Goal: Task Accomplishment & Management: Manage account settings

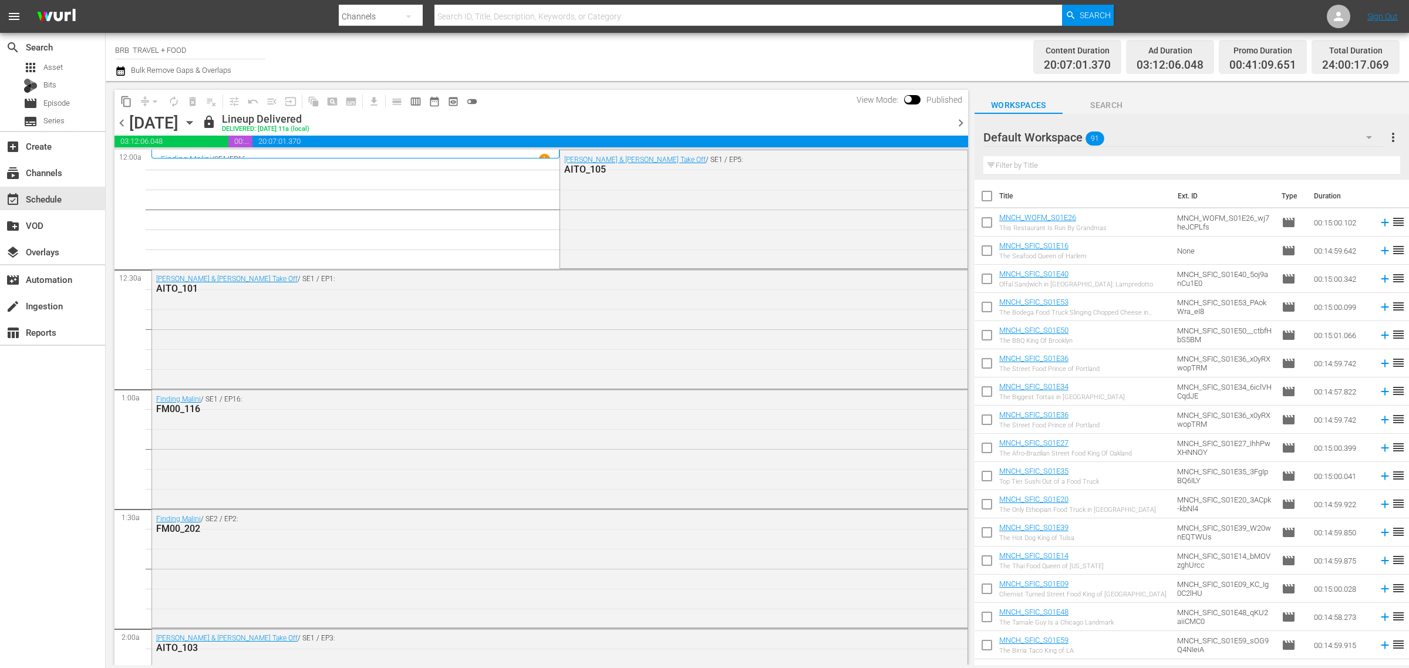
scroll to position [807, 0]
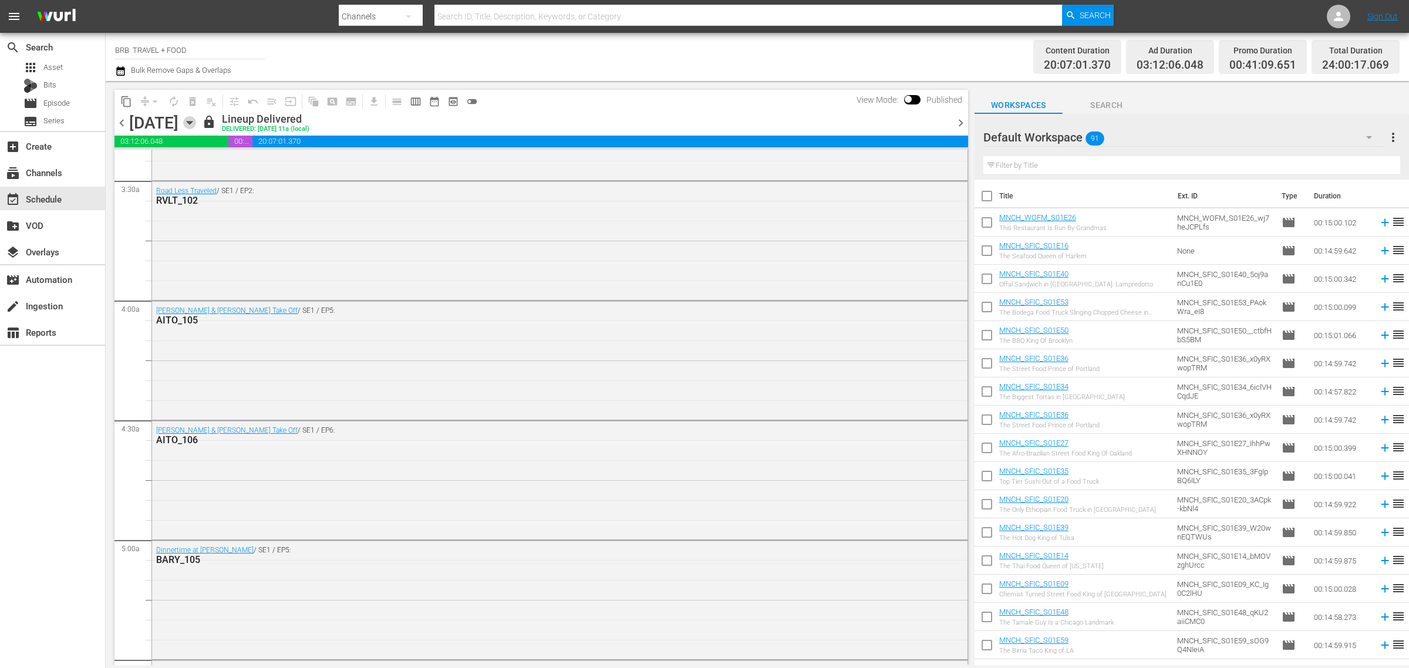
click at [196, 120] on icon "button" at bounding box center [189, 122] width 13 height 13
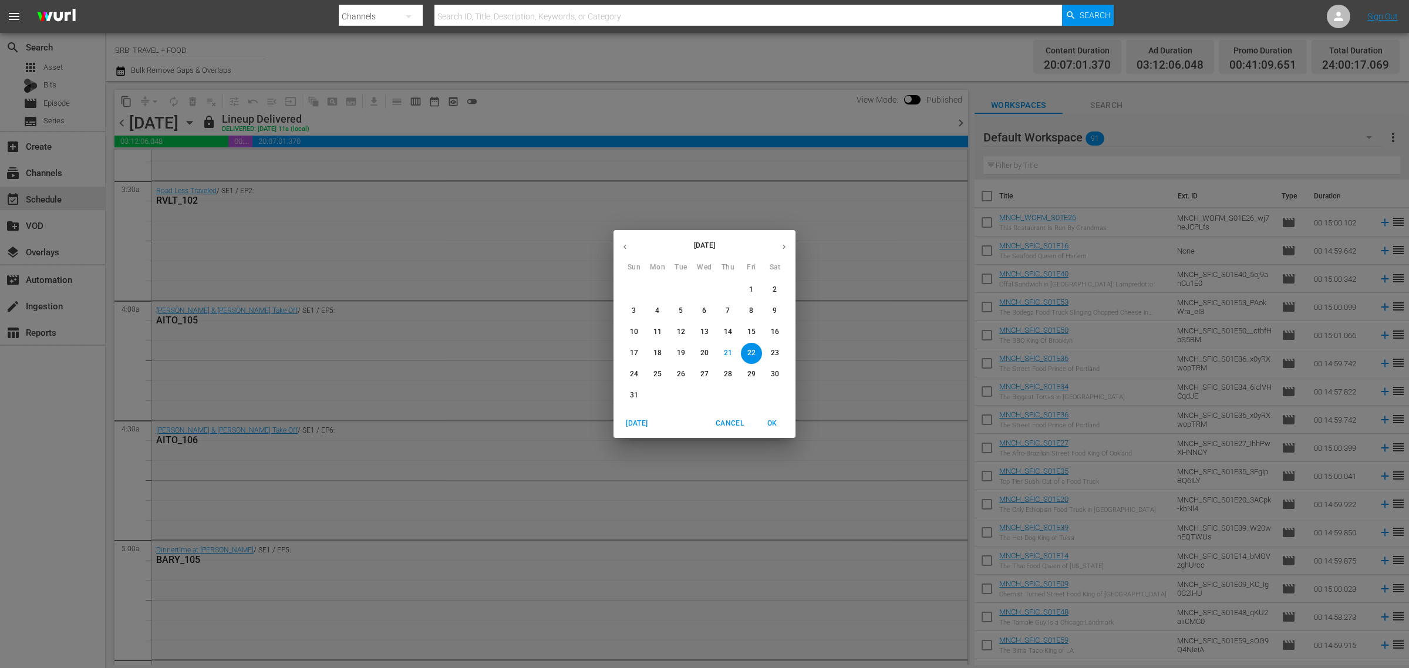
click at [753, 355] on p "22" at bounding box center [751, 353] width 8 height 10
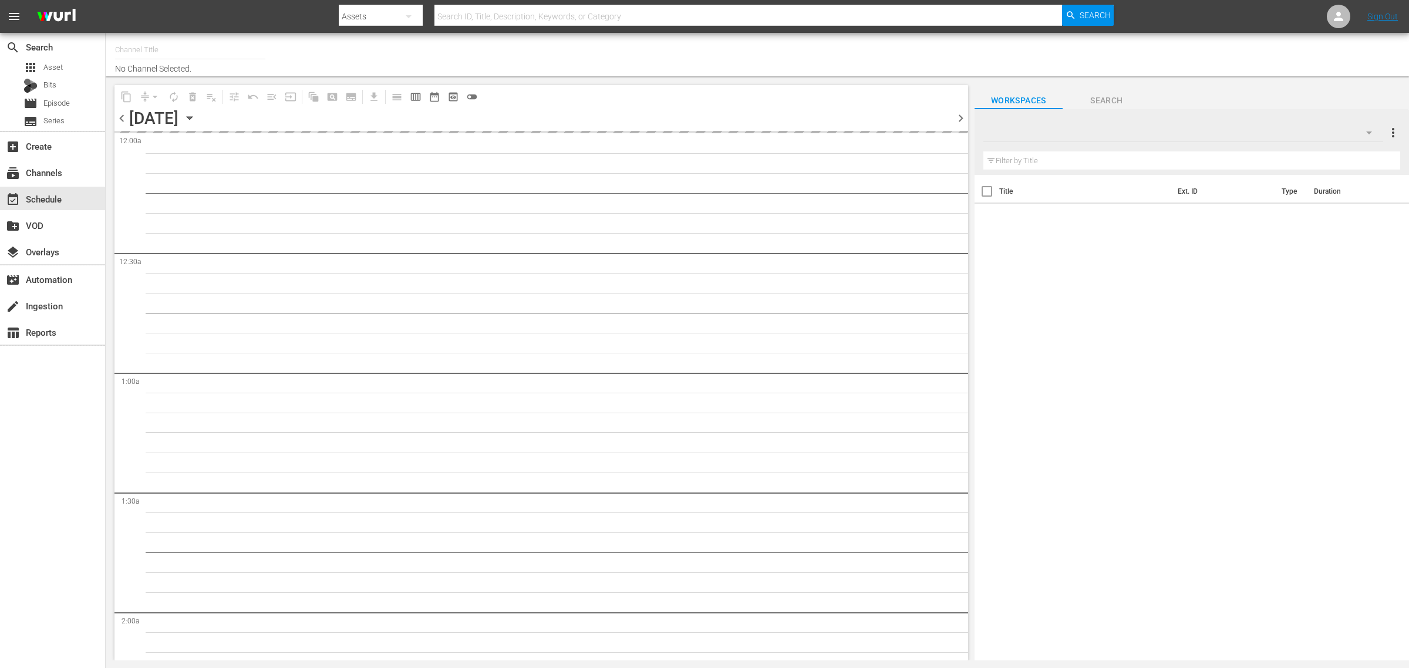
type input "BRB TRAVEL + FOOD (1210)"
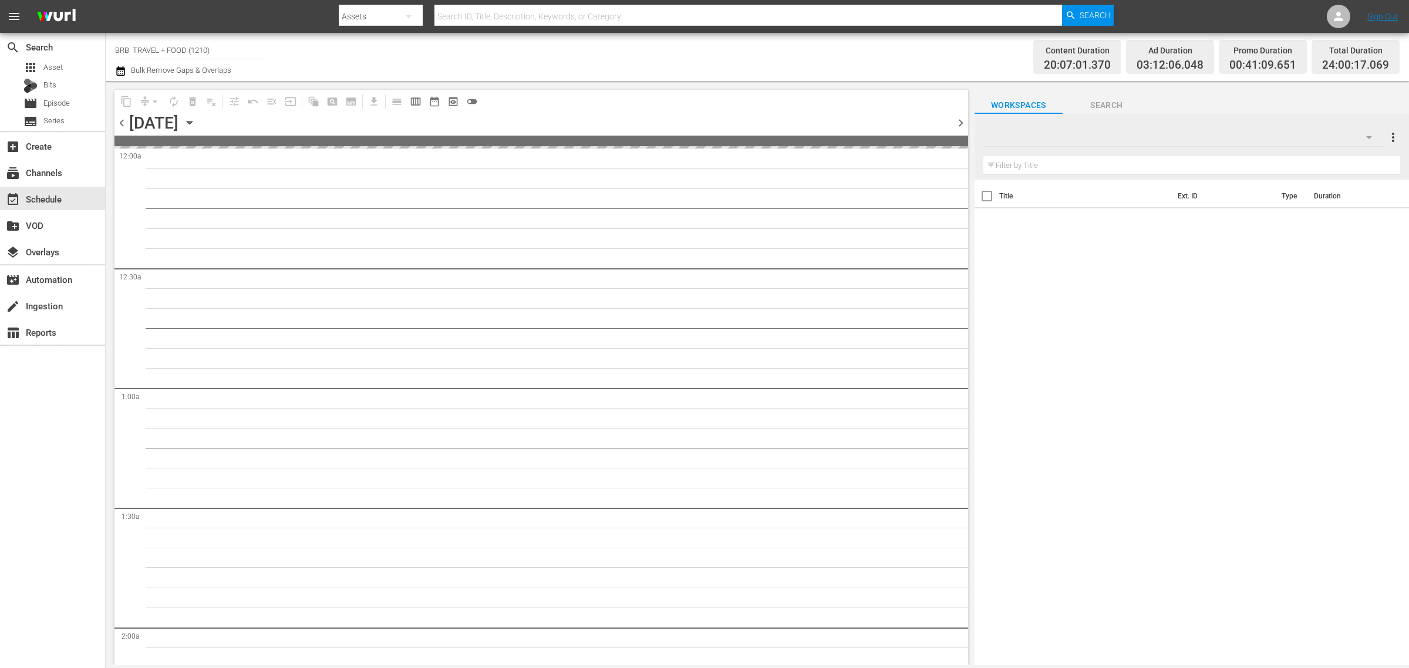
click at [122, 70] on icon "button" at bounding box center [120, 71] width 11 height 14
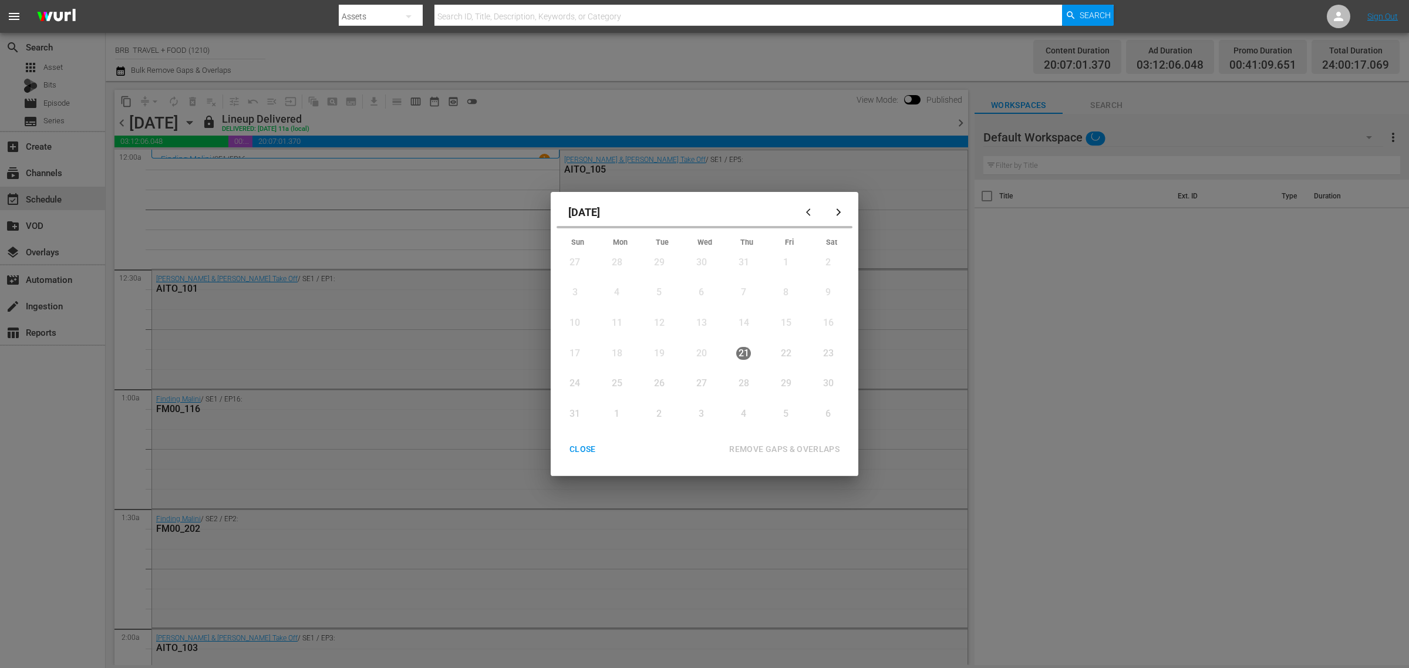
click at [778, 354] on div "22" at bounding box center [785, 354] width 15 height 14
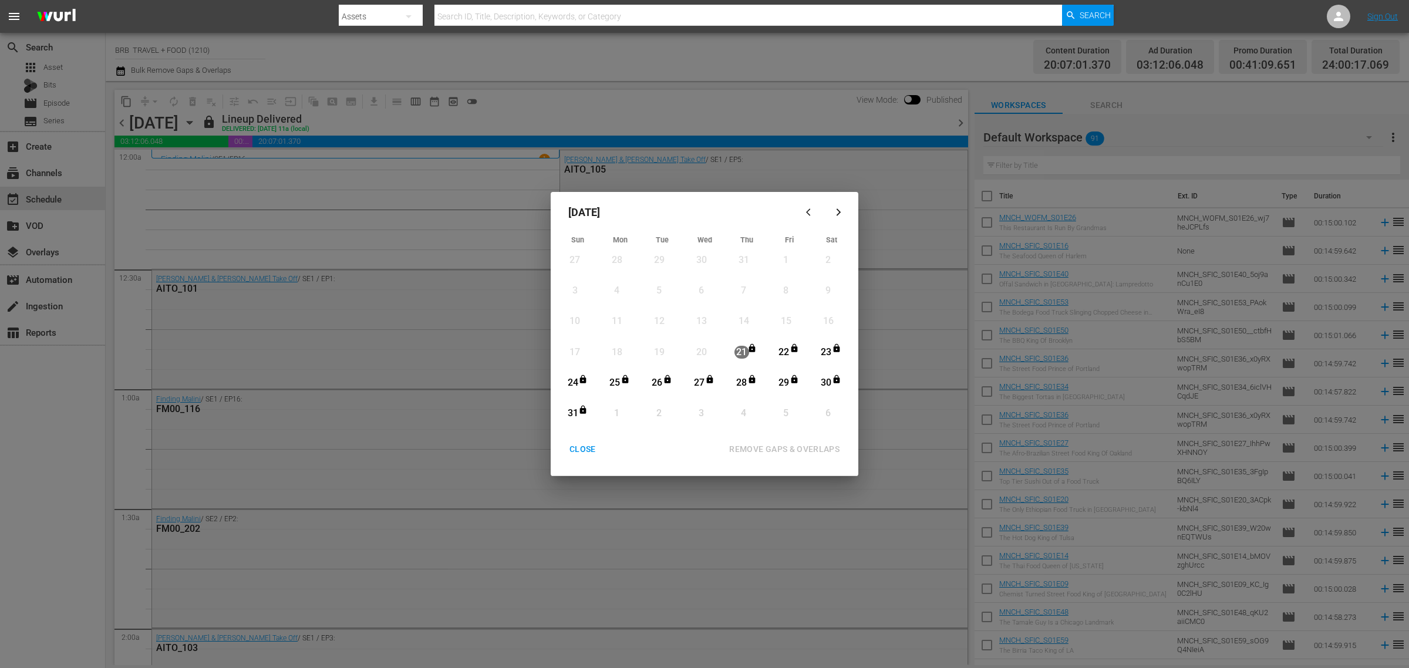
click at [781, 350] on div "22" at bounding box center [784, 353] width 15 height 14
click at [777, 444] on div "REMOVE GAPS & OVERLAPS" at bounding box center [784, 449] width 129 height 15
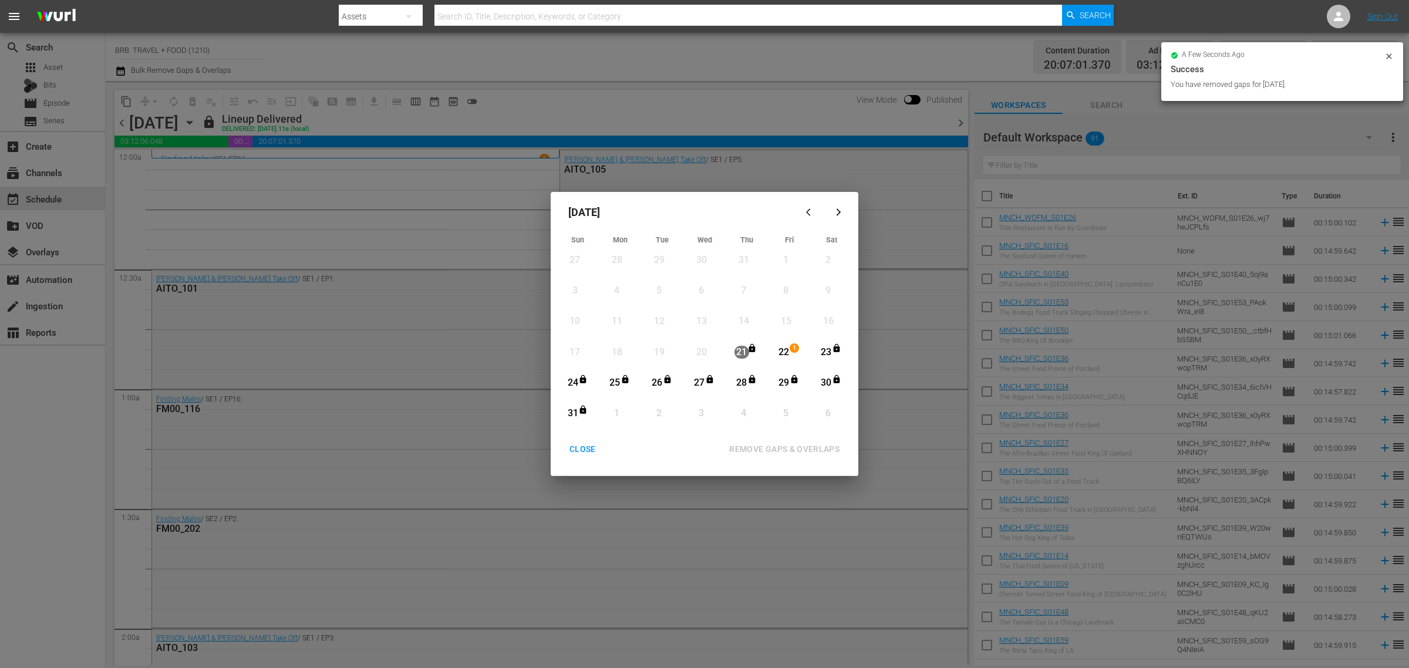
click at [577, 453] on div "CLOSE" at bounding box center [582, 449] width 45 height 15
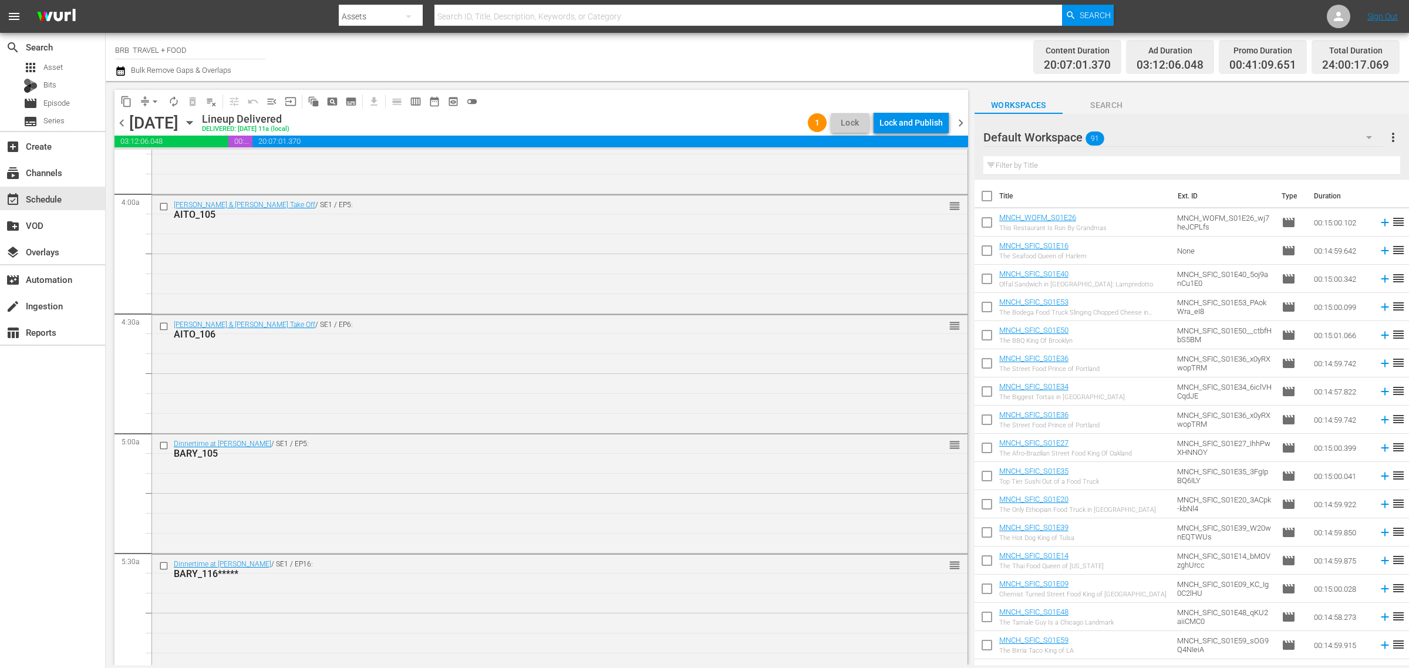
scroll to position [1034, 0]
click at [163, 325] on input "checkbox" at bounding box center [165, 326] width 12 height 10
click at [163, 444] on input "checkbox" at bounding box center [165, 446] width 12 height 10
click at [164, 561] on input "checkbox" at bounding box center [165, 565] width 12 height 10
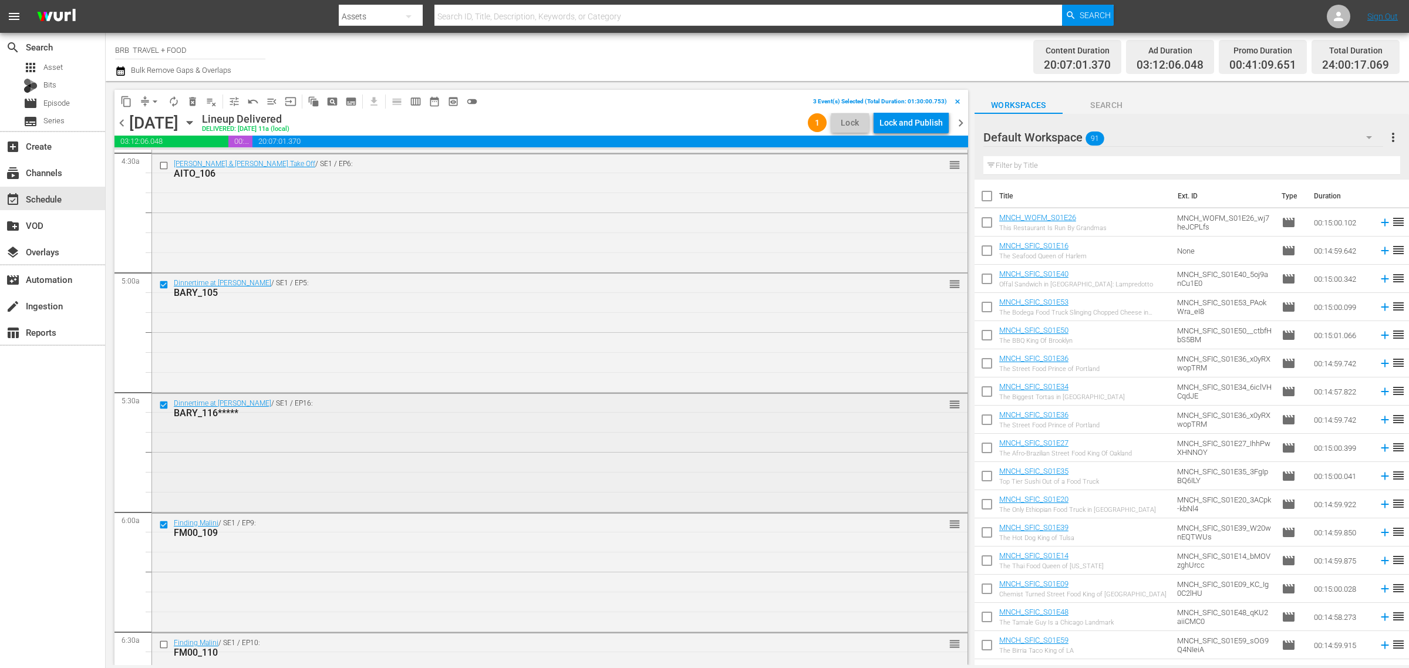
scroll to position [1181, 0]
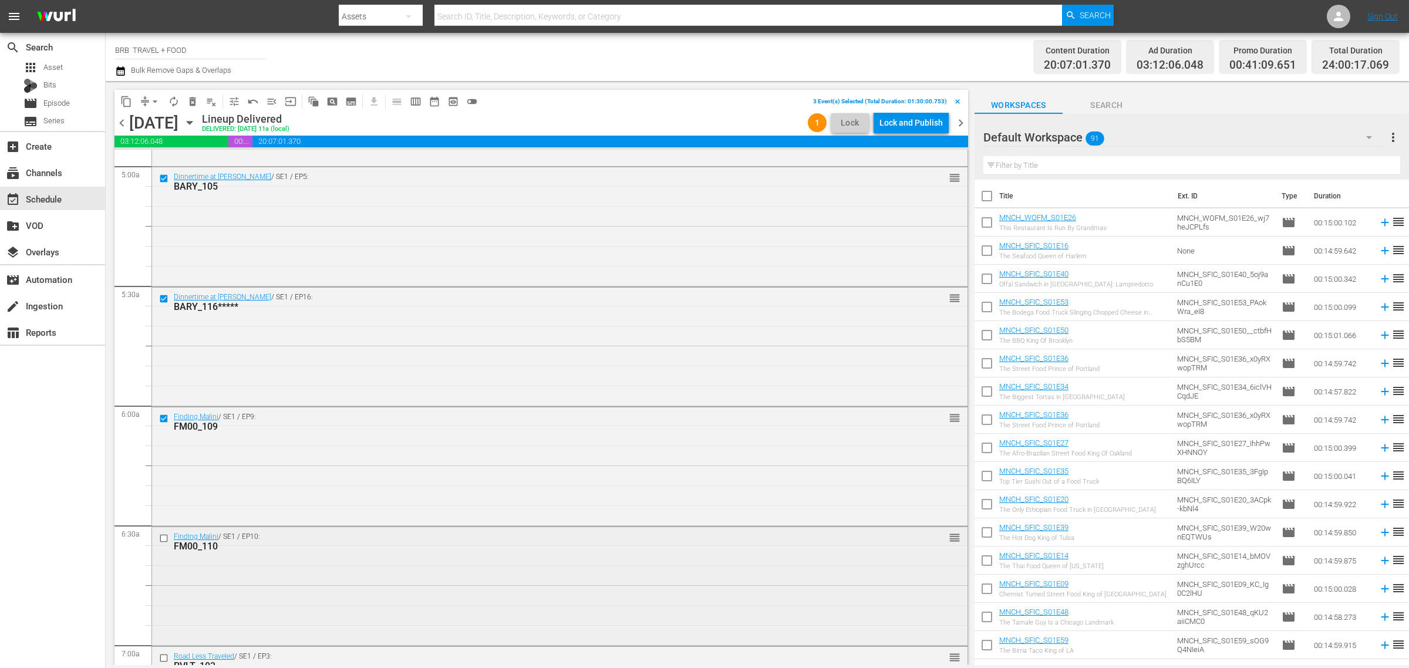
click at [161, 535] on input "checkbox" at bounding box center [165, 539] width 12 height 10
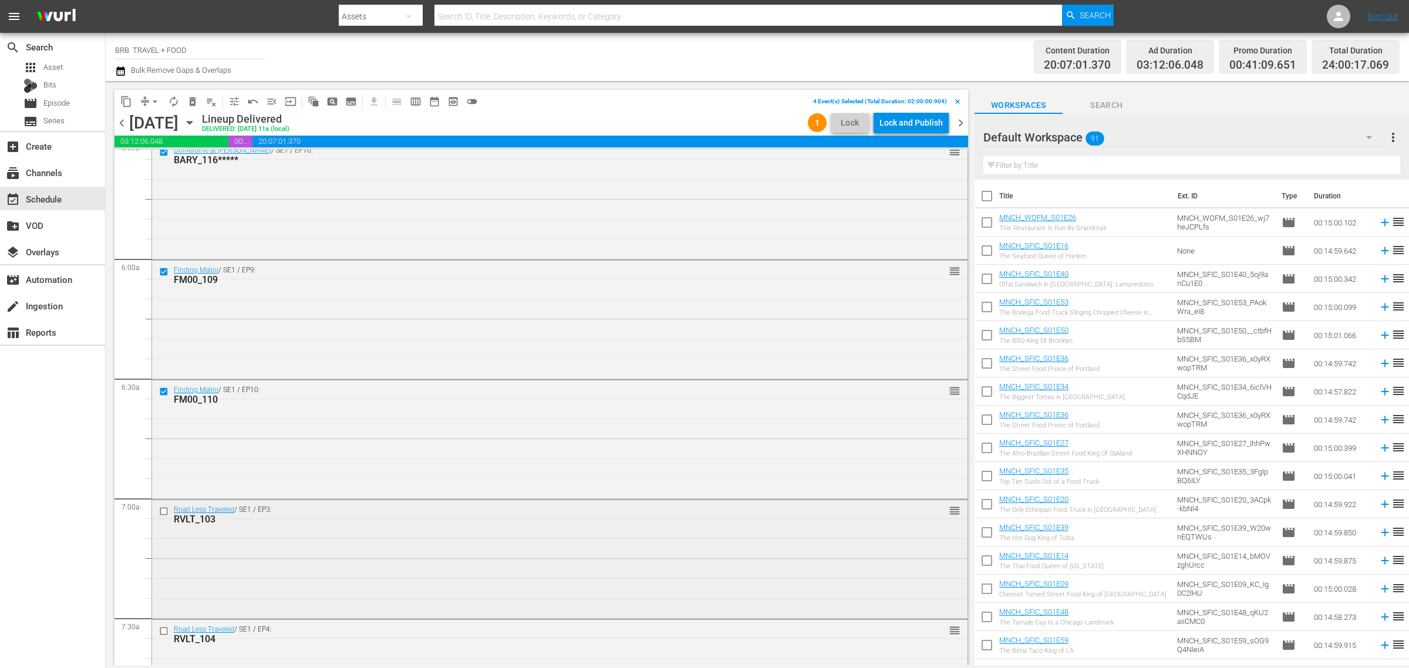
click at [166, 515] on input "checkbox" at bounding box center [165, 512] width 12 height 10
click at [168, 626] on input "checkbox" at bounding box center [165, 631] width 12 height 10
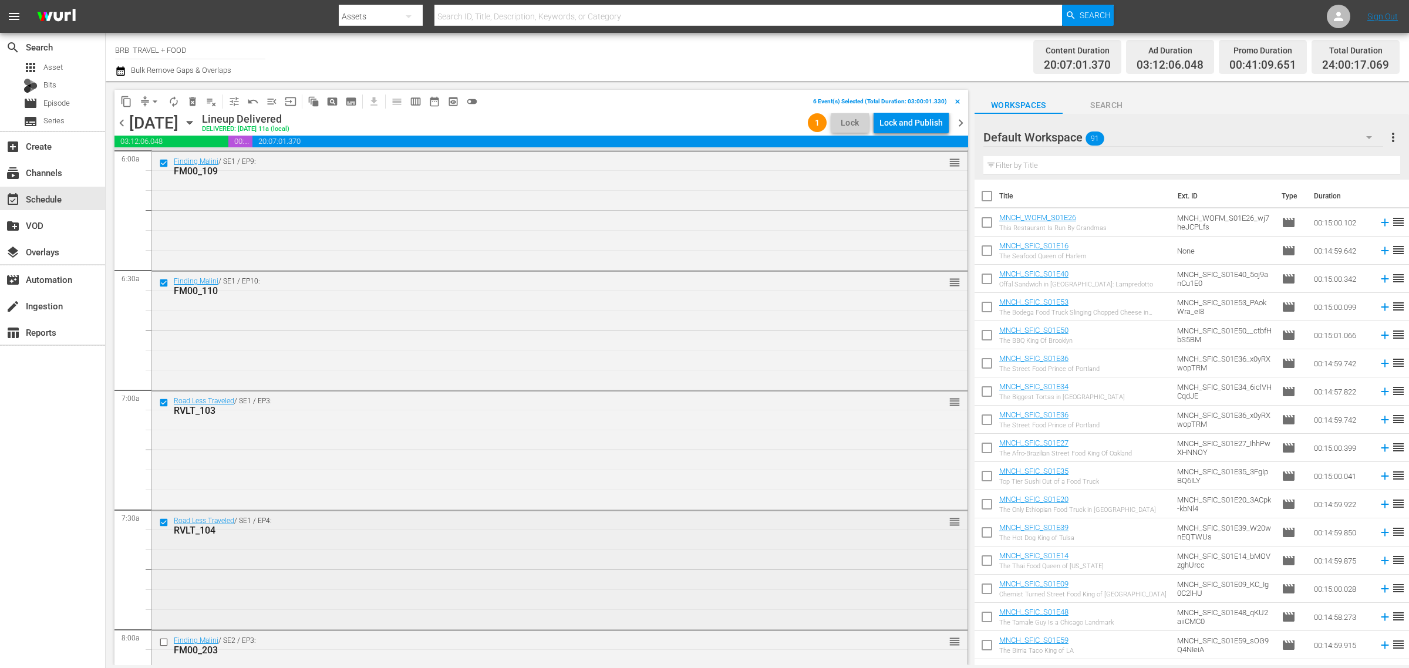
scroll to position [1475, 0]
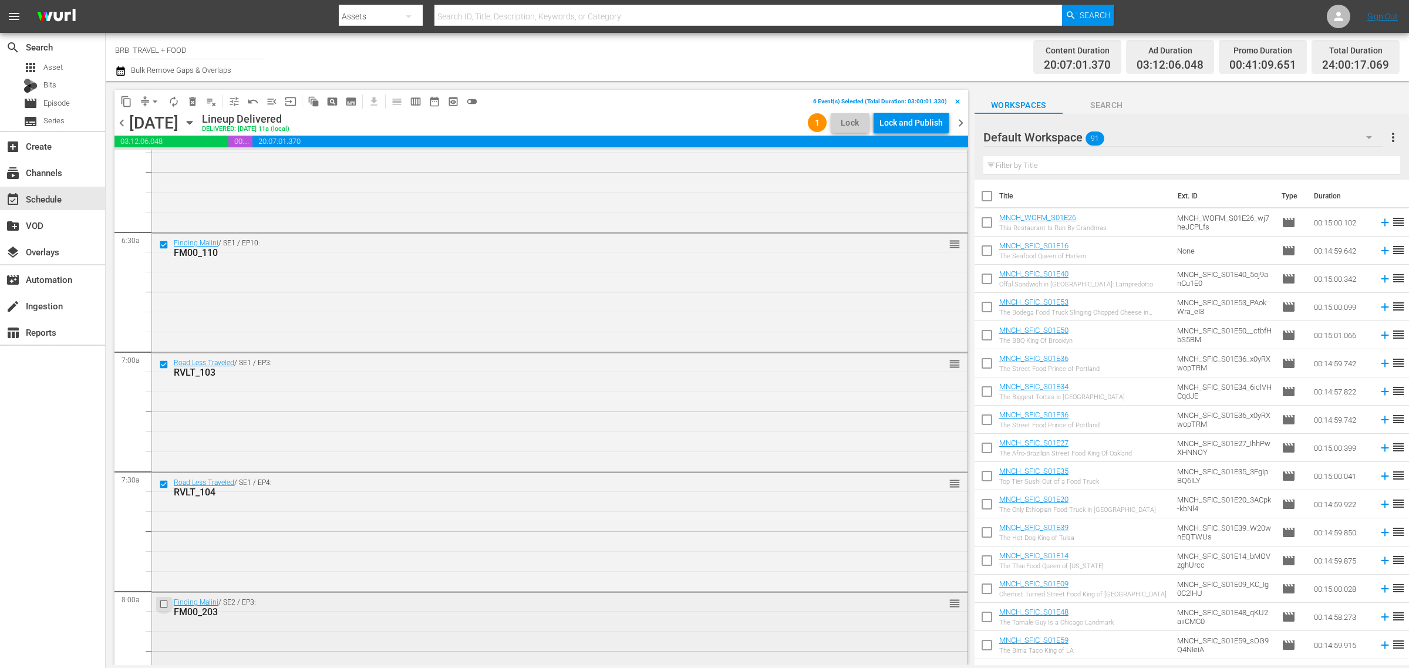
click at [163, 608] on input "checkbox" at bounding box center [165, 604] width 12 height 10
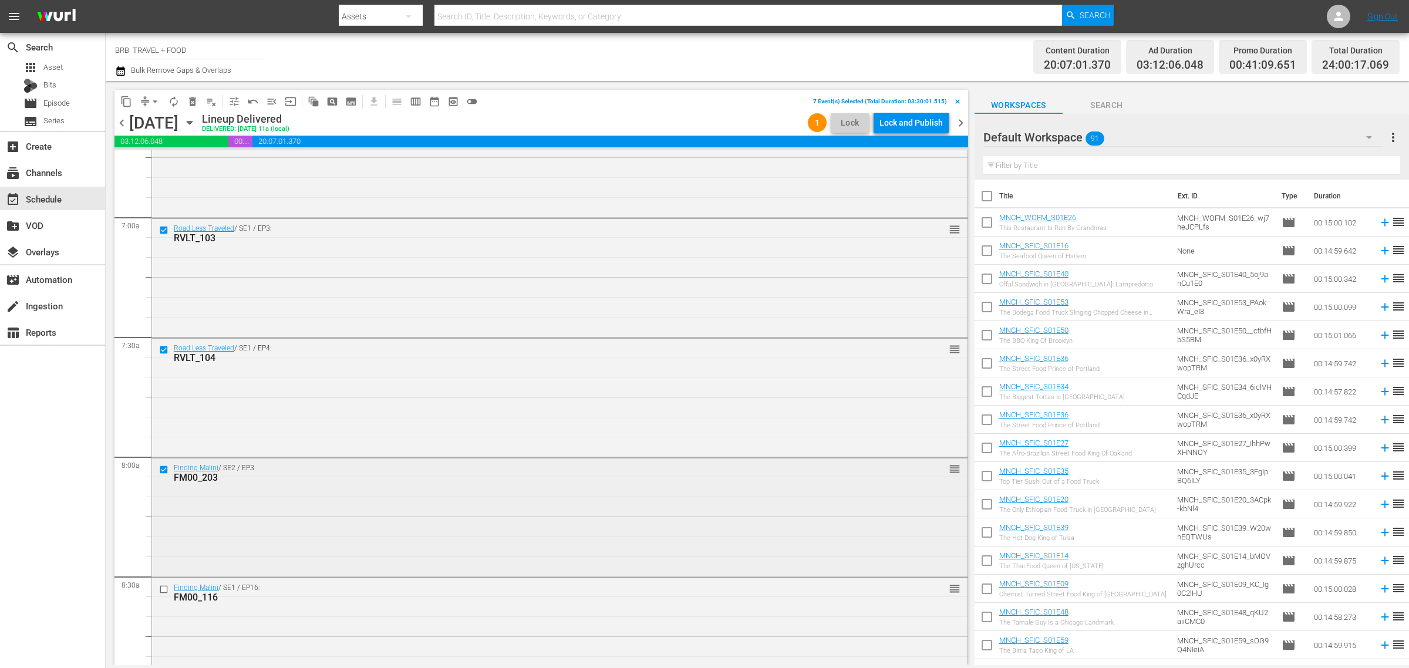
scroll to position [1621, 0]
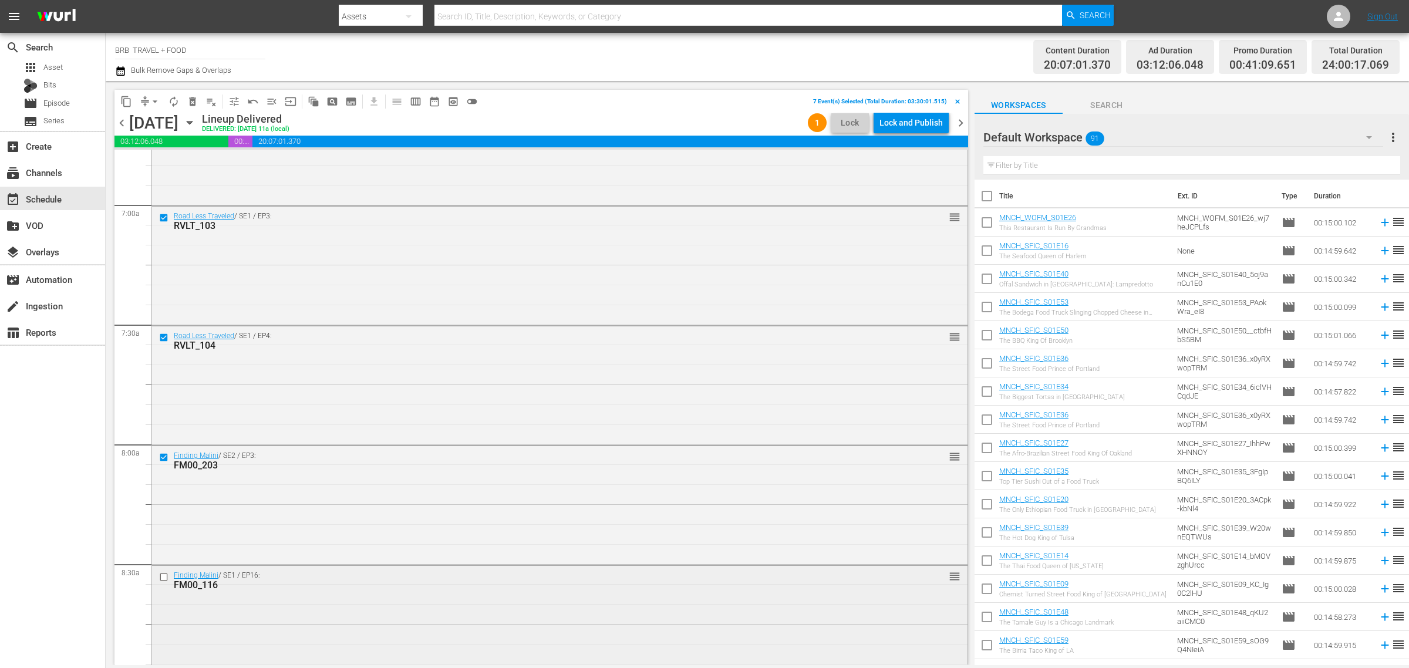
click at [163, 577] on input "checkbox" at bounding box center [165, 577] width 12 height 10
click at [190, 101] on span "delete_forever_outlined" at bounding box center [193, 102] width 12 height 12
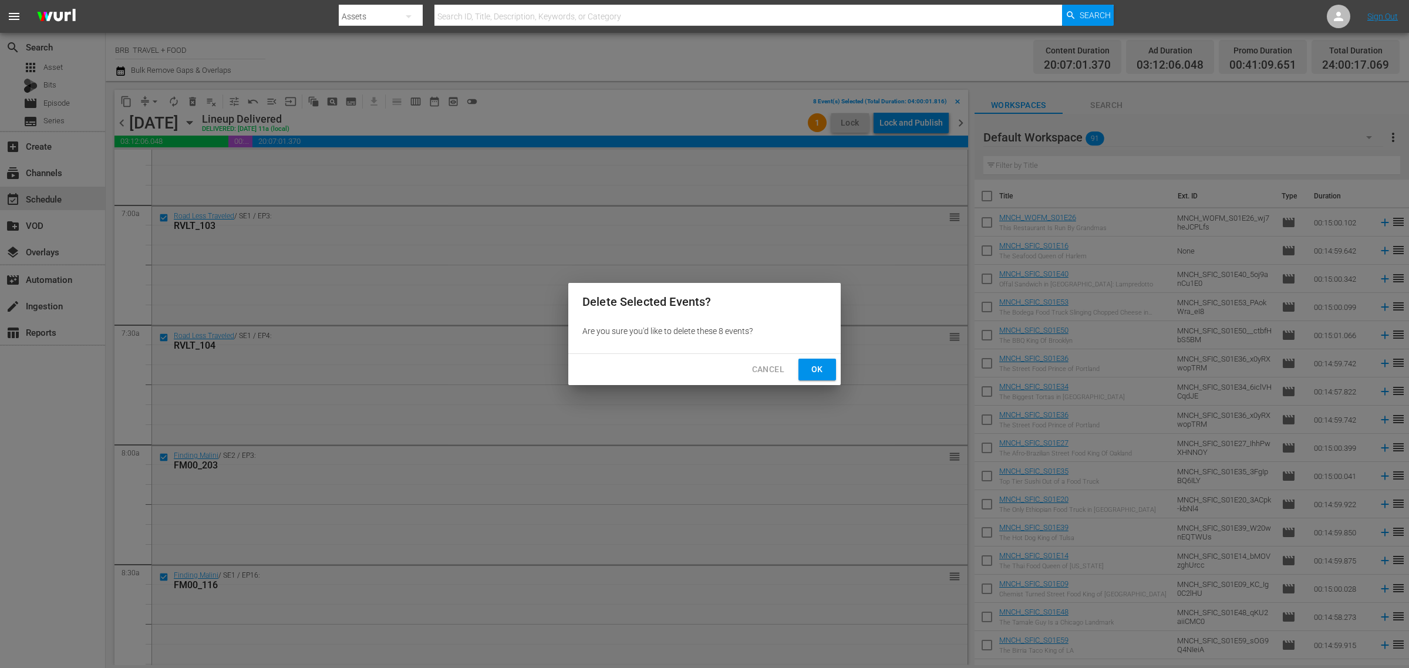
click at [808, 364] on span "Ok" at bounding box center [817, 369] width 19 height 15
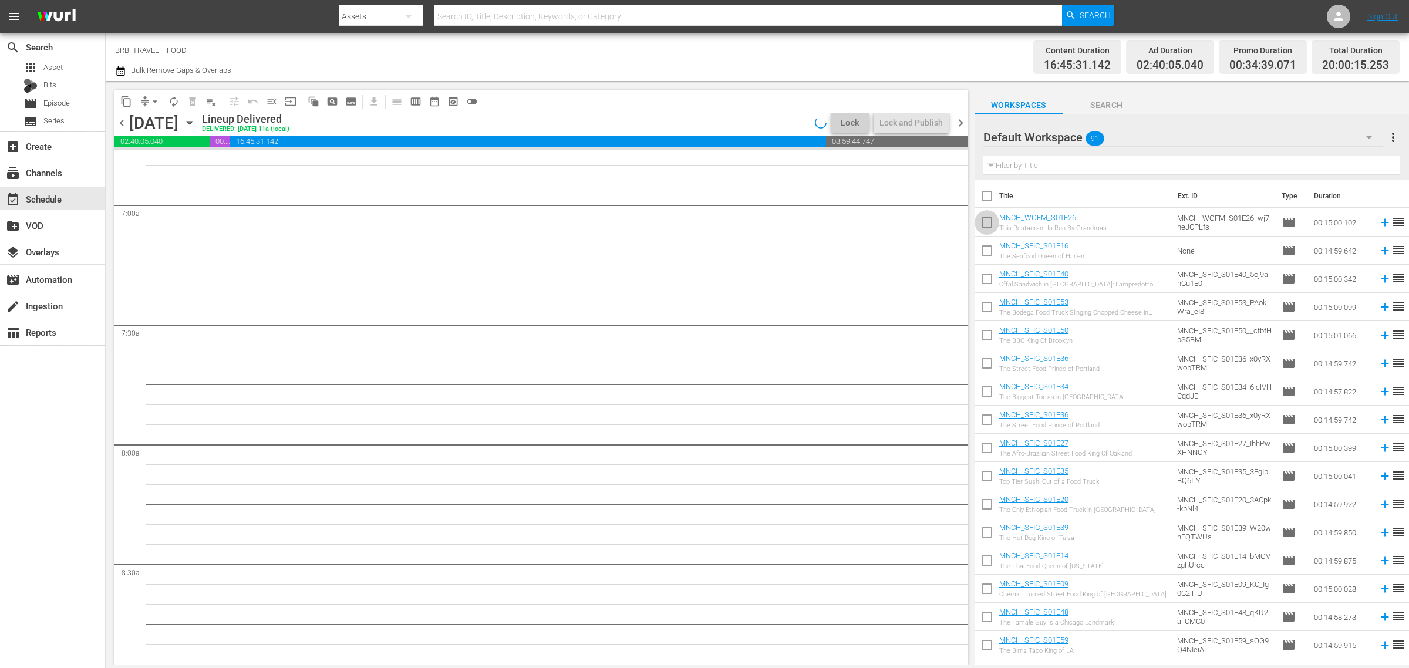
click at [989, 223] on input "checkbox" at bounding box center [987, 225] width 25 height 25
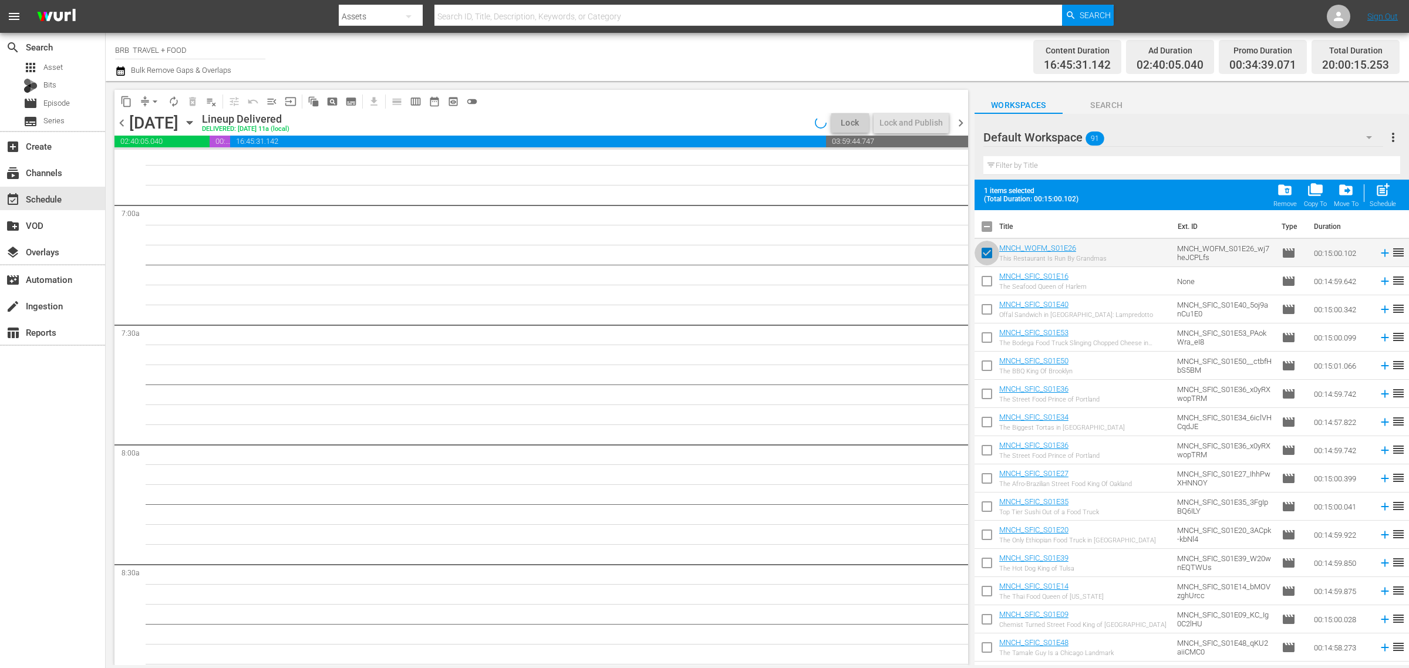
click at [990, 256] on input "checkbox" at bounding box center [987, 255] width 25 height 25
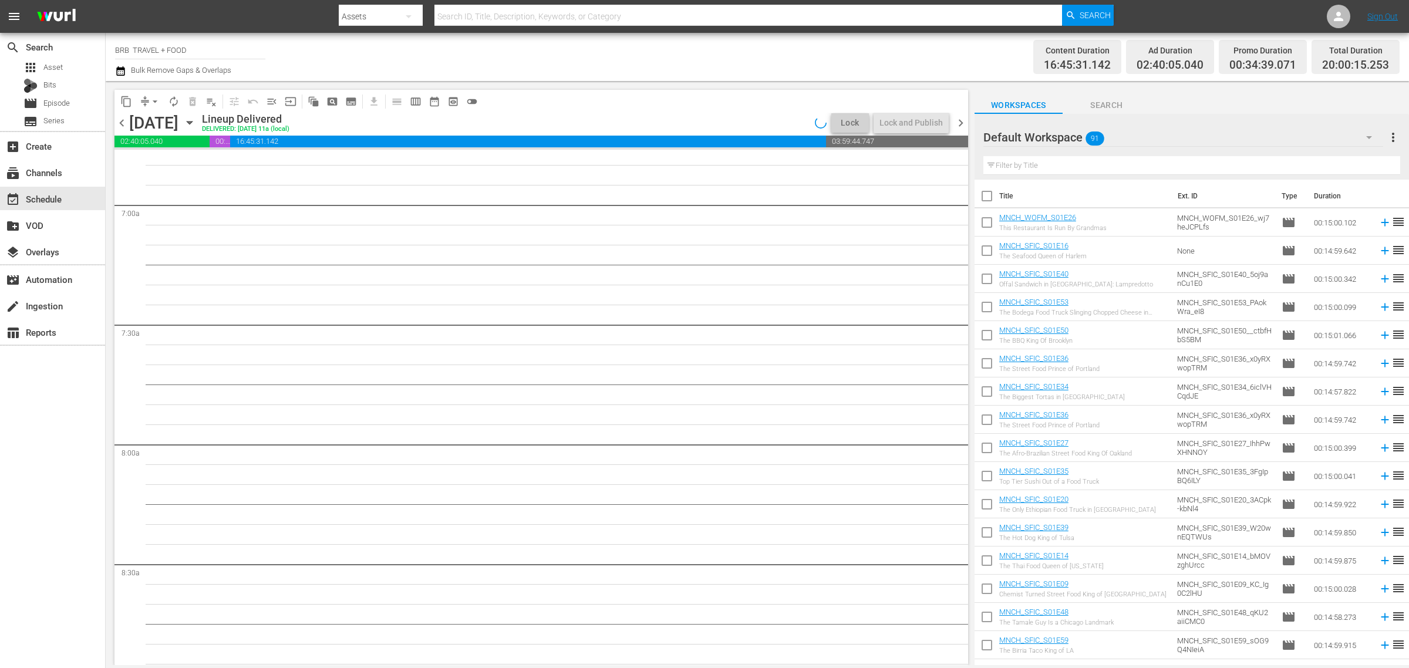
drag, startPoint x: 989, startPoint y: 215, endPoint x: 985, endPoint y: 247, distance: 32.5
click at [989, 214] on input "checkbox" at bounding box center [987, 225] width 25 height 25
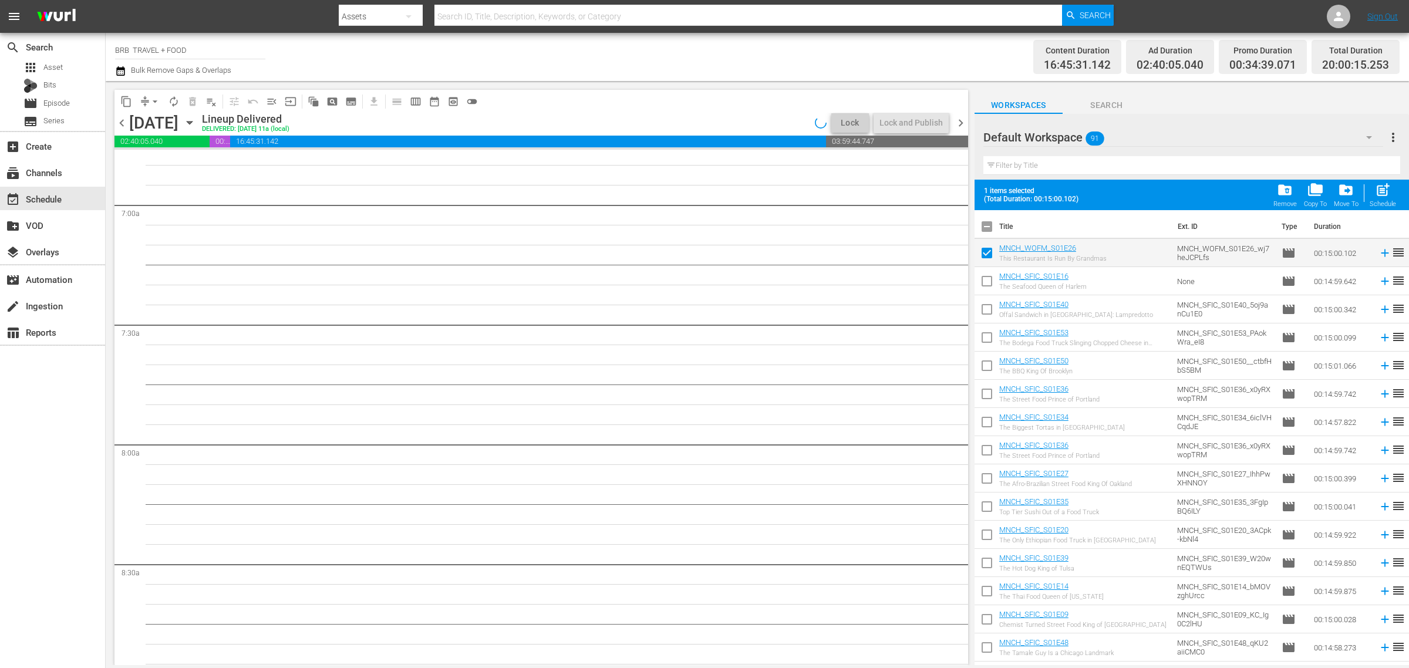
drag, startPoint x: 985, startPoint y: 255, endPoint x: 984, endPoint y: 279, distance: 24.1
click at [986, 254] on input "checkbox" at bounding box center [987, 255] width 25 height 25
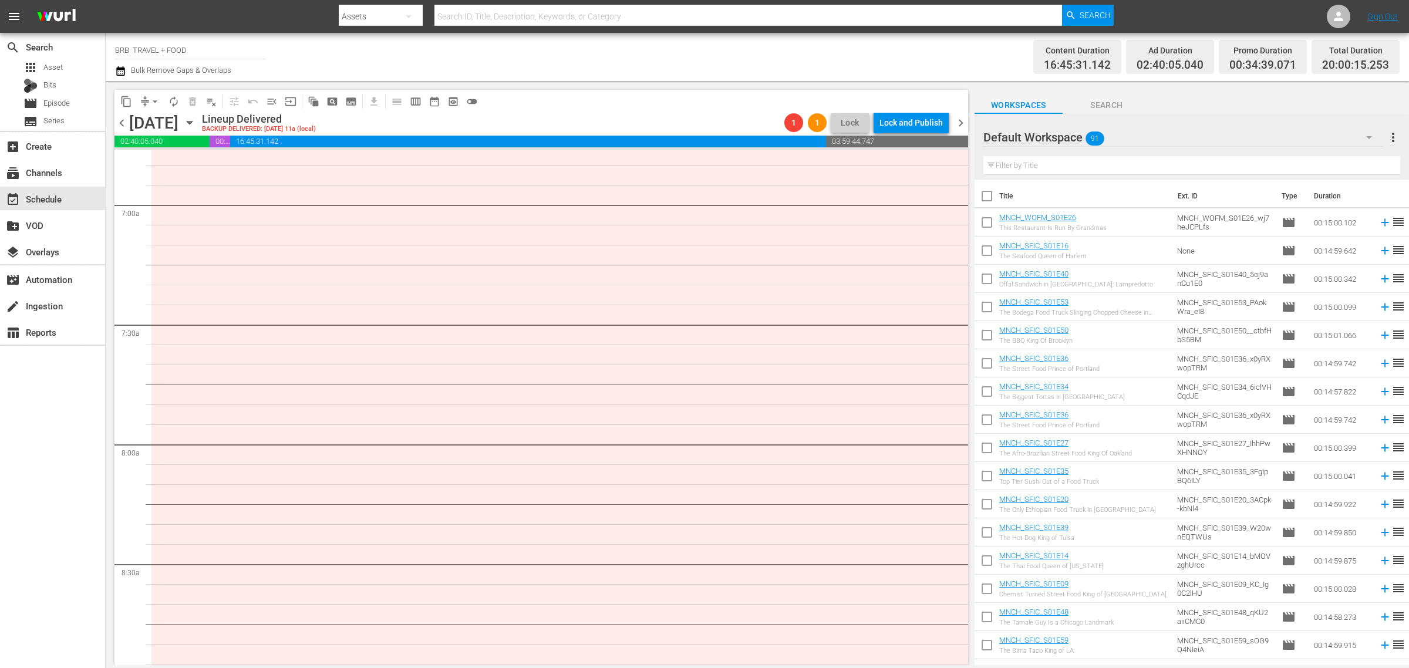
click at [985, 228] on input "checkbox" at bounding box center [987, 225] width 25 height 25
checkbox input "true"
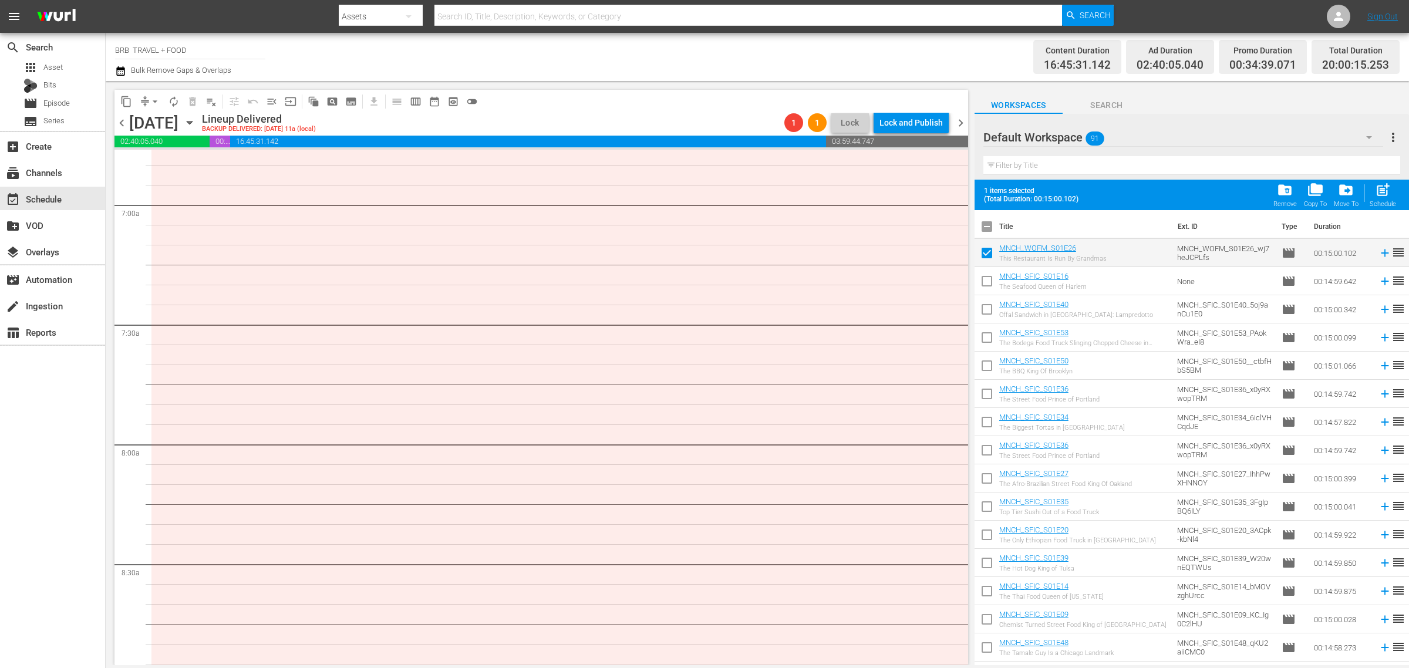
drag, startPoint x: 991, startPoint y: 286, endPoint x: 990, endPoint y: 335, distance: 48.1
click at [992, 286] on input "checkbox" at bounding box center [987, 283] width 25 height 25
checkbox input "true"
click at [990, 306] on input "checkbox" at bounding box center [987, 311] width 25 height 25
checkbox input "true"
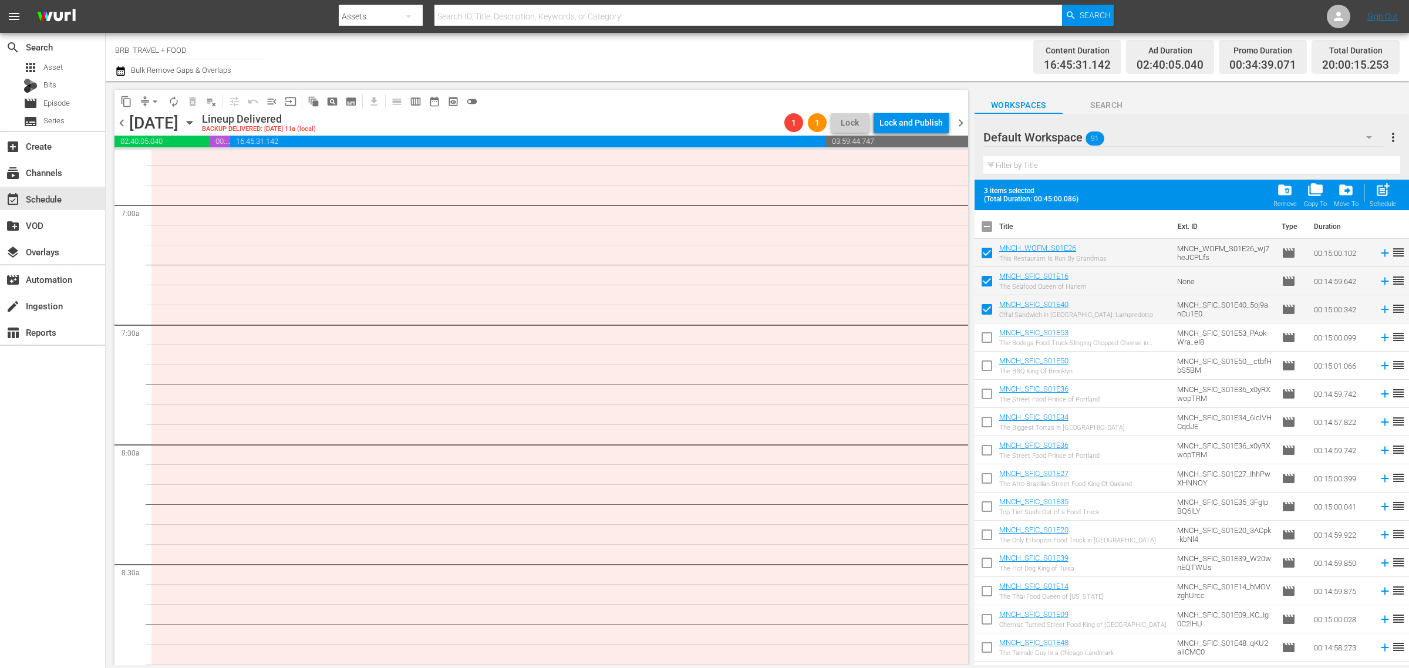
drag, startPoint x: 986, startPoint y: 342, endPoint x: 990, endPoint y: 374, distance: 32.5
click at [986, 341] on input "checkbox" at bounding box center [987, 340] width 25 height 25
checkbox input "true"
click at [988, 370] on input "checkbox" at bounding box center [987, 368] width 25 height 25
checkbox input "true"
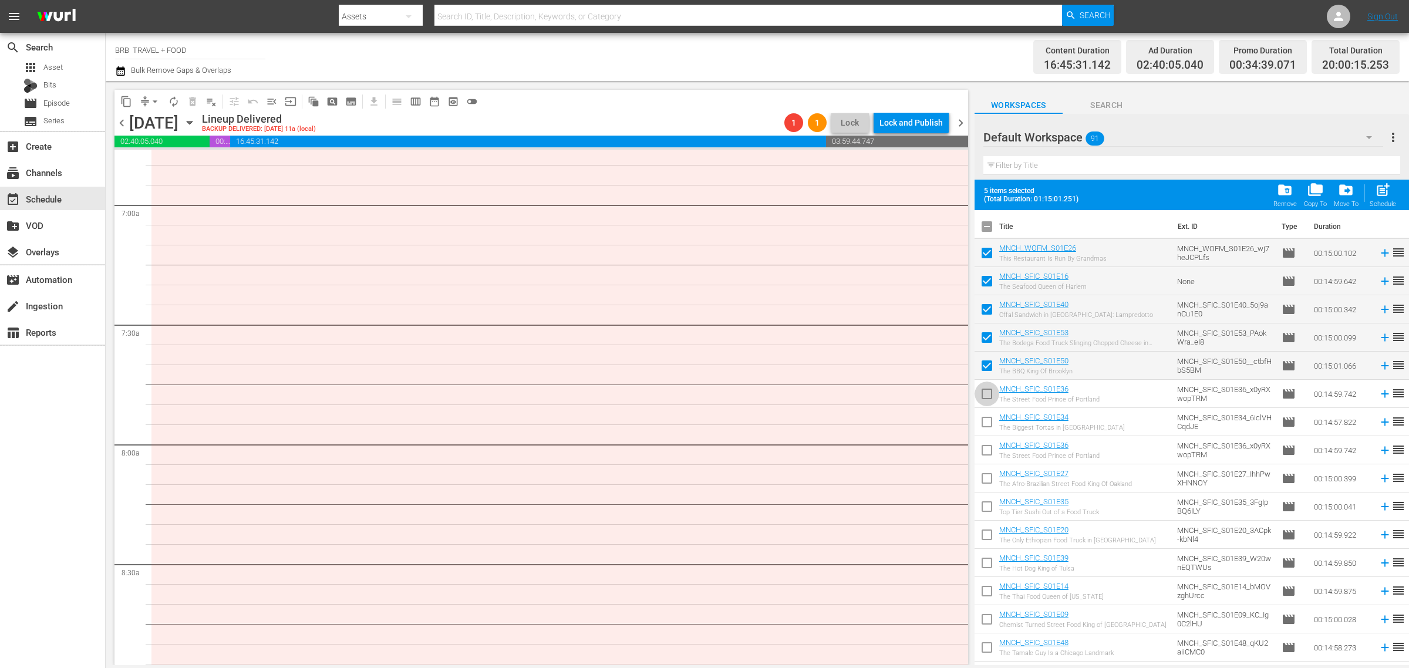
click at [987, 395] on input "checkbox" at bounding box center [987, 396] width 25 height 25
checkbox input "true"
click at [991, 424] on input "checkbox" at bounding box center [987, 424] width 25 height 25
checkbox input "true"
drag, startPoint x: 988, startPoint y: 458, endPoint x: 994, endPoint y: 486, distance: 28.2
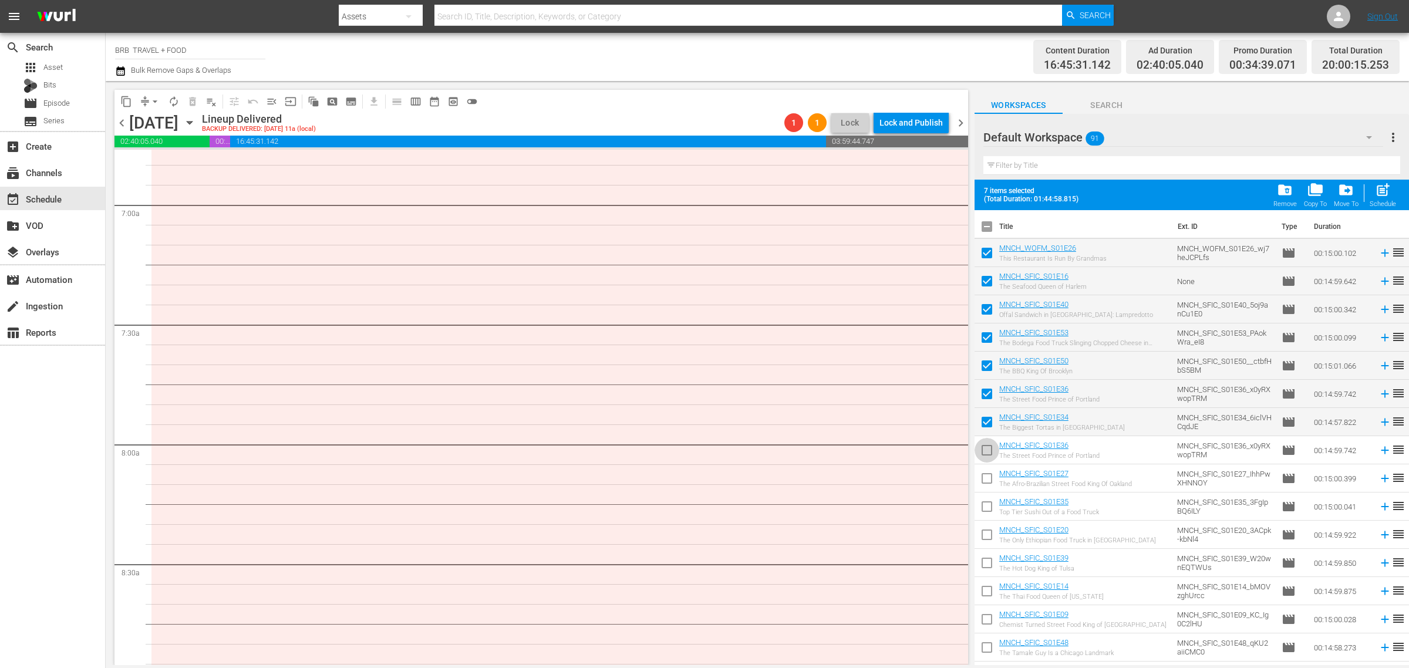
click at [988, 457] on input "checkbox" at bounding box center [987, 452] width 25 height 25
checkbox input "true"
drag, startPoint x: 991, startPoint y: 483, endPoint x: 982, endPoint y: 517, distance: 35.3
click at [990, 482] on input "checkbox" at bounding box center [987, 480] width 25 height 25
checkbox input "true"
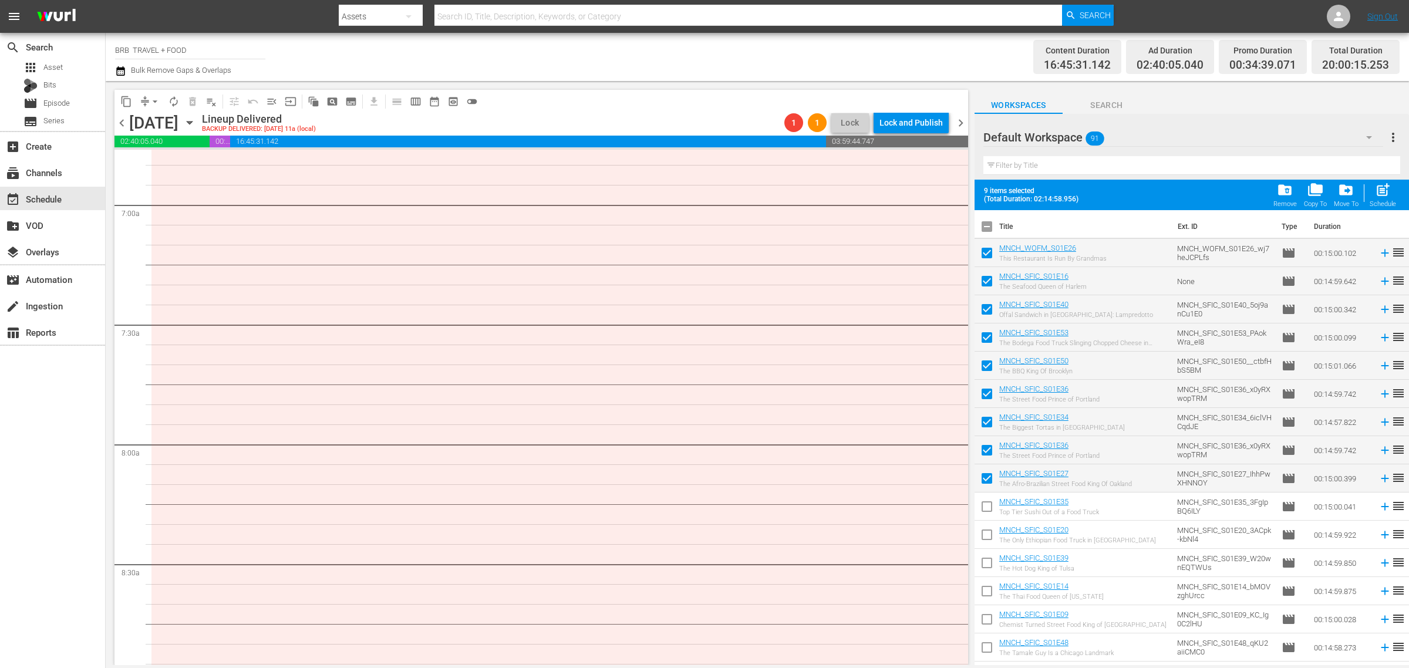
click at [987, 511] on input "checkbox" at bounding box center [987, 509] width 25 height 25
checkbox input "true"
drag, startPoint x: 990, startPoint y: 537, endPoint x: 991, endPoint y: 569, distance: 32.3
click at [990, 536] on input "checkbox" at bounding box center [987, 537] width 25 height 25
checkbox input "true"
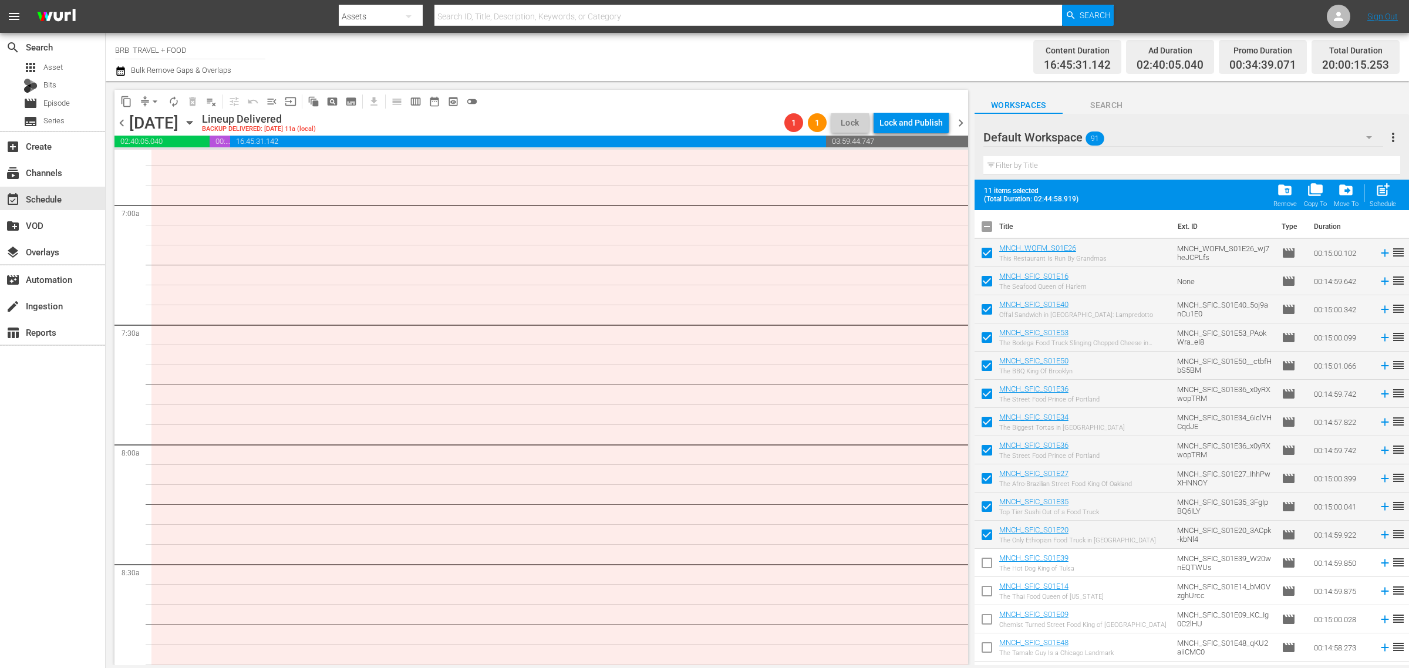
click at [990, 567] on input "checkbox" at bounding box center [987, 565] width 25 height 25
checkbox input "true"
click at [986, 593] on input "checkbox" at bounding box center [987, 593] width 25 height 25
checkbox input "true"
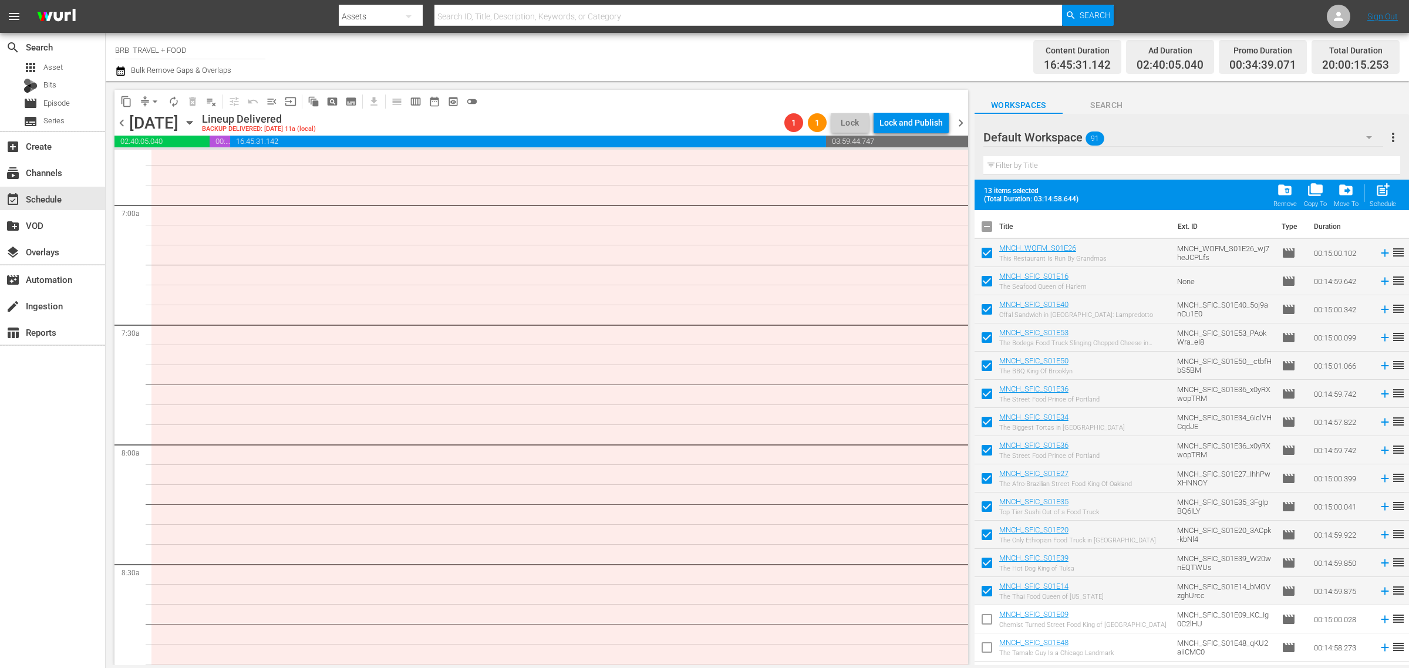
click at [986, 620] on input "checkbox" at bounding box center [987, 621] width 25 height 25
checkbox input "true"
click at [984, 645] on input "checkbox" at bounding box center [987, 650] width 25 height 25
checkbox input "true"
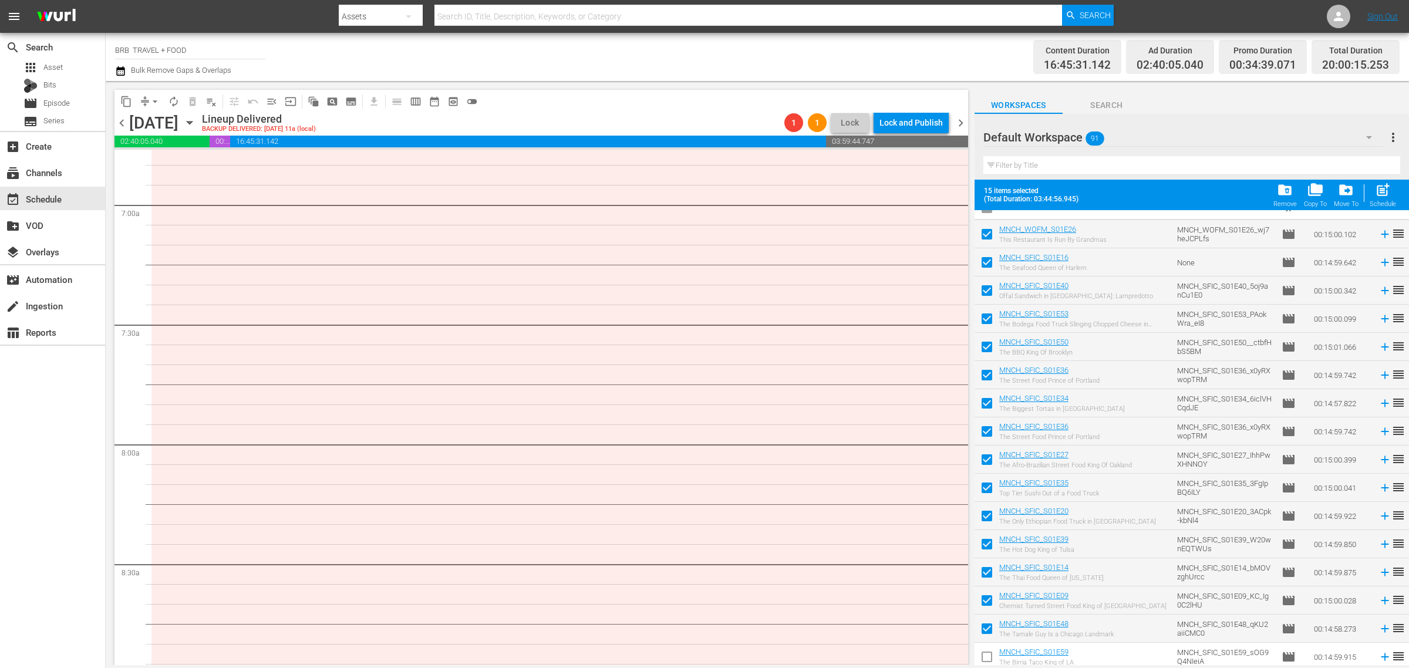
scroll to position [73, 0]
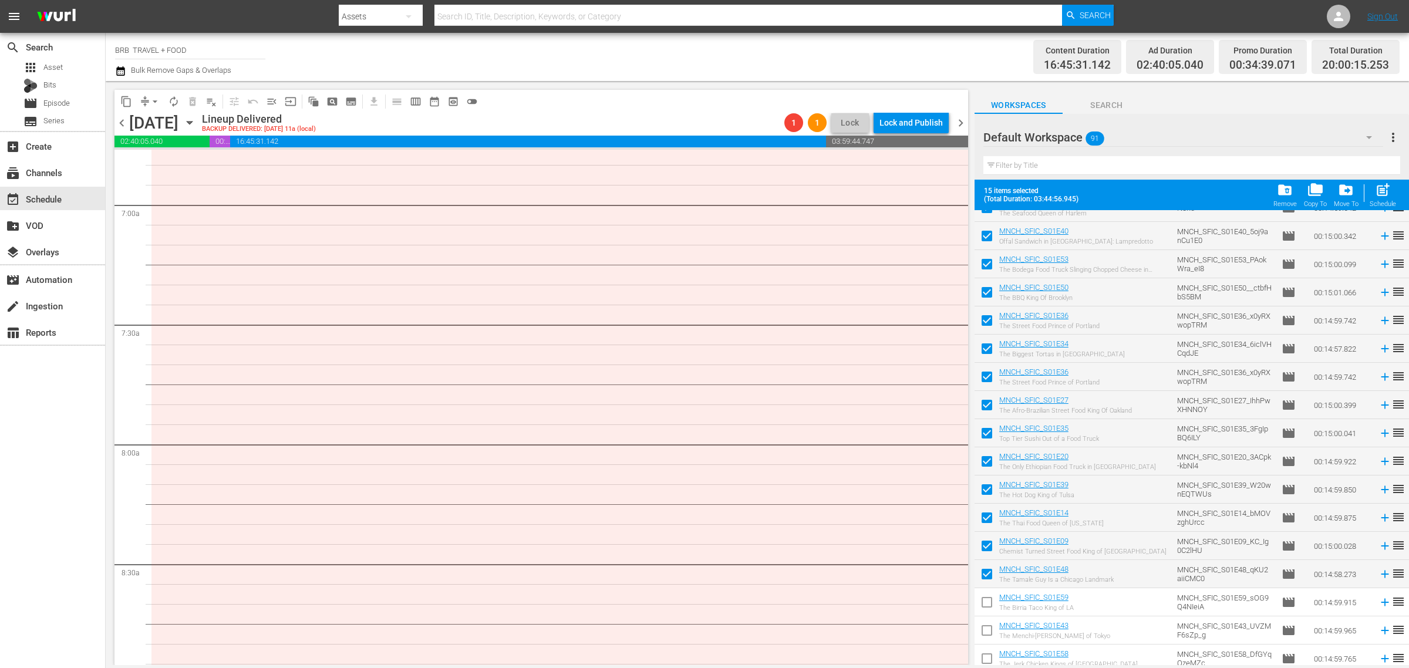
click at [988, 606] on input "checkbox" at bounding box center [987, 604] width 25 height 25
checkbox input "true"
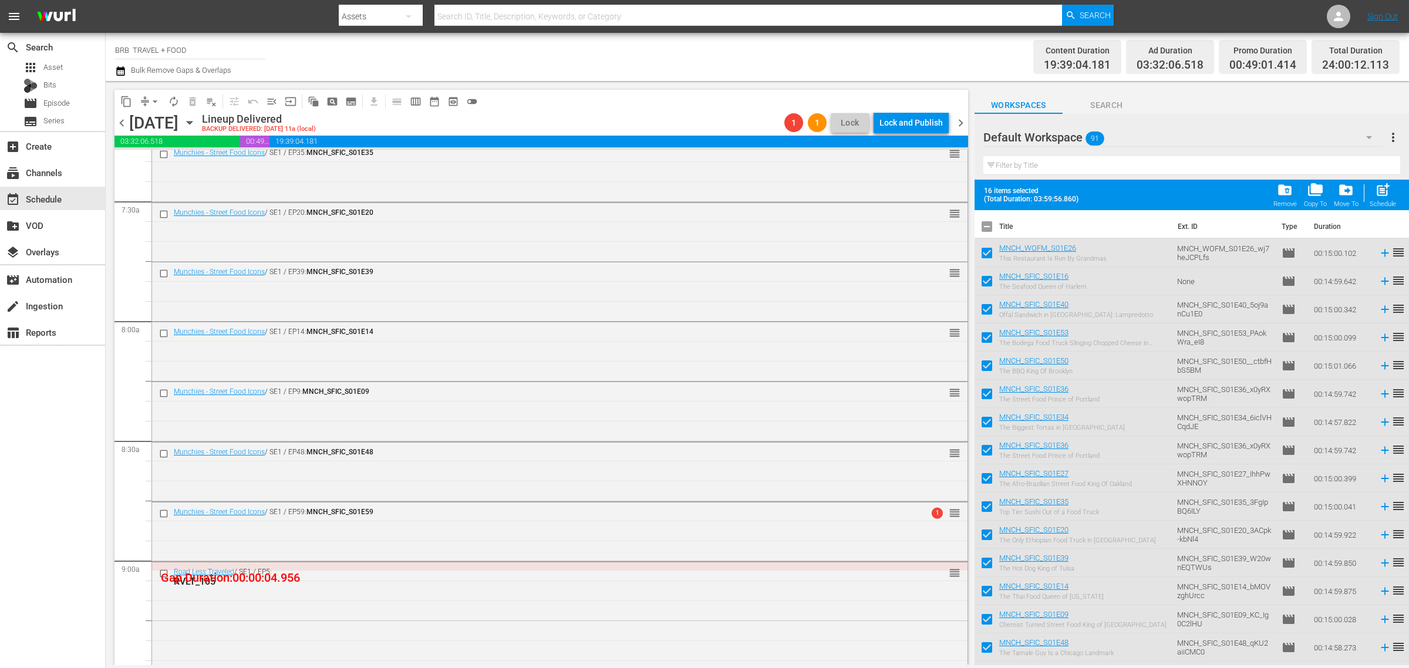
scroll to position [1842, 0]
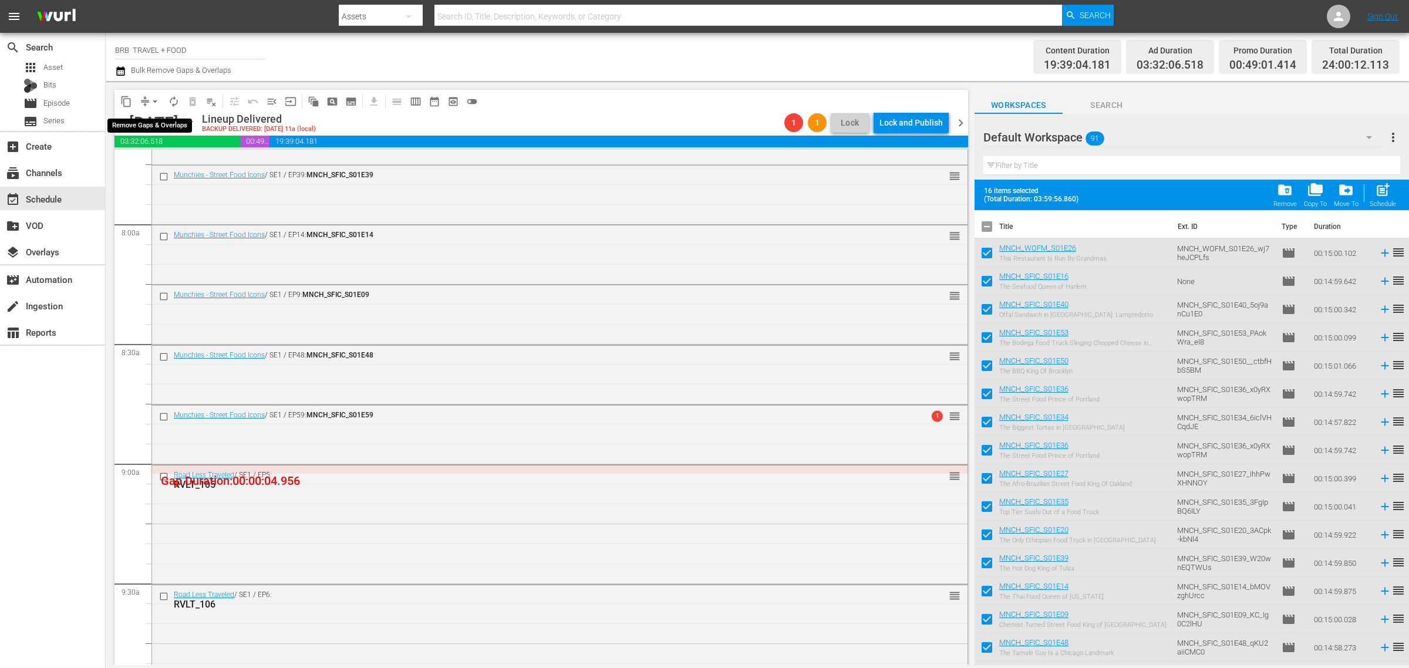
click at [148, 101] on button "arrow_drop_down" at bounding box center [155, 101] width 19 height 19
click at [156, 122] on li "Align to Midnight" at bounding box center [155, 124] width 123 height 19
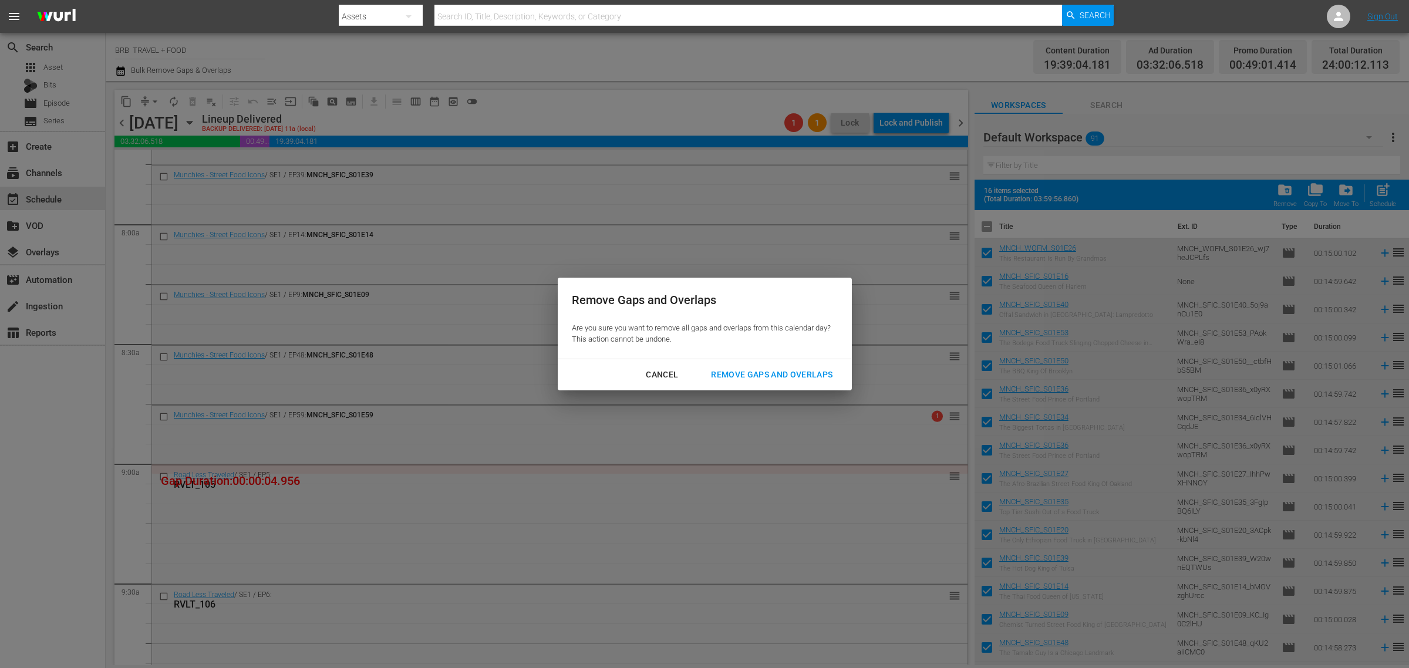
click at [759, 370] on div "Remove Gaps and Overlaps" at bounding box center [772, 375] width 140 height 15
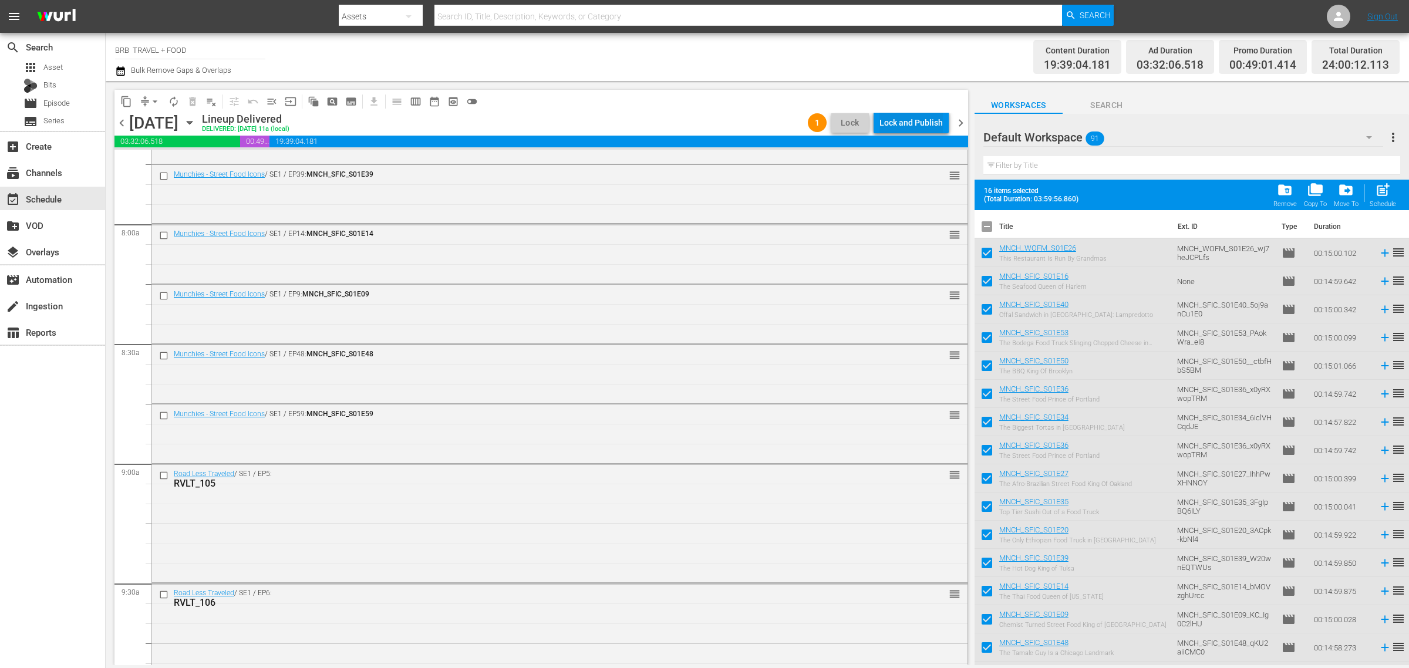
click at [919, 124] on div "Lock and Publish" at bounding box center [910, 122] width 63 height 21
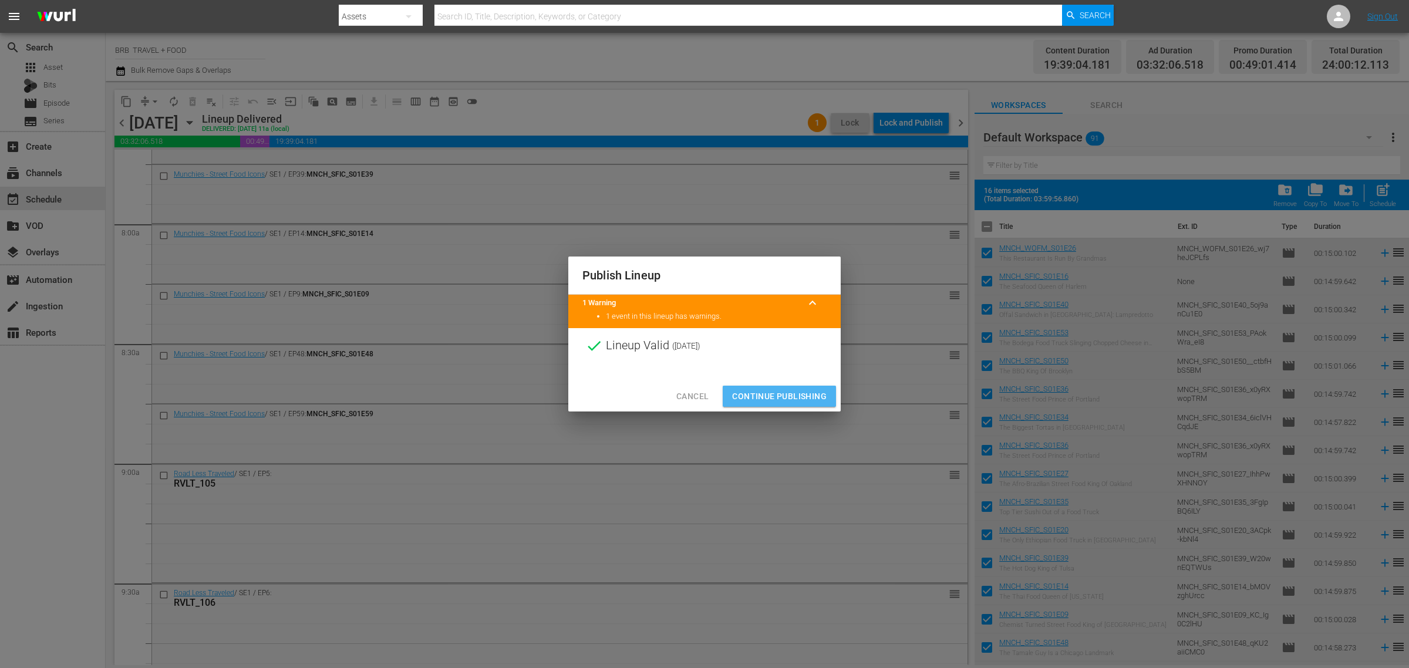
click at [781, 392] on span "Continue Publishing" at bounding box center [779, 396] width 95 height 15
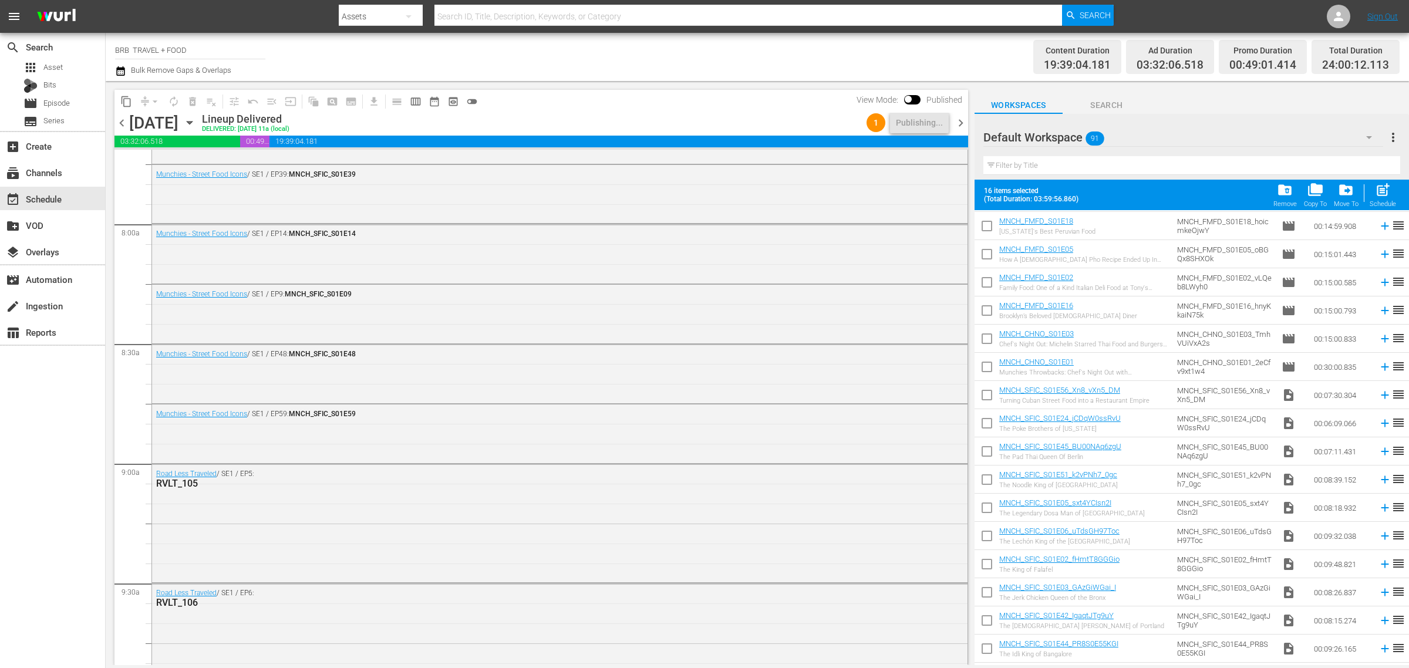
scroll to position [738, 0]
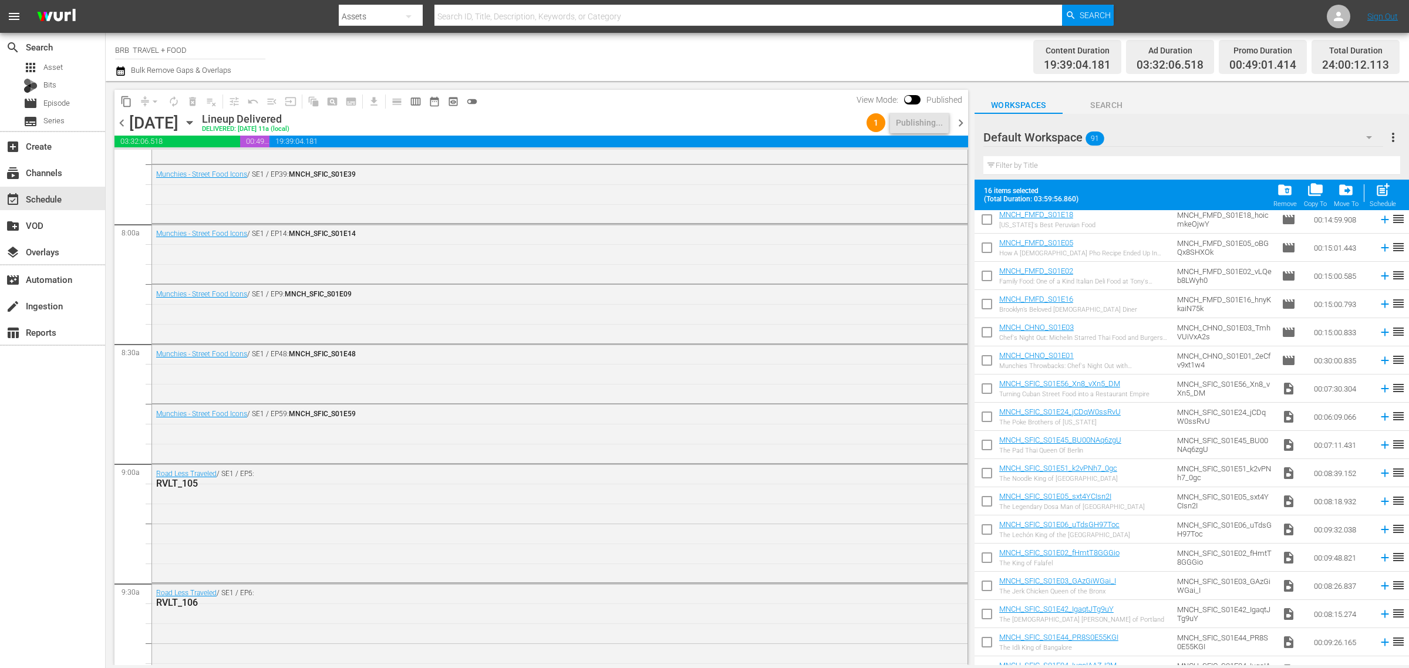
click at [196, 120] on icon "button" at bounding box center [189, 122] width 13 height 13
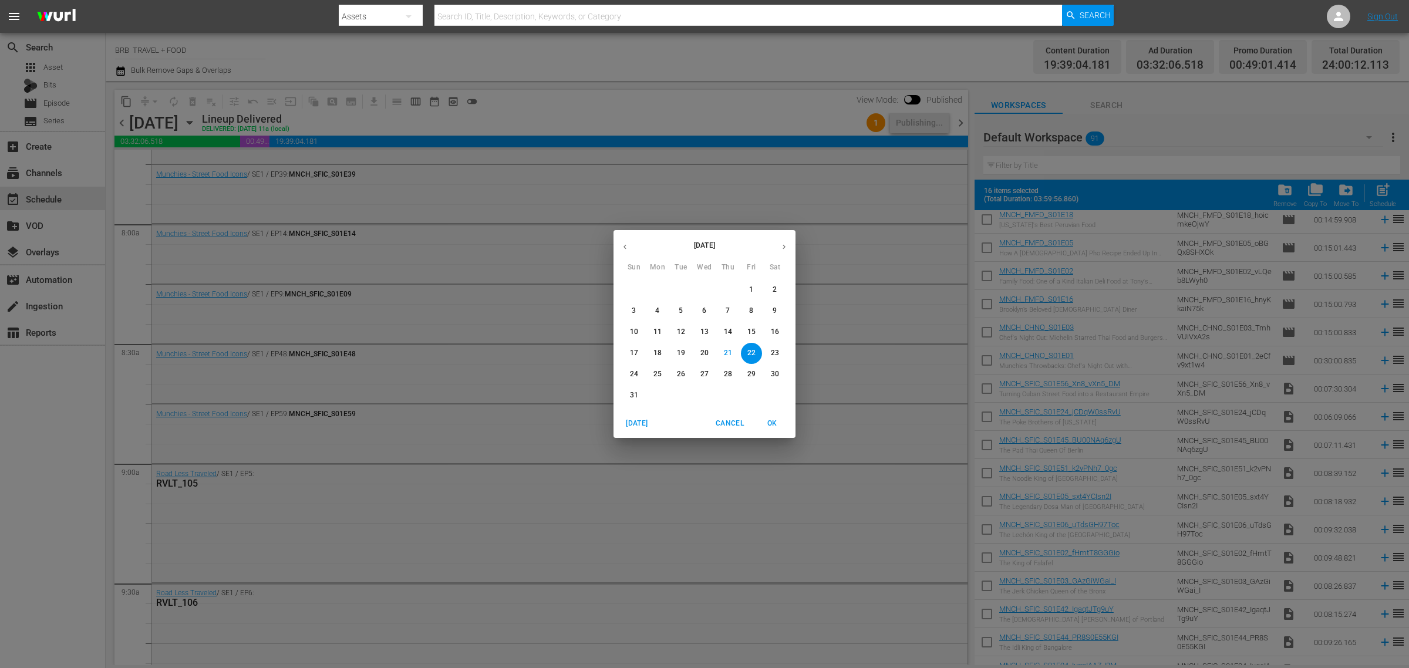
click at [778, 353] on p "23" at bounding box center [775, 353] width 8 height 10
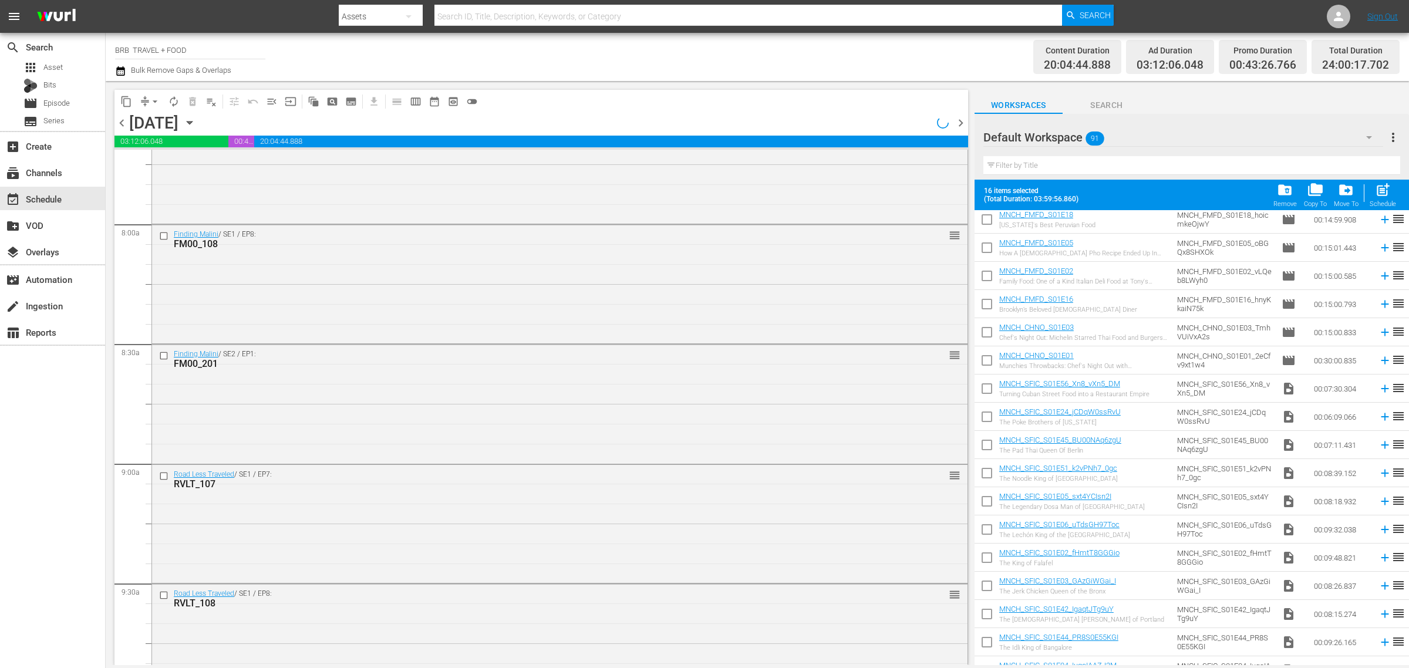
scroll to position [1822, 0]
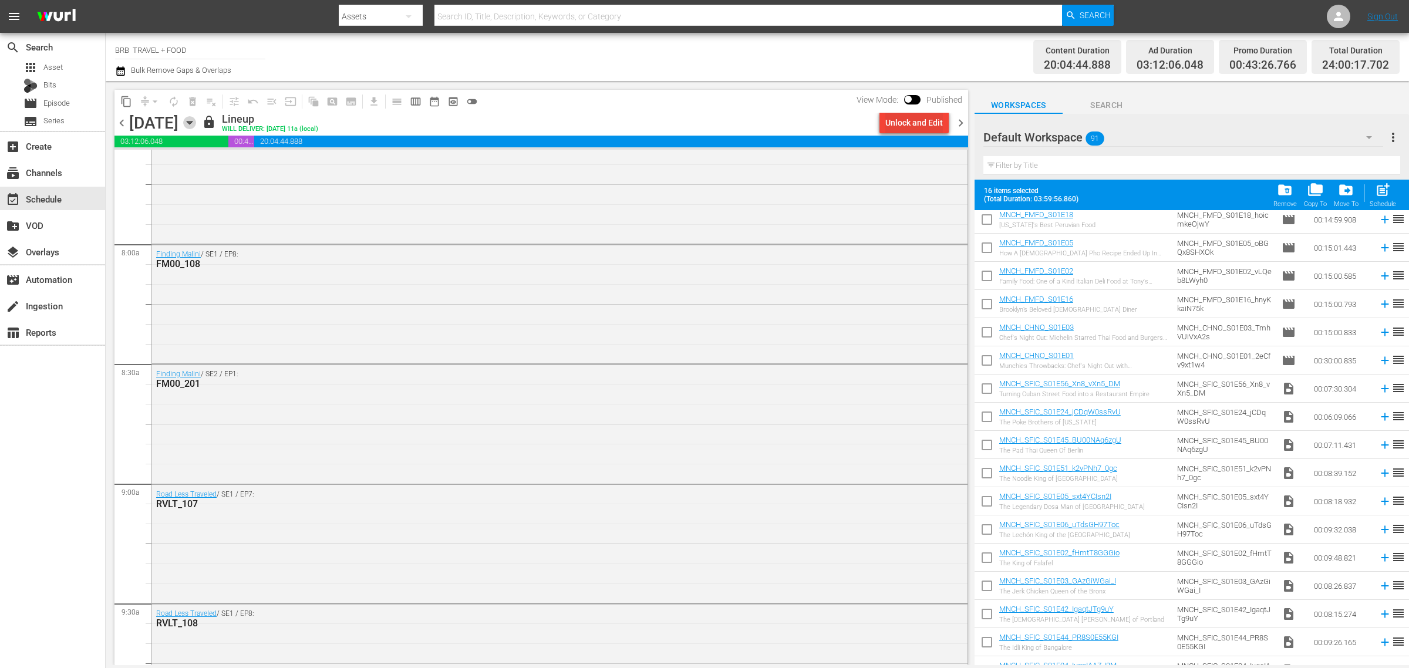
click at [908, 116] on div "Unlock and Edit" at bounding box center [914, 122] width 58 height 21
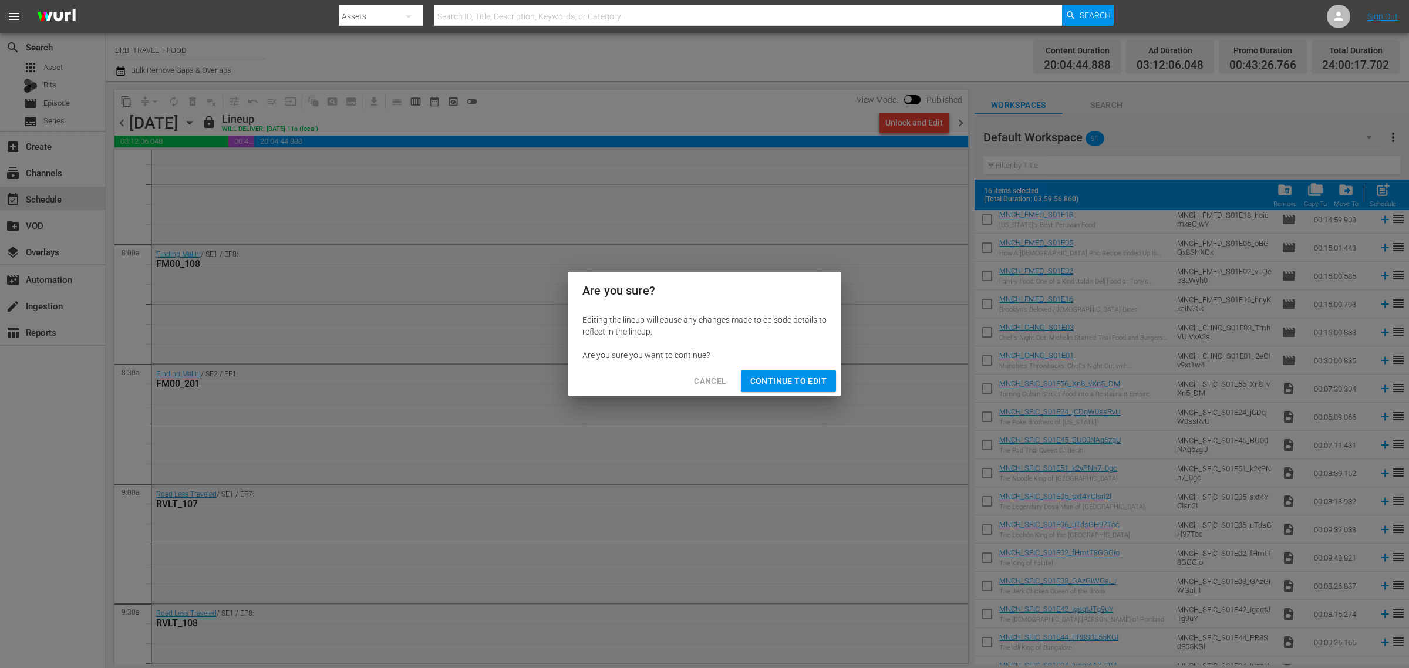
drag, startPoint x: 794, startPoint y: 379, endPoint x: 764, endPoint y: 379, distance: 29.9
click at [794, 379] on span "Continue to Edit" at bounding box center [788, 381] width 76 height 15
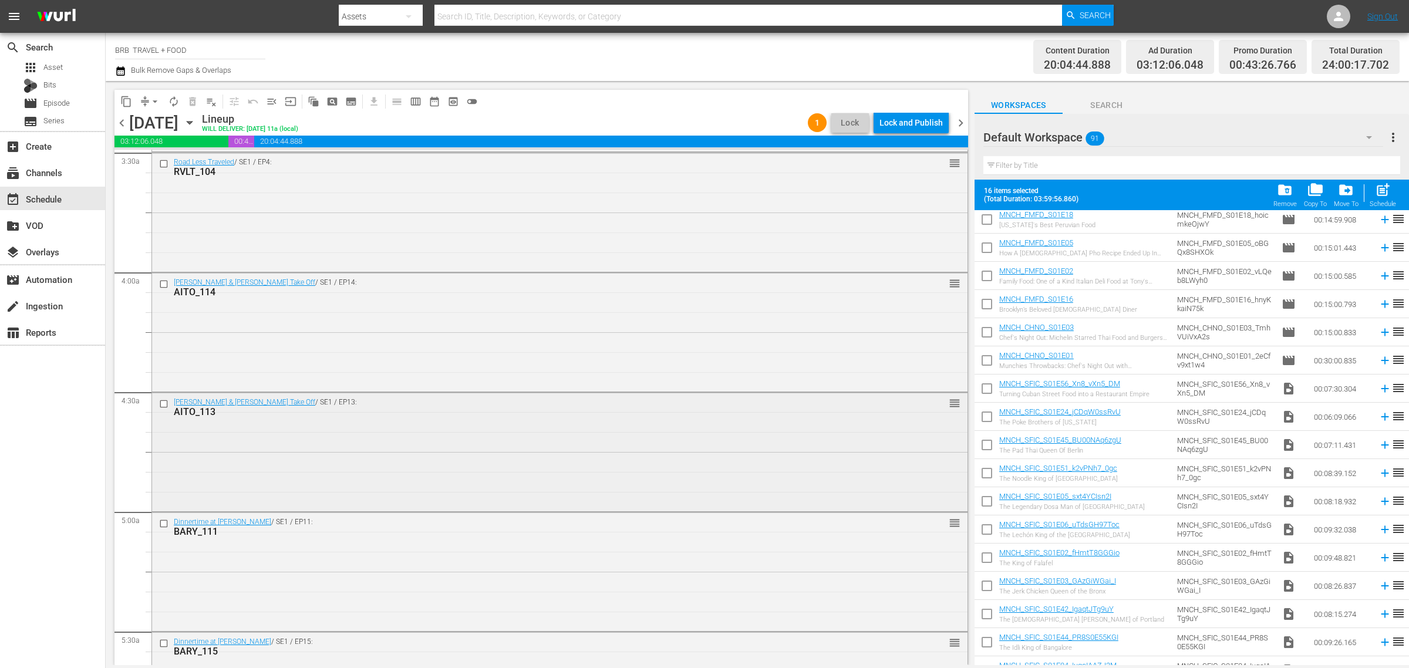
scroll to position [868, 0]
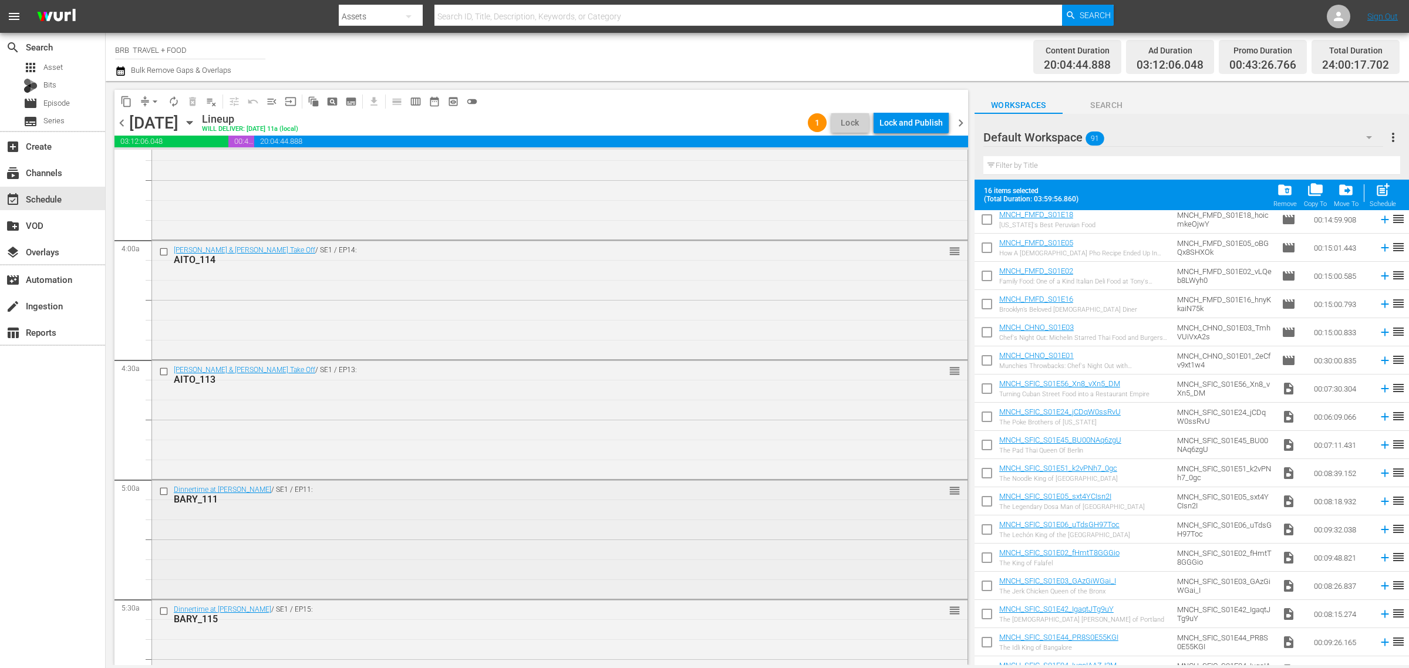
click at [164, 489] on input "checkbox" at bounding box center [165, 492] width 12 height 10
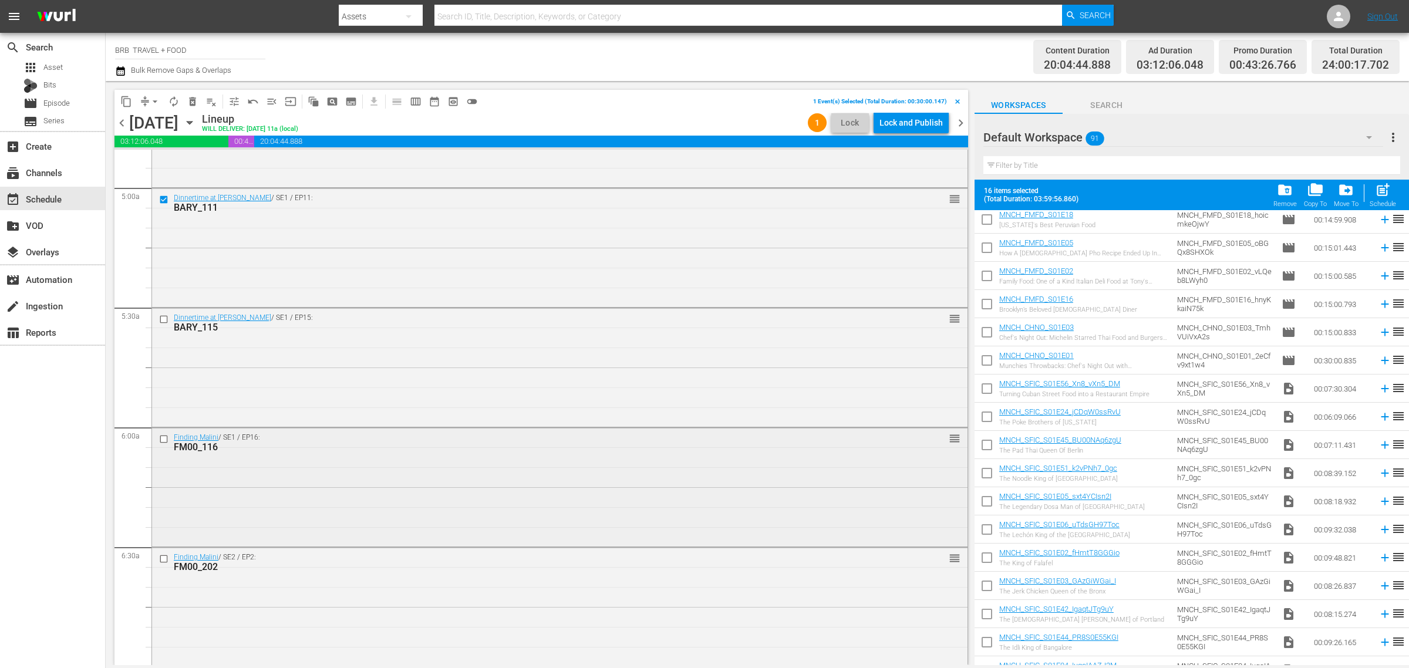
scroll to position [1161, 0]
click at [160, 321] on input "checkbox" at bounding box center [165, 318] width 12 height 10
click at [164, 432] on input "checkbox" at bounding box center [165, 437] width 12 height 10
click at [164, 555] on input "checkbox" at bounding box center [165, 557] width 12 height 10
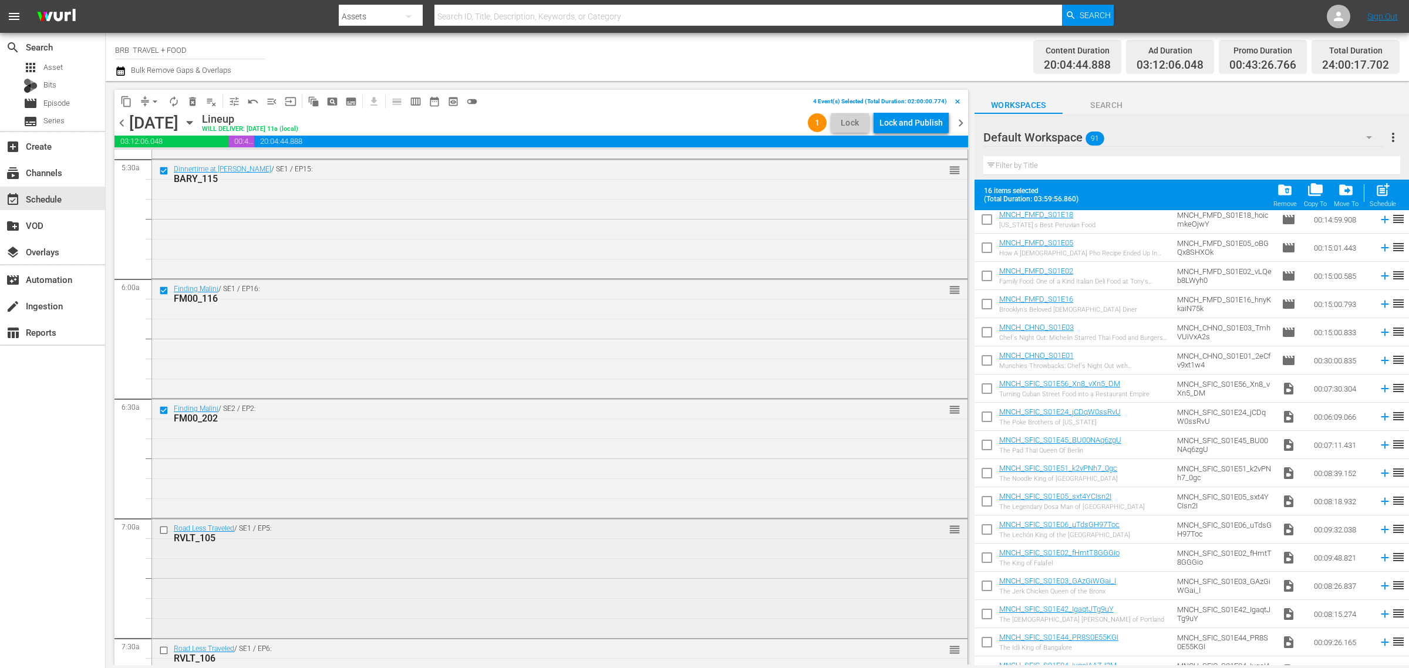
click at [166, 527] on input "checkbox" at bounding box center [165, 530] width 12 height 10
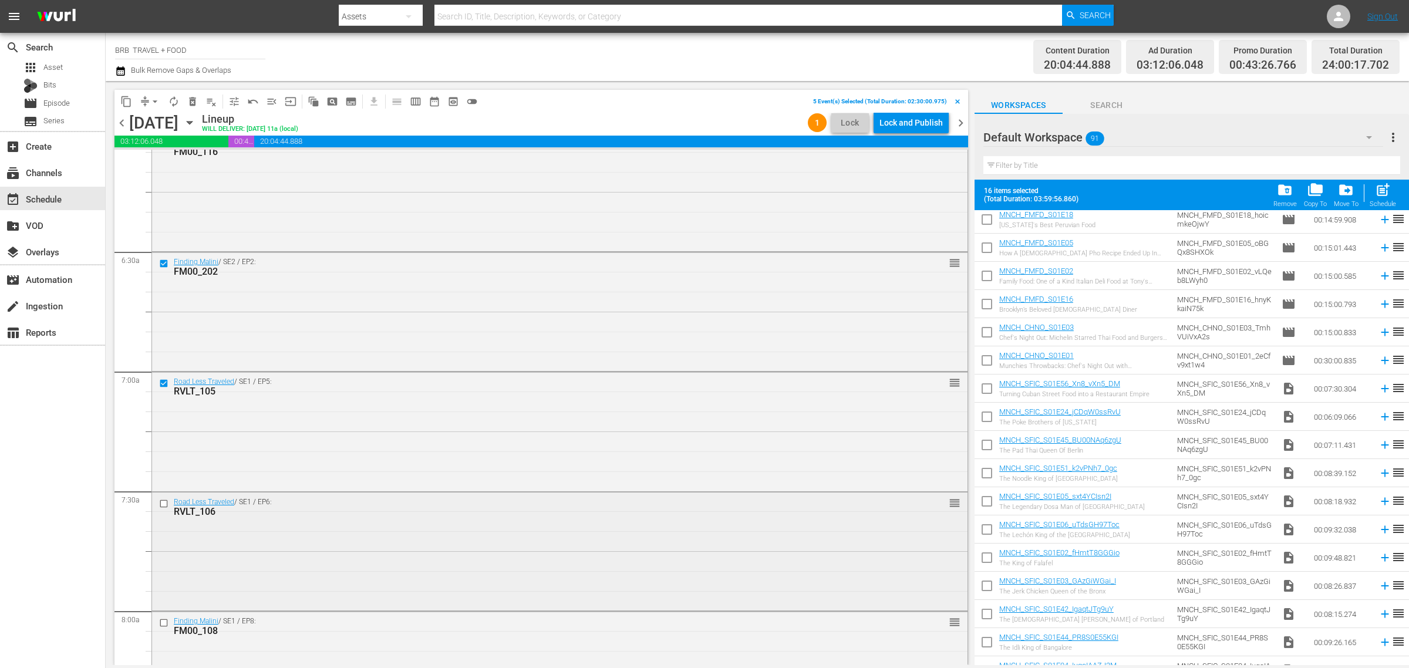
click at [164, 503] on input "checkbox" at bounding box center [165, 503] width 12 height 10
click at [160, 624] on input "checkbox" at bounding box center [165, 623] width 12 height 10
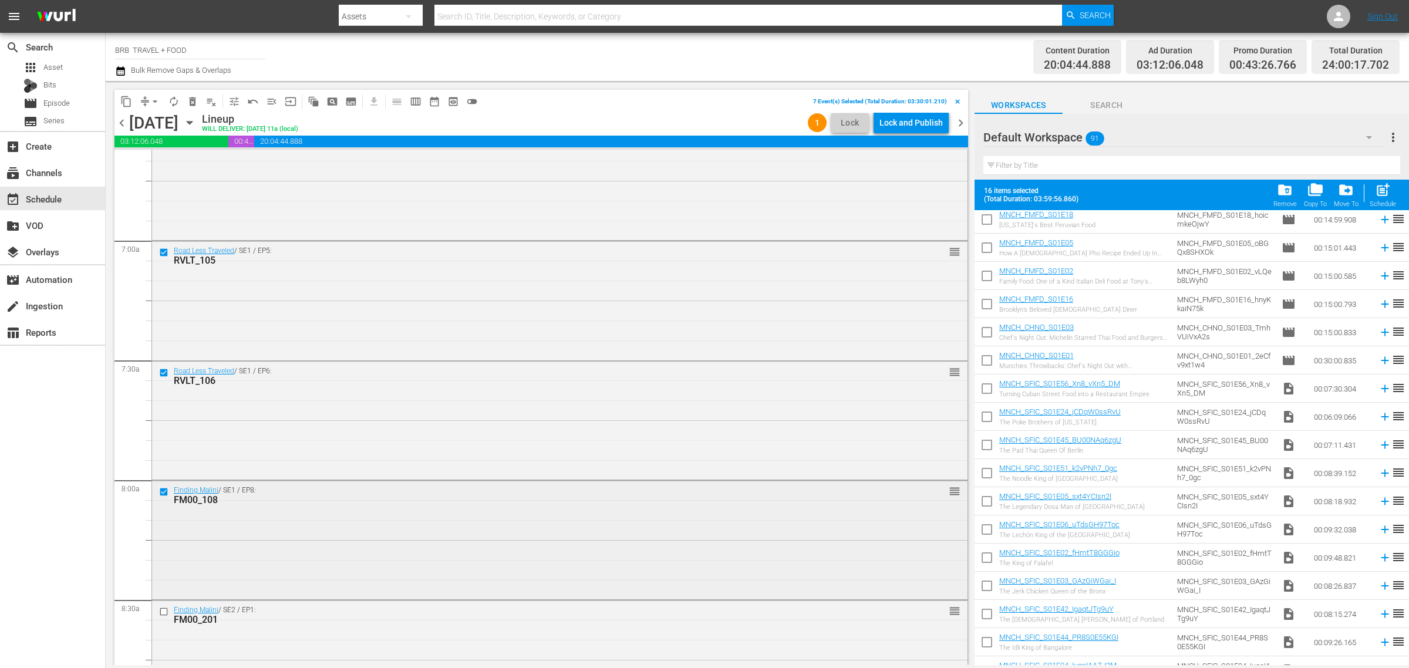
scroll to position [1602, 0]
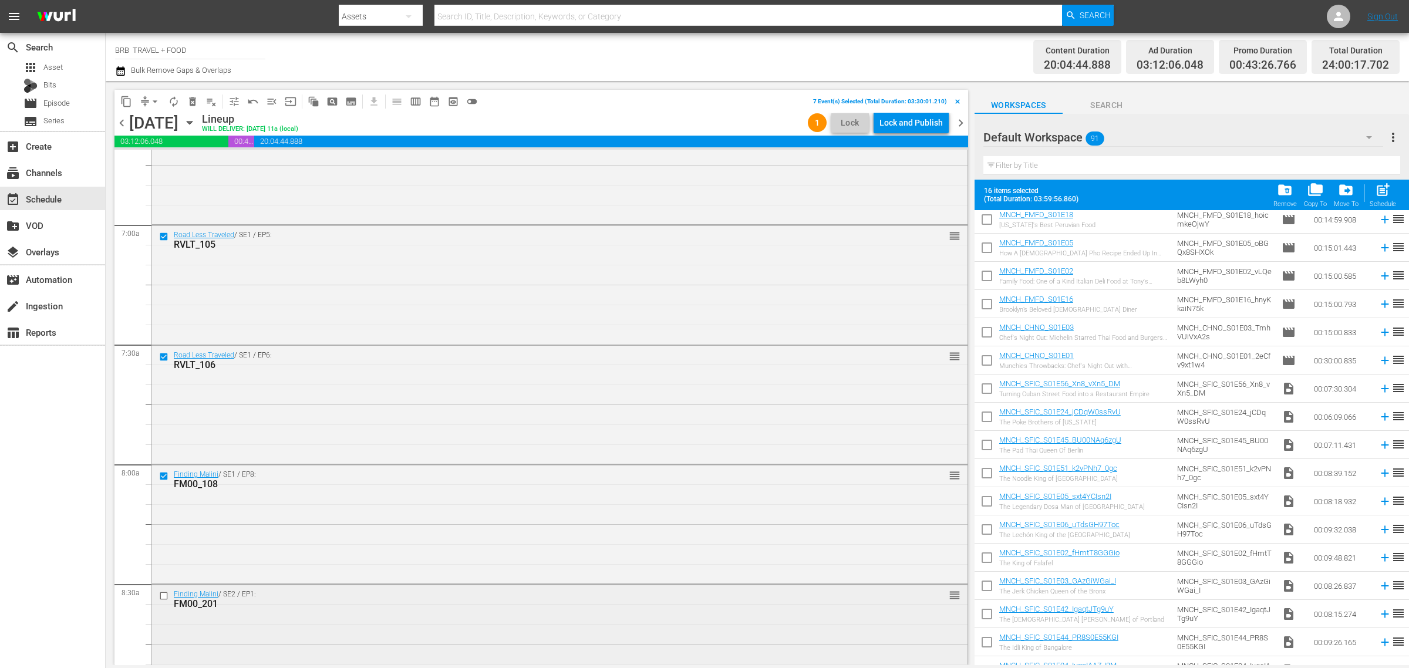
click at [162, 598] on input "checkbox" at bounding box center [165, 596] width 12 height 10
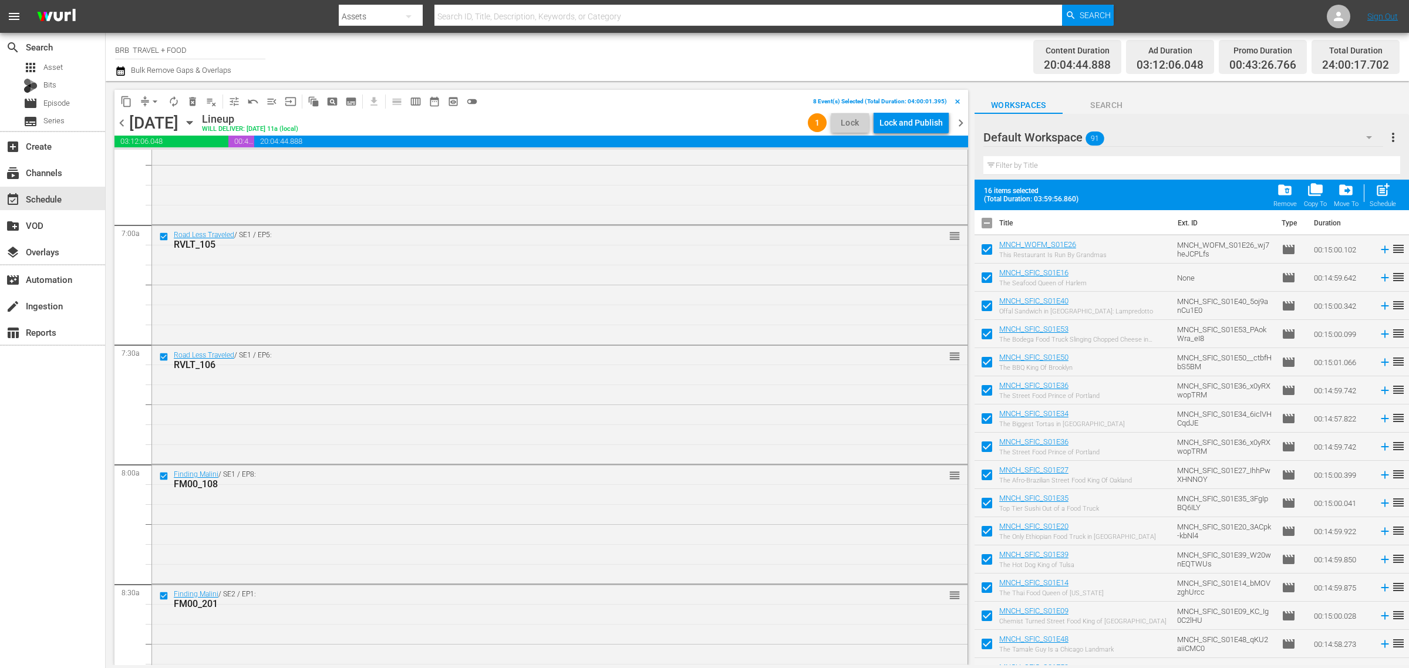
scroll to position [0, 0]
click at [985, 227] on input "checkbox" at bounding box center [987, 229] width 25 height 25
checkbox input "true"
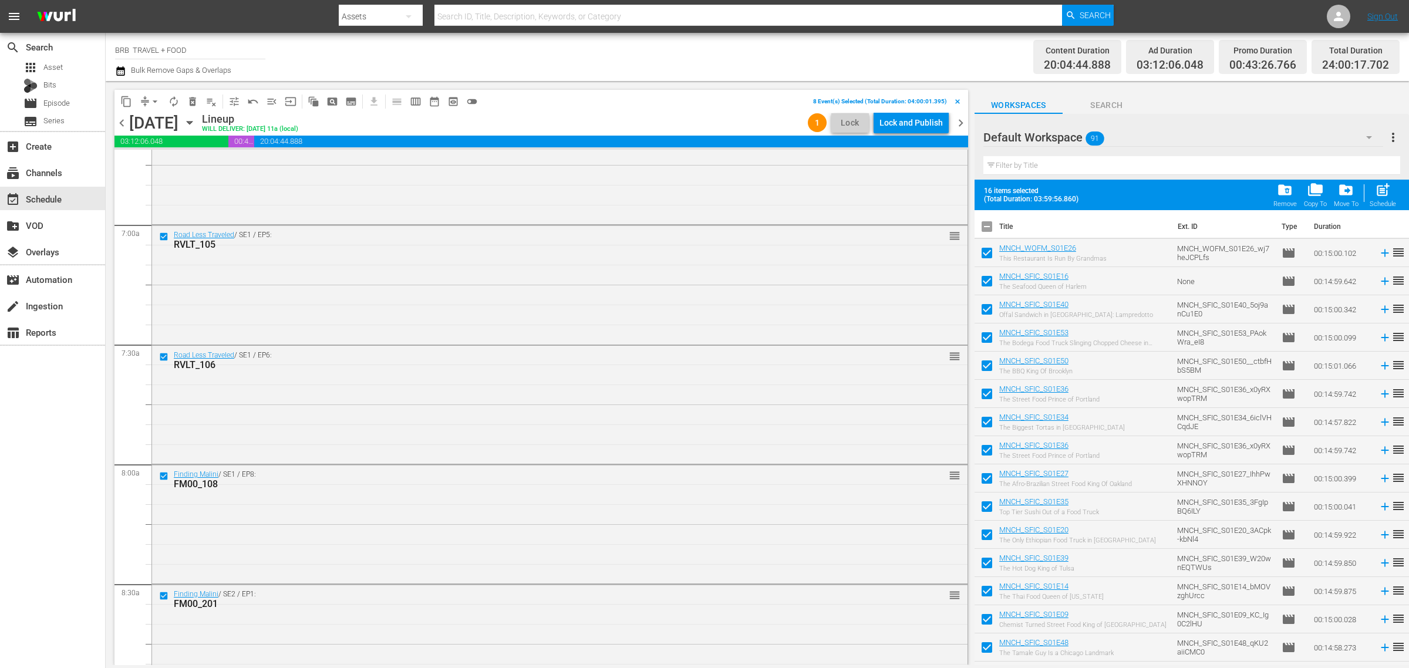
checkbox input "true"
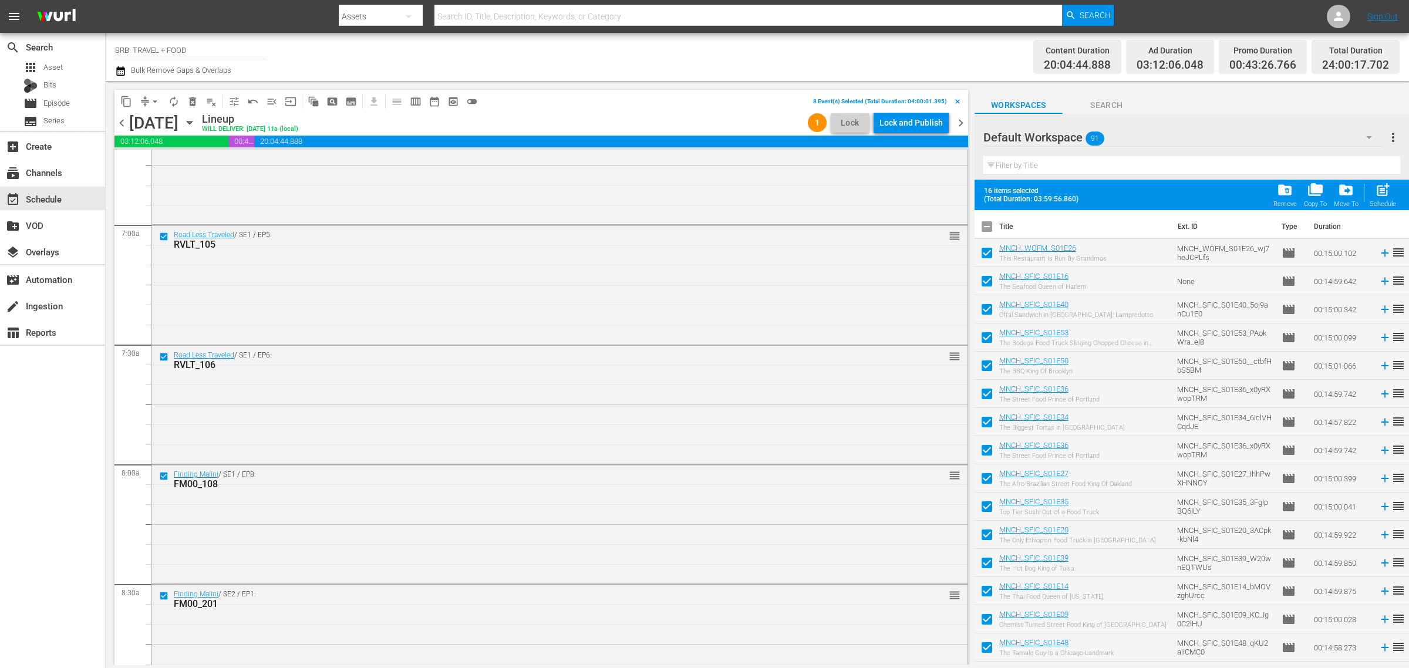
checkbox input "true"
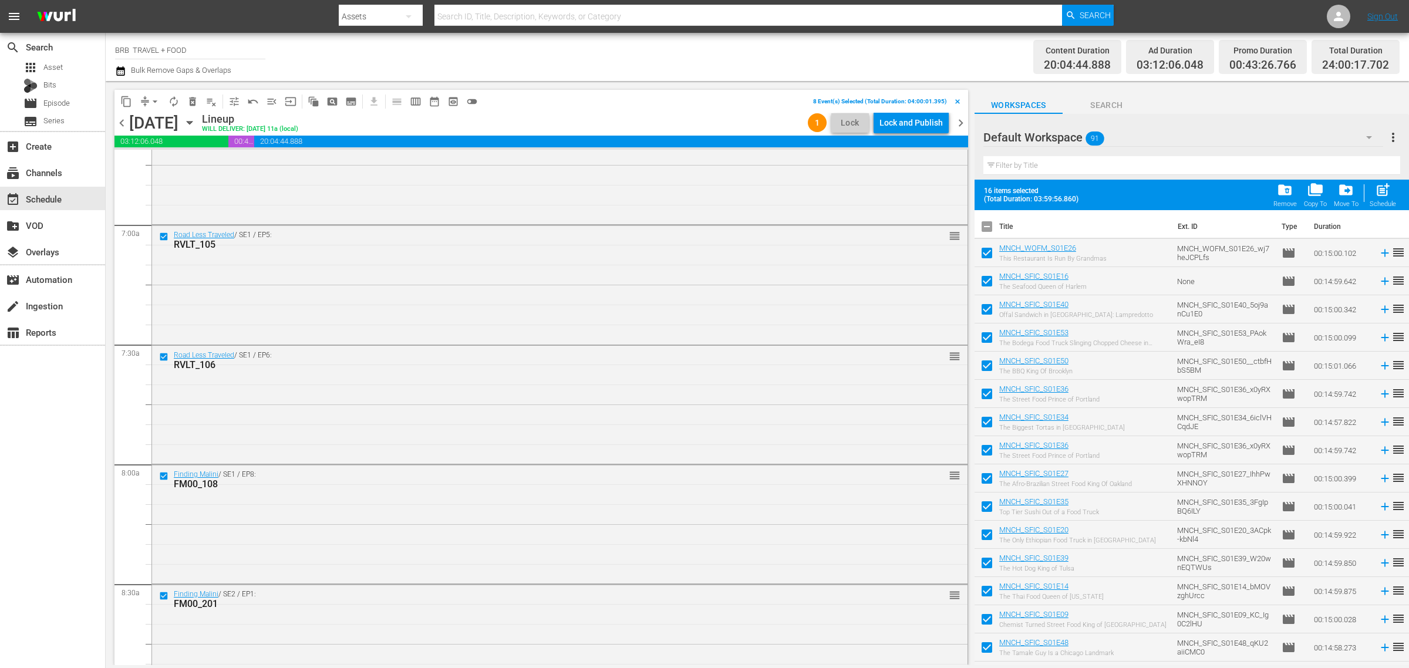
checkbox input "true"
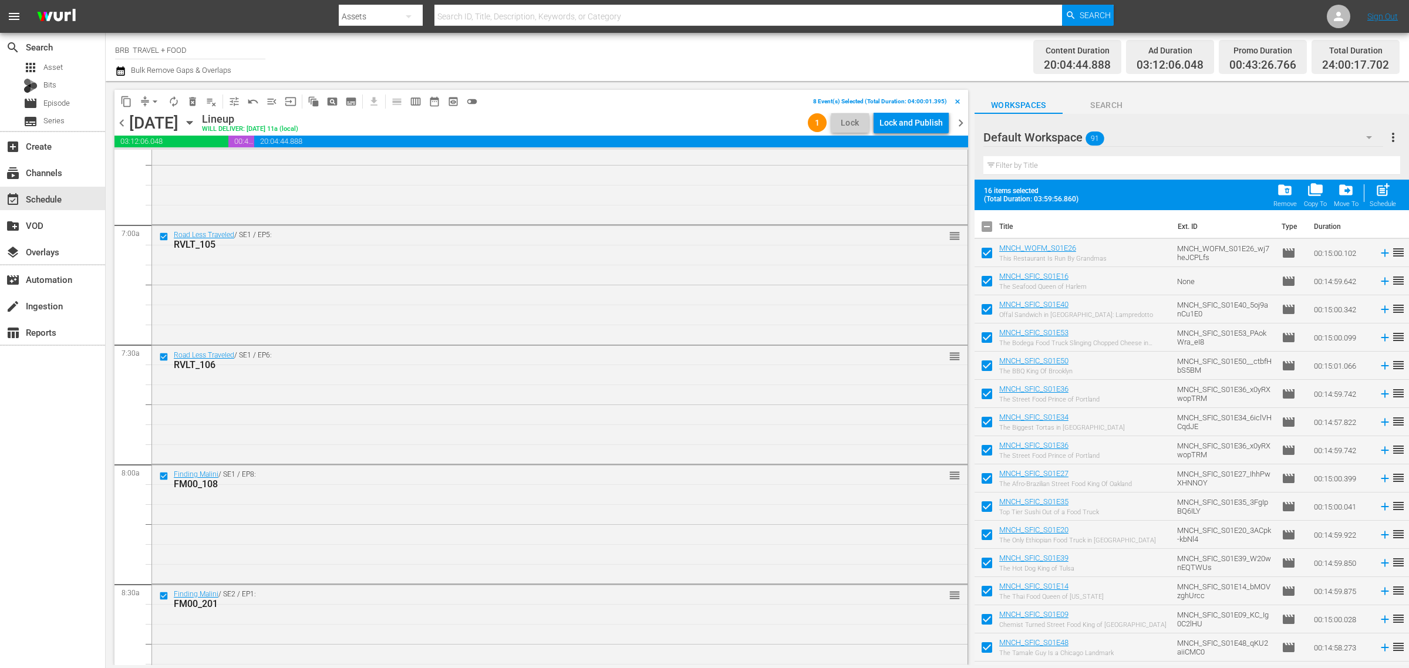
checkbox input "true"
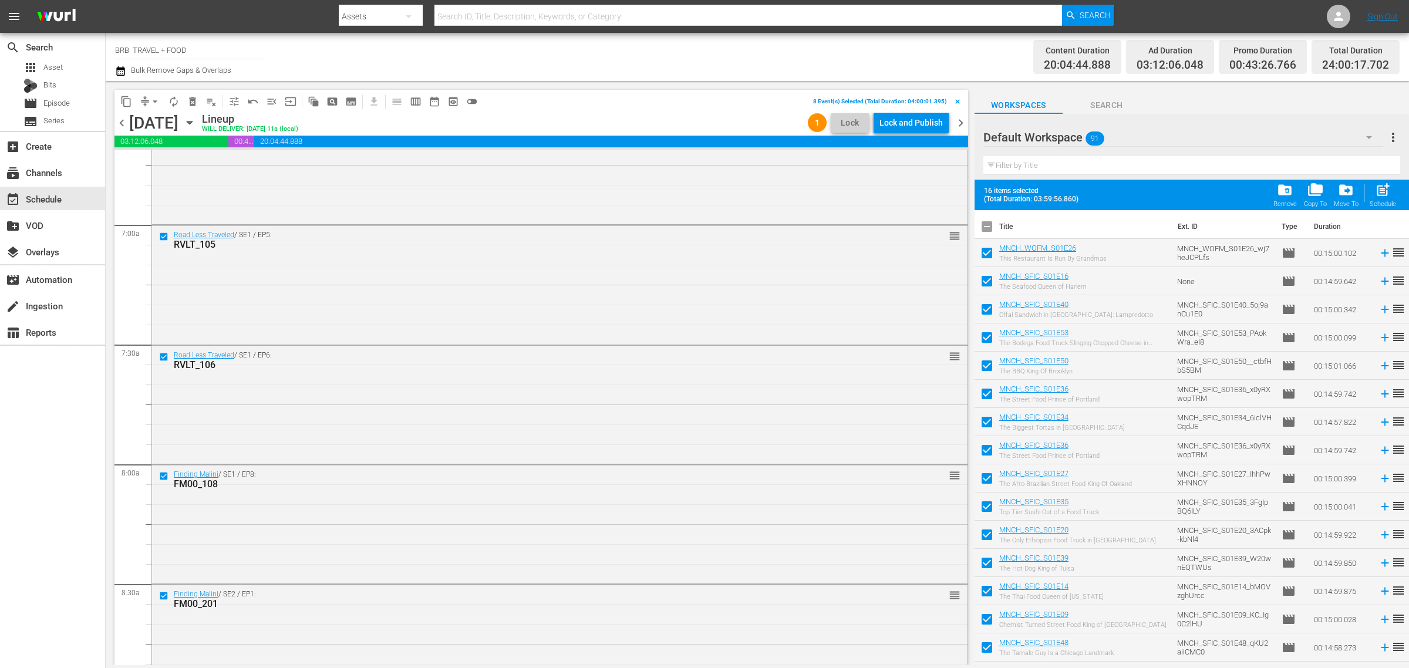
checkbox input "true"
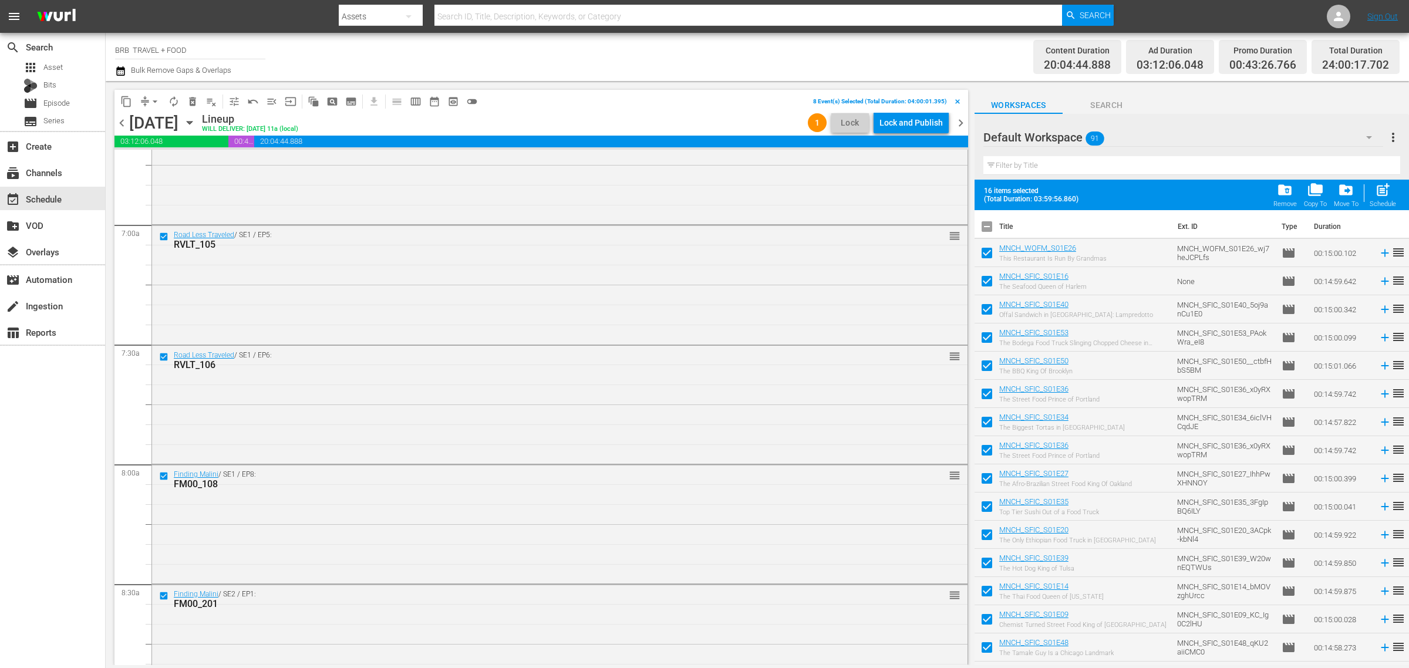
checkbox input "true"
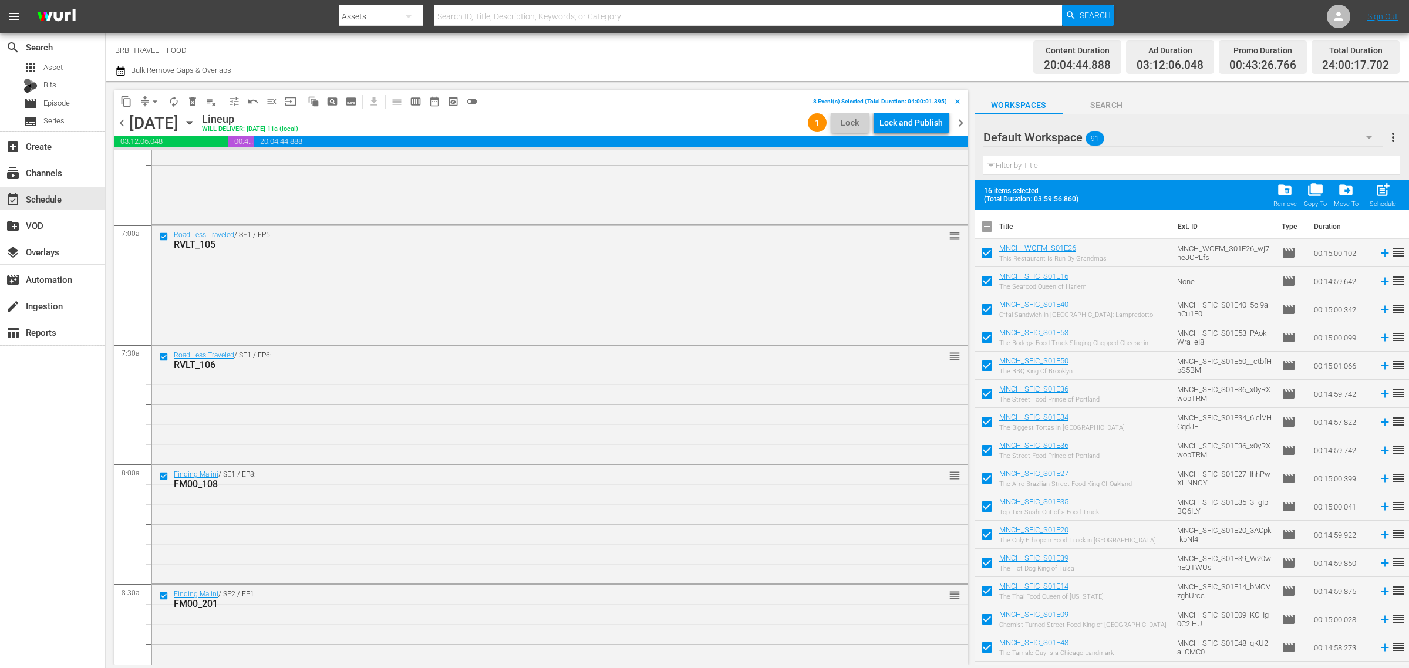
checkbox input "true"
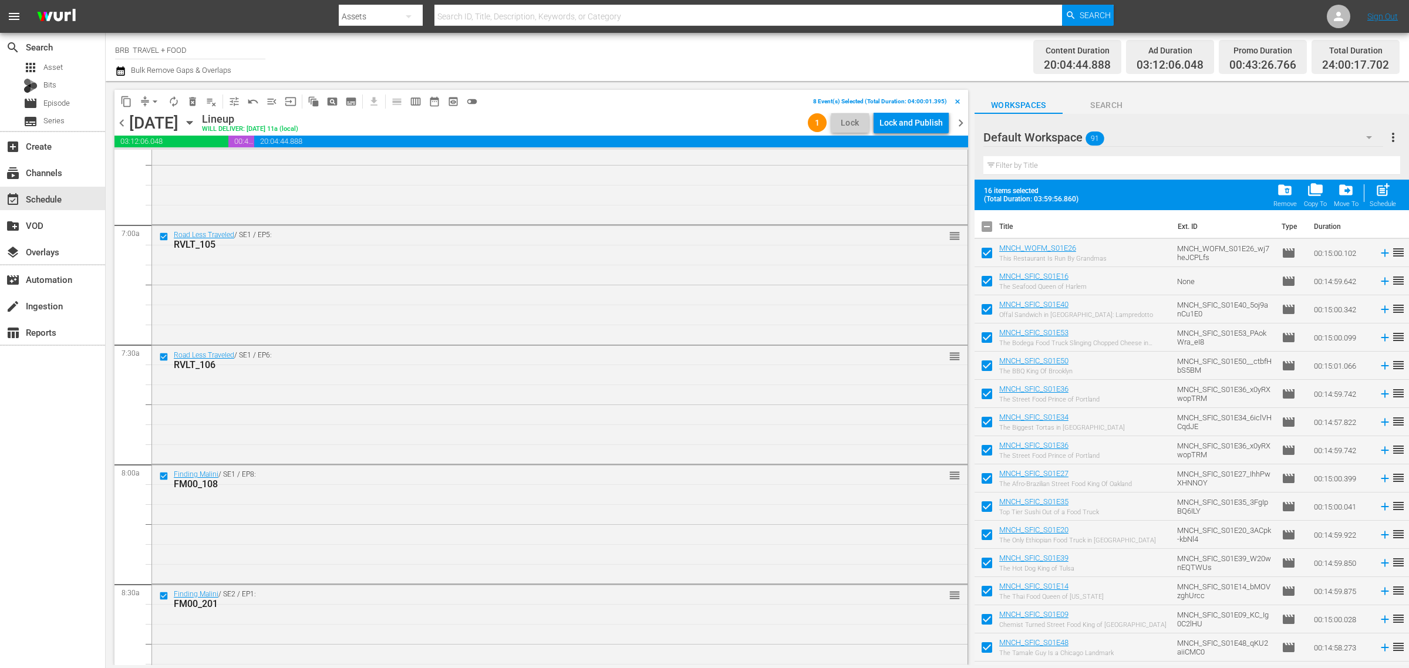
checkbox input "true"
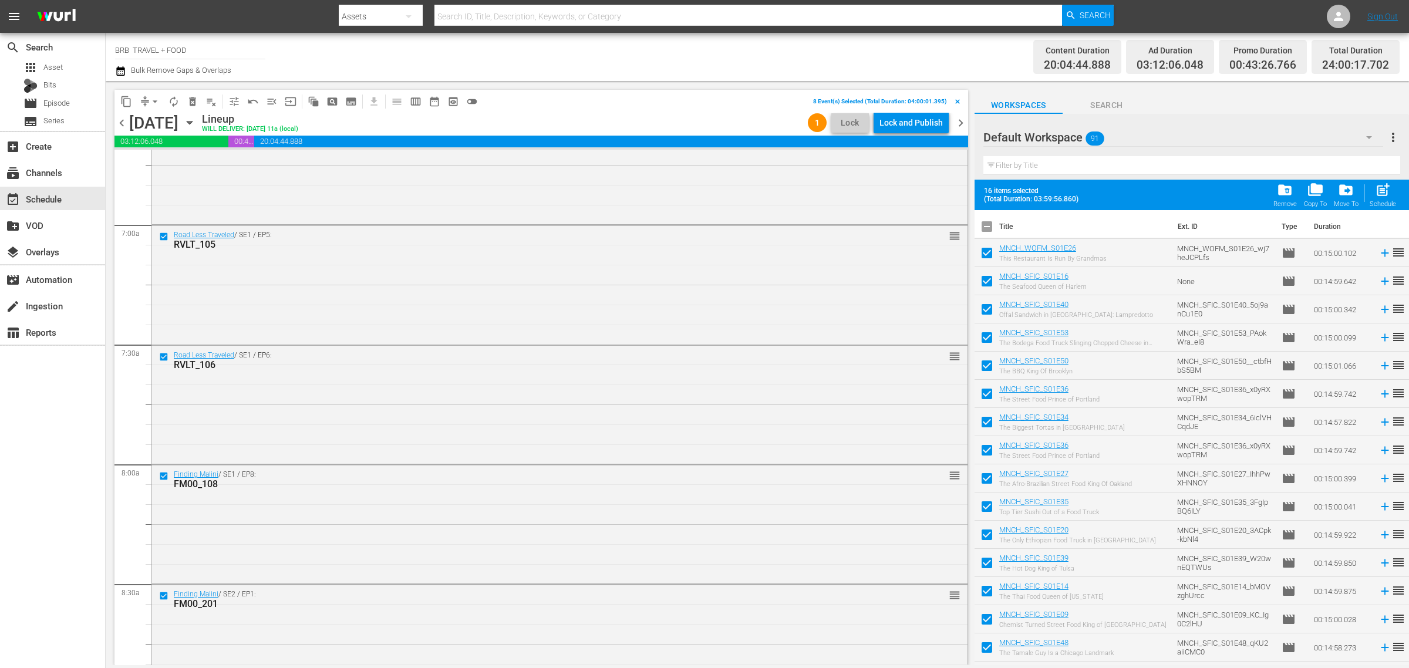
checkbox input "true"
click at [987, 227] on input "checkbox" at bounding box center [987, 229] width 25 height 25
checkbox input "false"
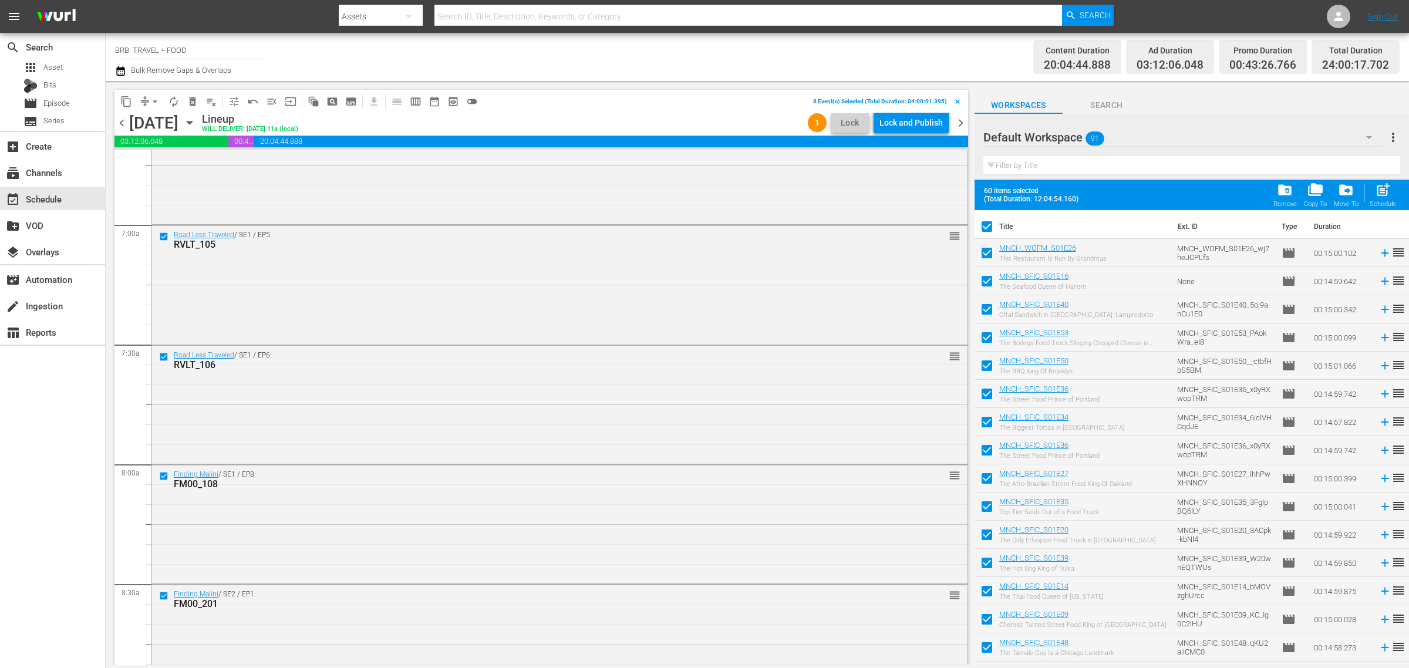
checkbox input "false"
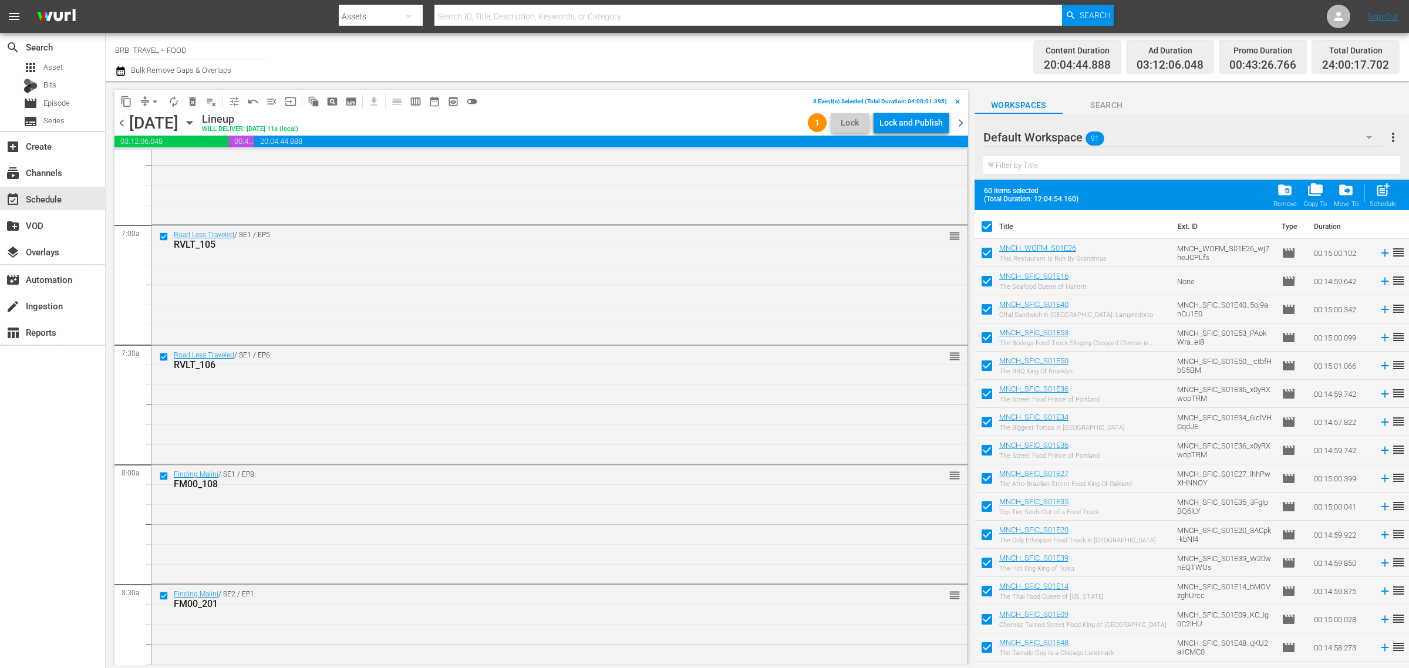
checkbox input "false"
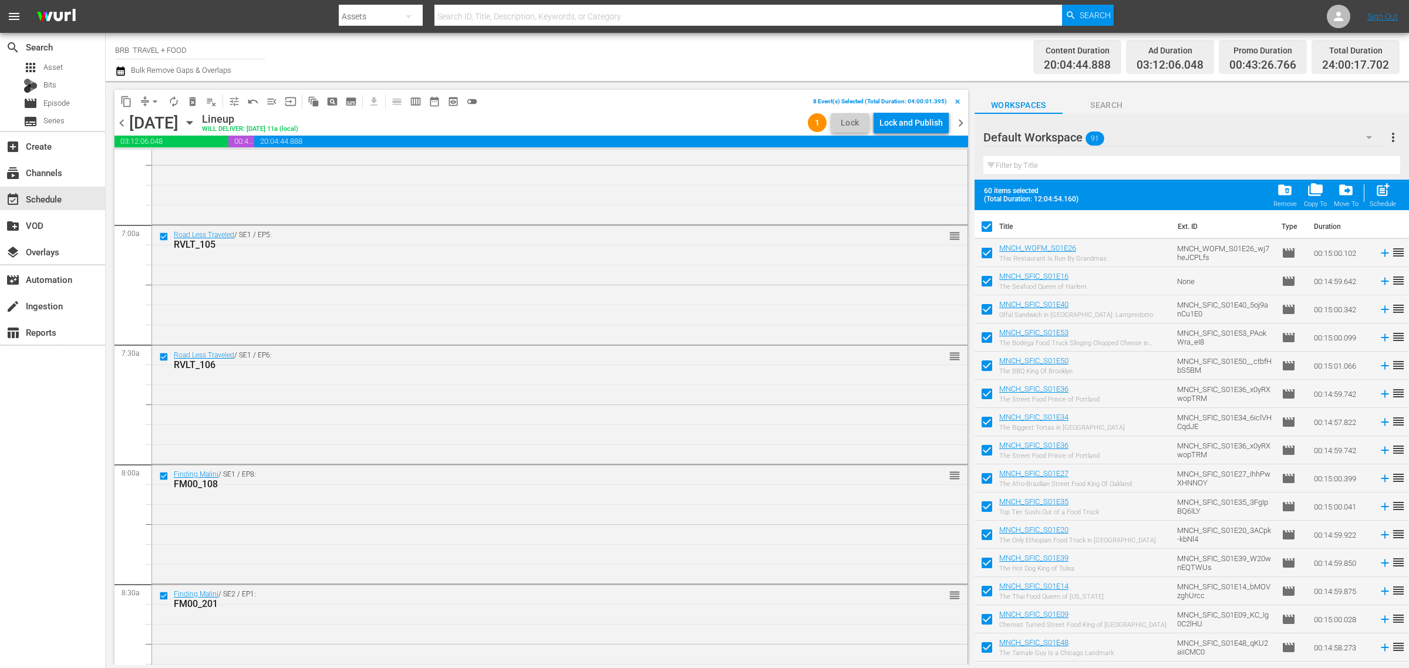
checkbox input "false"
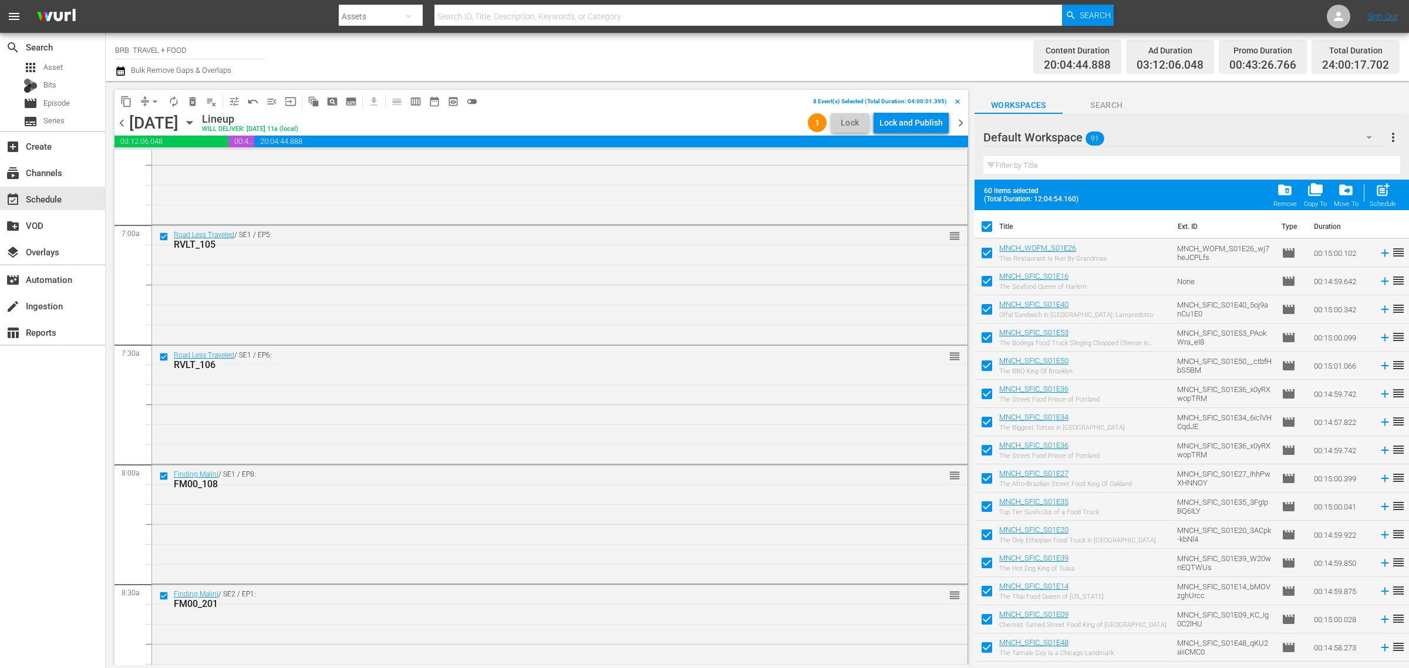
checkbox input "false"
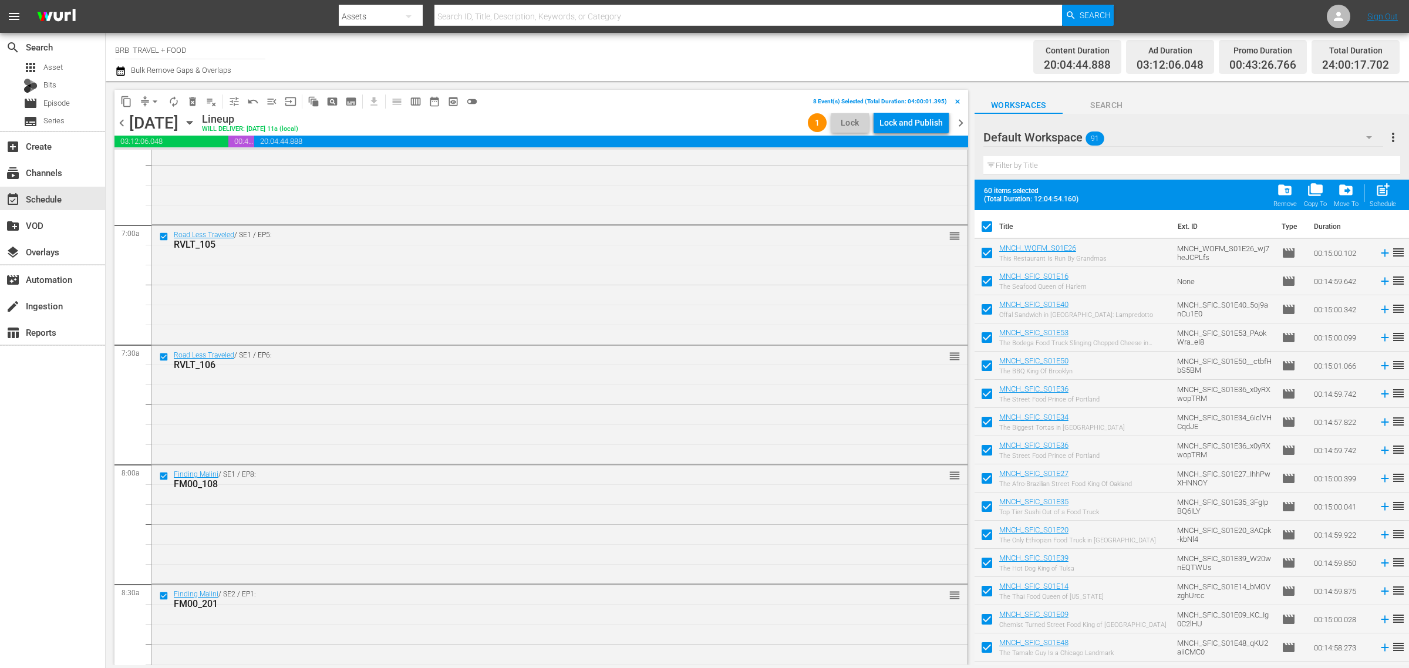
checkbox input "false"
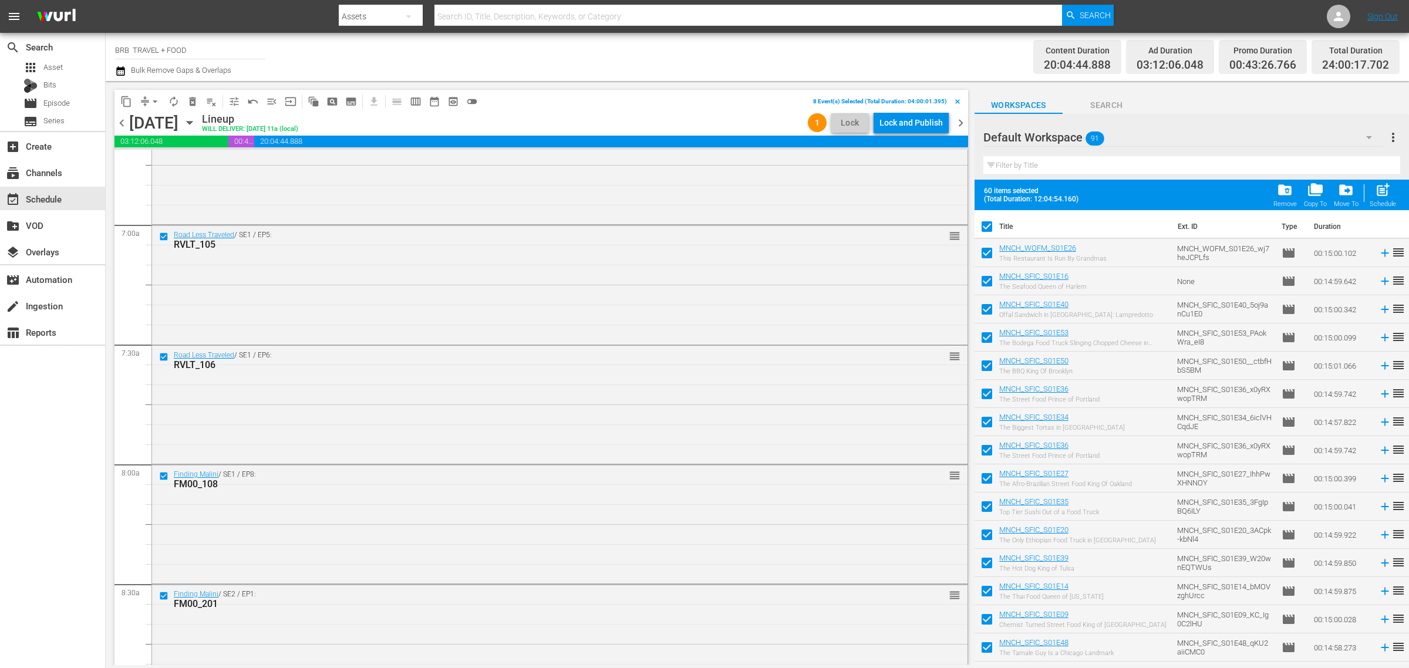
checkbox input "false"
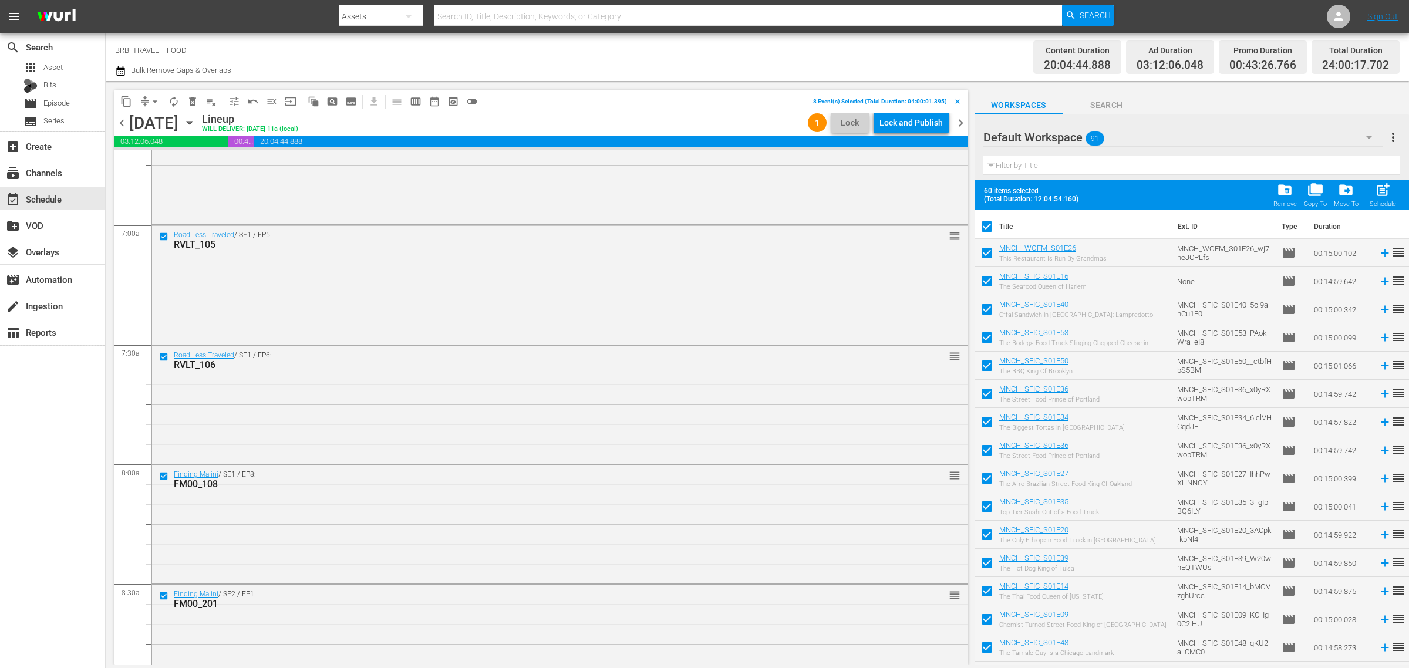
checkbox input "false"
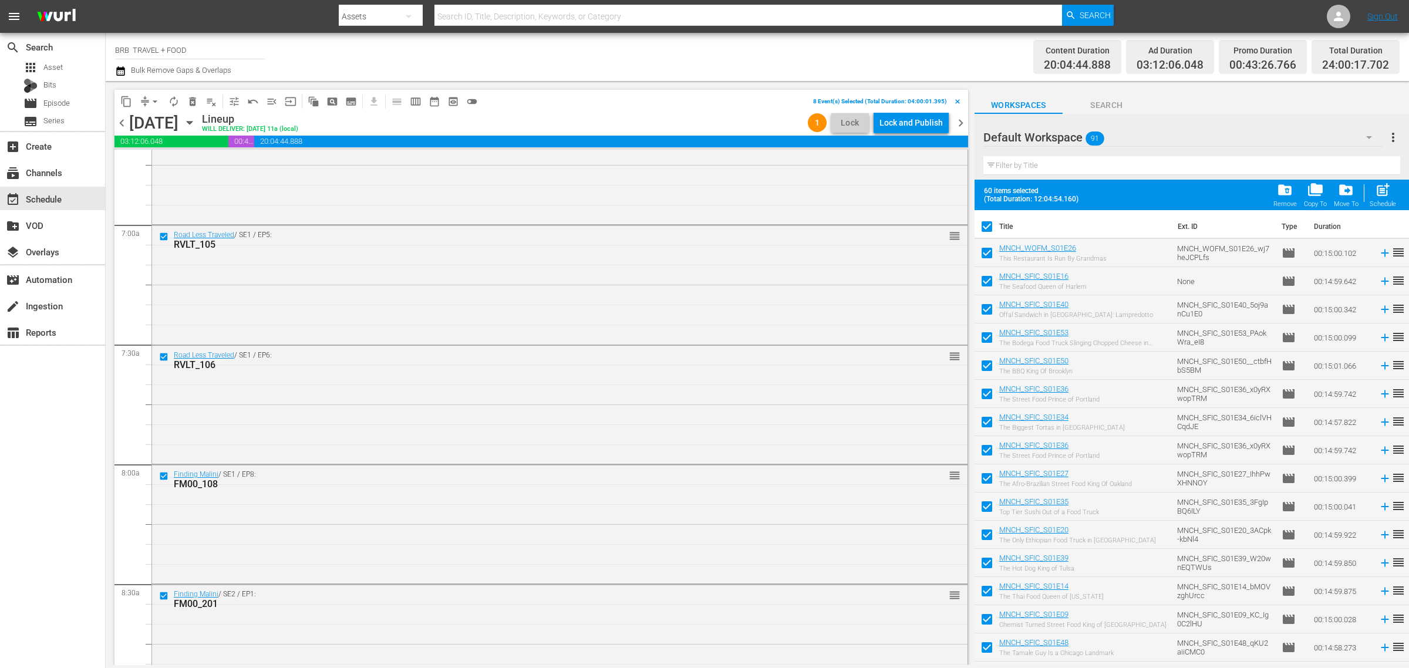
checkbox input "false"
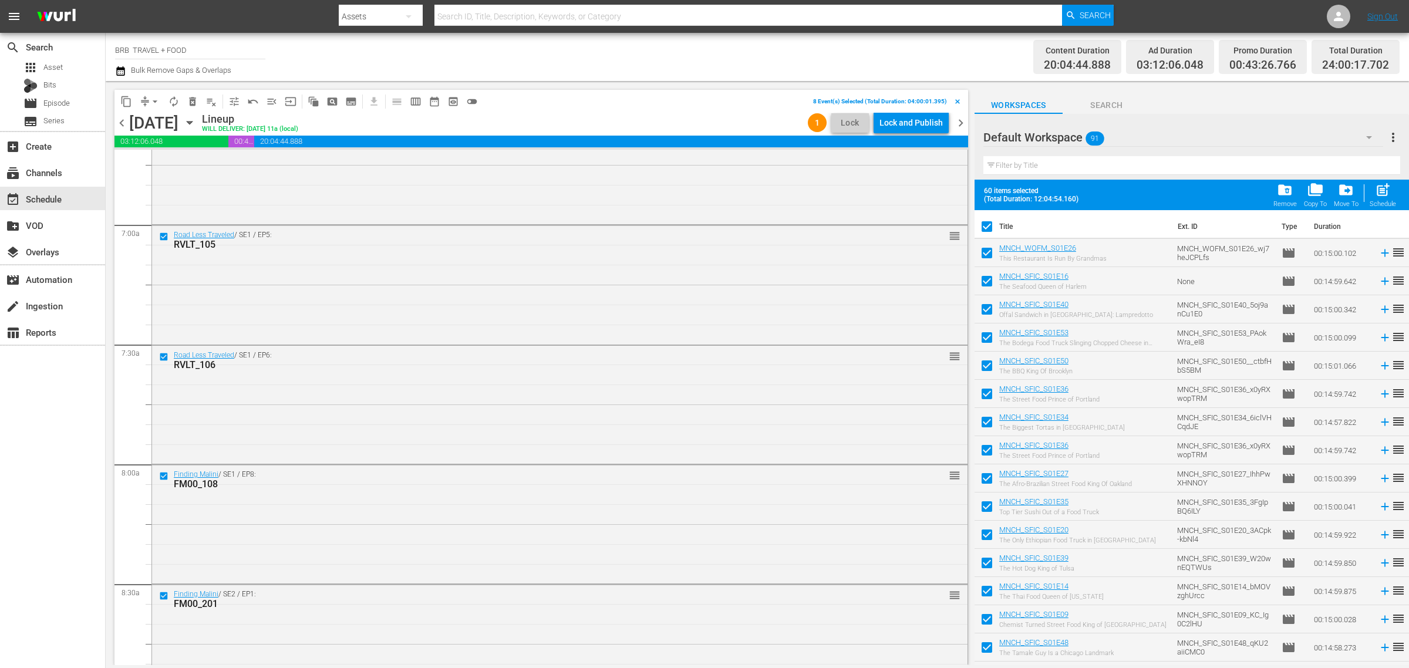
checkbox input "false"
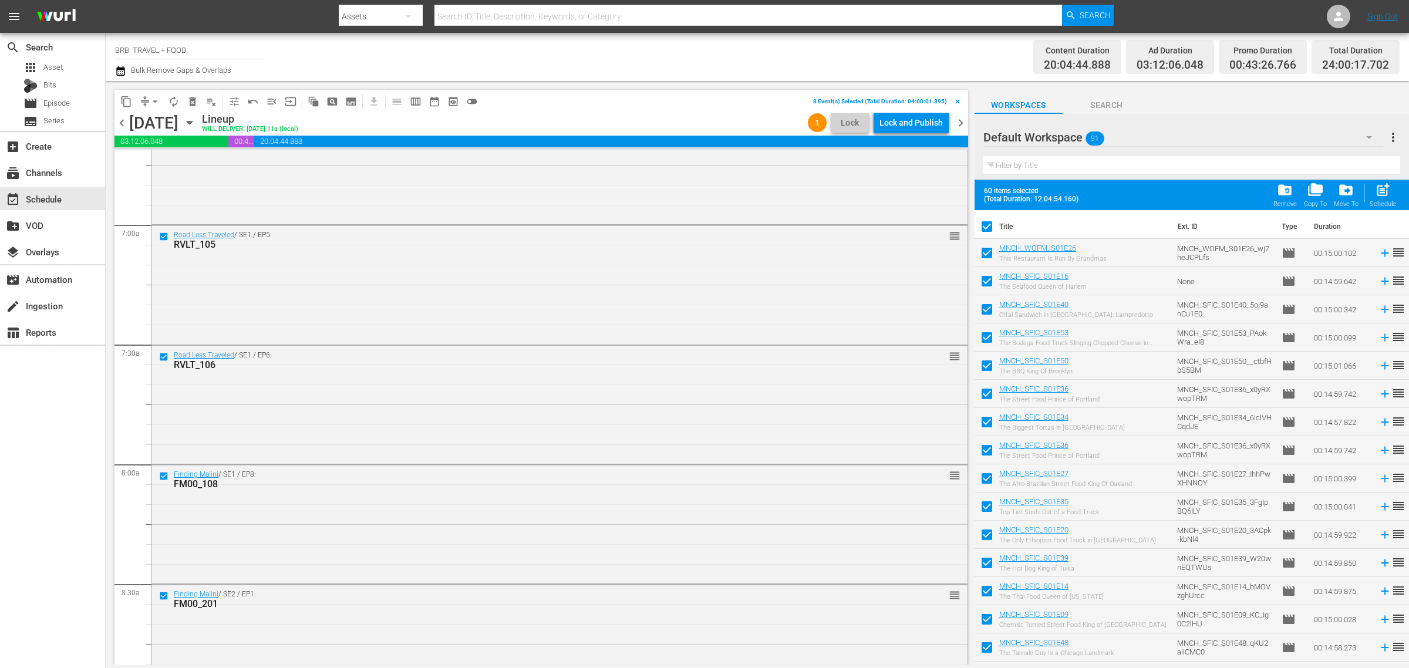
checkbox input "false"
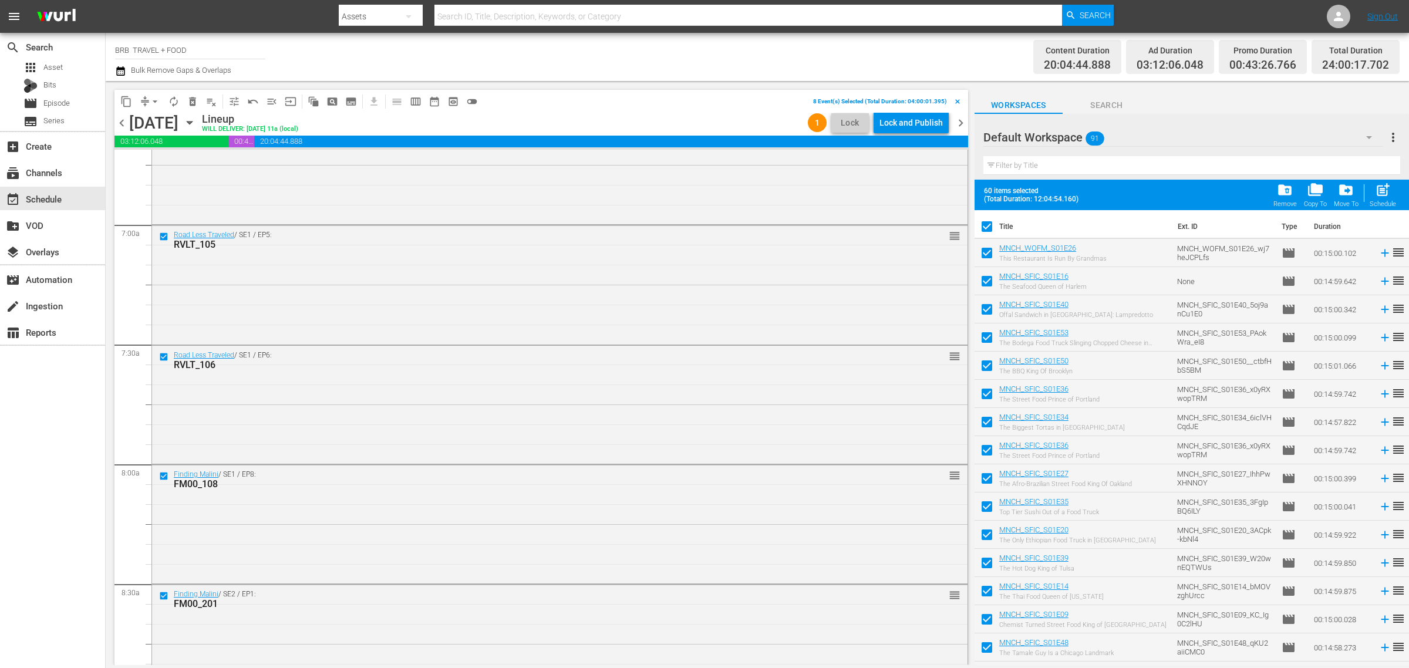
checkbox input "false"
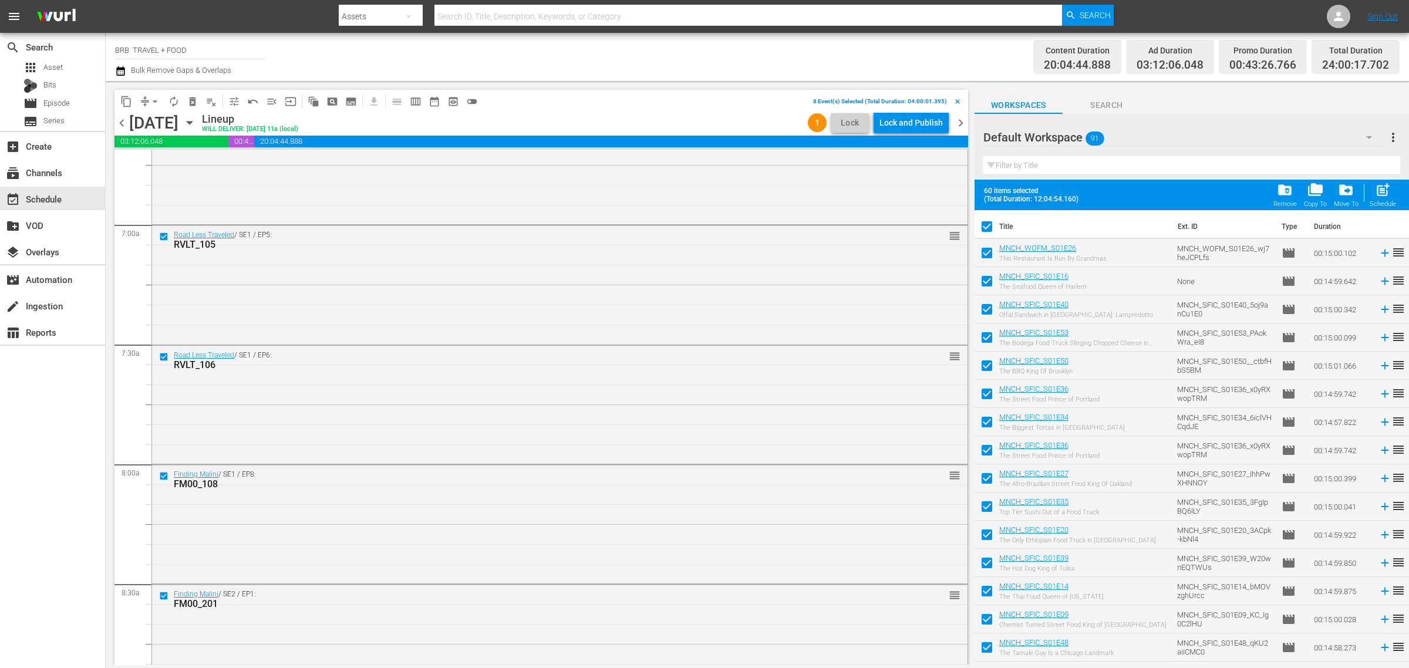
checkbox input "false"
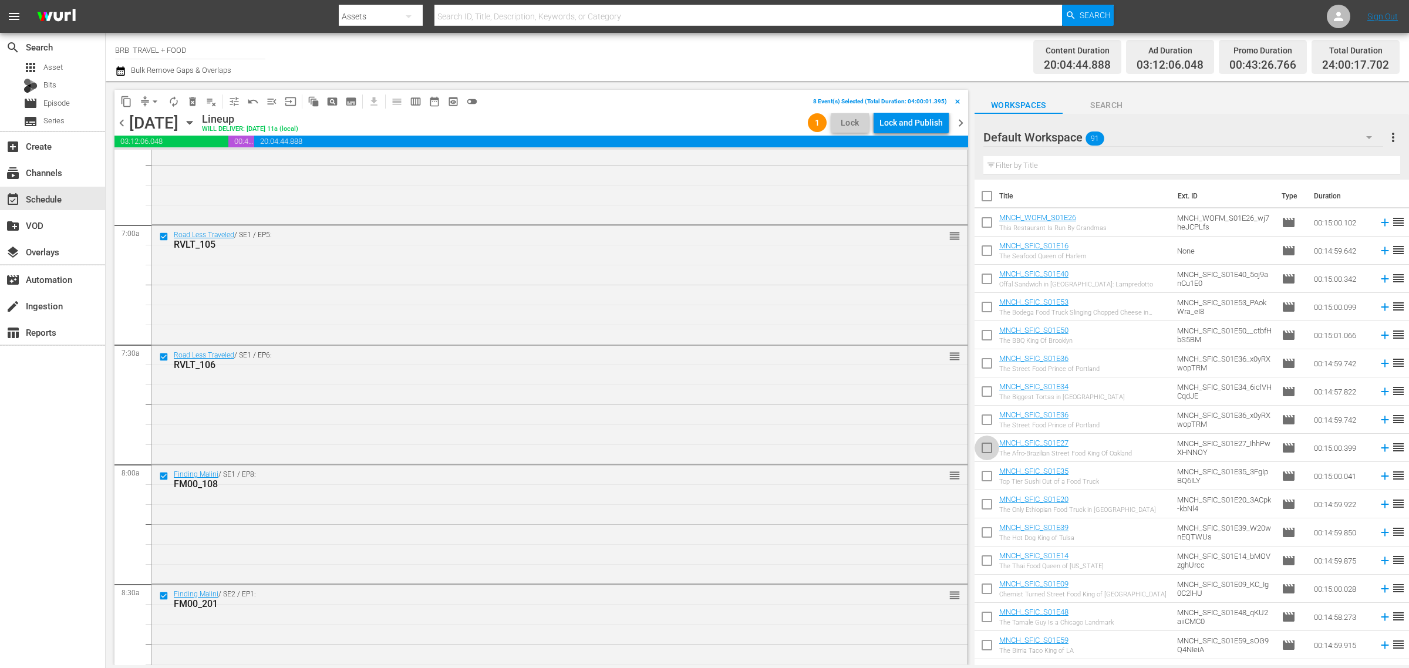
drag, startPoint x: 985, startPoint y: 452, endPoint x: 994, endPoint y: 473, distance: 22.6
click at [986, 452] on input "checkbox" at bounding box center [987, 450] width 25 height 25
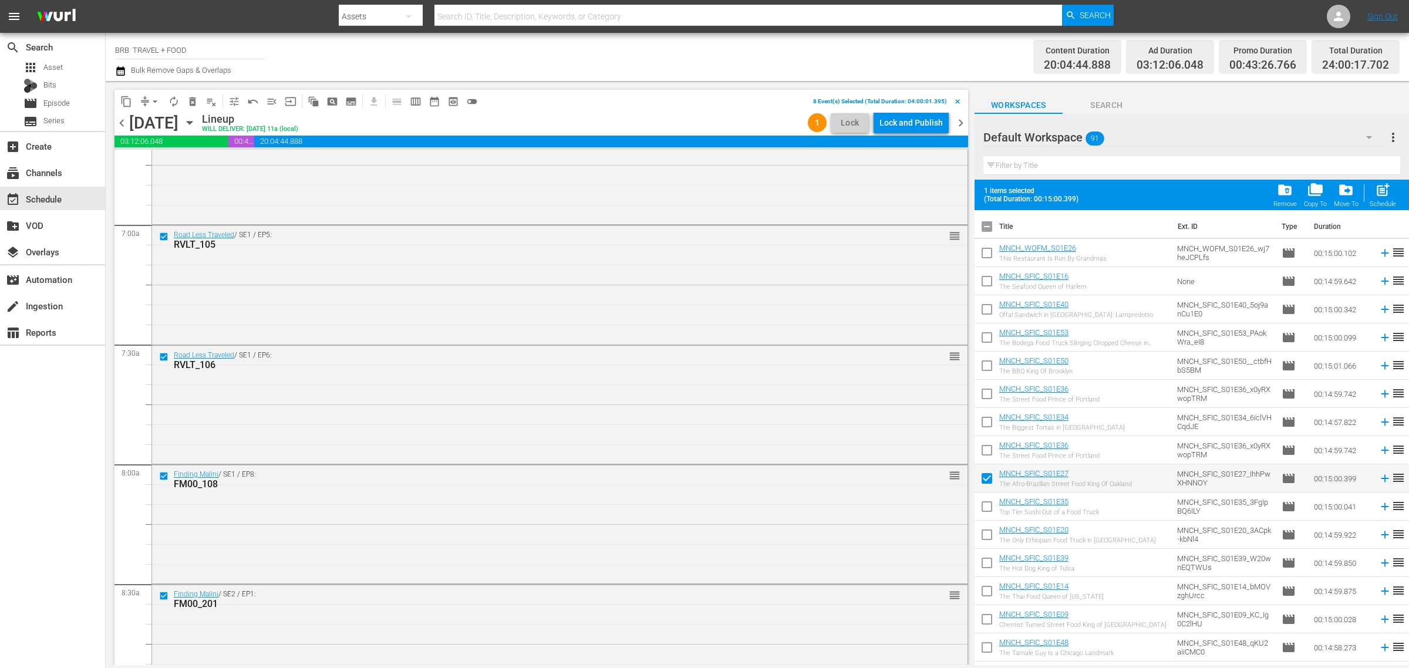
click at [990, 476] on input "checkbox" at bounding box center [987, 480] width 25 height 25
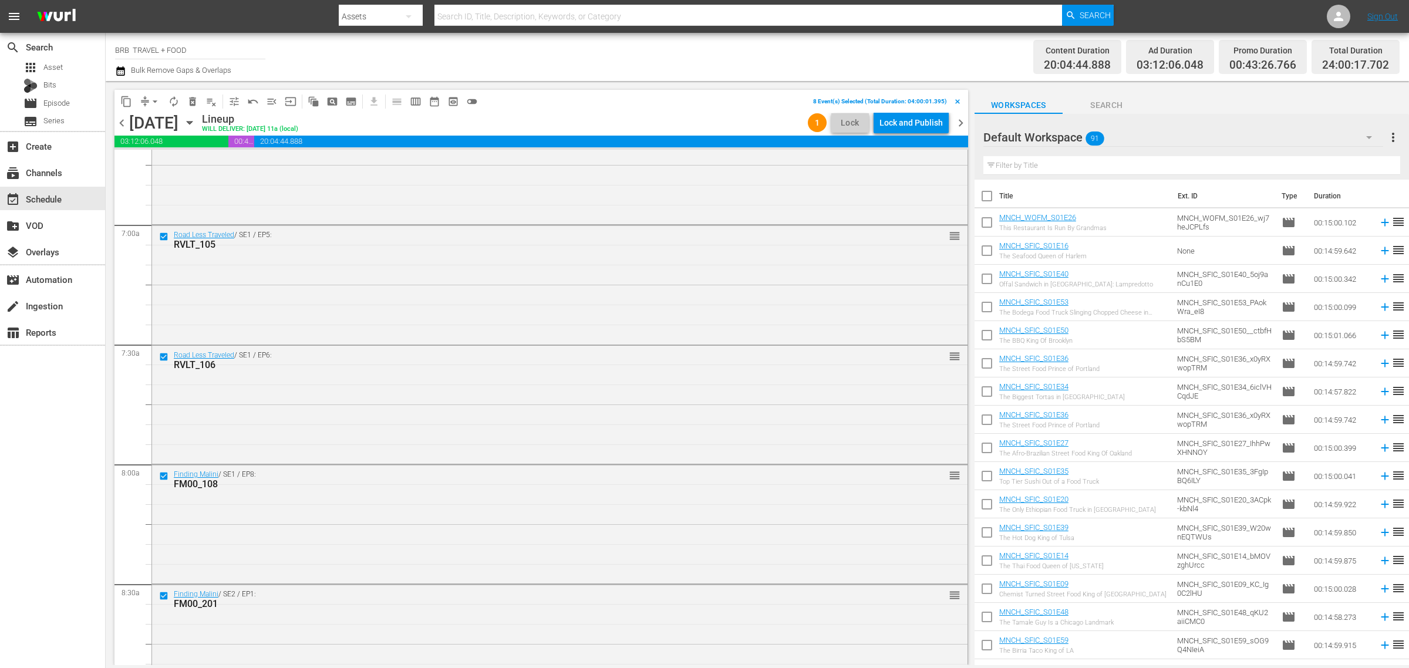
click at [987, 447] on input "checkbox" at bounding box center [987, 450] width 25 height 25
checkbox input "true"
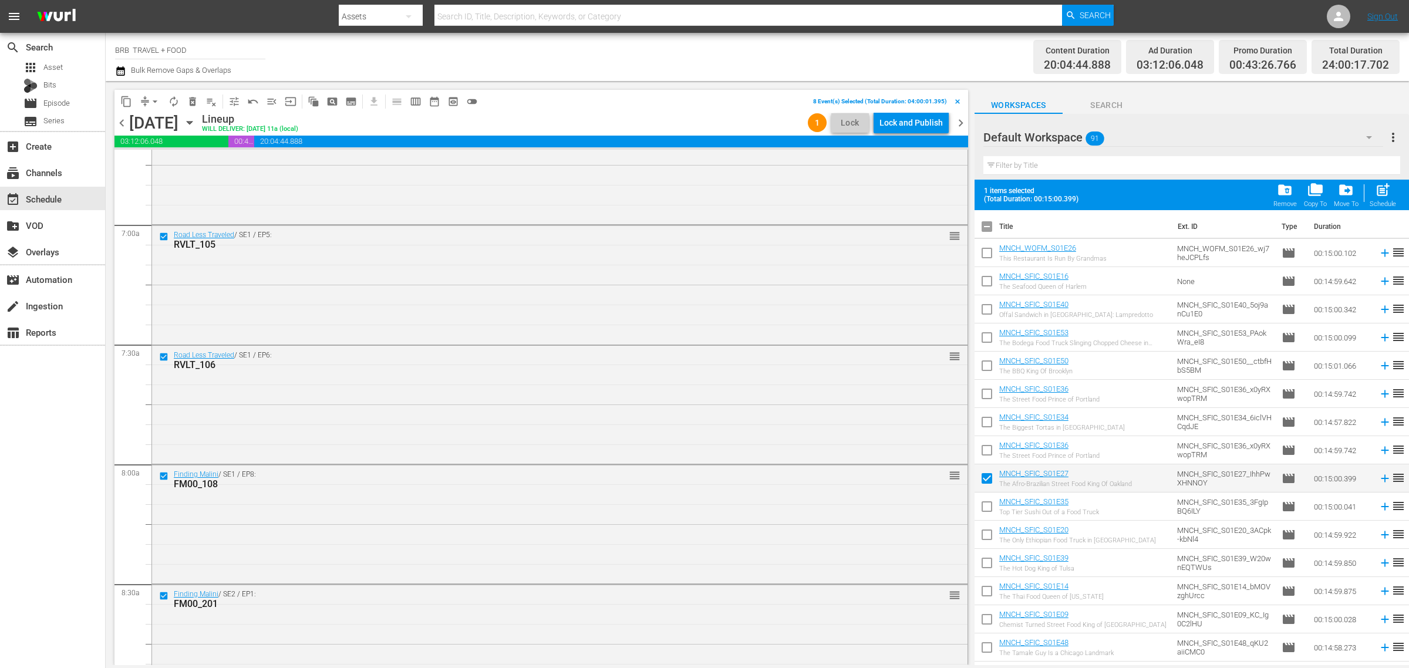
click at [988, 512] on input "checkbox" at bounding box center [987, 509] width 25 height 25
checkbox input "true"
click at [989, 535] on input "checkbox" at bounding box center [987, 537] width 25 height 25
checkbox input "true"
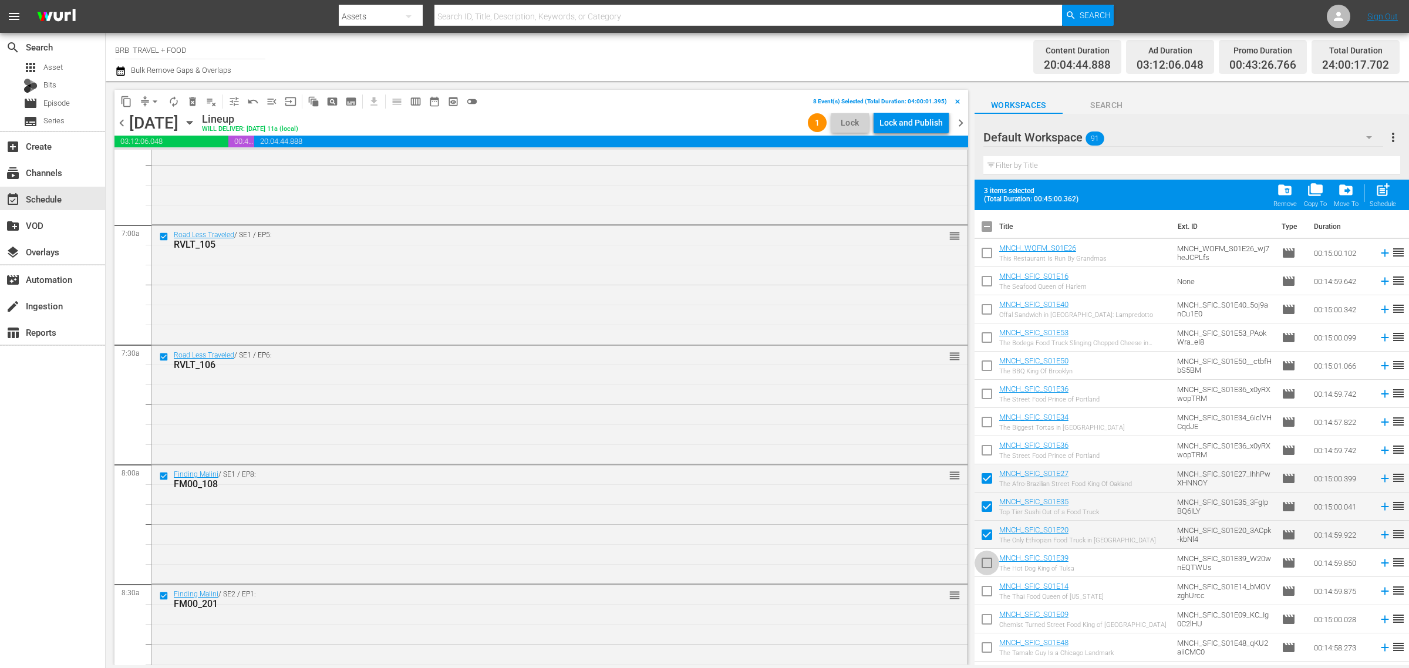
click at [982, 568] on input "checkbox" at bounding box center [987, 565] width 25 height 25
checkbox input "true"
click at [988, 587] on input "checkbox" at bounding box center [987, 593] width 25 height 25
checkbox input "true"
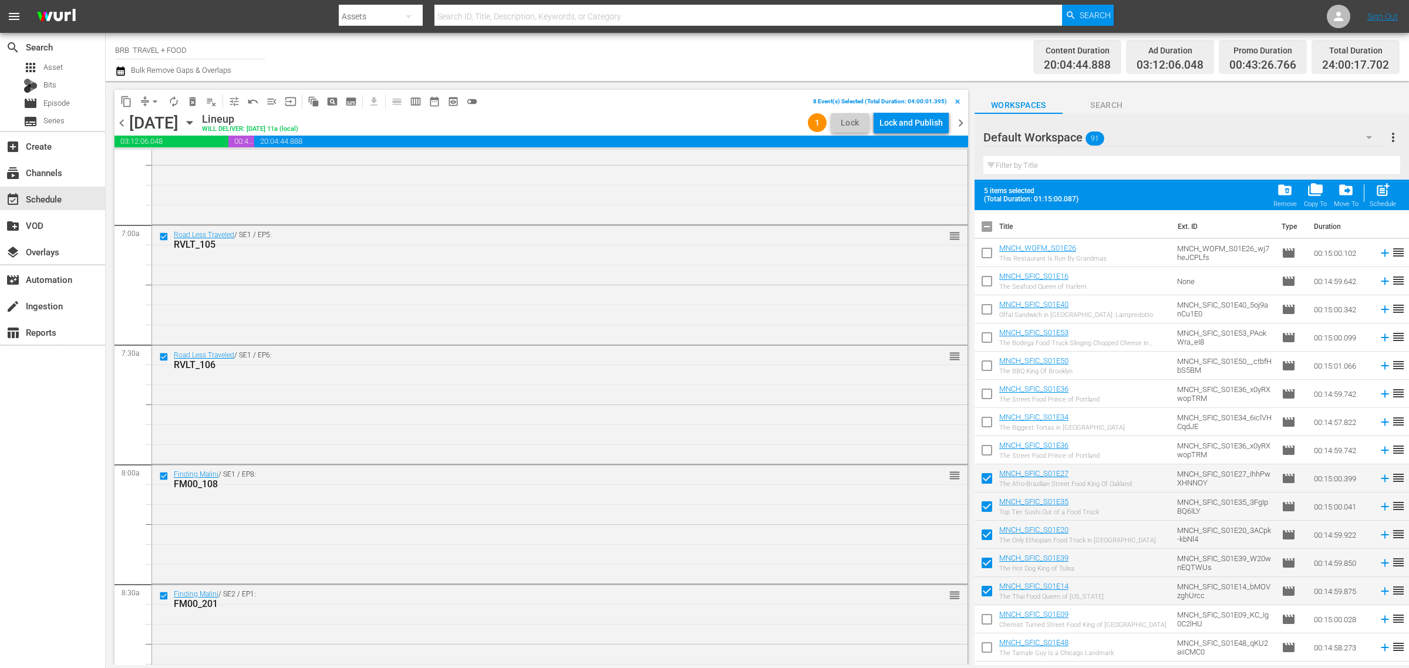
click at [987, 625] on input "checkbox" at bounding box center [987, 621] width 25 height 25
checkbox input "true"
drag, startPoint x: 987, startPoint y: 643, endPoint x: 1152, endPoint y: 530, distance: 200.5
click at [987, 643] on input "checkbox" at bounding box center [987, 650] width 25 height 25
checkbox input "true"
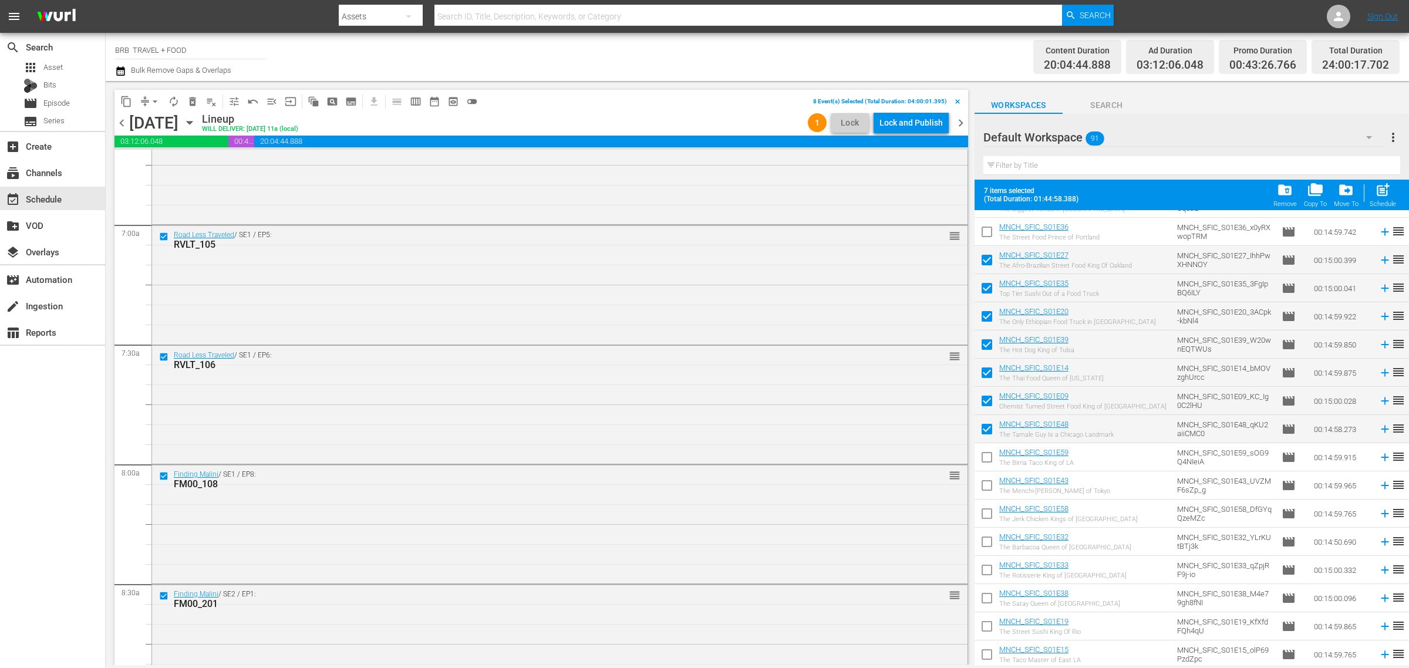
scroll to position [220, 0]
click at [988, 456] on input "checkbox" at bounding box center [987, 458] width 25 height 25
checkbox input "true"
click at [987, 483] on input "checkbox" at bounding box center [987, 486] width 25 height 25
checkbox input "true"
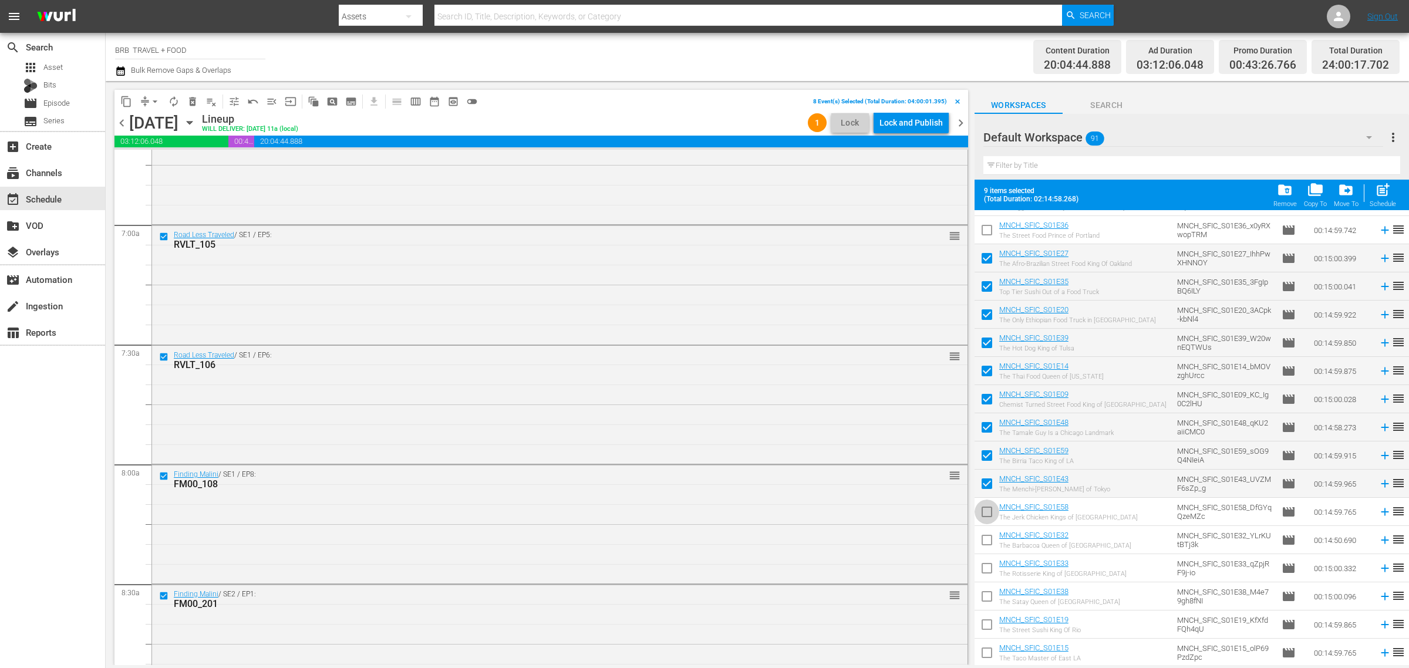
click at [987, 515] on input "checkbox" at bounding box center [987, 514] width 25 height 25
checkbox input "true"
click at [987, 541] on input "checkbox" at bounding box center [987, 542] width 25 height 25
checkbox input "true"
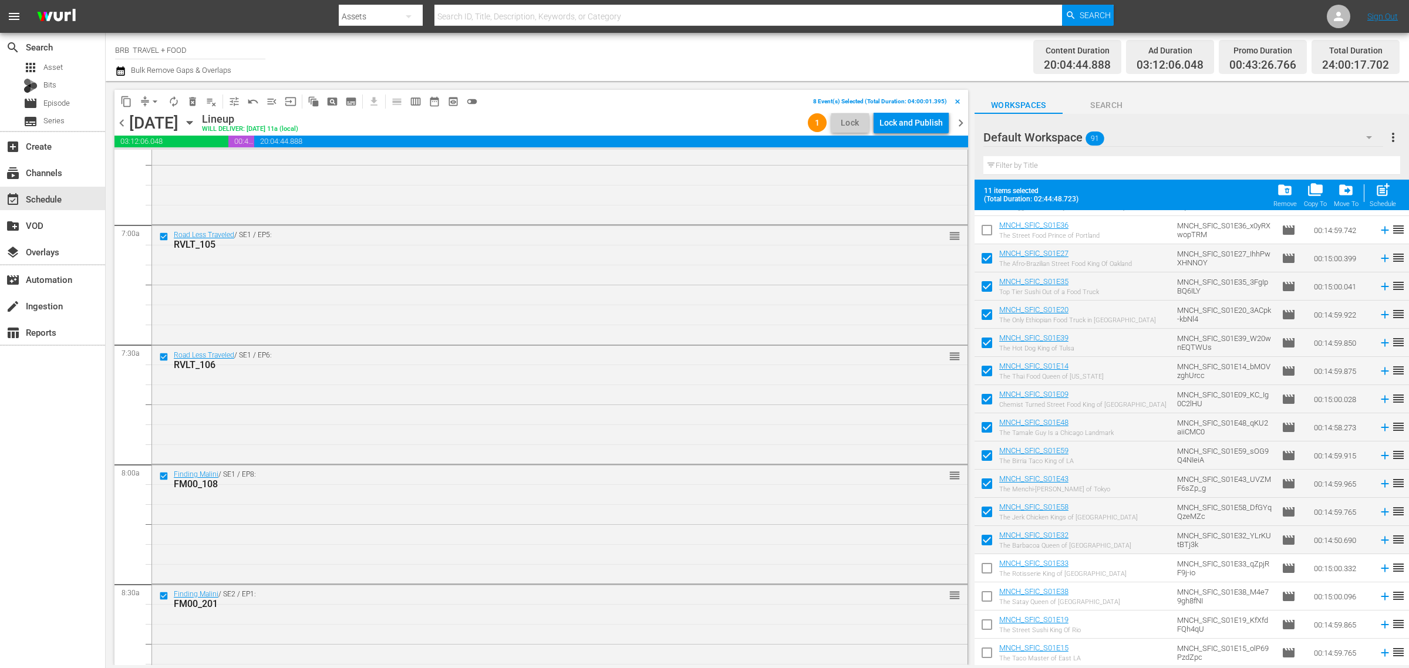
click at [989, 570] on input "checkbox" at bounding box center [987, 570] width 25 height 25
checkbox input "true"
click at [989, 599] on input "checkbox" at bounding box center [987, 598] width 25 height 25
checkbox input "true"
click at [989, 629] on input "checkbox" at bounding box center [987, 627] width 25 height 25
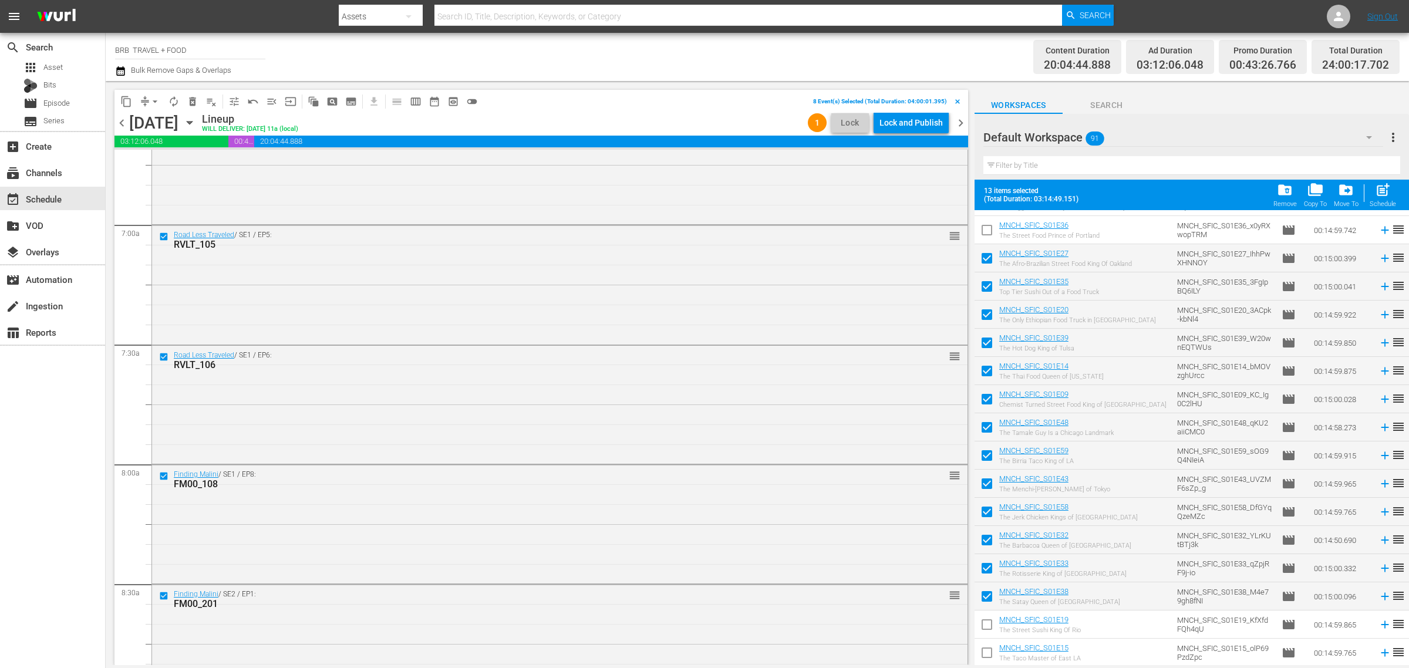
checkbox input "true"
click at [987, 653] on input "checkbox" at bounding box center [987, 655] width 25 height 25
checkbox input "true"
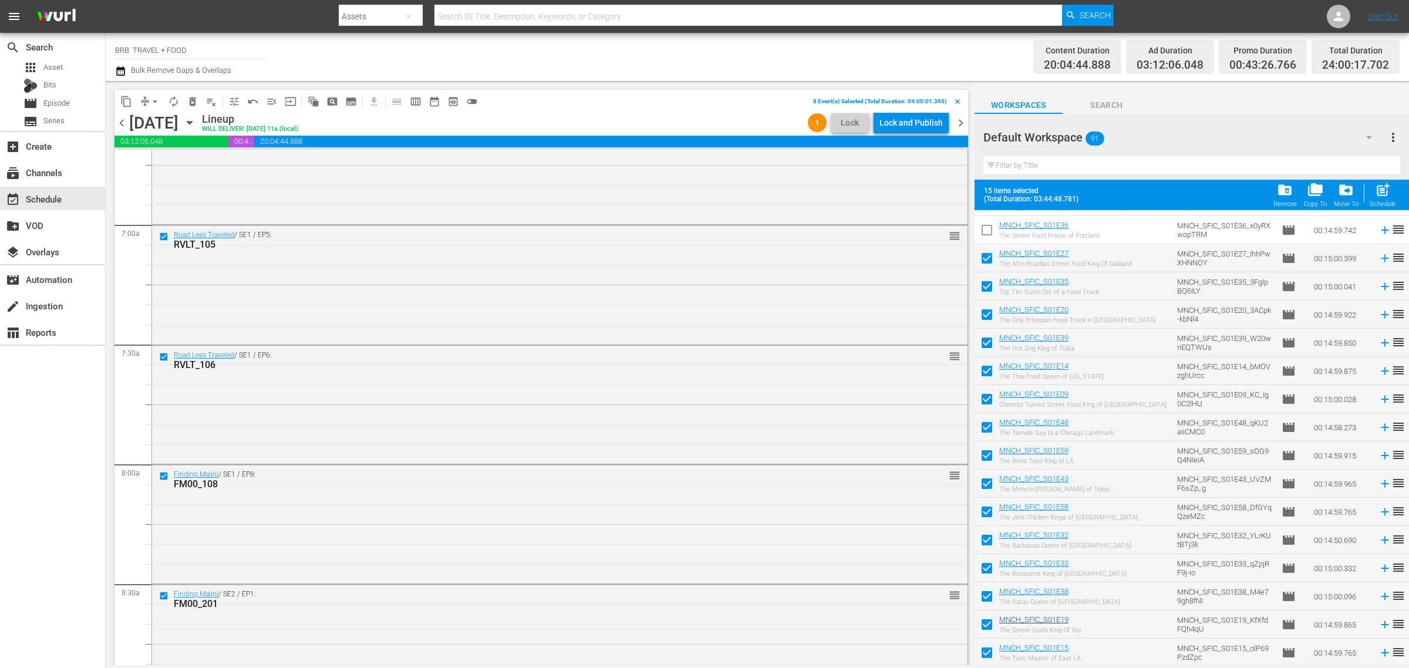
scroll to position [294, 0]
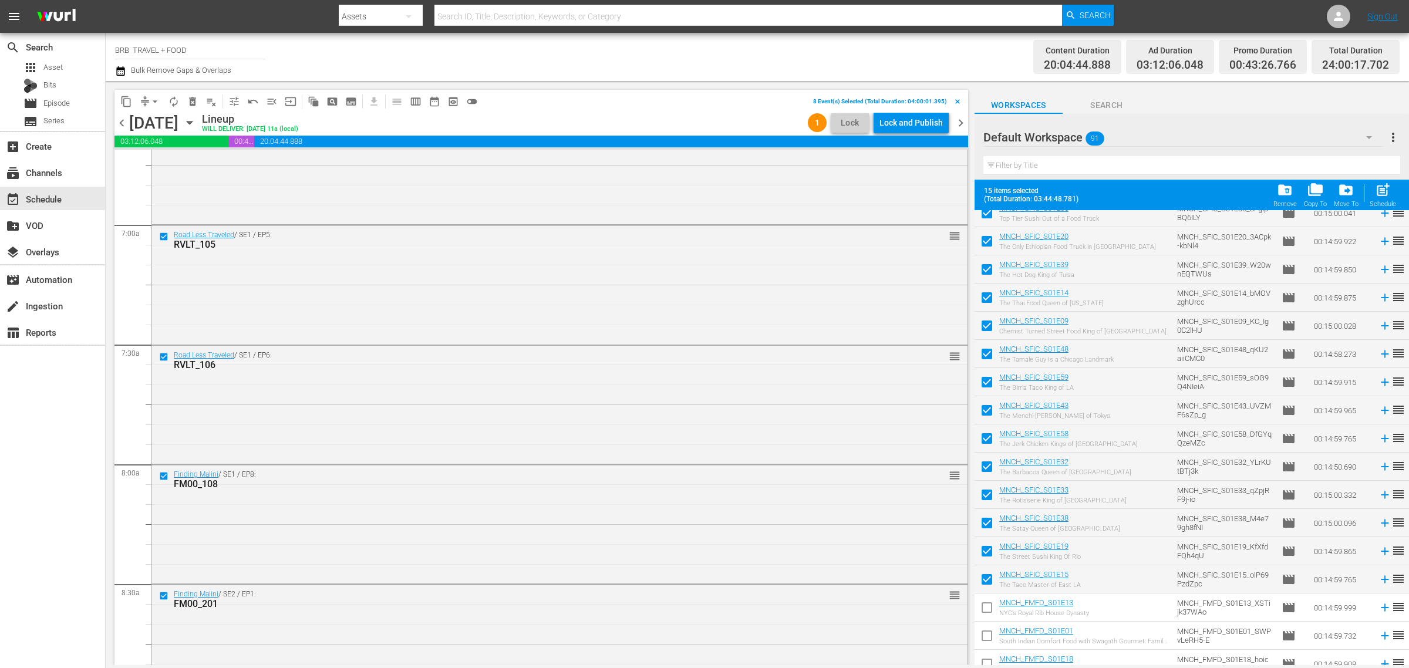
click at [987, 608] on input "checkbox" at bounding box center [987, 610] width 25 height 25
checkbox input "true"
click at [186, 104] on button "delete_forever_outlined" at bounding box center [192, 101] width 19 height 19
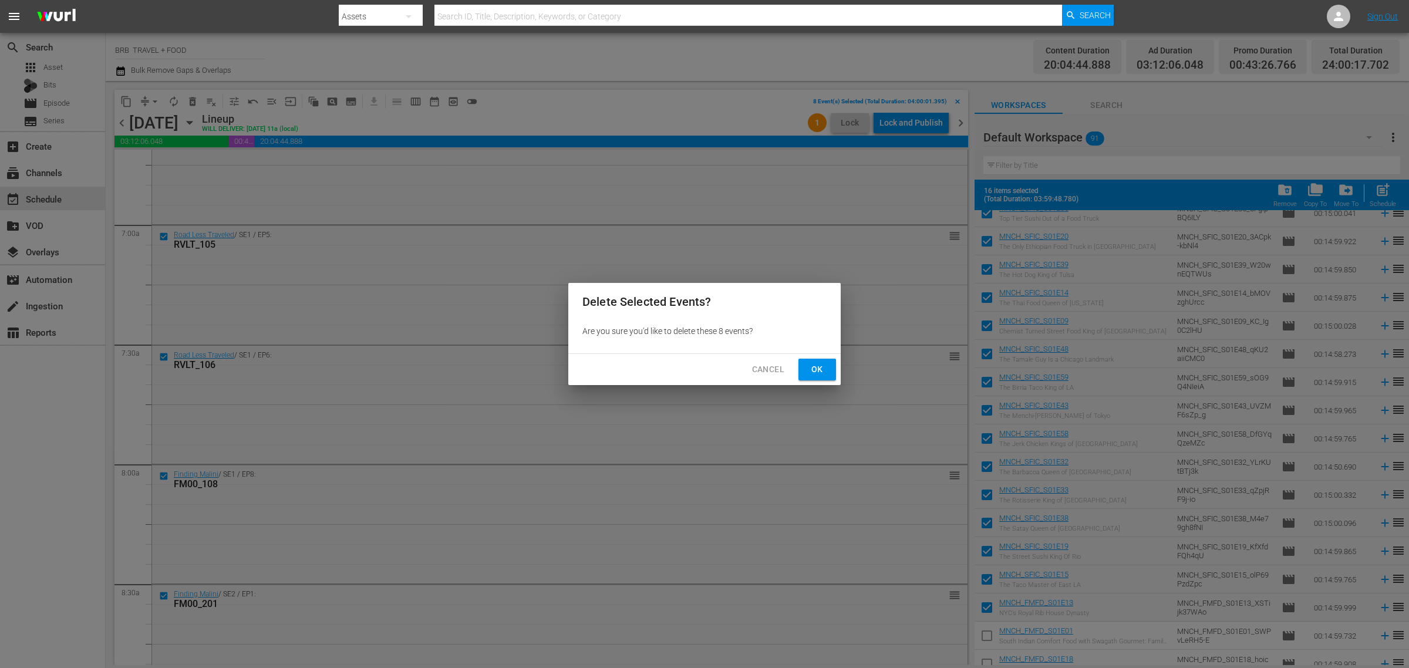
click at [814, 372] on span "Ok" at bounding box center [817, 369] width 19 height 15
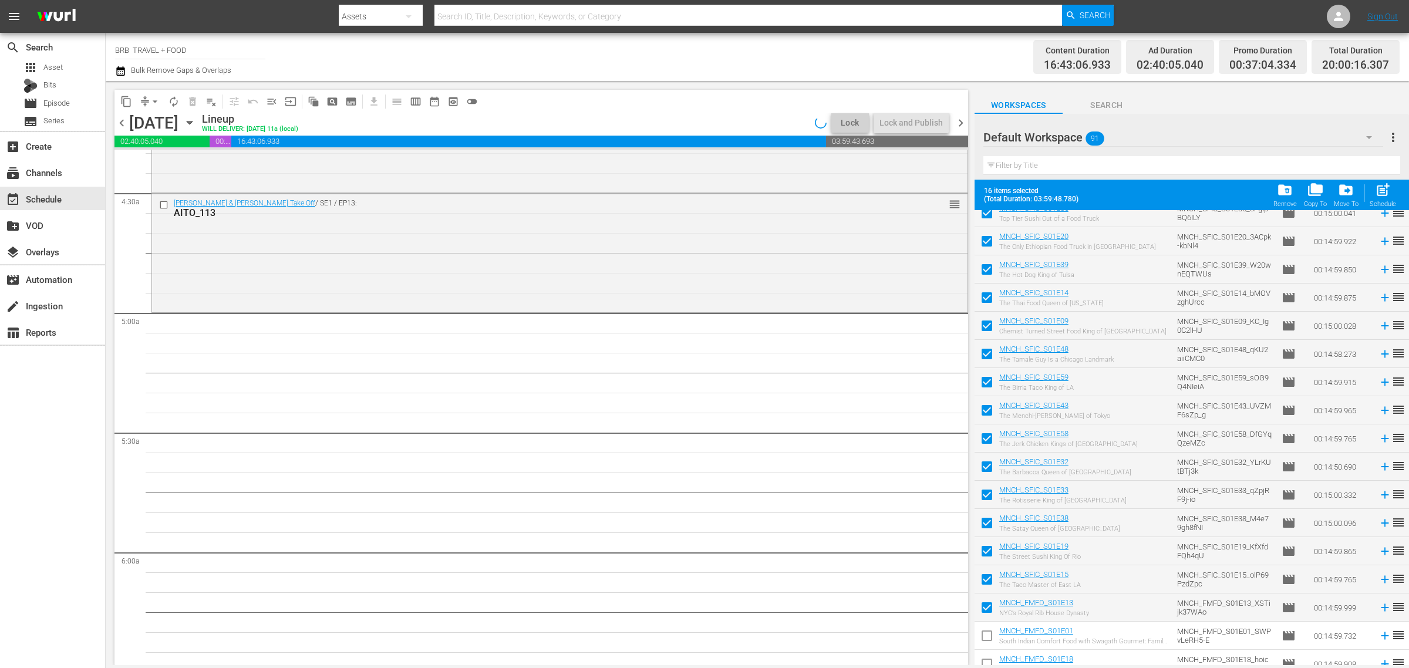
scroll to position [1014, 0]
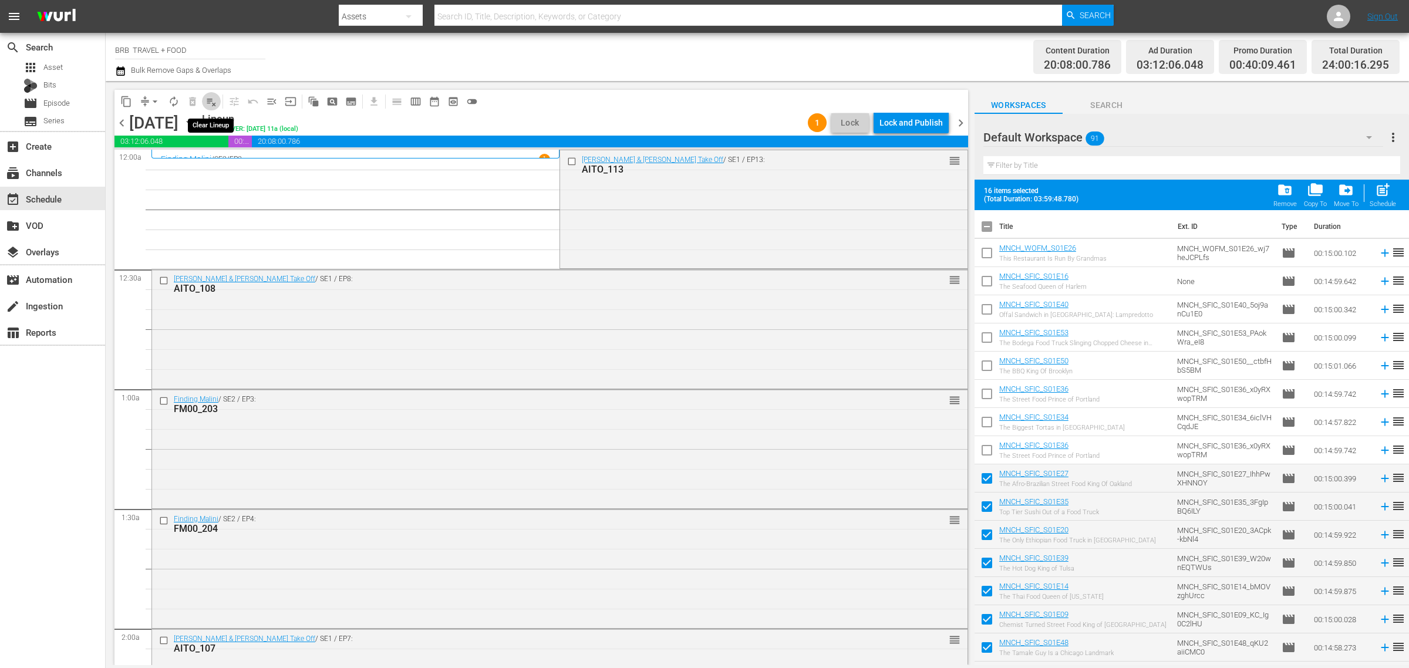
click at [212, 99] on span "playlist_remove_outlined" at bounding box center [211, 102] width 12 height 12
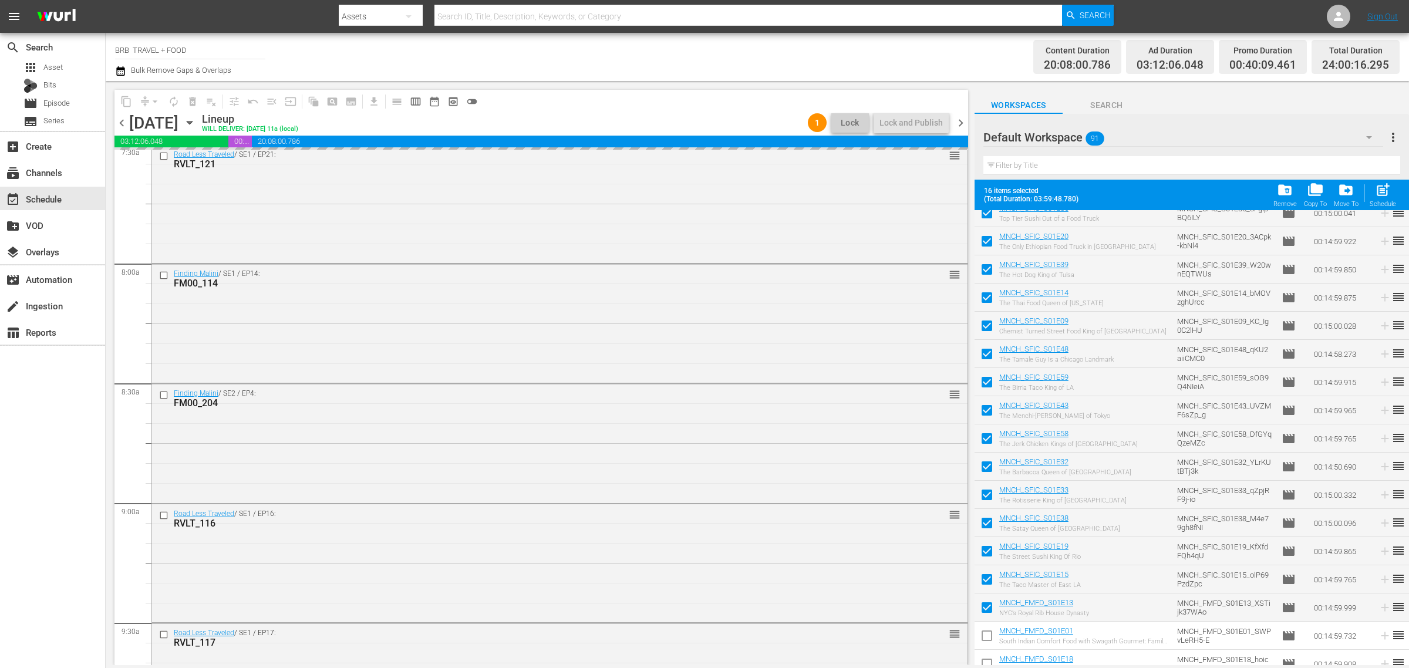
click at [196, 119] on icon "button" at bounding box center [189, 122] width 13 height 13
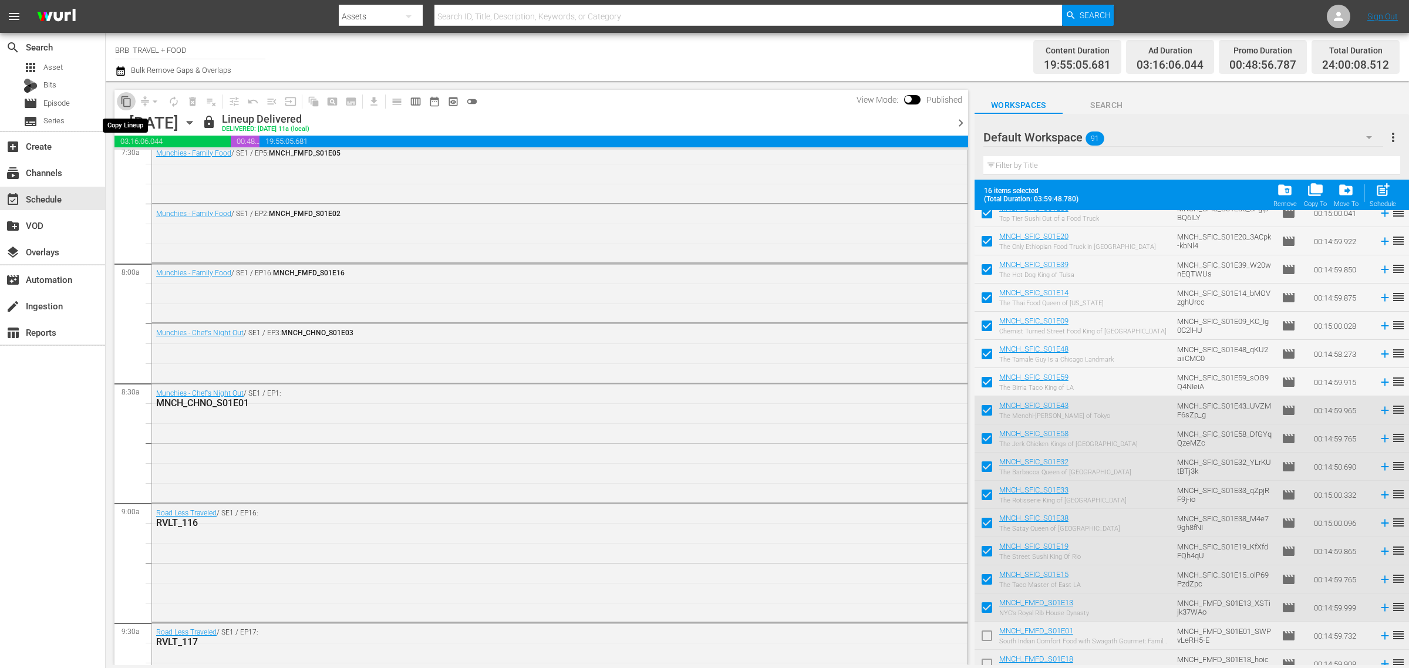
click at [124, 99] on span "content_copy" at bounding box center [126, 102] width 12 height 12
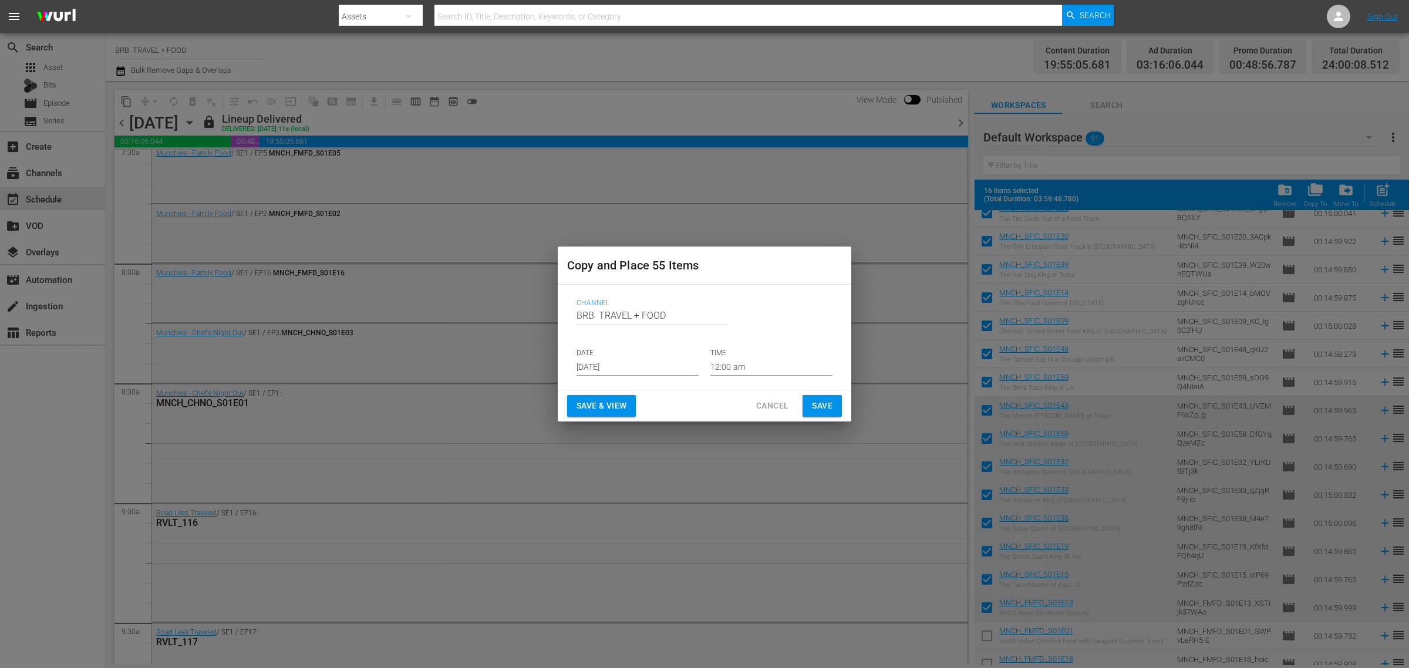
click at [596, 365] on input "[DATE]" at bounding box center [638, 367] width 122 height 18
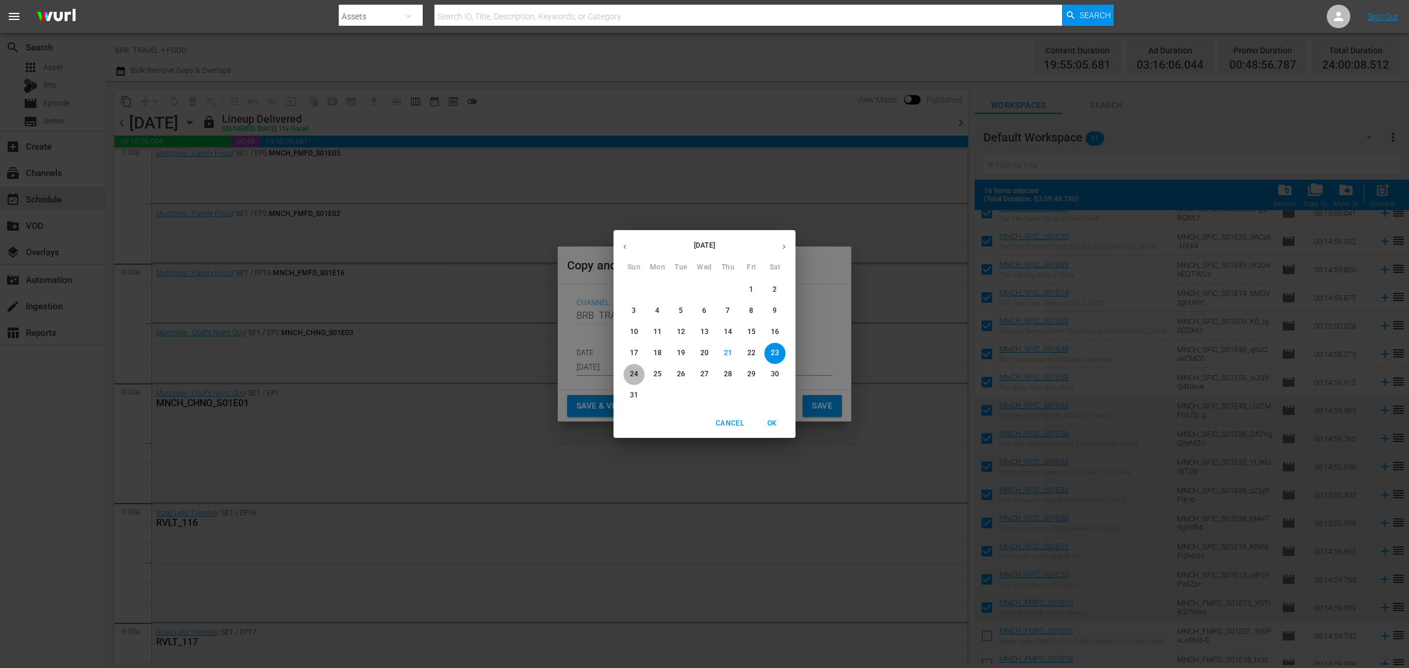
click at [632, 370] on p "24" at bounding box center [634, 374] width 8 height 10
type input "[DATE]"
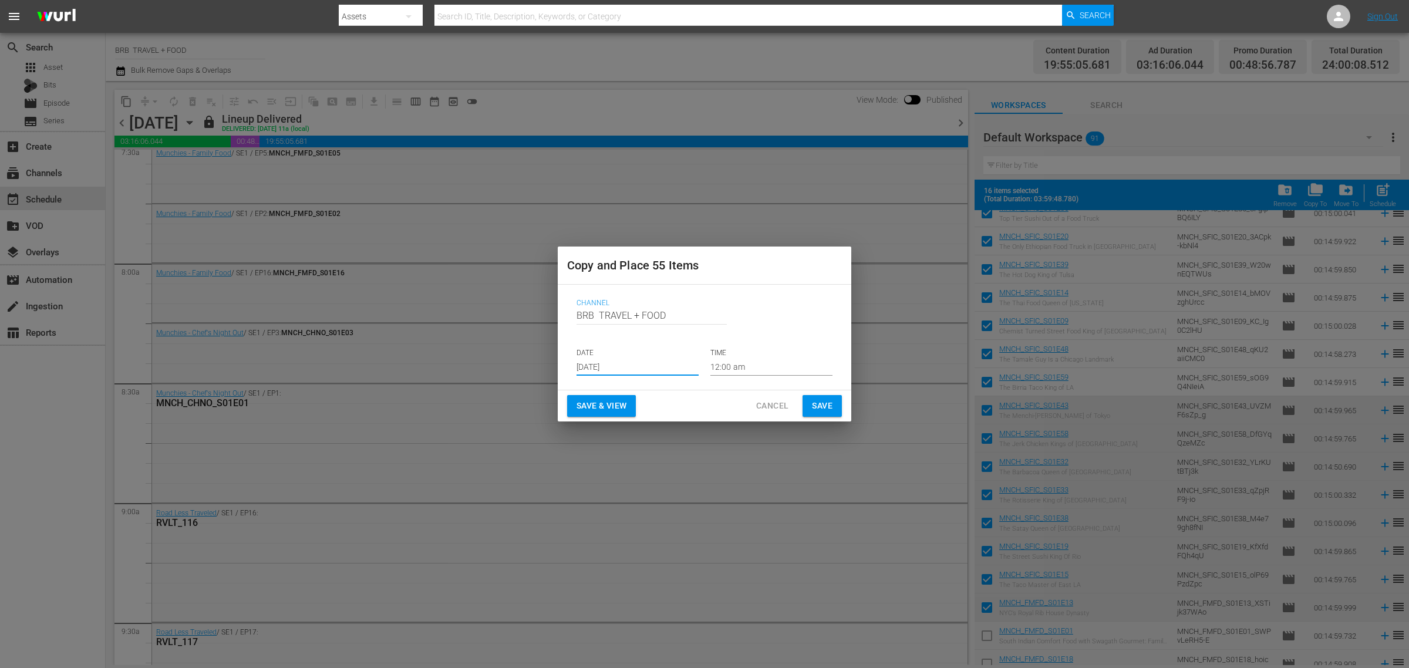
click at [591, 403] on span "Save & View" at bounding box center [602, 406] width 50 height 15
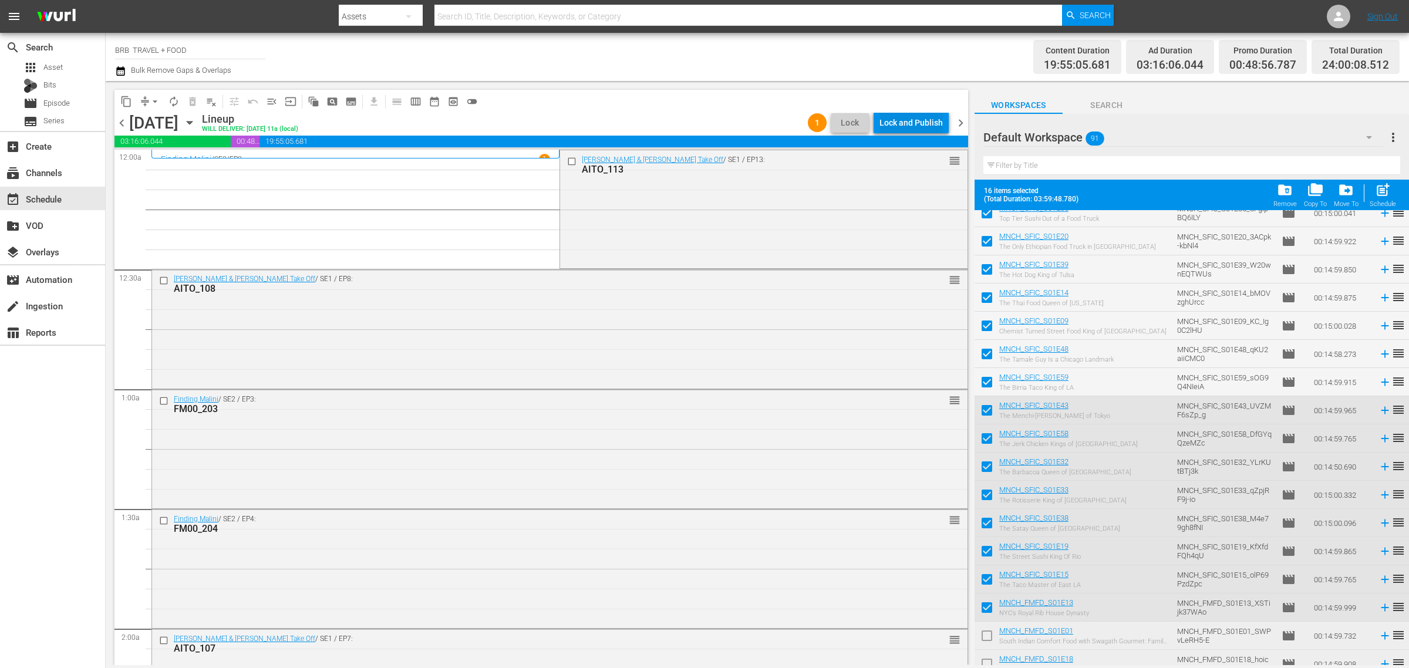
click at [904, 124] on div "Lock and Publish" at bounding box center [910, 122] width 63 height 21
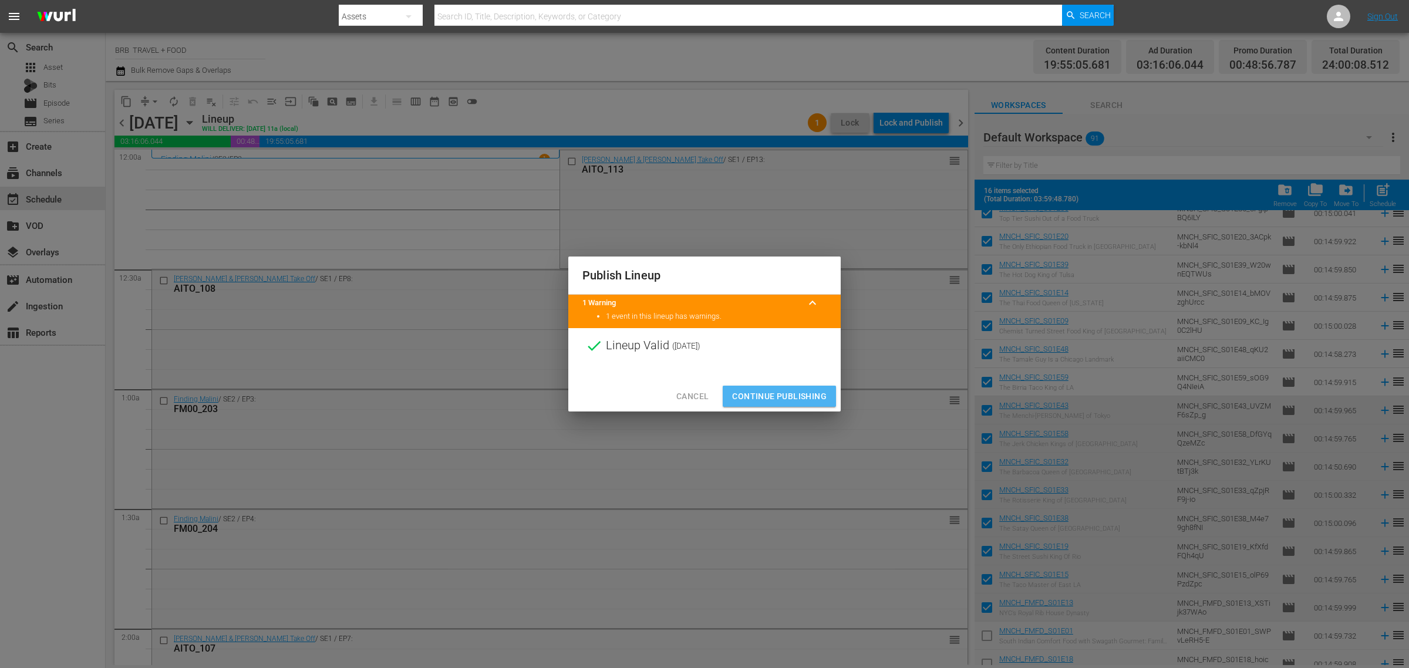
click at [761, 393] on span "Continue Publishing" at bounding box center [779, 396] width 95 height 15
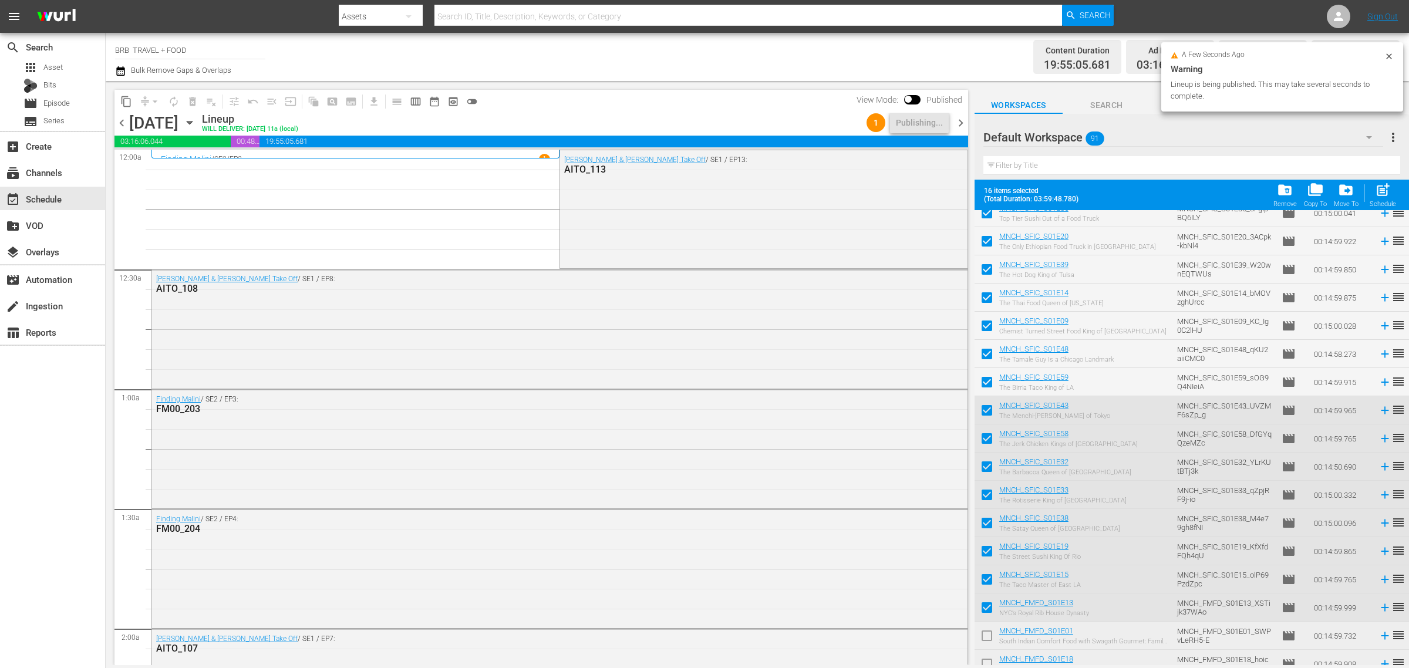
click at [196, 117] on icon "button" at bounding box center [189, 122] width 13 height 13
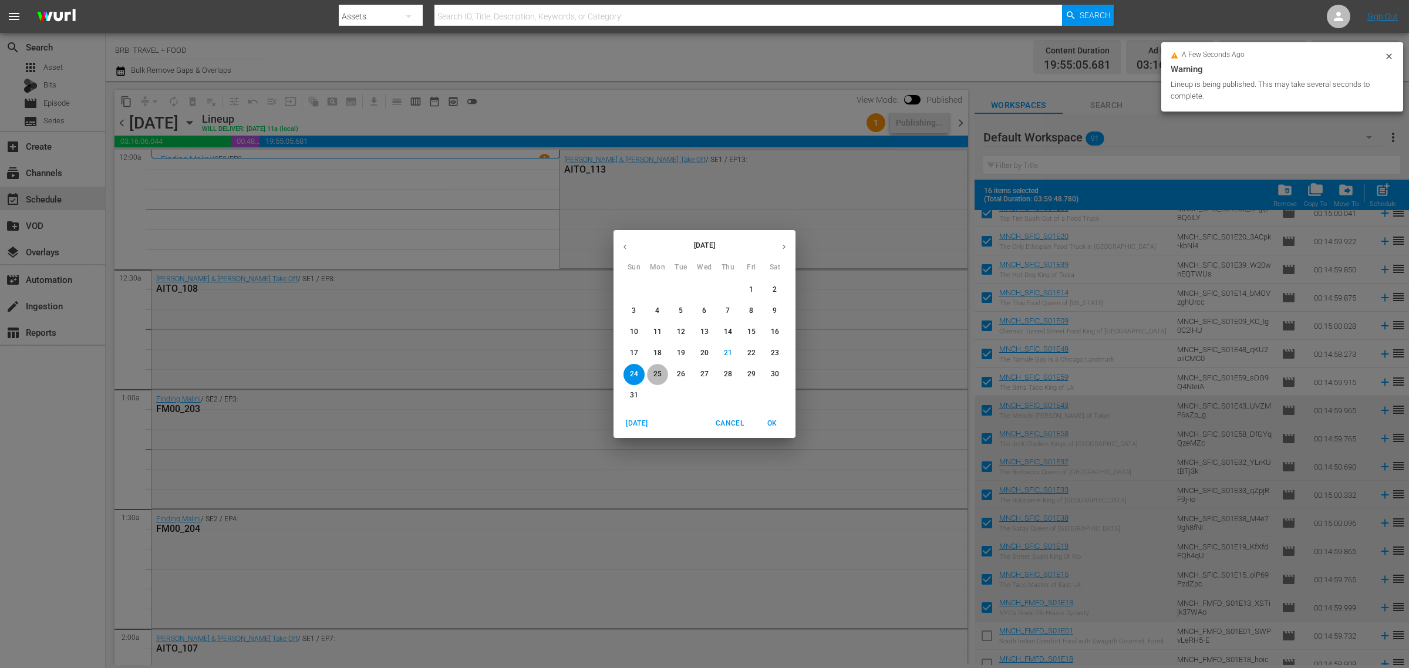
click at [659, 375] on p "25" at bounding box center [657, 374] width 8 height 10
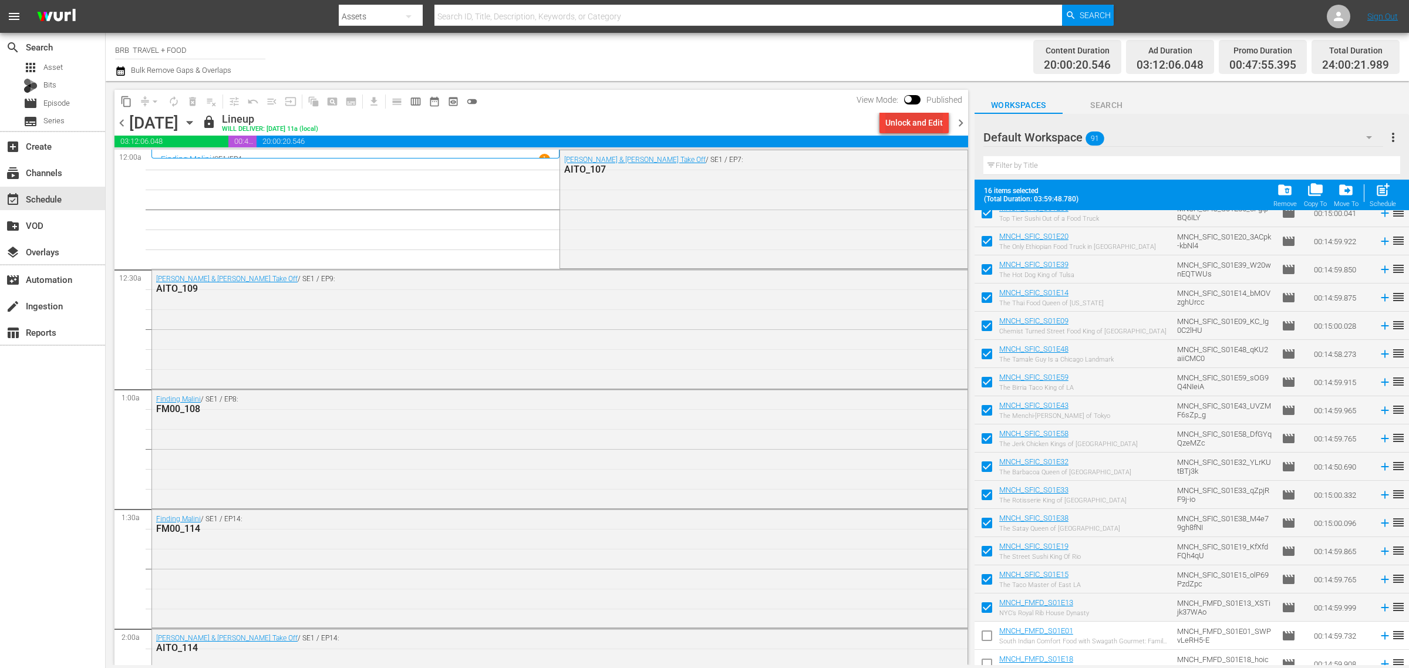
click at [913, 123] on div "Unlock and Edit" at bounding box center [914, 122] width 58 height 21
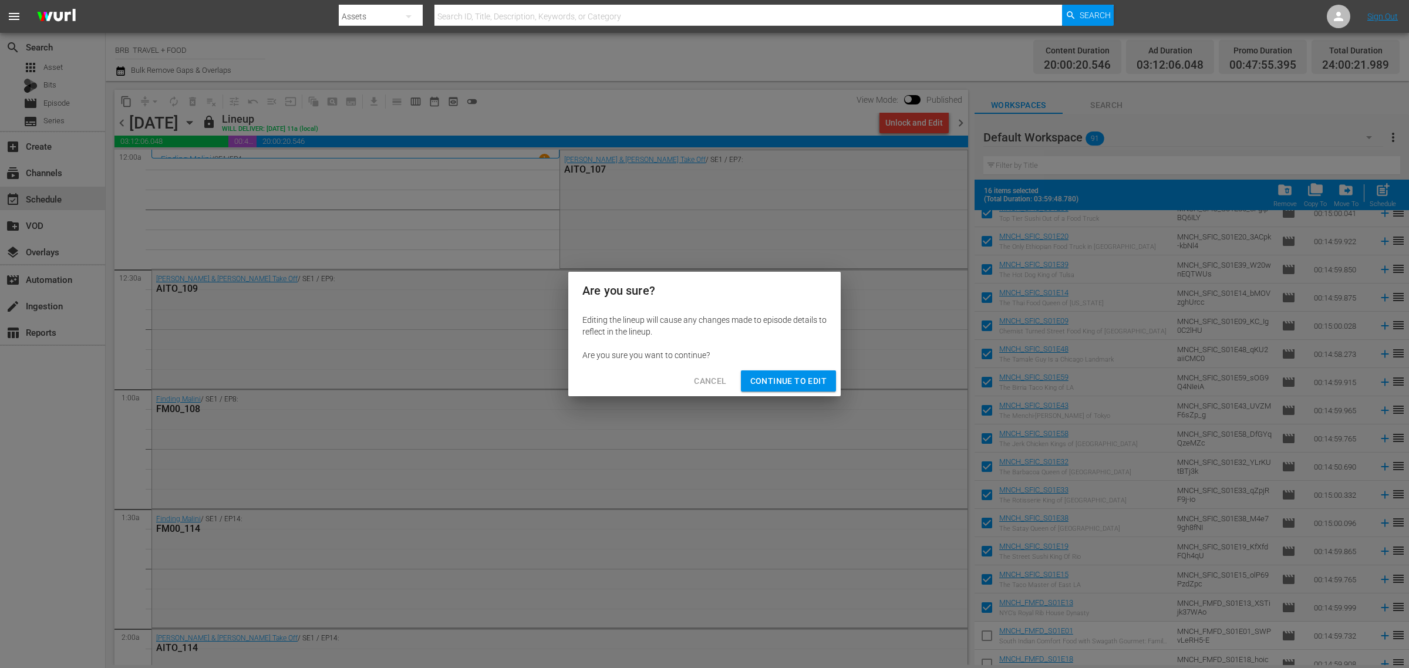
click at [791, 382] on span "Continue to Edit" at bounding box center [788, 381] width 76 height 15
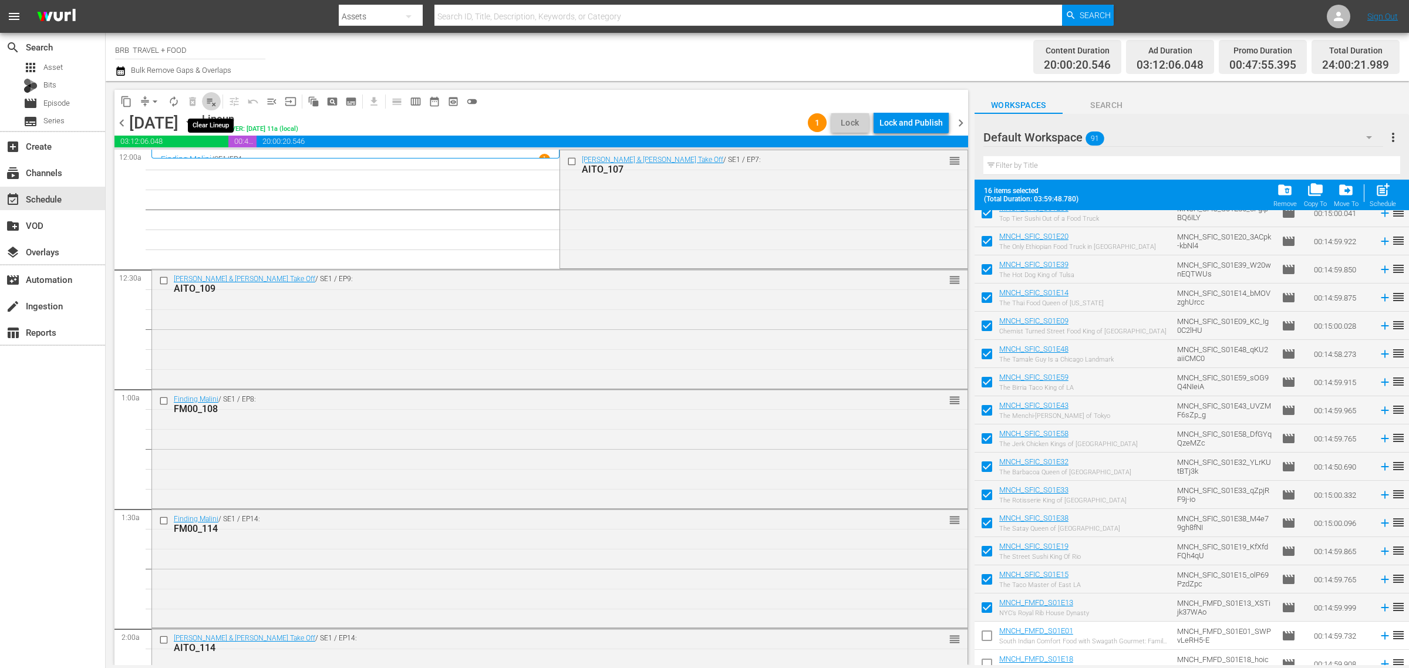
click at [208, 100] on span "playlist_remove_outlined" at bounding box center [211, 102] width 12 height 12
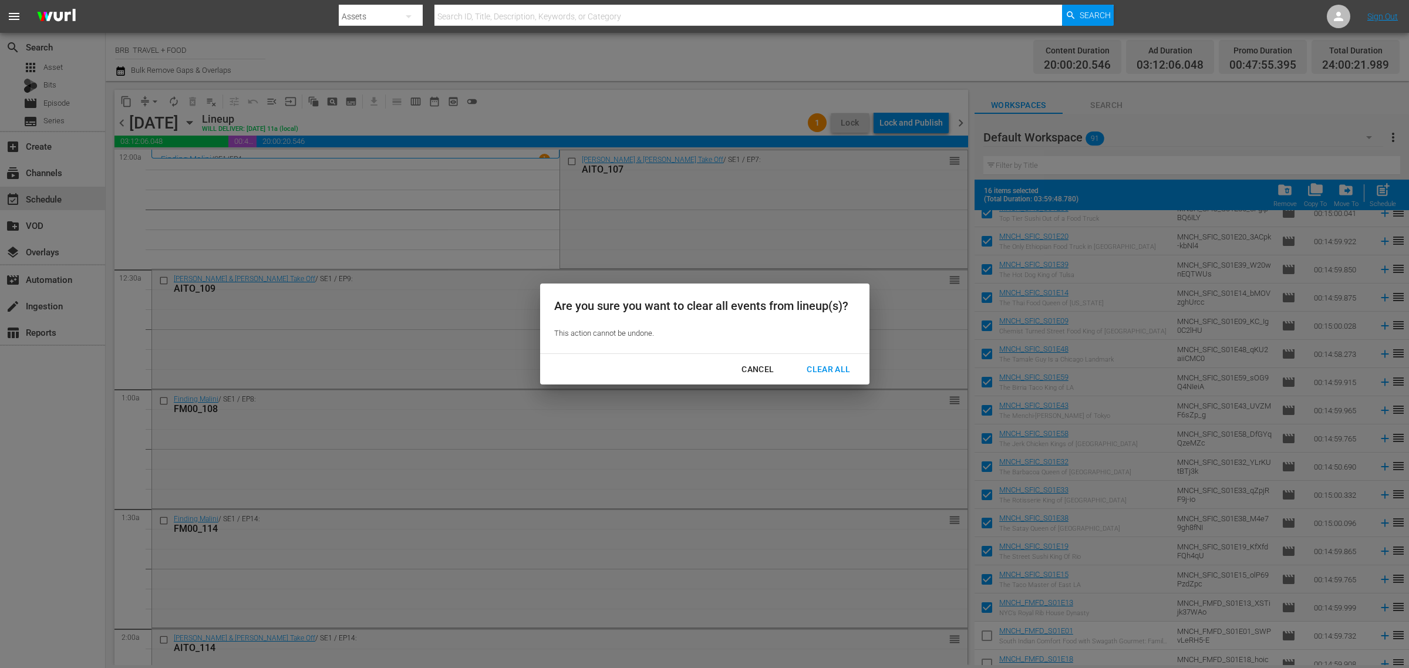
click at [830, 371] on div "Clear All" at bounding box center [828, 369] width 62 height 15
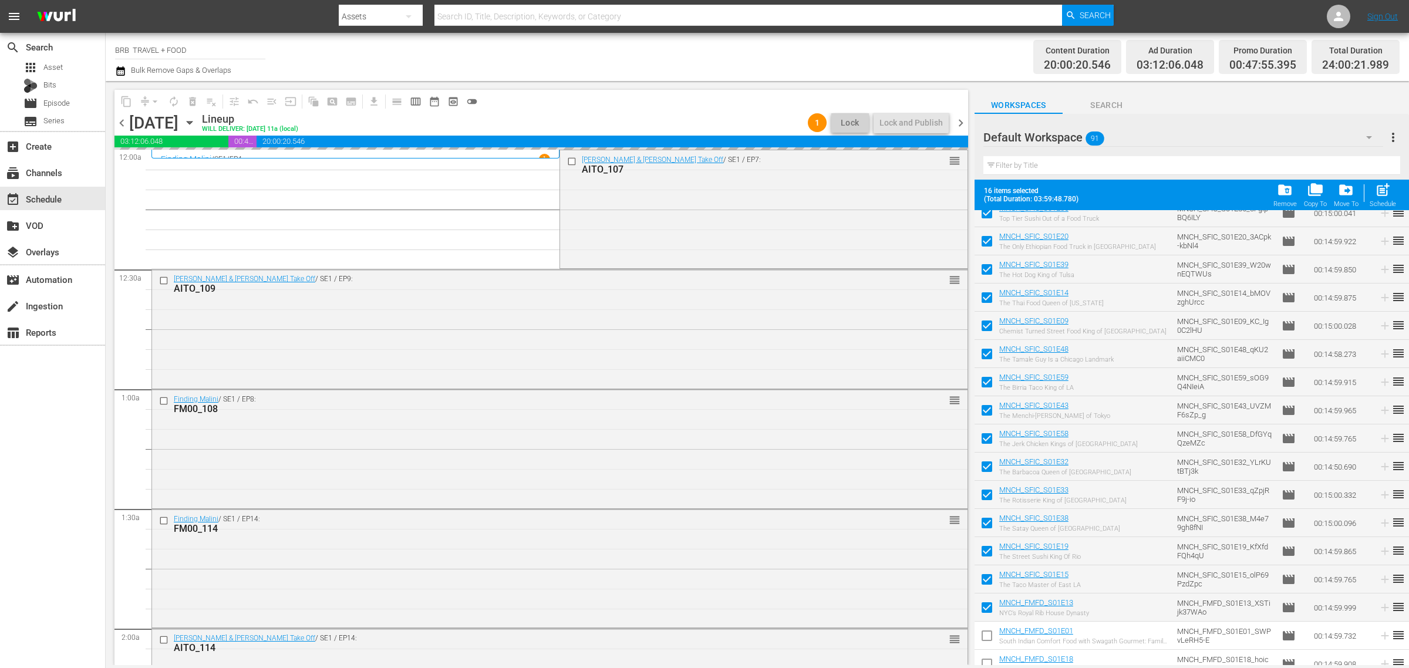
click at [196, 122] on icon "button" at bounding box center [189, 122] width 13 height 13
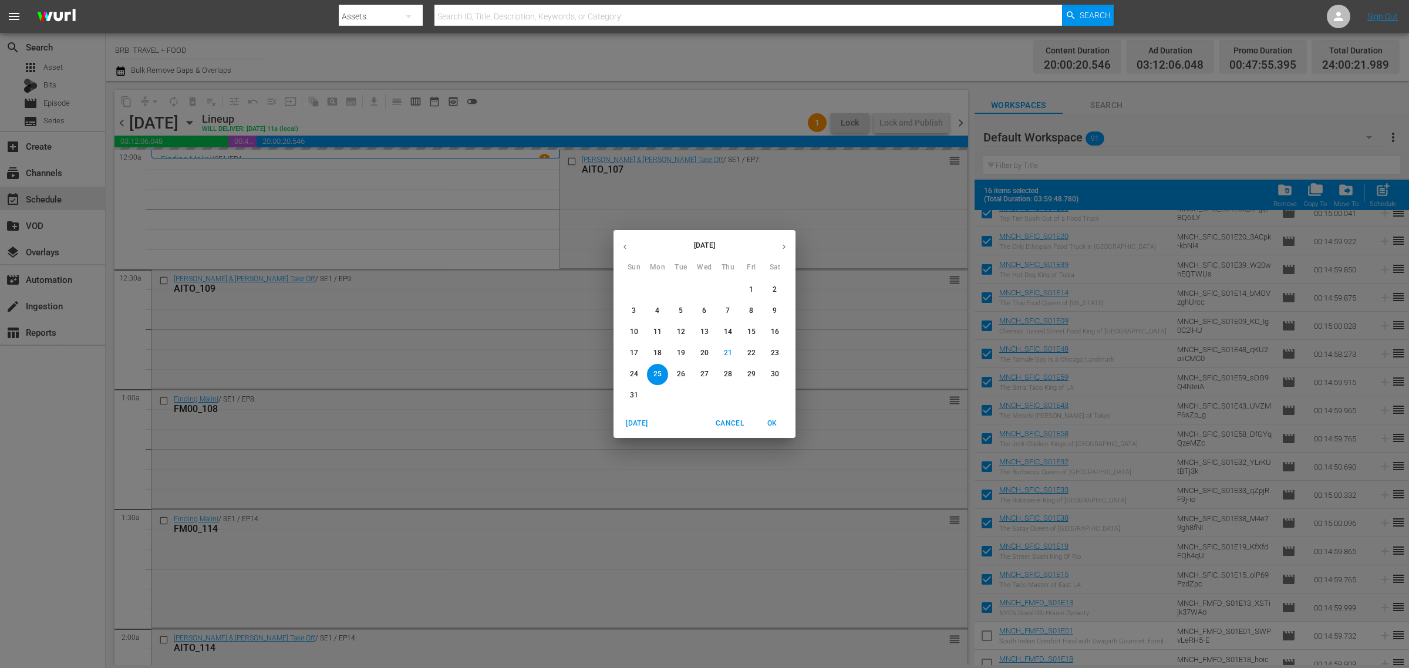
click at [658, 349] on p "18" at bounding box center [657, 353] width 8 height 10
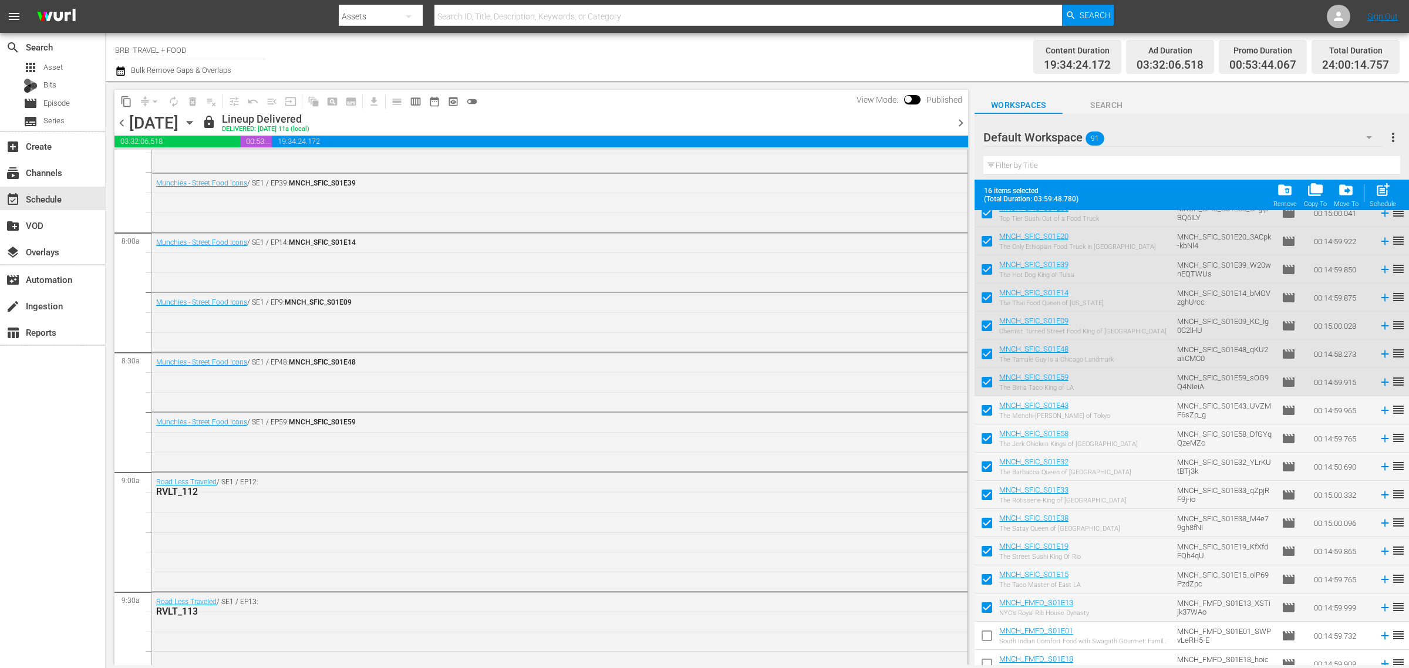
scroll to position [1835, 0]
click at [125, 99] on span "content_copy" at bounding box center [126, 102] width 12 height 12
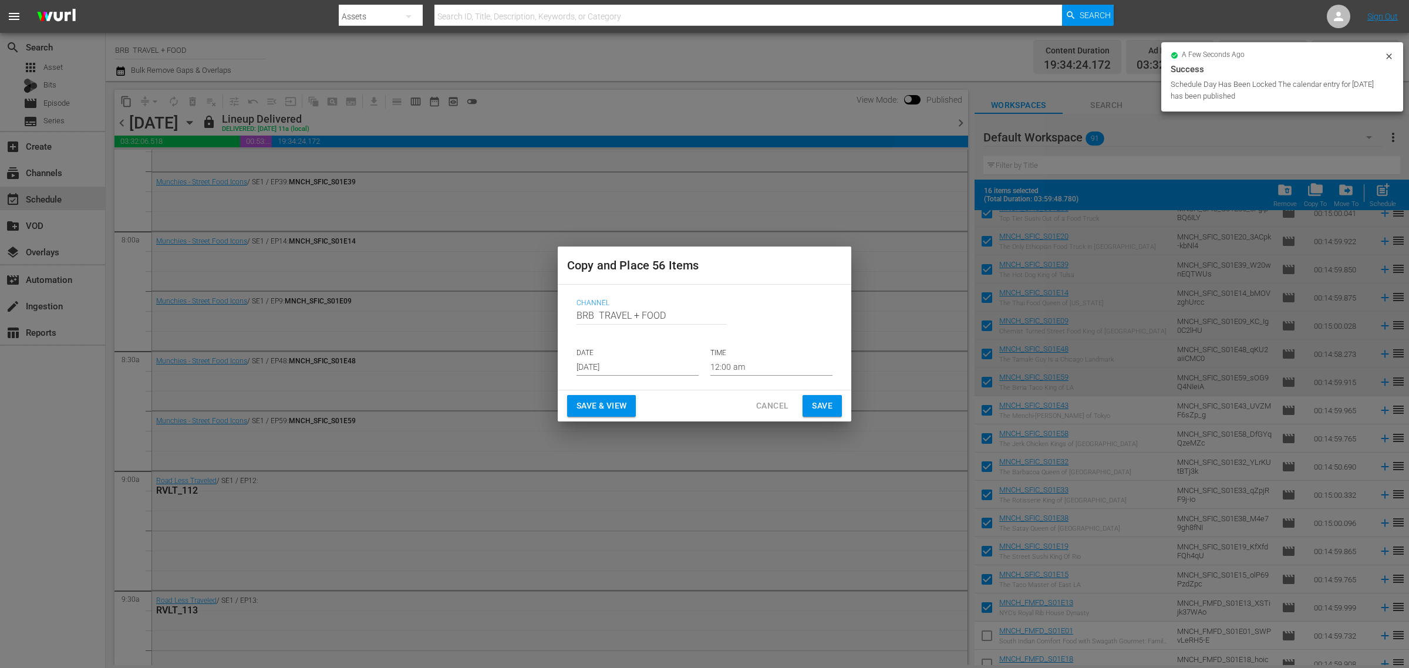
click at [615, 372] on input "[DATE]" at bounding box center [638, 367] width 122 height 18
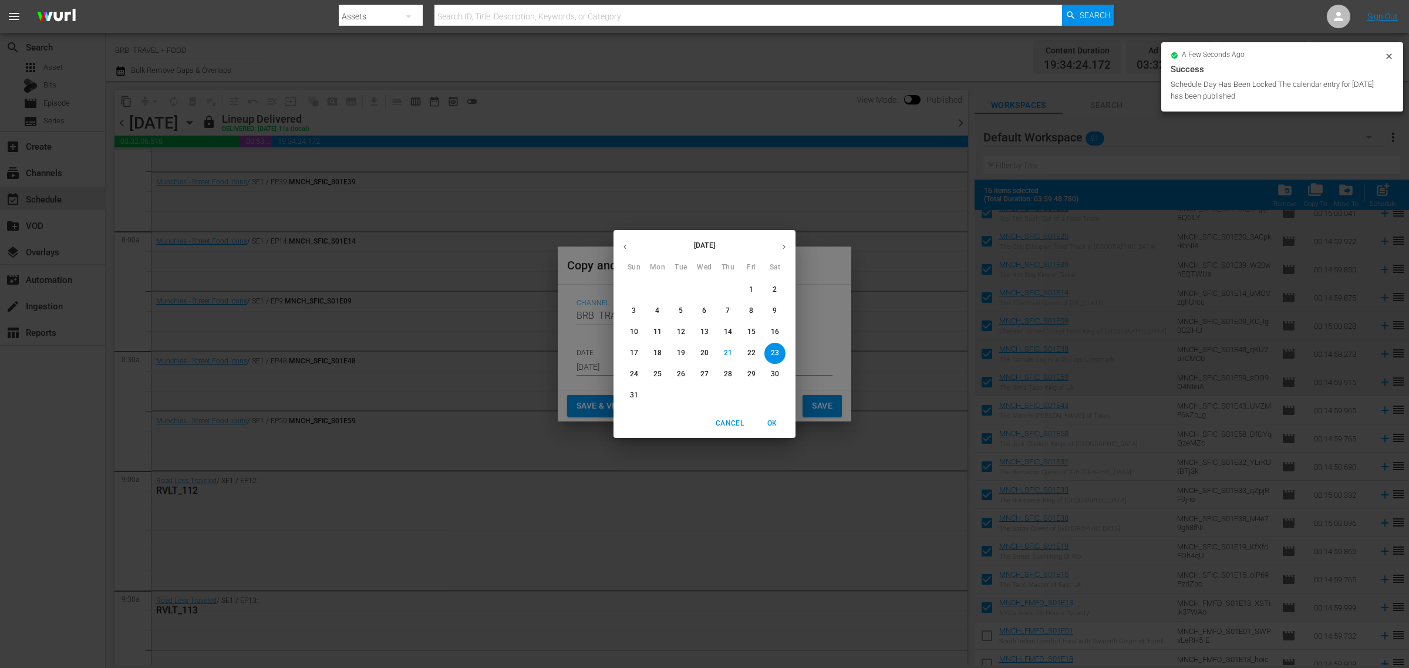
click at [659, 372] on p "25" at bounding box center [657, 374] width 8 height 10
type input "Aug 25th 2025"
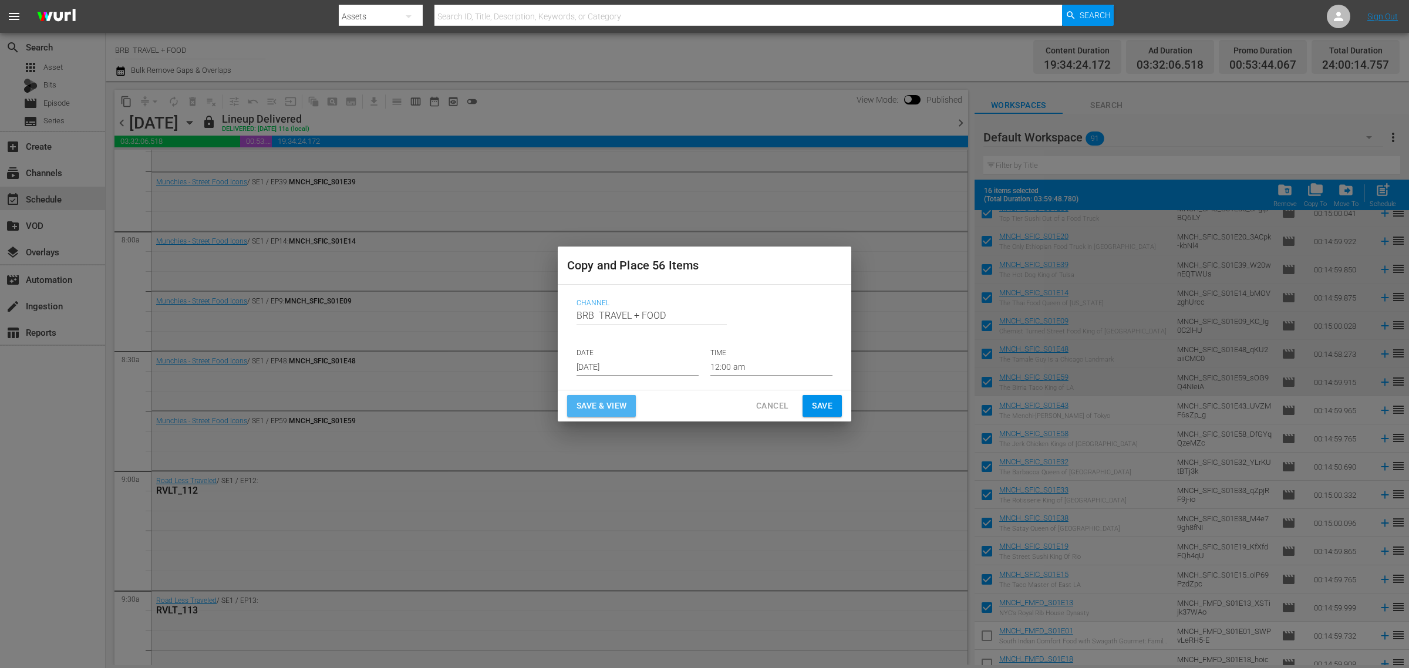
click at [608, 403] on span "Save & View" at bounding box center [602, 406] width 50 height 15
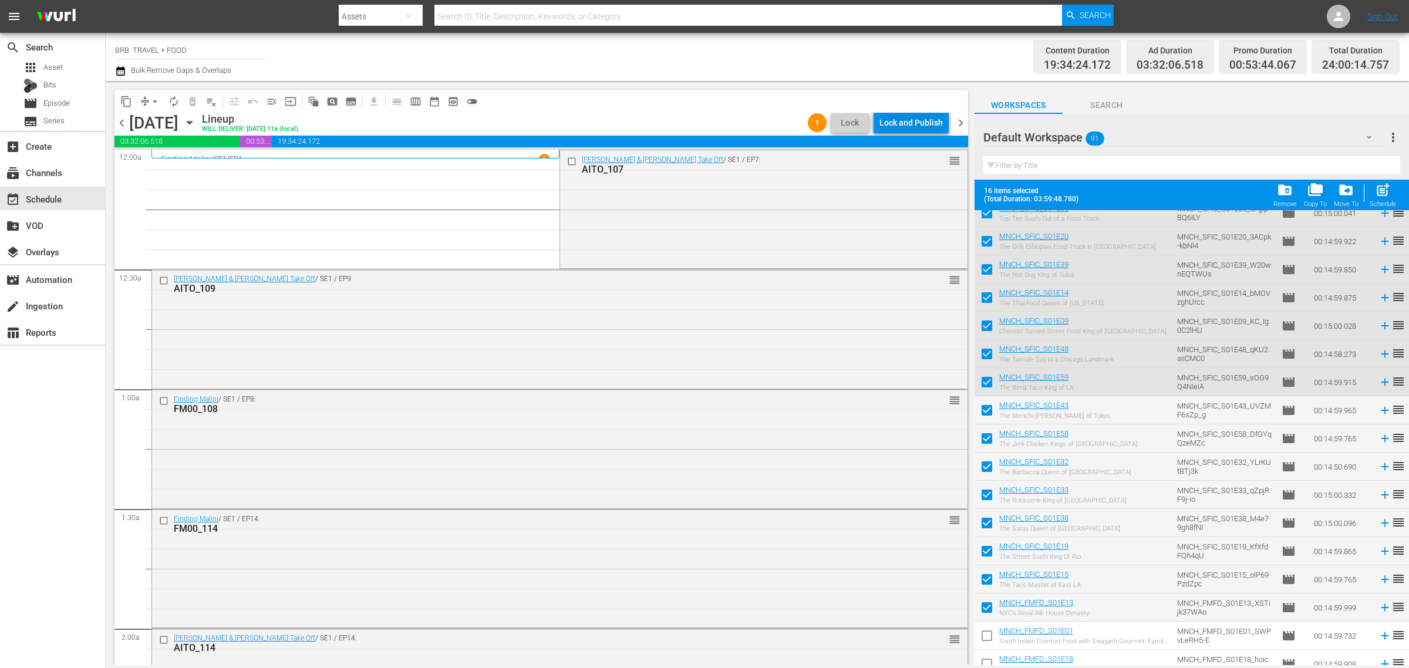
click at [929, 122] on div "Lock and Publish" at bounding box center [910, 122] width 63 height 21
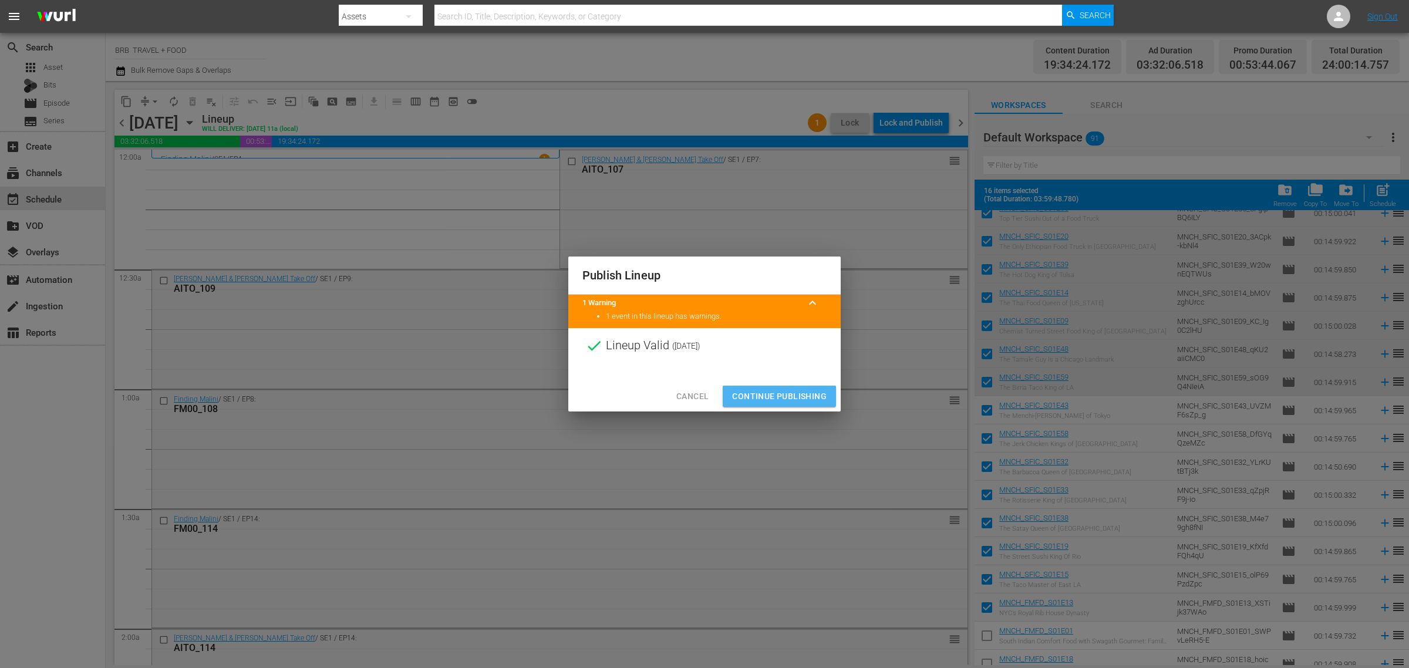
click at [772, 395] on span "Continue Publishing" at bounding box center [779, 396] width 95 height 15
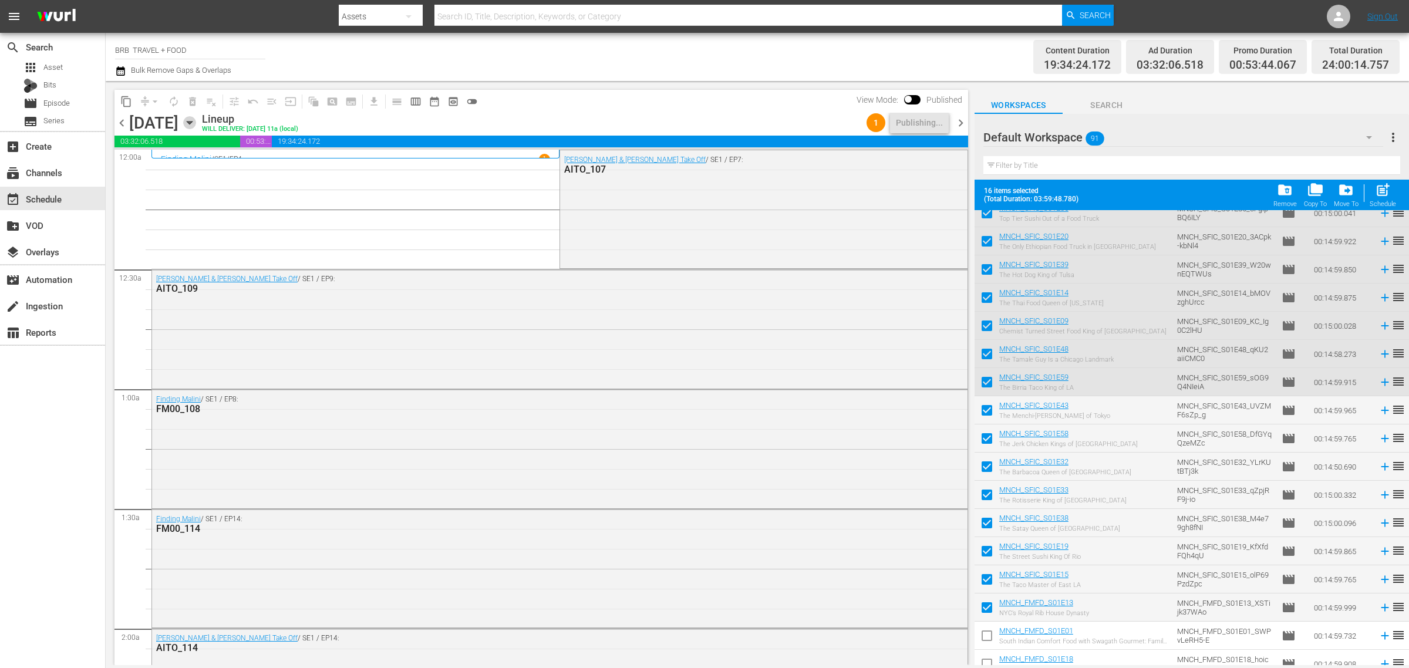
click at [196, 122] on icon "button" at bounding box center [189, 122] width 13 height 13
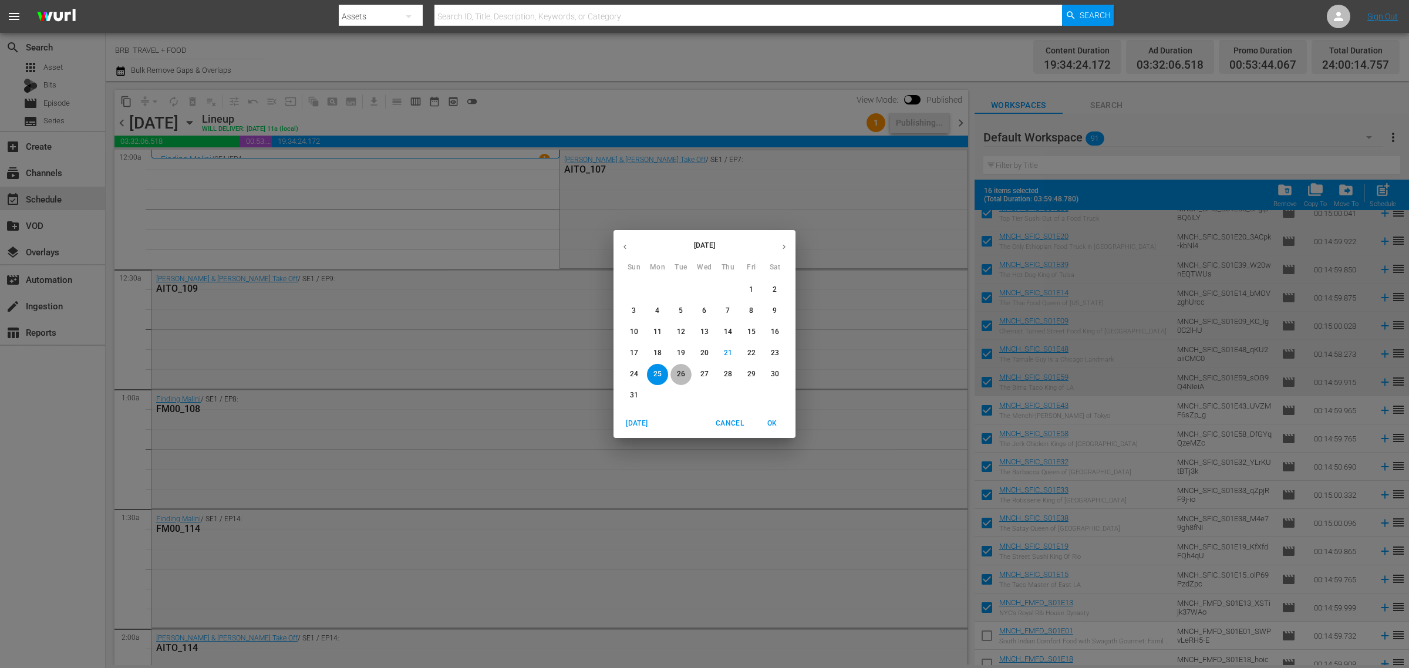
click at [682, 368] on button "26" at bounding box center [680, 374] width 21 height 21
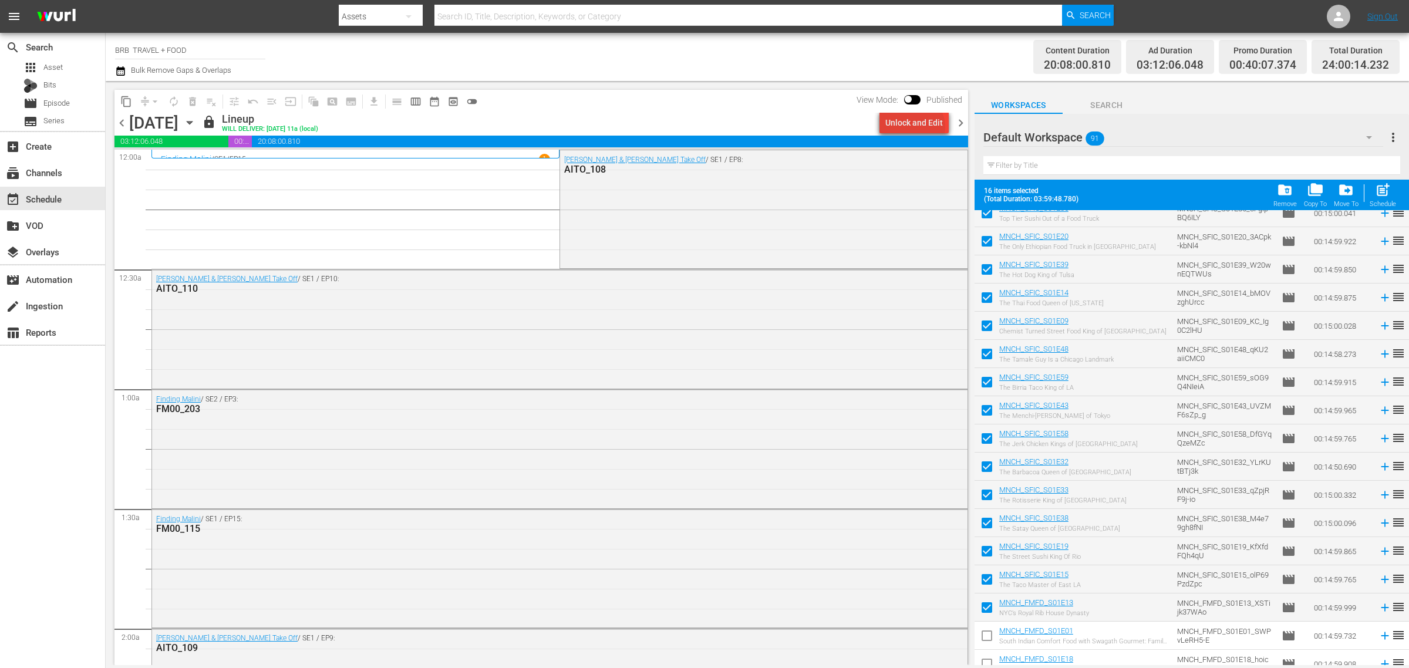
click at [917, 127] on div "Unlock and Edit" at bounding box center [914, 122] width 58 height 21
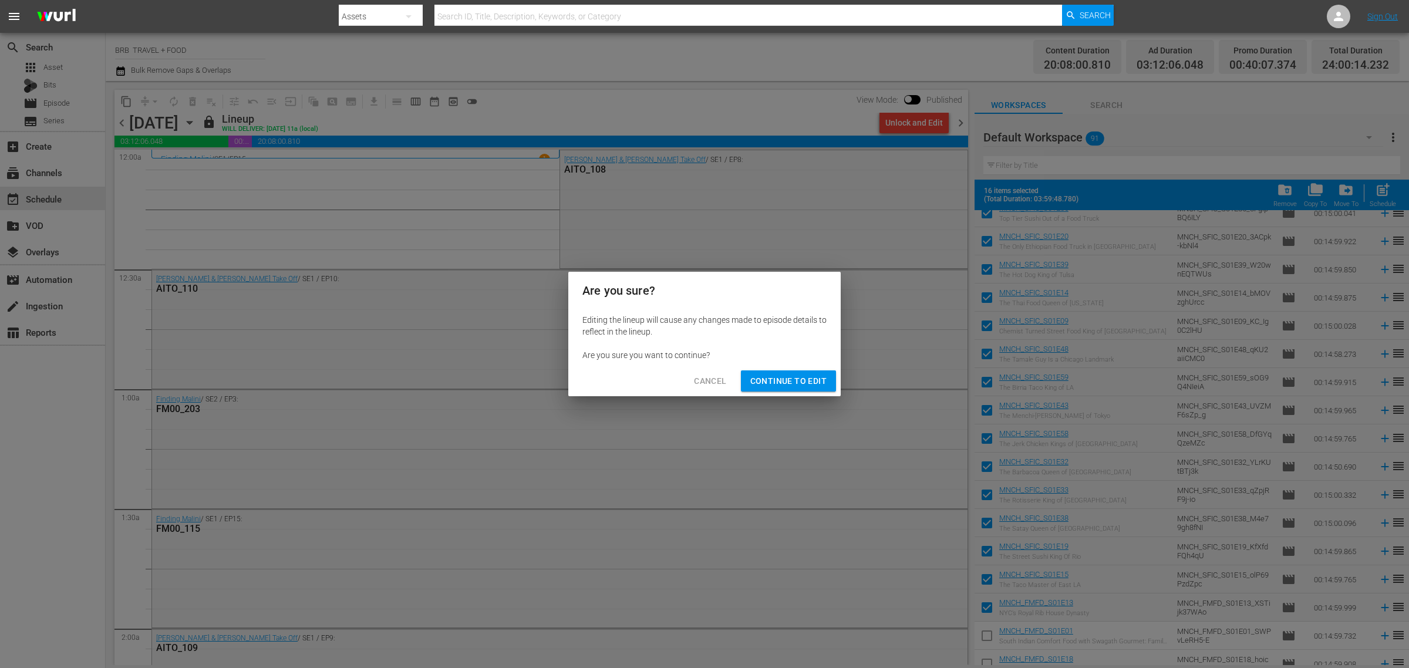
click at [787, 379] on span "Continue to Edit" at bounding box center [788, 381] width 76 height 15
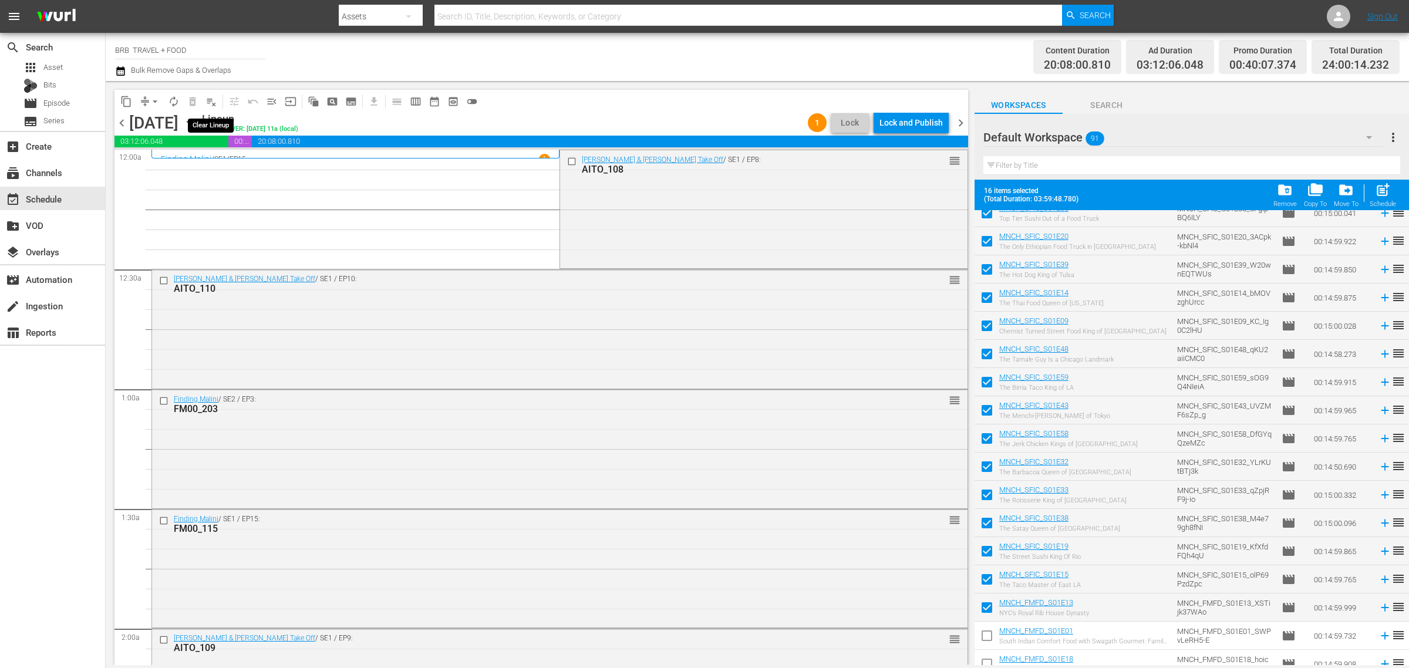
click at [210, 100] on span "playlist_remove_outlined" at bounding box center [211, 102] width 12 height 12
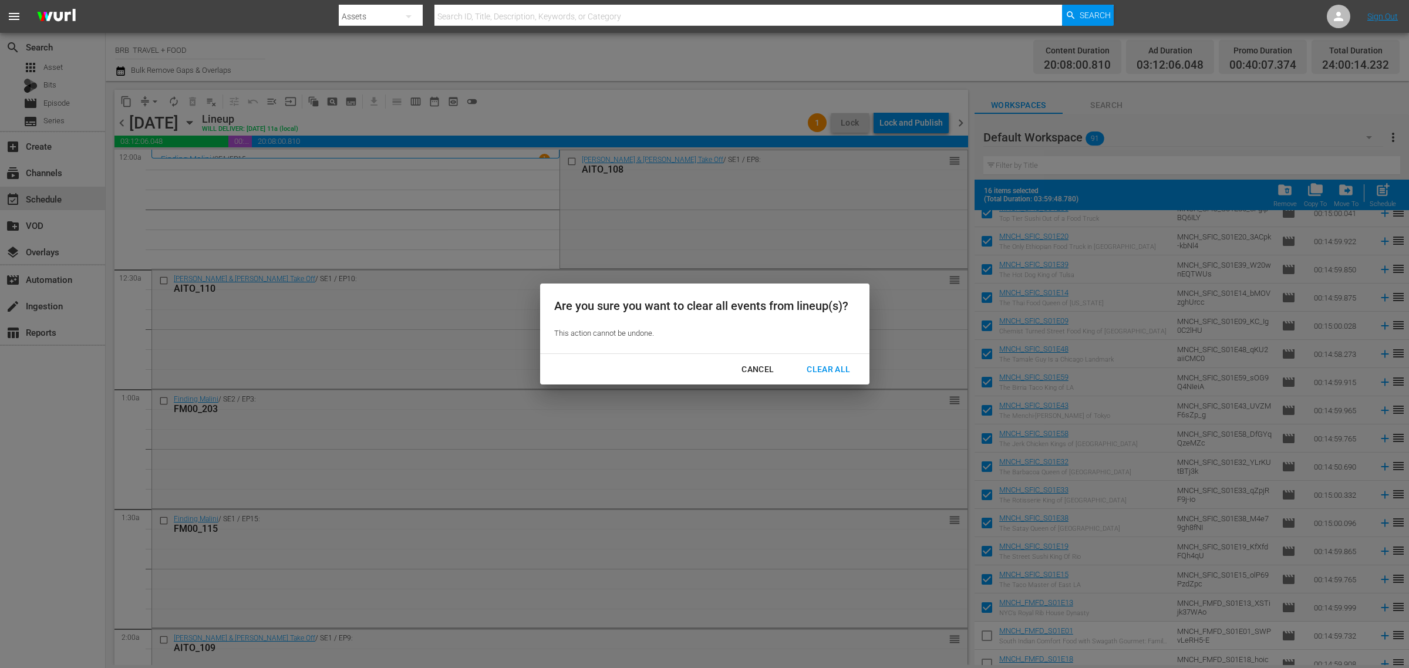
click at [825, 368] on div "Clear All" at bounding box center [828, 369] width 62 height 15
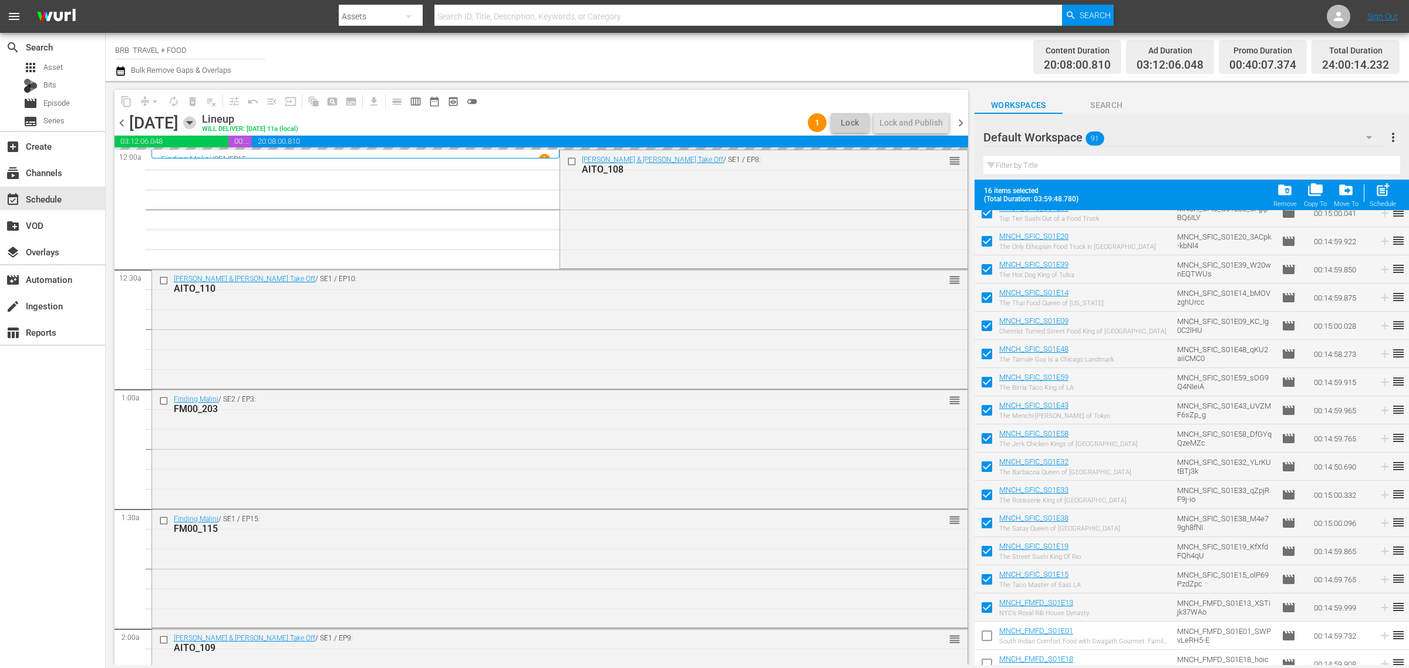
click at [196, 122] on icon "button" at bounding box center [189, 122] width 13 height 13
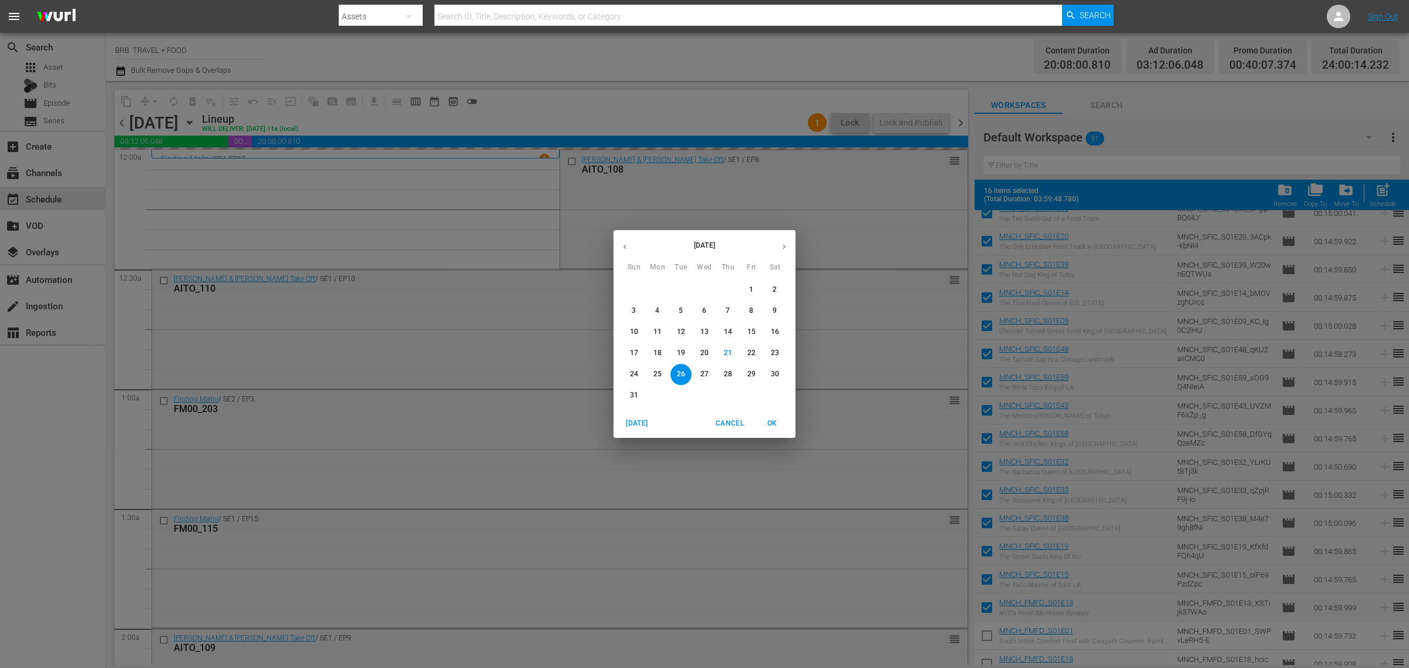
click at [682, 347] on button "19" at bounding box center [680, 353] width 21 height 21
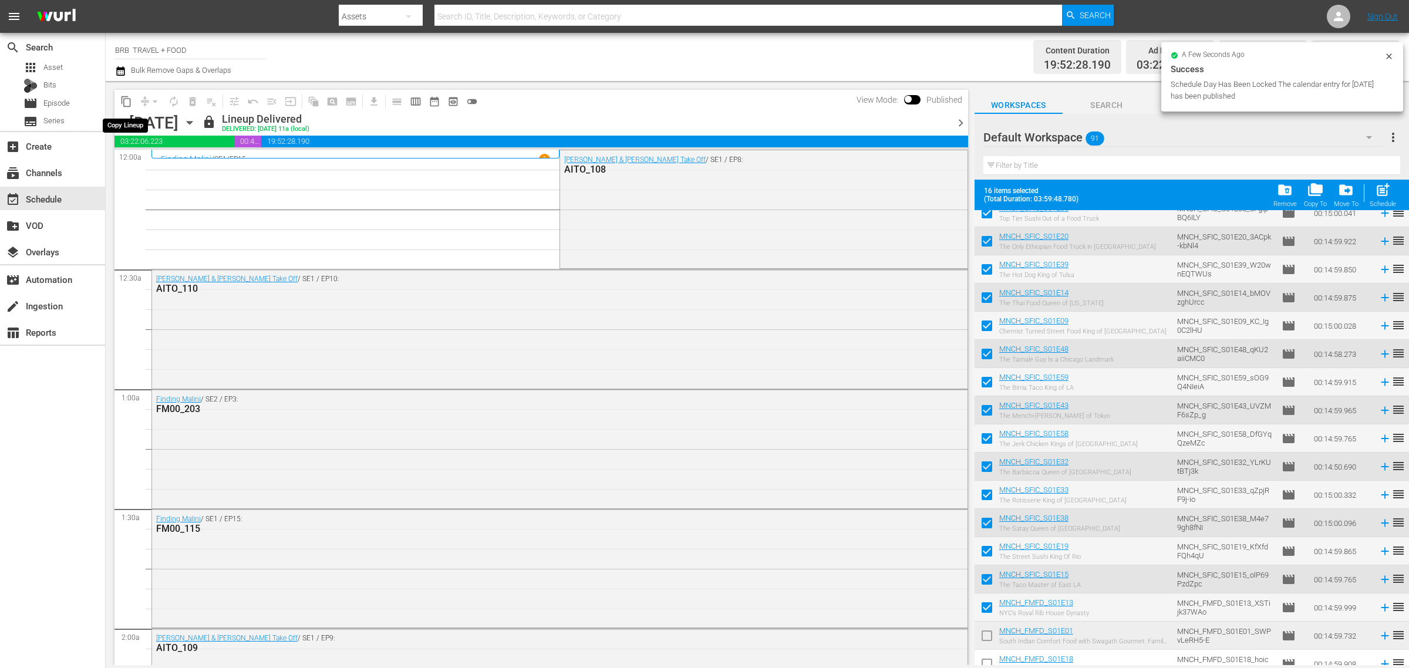
click at [127, 100] on span "content_copy" at bounding box center [126, 102] width 12 height 12
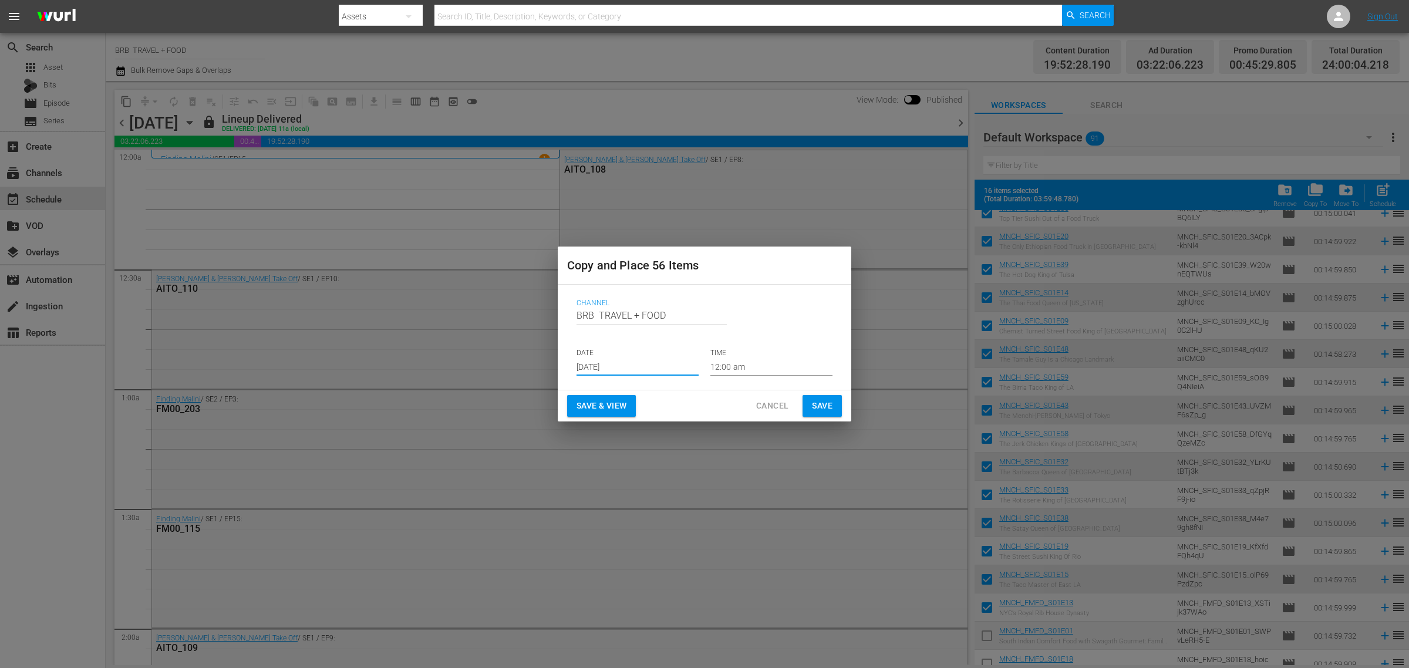
click at [604, 373] on input "[DATE]" at bounding box center [638, 367] width 122 height 18
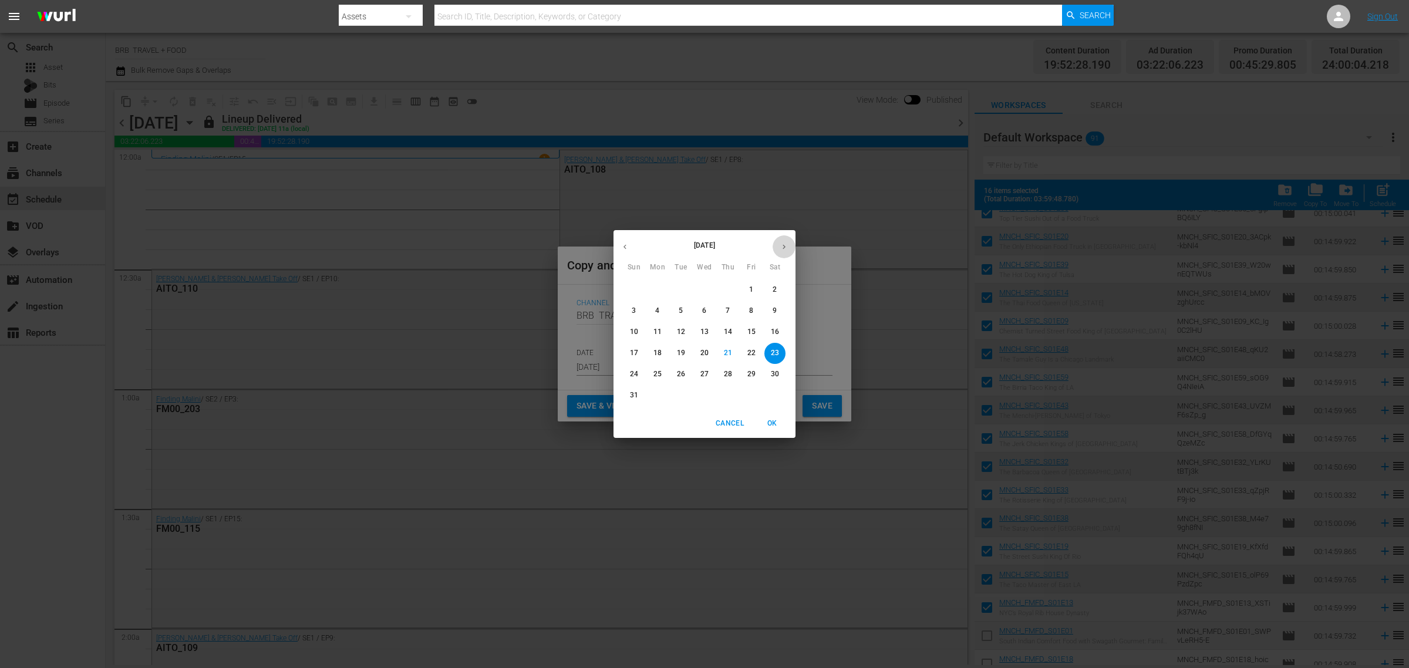
click at [776, 245] on button "button" at bounding box center [784, 246] width 23 height 23
click at [629, 247] on button "button" at bounding box center [624, 246] width 23 height 23
click at [683, 370] on p "26" at bounding box center [681, 374] width 8 height 10
type input "Aug 26th 2025"
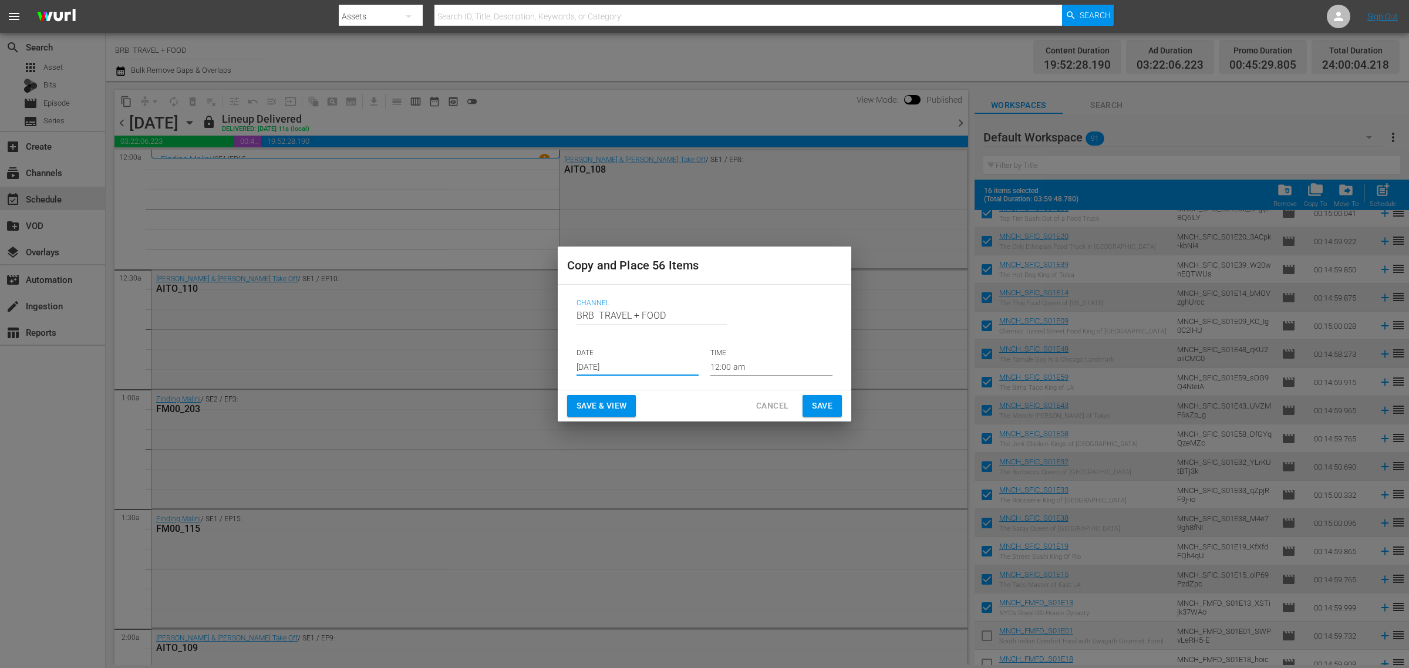
click at [605, 400] on span "Save & View" at bounding box center [602, 406] width 50 height 15
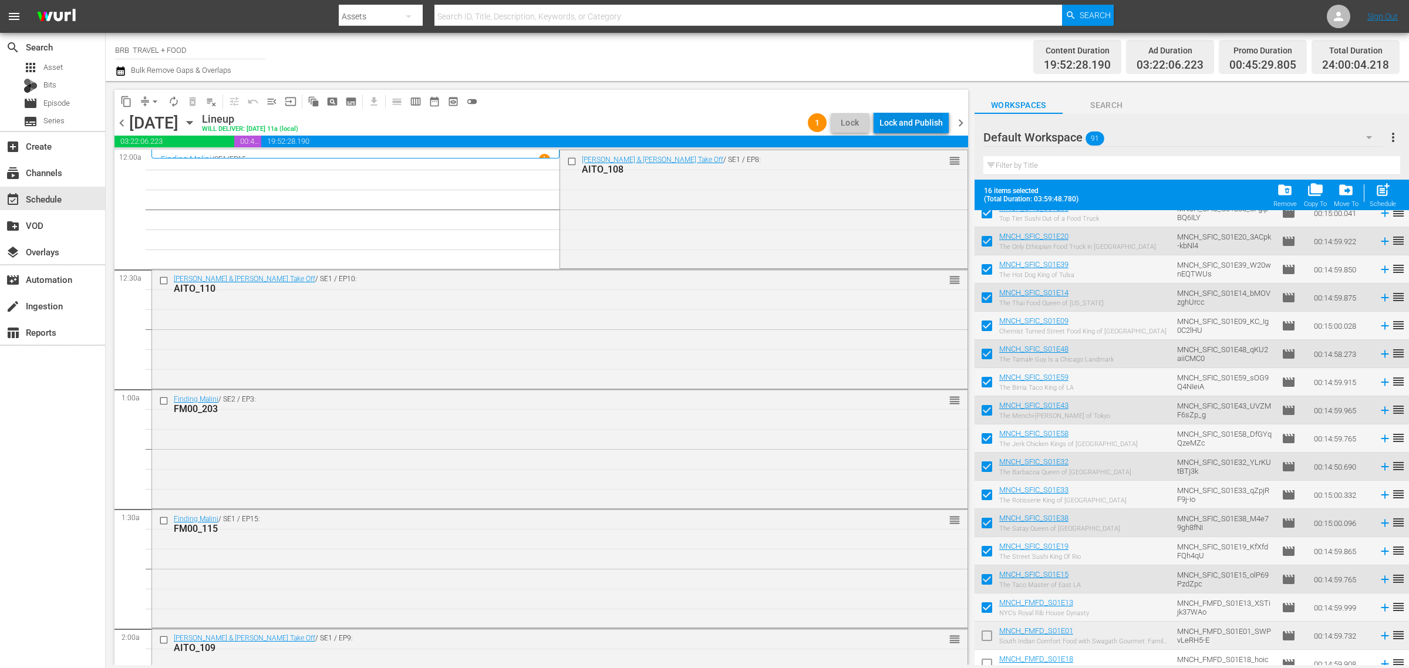
click at [923, 127] on div "Lock and Publish" at bounding box center [910, 122] width 63 height 21
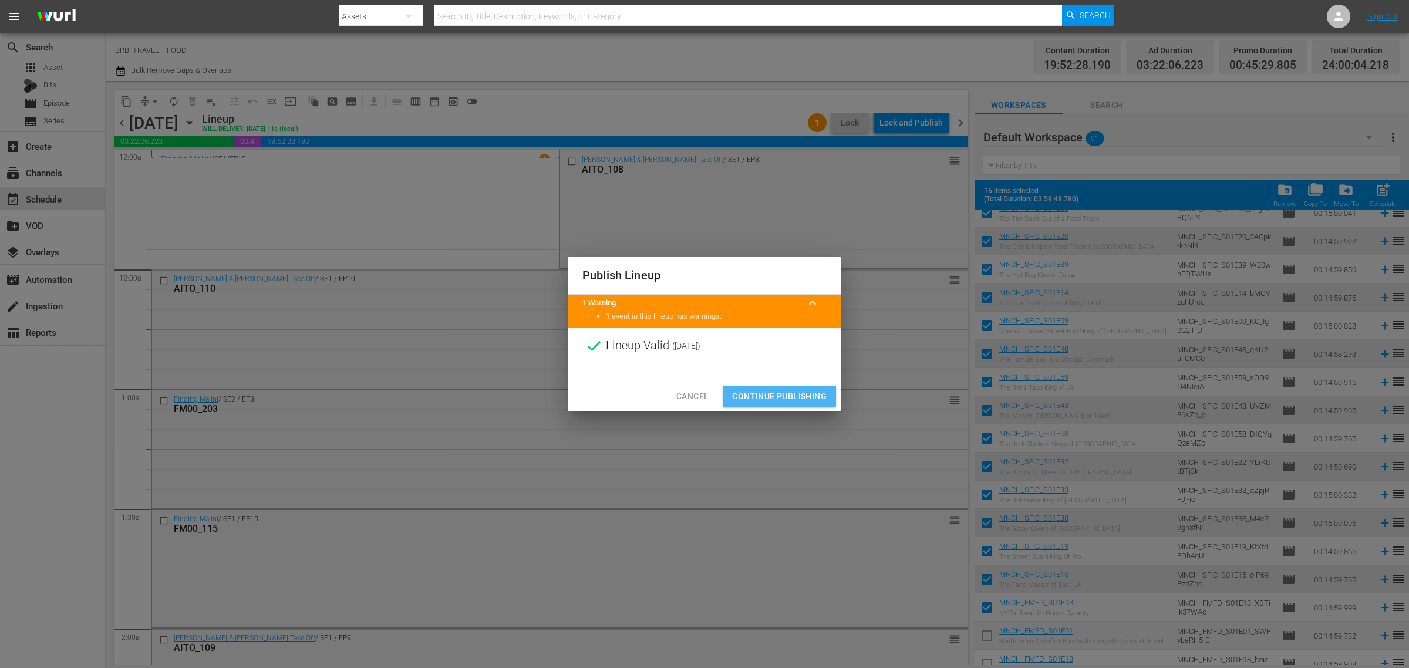
click at [770, 397] on span "Continue Publishing" at bounding box center [779, 396] width 95 height 15
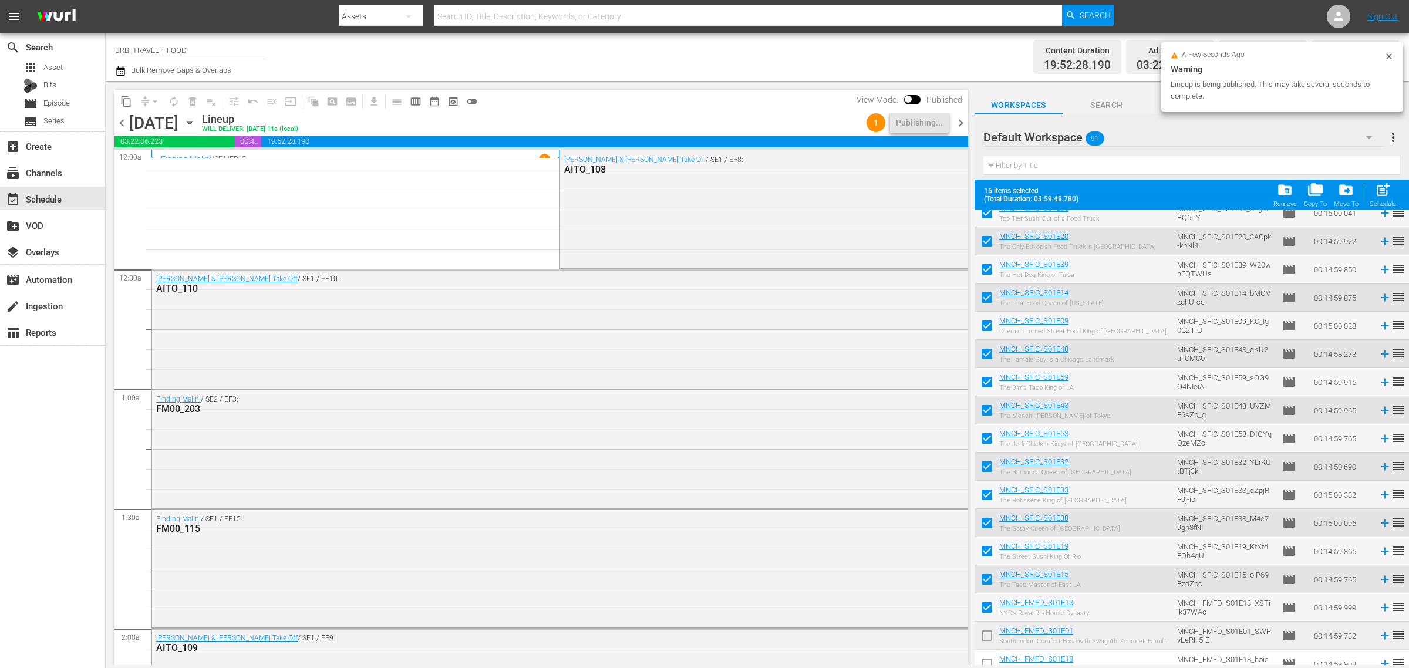
click at [196, 123] on icon "button" at bounding box center [189, 122] width 13 height 13
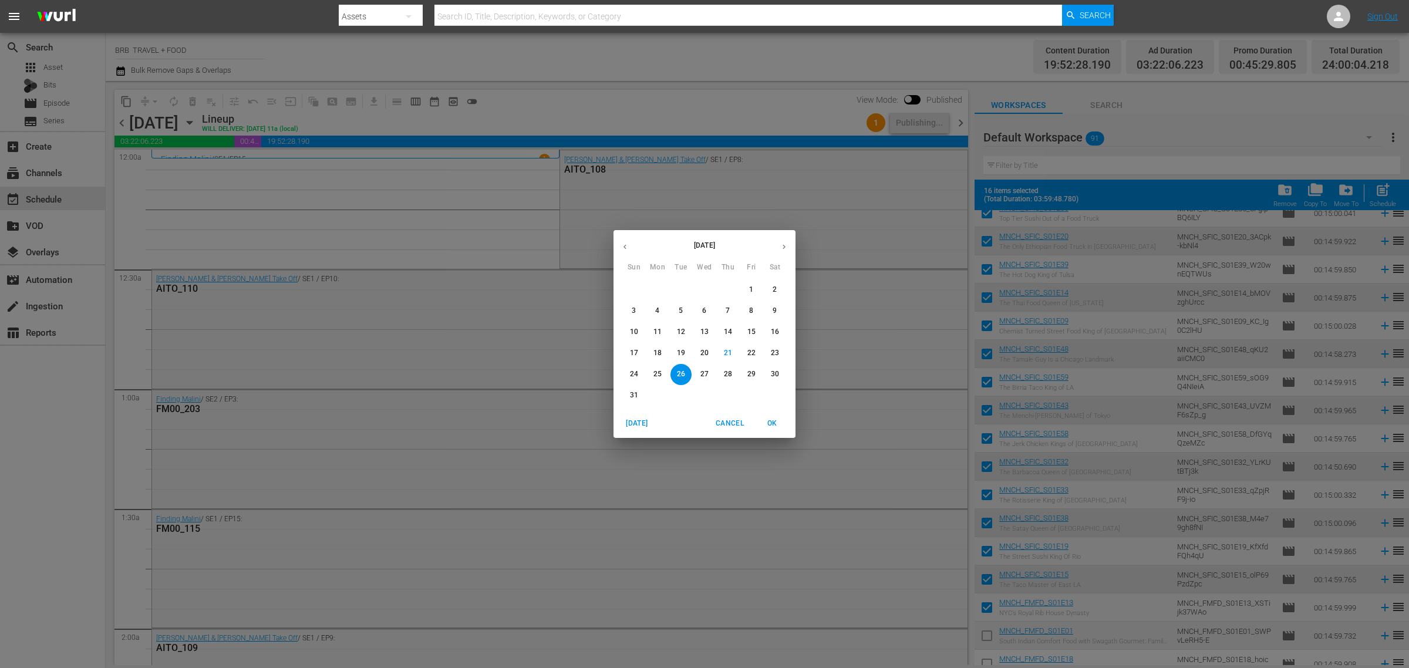
click at [478, 355] on div "August 2025 Sun Mon Tue Wed Thu Fri Sat 27 28 29 30 31 1 2 3 4 5 6 7 8 9 10 11 …" at bounding box center [704, 334] width 1409 height 668
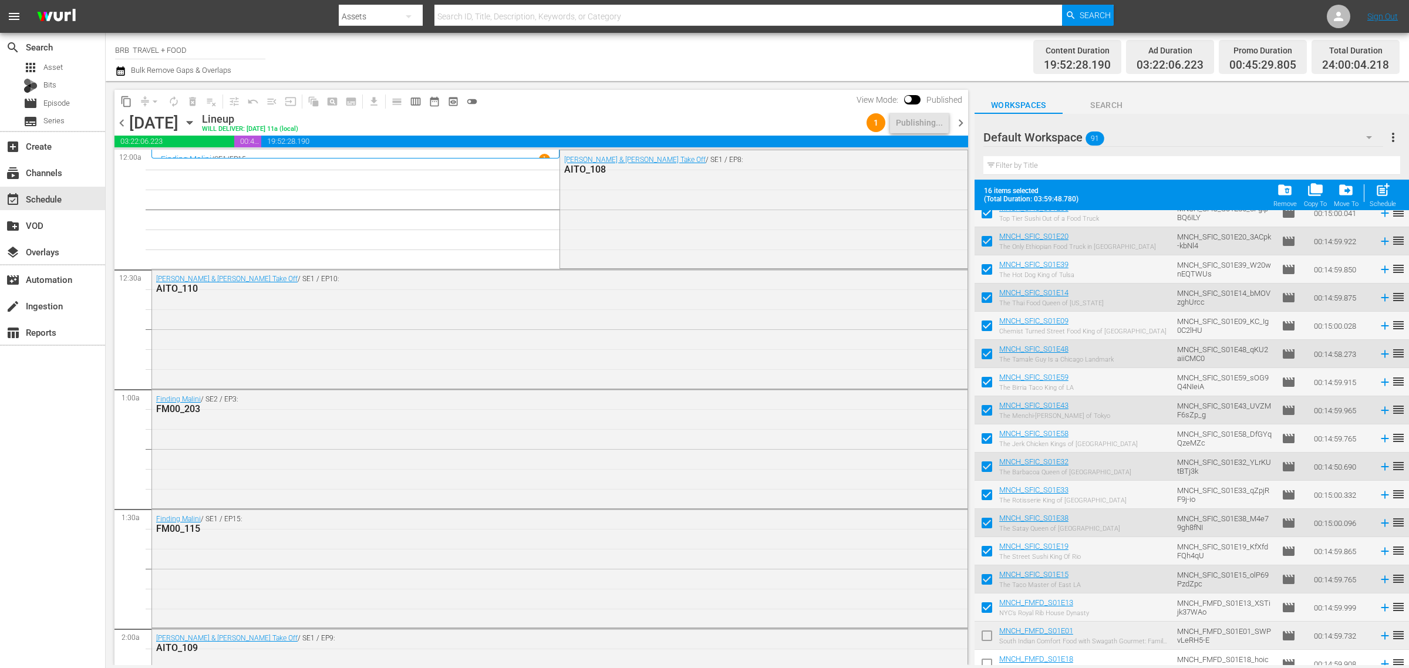
click at [196, 124] on icon "button" at bounding box center [189, 122] width 13 height 13
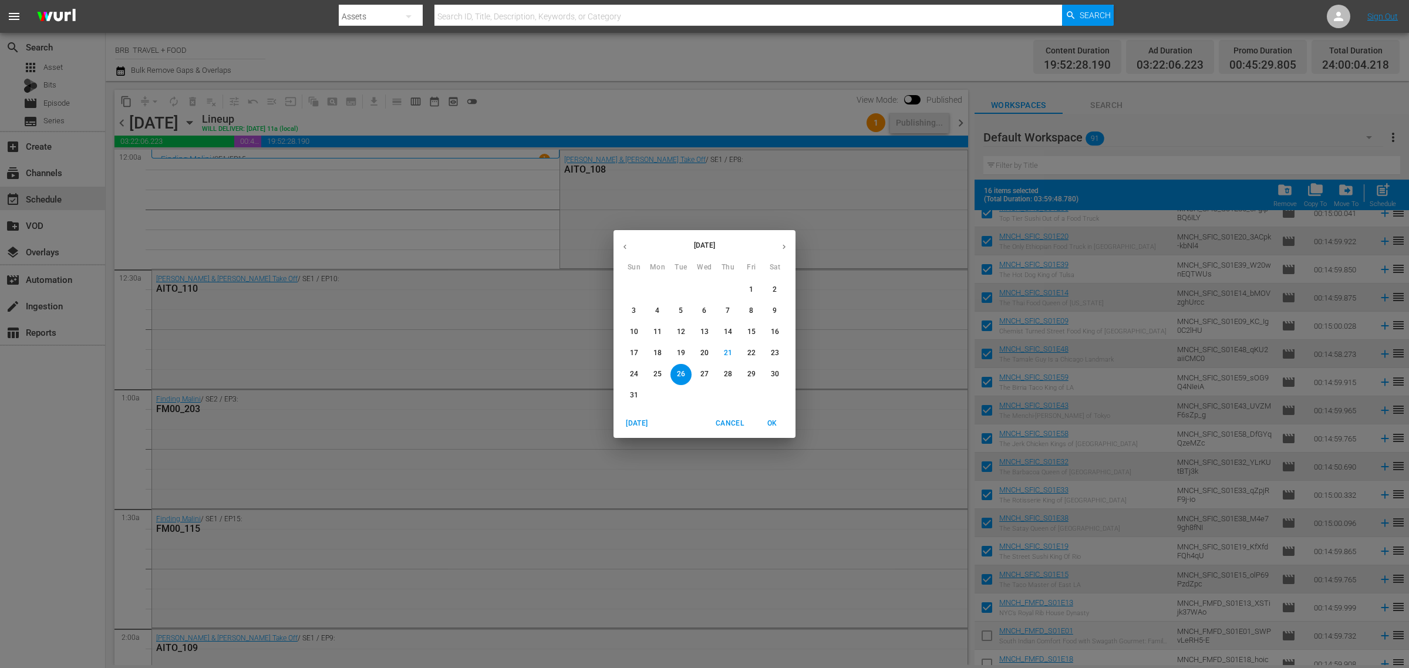
click at [705, 370] on p "27" at bounding box center [704, 374] width 8 height 10
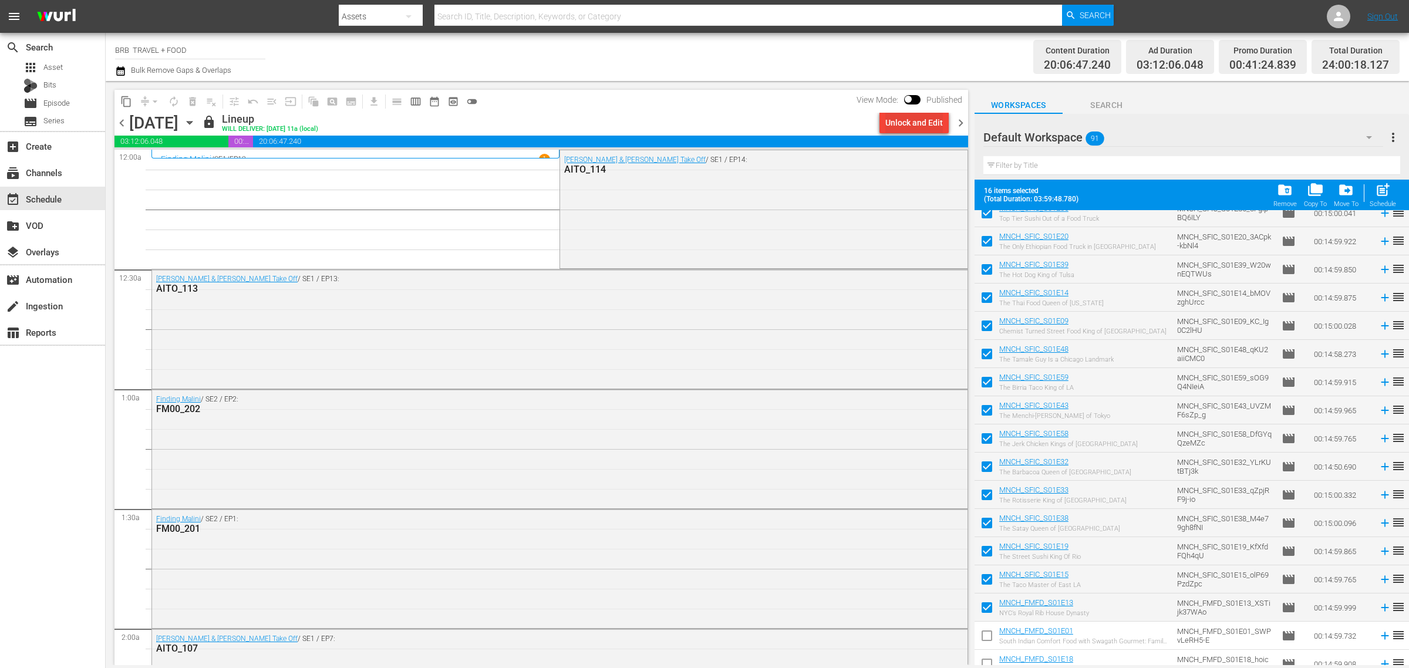
click at [908, 120] on div "Unlock and Edit" at bounding box center [914, 122] width 58 height 21
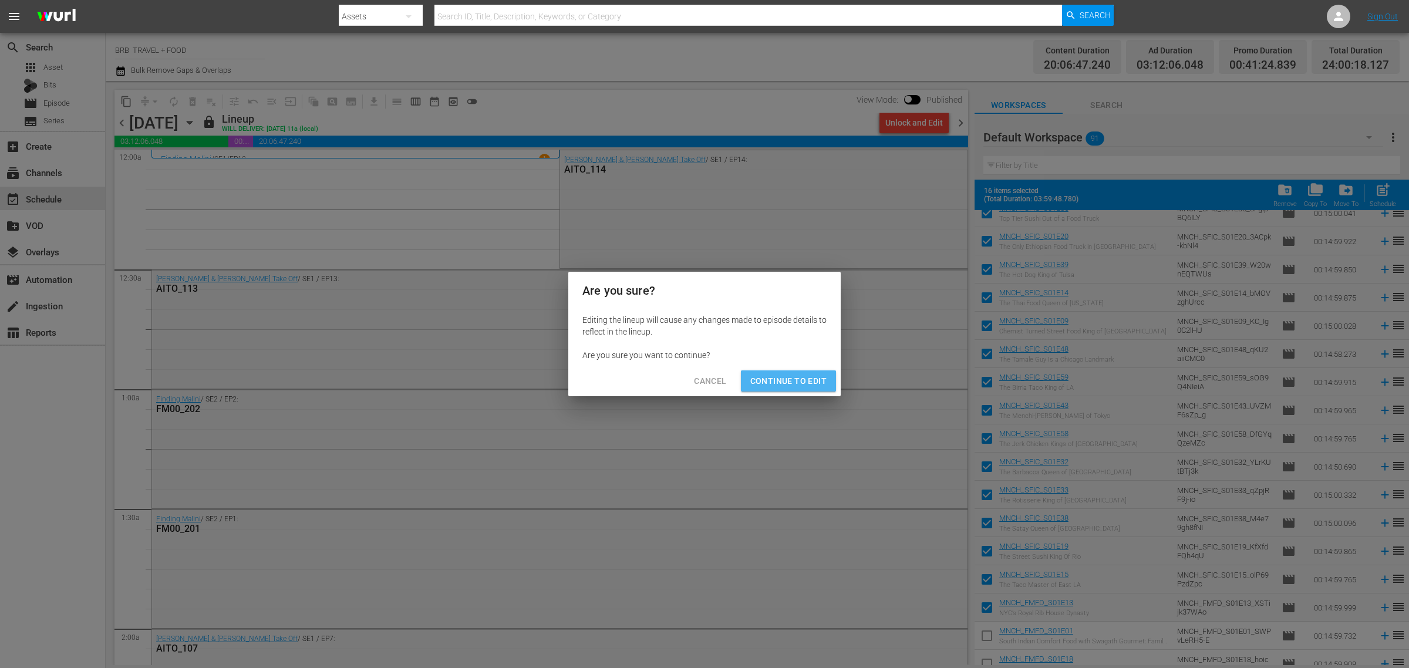
click at [805, 385] on span "Continue to Edit" at bounding box center [788, 381] width 76 height 15
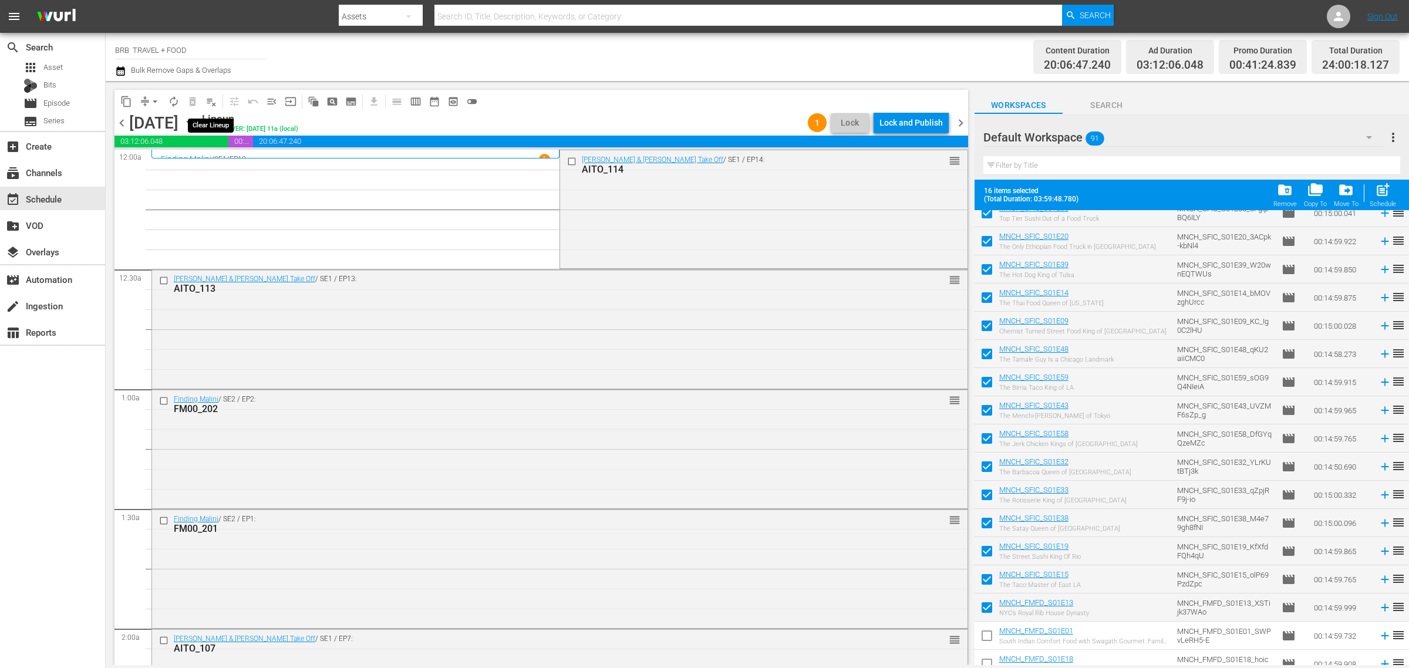
click at [212, 102] on span "playlist_remove_outlined" at bounding box center [211, 102] width 12 height 12
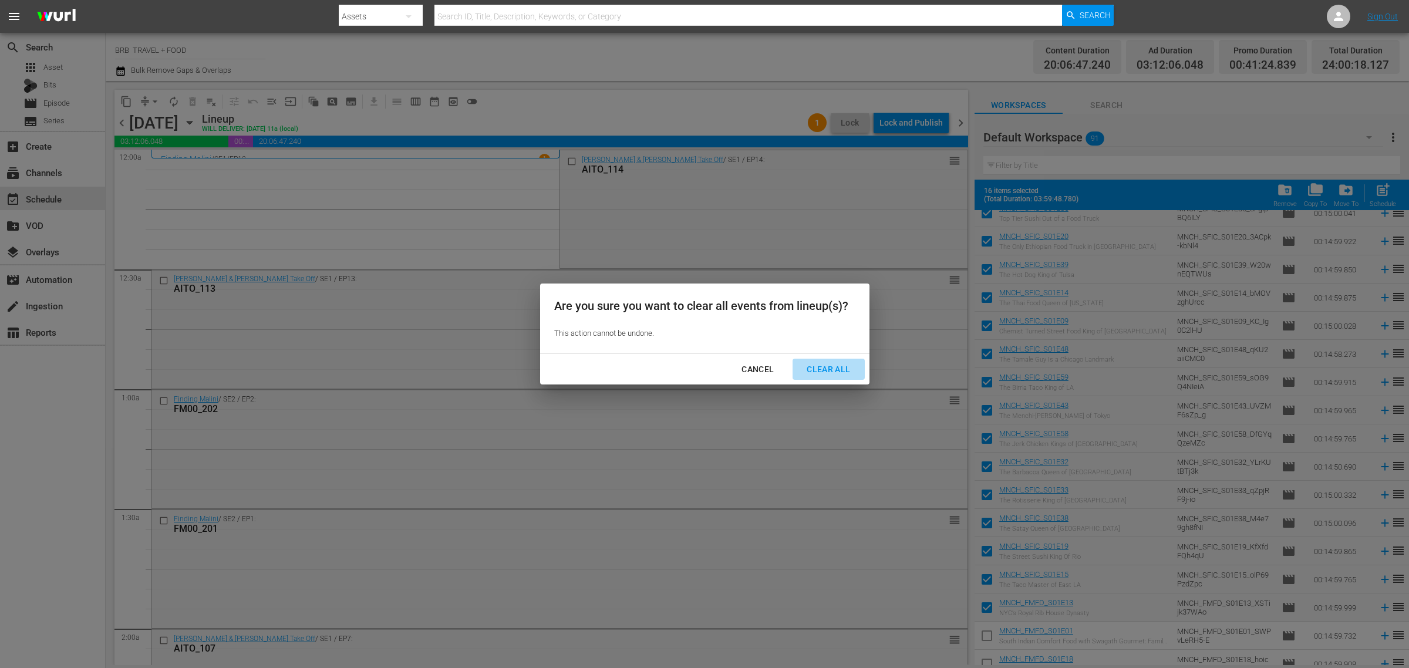
click at [817, 372] on div "Clear All" at bounding box center [828, 369] width 62 height 15
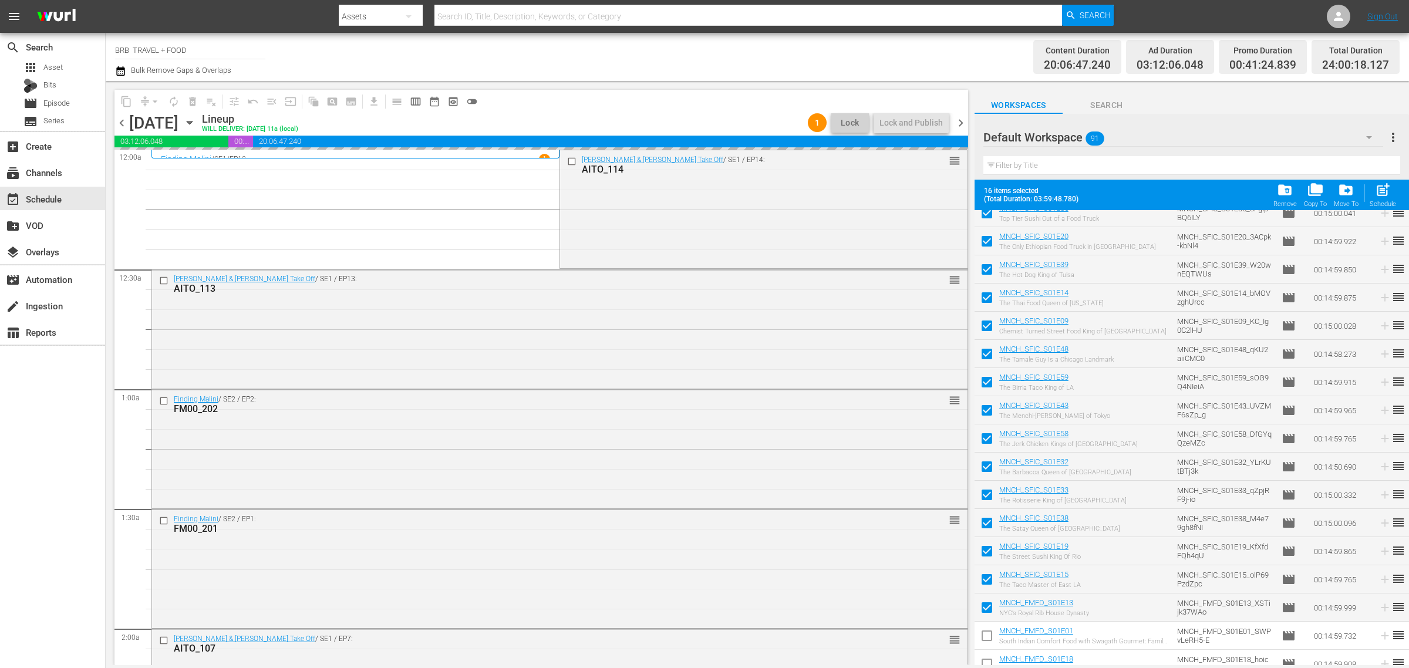
click at [196, 119] on icon "button" at bounding box center [189, 122] width 13 height 13
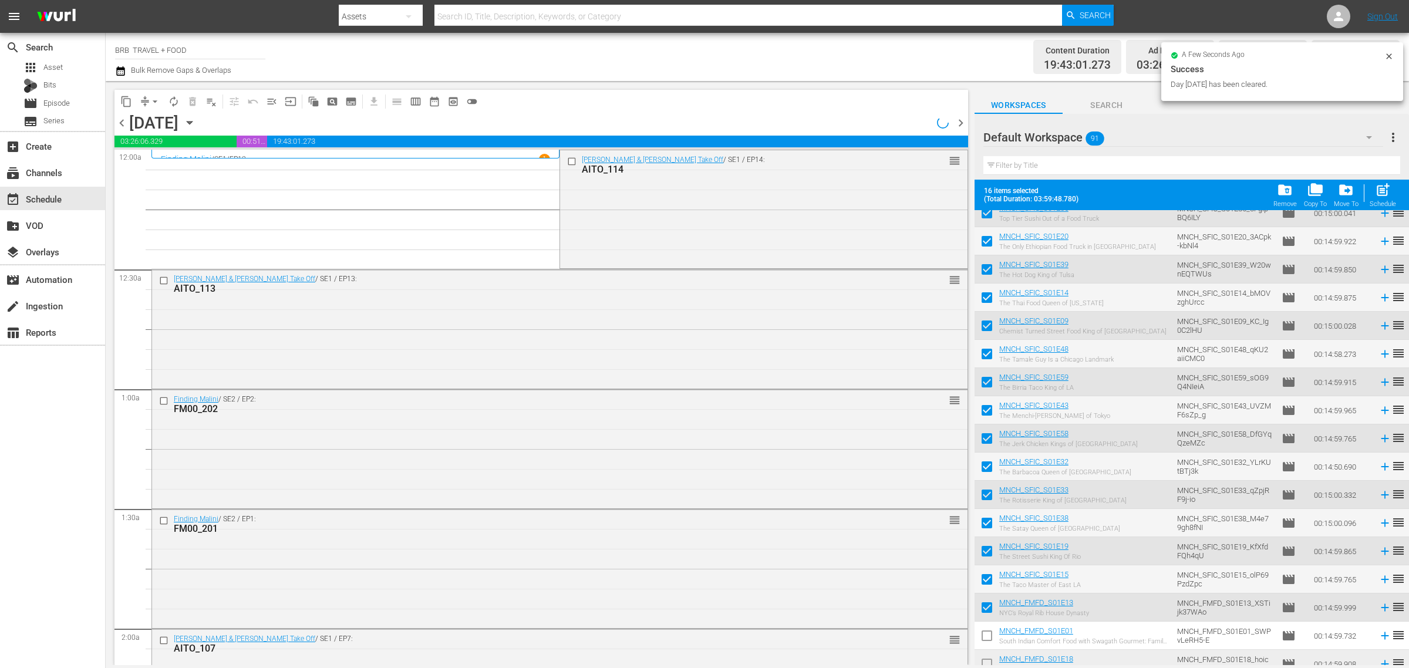
click at [123, 98] on span "content_copy" at bounding box center [126, 102] width 12 height 12
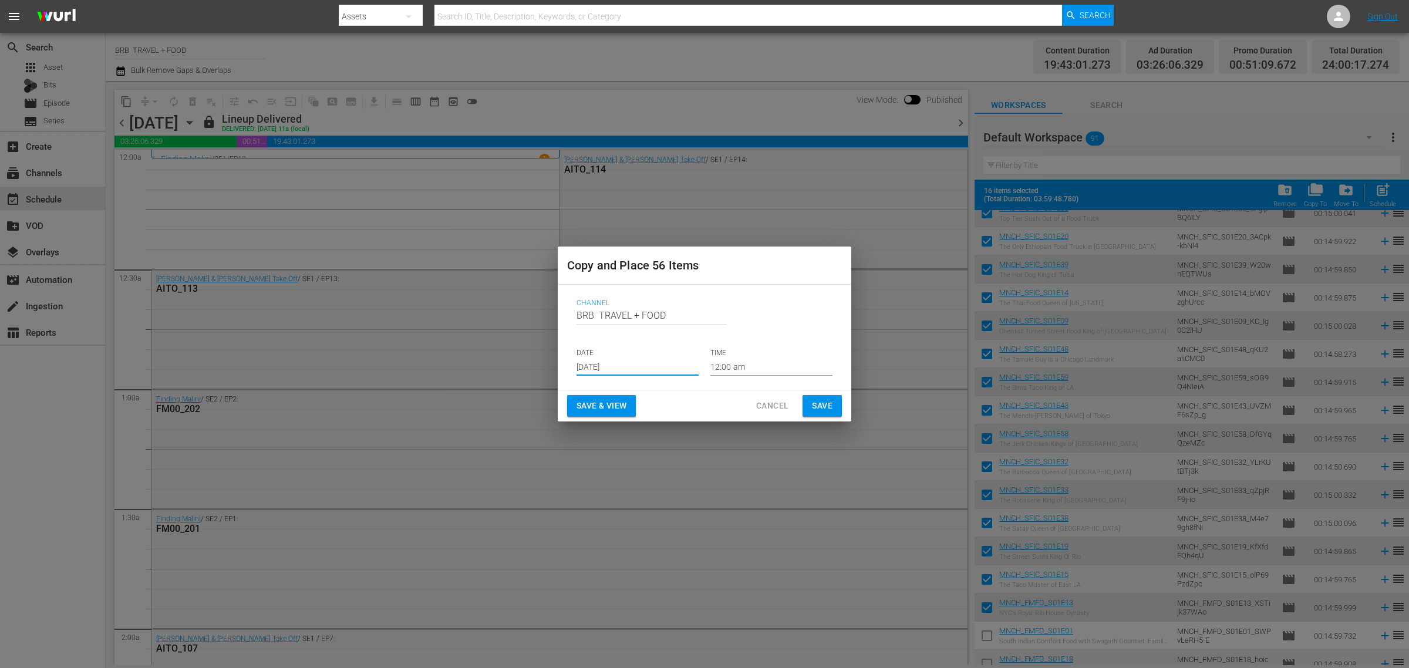
click at [613, 368] on input "[DATE]" at bounding box center [638, 367] width 122 height 18
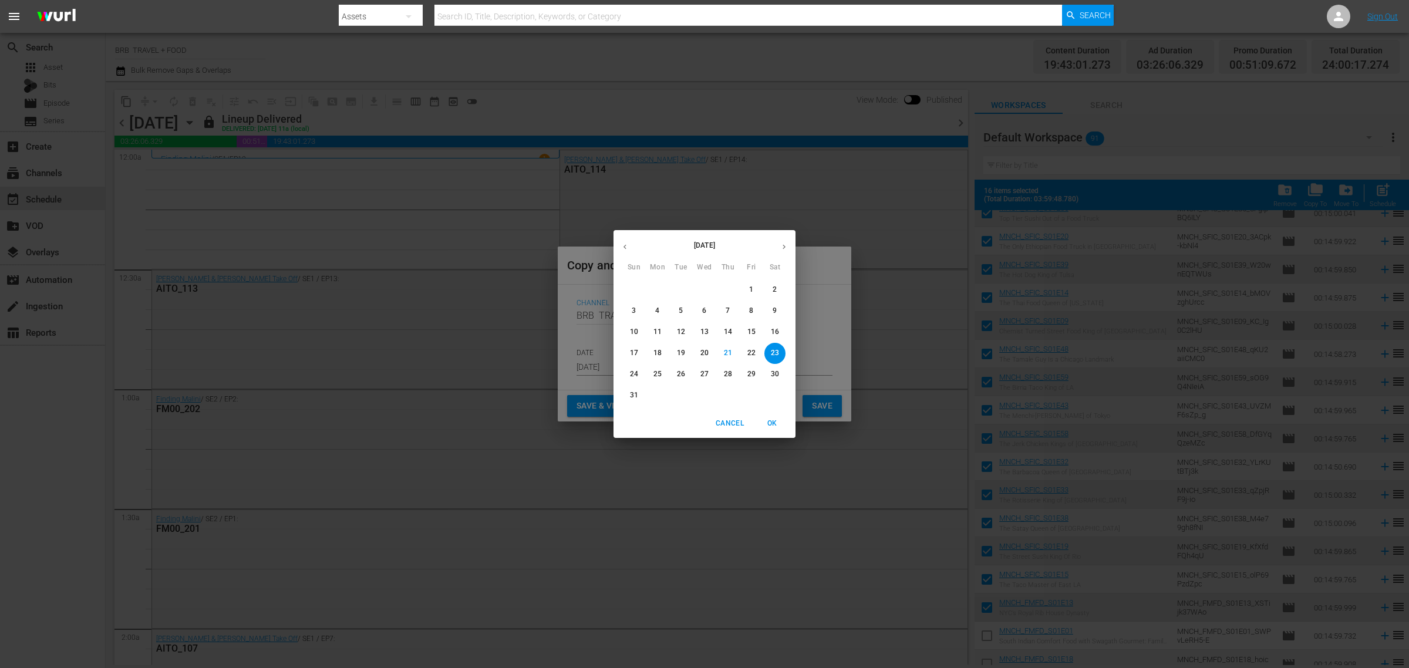
click at [706, 370] on p "27" at bounding box center [704, 374] width 8 height 10
type input "Aug 27th 2025"
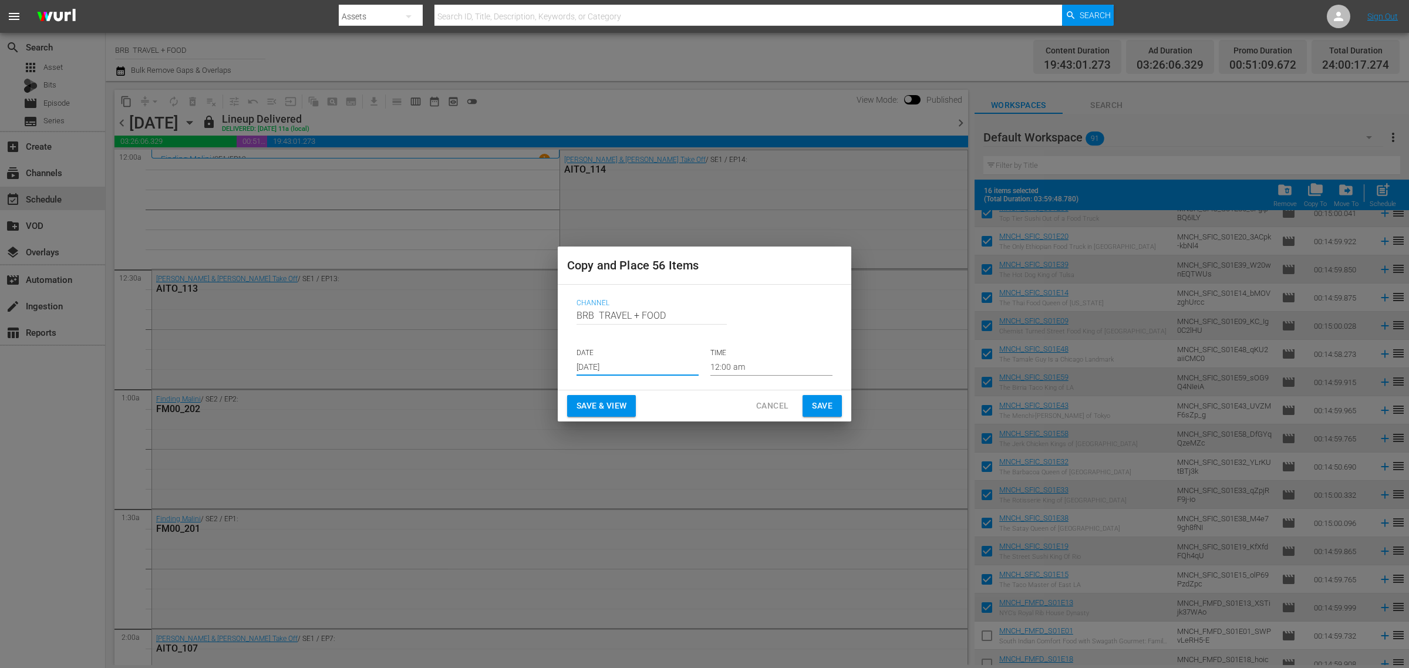
click at [602, 411] on span "Save & View" at bounding box center [602, 406] width 50 height 15
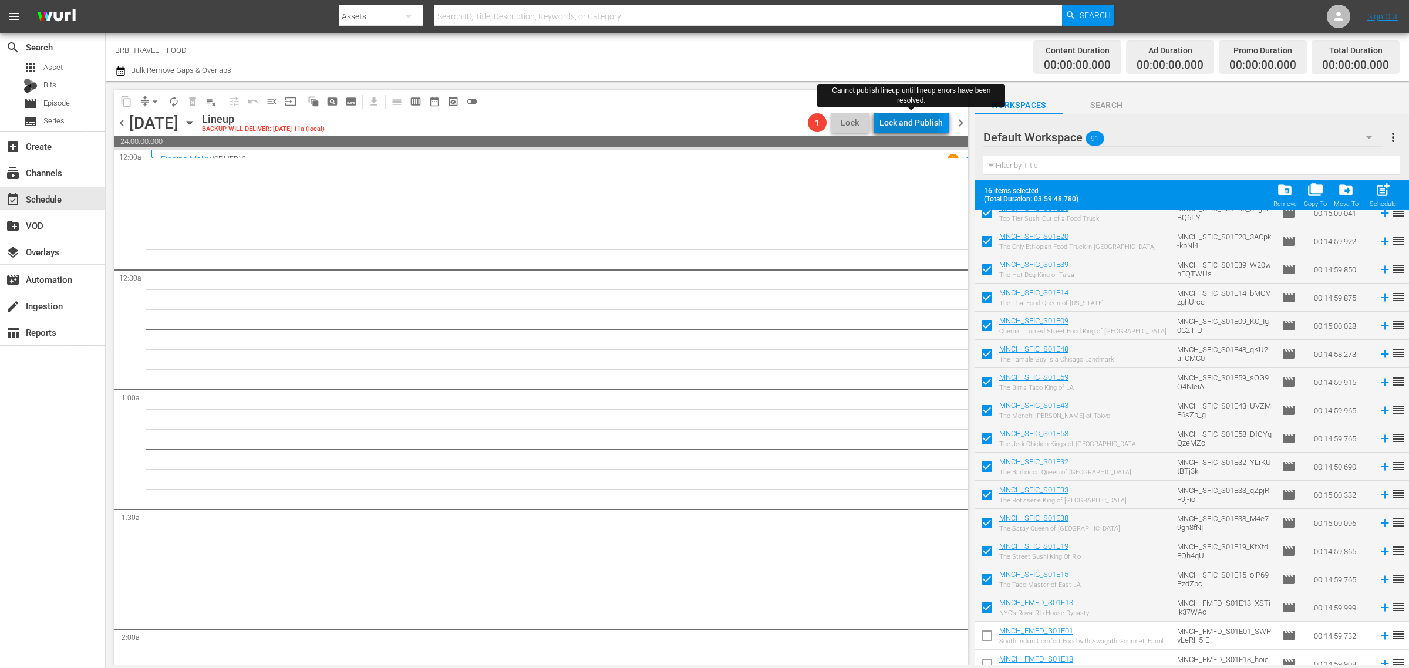
click at [908, 120] on div "Lock and Publish" at bounding box center [910, 122] width 63 height 21
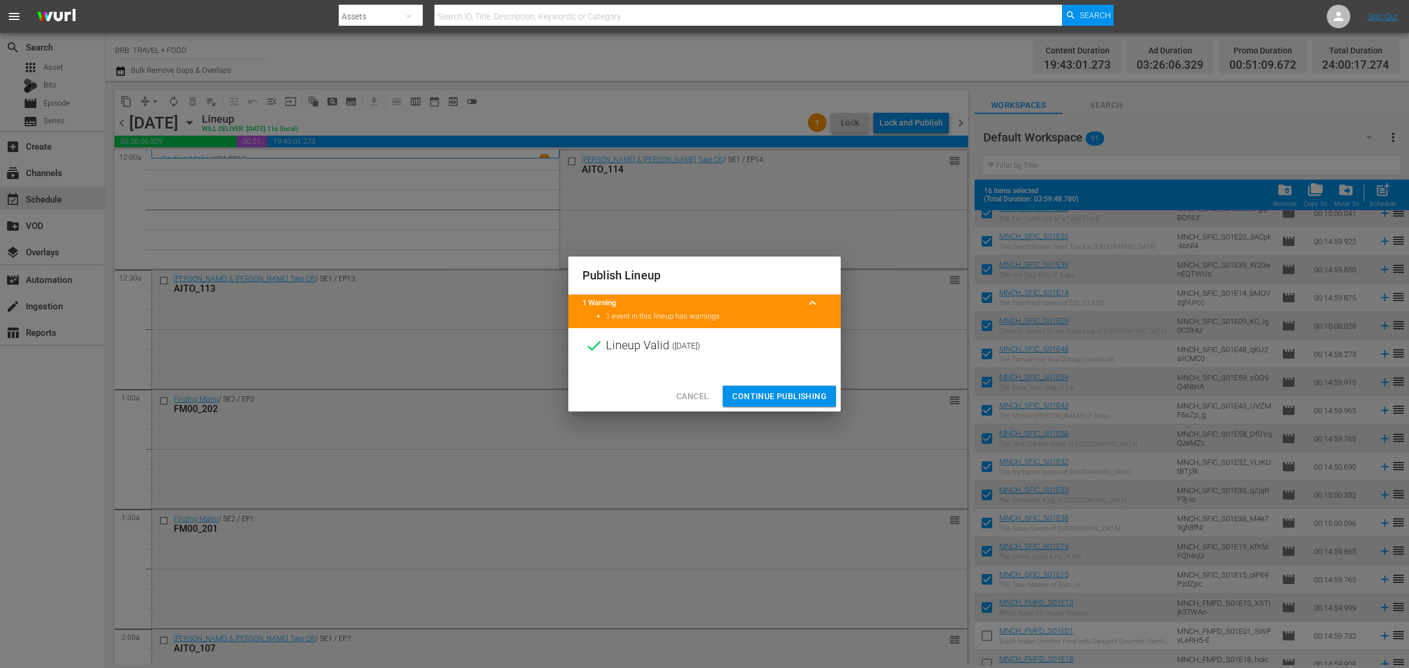
click at [780, 392] on span "Continue Publishing" at bounding box center [779, 396] width 95 height 15
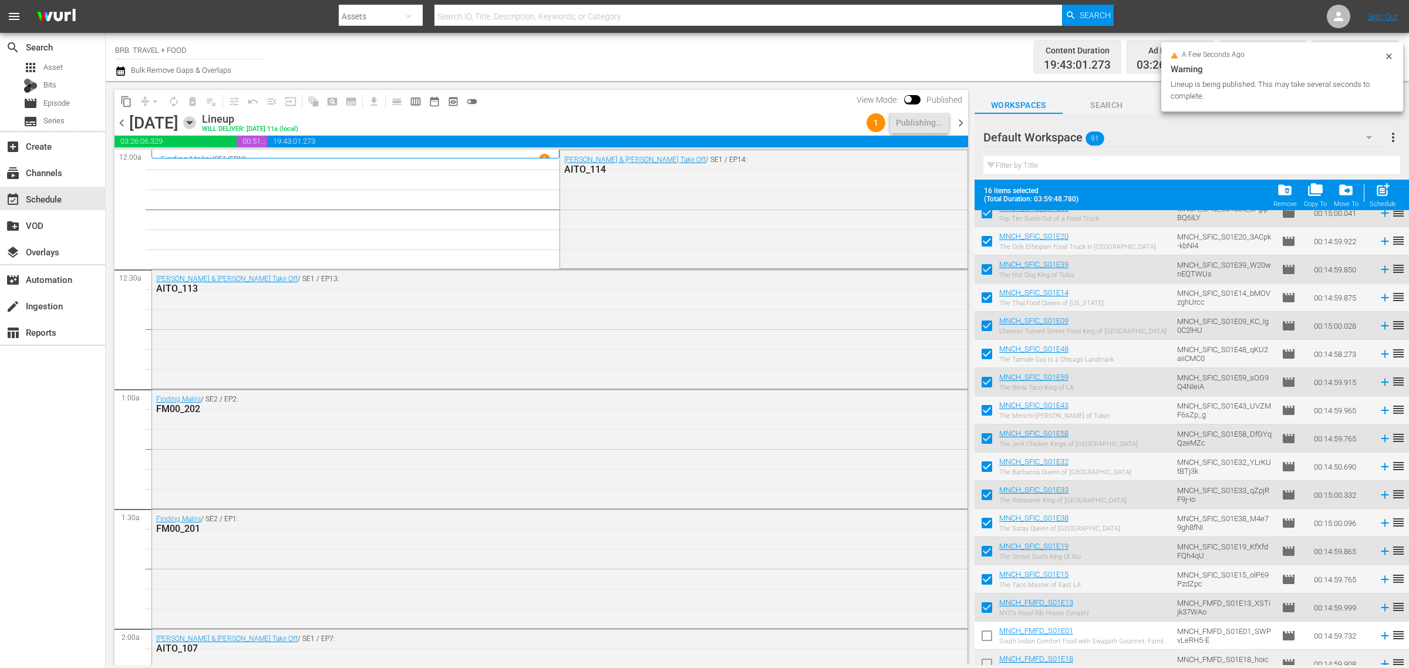
click at [196, 119] on icon "button" at bounding box center [189, 122] width 13 height 13
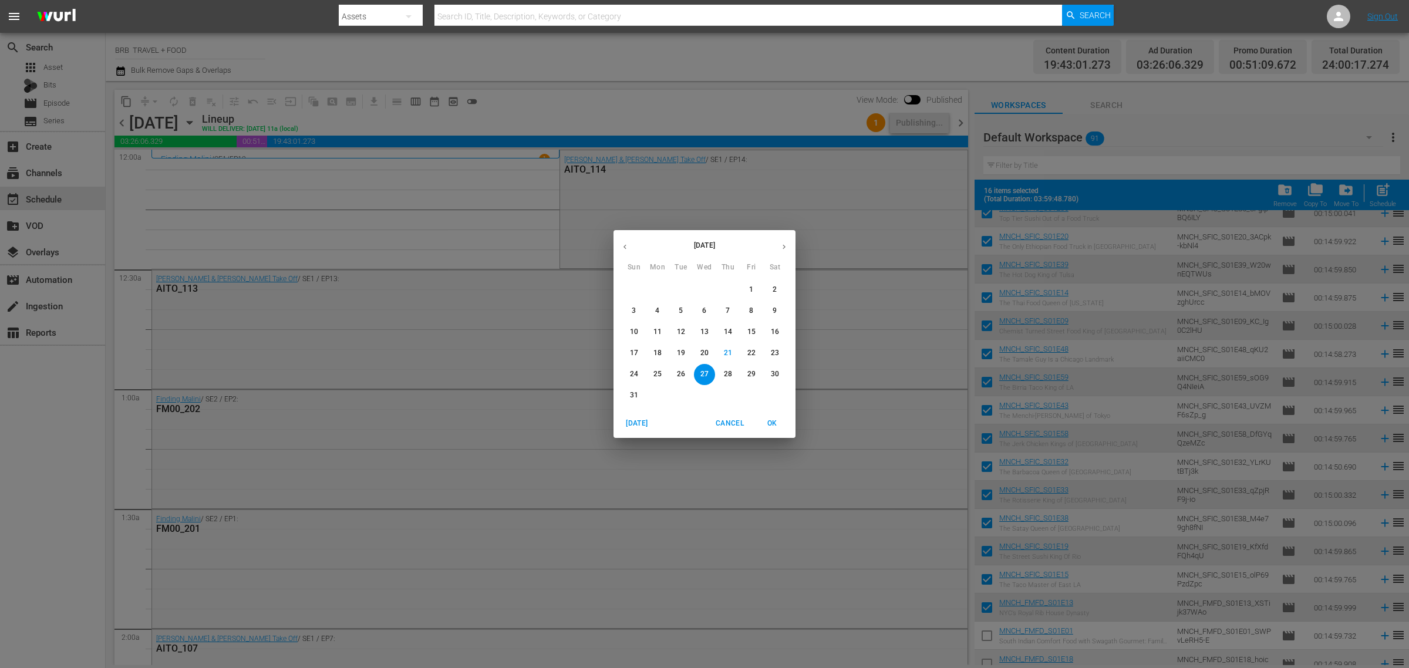
click at [727, 373] on p "28" at bounding box center [728, 374] width 8 height 10
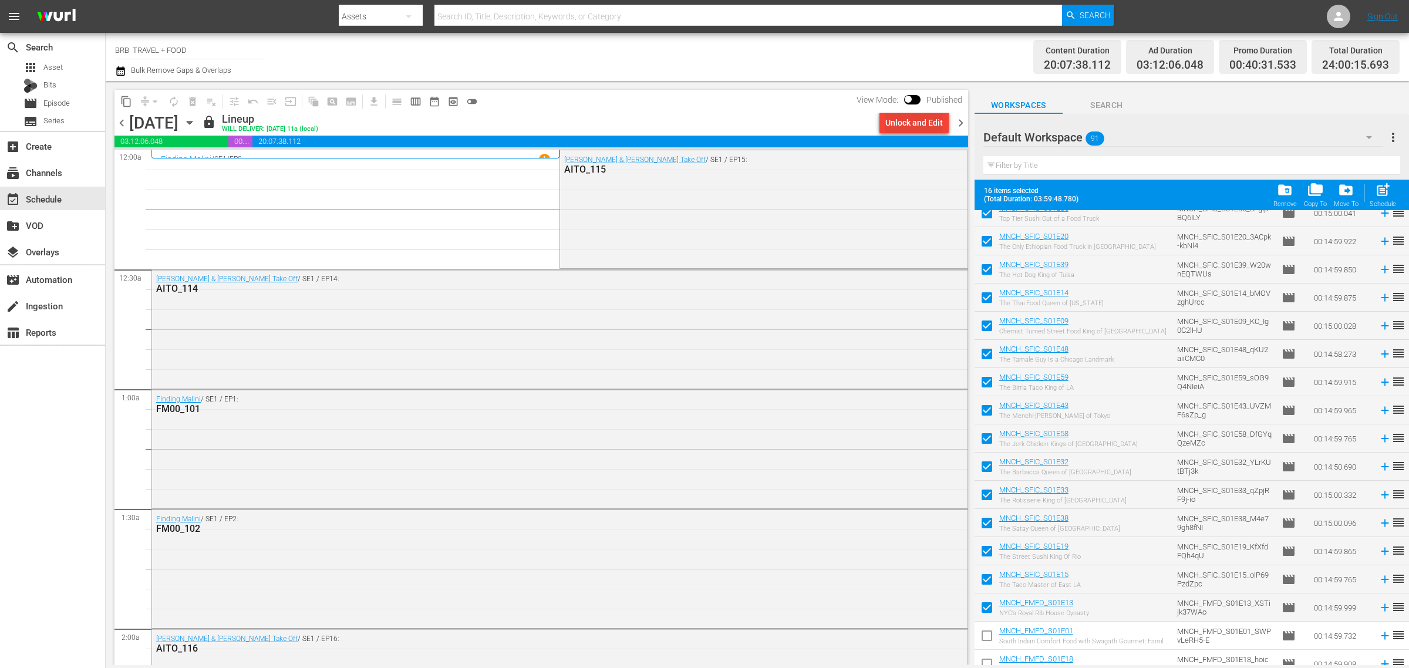
click at [913, 124] on div "Unlock and Edit" at bounding box center [914, 122] width 58 height 21
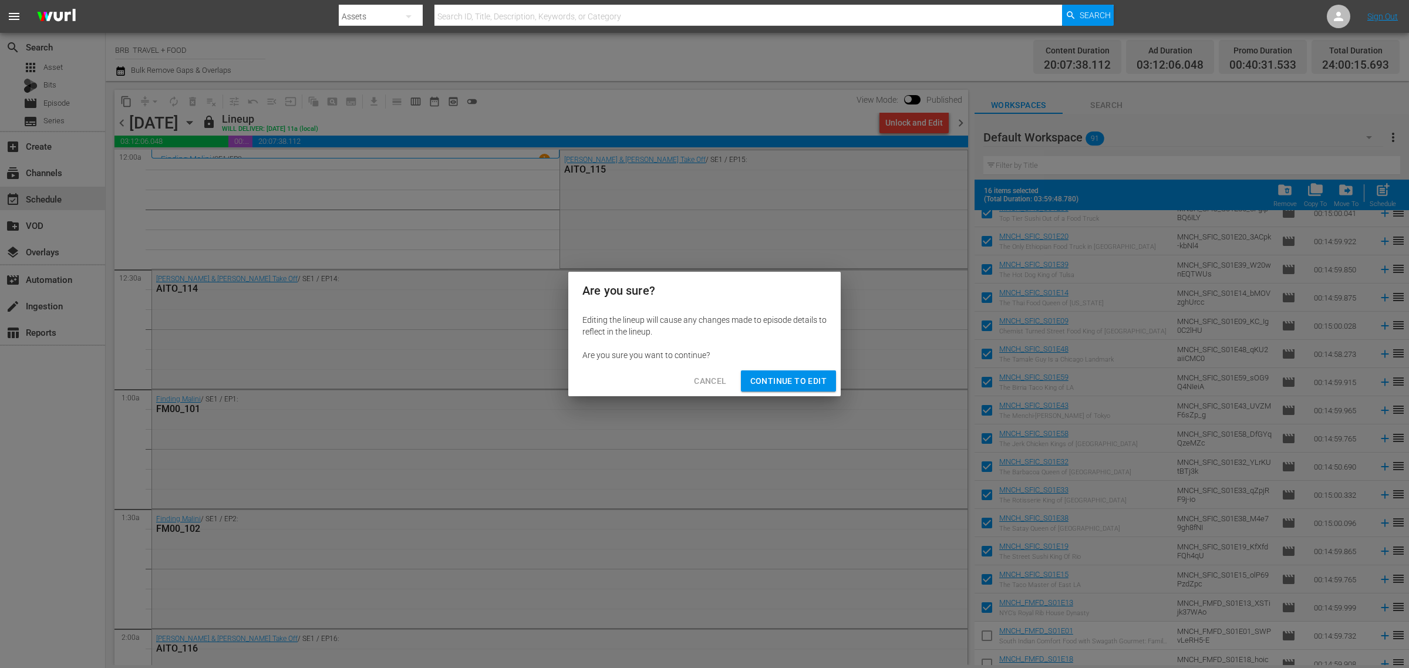
click at [786, 376] on span "Continue to Edit" at bounding box center [788, 381] width 76 height 15
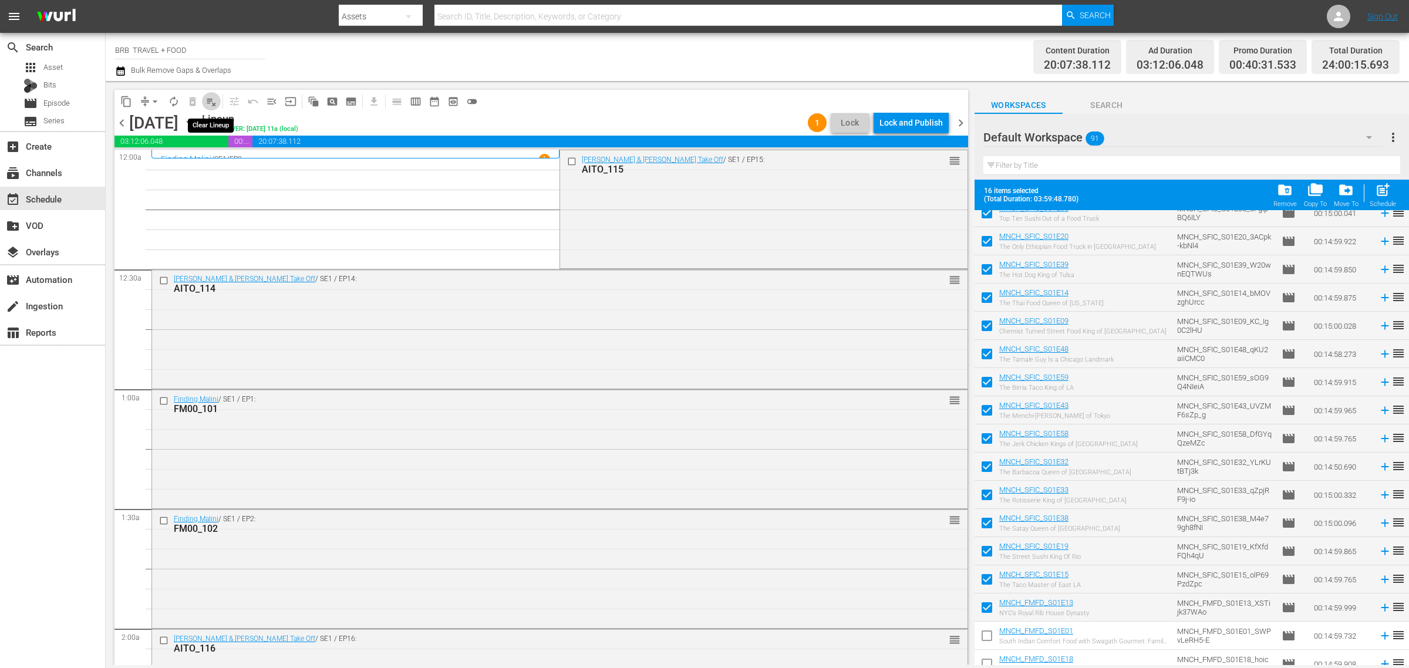
click at [215, 98] on span "playlist_remove_outlined" at bounding box center [211, 102] width 12 height 12
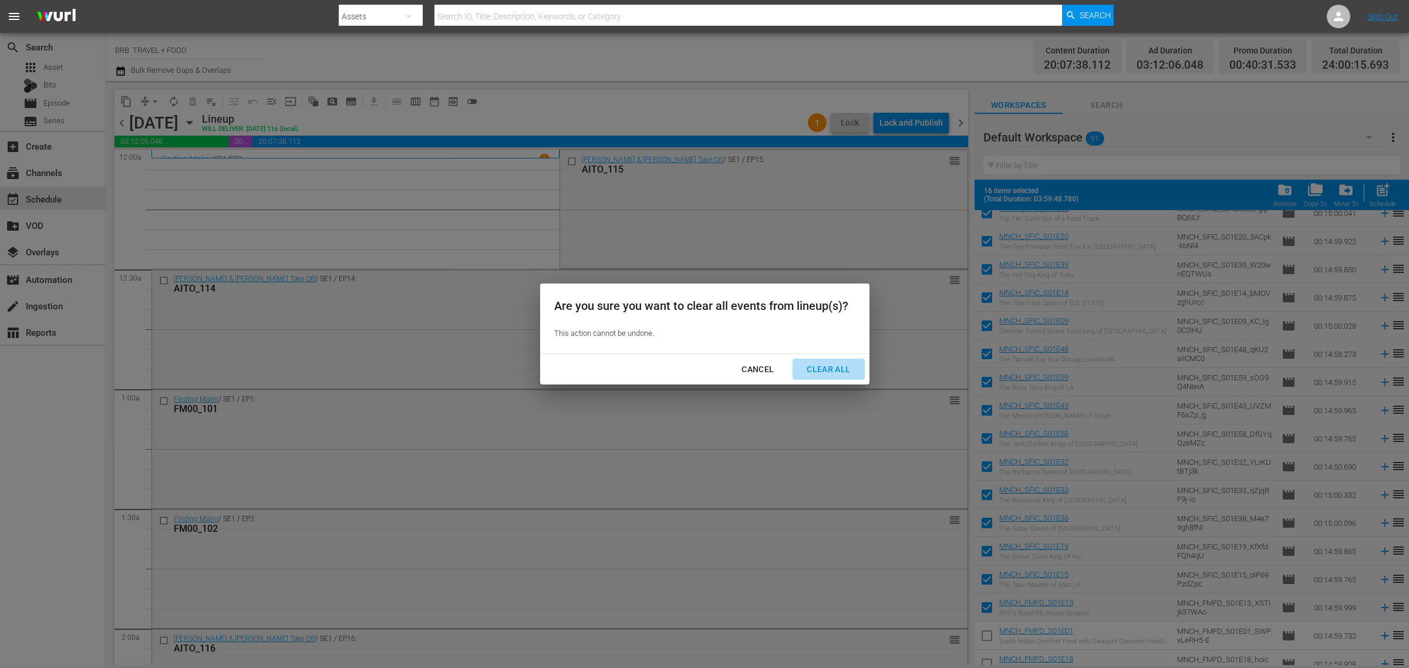
click at [838, 363] on div "Clear All" at bounding box center [828, 369] width 62 height 15
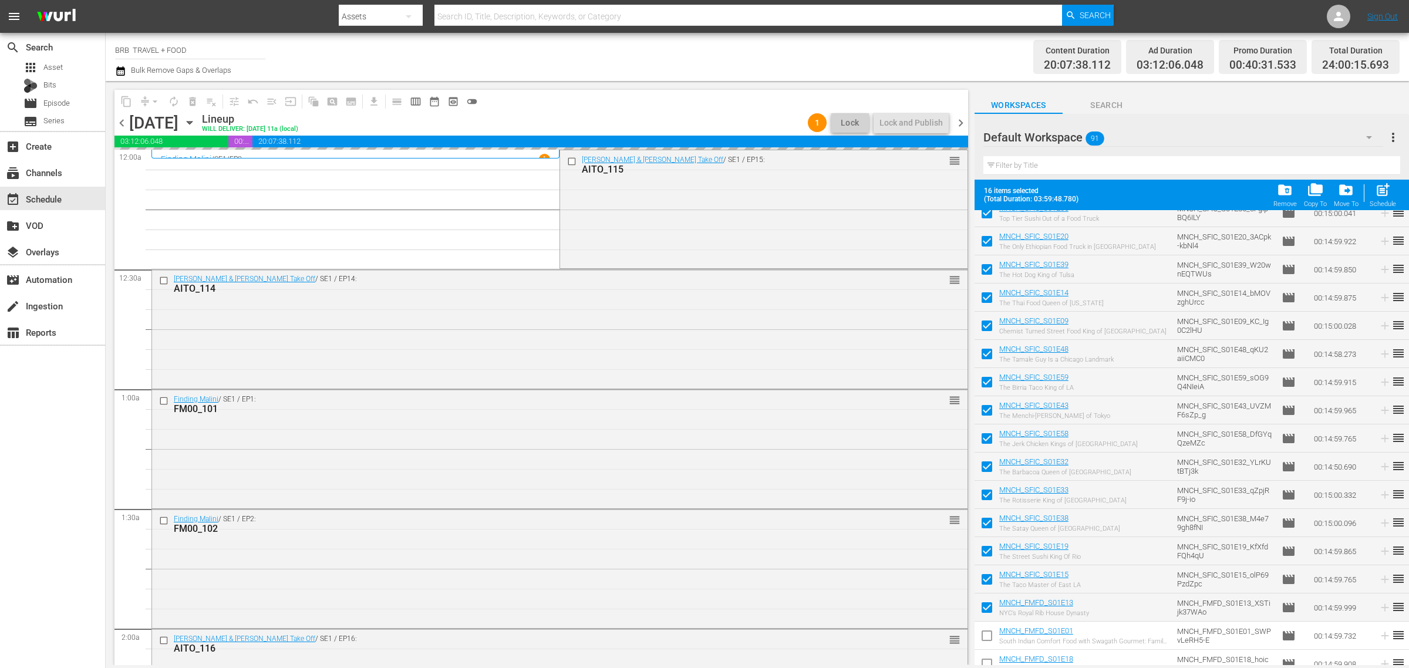
click at [196, 122] on icon "button" at bounding box center [189, 122] width 13 height 13
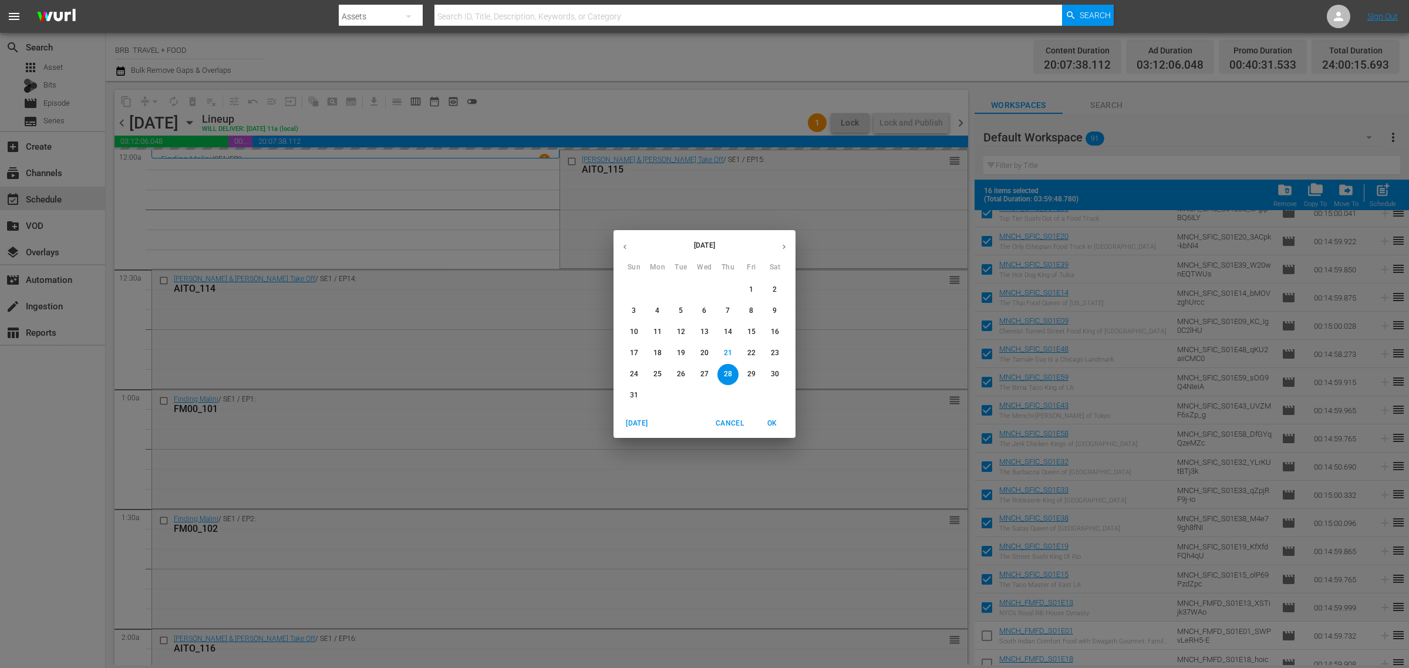
click at [725, 351] on p "21" at bounding box center [728, 353] width 8 height 10
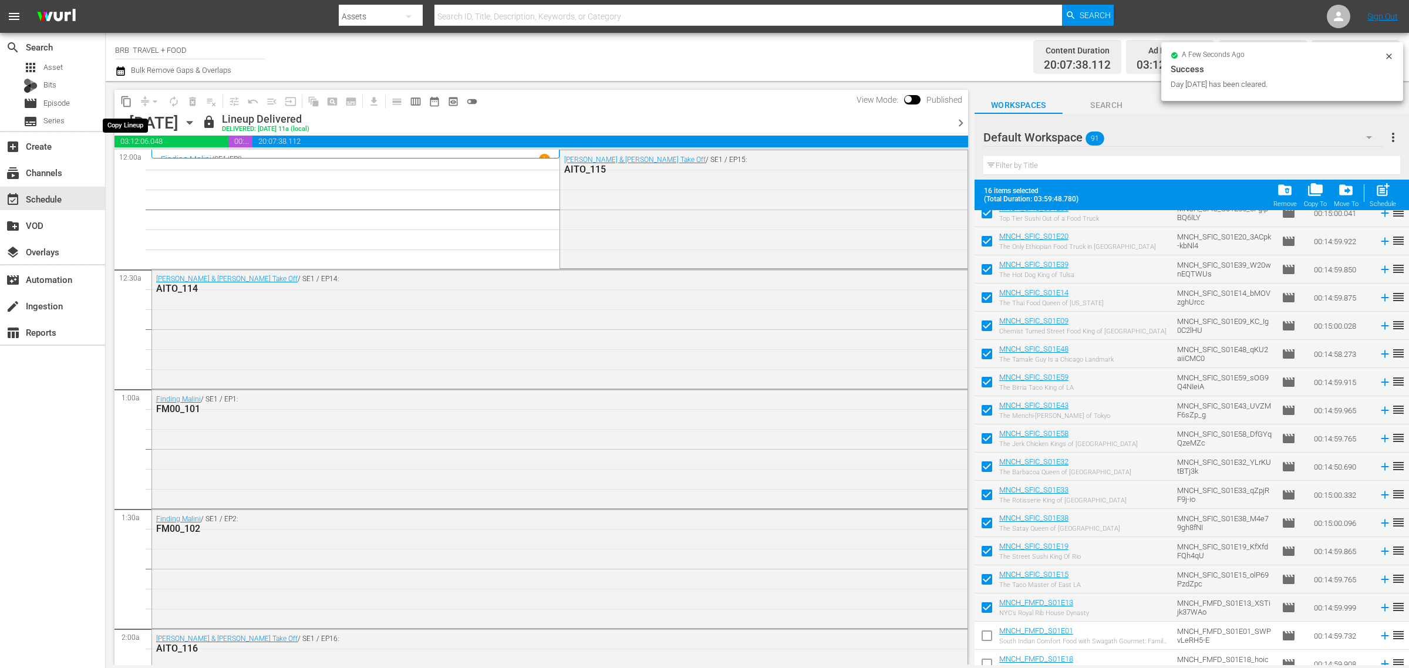
click at [130, 97] on span "content_copy" at bounding box center [126, 102] width 12 height 12
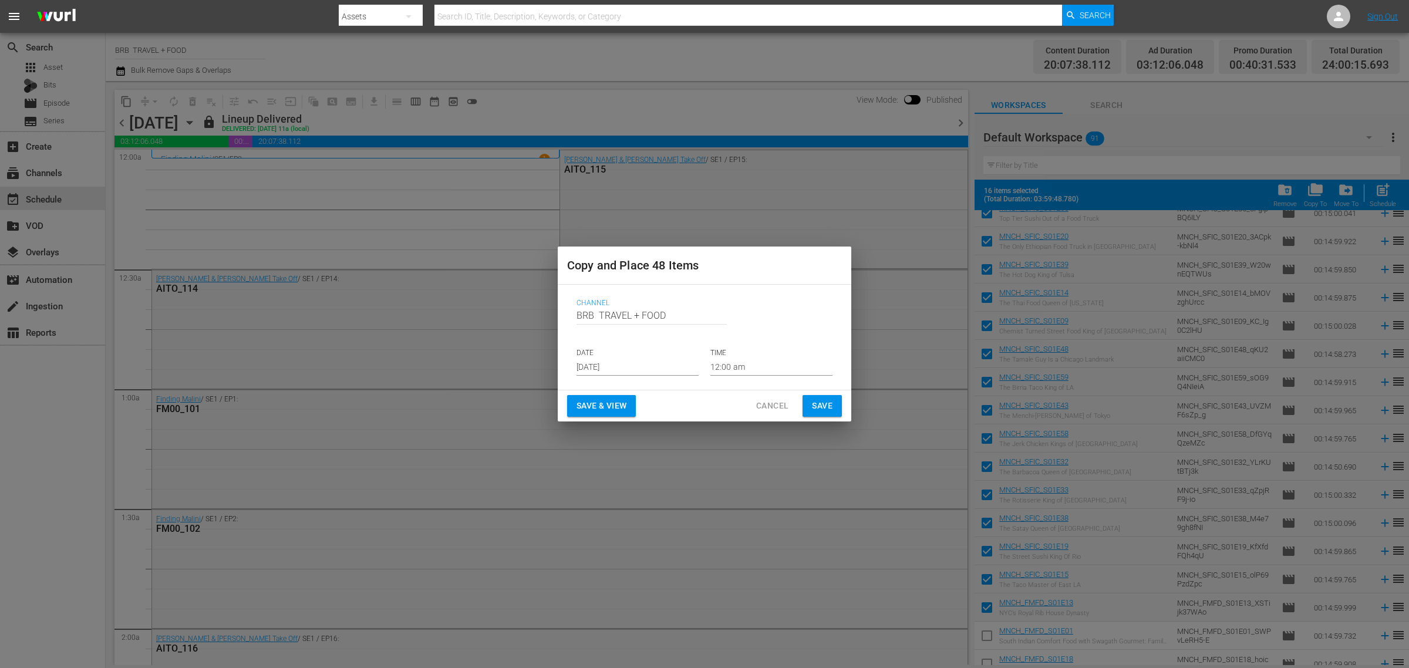
click at [658, 365] on input "[DATE]" at bounding box center [638, 367] width 122 height 18
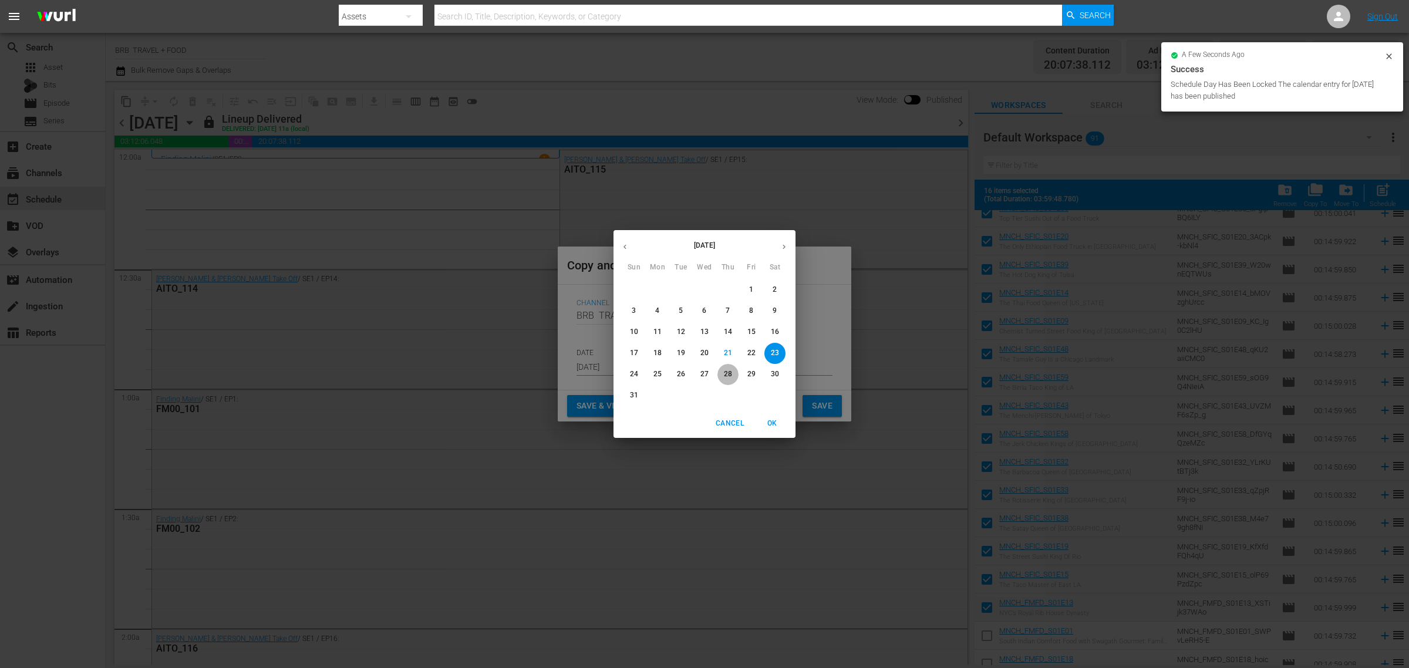
click at [726, 373] on p "28" at bounding box center [728, 374] width 8 height 10
type input "Aug 28th 2025"
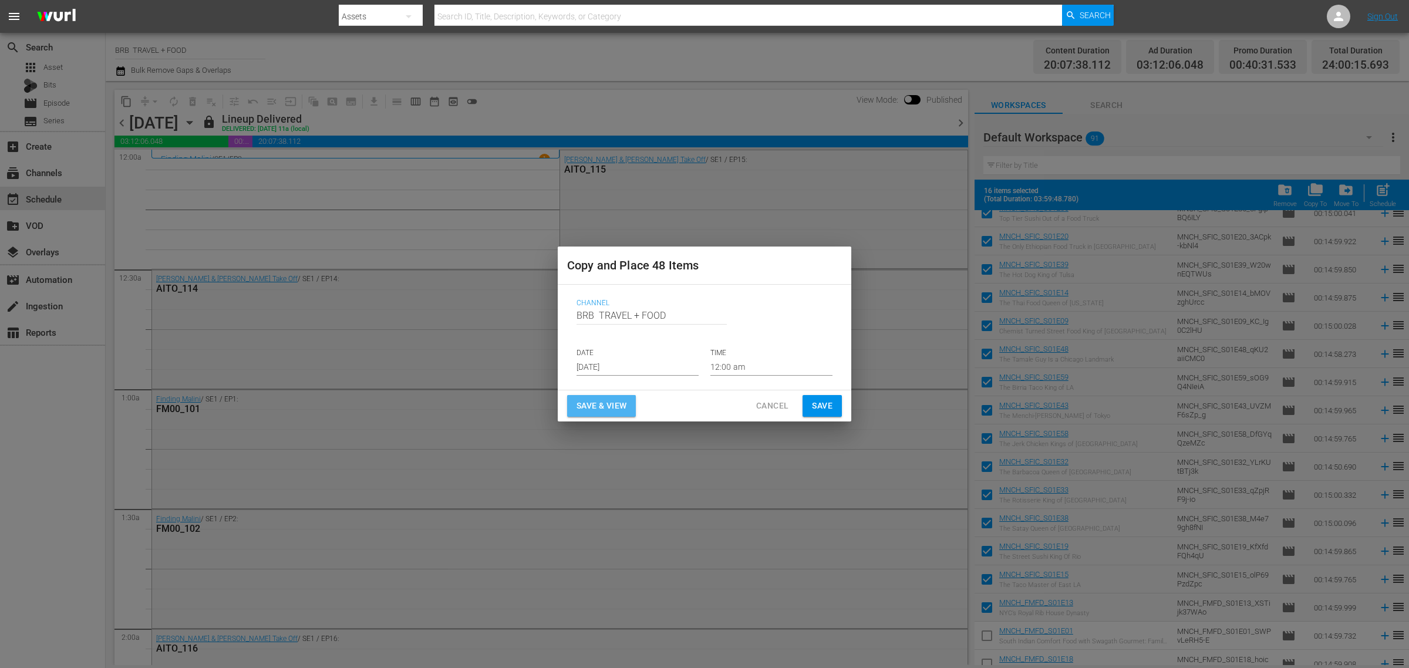
click at [612, 399] on span "Save & View" at bounding box center [602, 406] width 50 height 15
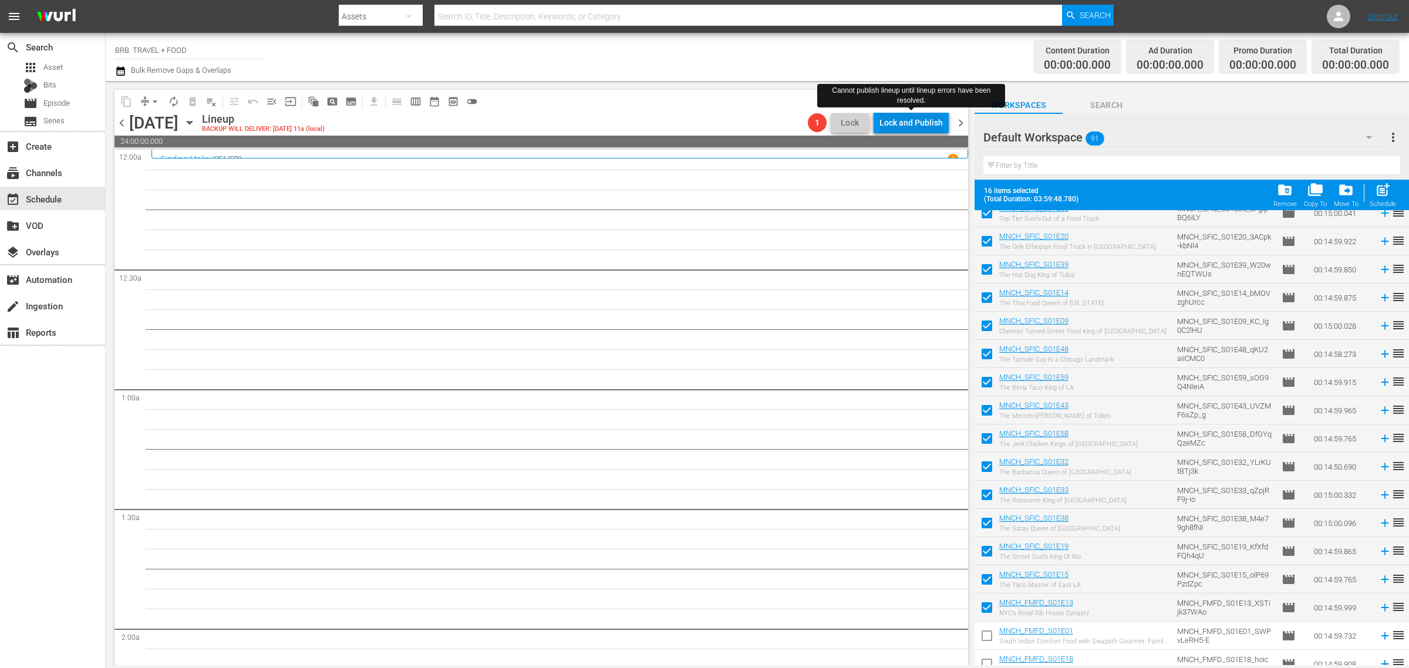
click at [911, 127] on div "Lock and Publish" at bounding box center [910, 122] width 63 height 21
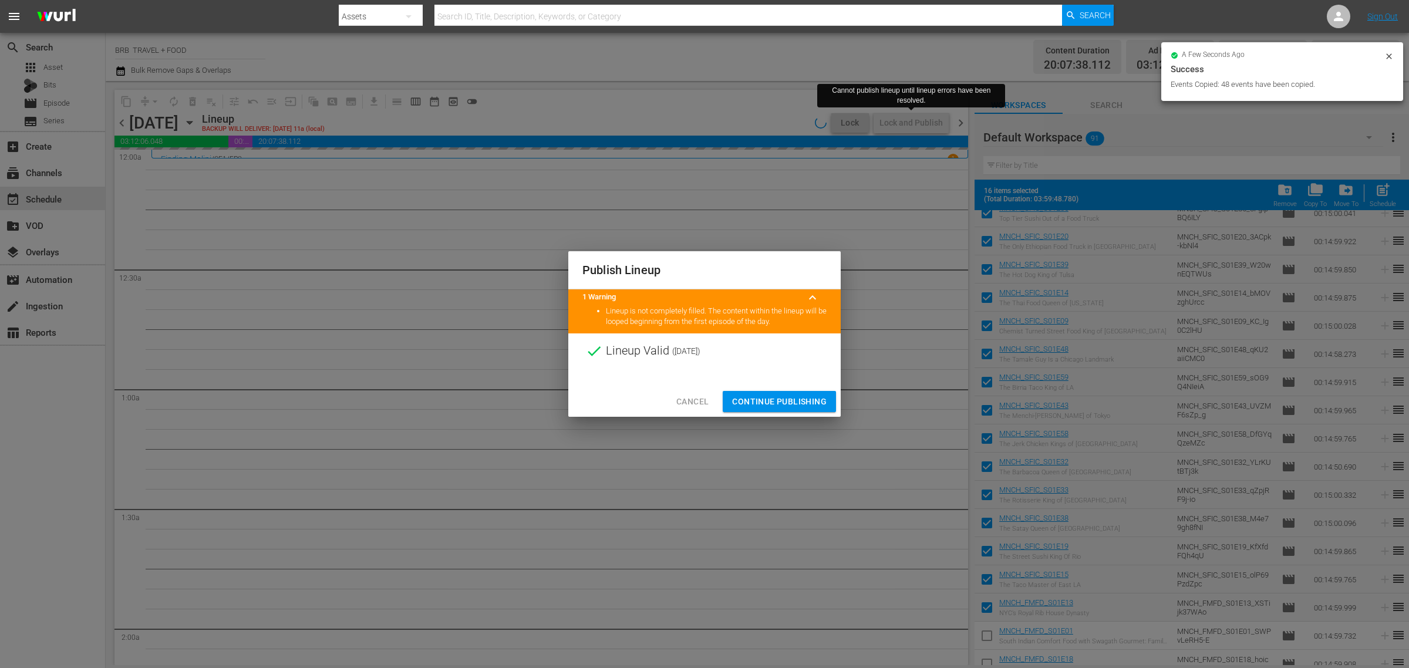
click at [770, 397] on span "Continue Publishing" at bounding box center [779, 402] width 95 height 15
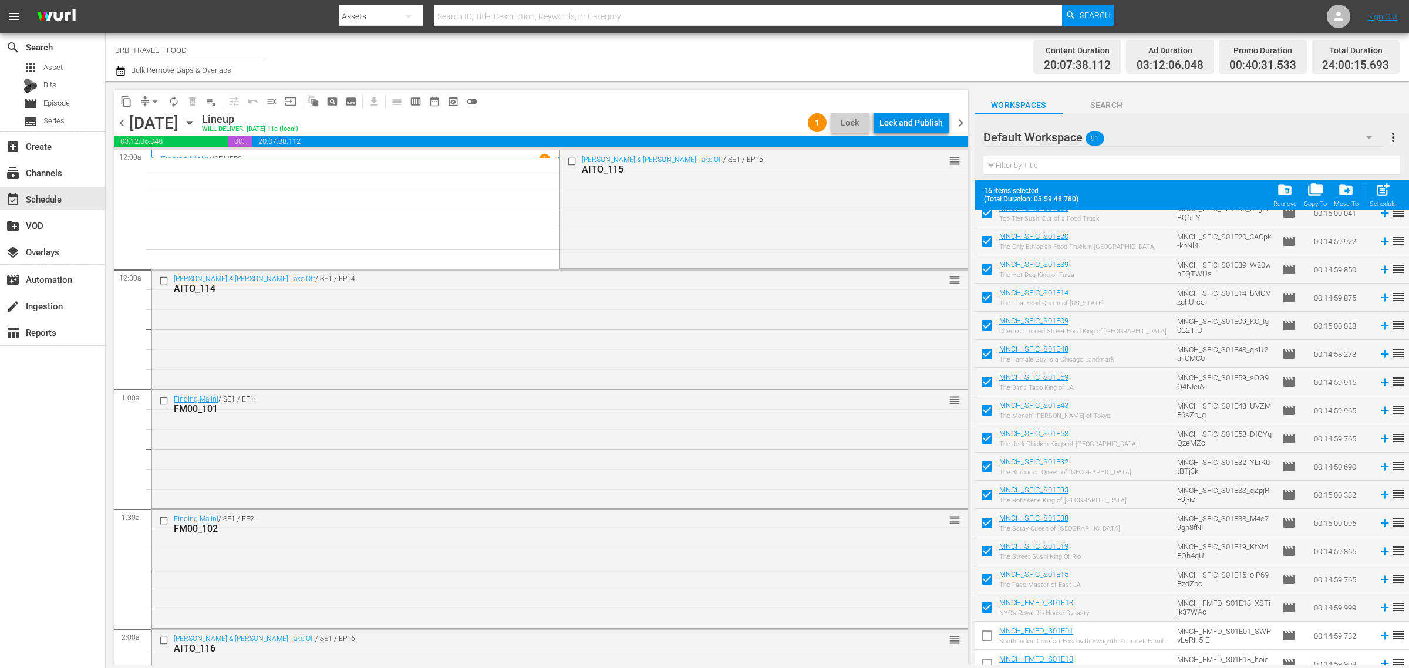
click at [731, 114] on div "Lineup WILL DELIVER: 8/27 @ 11a (local)" at bounding box center [502, 123] width 601 height 20
click at [909, 124] on div "Lock and Publish" at bounding box center [910, 122] width 63 height 21
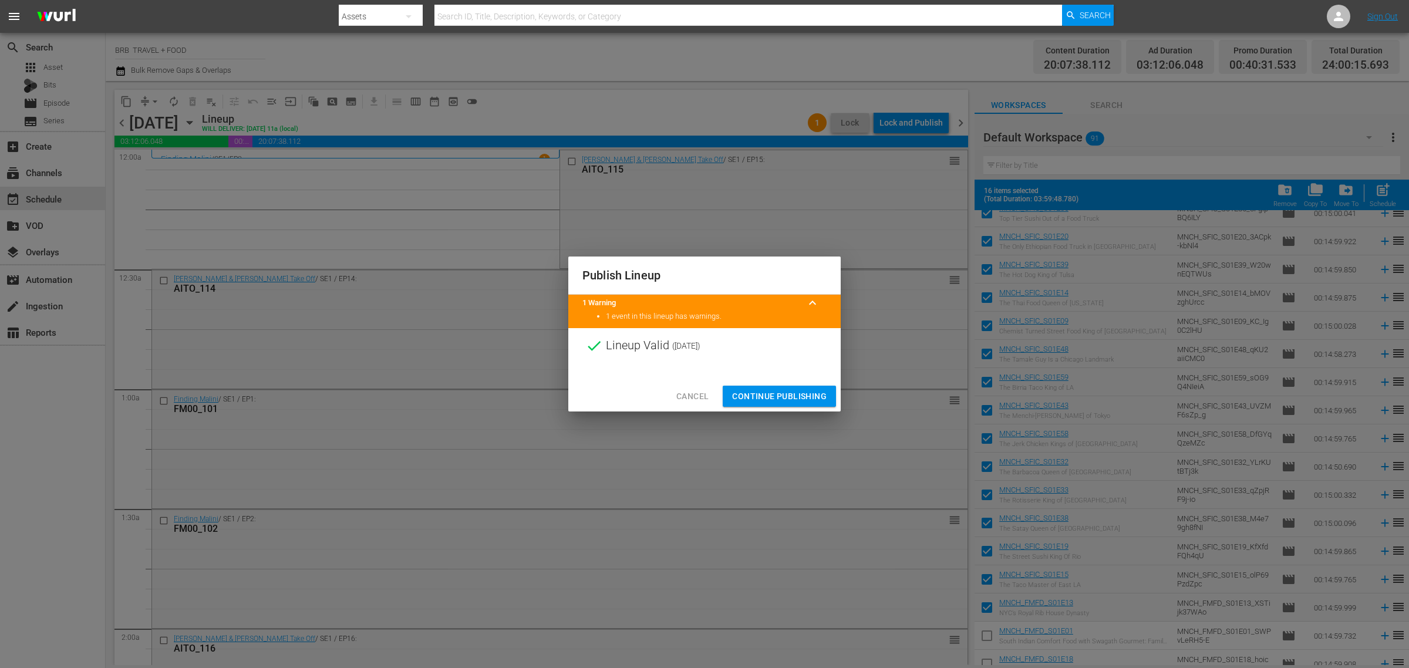
click at [787, 389] on span "Continue Publishing" at bounding box center [779, 396] width 95 height 15
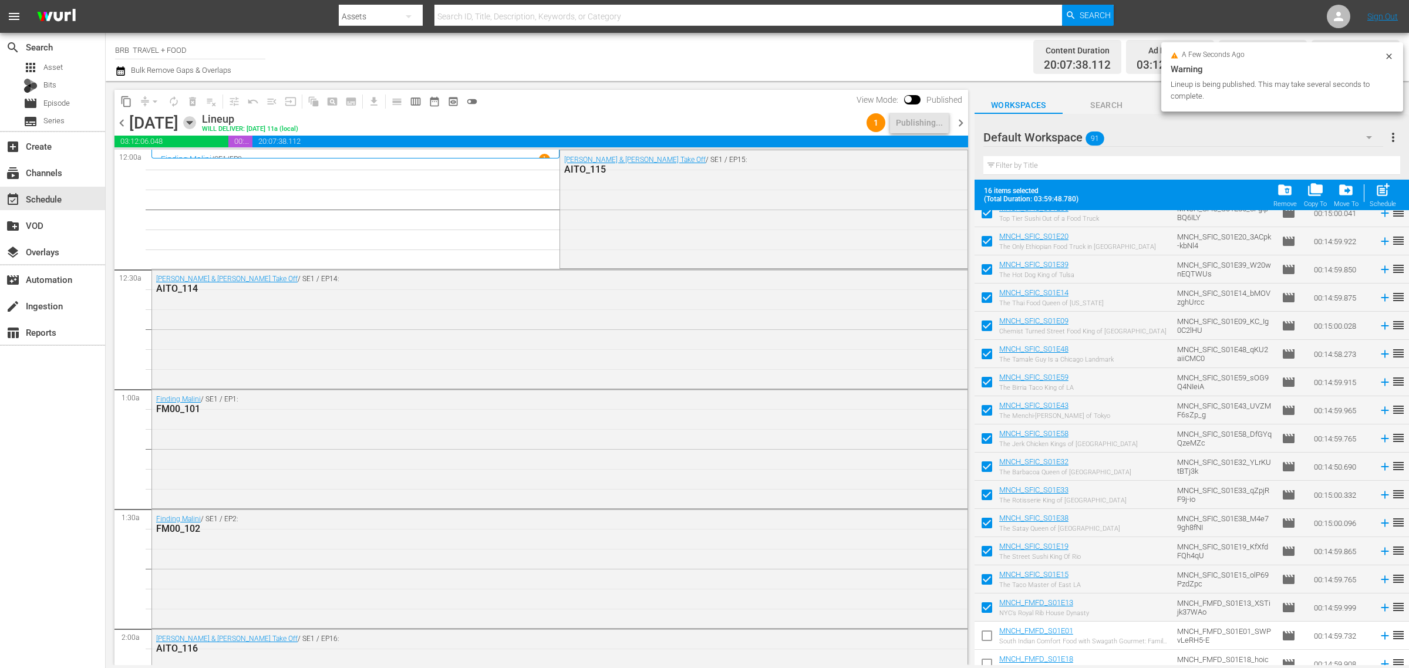
click at [196, 124] on icon "button" at bounding box center [189, 122] width 13 height 13
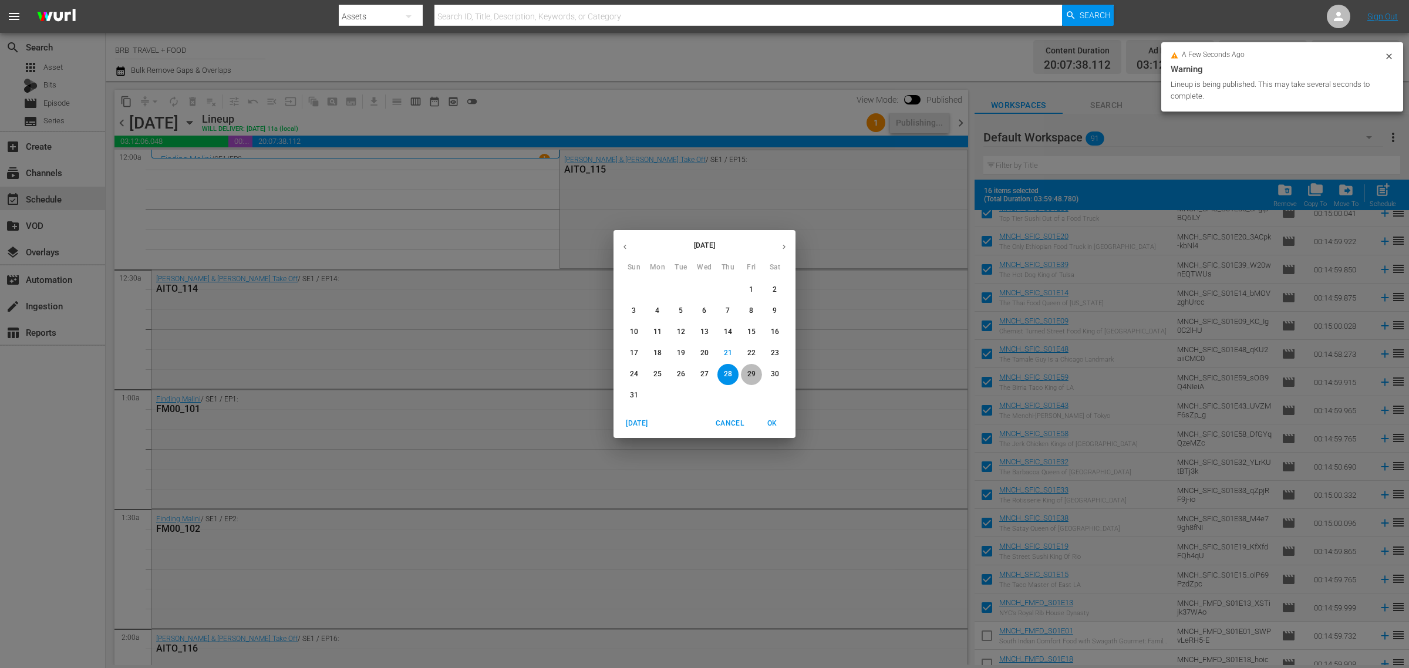
click at [749, 373] on p "29" at bounding box center [751, 374] width 8 height 10
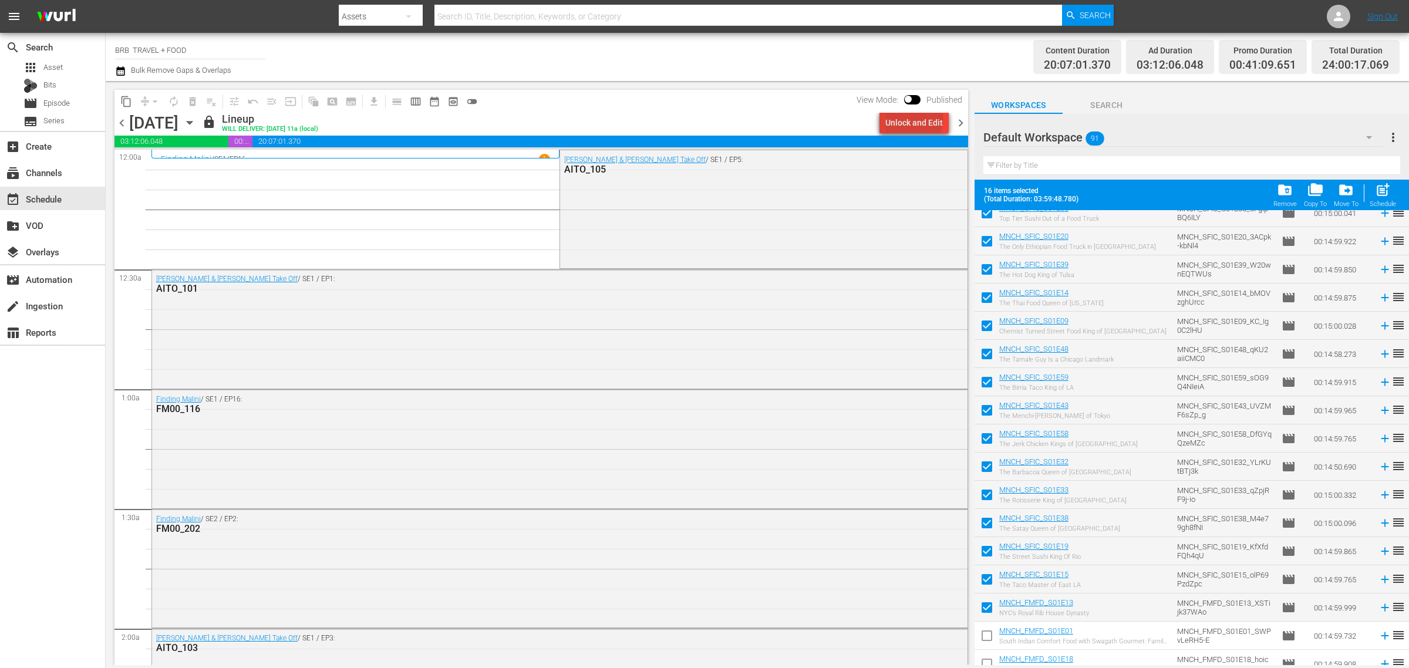
click at [916, 118] on div "Unlock and Edit" at bounding box center [914, 122] width 58 height 21
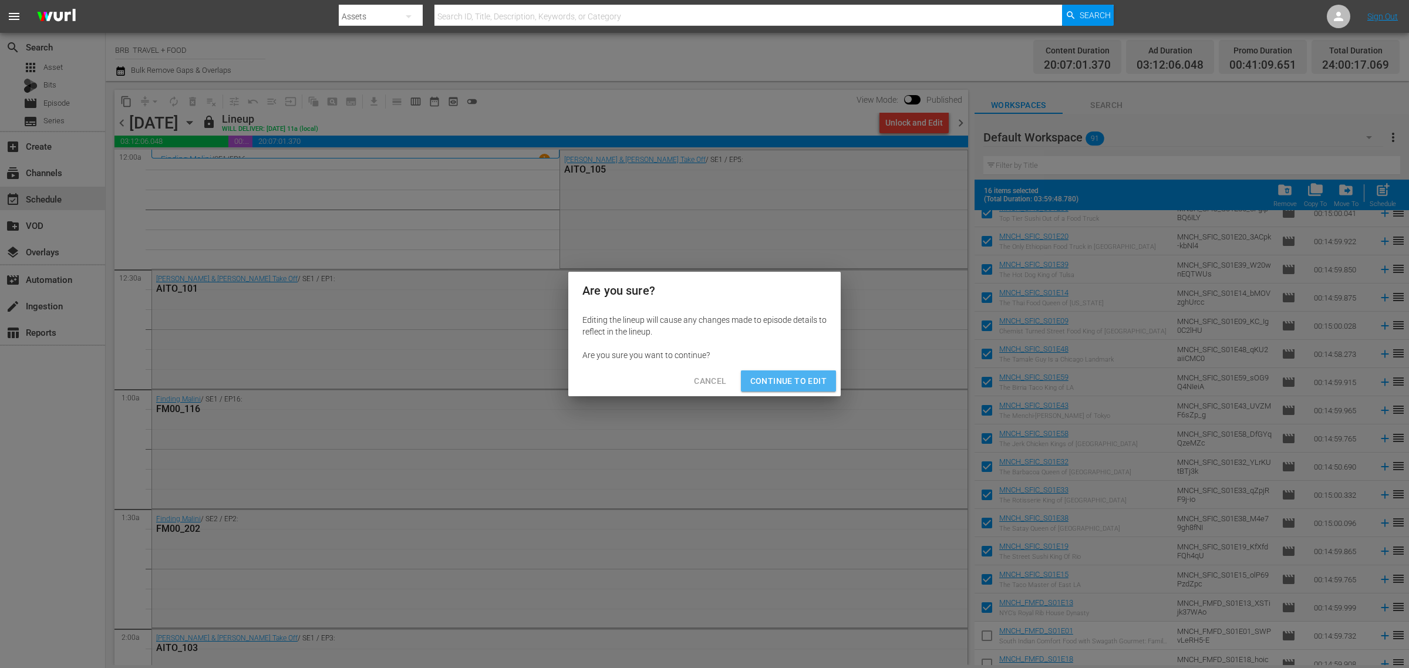
click at [811, 380] on span "Continue to Edit" at bounding box center [788, 381] width 76 height 15
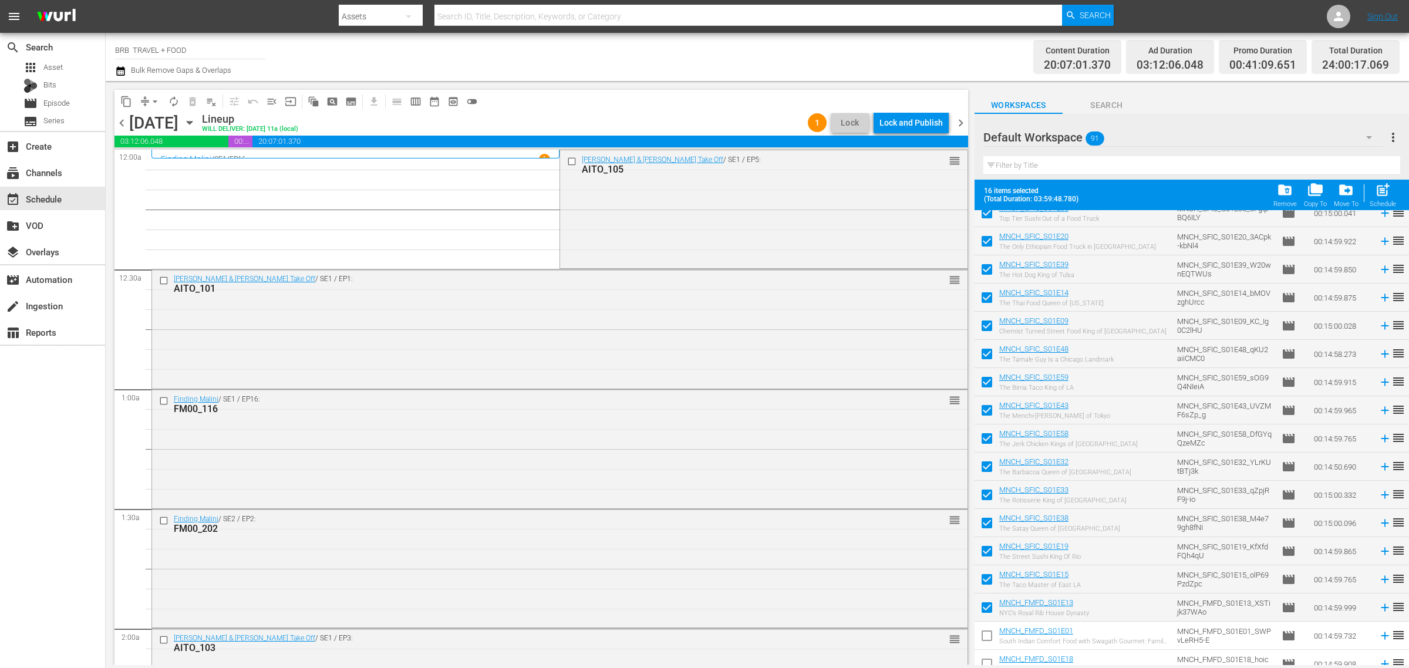
click at [196, 123] on icon "button" at bounding box center [189, 122] width 13 height 13
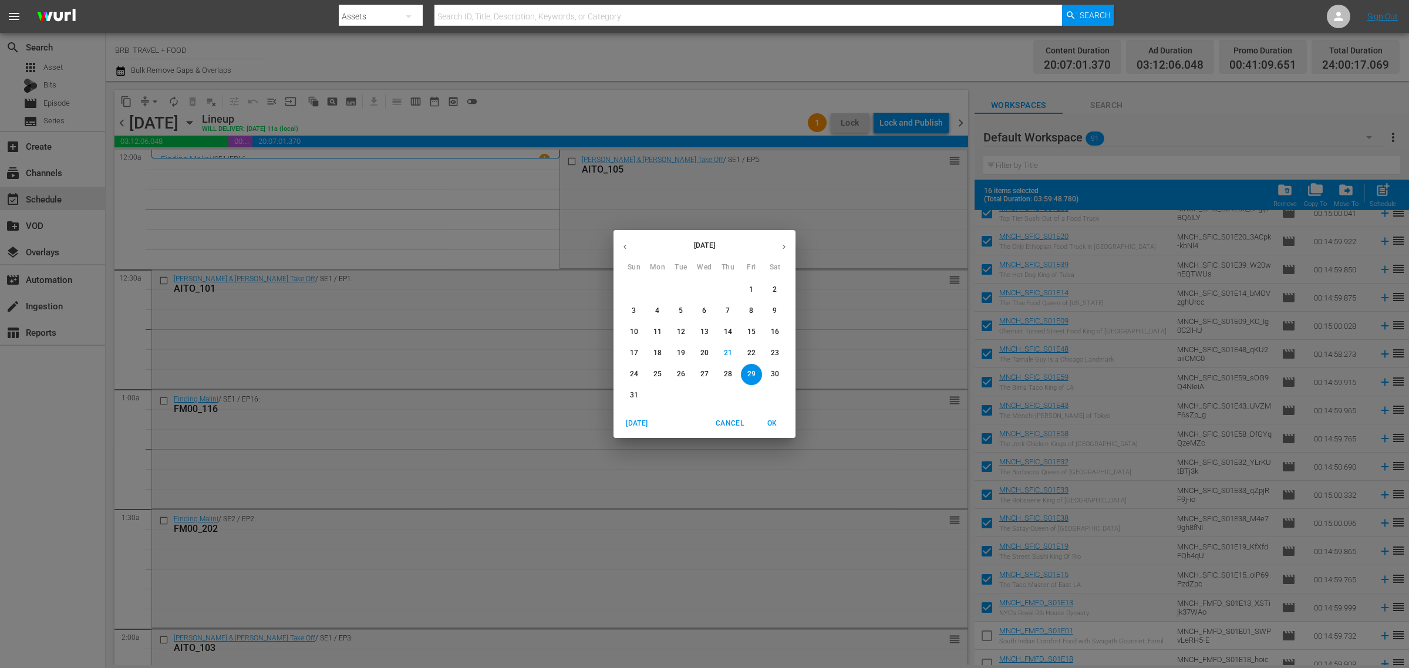
click at [449, 251] on div "August 2025 Sun Mon Tue Wed Thu Fri Sat 27 28 29 30 31 1 2 3 4 5 6 7 8 9 10 11 …" at bounding box center [704, 334] width 1409 height 668
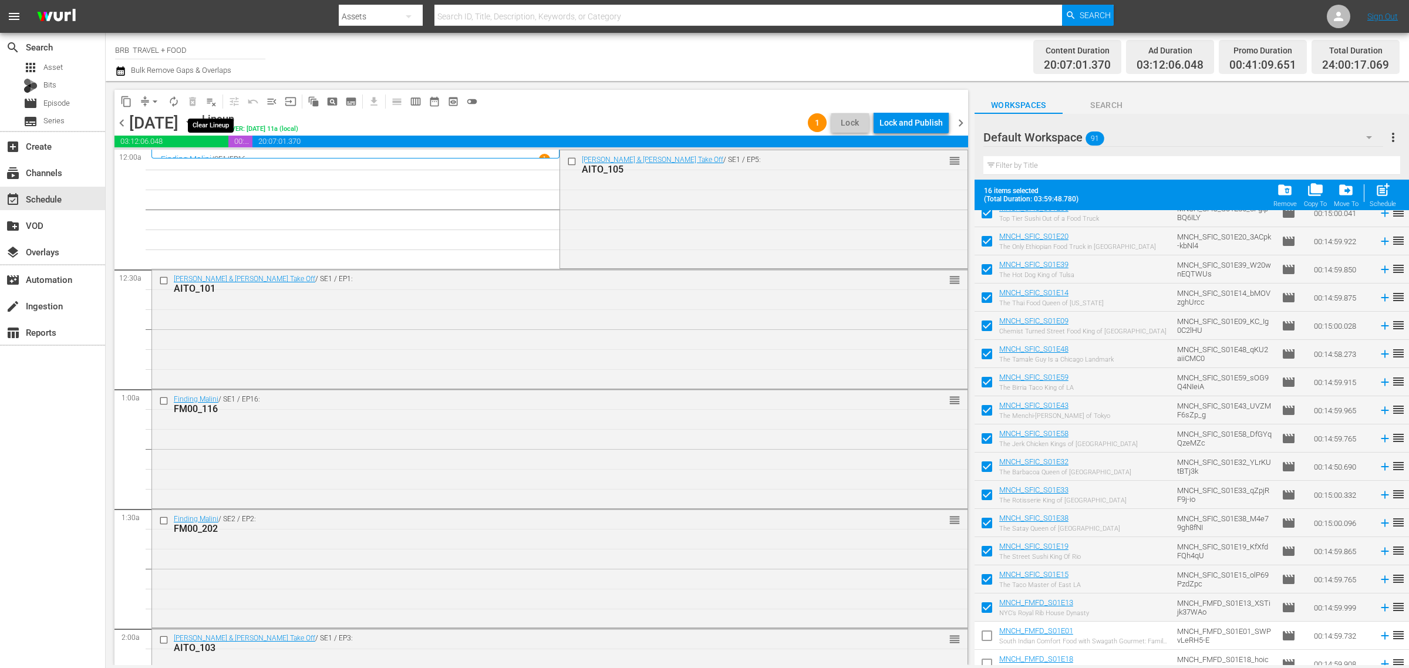
click at [214, 100] on span "playlist_remove_outlined" at bounding box center [211, 102] width 12 height 12
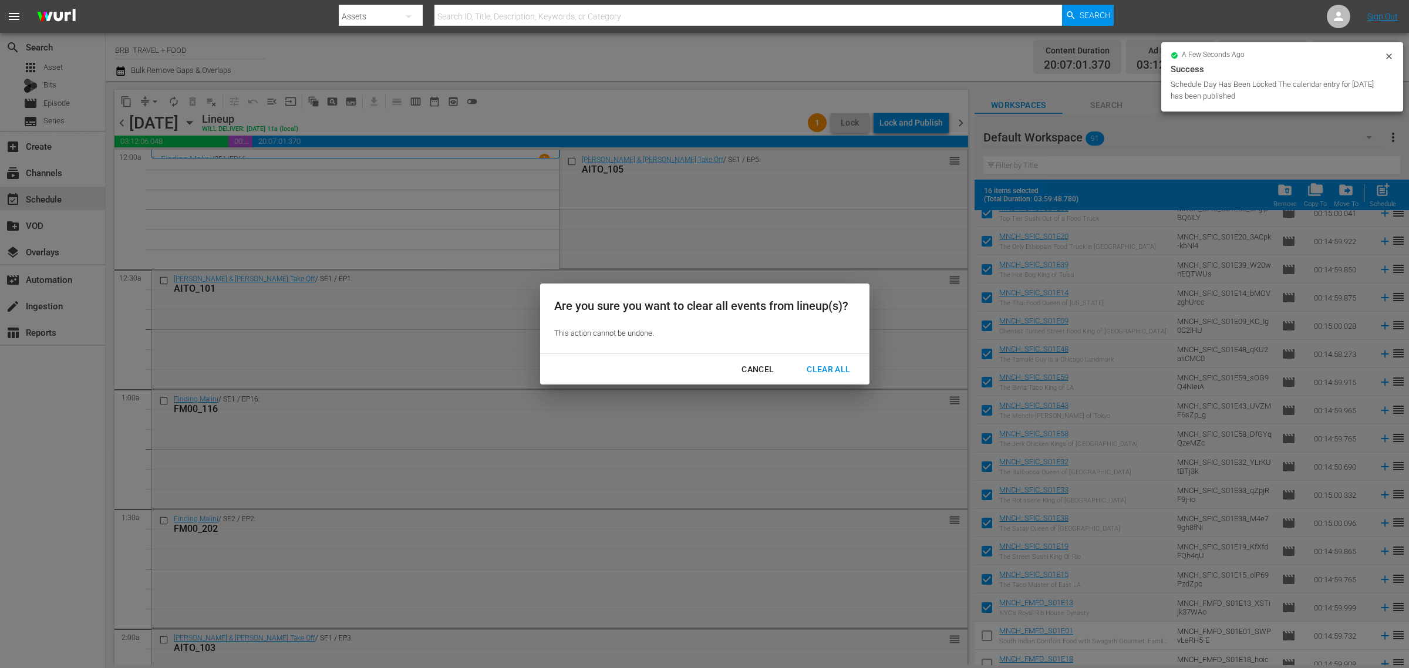
click at [830, 373] on div "Clear All" at bounding box center [828, 369] width 62 height 15
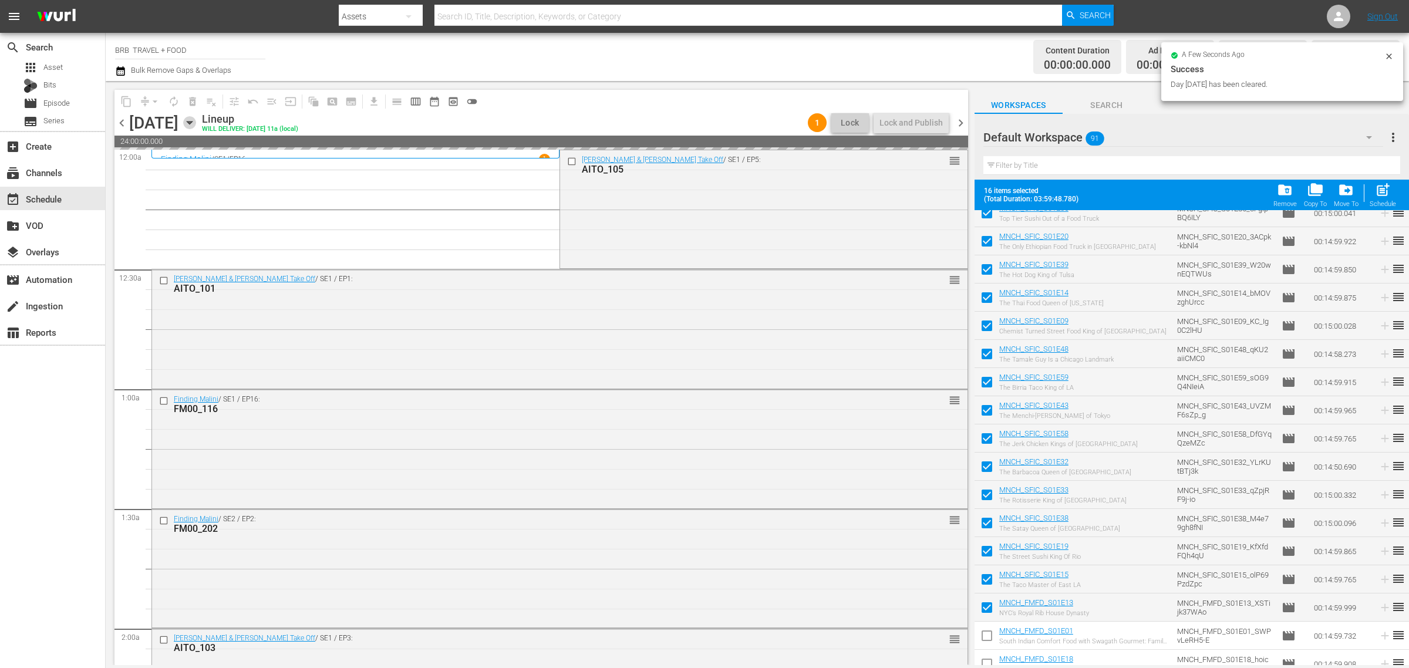
click at [196, 118] on icon "button" at bounding box center [189, 122] width 13 height 13
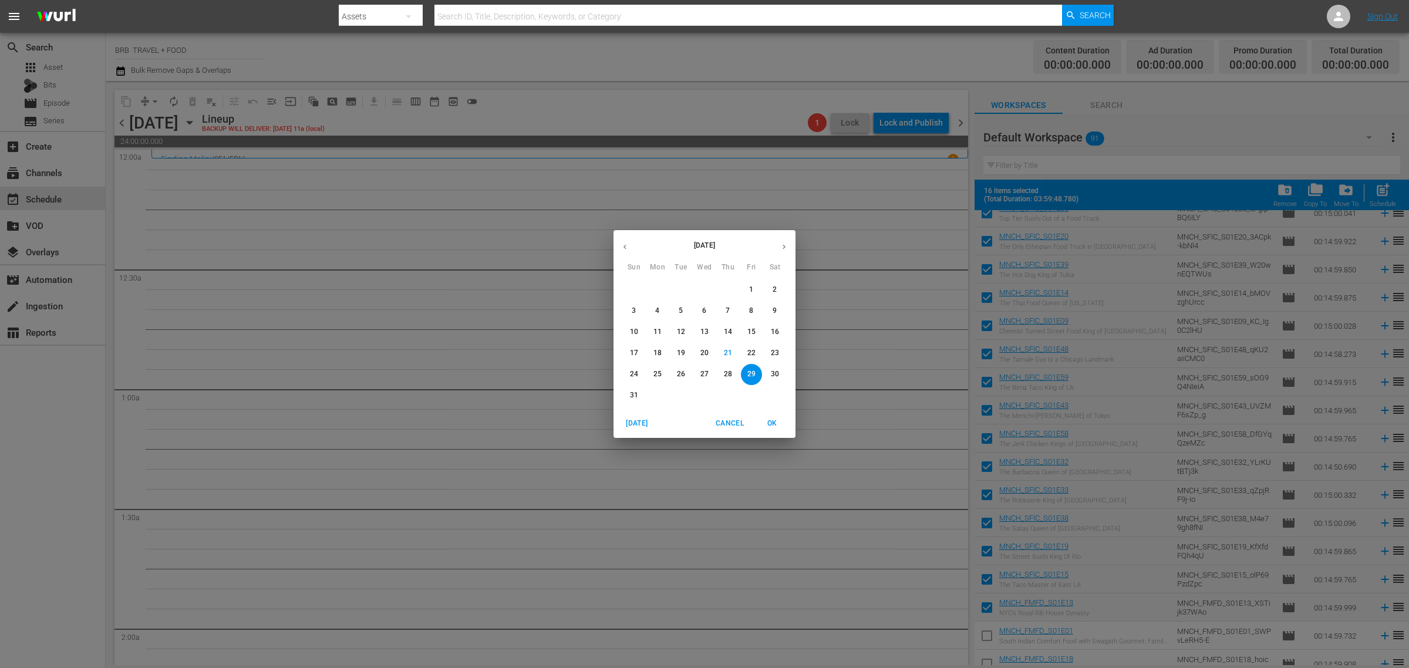
click at [756, 350] on span "22" at bounding box center [751, 353] width 21 height 10
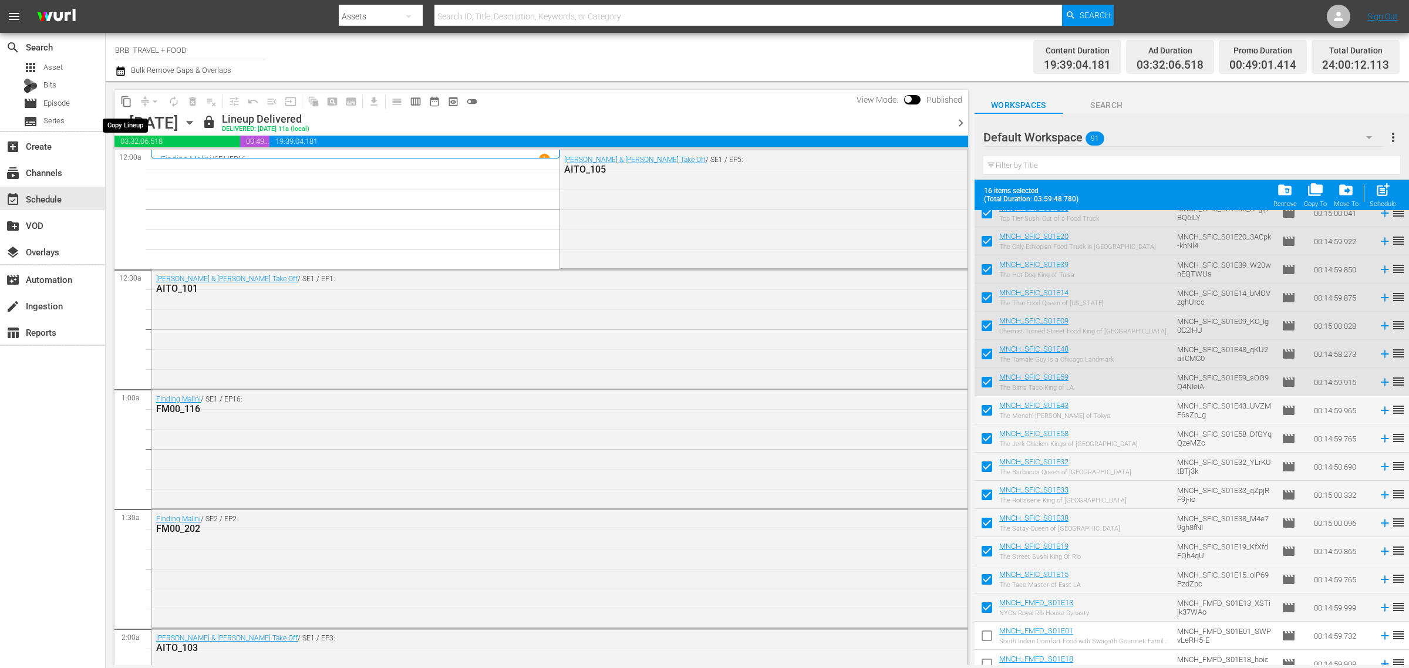
click at [124, 100] on span "content_copy" at bounding box center [126, 102] width 12 height 12
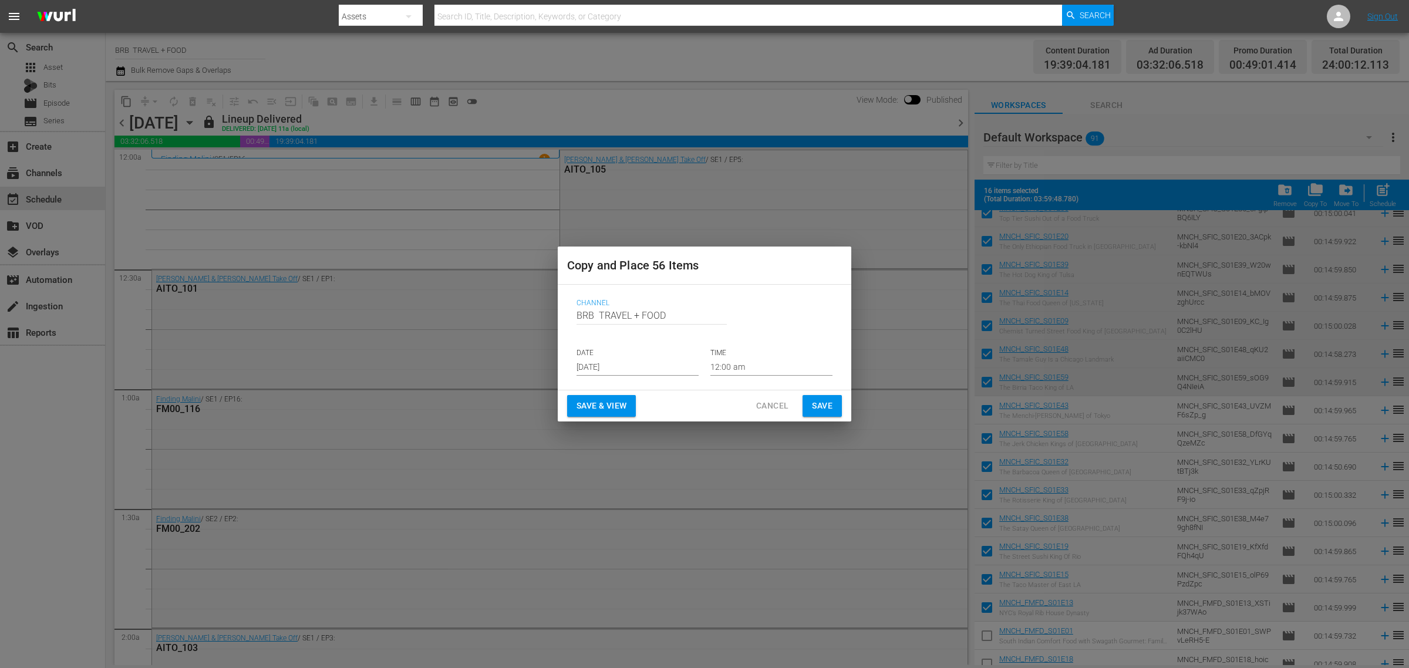
click at [672, 363] on input "[DATE]" at bounding box center [638, 367] width 122 height 18
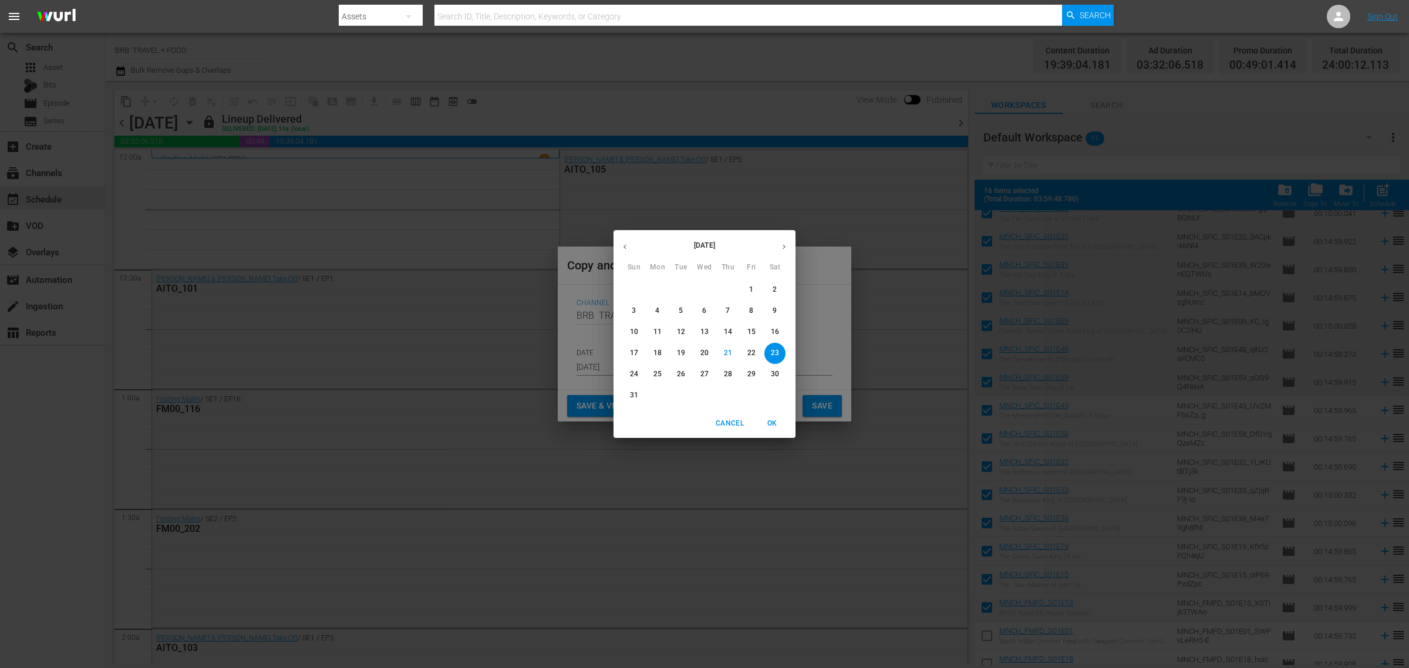
click at [753, 375] on p "29" at bounding box center [751, 374] width 8 height 10
type input "Aug 29th 2025"
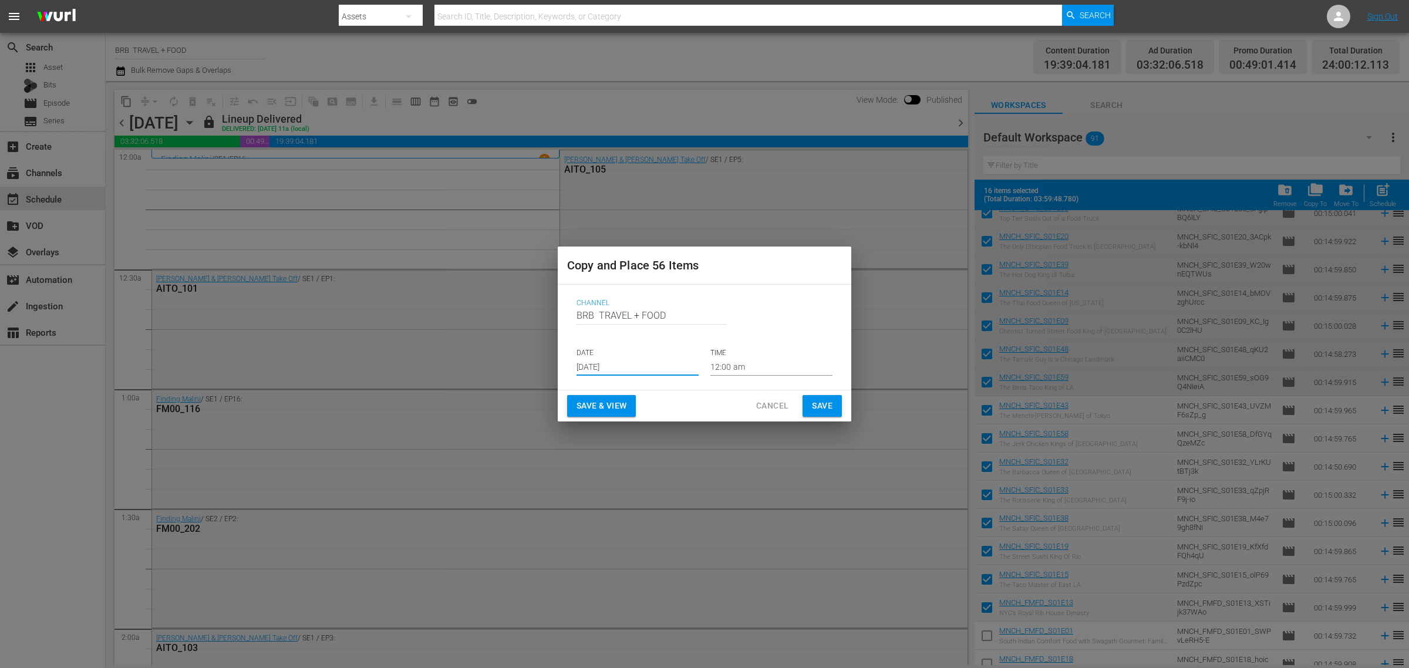
click at [588, 408] on span "Save & View" at bounding box center [602, 406] width 50 height 15
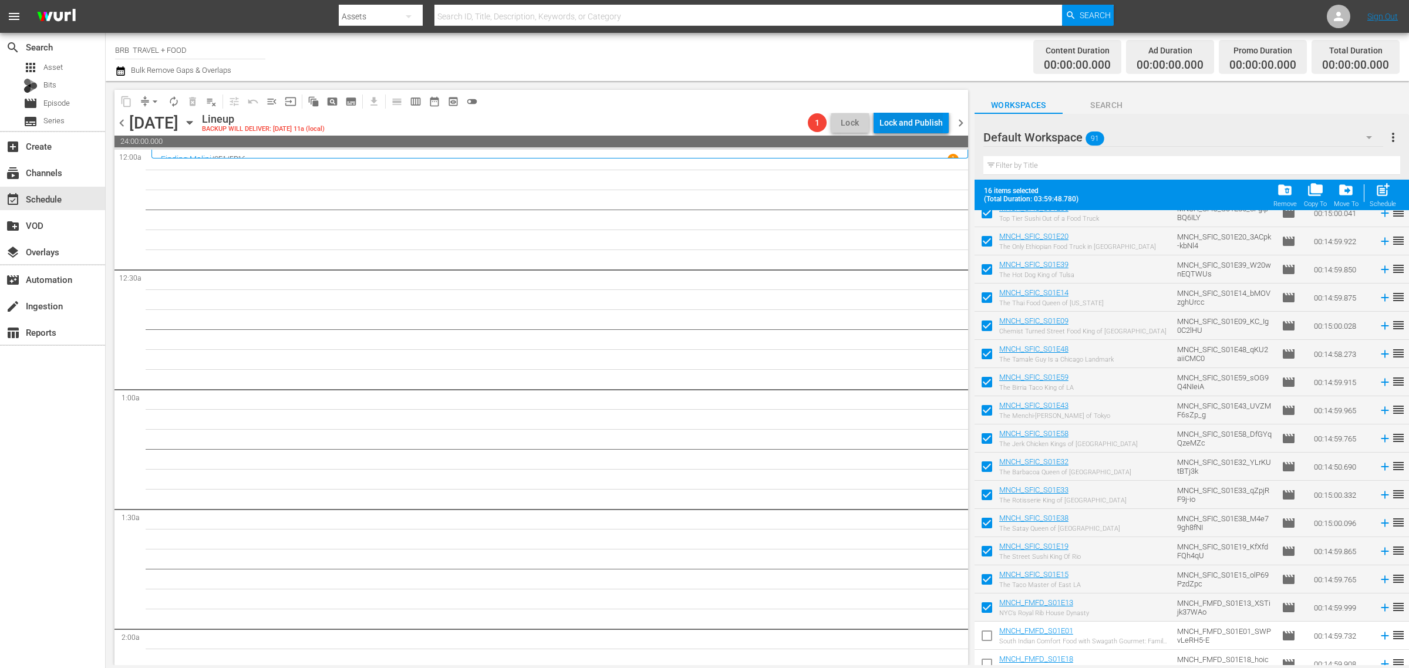
click at [896, 119] on div "Lock and Publish" at bounding box center [910, 122] width 63 height 21
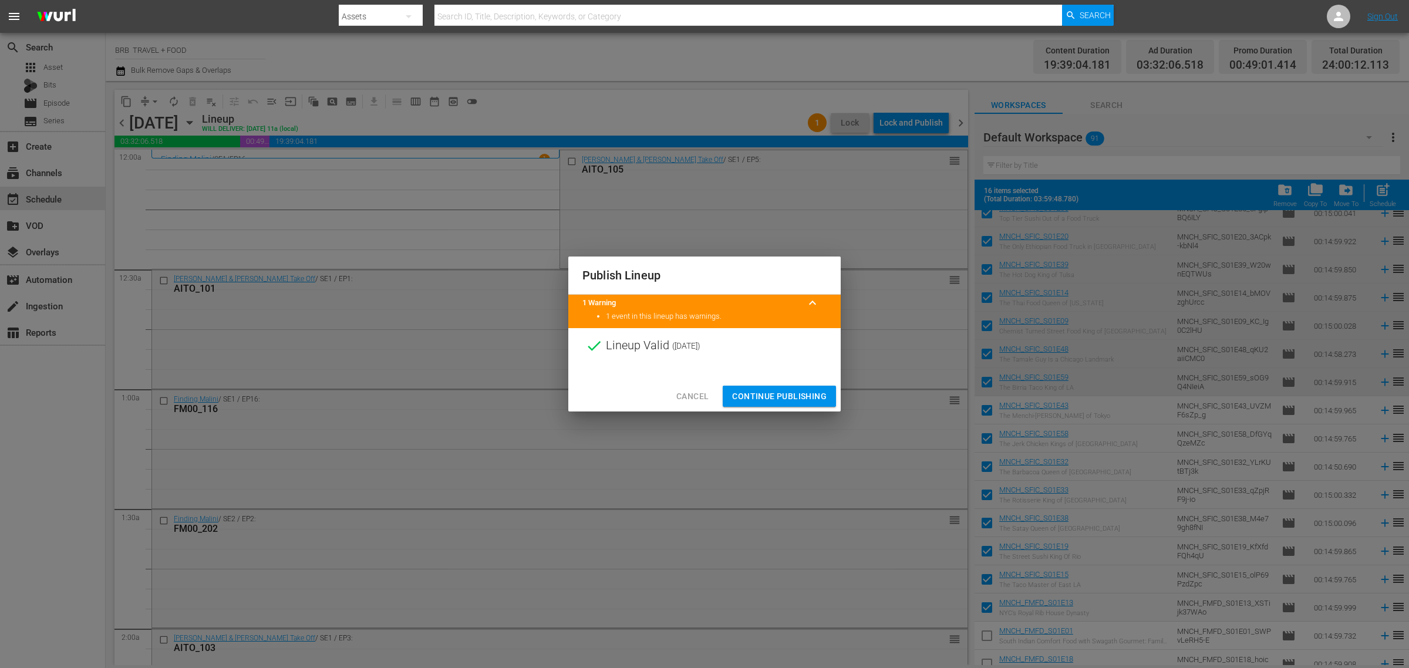
click at [766, 403] on span "Continue Publishing" at bounding box center [779, 396] width 95 height 15
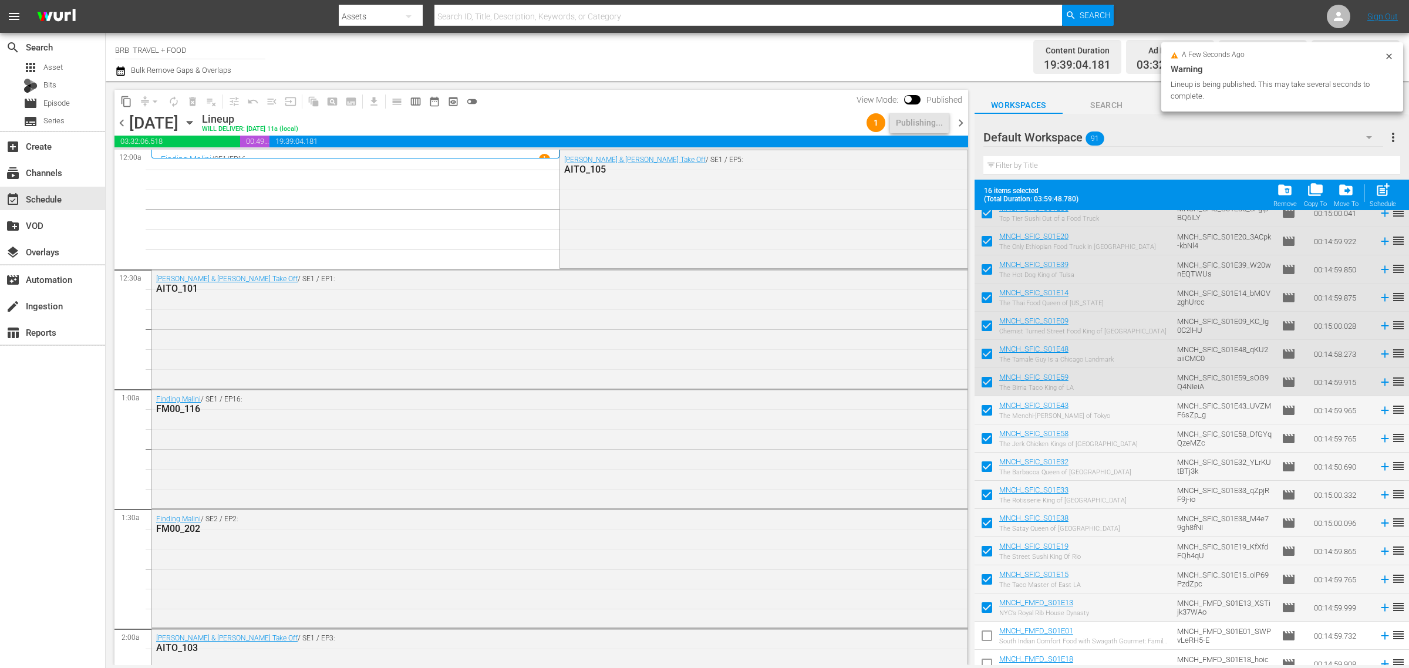
click at [196, 119] on icon "button" at bounding box center [189, 122] width 13 height 13
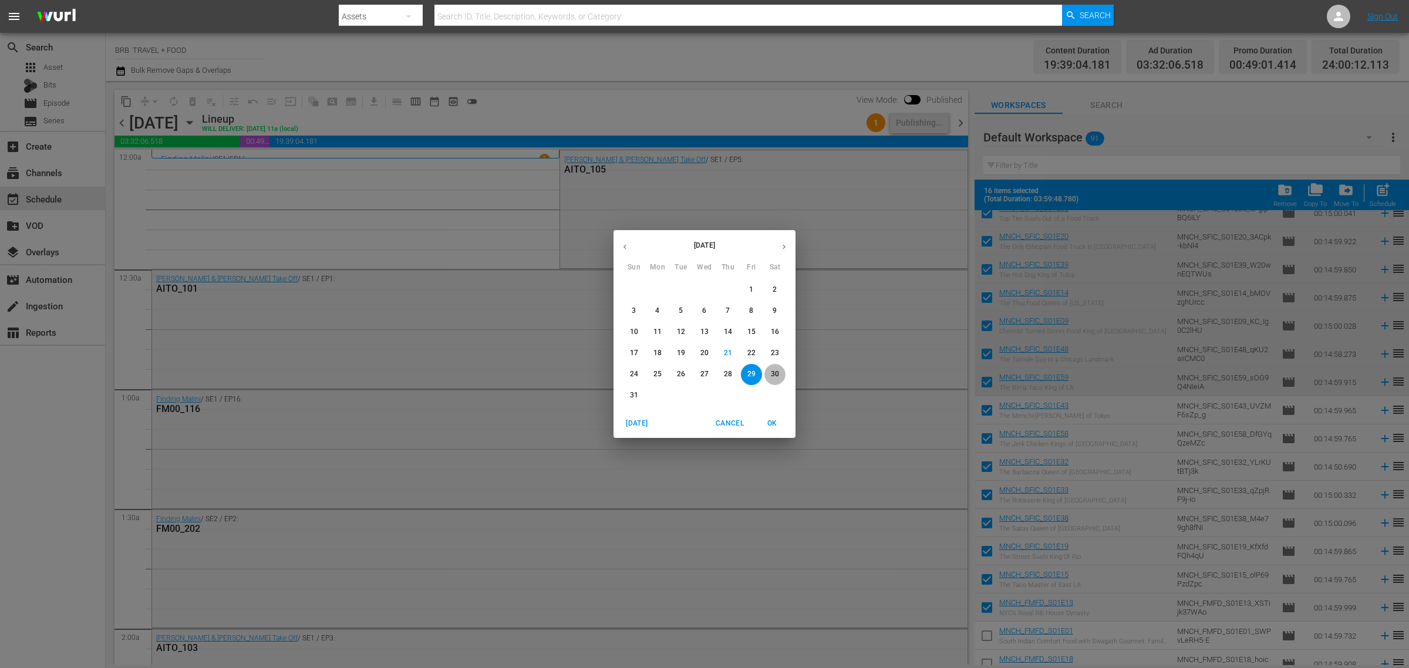
click at [772, 379] on p "30" at bounding box center [775, 374] width 8 height 10
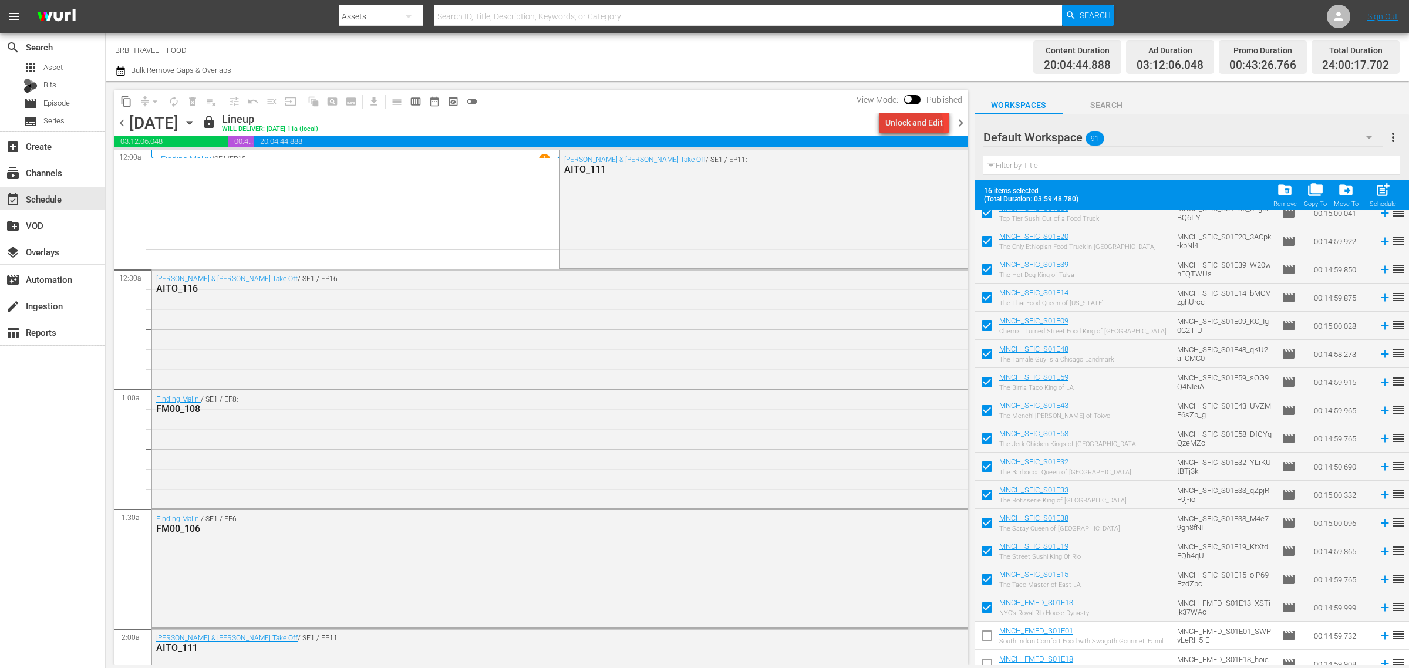
click at [916, 127] on div "Unlock and Edit" at bounding box center [914, 122] width 58 height 21
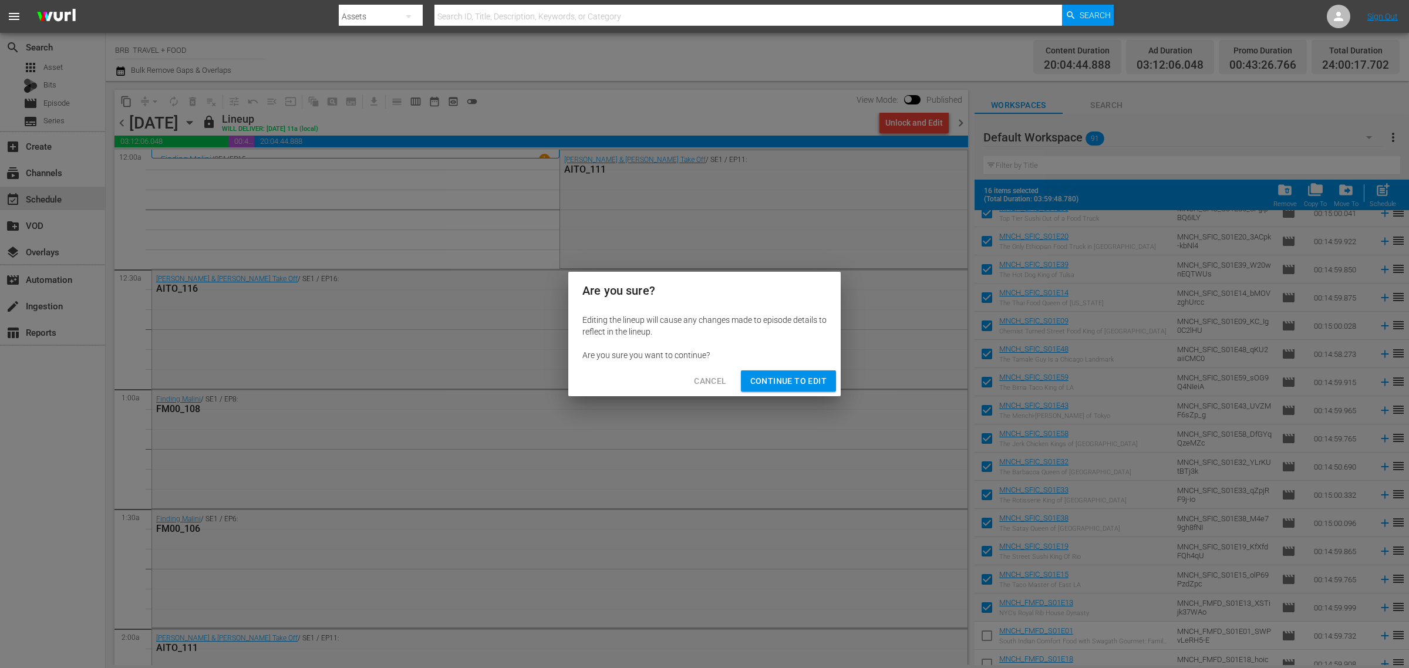
click at [770, 383] on span "Continue to Edit" at bounding box center [788, 381] width 76 height 15
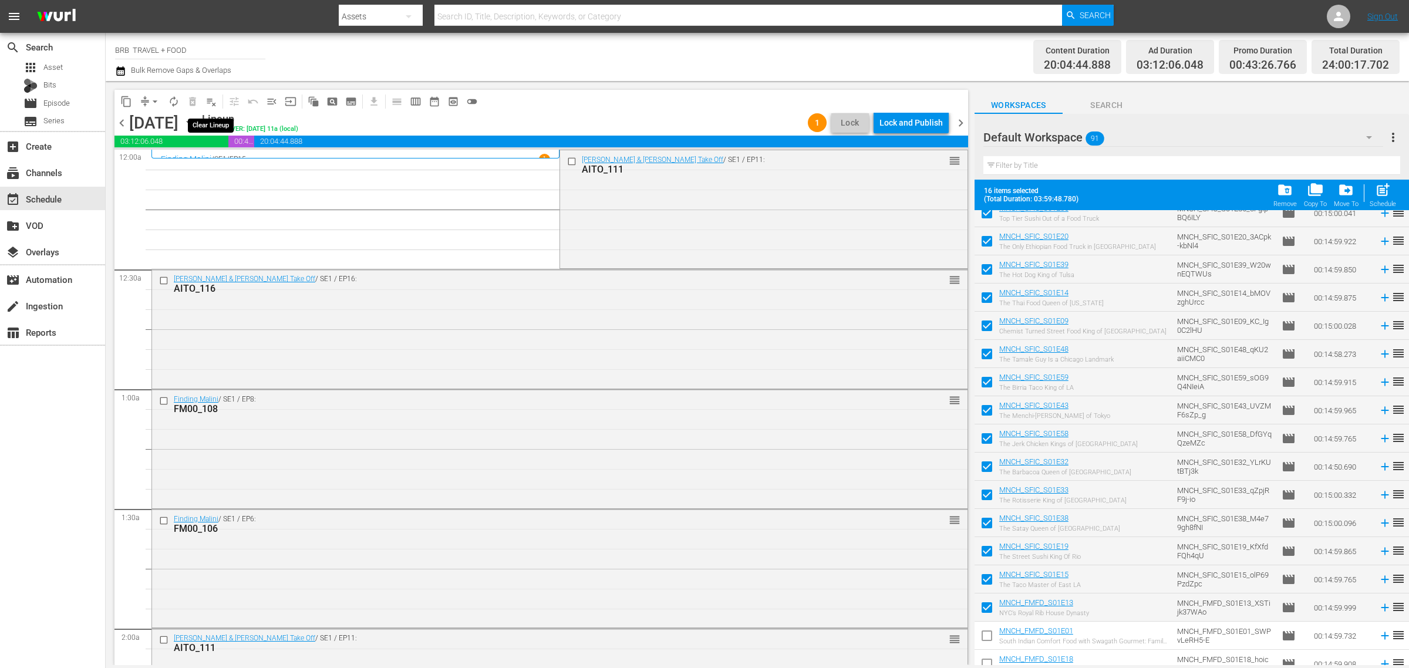
click at [212, 100] on span "playlist_remove_outlined" at bounding box center [211, 102] width 12 height 12
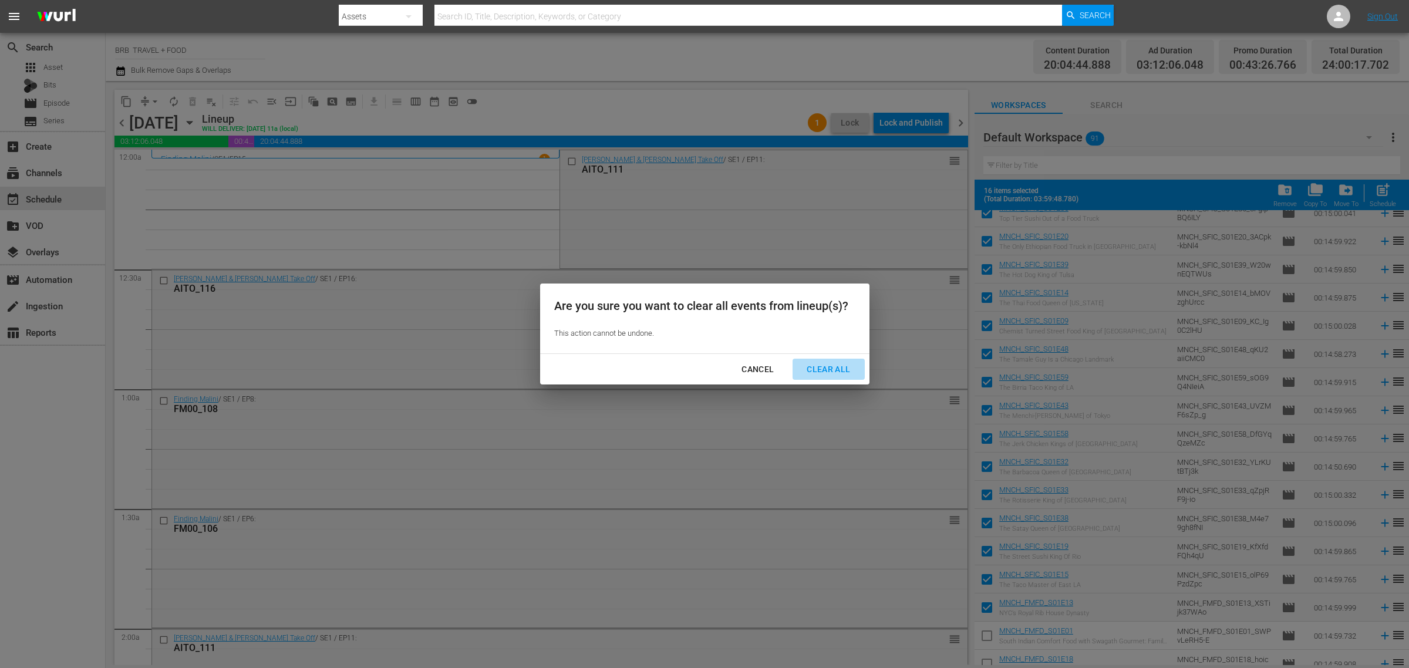
click at [819, 370] on div "Clear All" at bounding box center [828, 369] width 62 height 15
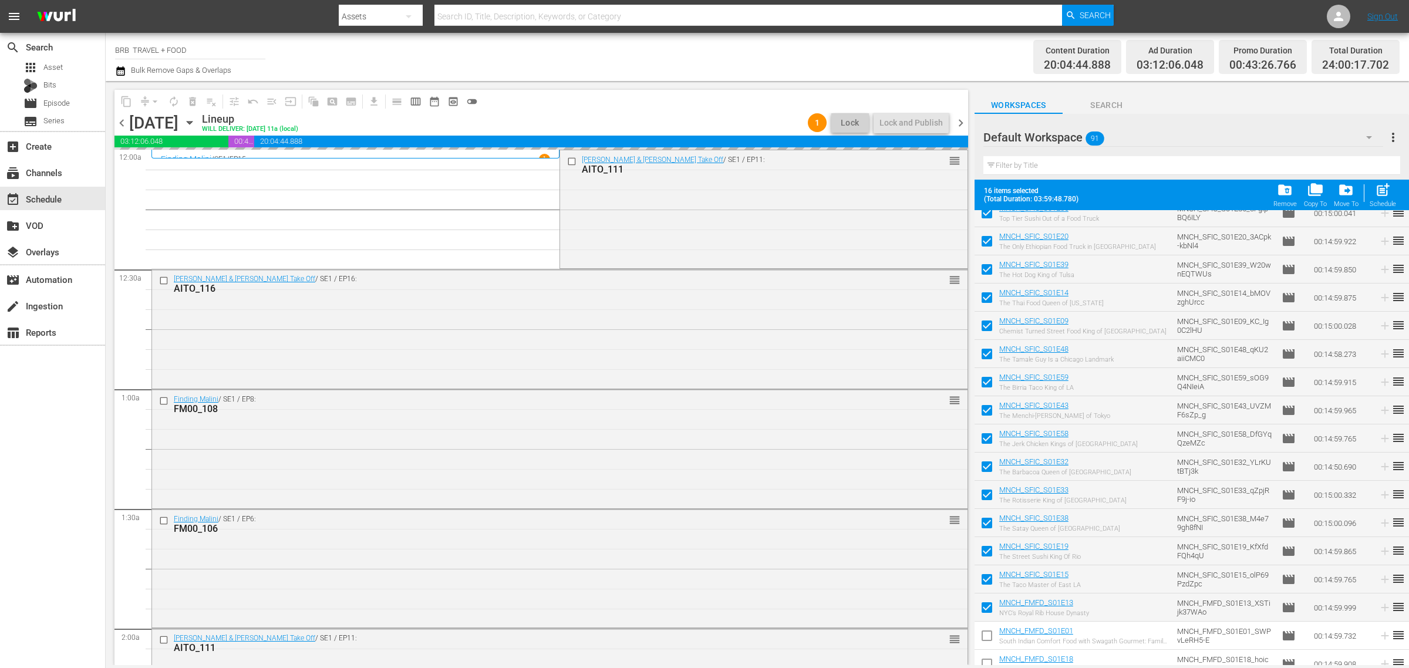
click at [196, 119] on icon "button" at bounding box center [189, 122] width 13 height 13
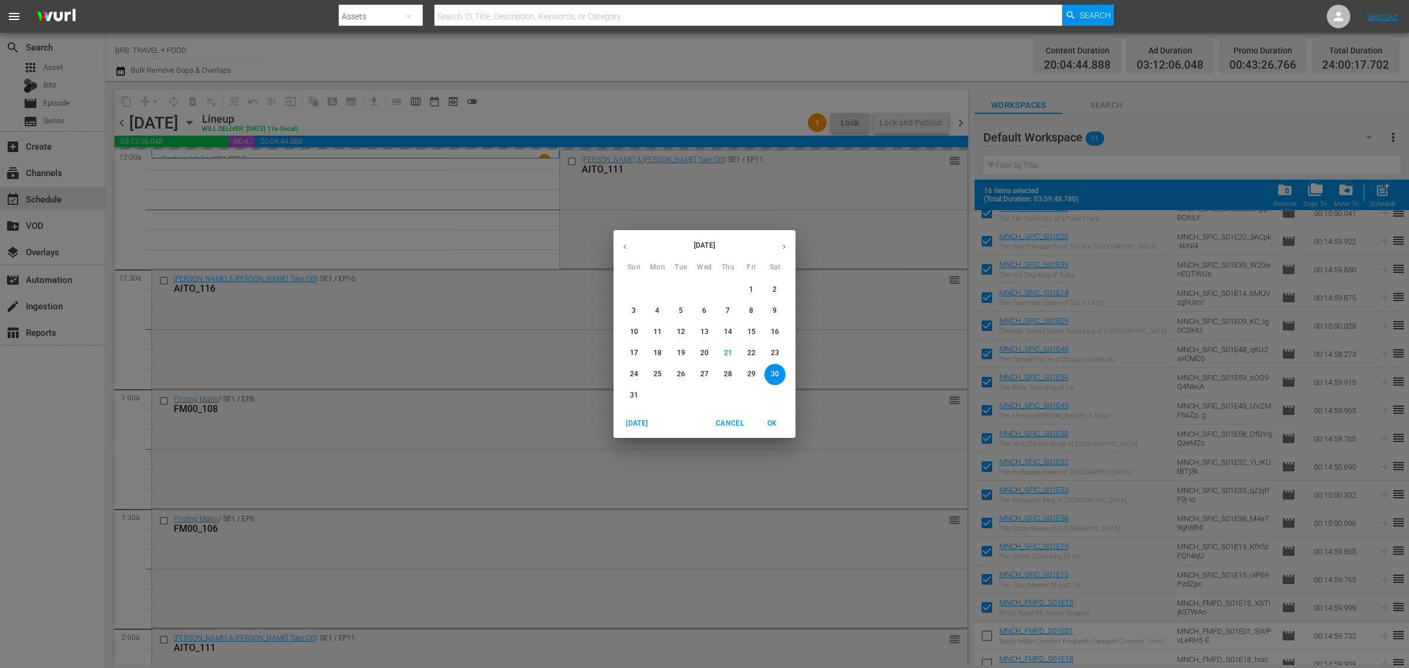
click at [772, 353] on p "23" at bounding box center [775, 353] width 8 height 10
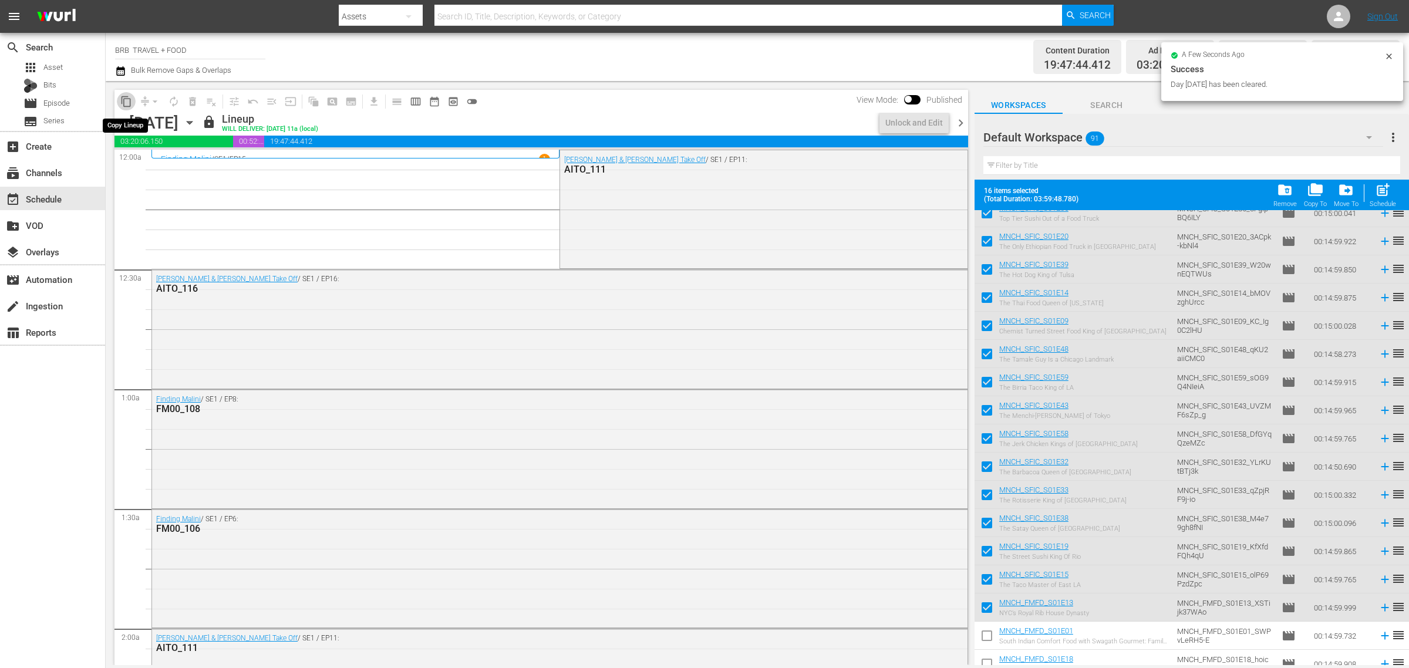
click at [126, 98] on span "content_copy" at bounding box center [126, 102] width 12 height 12
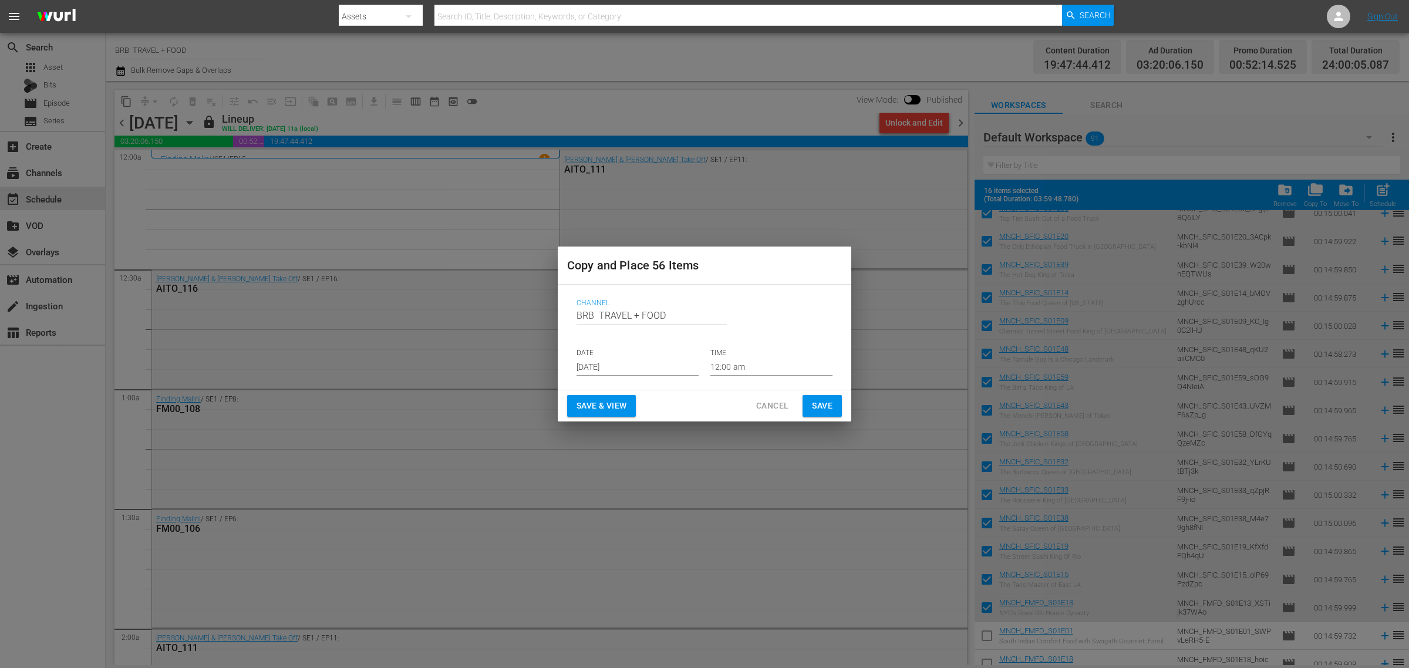
click at [608, 366] on input "[DATE]" at bounding box center [638, 367] width 122 height 18
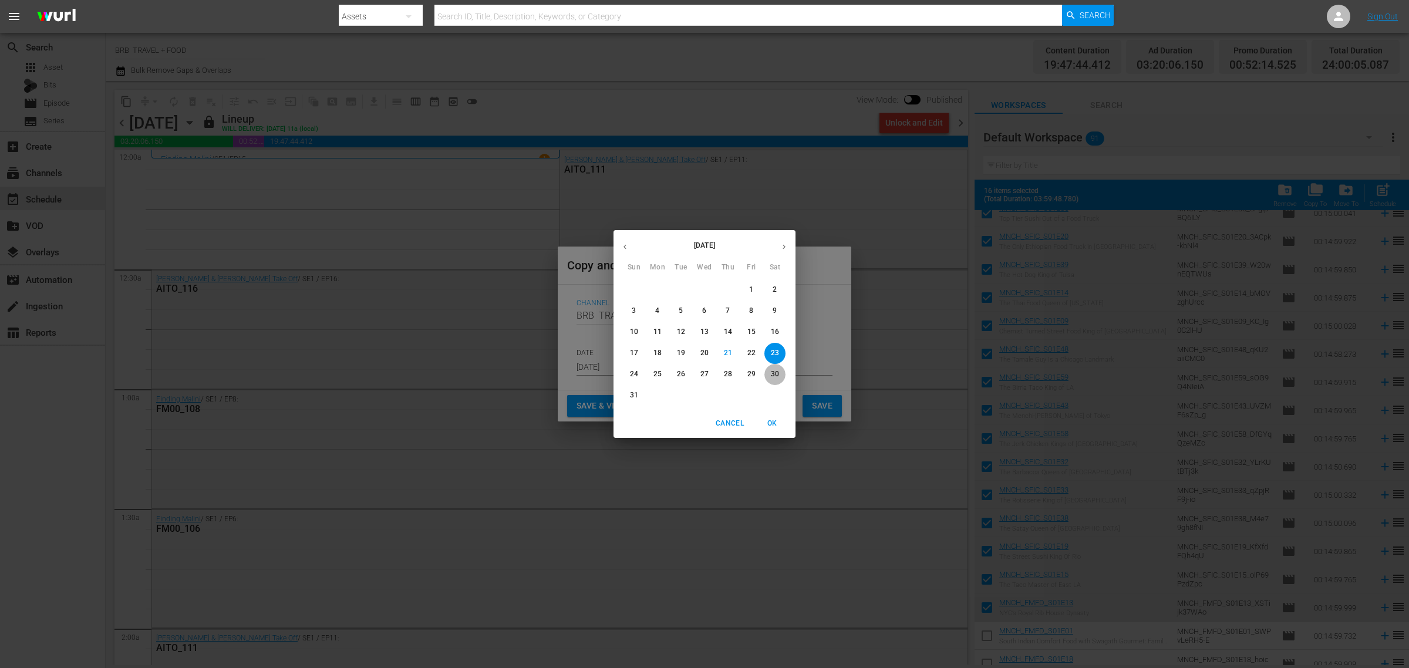
click at [778, 373] on p "30" at bounding box center [775, 374] width 8 height 10
click at [624, 403] on div "31" at bounding box center [633, 395] width 23 height 21
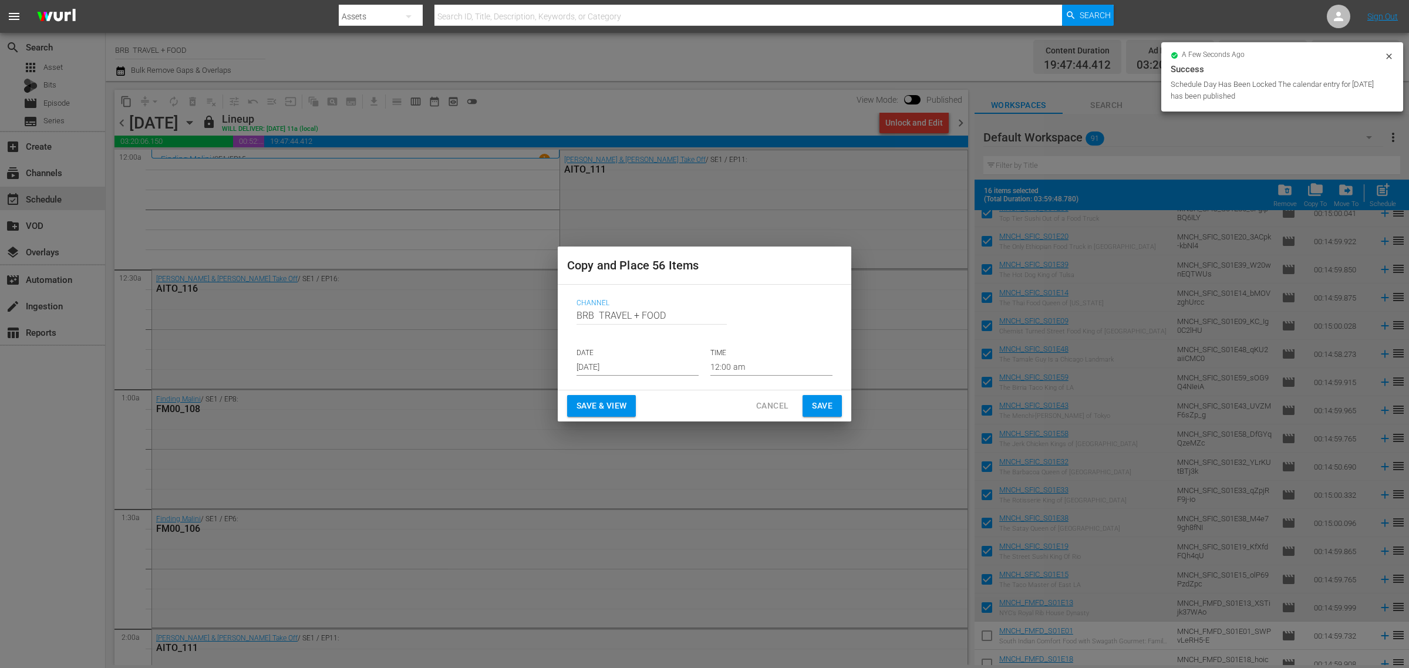
type input "Aug 31st 2025"
click at [596, 409] on span "Save & View" at bounding box center [602, 406] width 50 height 15
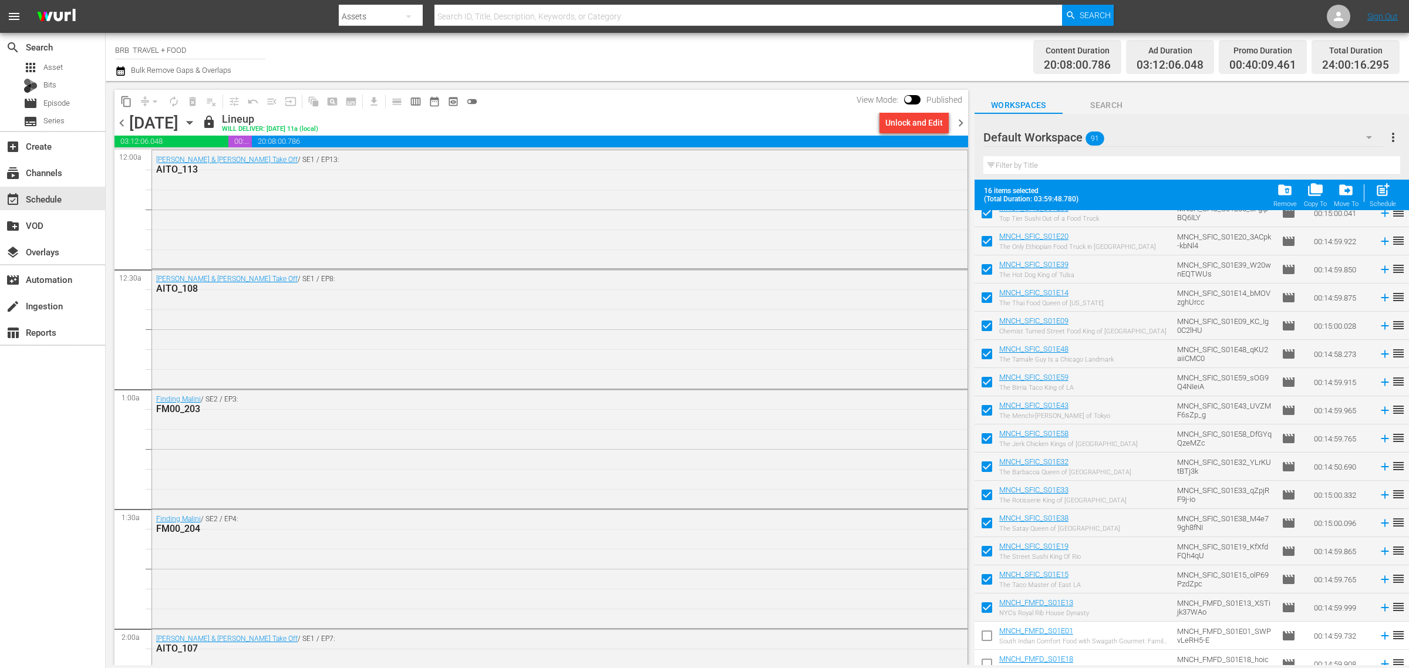
click at [196, 121] on icon "button" at bounding box center [189, 122] width 13 height 13
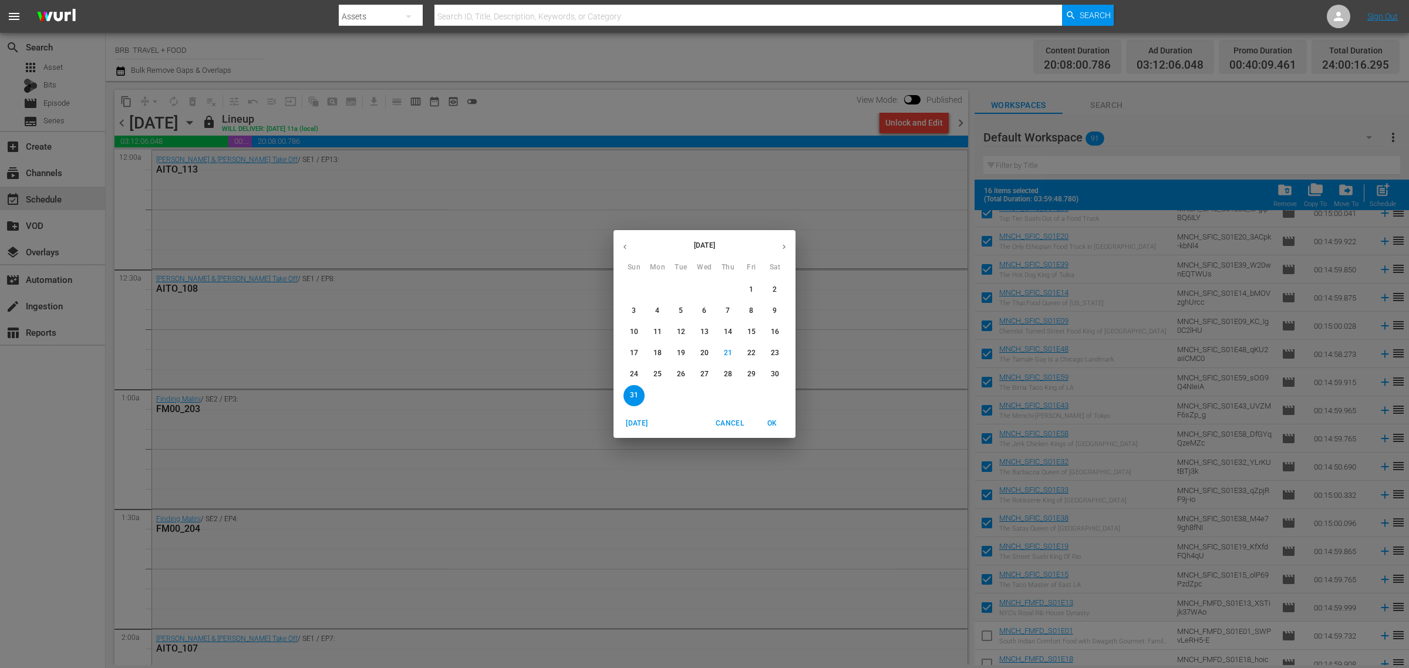
click at [724, 420] on span "Cancel" at bounding box center [730, 423] width 28 height 12
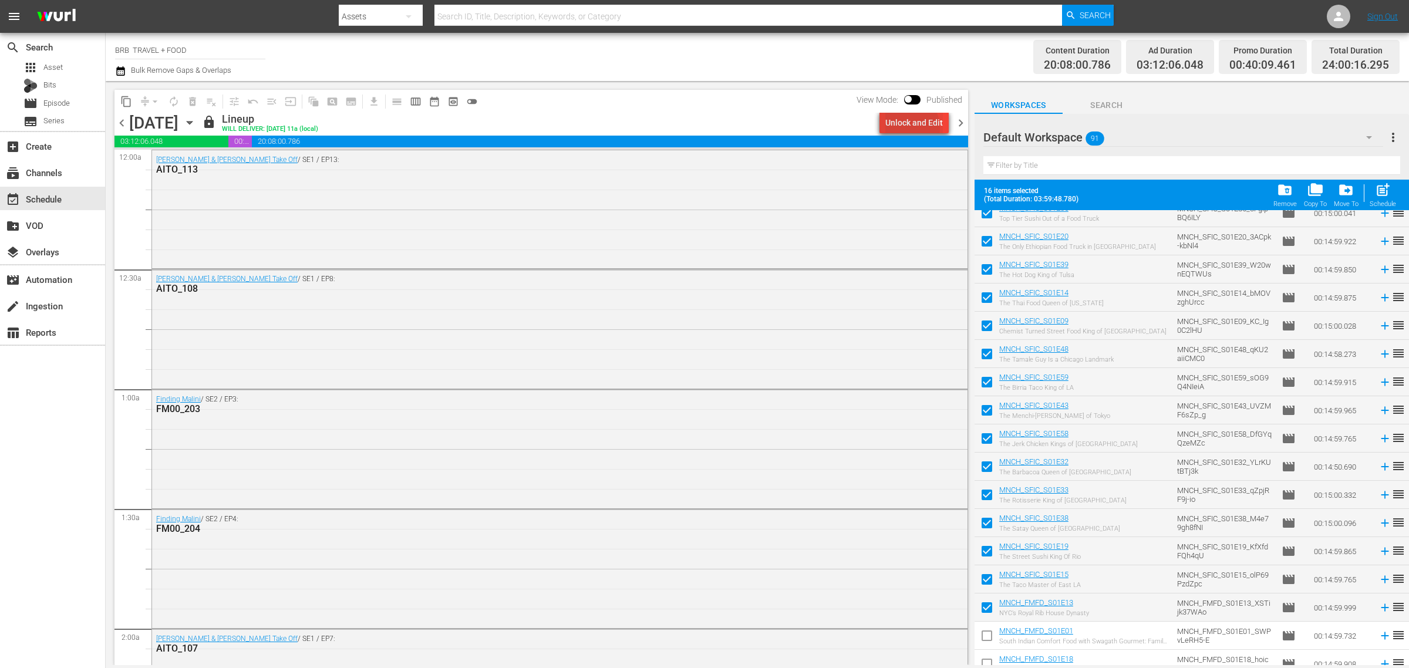
click at [908, 128] on div "Unlock and Edit" at bounding box center [914, 122] width 58 height 21
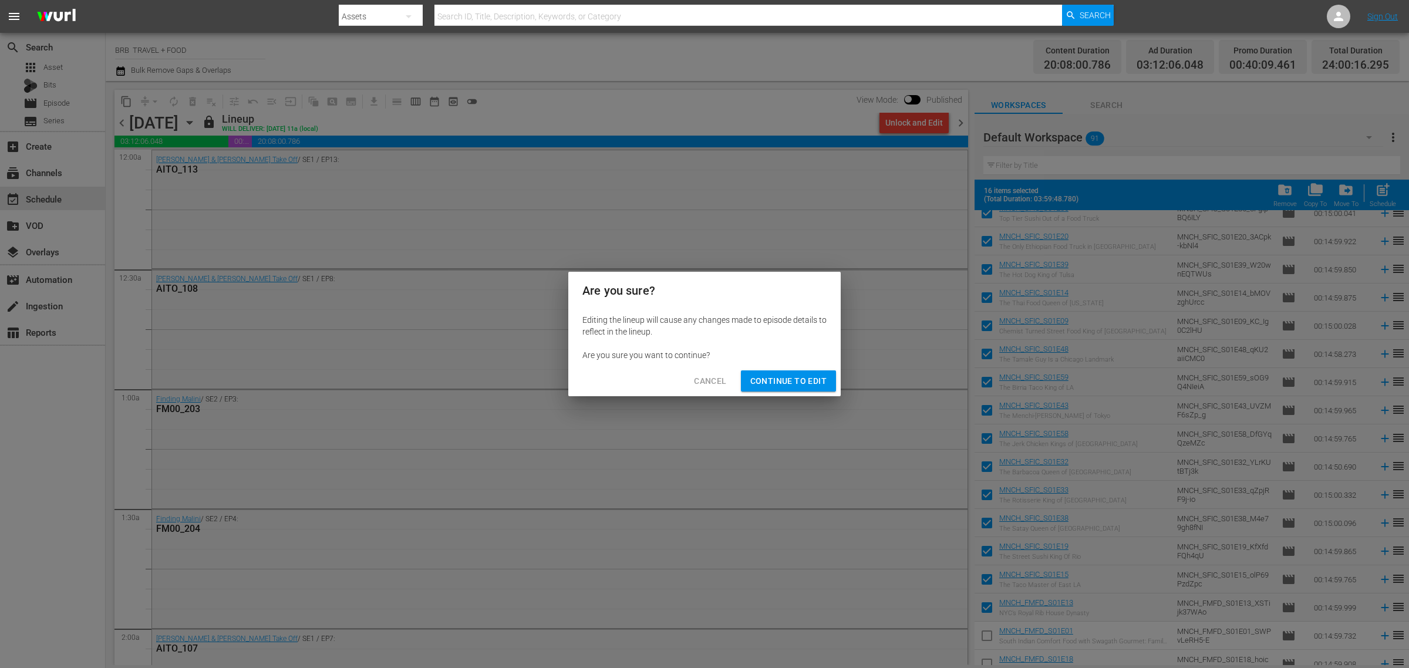
click at [788, 380] on span "Continue to Edit" at bounding box center [788, 381] width 76 height 15
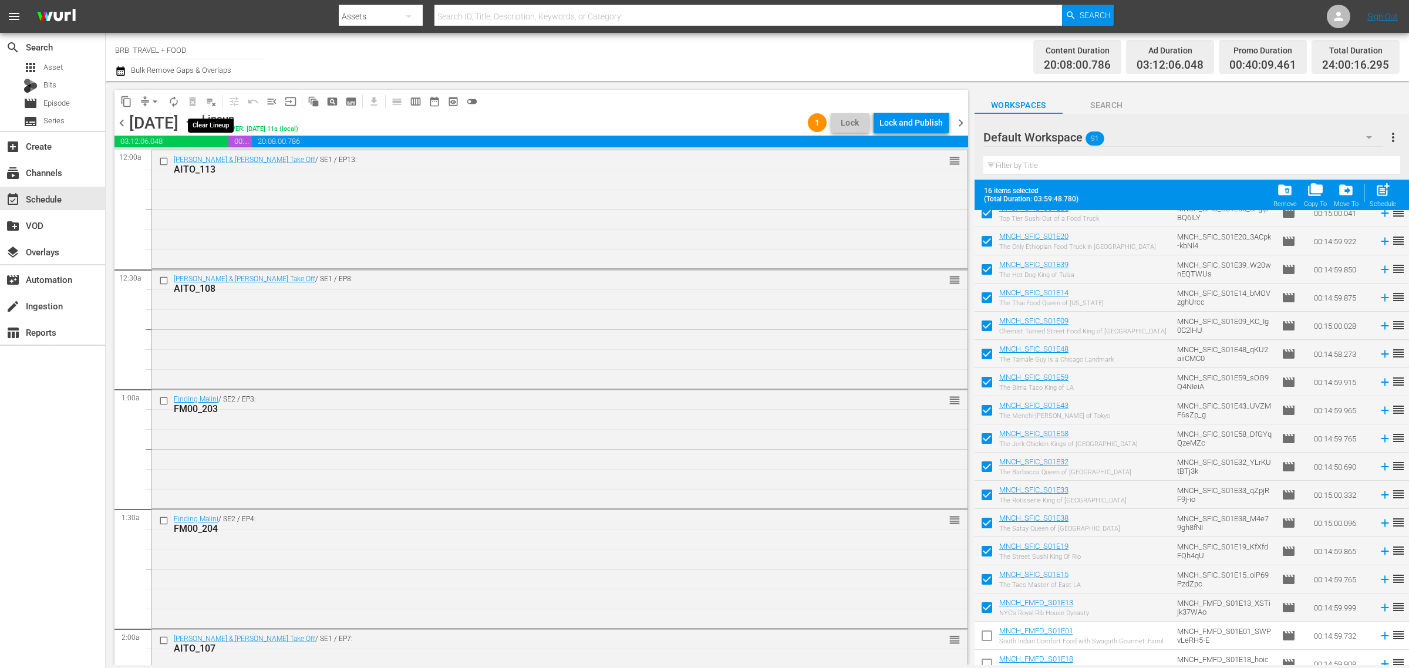
click at [212, 100] on span "playlist_remove_outlined" at bounding box center [211, 102] width 12 height 12
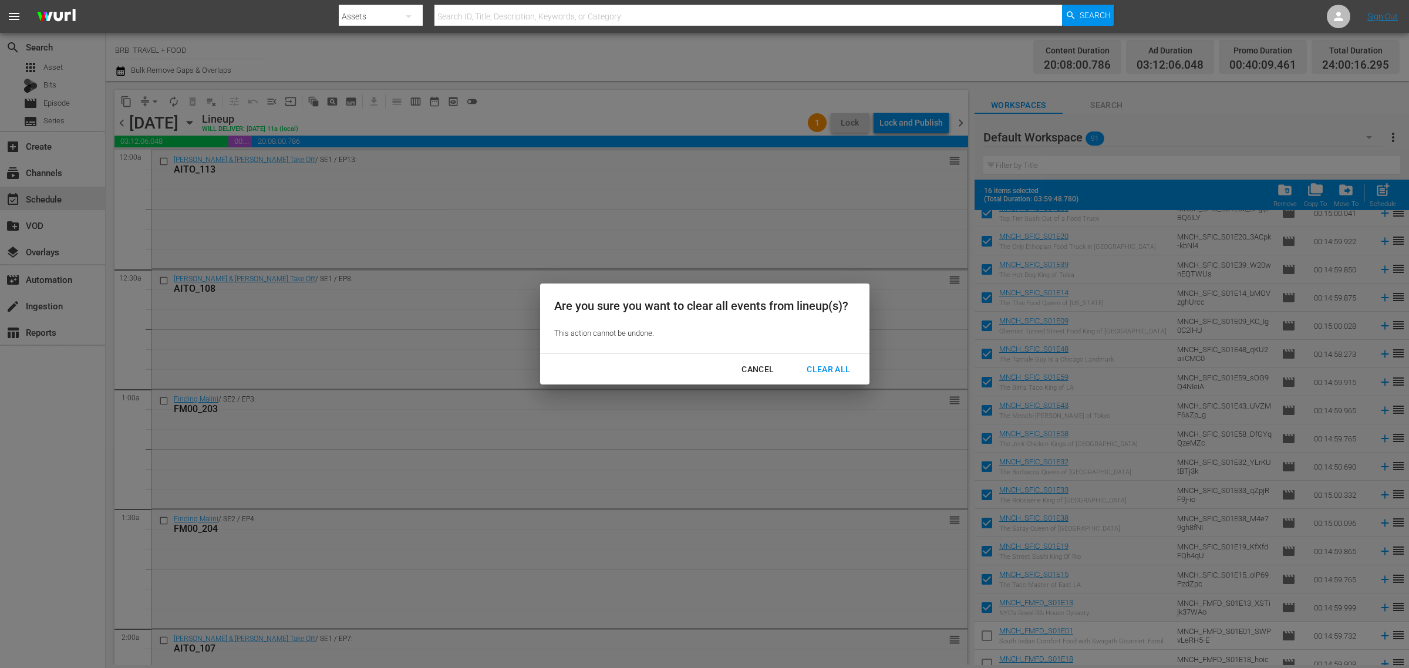
drag, startPoint x: 831, startPoint y: 364, endPoint x: 401, endPoint y: 183, distance: 466.2
click at [831, 363] on div "Clear All" at bounding box center [828, 369] width 62 height 15
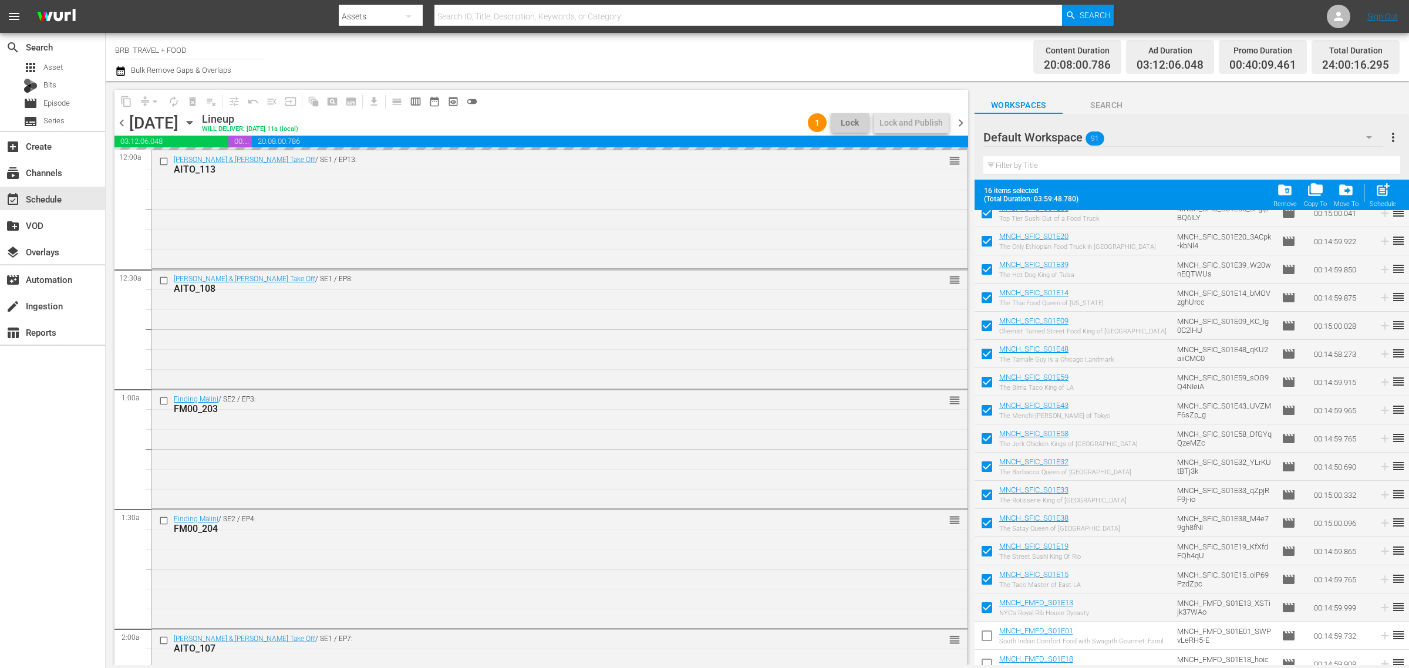
click at [196, 120] on icon "button" at bounding box center [189, 122] width 13 height 13
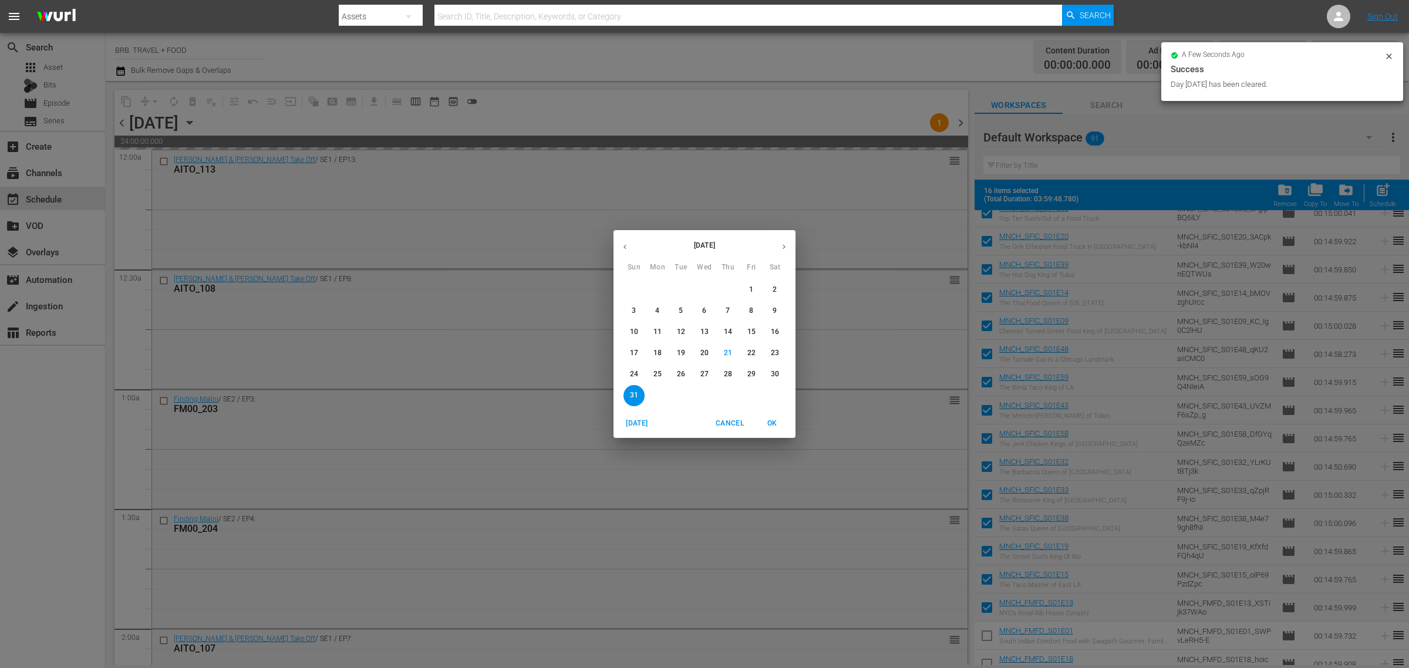
click at [635, 372] on p "24" at bounding box center [634, 374] width 8 height 10
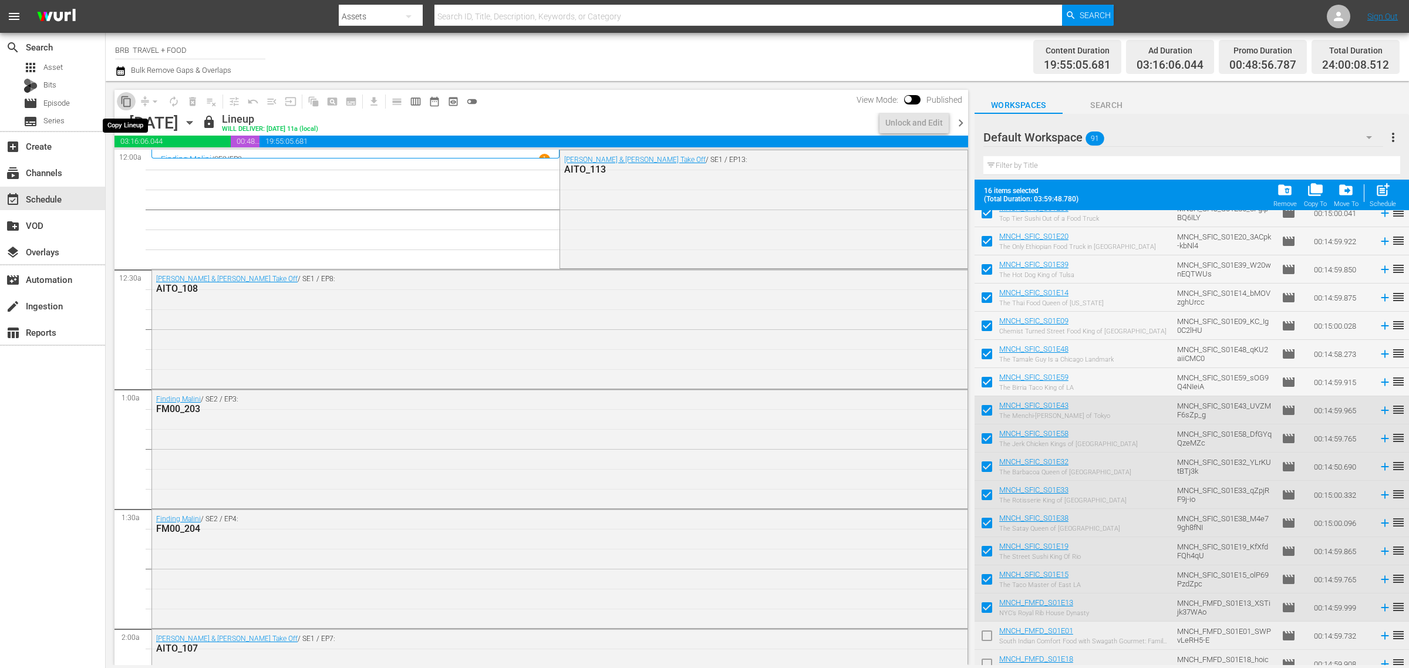
click at [127, 100] on span "content_copy" at bounding box center [126, 102] width 12 height 12
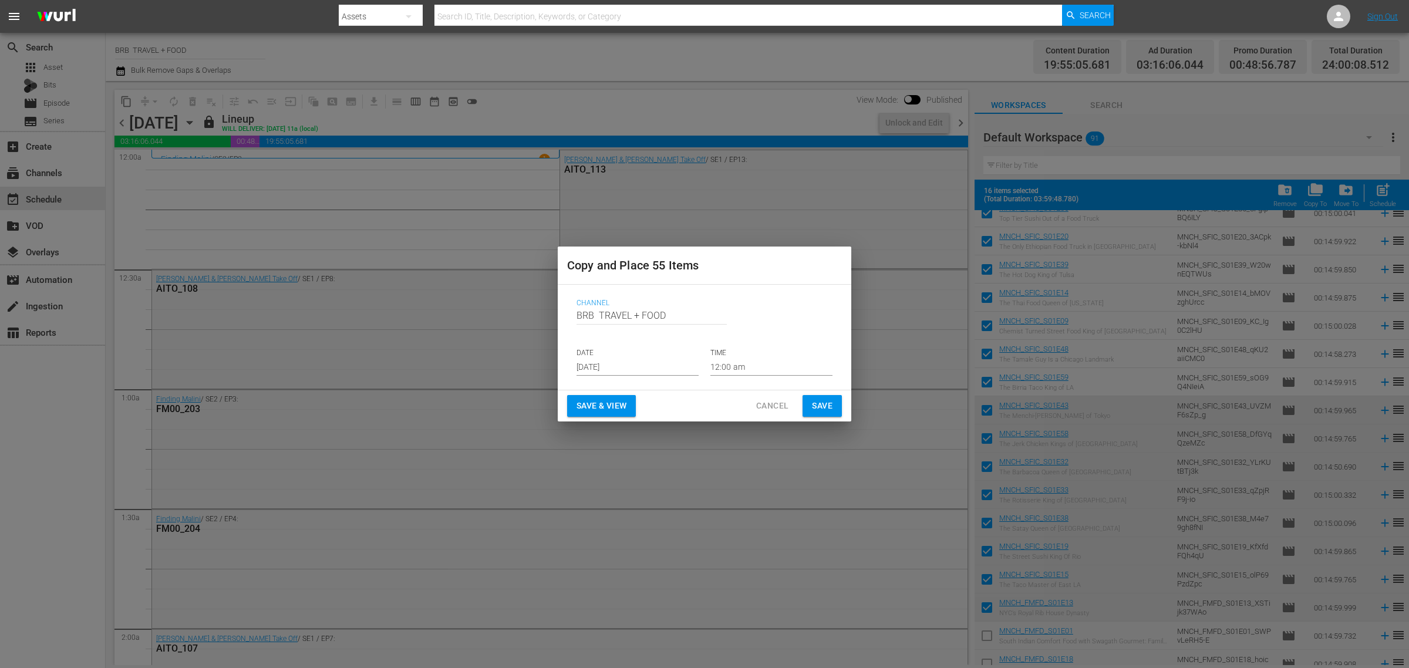
click at [605, 373] on input "[DATE]" at bounding box center [638, 367] width 122 height 18
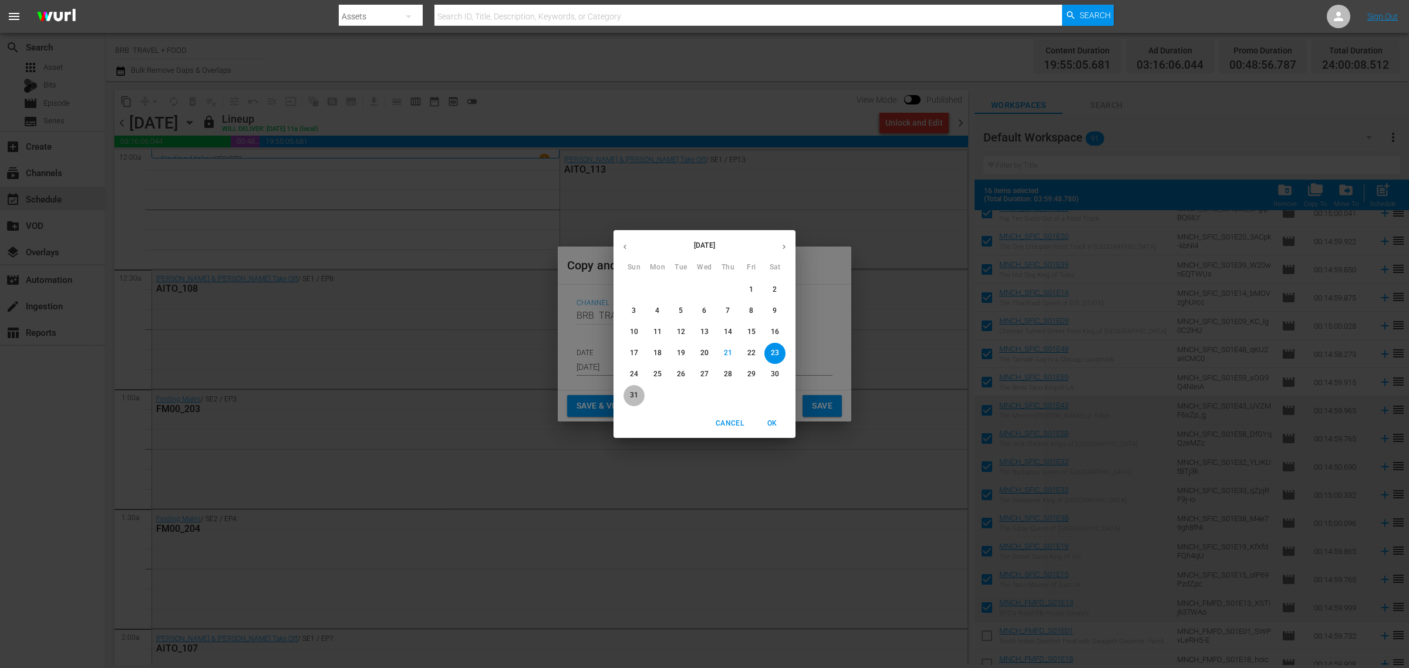
click at [635, 392] on p "31" at bounding box center [634, 395] width 8 height 10
type input "Aug 31st 2025"
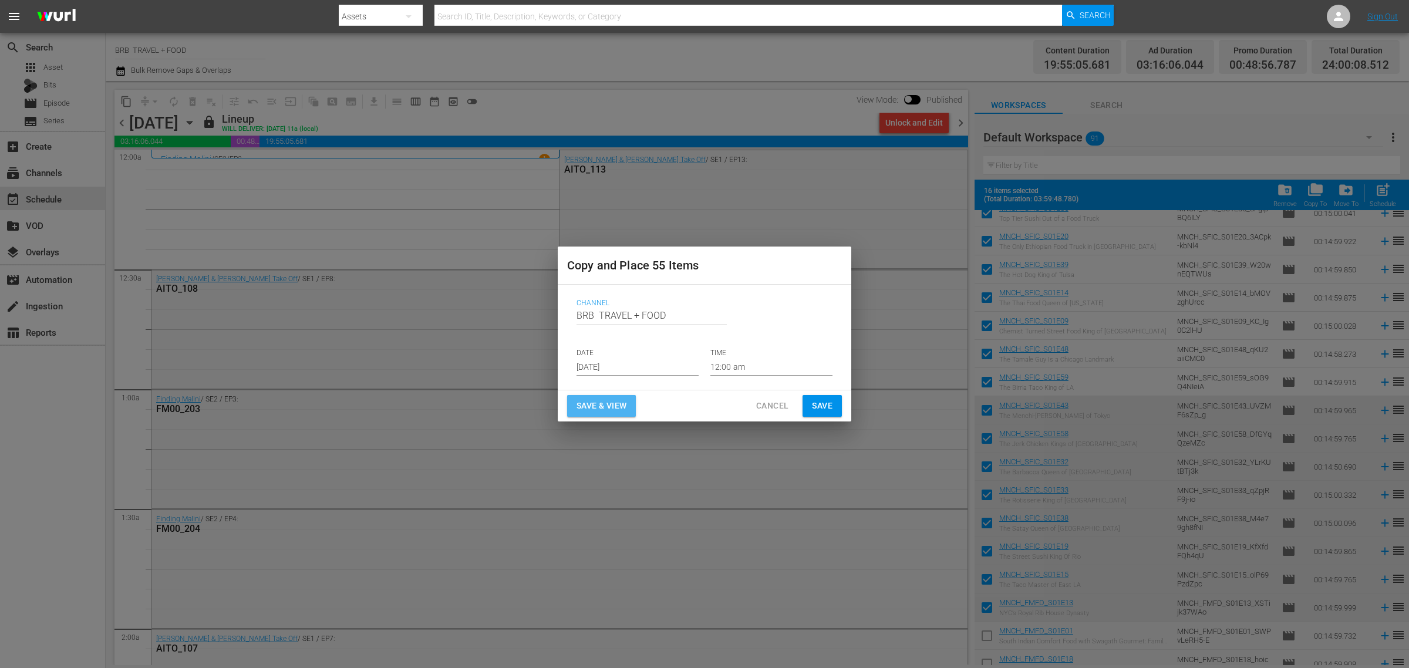
click at [601, 405] on span "Save & View" at bounding box center [602, 406] width 50 height 15
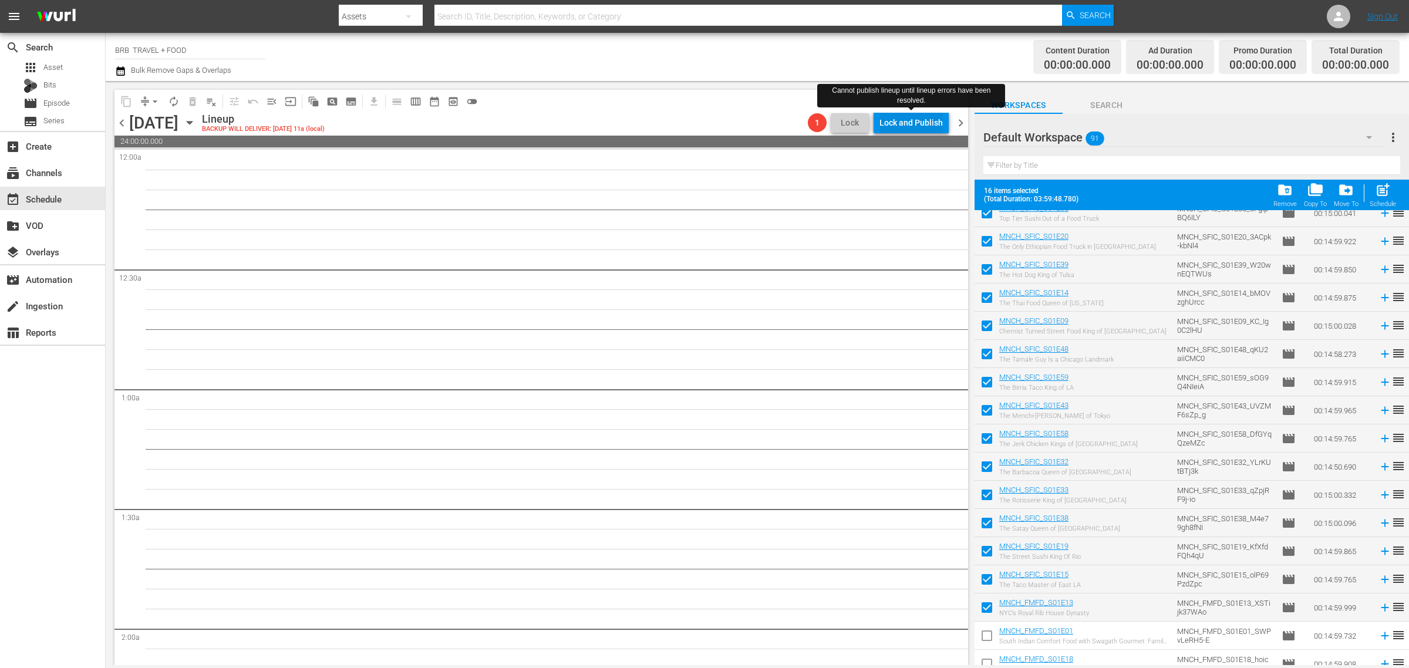
click at [918, 124] on div "Lock and Publish" at bounding box center [910, 122] width 63 height 21
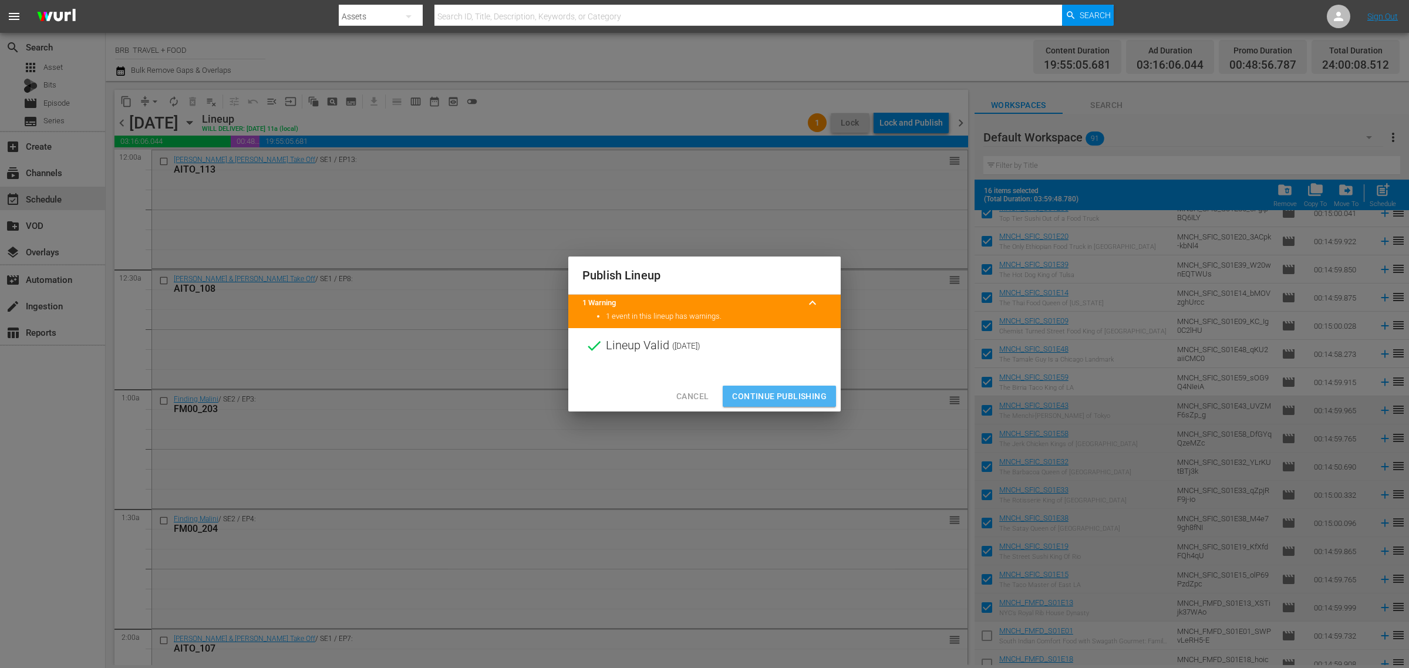
click at [777, 394] on span "Continue Publishing" at bounding box center [779, 396] width 95 height 15
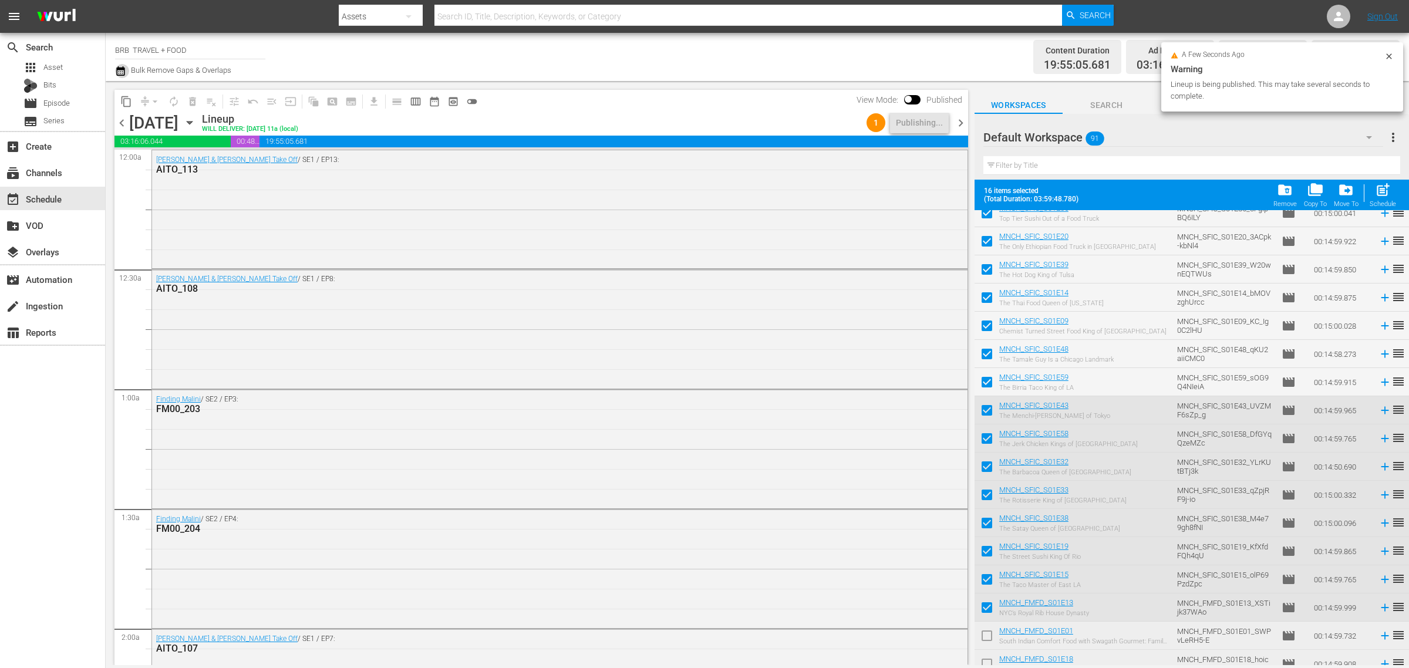
click at [120, 75] on icon "button" at bounding box center [120, 70] width 8 height 9
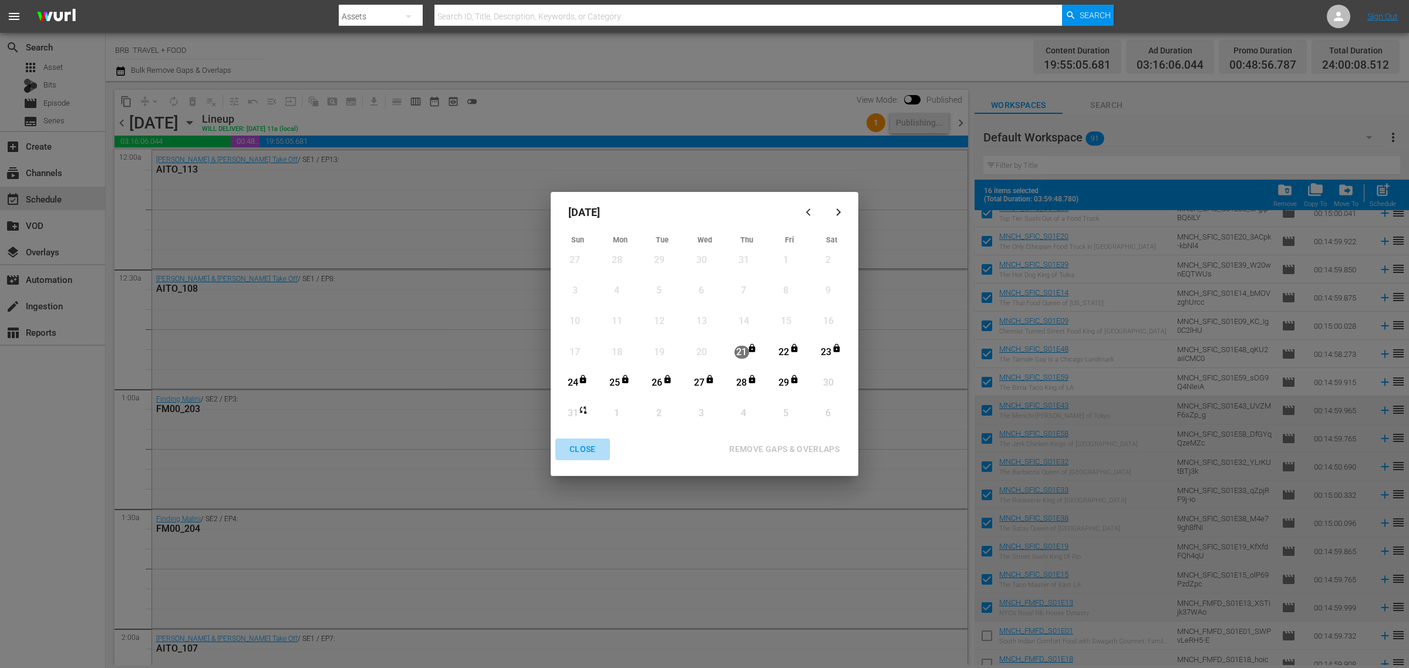
click at [579, 446] on div "CLOSE" at bounding box center [582, 449] width 45 height 15
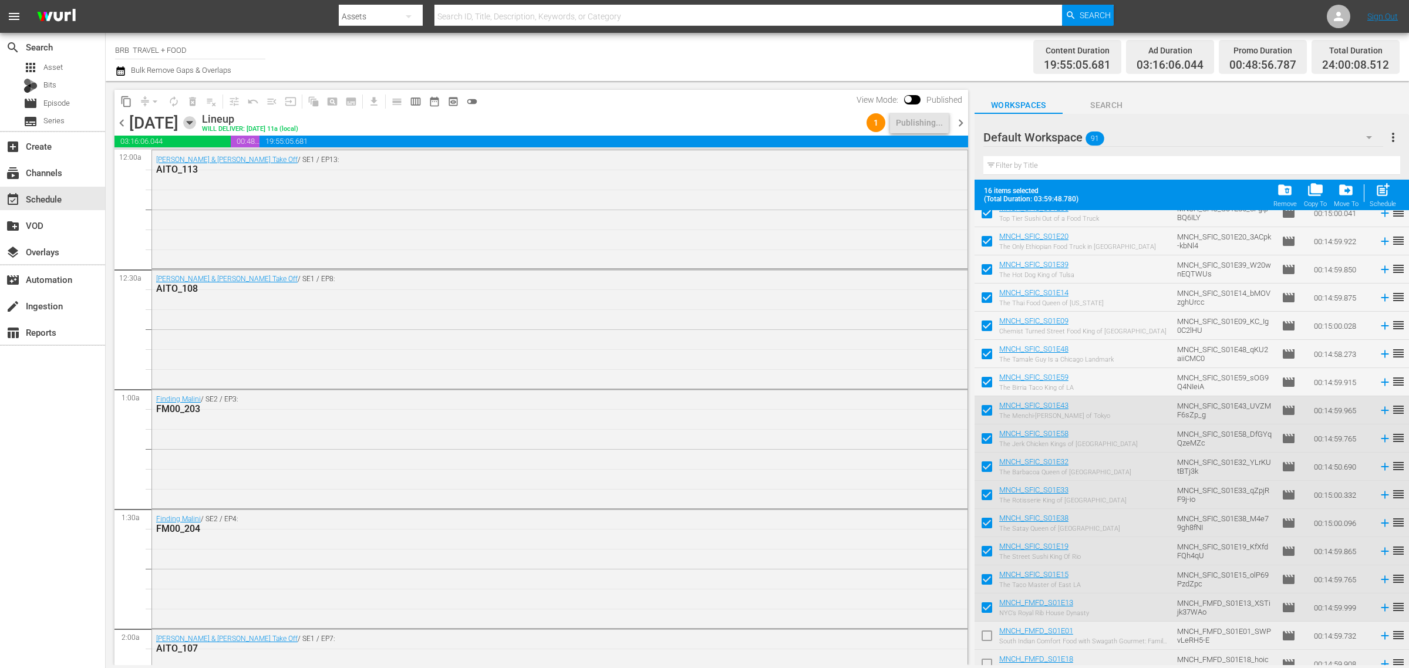
click at [192, 122] on icon "button" at bounding box center [189, 123] width 5 height 3
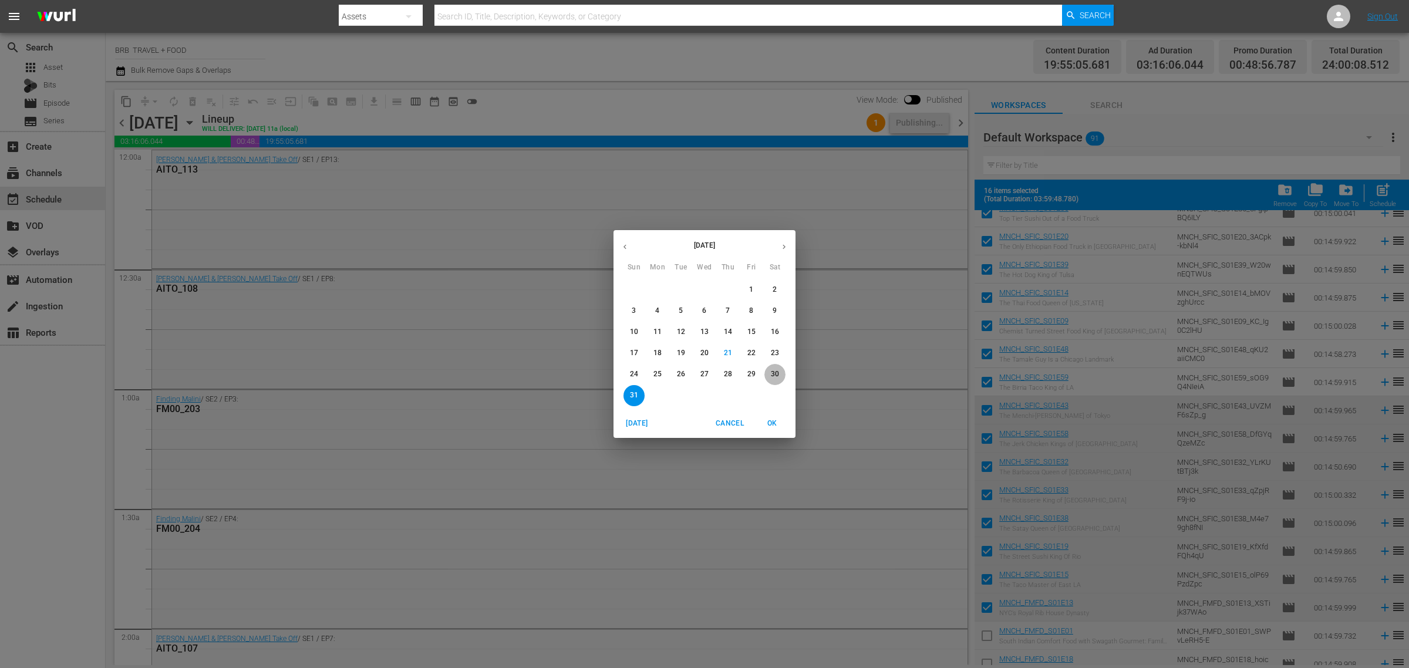
click at [775, 368] on button "30" at bounding box center [774, 374] width 21 height 21
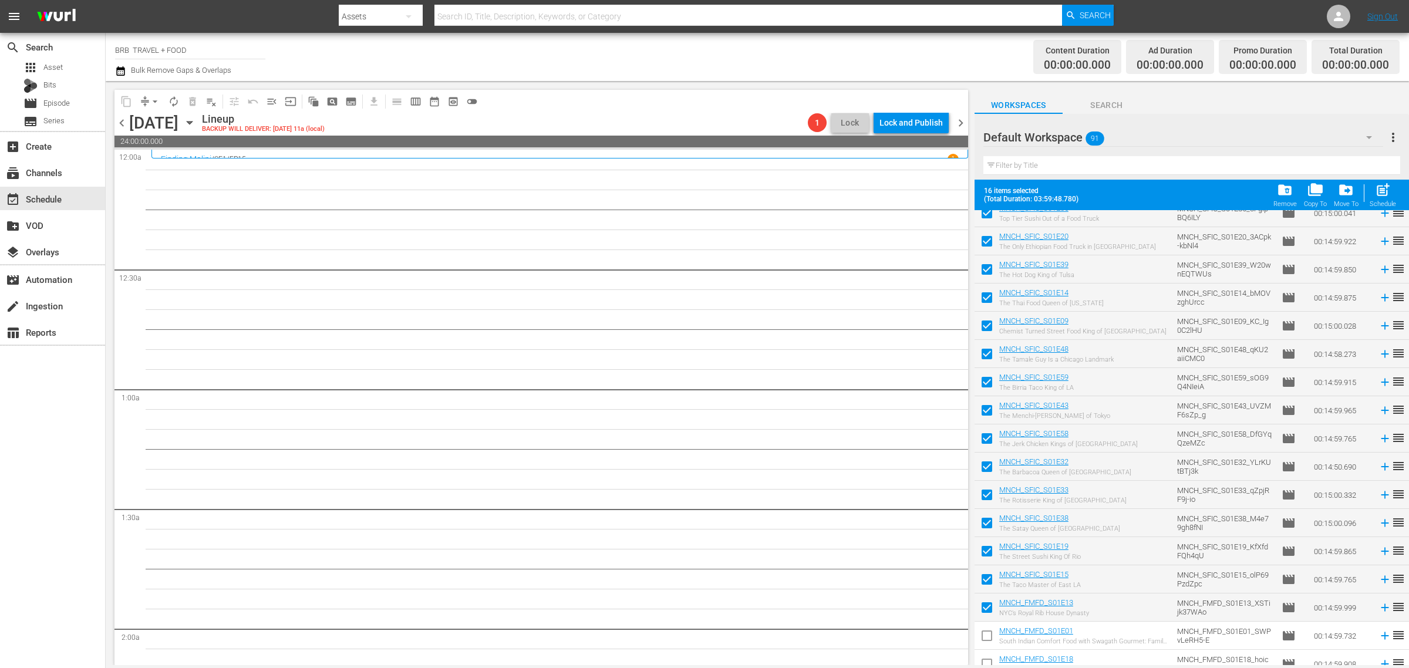
click at [196, 125] on icon "button" at bounding box center [189, 122] width 13 height 13
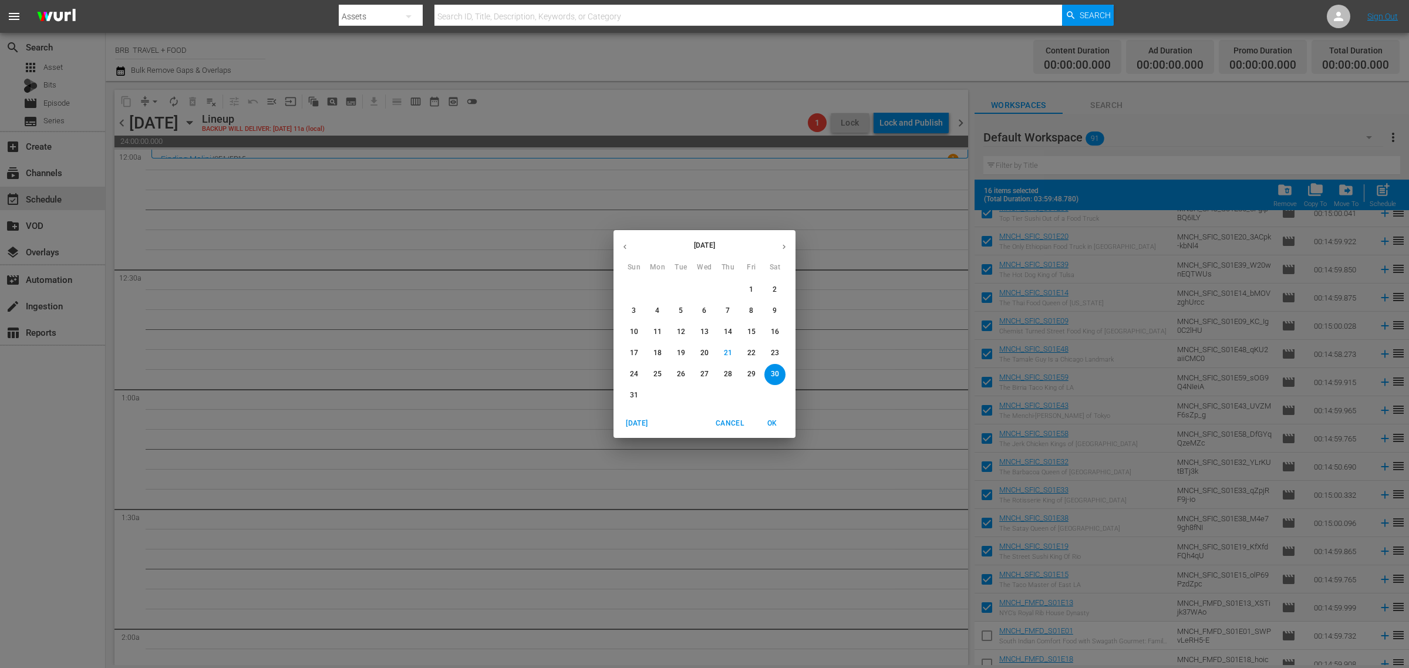
click at [776, 351] on p "23" at bounding box center [775, 353] width 8 height 10
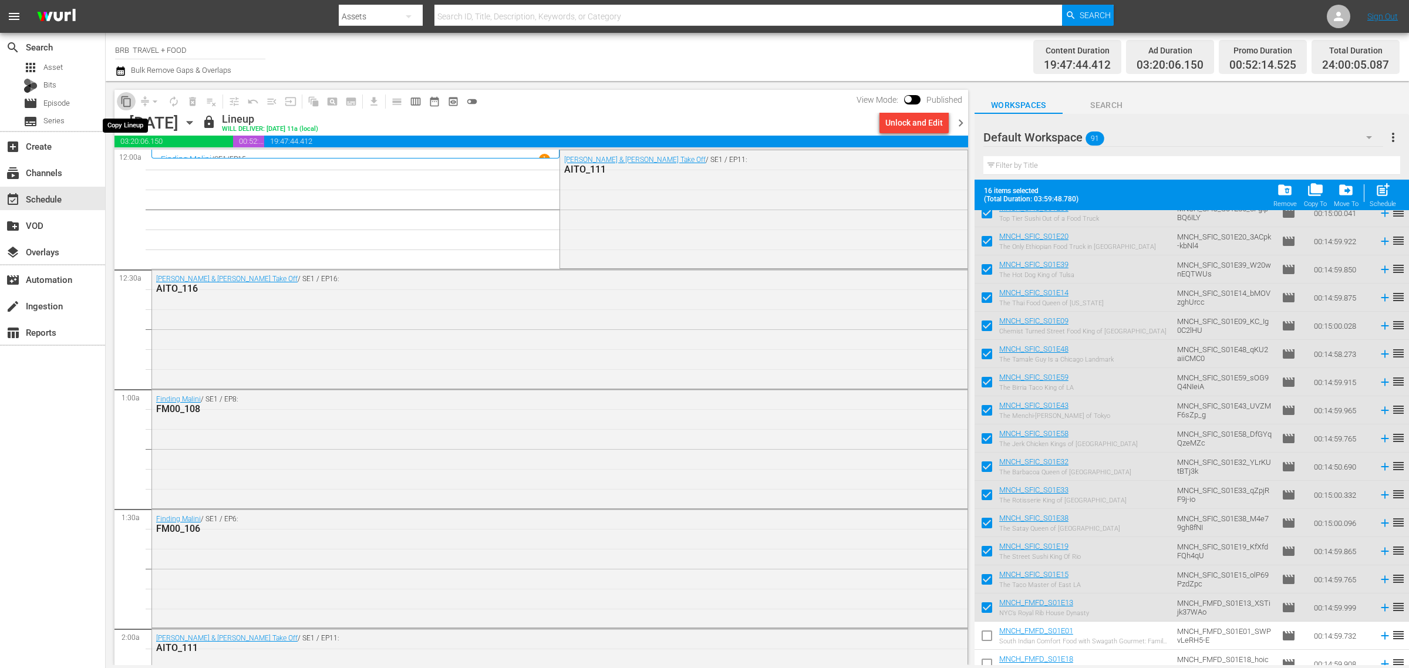
click at [130, 100] on span "content_copy" at bounding box center [126, 102] width 12 height 12
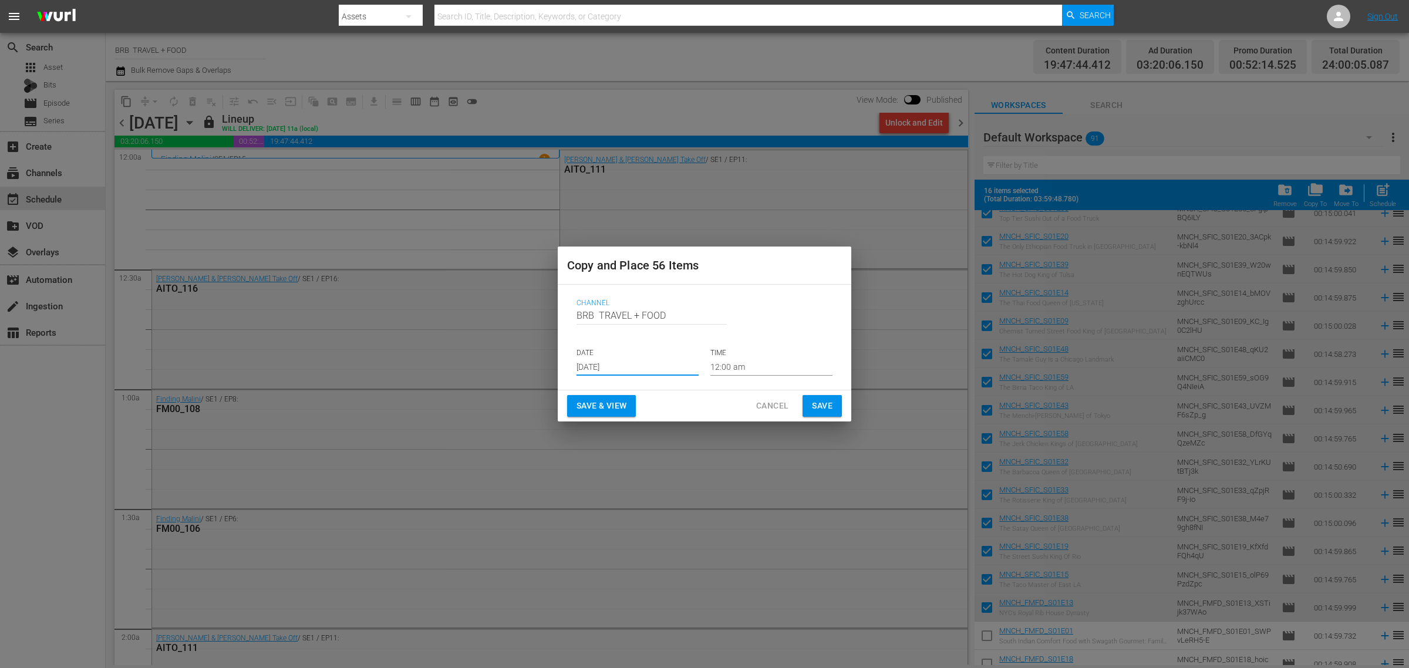
click at [633, 360] on input "[DATE]" at bounding box center [638, 367] width 122 height 18
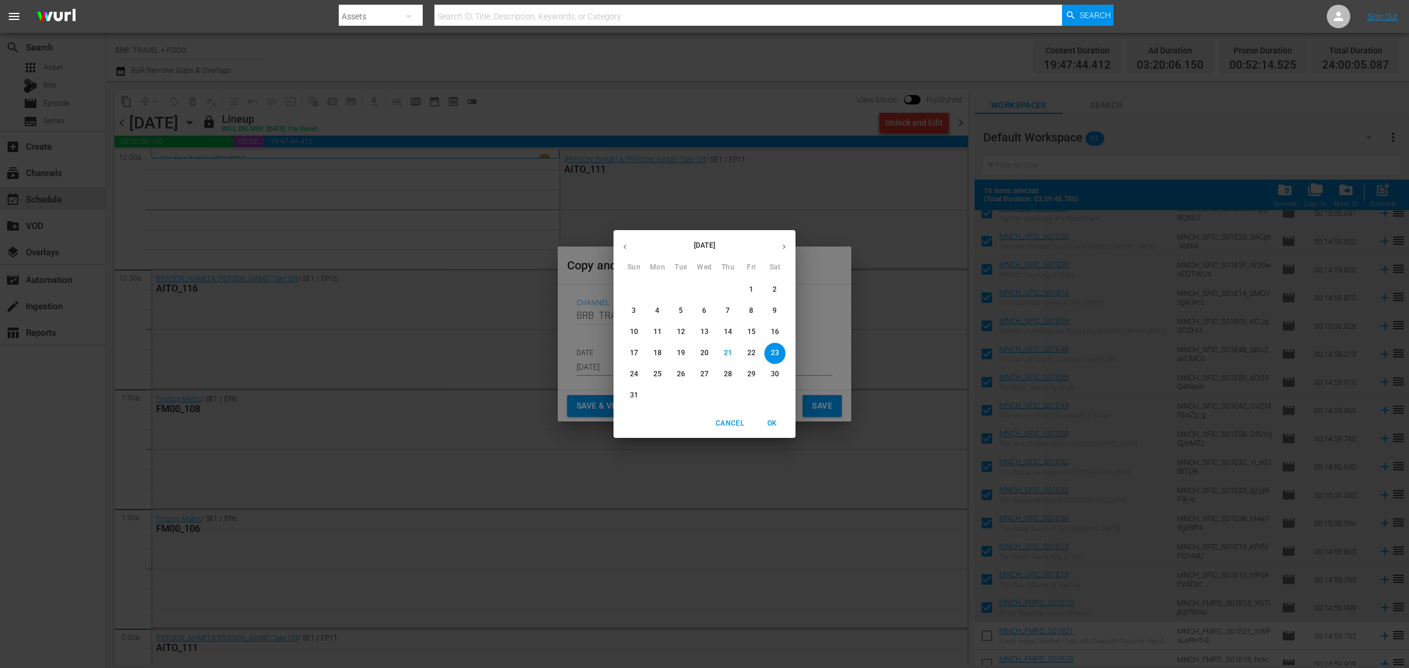
click at [777, 380] on button "30" at bounding box center [774, 374] width 21 height 21
type input "Aug 30th 2025"
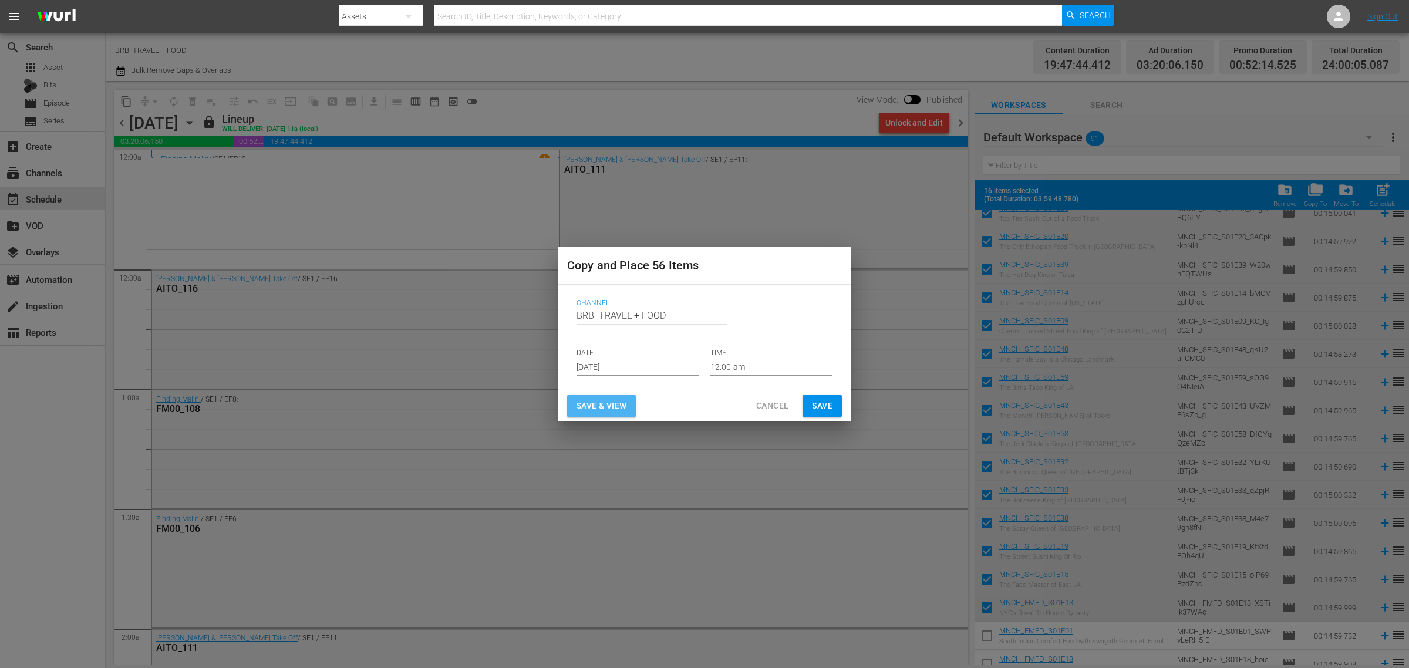
click at [604, 399] on span "Save & View" at bounding box center [602, 406] width 50 height 15
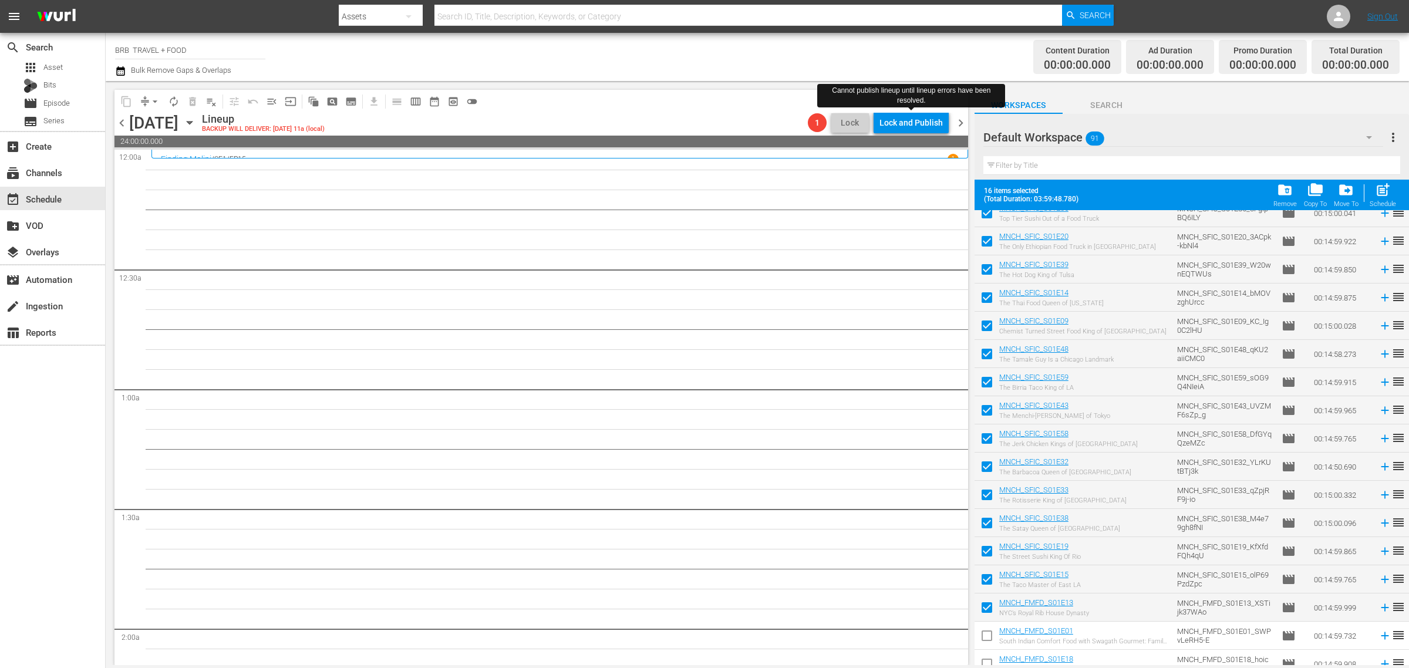
drag, startPoint x: 820, startPoint y: 122, endPoint x: 902, endPoint y: 130, distance: 83.1
click at [902, 130] on div "Lock and Publish" at bounding box center [910, 122] width 63 height 21
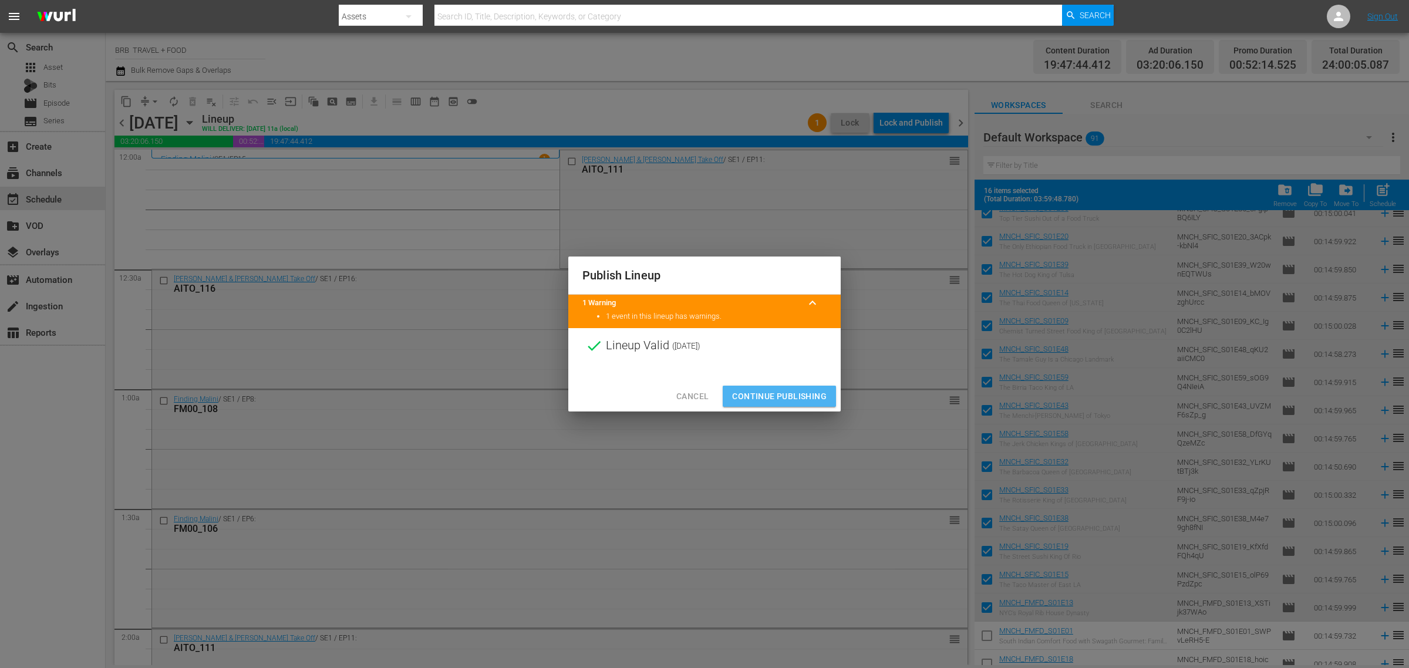
click at [787, 392] on span "Continue Publishing" at bounding box center [779, 396] width 95 height 15
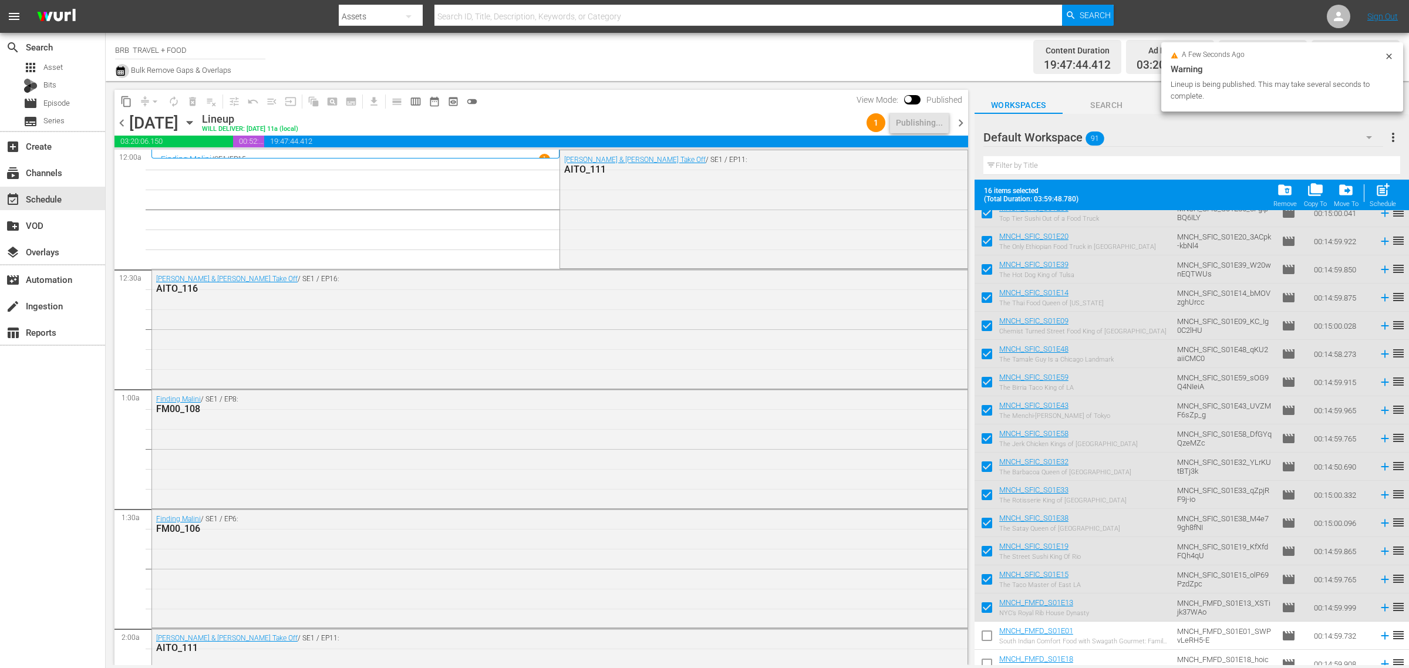
click at [124, 72] on icon "button" at bounding box center [120, 70] width 8 height 9
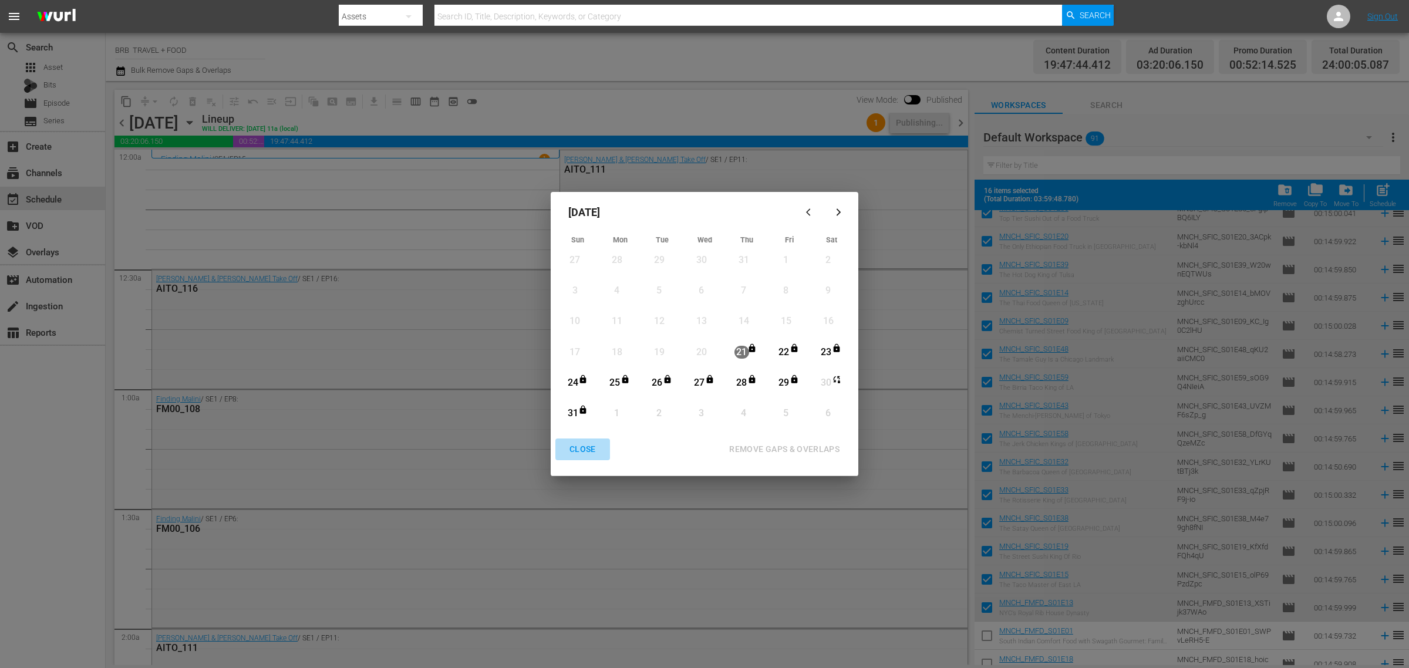
click at [589, 446] on div "CLOSE" at bounding box center [582, 449] width 45 height 15
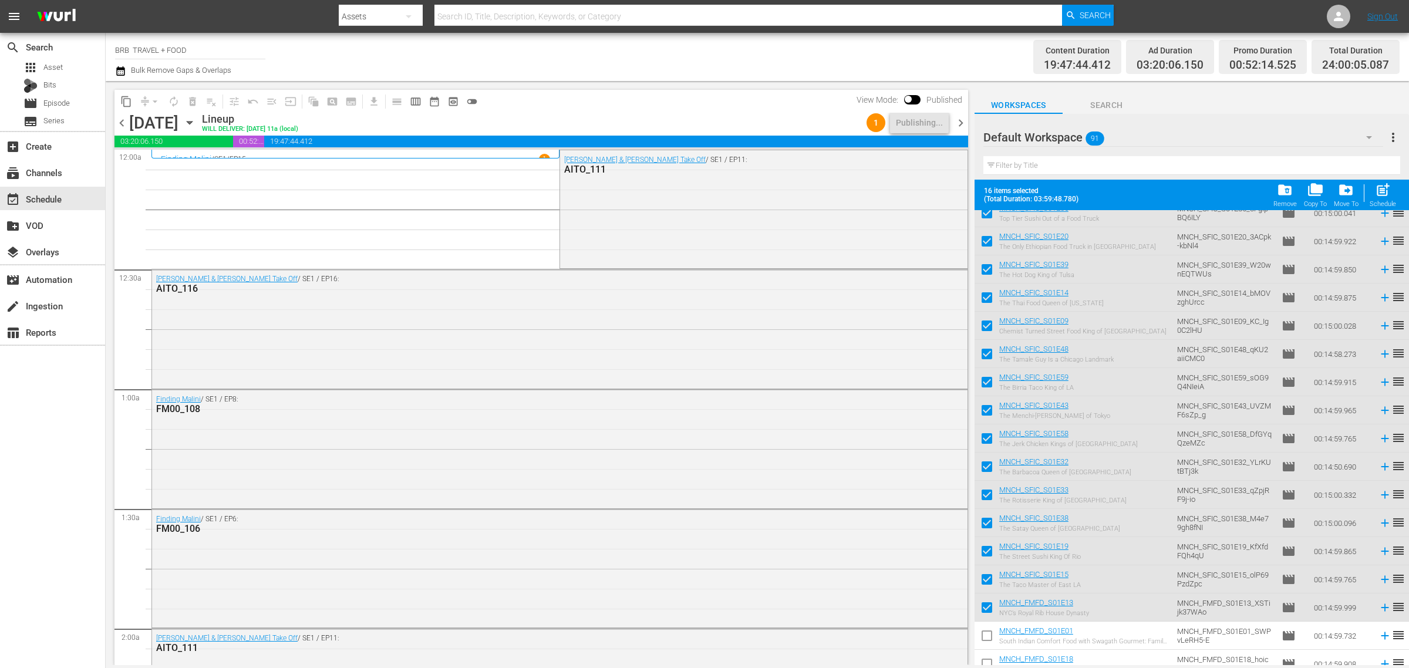
click at [196, 120] on icon "button" at bounding box center [189, 122] width 13 height 13
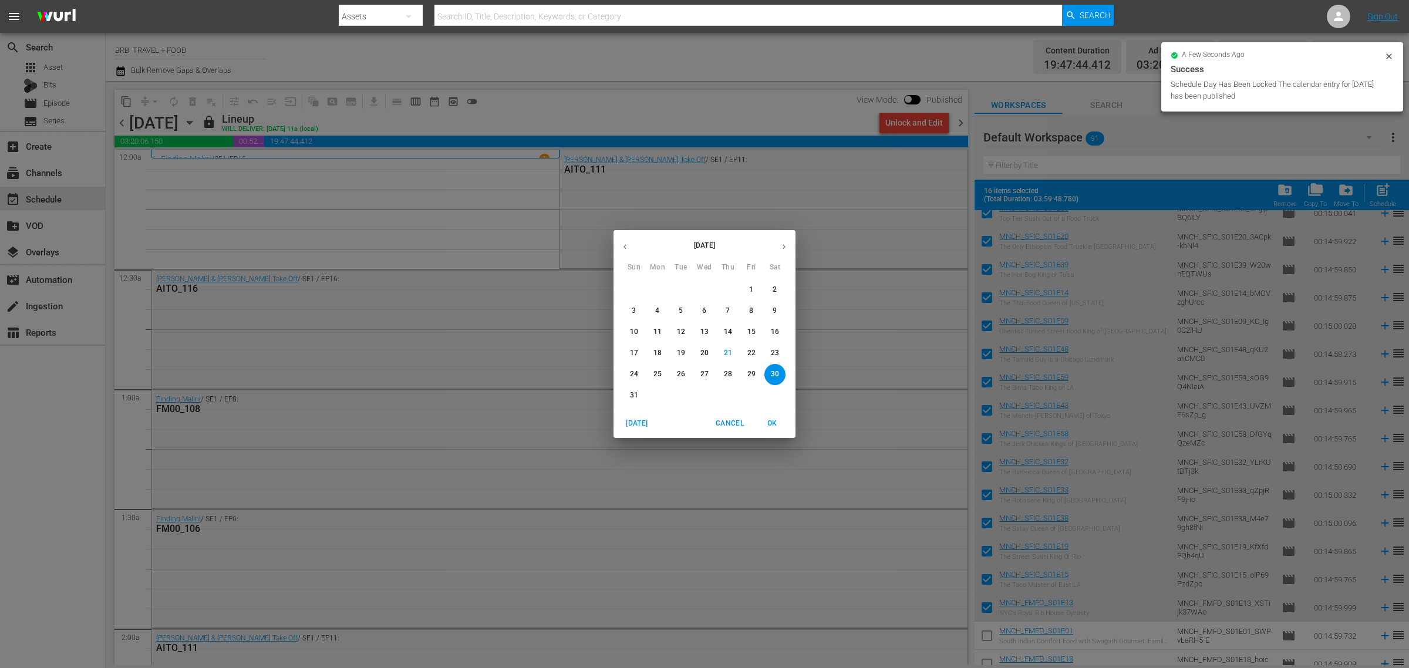
click at [777, 244] on button "button" at bounding box center [784, 246] width 23 height 23
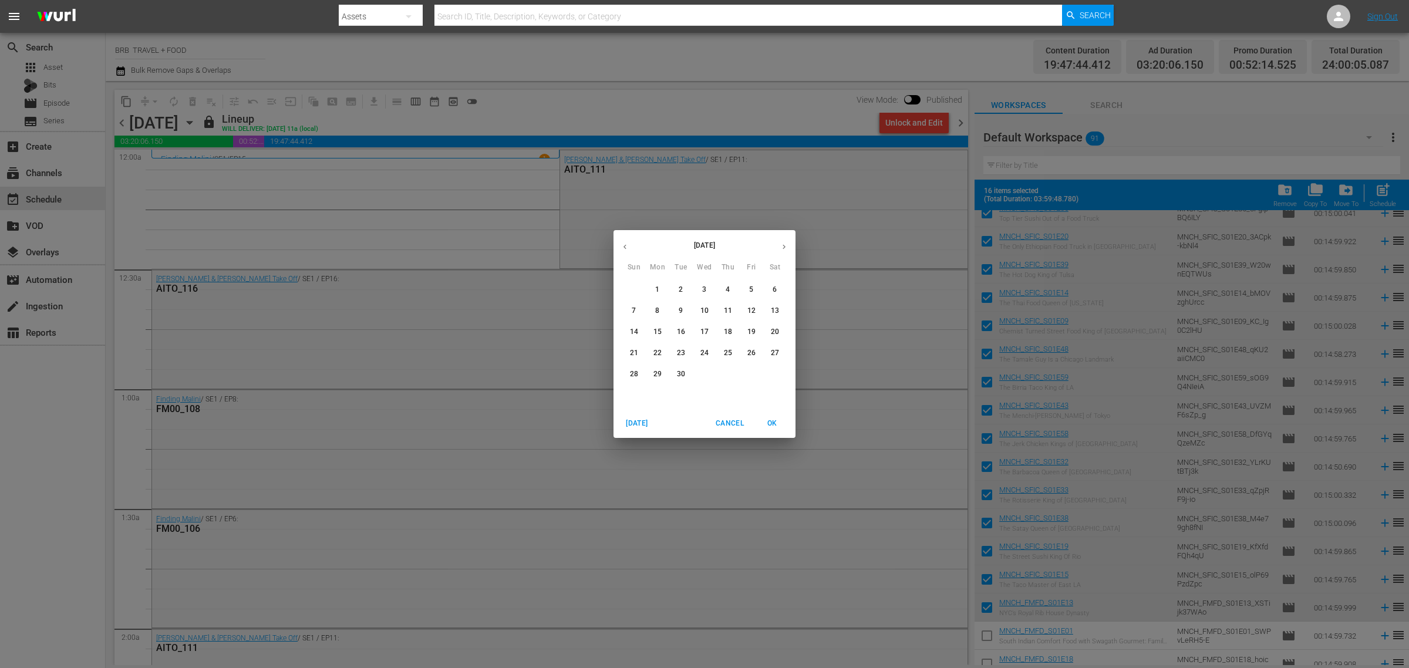
click at [666, 286] on span "1" at bounding box center [657, 290] width 21 height 10
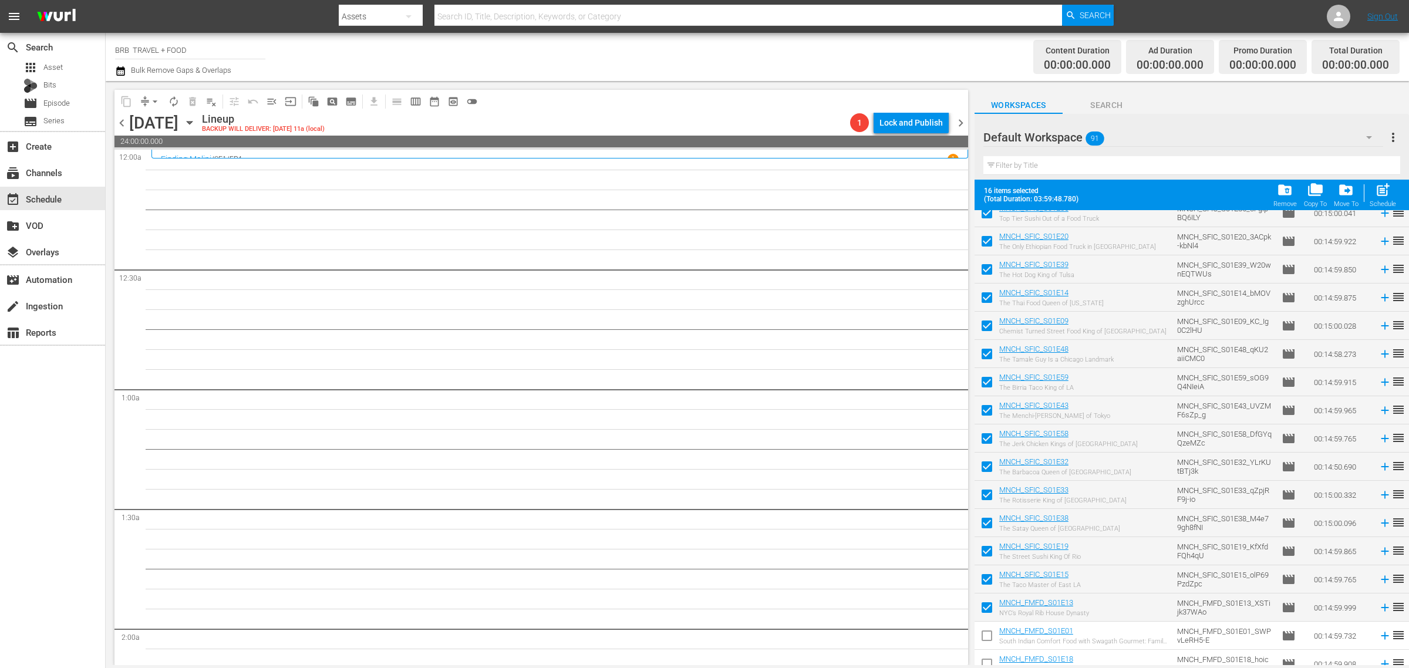
click at [616, 65] on div "Channel Title BRB TRAVEL + FOOD Bulk Remove Gaps & Overlaps" at bounding box center [465, 57] width 700 height 42
click at [587, 118] on div "Lineup BACKUP WILL DELIVER: 8/31 @ 11a (local)" at bounding box center [523, 123] width 643 height 20
click at [196, 124] on icon "button" at bounding box center [189, 122] width 13 height 13
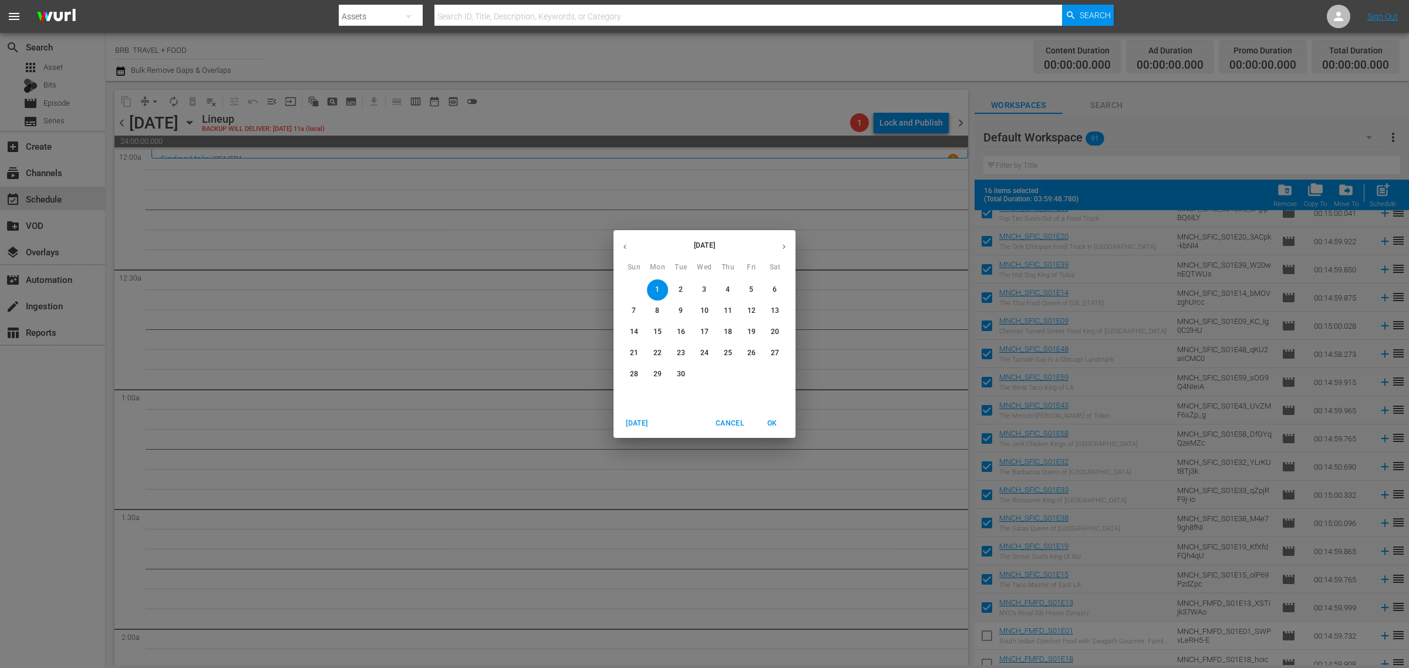
click at [626, 242] on icon "button" at bounding box center [625, 246] width 9 height 9
click at [751, 288] on p "1" at bounding box center [751, 290] width 4 height 10
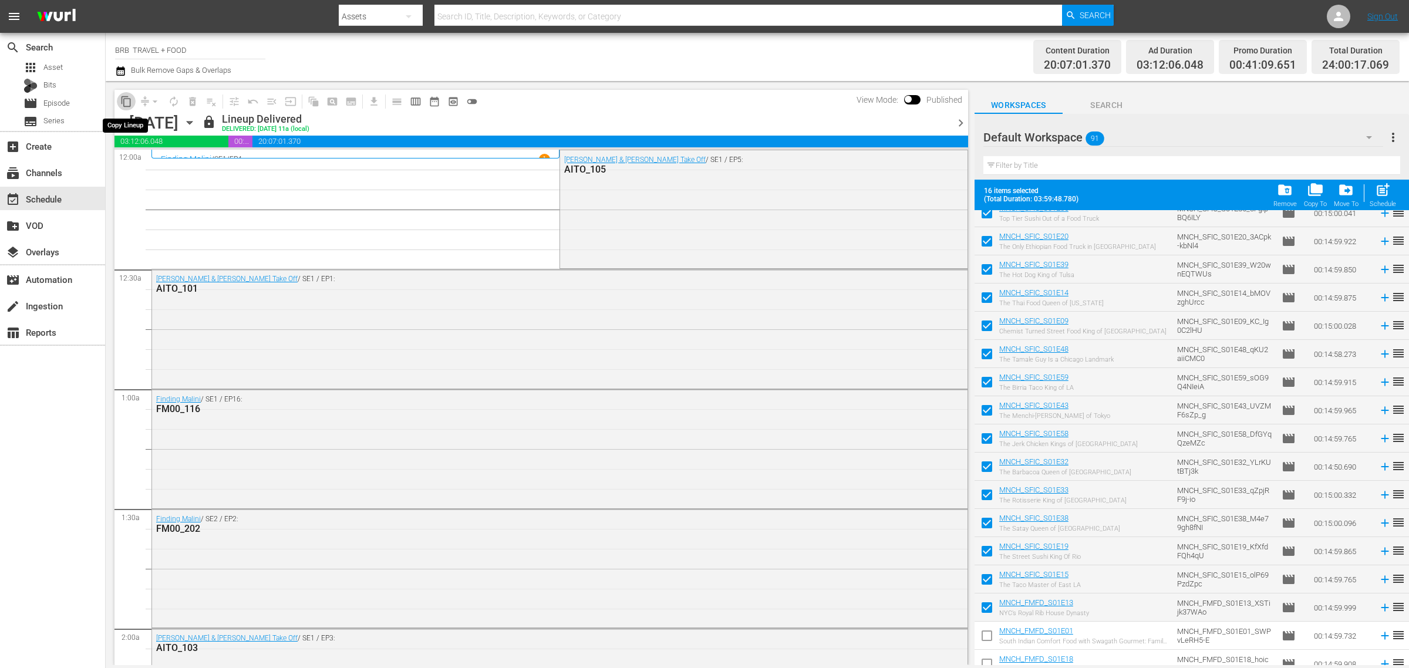
click at [130, 100] on span "content_copy" at bounding box center [126, 102] width 12 height 12
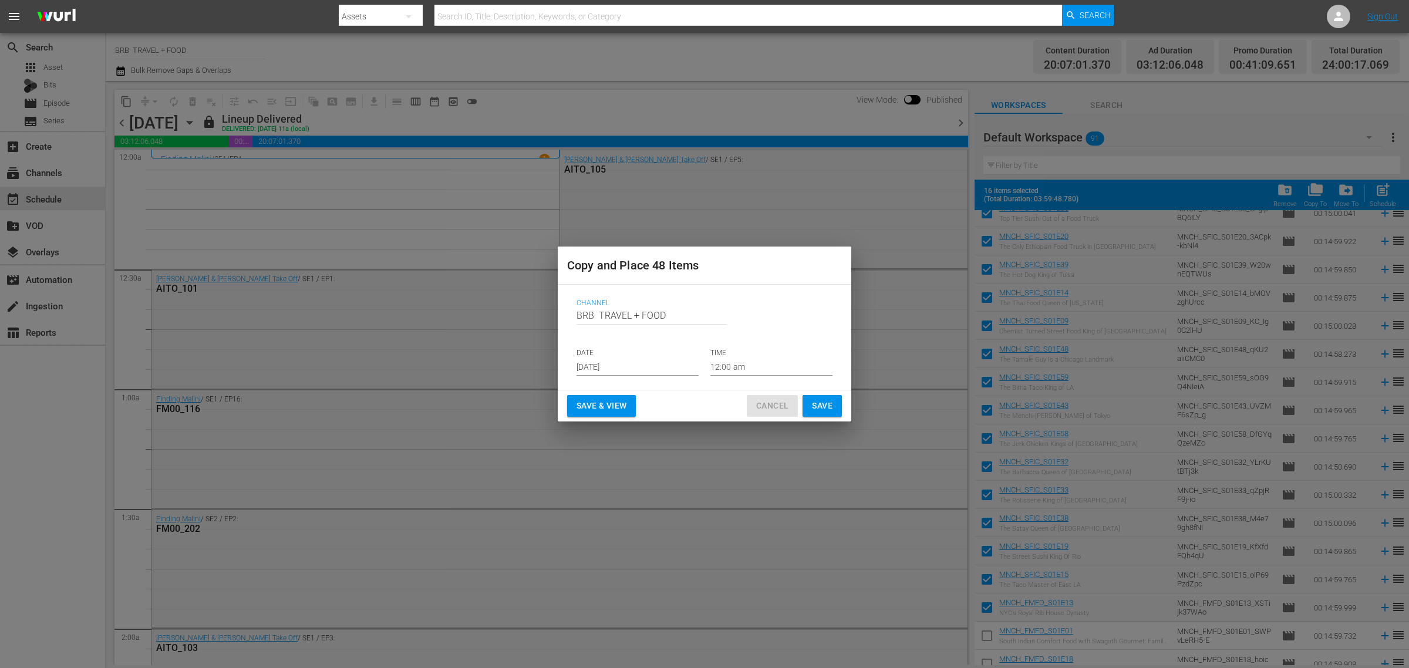
click at [775, 407] on span "Cancel" at bounding box center [772, 406] width 32 height 15
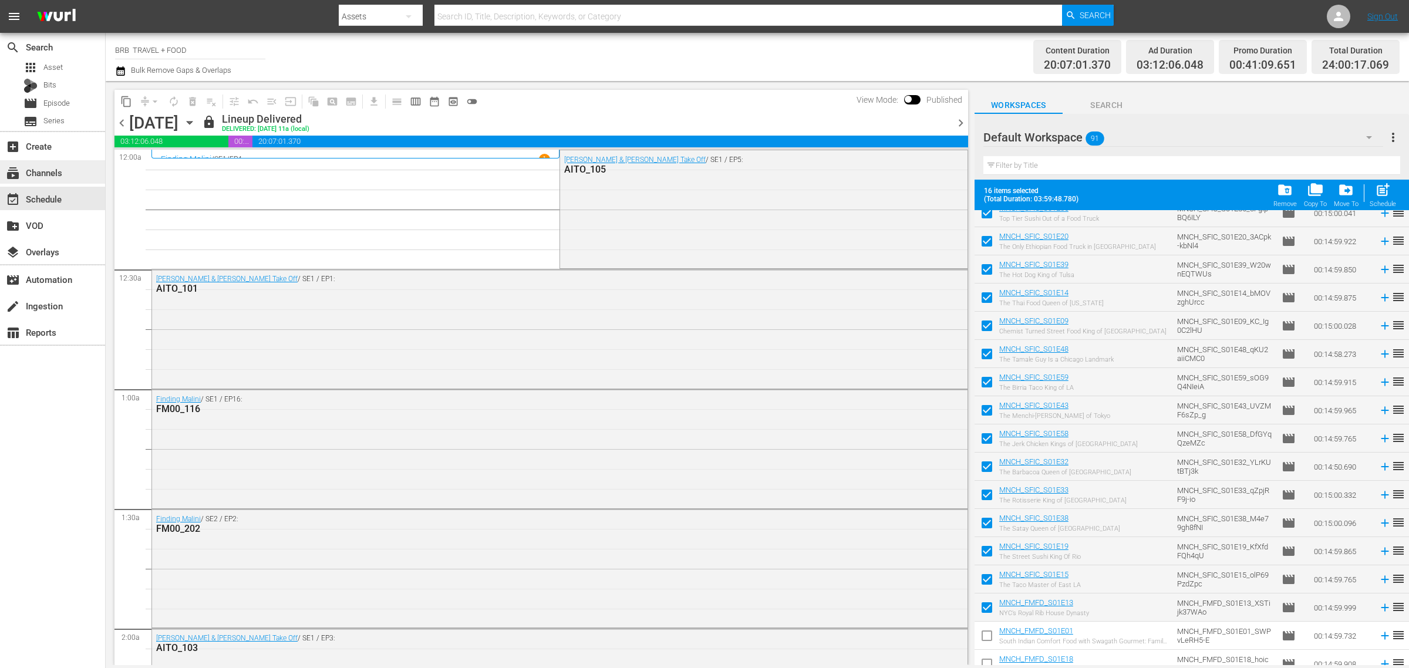
click at [35, 167] on div "subscriptions Channels" at bounding box center [33, 171] width 66 height 11
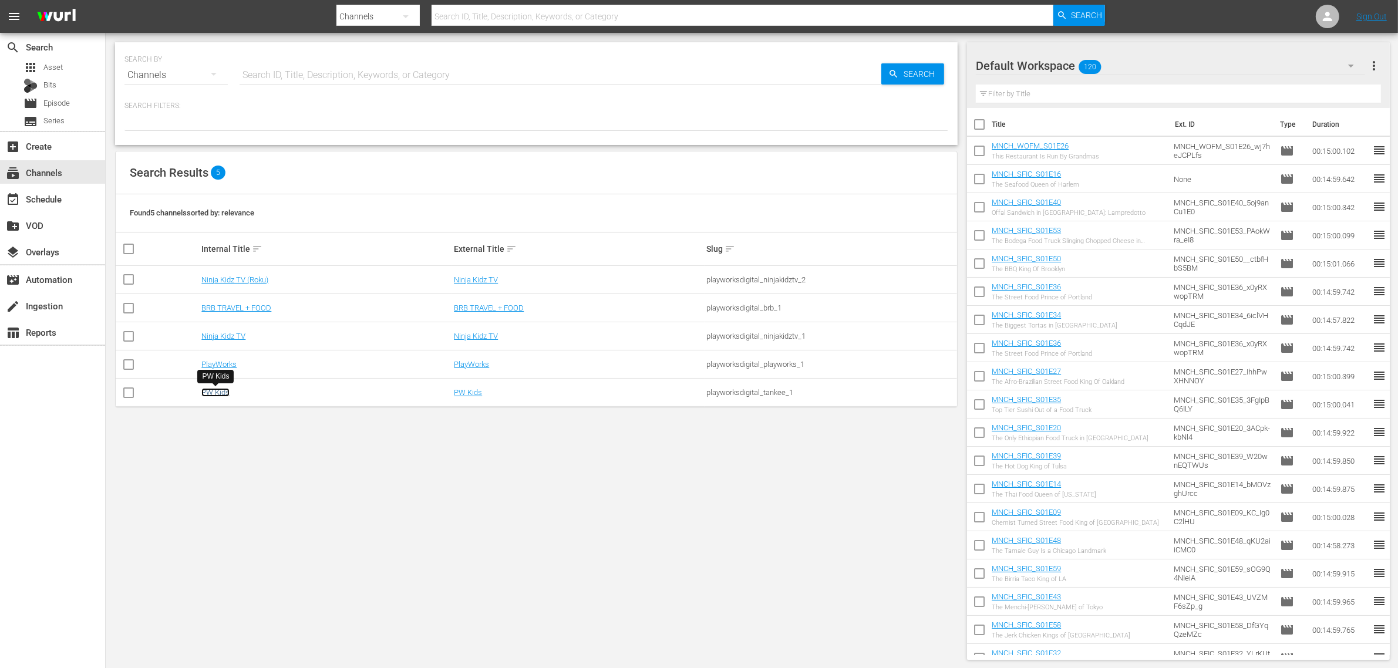
click at [224, 392] on link "PW Kids" at bounding box center [215, 392] width 28 height 9
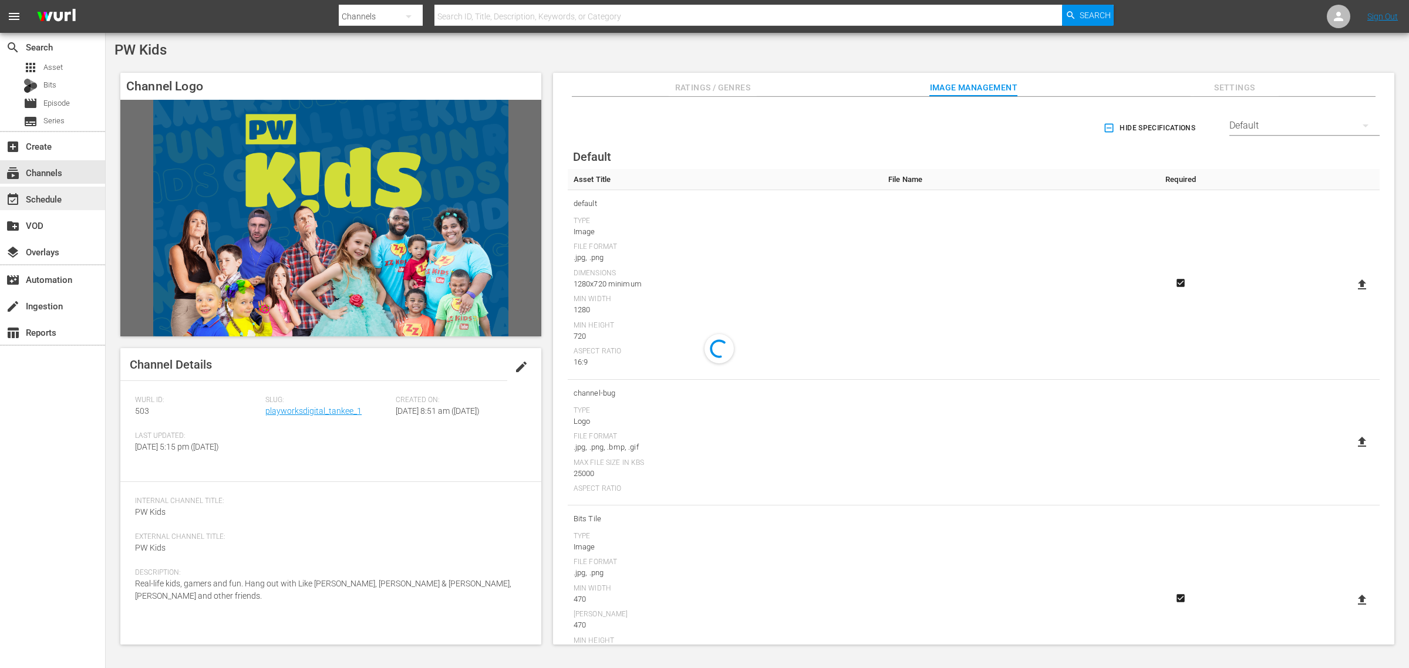
click at [42, 197] on div "event_available Schedule" at bounding box center [33, 197] width 66 height 11
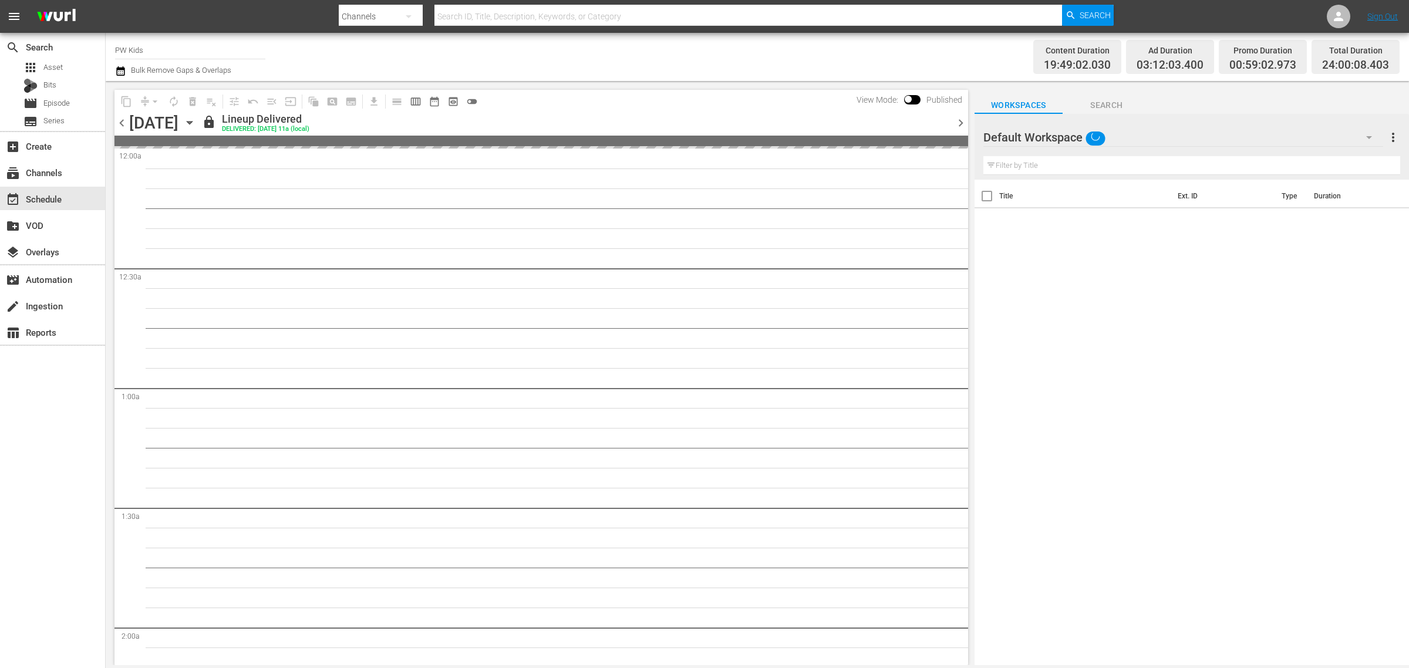
click at [196, 116] on icon "button" at bounding box center [189, 122] width 13 height 13
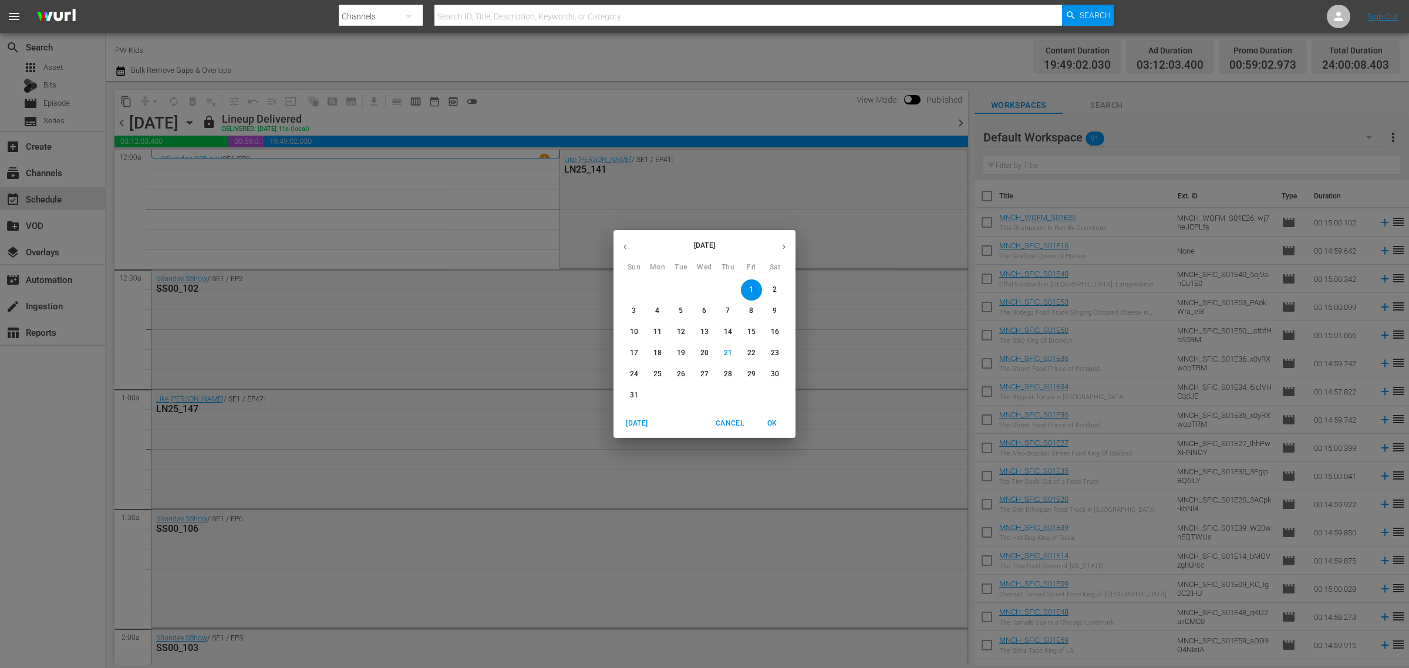
click at [728, 426] on span "Cancel" at bounding box center [730, 423] width 28 height 12
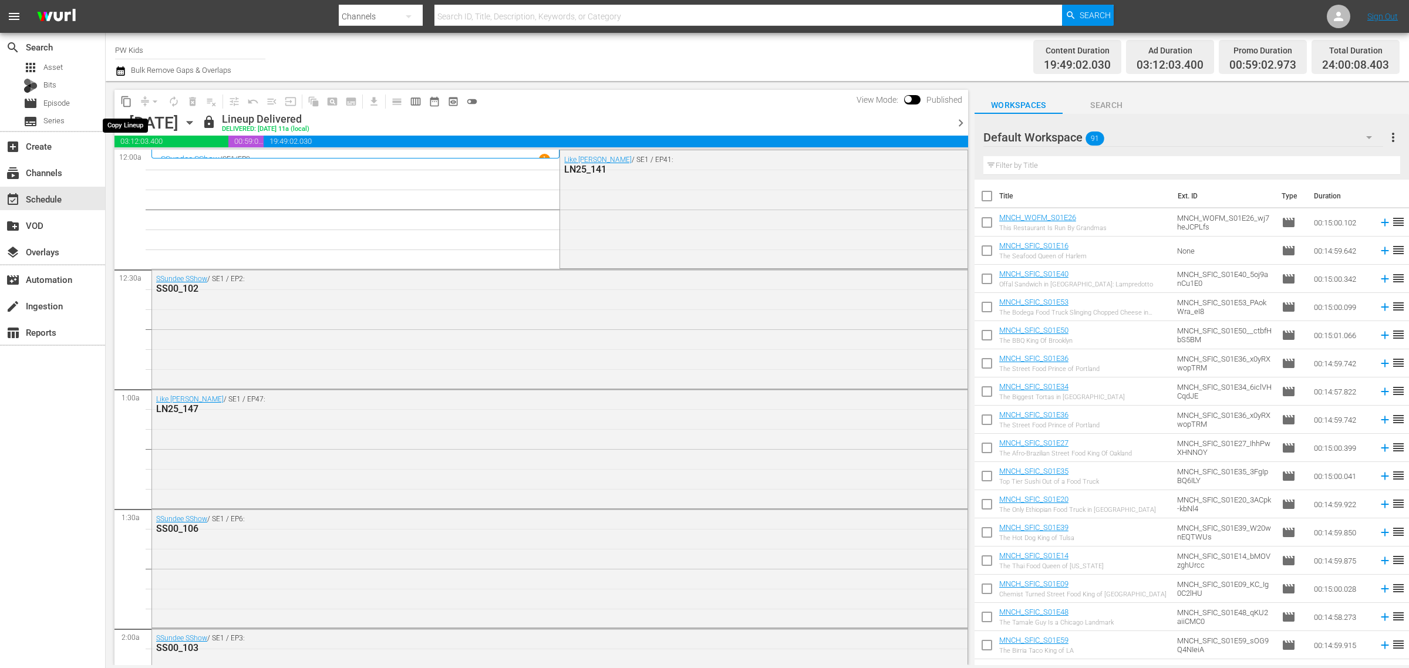
click at [130, 101] on span "content_copy" at bounding box center [126, 102] width 12 height 12
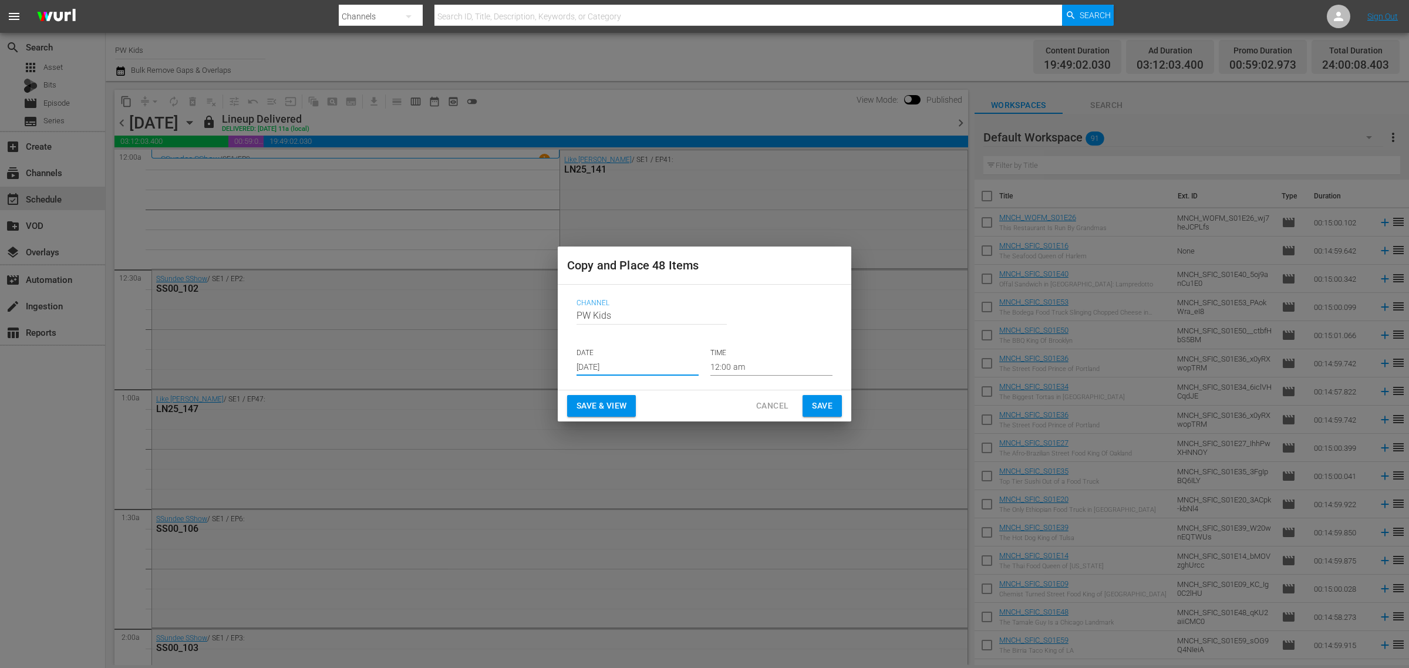
click at [605, 365] on input "[DATE]" at bounding box center [638, 367] width 122 height 18
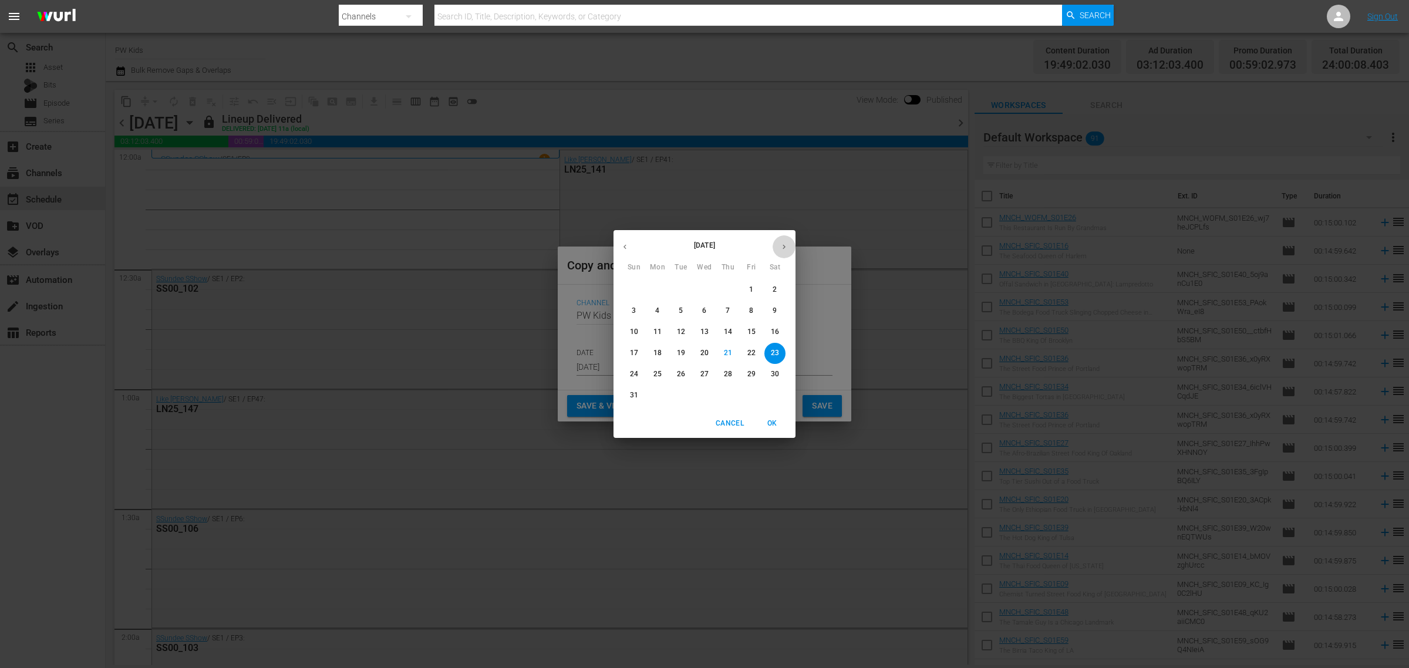
click at [786, 247] on icon "button" at bounding box center [784, 246] width 9 height 9
click at [662, 291] on span "1" at bounding box center [657, 290] width 21 height 10
type input "Sep 1st 2025"
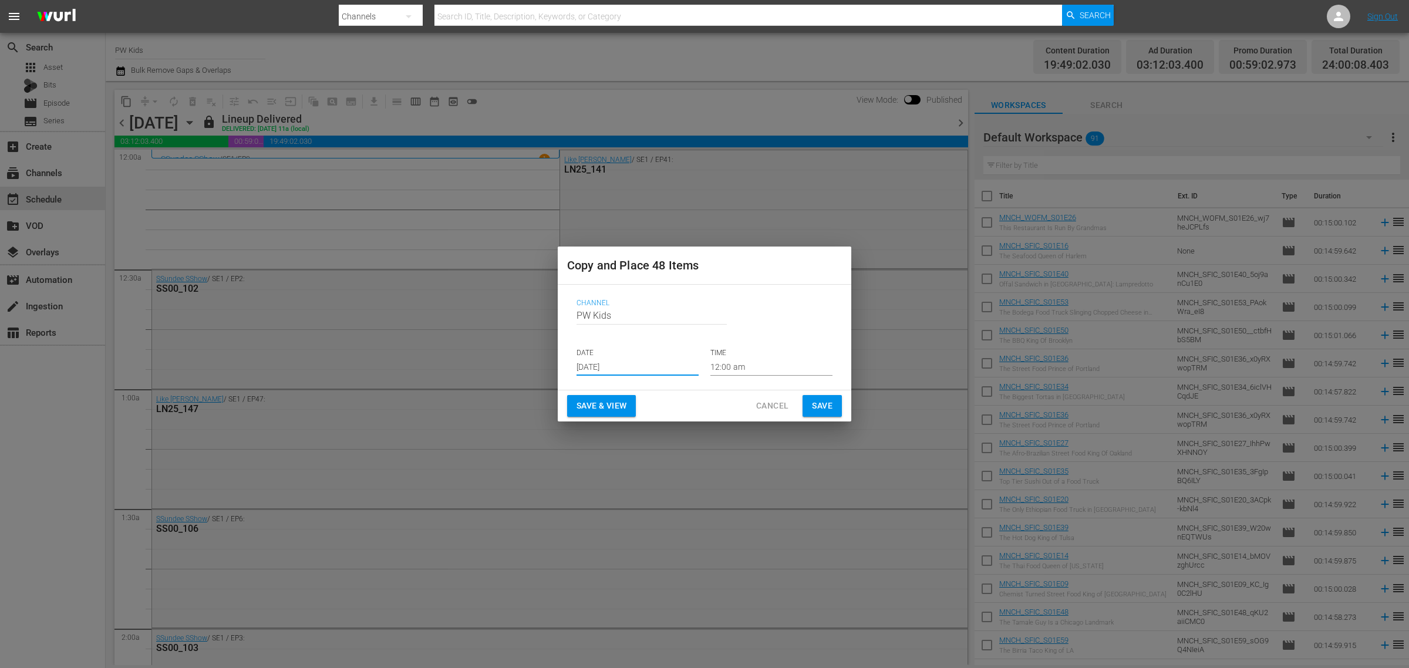
click at [605, 410] on span "Save & View" at bounding box center [602, 406] width 50 height 15
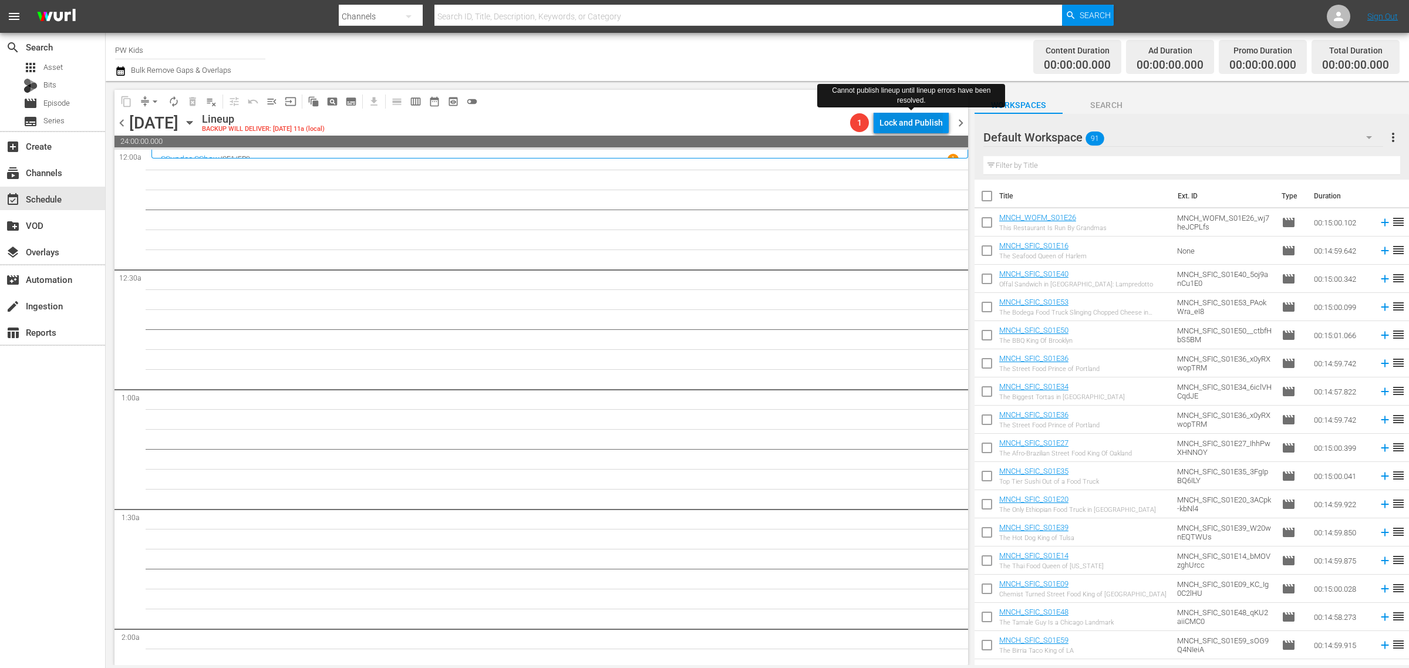
click at [915, 116] on div "Lock and Publish" at bounding box center [910, 122] width 63 height 21
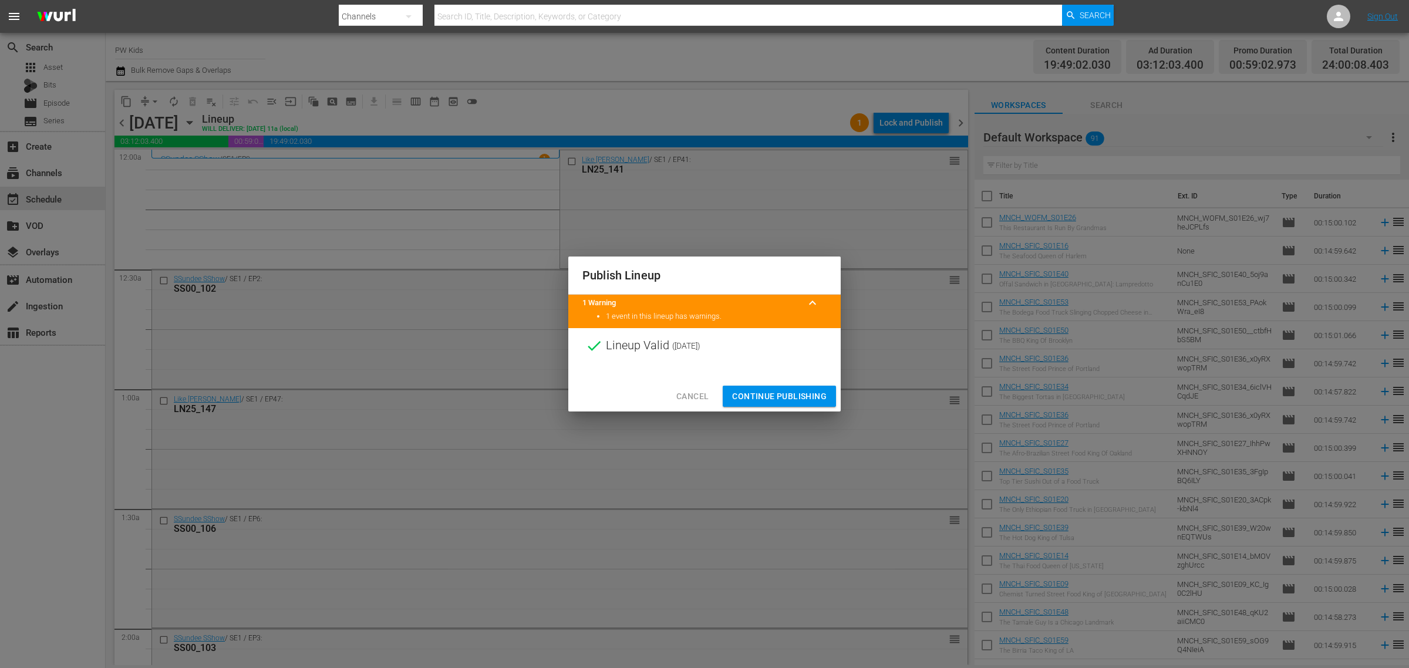
drag, startPoint x: 653, startPoint y: 380, endPoint x: 730, endPoint y: 373, distance: 77.3
click at [653, 381] on div "Cancel Continue Publishing" at bounding box center [704, 396] width 272 height 31
click at [758, 396] on span "Continue Publishing" at bounding box center [779, 396] width 95 height 15
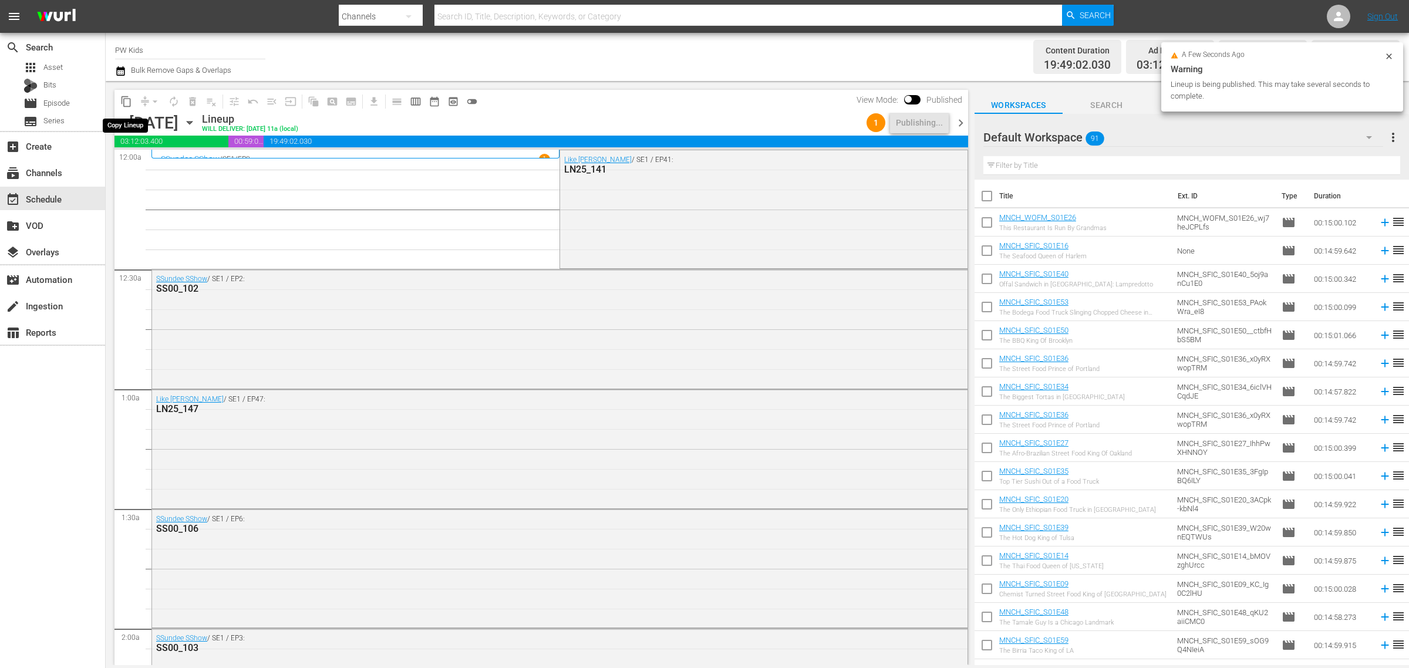
click at [133, 102] on button "content_copy" at bounding box center [126, 101] width 19 height 19
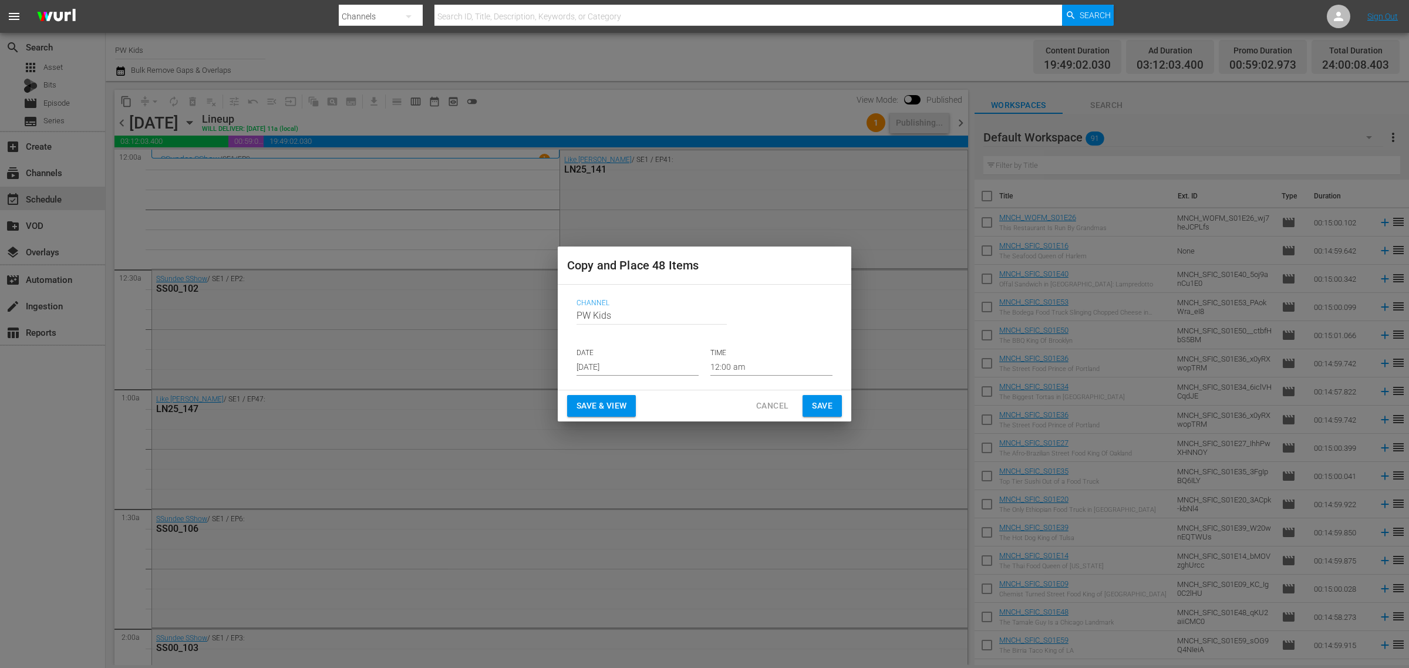
click at [594, 363] on input "[DATE]" at bounding box center [638, 367] width 122 height 18
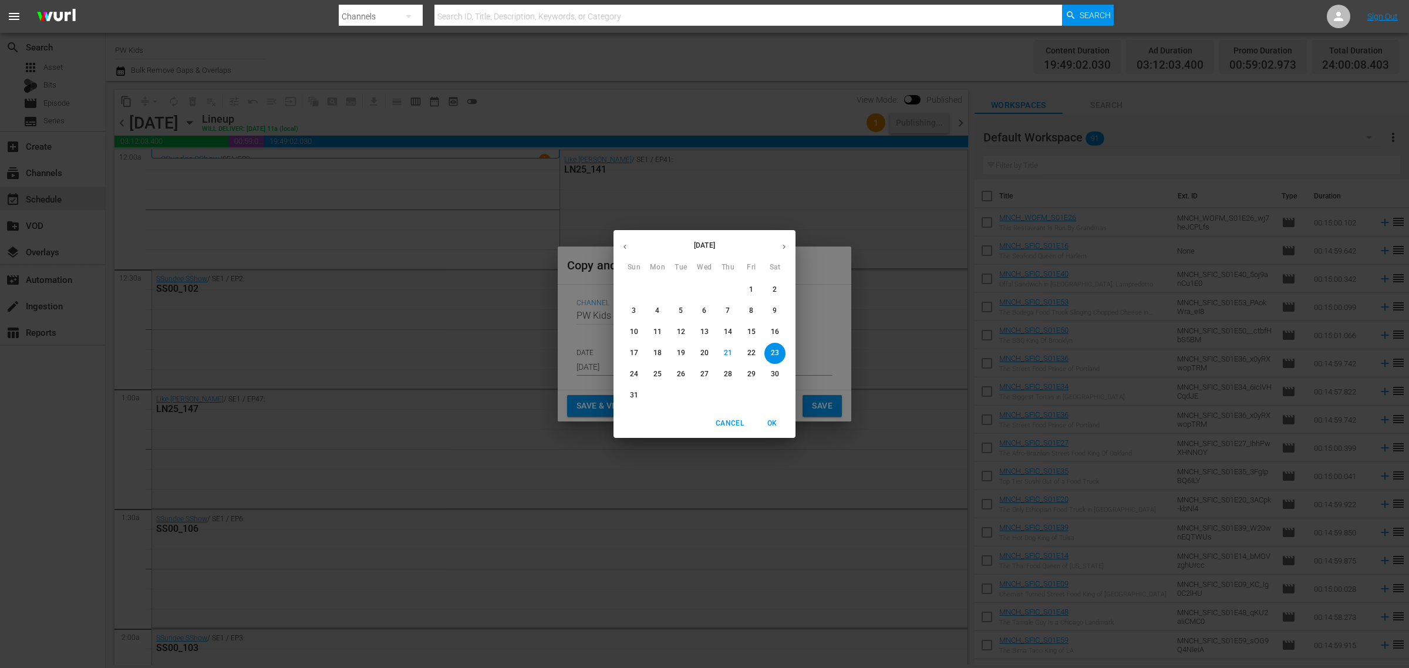
click at [787, 248] on icon "button" at bounding box center [784, 246] width 9 height 9
click at [682, 316] on p "9" at bounding box center [681, 311] width 4 height 10
type input "Sep 9th 2025"
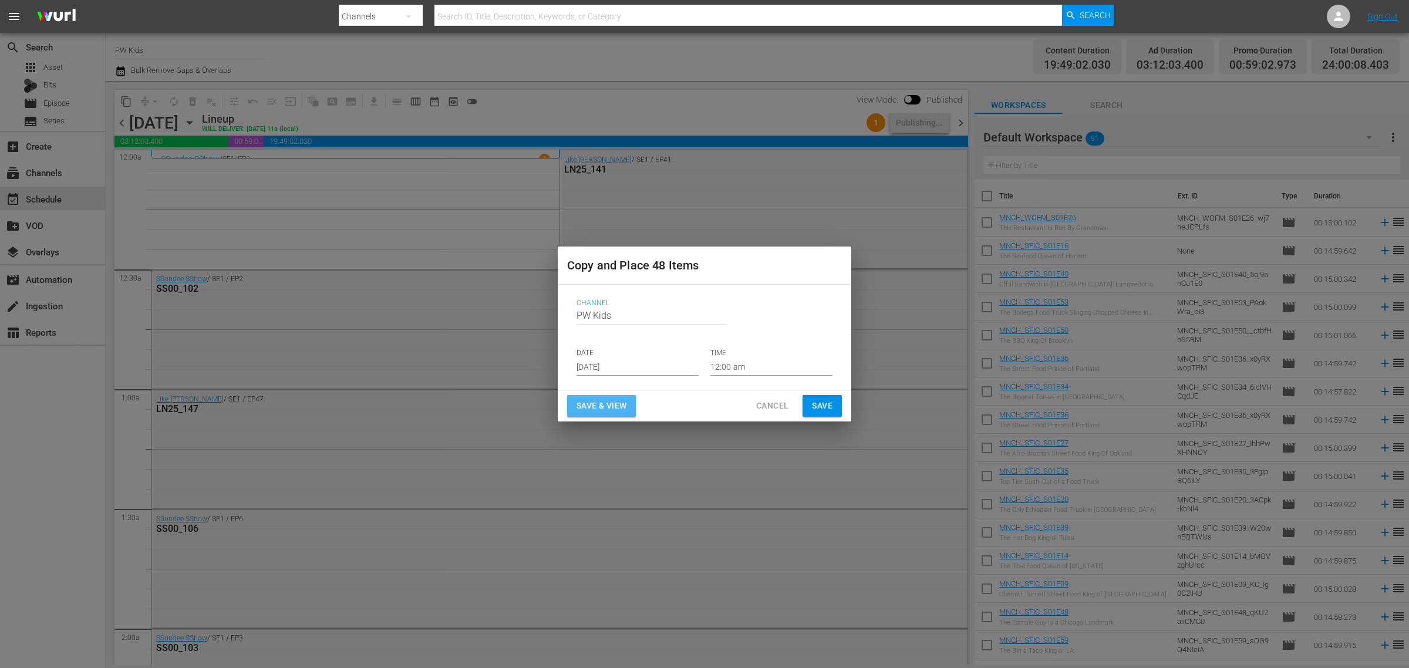
click at [606, 406] on span "Save & View" at bounding box center [602, 406] width 50 height 15
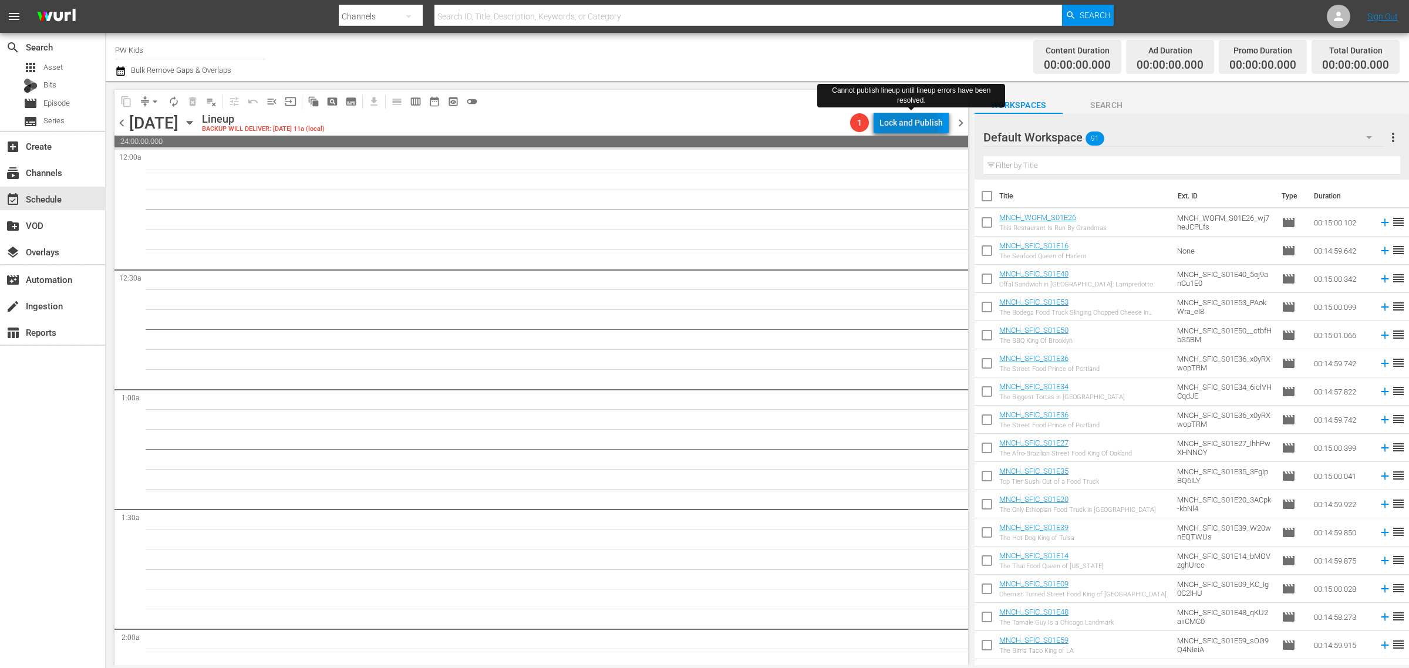
click at [902, 124] on div "Lock and Publish" at bounding box center [910, 122] width 63 height 21
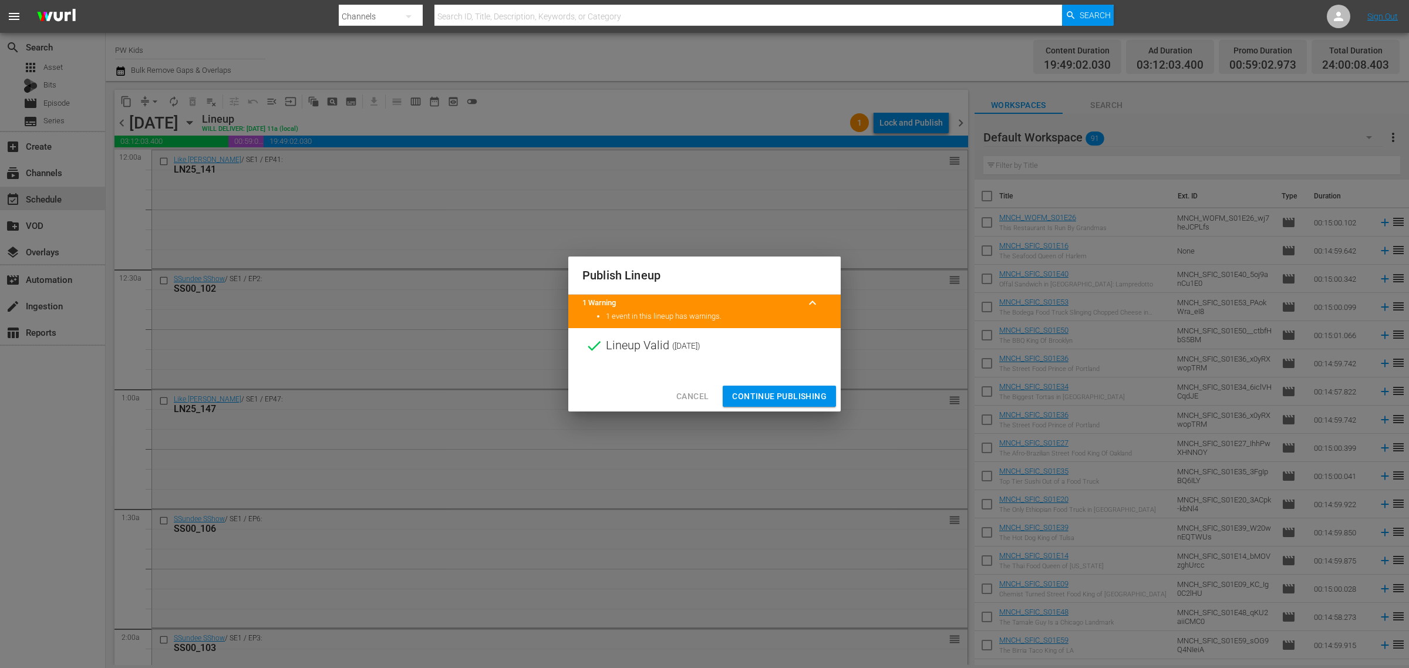
click at [767, 398] on span "Continue Publishing" at bounding box center [779, 396] width 95 height 15
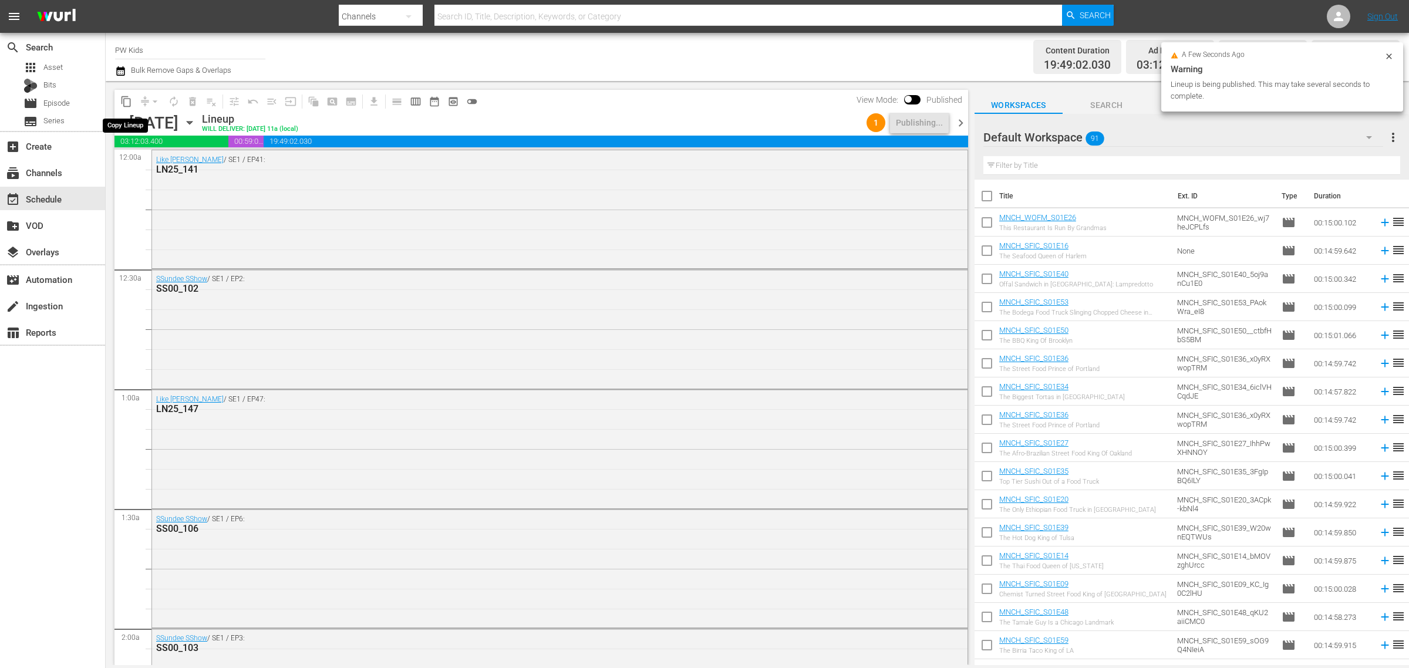
click at [120, 99] on span "content_copy" at bounding box center [126, 102] width 12 height 12
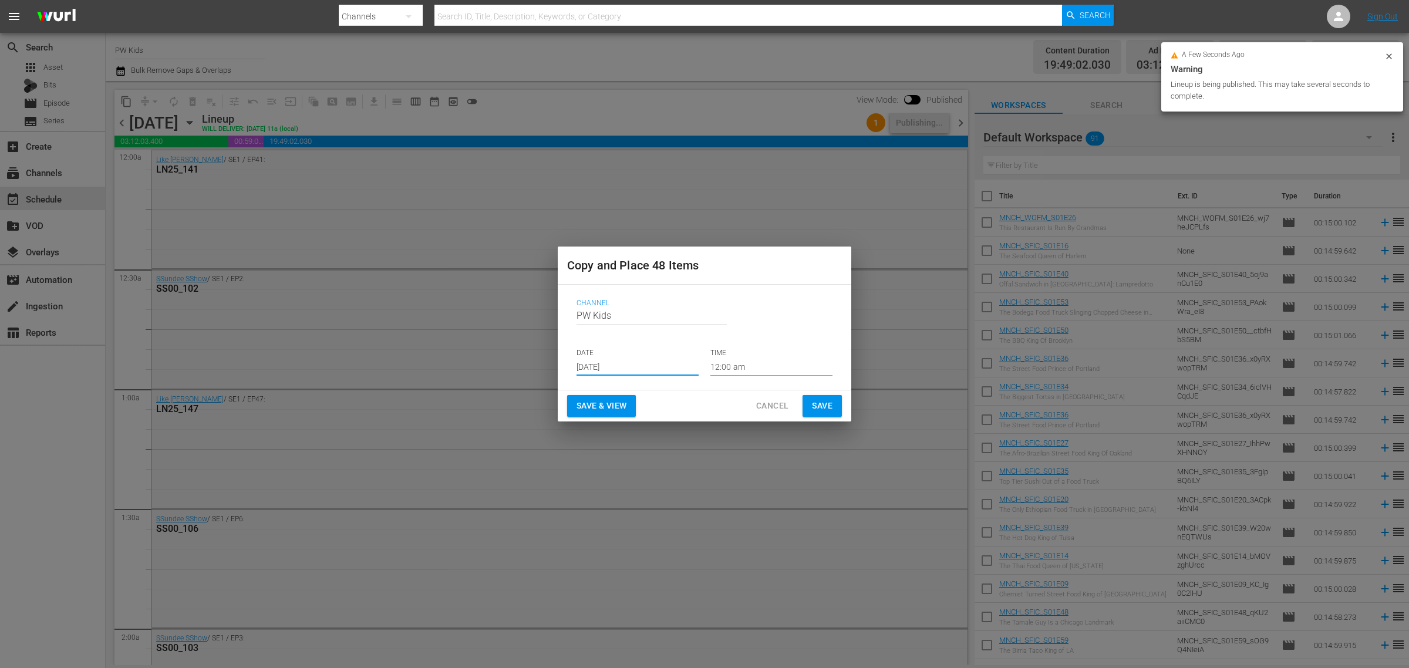
click at [603, 376] on input "[DATE]" at bounding box center [638, 367] width 122 height 18
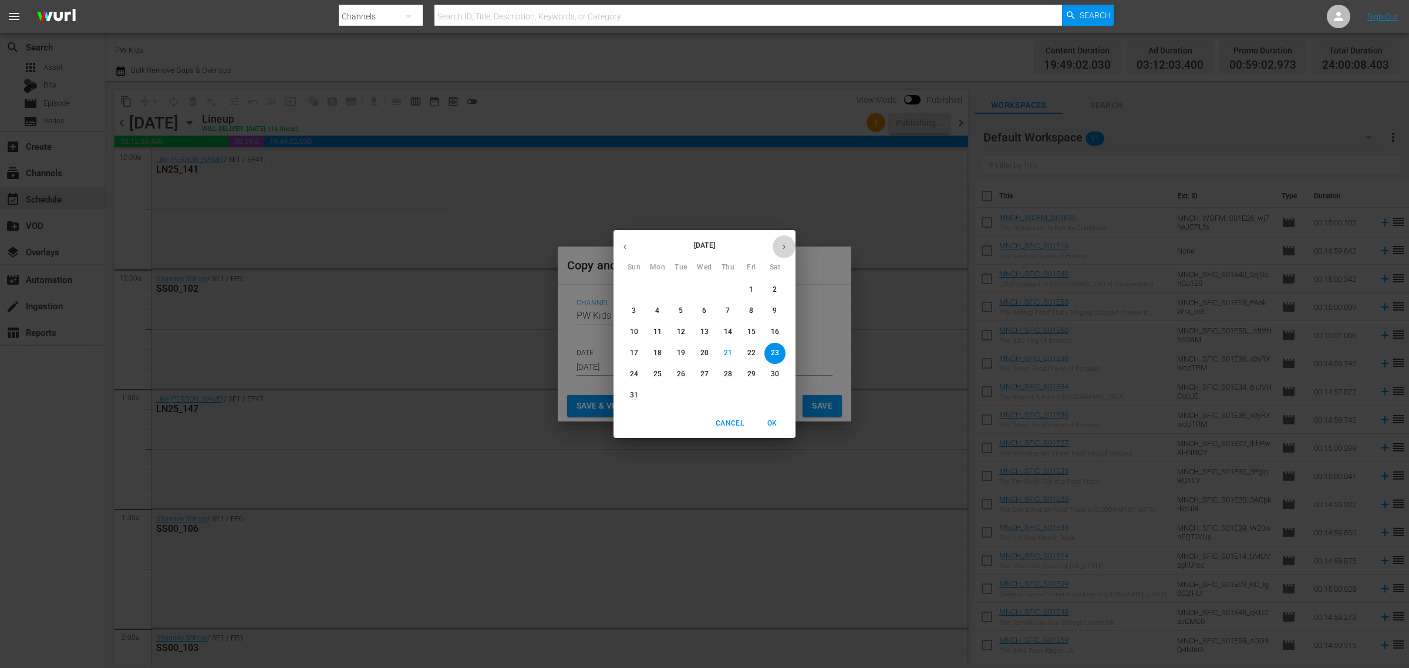
click at [781, 244] on icon "button" at bounding box center [784, 246] width 9 height 9
click at [703, 331] on p "17" at bounding box center [704, 332] width 8 height 10
type input "Sep 17th 2025"
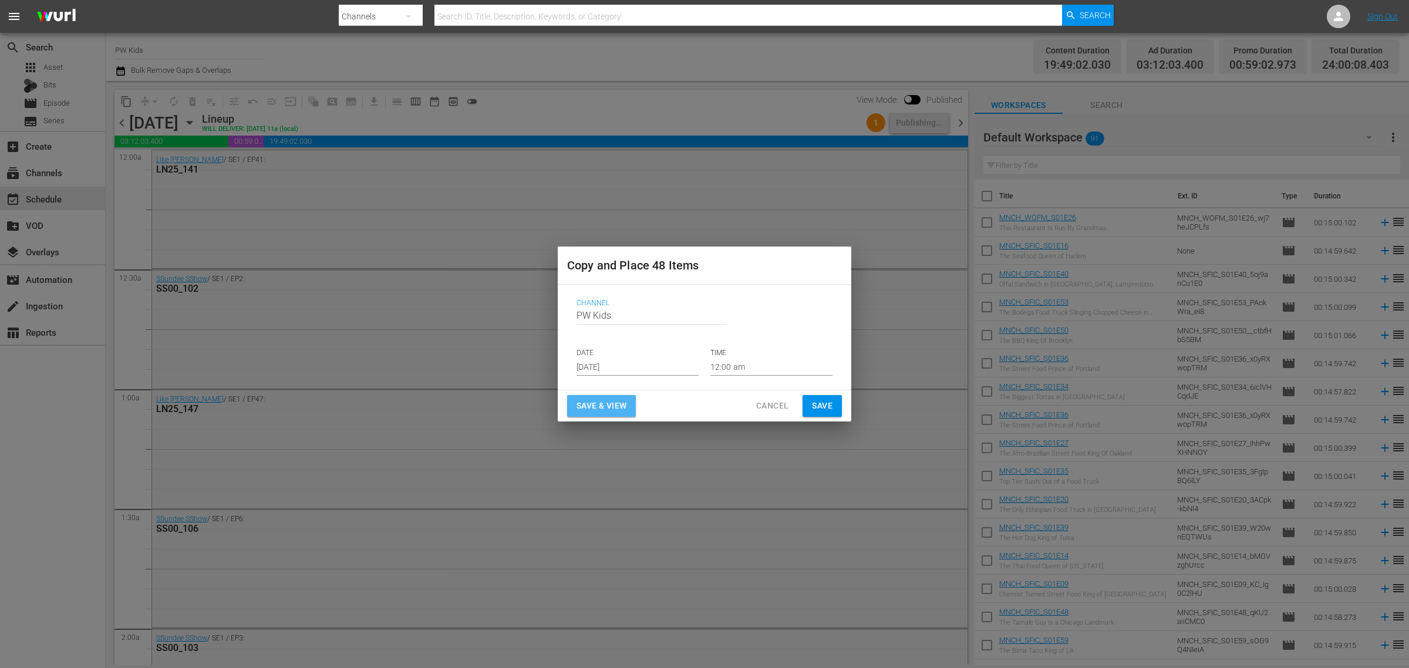
click at [591, 406] on span "Save & View" at bounding box center [602, 406] width 50 height 15
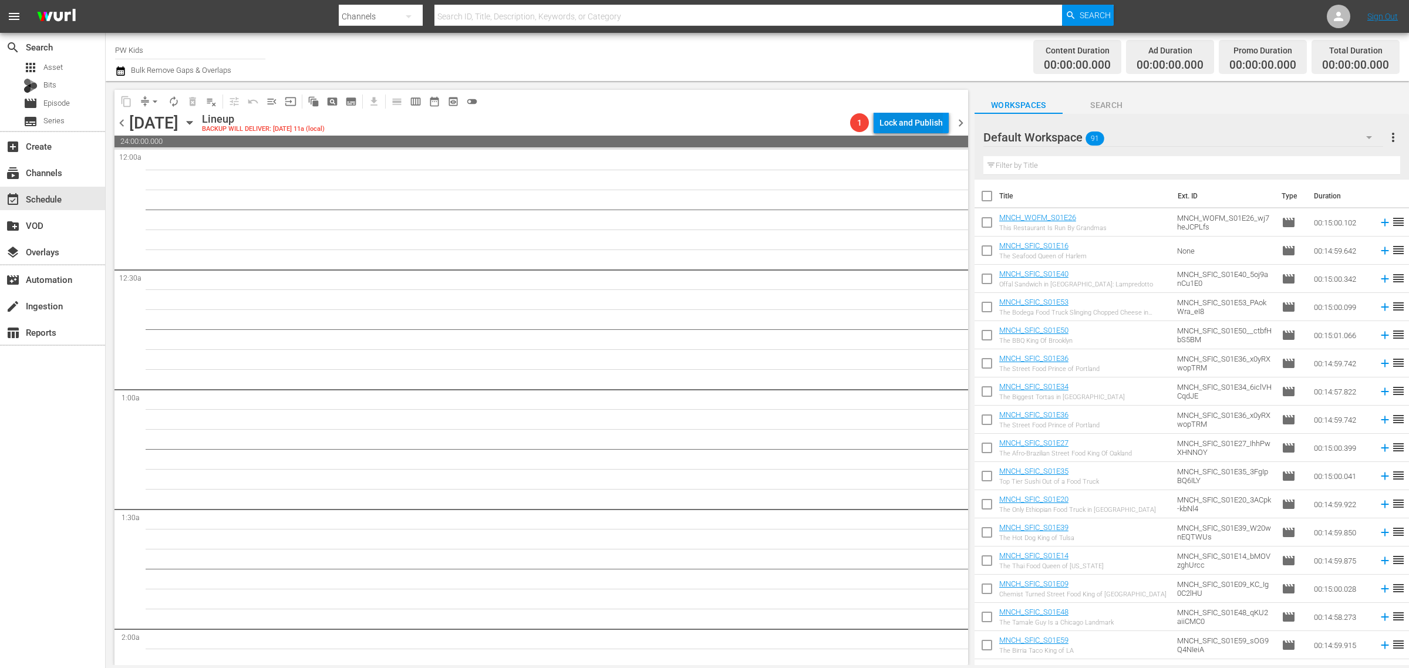
click at [913, 127] on div "Lock and Publish" at bounding box center [910, 122] width 63 height 21
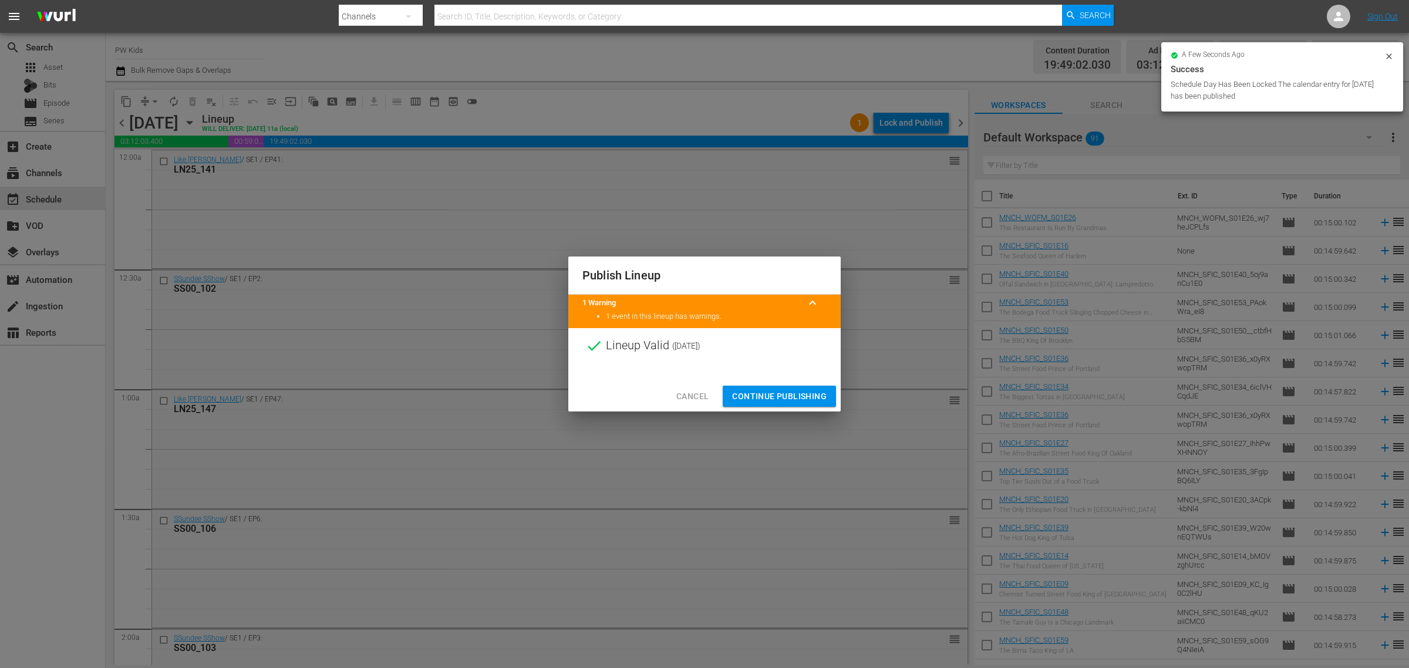
click at [777, 395] on span "Continue Publishing" at bounding box center [779, 396] width 95 height 15
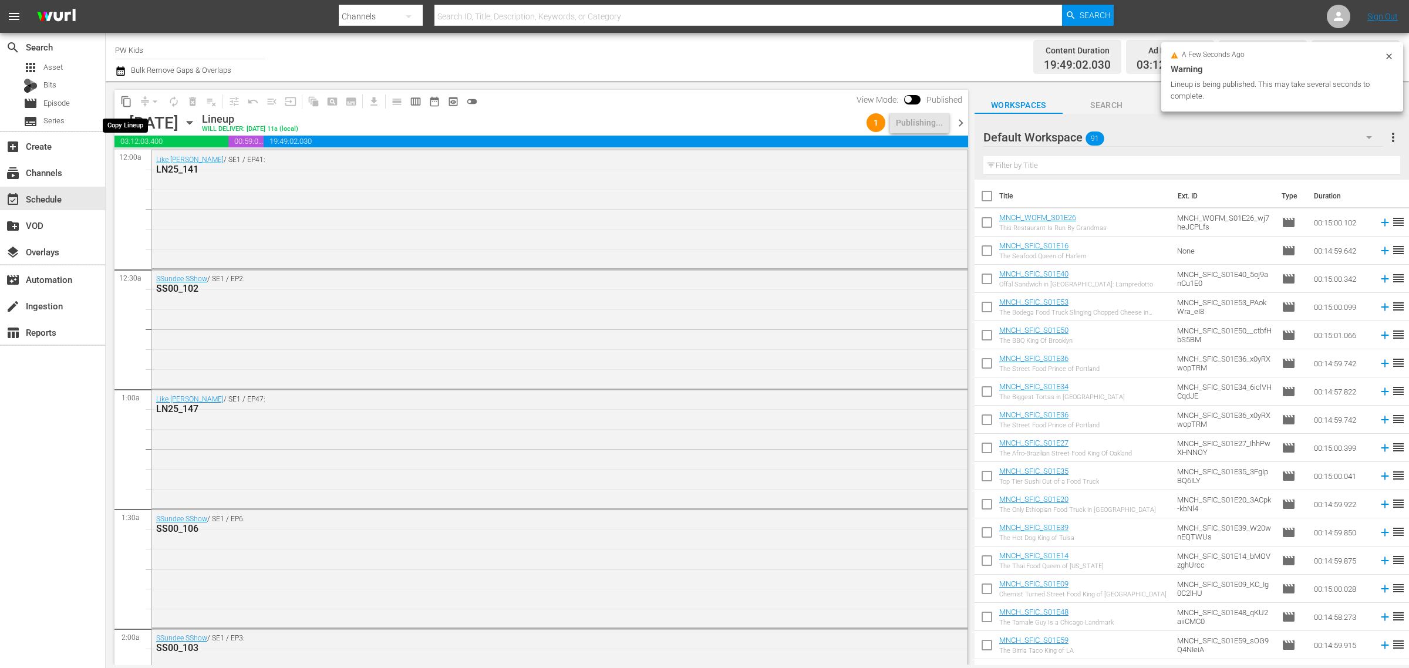
click at [126, 101] on span "content_copy" at bounding box center [126, 102] width 12 height 12
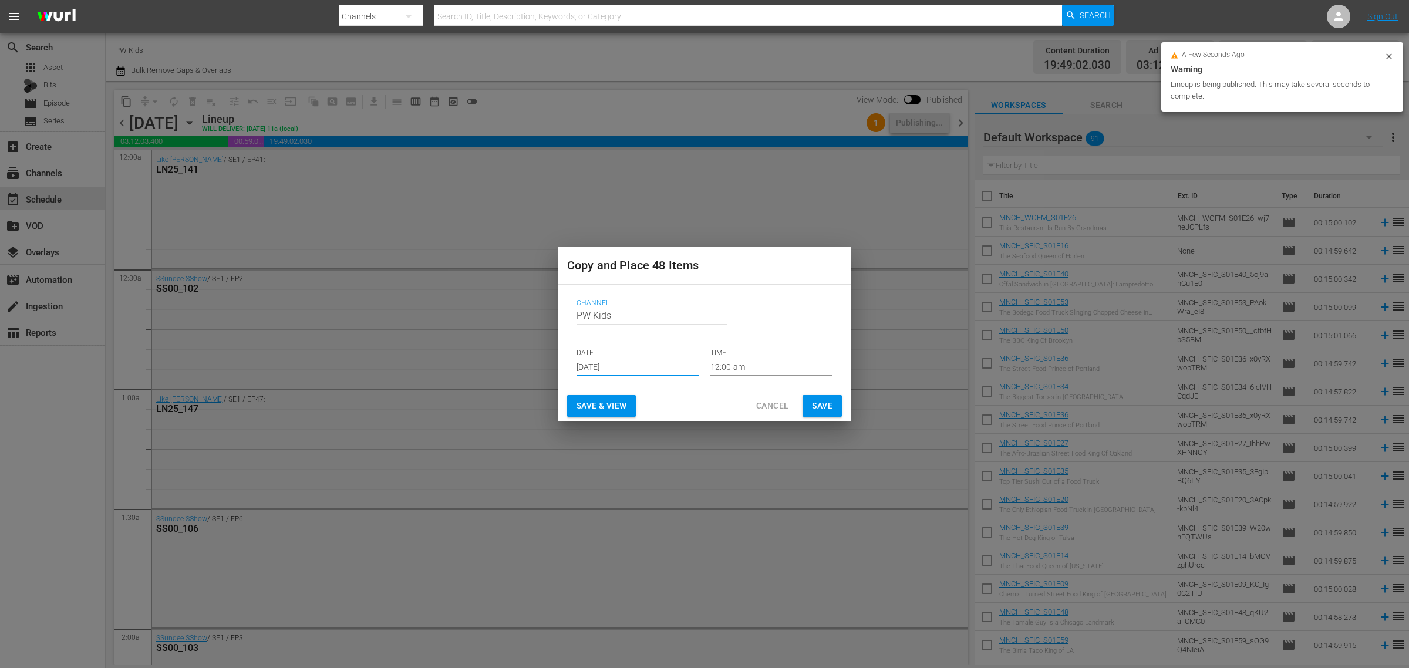
click at [625, 371] on input "[DATE]" at bounding box center [638, 367] width 122 height 18
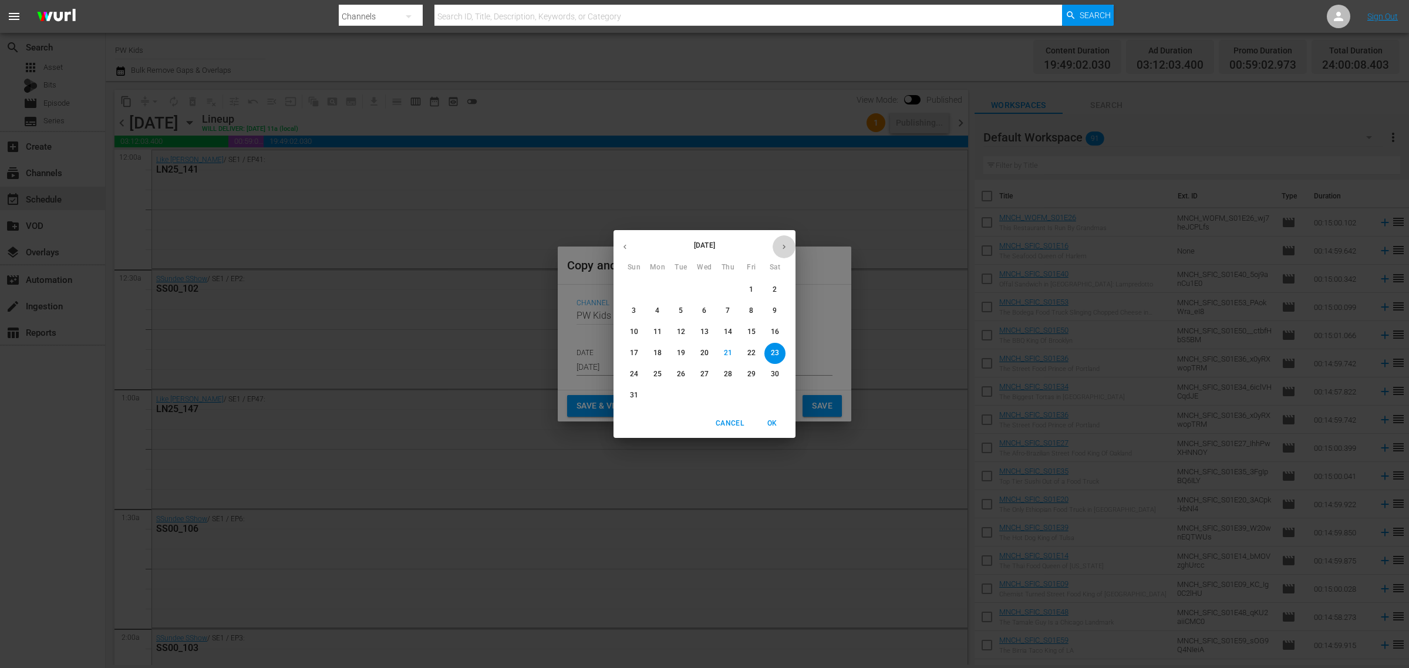
click at [790, 248] on button "button" at bounding box center [784, 246] width 23 height 23
click at [726, 350] on p "25" at bounding box center [728, 353] width 8 height 10
type input "Sep 25th 2025"
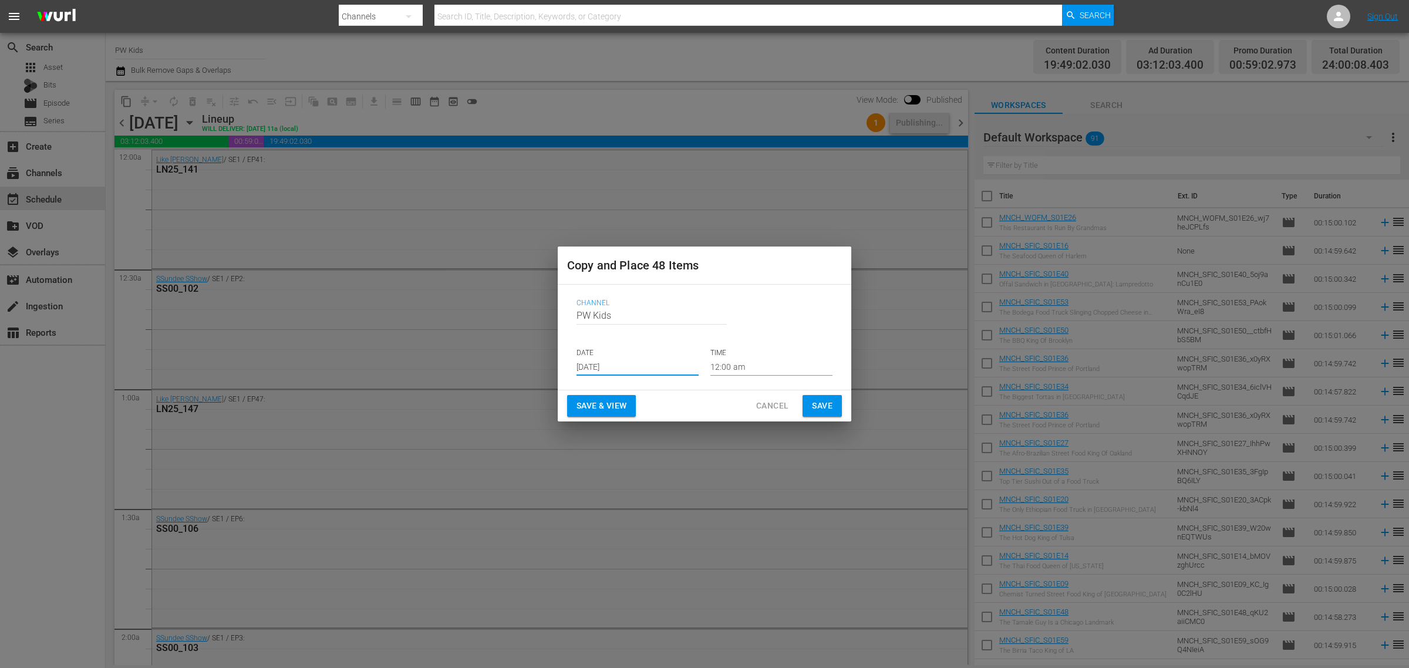
click at [599, 406] on span "Save & View" at bounding box center [602, 406] width 50 height 15
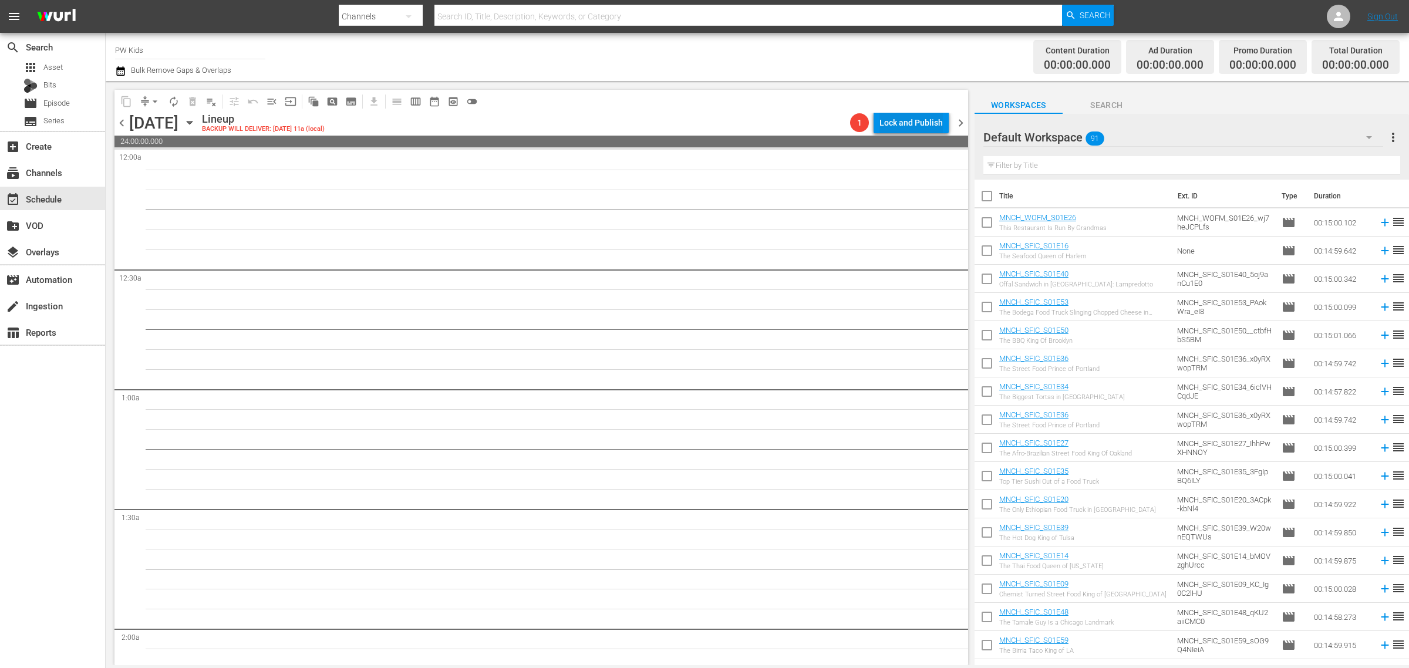
click at [911, 128] on div "Lock and Publish" at bounding box center [910, 122] width 63 height 21
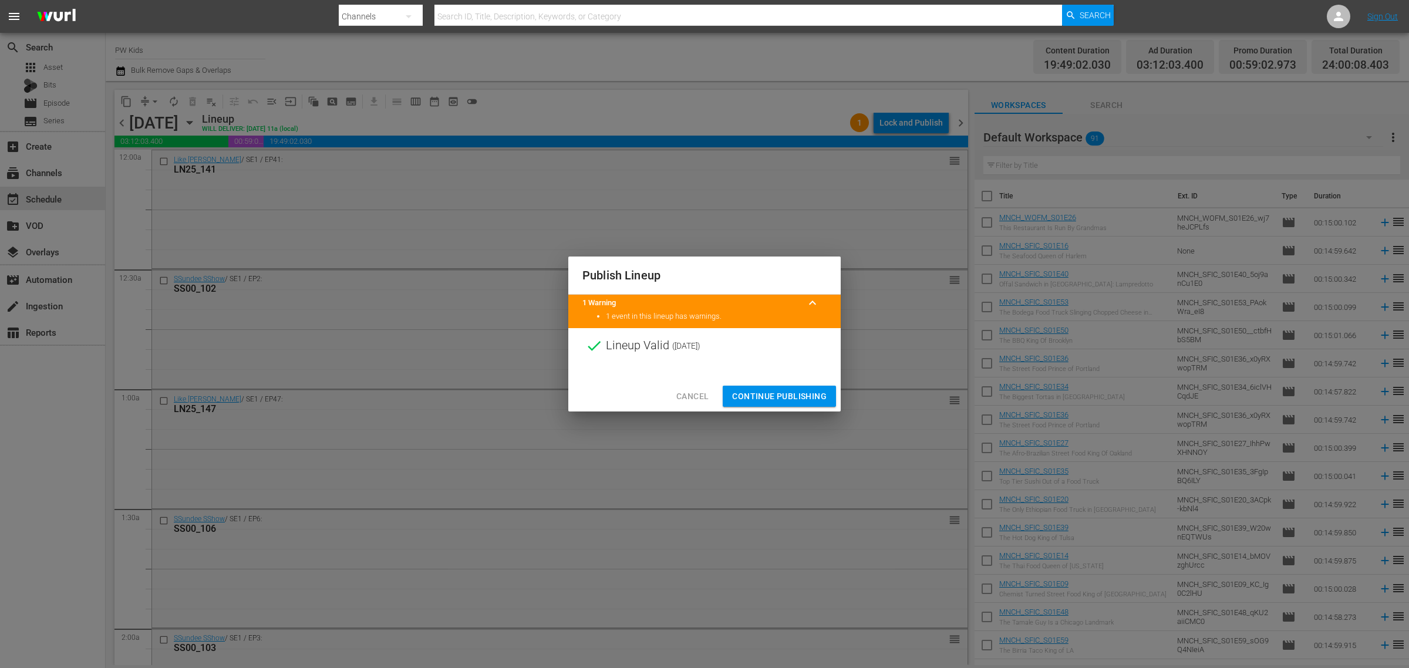
click at [740, 394] on span "Continue Publishing" at bounding box center [779, 396] width 95 height 15
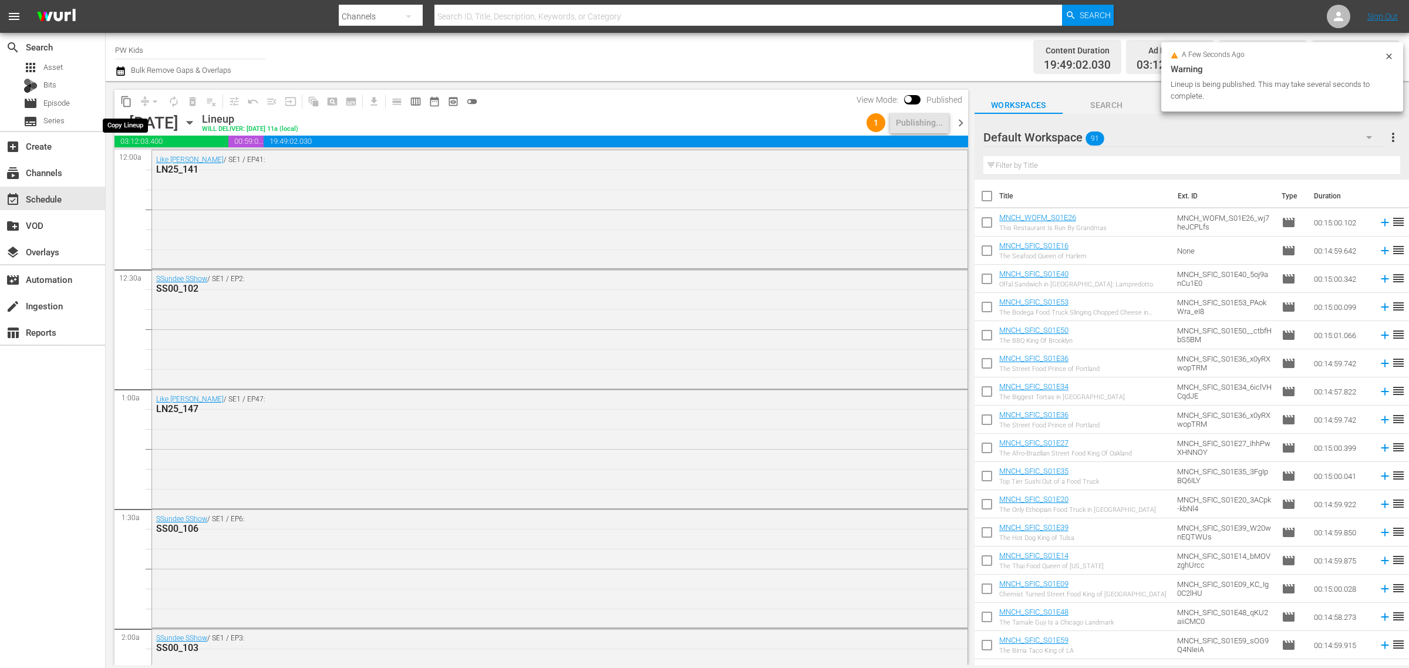
click at [126, 106] on button "content_copy" at bounding box center [126, 101] width 19 height 19
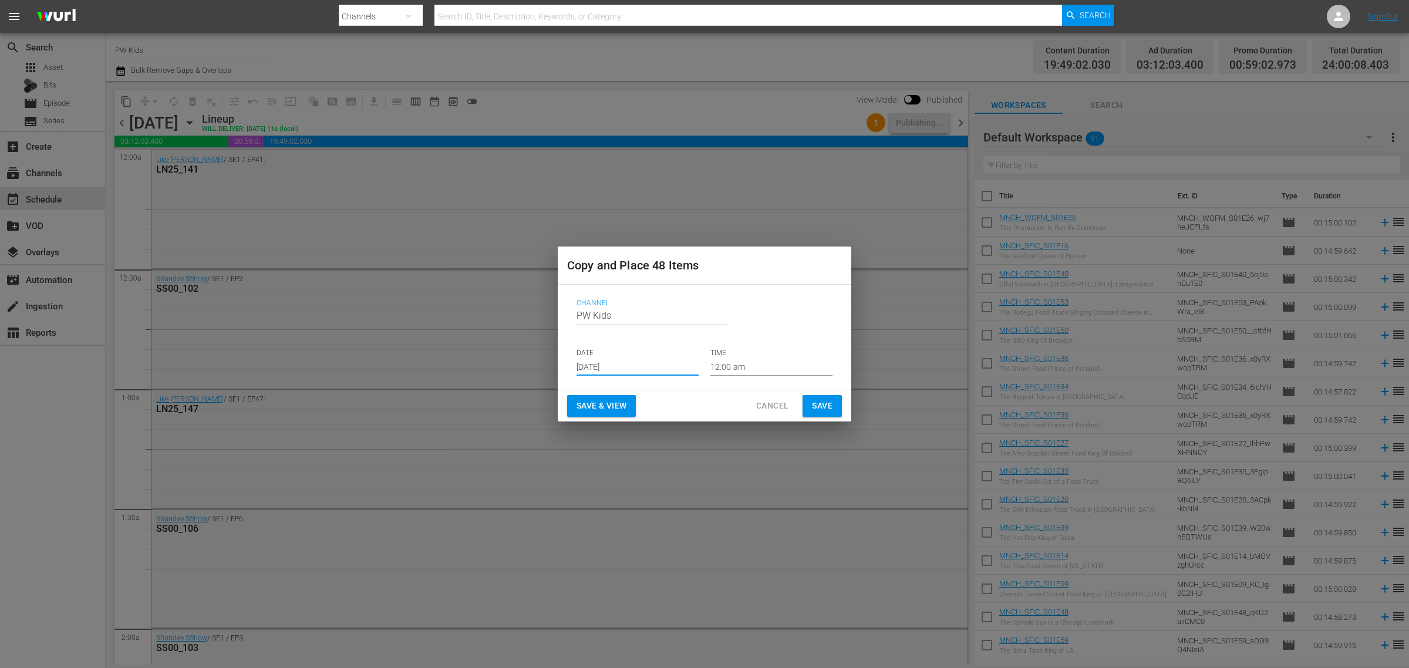
click at [626, 370] on input "[DATE]" at bounding box center [638, 367] width 122 height 18
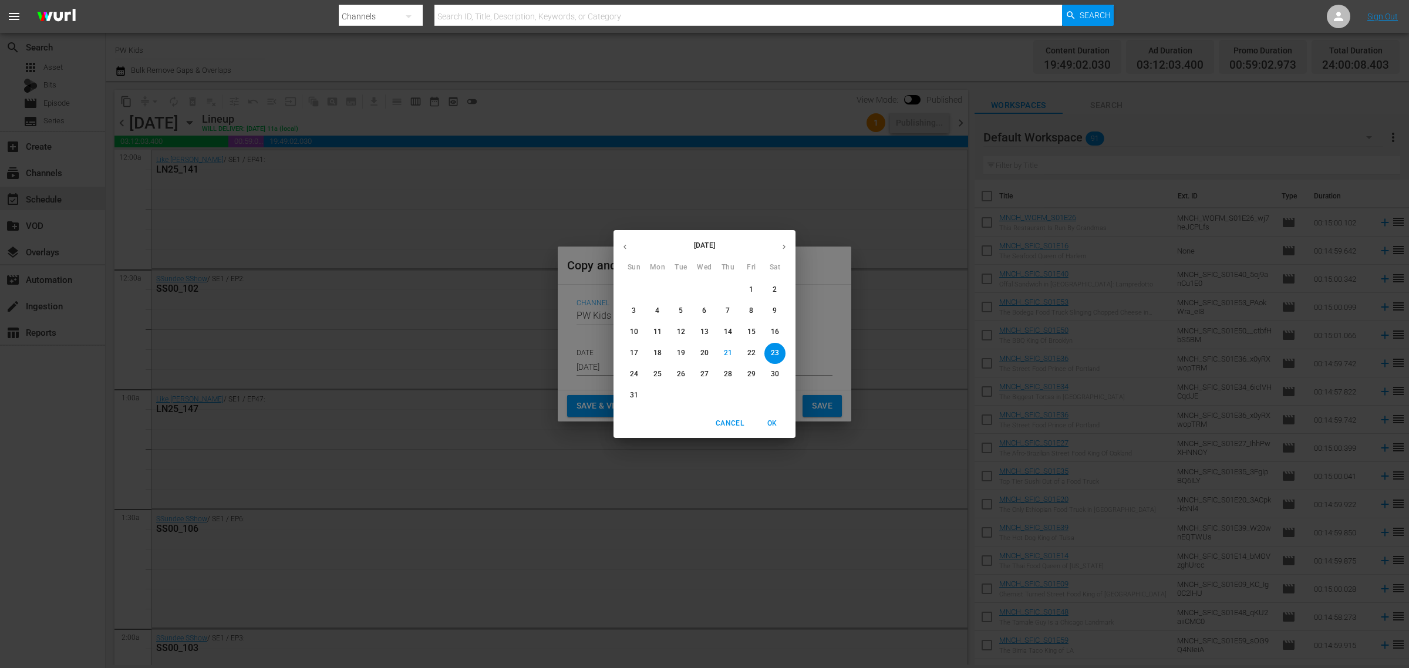
click at [784, 248] on icon "button" at bounding box center [784, 247] width 3 height 5
click at [782, 248] on icon "button" at bounding box center [784, 246] width 9 height 9
click at [705, 288] on p "1" at bounding box center [704, 290] width 4 height 10
type input "Oct 1st 2025"
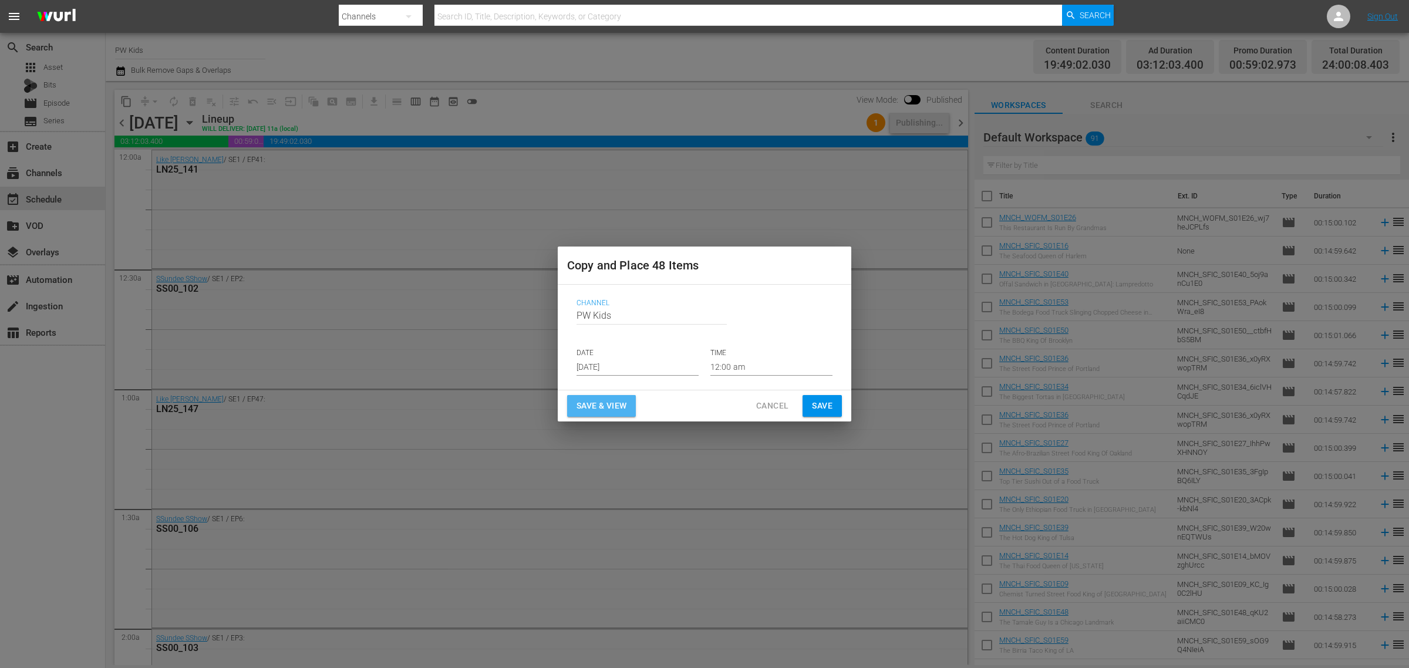
click at [603, 403] on span "Save & View" at bounding box center [602, 406] width 50 height 15
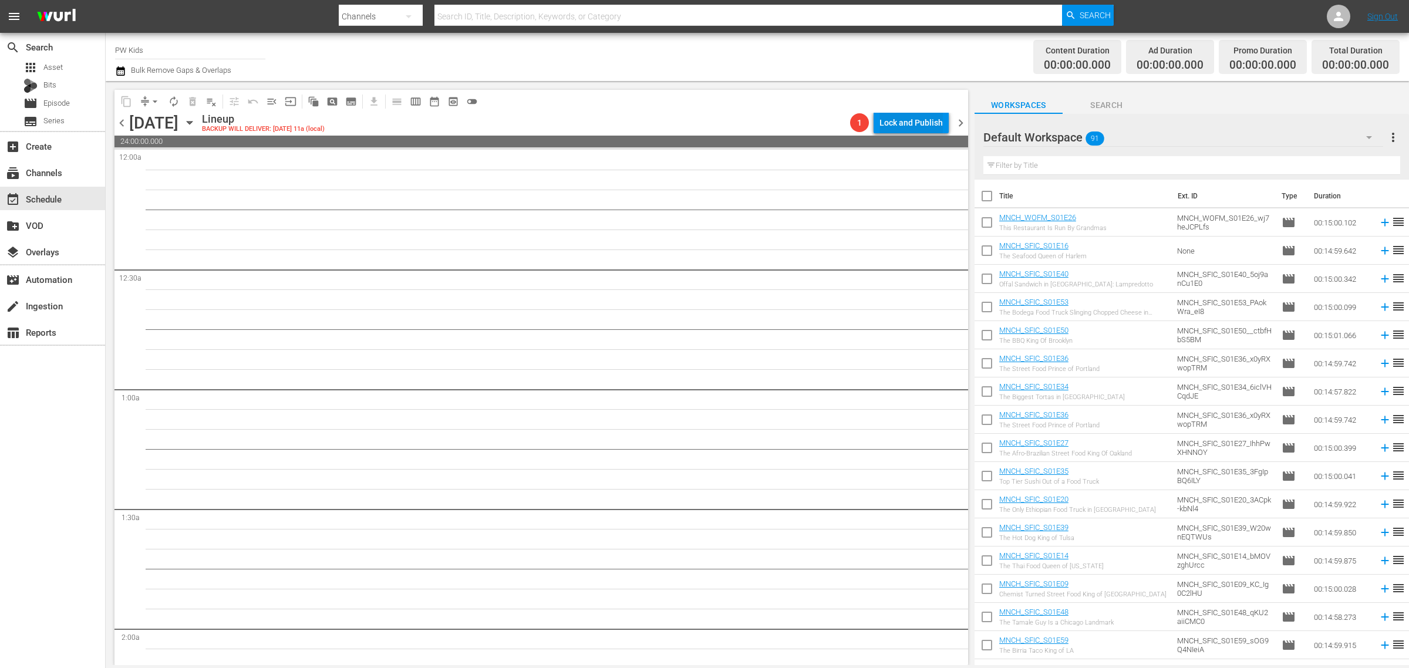
click at [910, 124] on div "Lock and Publish" at bounding box center [910, 122] width 63 height 21
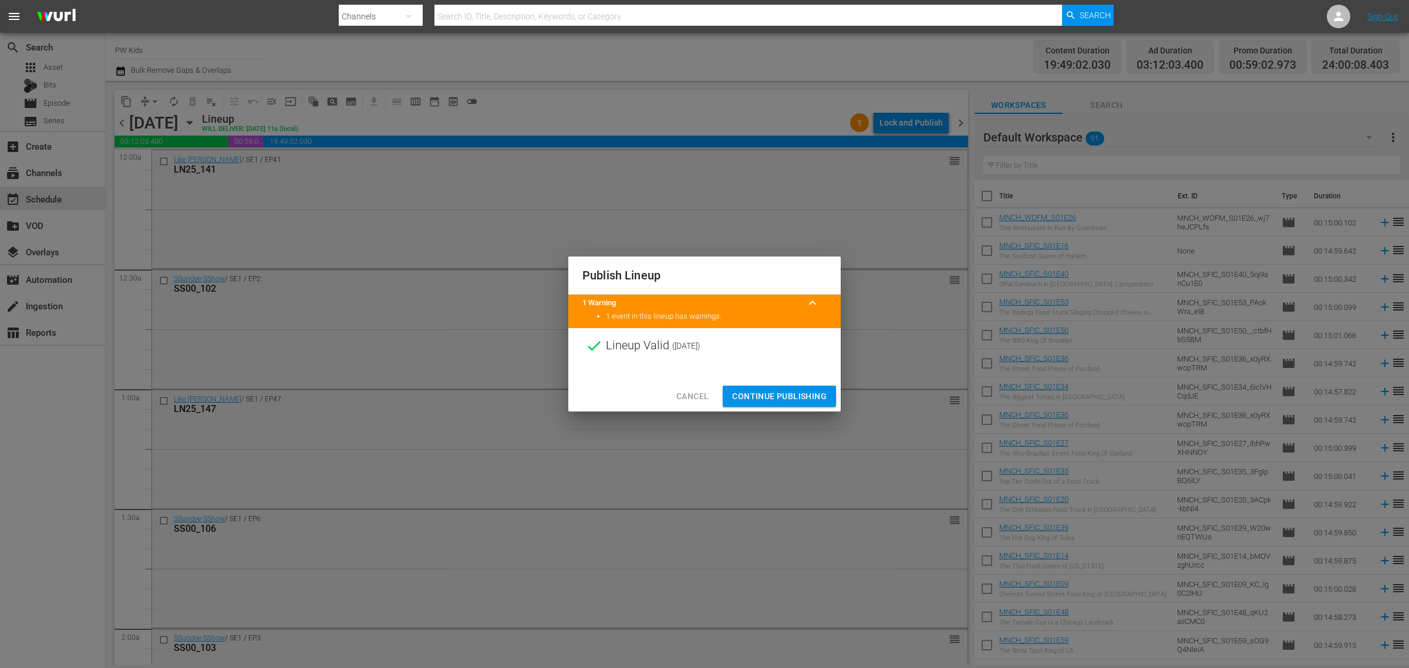
click at [771, 392] on span "Continue Publishing" at bounding box center [779, 396] width 95 height 15
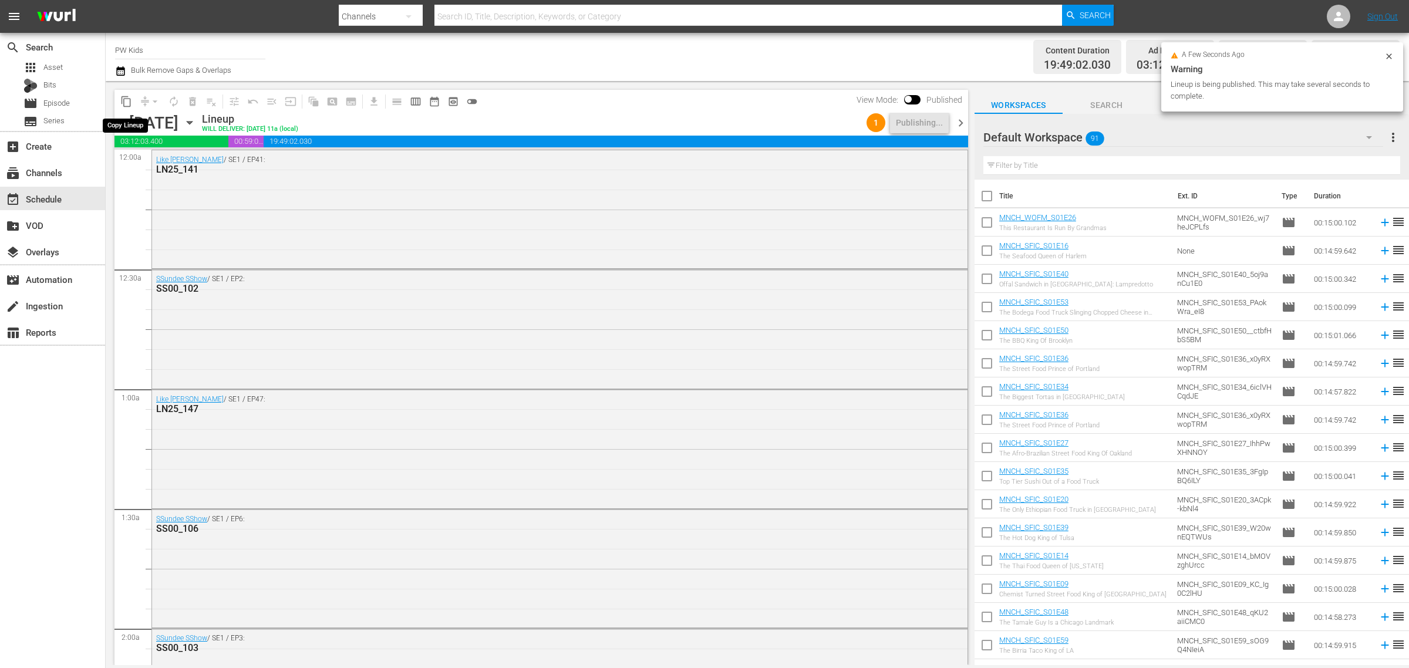
click at [125, 100] on span "content_copy" at bounding box center [126, 102] width 12 height 12
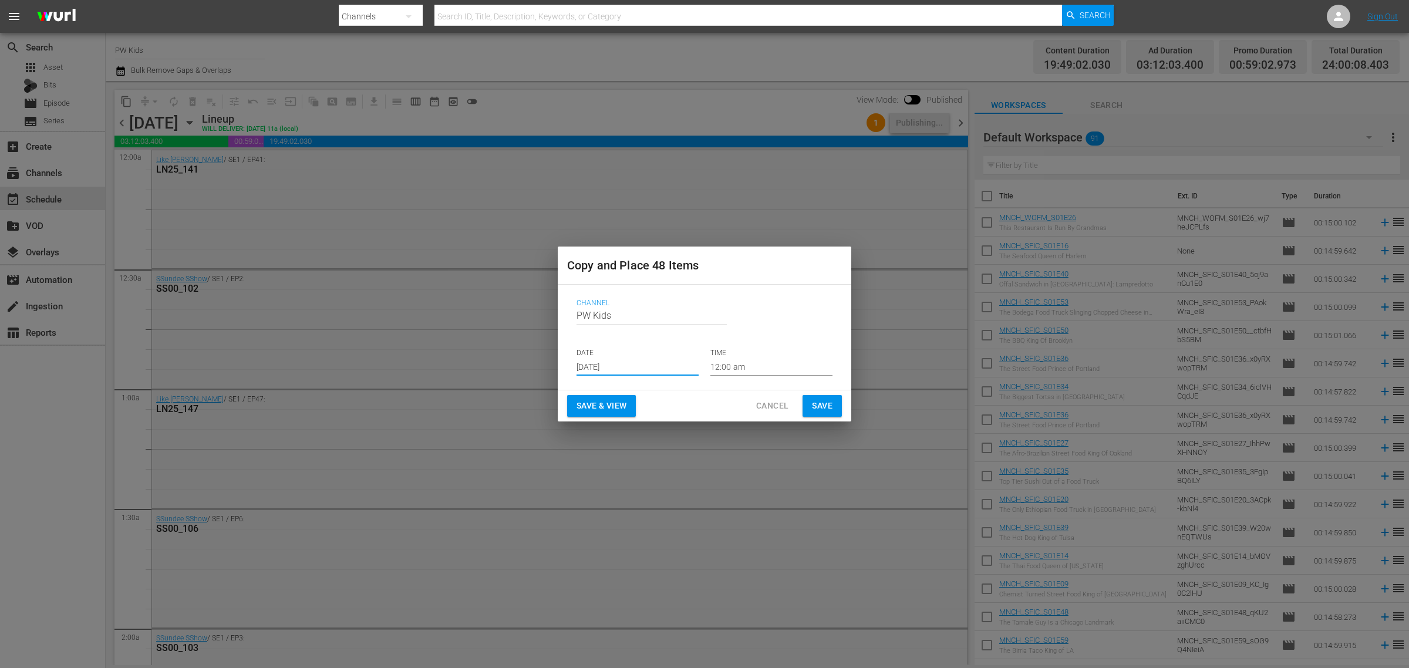
click at [609, 362] on input "[DATE]" at bounding box center [638, 367] width 122 height 18
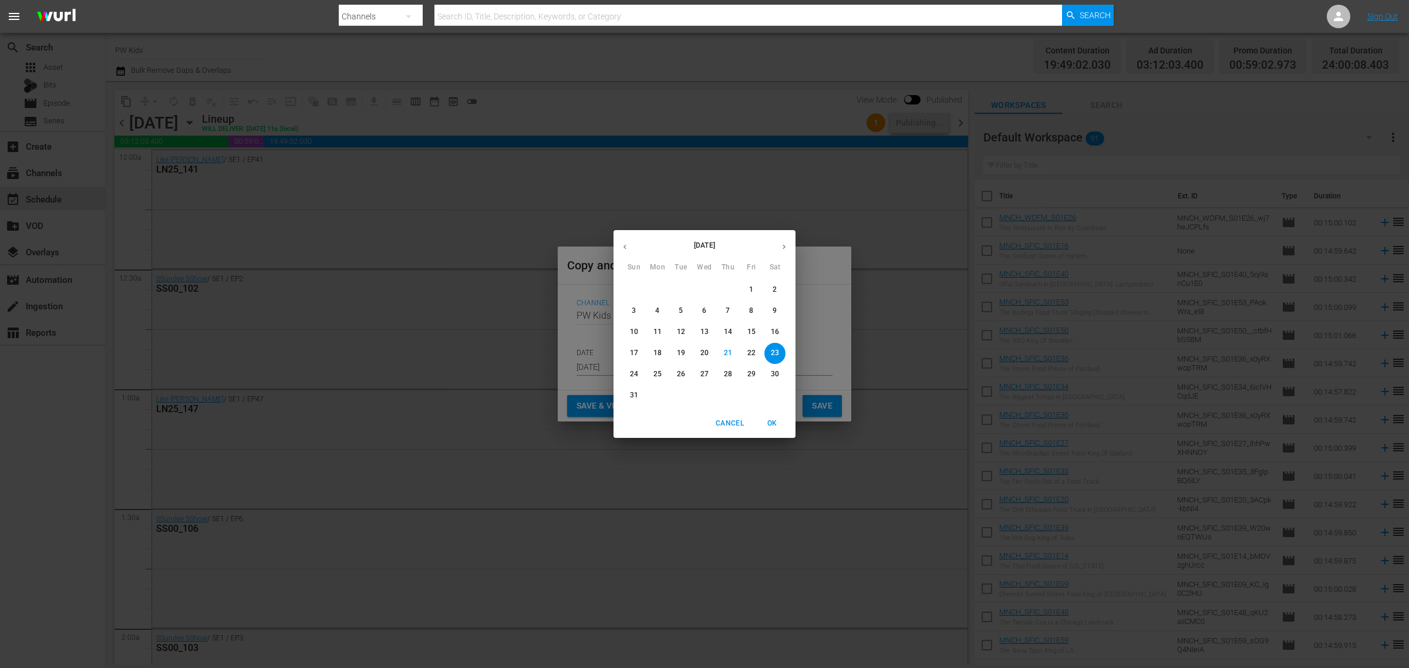
click at [787, 250] on icon "button" at bounding box center [784, 246] width 9 height 9
click at [780, 250] on icon "button" at bounding box center [784, 246] width 9 height 9
click at [726, 307] on p "9" at bounding box center [728, 311] width 4 height 10
type input "Oct 9th 2025"
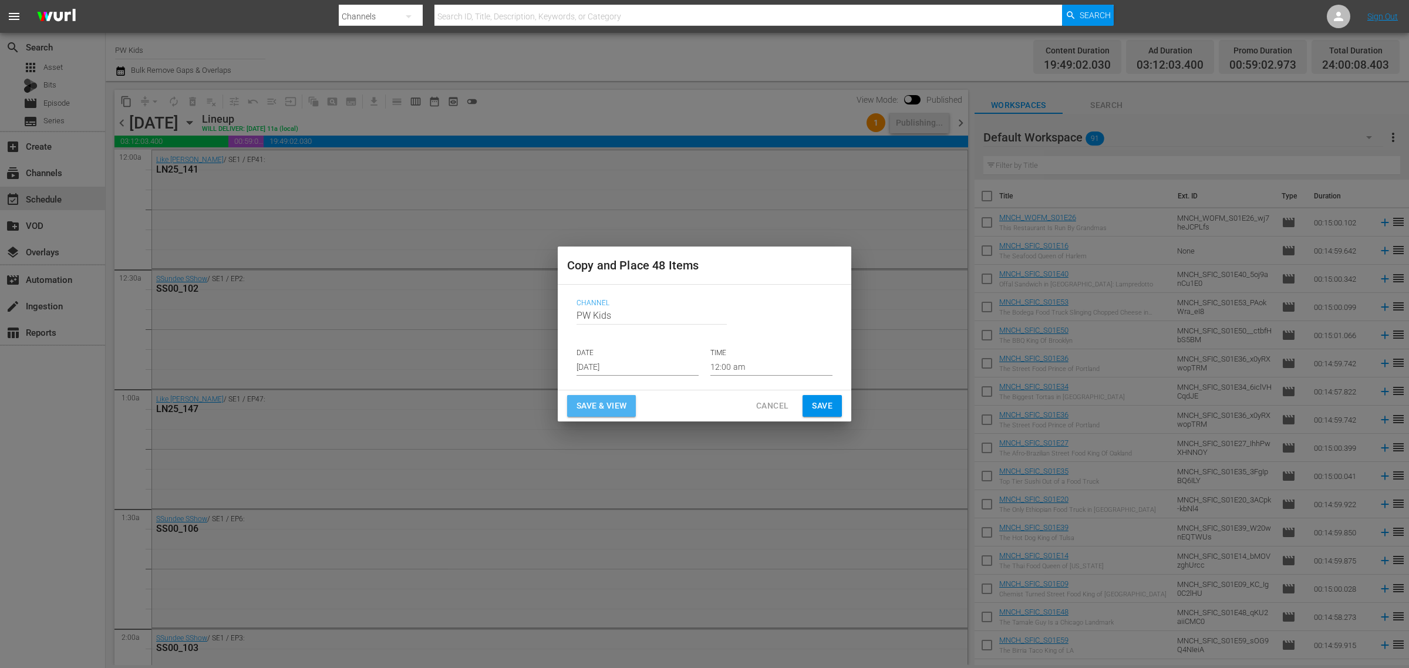
click at [612, 400] on span "Save & View" at bounding box center [602, 406] width 50 height 15
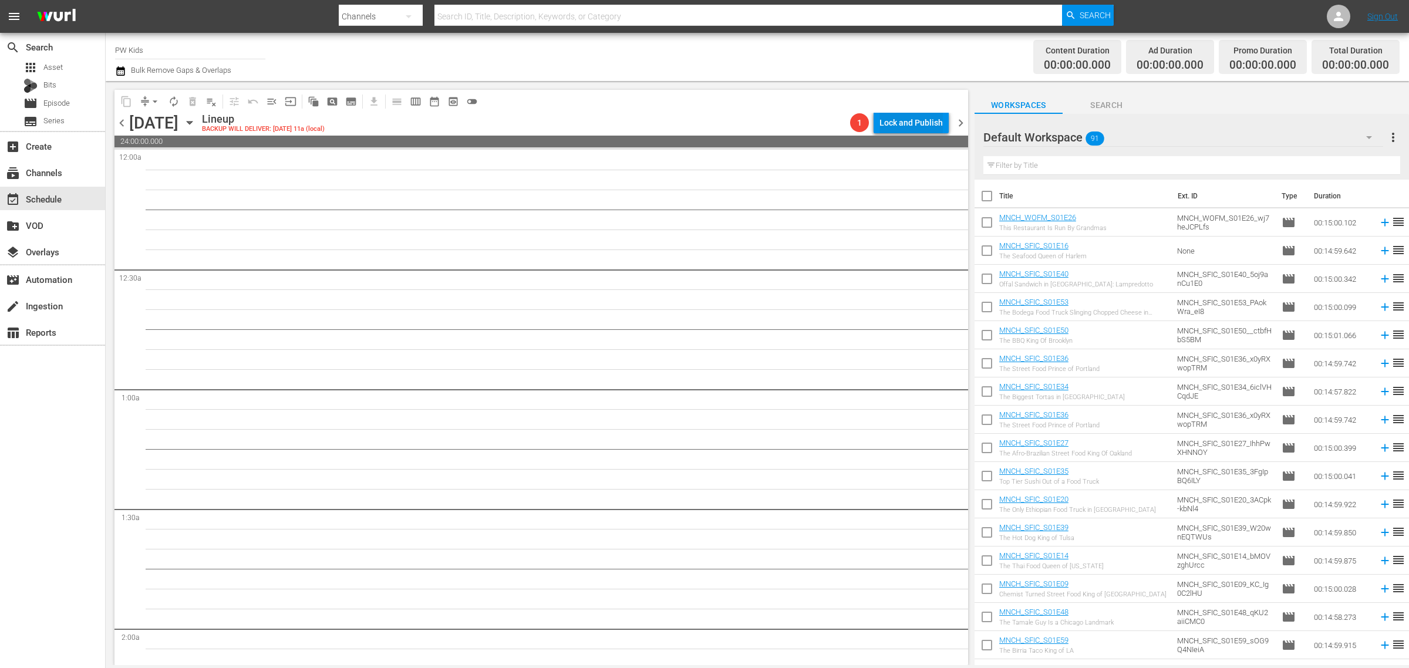
click at [931, 122] on div "Lock and Publish" at bounding box center [910, 122] width 63 height 21
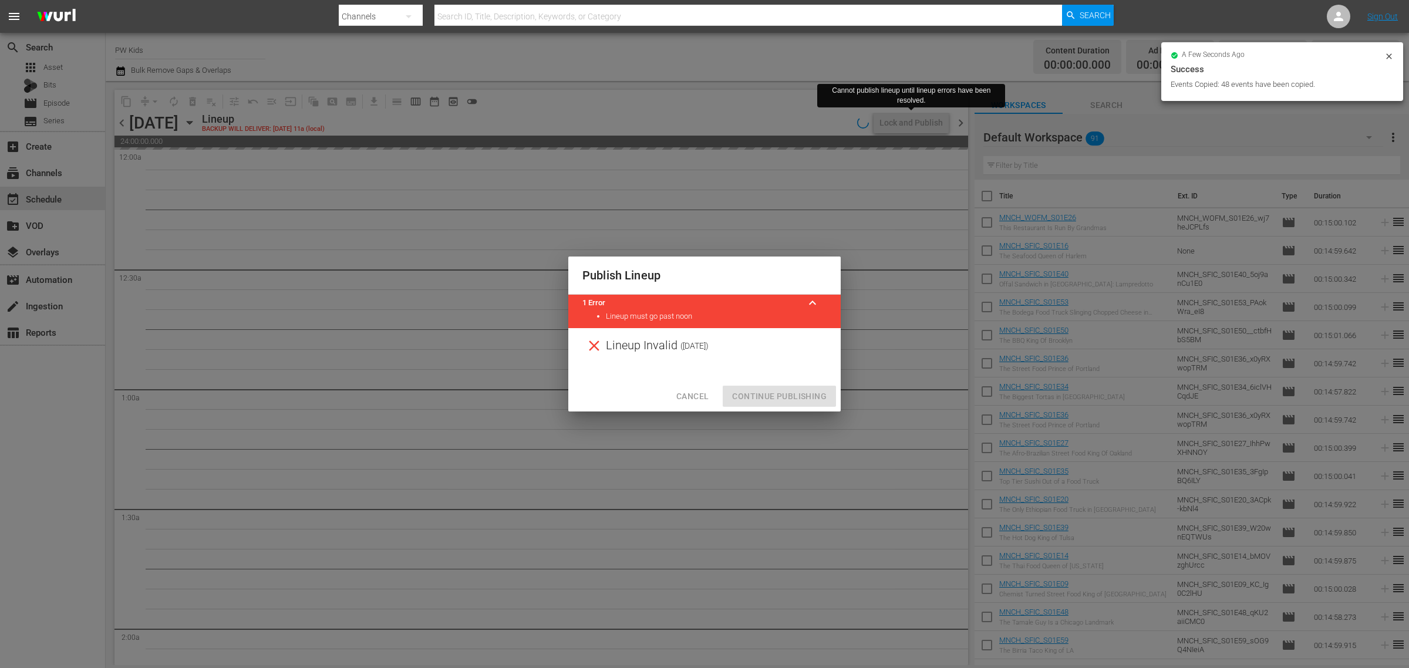
click at [754, 347] on div "Lineup Invalid ( 2025-10-09 )" at bounding box center [704, 345] width 272 height 35
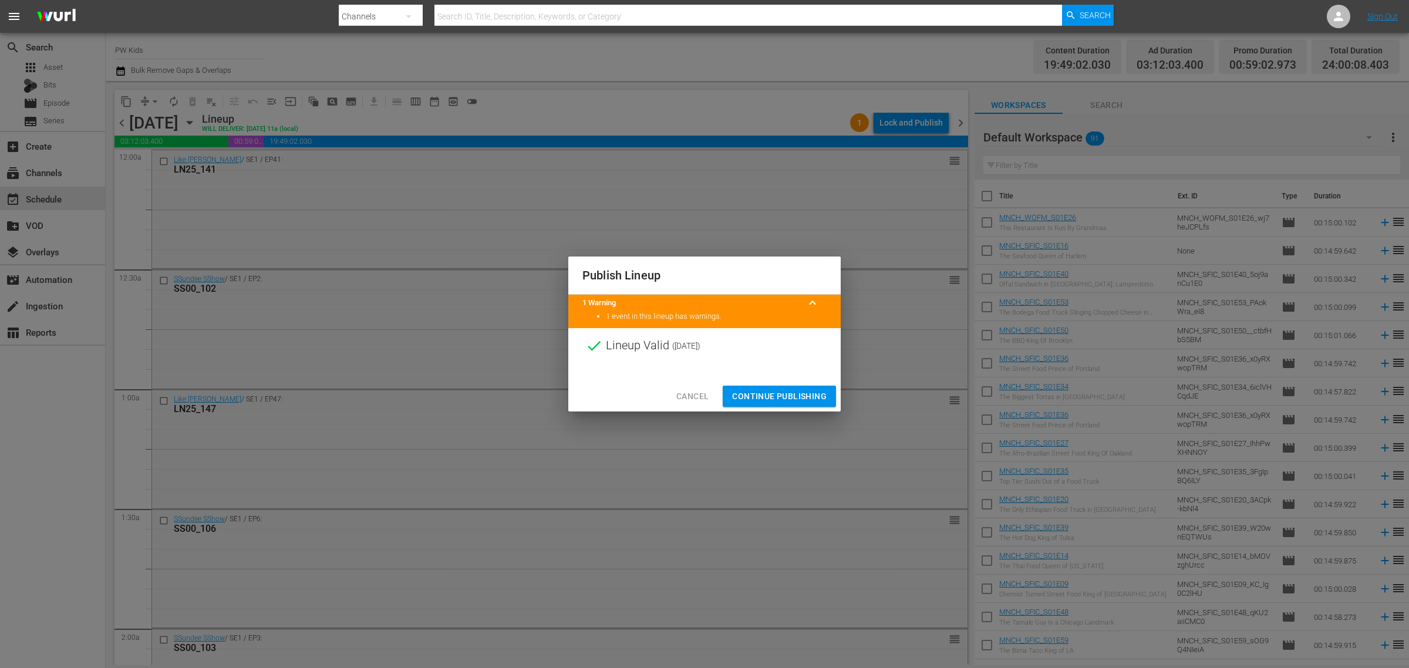
click at [782, 393] on span "Continue Publishing" at bounding box center [779, 396] width 95 height 15
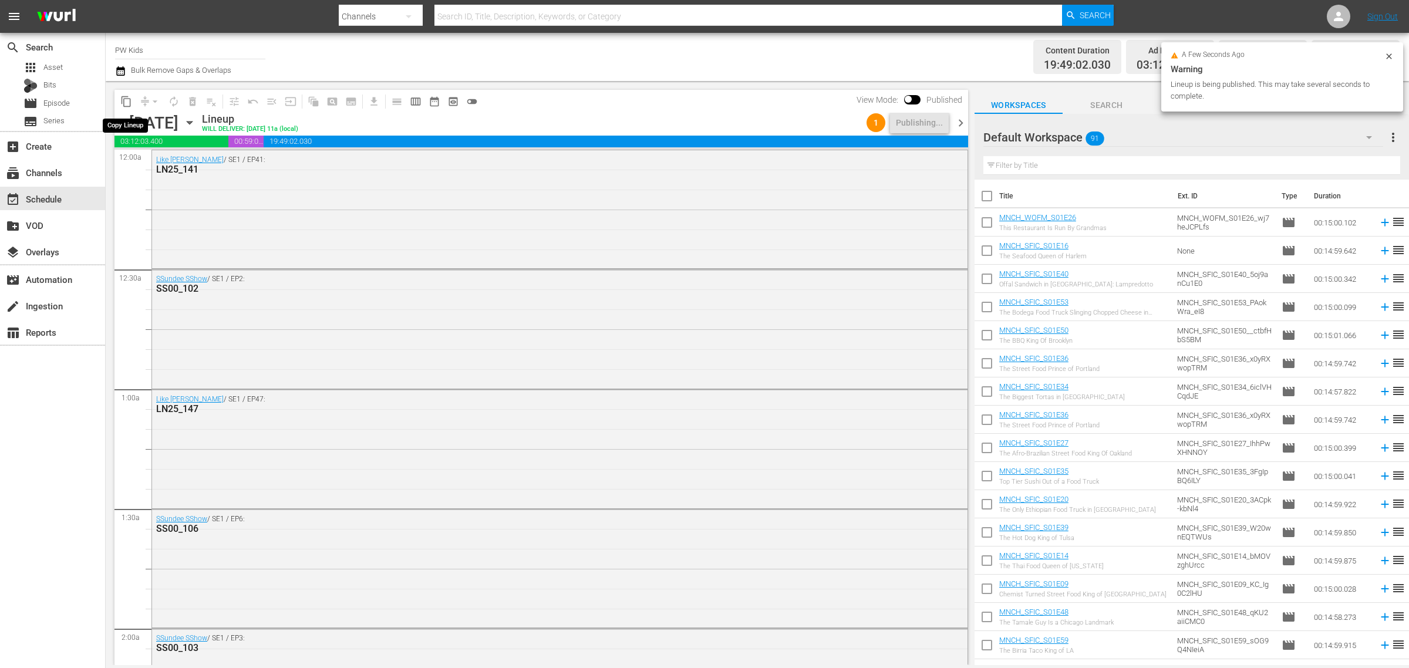
click at [127, 101] on span "content_copy" at bounding box center [126, 102] width 12 height 12
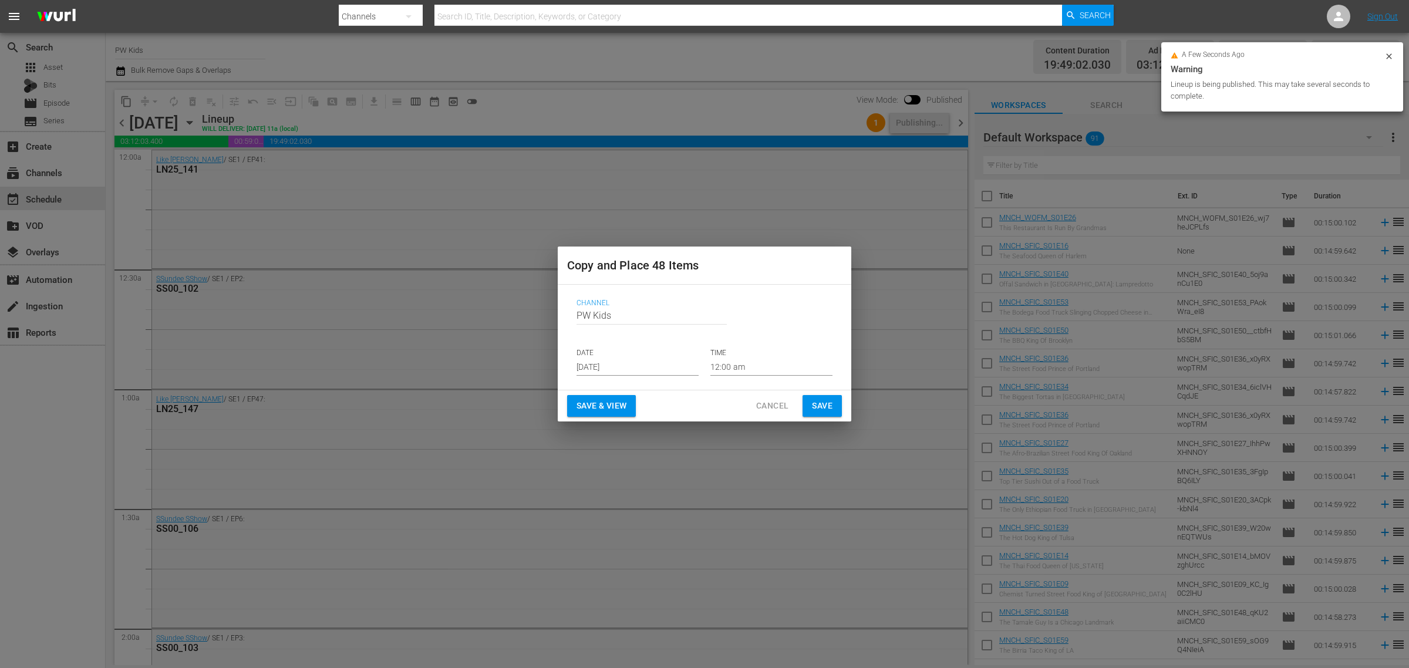
click at [623, 370] on input "[DATE]" at bounding box center [638, 367] width 122 height 18
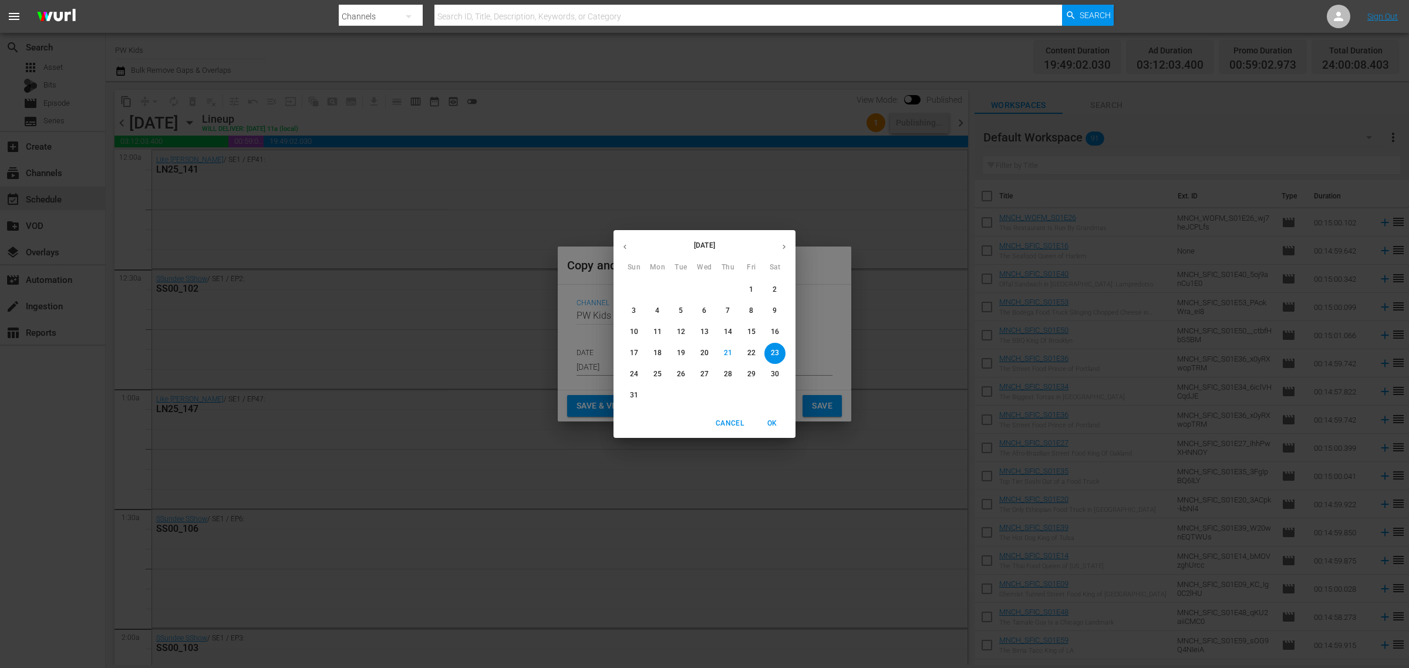
click at [781, 250] on icon "button" at bounding box center [784, 246] width 9 height 9
click at [780, 250] on icon "button" at bounding box center [784, 246] width 9 height 9
click at [754, 330] on p "17" at bounding box center [751, 332] width 8 height 10
type input "Oct 17th 2025"
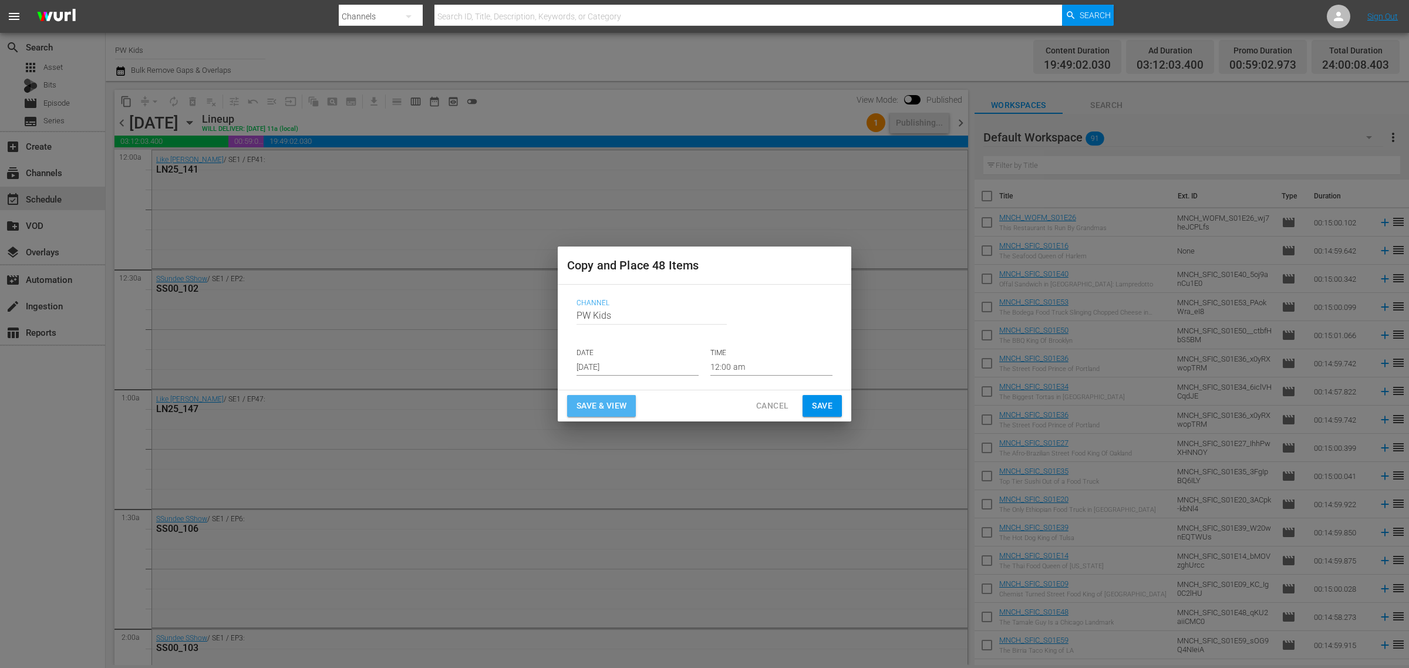
click at [599, 409] on span "Save & View" at bounding box center [602, 406] width 50 height 15
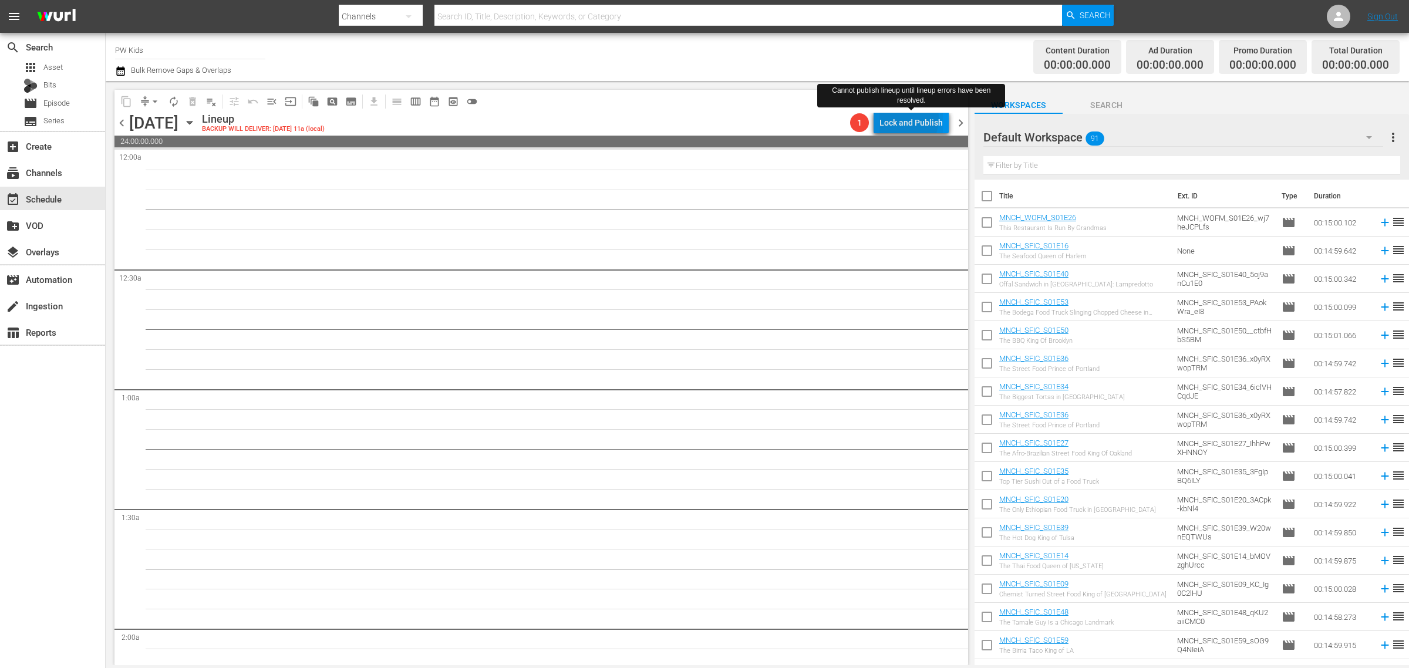
click at [900, 119] on div "Lock and Publish" at bounding box center [910, 122] width 63 height 21
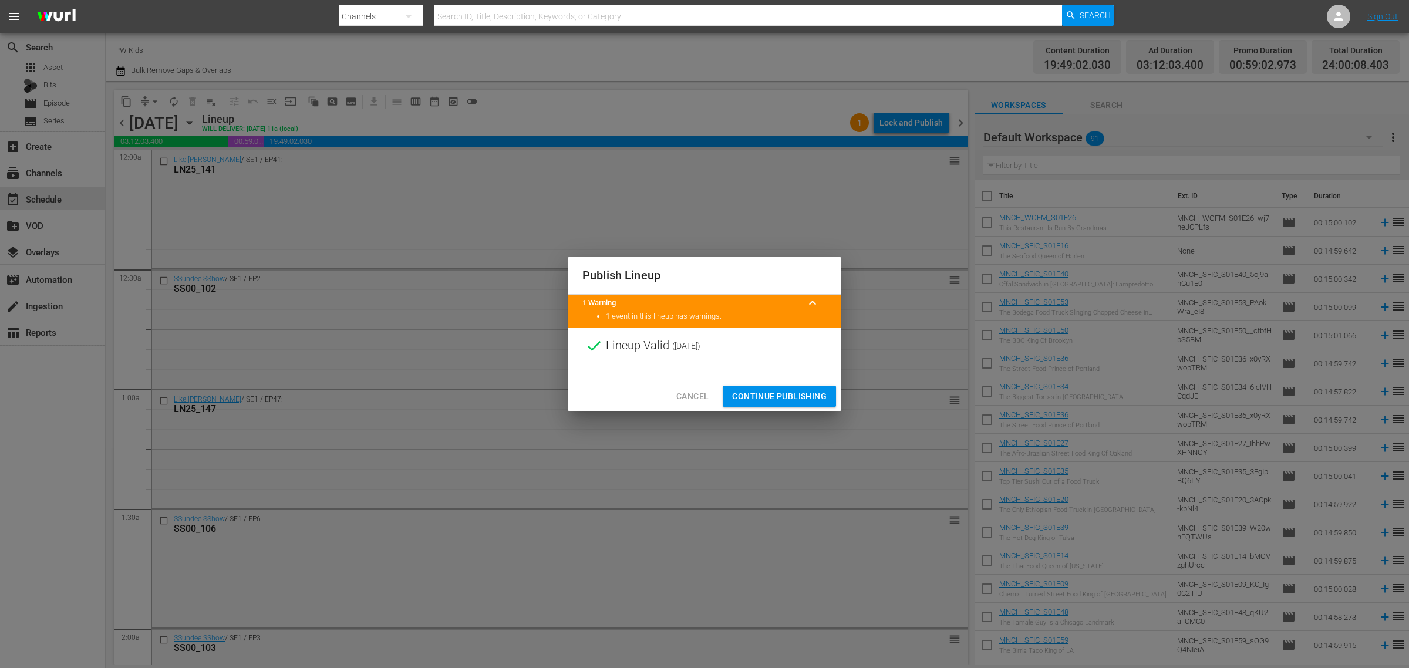
click at [758, 397] on span "Continue Publishing" at bounding box center [779, 396] width 95 height 15
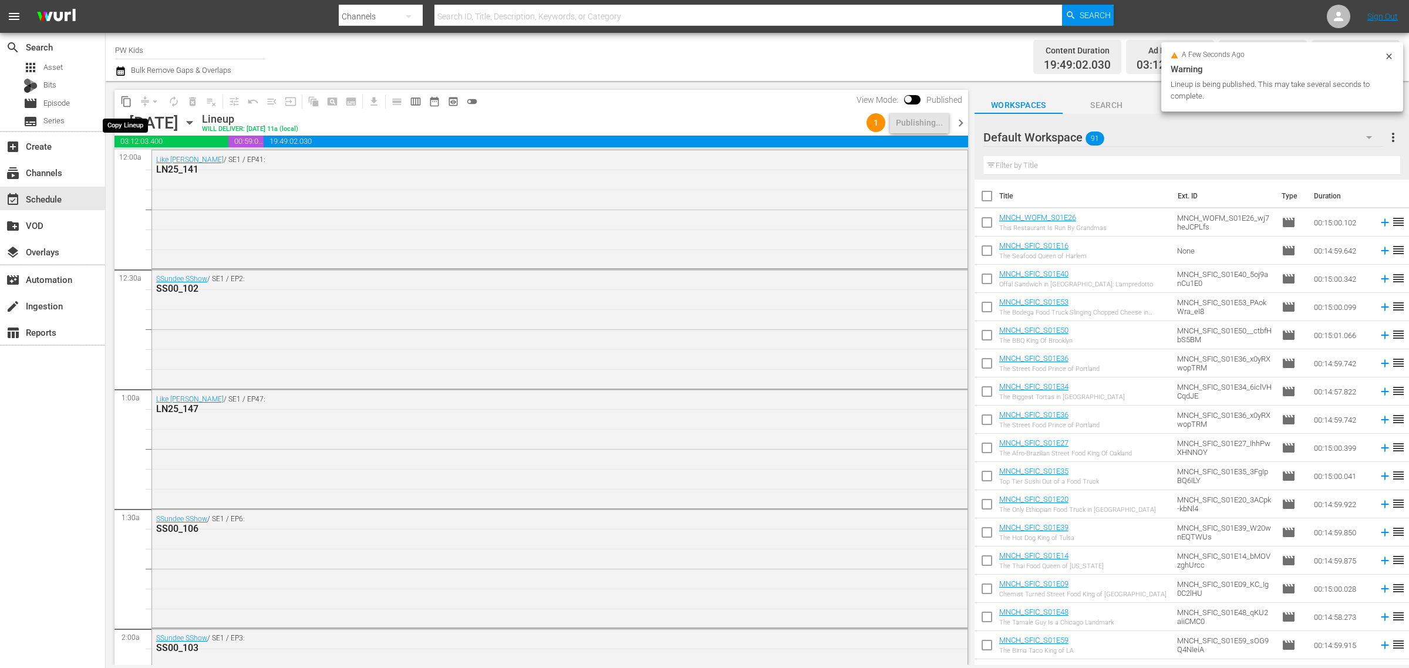
click at [127, 101] on span "content_copy" at bounding box center [126, 102] width 12 height 12
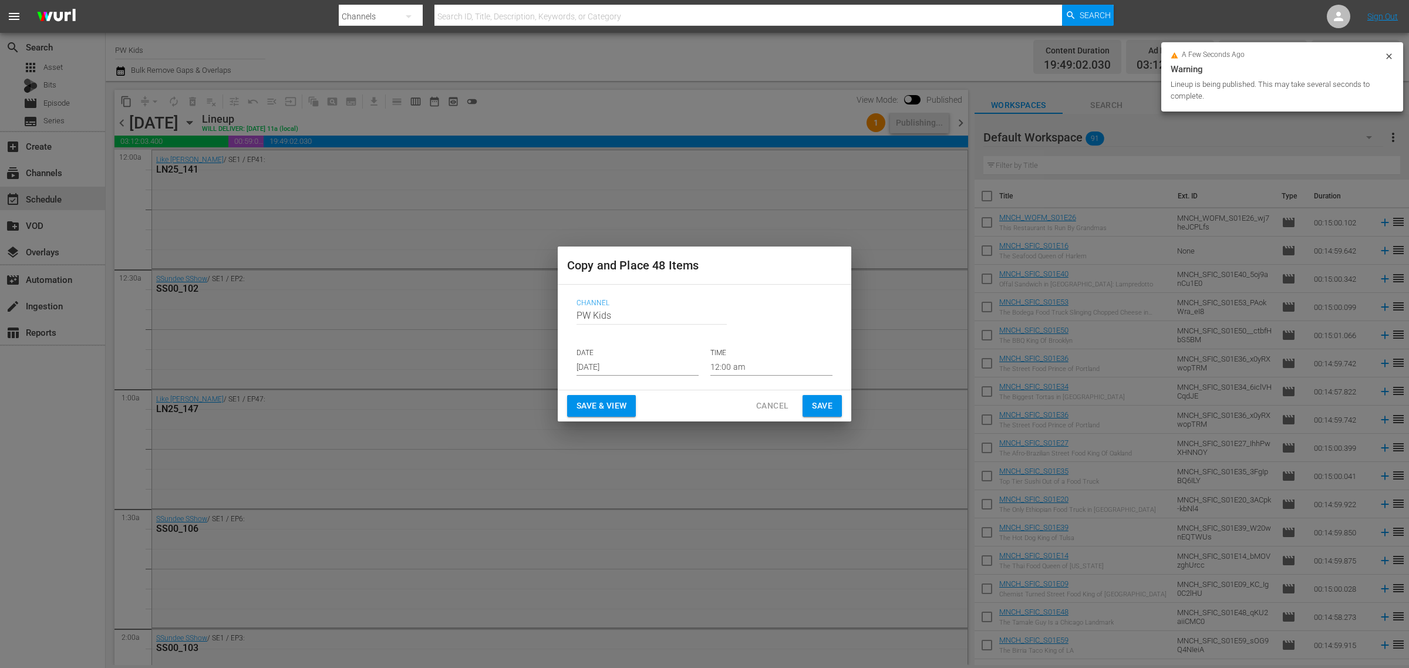
click at [599, 362] on input "[DATE]" at bounding box center [638, 367] width 122 height 18
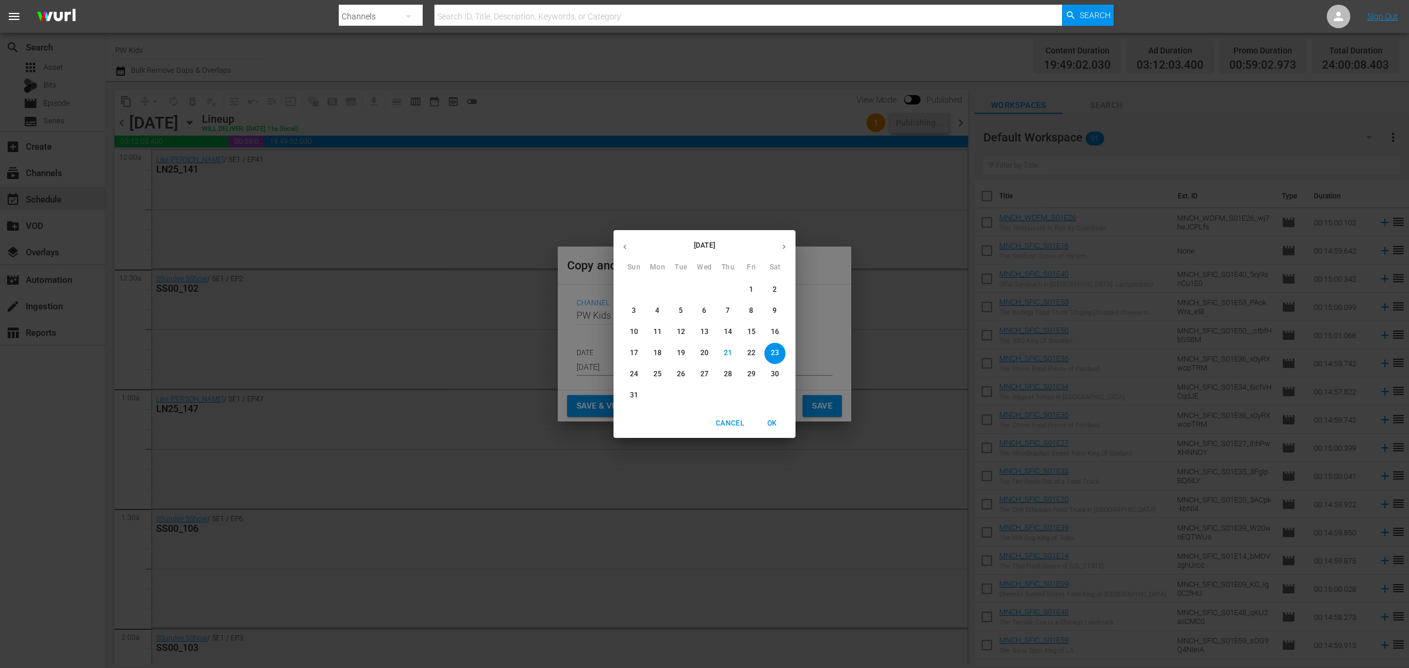
click at [787, 248] on icon "button" at bounding box center [784, 246] width 9 height 9
click at [771, 352] on p "25" at bounding box center [775, 353] width 8 height 10
type input "Oct 25th 2025"
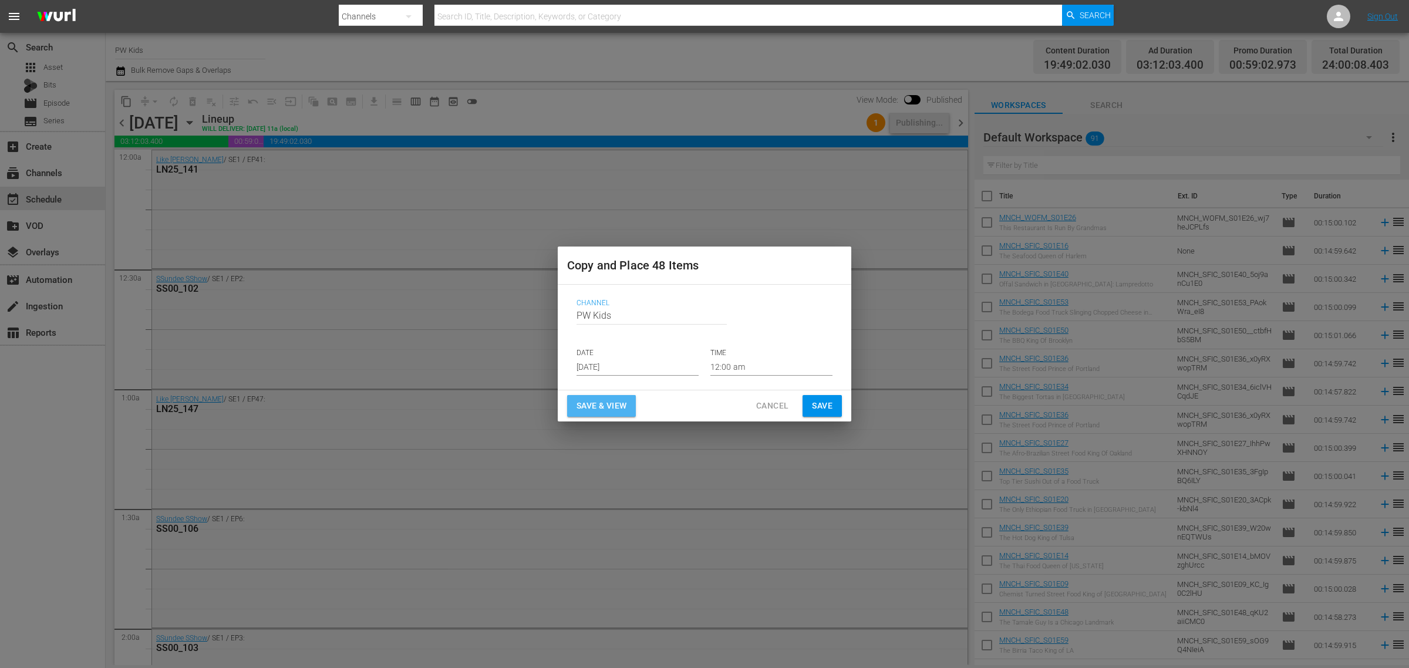
click at [608, 402] on span "Save & View" at bounding box center [602, 406] width 50 height 15
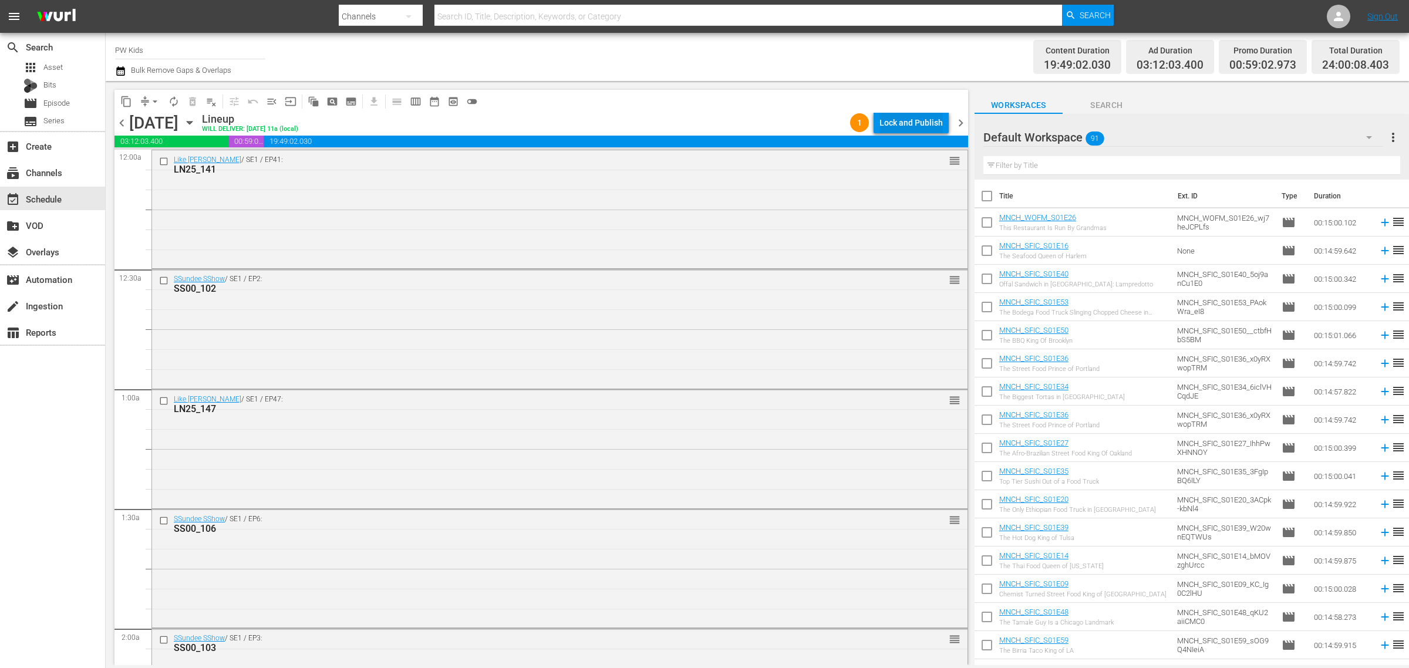
click at [908, 116] on div "Lock and Publish" at bounding box center [910, 122] width 63 height 21
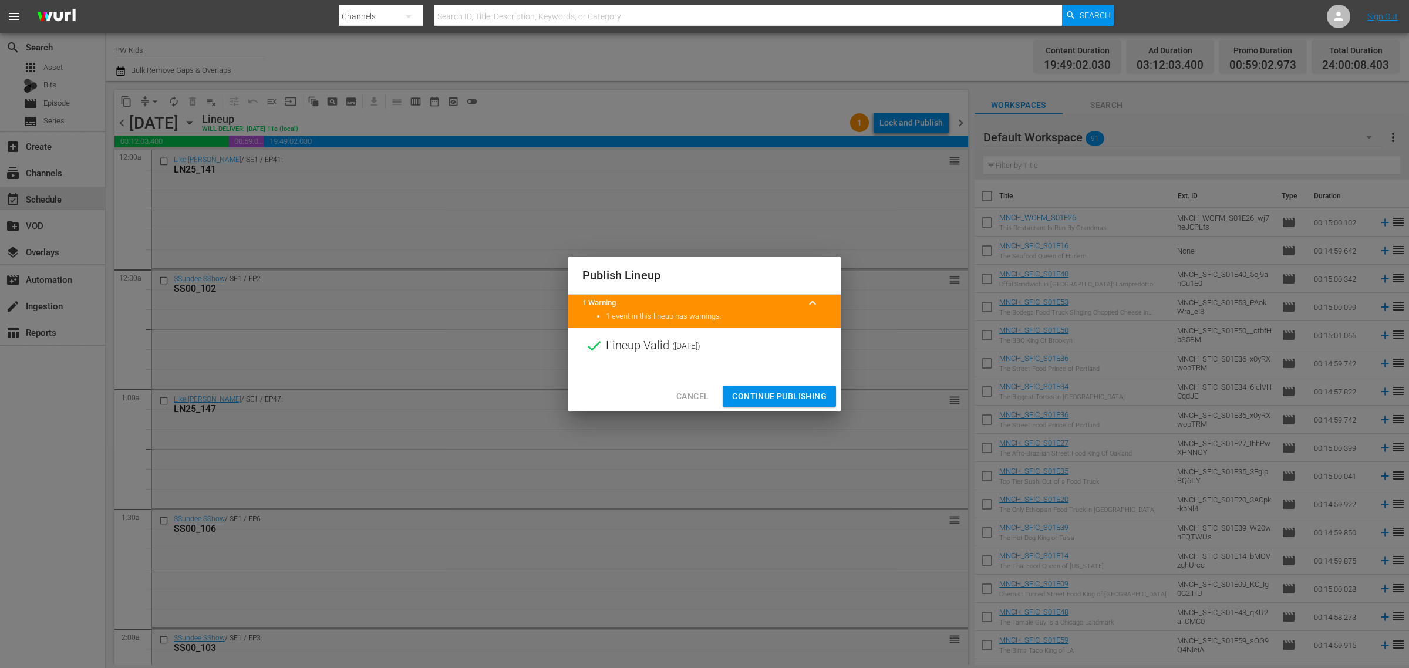
click at [780, 396] on span "Continue Publishing" at bounding box center [779, 396] width 95 height 15
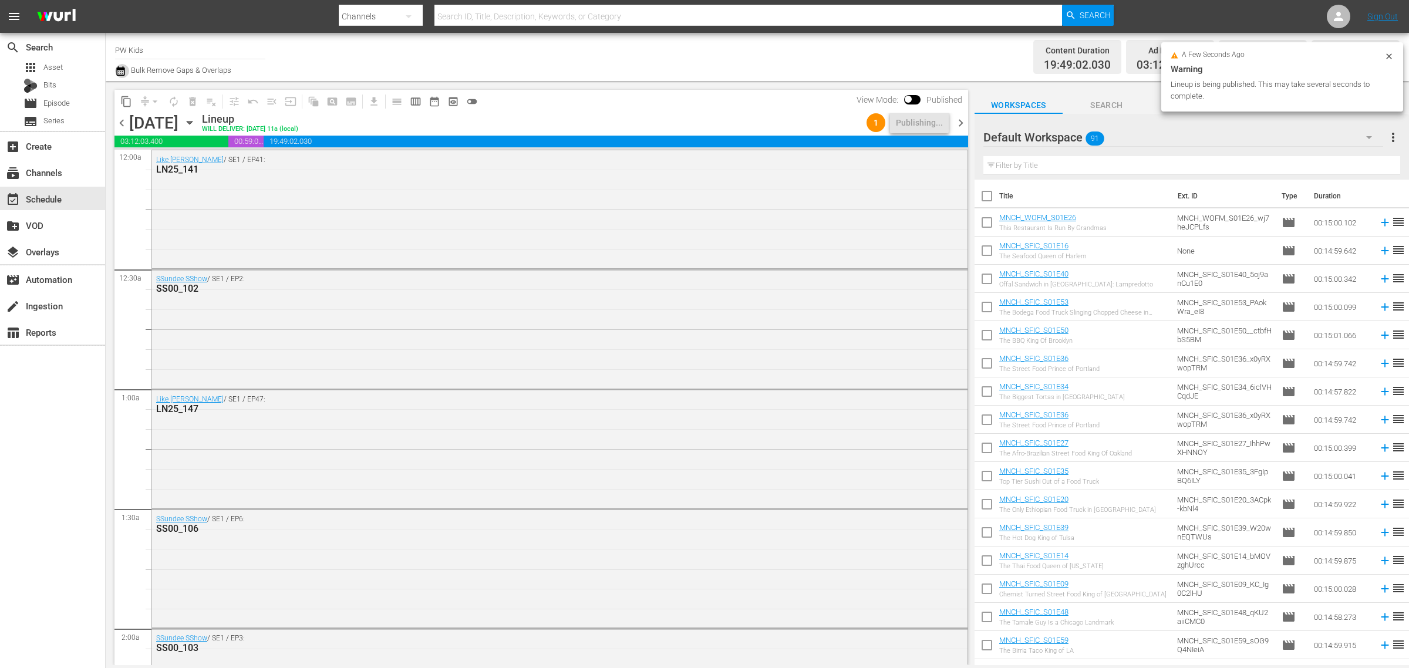
click at [123, 73] on icon "button" at bounding box center [120, 71] width 11 height 14
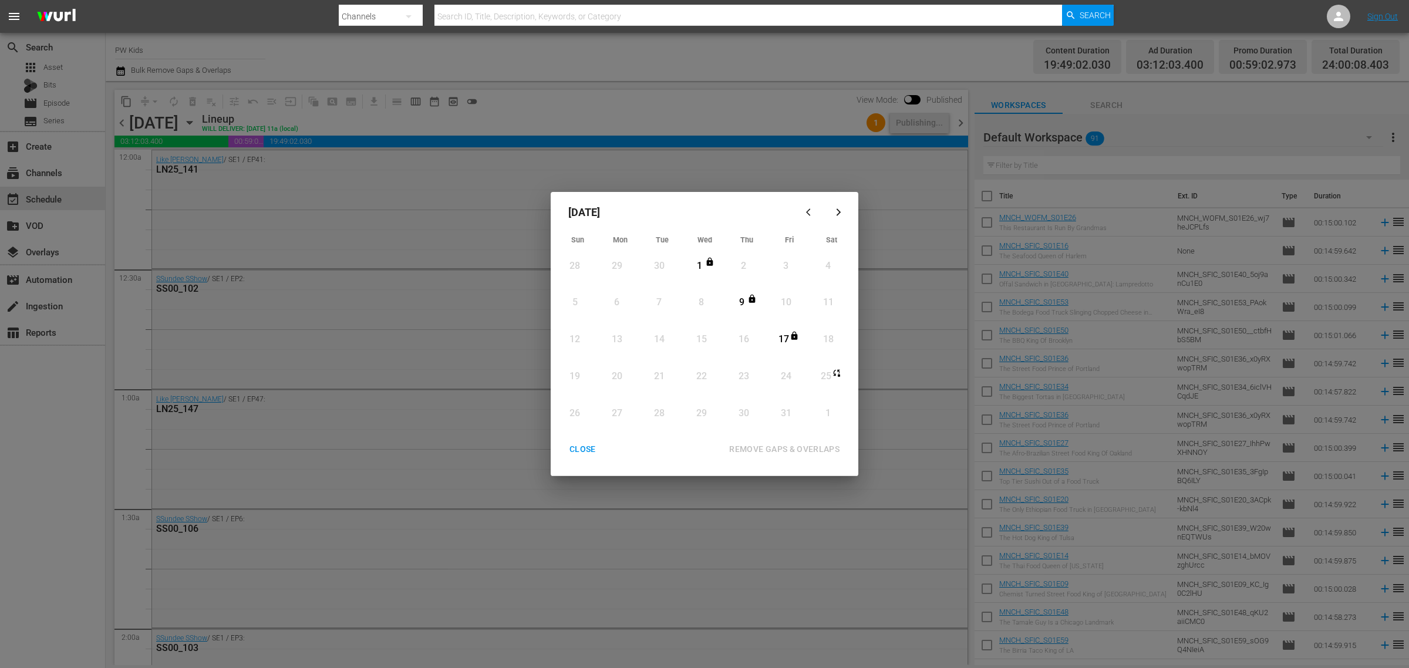
click at [800, 208] on button "button" at bounding box center [810, 212] width 28 height 28
drag, startPoint x: 583, startPoint y: 448, endPoint x: 463, endPoint y: 277, distance: 209.0
click at [583, 447] on div "CLOSE" at bounding box center [582, 449] width 45 height 15
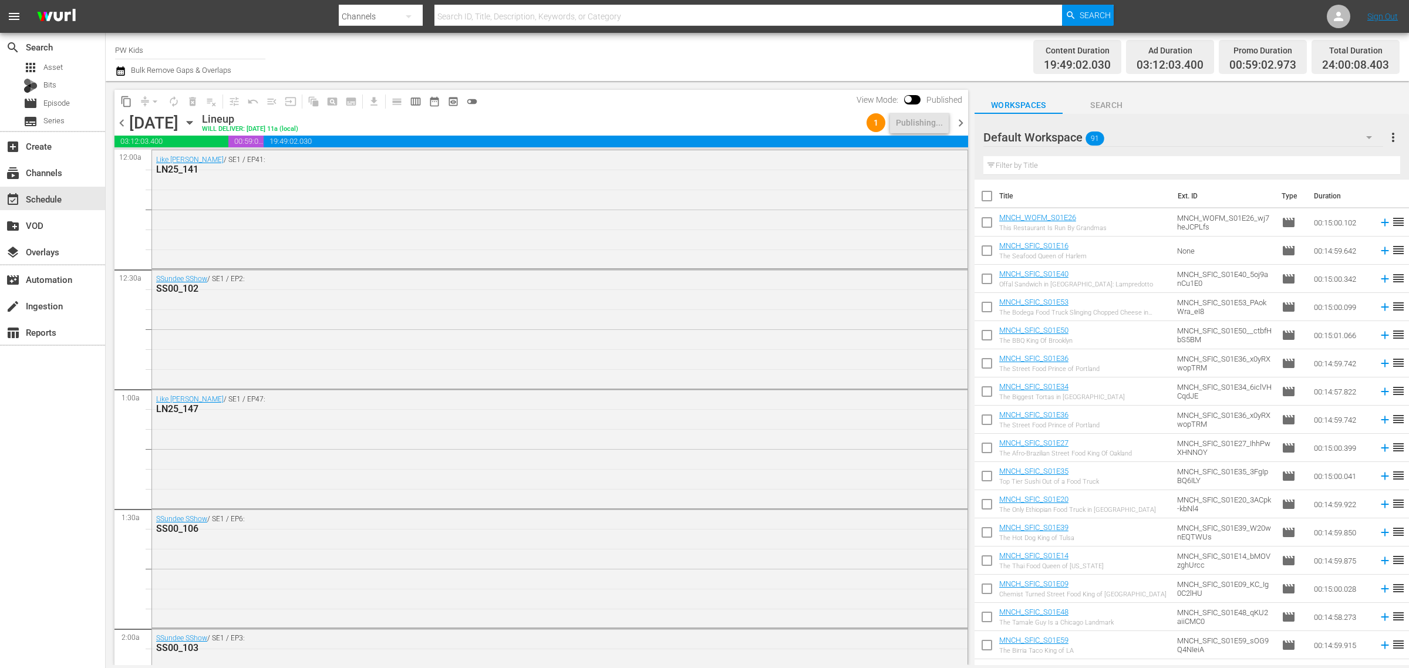
click at [196, 127] on icon "button" at bounding box center [189, 122] width 13 height 13
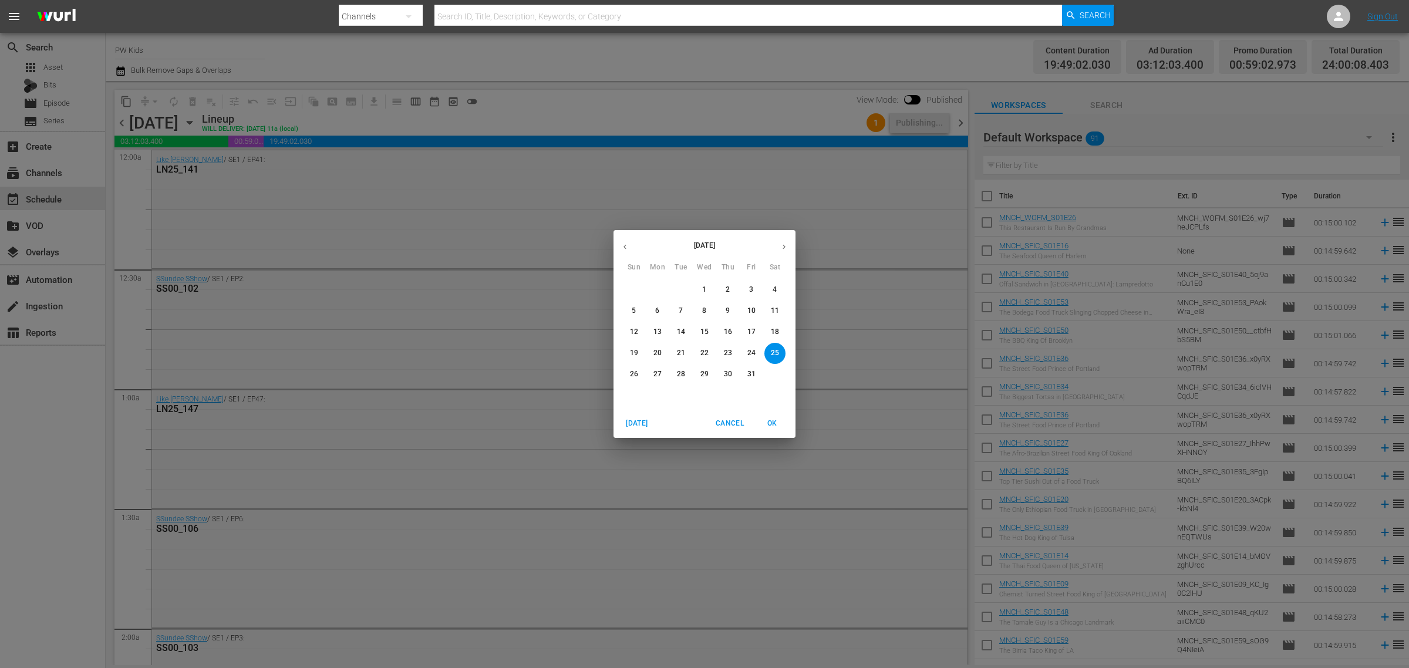
click at [627, 242] on icon "button" at bounding box center [625, 246] width 9 height 9
click at [628, 242] on icon "button" at bounding box center [625, 246] width 9 height 9
click at [773, 288] on p "2" at bounding box center [775, 290] width 4 height 10
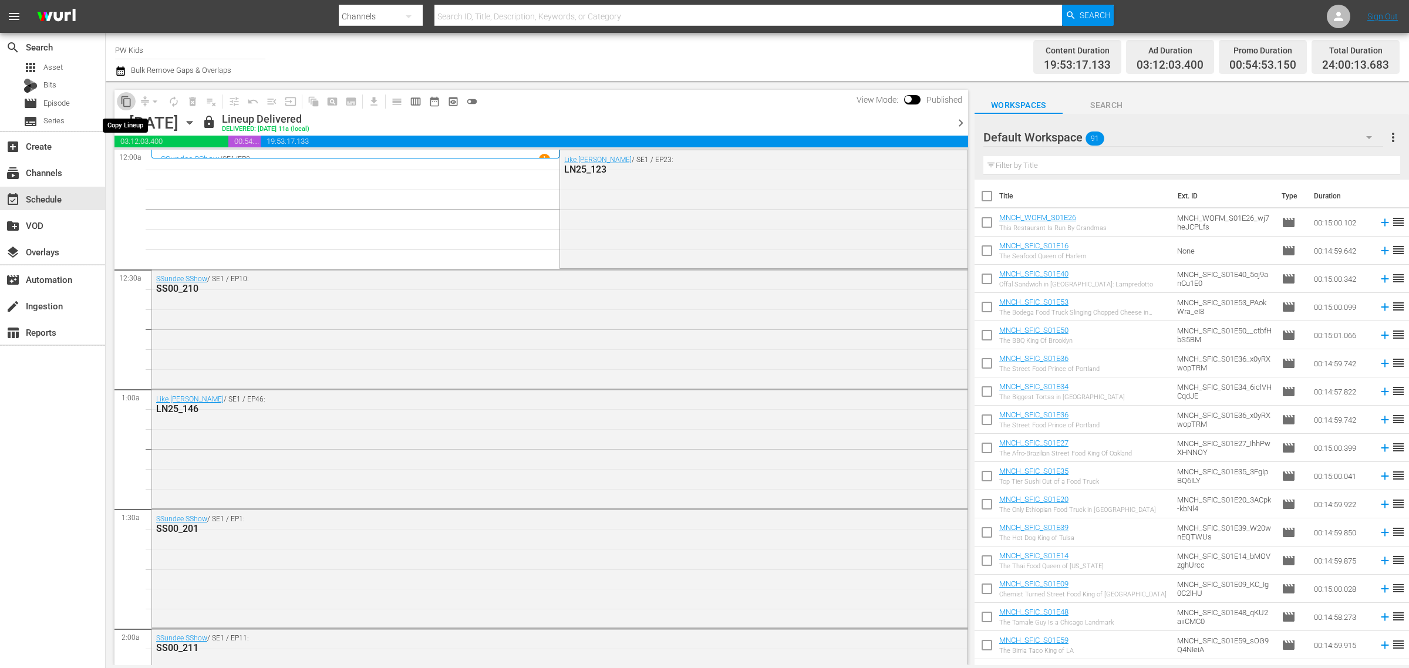
click at [127, 101] on span "content_copy" at bounding box center [126, 102] width 12 height 12
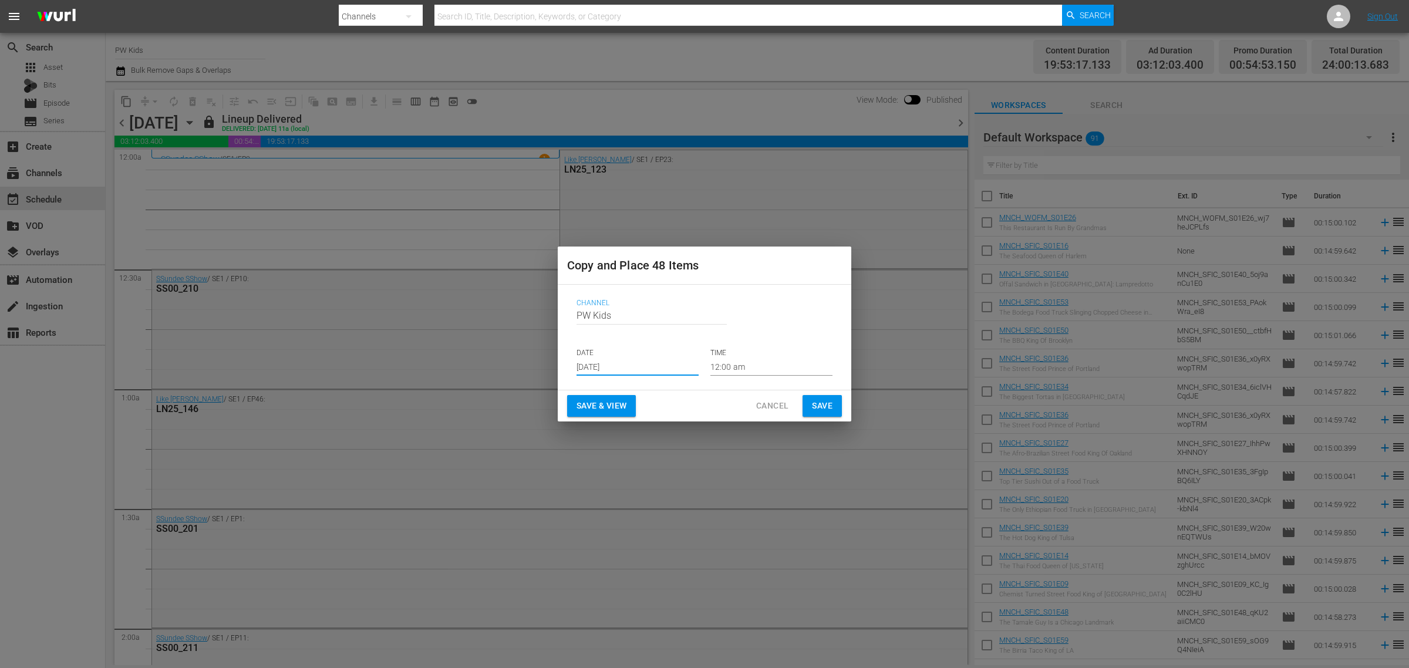
click at [635, 359] on input "[DATE]" at bounding box center [638, 367] width 122 height 18
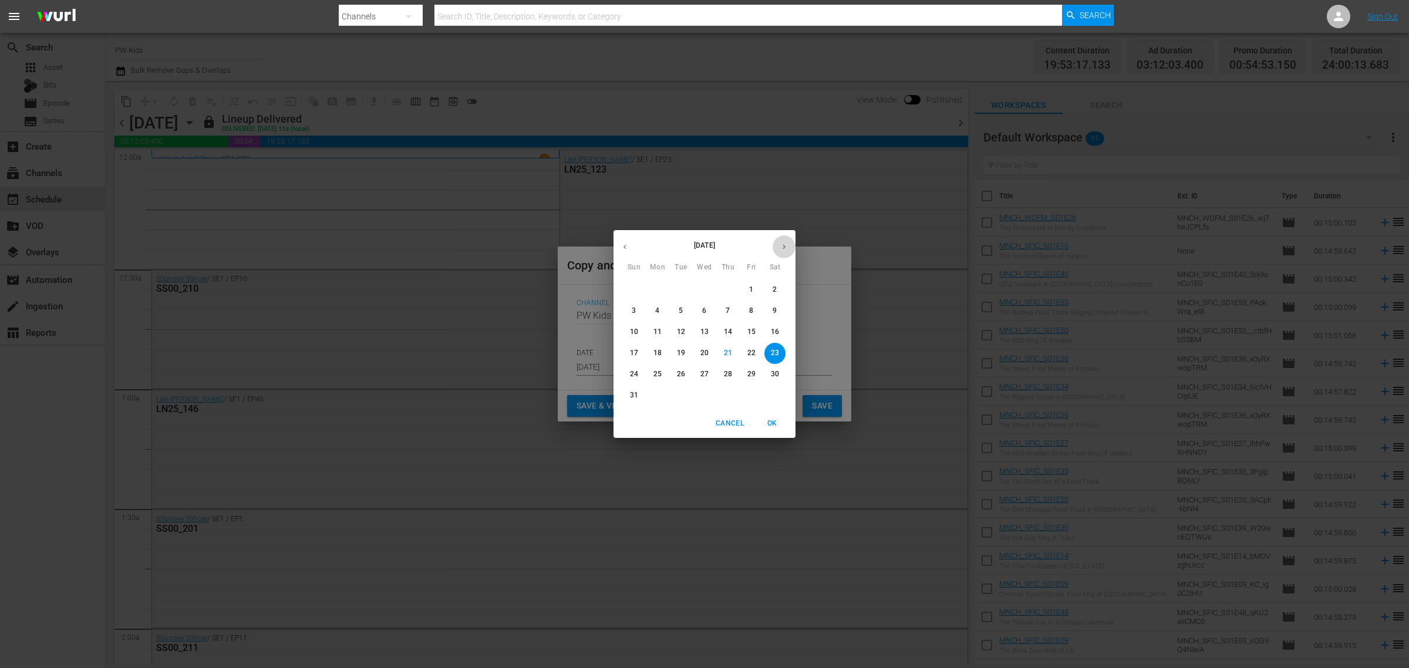
click at [787, 245] on icon "button" at bounding box center [784, 246] width 9 height 9
click at [679, 289] on p "2" at bounding box center [681, 290] width 4 height 10
type input "Sep 2nd 2025"
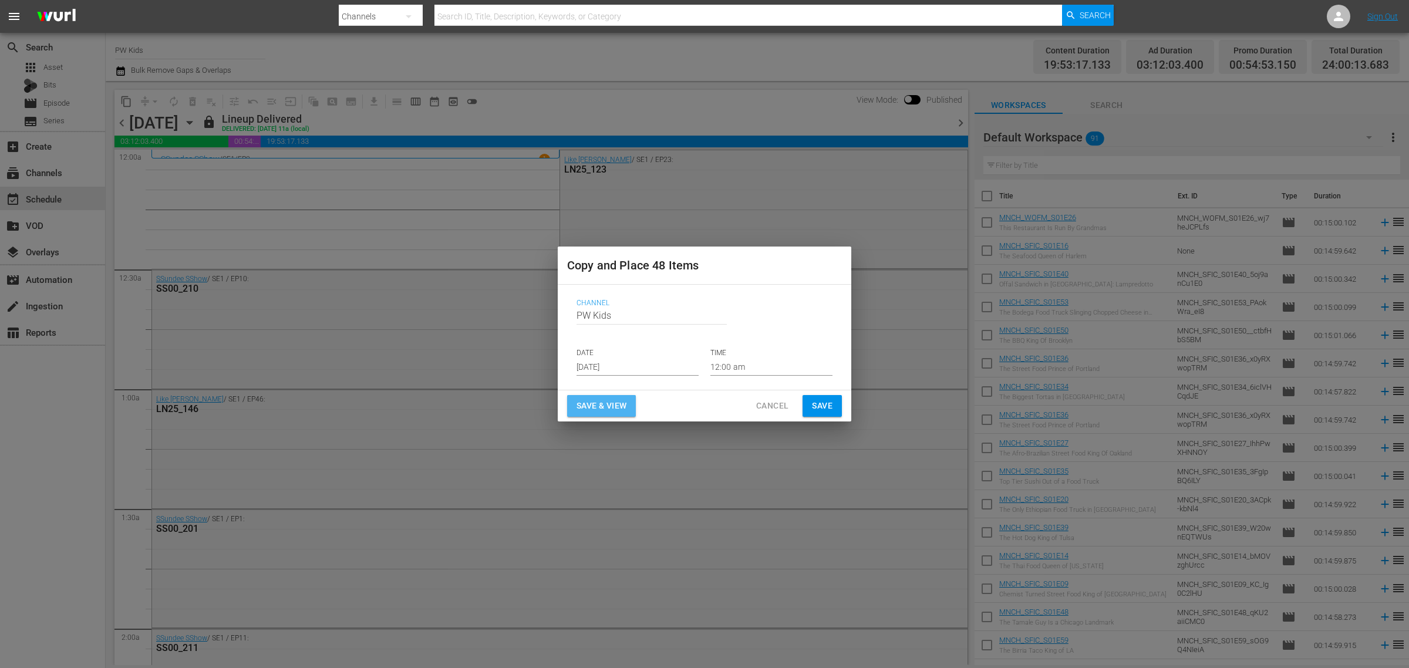
click at [624, 403] on span "Save & View" at bounding box center [602, 406] width 50 height 15
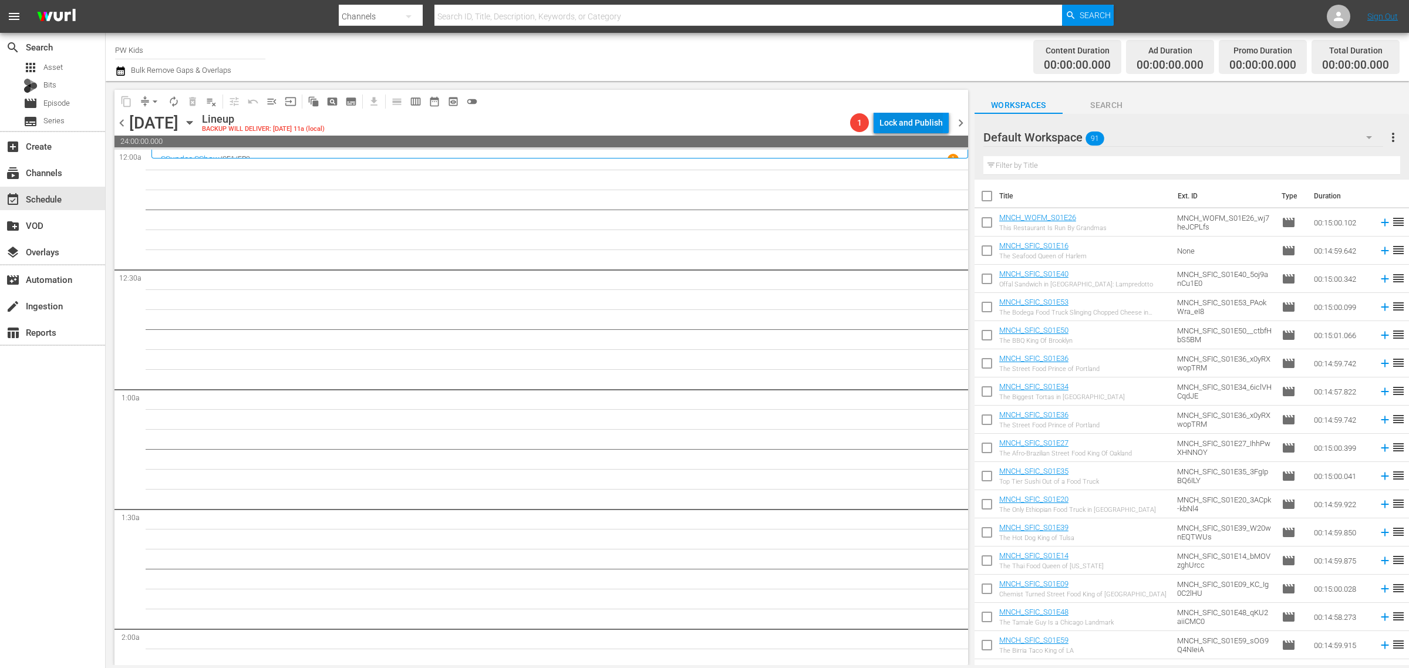
click at [900, 123] on div "Lock and Publish" at bounding box center [910, 122] width 63 height 21
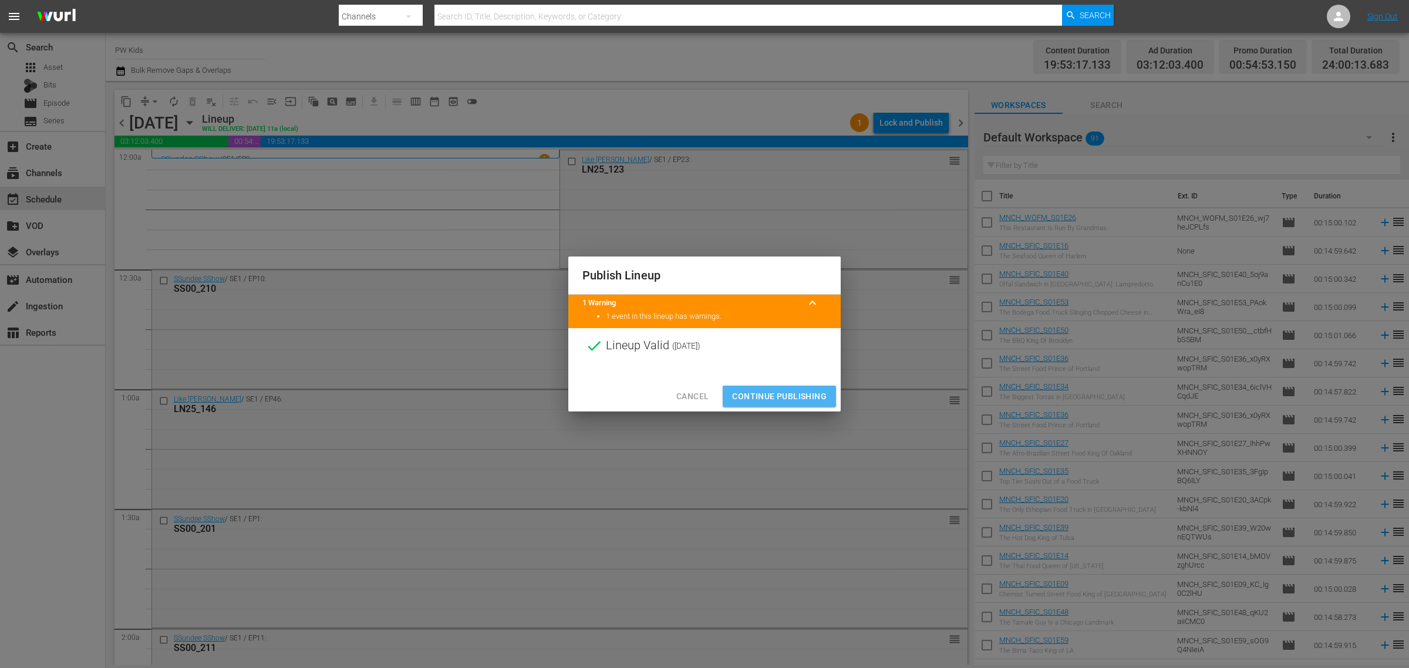
click at [778, 391] on span "Continue Publishing" at bounding box center [779, 396] width 95 height 15
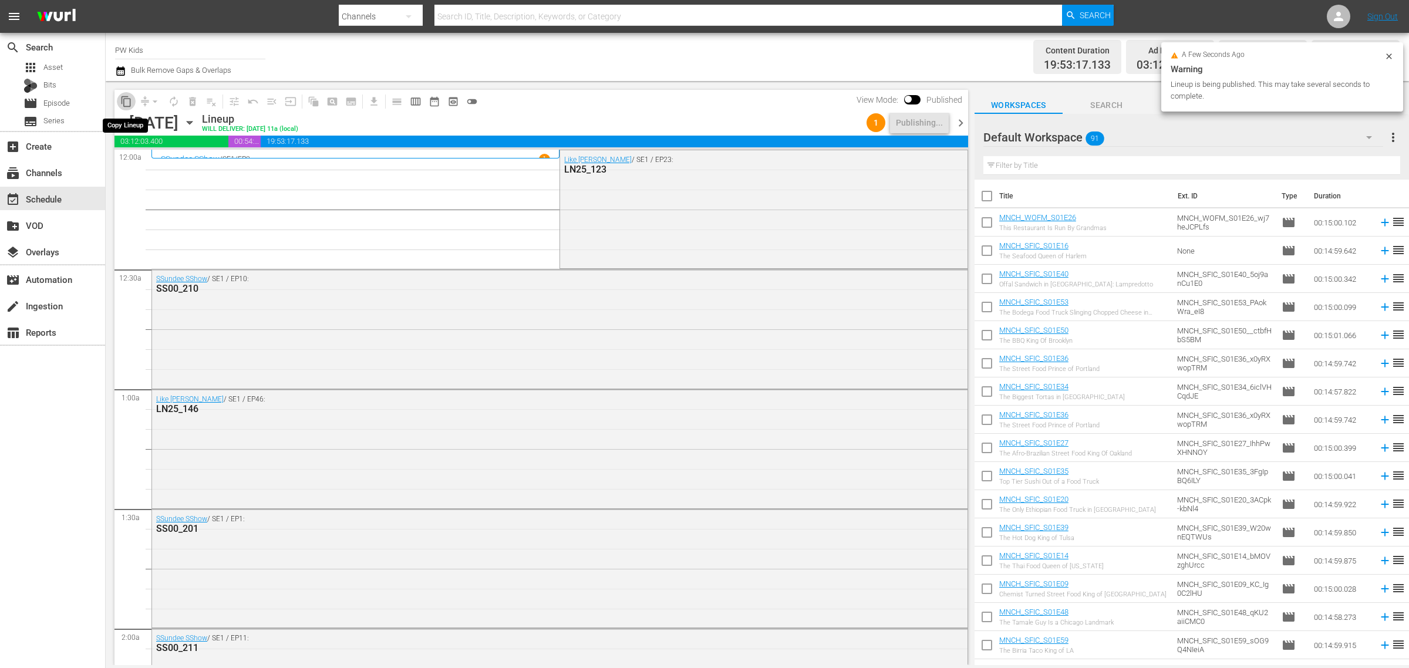
click at [127, 98] on span "content_copy" at bounding box center [126, 102] width 12 height 12
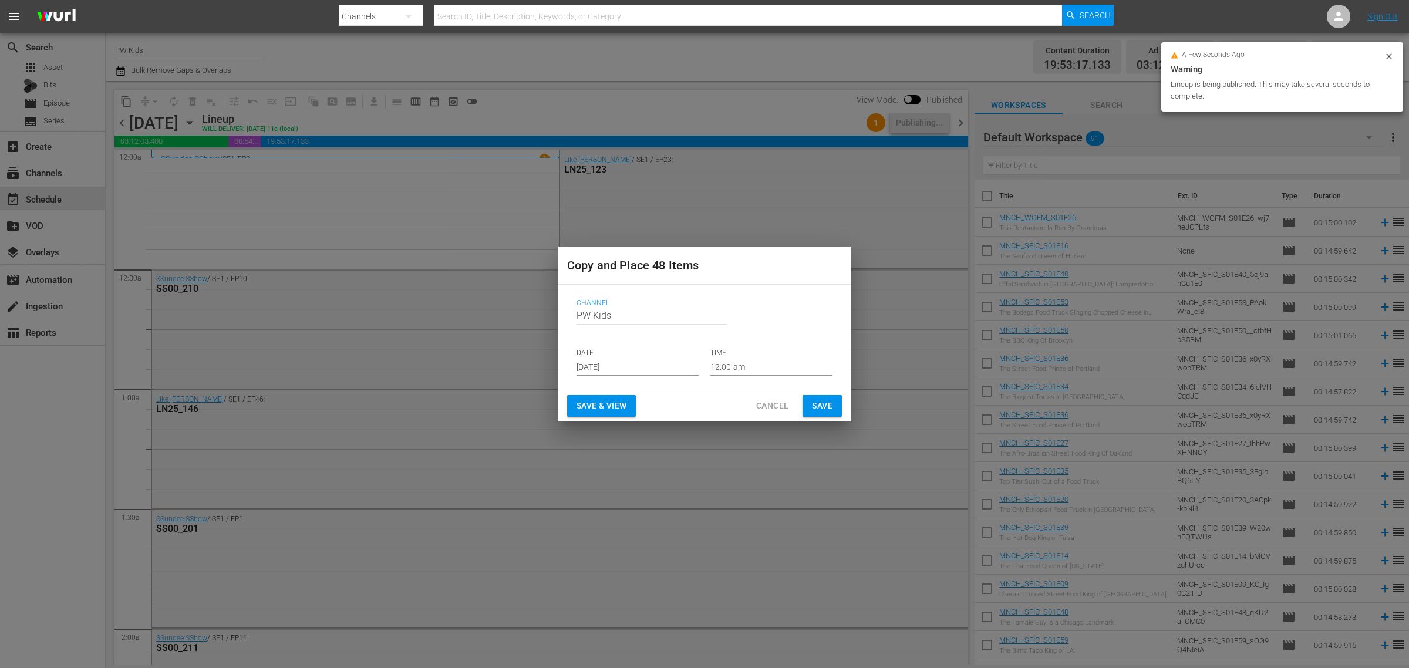
click at [624, 362] on input "[DATE]" at bounding box center [638, 367] width 122 height 18
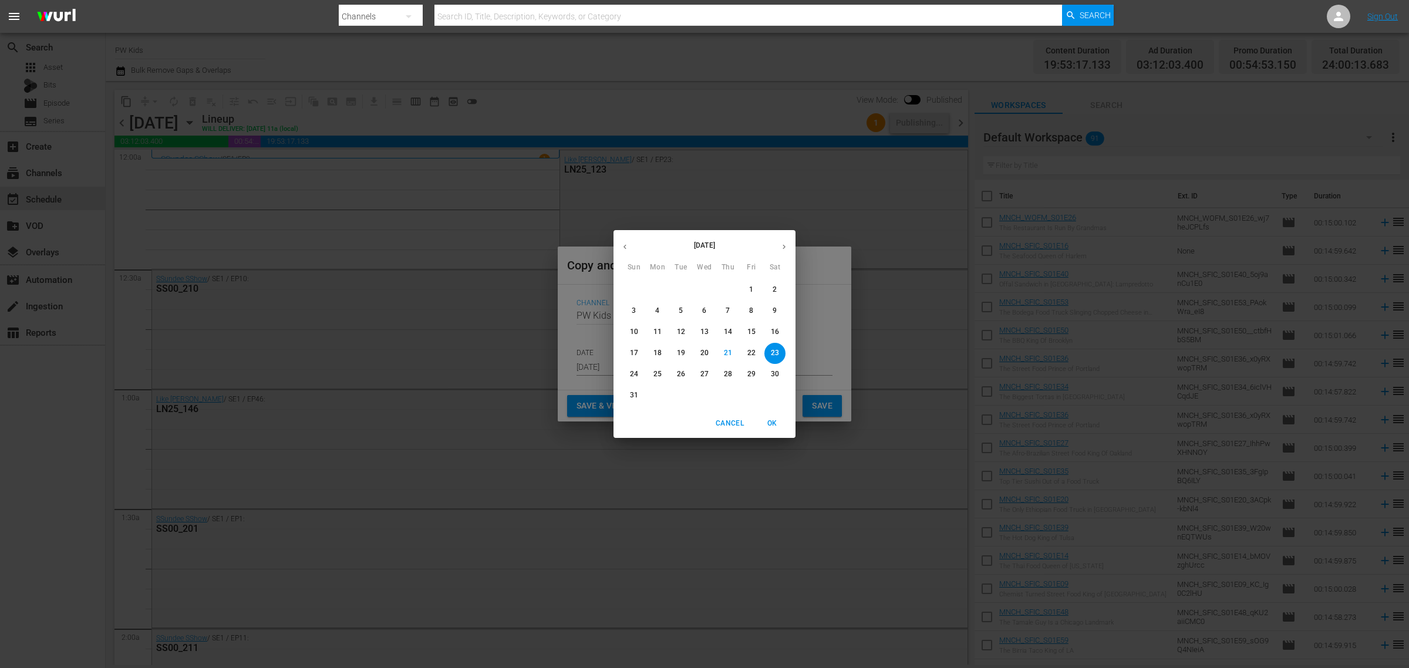
click at [786, 247] on icon "button" at bounding box center [784, 246] width 9 height 9
click at [703, 312] on p "10" at bounding box center [704, 311] width 8 height 10
type input "Sep 10th 2025"
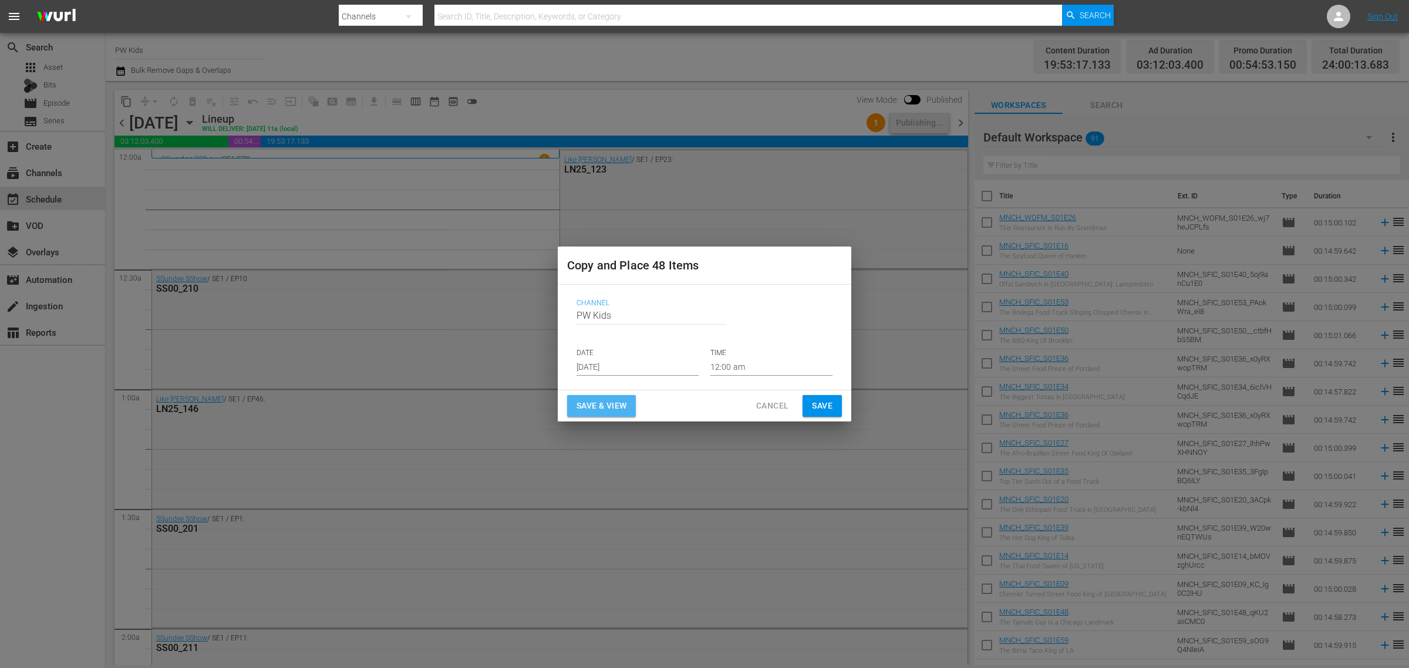
click at [596, 402] on span "Save & View" at bounding box center [602, 406] width 50 height 15
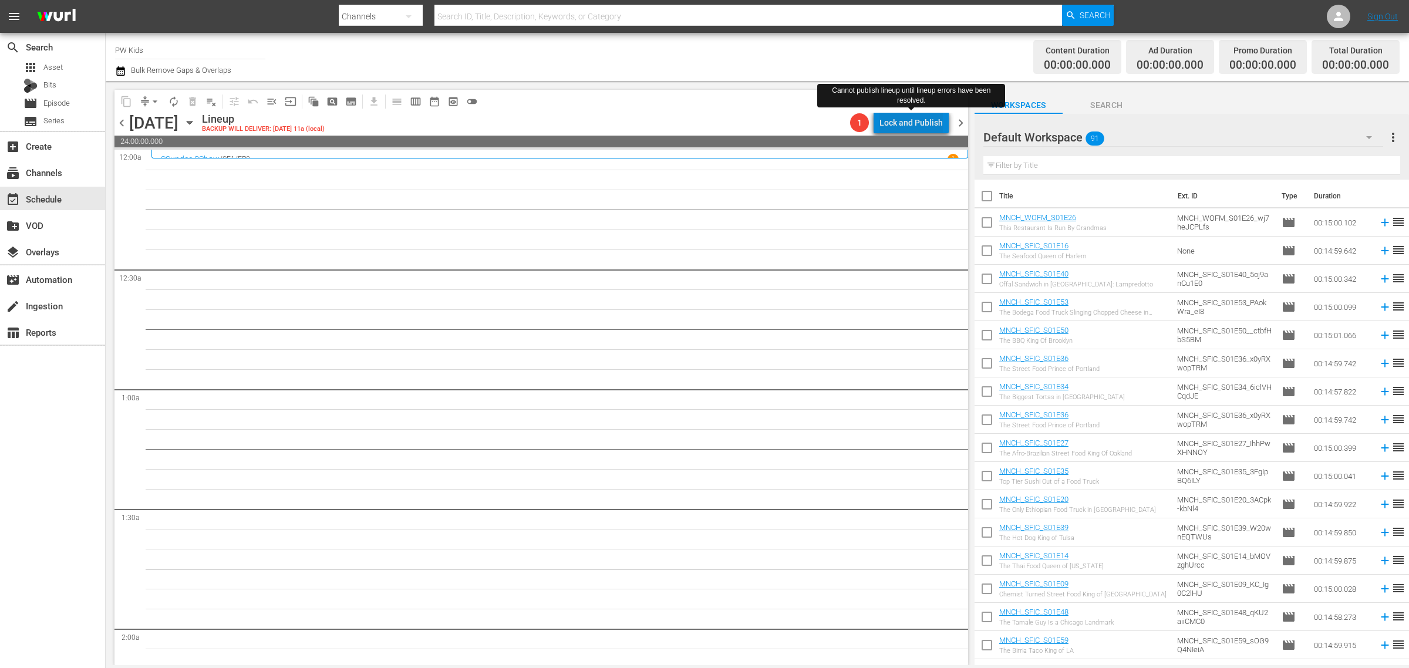
click at [922, 122] on div "Lock and Publish" at bounding box center [910, 122] width 63 height 21
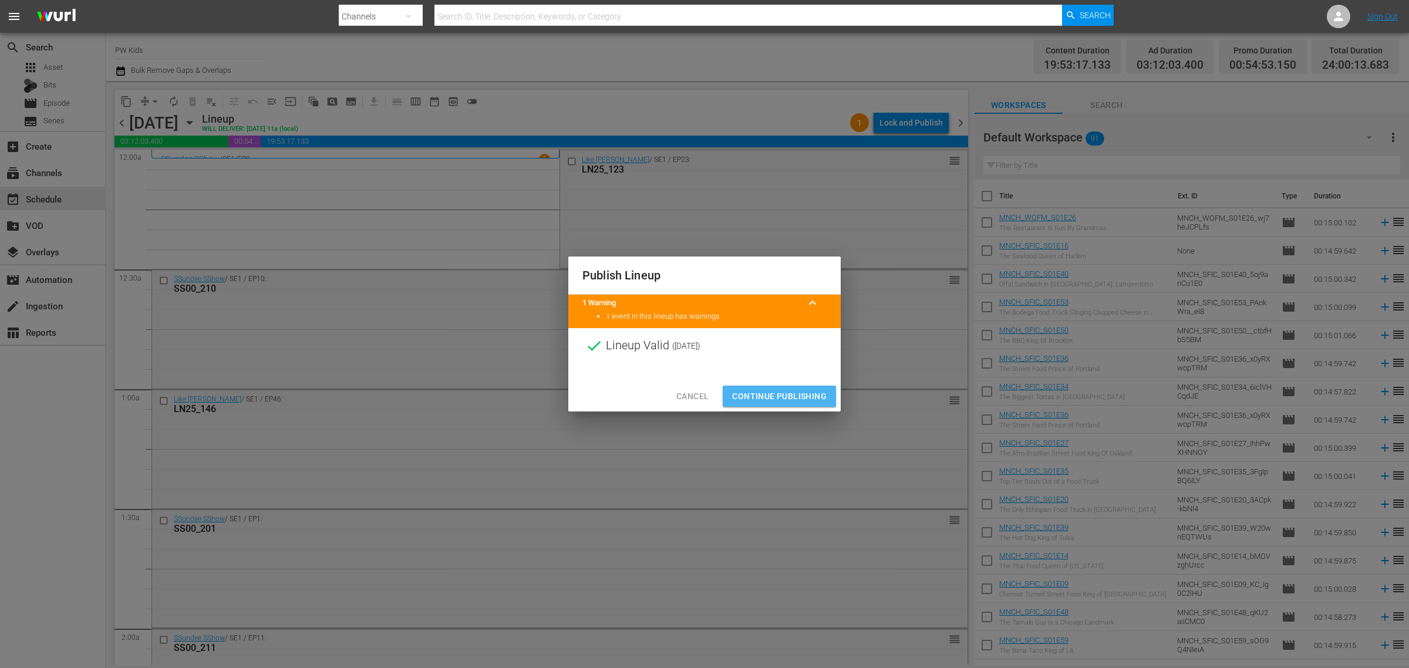
click at [771, 389] on span "Continue Publishing" at bounding box center [779, 396] width 95 height 15
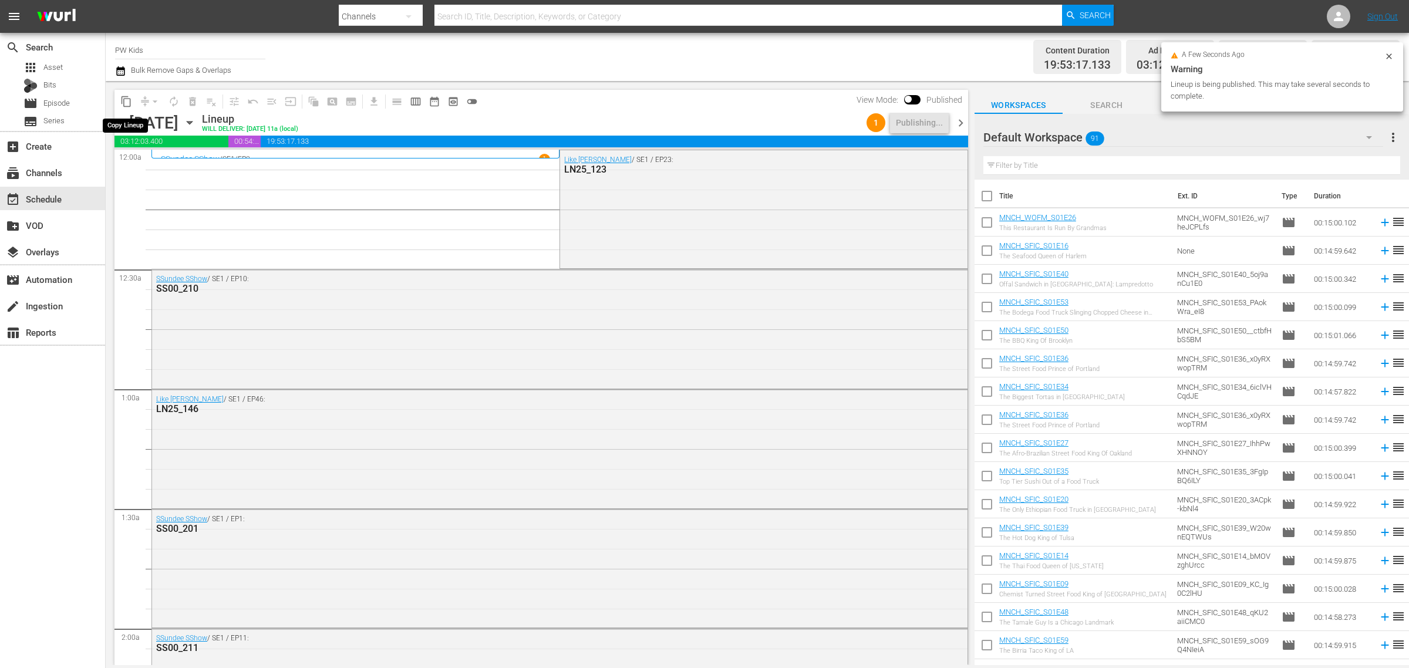
click at [128, 100] on span "content_copy" at bounding box center [126, 102] width 12 height 12
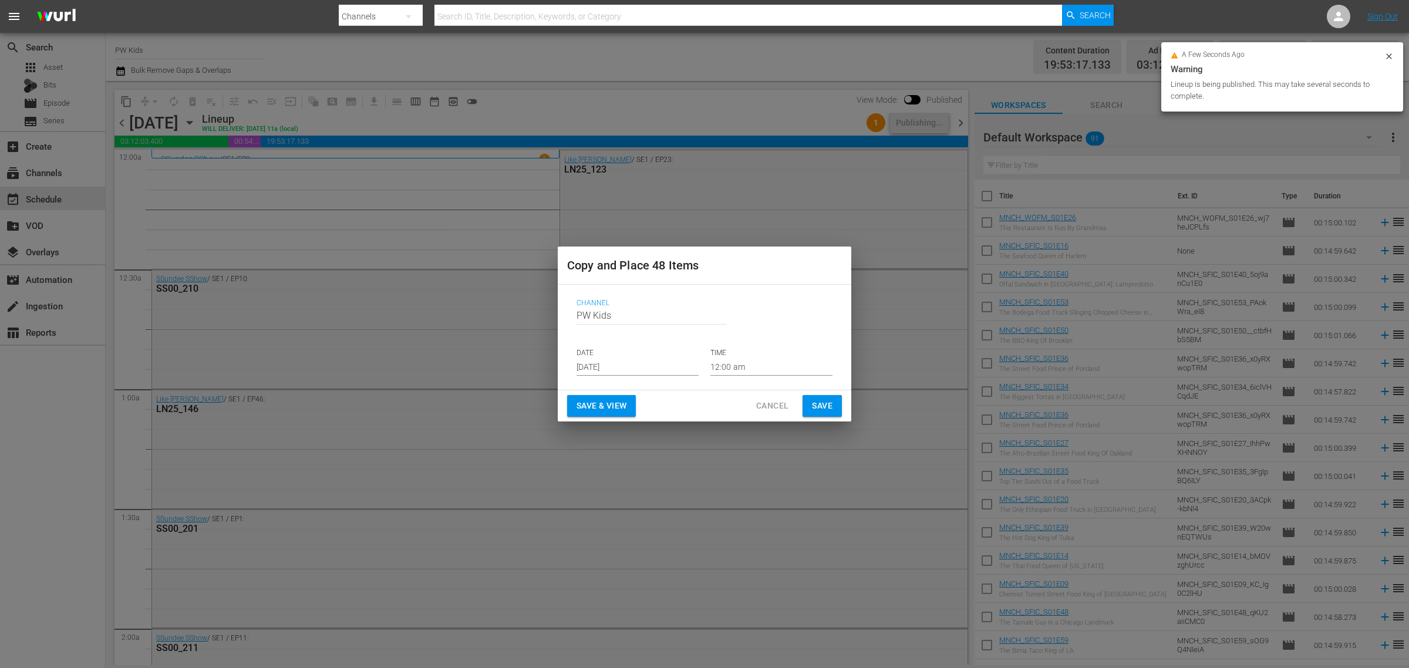
click at [605, 365] on input "[DATE]" at bounding box center [638, 367] width 122 height 18
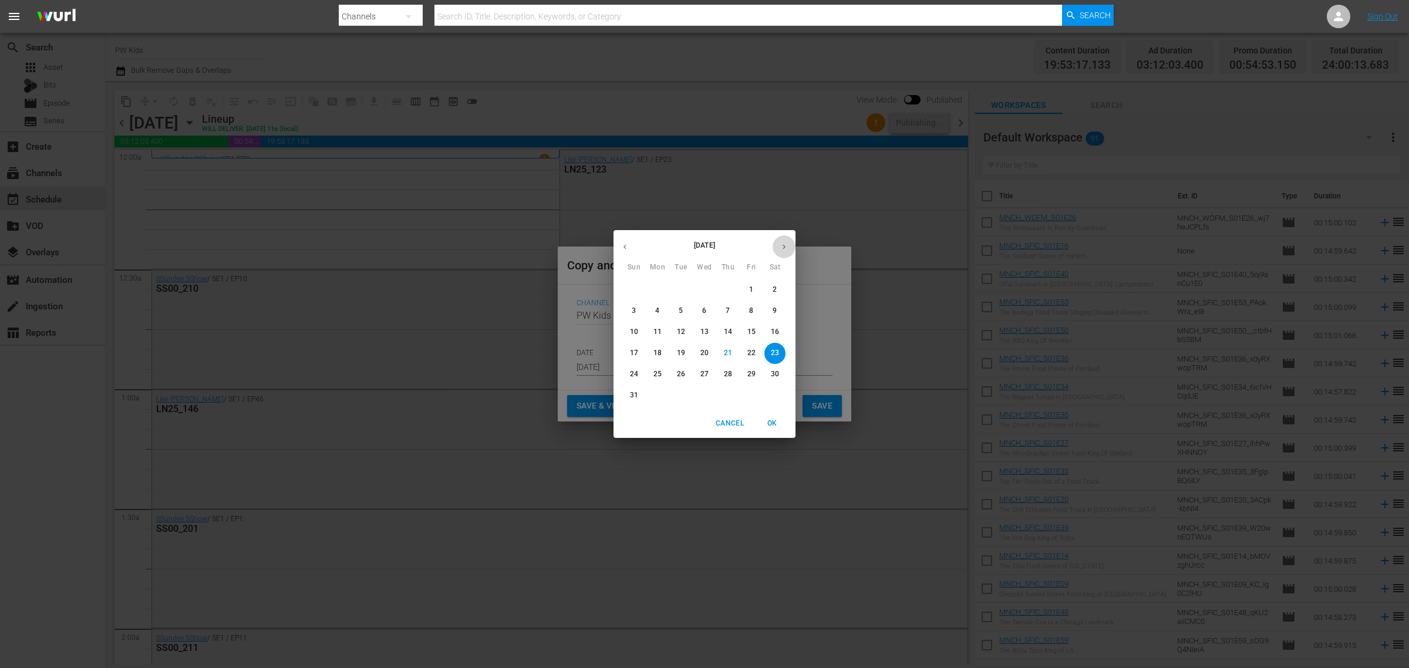
click at [780, 247] on icon "button" at bounding box center [784, 246] width 9 height 9
click at [731, 333] on p "18" at bounding box center [728, 332] width 8 height 10
type input "Sep 18th 2025"
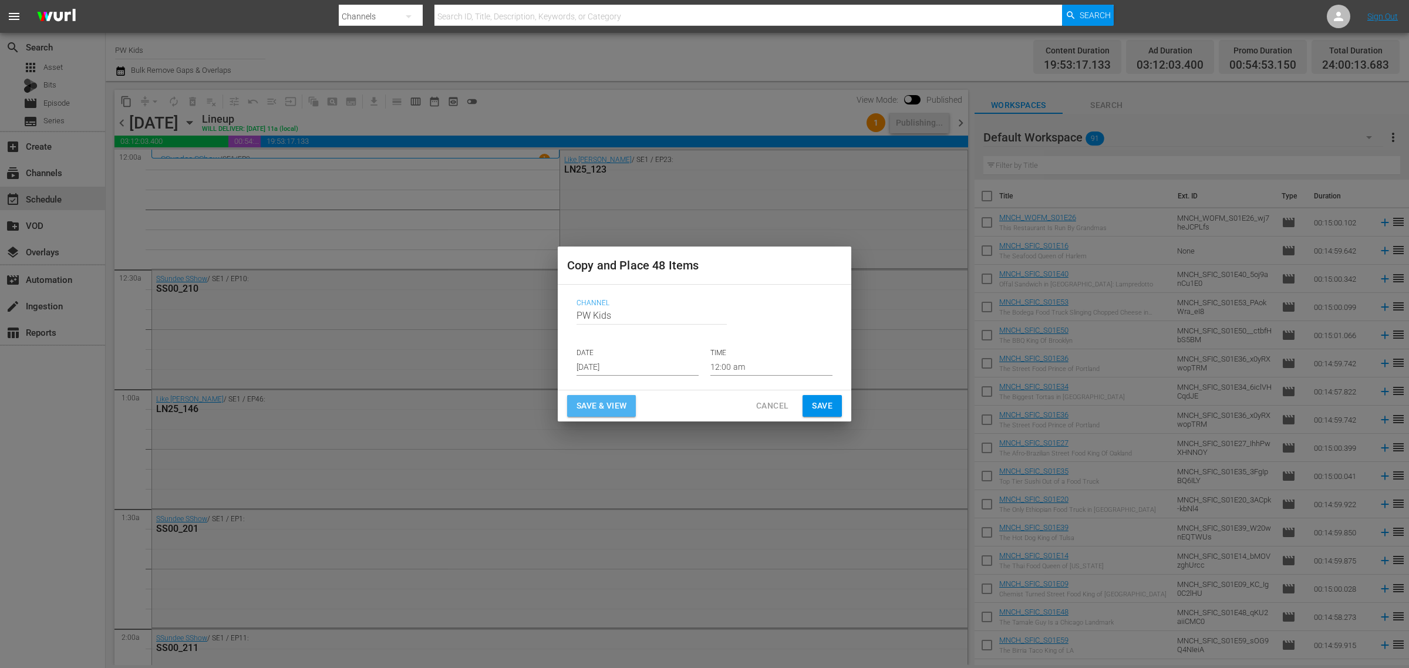
click at [606, 408] on span "Save & View" at bounding box center [602, 406] width 50 height 15
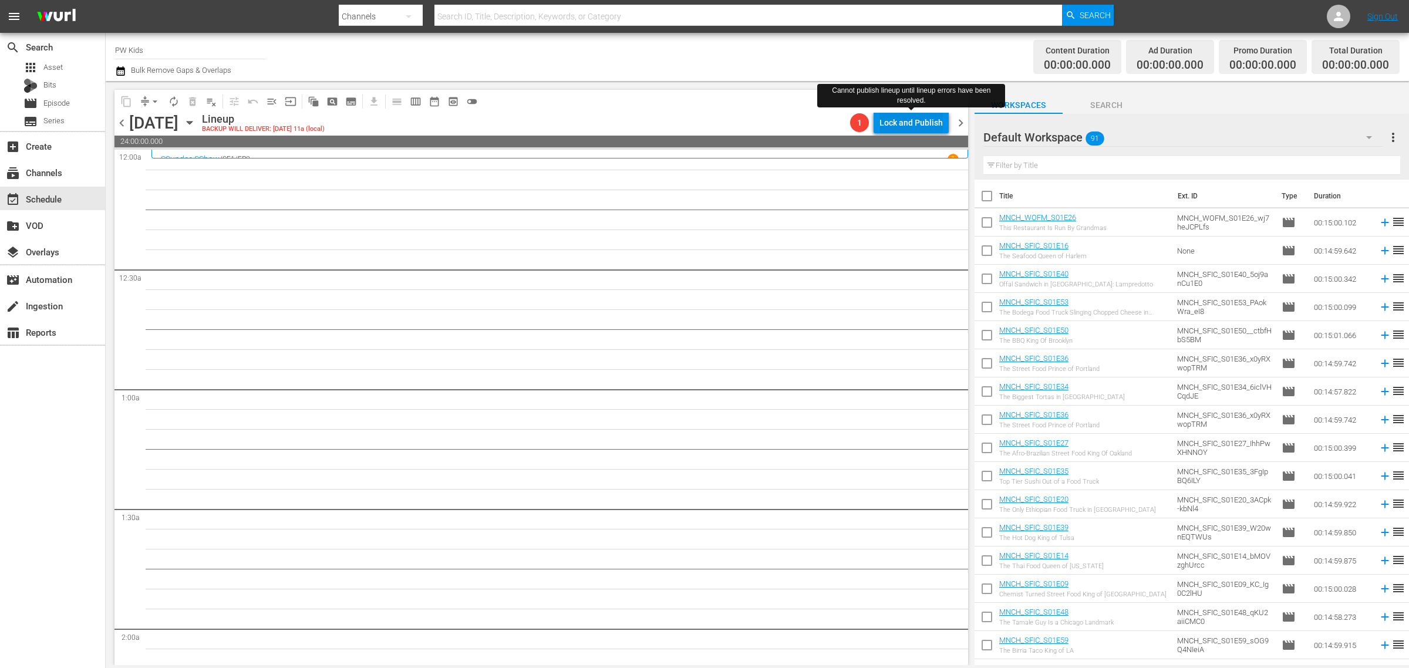
click at [913, 119] on div "Lock and Publish" at bounding box center [910, 122] width 63 height 21
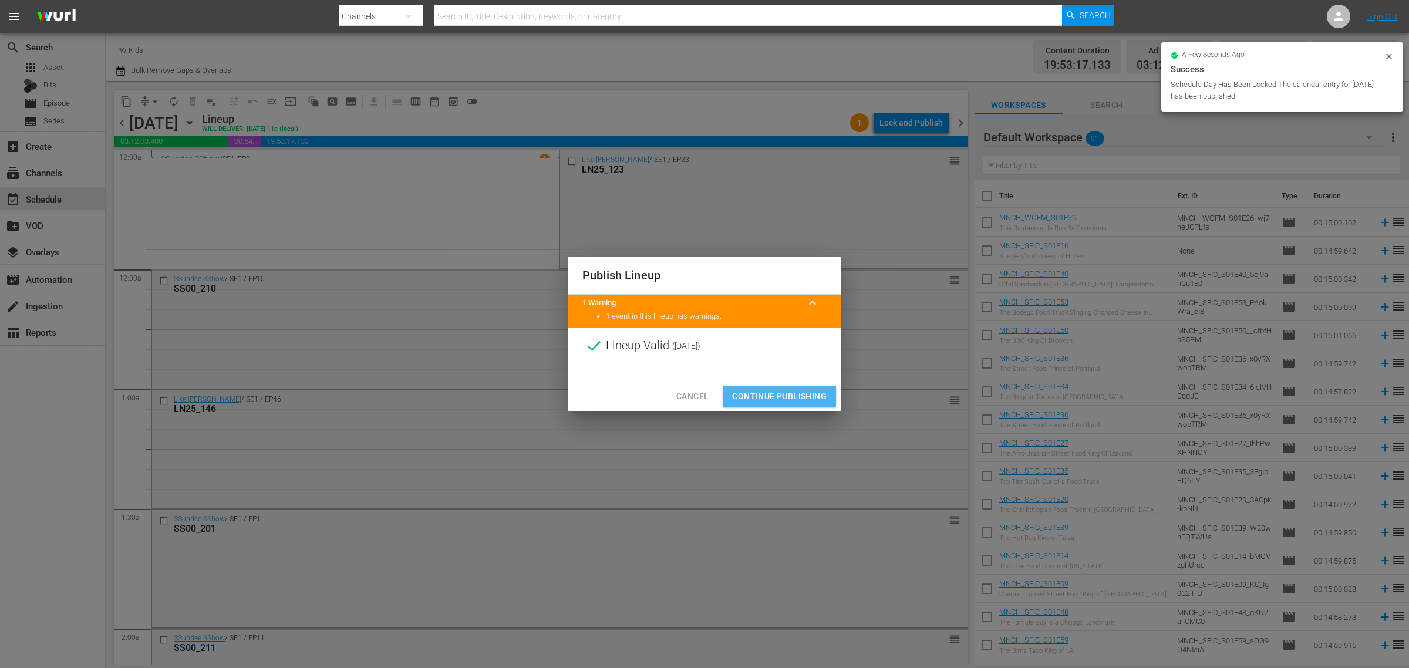
click at [775, 389] on span "Continue Publishing" at bounding box center [779, 396] width 95 height 15
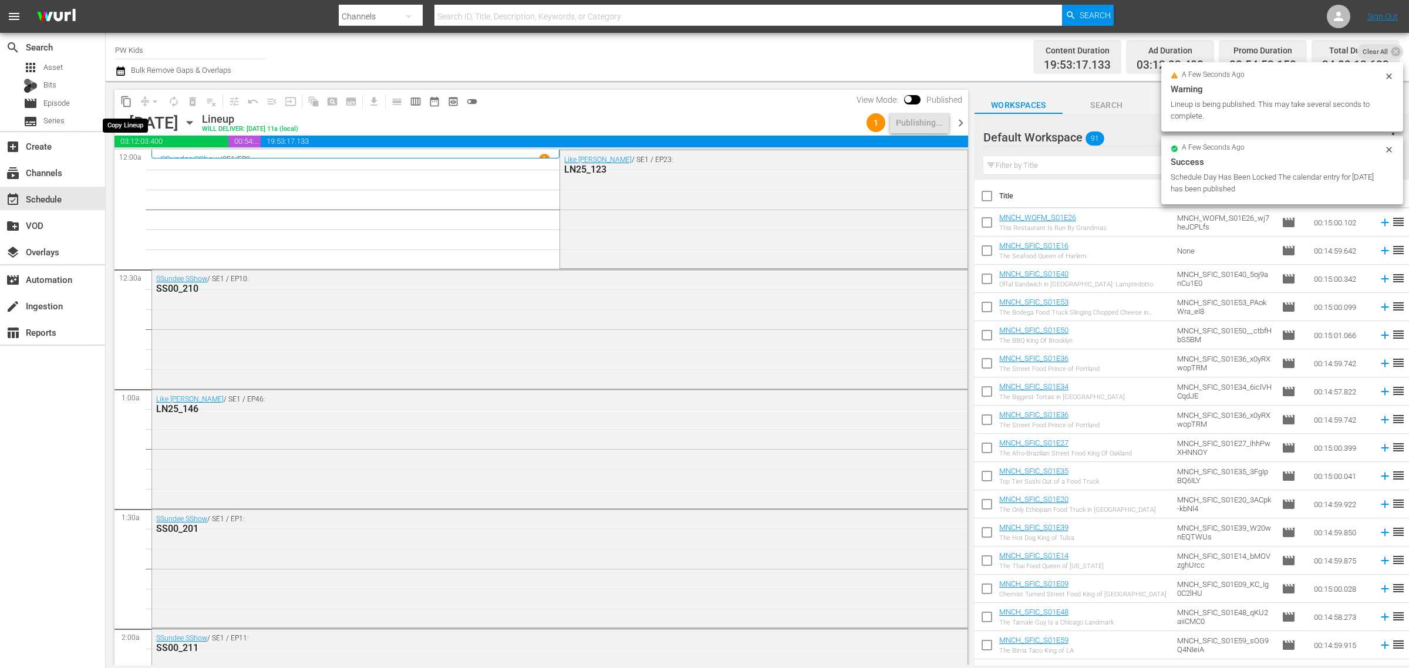
click at [124, 96] on span "content_copy" at bounding box center [126, 102] width 12 height 12
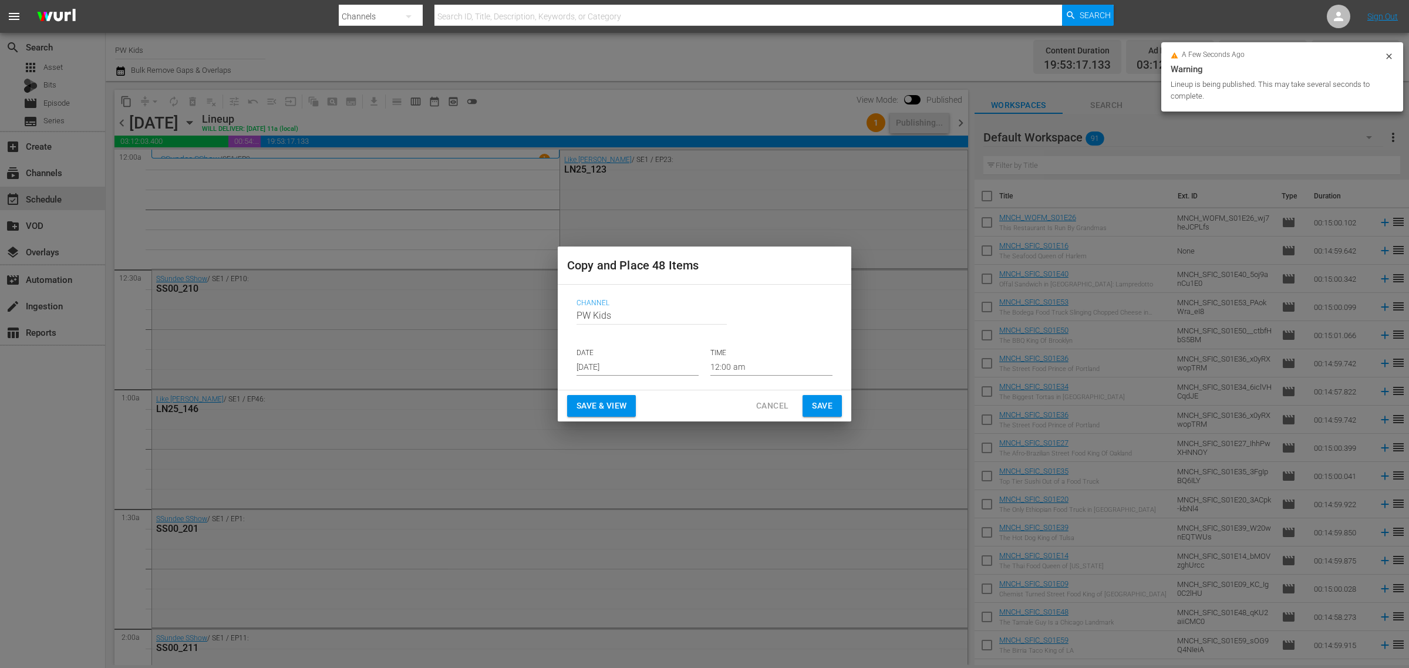
click at [622, 365] on input "[DATE]" at bounding box center [638, 367] width 122 height 18
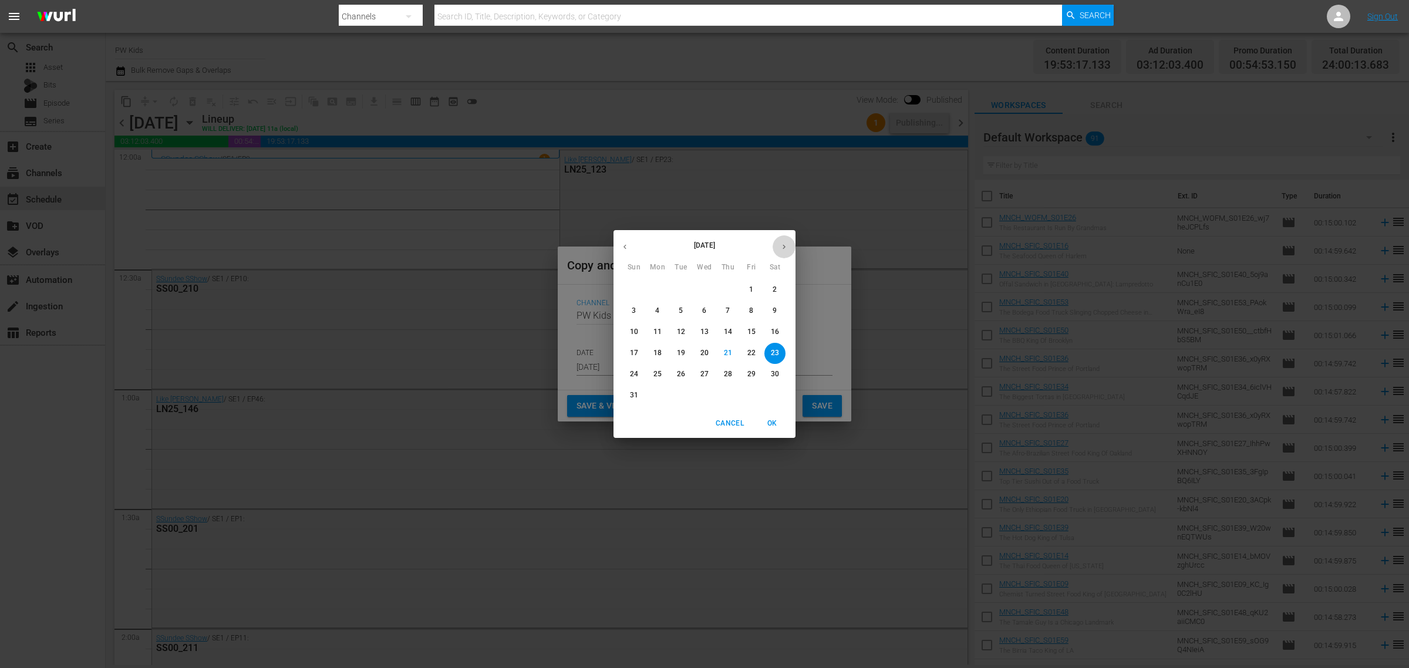
click at [782, 242] on icon "button" at bounding box center [784, 246] width 9 height 9
click at [753, 356] on p "26" at bounding box center [751, 353] width 8 height 10
type input "Sep 26th 2025"
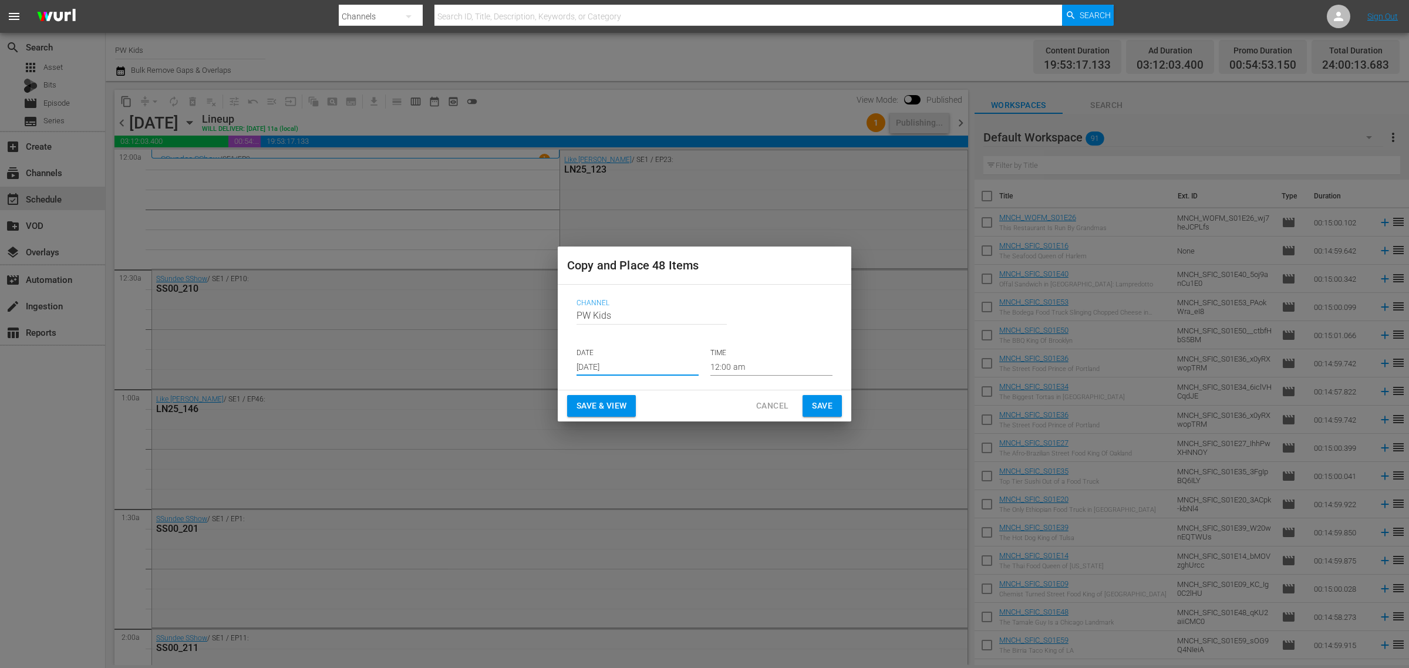
click at [633, 408] on button "Save & View" at bounding box center [601, 406] width 69 height 22
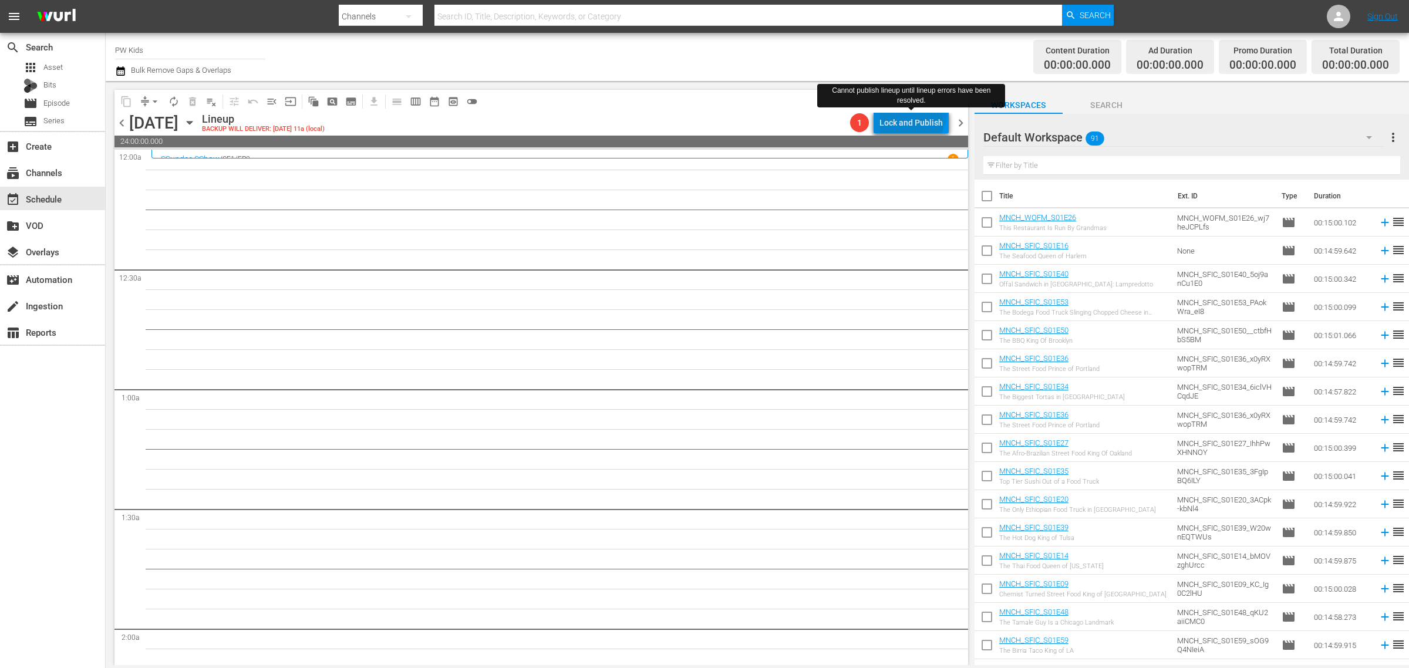
click at [913, 112] on div "Lock and Publish" at bounding box center [910, 122] width 63 height 21
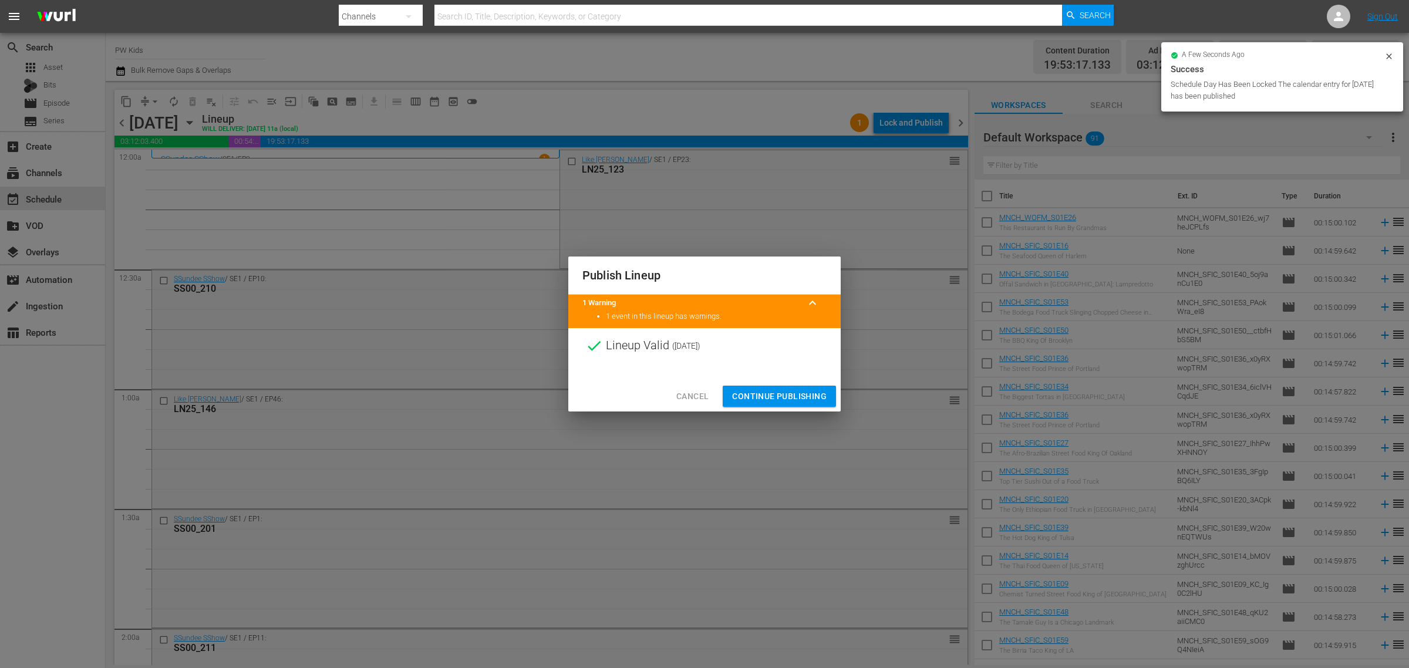
click at [783, 400] on span "Continue Publishing" at bounding box center [779, 396] width 95 height 15
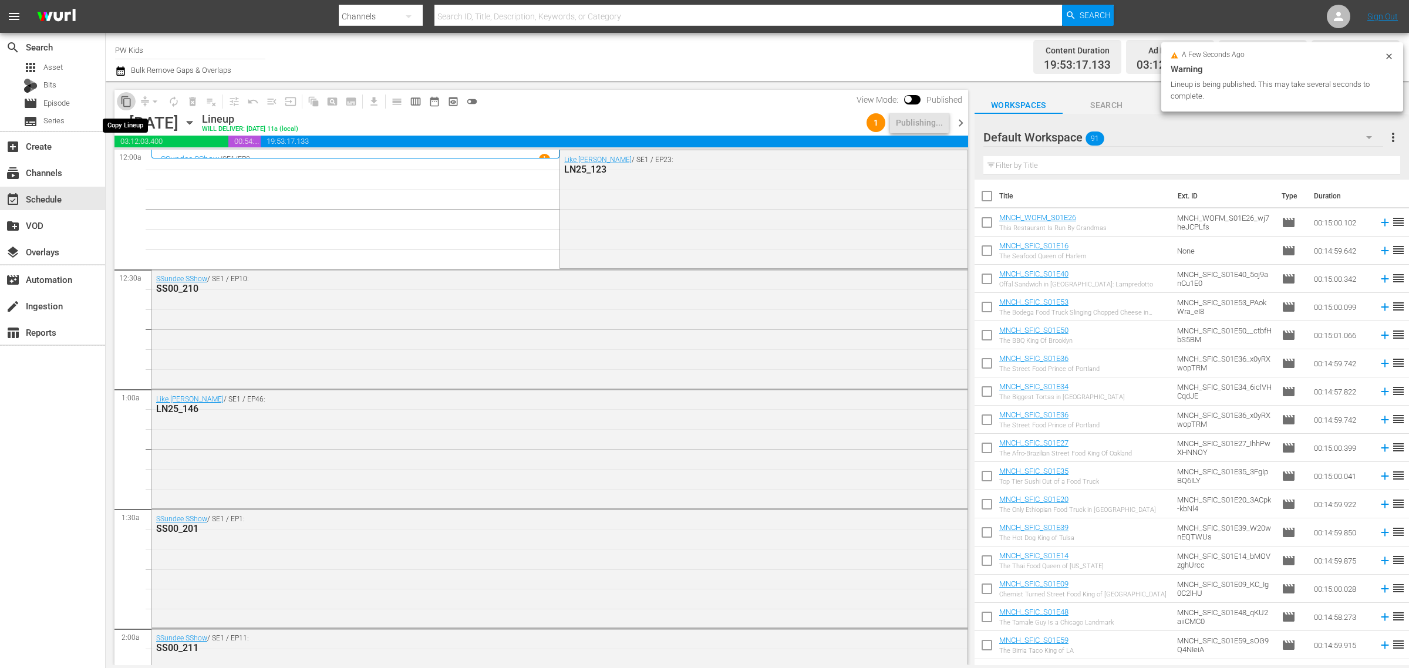
click at [129, 100] on span "content_copy" at bounding box center [126, 102] width 12 height 12
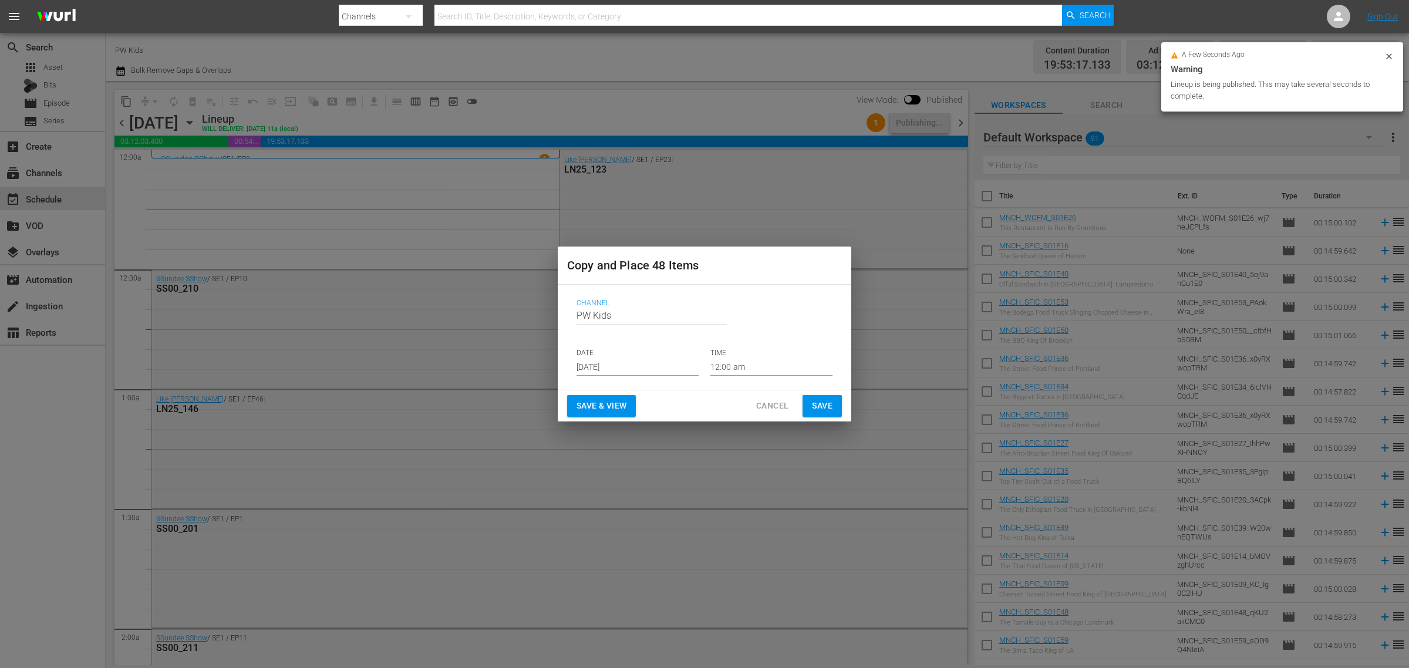
click at [608, 362] on input "[DATE]" at bounding box center [638, 367] width 122 height 18
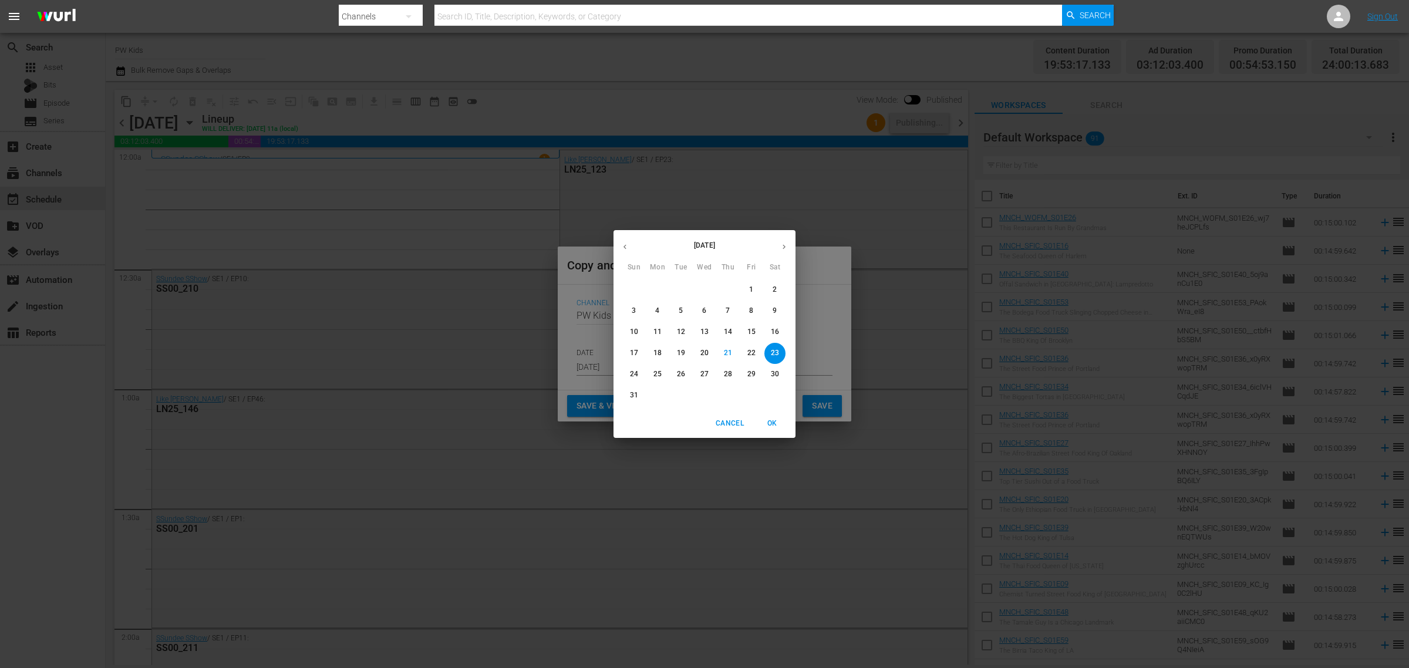
click at [778, 241] on button "button" at bounding box center [784, 246] width 23 height 23
click at [783, 242] on icon "button" at bounding box center [784, 246] width 9 height 9
click at [731, 291] on span "2" at bounding box center [727, 290] width 21 height 10
type input "Oct 2nd 2025"
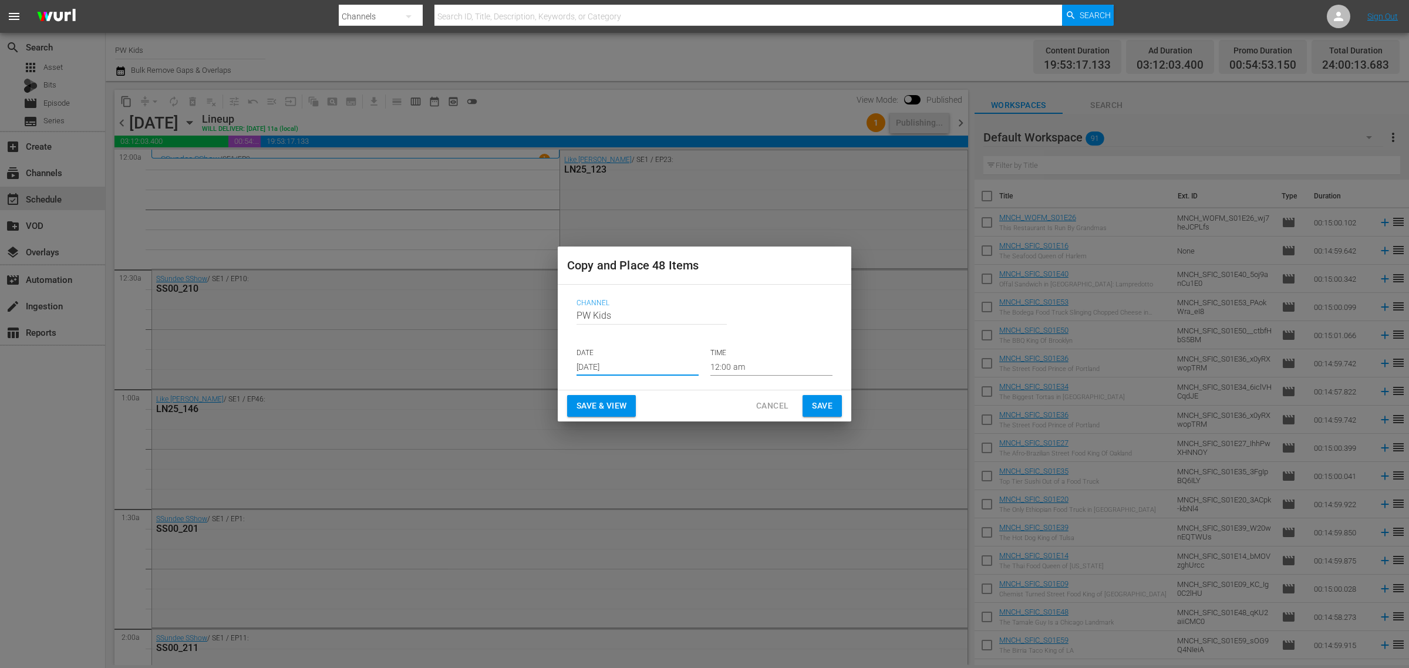
click at [625, 410] on span "Save & View" at bounding box center [602, 406] width 50 height 15
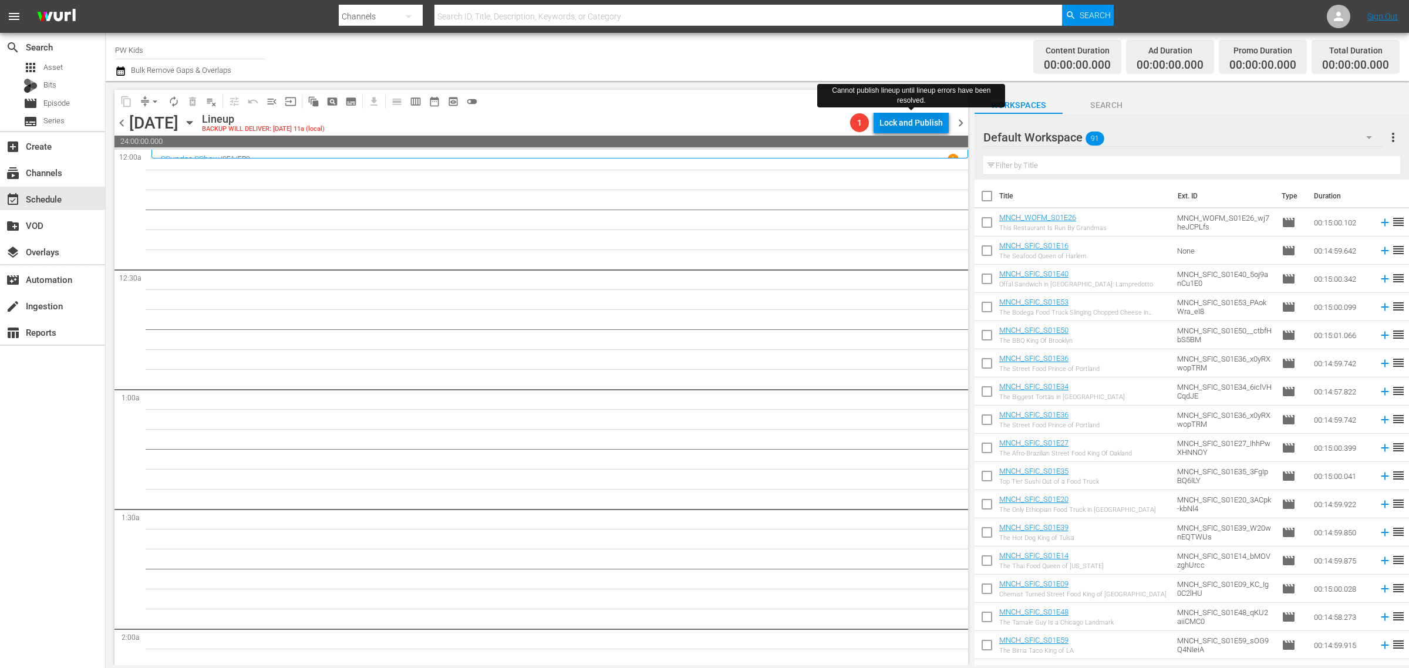
click at [909, 122] on div "Lock and Publish" at bounding box center [910, 122] width 63 height 21
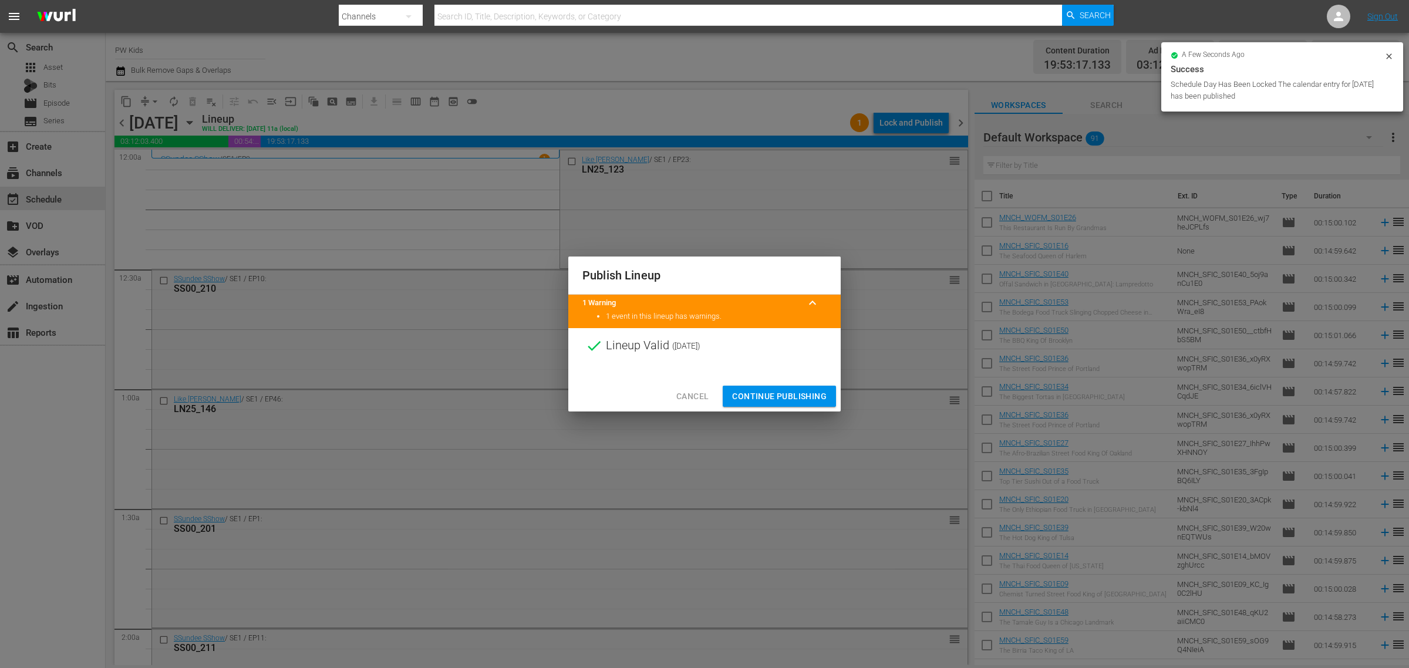
click at [767, 389] on span "Continue Publishing" at bounding box center [779, 396] width 95 height 15
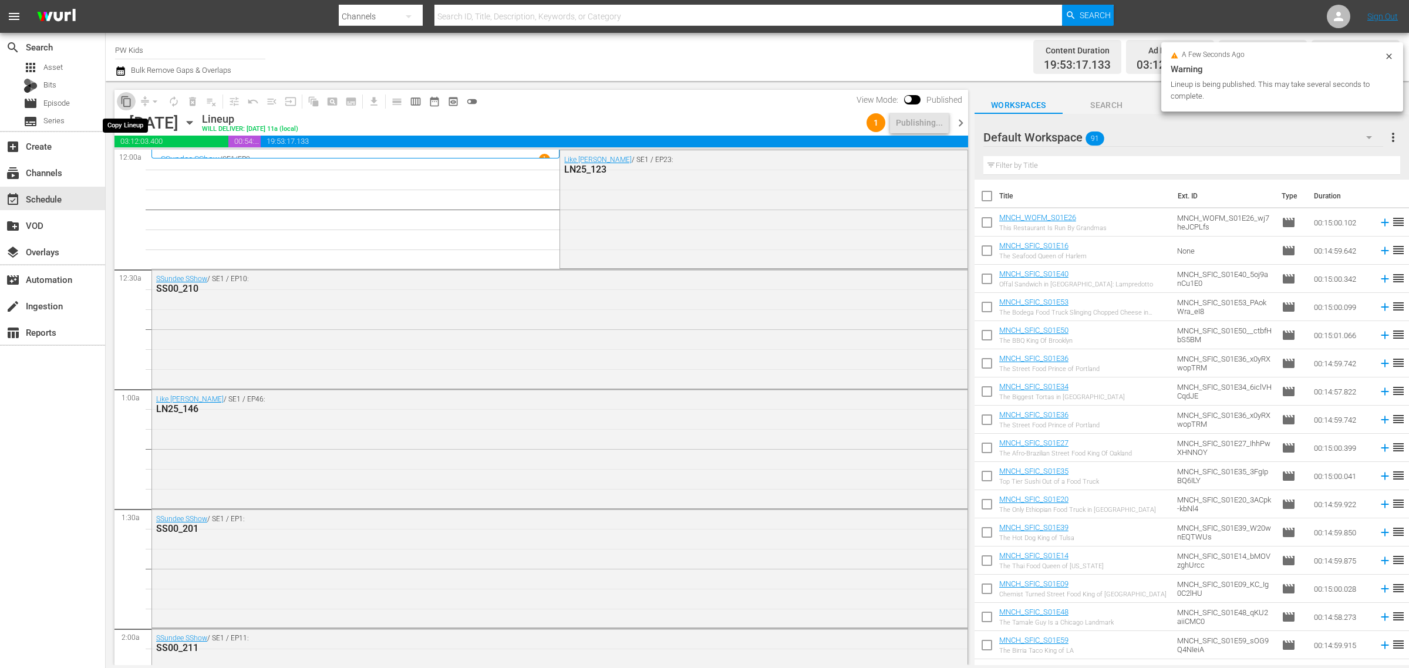
click at [122, 100] on span "content_copy" at bounding box center [126, 102] width 12 height 12
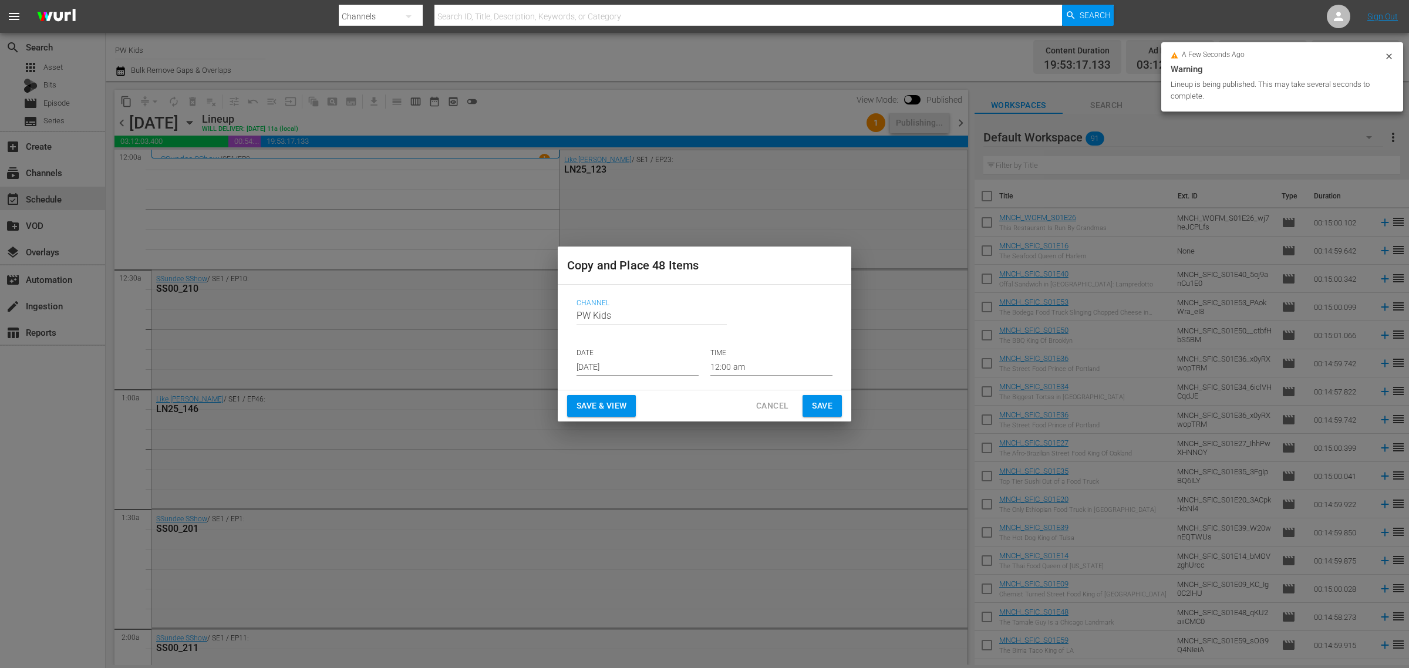
click at [643, 362] on input "[DATE]" at bounding box center [638, 367] width 122 height 18
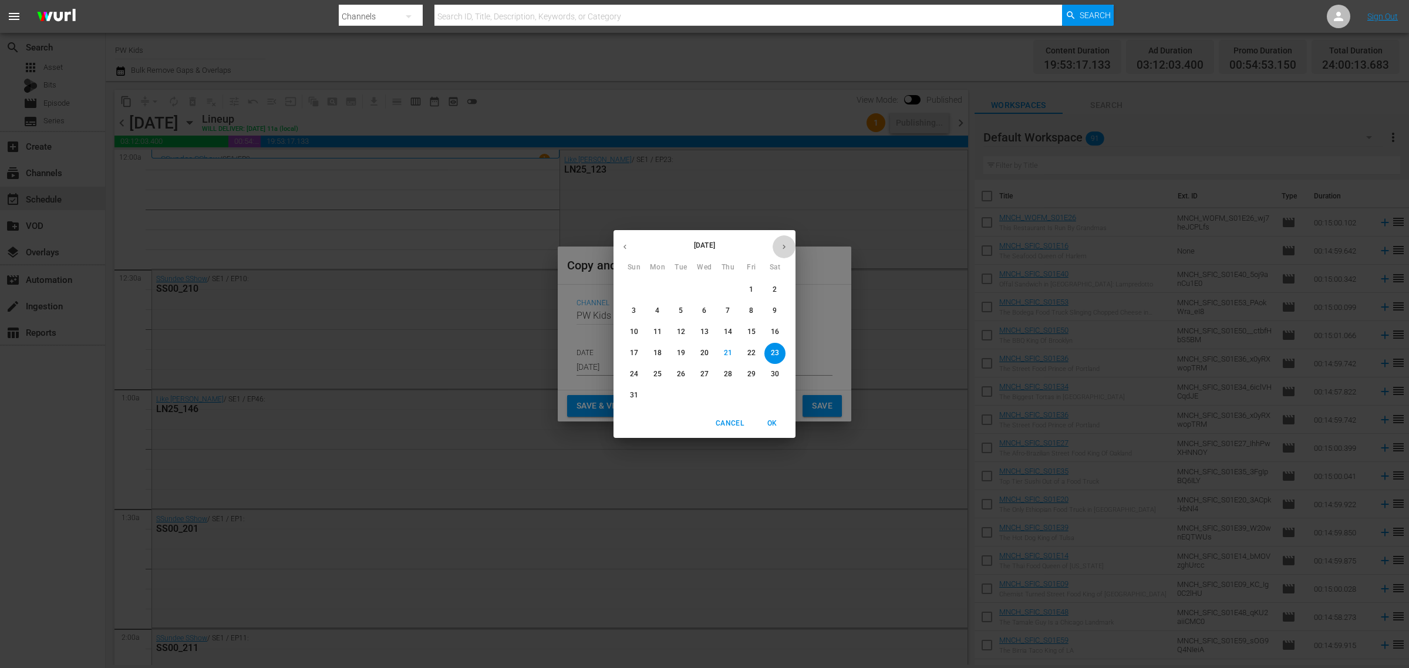
click at [782, 245] on icon "button" at bounding box center [784, 246] width 9 height 9
click at [754, 312] on p "10" at bounding box center [751, 311] width 8 height 10
type input "Oct 10th 2025"
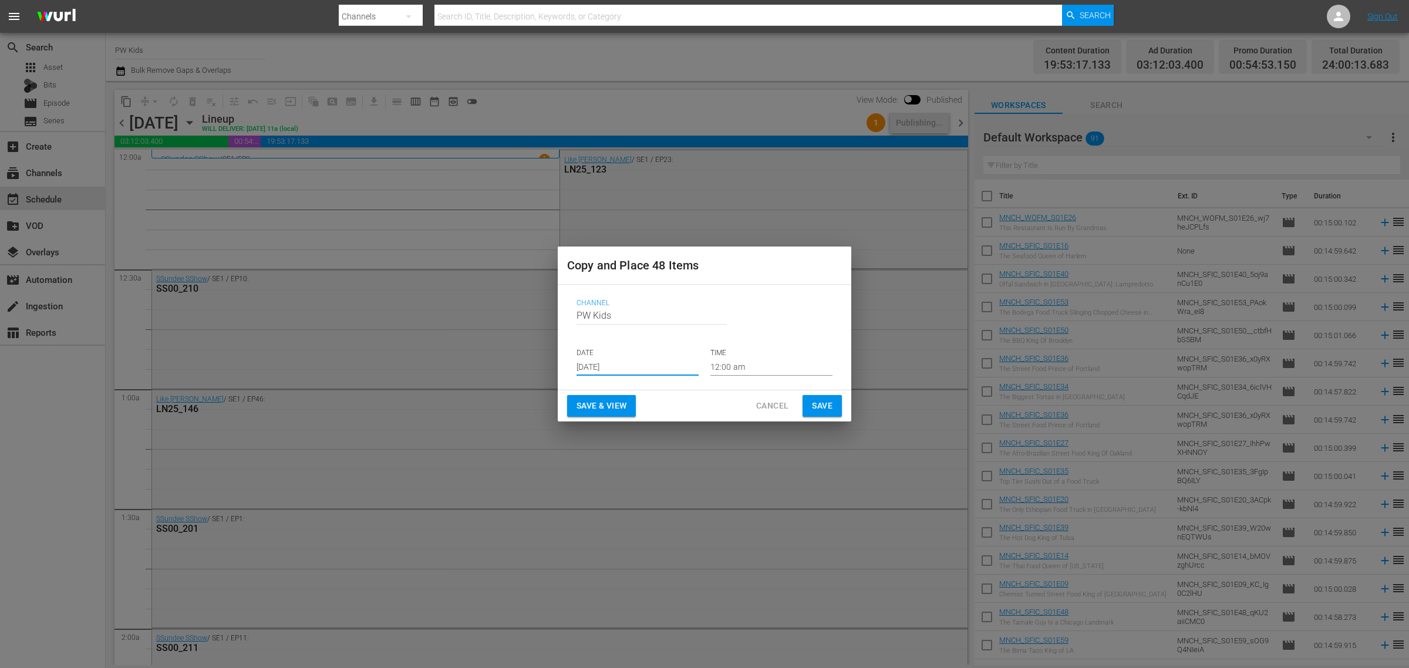
click at [600, 411] on span "Save & View" at bounding box center [602, 406] width 50 height 15
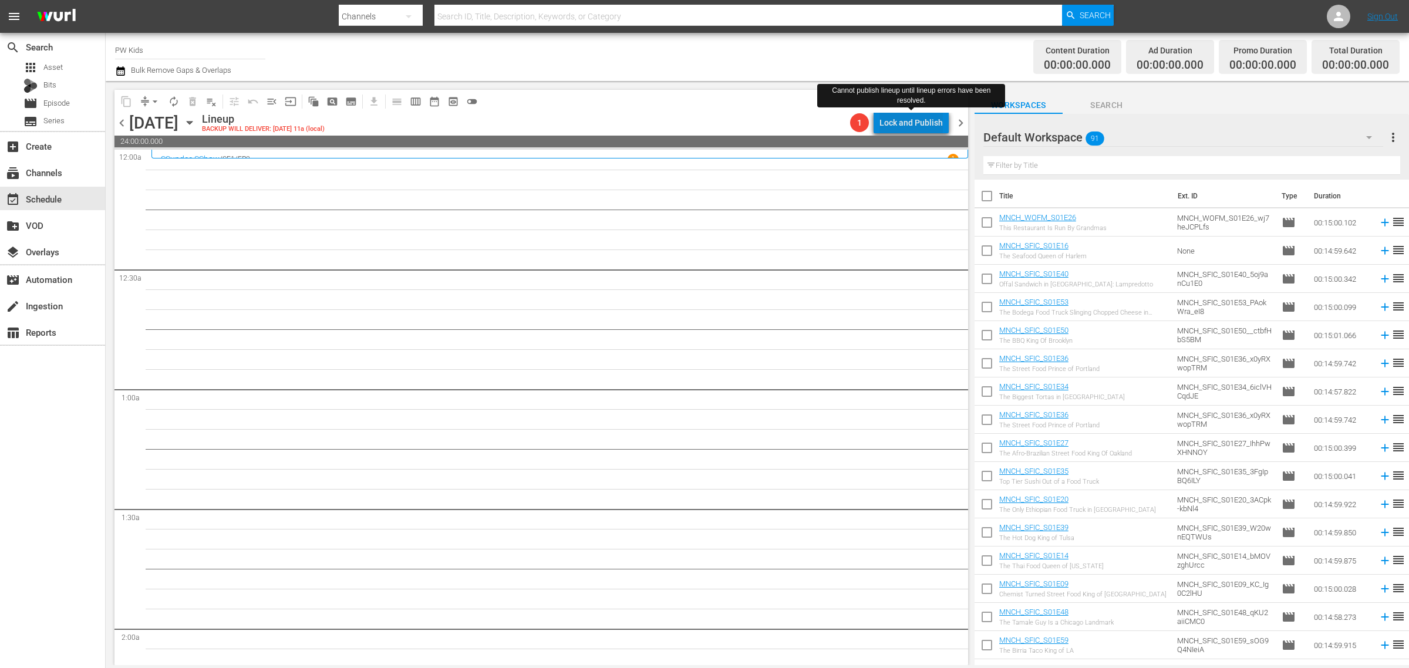
click at [925, 122] on div "Lock and Publish" at bounding box center [910, 122] width 63 height 21
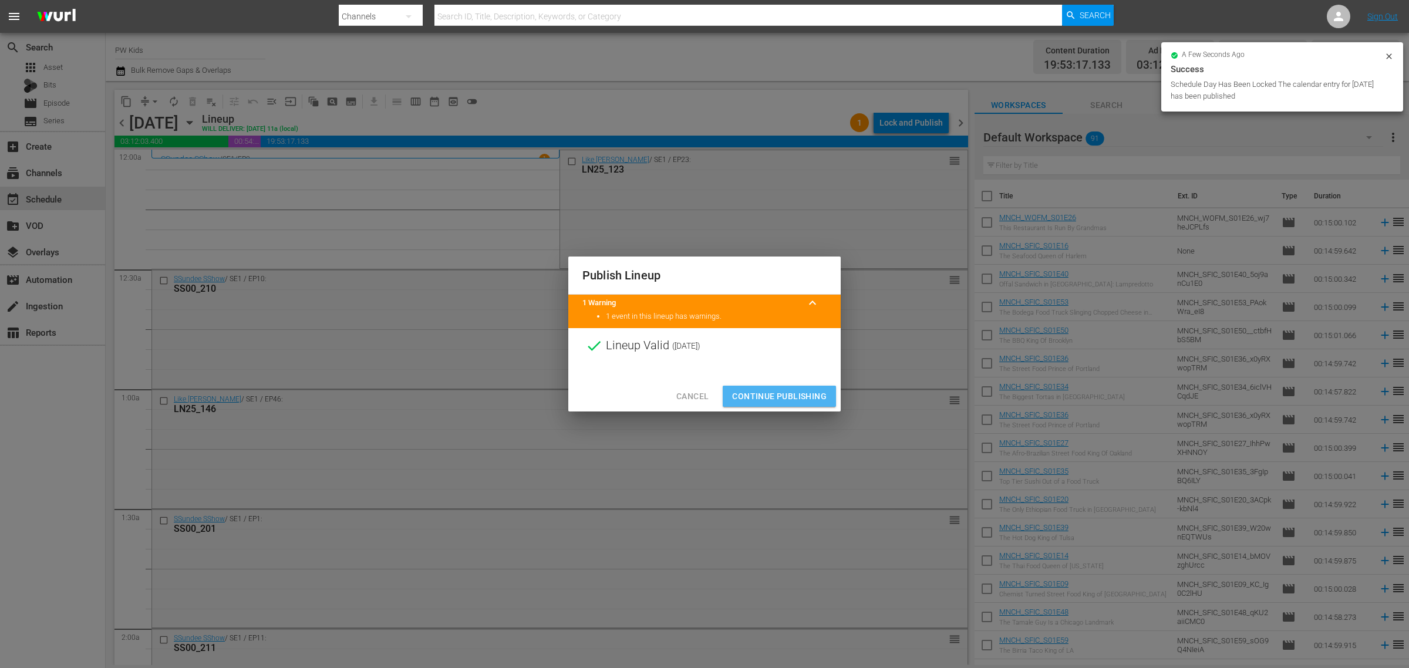
click at [768, 402] on span "Continue Publishing" at bounding box center [779, 396] width 95 height 15
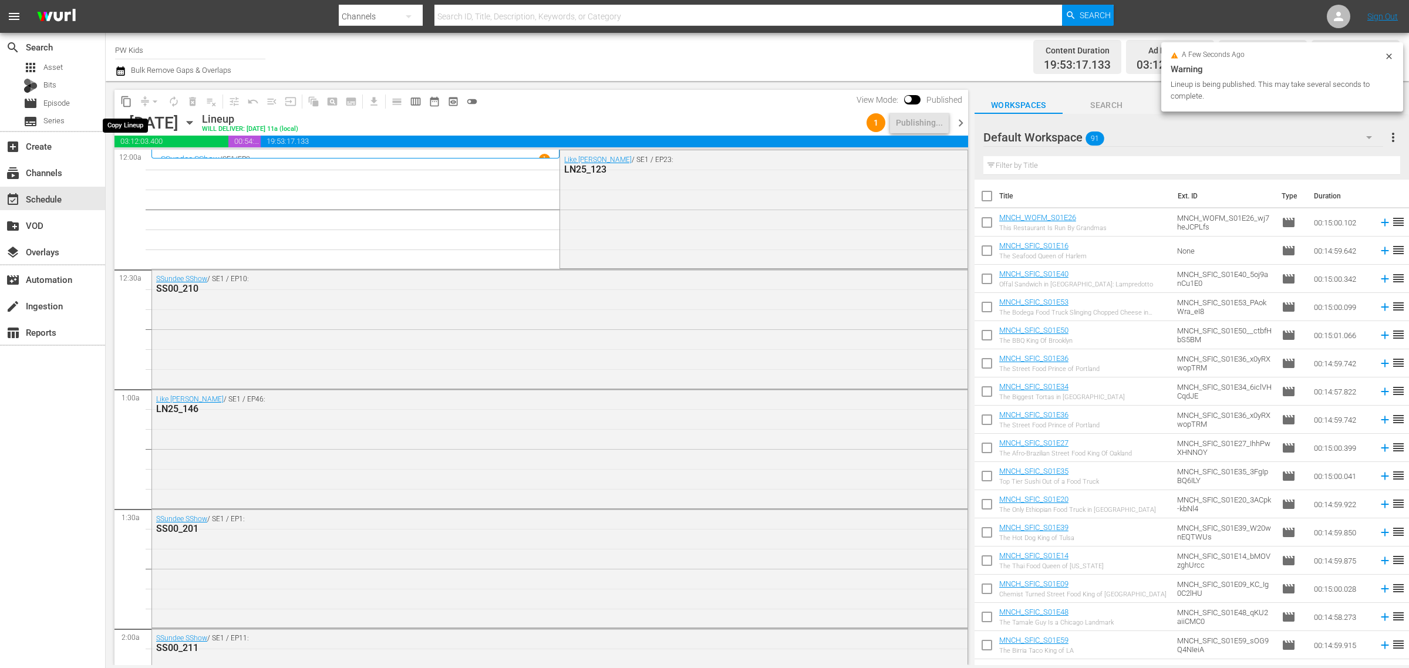
click at [126, 106] on span "content_copy" at bounding box center [126, 102] width 12 height 12
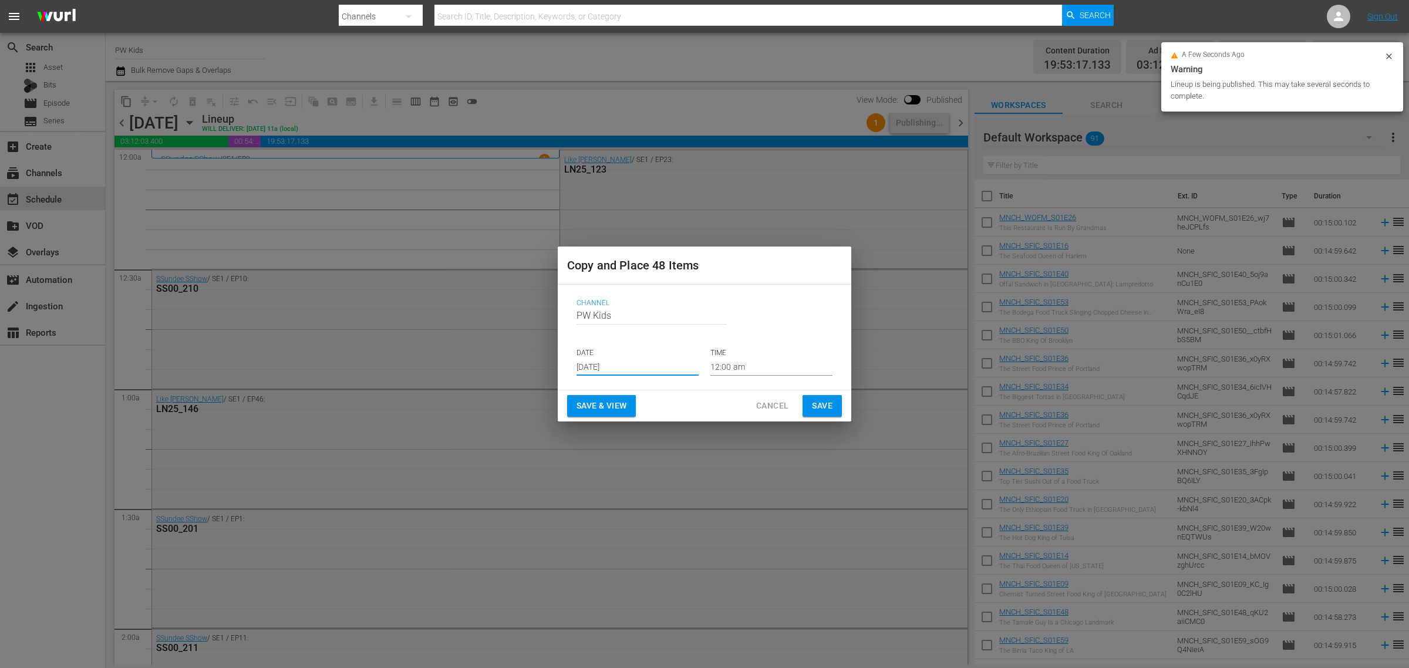
click at [609, 358] on input "[DATE]" at bounding box center [638, 367] width 122 height 18
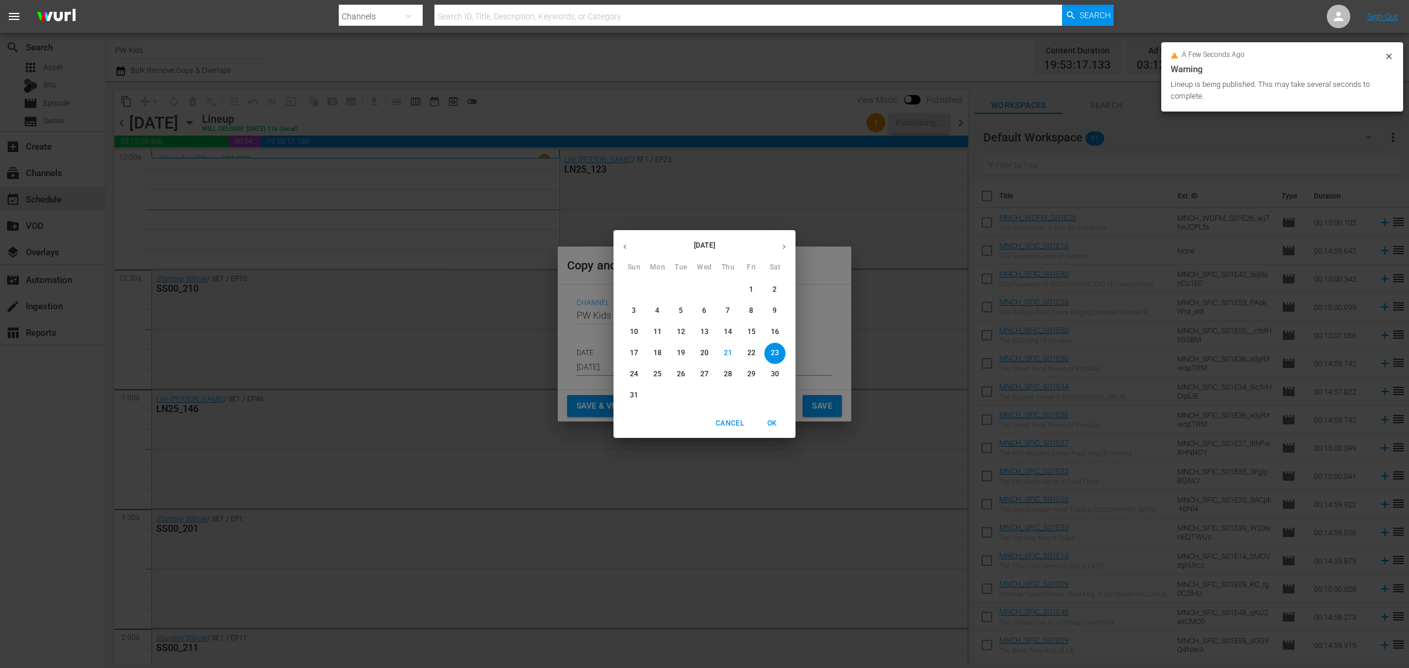
click at [784, 247] on icon "button" at bounding box center [784, 247] width 3 height 5
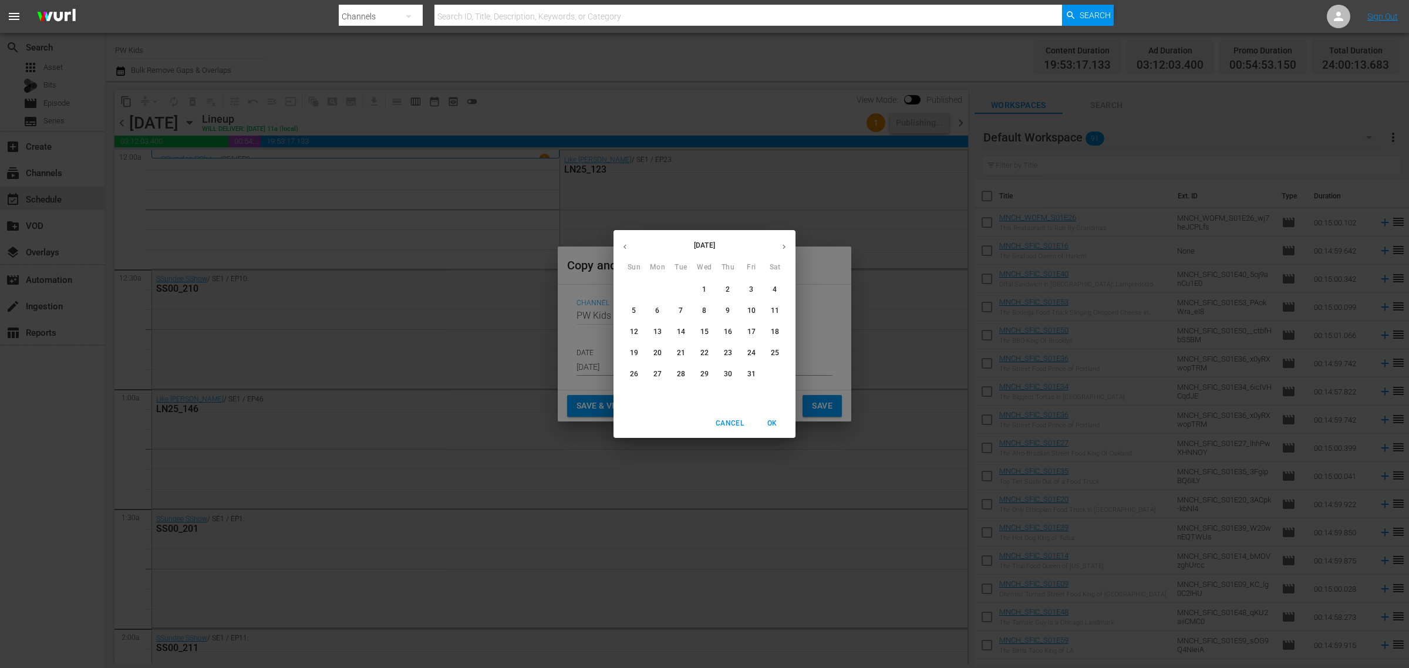
click at [784, 247] on icon "button" at bounding box center [784, 247] width 3 height 5
click at [626, 247] on icon "button" at bounding box center [625, 246] width 9 height 9
click at [771, 336] on p "18" at bounding box center [775, 332] width 8 height 10
type input "Oct 18th 2025"
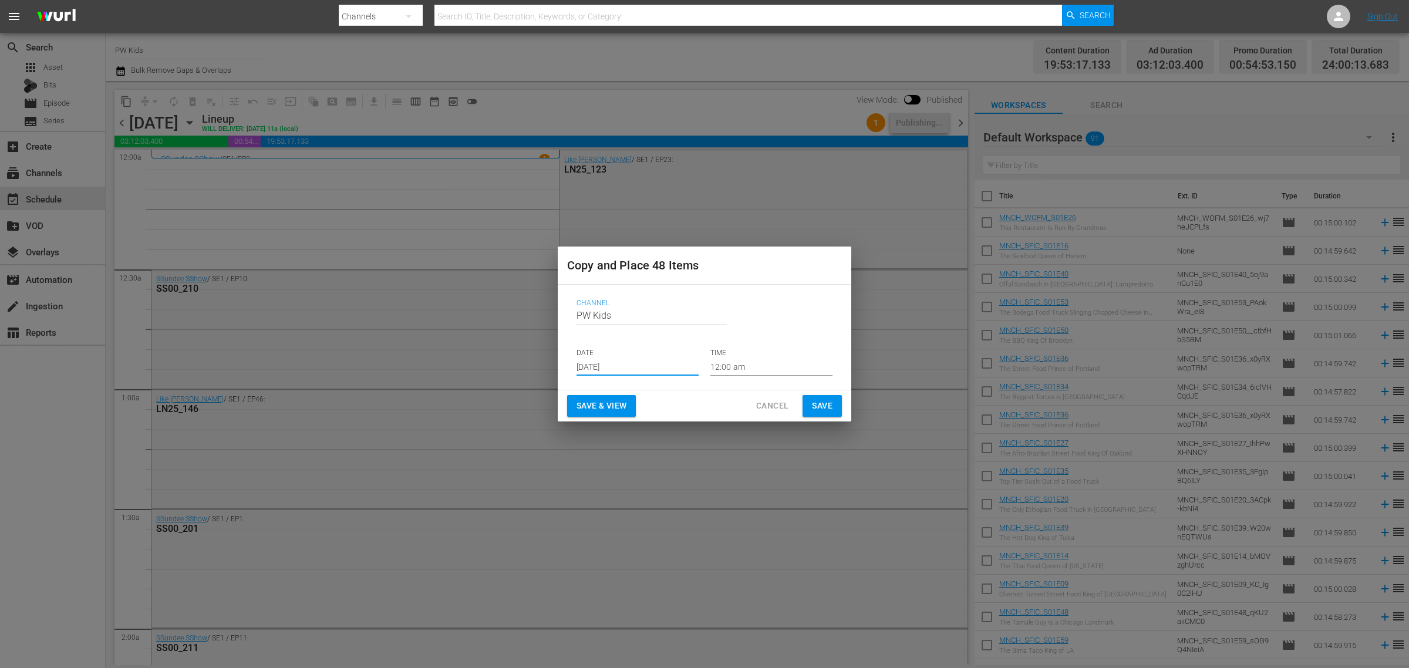
click at [599, 409] on span "Save & View" at bounding box center [602, 406] width 50 height 15
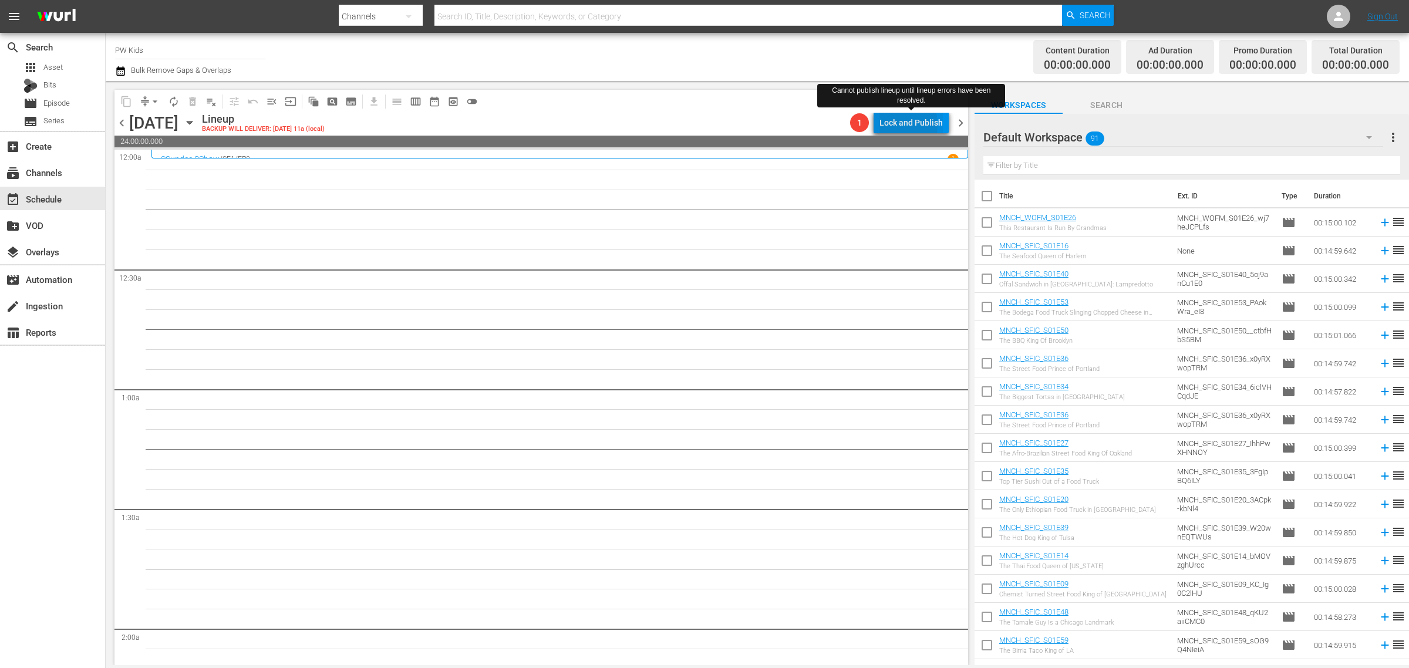
click at [894, 124] on div "Lock and Publish" at bounding box center [910, 122] width 63 height 21
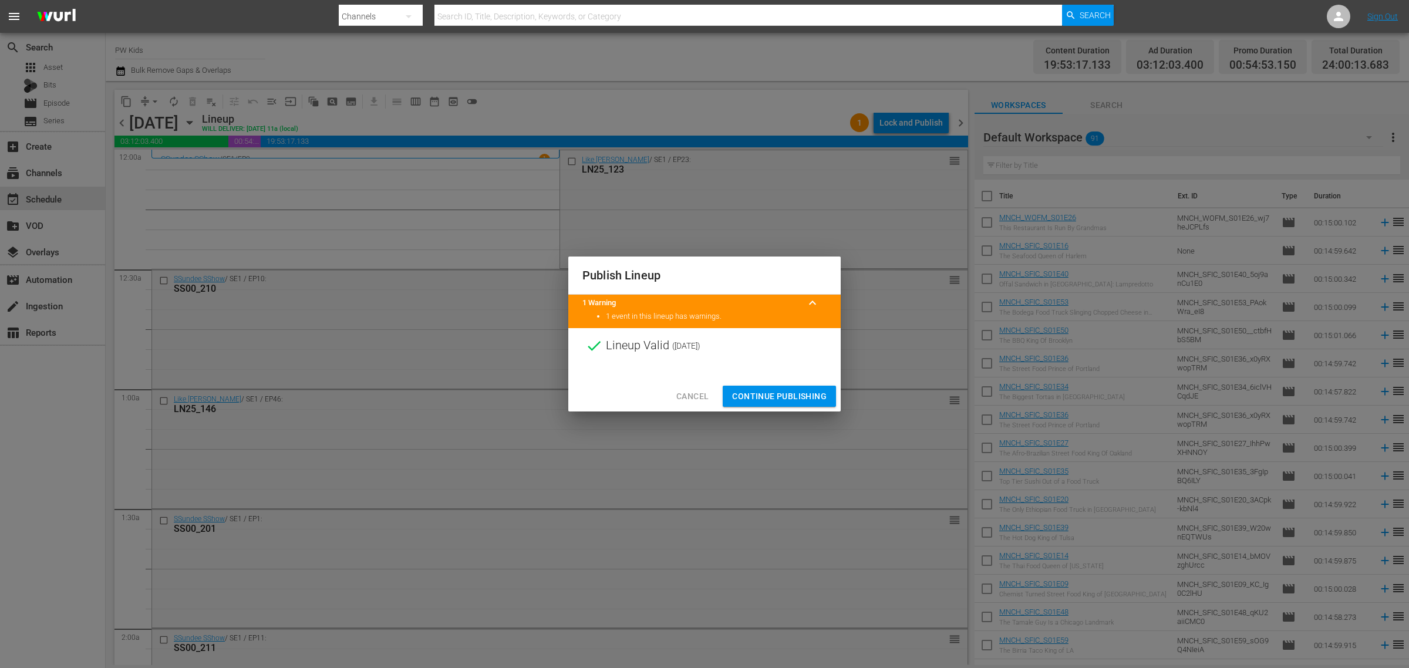
click at [781, 401] on span "Continue Publishing" at bounding box center [779, 396] width 95 height 15
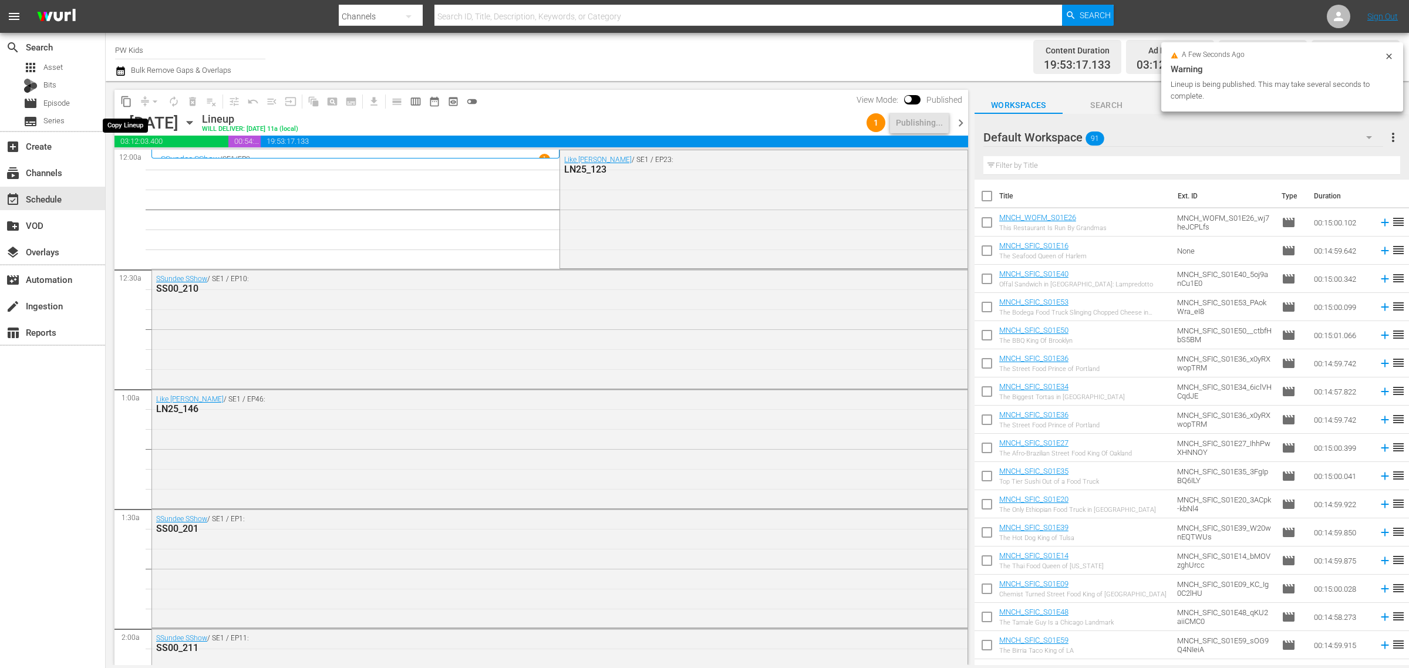
click at [122, 100] on span "content_copy" at bounding box center [126, 102] width 12 height 12
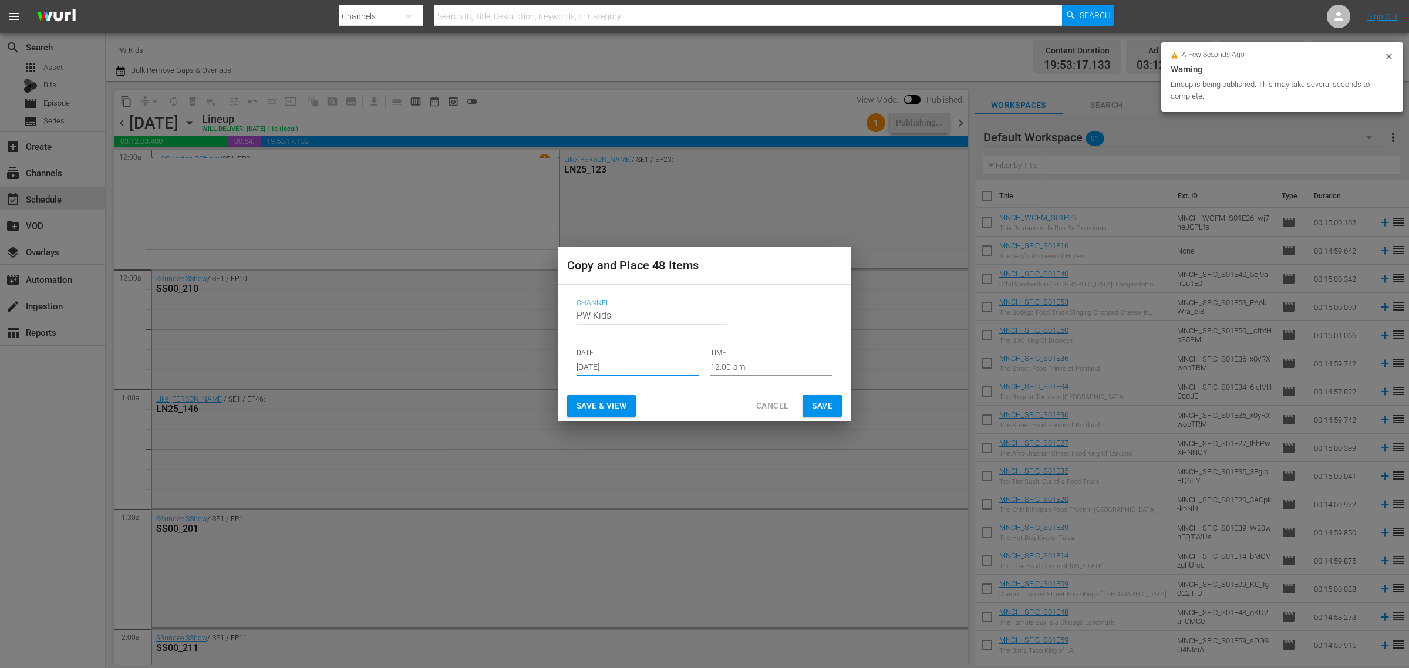
click at [602, 362] on input "[DATE]" at bounding box center [638, 367] width 122 height 18
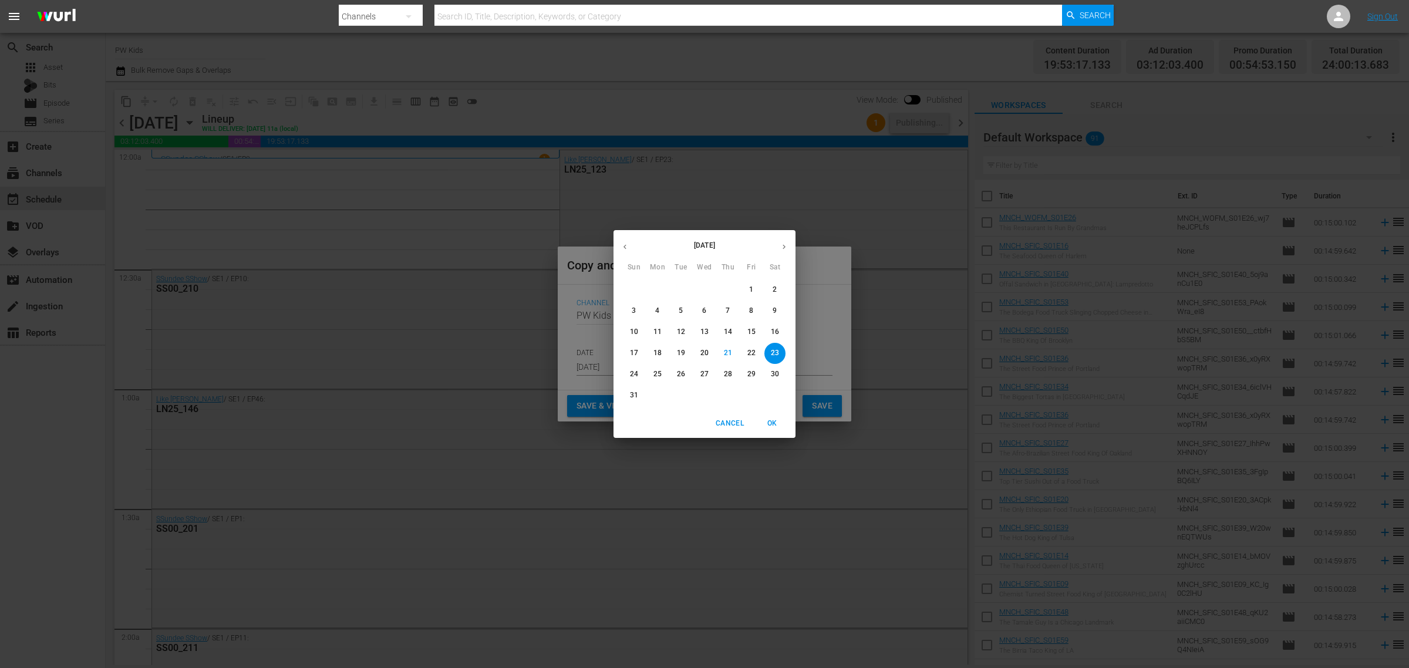
click at [778, 244] on button "button" at bounding box center [784, 246] width 23 height 23
click at [637, 379] on p "26" at bounding box center [634, 374] width 8 height 10
type input "Oct 26th 2025"
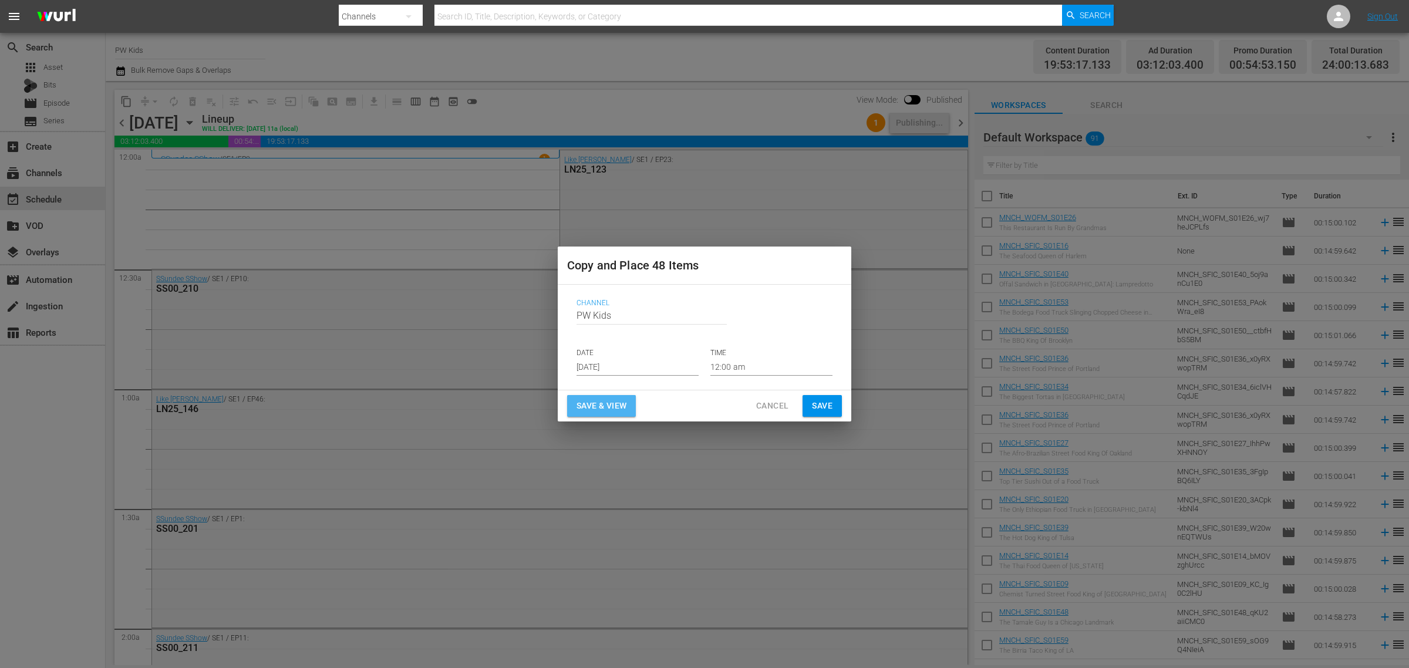
click at [602, 410] on span "Save & View" at bounding box center [602, 406] width 50 height 15
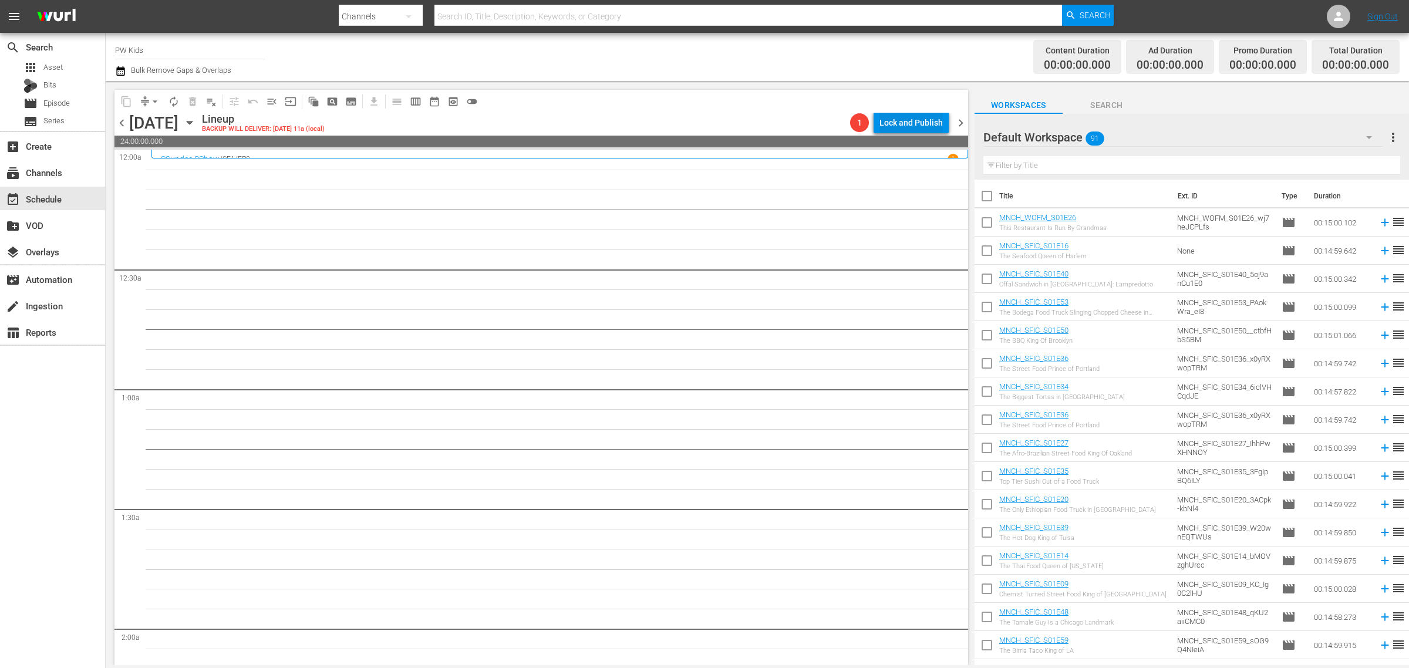
click at [910, 124] on div "Lock and Publish" at bounding box center [910, 122] width 63 height 21
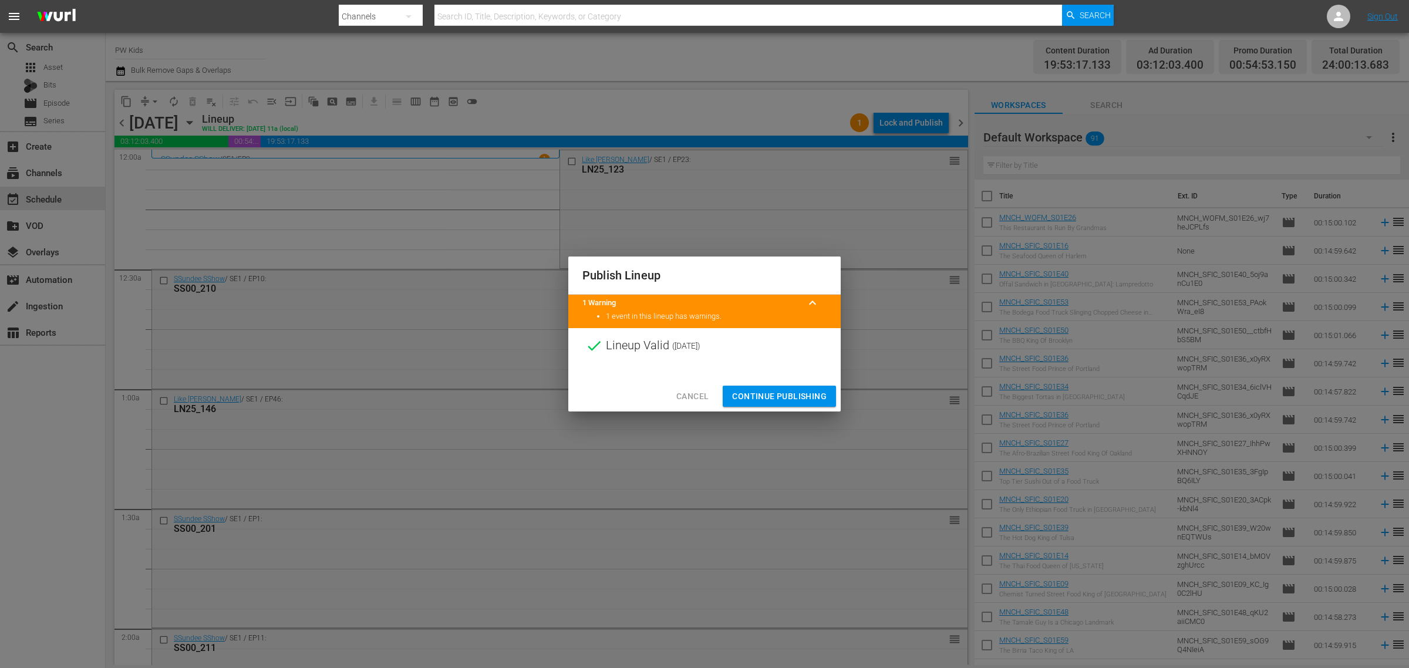
click at [782, 392] on span "Continue Publishing" at bounding box center [779, 396] width 95 height 15
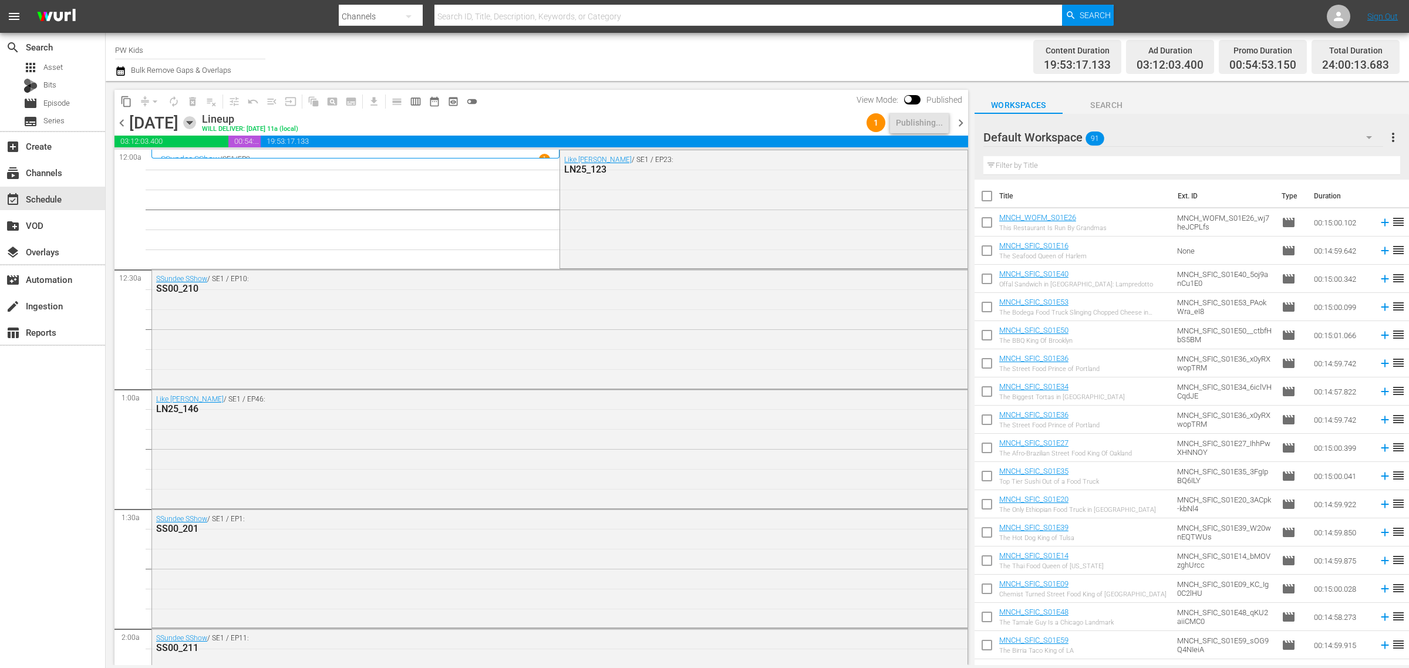
click at [196, 121] on icon "button" at bounding box center [189, 122] width 13 height 13
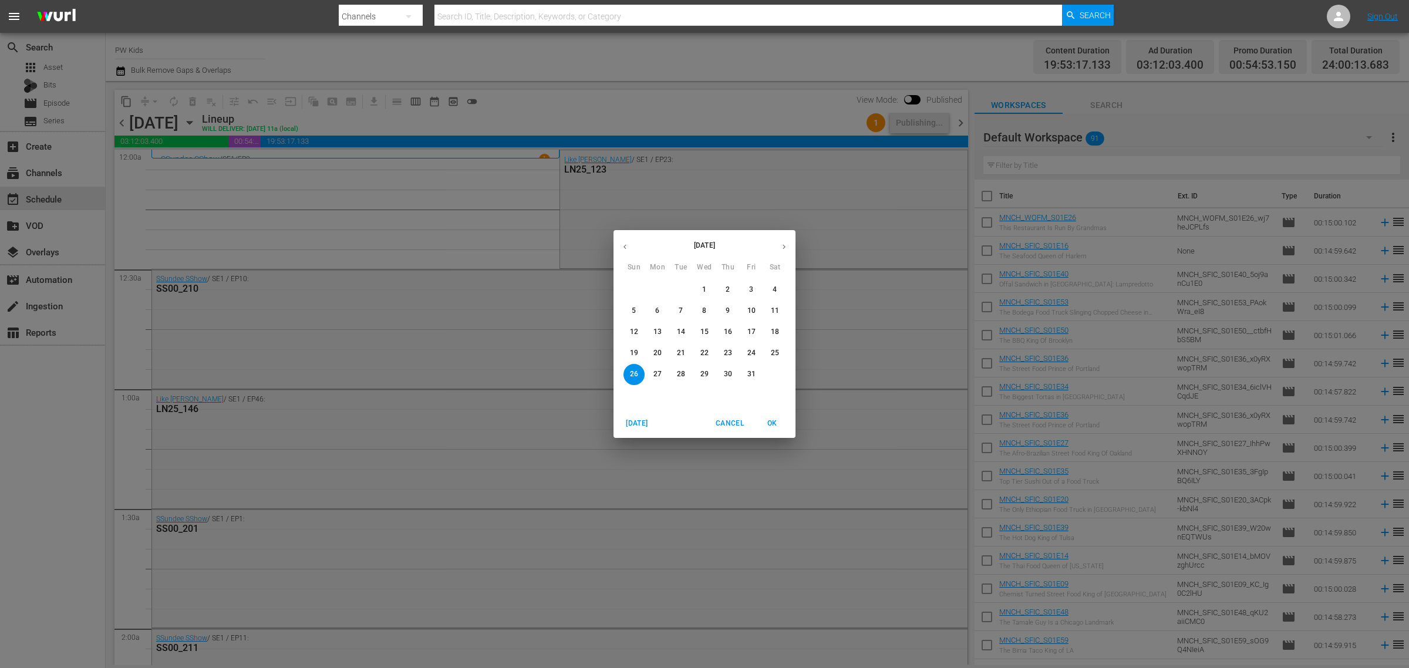
click at [621, 250] on icon "button" at bounding box center [625, 246] width 9 height 9
click at [638, 311] on span "3" at bounding box center [633, 311] width 21 height 10
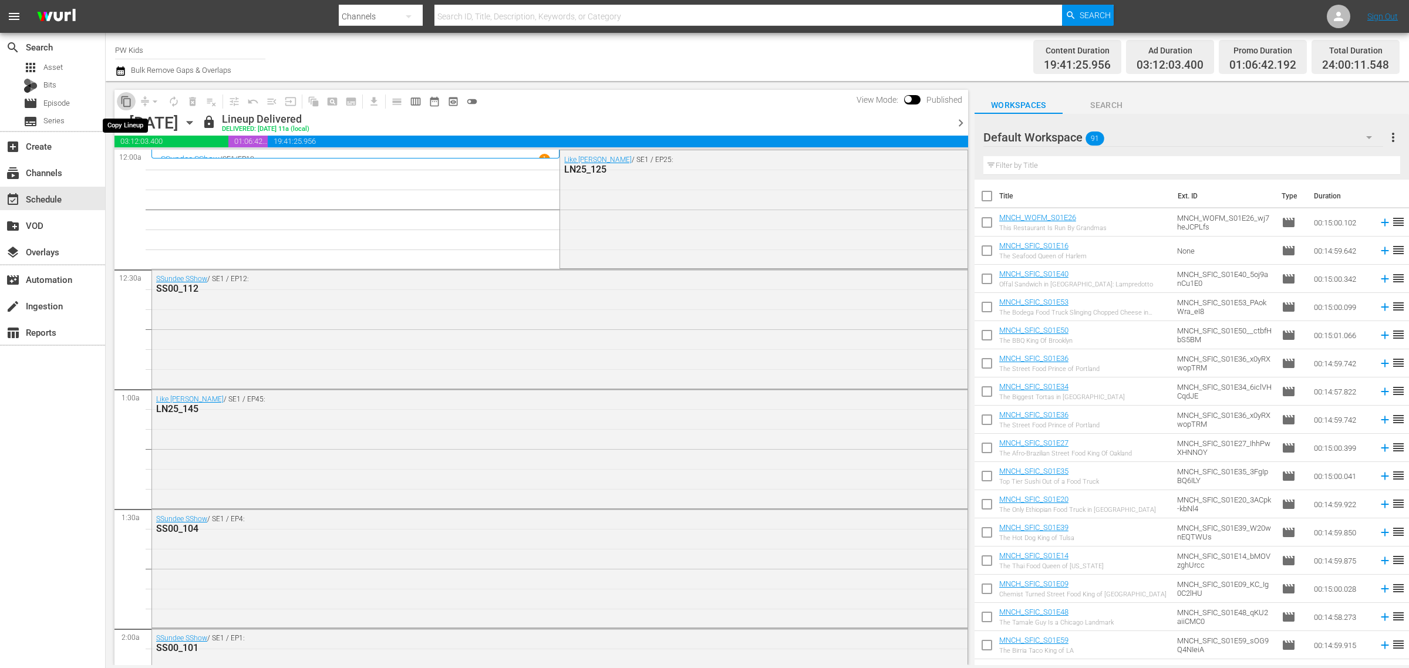
click at [124, 103] on span "content_copy" at bounding box center [126, 102] width 12 height 12
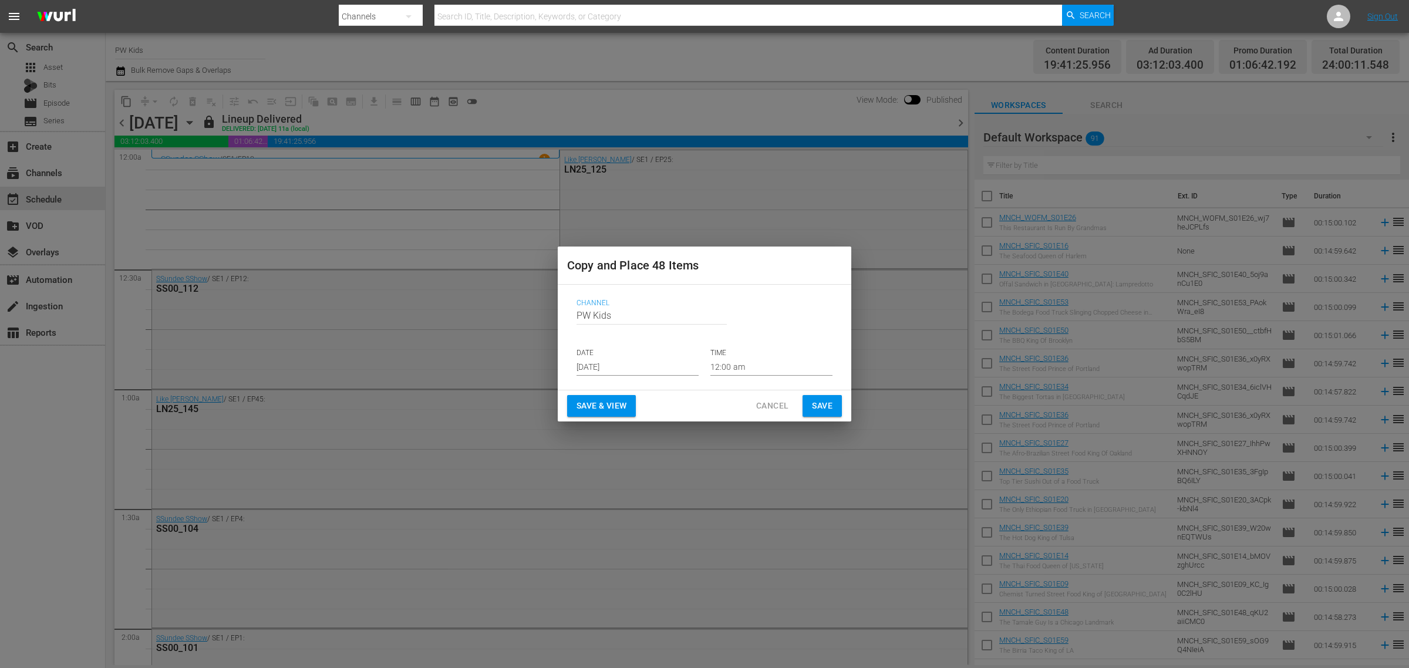
click at [596, 373] on input "[DATE]" at bounding box center [638, 367] width 122 height 18
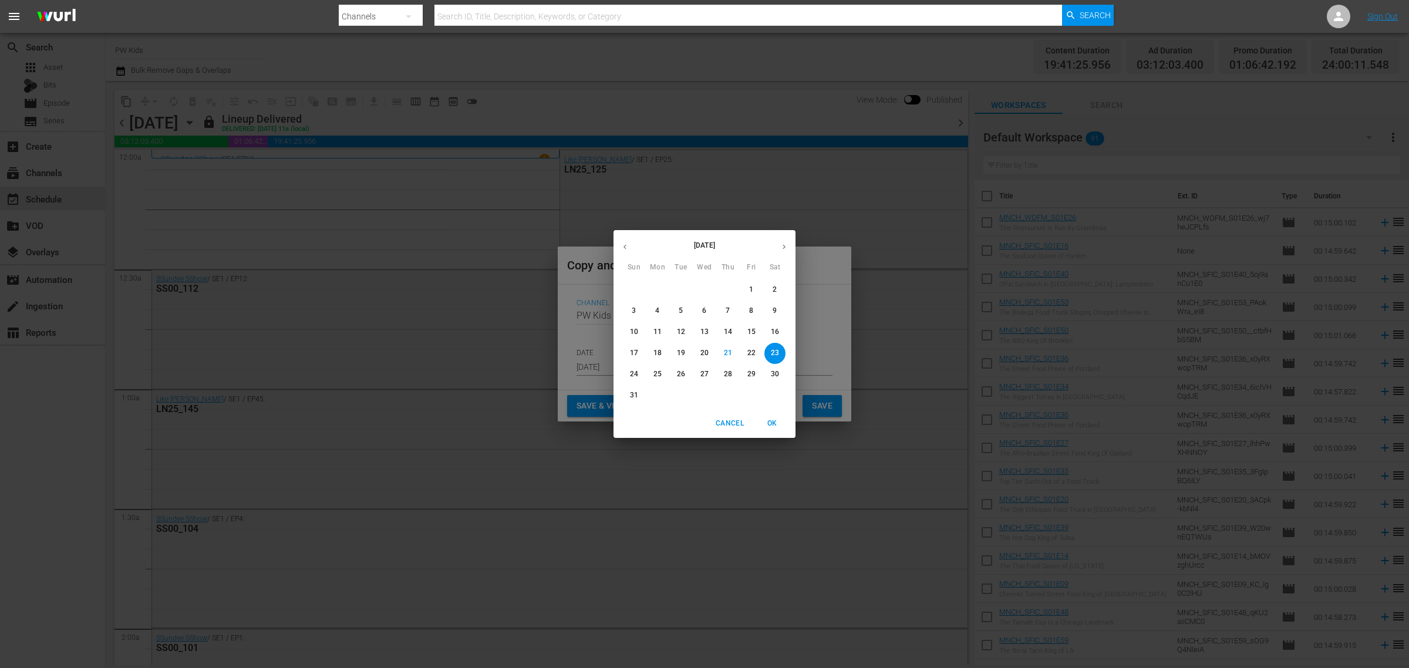
click at [777, 244] on button "button" at bounding box center [784, 246] width 23 height 23
click at [621, 244] on icon "button" at bounding box center [625, 246] width 9 height 9
click at [709, 291] on span "3" at bounding box center [704, 290] width 21 height 10
type input "Sep 3rd 2025"
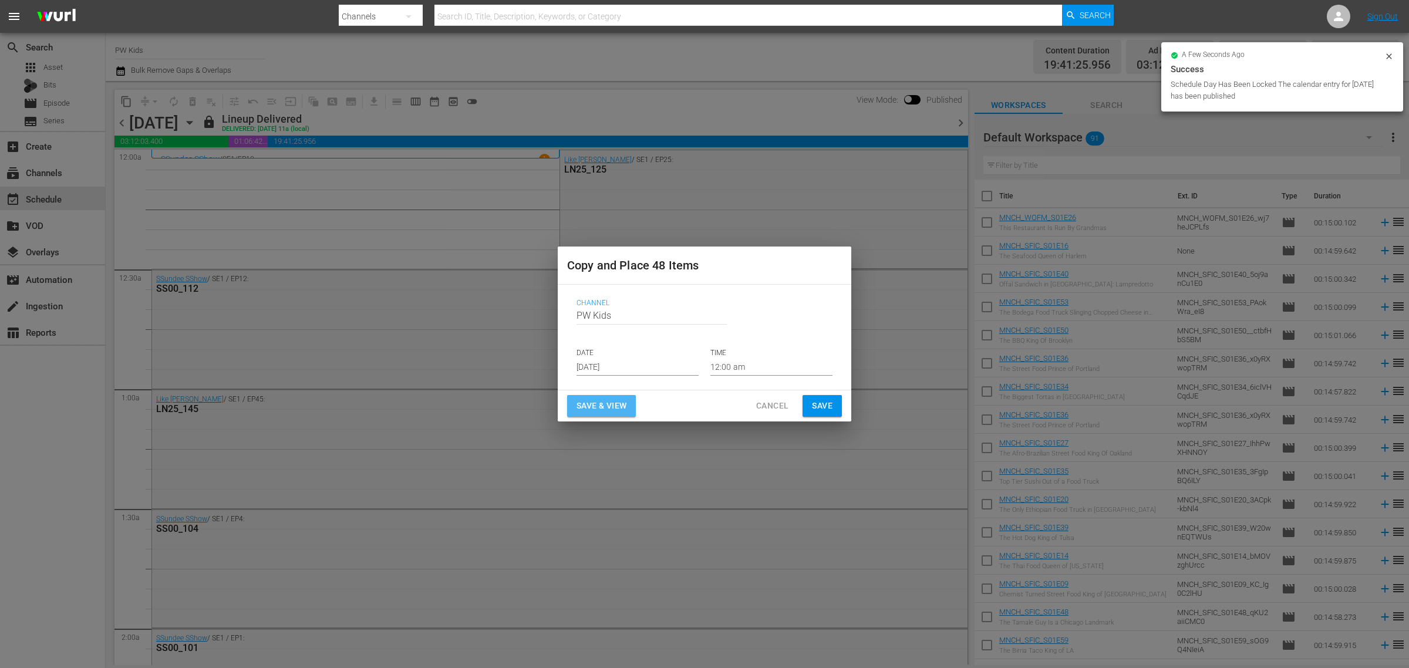
click at [609, 406] on span "Save & View" at bounding box center [602, 406] width 50 height 15
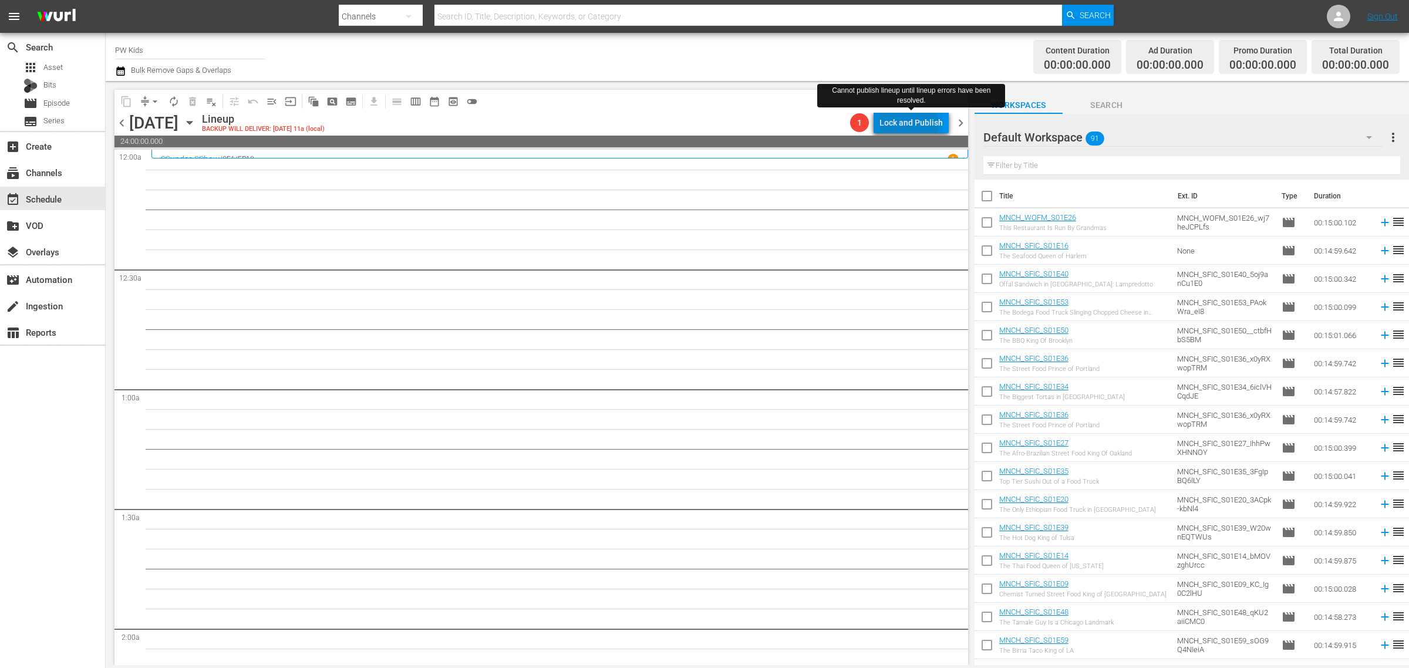
click at [907, 123] on div "Lock and Publish" at bounding box center [910, 122] width 63 height 21
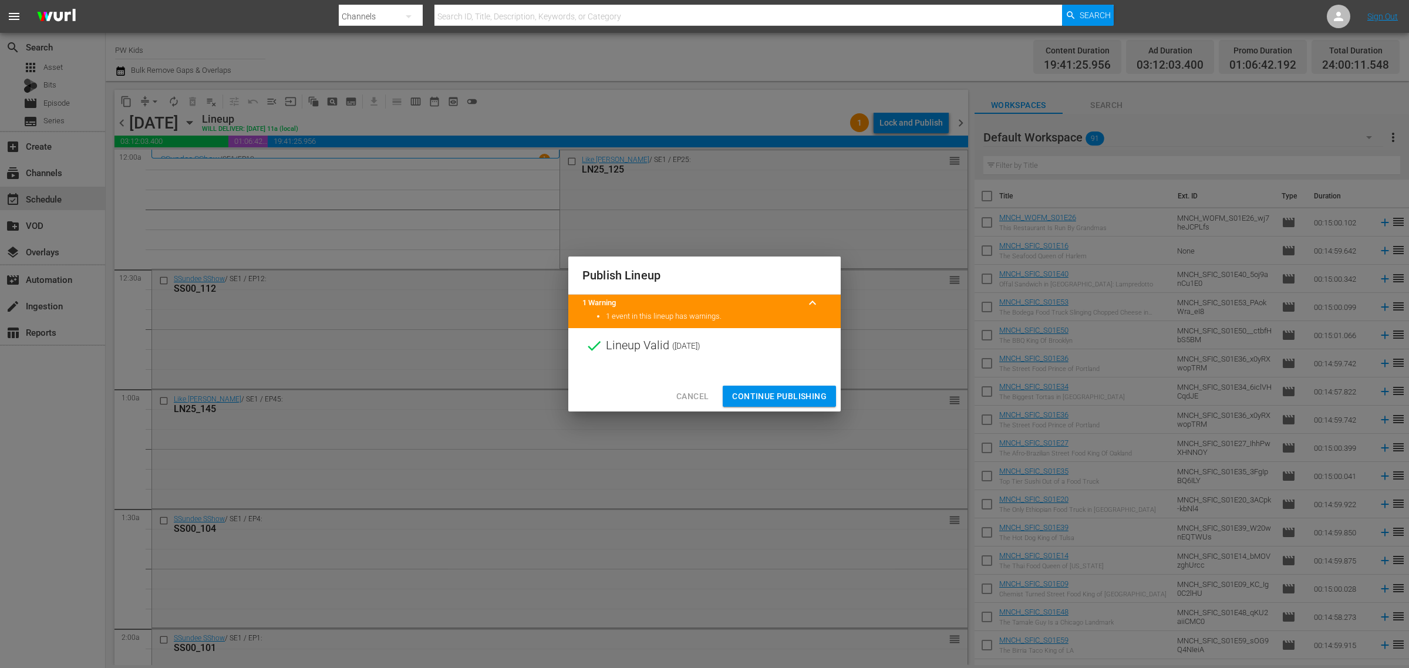
click at [776, 397] on span "Continue Publishing" at bounding box center [779, 396] width 95 height 15
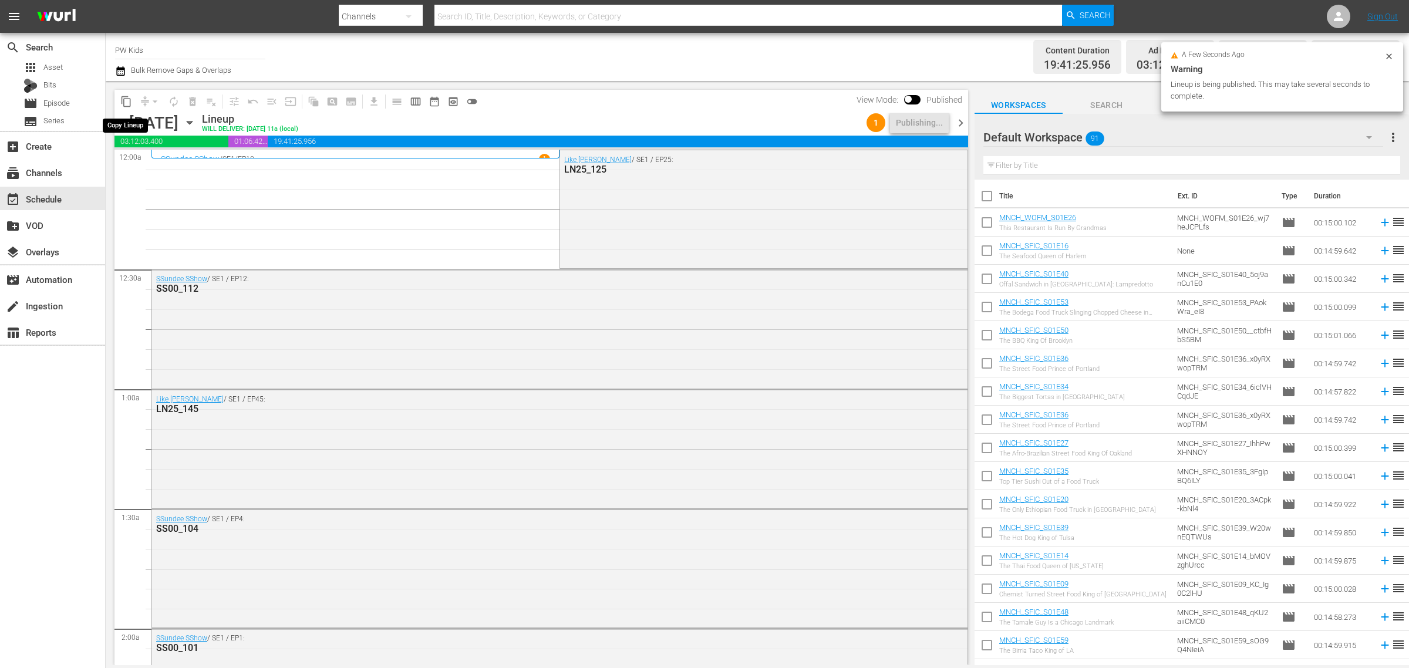
click at [122, 101] on span "content_copy" at bounding box center [126, 102] width 12 height 12
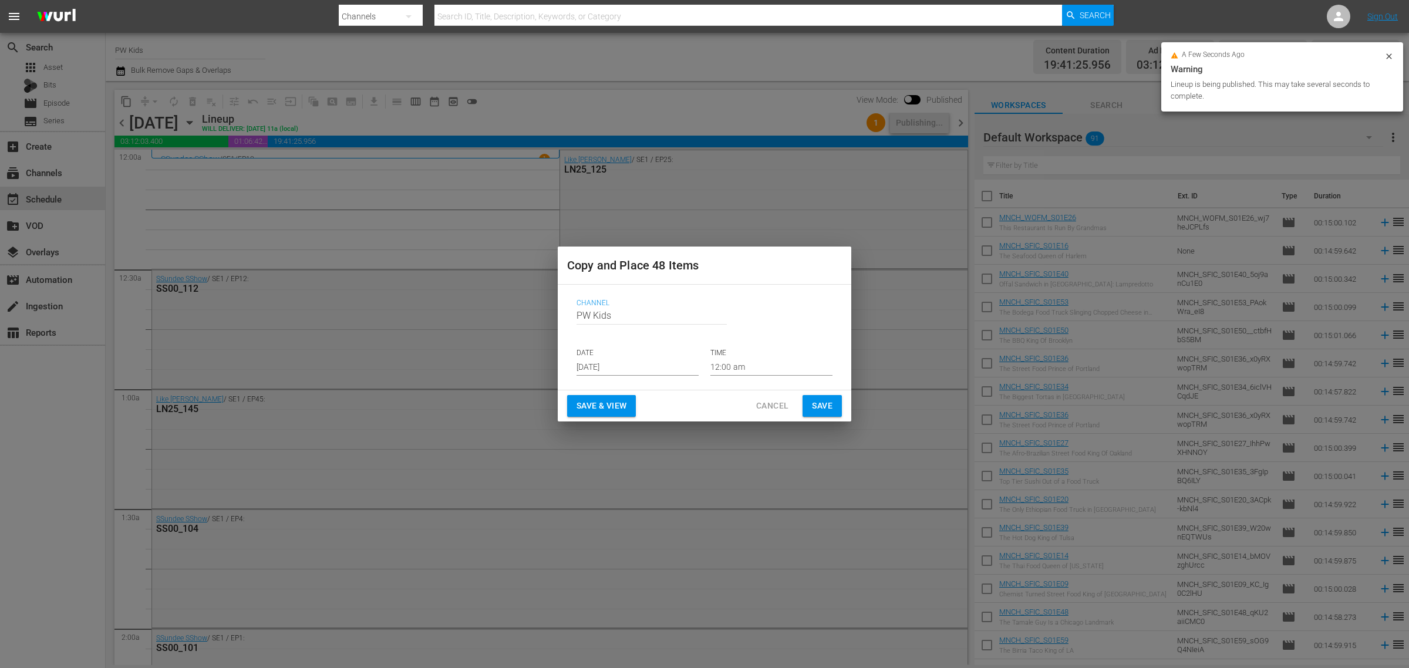
click at [605, 359] on input "[DATE]" at bounding box center [638, 367] width 122 height 18
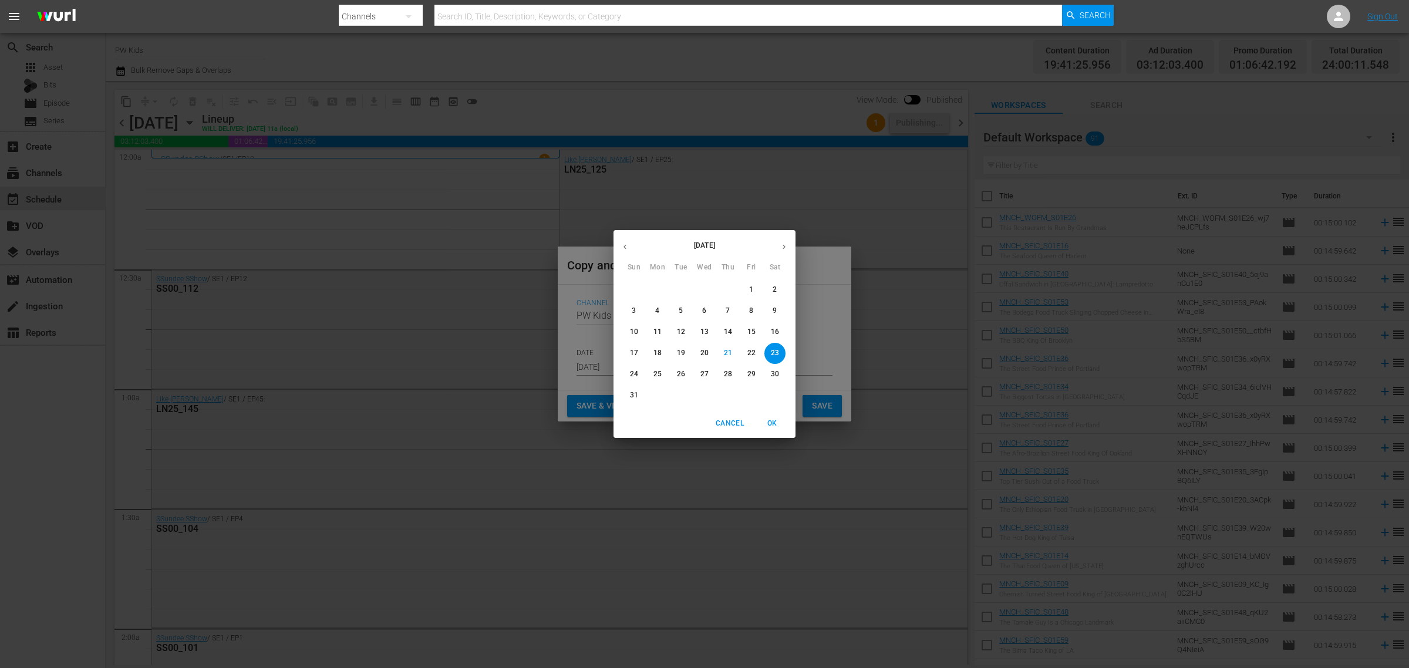
click at [787, 244] on icon "button" at bounding box center [784, 246] width 9 height 9
click at [723, 310] on span "11" at bounding box center [727, 311] width 21 height 10
type input "Sep 11th 2025"
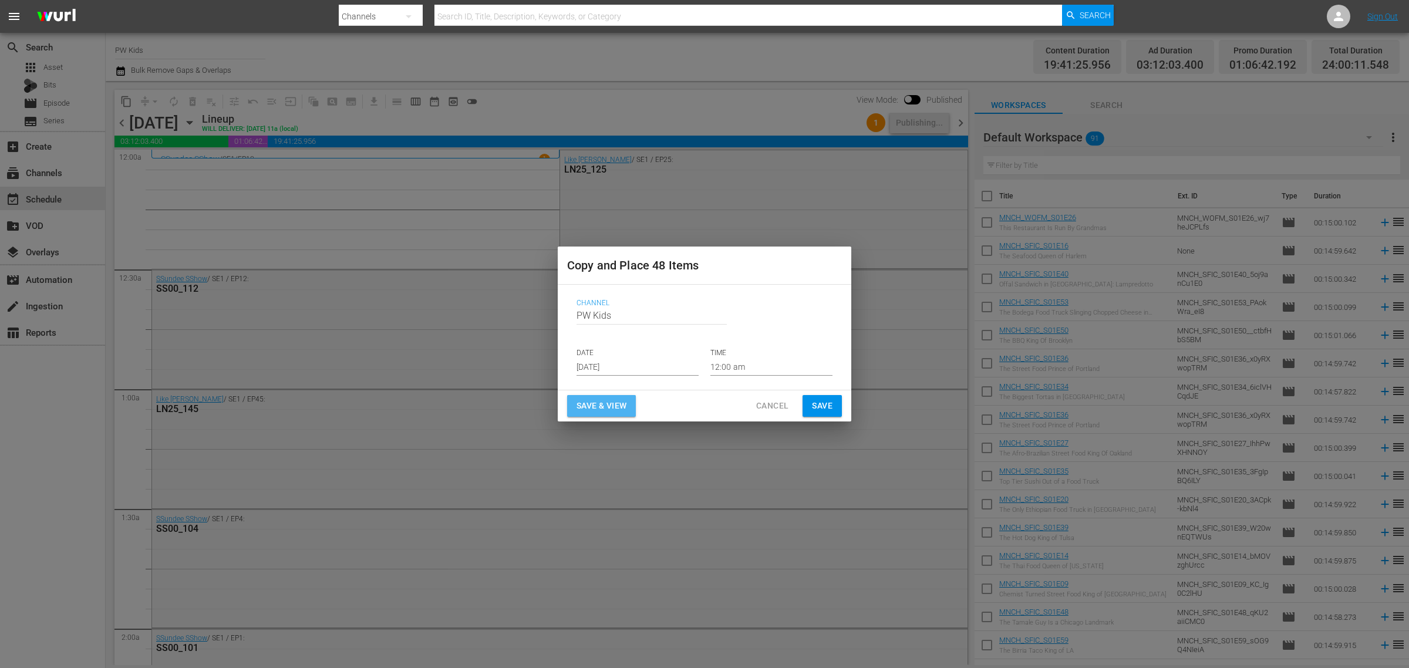
click at [589, 408] on span "Save & View" at bounding box center [602, 406] width 50 height 15
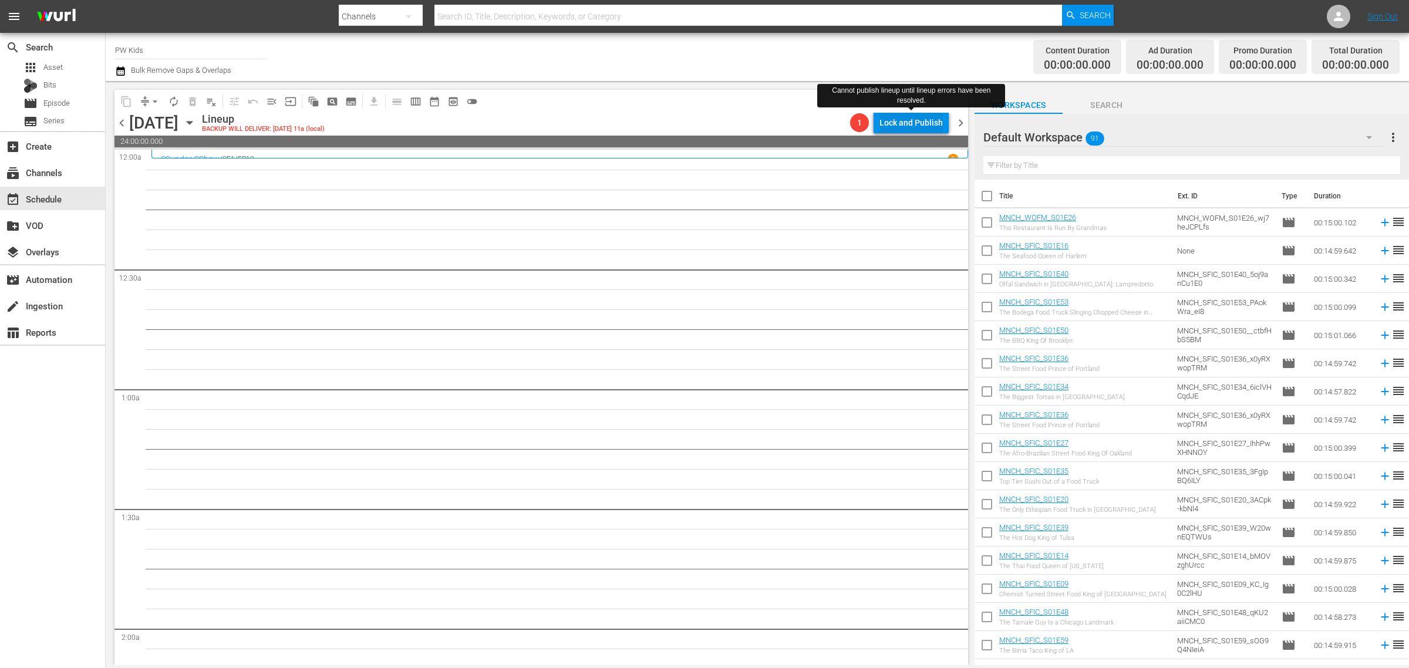
click at [902, 121] on div "Lock and Publish" at bounding box center [910, 122] width 63 height 21
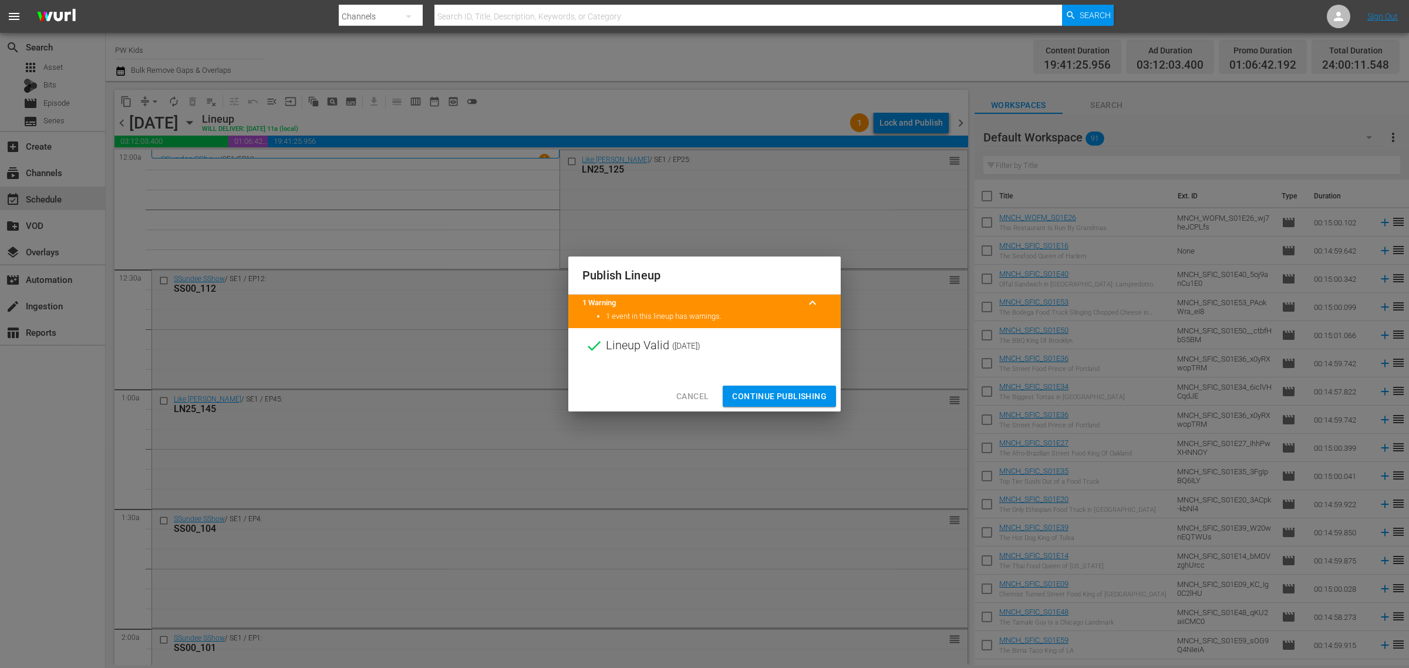
click at [778, 386] on button "Continue Publishing" at bounding box center [779, 397] width 113 height 22
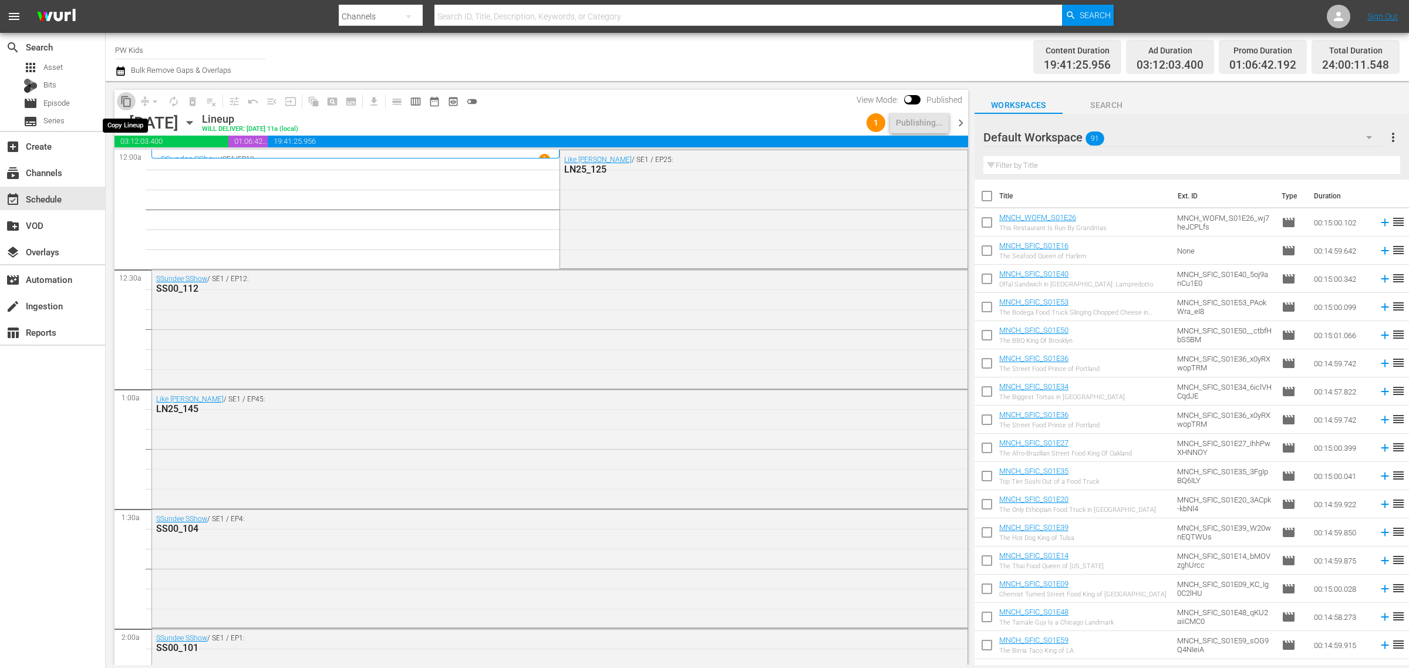
click at [130, 96] on span "content_copy" at bounding box center [126, 102] width 12 height 12
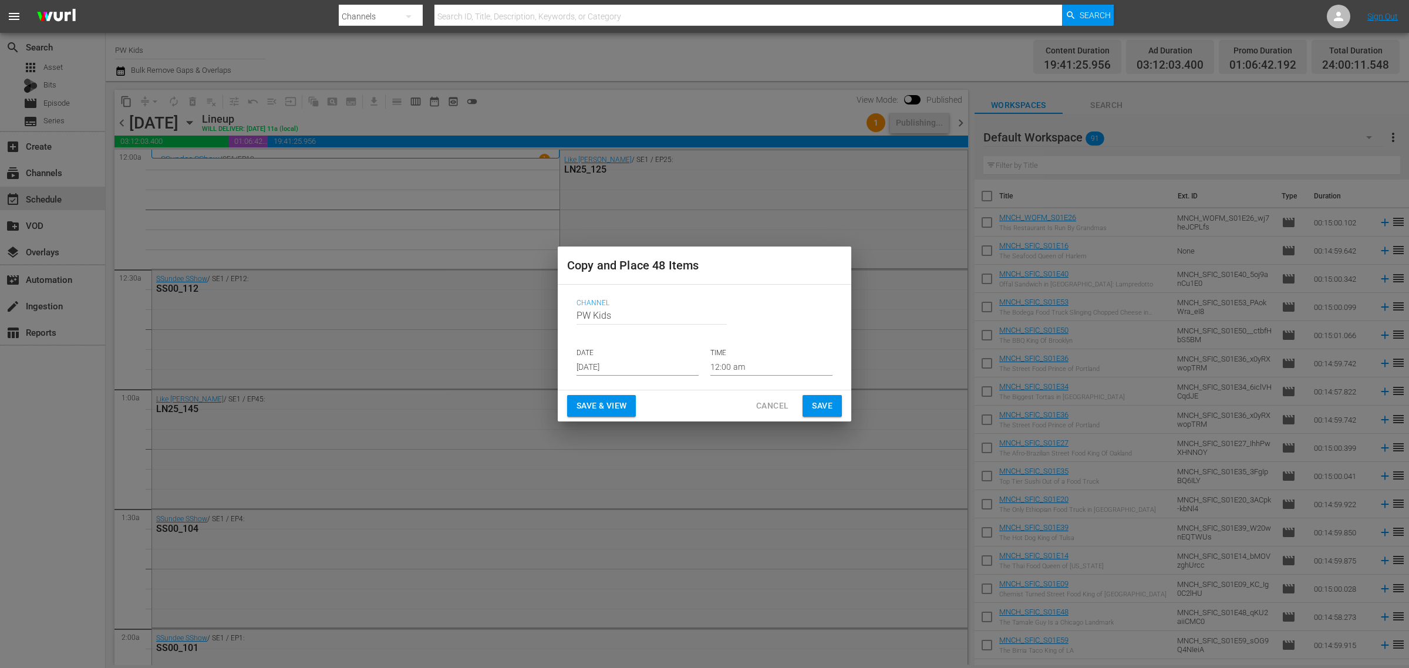
click at [627, 360] on input "[DATE]" at bounding box center [638, 367] width 122 height 18
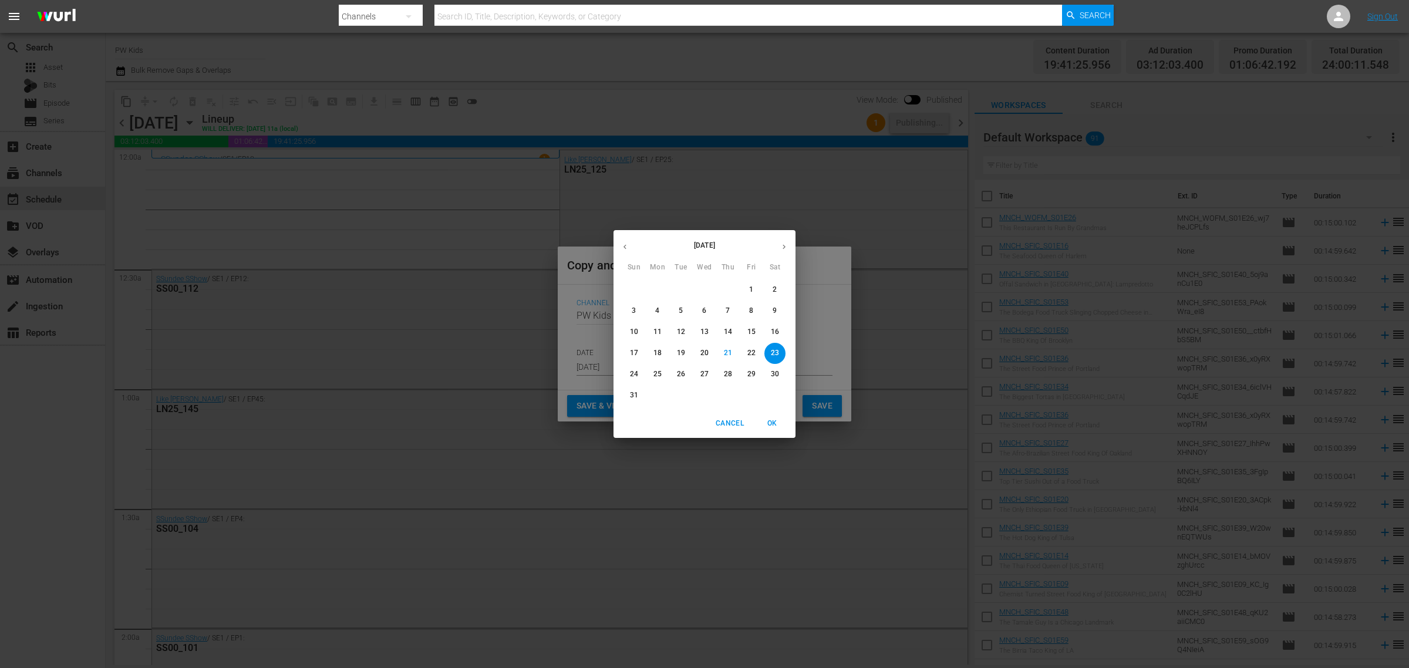
click at [780, 242] on icon "button" at bounding box center [784, 246] width 9 height 9
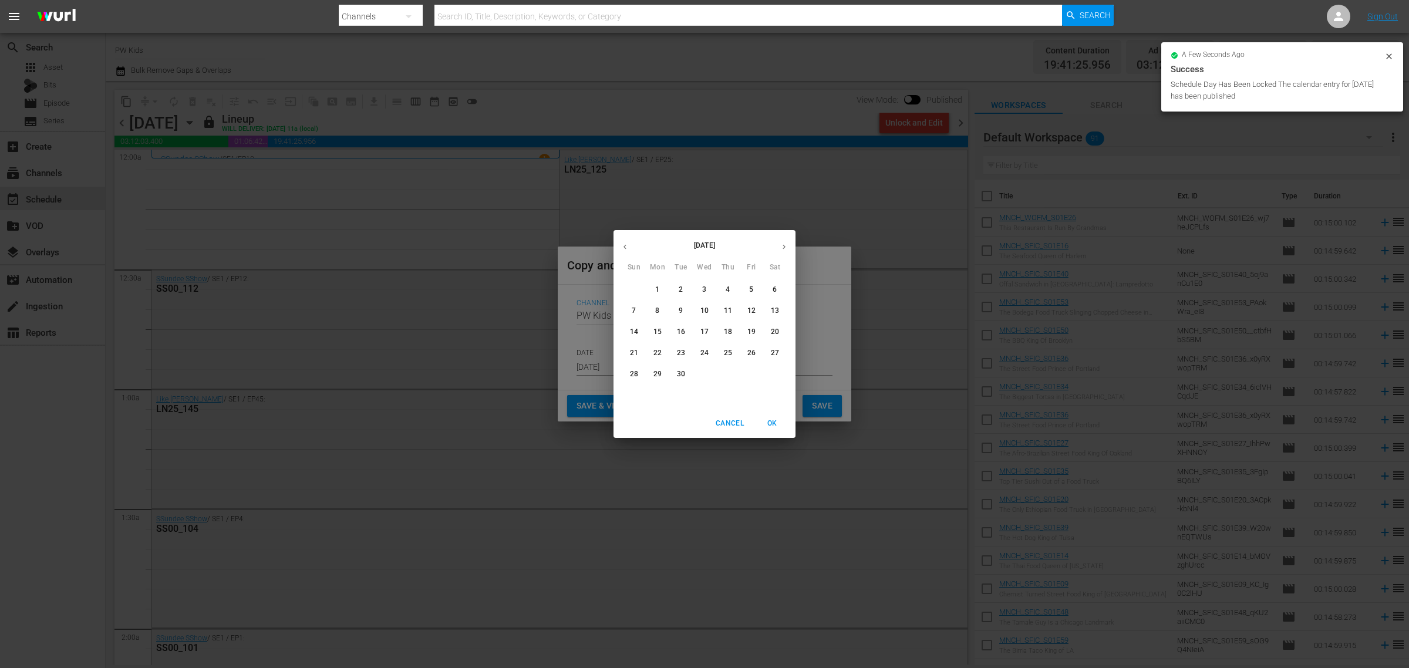
click at [751, 332] on p "19" at bounding box center [751, 332] width 8 height 10
type input "Sep 19th 2025"
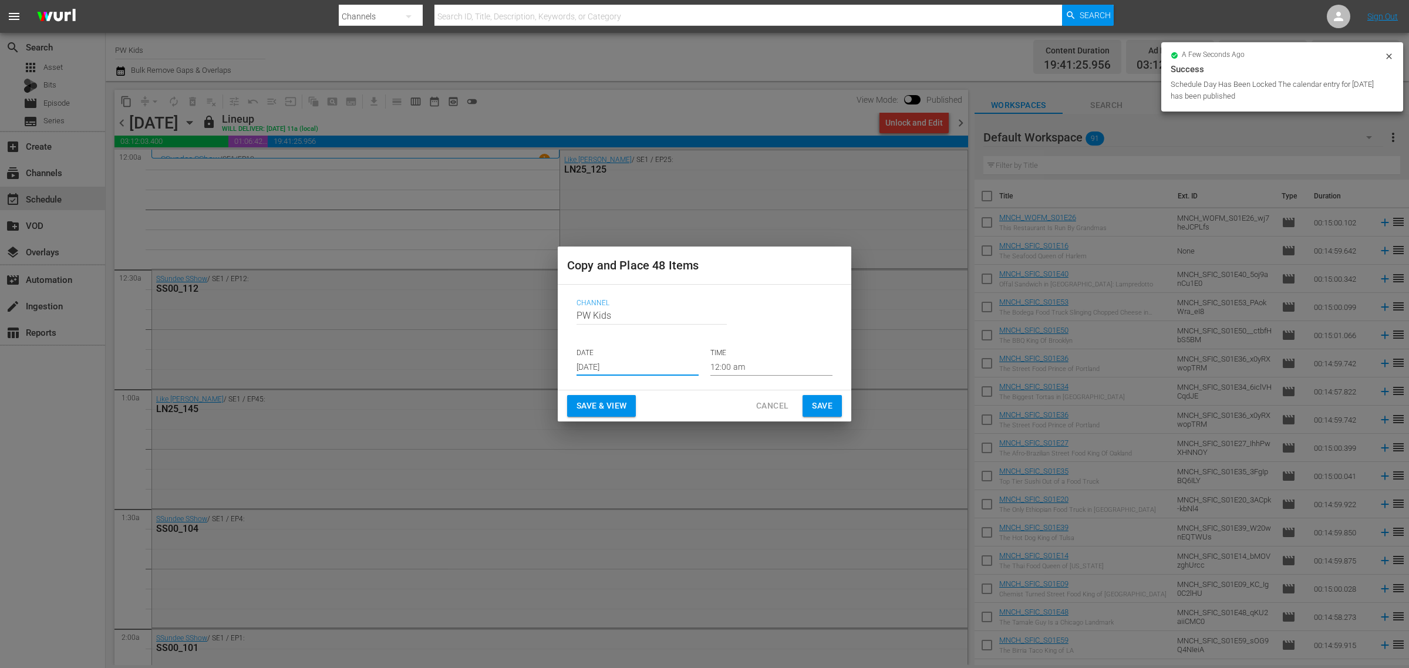
click at [605, 403] on span "Save & View" at bounding box center [602, 406] width 50 height 15
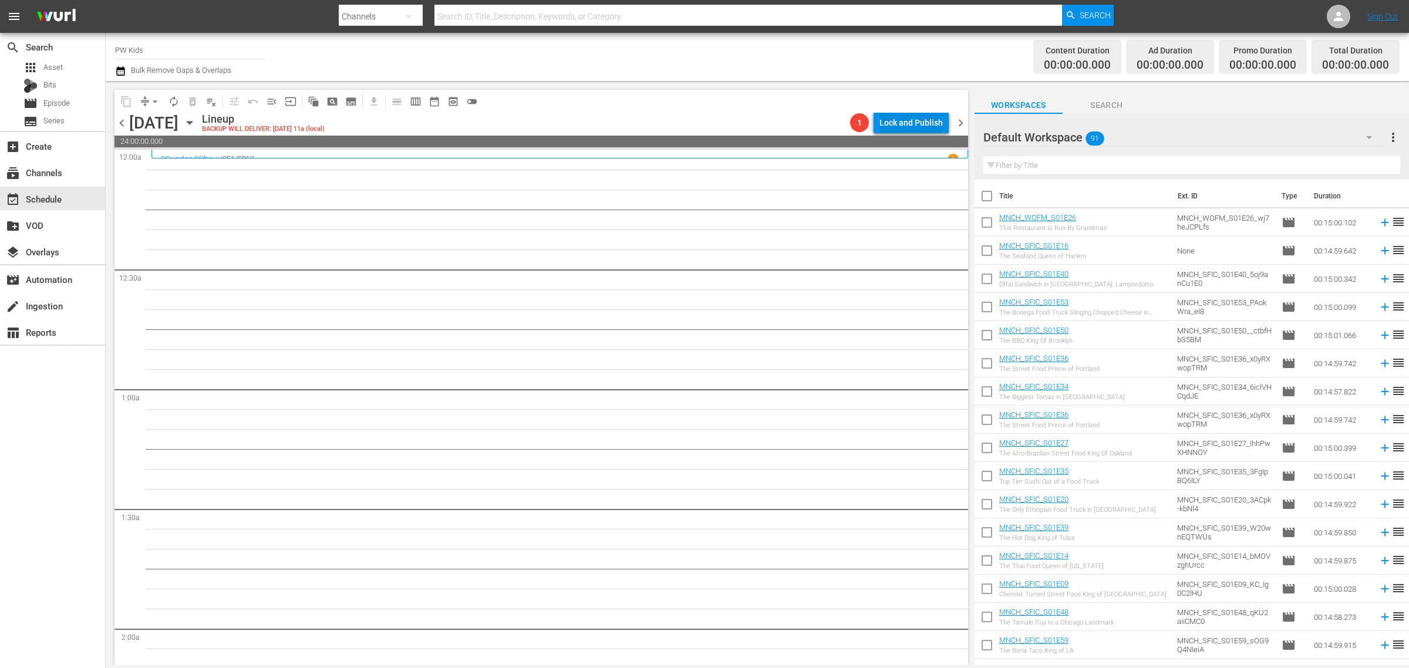
click at [914, 117] on div "Lock and Publish" at bounding box center [910, 122] width 63 height 21
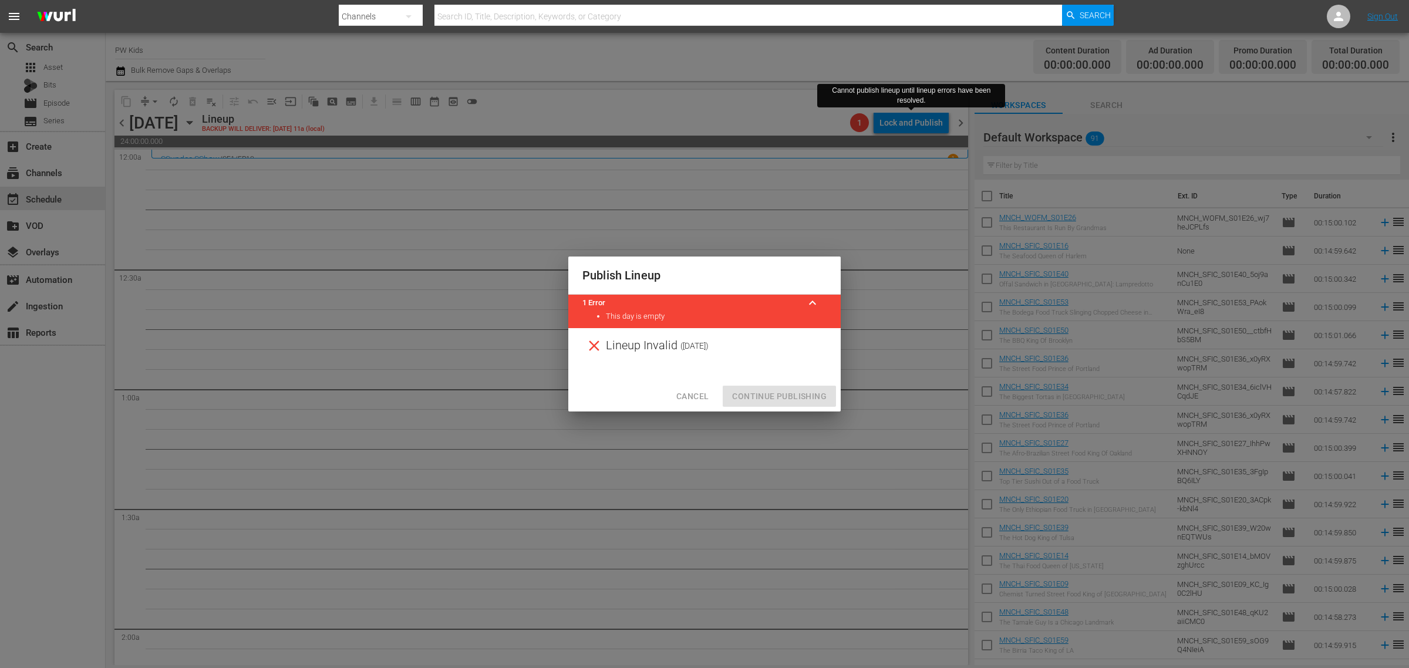
click at [714, 277] on h2 "Publish Lineup" at bounding box center [704, 275] width 244 height 19
click at [687, 277] on h2 "Publish Lineup" at bounding box center [704, 275] width 244 height 19
click at [693, 392] on span "Cancel" at bounding box center [692, 396] width 32 height 15
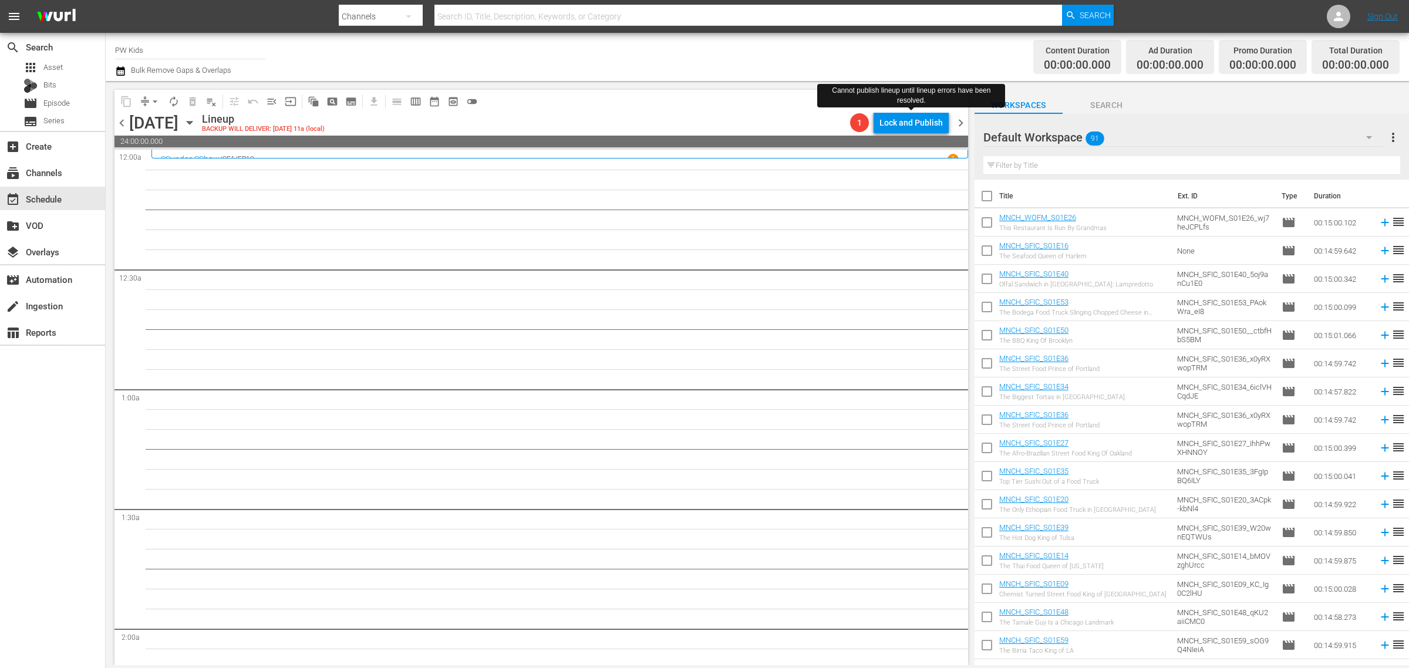
click at [192, 122] on icon "button" at bounding box center [189, 123] width 5 height 3
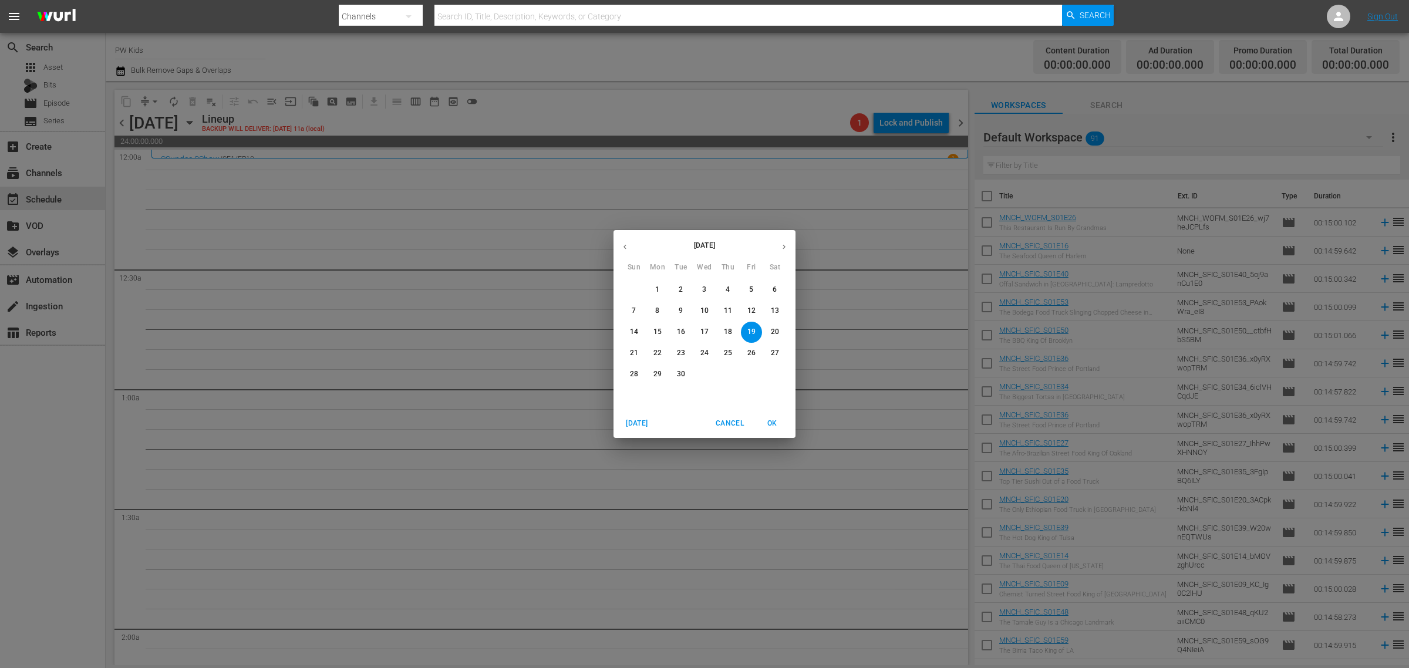
click at [724, 314] on p "11" at bounding box center [728, 311] width 8 height 10
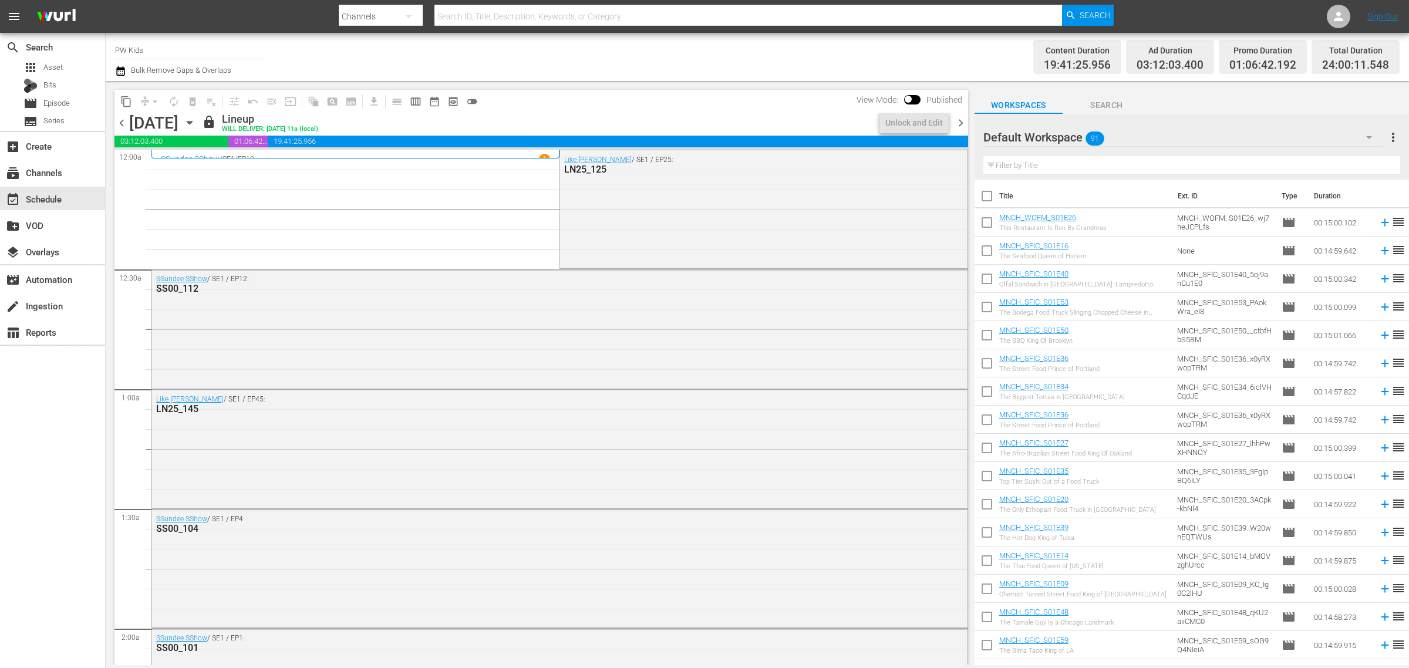
click at [129, 103] on span "content_copy" at bounding box center [126, 102] width 12 height 12
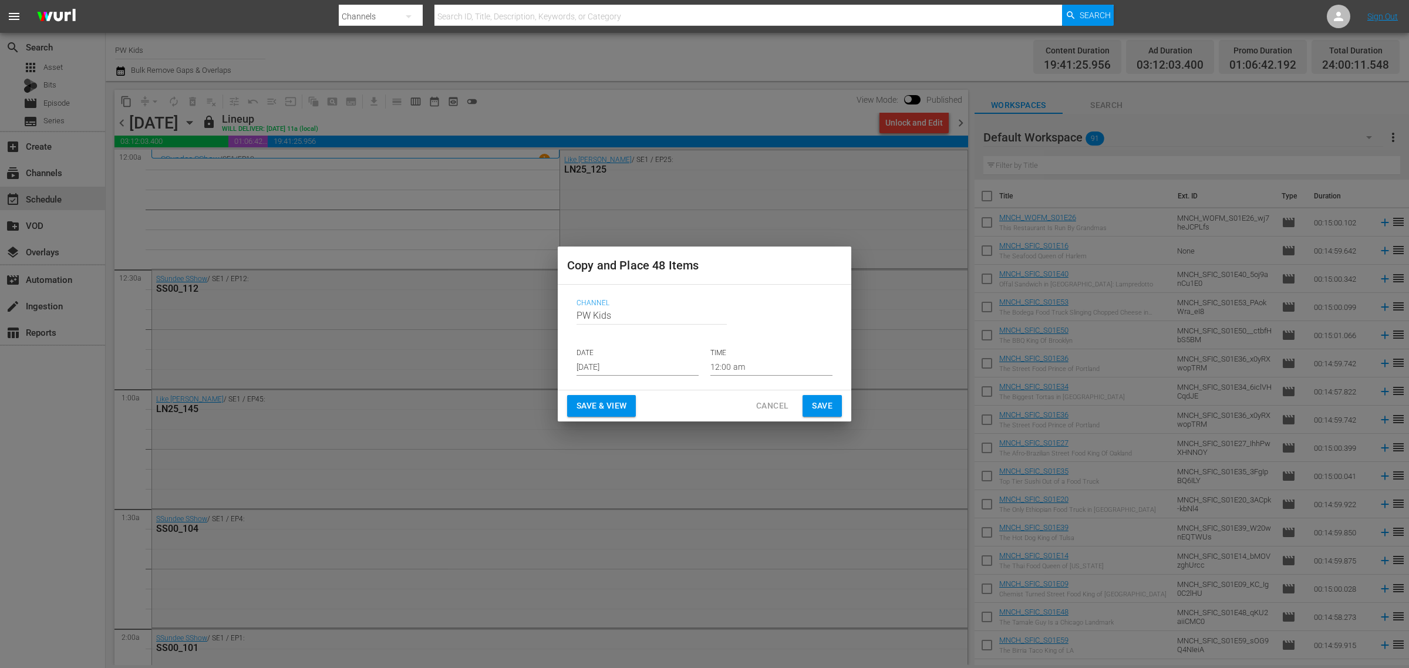
click at [605, 365] on input "[DATE]" at bounding box center [638, 367] width 122 height 18
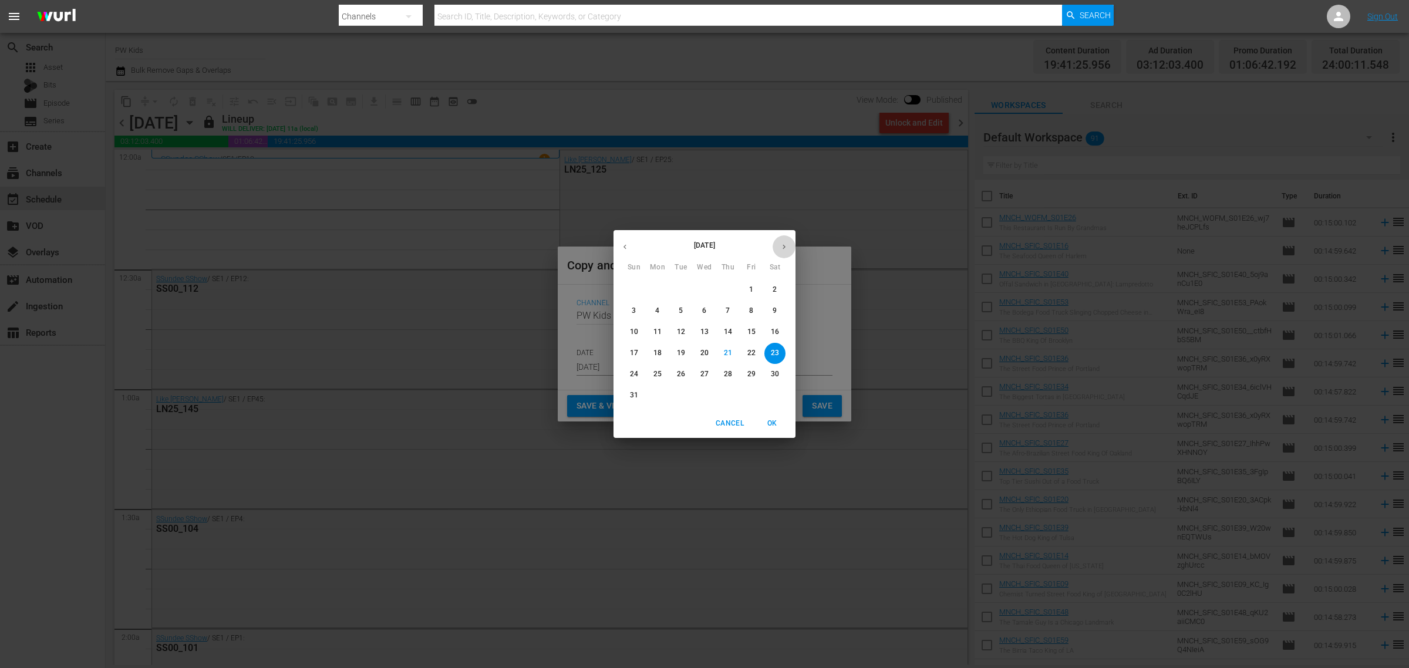
click at [782, 247] on icon "button" at bounding box center [784, 246] width 9 height 9
click at [750, 332] on p "19" at bounding box center [751, 332] width 8 height 10
type input "Sep 19th 2025"
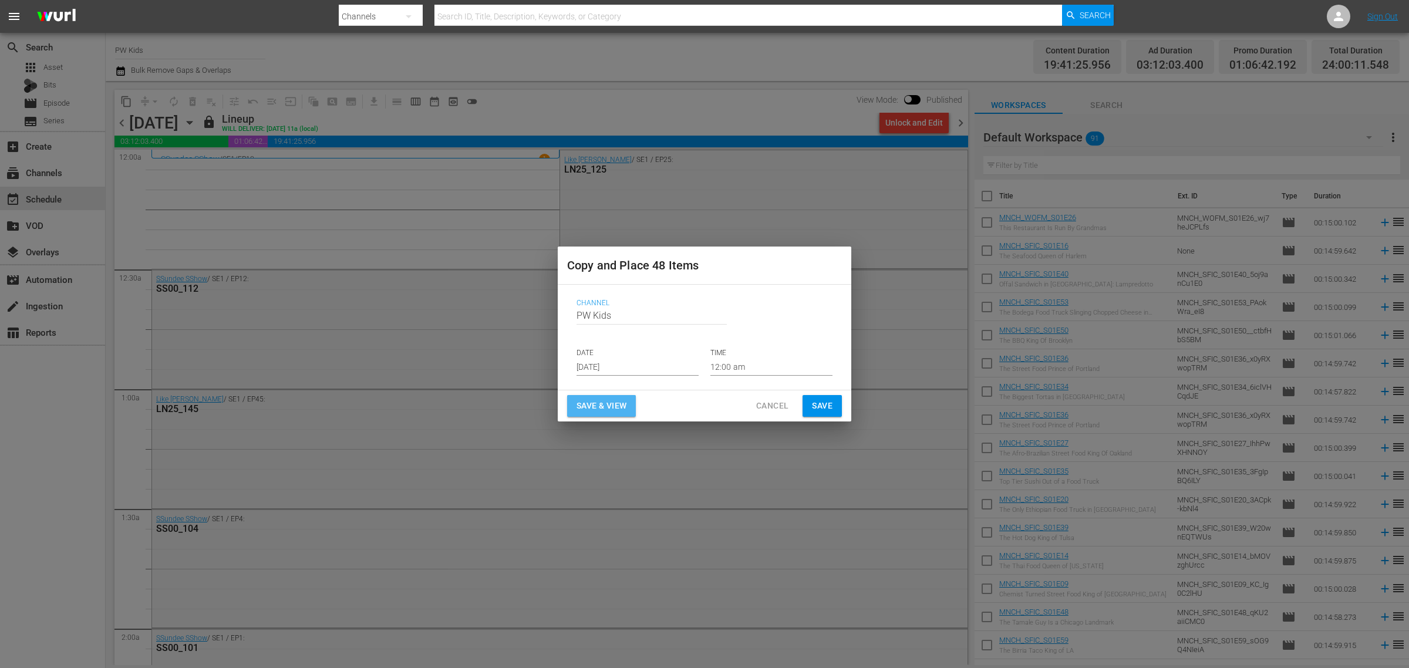
click at [599, 409] on span "Save & View" at bounding box center [602, 406] width 50 height 15
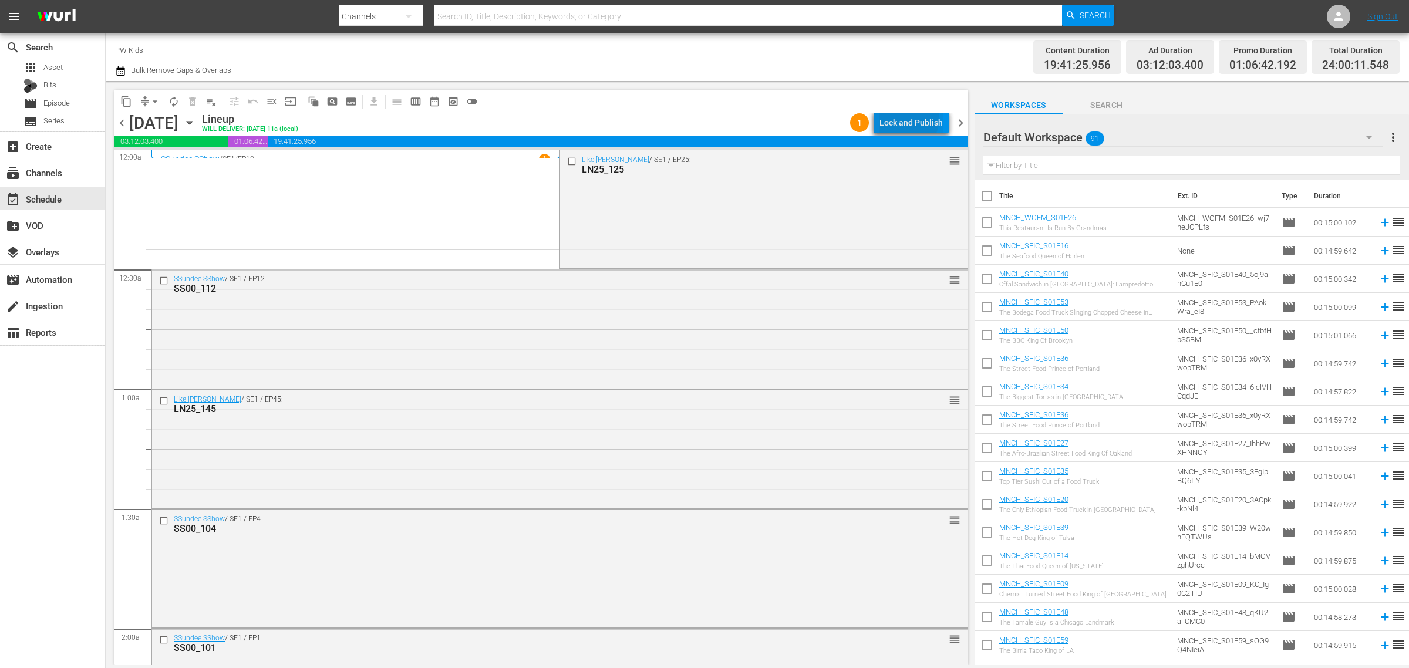
click at [903, 117] on div "Lock and Publish" at bounding box center [910, 122] width 63 height 21
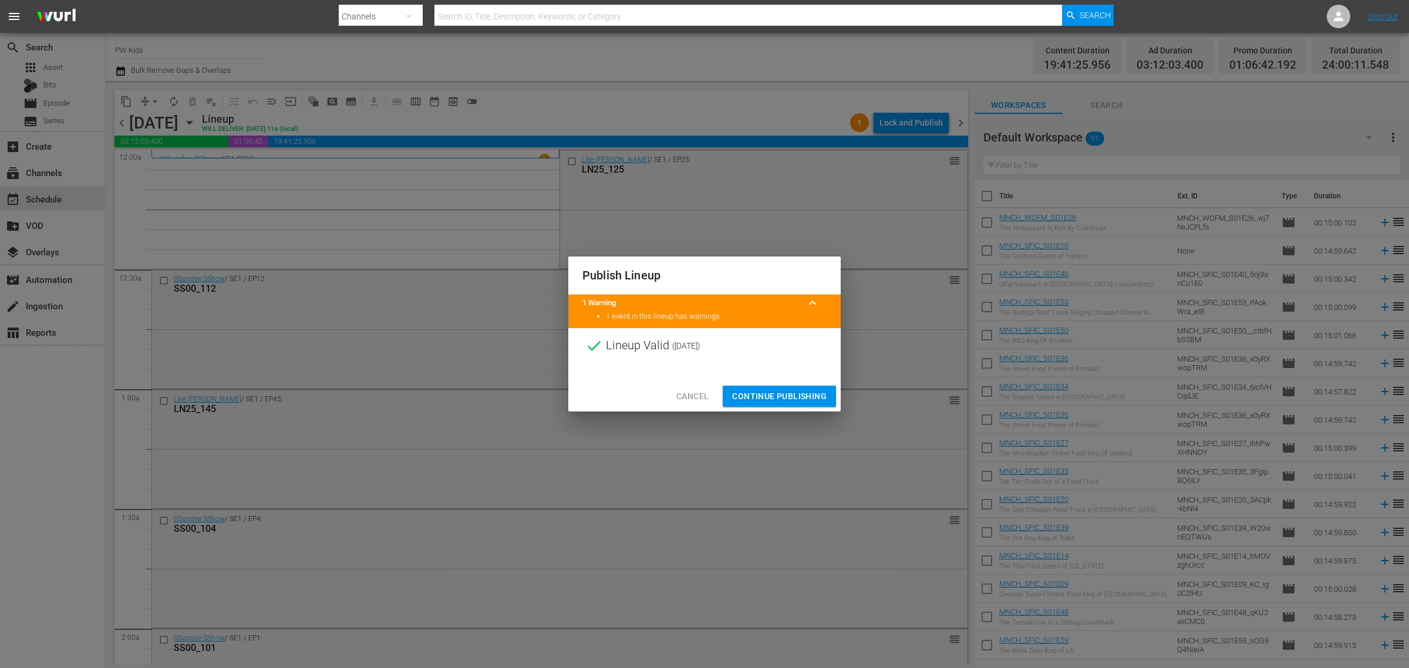
click at [776, 392] on span "Continue Publishing" at bounding box center [779, 396] width 95 height 15
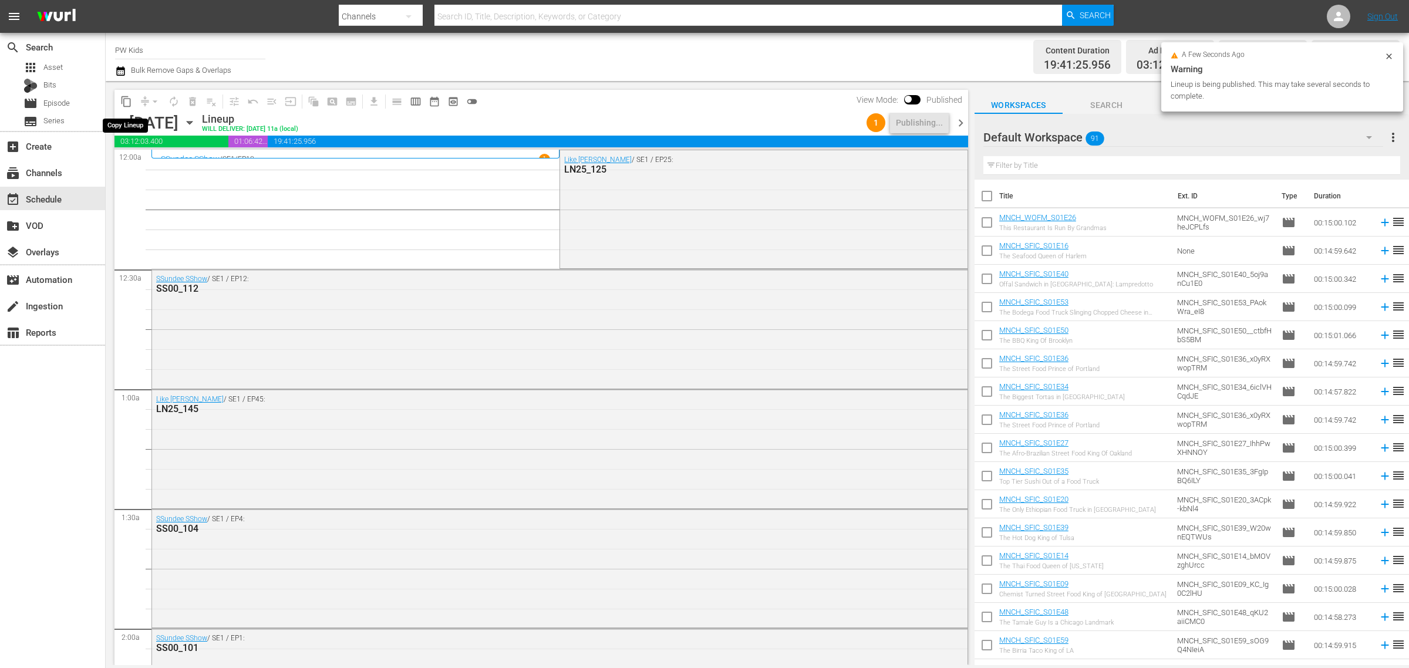
click at [128, 102] on span "content_copy" at bounding box center [126, 102] width 12 height 12
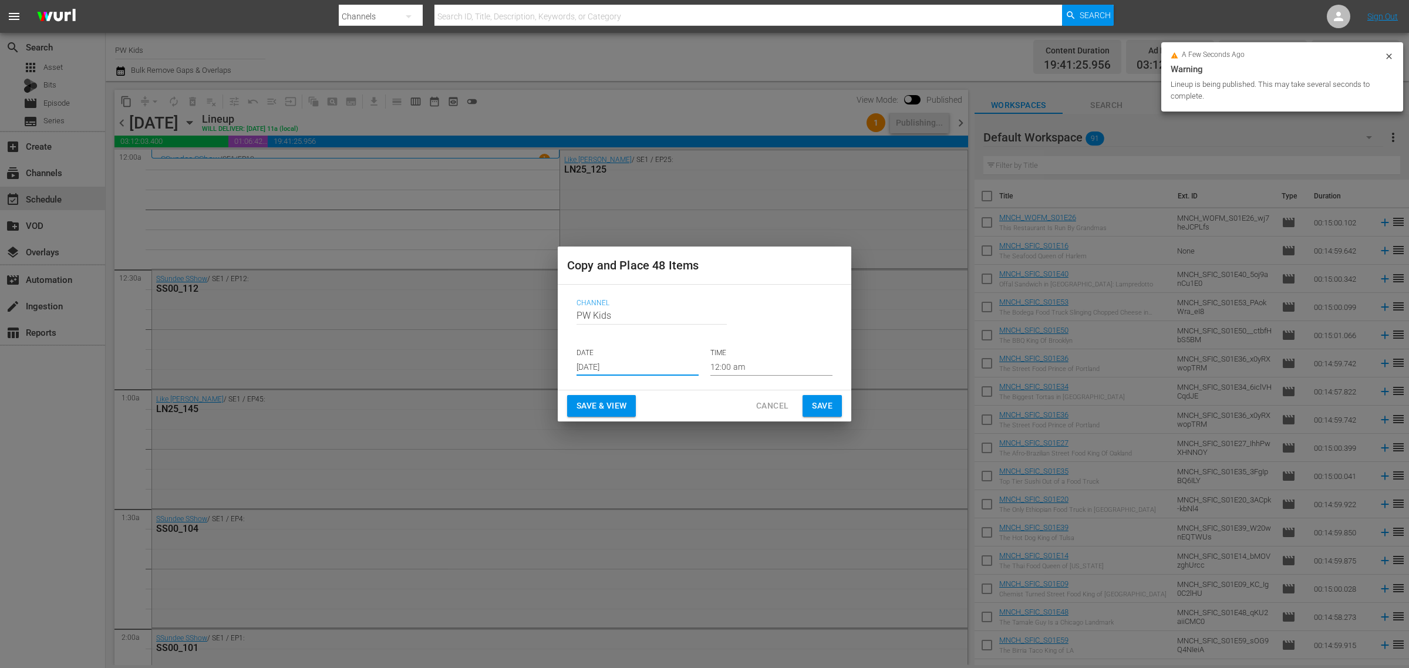
click at [635, 368] on input "[DATE]" at bounding box center [638, 367] width 122 height 18
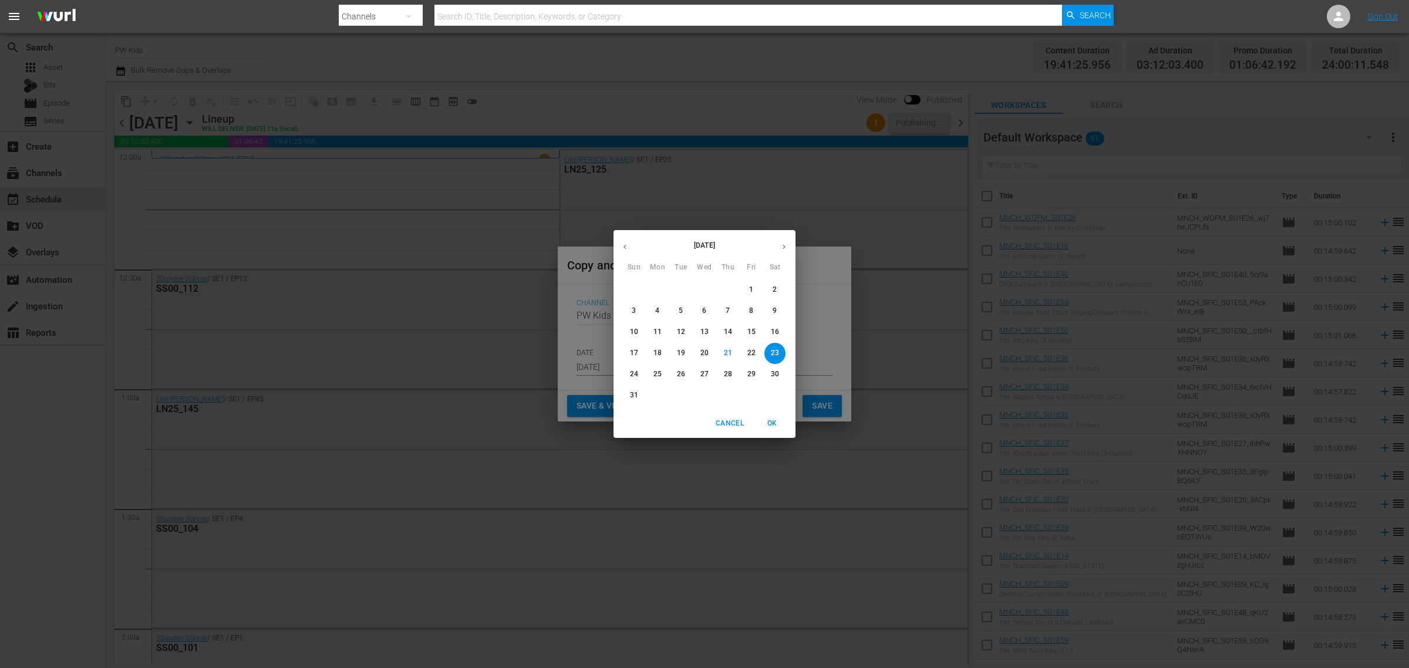
click at [786, 248] on icon "button" at bounding box center [784, 246] width 9 height 9
click at [771, 350] on p "27" at bounding box center [775, 353] width 8 height 10
type input "Sep 27th 2025"
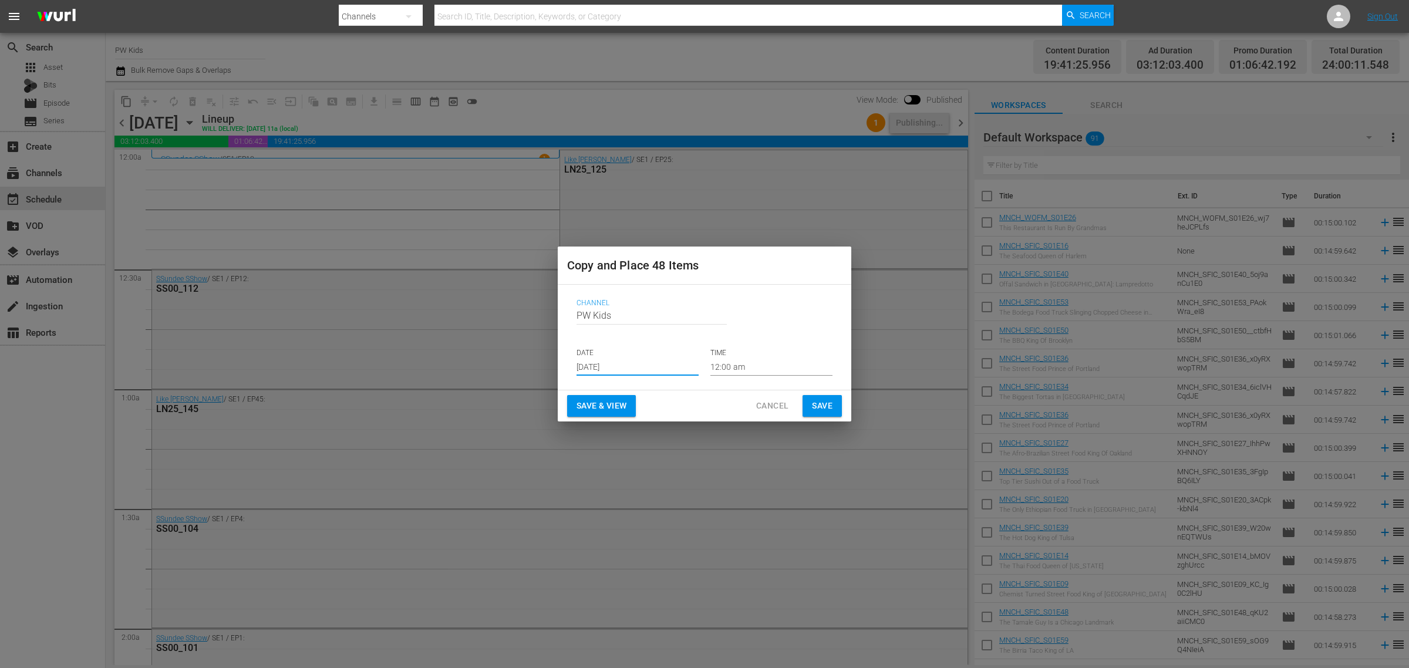
click at [614, 406] on span "Save & View" at bounding box center [602, 406] width 50 height 15
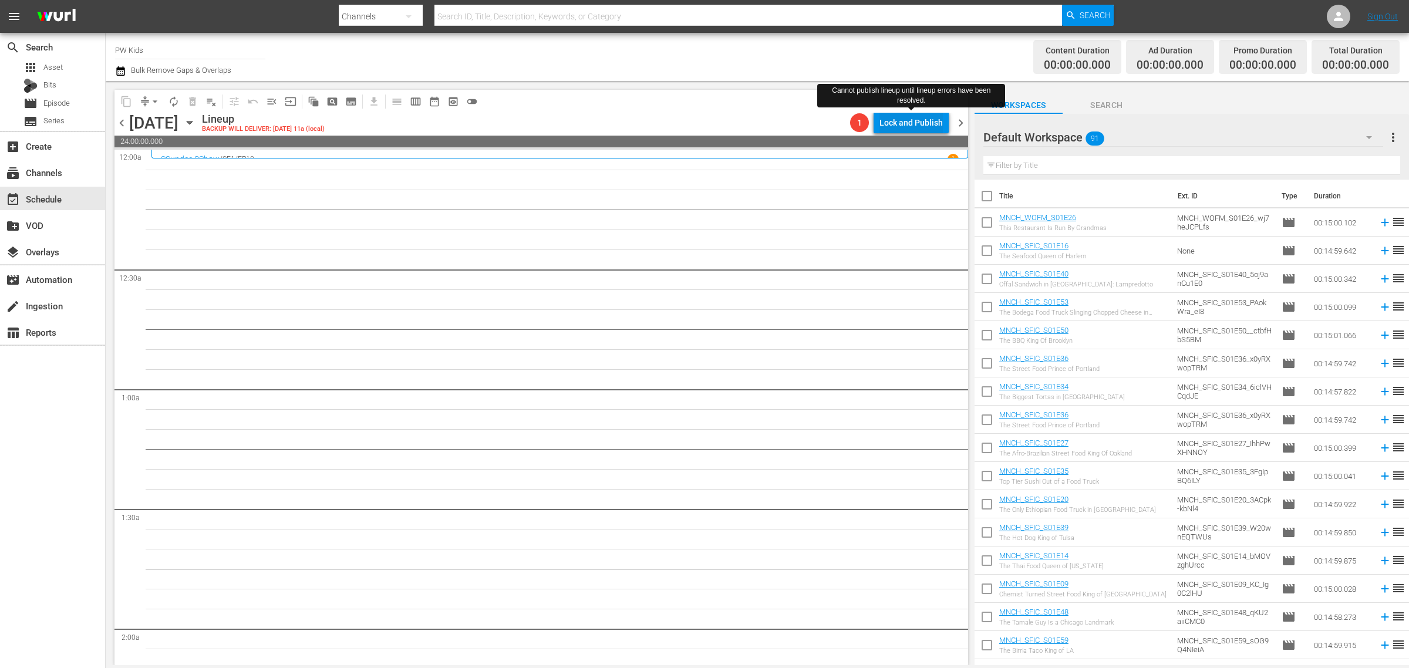
click at [904, 122] on div "Lock and Publish" at bounding box center [910, 122] width 63 height 21
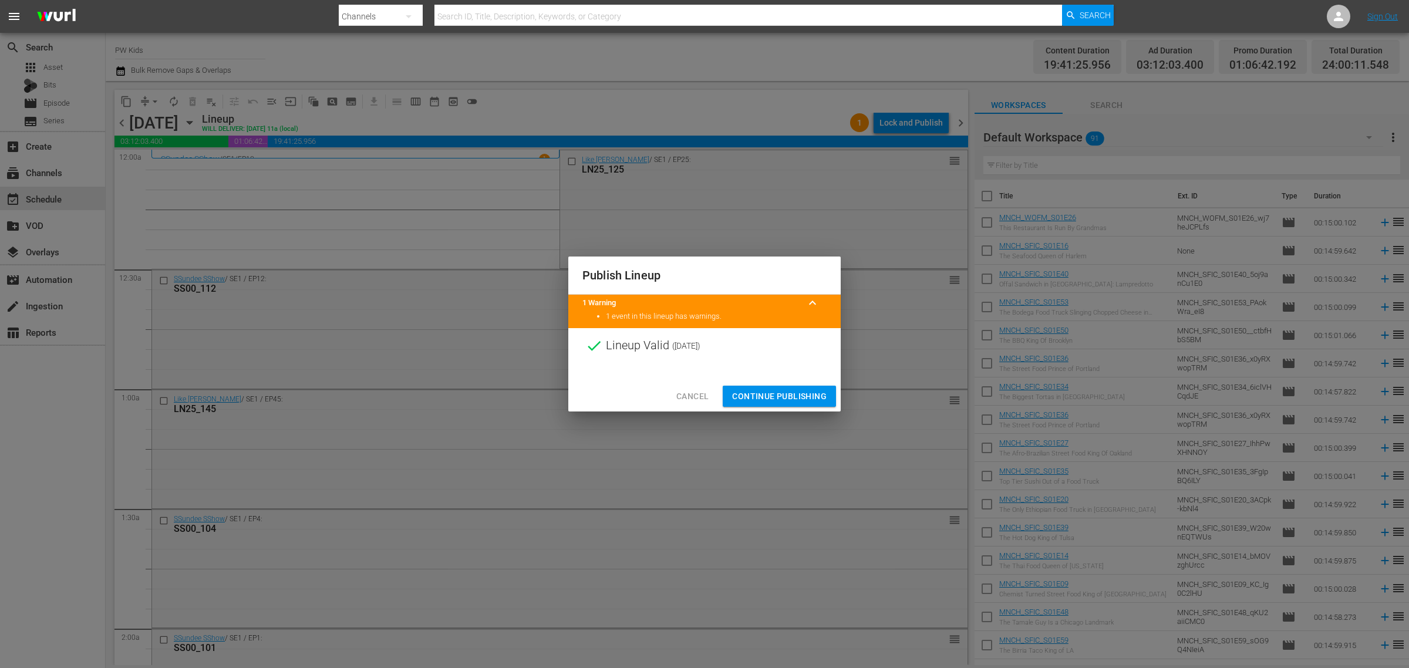
click at [810, 400] on span "Continue Publishing" at bounding box center [779, 396] width 95 height 15
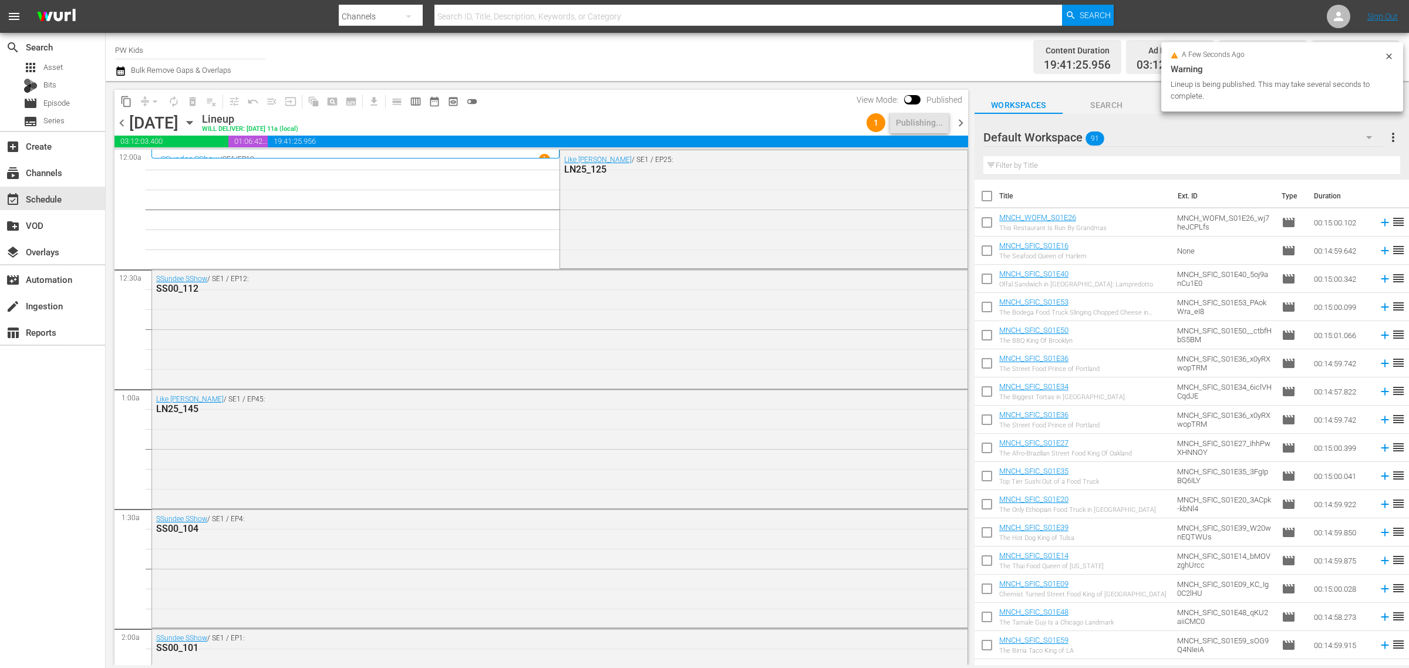
click at [125, 103] on span "content_copy" at bounding box center [126, 102] width 12 height 12
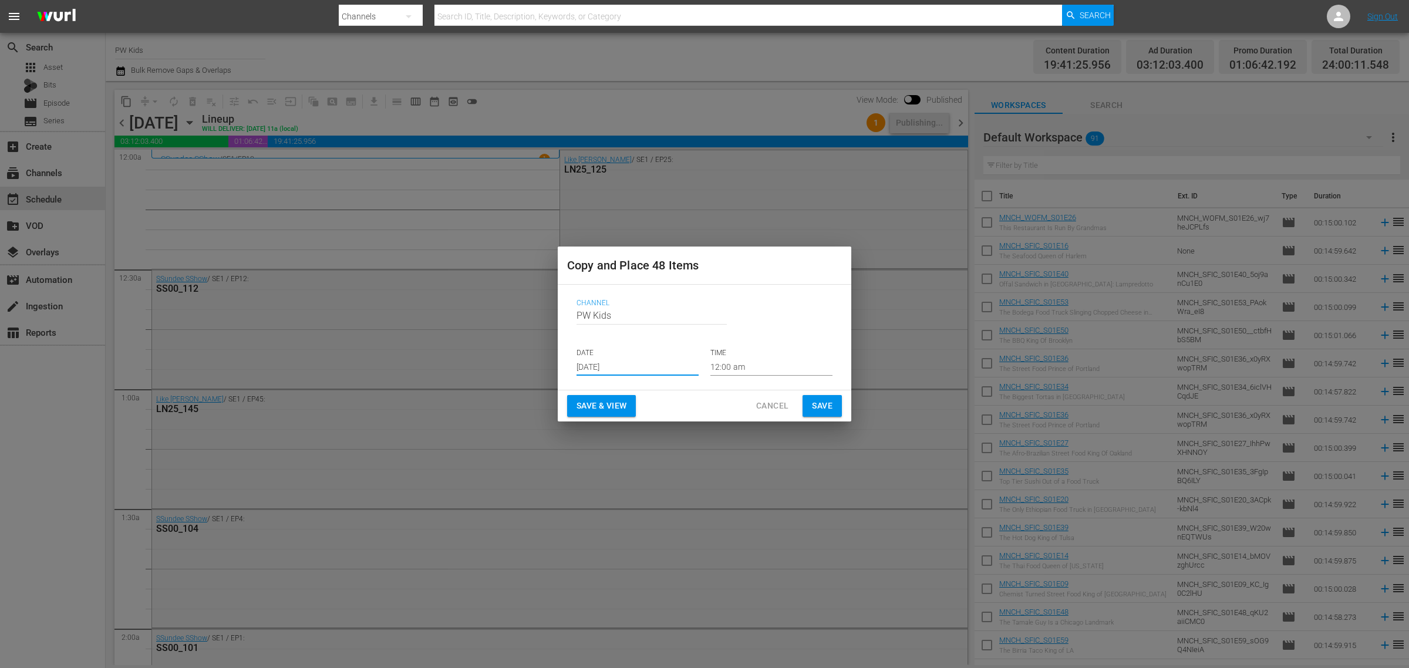
click at [601, 365] on input "[DATE]" at bounding box center [638, 367] width 122 height 18
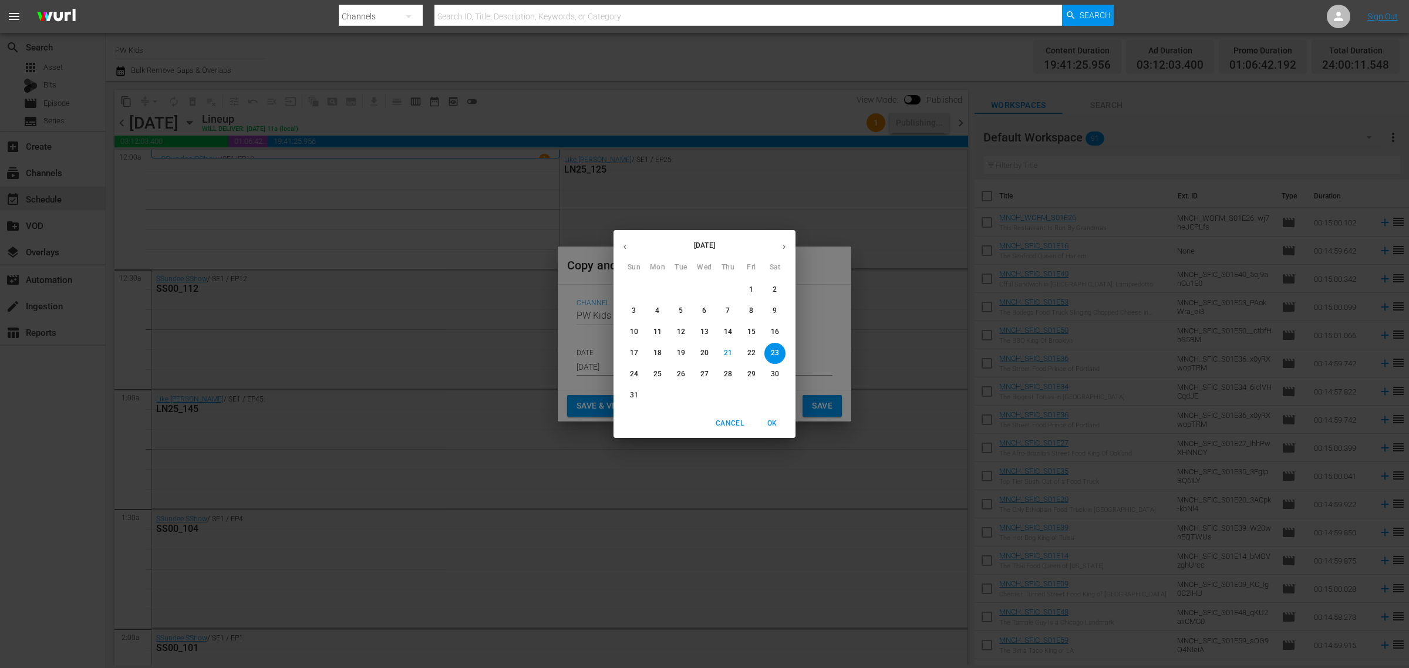
click at [781, 245] on icon "button" at bounding box center [784, 246] width 9 height 9
click at [780, 251] on button "button" at bounding box center [784, 246] width 23 height 23
click at [753, 292] on p "3" at bounding box center [751, 290] width 4 height 10
type input "Oct 3rd 2025"
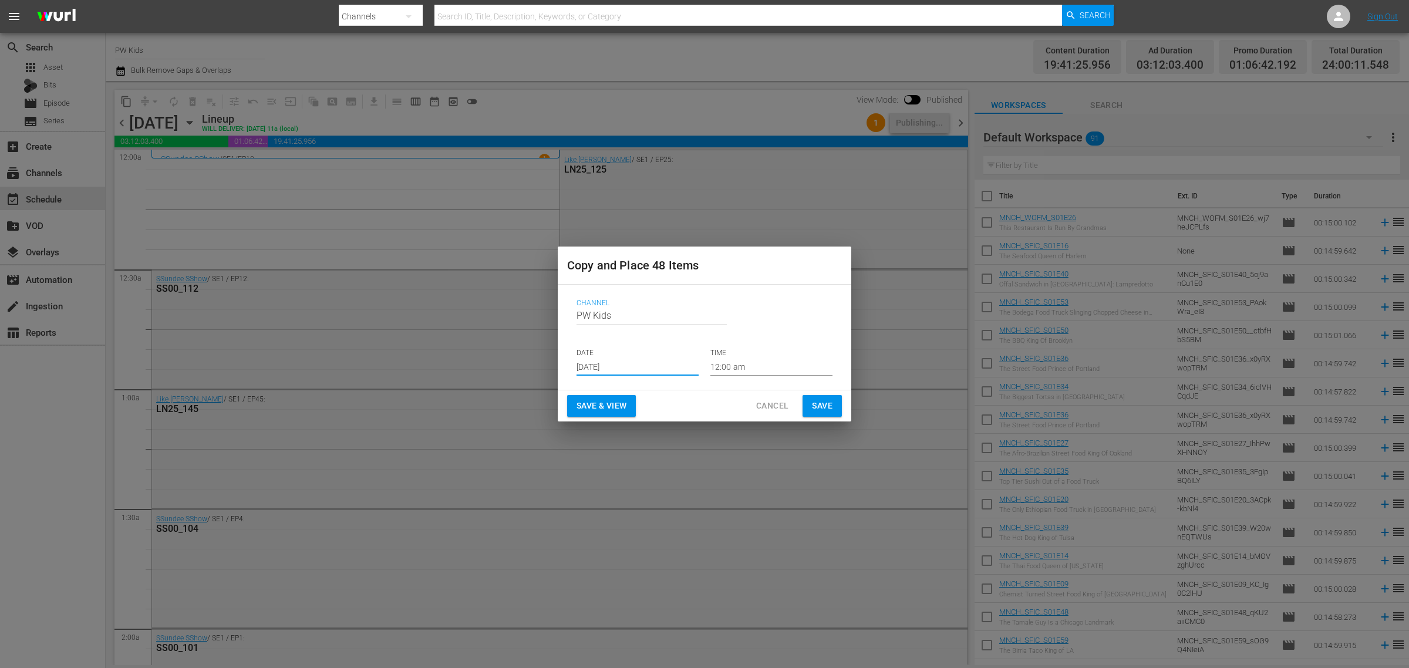
click at [608, 397] on button "Save & View" at bounding box center [601, 406] width 69 height 22
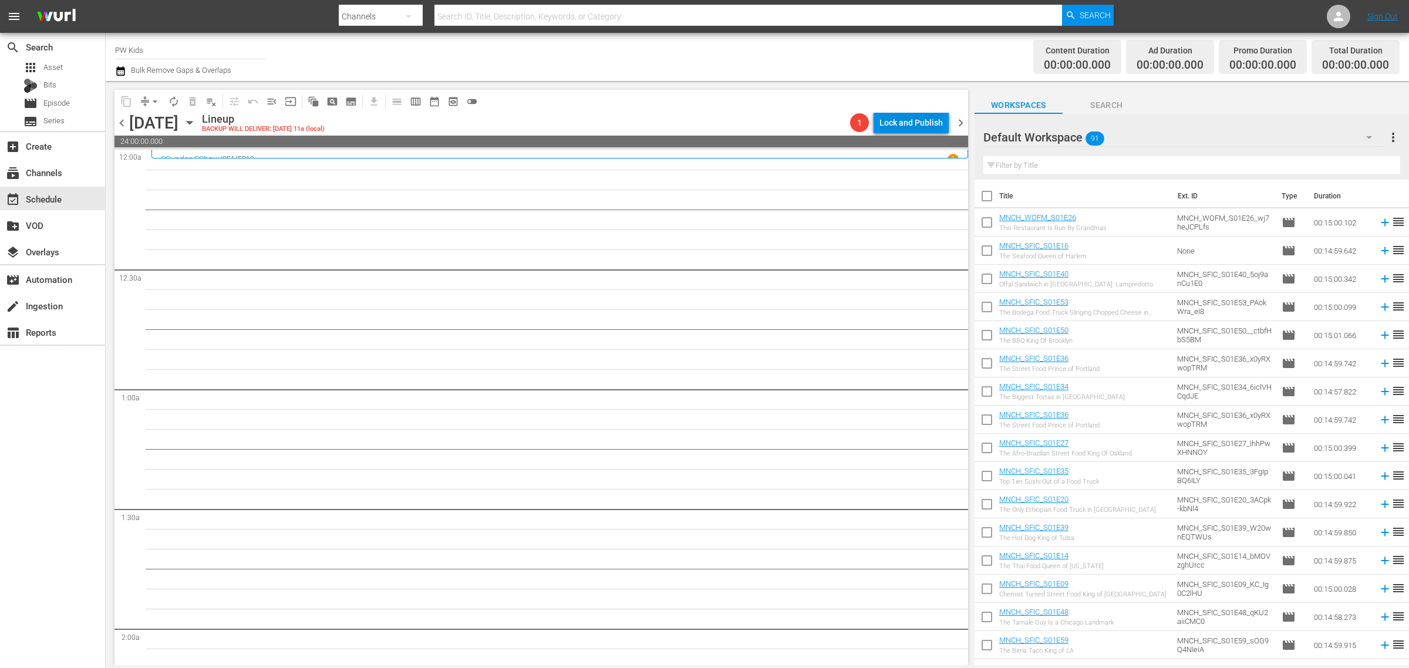
click at [906, 122] on div "Lock and Publish" at bounding box center [910, 122] width 63 height 21
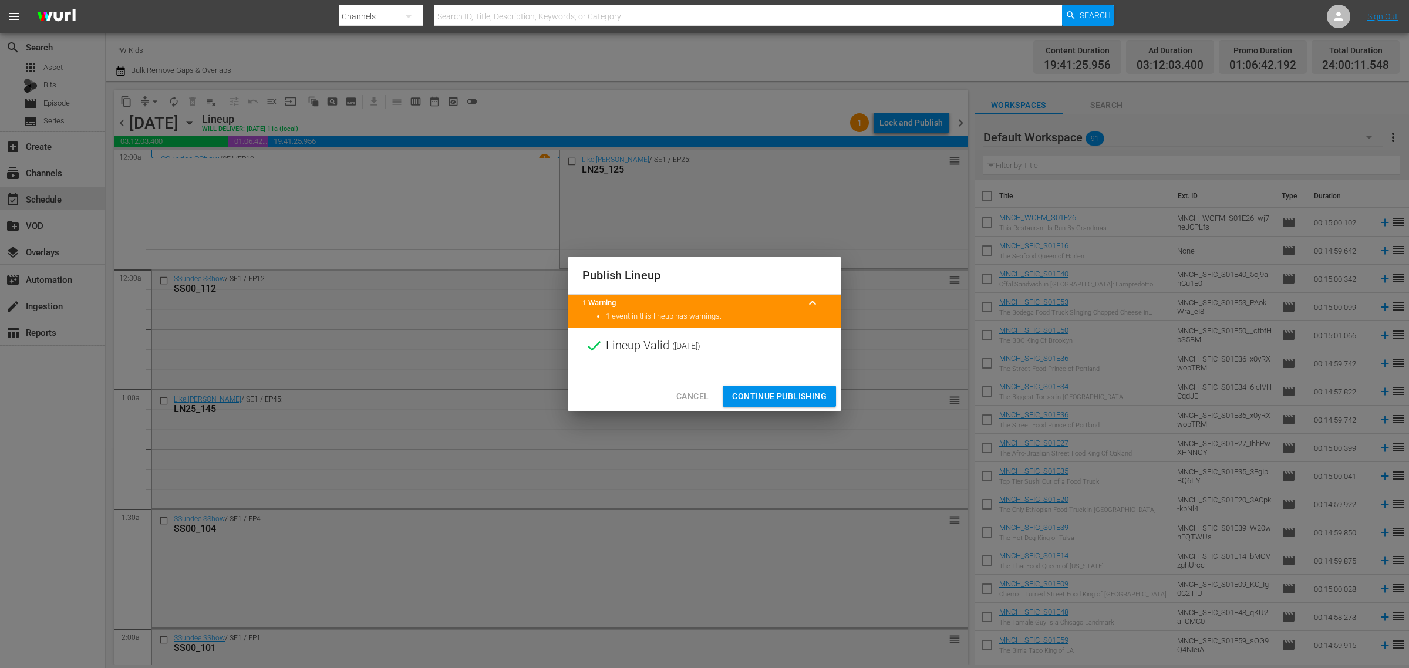
click at [756, 397] on span "Continue Publishing" at bounding box center [779, 396] width 95 height 15
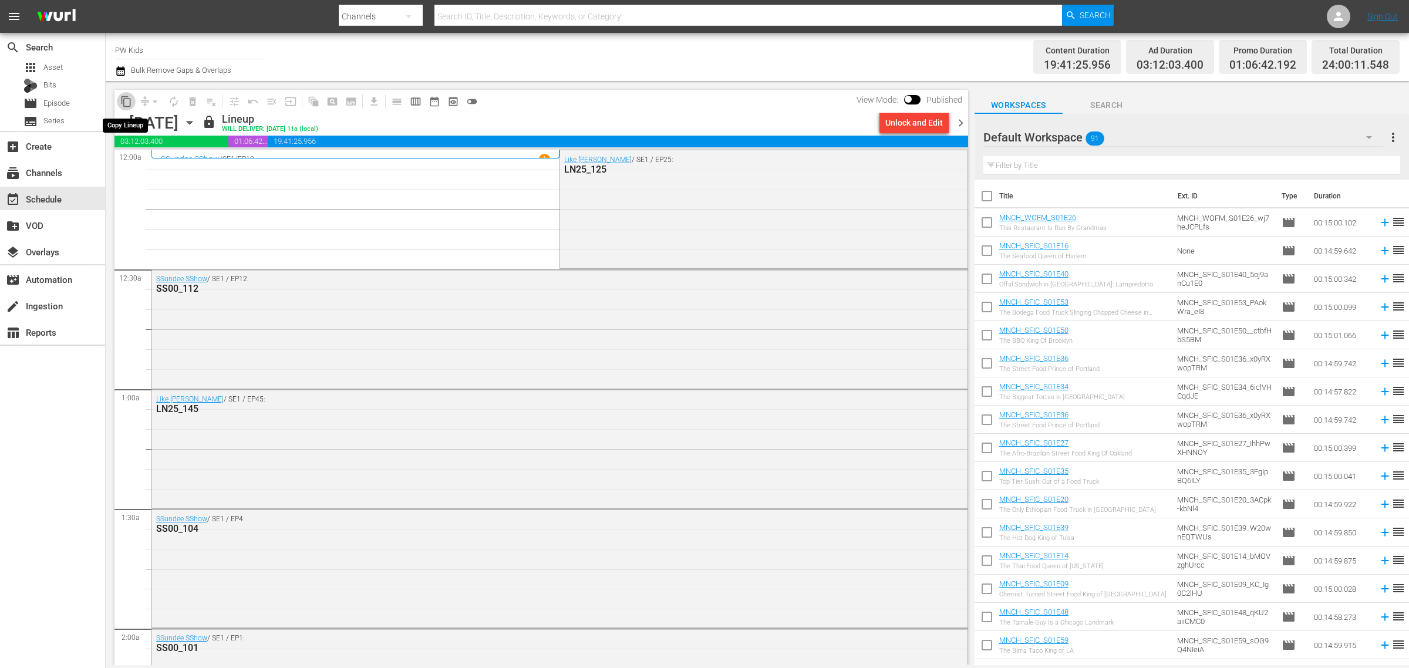
click at [127, 104] on span "content_copy" at bounding box center [126, 102] width 12 height 12
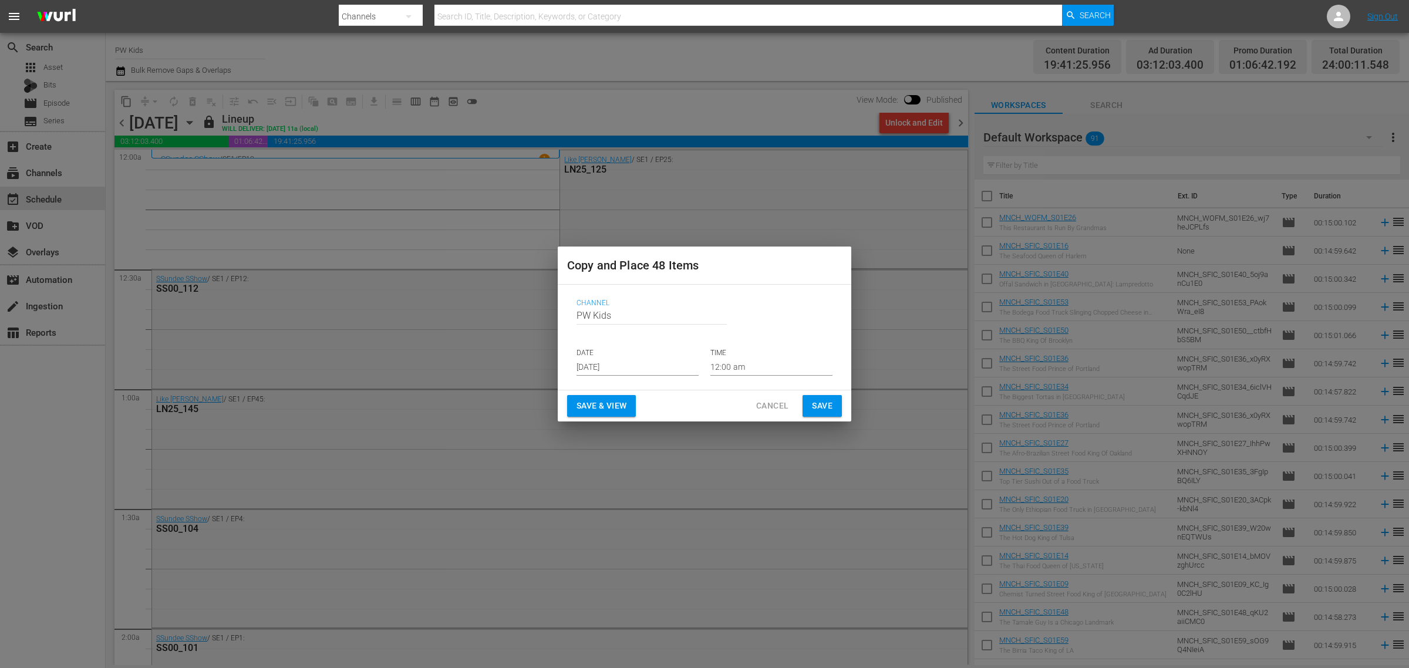
click at [614, 362] on input "[DATE]" at bounding box center [638, 367] width 122 height 18
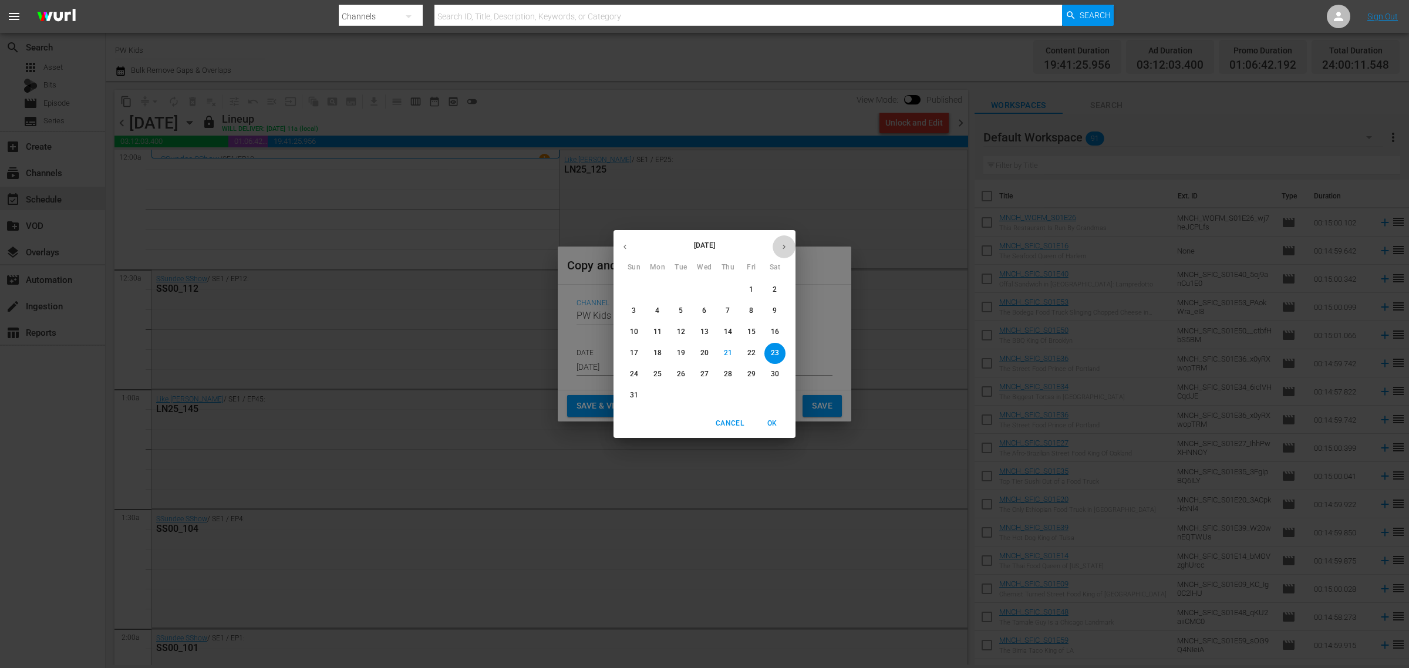
click at [778, 242] on button "button" at bounding box center [784, 246] width 23 height 23
click at [787, 247] on icon "button" at bounding box center [784, 246] width 9 height 9
click at [778, 312] on p "11" at bounding box center [775, 311] width 8 height 10
type input "Oct 11th 2025"
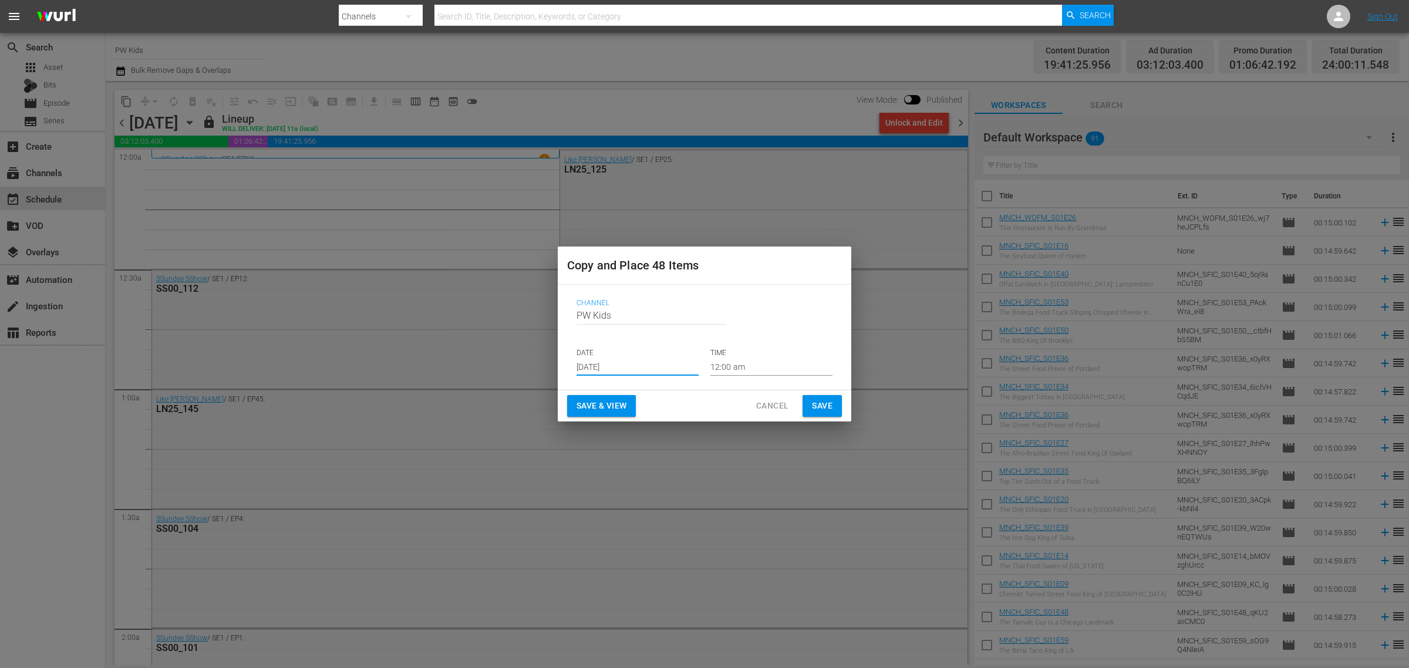
click at [589, 402] on span "Save & View" at bounding box center [602, 406] width 50 height 15
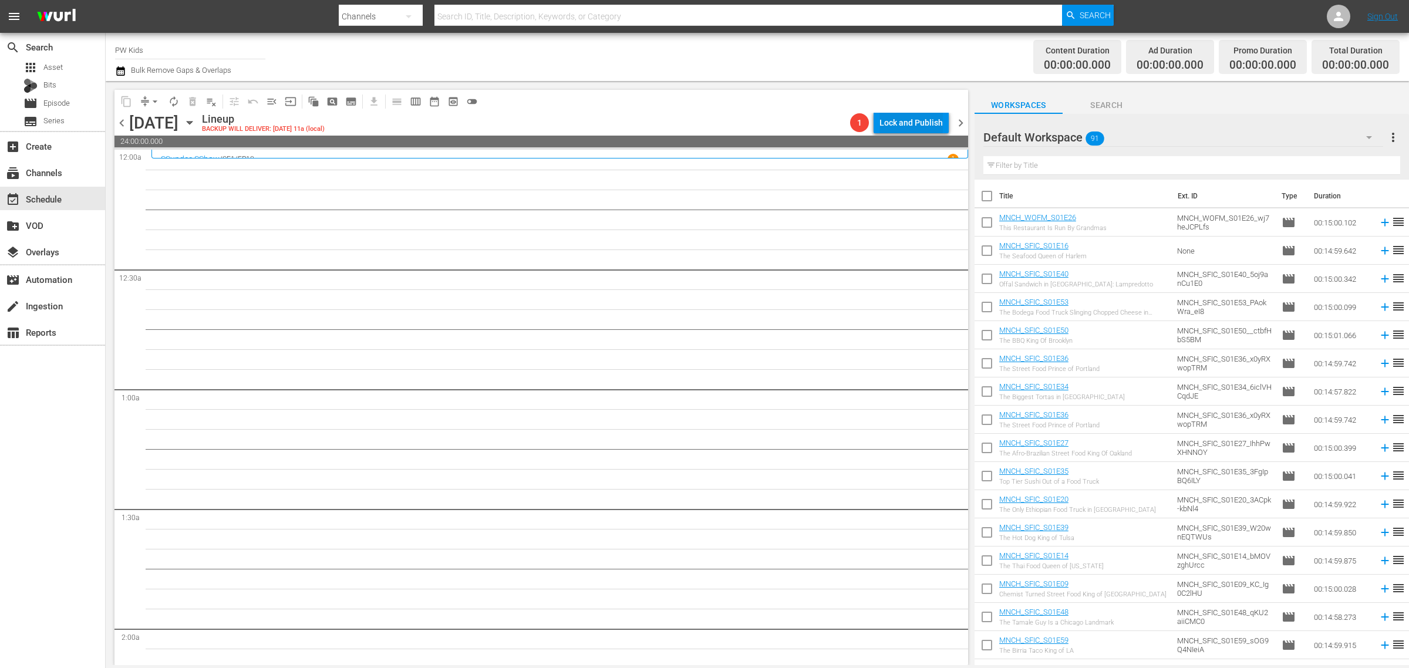
click at [896, 127] on div "Lock and Publish" at bounding box center [910, 122] width 63 height 21
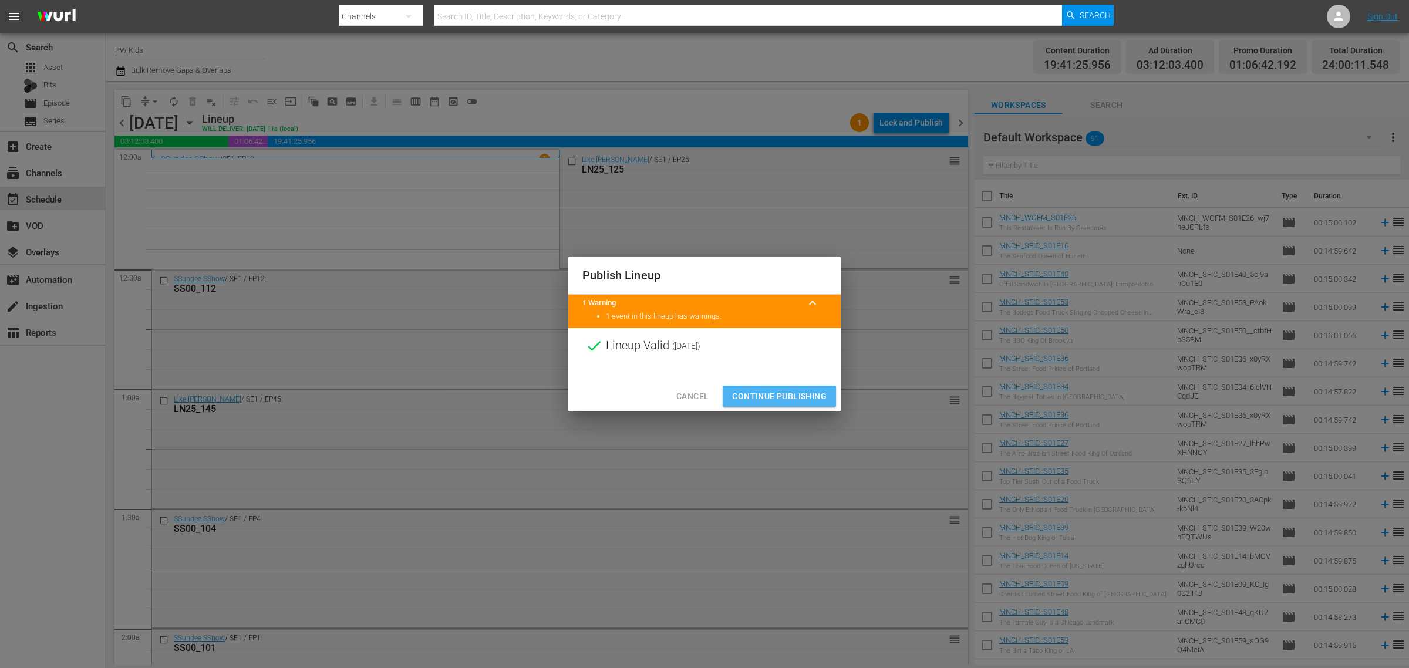
click at [787, 395] on span "Continue Publishing" at bounding box center [779, 396] width 95 height 15
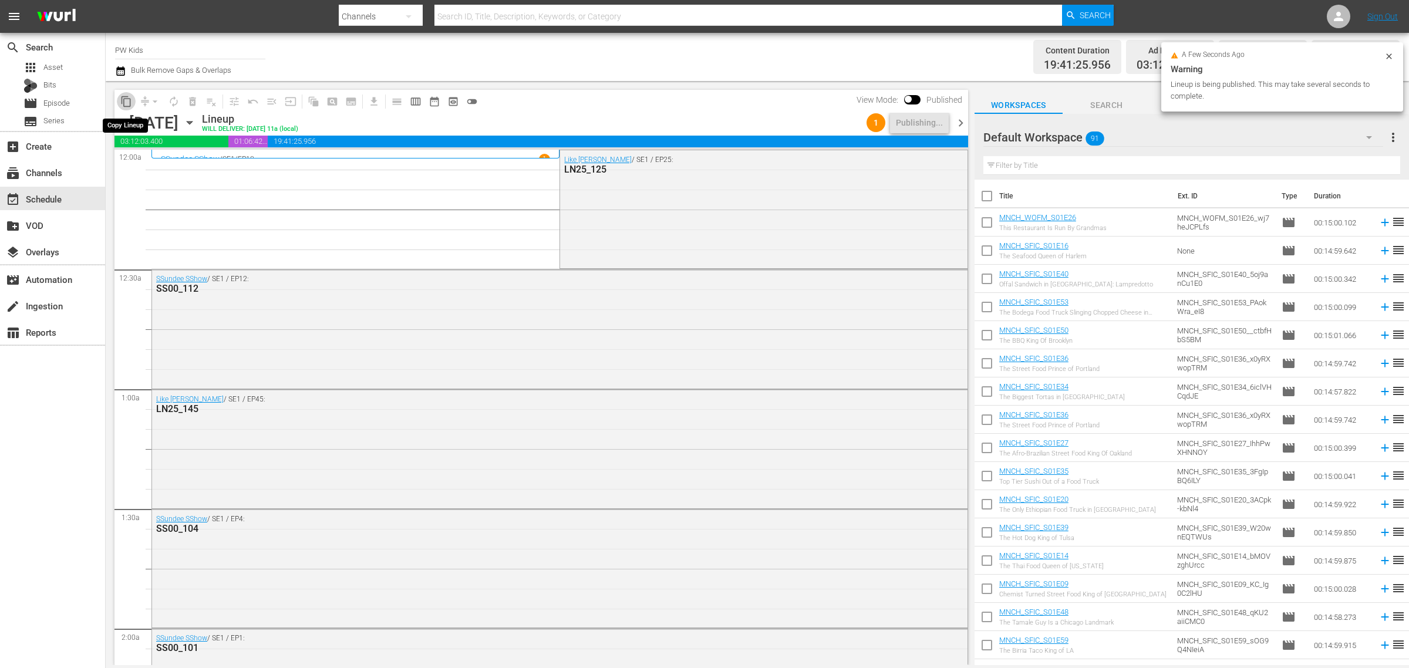
click at [125, 103] on span "content_copy" at bounding box center [126, 102] width 12 height 12
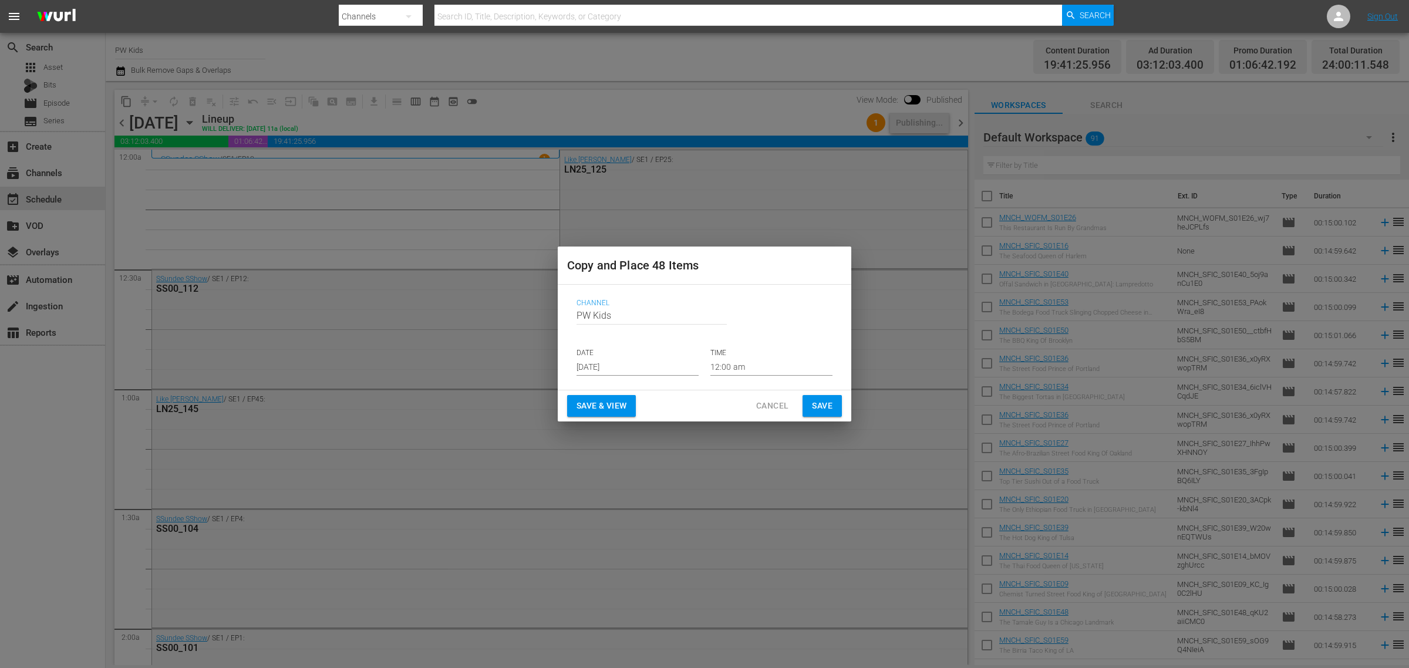
click at [627, 369] on input "[DATE]" at bounding box center [638, 367] width 122 height 18
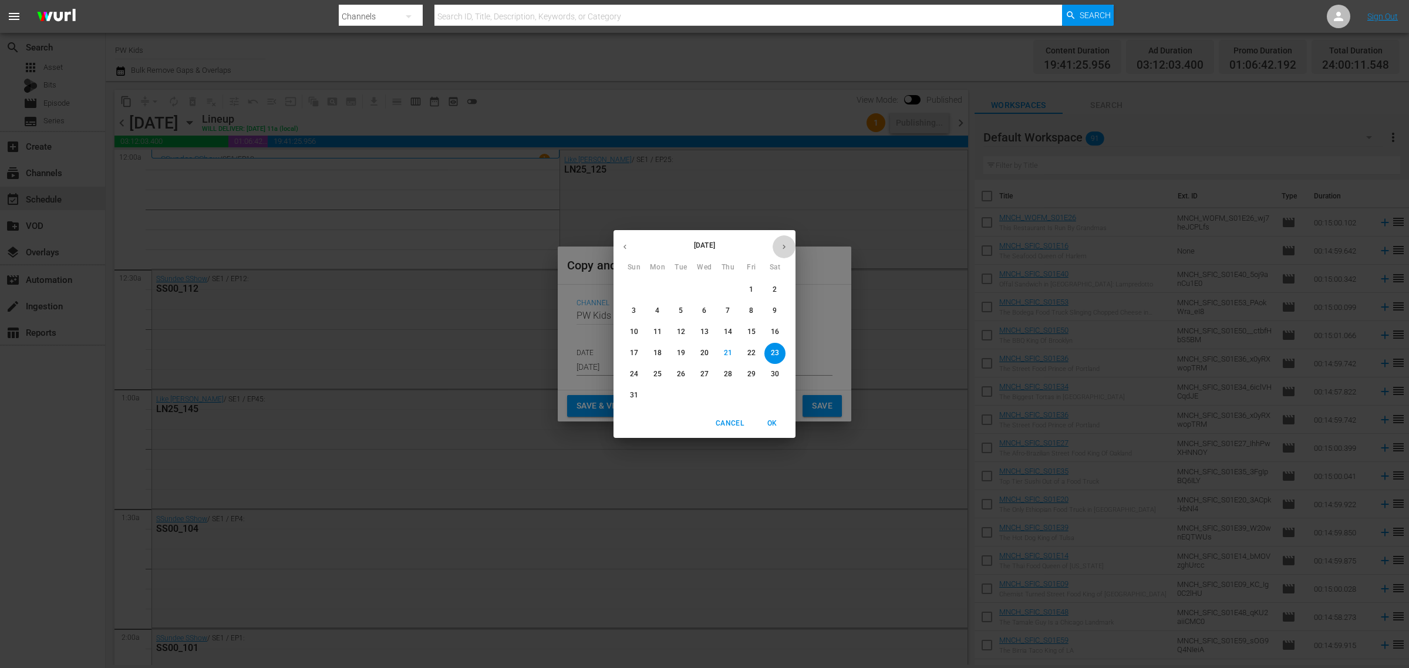
click at [788, 250] on button "button" at bounding box center [784, 246] width 23 height 23
click at [637, 349] on p "19" at bounding box center [634, 353] width 8 height 10
type input "Oct 19th 2025"
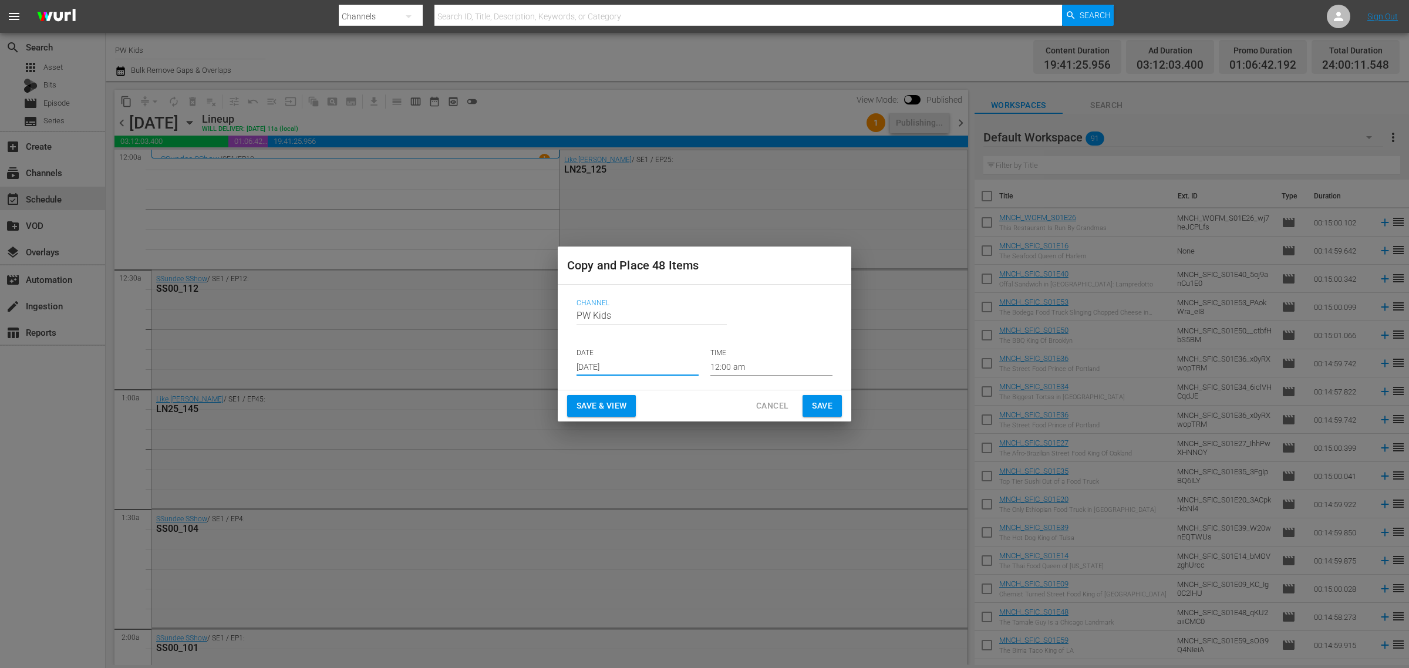
click at [605, 403] on span "Save & View" at bounding box center [602, 406] width 50 height 15
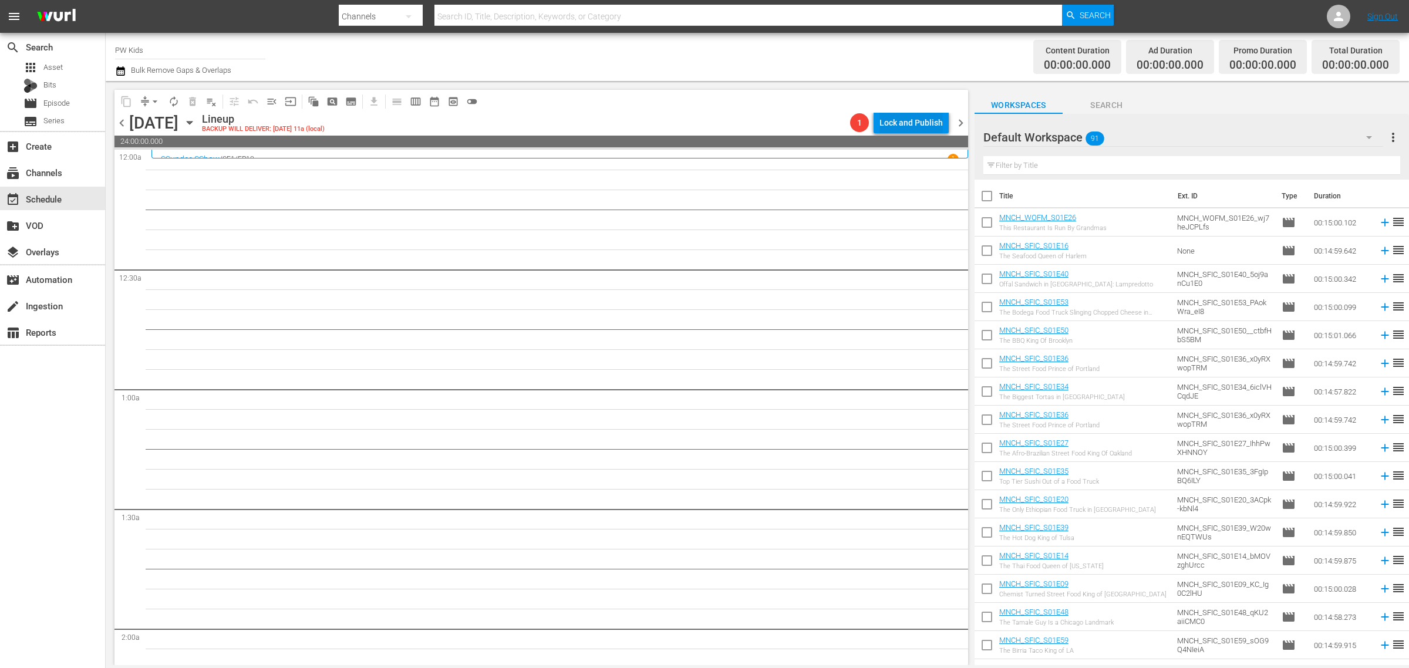
click at [902, 121] on div "Lock and Publish" at bounding box center [910, 122] width 63 height 21
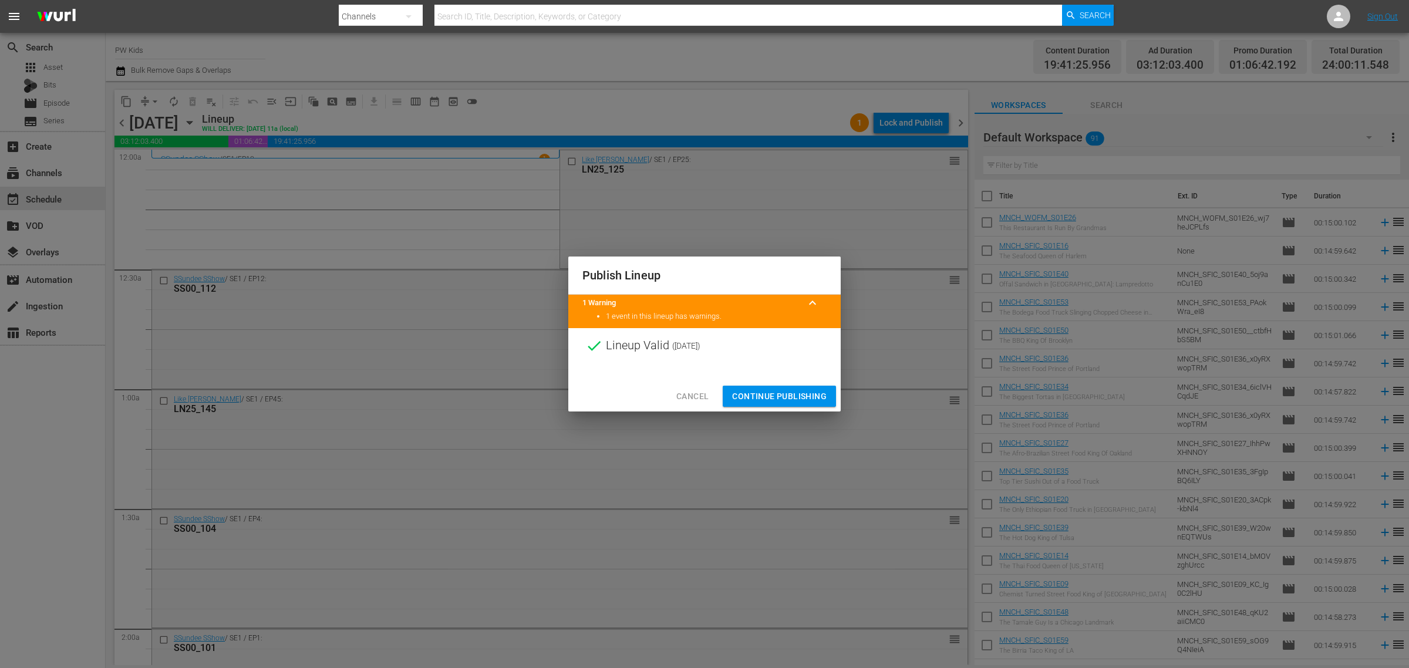
drag, startPoint x: 801, startPoint y: 394, endPoint x: 624, endPoint y: 410, distance: 178.0
click at [800, 394] on span "Continue Publishing" at bounding box center [779, 396] width 95 height 15
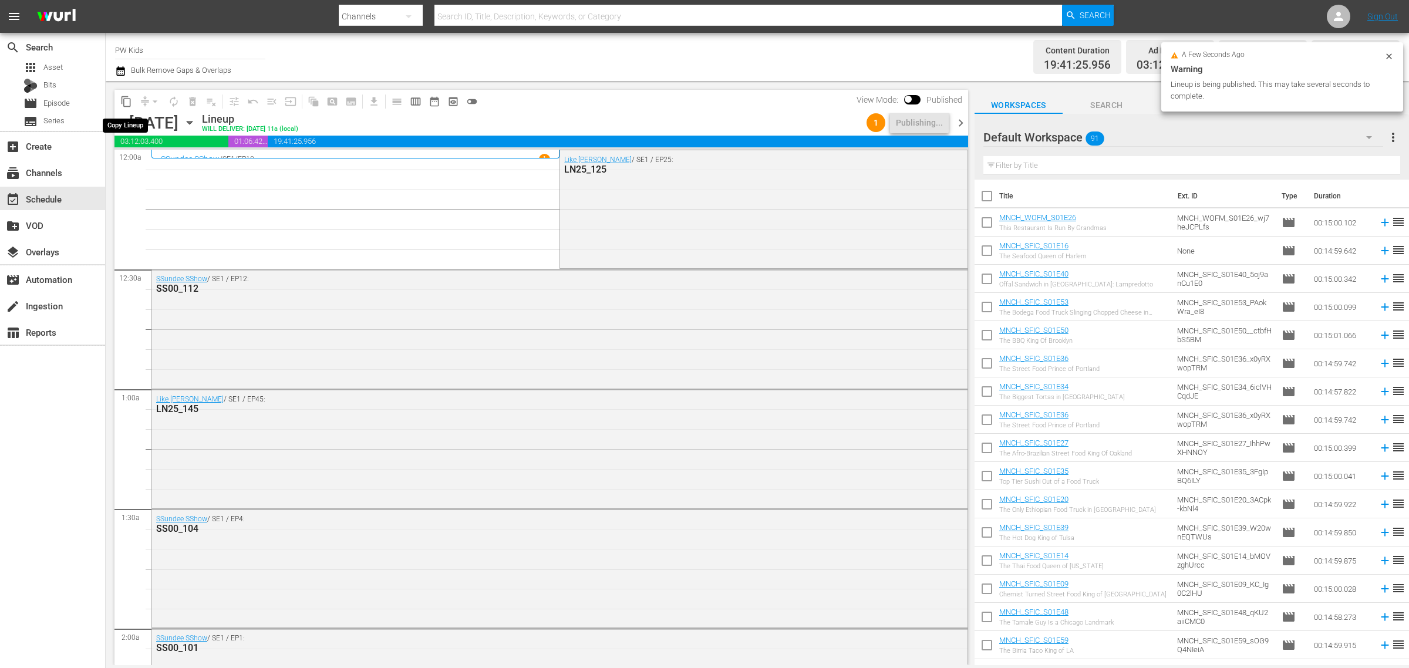
click at [128, 99] on span "content_copy" at bounding box center [126, 102] width 12 height 12
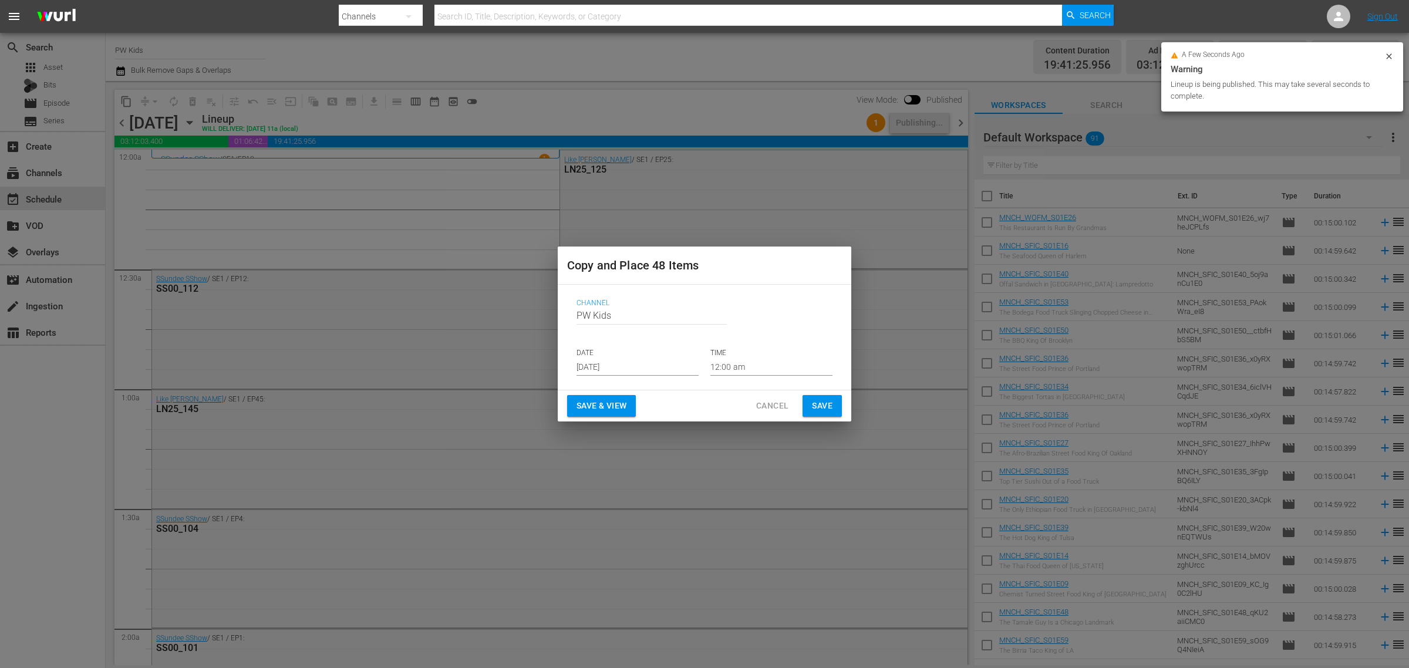
click at [599, 373] on input "[DATE]" at bounding box center [638, 367] width 122 height 18
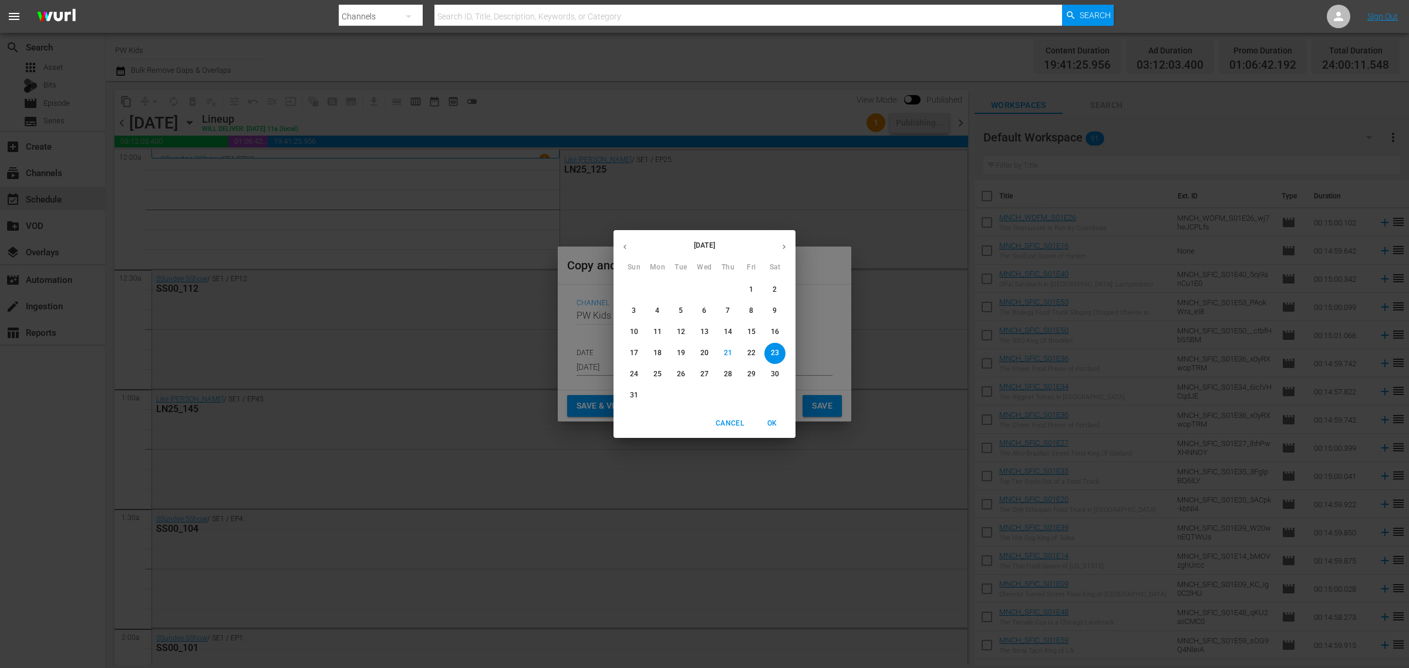
click at [784, 241] on button "button" at bounding box center [784, 246] width 23 height 23
click at [783, 244] on icon "button" at bounding box center [784, 246] width 9 height 9
click at [665, 375] on span "27" at bounding box center [657, 374] width 21 height 10
type input "Oct 27th 2025"
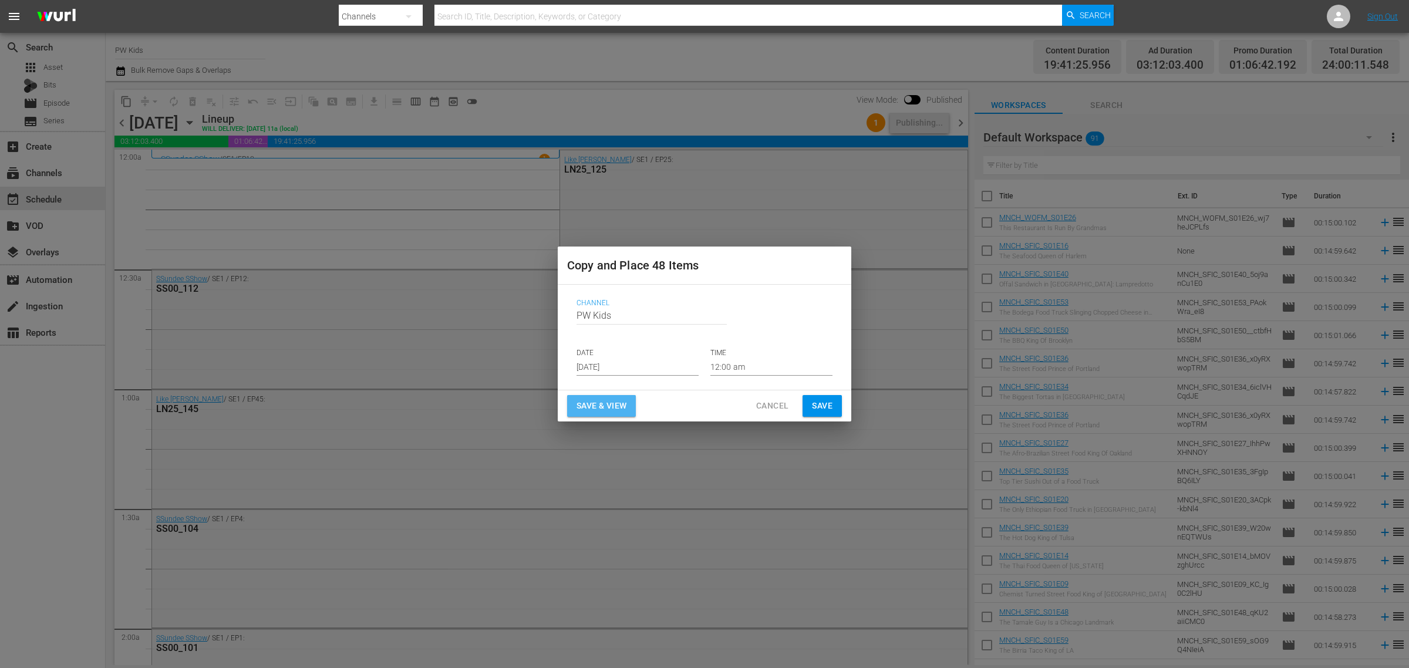
click at [599, 412] on span "Save & View" at bounding box center [602, 406] width 50 height 15
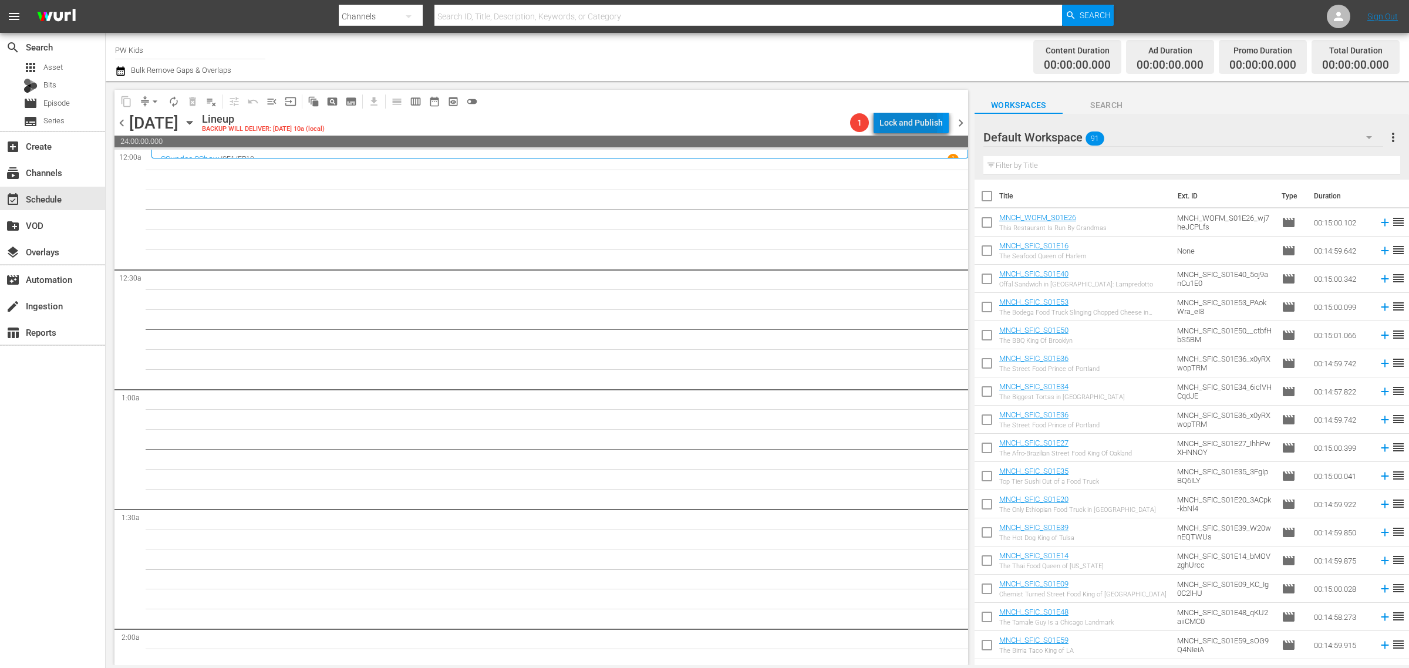
click at [888, 124] on div "Lock and Publish" at bounding box center [910, 122] width 63 height 21
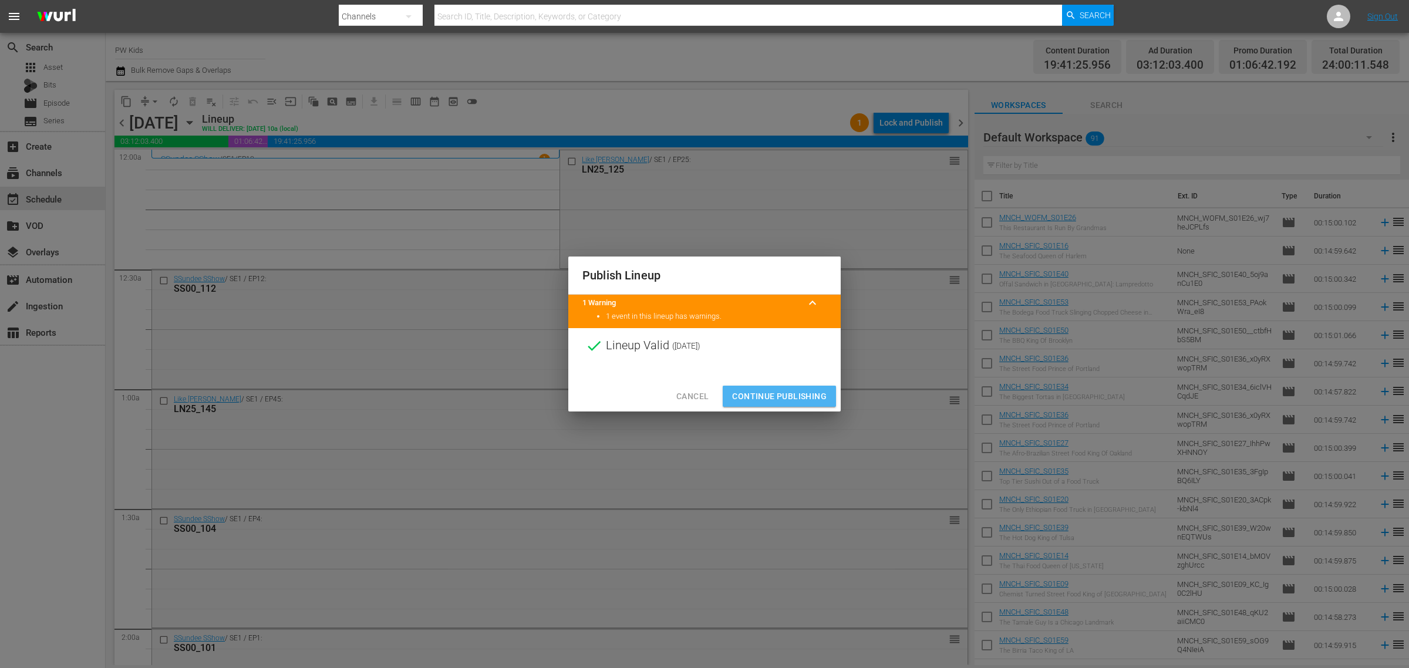
click at [760, 393] on span "Continue Publishing" at bounding box center [779, 396] width 95 height 15
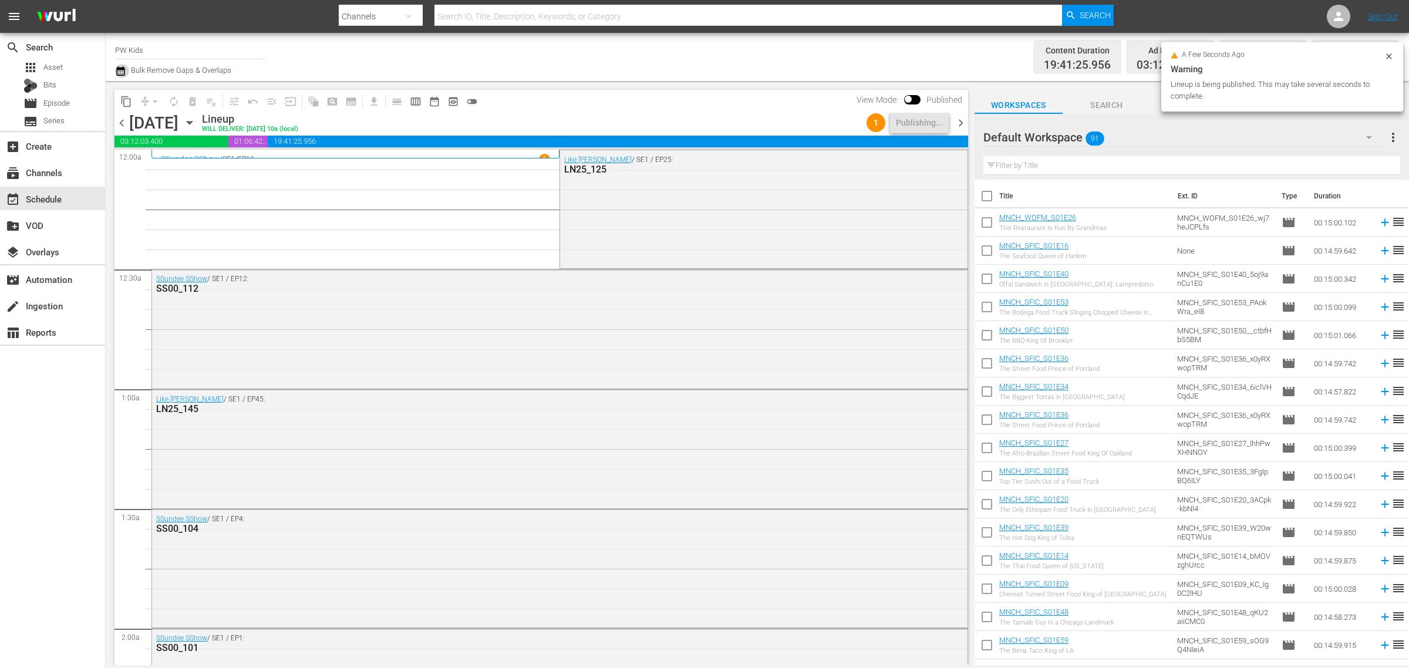
click at [122, 71] on icon "button" at bounding box center [120, 71] width 11 height 14
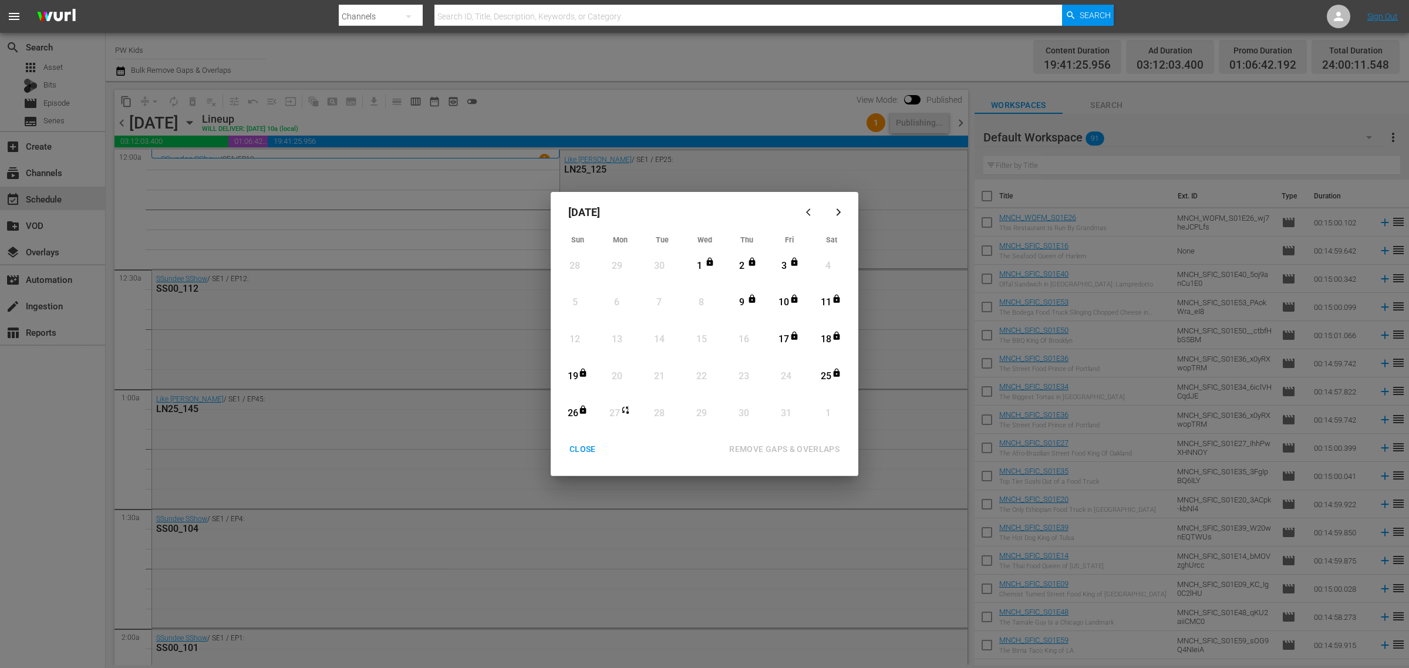
click at [804, 208] on div "button" at bounding box center [810, 212] width 14 height 9
click at [579, 447] on div "CLOSE" at bounding box center [582, 449] width 45 height 15
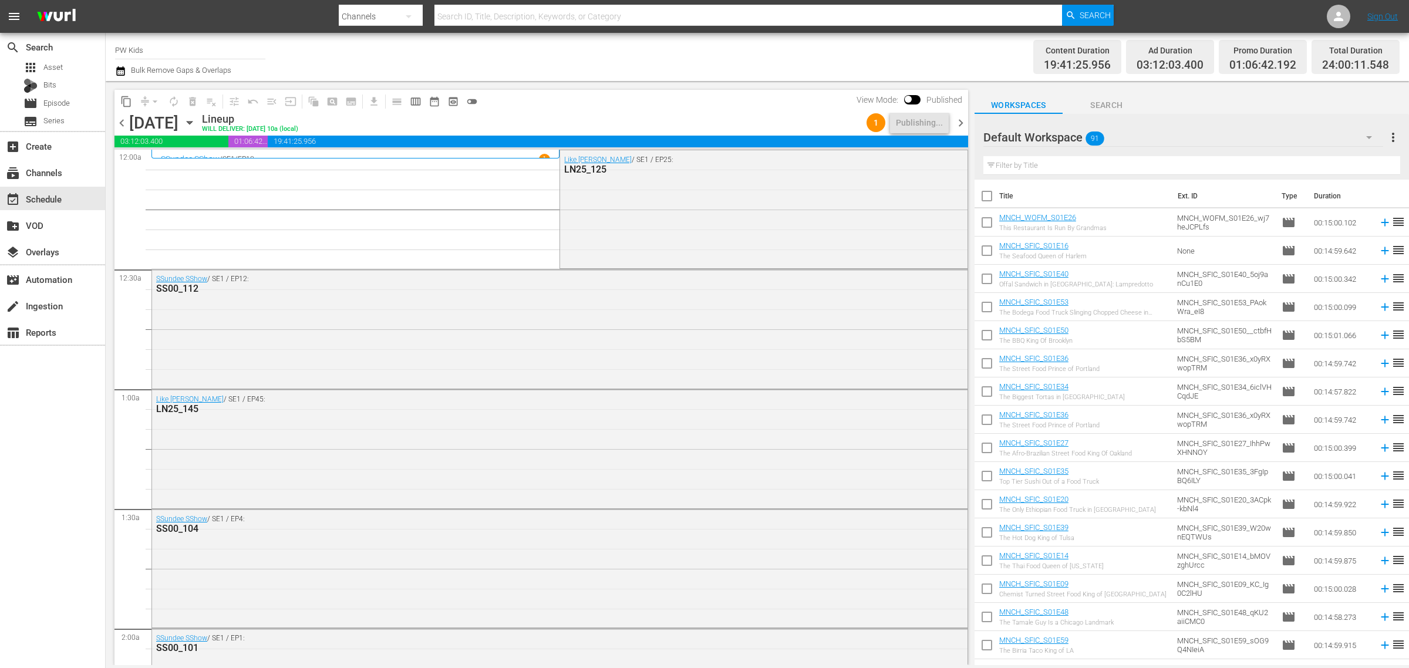
click at [196, 123] on icon "button" at bounding box center [189, 122] width 13 height 13
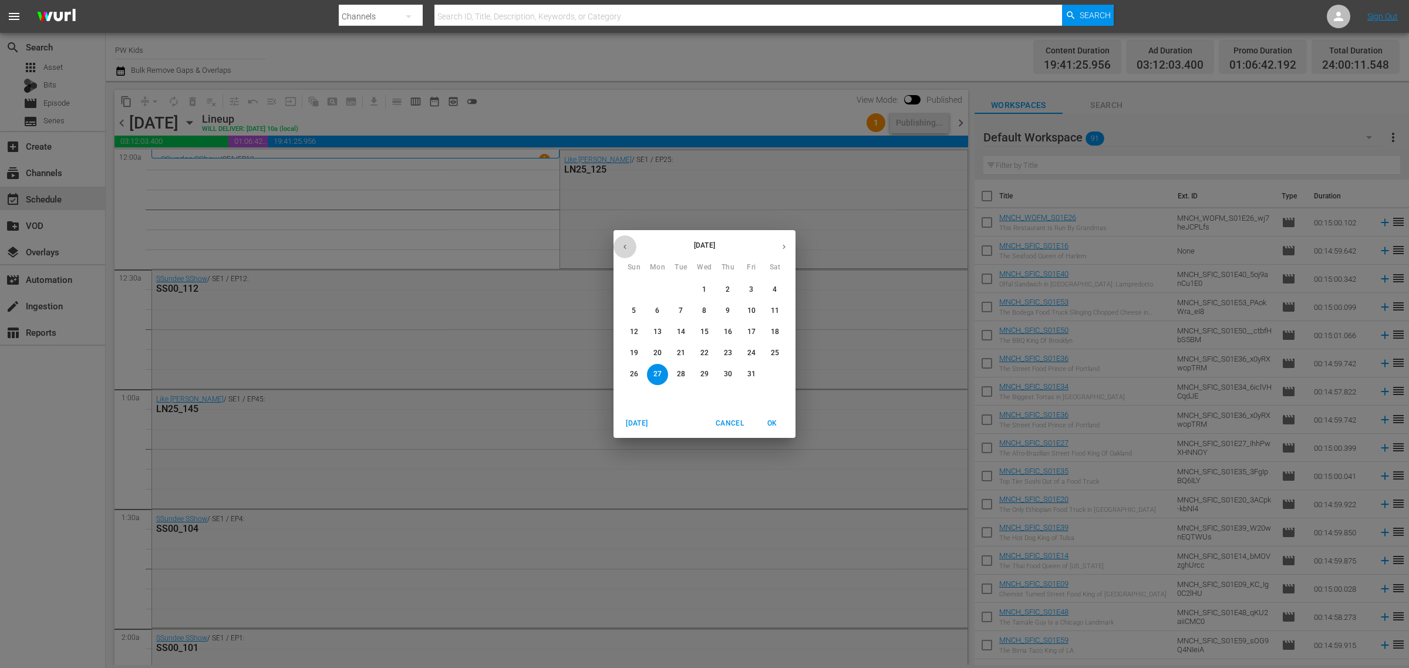
click at [625, 245] on icon "button" at bounding box center [625, 246] width 9 height 9
click at [653, 311] on span "4" at bounding box center [657, 311] width 21 height 10
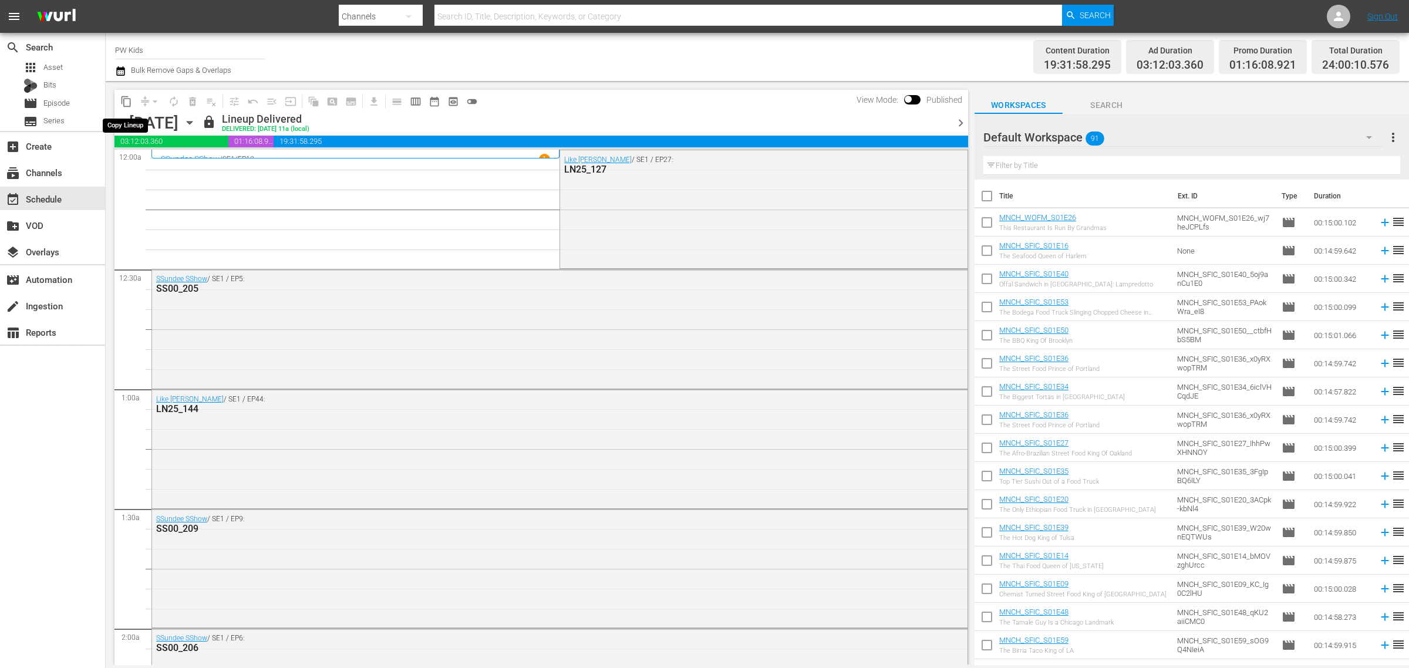
click at [127, 102] on span "content_copy" at bounding box center [126, 102] width 12 height 12
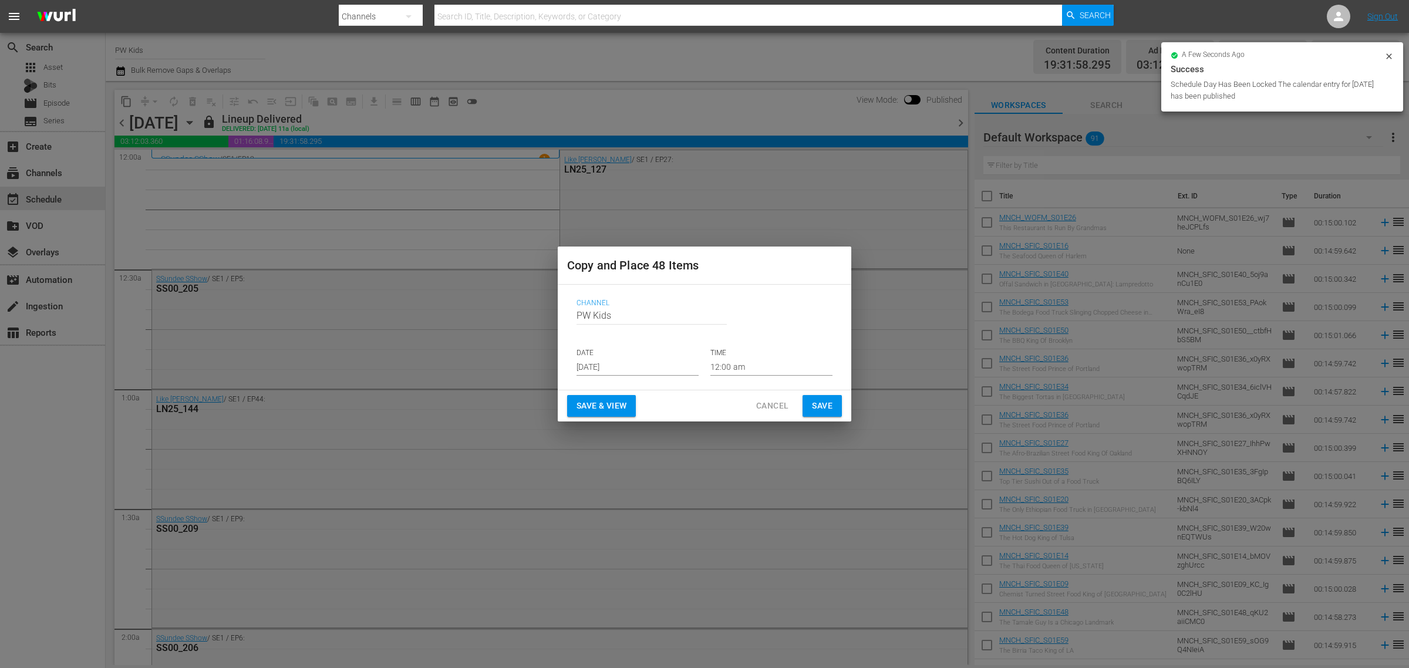
click at [618, 355] on p "DATE" at bounding box center [638, 353] width 122 height 10
click at [624, 367] on input "[DATE]" at bounding box center [638, 367] width 122 height 18
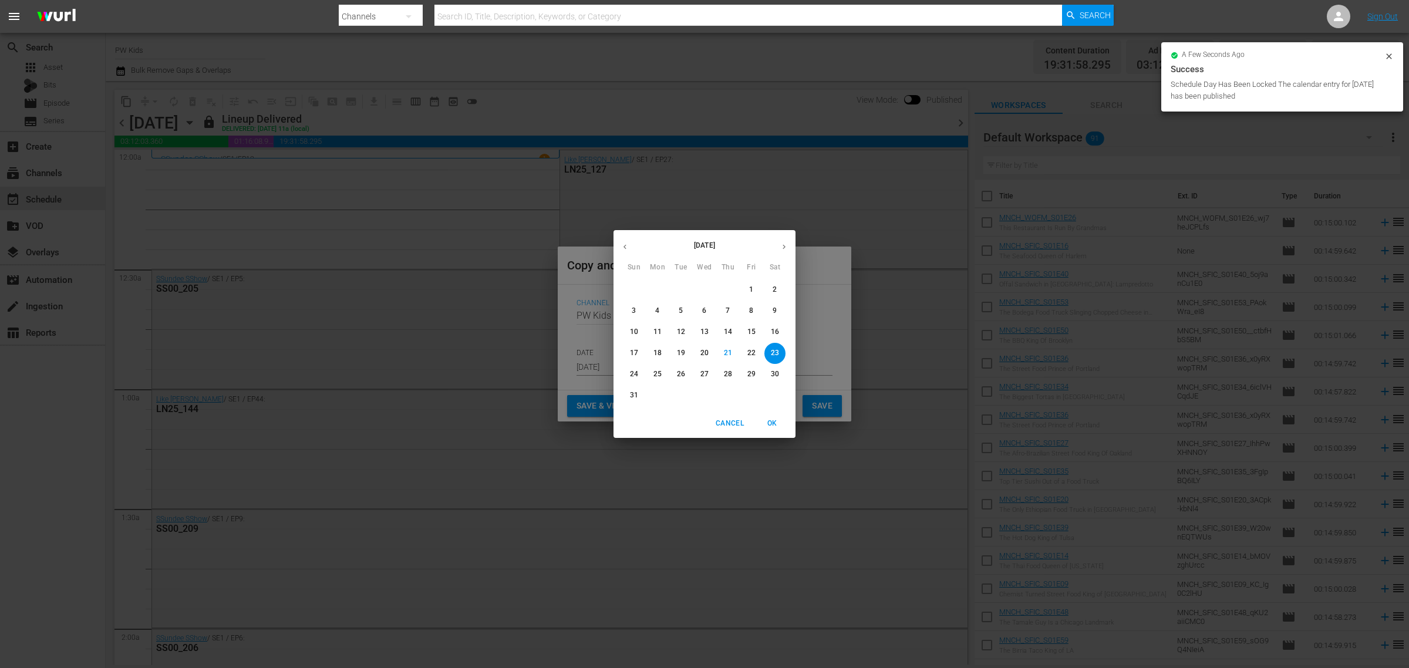
click at [780, 245] on icon "button" at bounding box center [784, 246] width 9 height 9
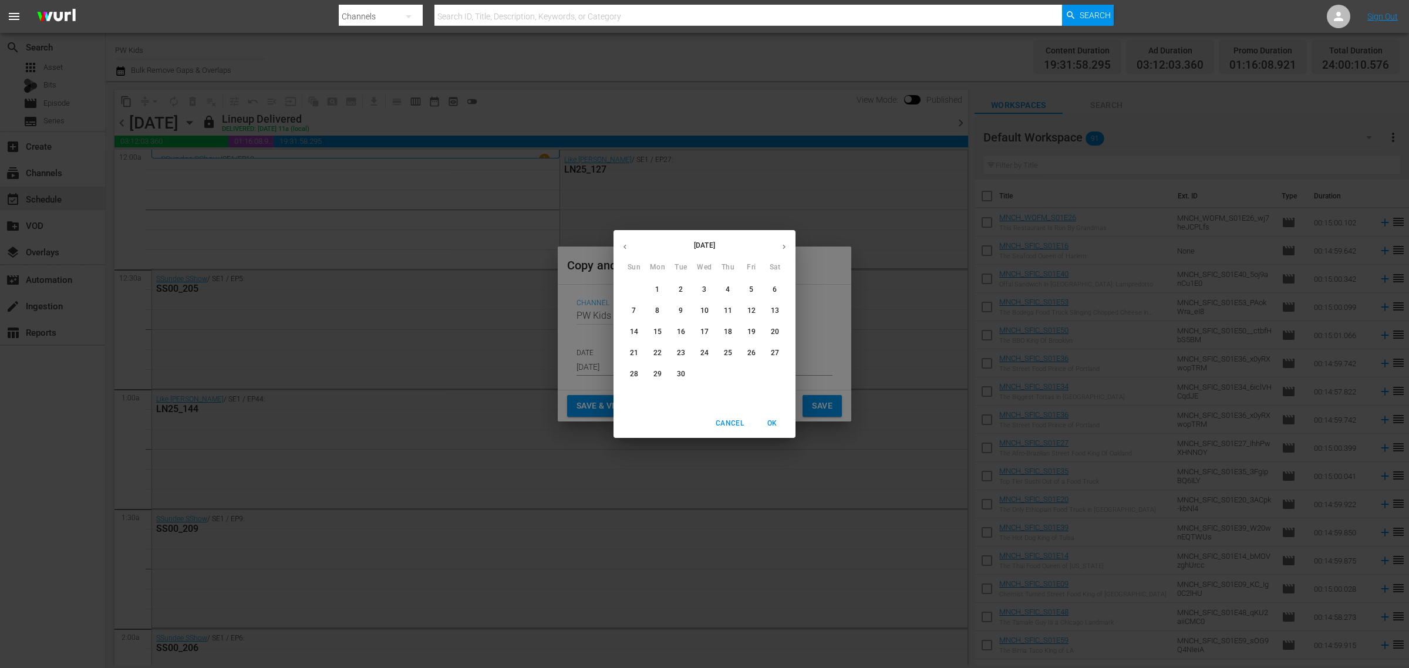
click at [727, 289] on p "4" at bounding box center [728, 290] width 4 height 10
type input "Sep 4th 2025"
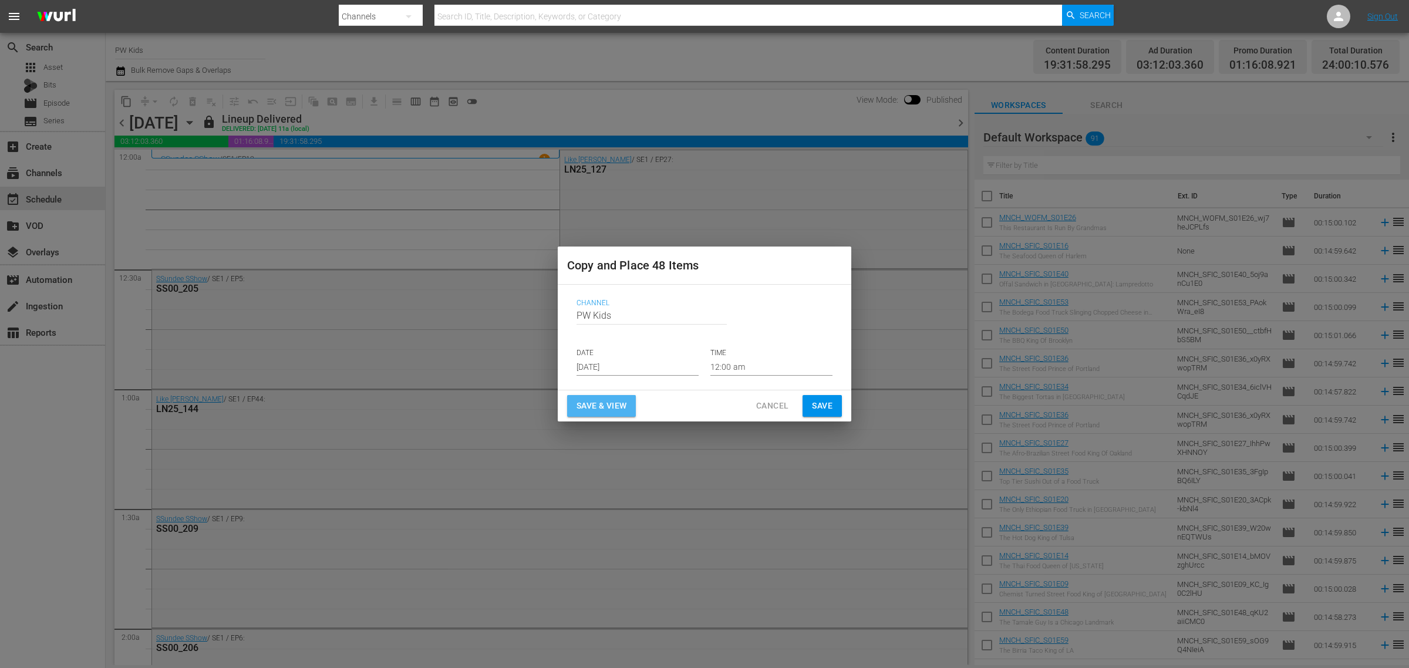
click at [598, 406] on span "Save & View" at bounding box center [602, 406] width 50 height 15
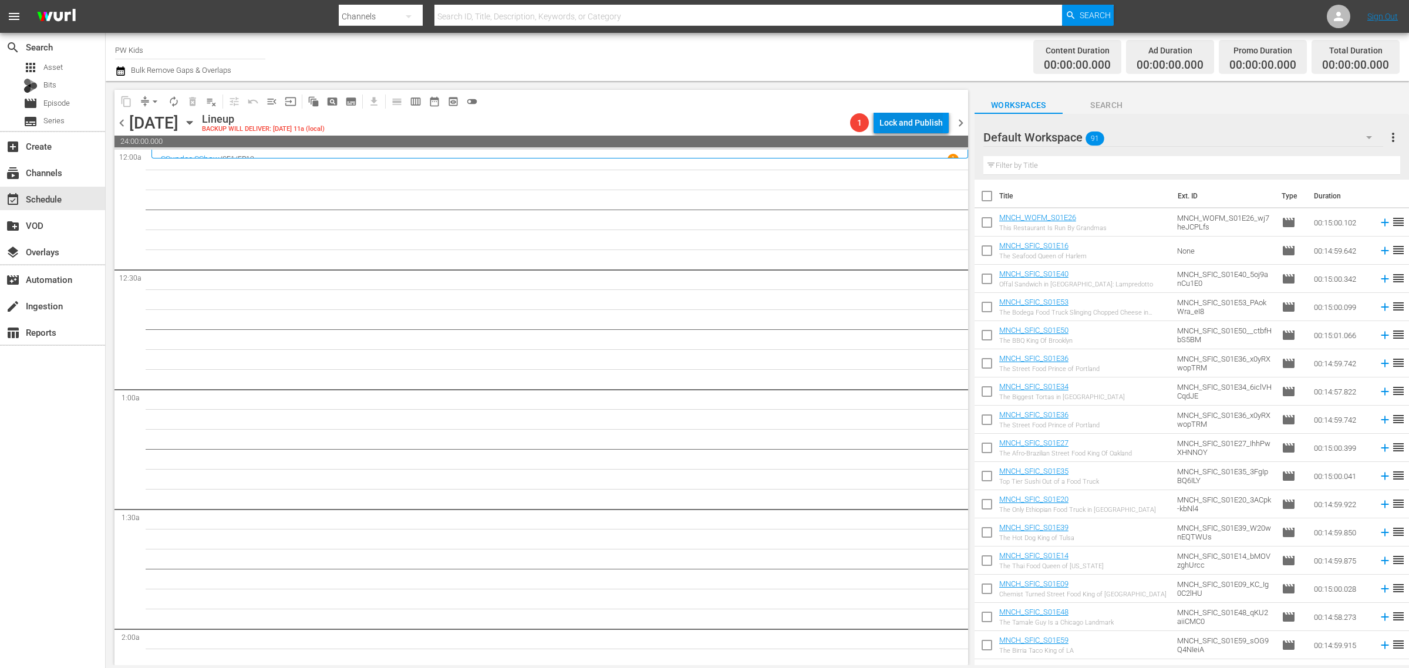
click at [913, 120] on div "Lock and Publish" at bounding box center [910, 122] width 63 height 21
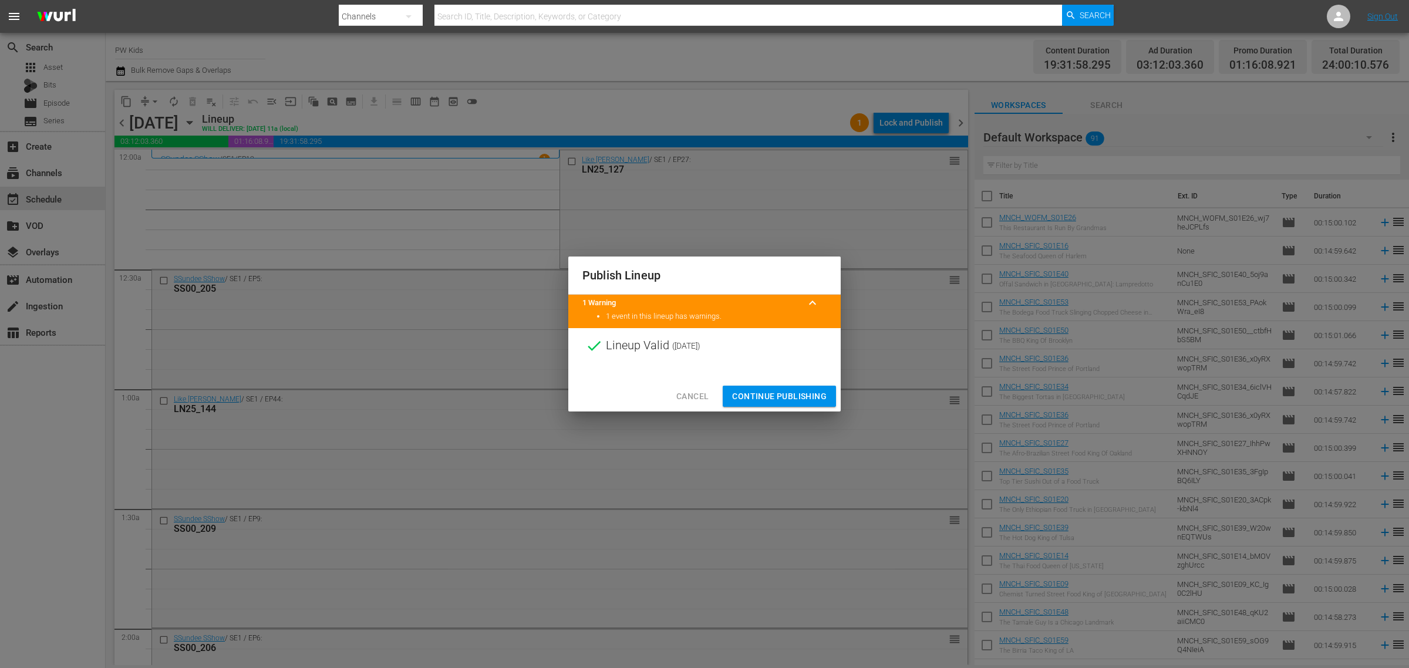
click at [767, 389] on span "Continue Publishing" at bounding box center [779, 396] width 95 height 15
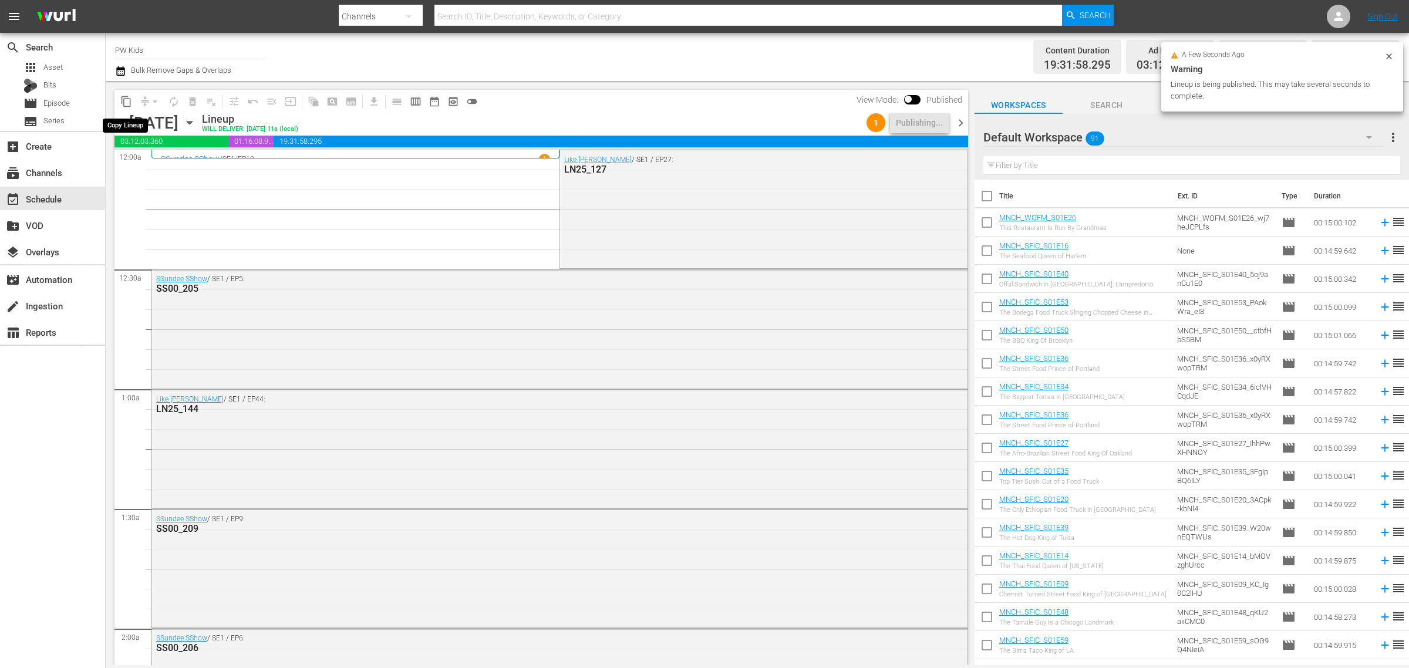
click at [120, 100] on span "content_copy" at bounding box center [126, 102] width 12 height 12
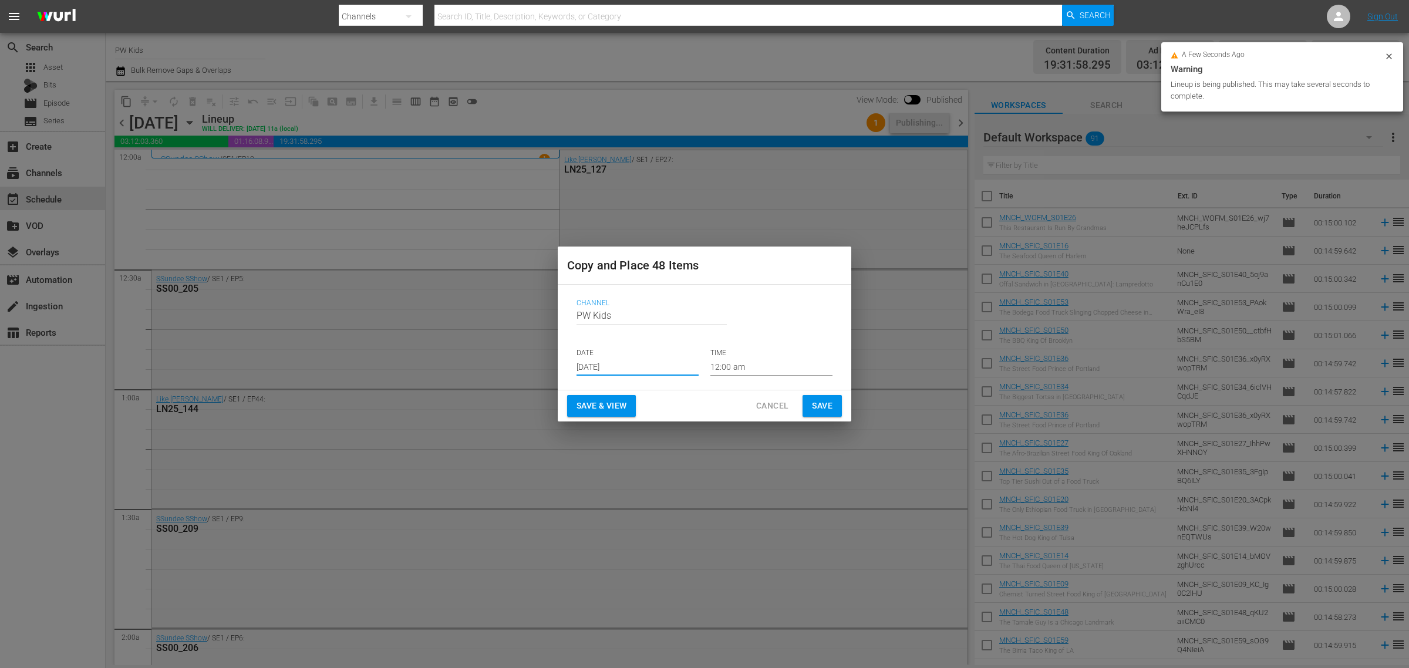
click at [626, 366] on input "[DATE]" at bounding box center [638, 367] width 122 height 18
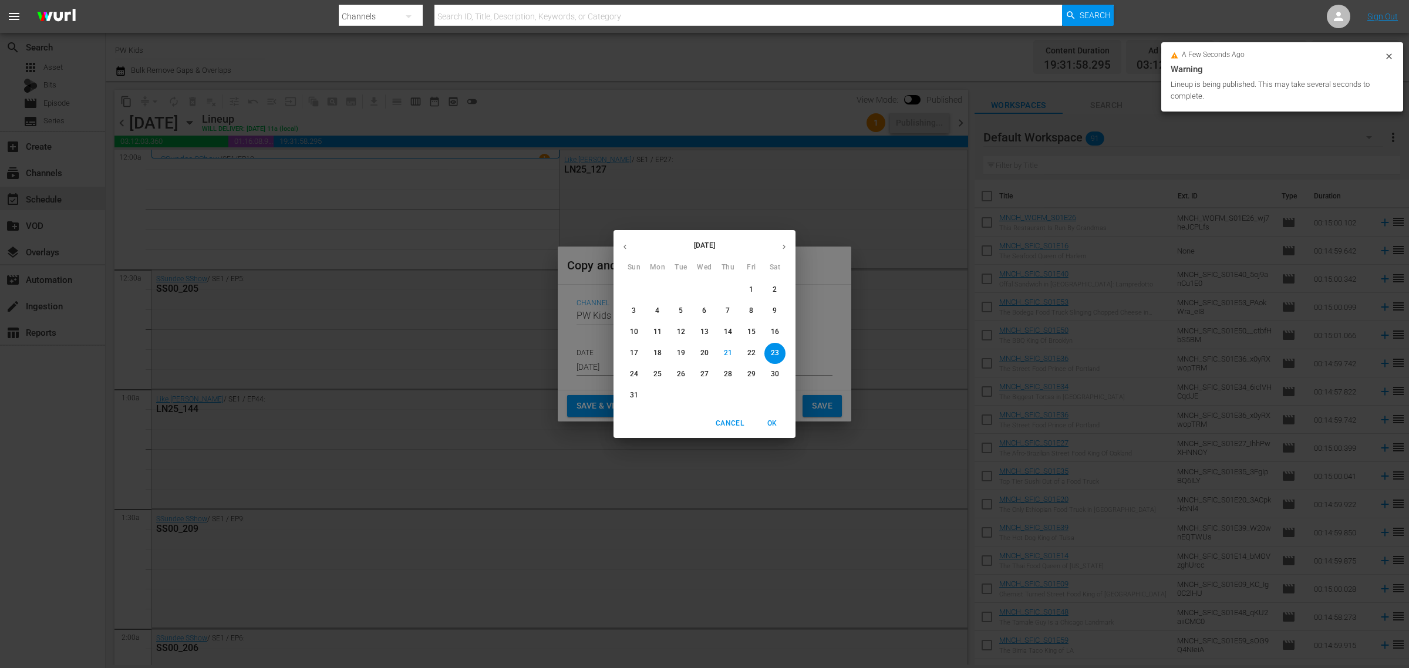
click at [787, 242] on icon "button" at bounding box center [784, 246] width 9 height 9
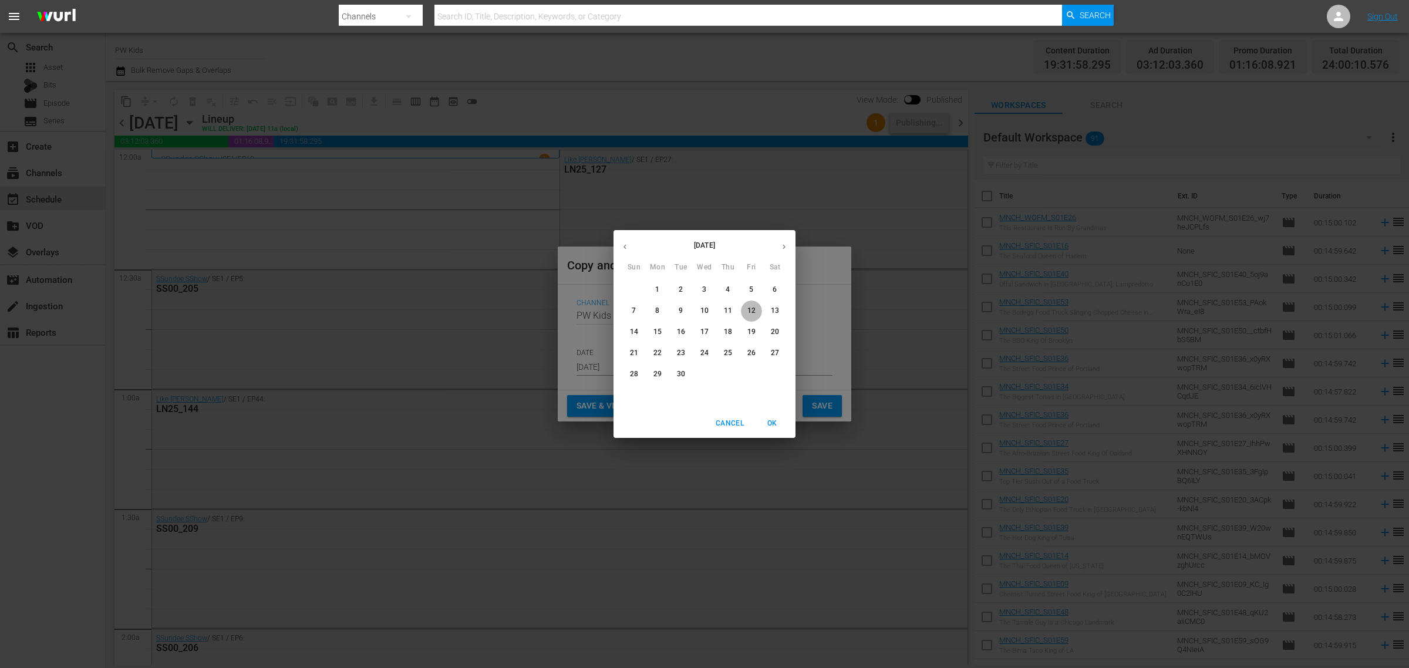
click at [750, 309] on p "12" at bounding box center [751, 311] width 8 height 10
type input "Sep 12th 2025"
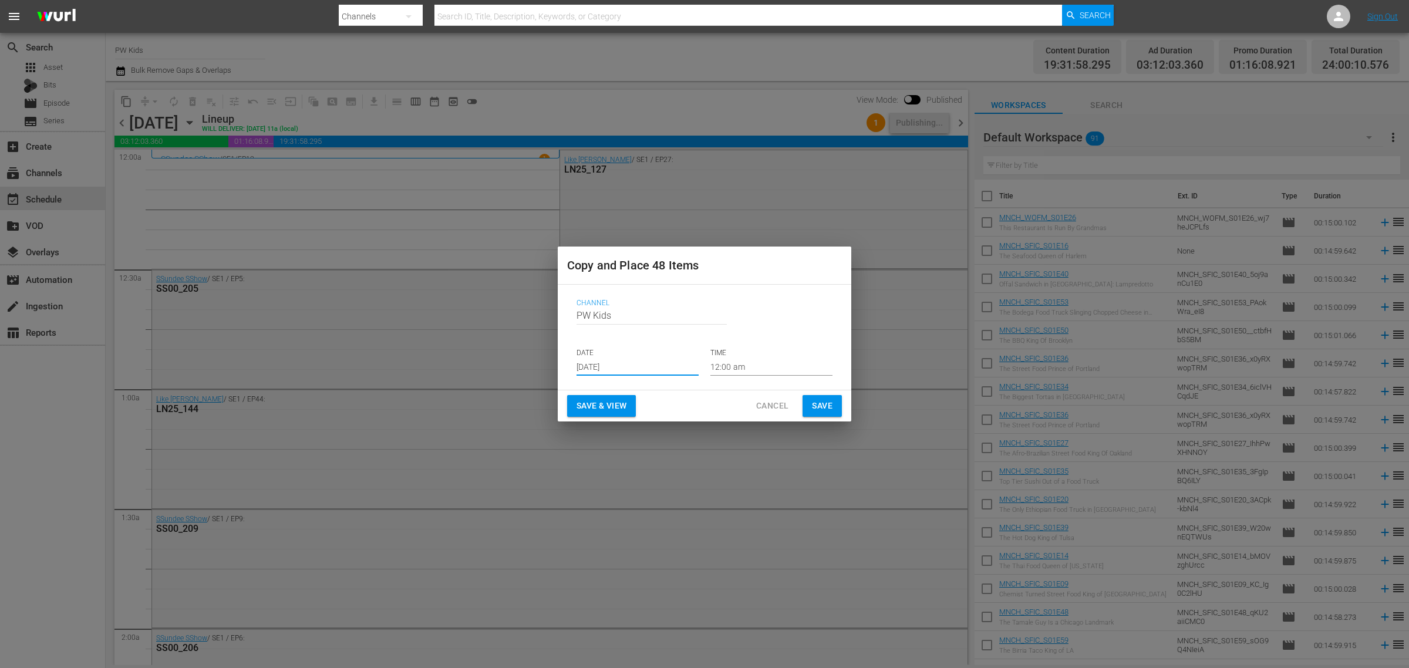
click at [601, 403] on span "Save & View" at bounding box center [602, 406] width 50 height 15
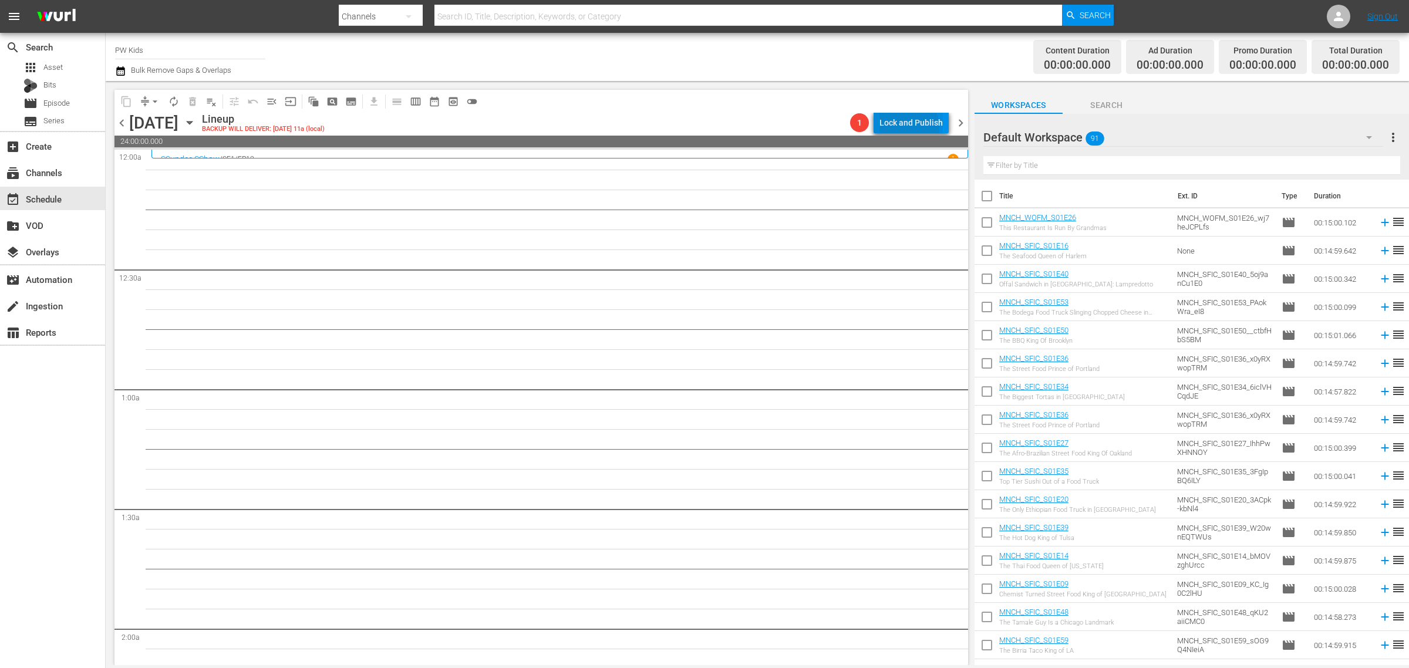
click at [908, 127] on div "Lock and Publish" at bounding box center [910, 122] width 63 height 21
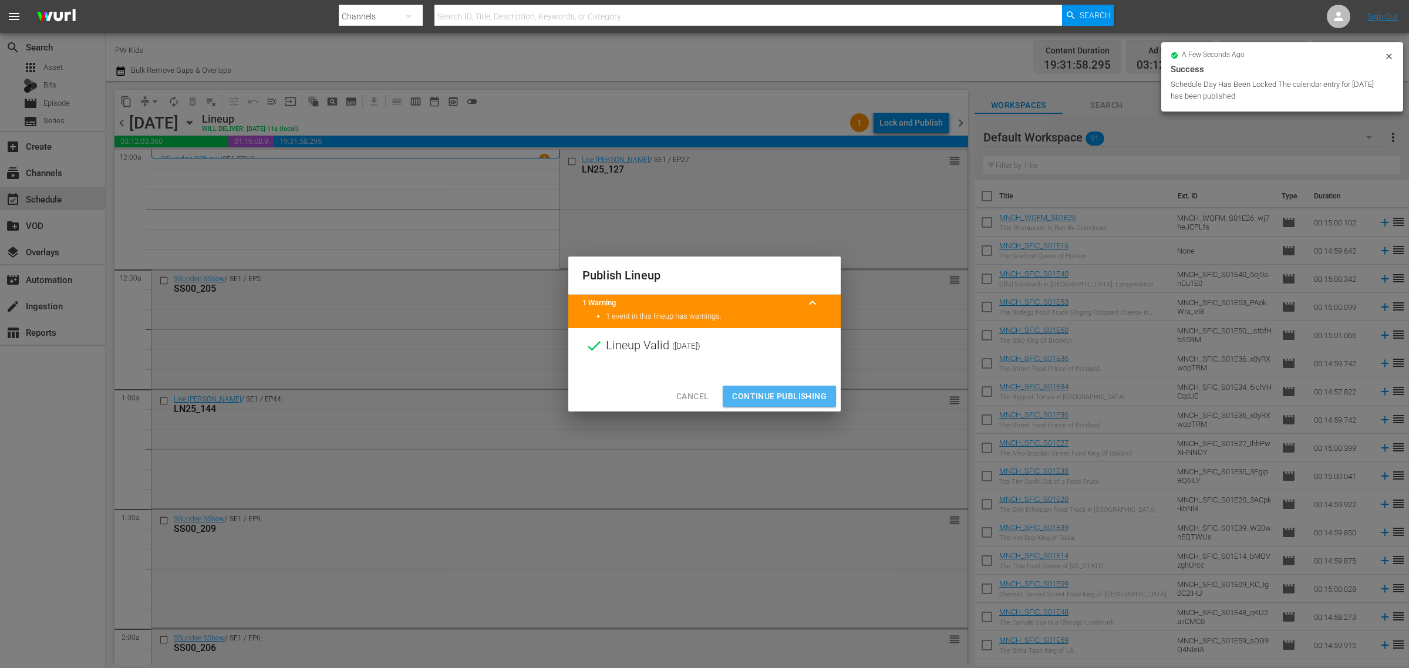
click at [774, 390] on span "Continue Publishing" at bounding box center [779, 396] width 95 height 15
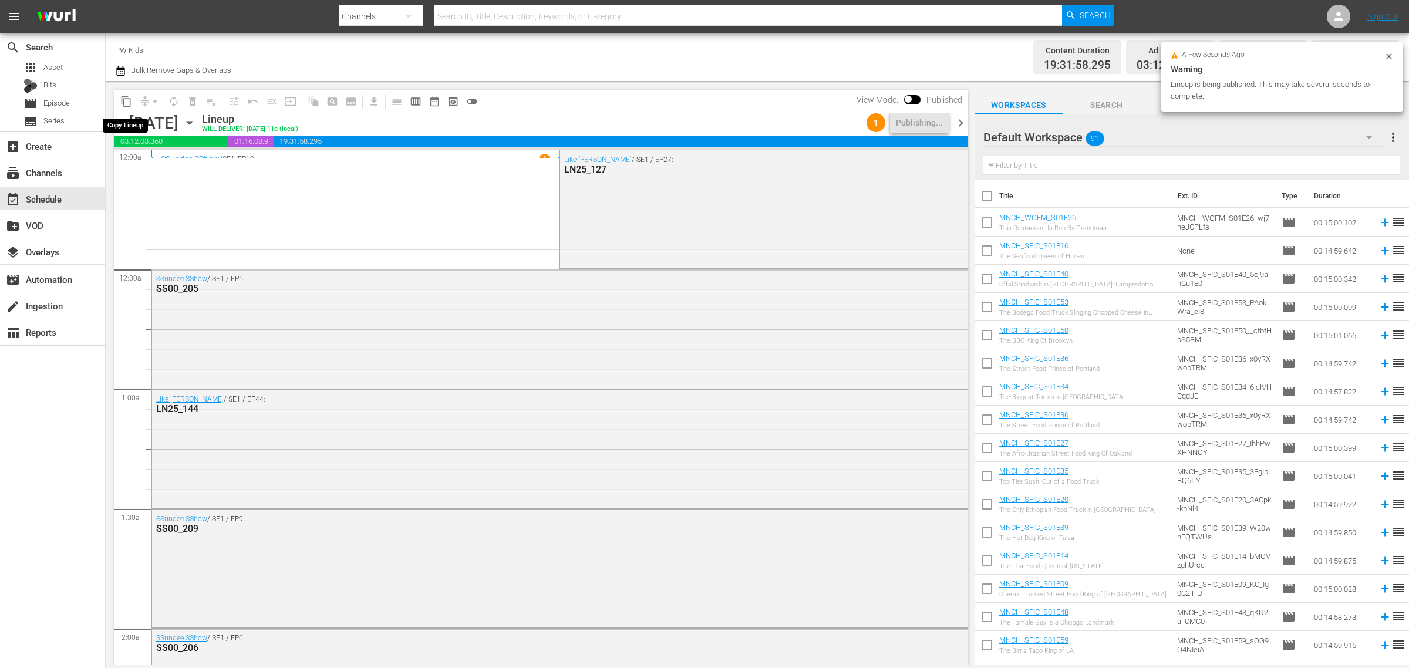
click at [123, 103] on span "content_copy" at bounding box center [126, 102] width 12 height 12
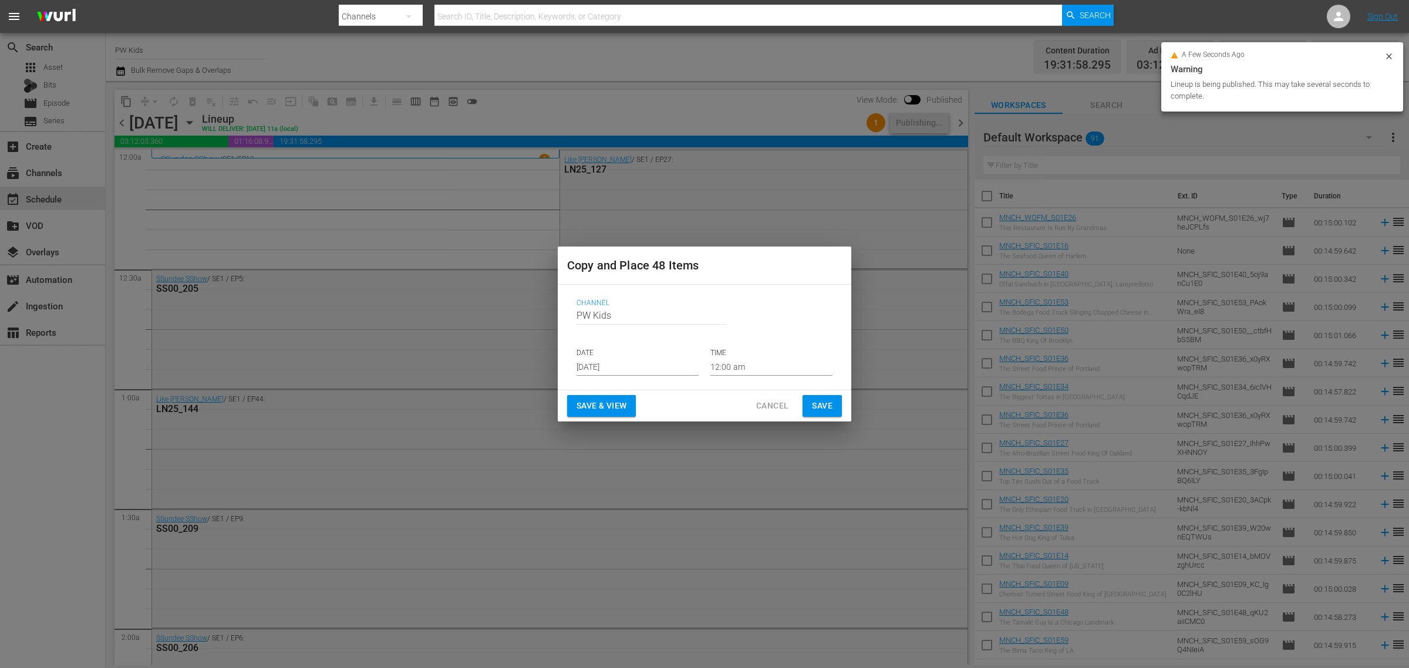
click at [600, 357] on p "DATE" at bounding box center [638, 353] width 122 height 10
click at [608, 368] on input "[DATE]" at bounding box center [638, 367] width 122 height 18
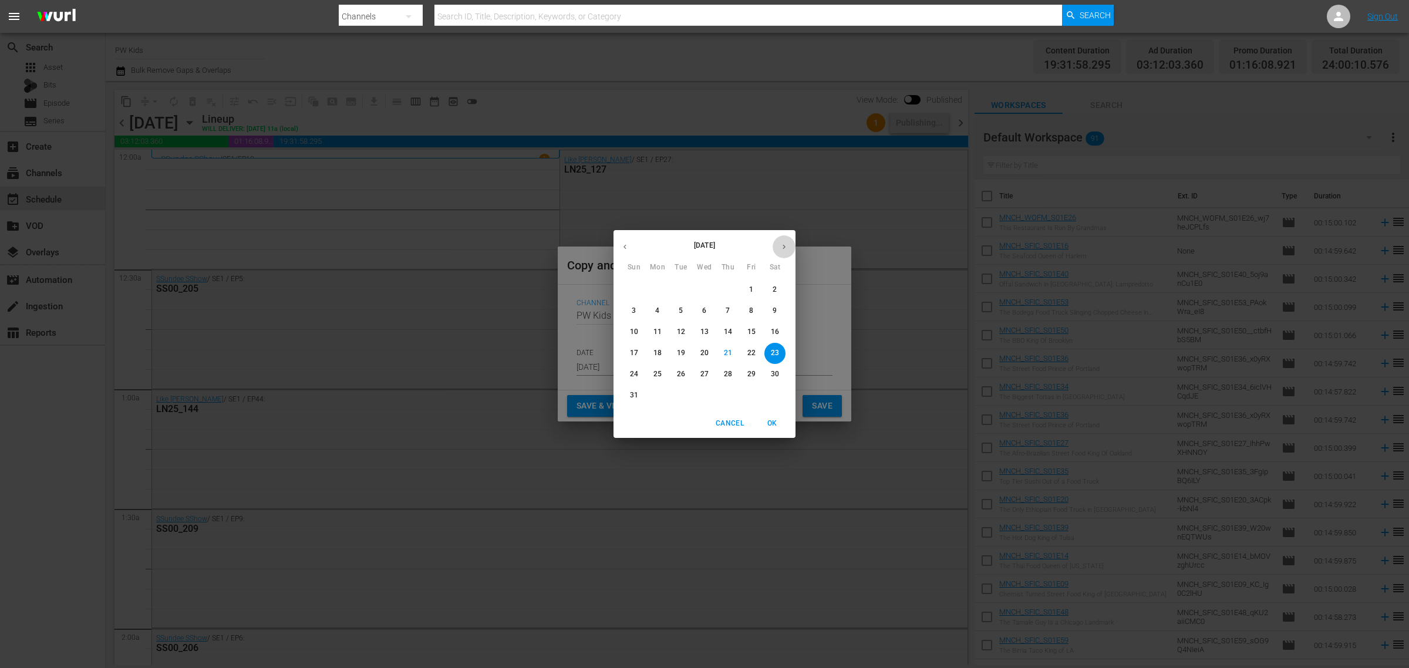
click at [783, 244] on icon "button" at bounding box center [784, 246] width 9 height 9
click at [770, 333] on span "20" at bounding box center [774, 332] width 21 height 10
type input "Sep 20th 2025"
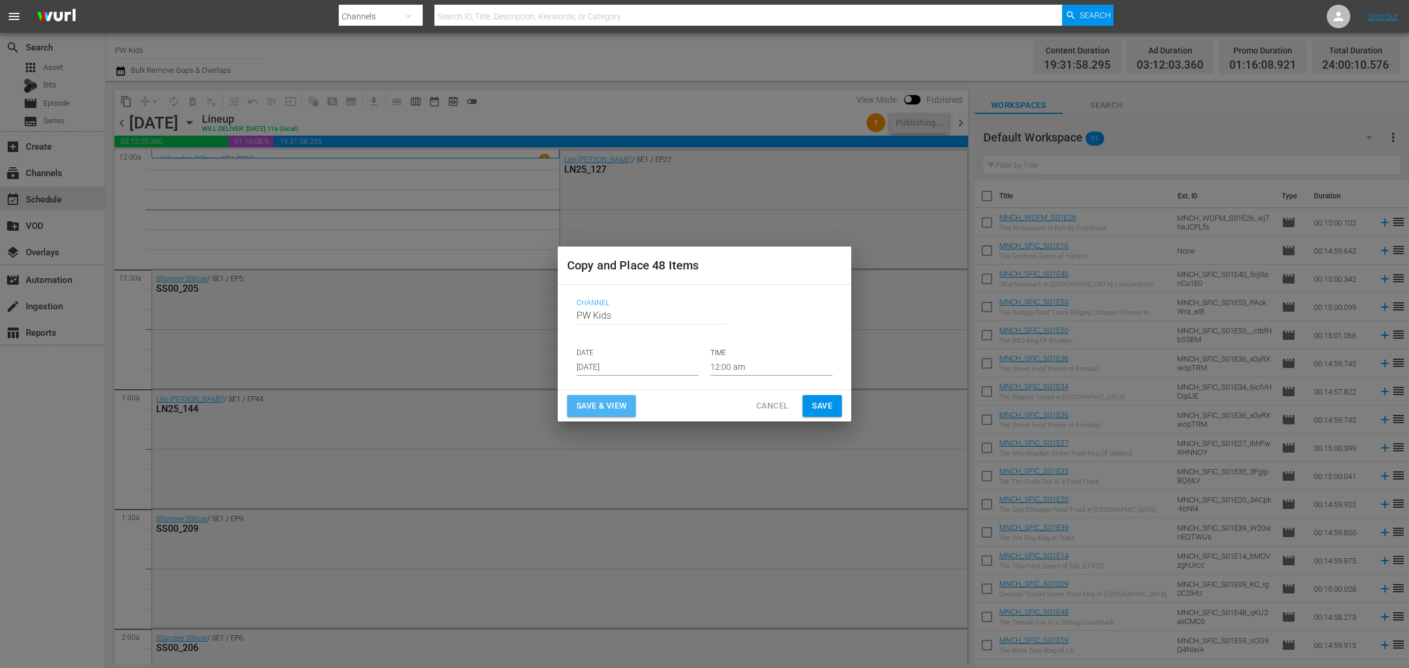
click at [596, 410] on span "Save & View" at bounding box center [602, 406] width 50 height 15
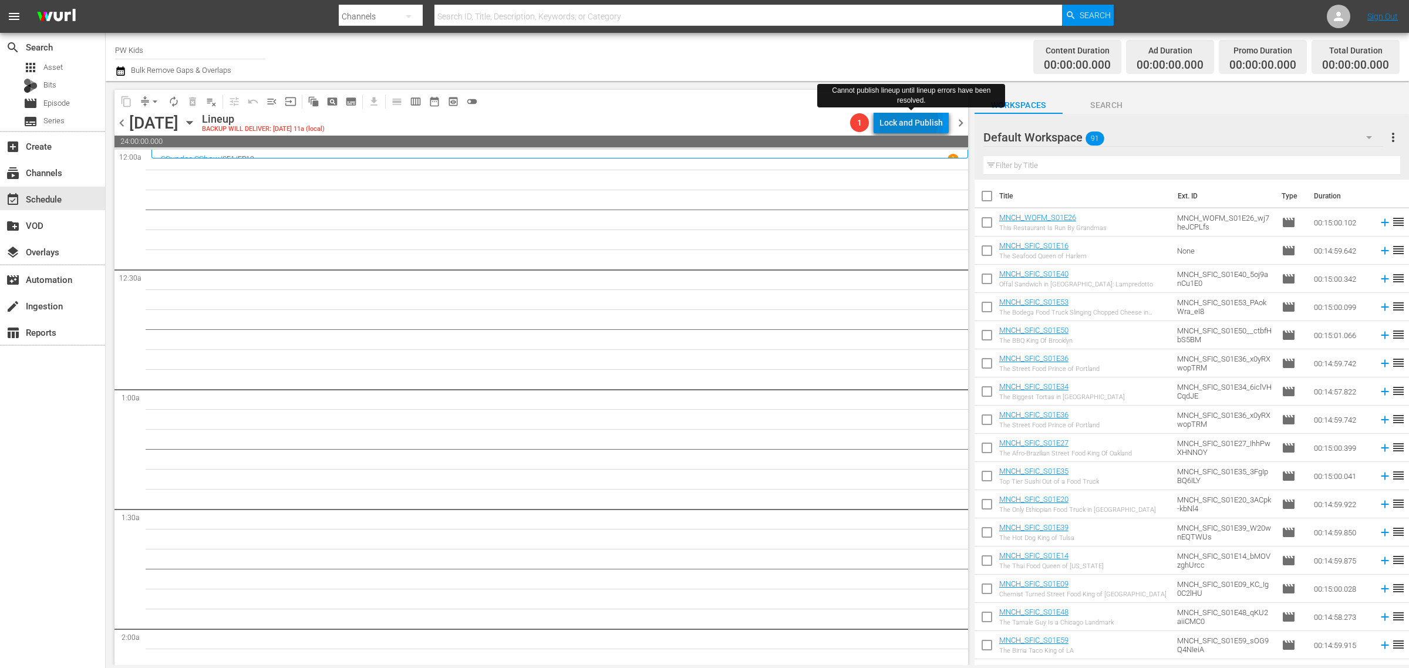
click at [906, 121] on div "Lock and Publish" at bounding box center [910, 122] width 63 height 21
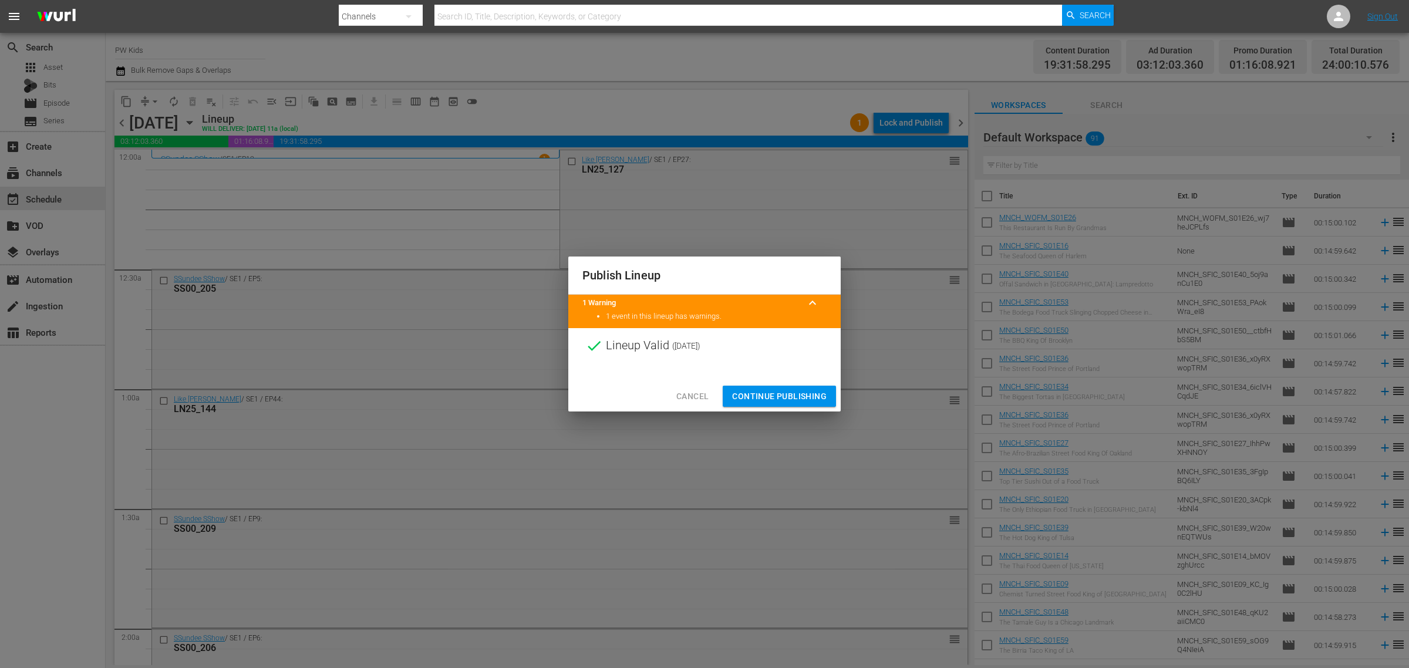
click at [758, 389] on span "Continue Publishing" at bounding box center [779, 396] width 95 height 15
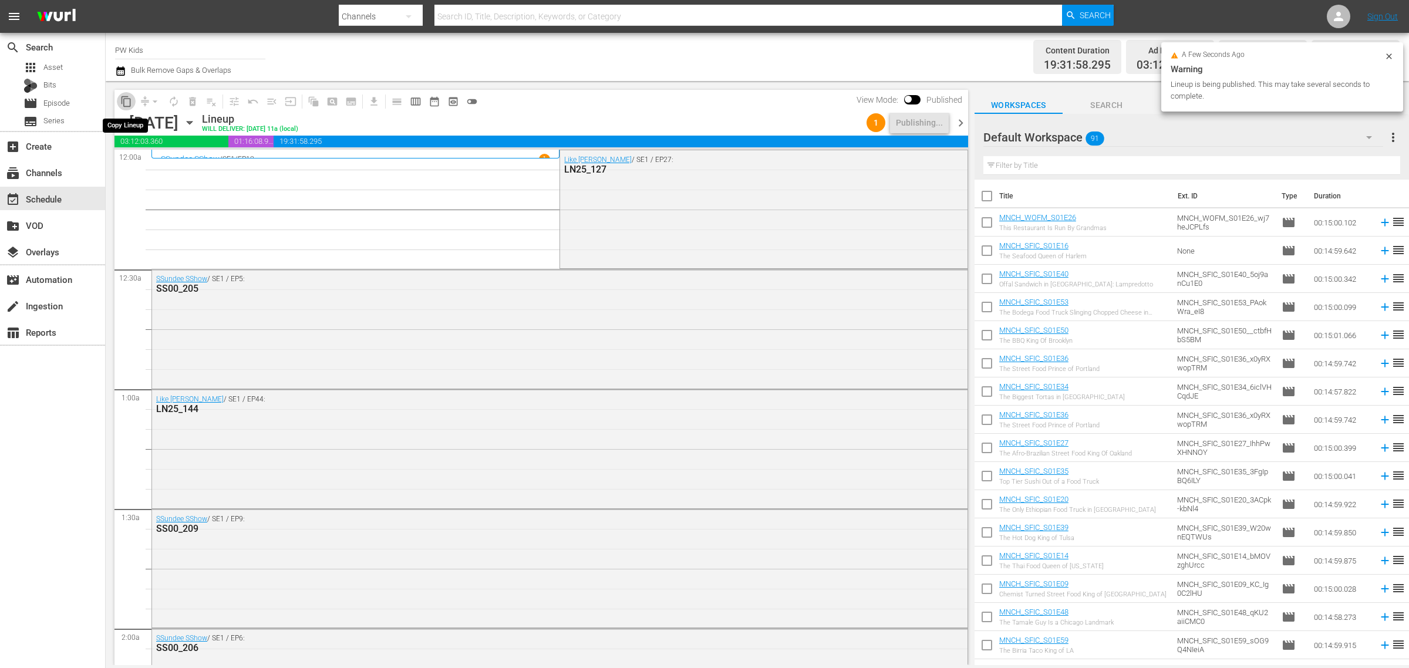
click at [128, 98] on span "content_copy" at bounding box center [126, 102] width 12 height 12
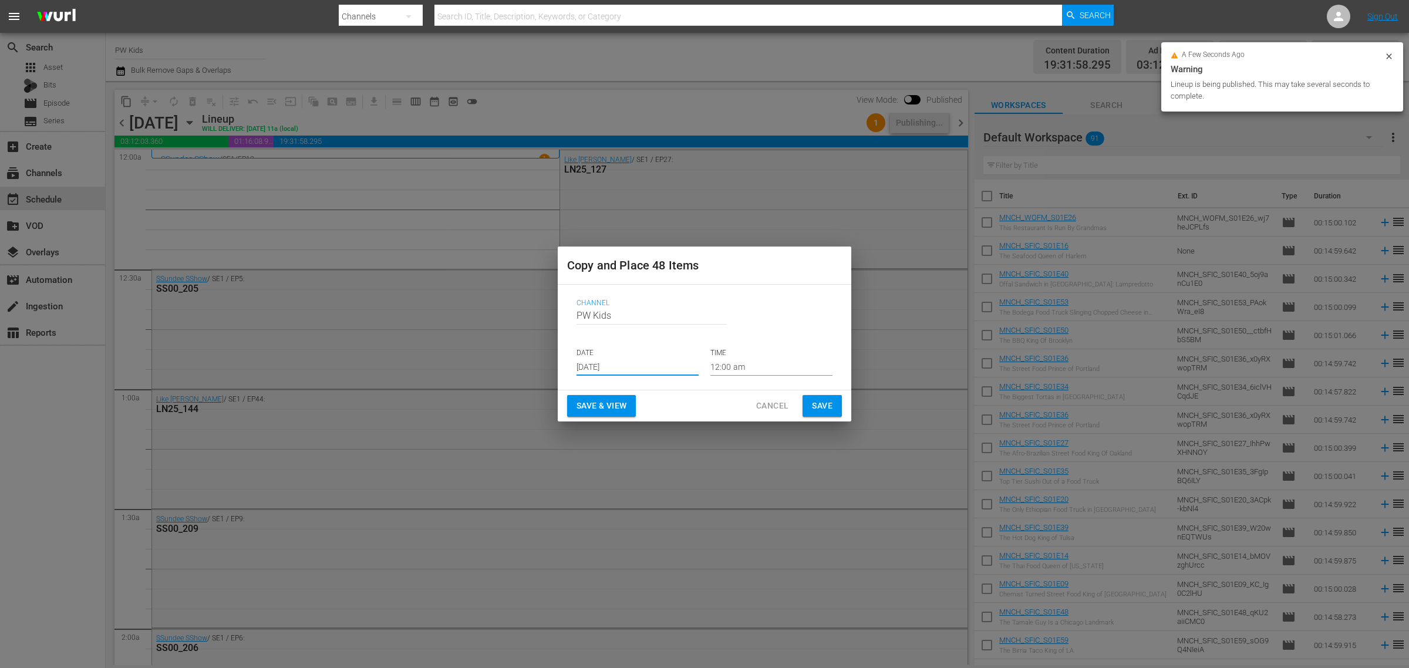
click at [644, 358] on input "[DATE]" at bounding box center [638, 367] width 122 height 18
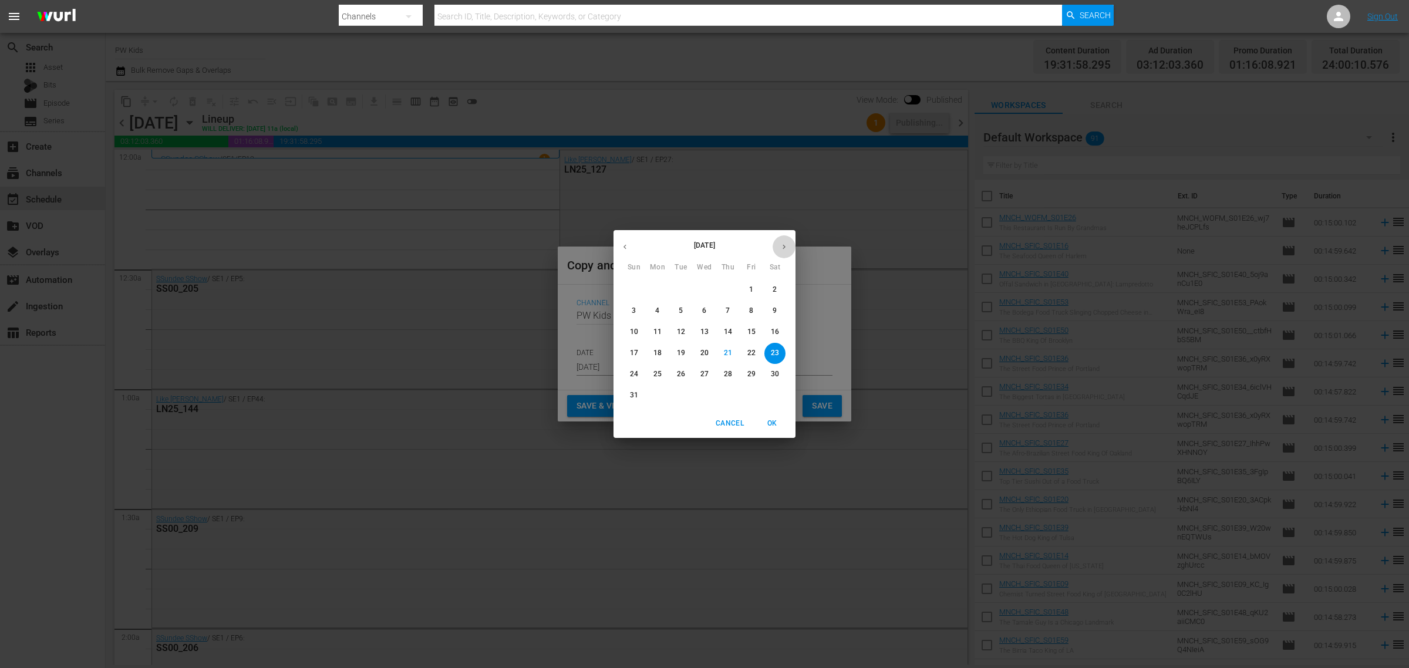
click at [781, 251] on button "button" at bounding box center [784, 246] width 23 height 23
click at [634, 376] on p "28" at bounding box center [634, 374] width 8 height 10
type input "Sep 28th 2025"
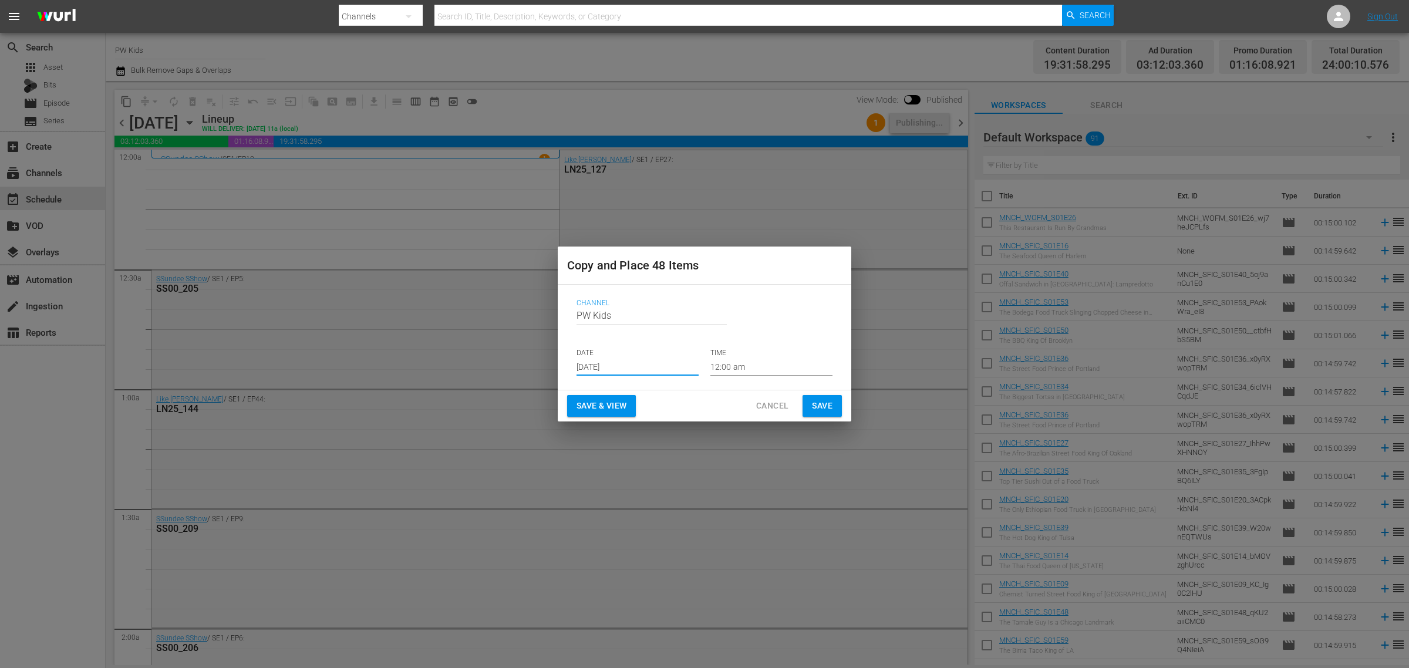
click at [606, 400] on span "Save & View" at bounding box center [602, 406] width 50 height 15
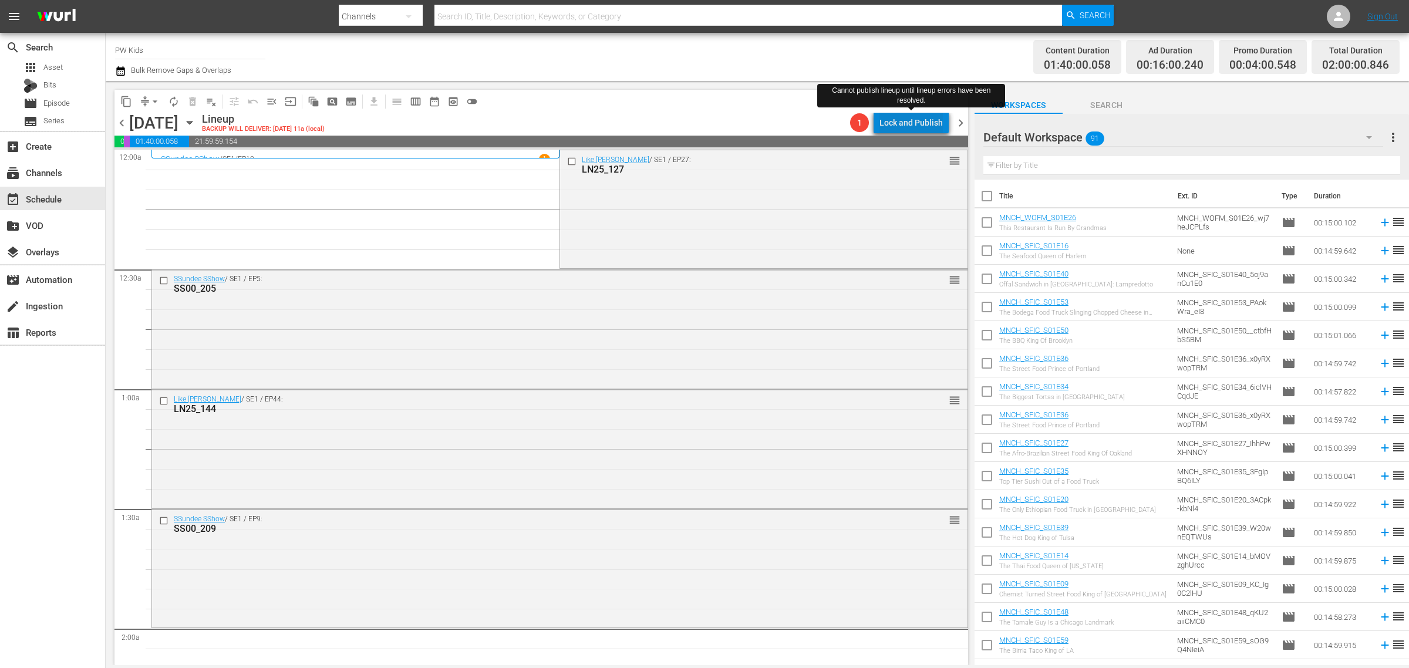
click at [917, 120] on div "Lock and Publish" at bounding box center [910, 122] width 63 height 21
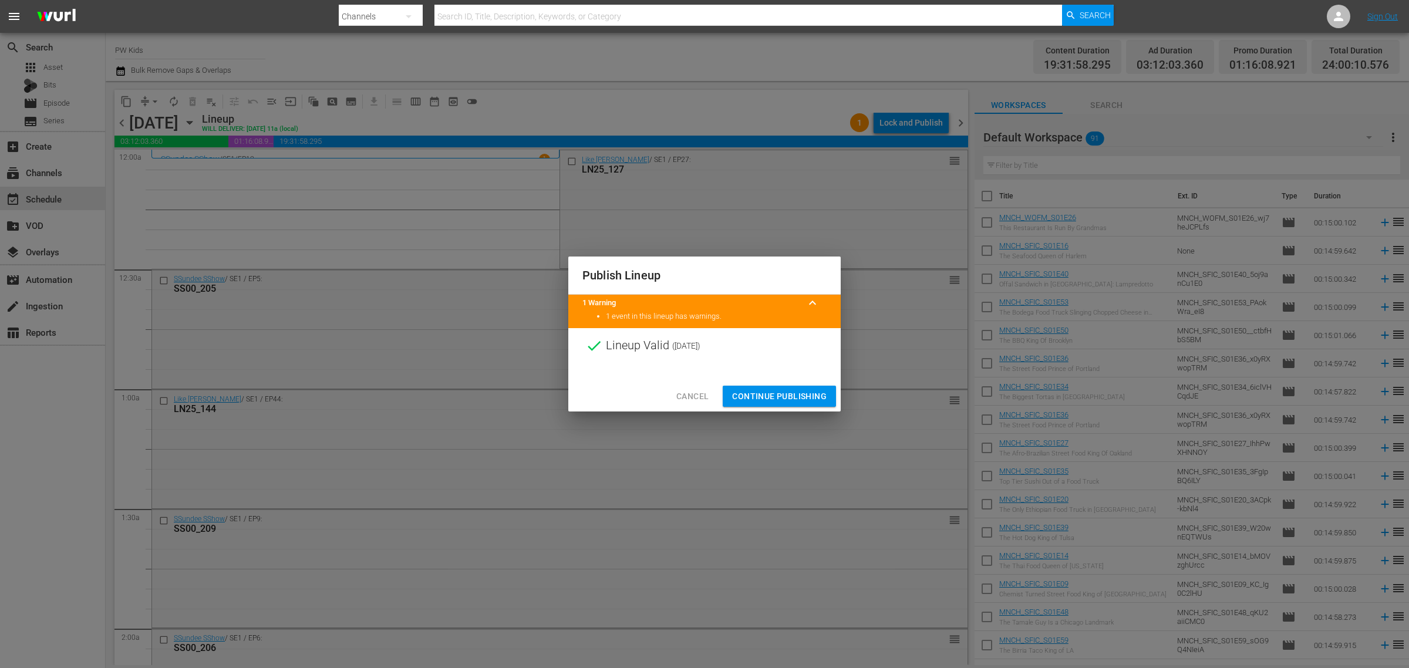
click at [783, 392] on span "Continue Publishing" at bounding box center [779, 396] width 95 height 15
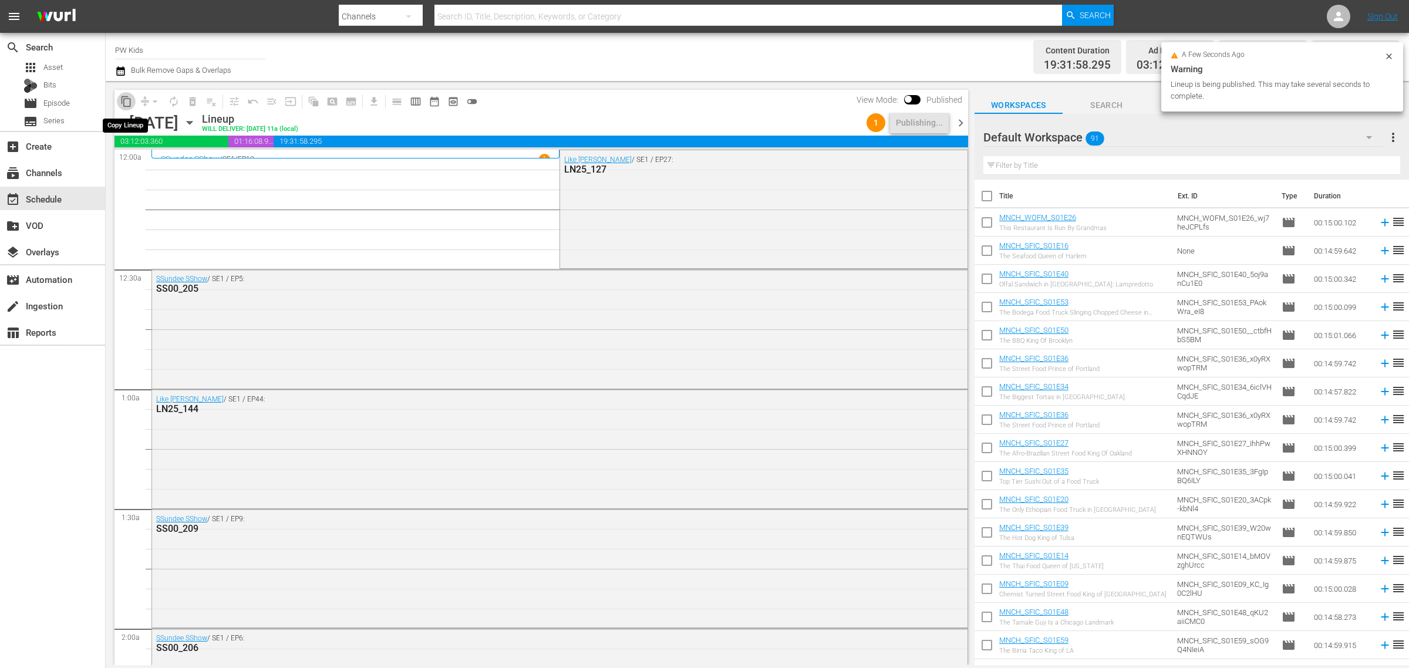
click at [127, 93] on button "content_copy" at bounding box center [126, 101] width 19 height 19
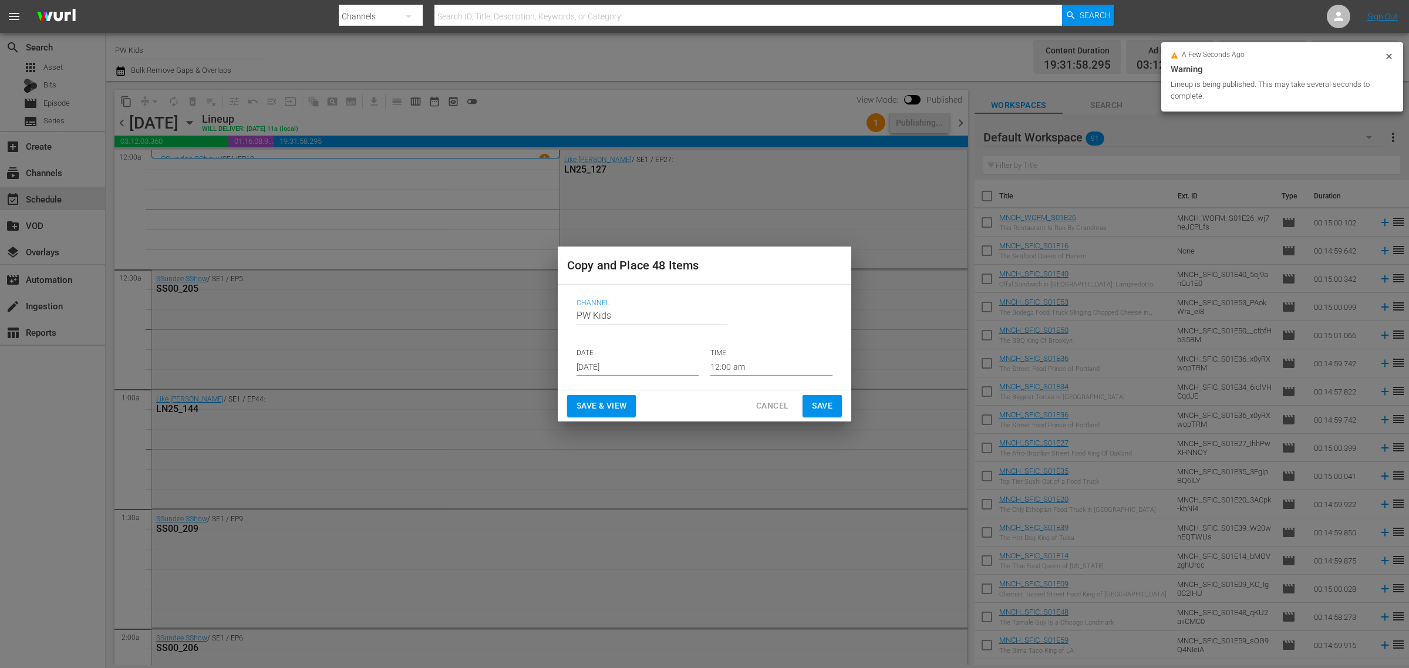
click at [617, 355] on p "DATE" at bounding box center [638, 353] width 122 height 10
click at [617, 362] on input "[DATE]" at bounding box center [638, 367] width 122 height 18
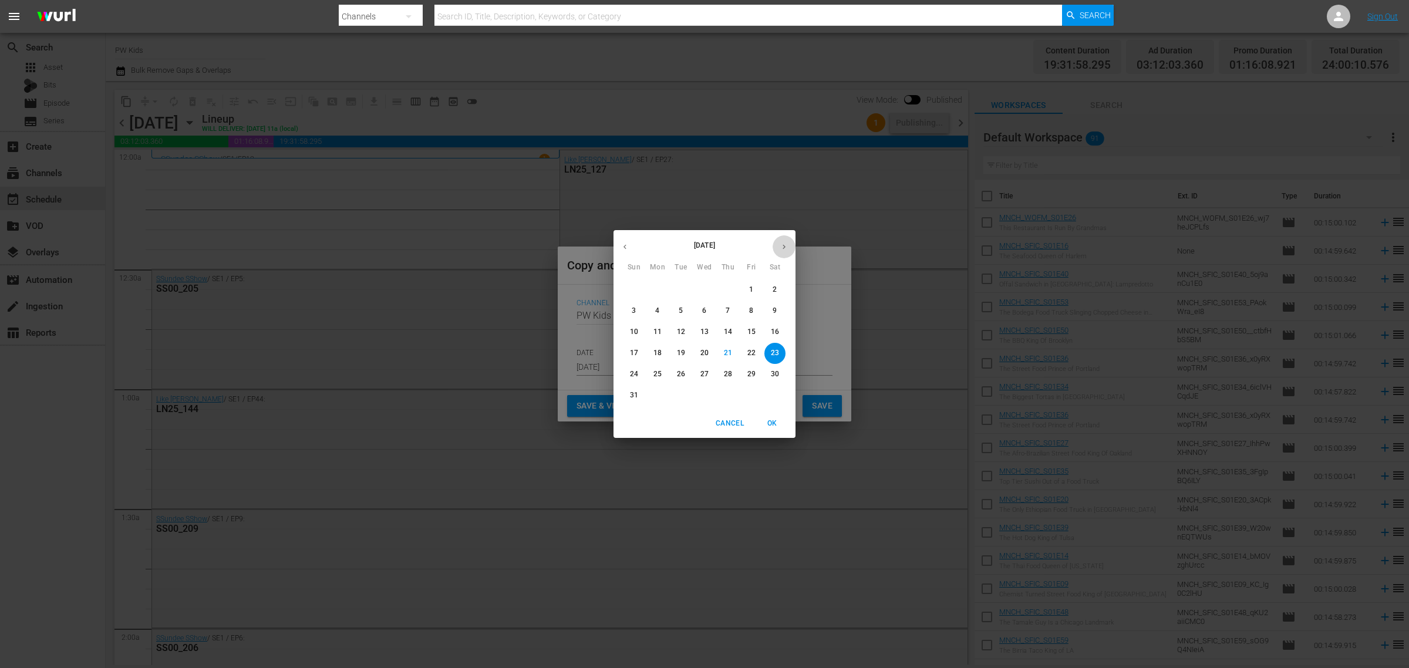
click at [781, 250] on icon "button" at bounding box center [784, 246] width 9 height 9
click at [773, 291] on p "4" at bounding box center [775, 290] width 4 height 10
type input "Oct 4th 2025"
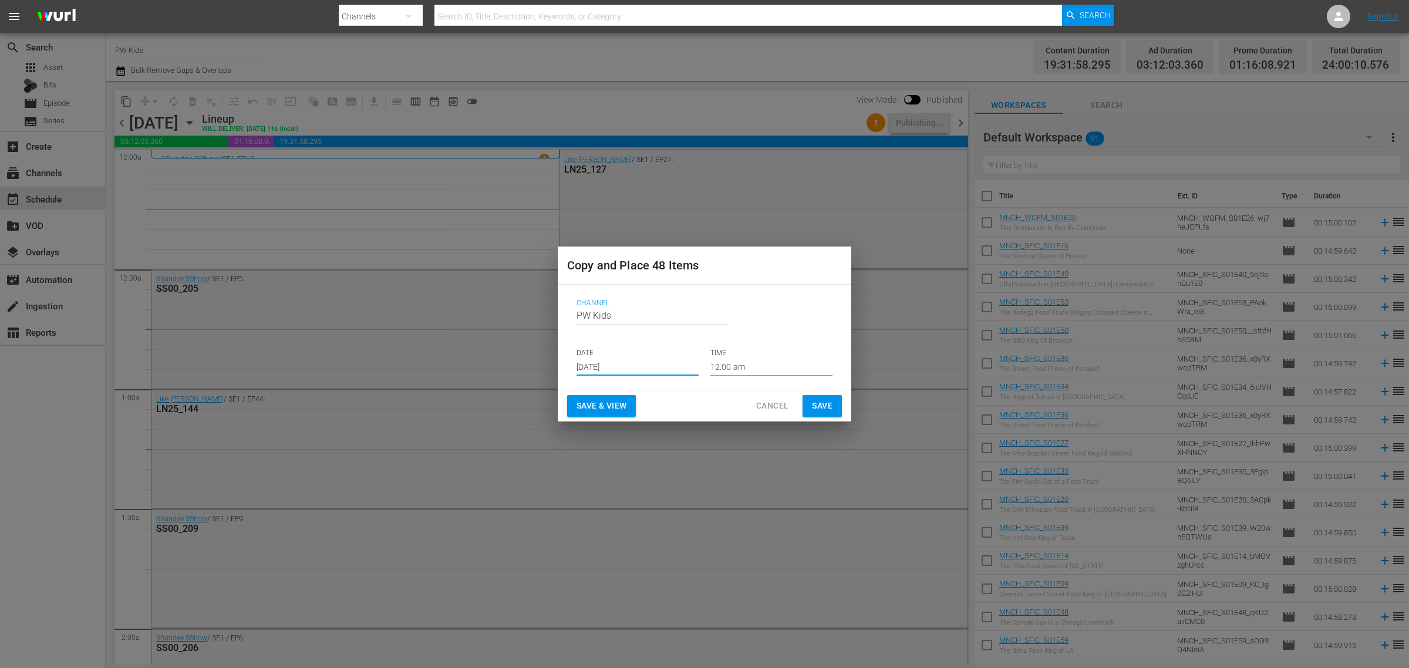
click at [593, 414] on button "Save & View" at bounding box center [601, 406] width 69 height 22
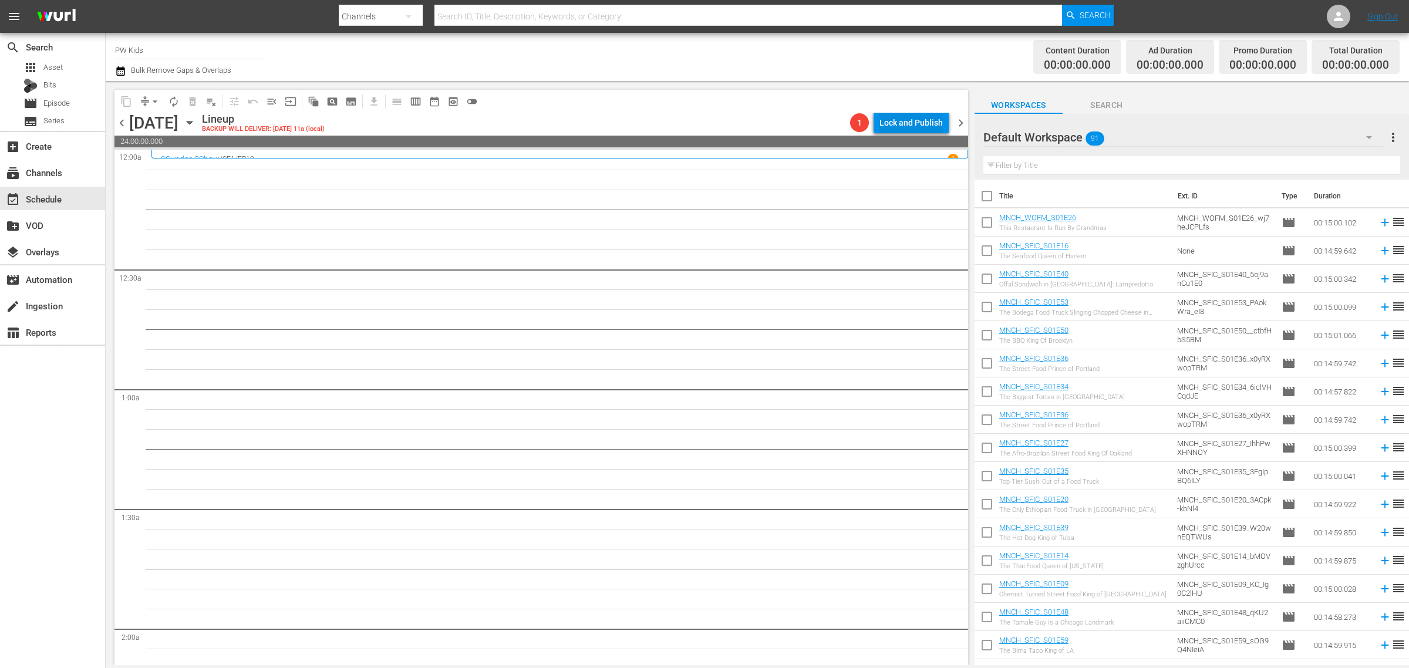
click at [893, 124] on div "Lock and Publish" at bounding box center [910, 122] width 63 height 21
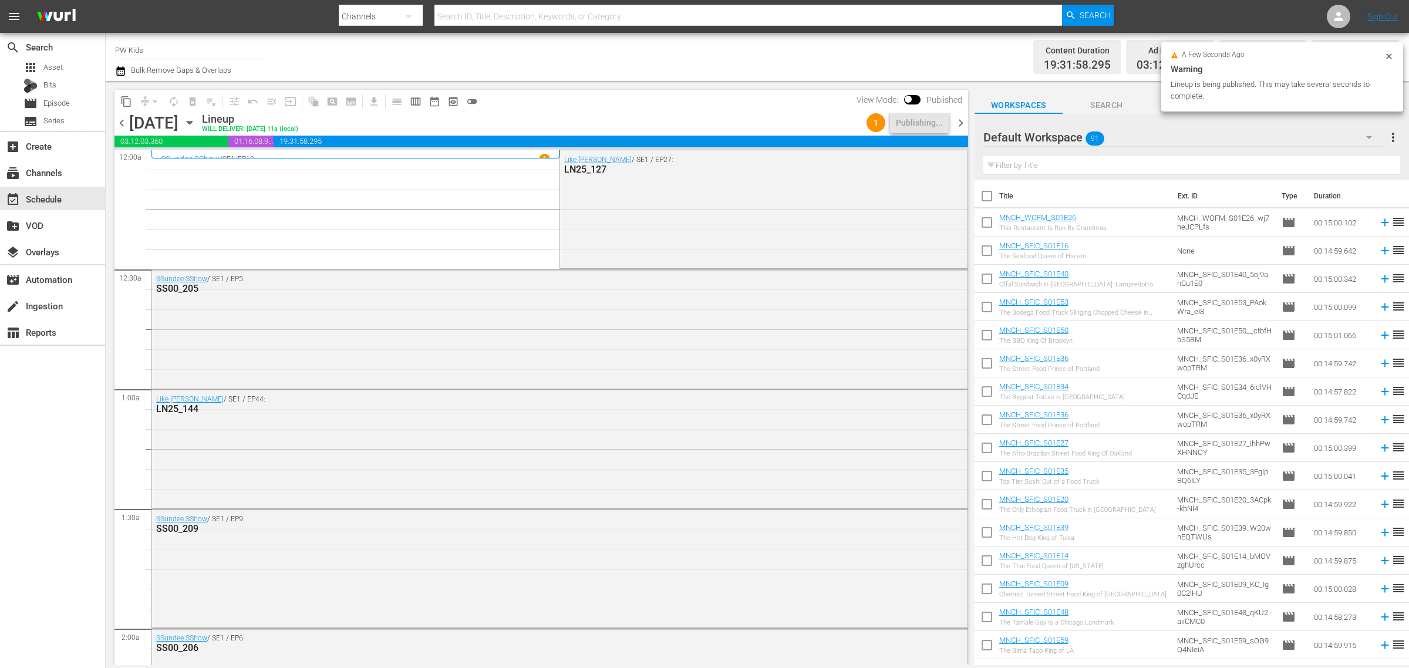
click at [127, 92] on button "content_copy" at bounding box center [126, 101] width 19 height 19
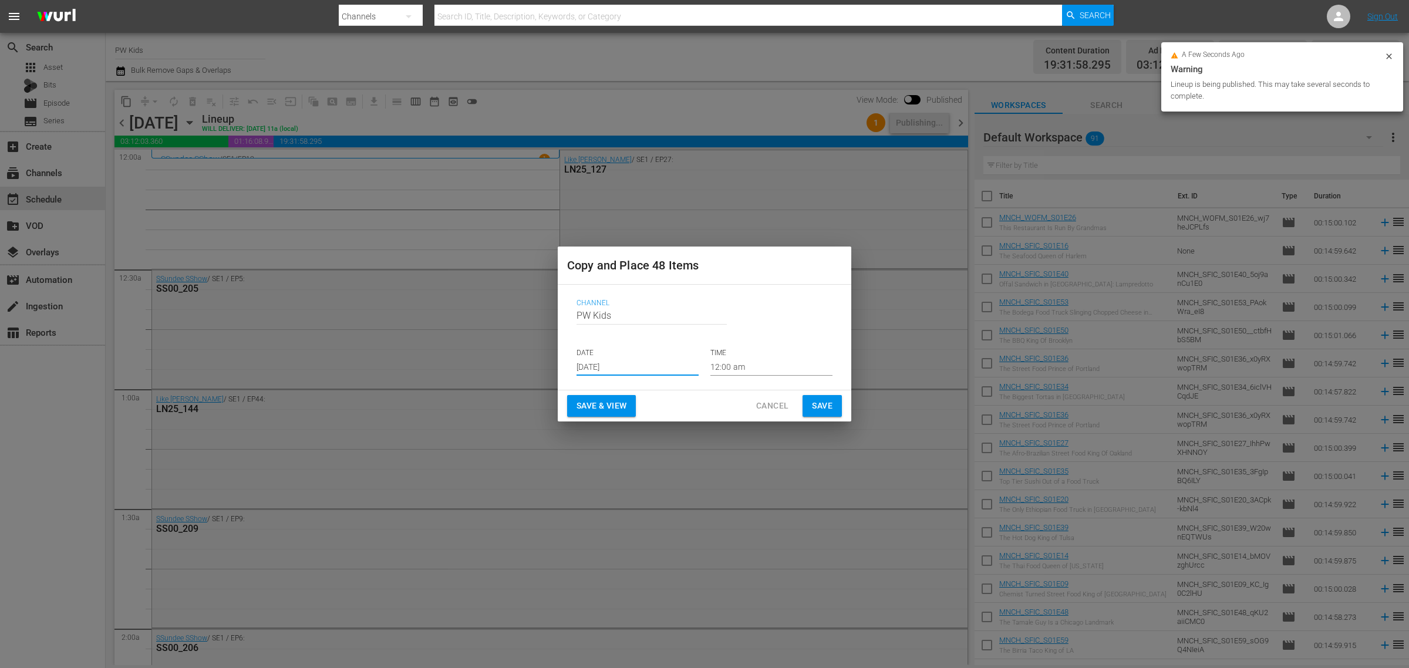
click at [624, 368] on input "[DATE]" at bounding box center [638, 367] width 122 height 18
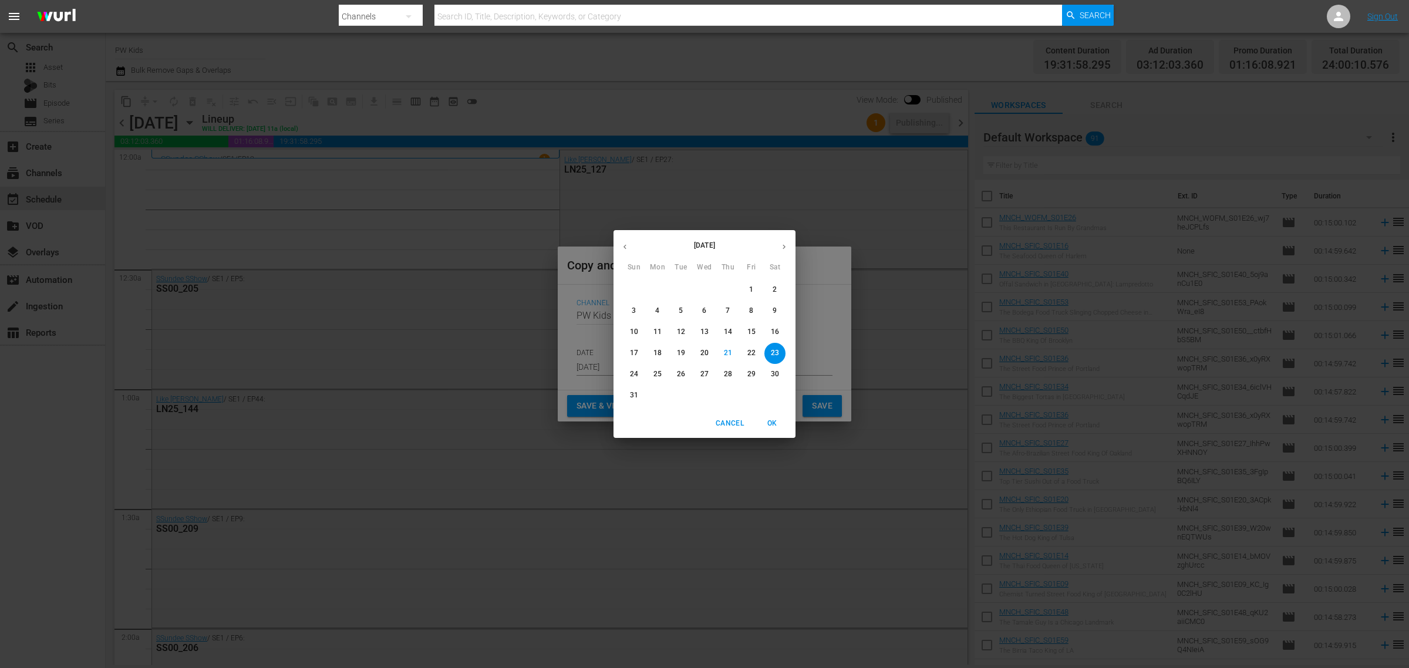
click at [780, 248] on icon "button" at bounding box center [784, 246] width 9 height 9
click at [753, 311] on p "12" at bounding box center [751, 311] width 8 height 10
type input "Sep 12th 2025"
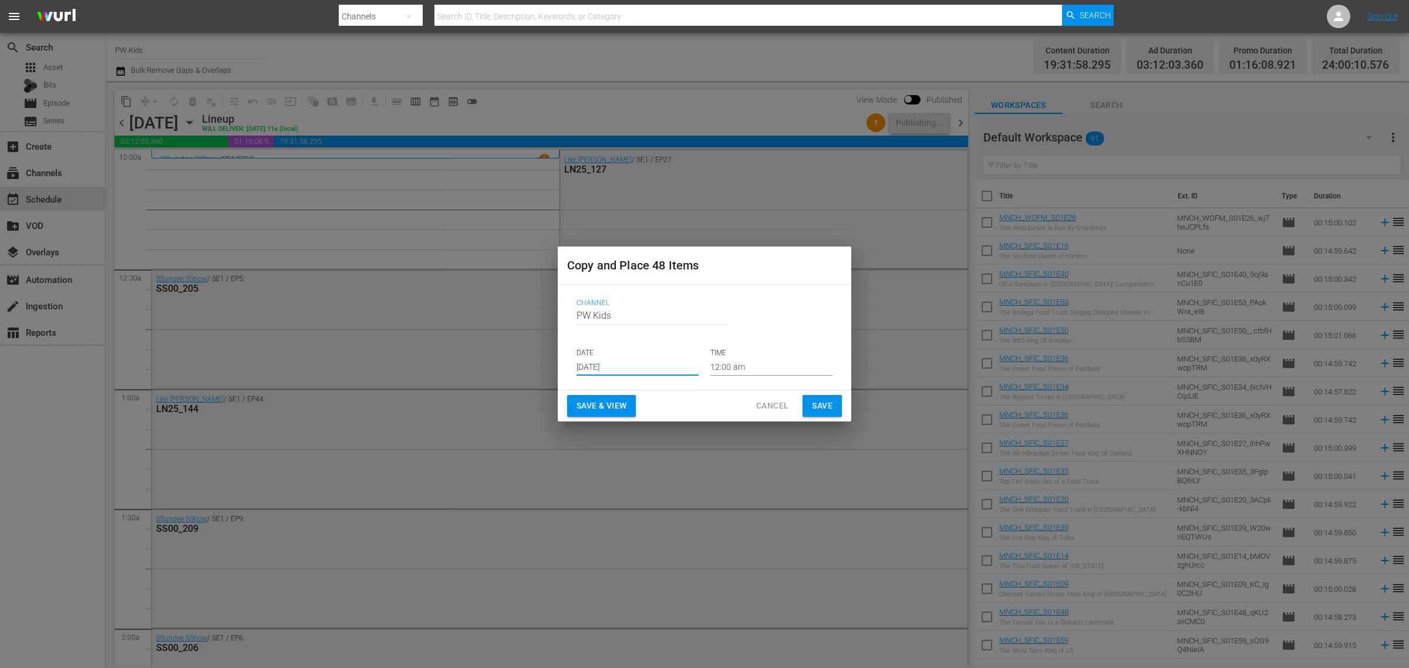
click at [618, 402] on span "Save & View" at bounding box center [602, 406] width 50 height 15
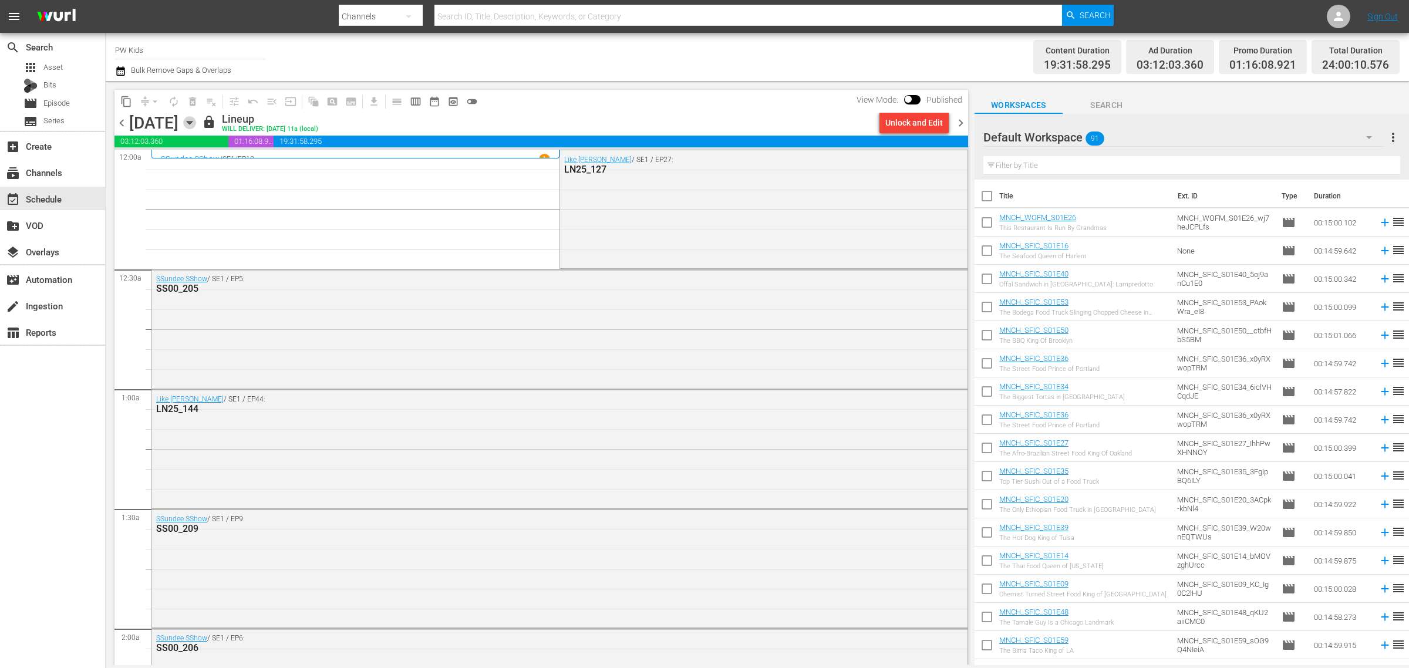
click at [196, 119] on icon "button" at bounding box center [189, 122] width 13 height 13
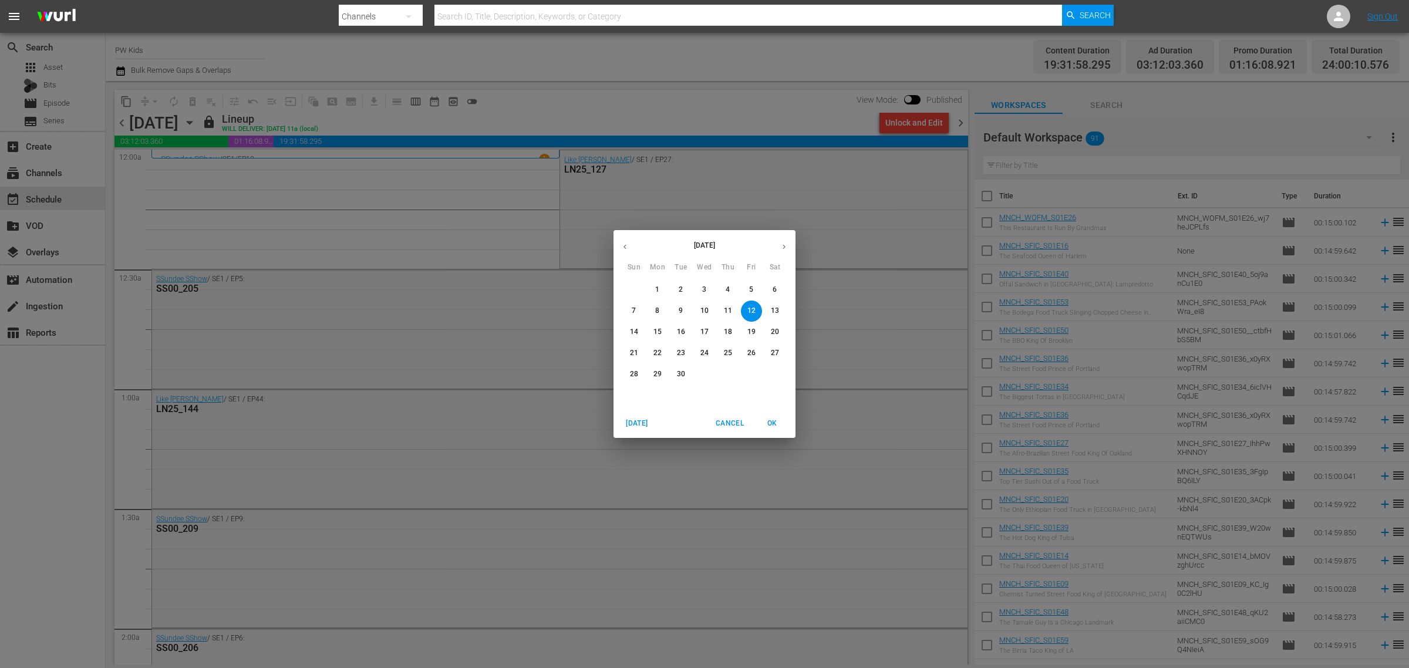
click at [790, 245] on button "button" at bounding box center [784, 246] width 23 height 23
click at [773, 291] on p "4" at bounding box center [775, 290] width 4 height 10
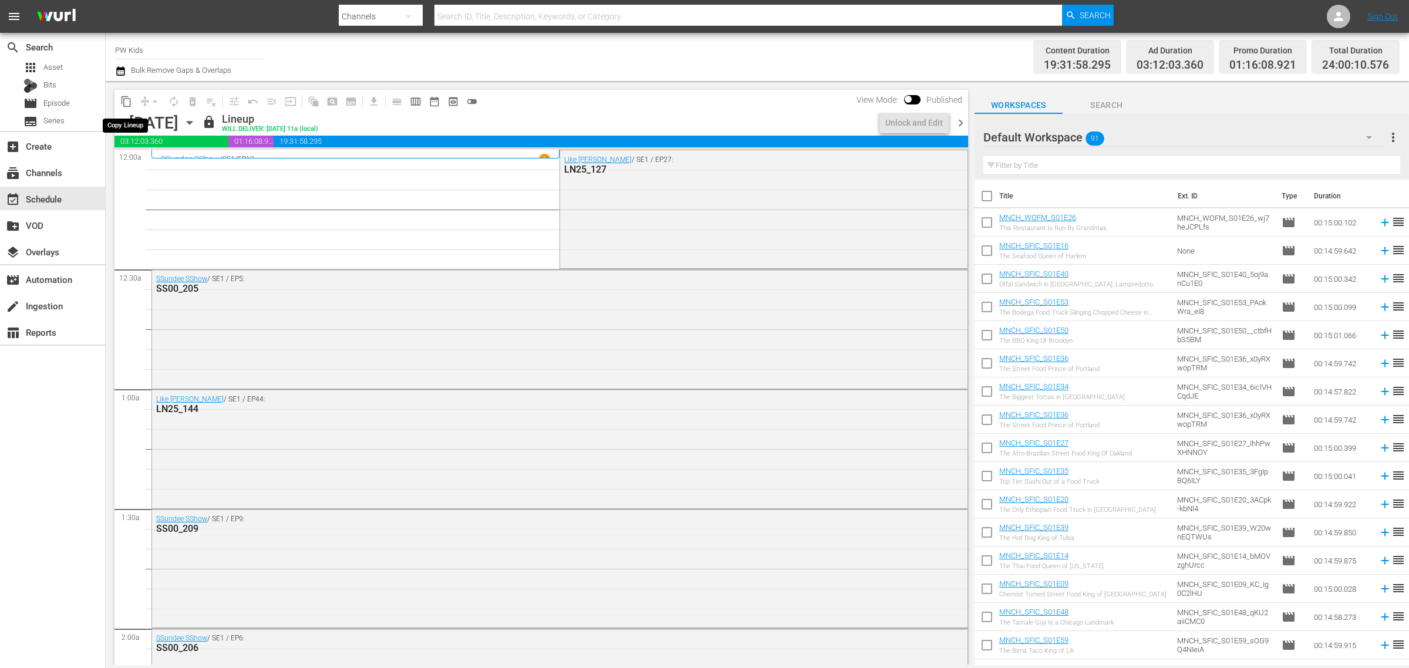
click at [130, 101] on span "content_copy" at bounding box center [126, 102] width 12 height 12
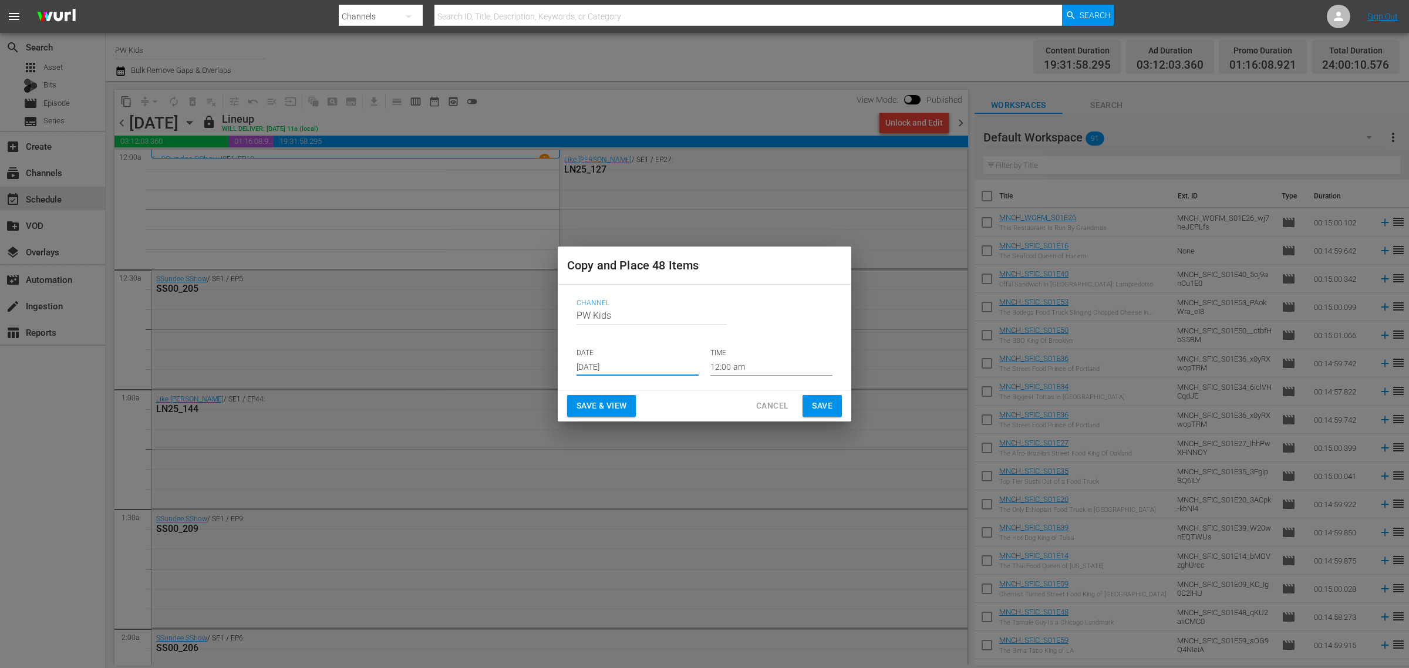
click at [649, 359] on input "[DATE]" at bounding box center [638, 367] width 122 height 18
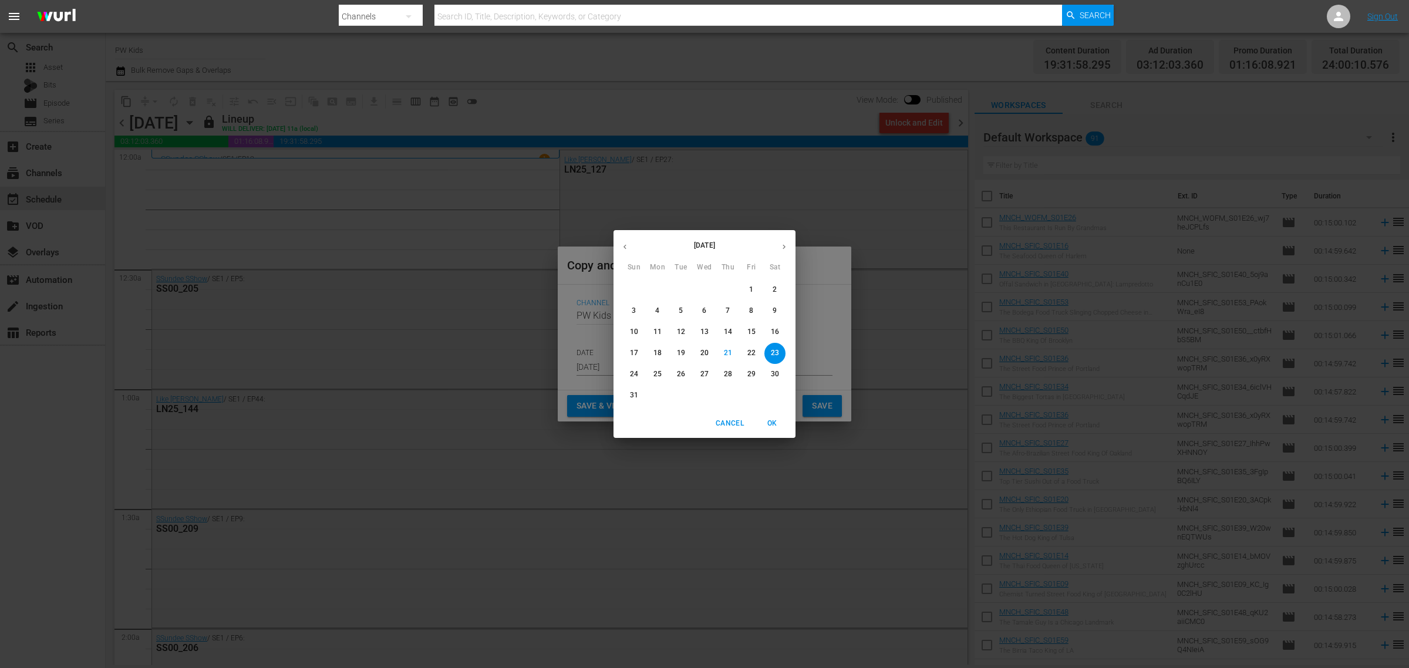
click at [786, 247] on icon "button" at bounding box center [784, 246] width 9 height 9
click at [638, 326] on button "12" at bounding box center [633, 332] width 21 height 21
type input "Oct 12th 2025"
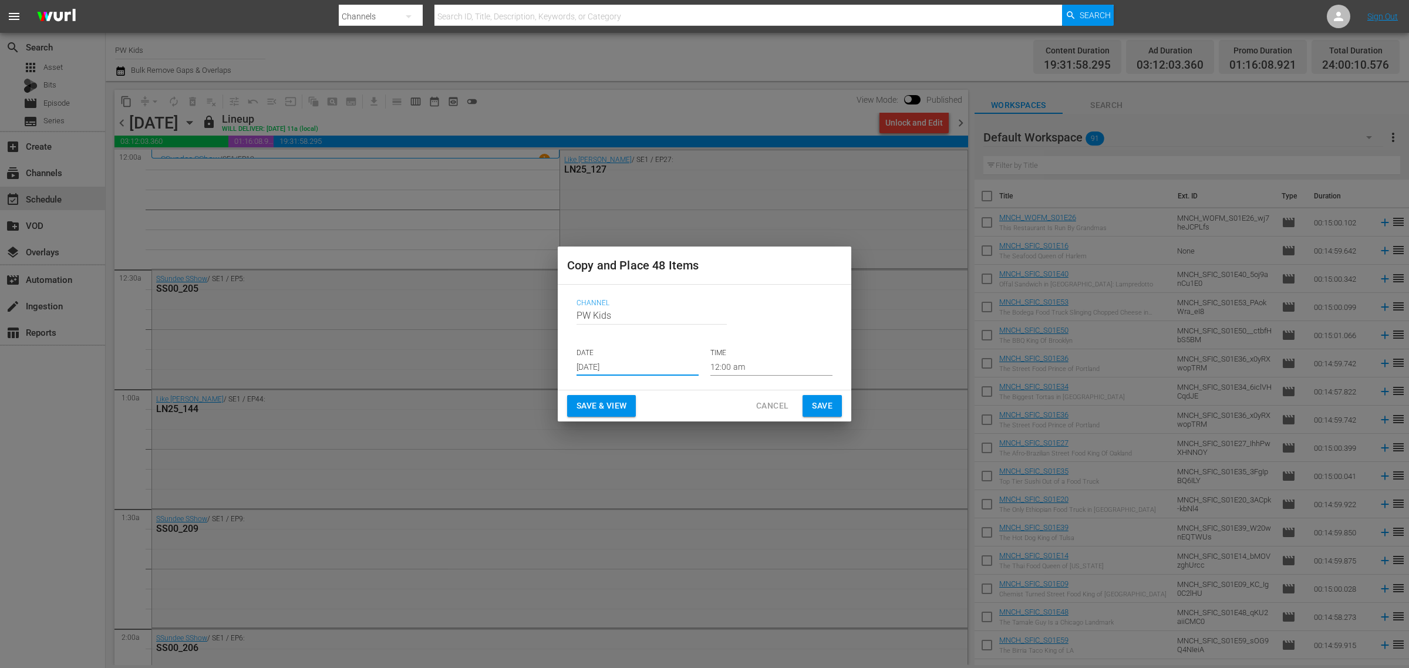
click at [612, 403] on span "Save & View" at bounding box center [602, 406] width 50 height 15
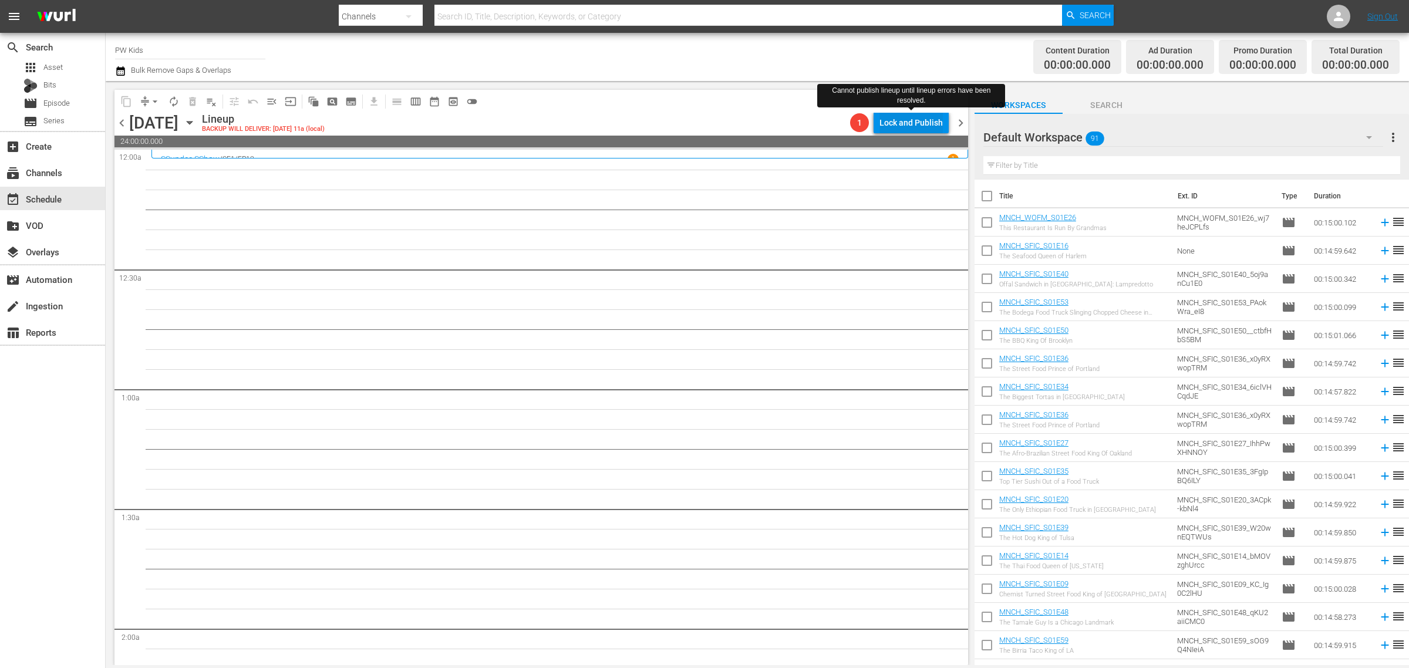
click at [913, 123] on div "Lock and Publish" at bounding box center [910, 122] width 63 height 21
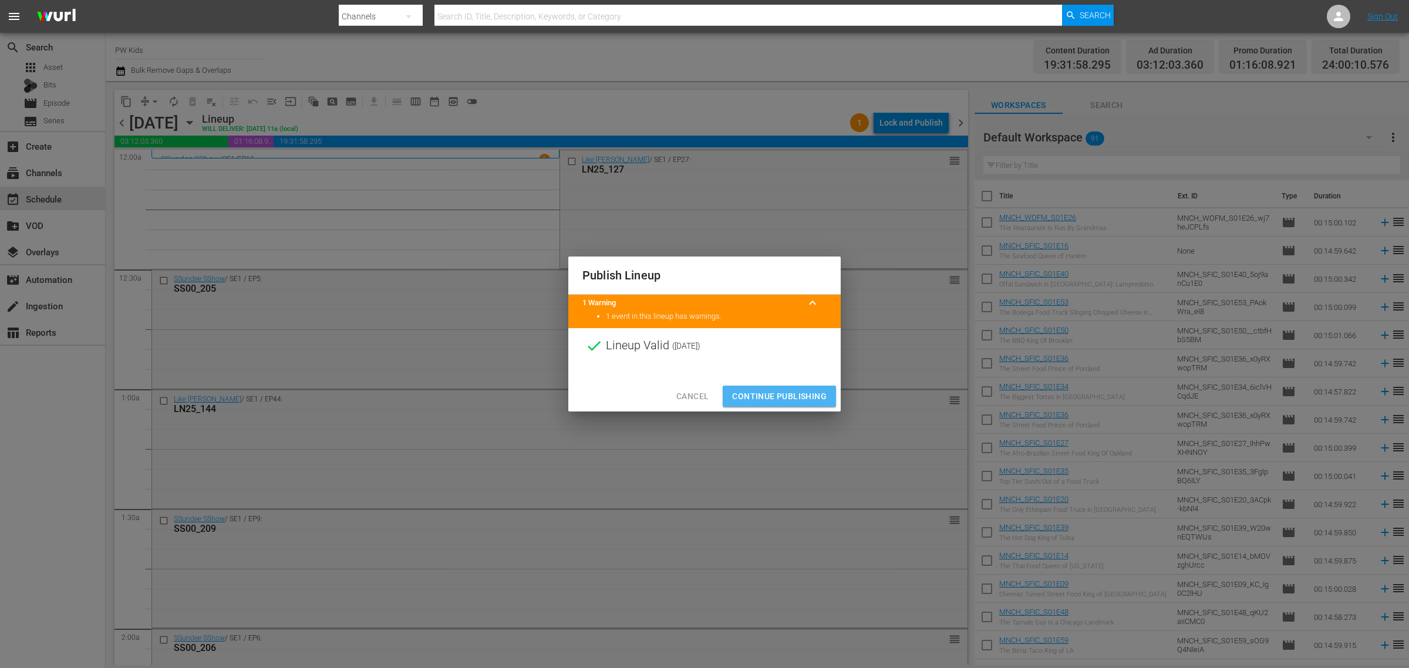
click at [783, 394] on span "Continue Publishing" at bounding box center [779, 396] width 95 height 15
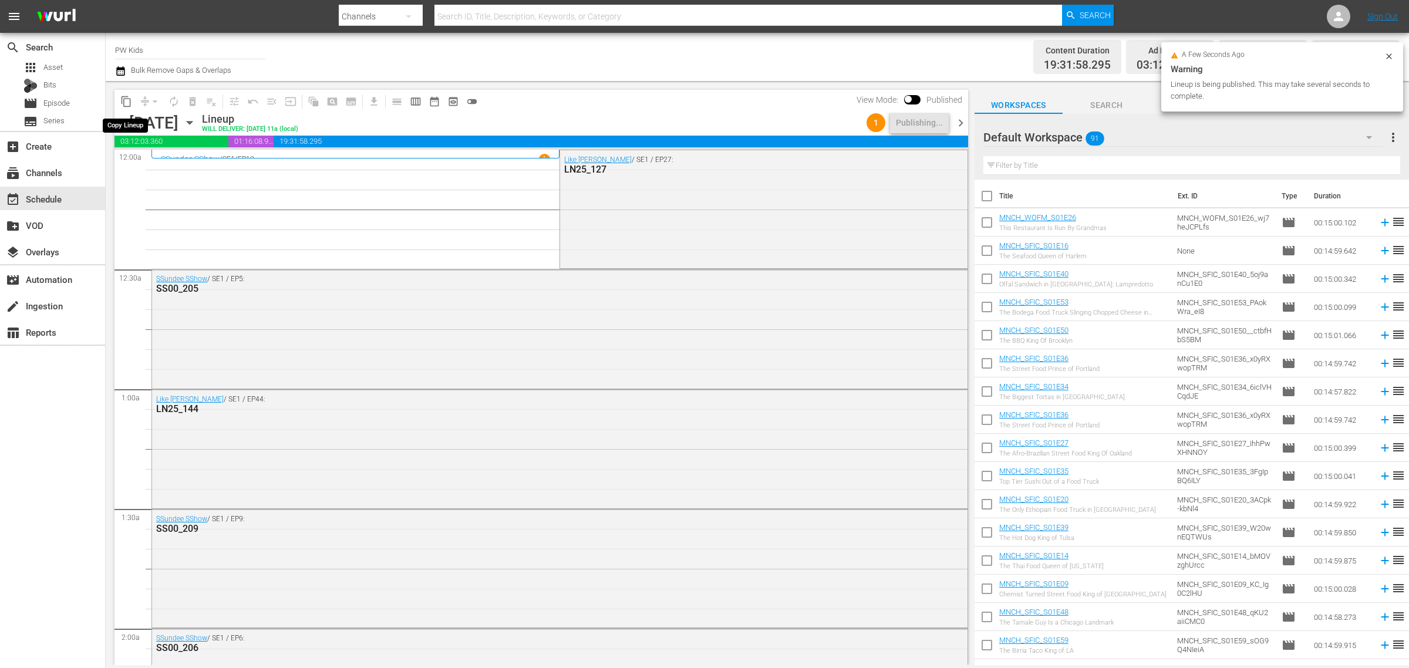
click at [123, 99] on span "content_copy" at bounding box center [126, 102] width 12 height 12
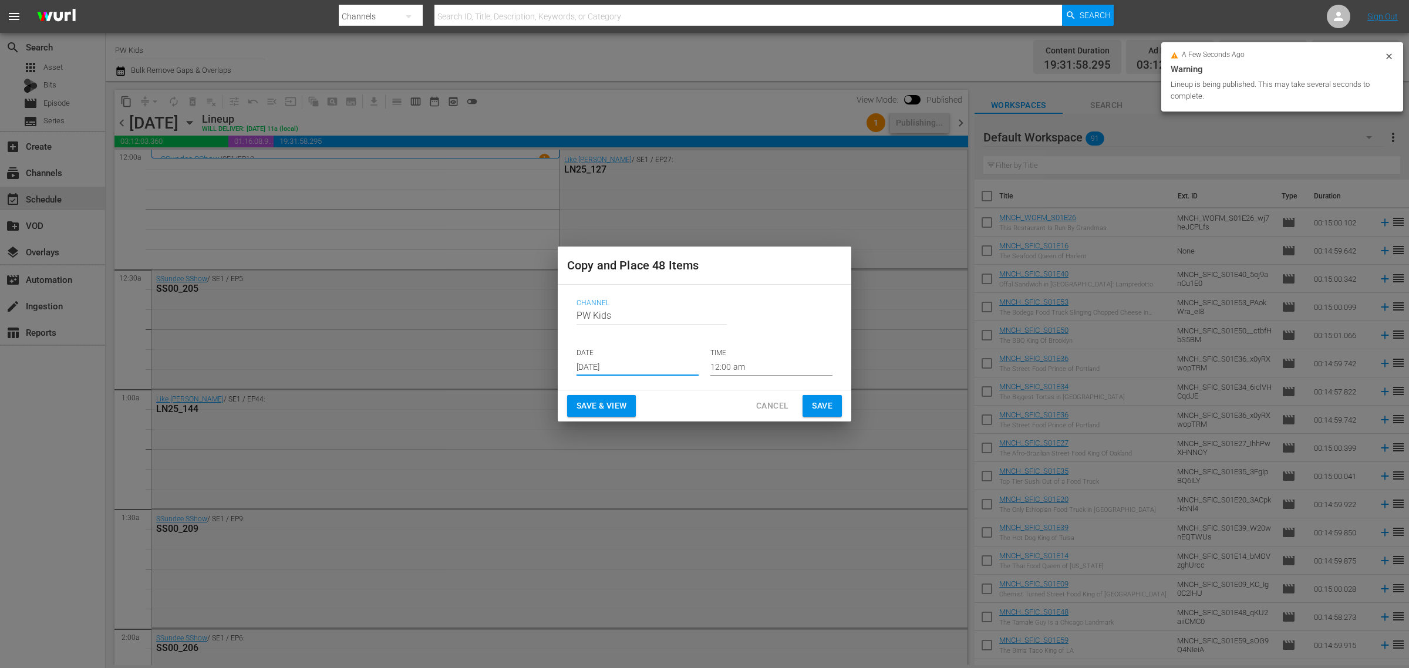
click at [604, 365] on input "[DATE]" at bounding box center [638, 367] width 122 height 18
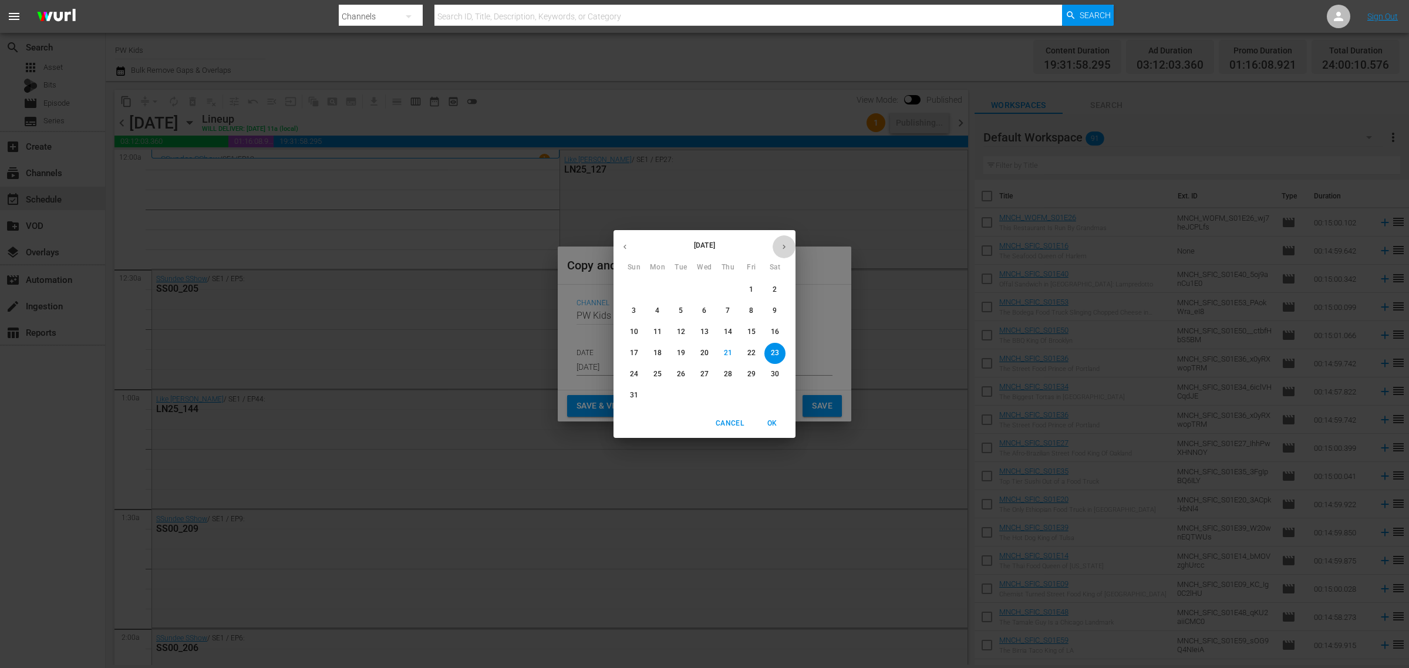
click at [781, 245] on icon "button" at bounding box center [784, 246] width 9 height 9
click at [656, 353] on p "20" at bounding box center [657, 353] width 8 height 10
type input "Oct 20th 2025"
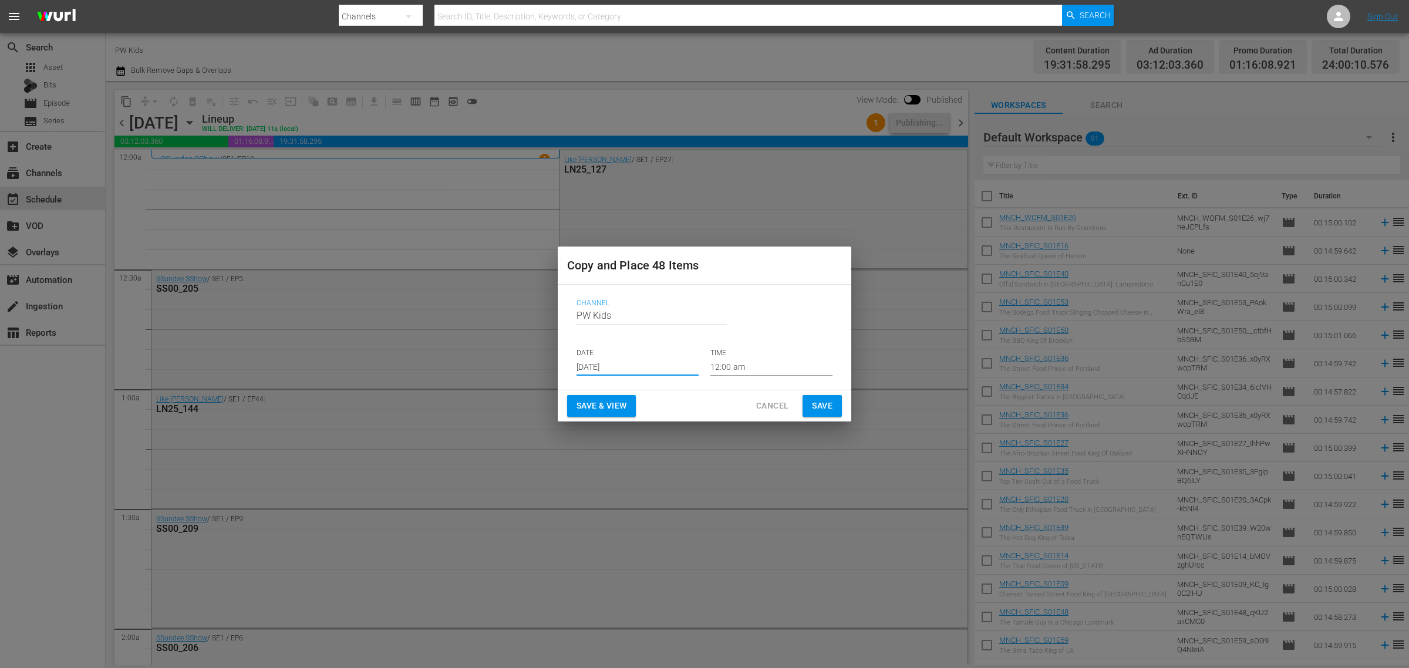
click at [595, 401] on span "Save & View" at bounding box center [602, 406] width 50 height 15
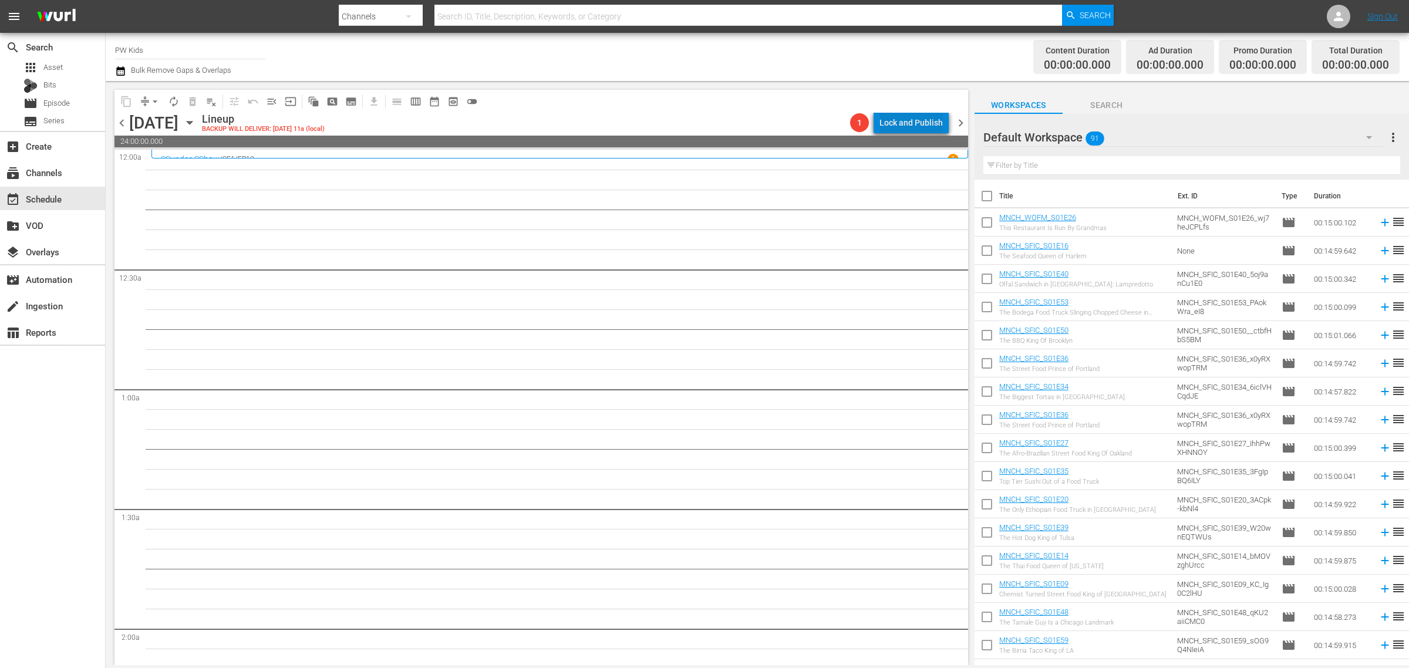
click at [923, 119] on div "Lock and Publish" at bounding box center [910, 122] width 63 height 21
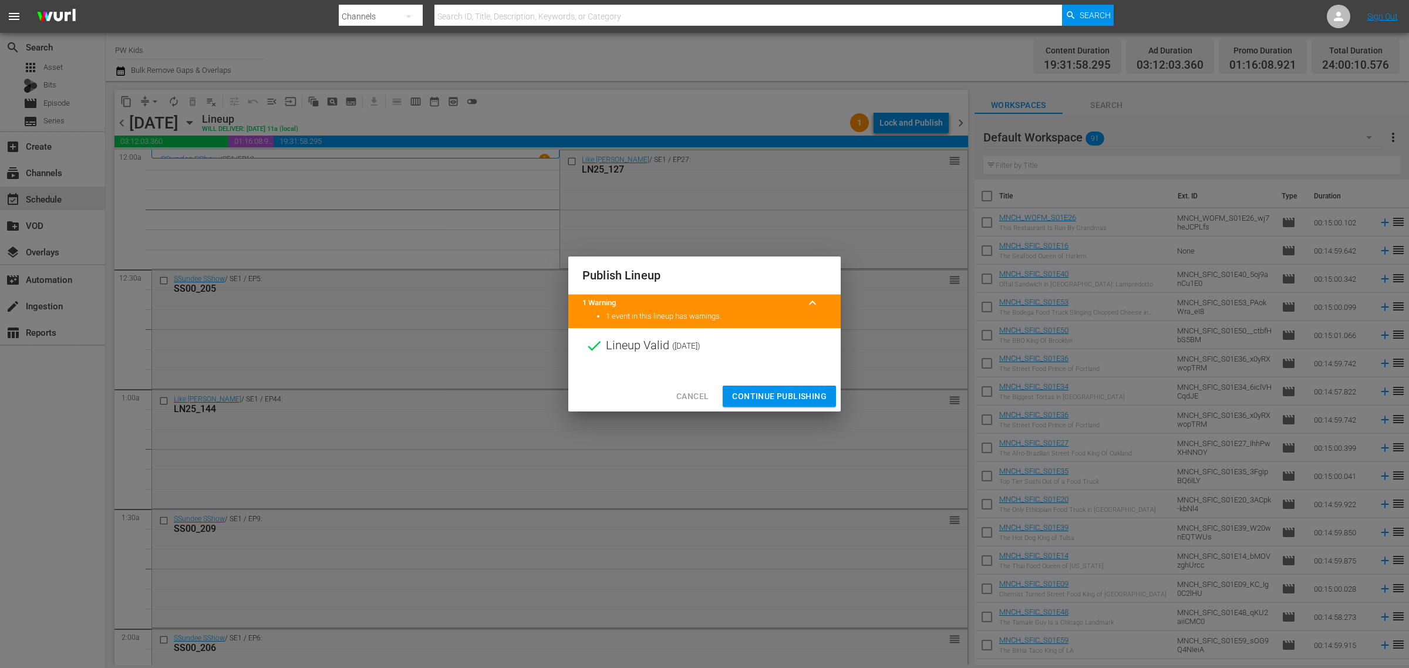
click at [785, 386] on button "Continue Publishing" at bounding box center [779, 397] width 113 height 22
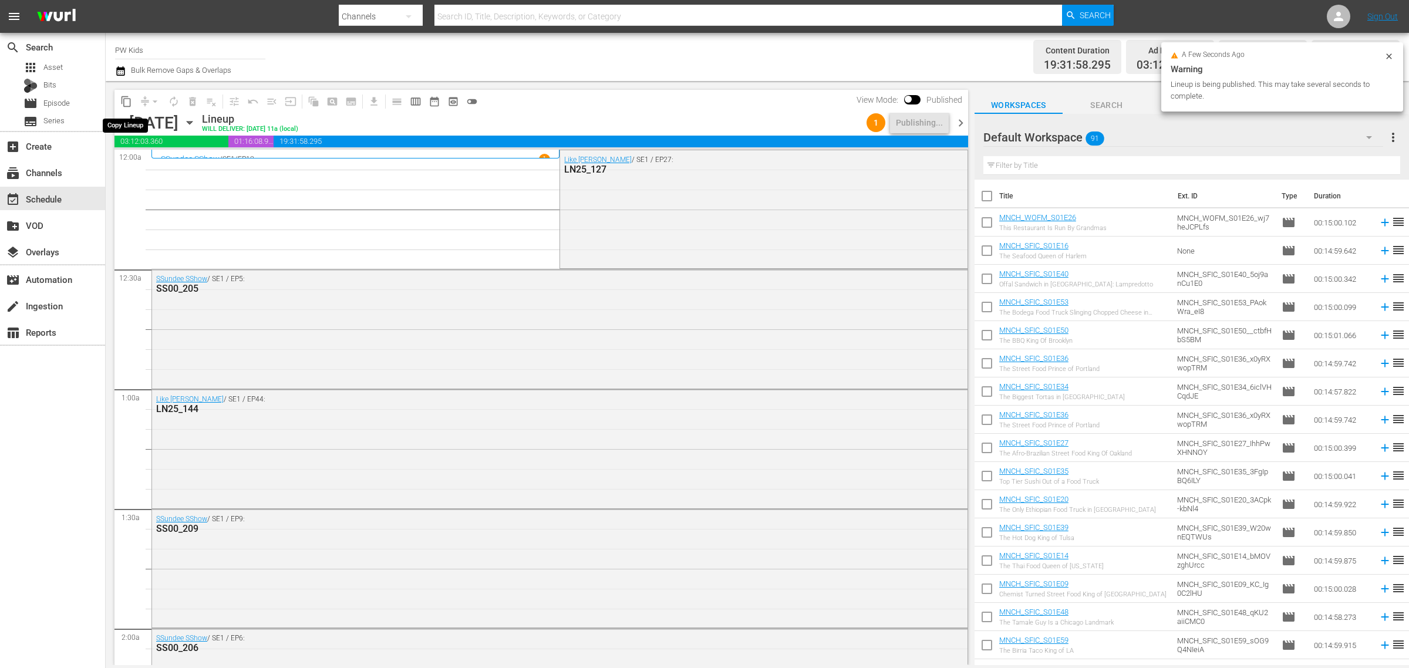
click at [126, 100] on span "content_copy" at bounding box center [126, 102] width 12 height 12
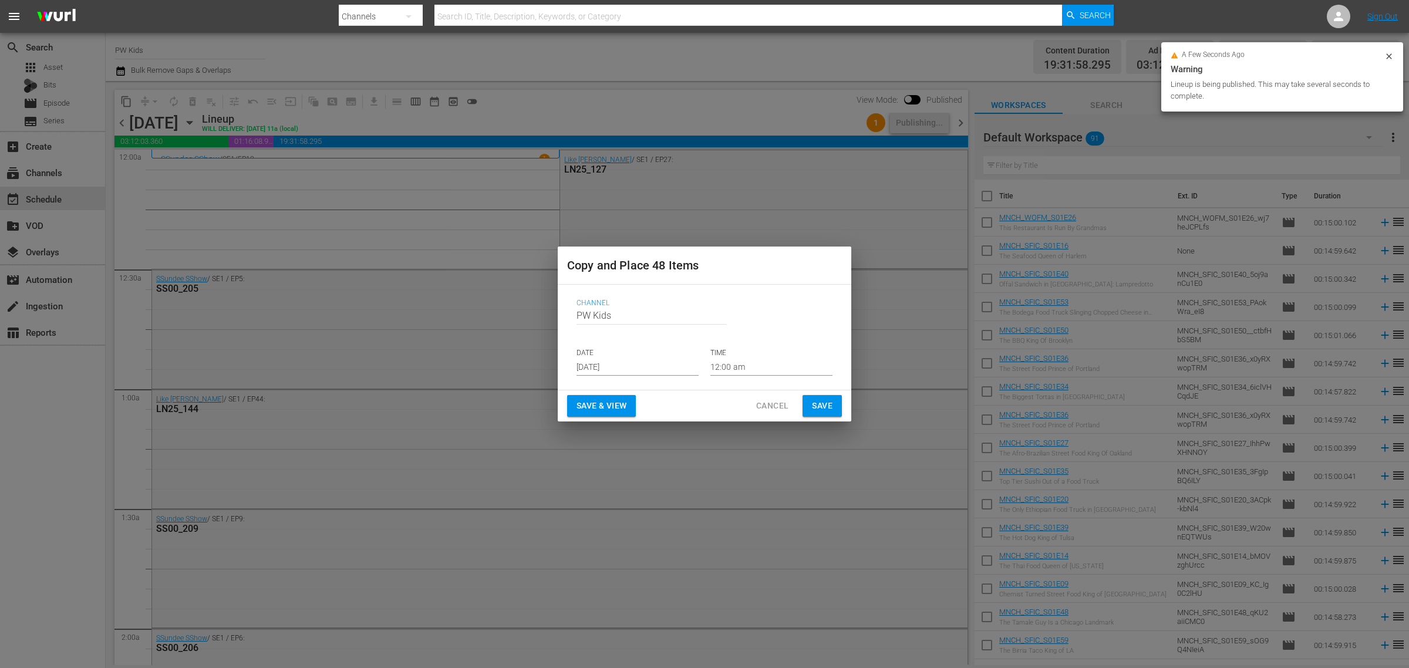
click at [617, 356] on p "DATE" at bounding box center [638, 353] width 122 height 10
click at [612, 365] on input "[DATE]" at bounding box center [638, 367] width 122 height 18
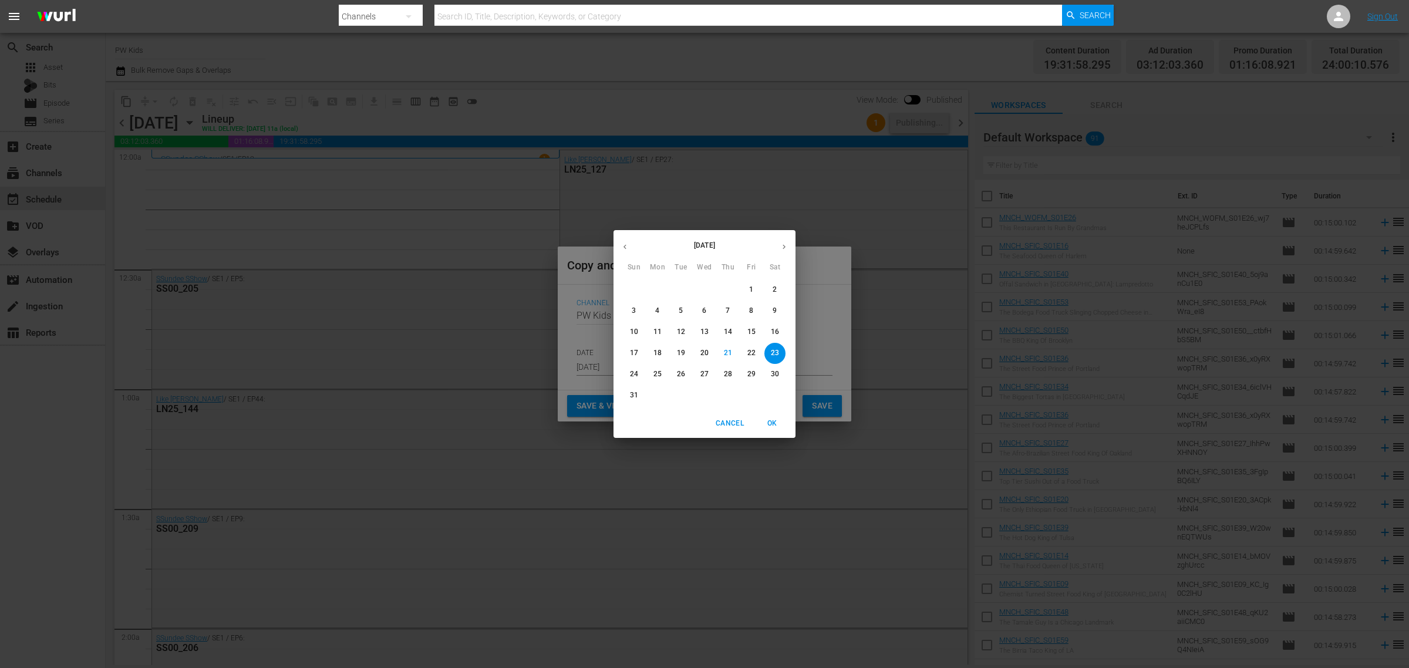
click at [785, 247] on icon "button" at bounding box center [784, 246] width 9 height 9
click at [686, 379] on span "28" at bounding box center [680, 374] width 21 height 10
type input "Oct 28th 2025"
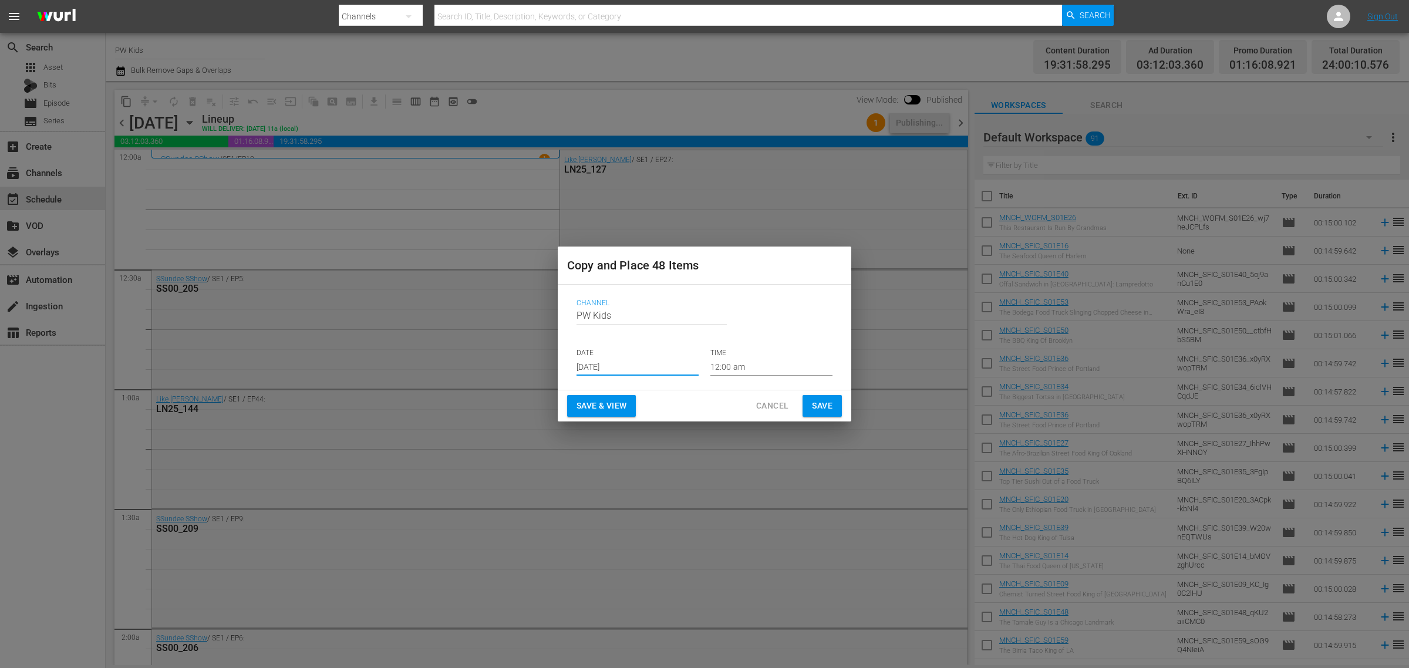
click at [608, 402] on span "Save & View" at bounding box center [602, 406] width 50 height 15
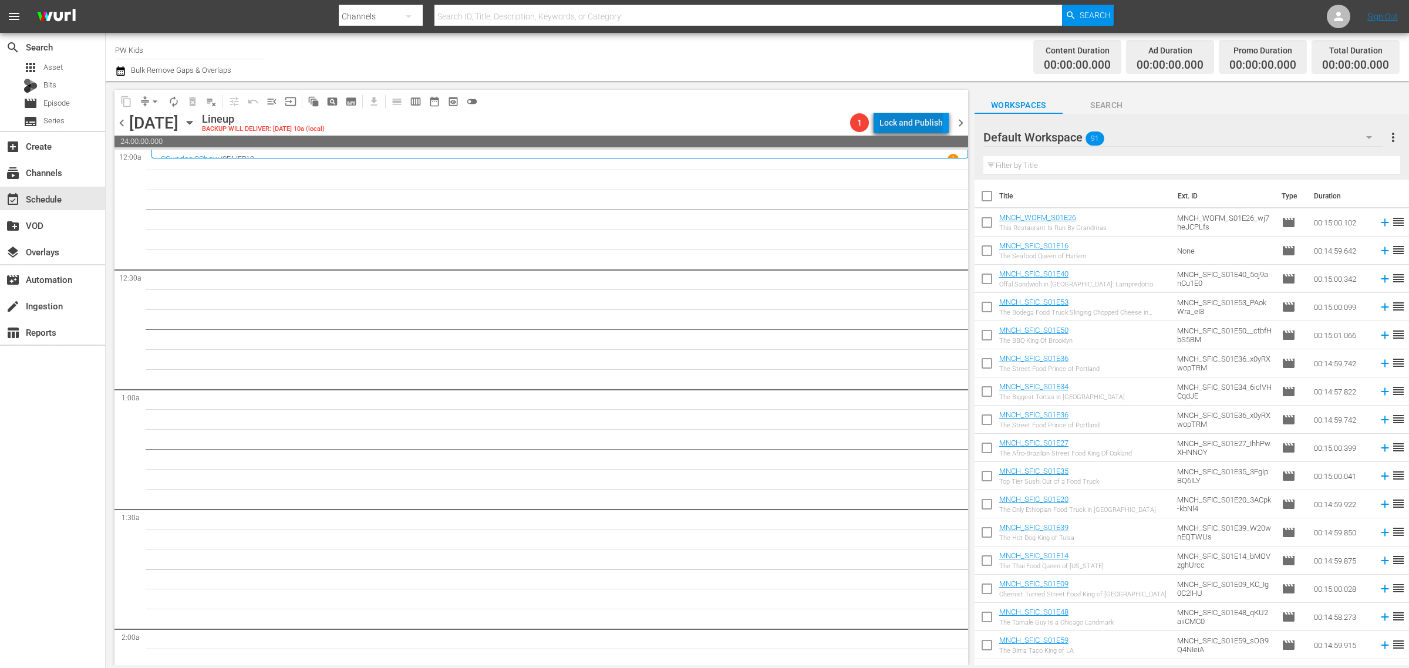
click at [913, 119] on div "Lock and Publish" at bounding box center [910, 122] width 63 height 21
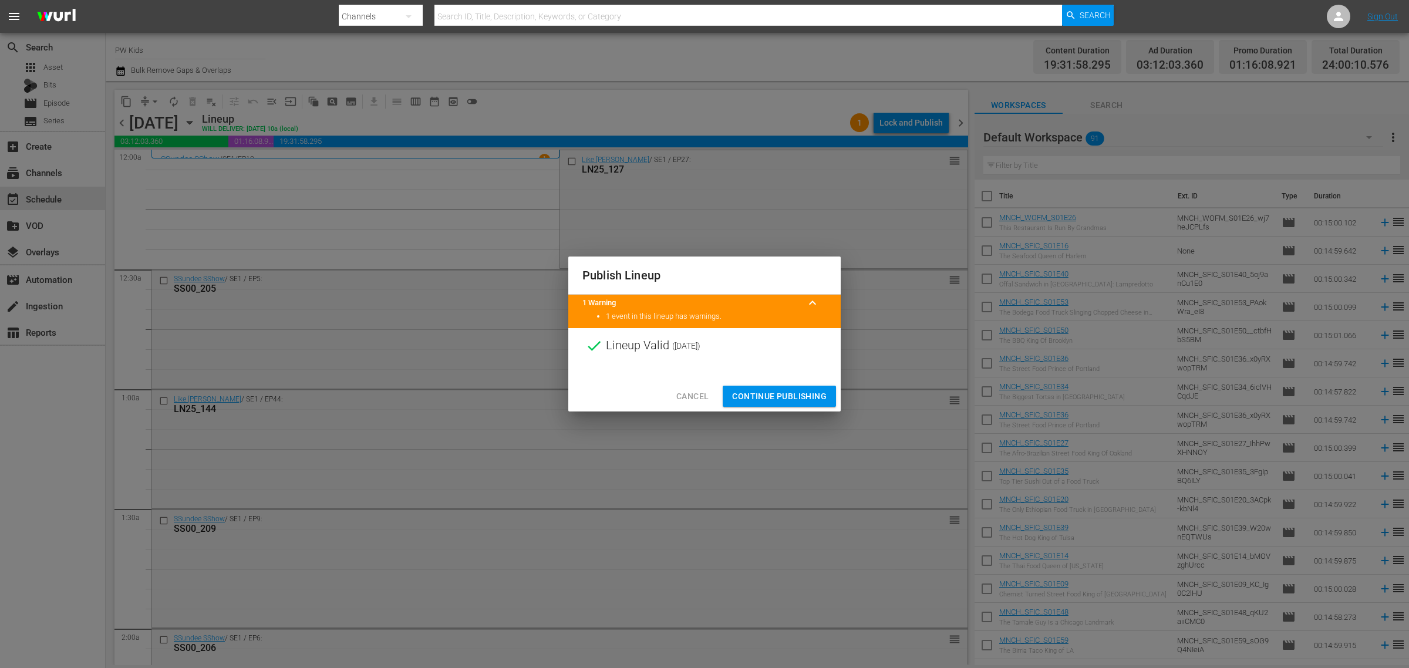
click at [747, 389] on span "Continue Publishing" at bounding box center [779, 396] width 95 height 15
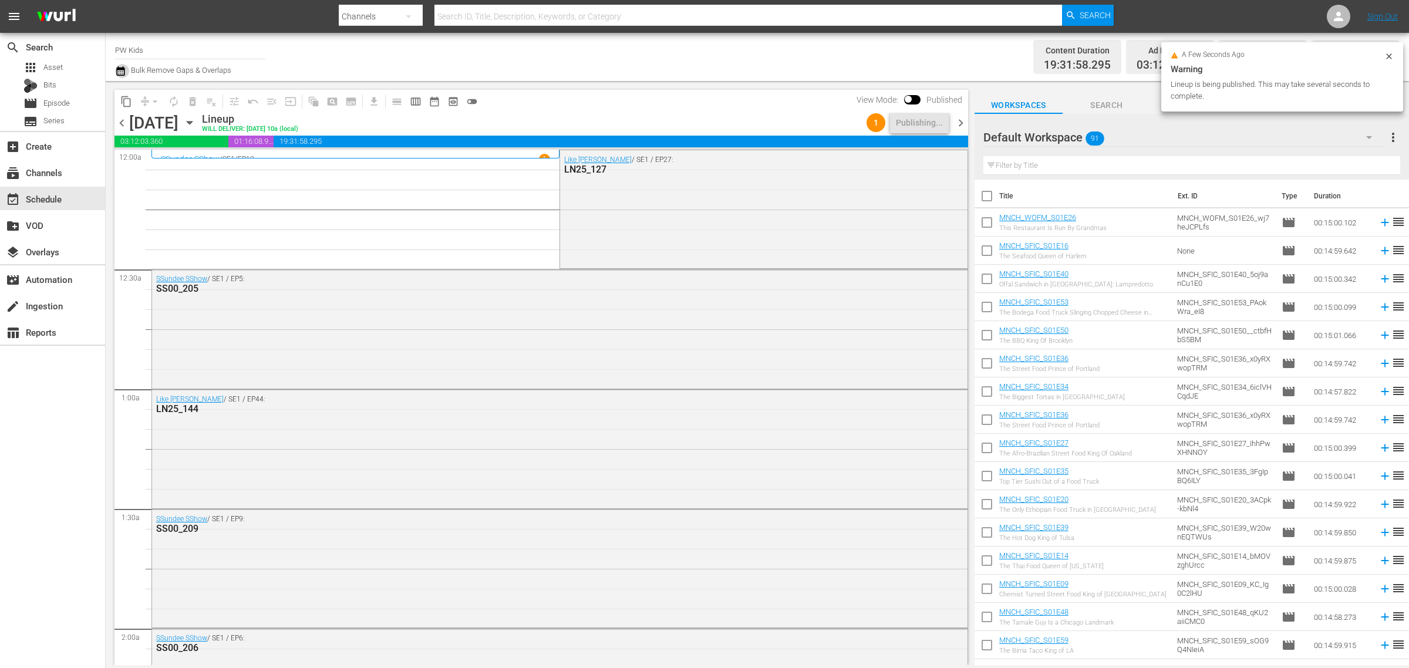
click at [120, 68] on icon "button" at bounding box center [120, 70] width 8 height 9
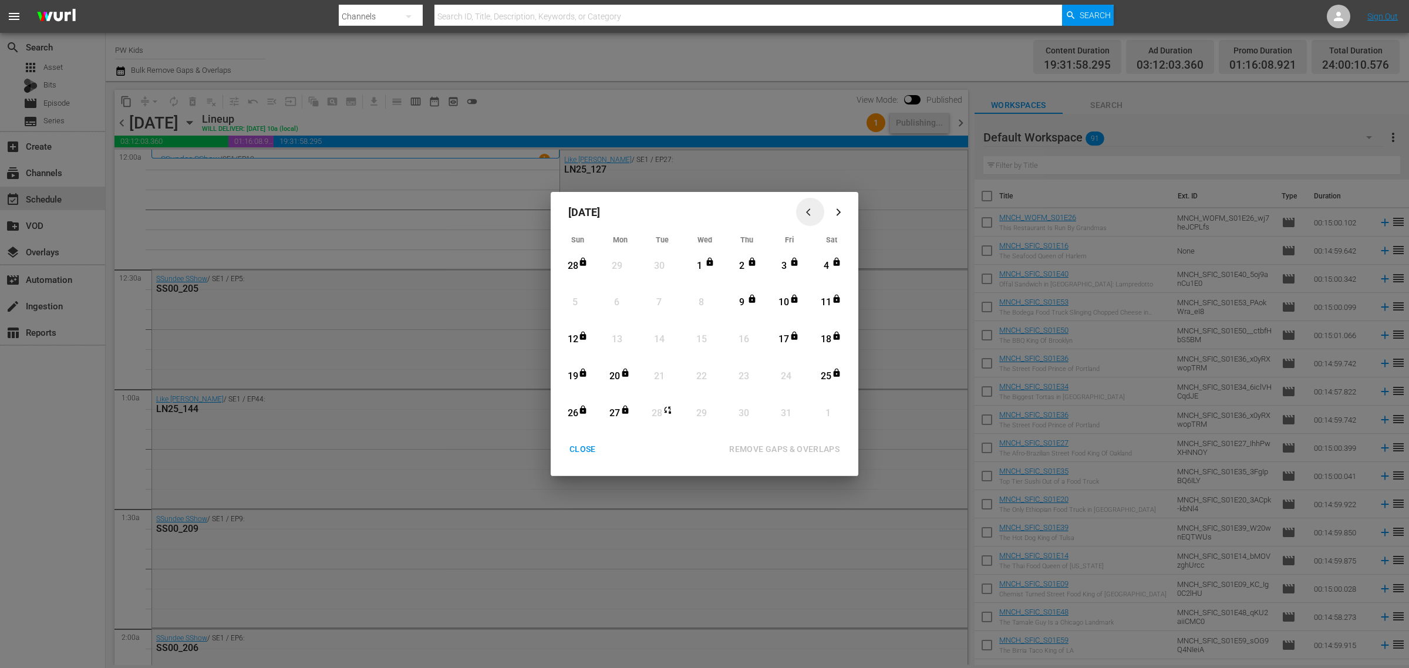
click at [809, 216] on icon "button" at bounding box center [810, 212] width 9 height 9
click at [579, 454] on div "CLOSE" at bounding box center [582, 449] width 45 height 15
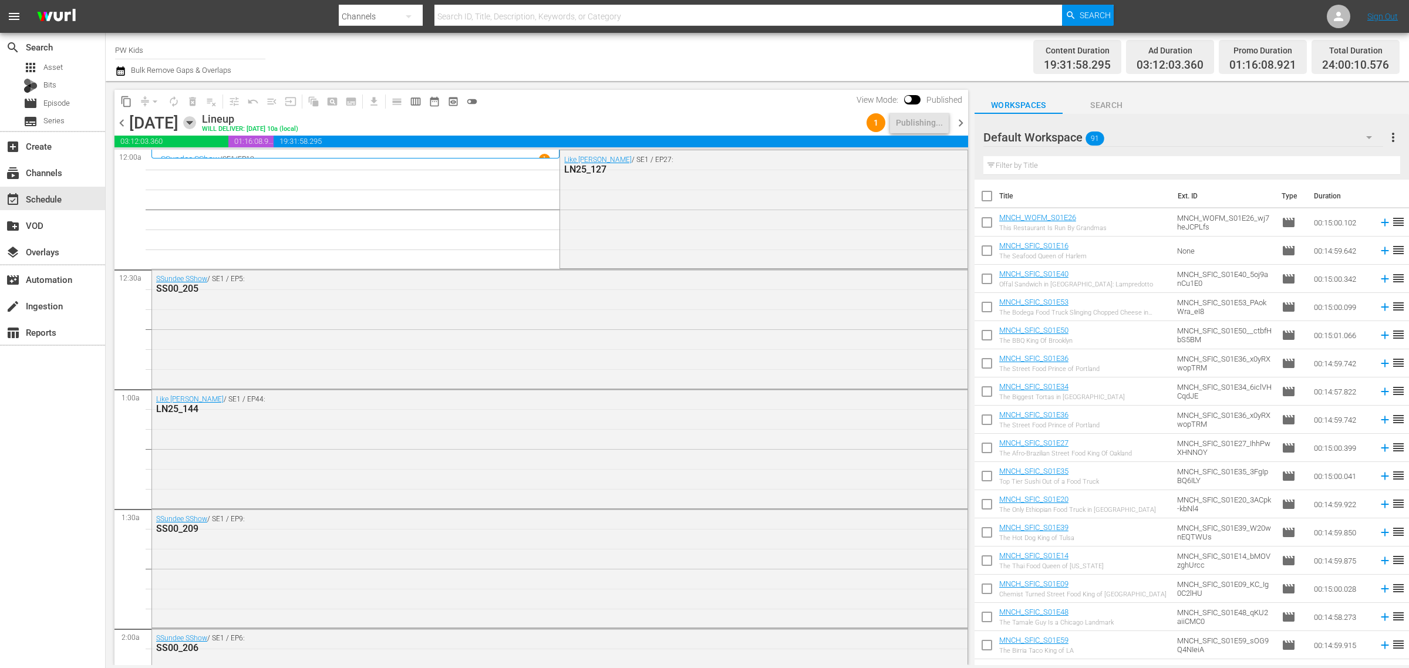
click at [192, 122] on icon "button" at bounding box center [189, 123] width 5 height 3
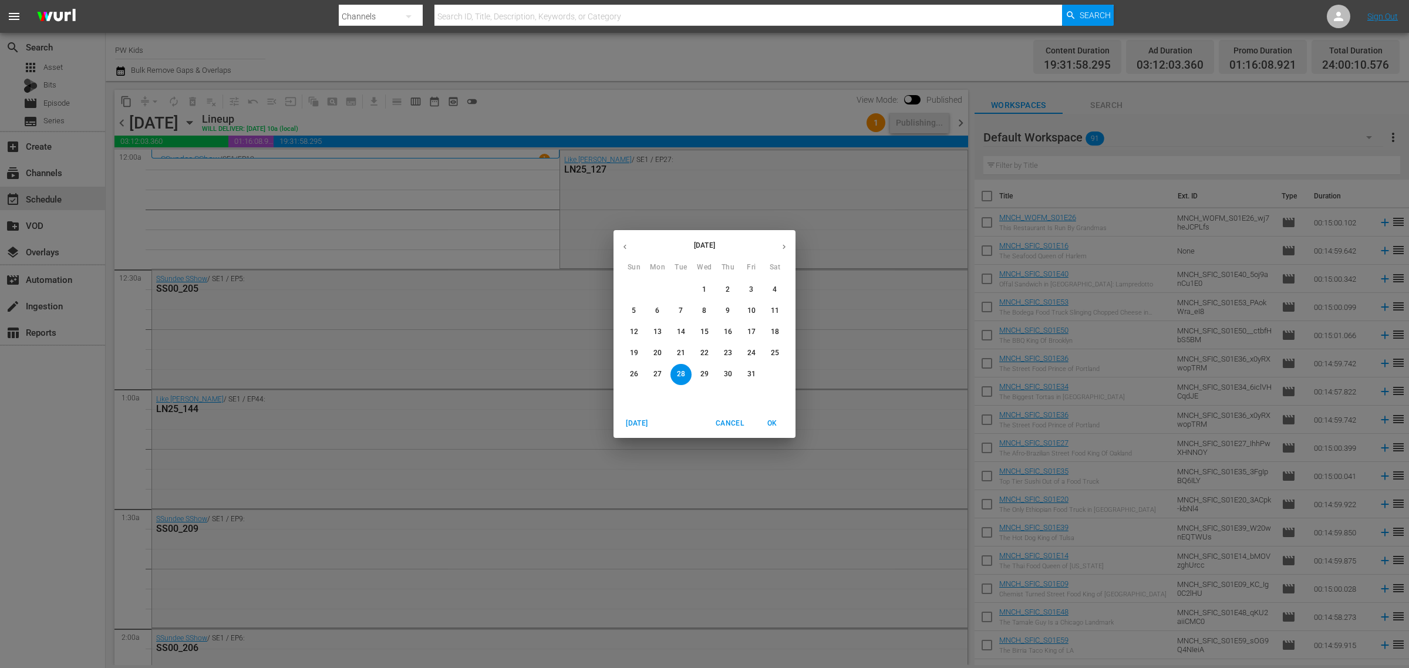
click at [623, 245] on icon "button" at bounding box center [625, 246] width 9 height 9
click at [679, 310] on p "5" at bounding box center [681, 311] width 4 height 10
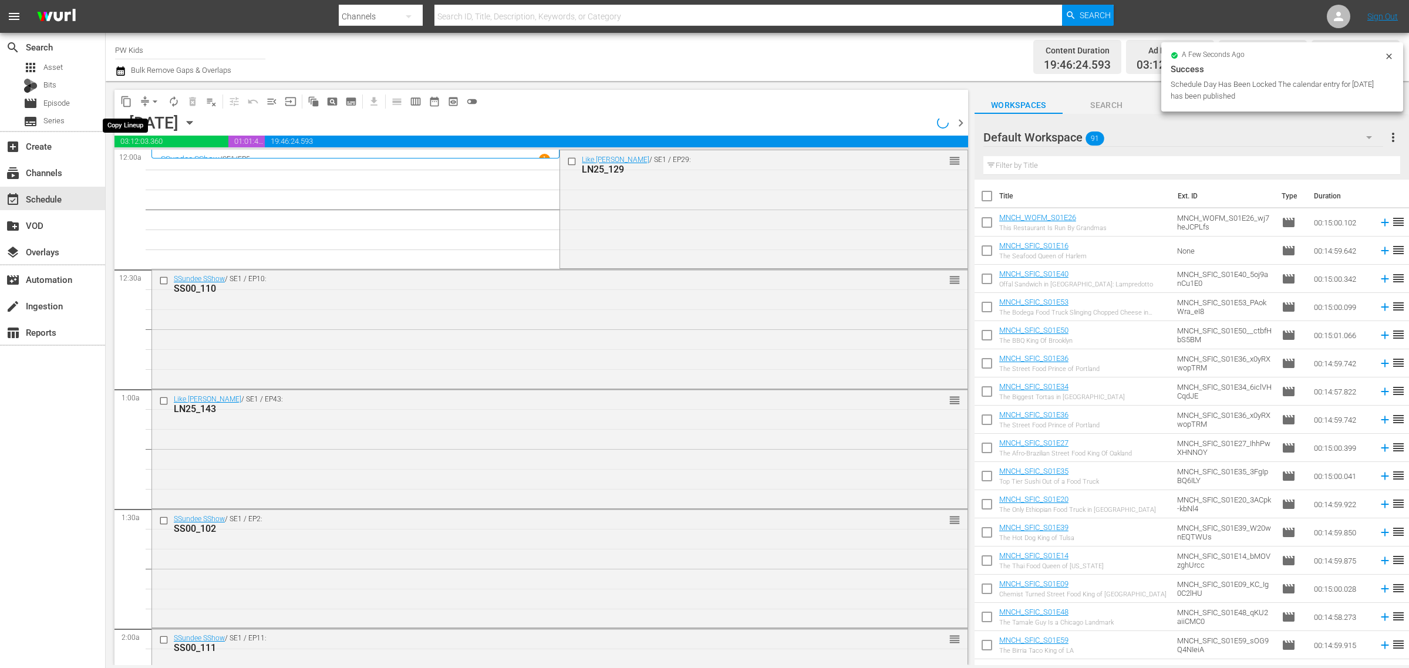
click at [122, 101] on span "content_copy" at bounding box center [126, 102] width 12 height 12
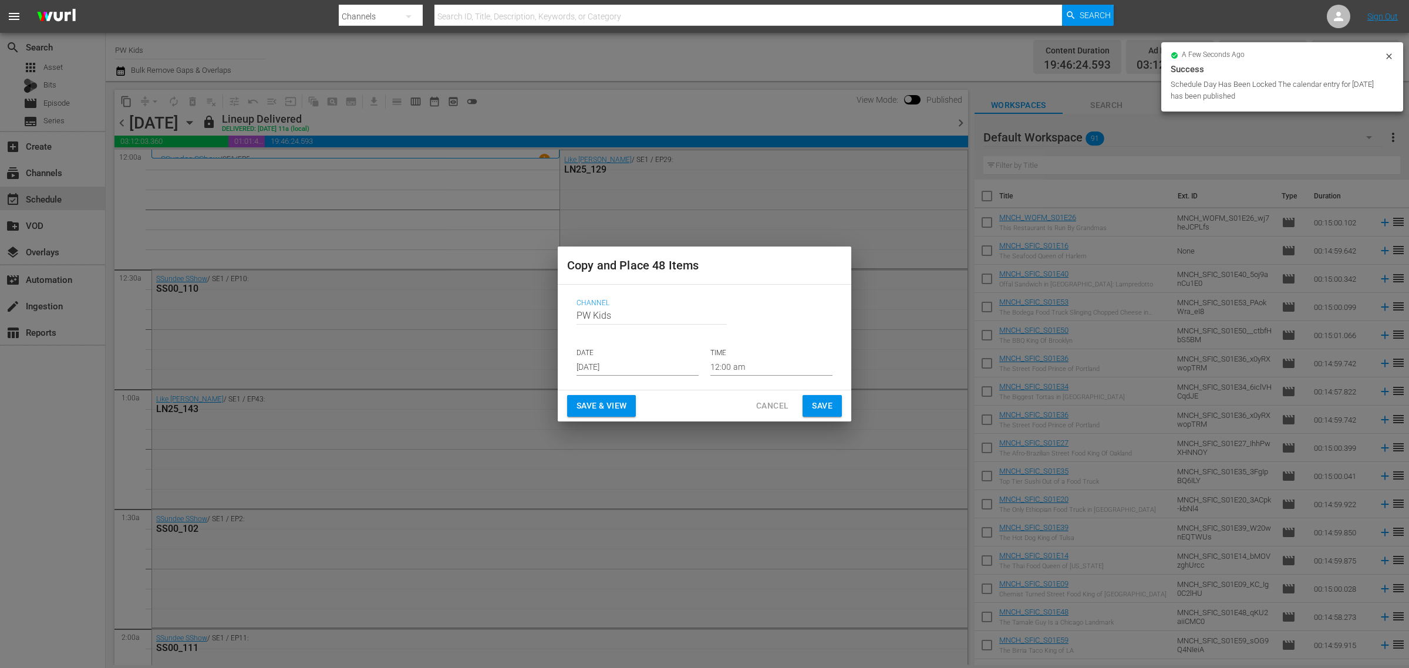
click at [600, 360] on input "[DATE]" at bounding box center [638, 367] width 122 height 18
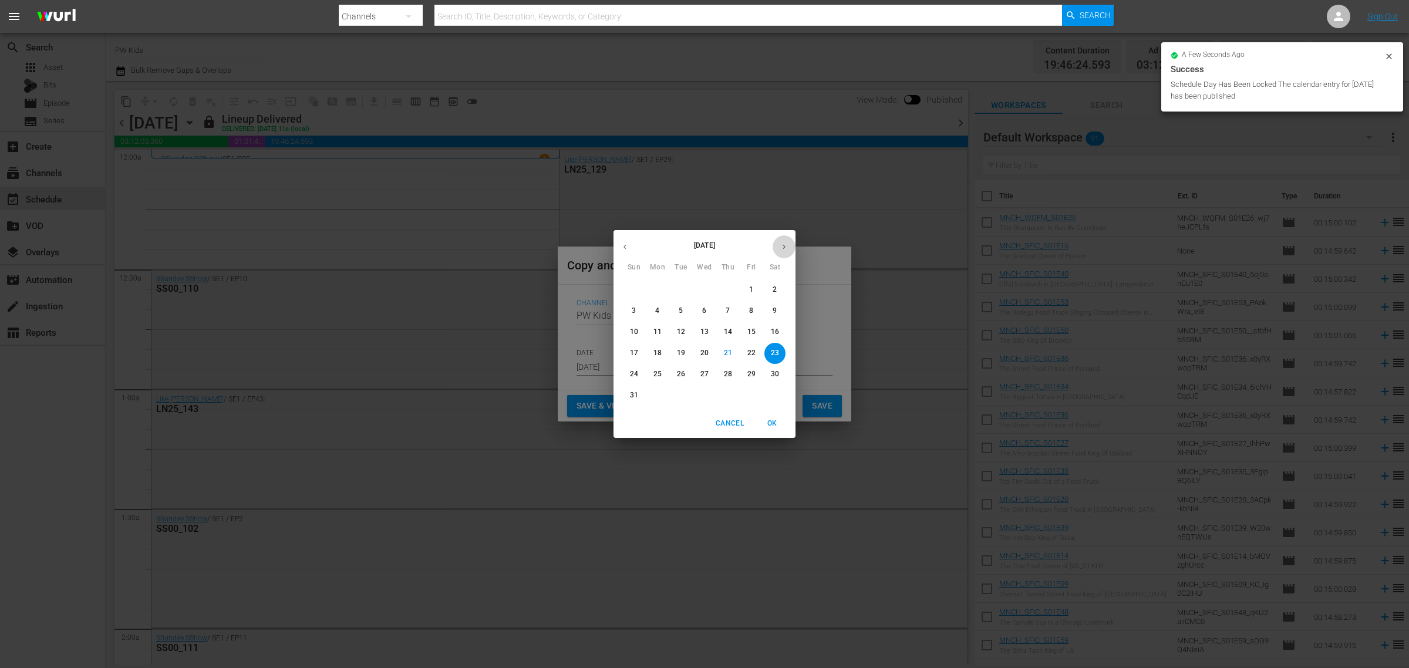
click at [781, 244] on icon "button" at bounding box center [784, 246] width 9 height 9
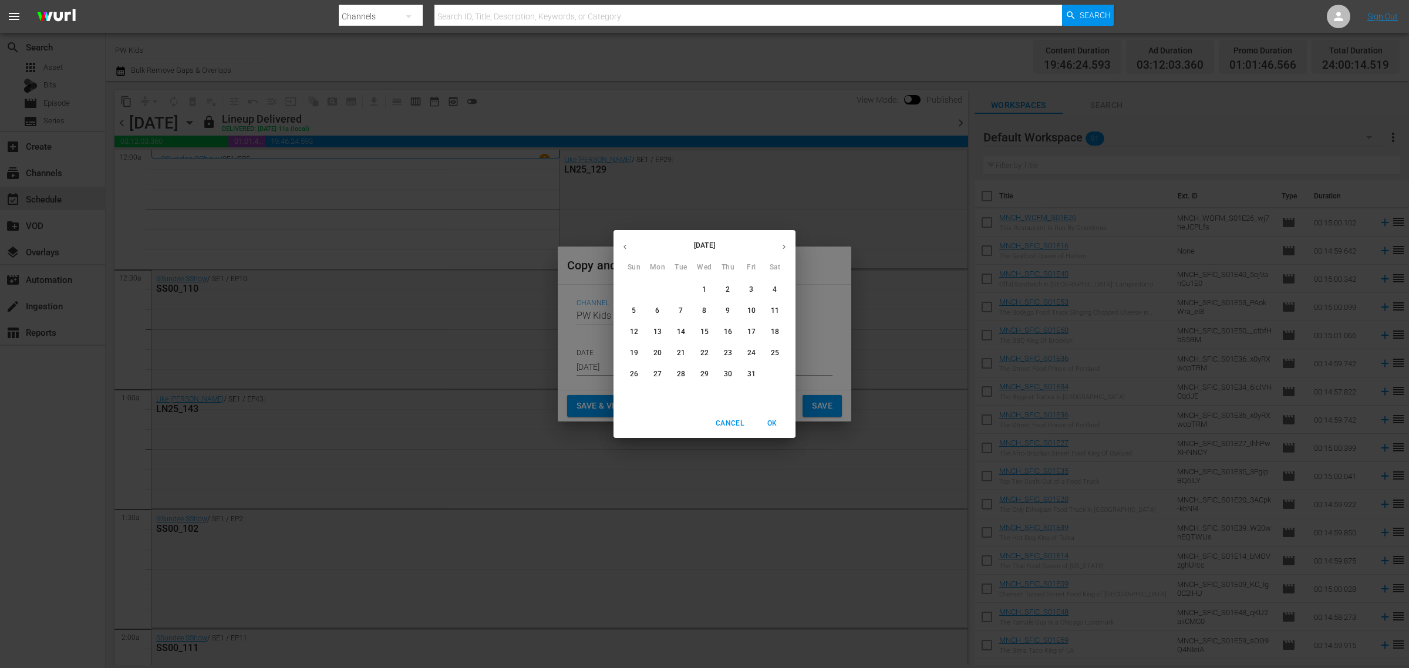
click at [623, 251] on icon "button" at bounding box center [625, 246] width 9 height 9
click at [752, 288] on p "5" at bounding box center [751, 290] width 4 height 10
type input "Sep 5th 2025"
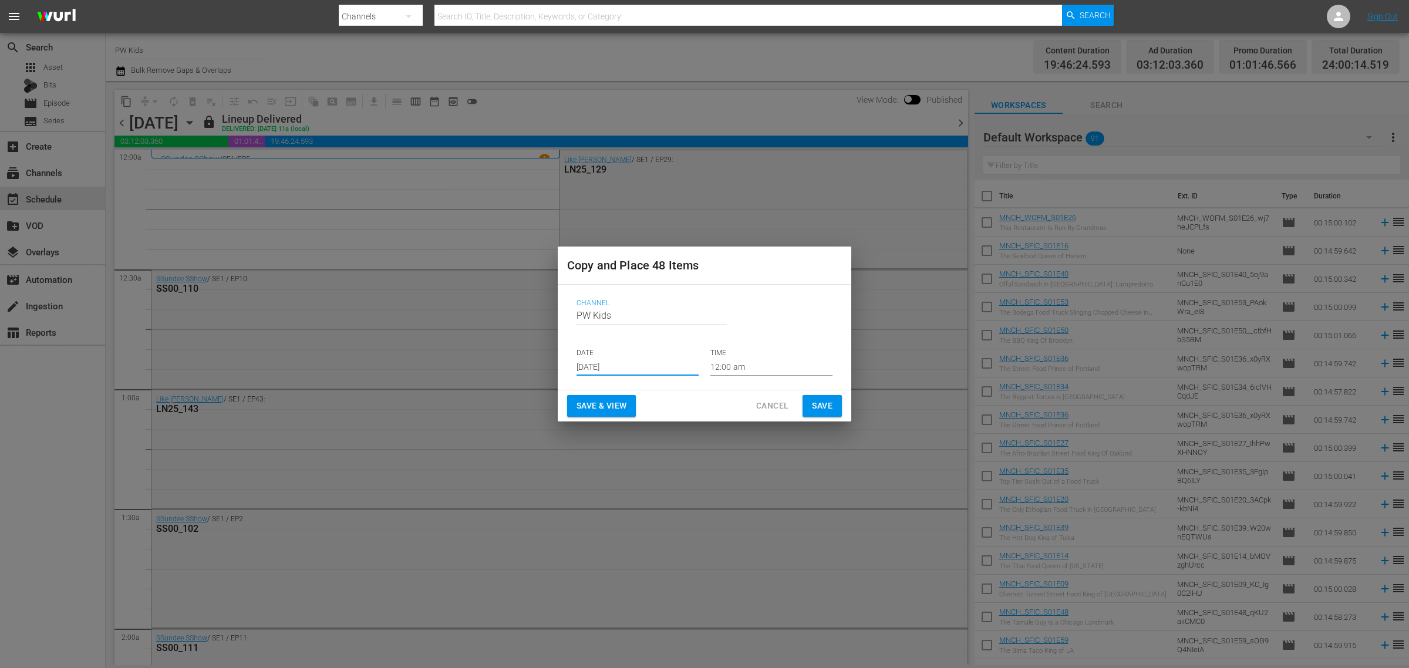
click at [611, 395] on button "Save & View" at bounding box center [601, 406] width 69 height 22
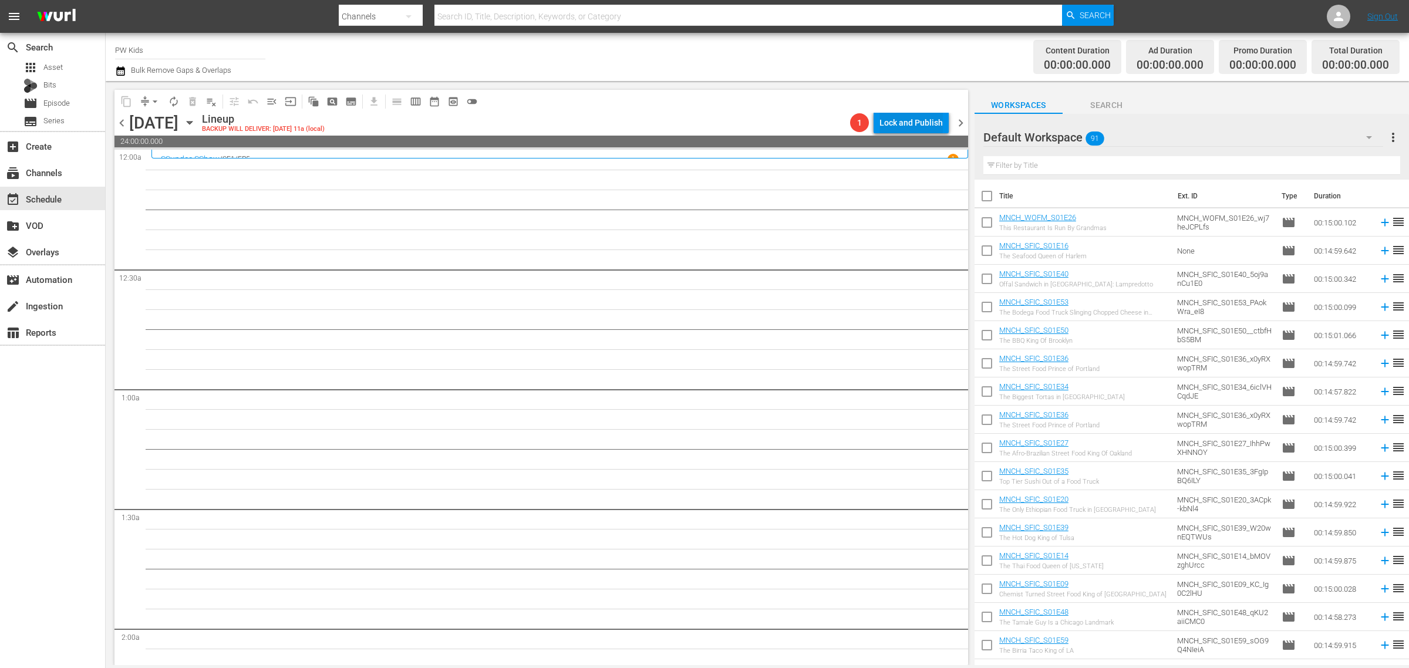
click at [904, 123] on div "Lock and Publish" at bounding box center [910, 122] width 63 height 21
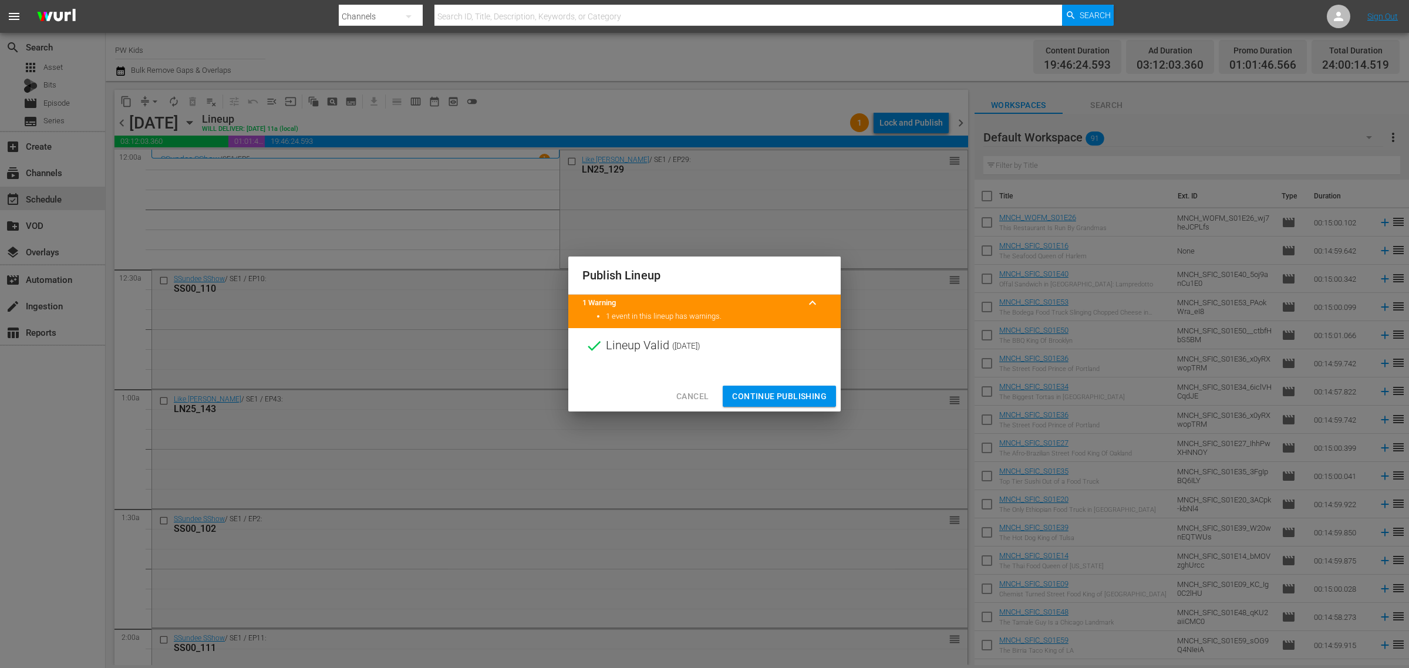
click at [791, 389] on span "Continue Publishing" at bounding box center [779, 396] width 95 height 15
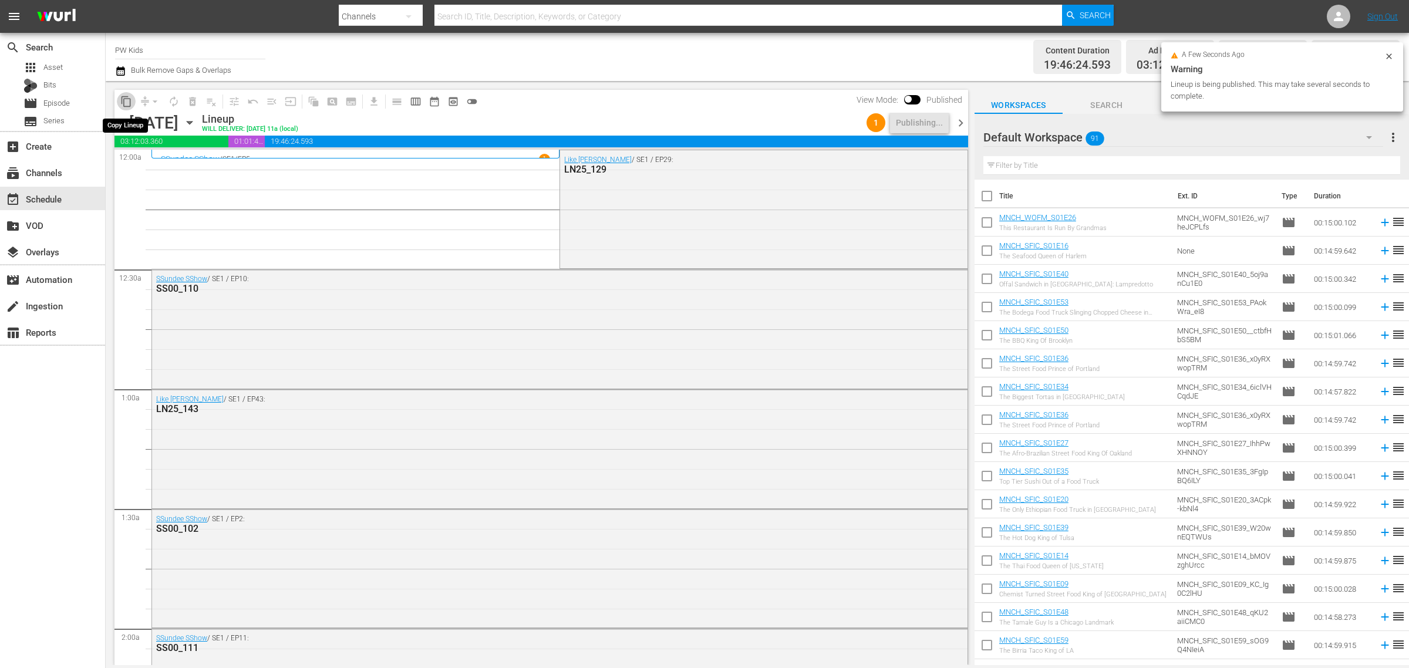
click at [126, 102] on span "content_copy" at bounding box center [126, 102] width 12 height 12
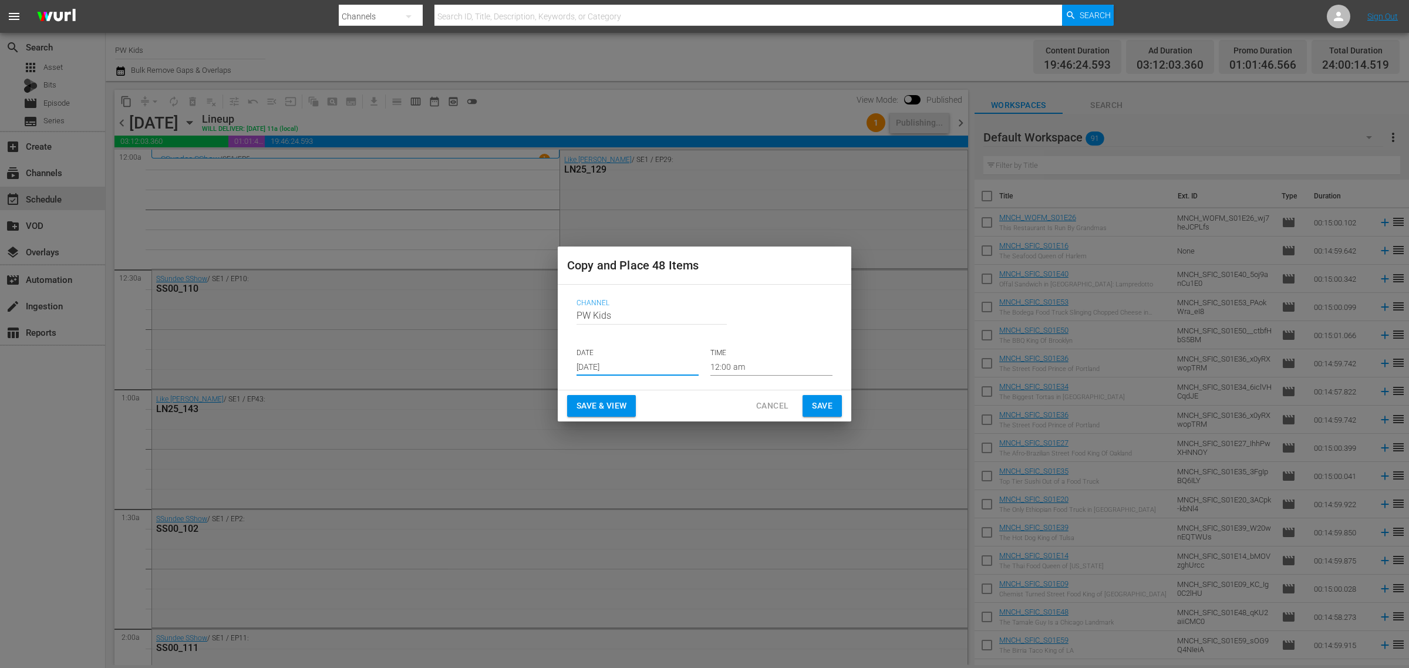
click at [616, 368] on input "[DATE]" at bounding box center [638, 367] width 122 height 18
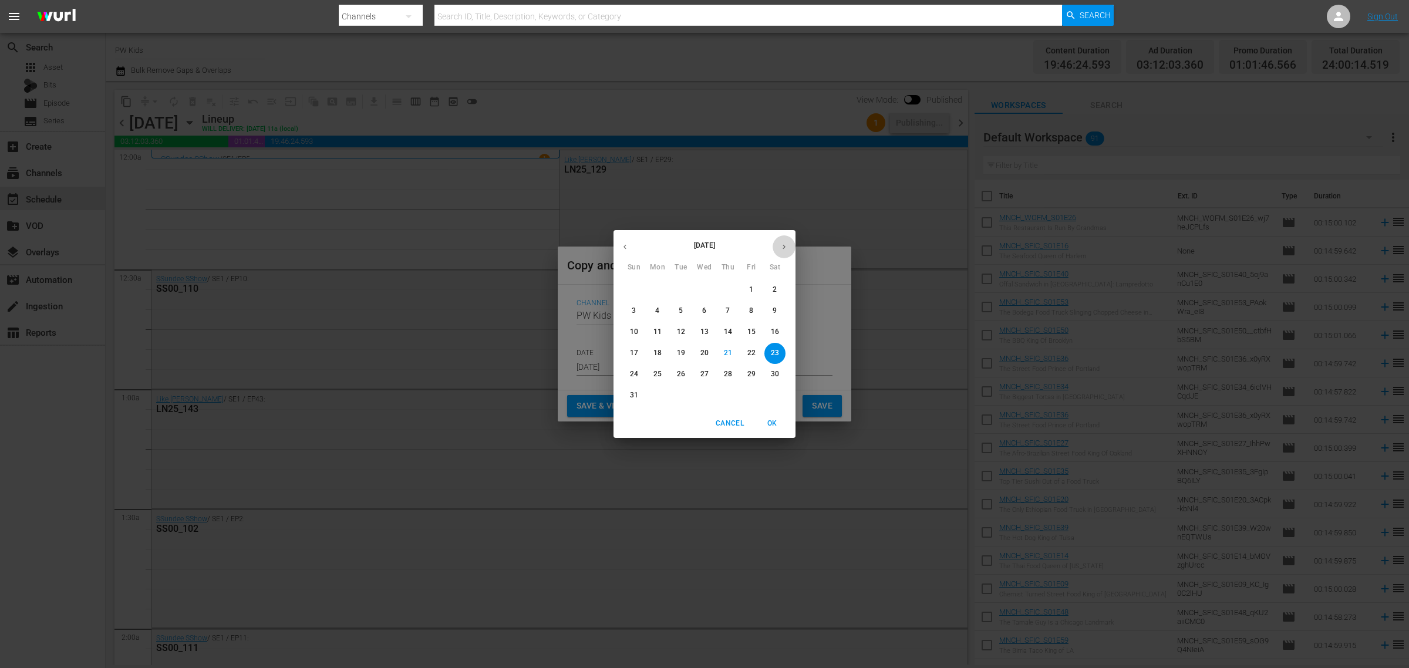
click at [784, 247] on icon "button" at bounding box center [784, 247] width 3 height 5
click at [773, 312] on p "13" at bounding box center [775, 311] width 8 height 10
type input "Sep 13th 2025"
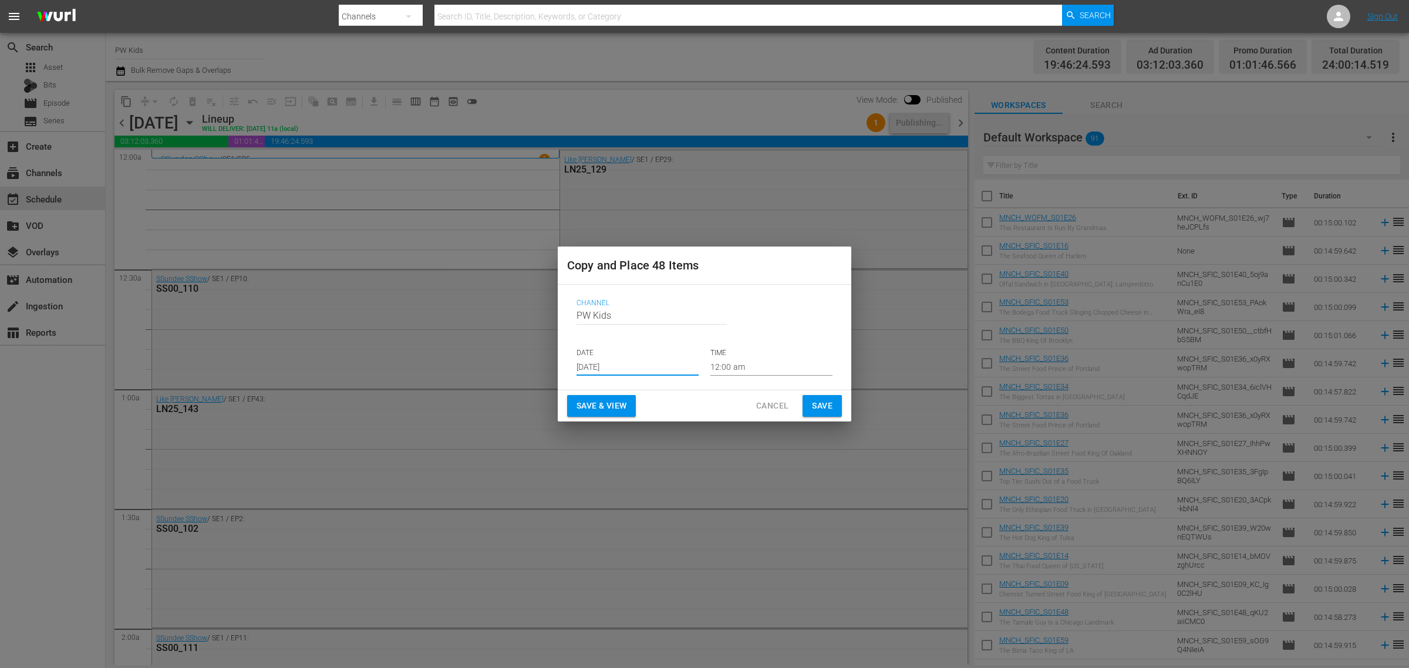
click at [593, 404] on span "Save & View" at bounding box center [602, 406] width 50 height 15
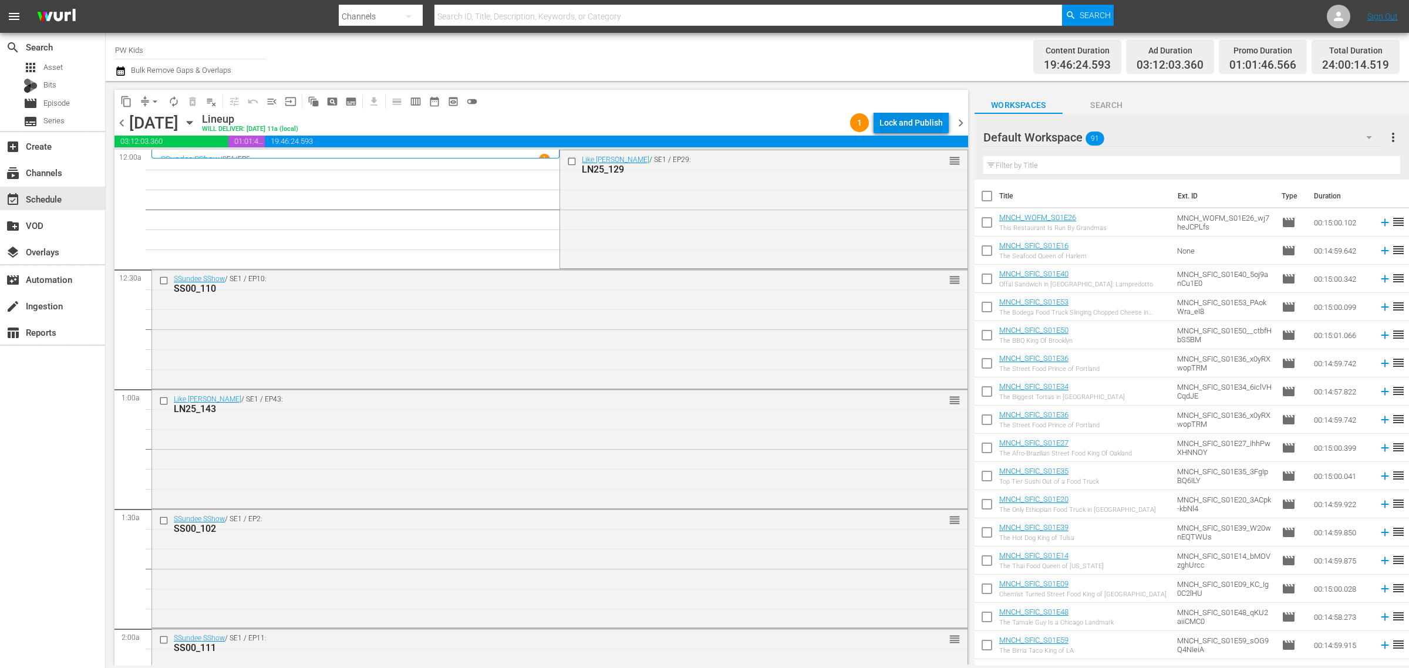
click at [893, 121] on div "Lock and Publish" at bounding box center [910, 122] width 63 height 21
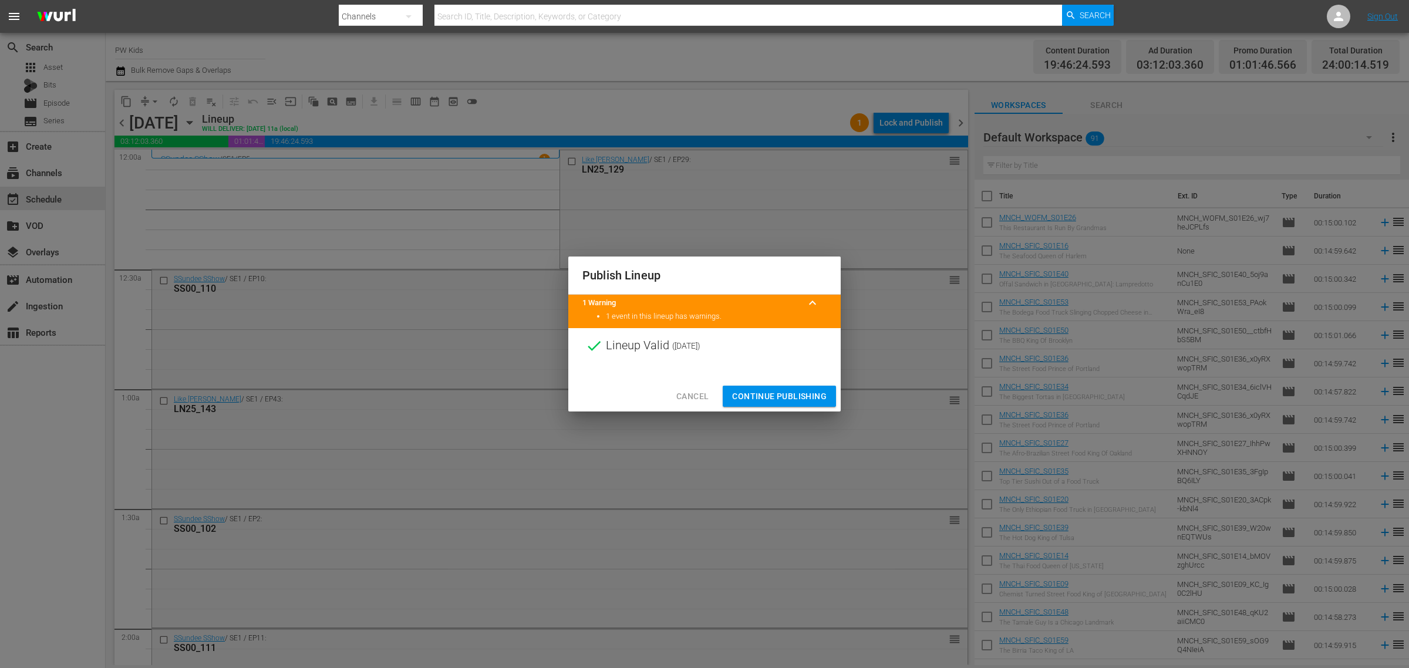
click at [781, 386] on button "Continue Publishing" at bounding box center [779, 397] width 113 height 22
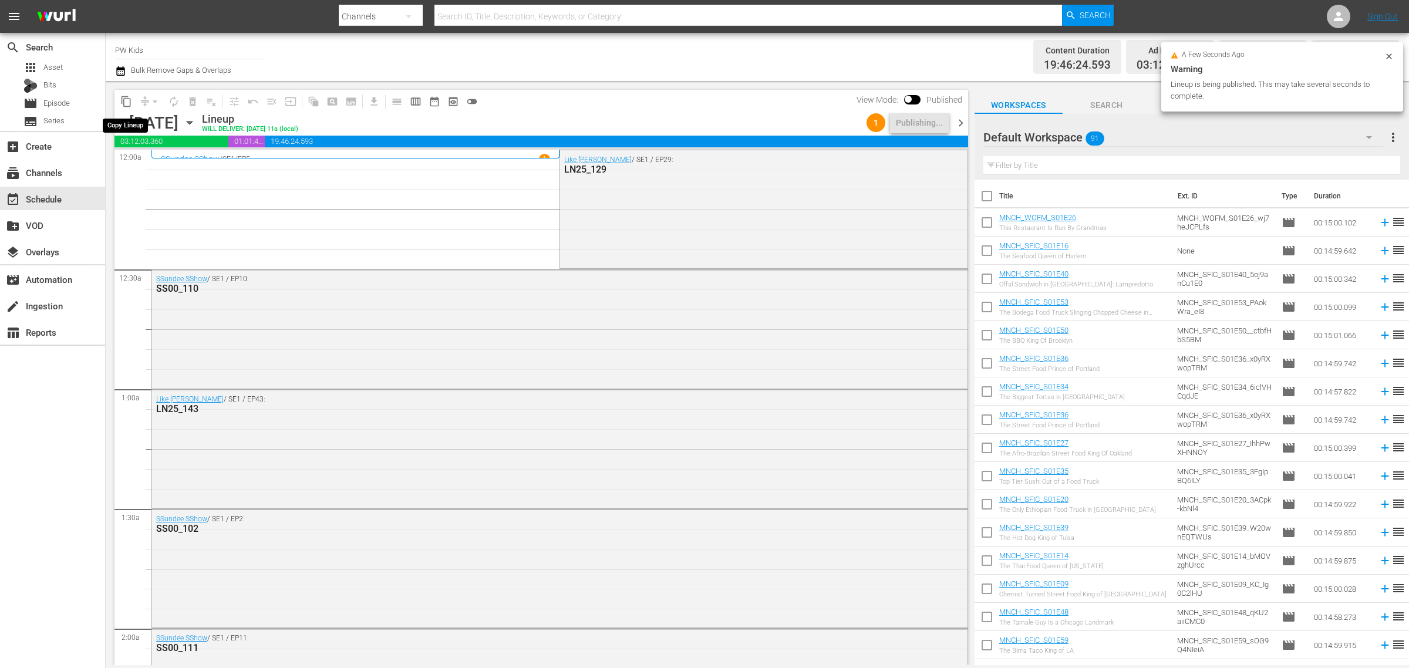
click at [125, 96] on span "content_copy" at bounding box center [126, 102] width 12 height 12
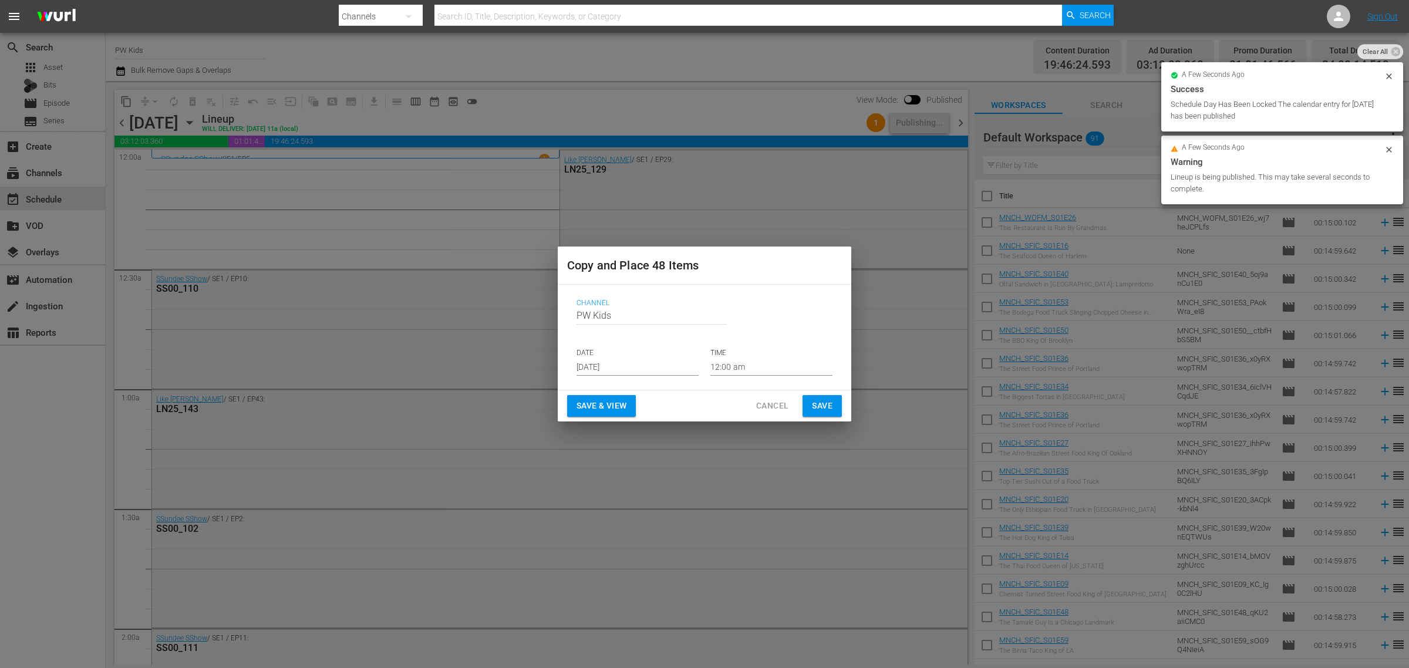
click at [615, 369] on input "[DATE]" at bounding box center [638, 367] width 122 height 18
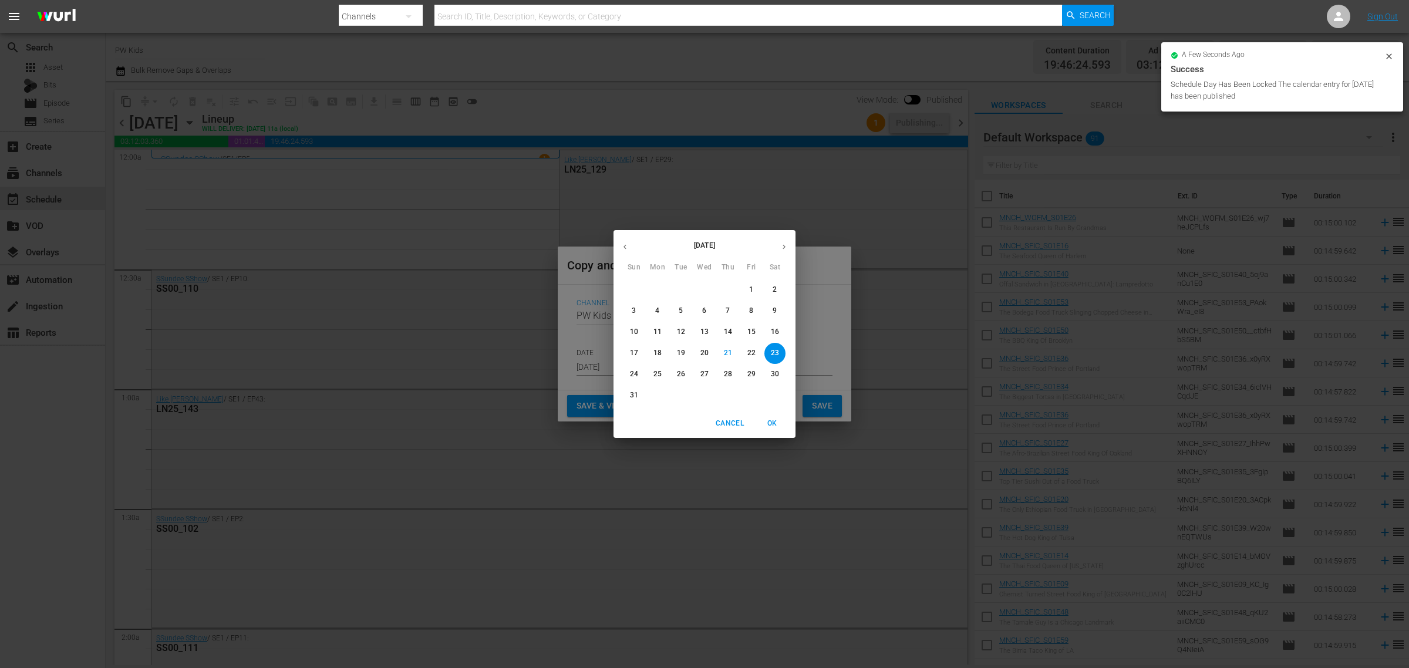
click at [782, 240] on button "button" at bounding box center [784, 246] width 23 height 23
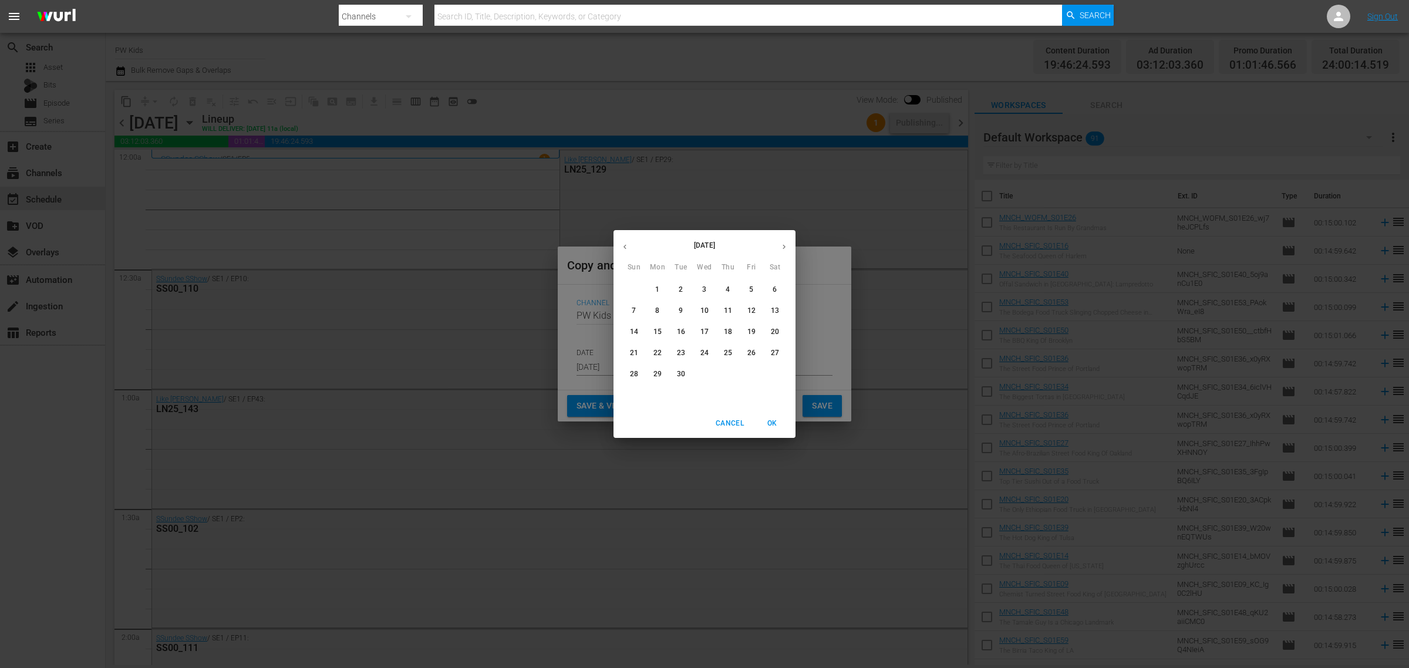
click at [635, 355] on p "21" at bounding box center [634, 353] width 8 height 10
type input "Sep 21st 2025"
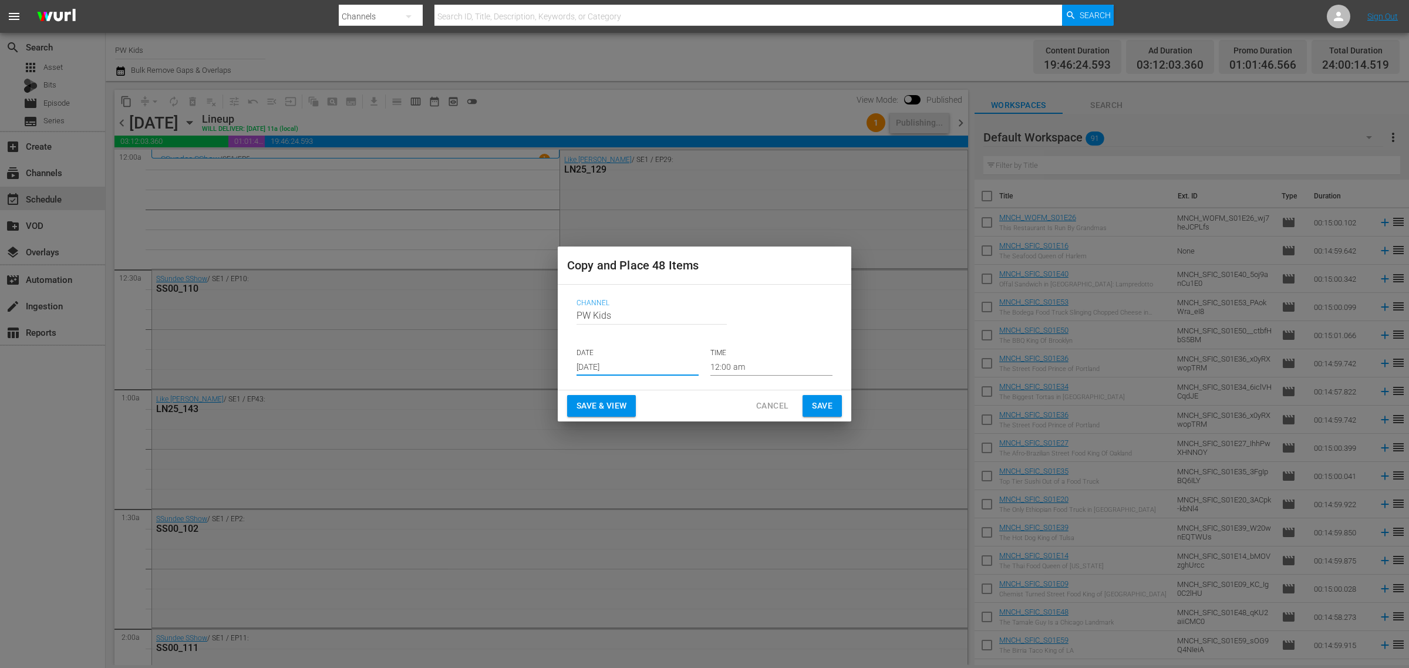
click at [589, 408] on span "Save & View" at bounding box center [602, 406] width 50 height 15
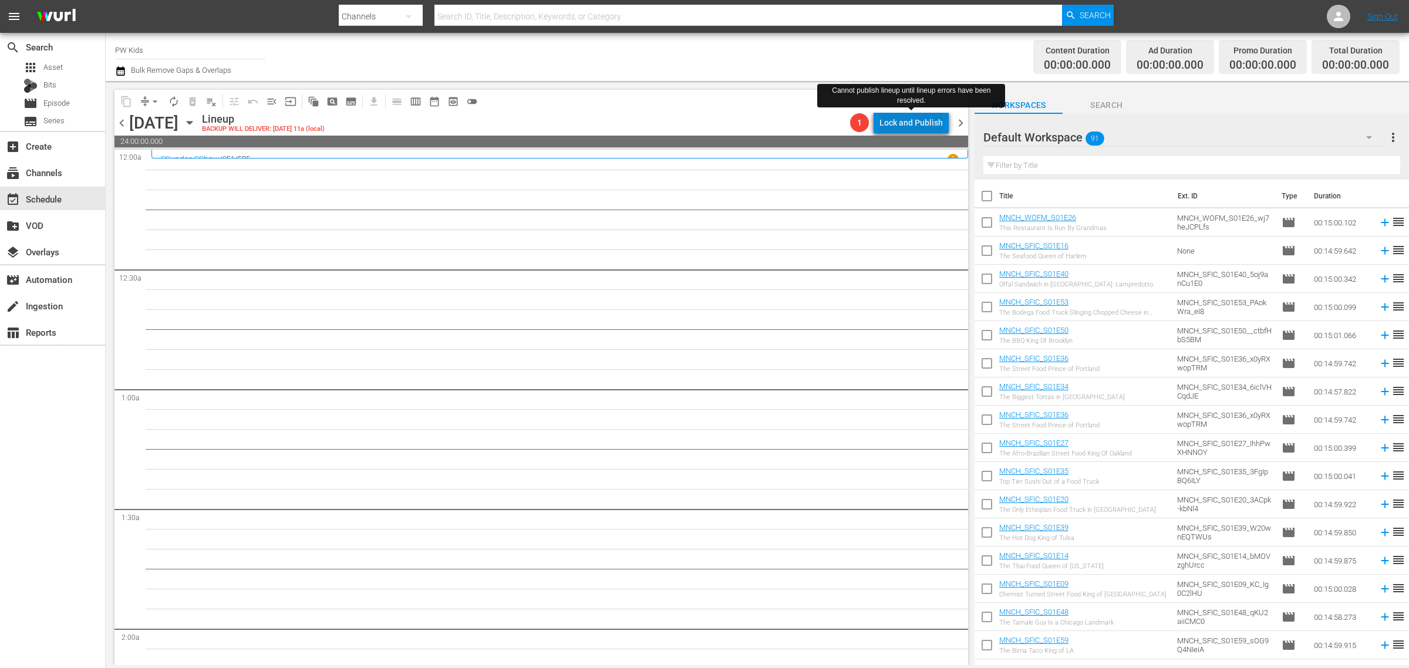
click at [923, 127] on div "Lock and Publish" at bounding box center [910, 122] width 63 height 21
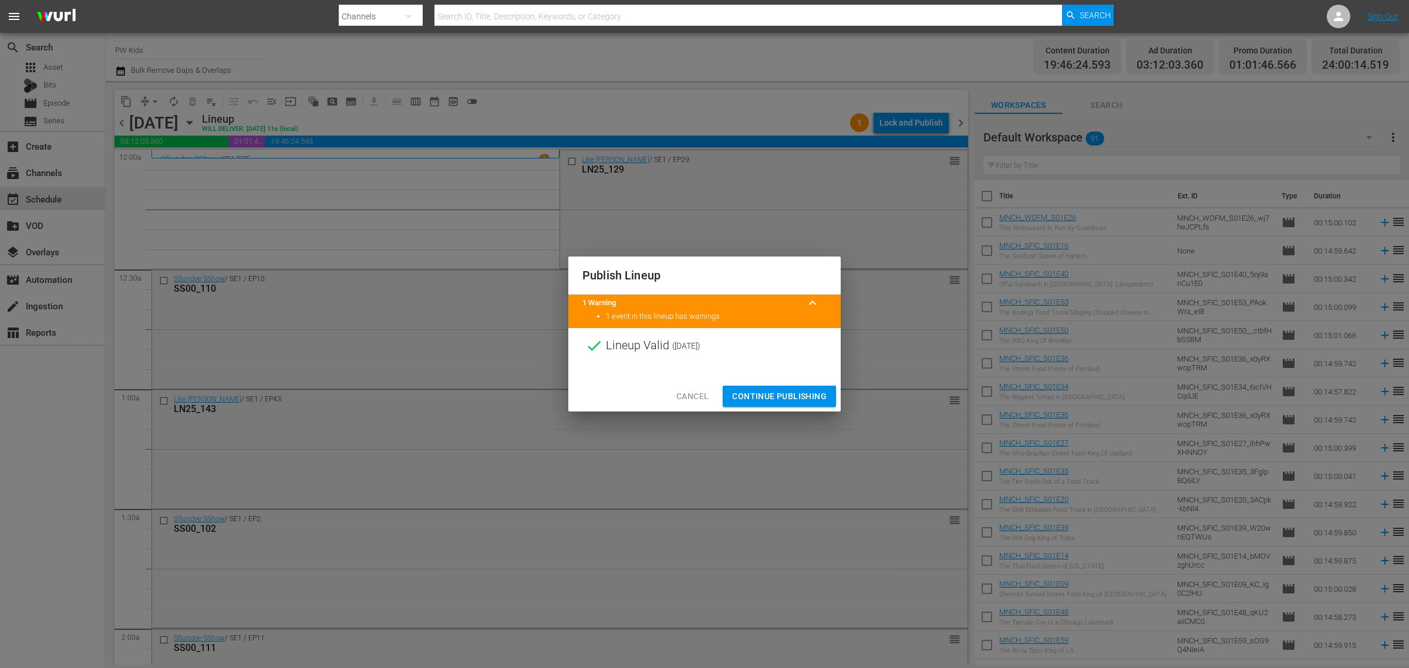
click at [787, 395] on span "Continue Publishing" at bounding box center [779, 396] width 95 height 15
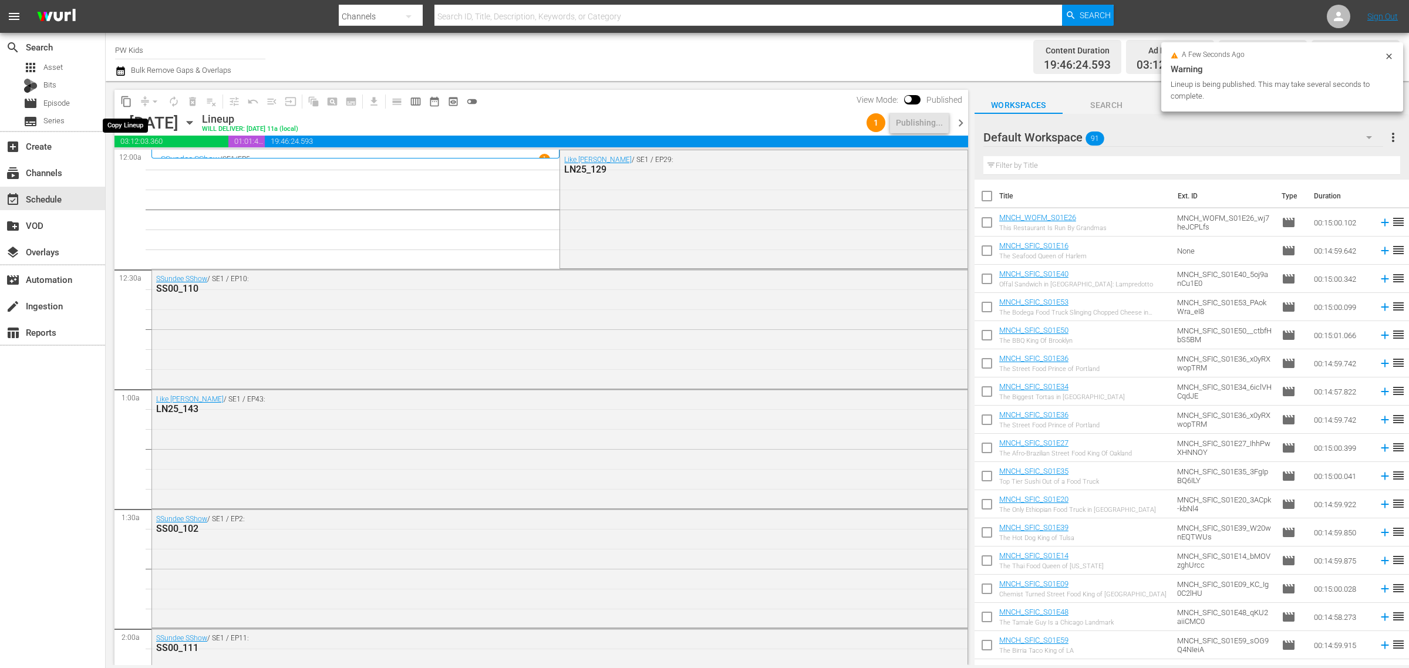
click at [130, 100] on span "content_copy" at bounding box center [126, 102] width 12 height 12
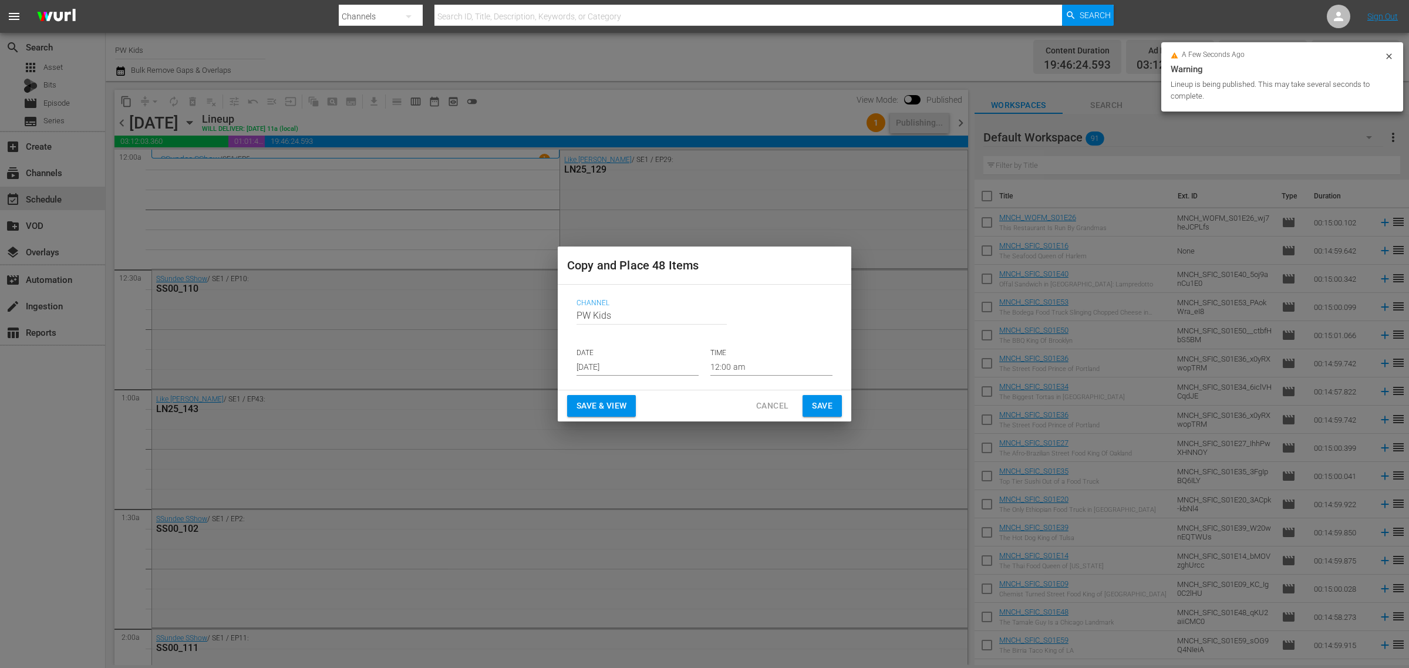
click at [604, 370] on input "[DATE]" at bounding box center [638, 367] width 122 height 18
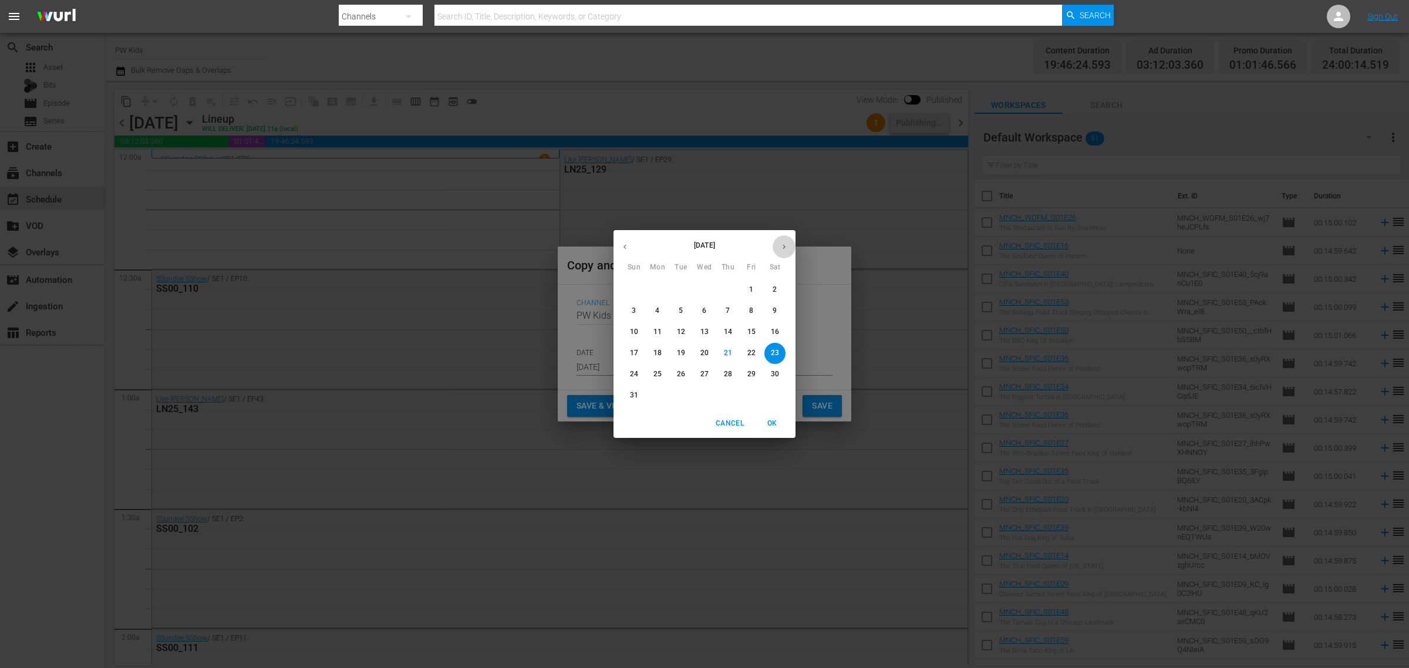
click at [790, 244] on button "button" at bounding box center [784, 246] width 23 height 23
click at [660, 377] on p "29" at bounding box center [657, 374] width 8 height 10
type input "Sep 29th 2025"
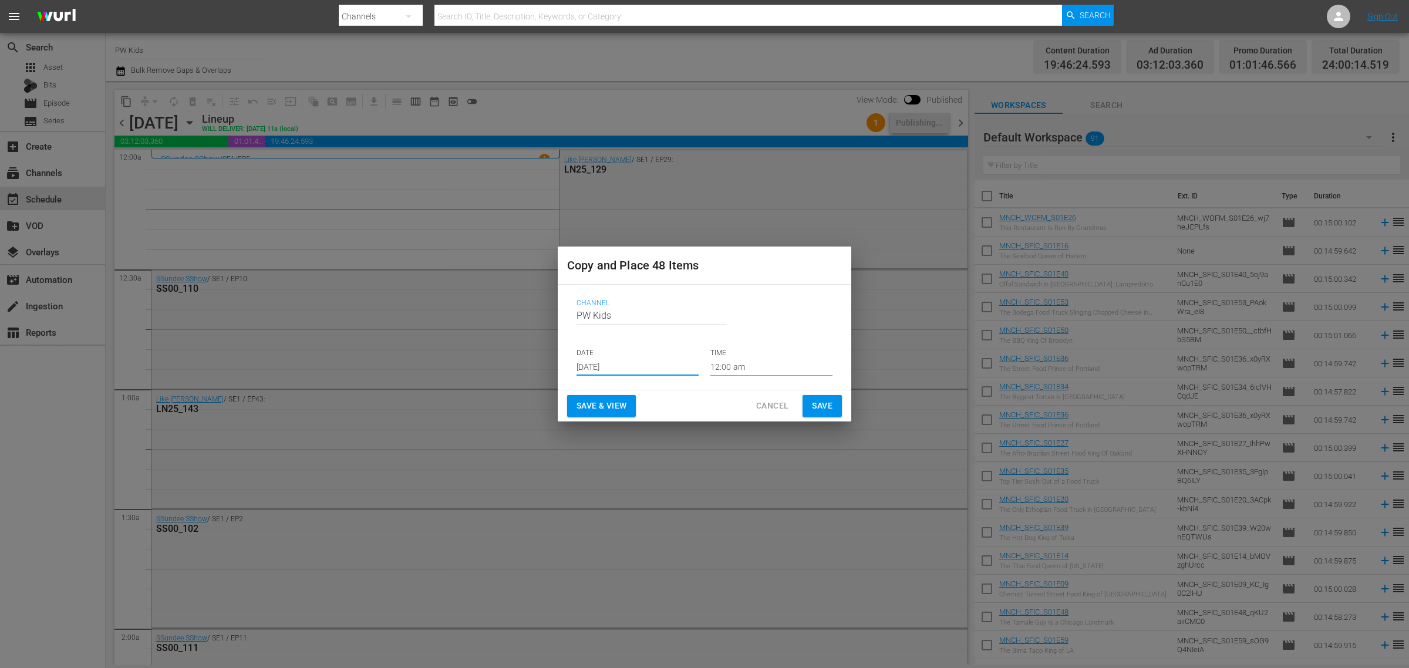
click at [598, 399] on span "Save & View" at bounding box center [602, 406] width 50 height 15
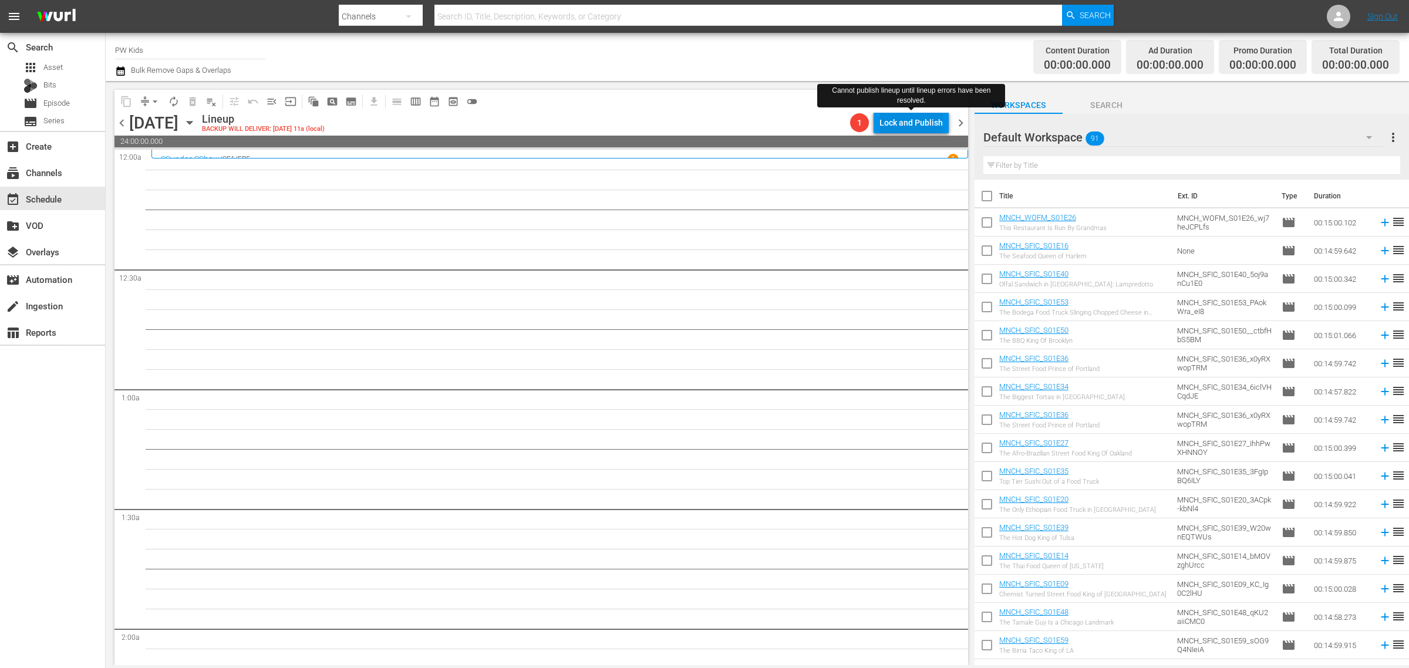
click at [925, 127] on div "Lock and Publish" at bounding box center [910, 122] width 63 height 21
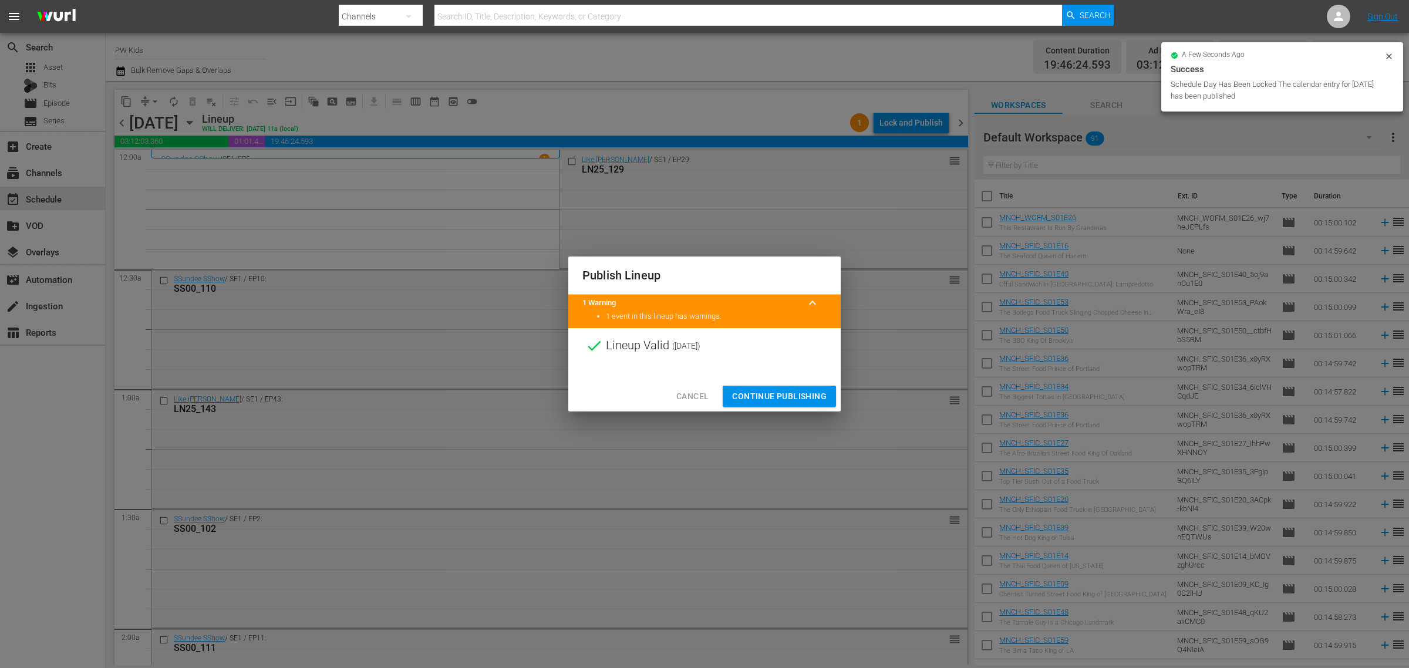
drag, startPoint x: 793, startPoint y: 392, endPoint x: 248, endPoint y: 274, distance: 557.4
click at [793, 392] on span "Continue Publishing" at bounding box center [779, 396] width 95 height 15
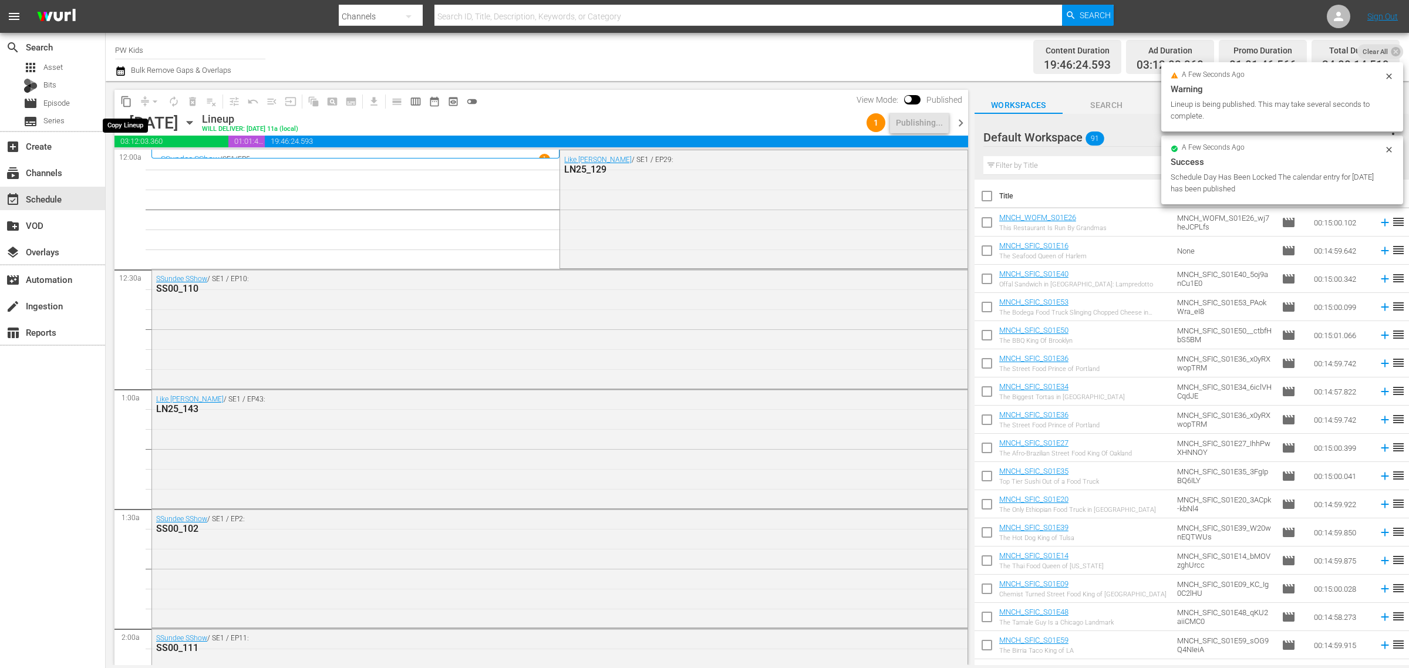
click at [129, 106] on span "content_copy" at bounding box center [126, 102] width 12 height 12
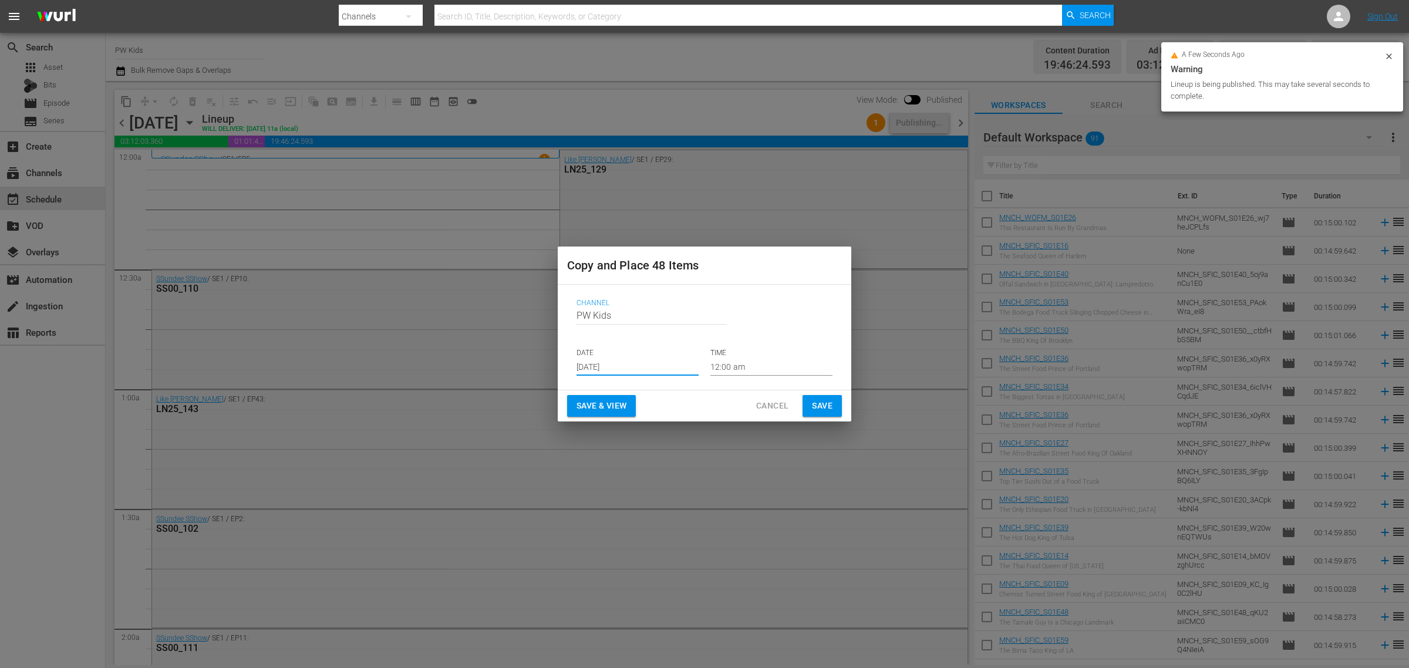
click at [605, 360] on input "[DATE]" at bounding box center [638, 367] width 122 height 18
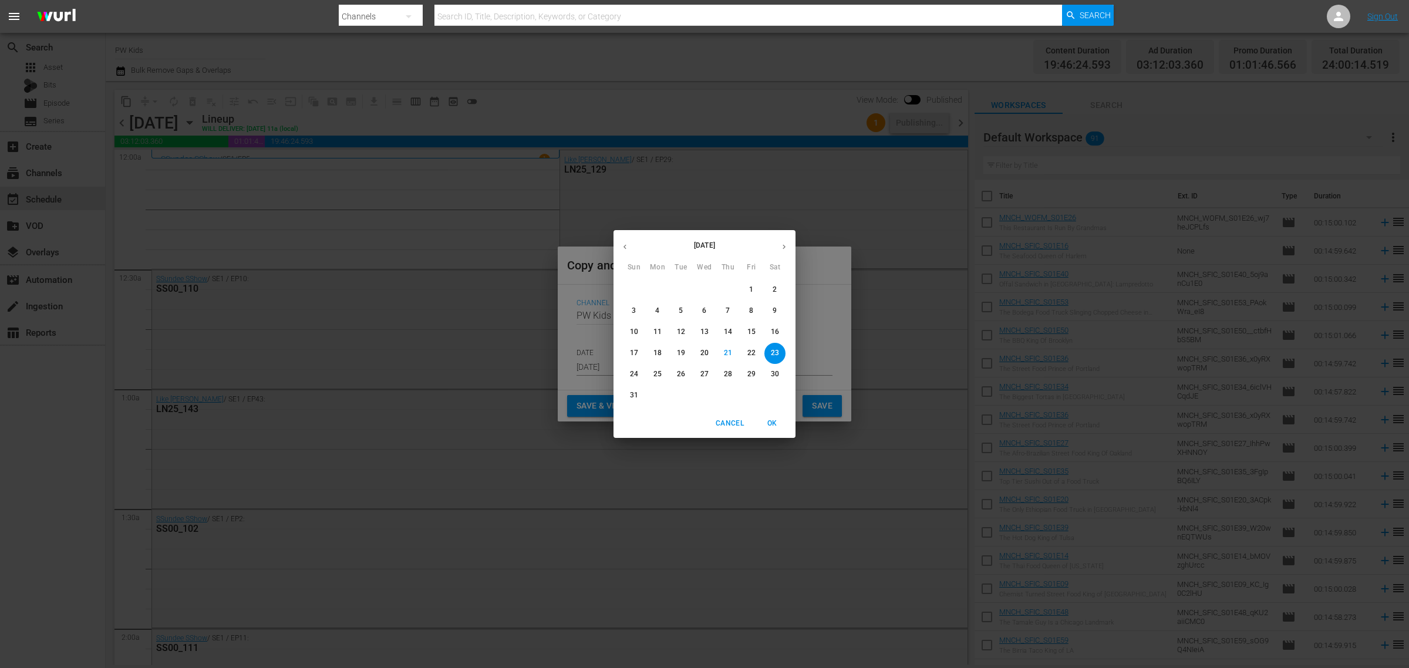
click at [781, 244] on icon "button" at bounding box center [784, 246] width 9 height 9
click at [636, 310] on span "5" at bounding box center [633, 311] width 21 height 10
type input "Oct 5th 2025"
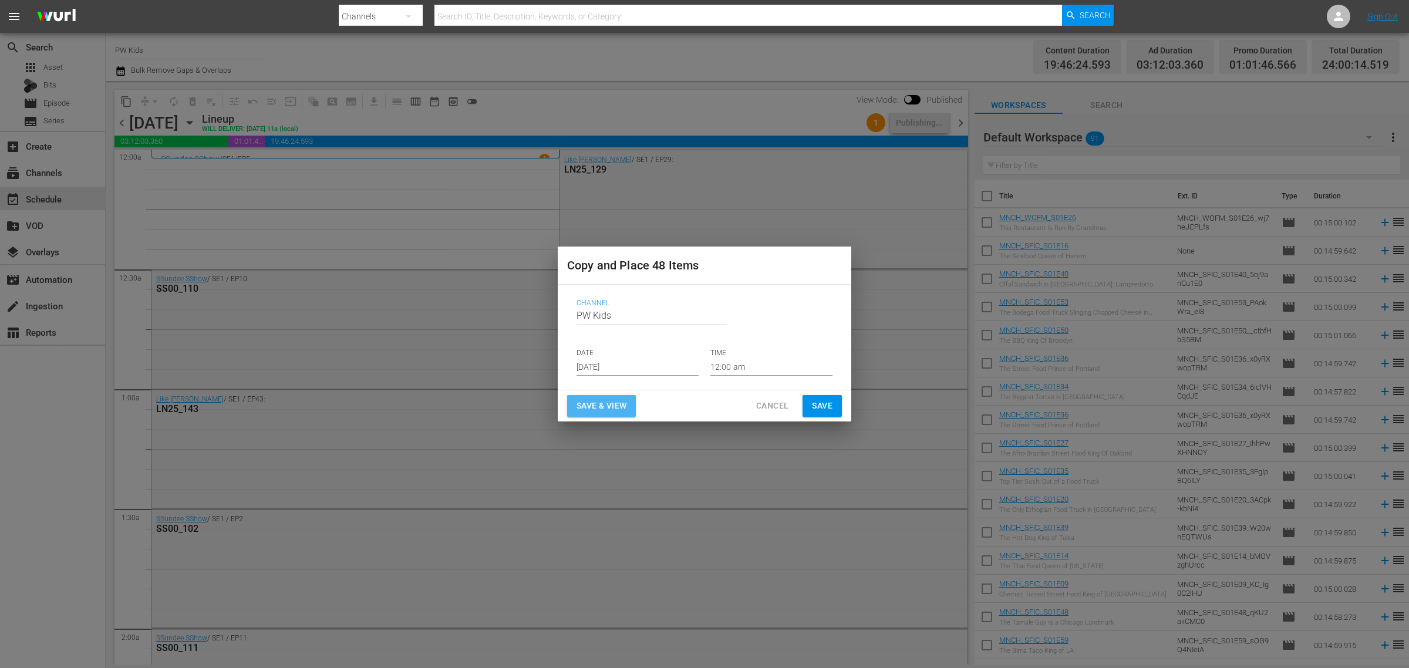
click at [602, 405] on span "Save & View" at bounding box center [602, 406] width 50 height 15
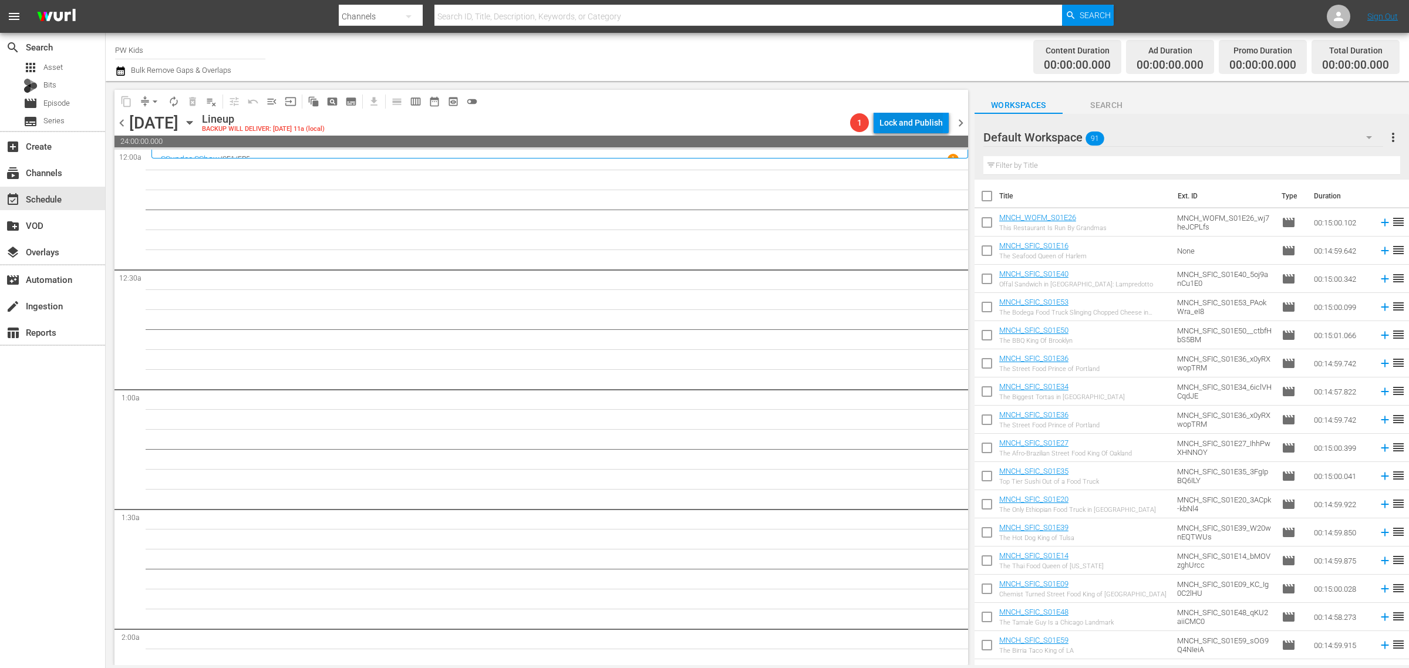
click at [923, 127] on div "Lock and Publish" at bounding box center [910, 122] width 63 height 21
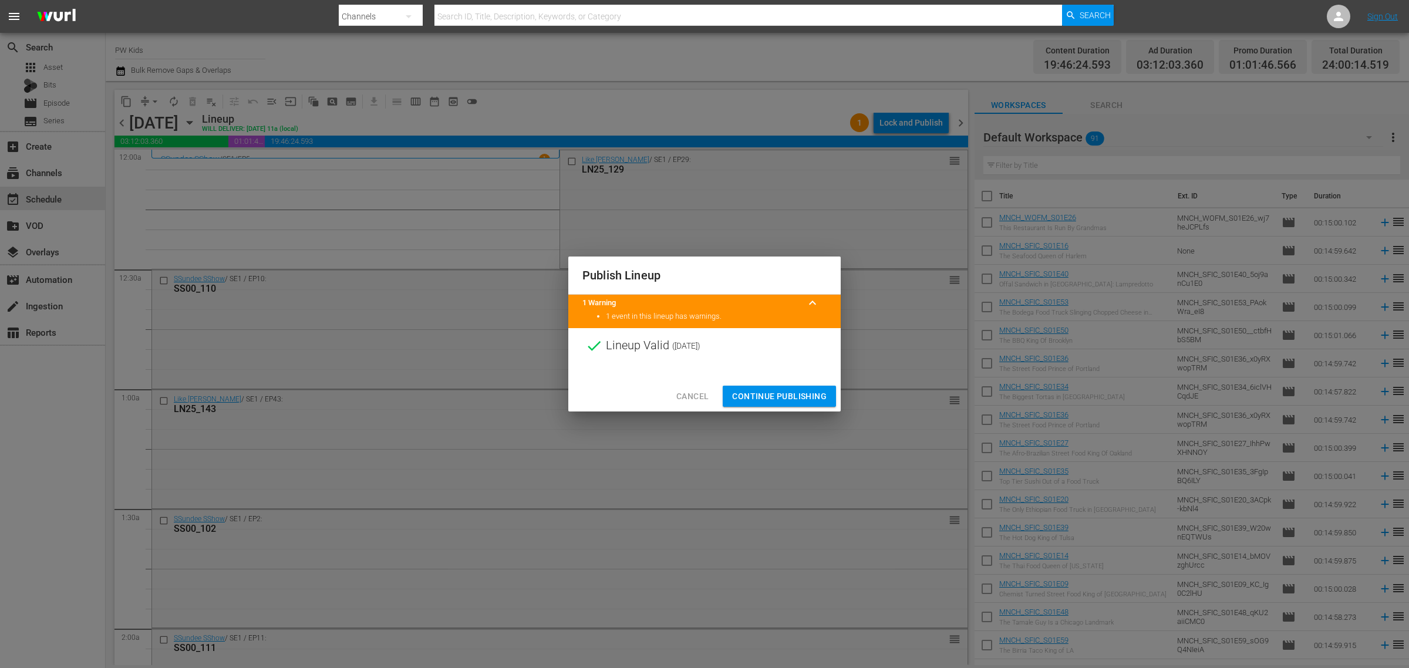
click at [773, 397] on span "Continue Publishing" at bounding box center [779, 396] width 95 height 15
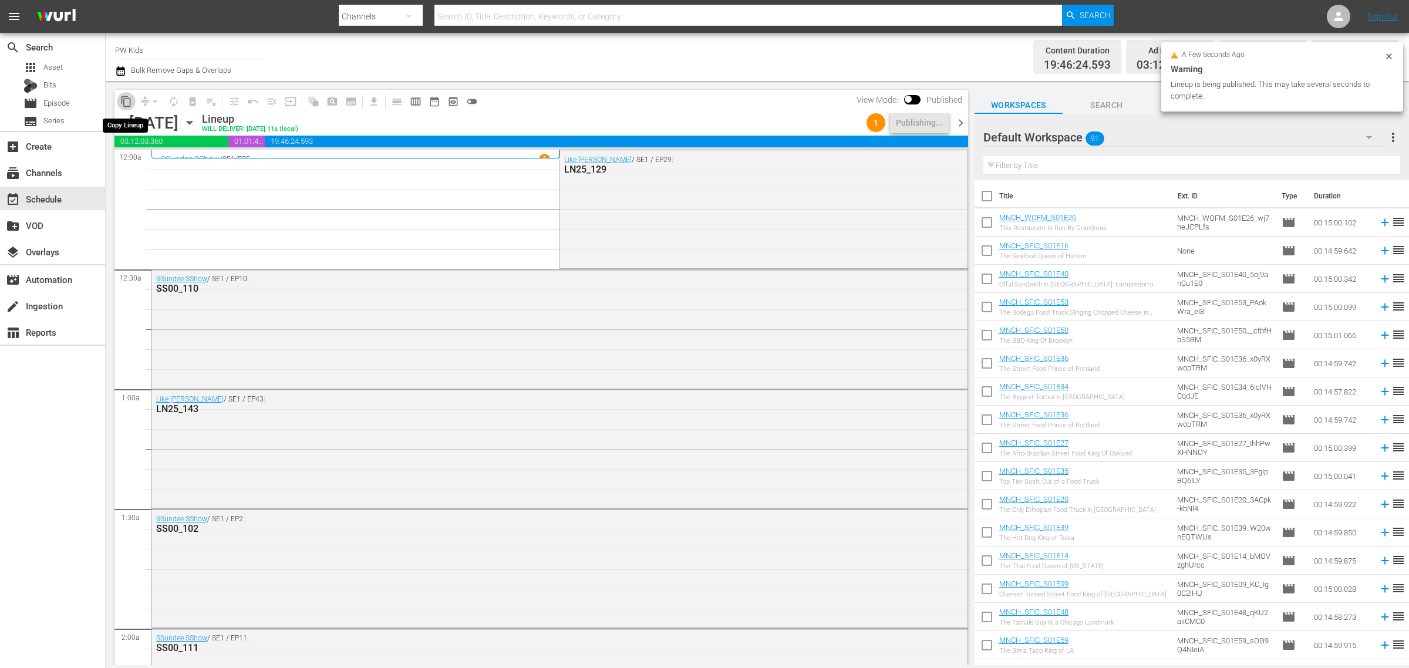
click at [122, 101] on span "content_copy" at bounding box center [126, 102] width 12 height 12
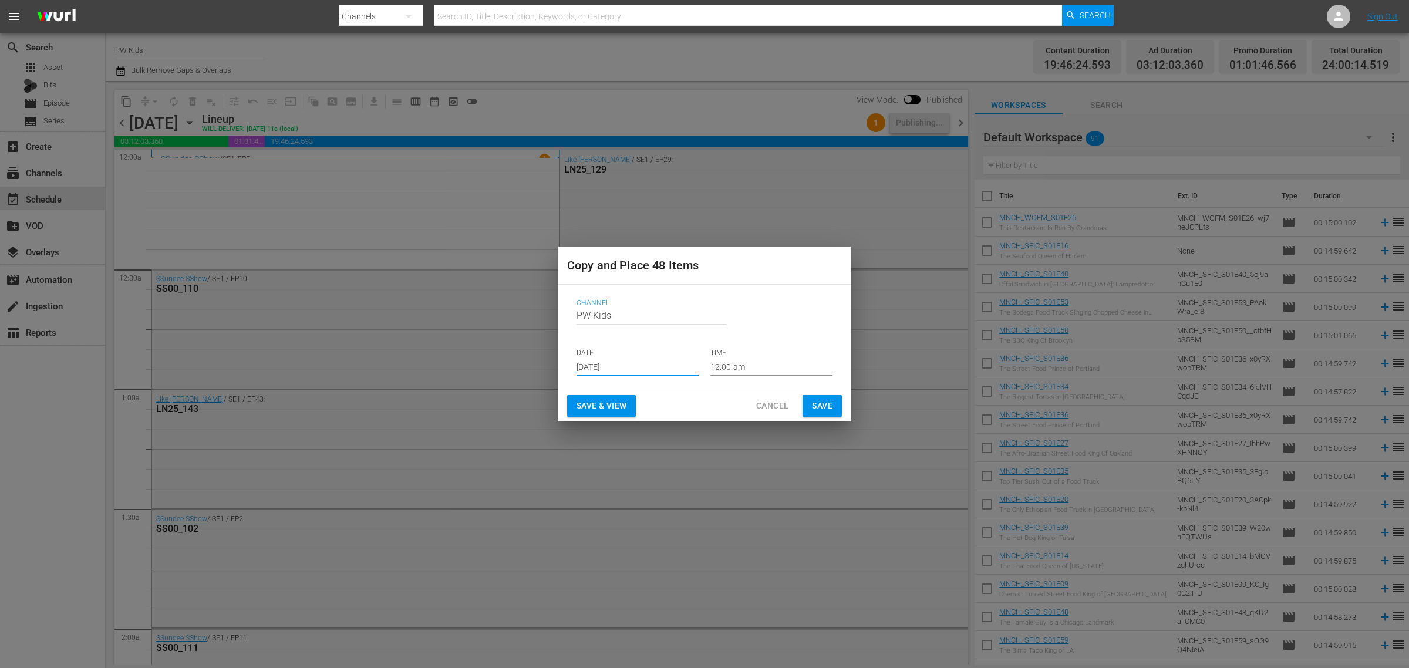
click at [606, 363] on input "[DATE]" at bounding box center [638, 367] width 122 height 18
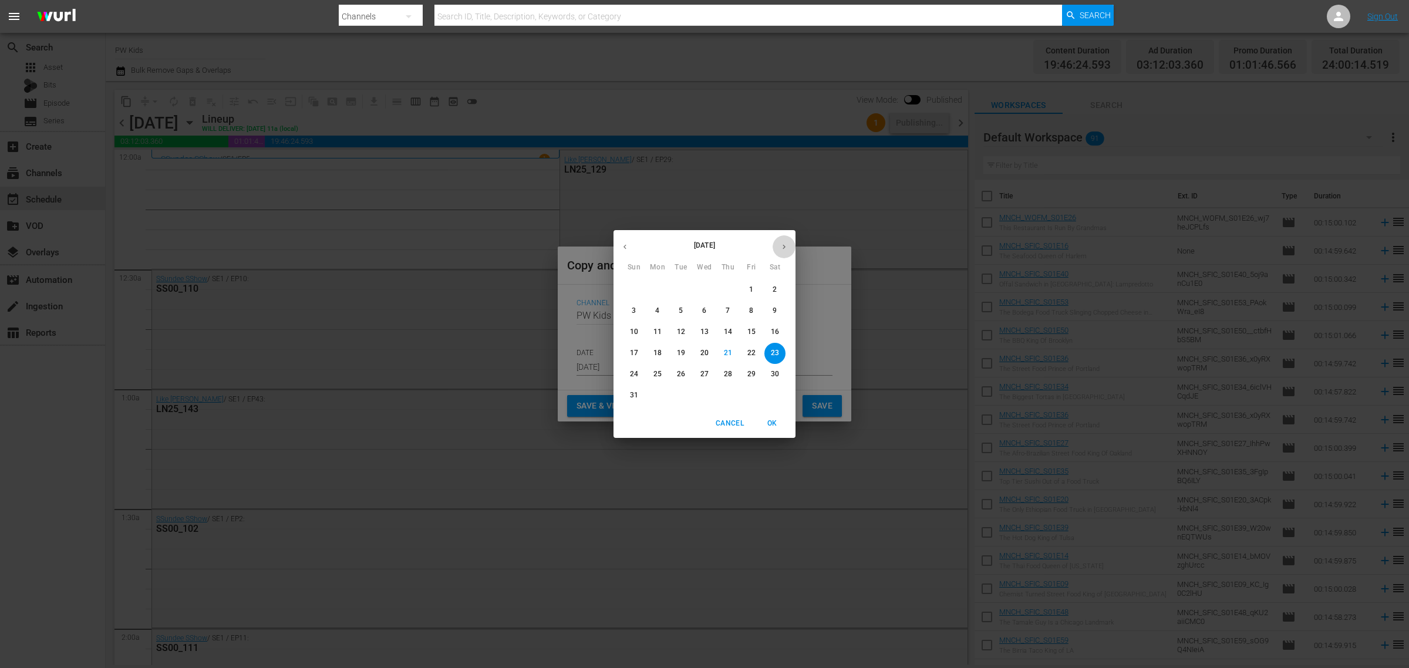
click at [784, 244] on icon "button" at bounding box center [784, 246] width 9 height 9
click at [656, 330] on p "13" at bounding box center [657, 332] width 8 height 10
type input "Oct 13th 2025"
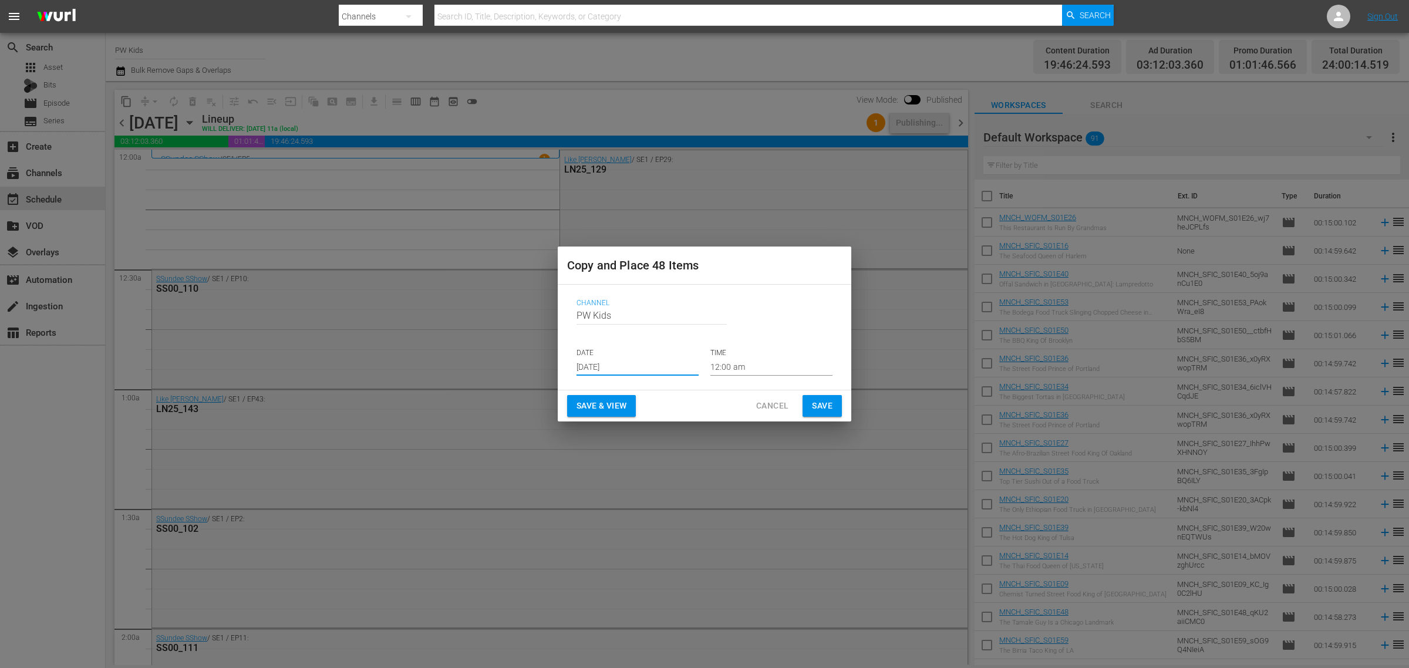
click at [597, 405] on span "Save & View" at bounding box center [602, 406] width 50 height 15
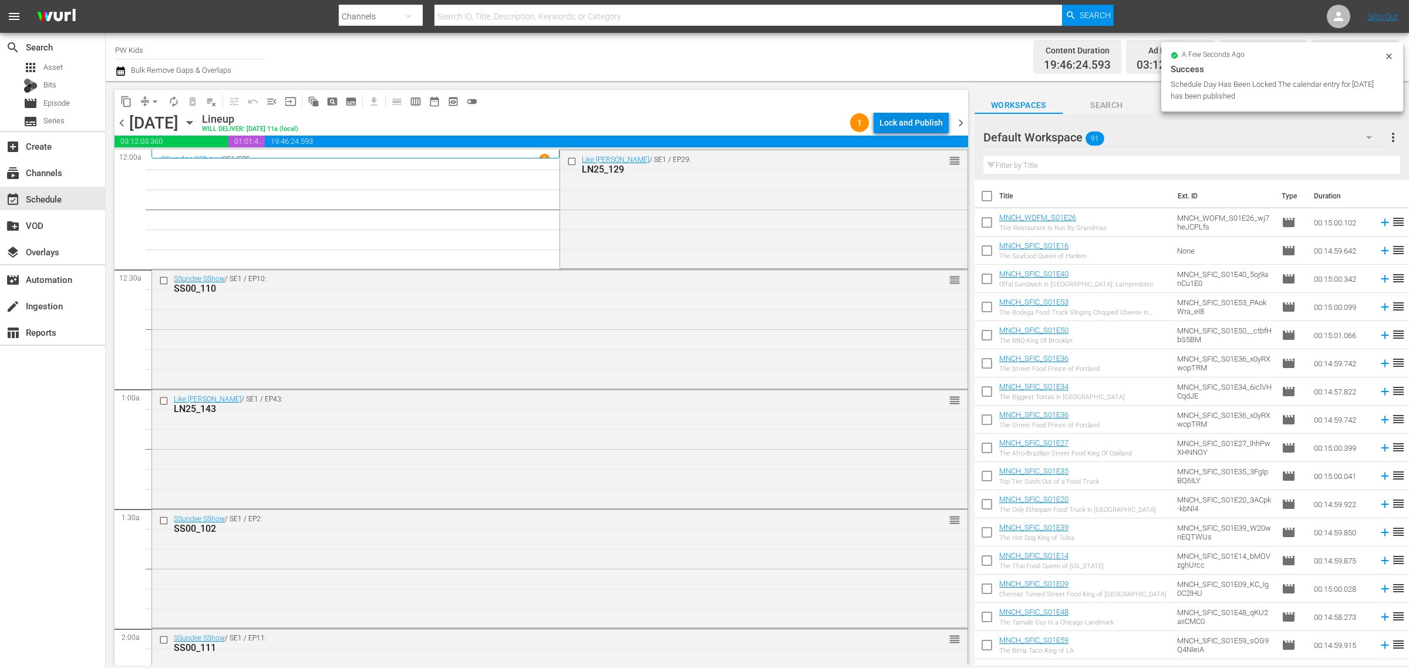
click at [903, 127] on div "Lock and Publish" at bounding box center [910, 122] width 63 height 21
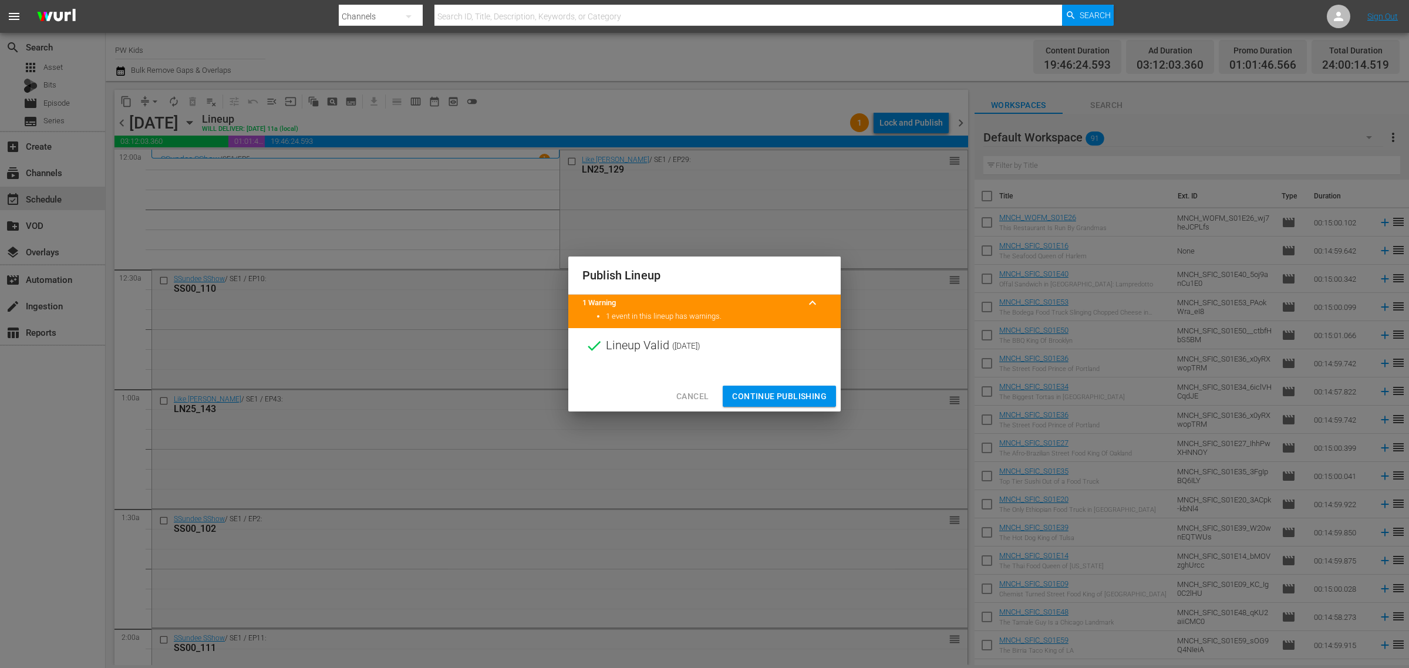
click at [780, 389] on span "Continue Publishing" at bounding box center [779, 396] width 95 height 15
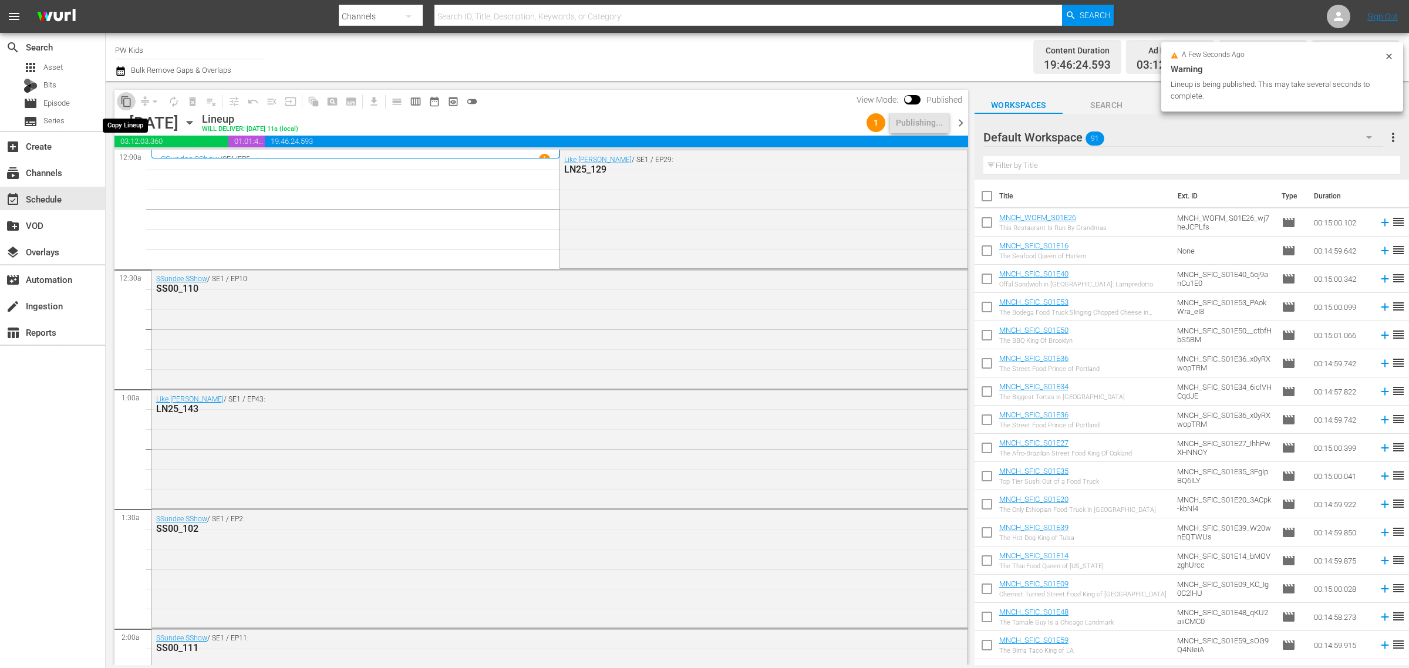
click at [127, 101] on span "content_copy" at bounding box center [126, 102] width 12 height 12
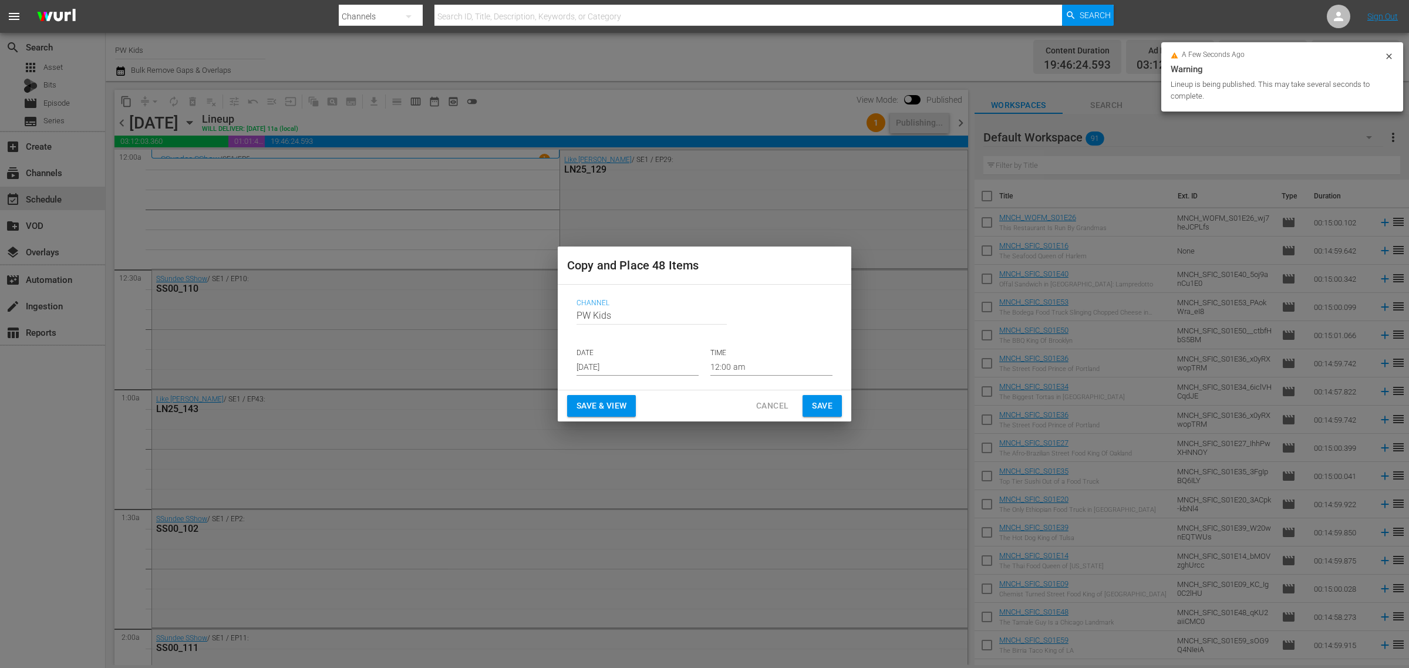
click at [615, 364] on input "[DATE]" at bounding box center [638, 367] width 122 height 18
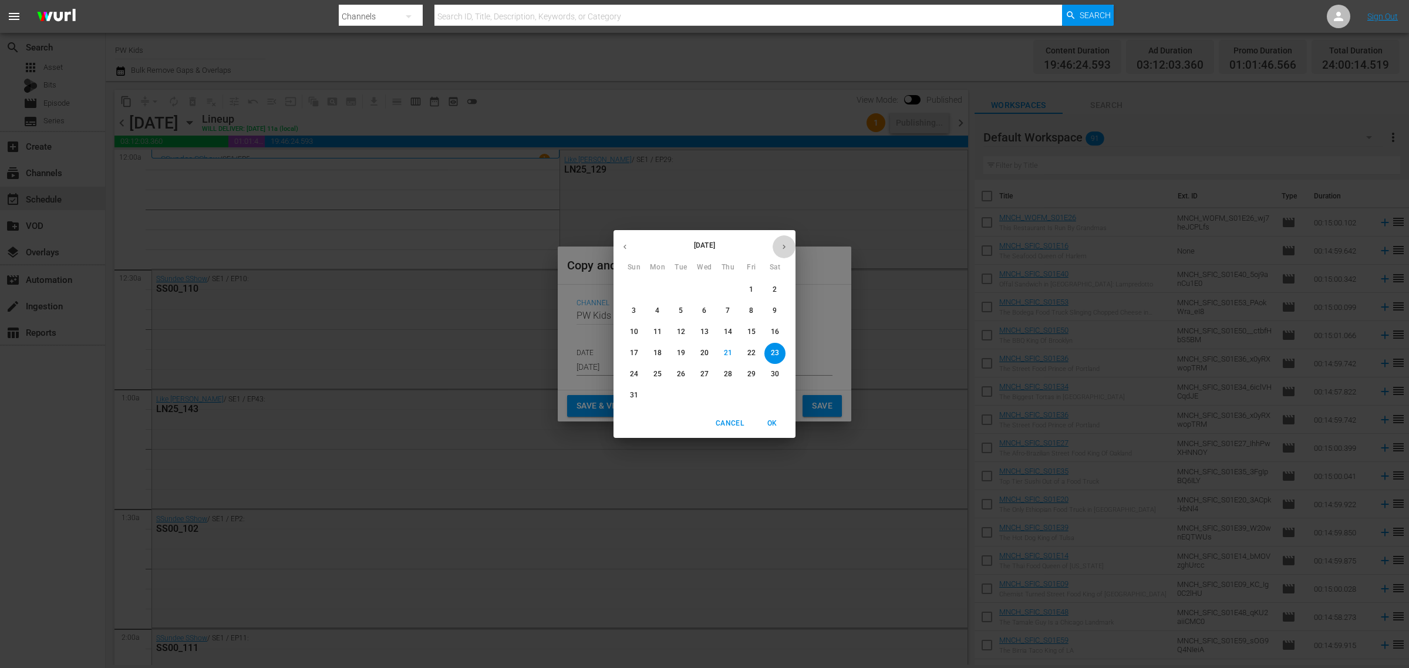
click at [781, 244] on icon "button" at bounding box center [784, 246] width 9 height 9
click at [679, 350] on p "21" at bounding box center [681, 353] width 8 height 10
type input "Oct 21st 2025"
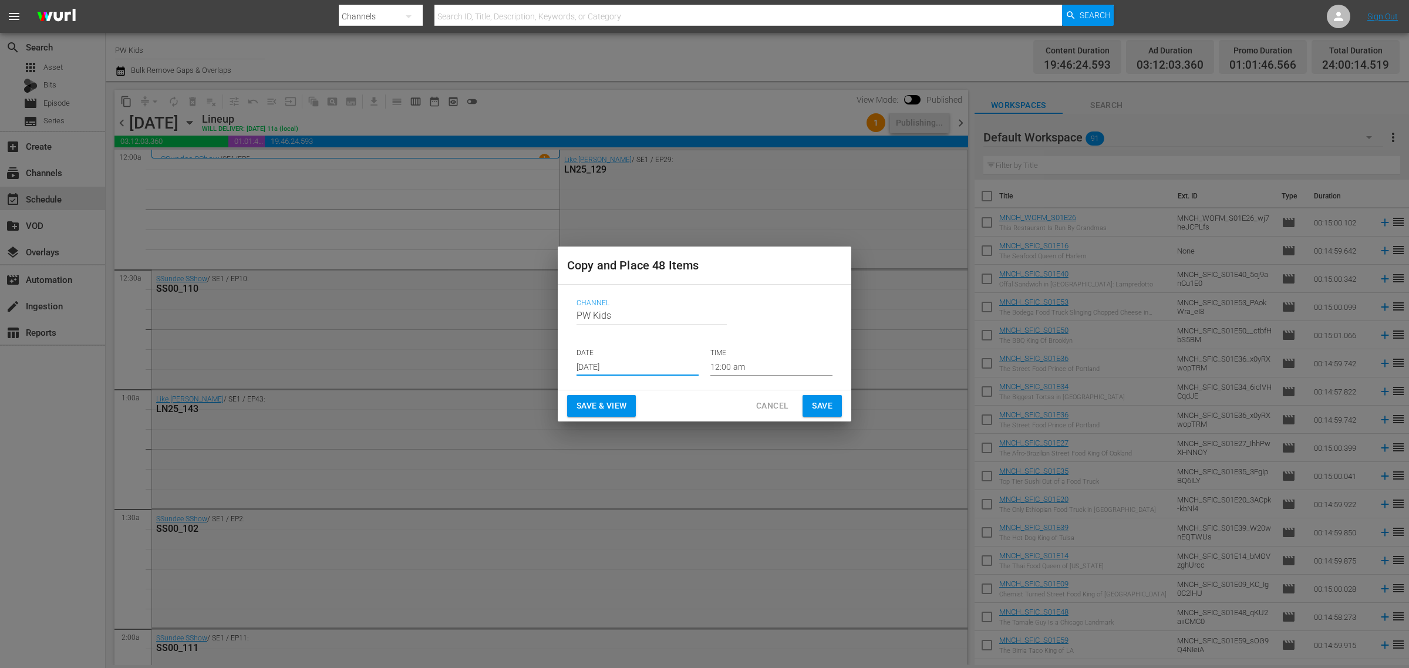
click at [594, 395] on button "Save & View" at bounding box center [601, 406] width 69 height 22
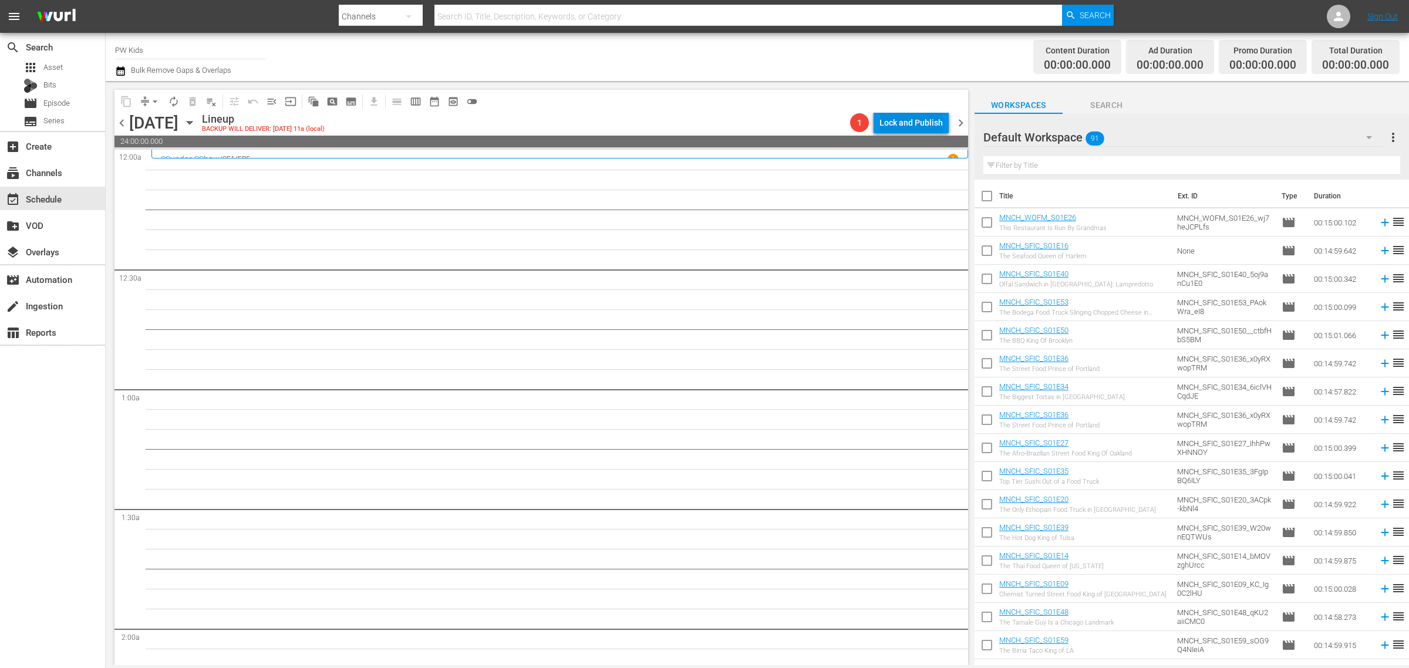
click at [908, 119] on div "Lock and Publish" at bounding box center [910, 122] width 63 height 21
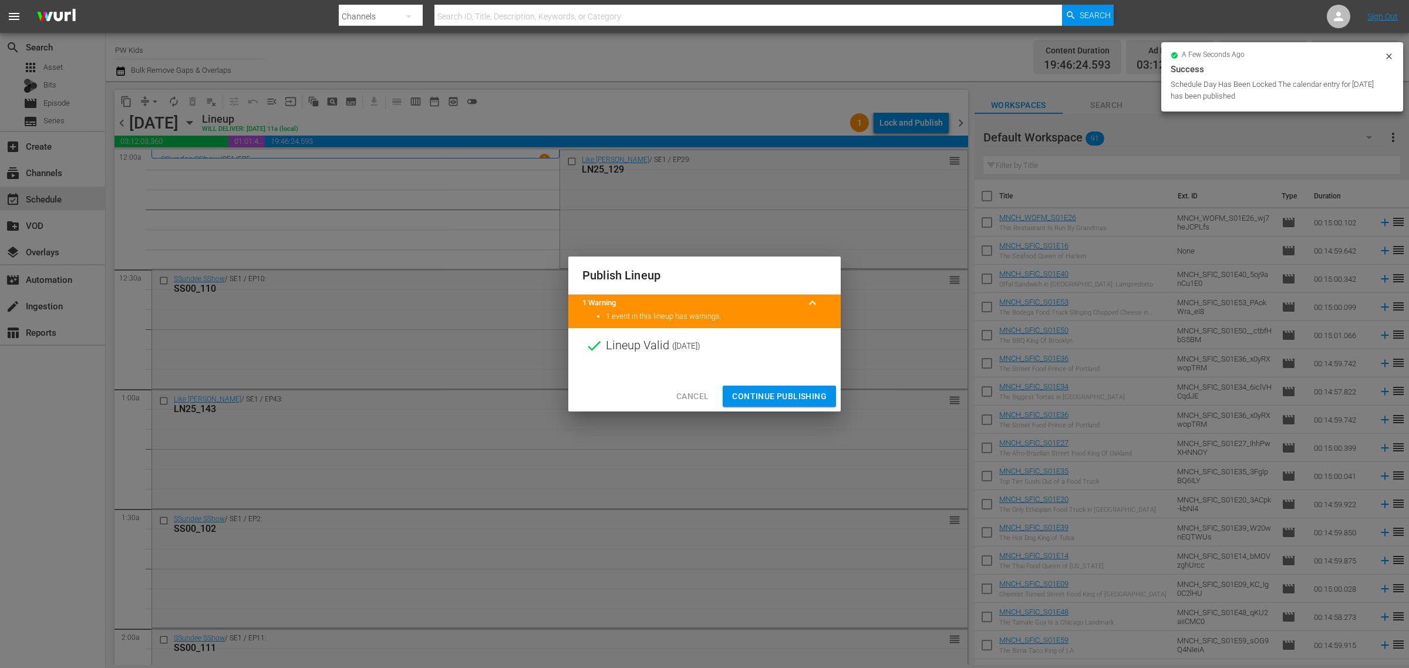
click at [791, 394] on span "Continue Publishing" at bounding box center [779, 396] width 95 height 15
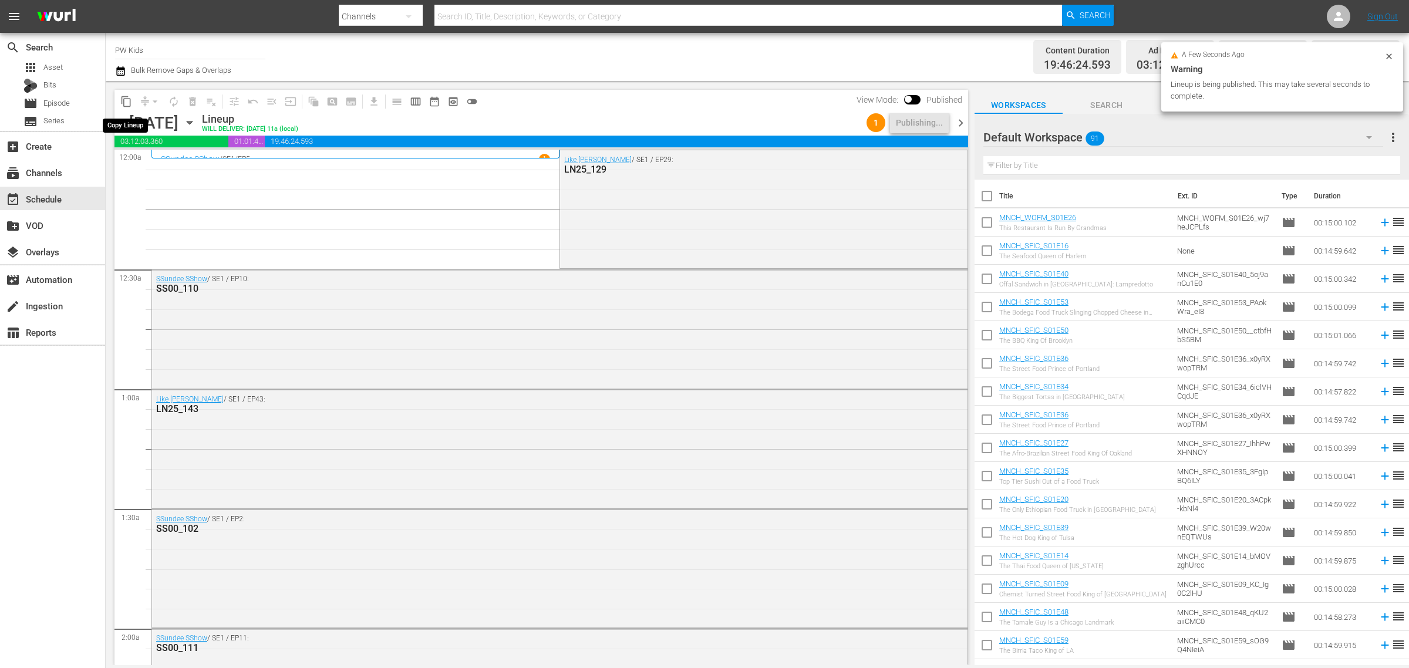
click at [123, 98] on span "content_copy" at bounding box center [126, 102] width 12 height 12
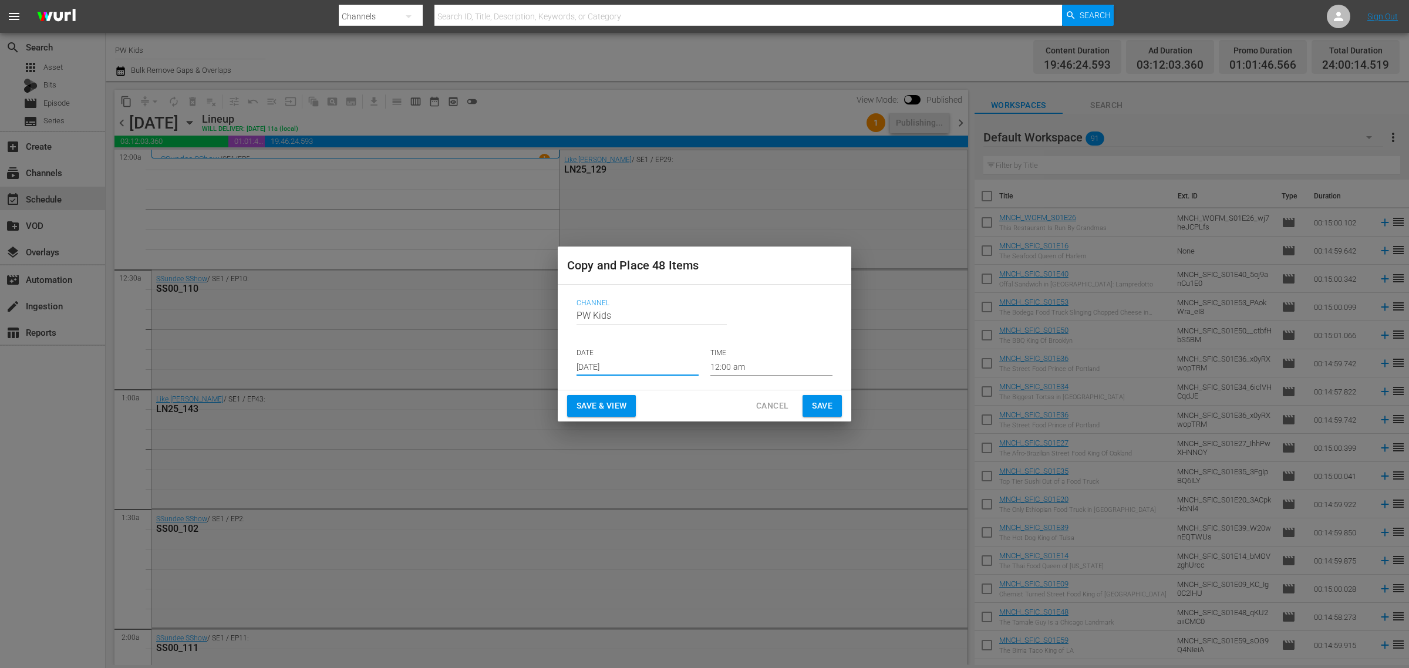
click at [621, 367] on input "[DATE]" at bounding box center [638, 367] width 122 height 18
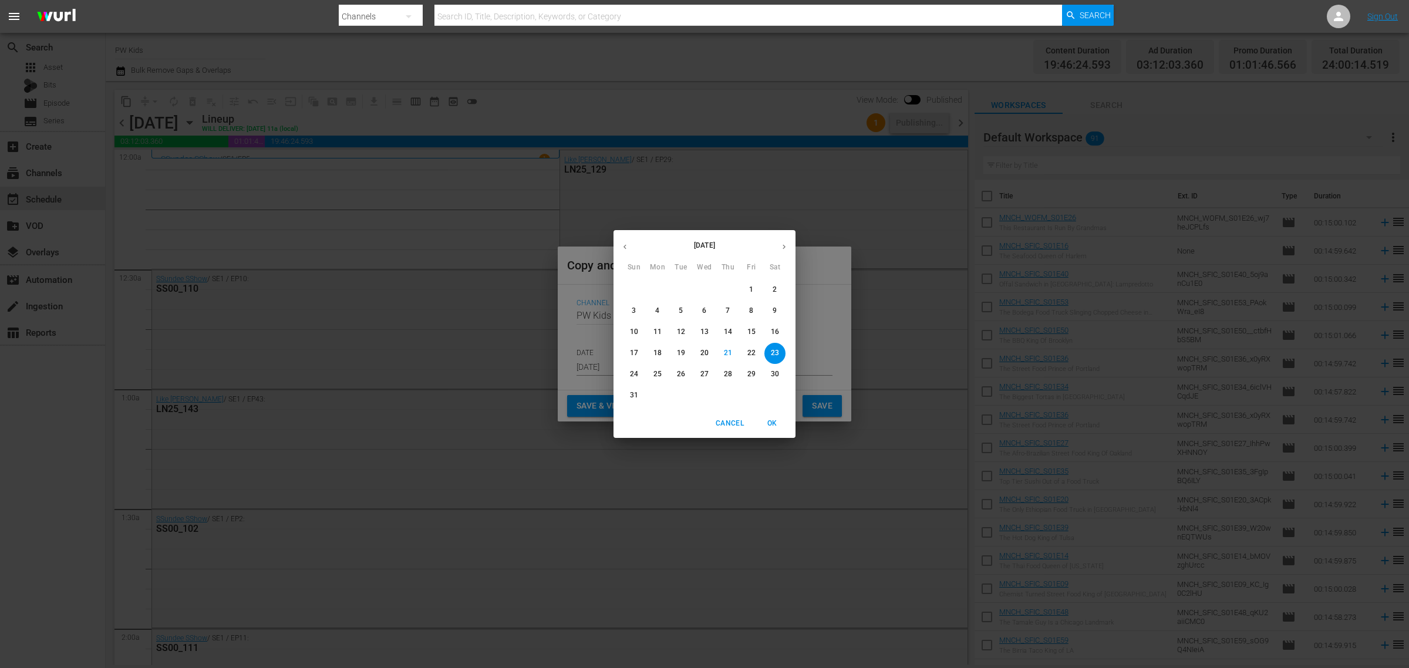
click at [787, 251] on button "button" at bounding box center [784, 246] width 23 height 23
click at [705, 375] on p "29" at bounding box center [704, 374] width 8 height 10
type input "Oct 29th 2025"
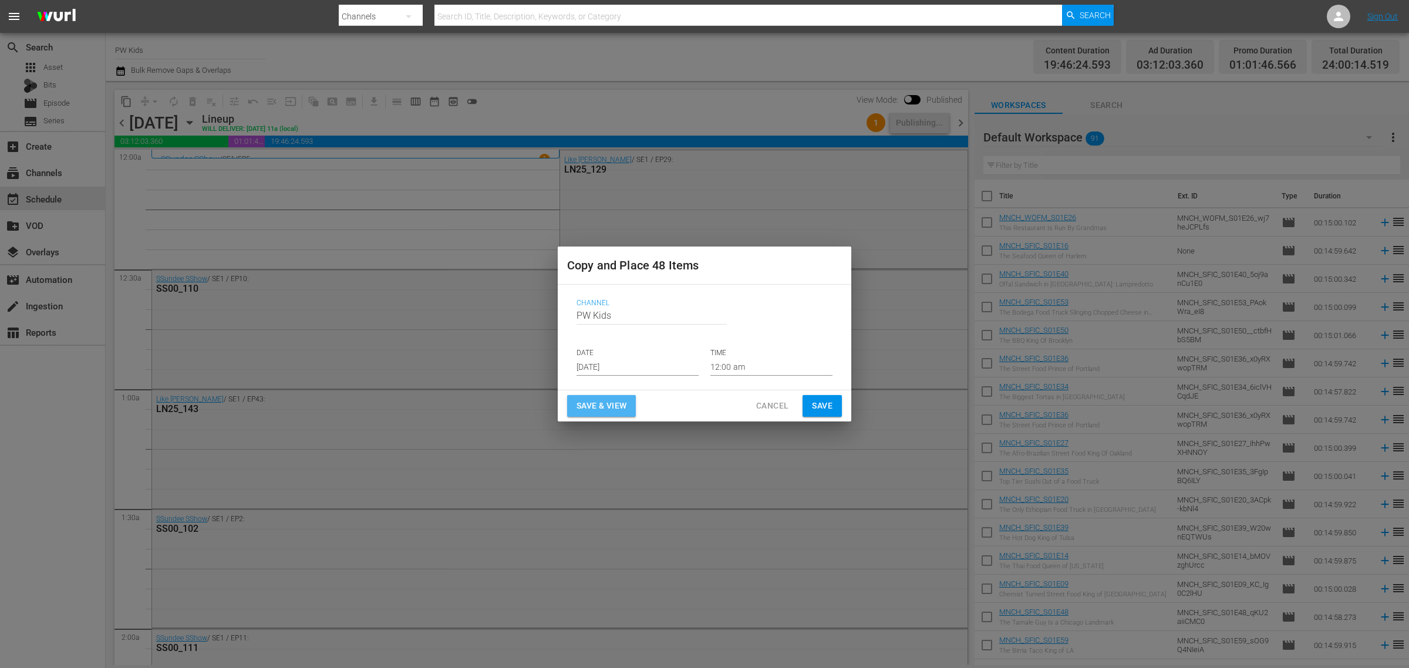
click at [612, 400] on span "Save & View" at bounding box center [602, 406] width 50 height 15
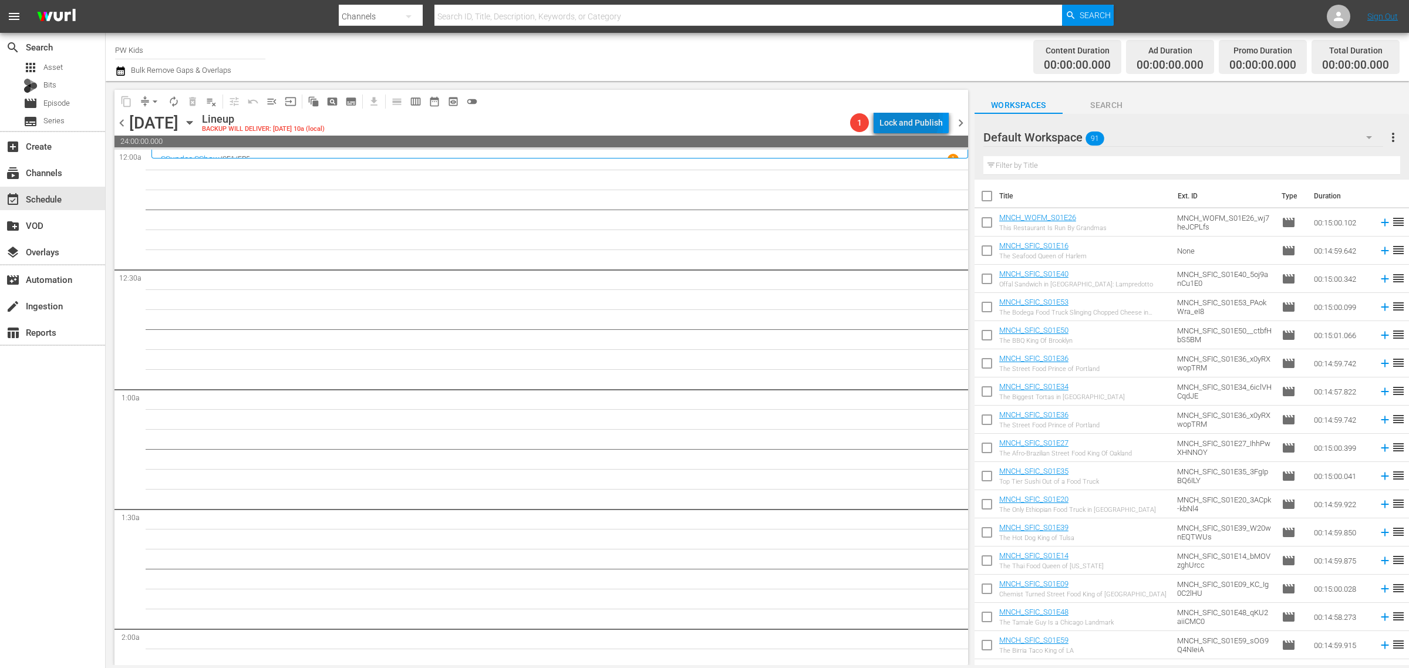
click at [908, 119] on div "Lock and Publish" at bounding box center [910, 122] width 63 height 21
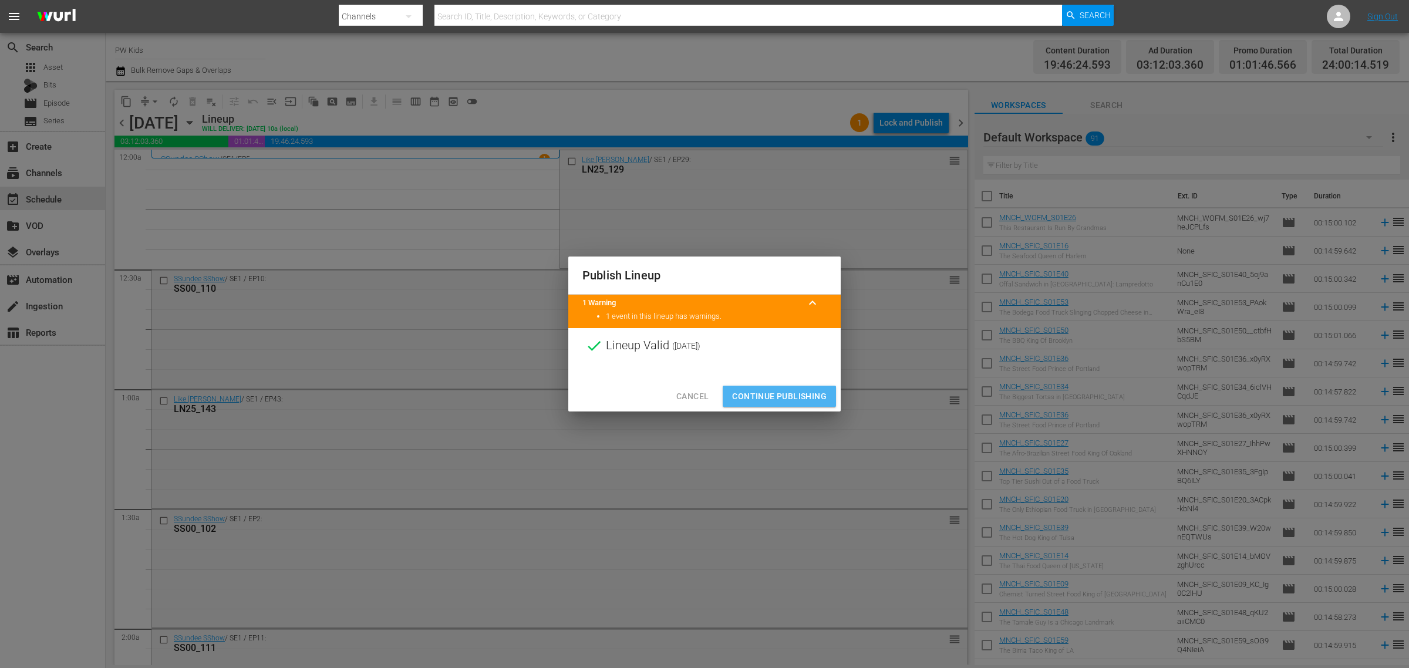
click at [777, 392] on span "Continue Publishing" at bounding box center [779, 396] width 95 height 15
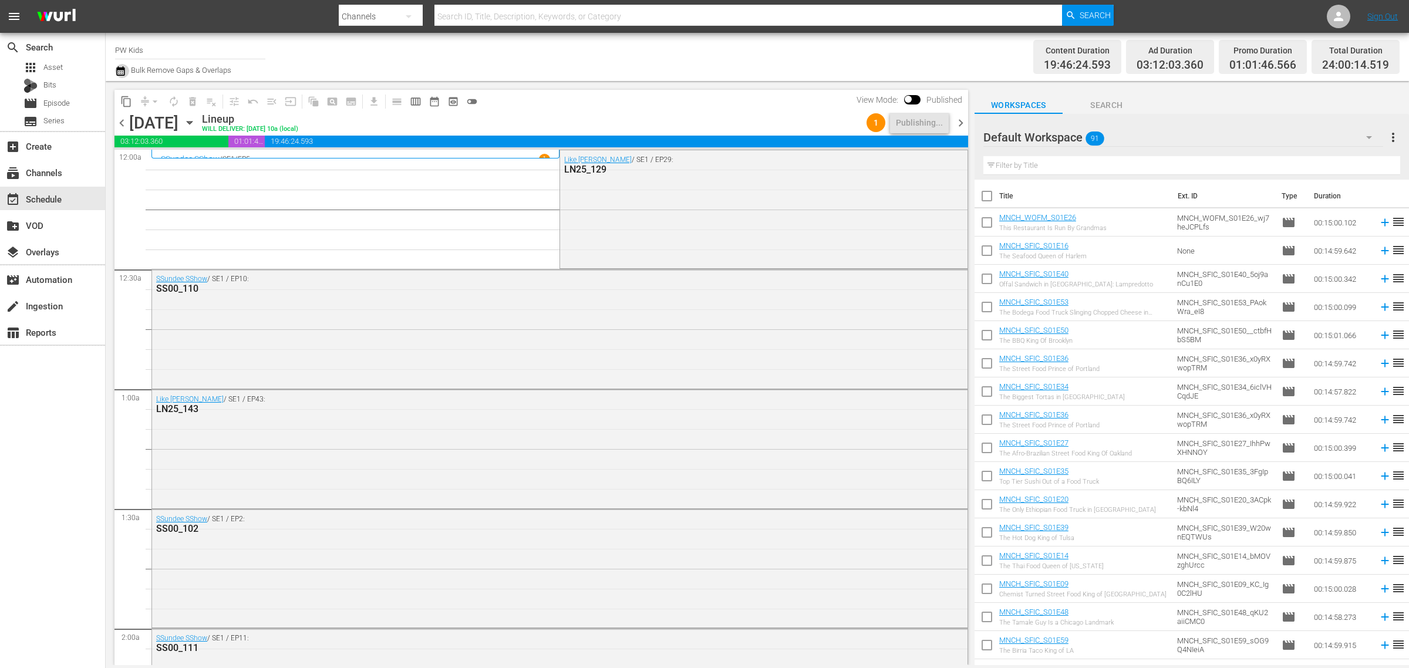
click at [124, 69] on icon "button" at bounding box center [120, 70] width 8 height 9
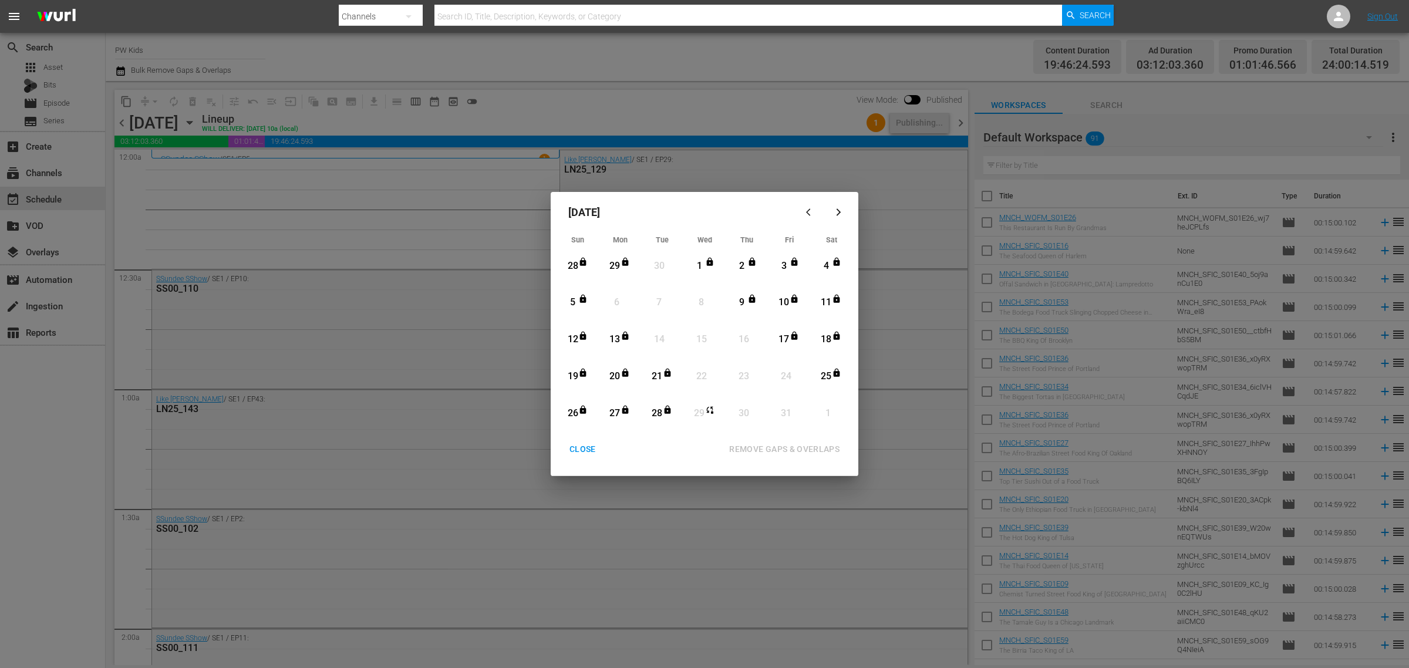
click at [813, 208] on icon "button" at bounding box center [810, 212] width 9 height 9
click at [589, 443] on div "CLOSE" at bounding box center [582, 449] width 45 height 15
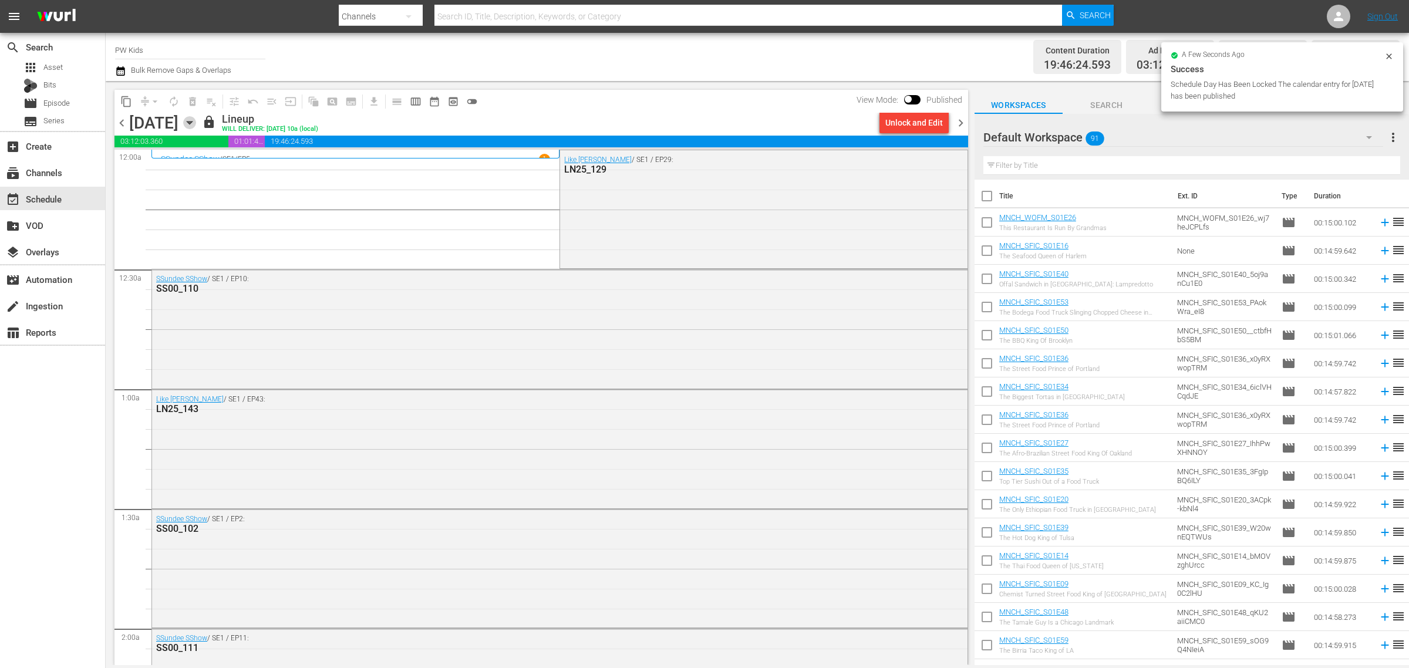
click at [196, 125] on icon "button" at bounding box center [189, 122] width 13 height 13
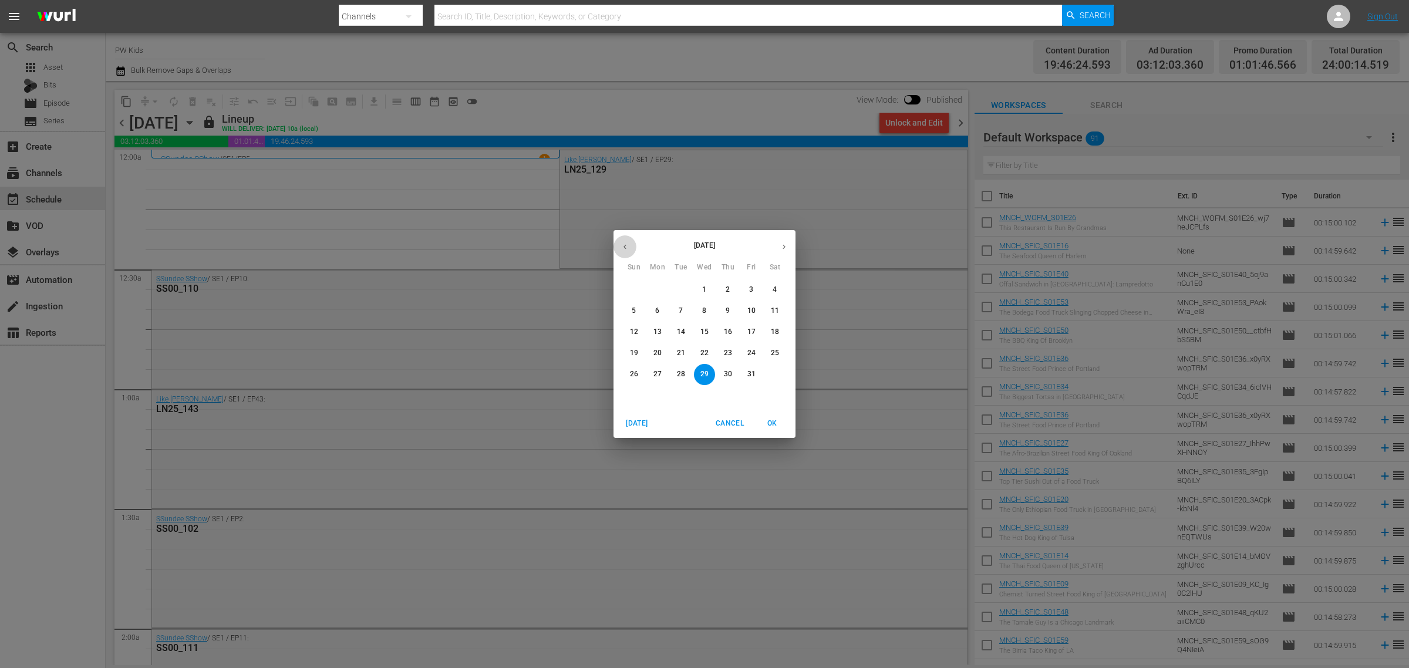
click at [622, 244] on icon "button" at bounding box center [625, 246] width 9 height 9
click at [699, 309] on span "6" at bounding box center [704, 311] width 21 height 10
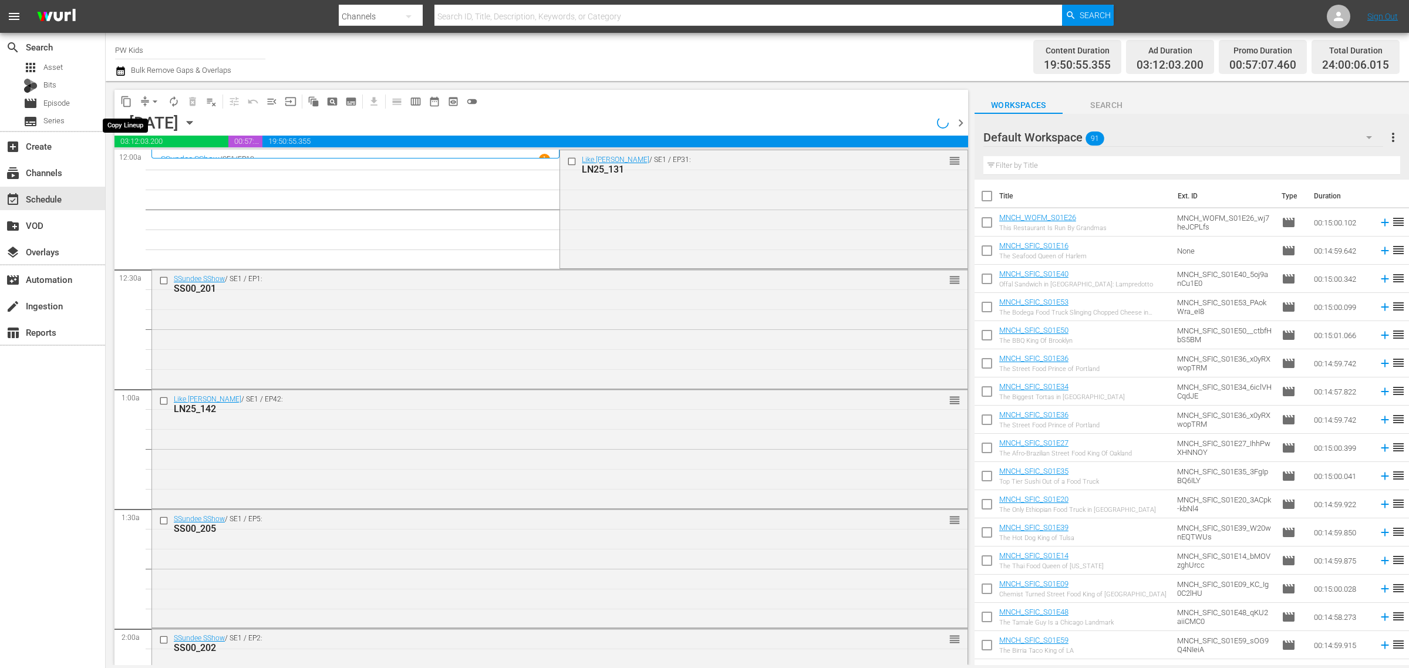
click at [126, 102] on span "content_copy" at bounding box center [126, 102] width 12 height 12
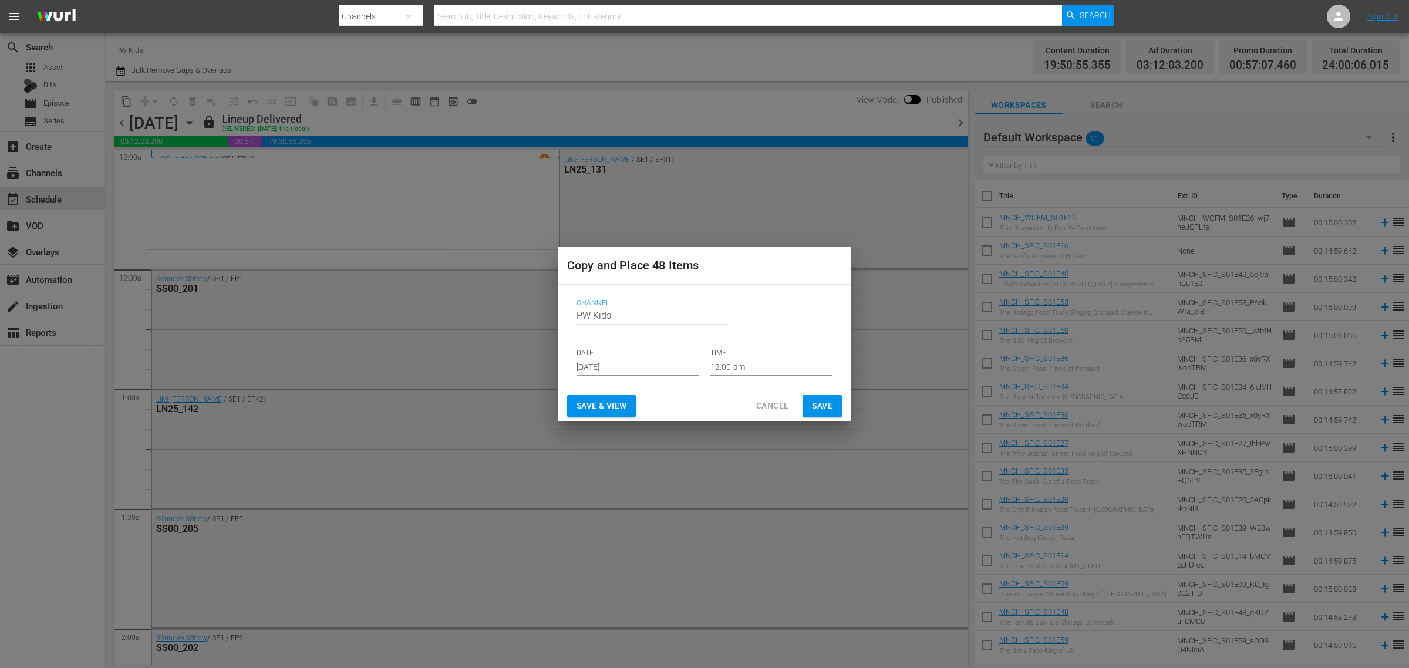
click at [599, 364] on input "[DATE]" at bounding box center [638, 367] width 122 height 18
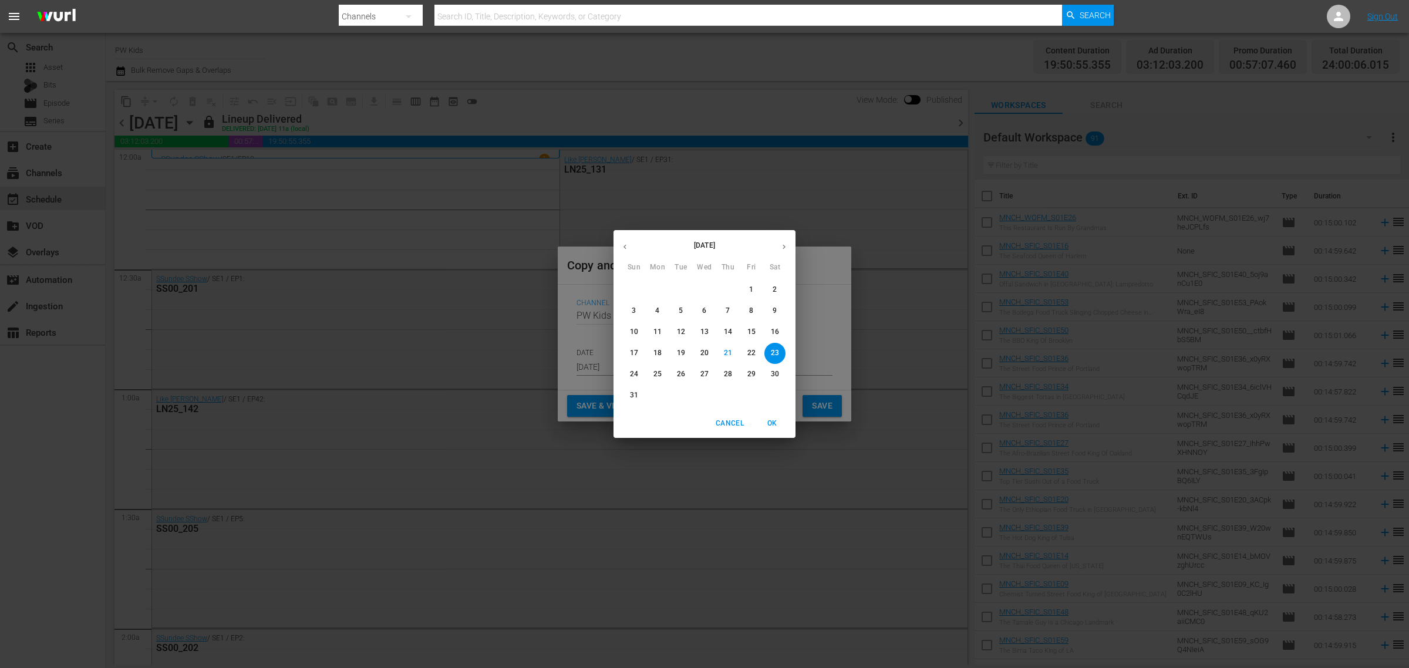
click at [791, 248] on button "button" at bounding box center [784, 246] width 23 height 23
click at [769, 291] on span "6" at bounding box center [774, 290] width 21 height 10
type input "Sep 6th 2025"
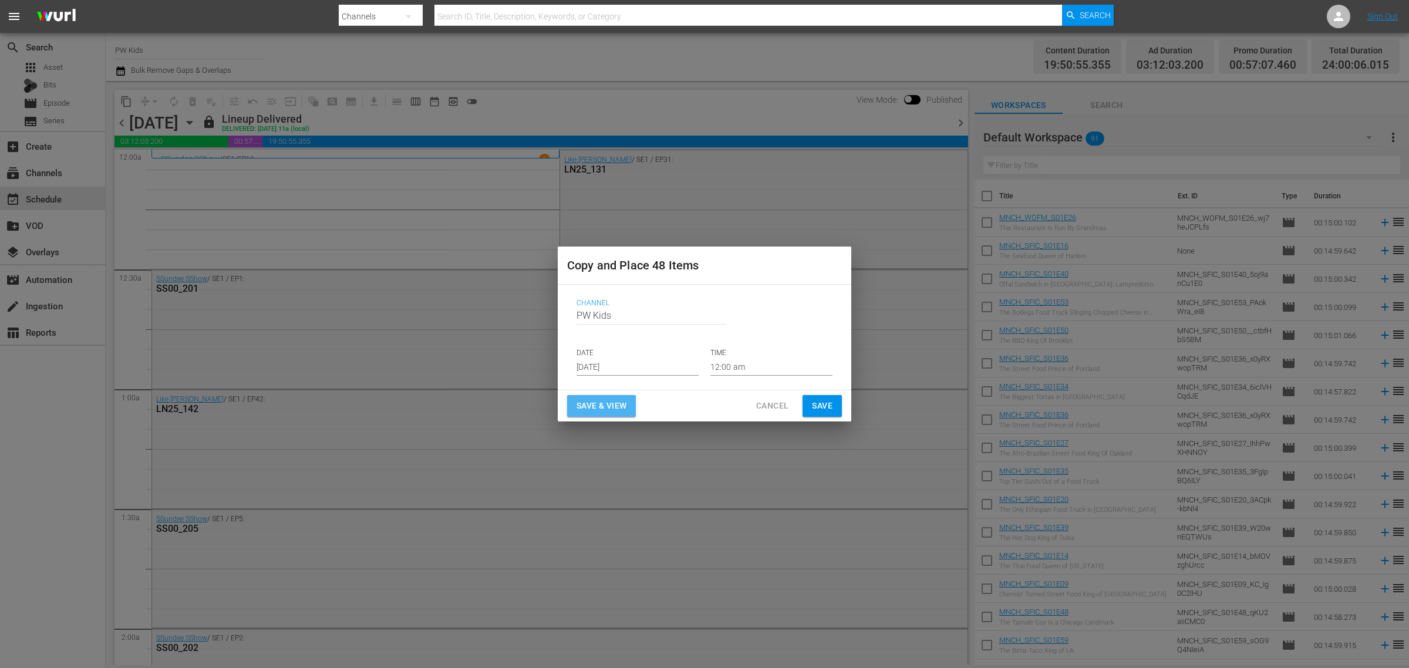
click at [594, 409] on span "Save & View" at bounding box center [602, 406] width 50 height 15
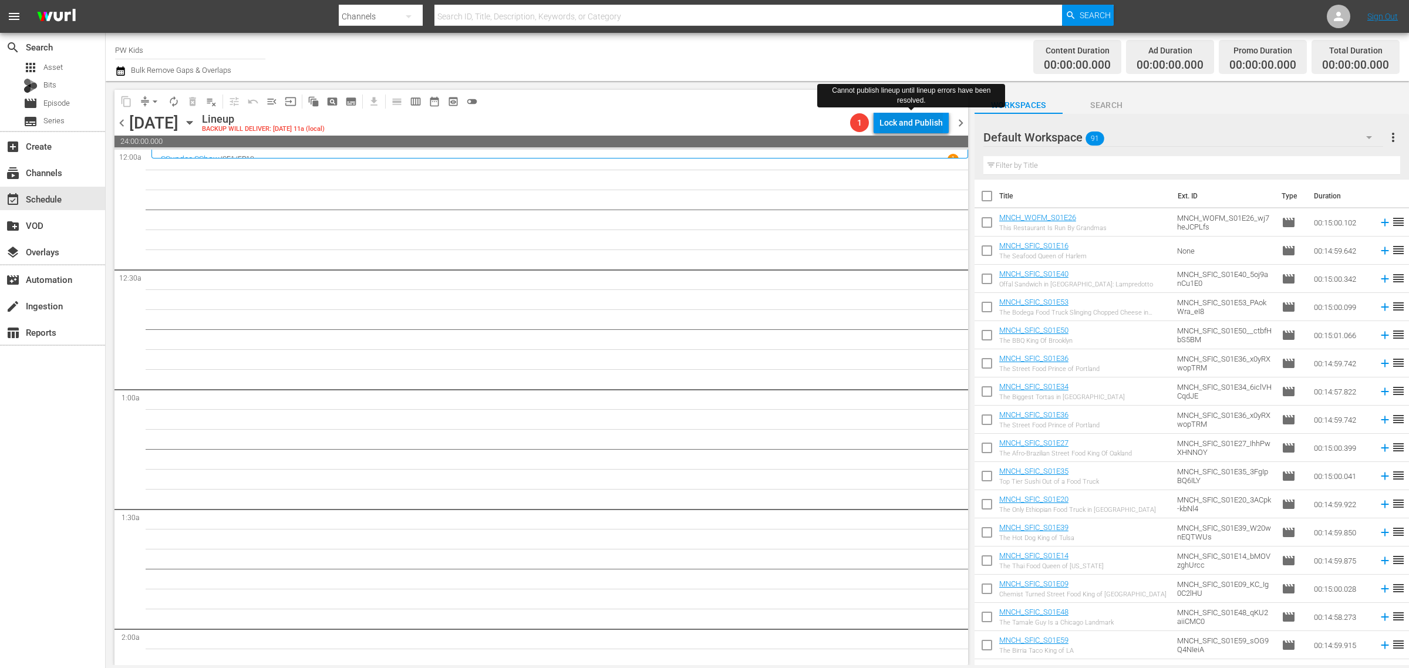
click at [898, 127] on div "Lock and Publish" at bounding box center [910, 122] width 63 height 21
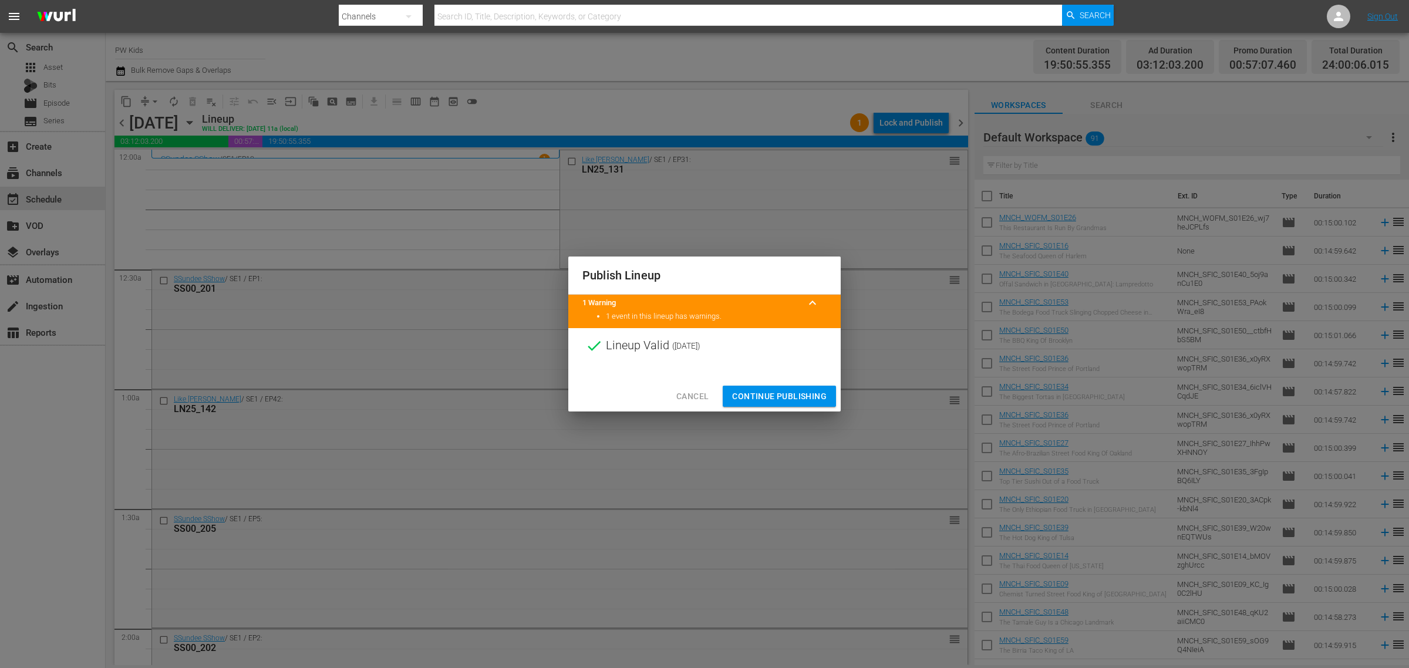
click at [665, 272] on h2 "Publish Lineup" at bounding box center [704, 275] width 244 height 19
click at [761, 395] on span "Continue Publishing" at bounding box center [779, 396] width 95 height 15
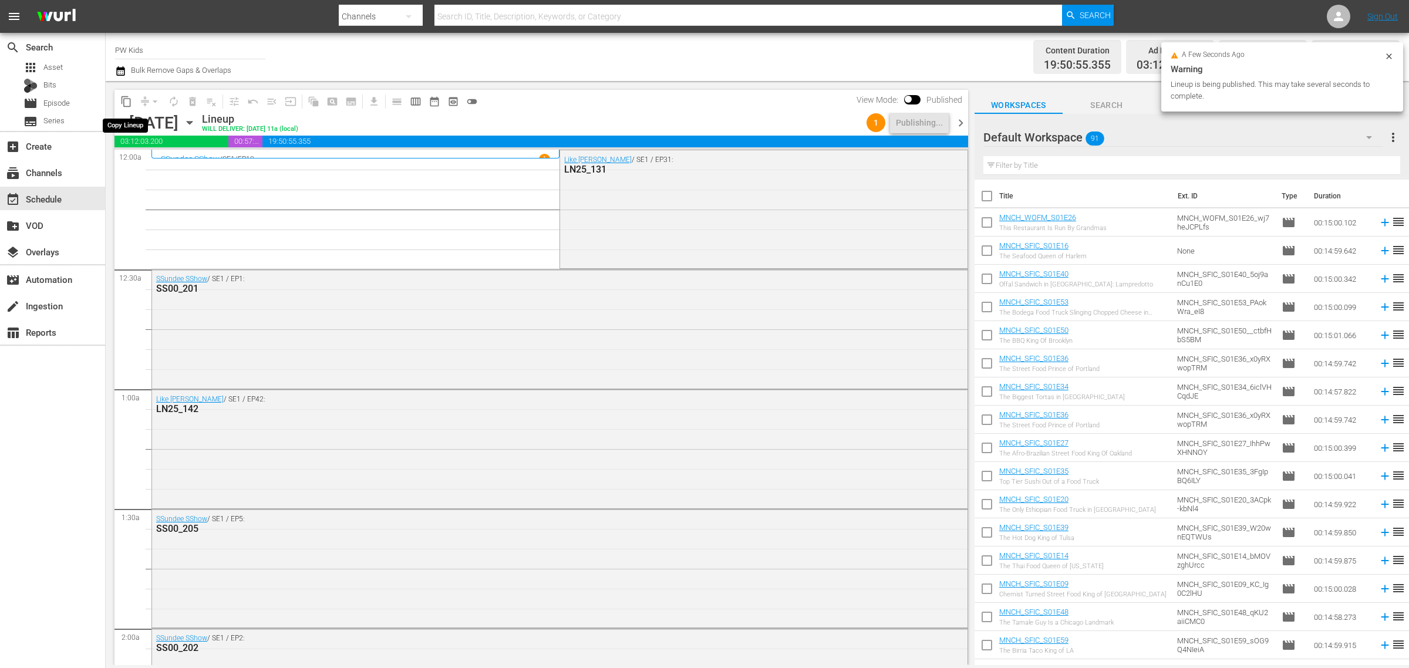
click at [127, 100] on span "content_copy" at bounding box center [126, 102] width 12 height 12
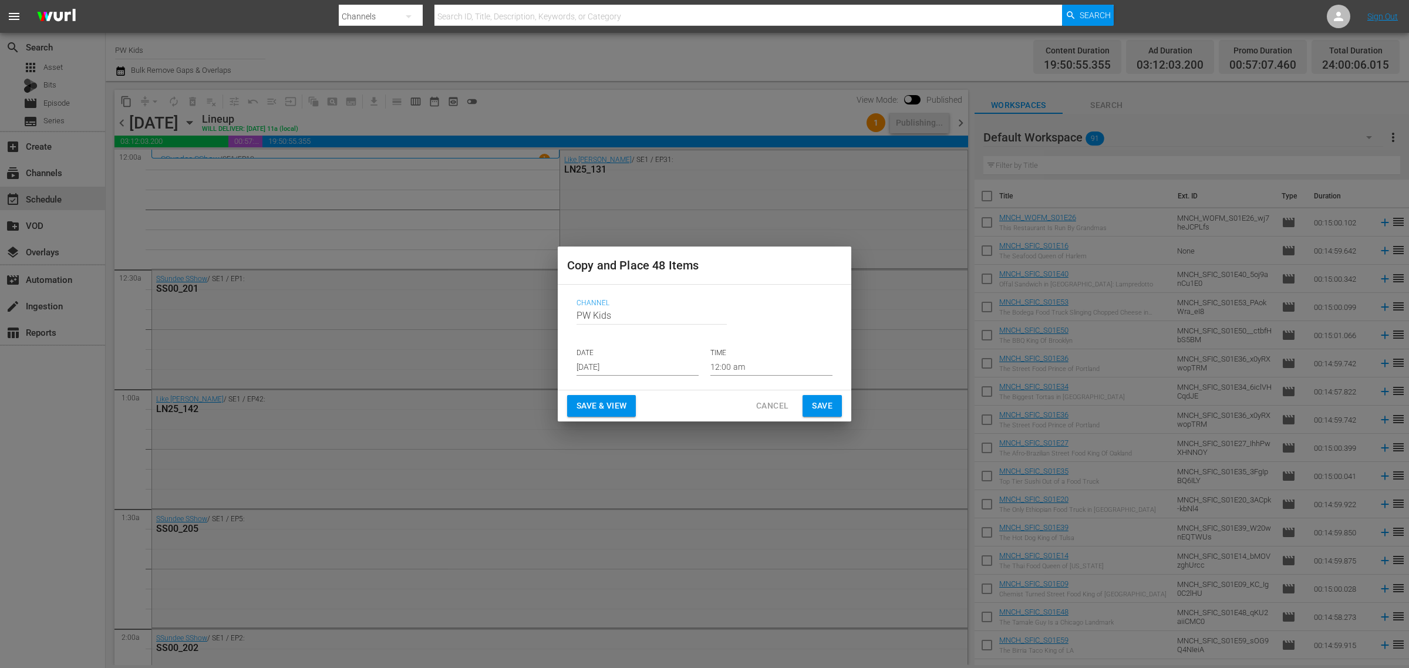
click at [584, 364] on input "[DATE]" at bounding box center [638, 367] width 122 height 18
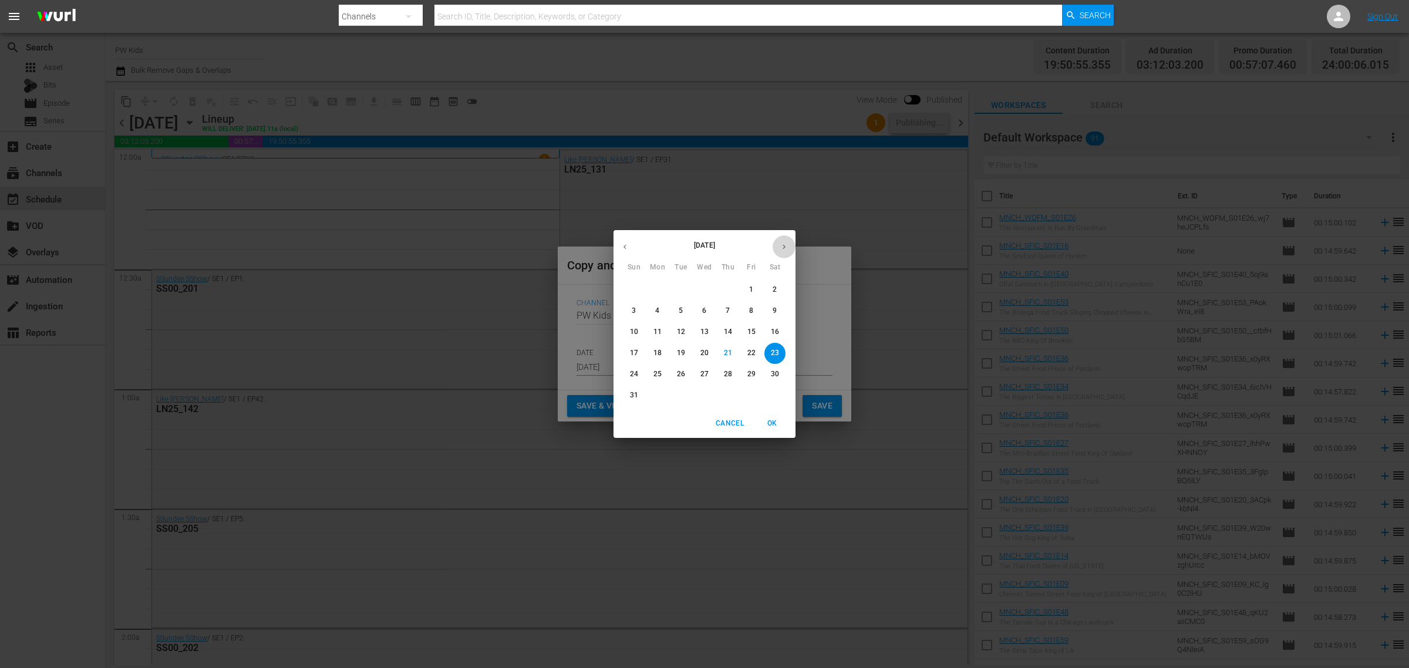
click at [781, 248] on icon "button" at bounding box center [784, 246] width 9 height 9
click at [637, 332] on p "14" at bounding box center [634, 332] width 8 height 10
type input "[DATE]"
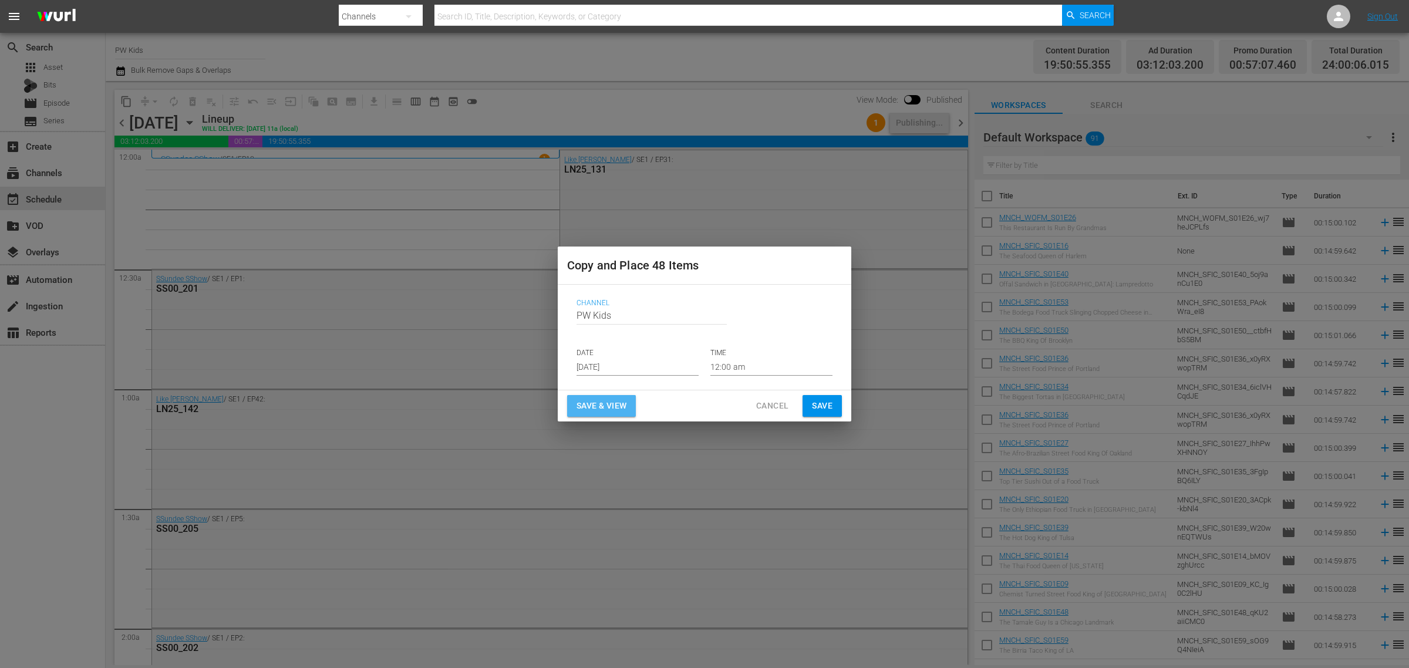
click at [589, 400] on span "Save & View" at bounding box center [602, 406] width 50 height 15
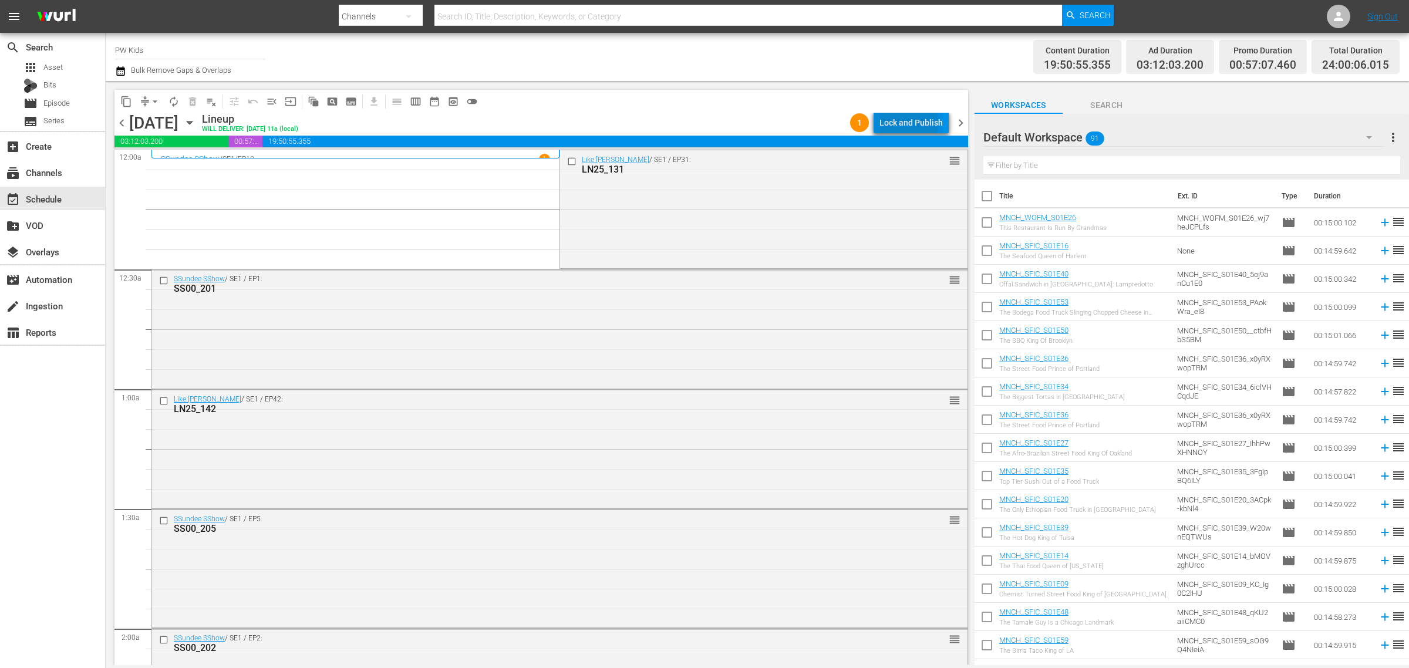
click at [904, 122] on div "Lock and Publish" at bounding box center [910, 122] width 63 height 21
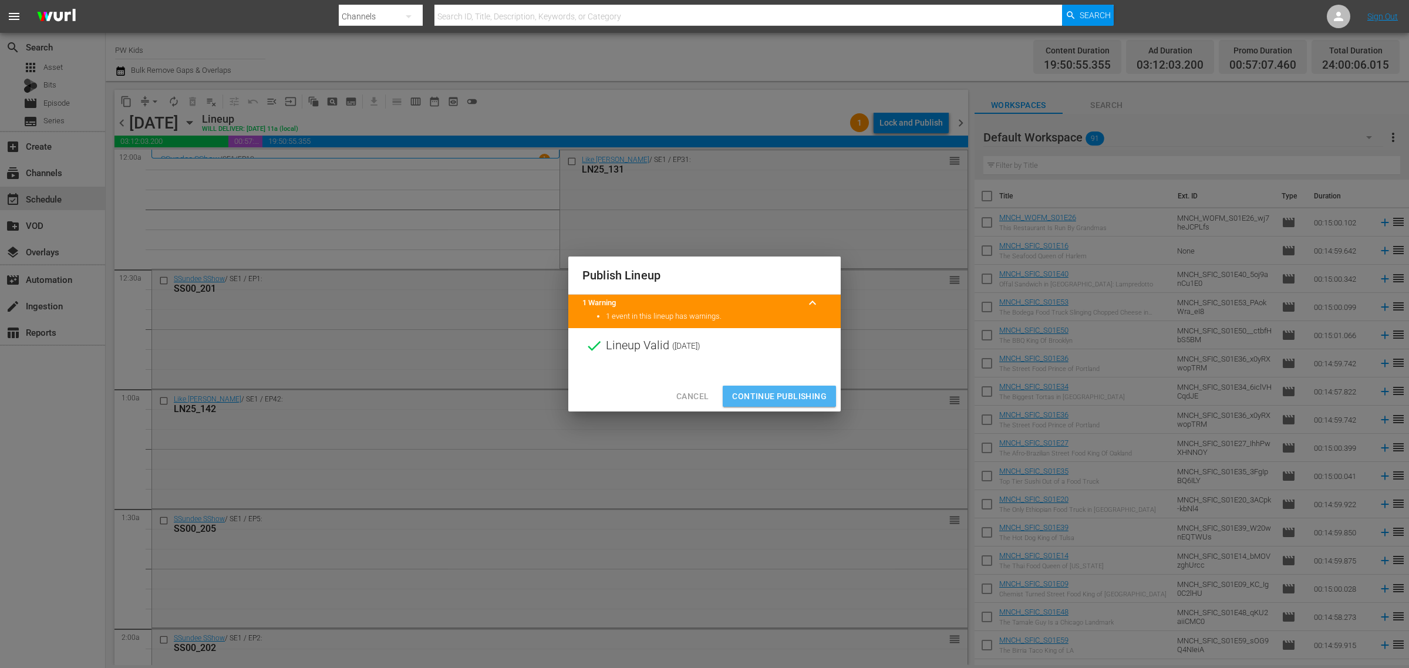
click at [778, 389] on span "Continue Publishing" at bounding box center [779, 396] width 95 height 15
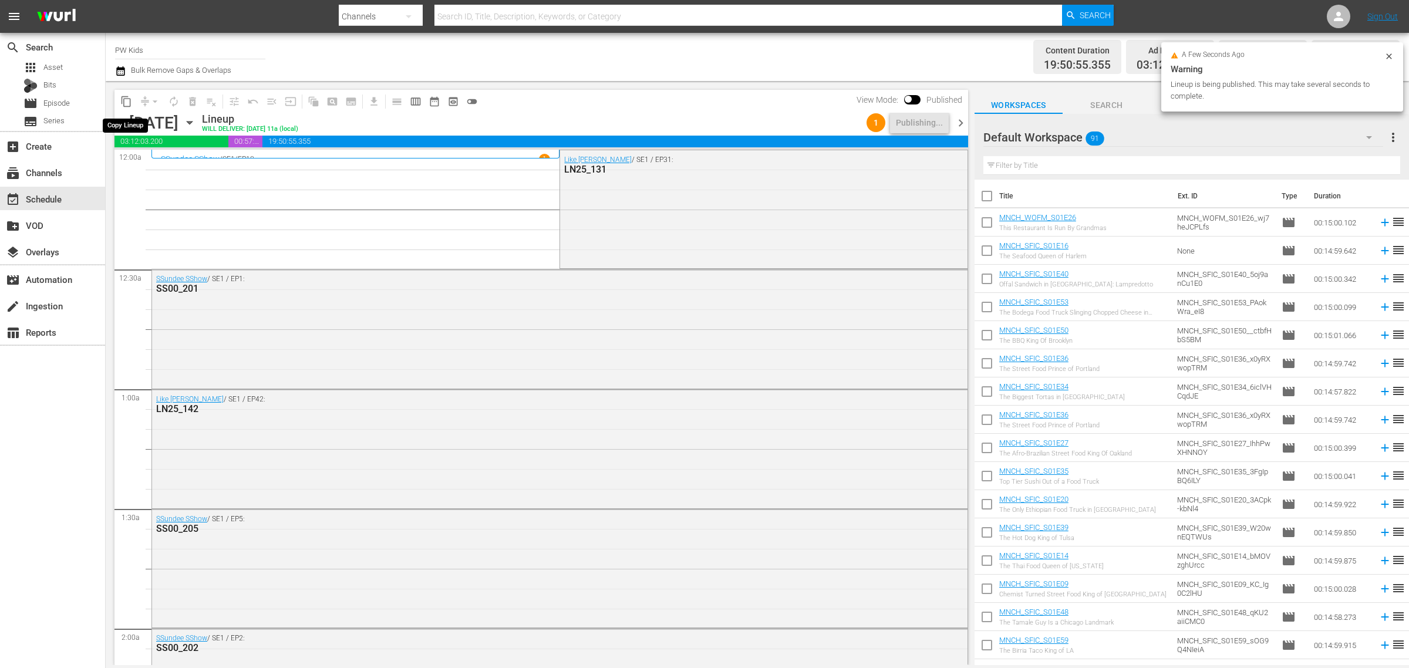
click at [126, 106] on span "content_copy" at bounding box center [126, 102] width 12 height 12
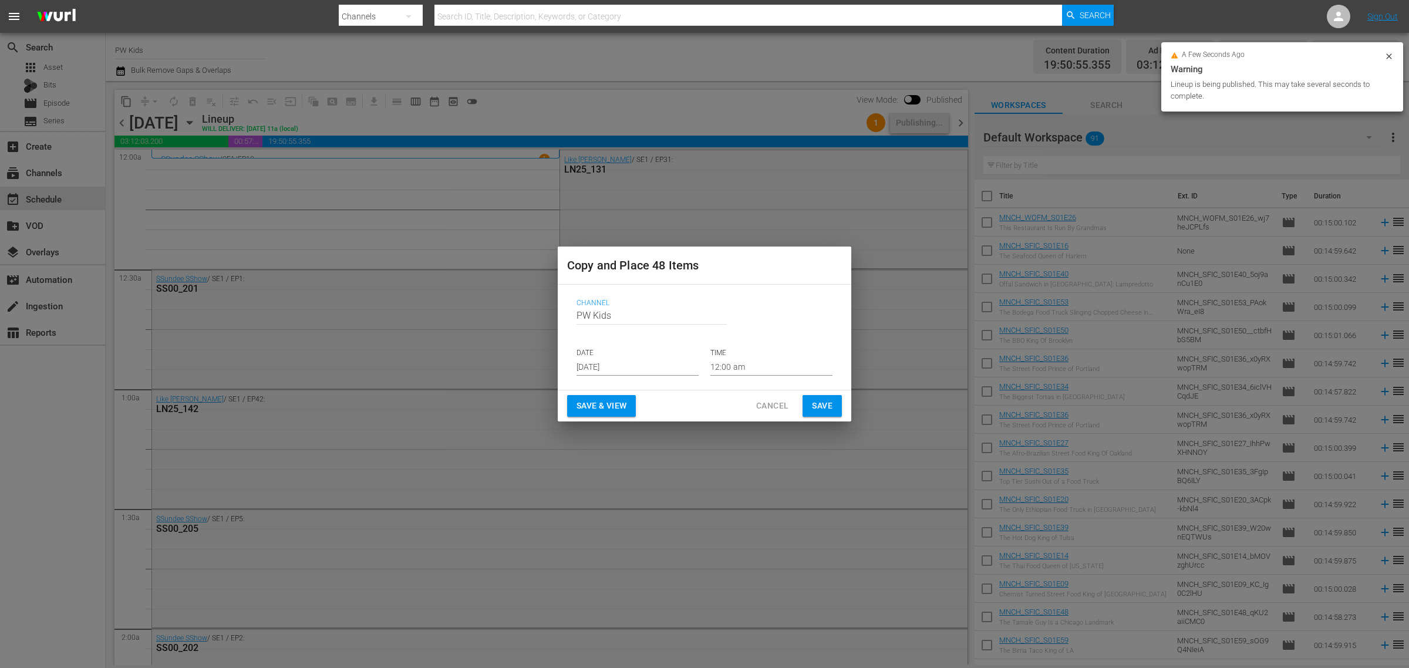
click at [626, 362] on input "[DATE]" at bounding box center [638, 367] width 122 height 18
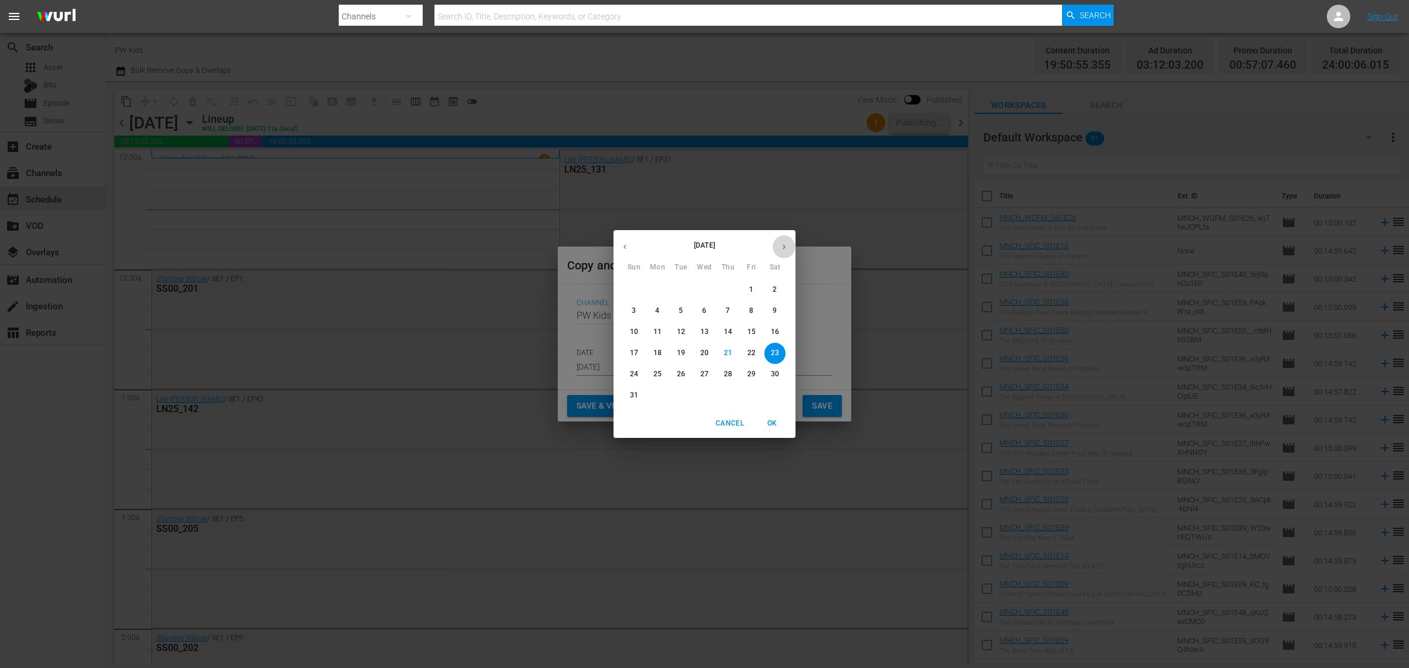
click at [783, 245] on icon "button" at bounding box center [784, 246] width 9 height 9
click at [658, 352] on p "22" at bounding box center [657, 353] width 8 height 10
type input "[DATE]"
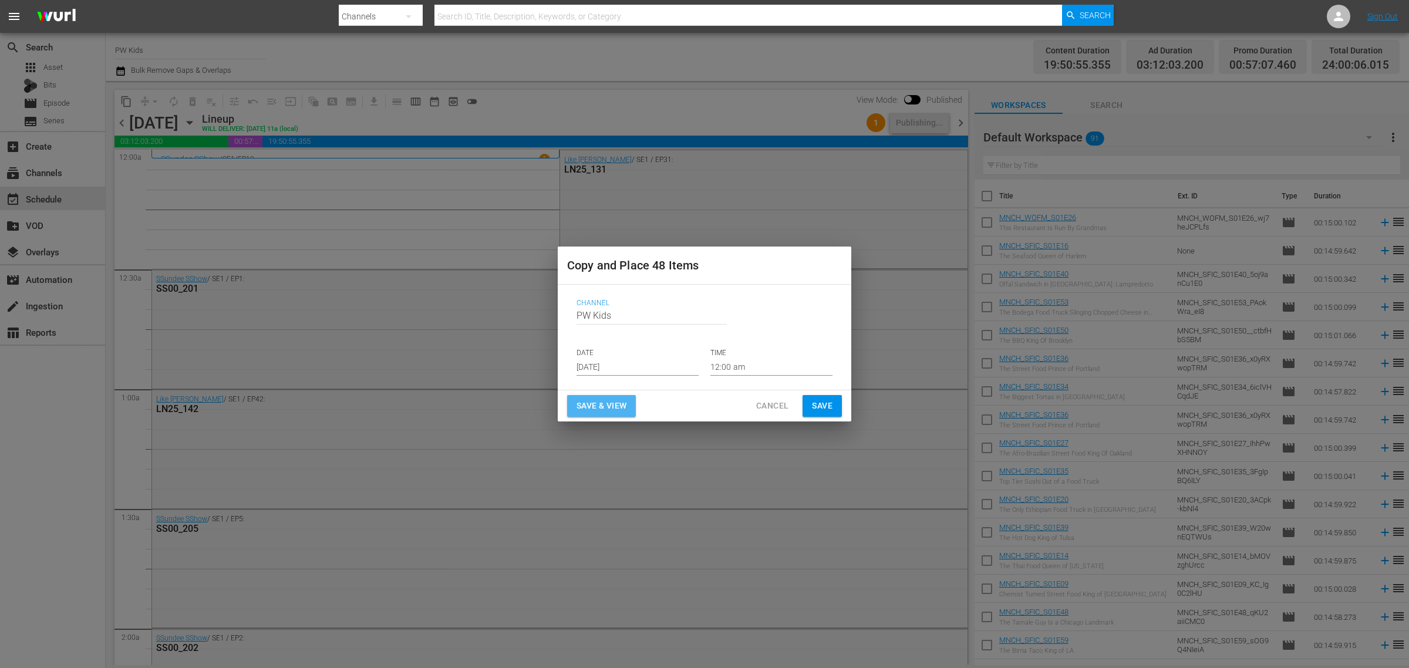
click at [613, 400] on span "Save & View" at bounding box center [602, 406] width 50 height 15
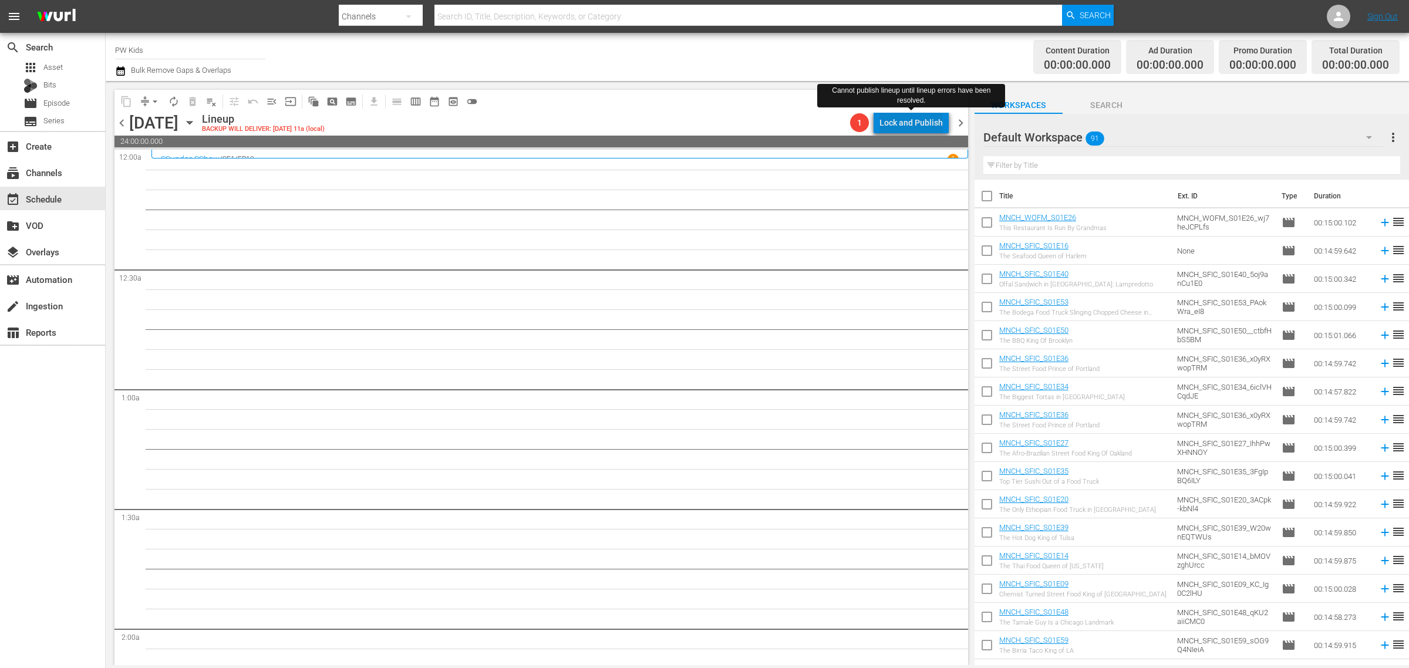
click at [925, 123] on div "Lock and Publish" at bounding box center [910, 122] width 63 height 21
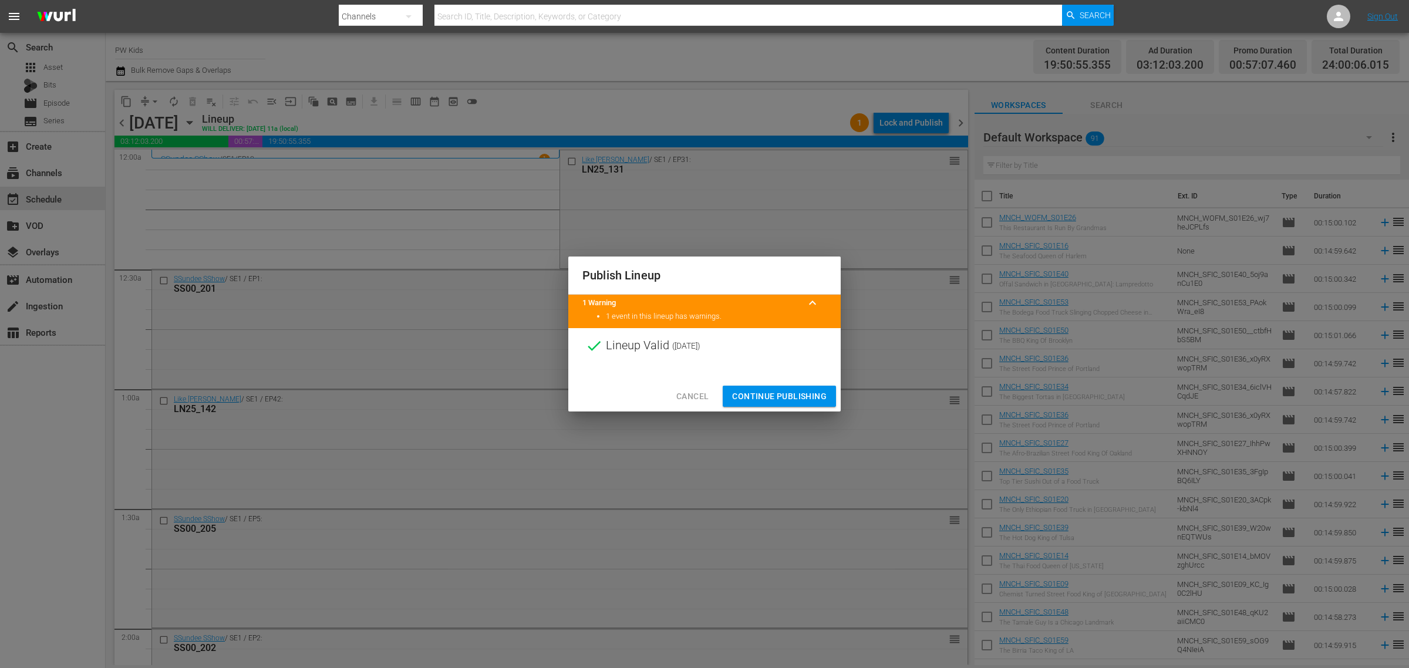
click at [774, 392] on span "Continue Publishing" at bounding box center [779, 396] width 95 height 15
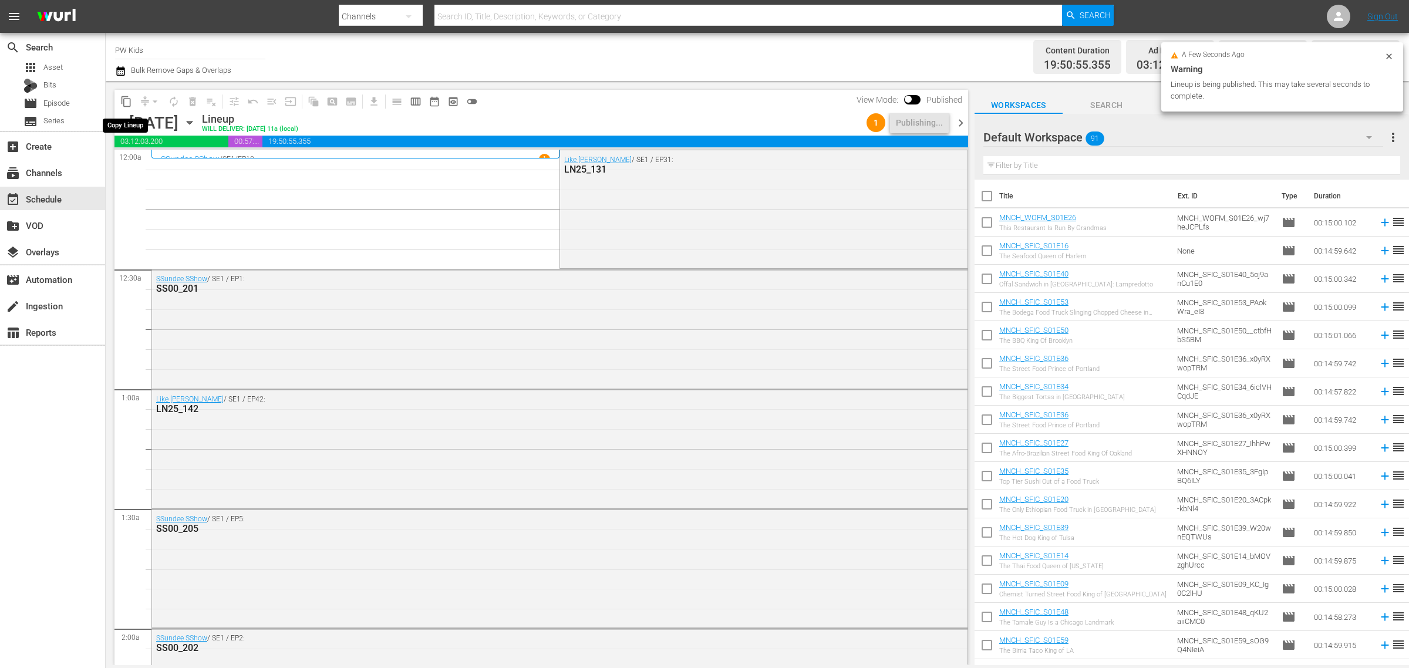
click at [130, 104] on span "content_copy" at bounding box center [126, 102] width 12 height 12
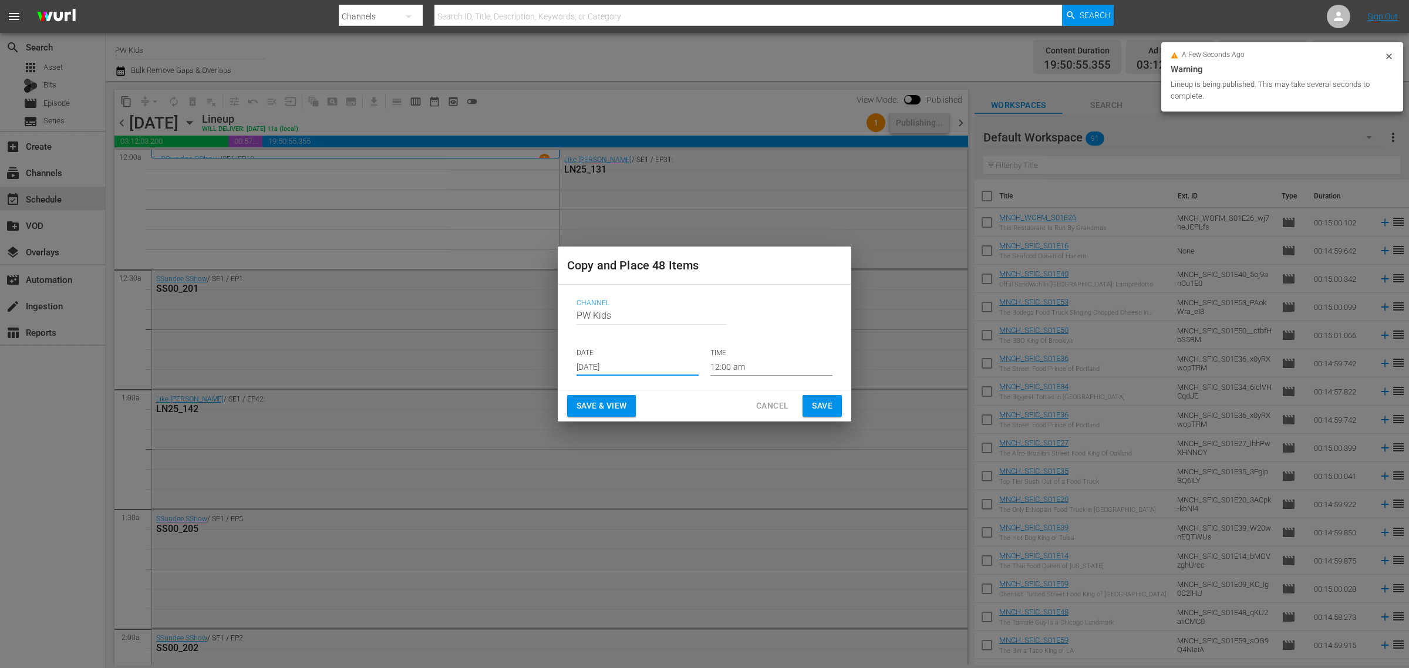
click at [612, 358] on input "[DATE]" at bounding box center [638, 367] width 122 height 18
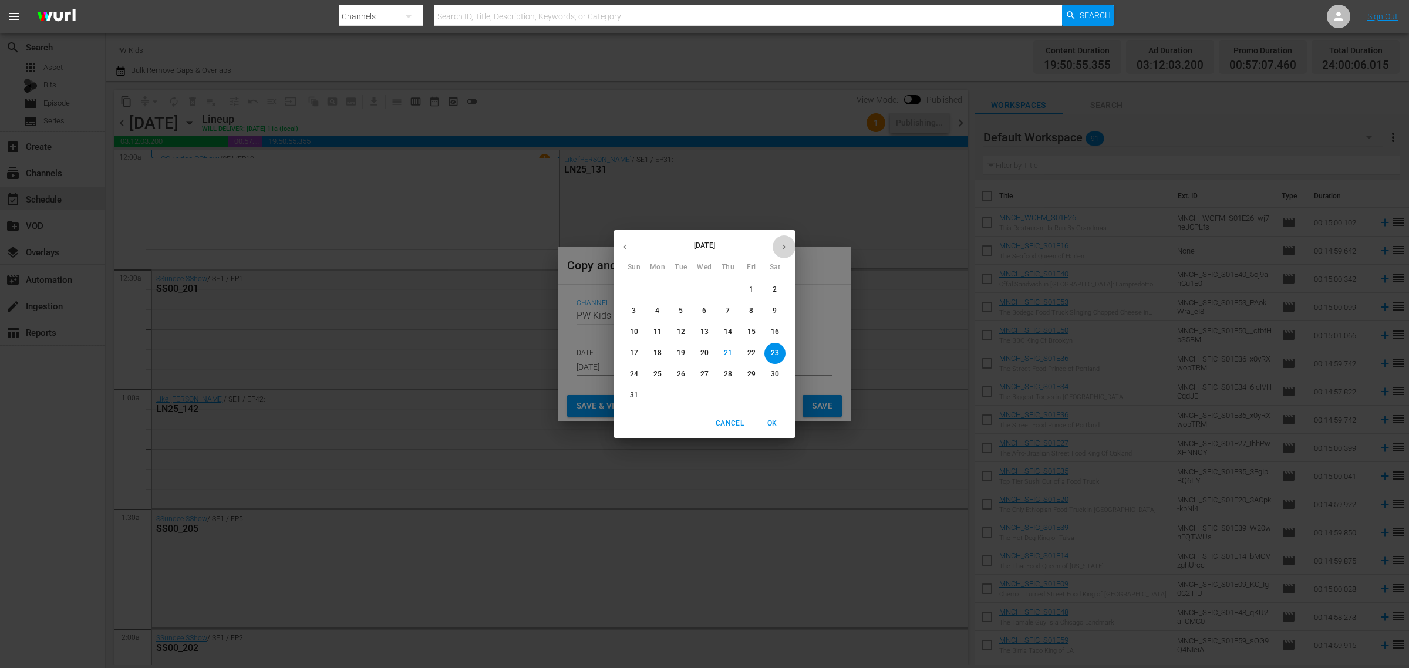
click at [782, 248] on icon "button" at bounding box center [784, 246] width 9 height 9
click at [678, 371] on p "30" at bounding box center [681, 374] width 8 height 10
type input "[DATE]"
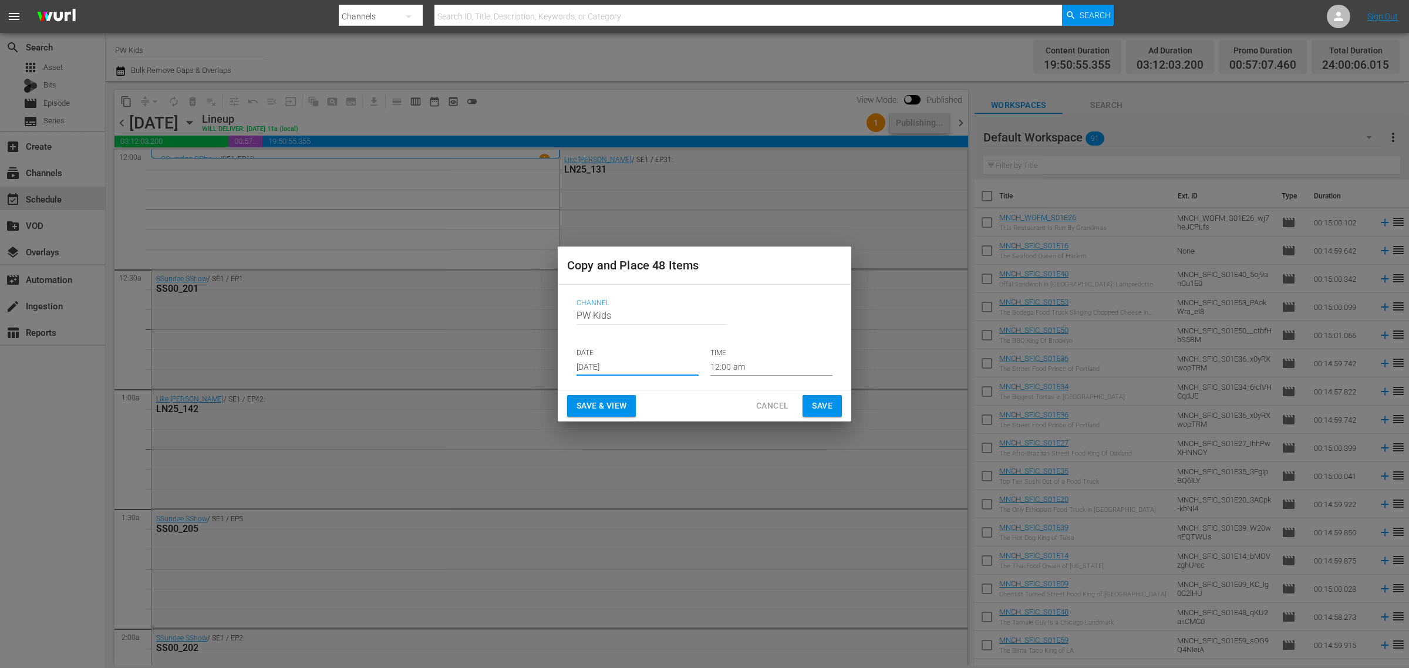
click at [594, 402] on span "Save & View" at bounding box center [602, 406] width 50 height 15
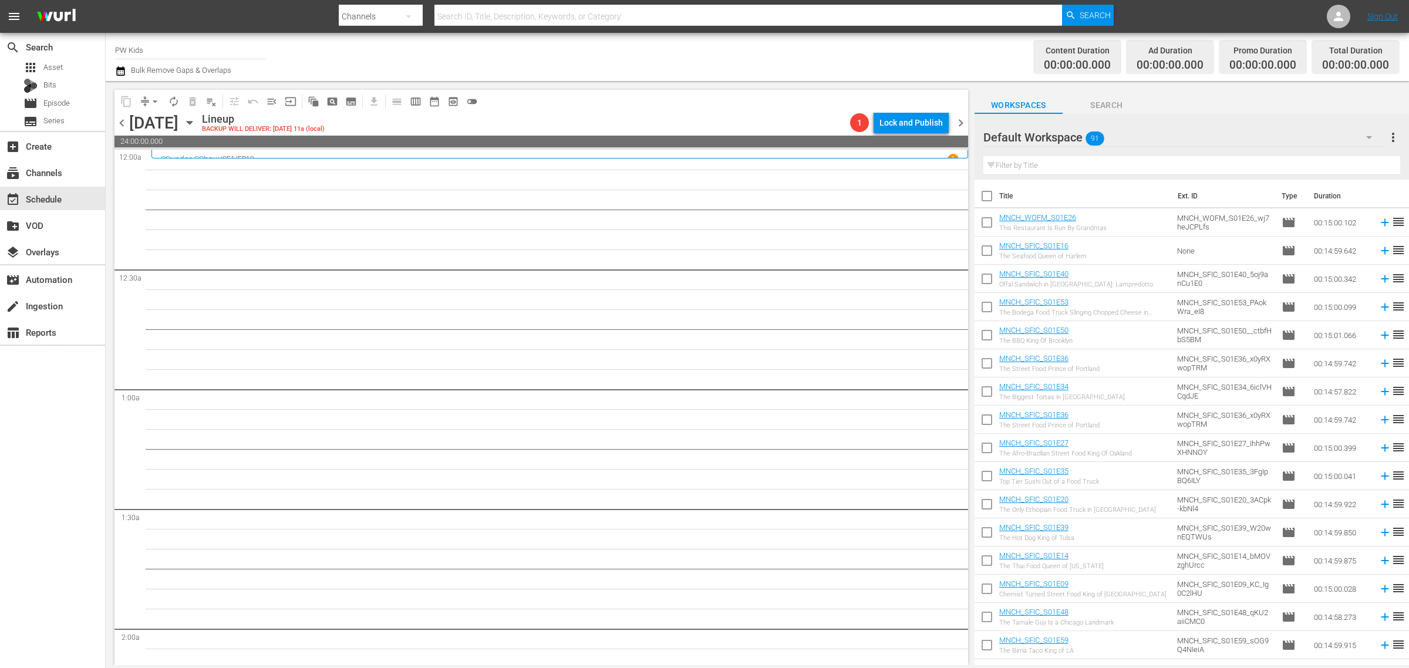
click at [909, 110] on div "content_copy compress arrow_drop_down autorenew_outlined delete_forever_outline…" at bounding box center [541, 101] width 854 height 23
click at [907, 118] on div "Lock and Publish" at bounding box center [910, 122] width 63 height 21
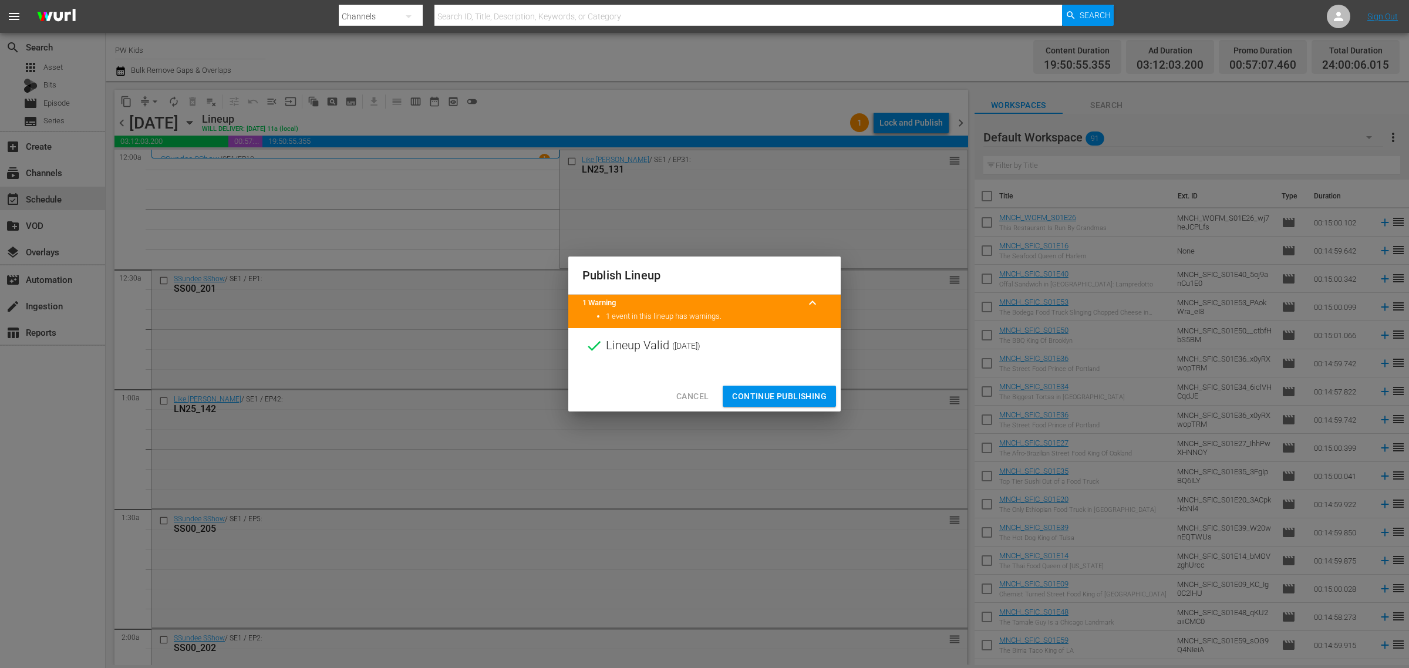
click at [776, 395] on span "Continue Publishing" at bounding box center [779, 396] width 95 height 15
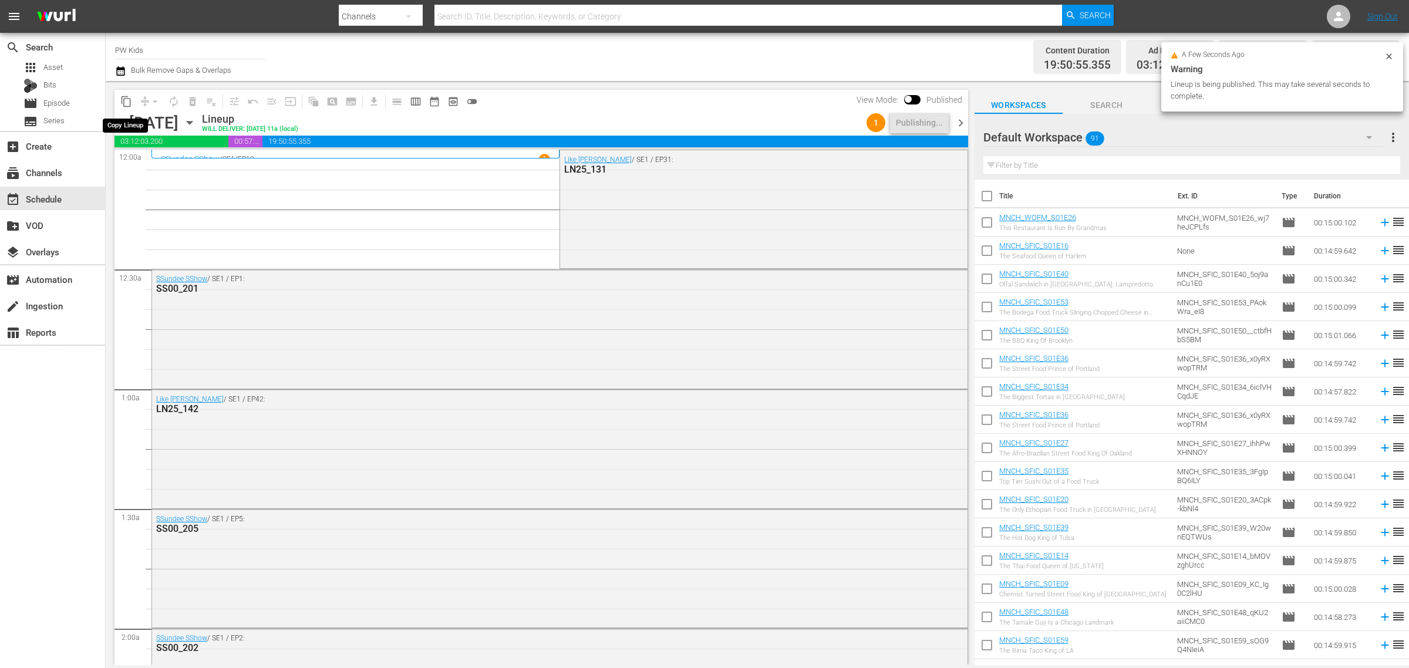
click at [127, 96] on span "content_copy" at bounding box center [126, 102] width 12 height 12
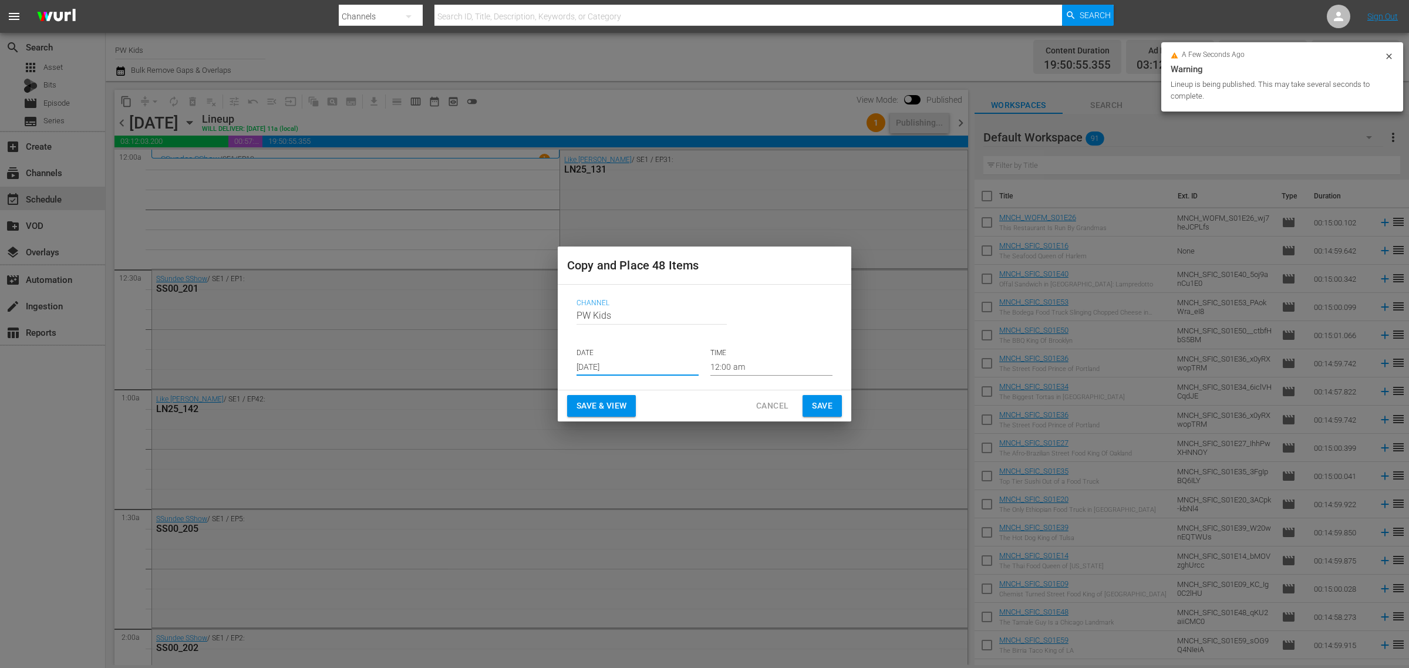
click at [608, 362] on input "[DATE]" at bounding box center [638, 367] width 122 height 18
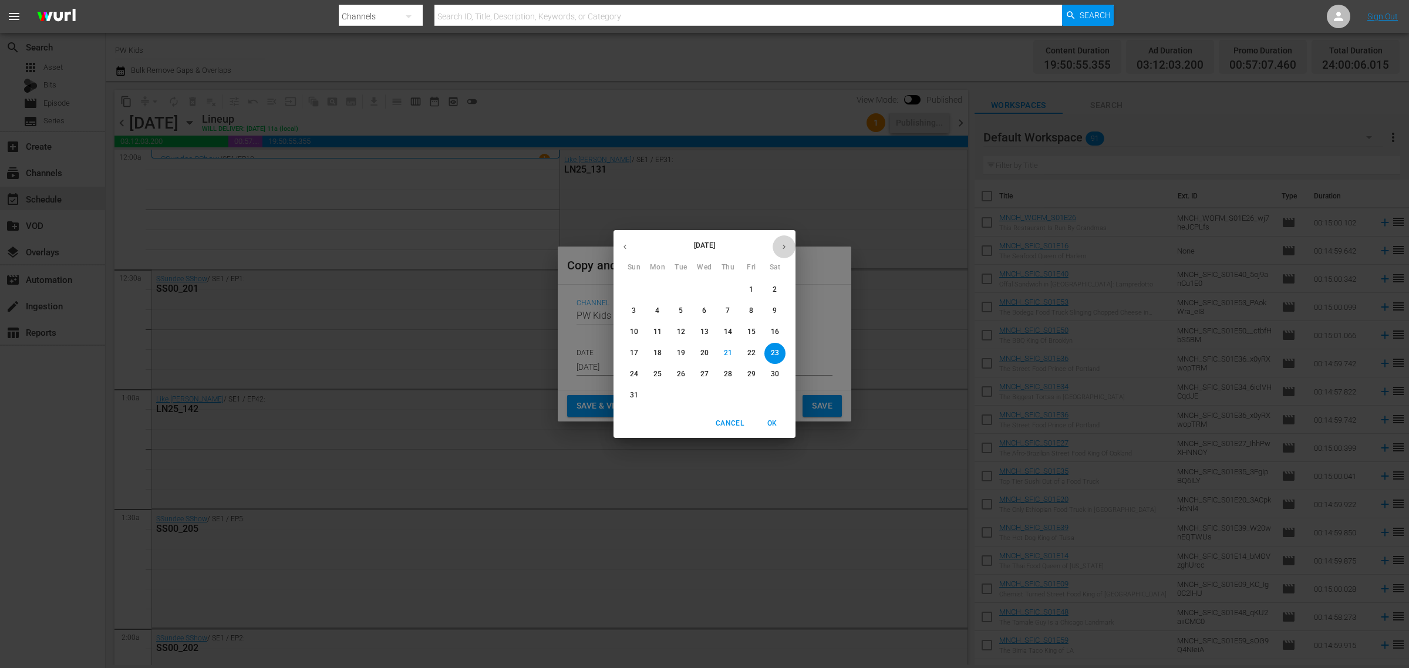
click at [781, 247] on icon "button" at bounding box center [784, 246] width 9 height 9
click at [656, 312] on p "6" at bounding box center [657, 311] width 4 height 10
type input "[DATE]"
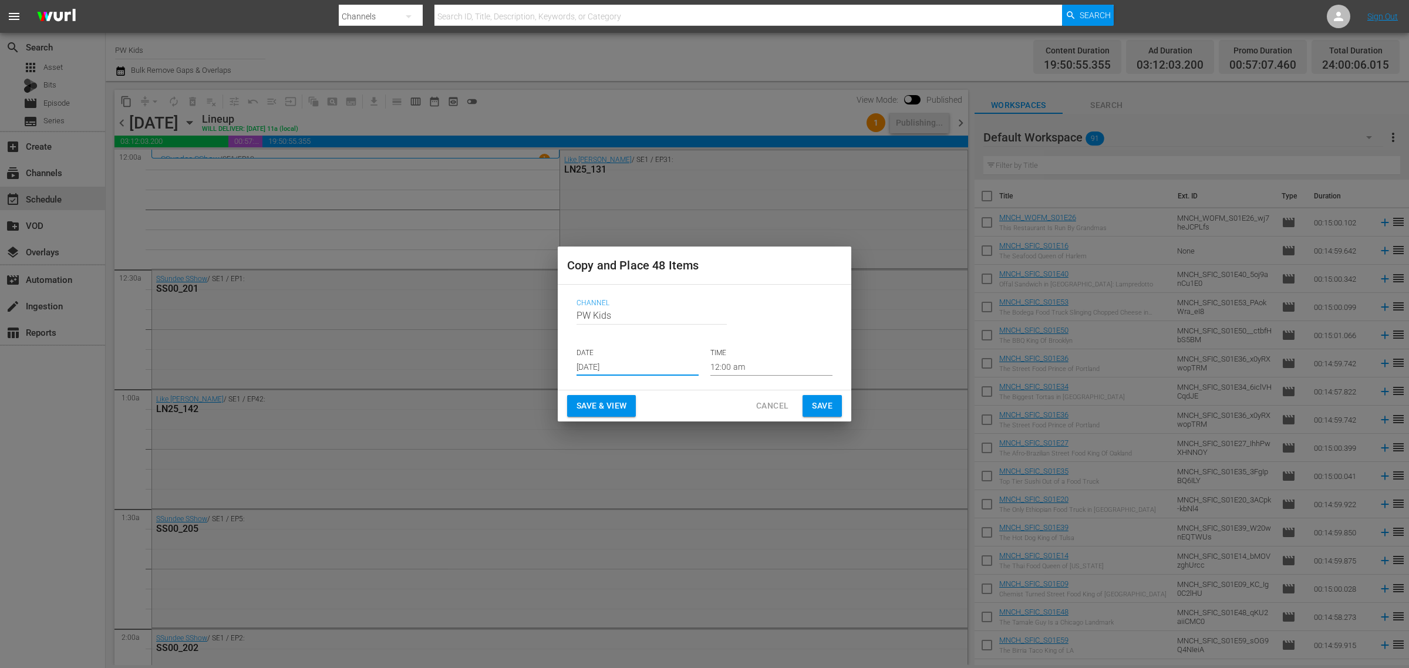
click at [622, 400] on span "Save & View" at bounding box center [602, 406] width 50 height 15
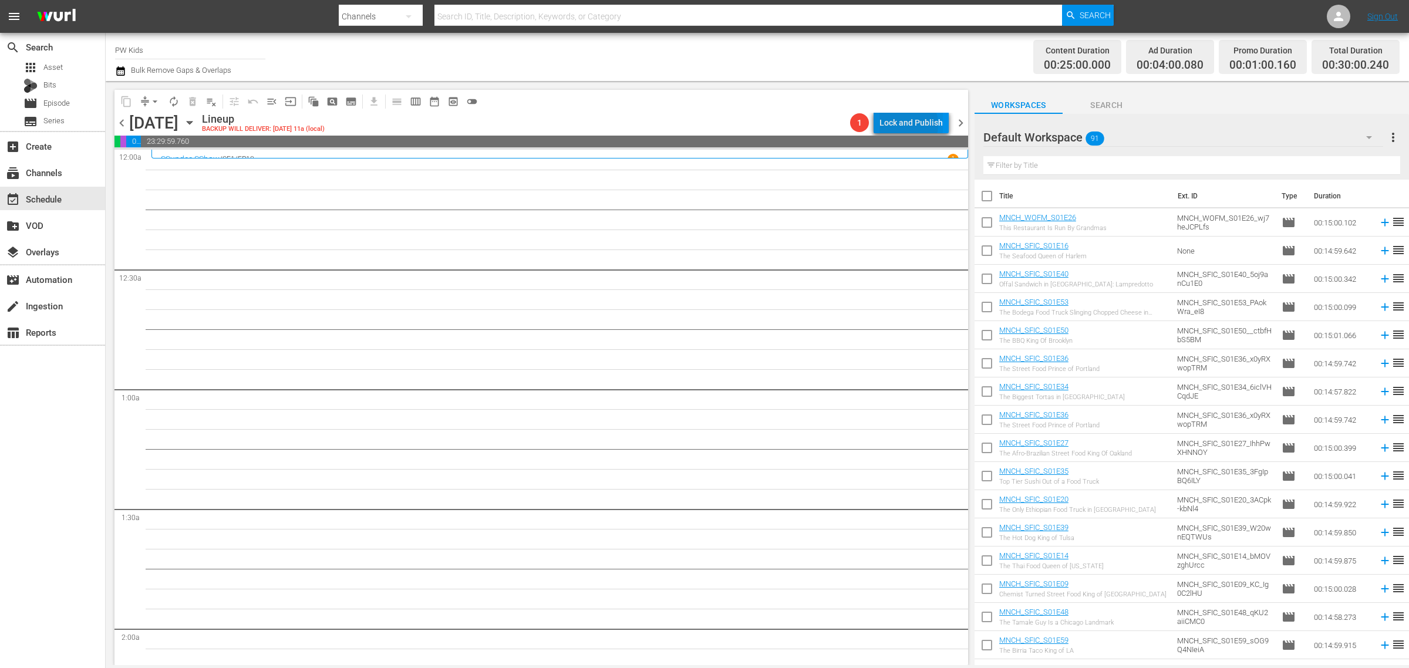
click at [904, 124] on div "Lock and Publish" at bounding box center [910, 122] width 63 height 21
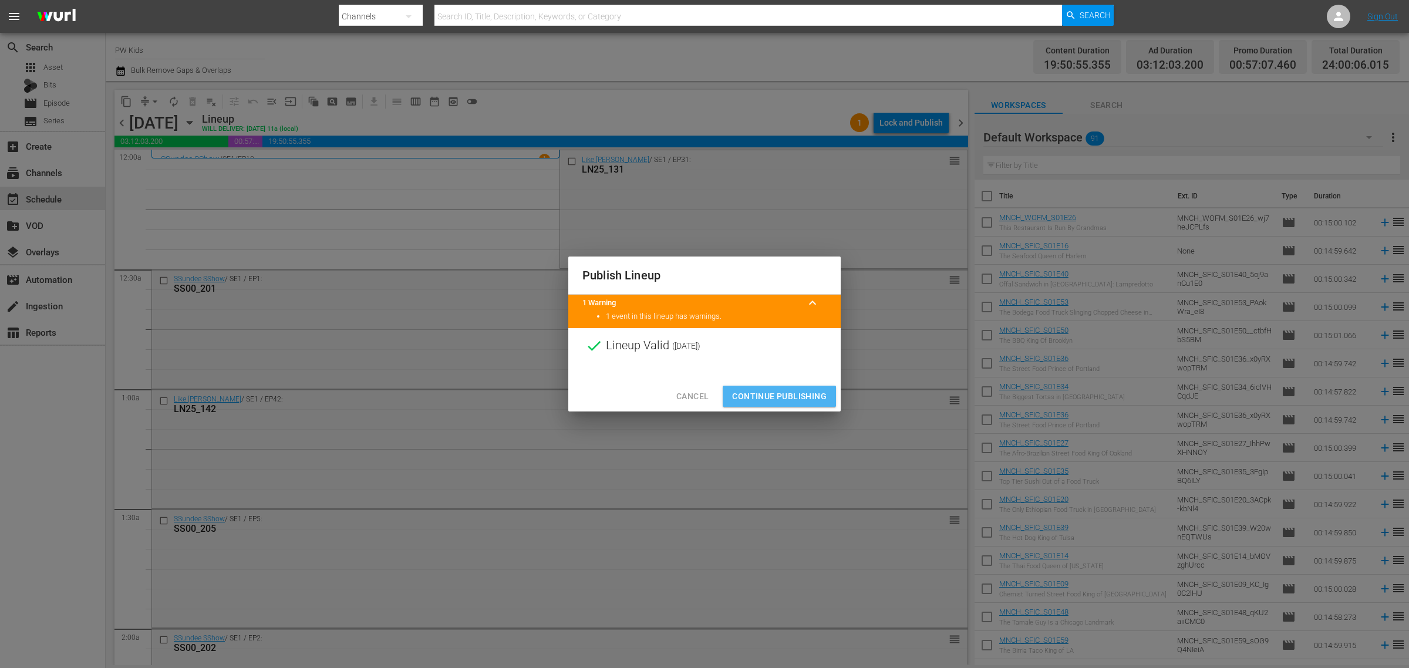
click at [776, 391] on span "Continue Publishing" at bounding box center [779, 396] width 95 height 15
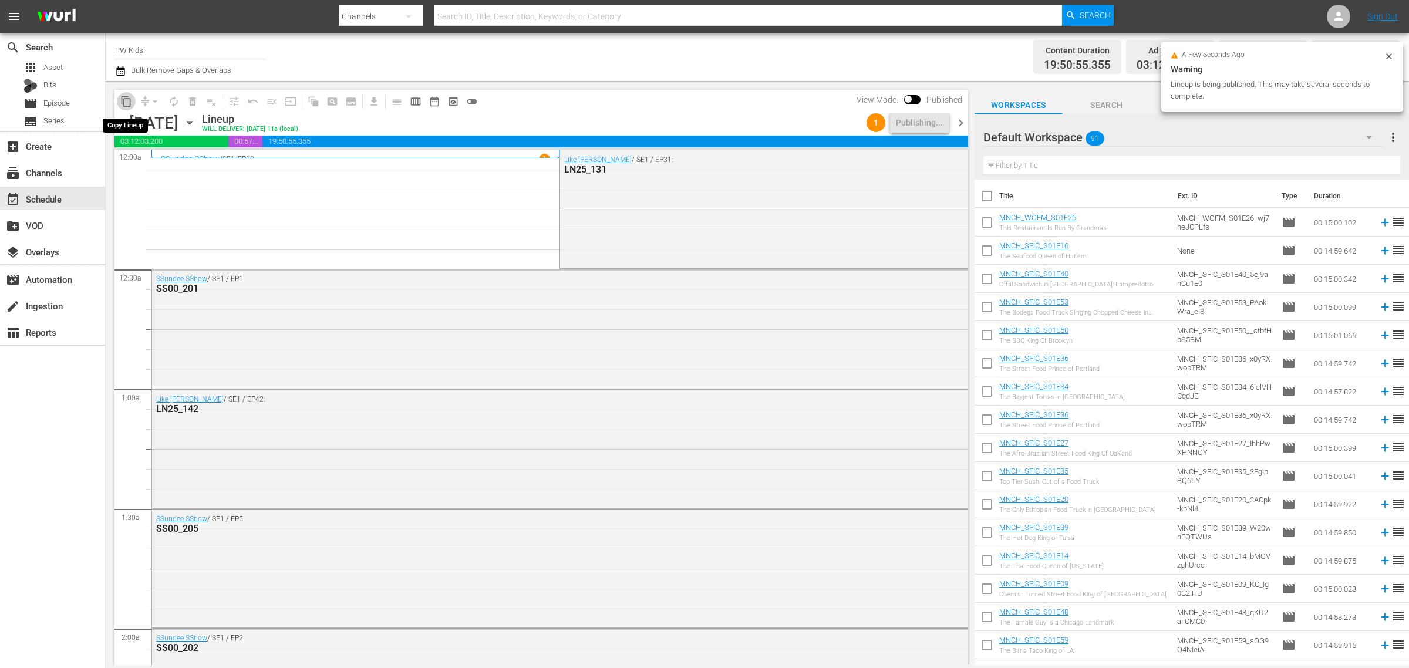
click at [127, 101] on span "content_copy" at bounding box center [126, 102] width 12 height 12
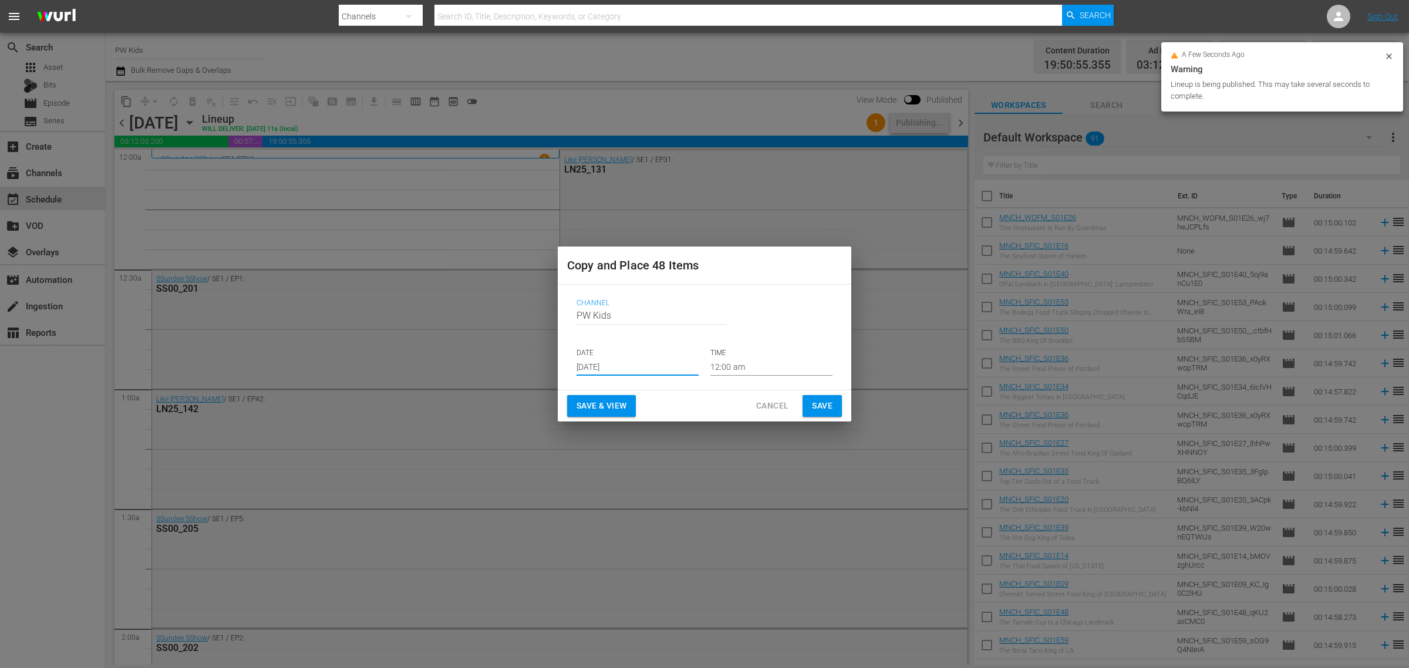
click at [595, 367] on input "[DATE]" at bounding box center [638, 367] width 122 height 18
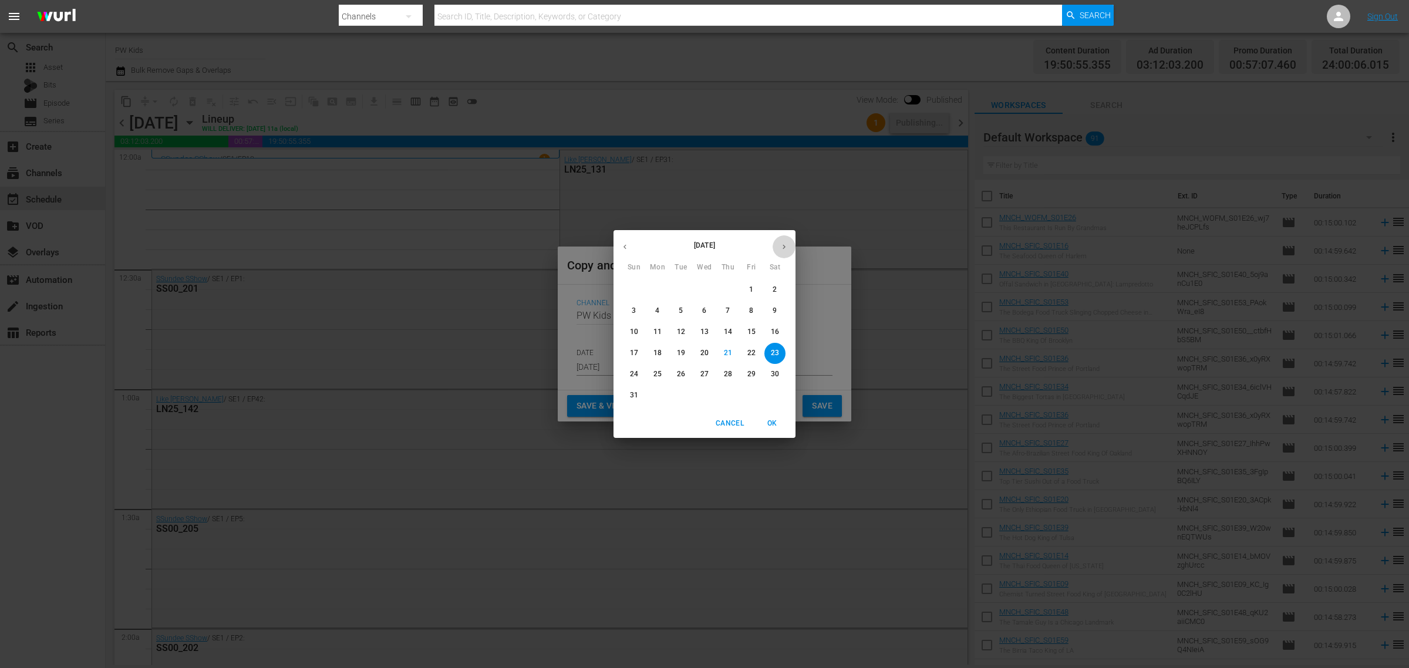
click at [784, 251] on button "button" at bounding box center [784, 246] width 23 height 23
click at [680, 335] on p "14" at bounding box center [681, 332] width 8 height 10
type input "[DATE]"
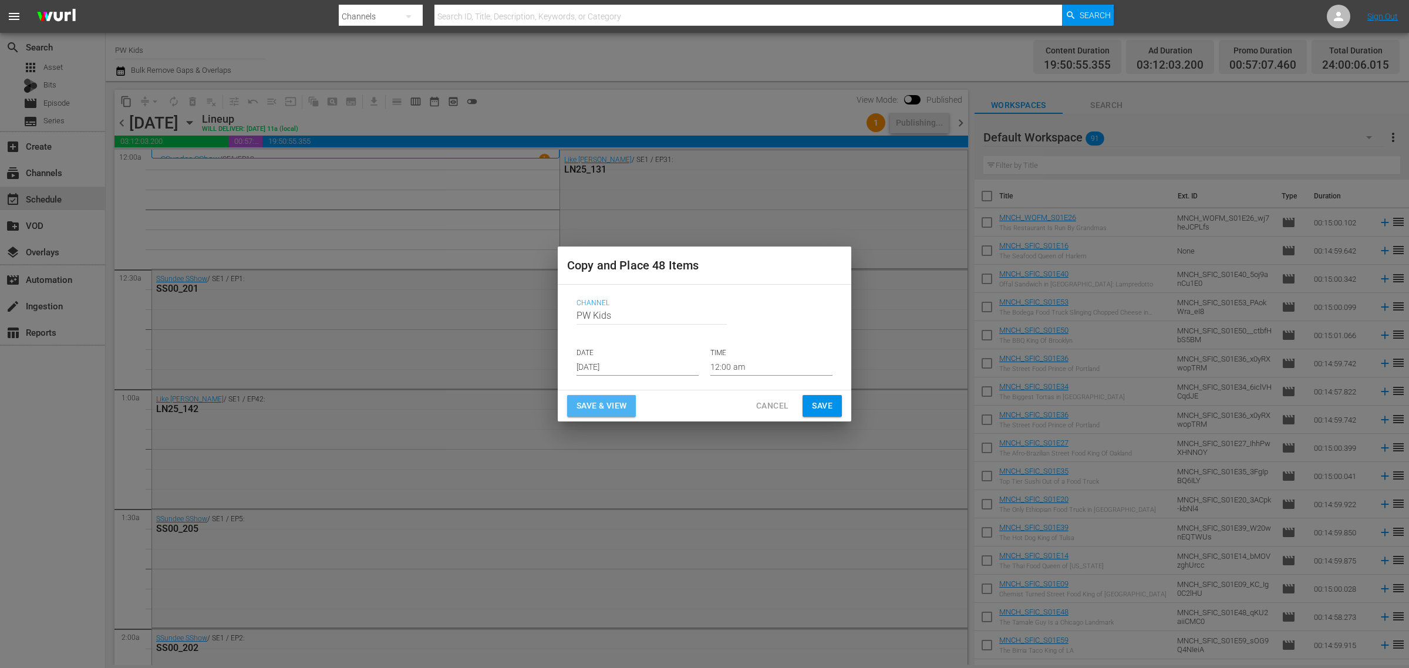
click at [609, 400] on span "Save & View" at bounding box center [602, 406] width 50 height 15
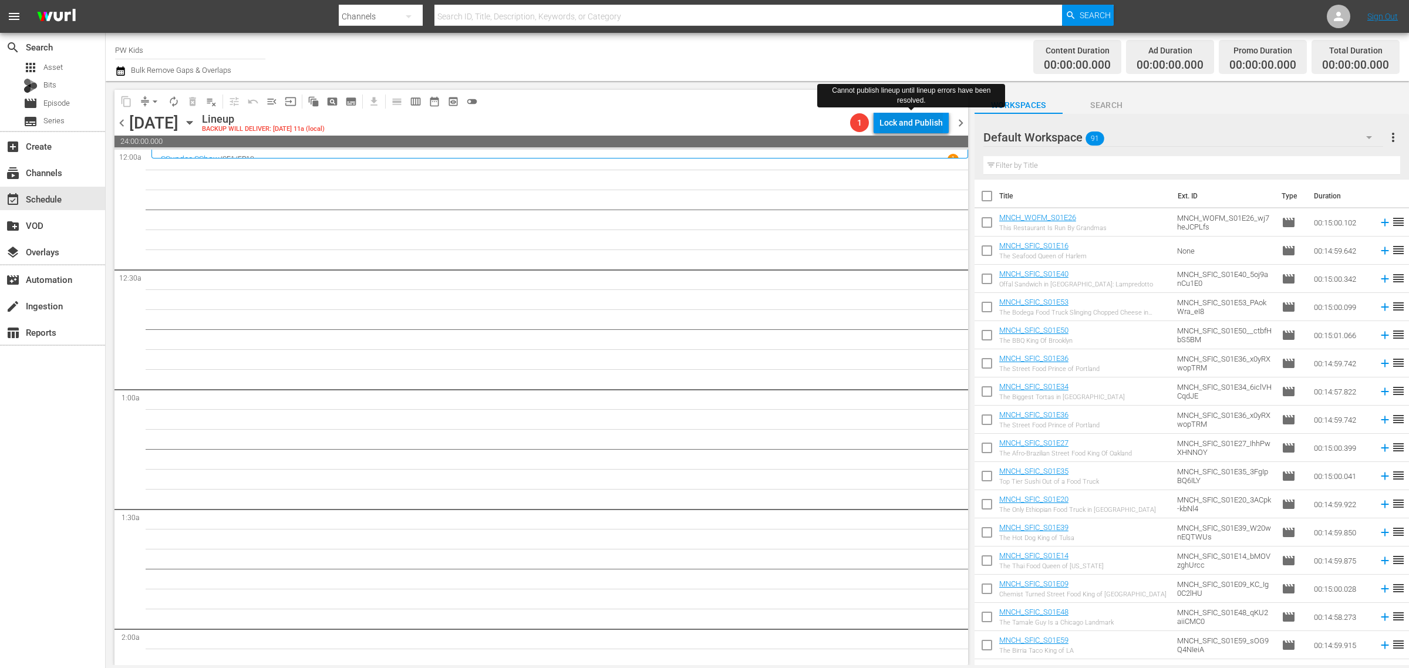
click at [928, 126] on div "Lock and Publish" at bounding box center [910, 122] width 63 height 21
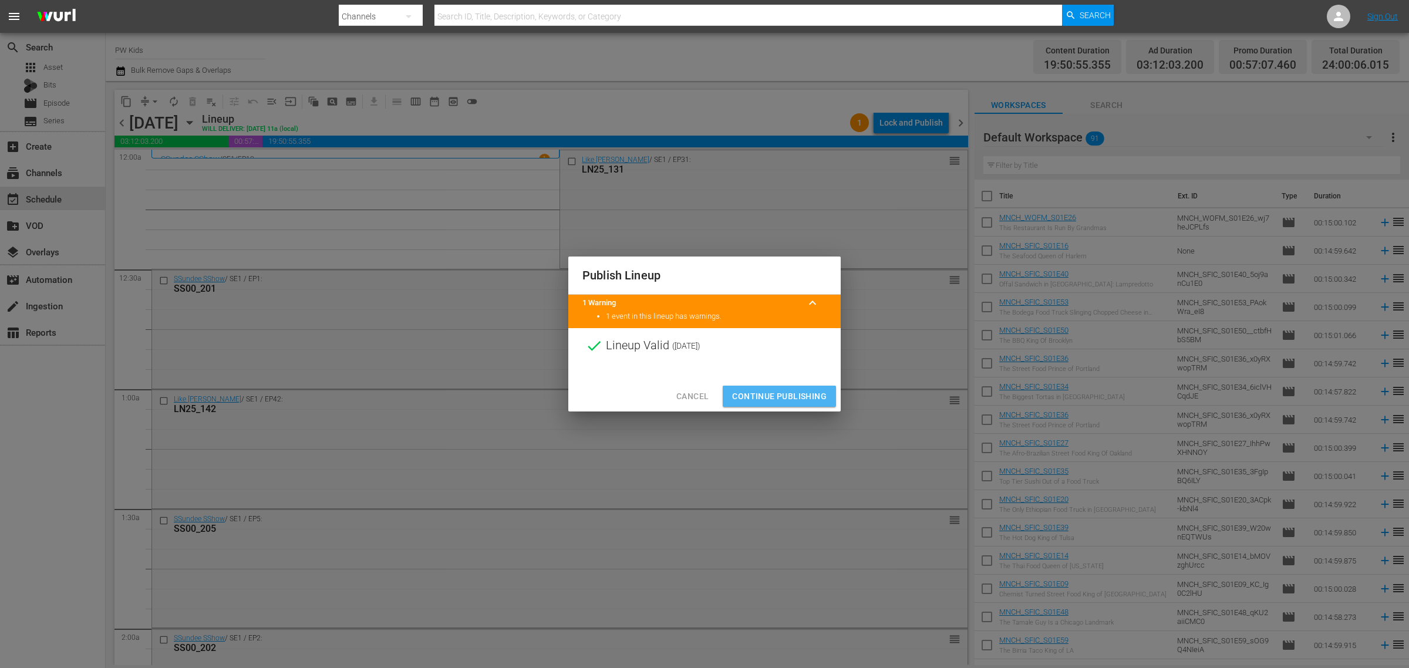
click at [781, 392] on span "Continue Publishing" at bounding box center [779, 396] width 95 height 15
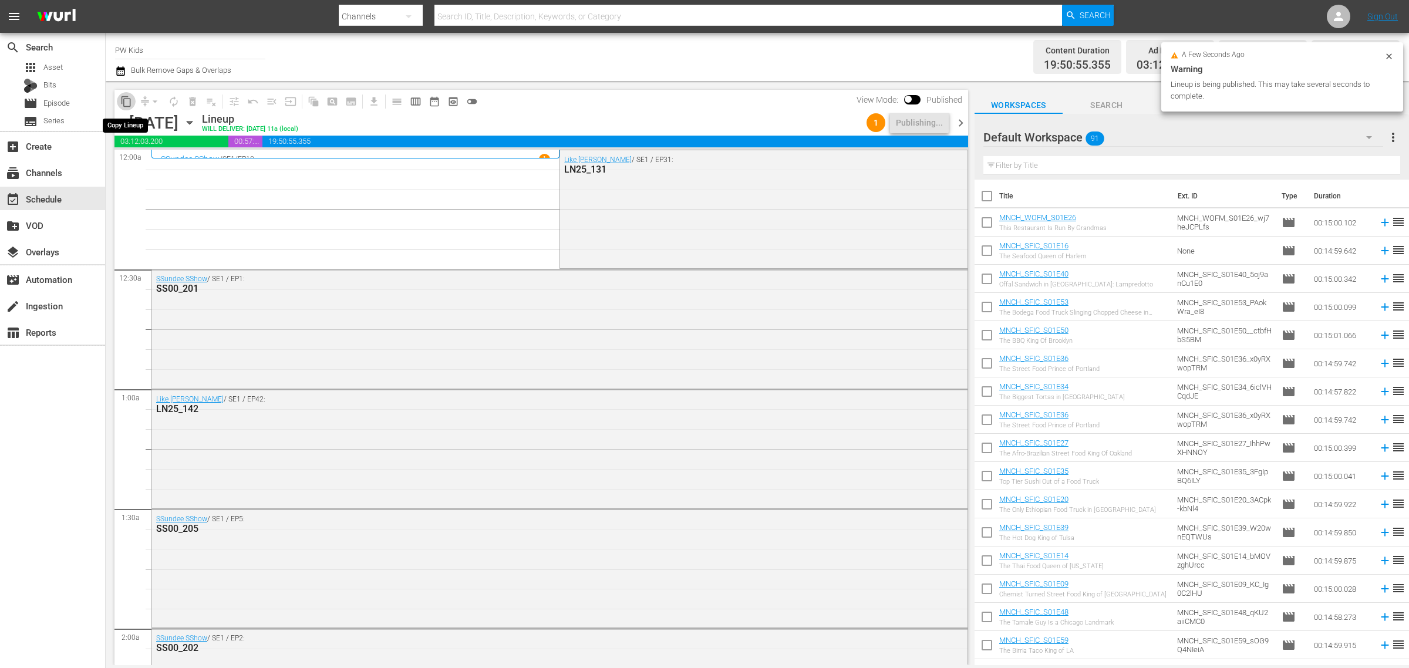
click at [124, 97] on span "content_copy" at bounding box center [126, 102] width 12 height 12
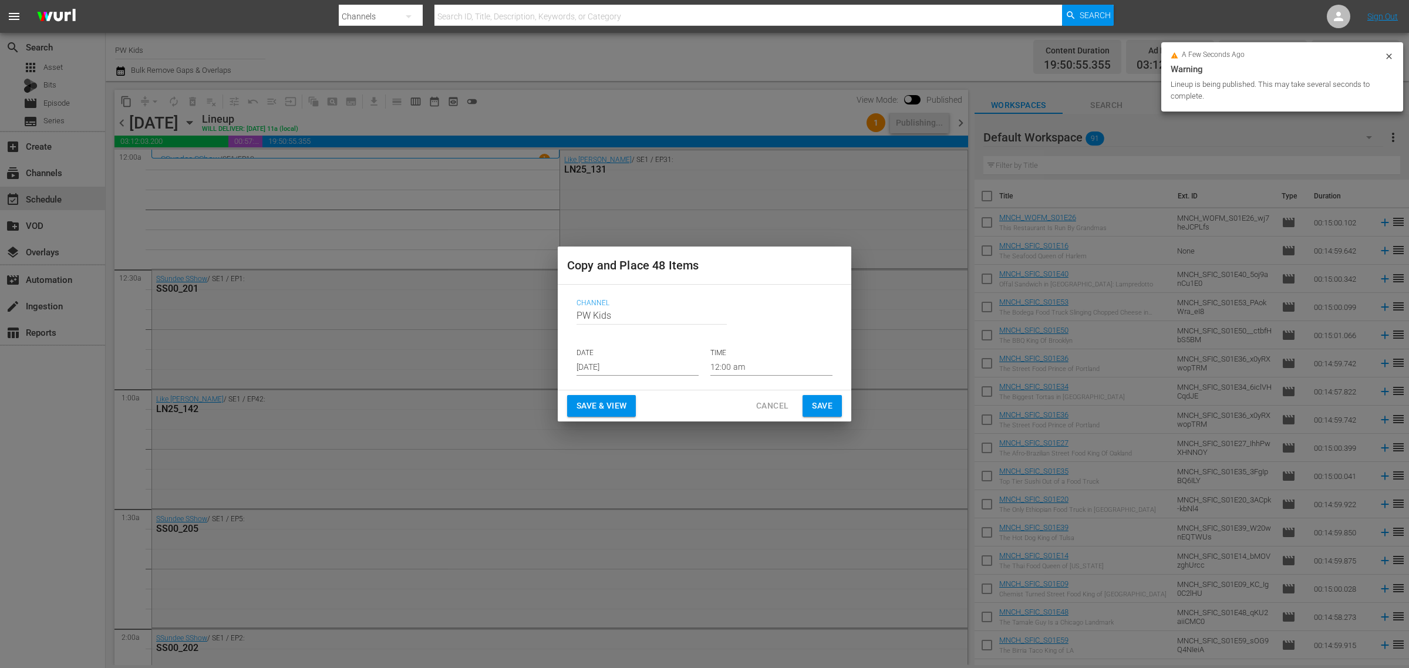
click at [609, 358] on input "[DATE]" at bounding box center [638, 367] width 122 height 18
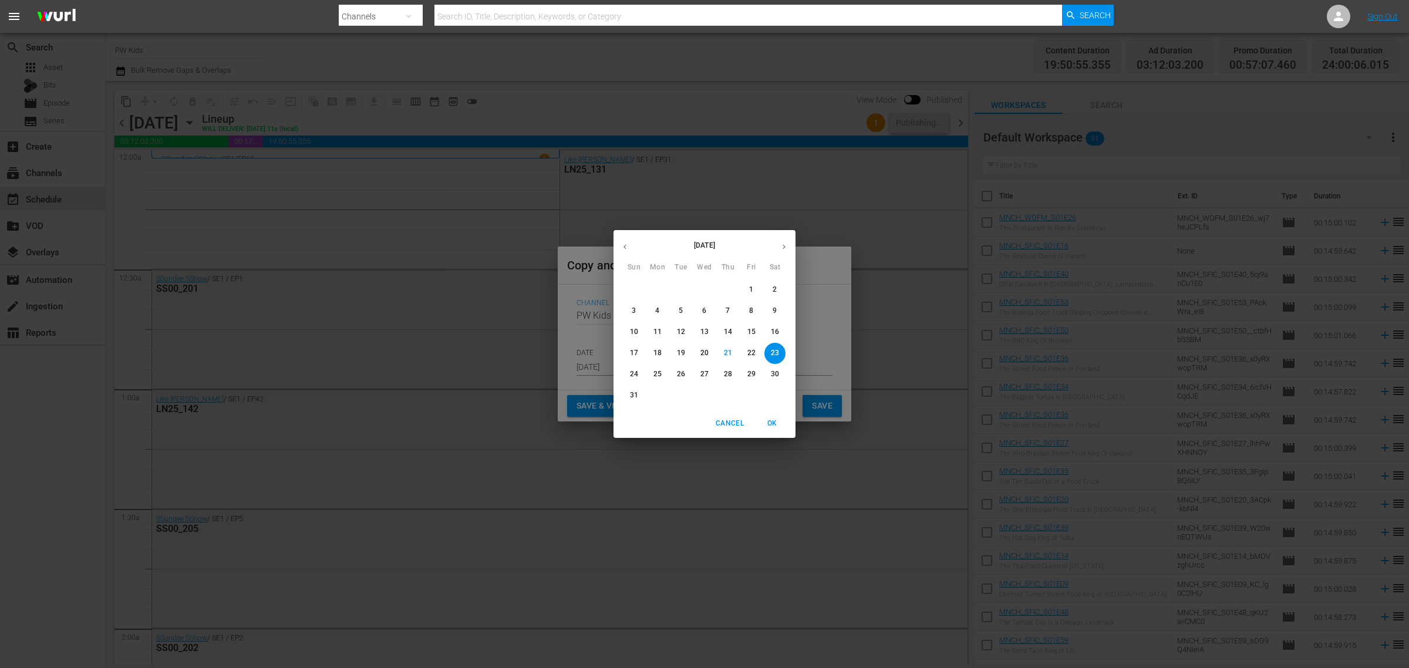
click at [780, 244] on icon "button" at bounding box center [784, 246] width 9 height 9
click at [705, 350] on p "22" at bounding box center [704, 353] width 8 height 10
type input "[DATE]"
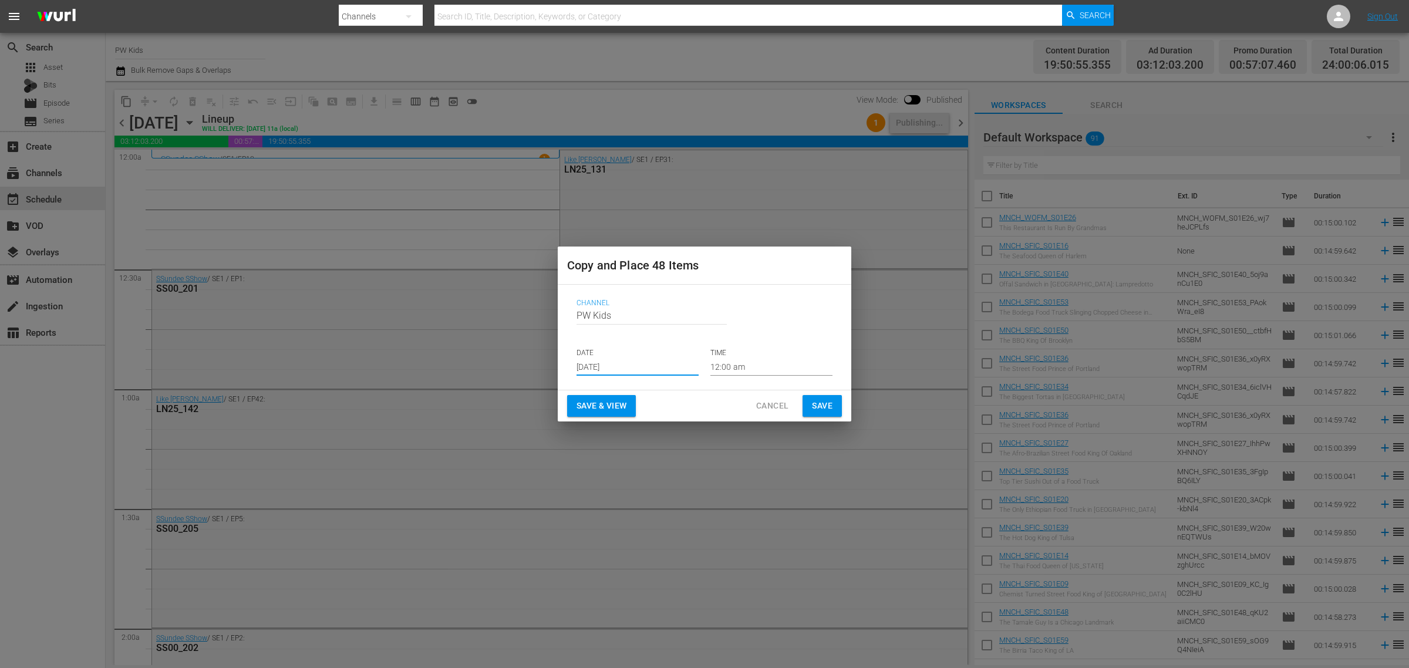
click at [608, 406] on span "Save & View" at bounding box center [602, 406] width 50 height 15
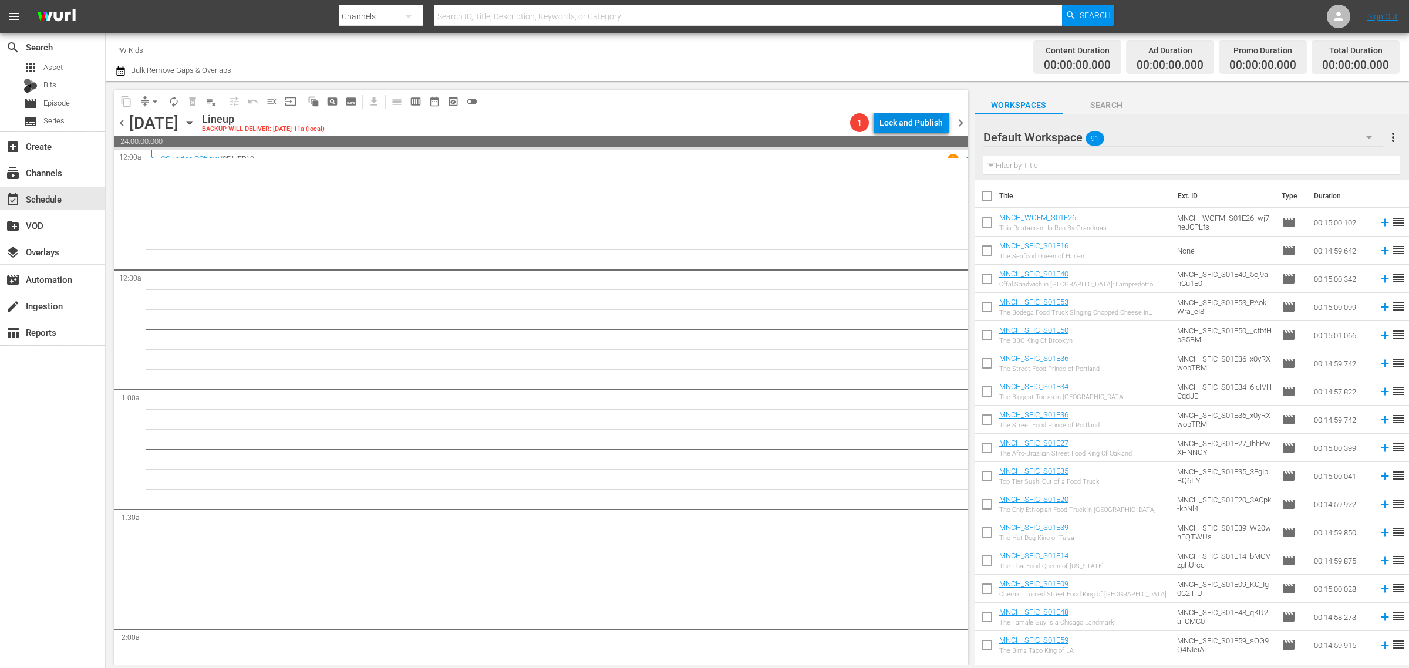
click at [915, 119] on div "Lock and Publish" at bounding box center [910, 122] width 63 height 21
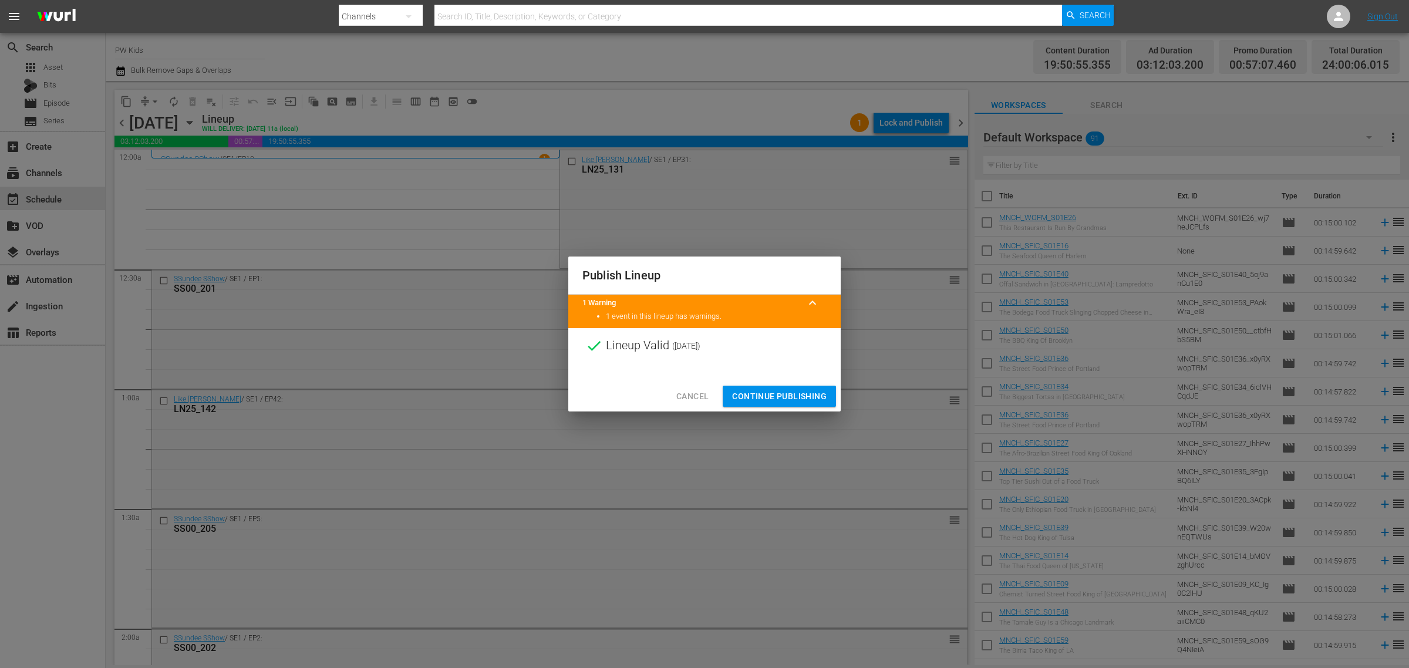
click at [771, 395] on span "Continue Publishing" at bounding box center [779, 396] width 95 height 15
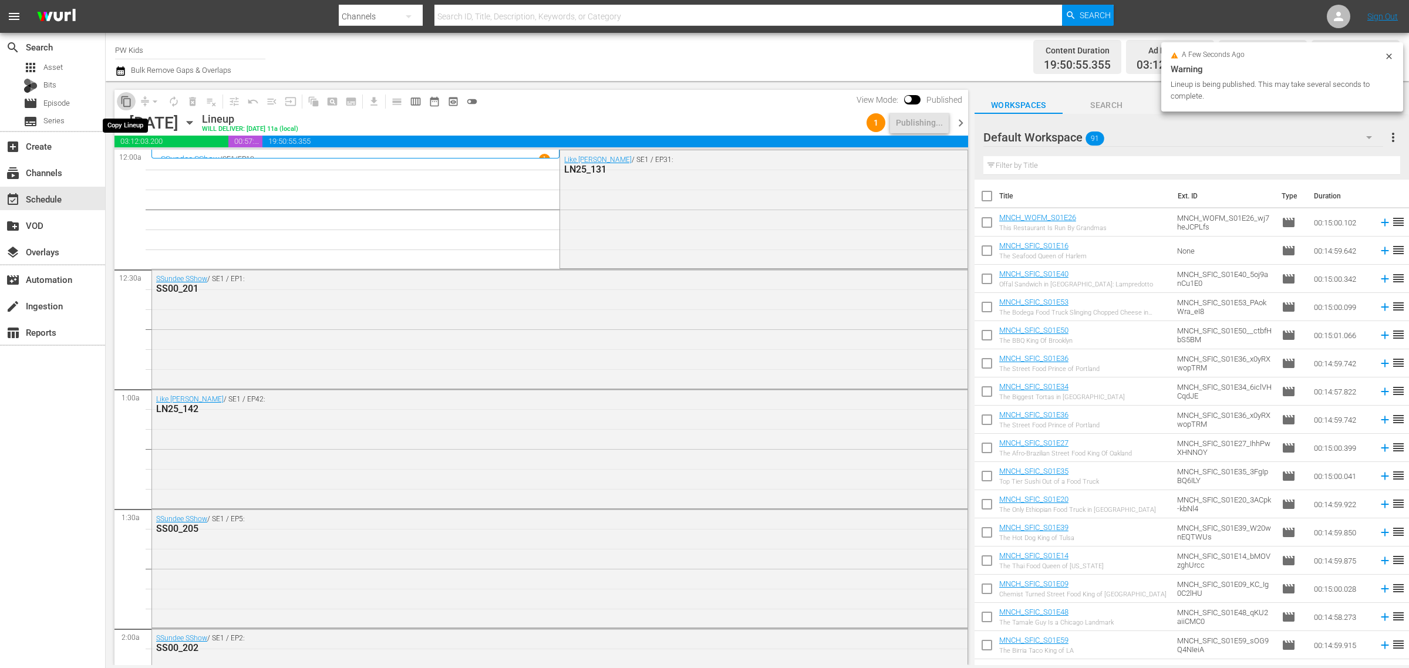
click at [126, 100] on span "content_copy" at bounding box center [126, 102] width 12 height 12
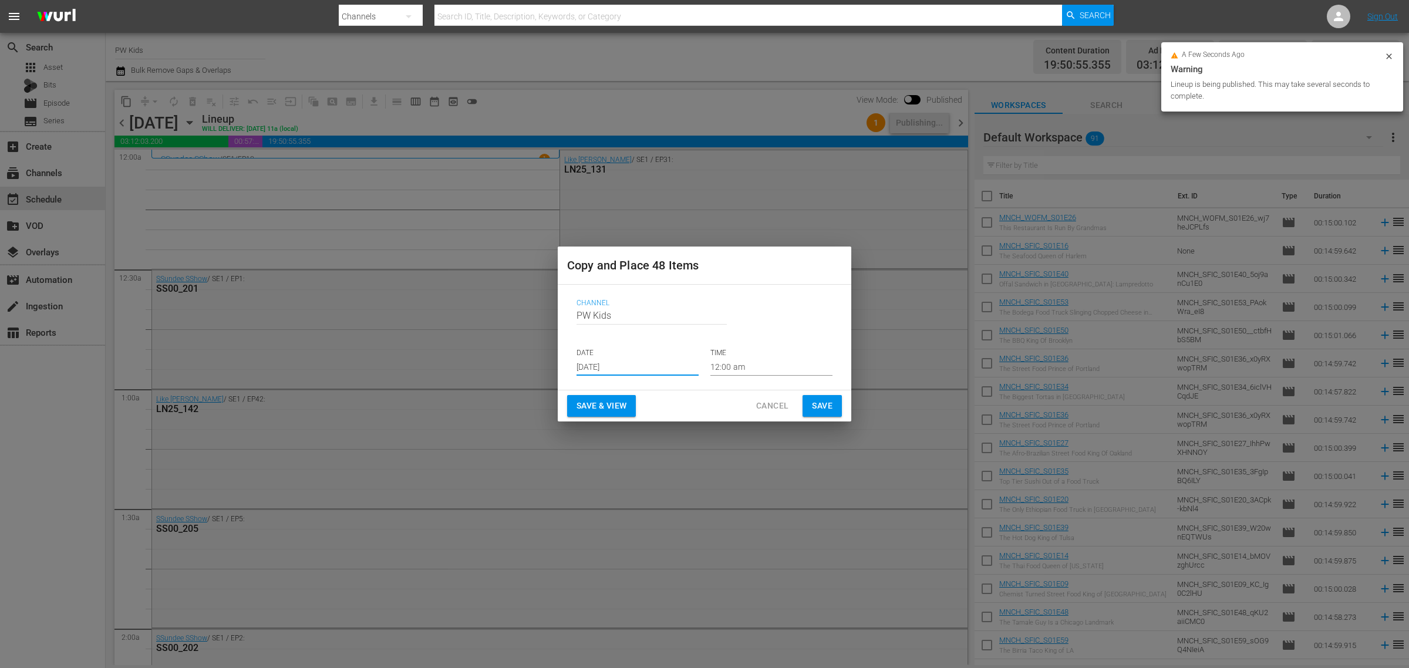
click at [602, 368] on input "[DATE]" at bounding box center [638, 367] width 122 height 18
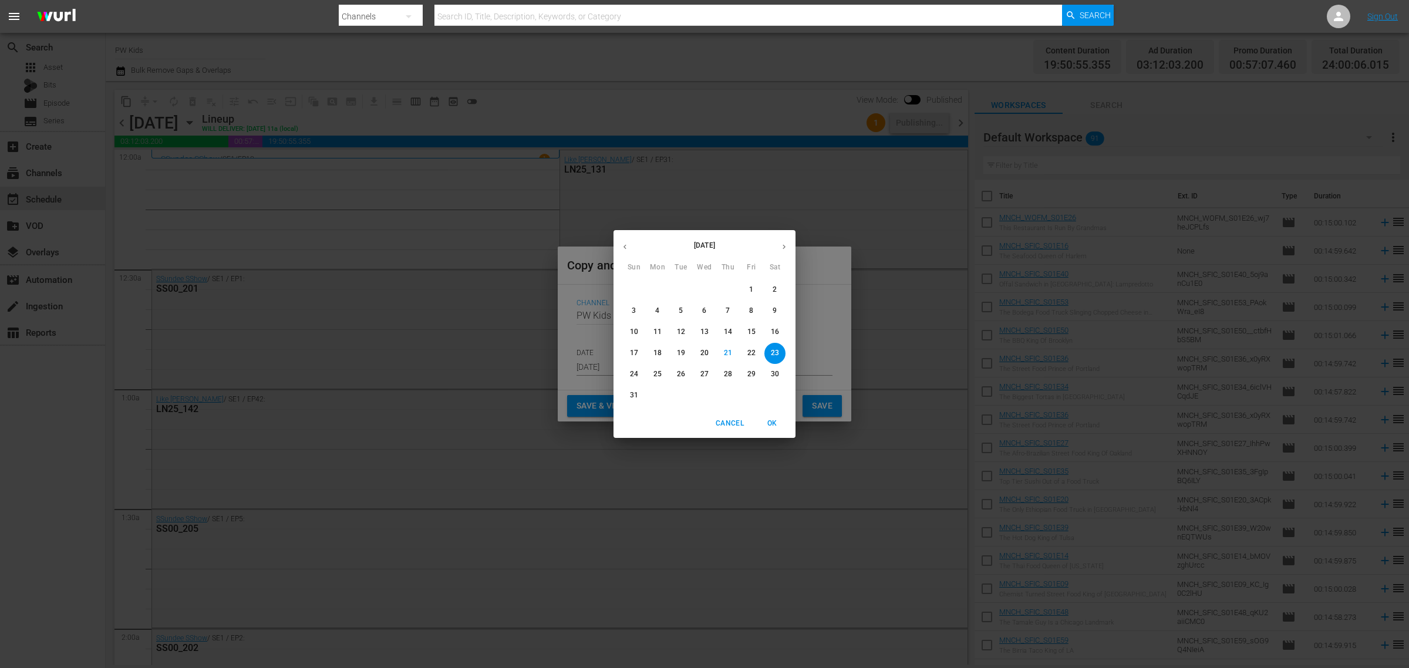
click at [782, 247] on icon "button" at bounding box center [784, 246] width 9 height 9
click at [725, 372] on p "30" at bounding box center [728, 374] width 8 height 10
type input "[DATE]"
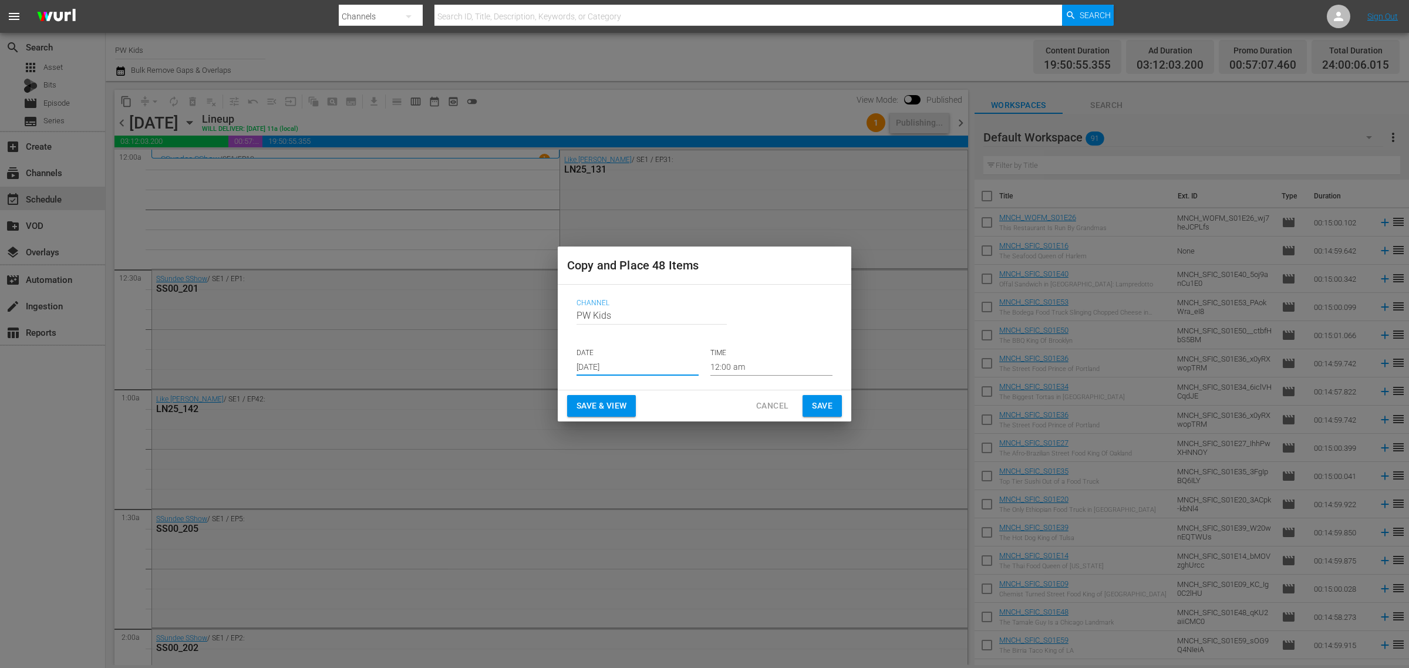
click at [598, 404] on span "Save & View" at bounding box center [602, 406] width 50 height 15
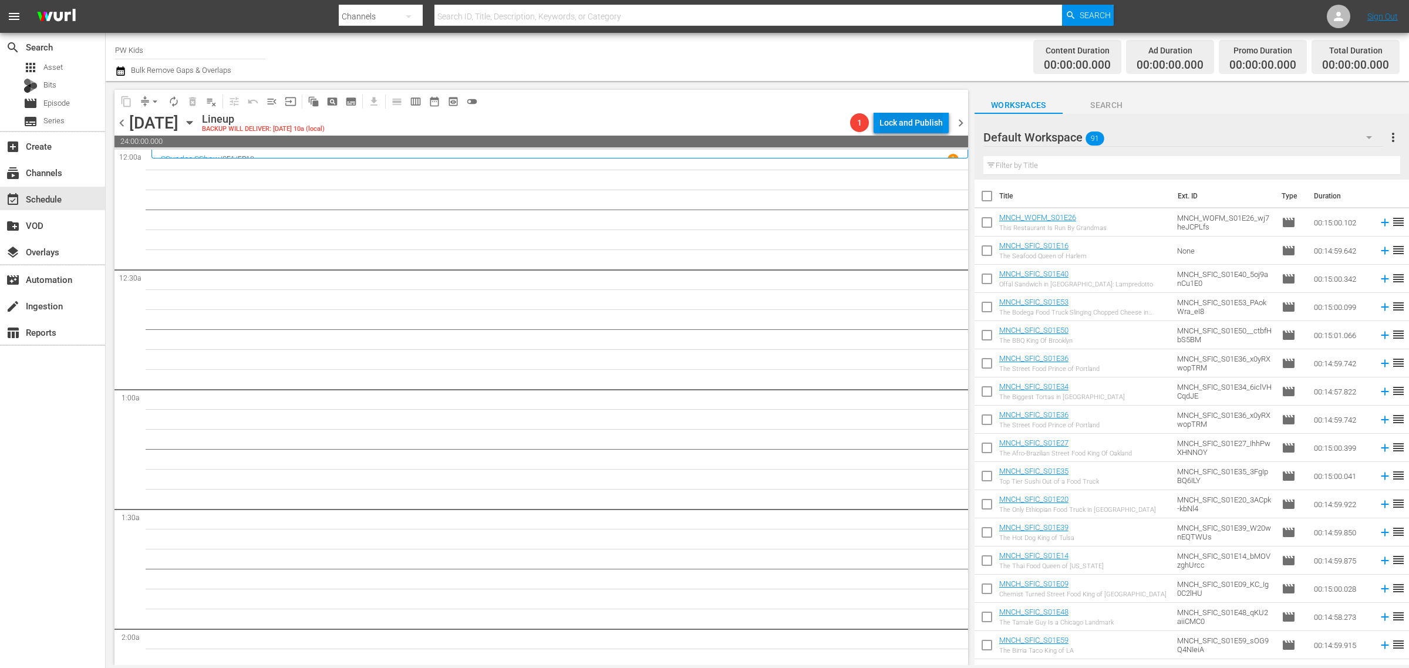
click at [884, 124] on div "Lock and Publish" at bounding box center [910, 122] width 63 height 21
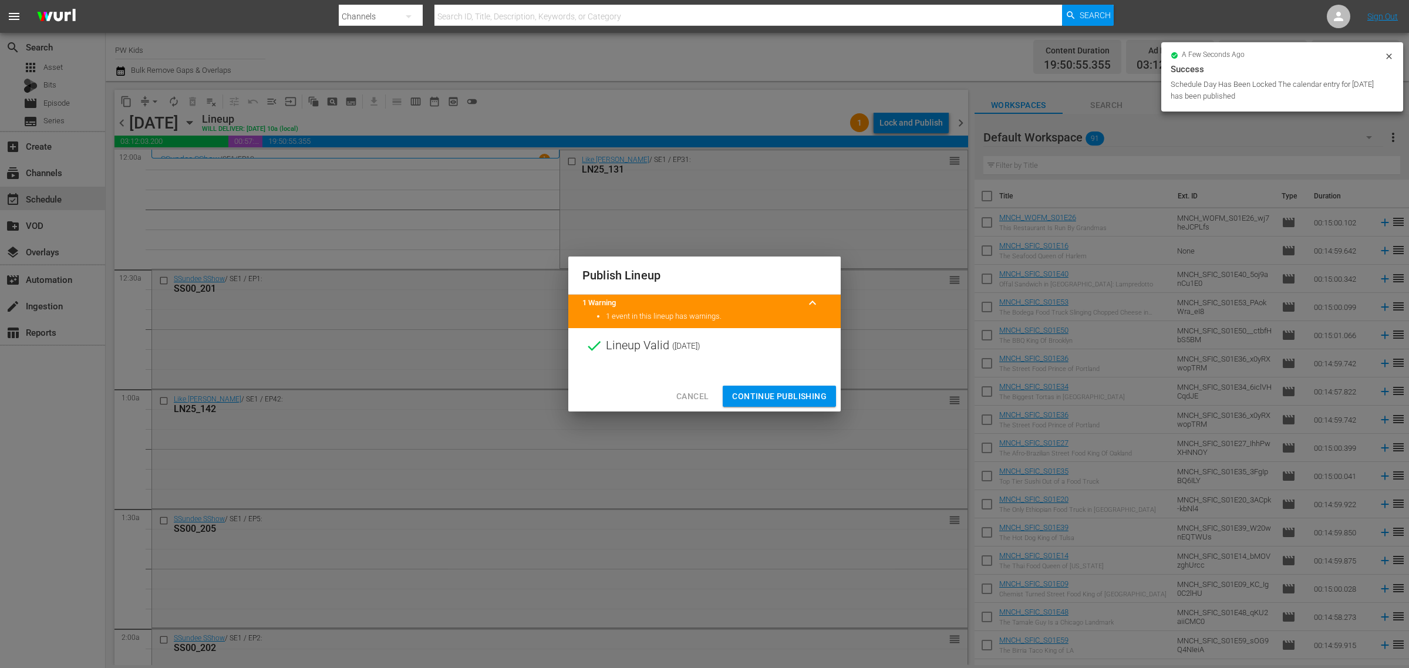
click at [791, 395] on span "Continue Publishing" at bounding box center [779, 396] width 95 height 15
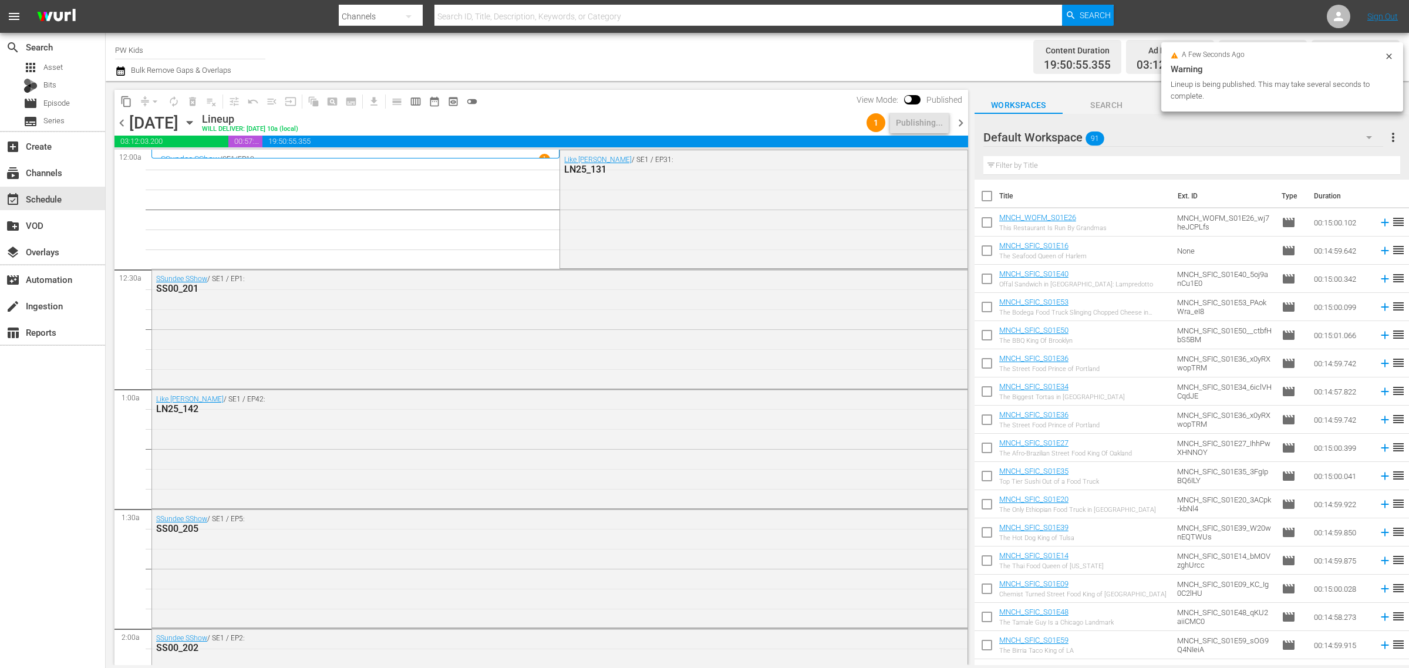
click at [122, 66] on icon "button" at bounding box center [120, 71] width 11 height 14
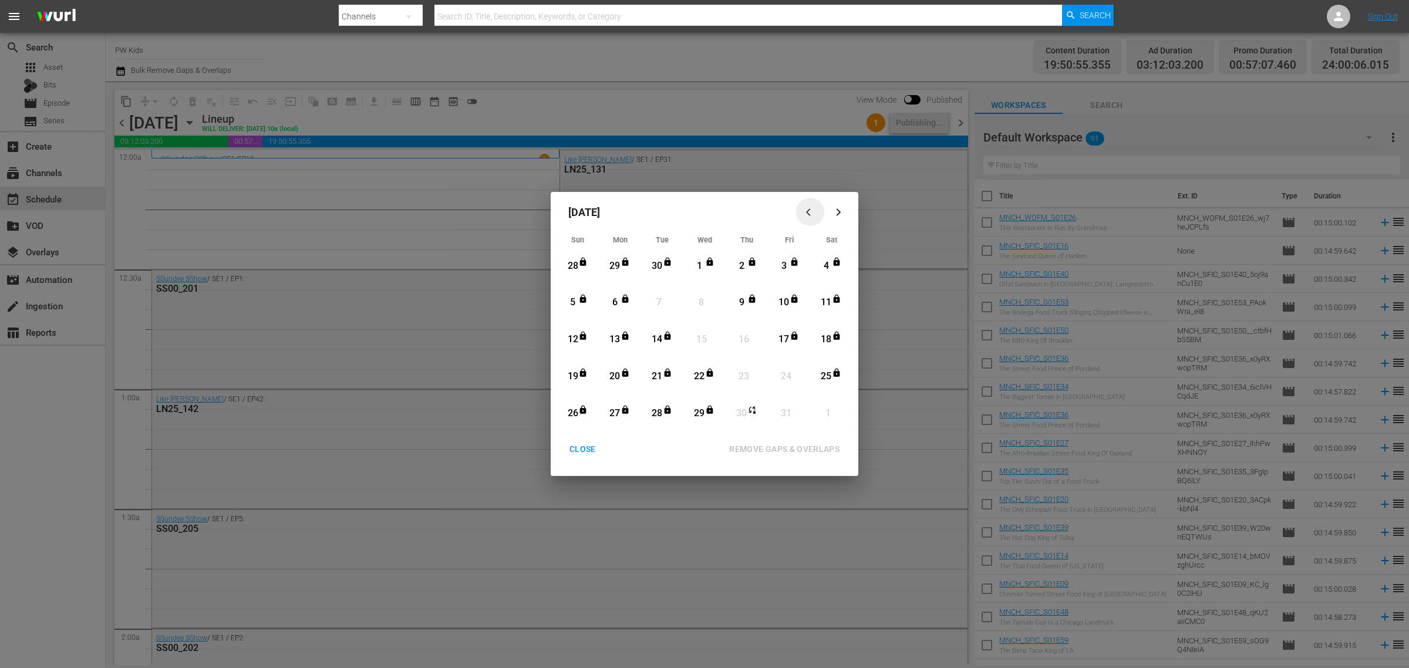
click at [808, 208] on icon "button" at bounding box center [810, 212] width 9 height 9
click at [580, 450] on div "CLOSE" at bounding box center [582, 449] width 45 height 15
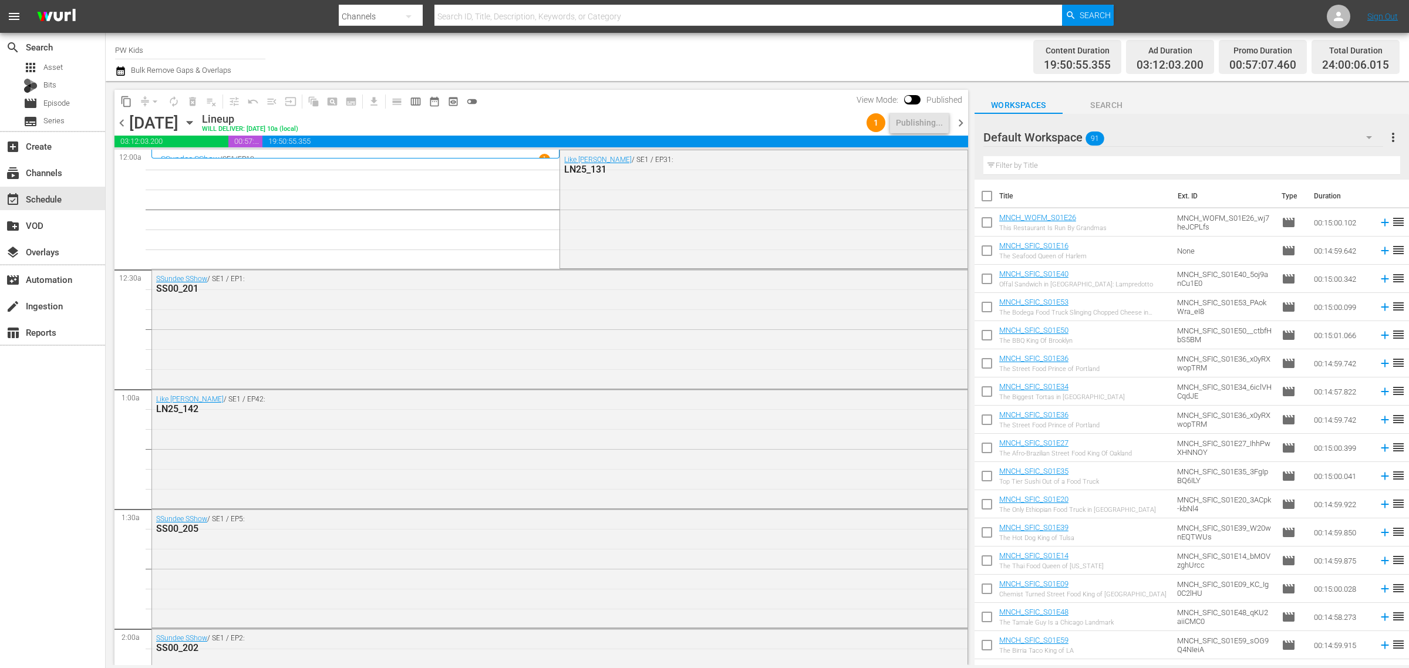
click at [196, 121] on icon "button" at bounding box center [189, 122] width 13 height 13
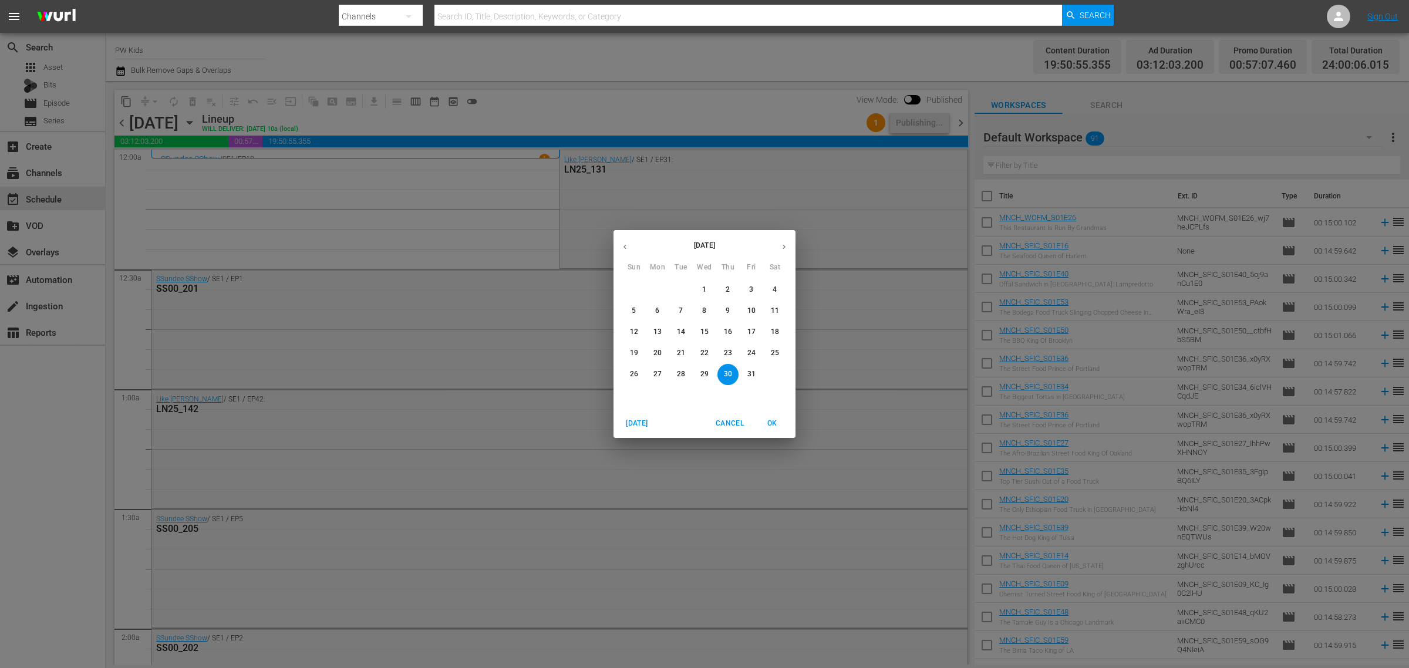
click at [628, 247] on icon "button" at bounding box center [625, 246] width 9 height 9
click at [632, 248] on button "button" at bounding box center [624, 246] width 23 height 23
click at [737, 309] on span "7" at bounding box center [727, 311] width 21 height 10
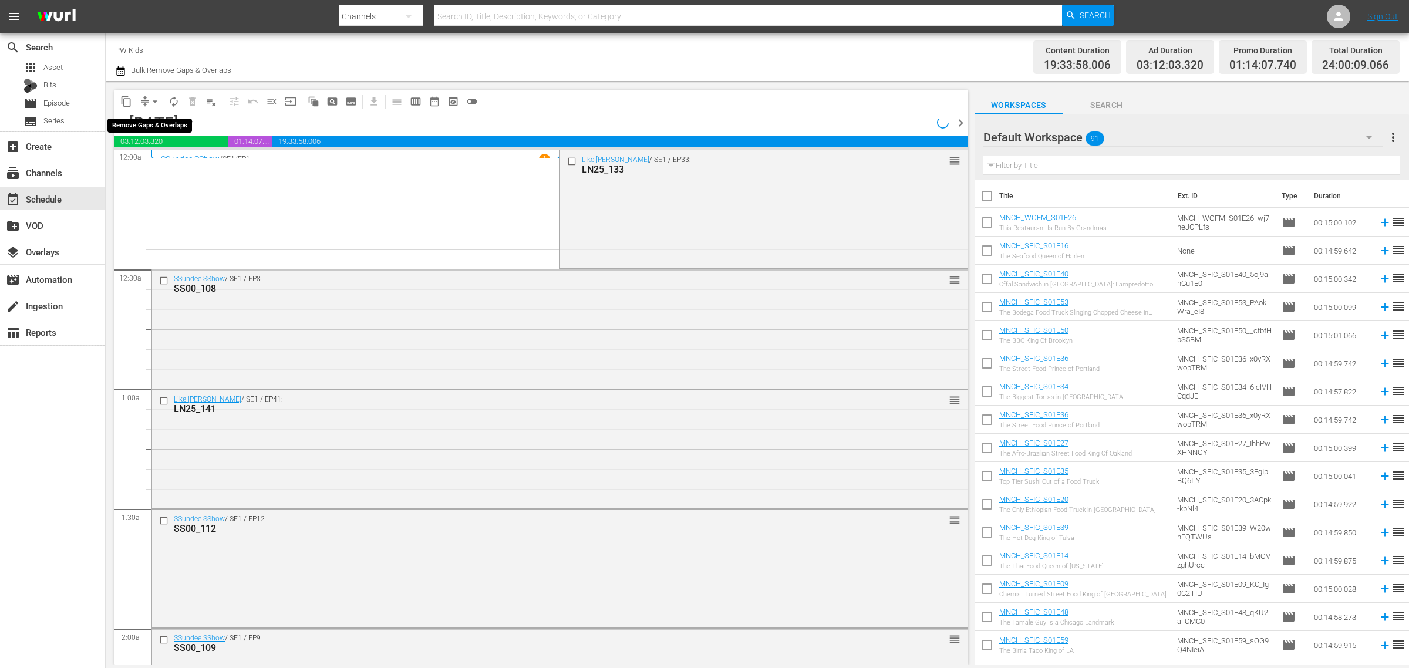
click at [123, 98] on span "content_copy" at bounding box center [126, 102] width 12 height 12
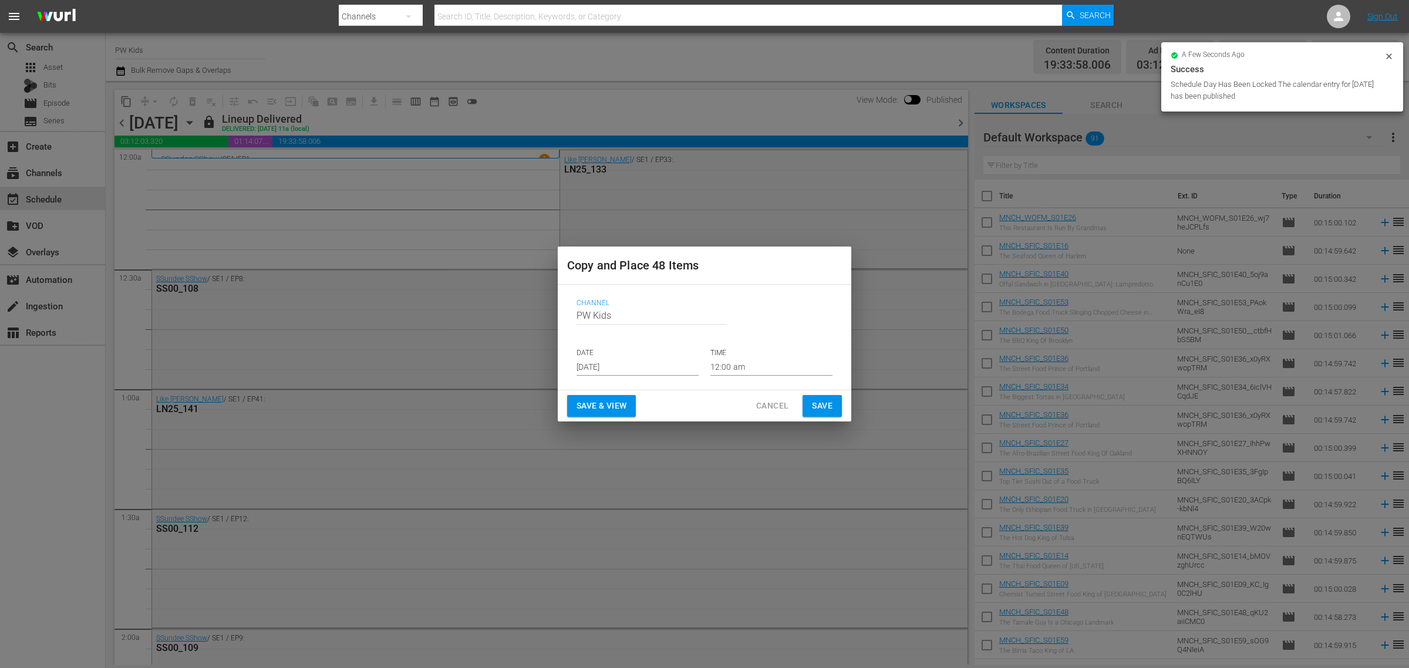
click at [637, 365] on input "[DATE]" at bounding box center [638, 367] width 122 height 18
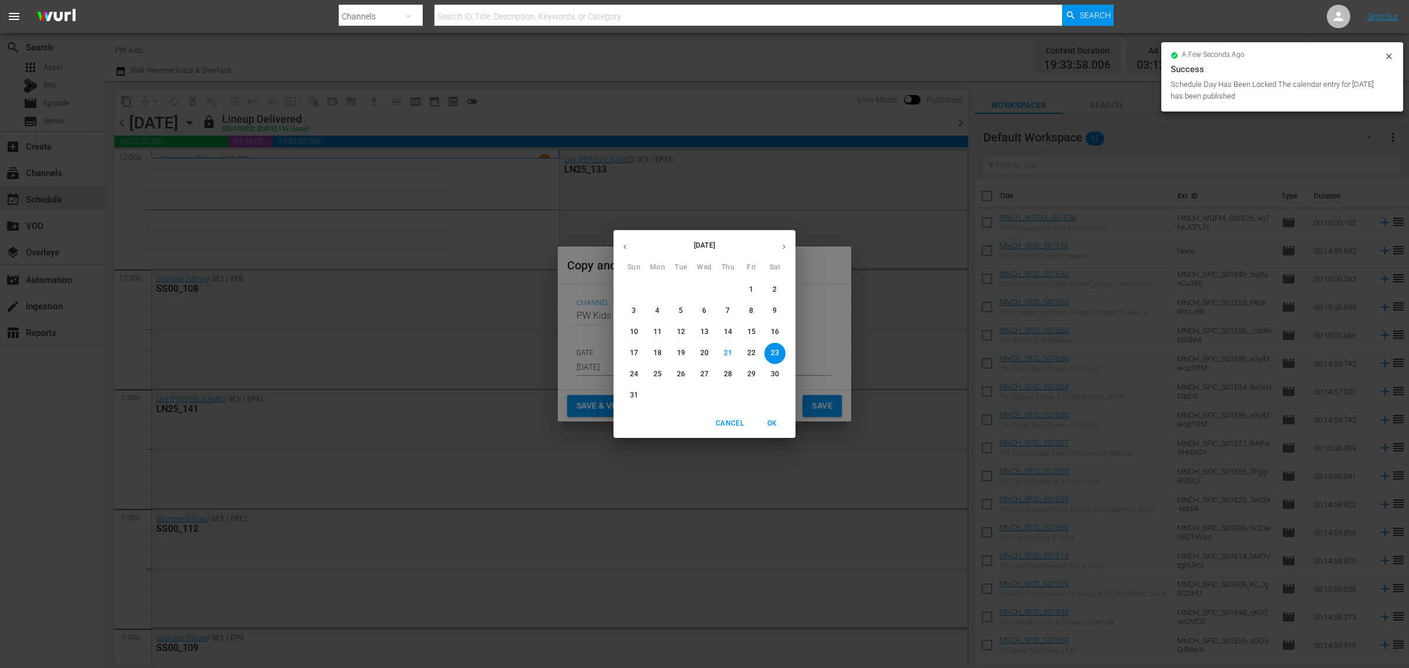
click at [781, 242] on icon "button" at bounding box center [784, 246] width 9 height 9
click at [633, 309] on p "7" at bounding box center [634, 311] width 4 height 10
type input "[DATE]"
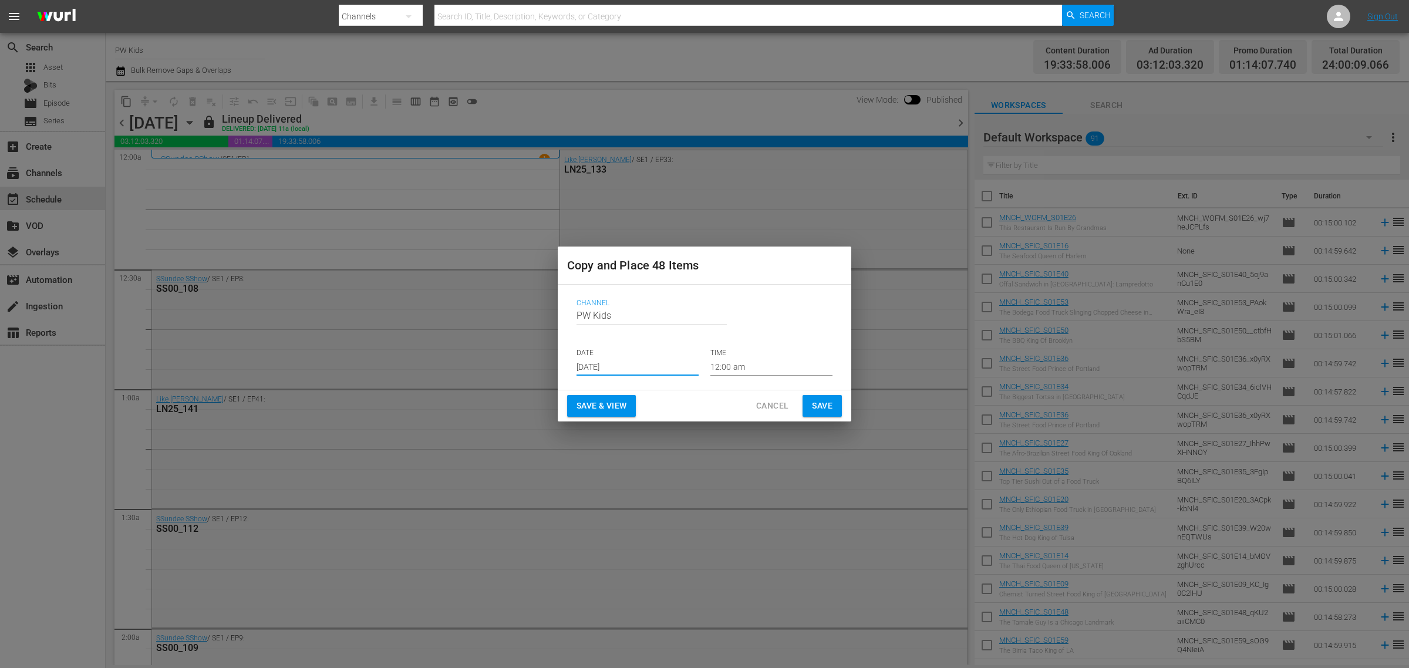
click at [615, 403] on span "Save & View" at bounding box center [602, 406] width 50 height 15
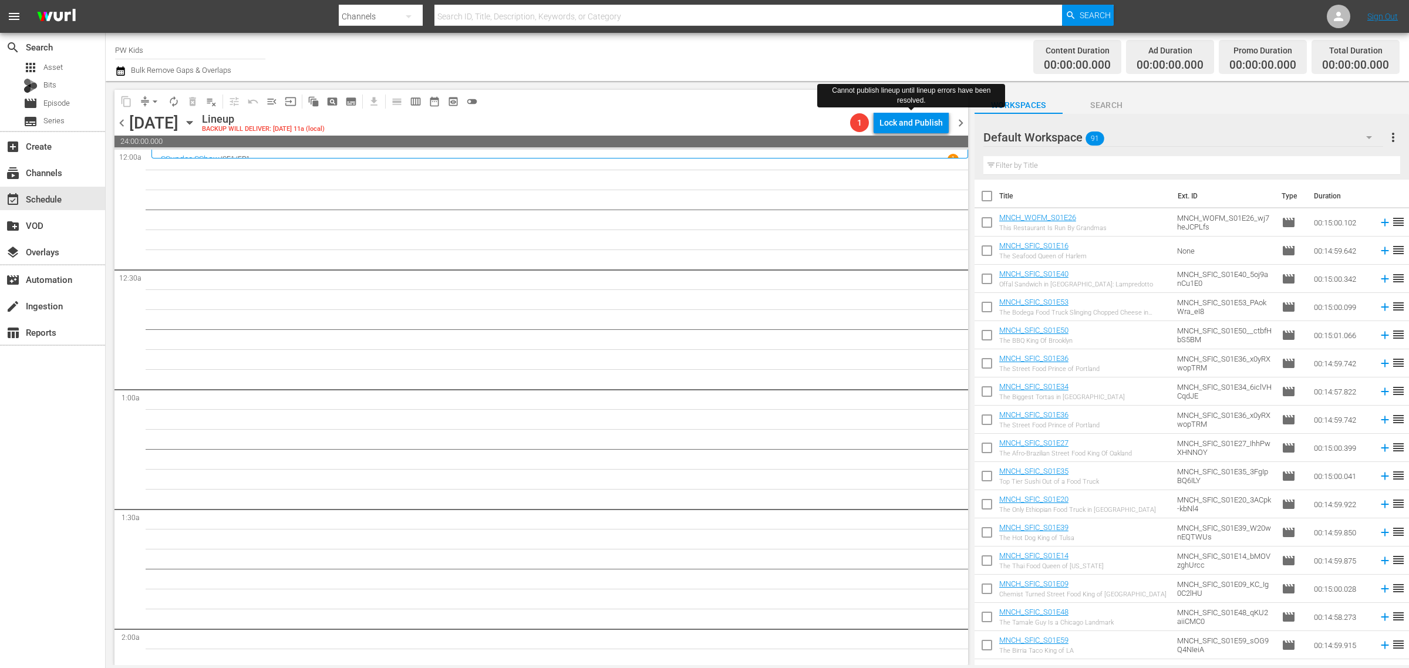
click at [896, 129] on div "Lock and Publish" at bounding box center [910, 122] width 63 height 21
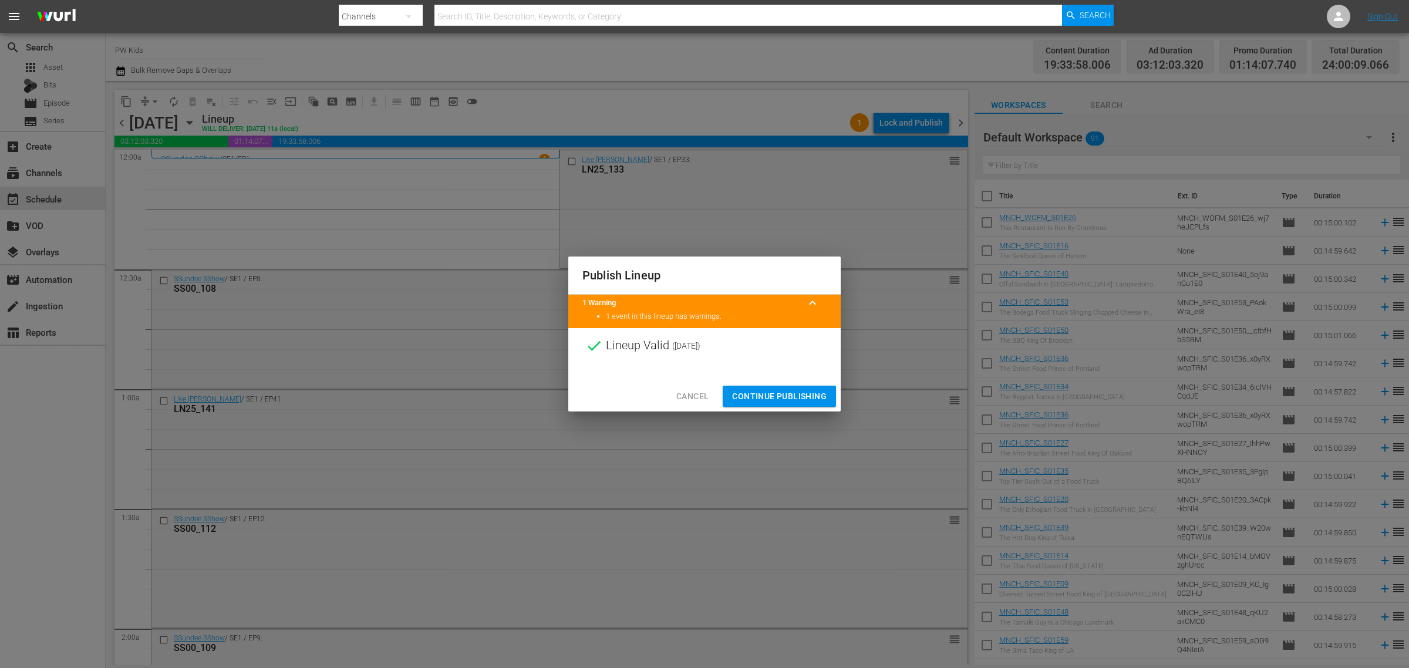
click at [760, 386] on button "Continue Publishing" at bounding box center [779, 397] width 113 height 22
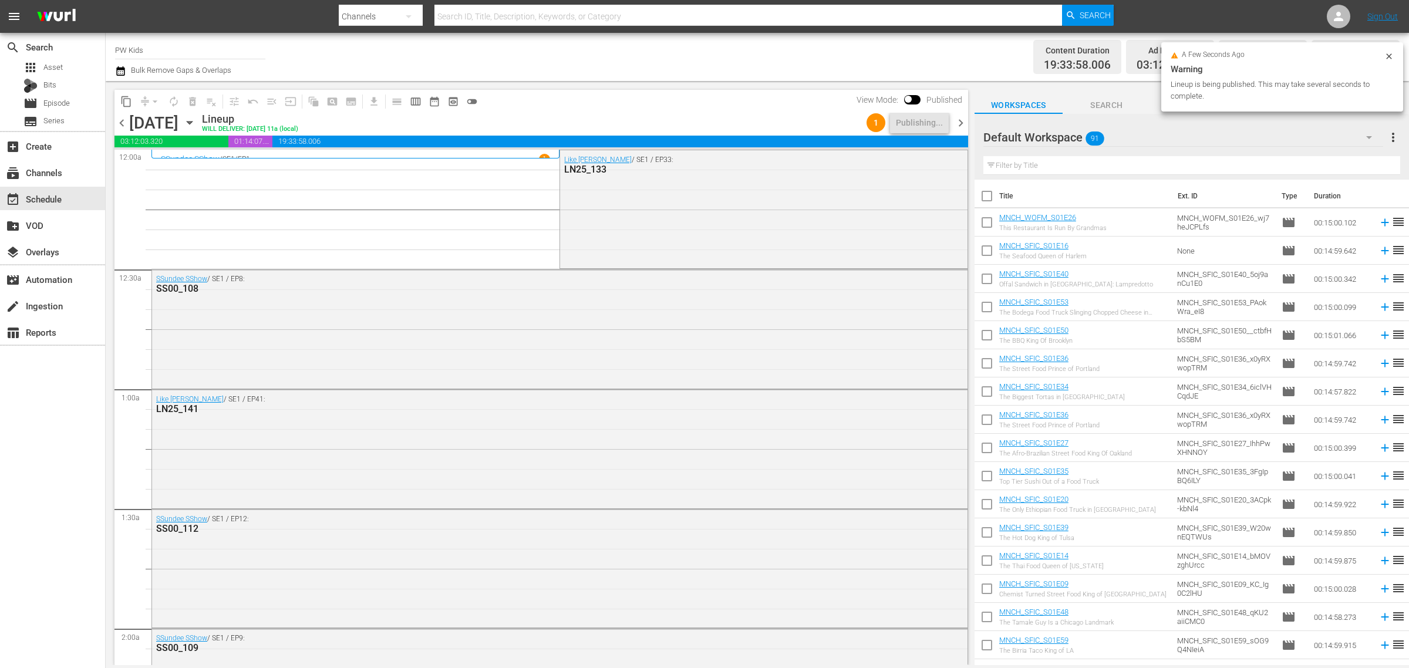
click at [122, 100] on span "content_copy" at bounding box center [126, 102] width 12 height 12
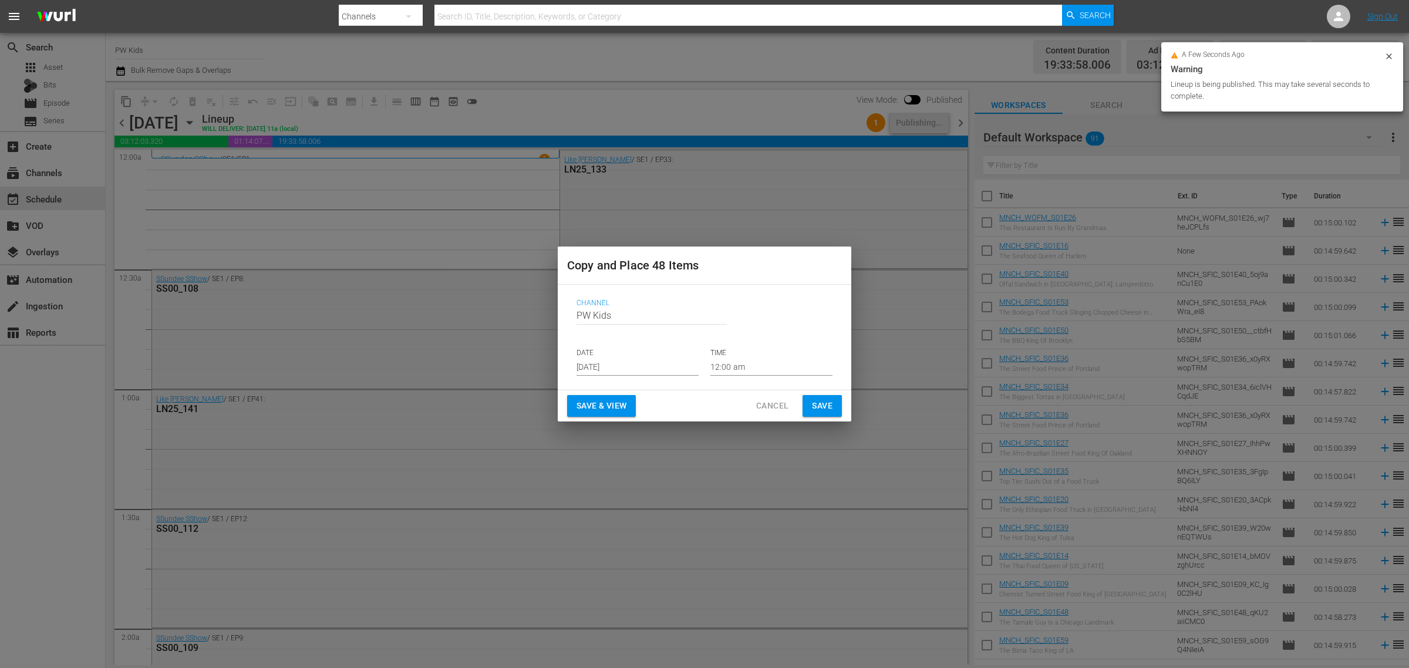
click at [582, 364] on input "[DATE]" at bounding box center [638, 367] width 122 height 18
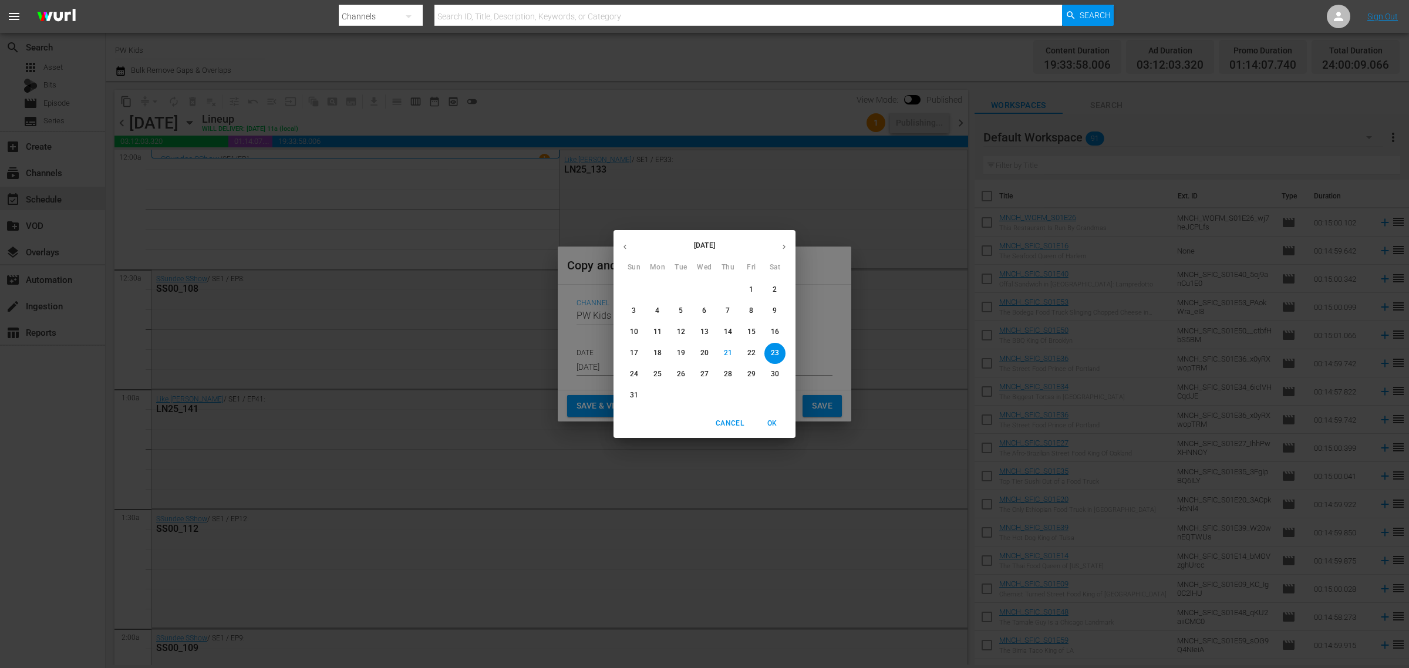
click at [777, 247] on button "button" at bounding box center [784, 246] width 23 height 23
click at [659, 335] on p "15" at bounding box center [657, 332] width 8 height 10
type input "[DATE]"
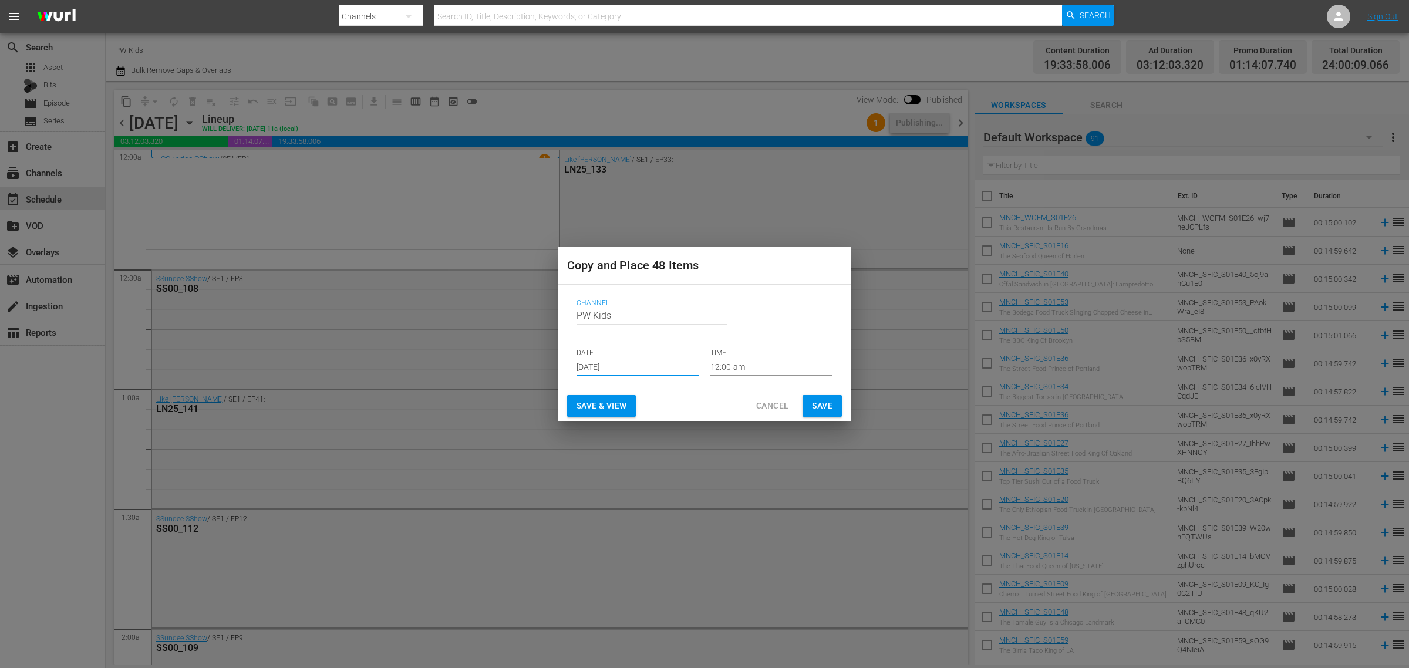
click at [613, 405] on span "Save & View" at bounding box center [602, 406] width 50 height 15
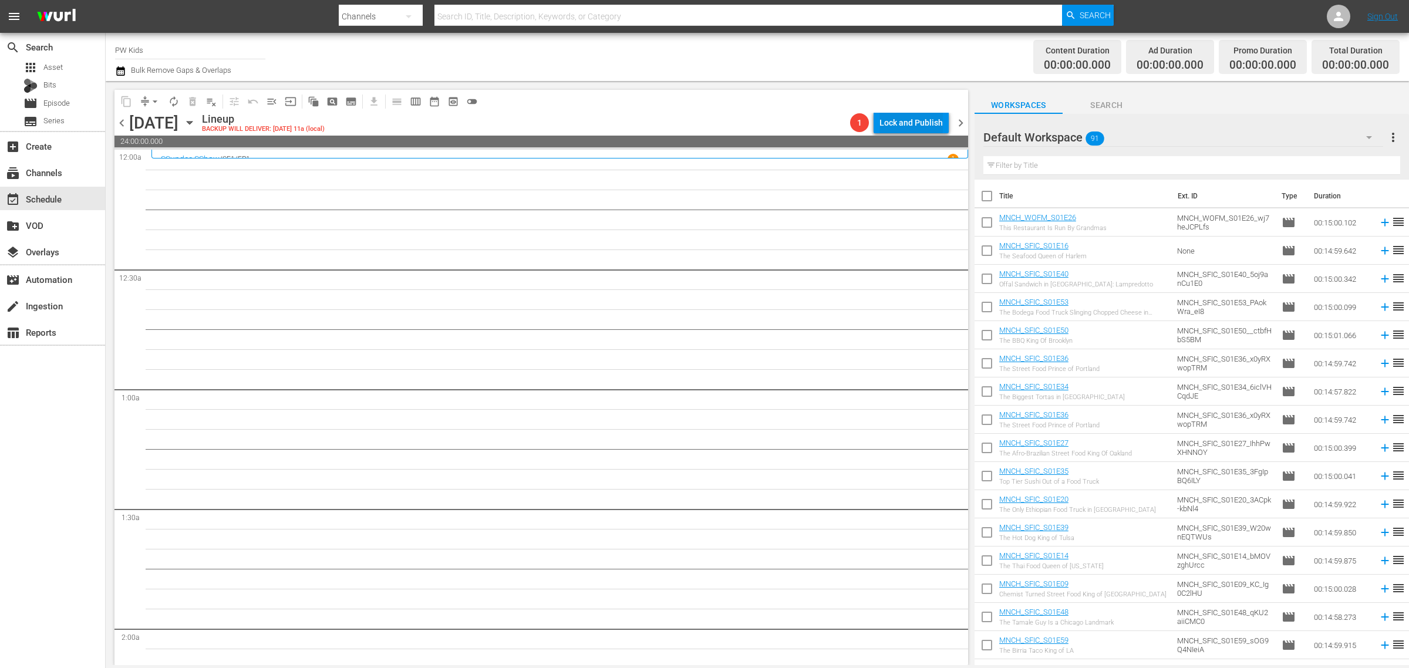
click at [914, 127] on div "Lock and Publish" at bounding box center [910, 122] width 63 height 21
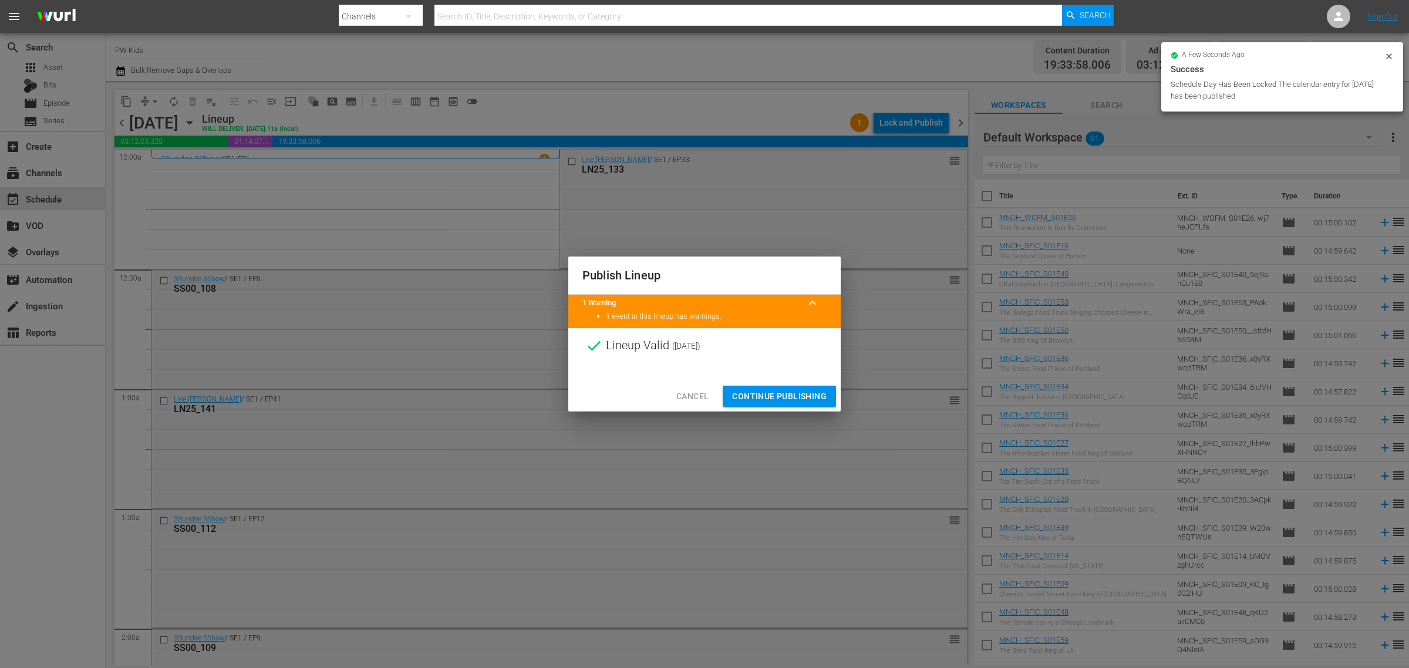
click at [777, 394] on span "Continue Publishing" at bounding box center [779, 396] width 95 height 15
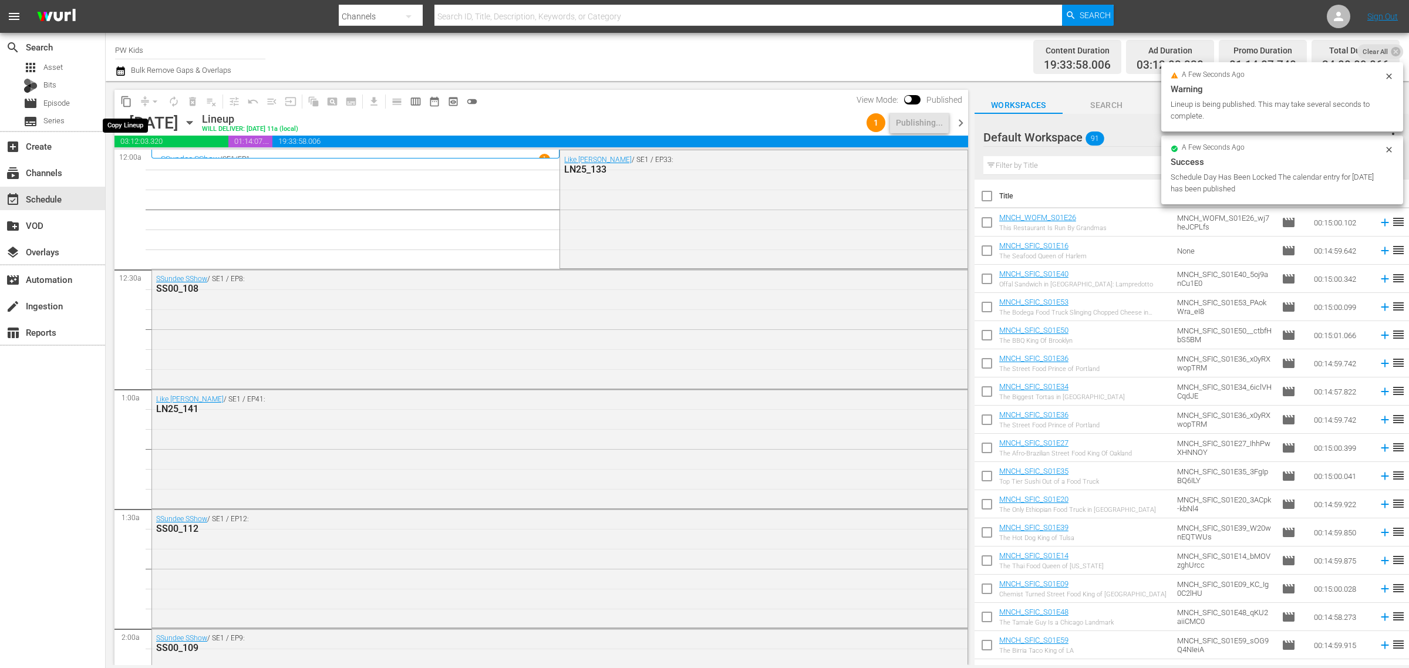
click at [130, 97] on span "content_copy" at bounding box center [126, 102] width 12 height 12
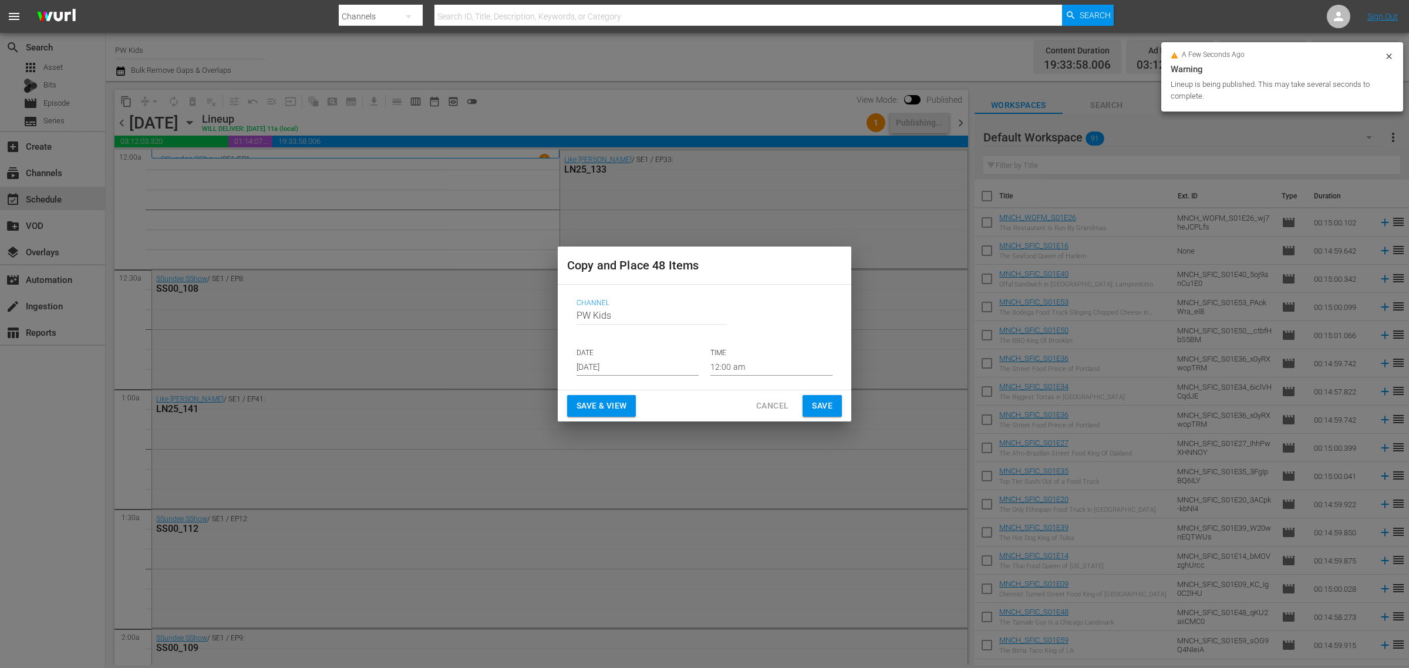
click at [596, 366] on input "[DATE]" at bounding box center [638, 367] width 122 height 18
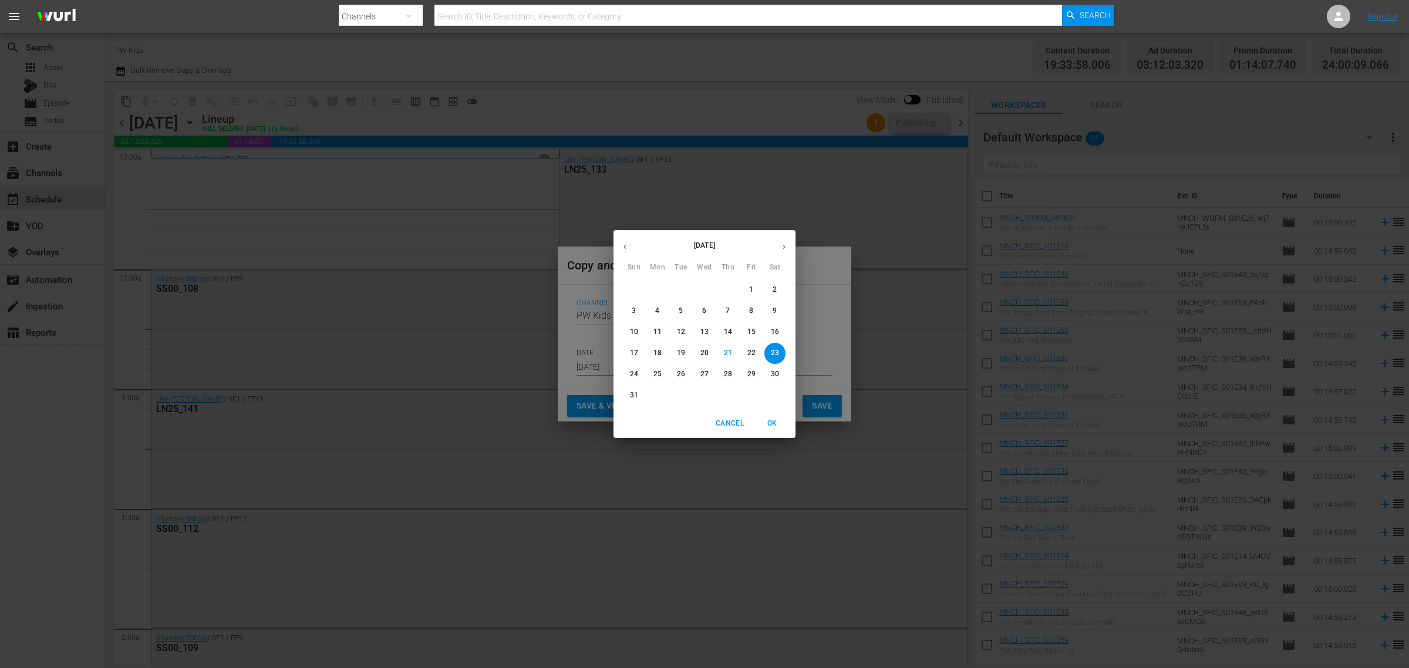
click at [783, 245] on icon "button" at bounding box center [784, 246] width 9 height 9
click at [624, 248] on icon "button" at bounding box center [624, 247] width 3 height 5
click at [682, 348] on button "23" at bounding box center [680, 353] width 21 height 21
type input "[DATE]"
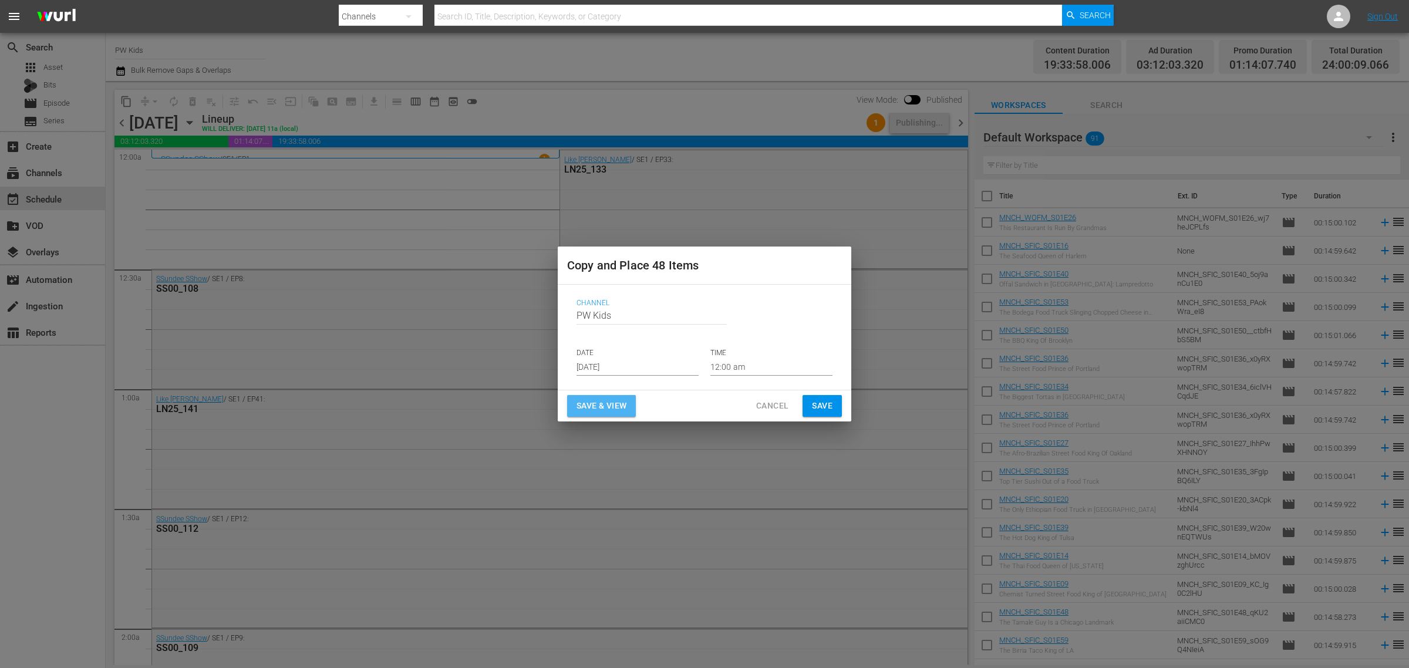
click at [609, 399] on span "Save & View" at bounding box center [602, 406] width 50 height 15
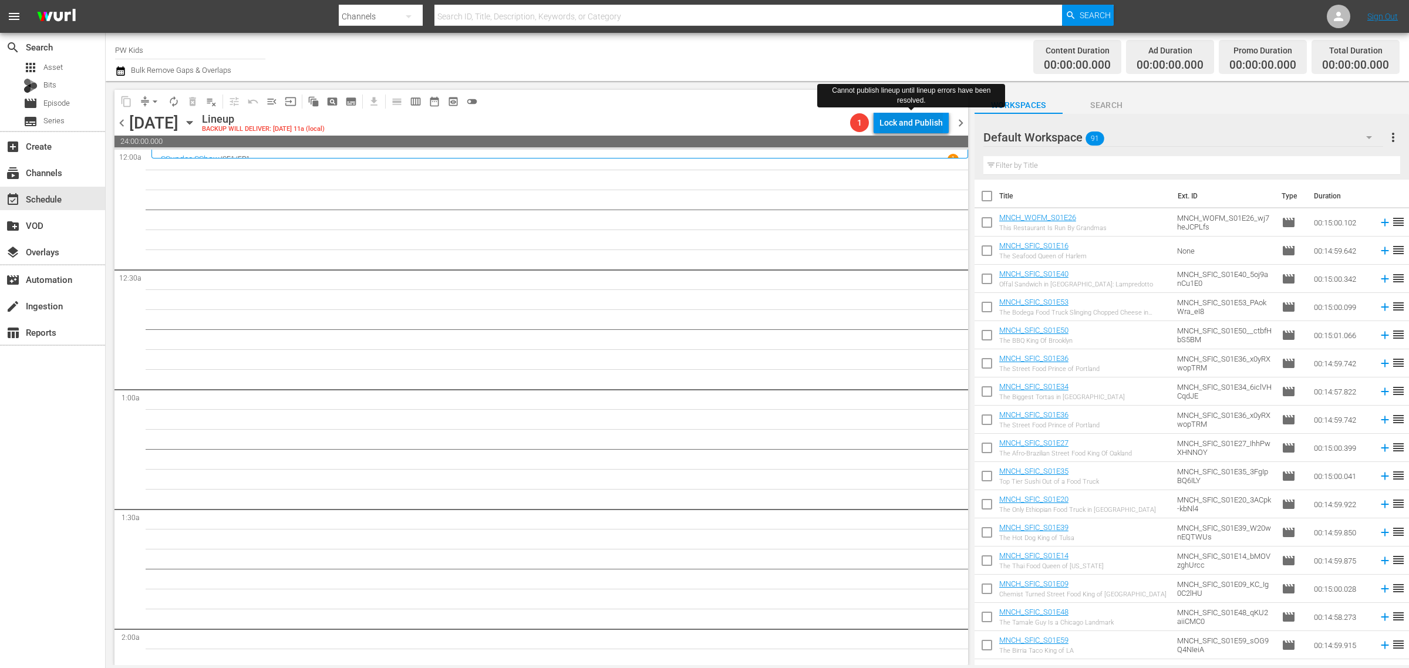
click at [913, 119] on div "Lock and Publish" at bounding box center [910, 122] width 63 height 21
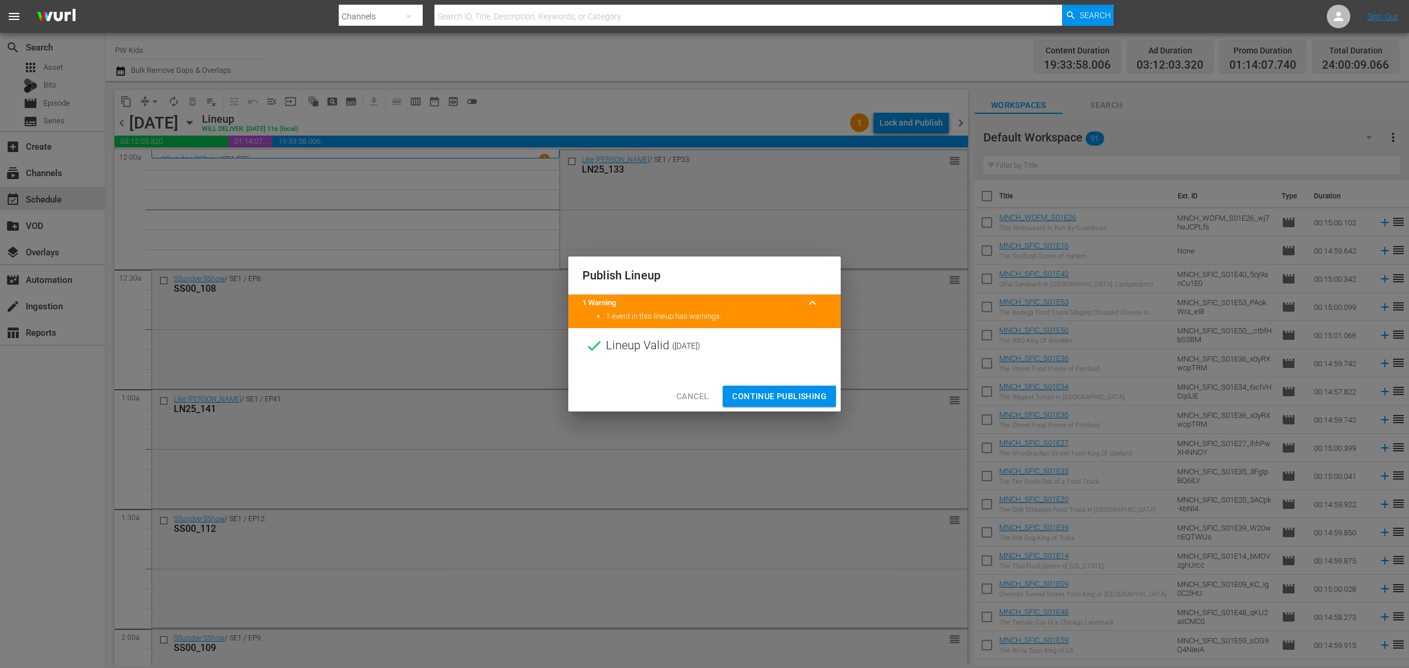
click at [785, 393] on span "Continue Publishing" at bounding box center [779, 396] width 95 height 15
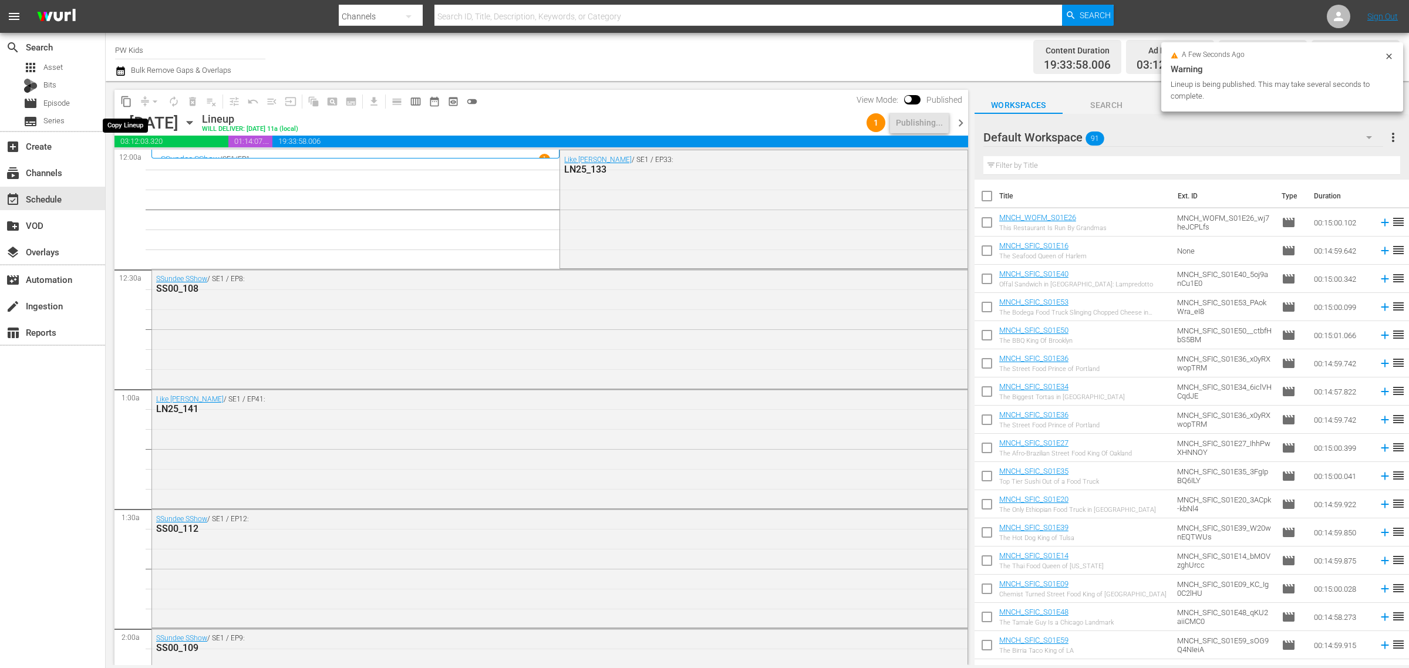
click at [128, 101] on span "content_copy" at bounding box center [126, 102] width 12 height 12
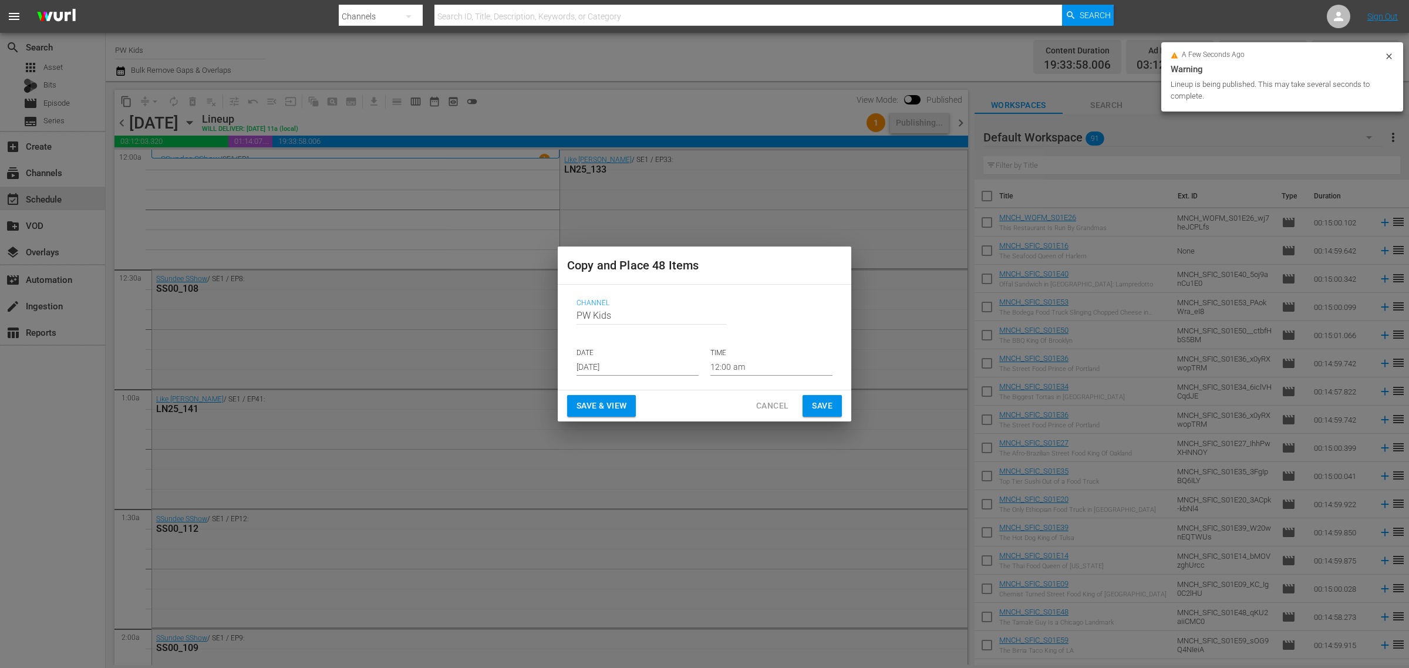
click at [624, 362] on input "[DATE]" at bounding box center [638, 367] width 122 height 18
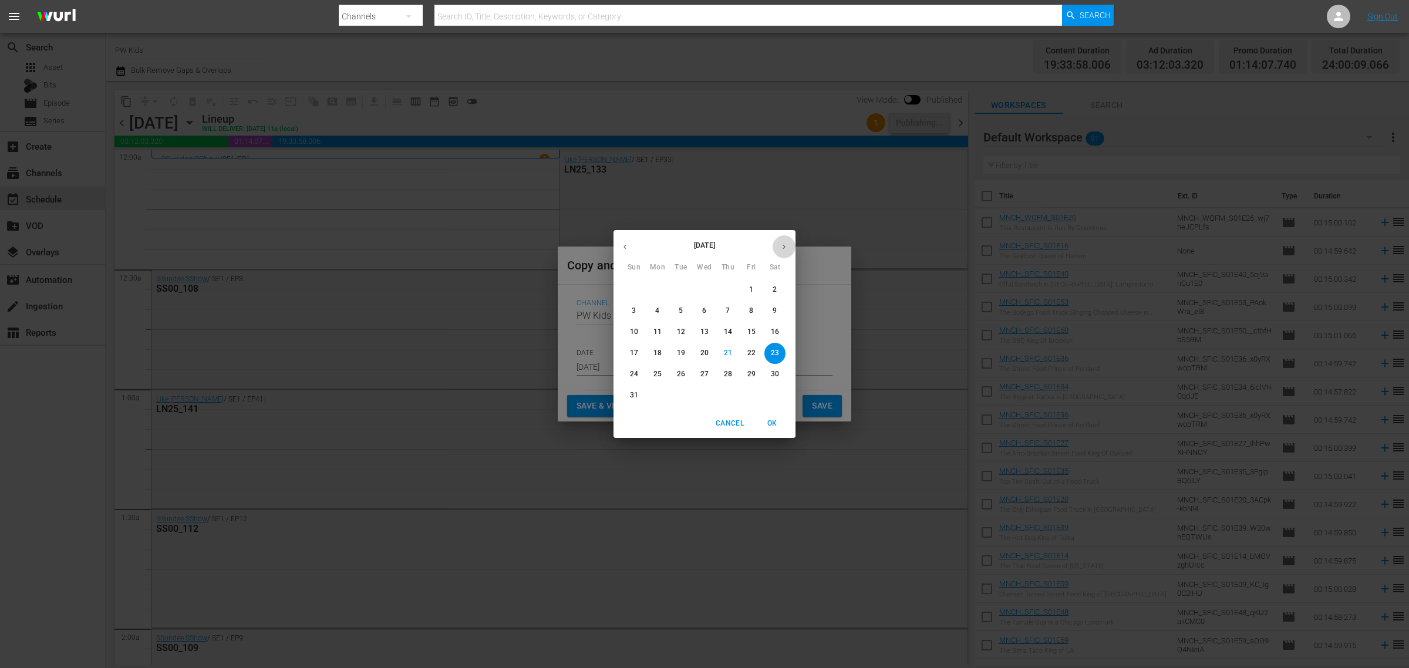
click at [781, 242] on icon "button" at bounding box center [784, 246] width 9 height 9
drag, startPoint x: 778, startPoint y: 244, endPoint x: 756, endPoint y: 256, distance: 25.5
click at [778, 242] on button "button" at bounding box center [784, 246] width 23 height 23
click at [685, 310] on span "7" at bounding box center [680, 311] width 21 height 10
type input "[DATE]"
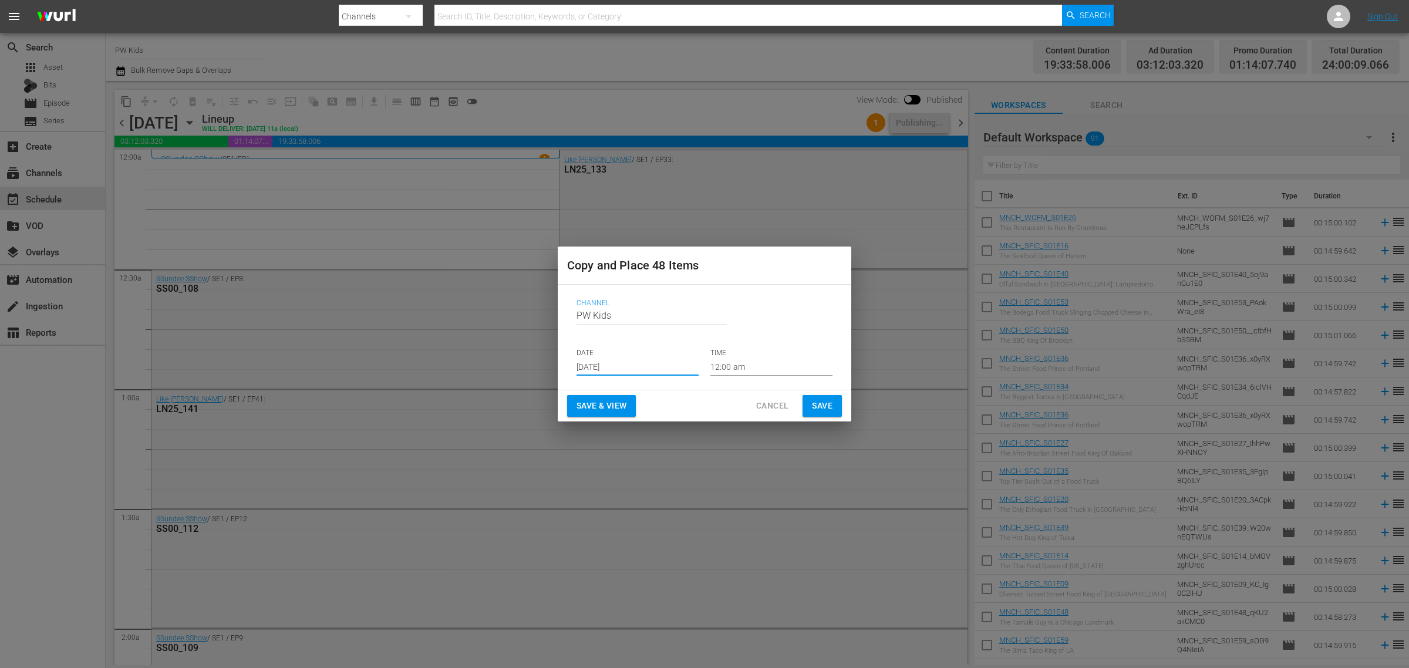
click at [599, 405] on span "Save & View" at bounding box center [602, 406] width 50 height 15
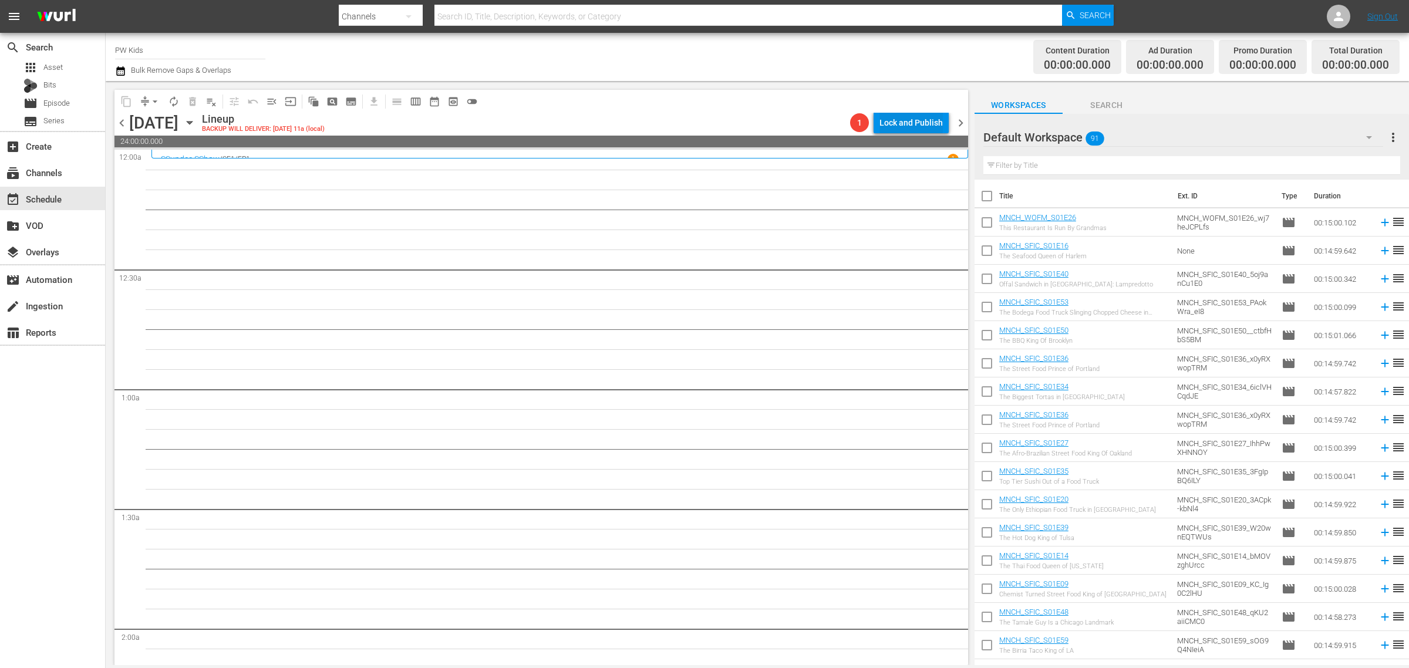
click at [916, 115] on div "Lock and Publish" at bounding box center [910, 122] width 63 height 21
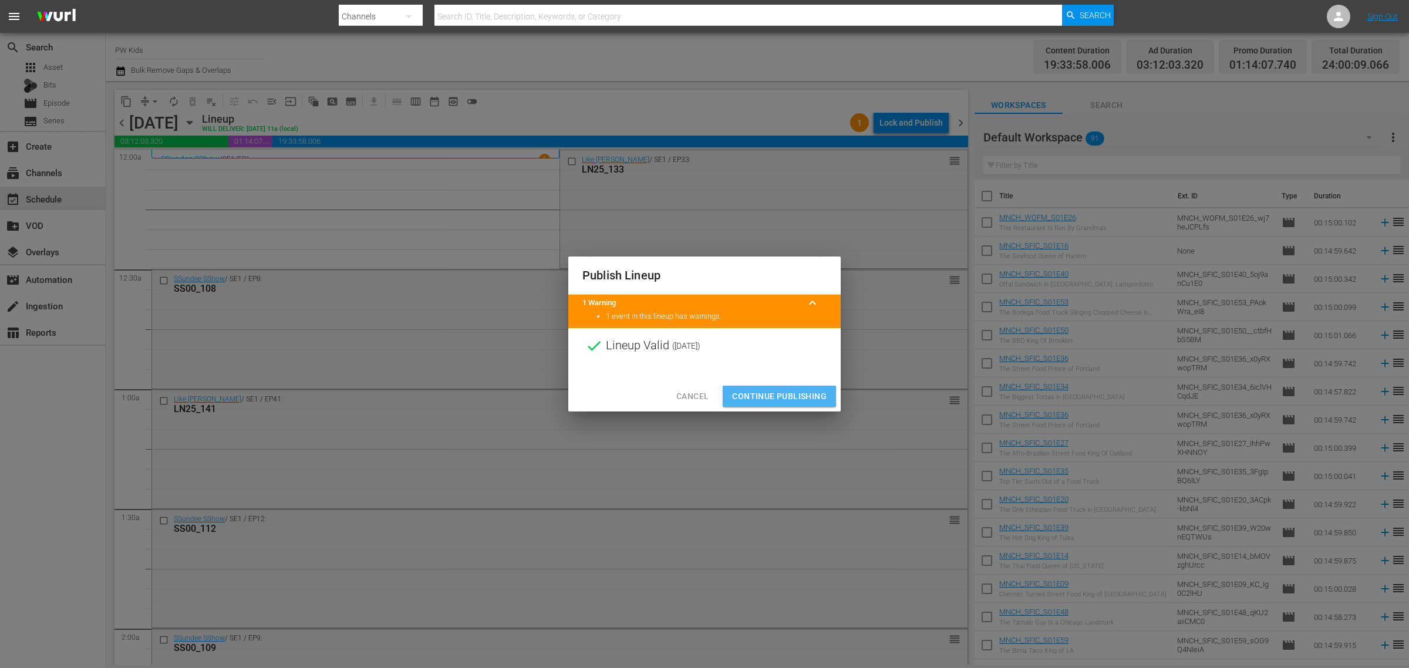
click at [773, 392] on span "Continue Publishing" at bounding box center [779, 396] width 95 height 15
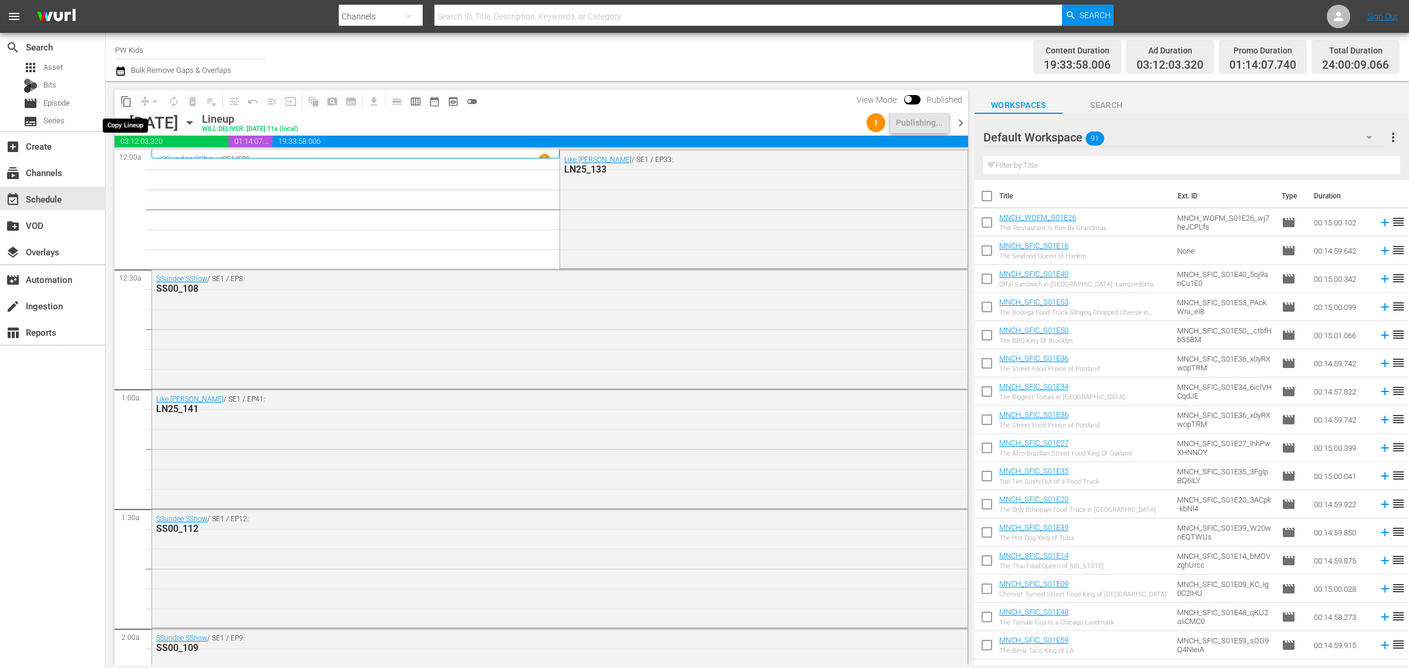
click at [127, 106] on span "content_copy" at bounding box center [126, 102] width 12 height 12
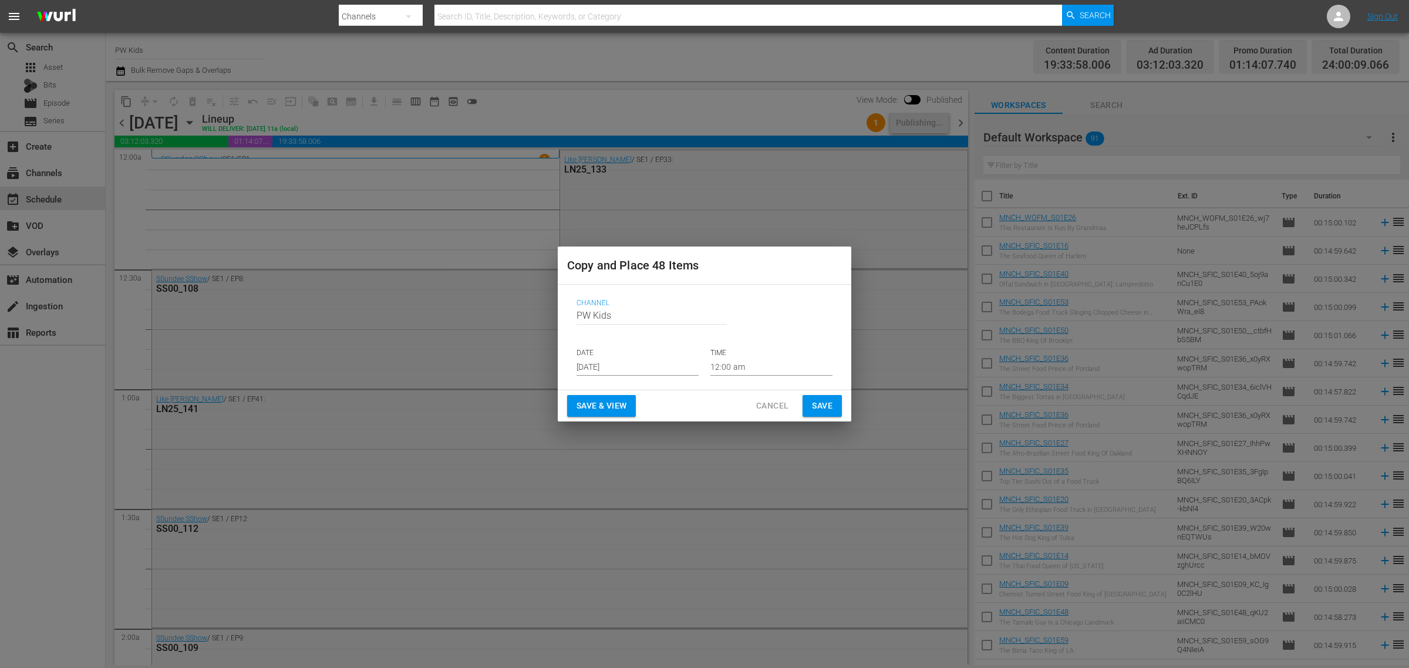
click at [615, 365] on input "[DATE]" at bounding box center [638, 367] width 122 height 18
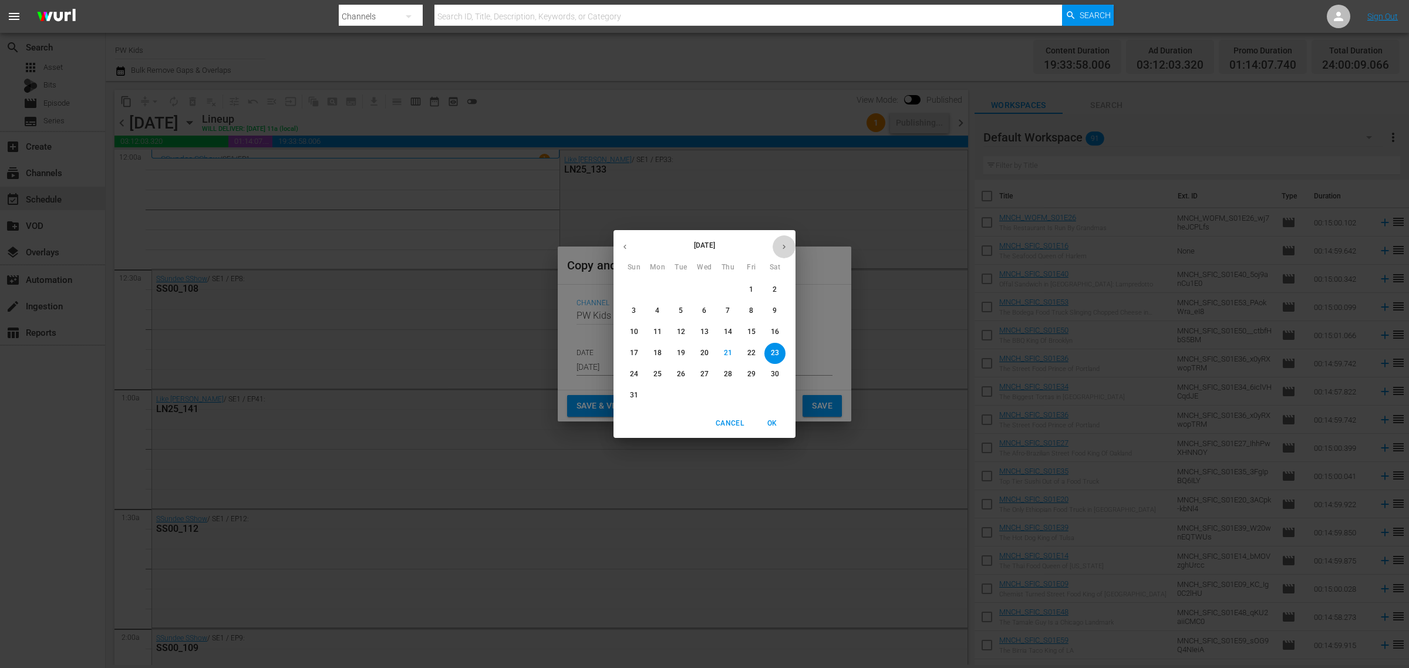
click at [778, 247] on button "button" at bounding box center [784, 246] width 23 height 23
click at [699, 330] on span "15" at bounding box center [704, 332] width 21 height 10
type input "[DATE]"
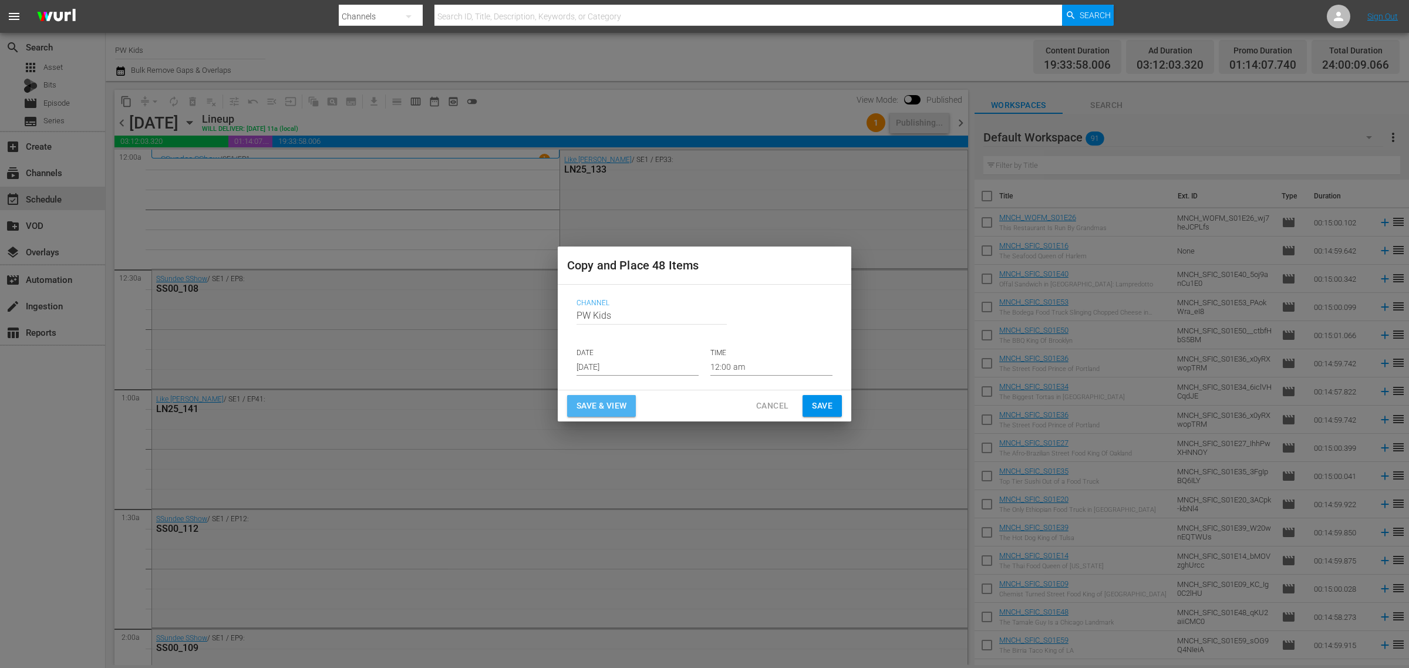
click at [616, 400] on span "Save & View" at bounding box center [602, 406] width 50 height 15
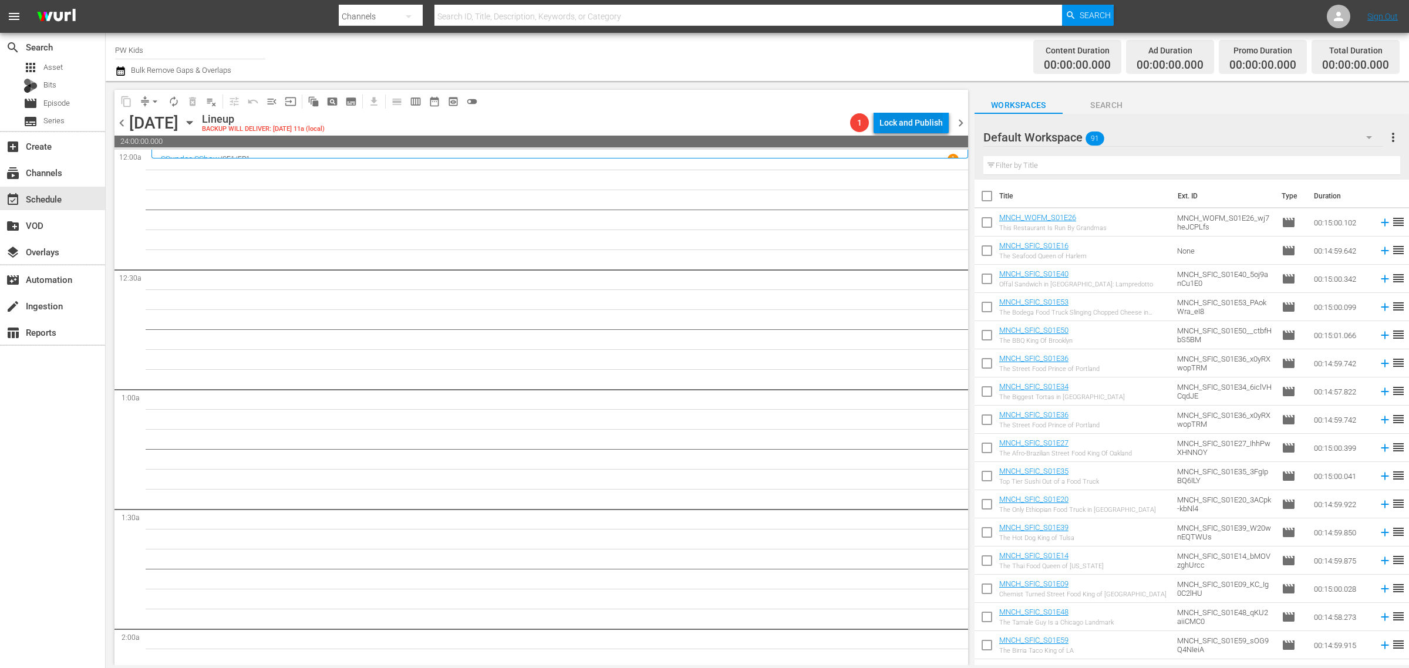
click at [911, 126] on div "Lock and Publish" at bounding box center [910, 122] width 63 height 21
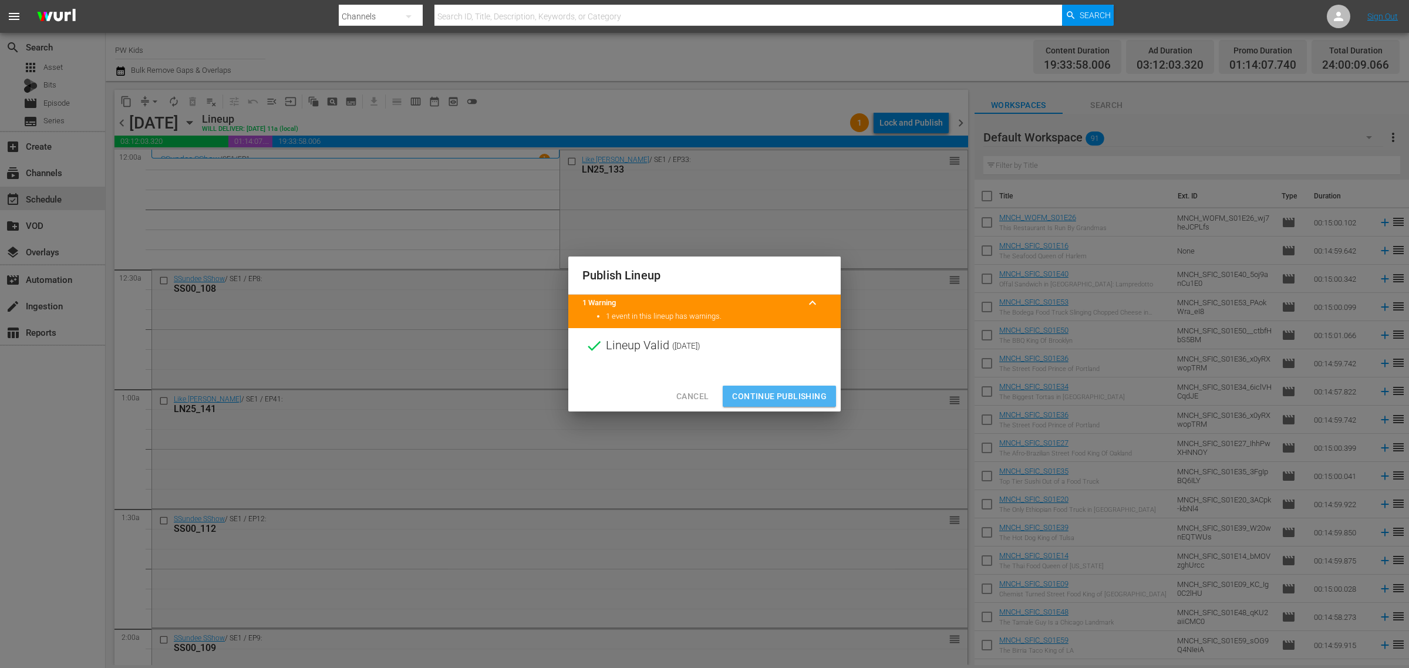
click at [766, 387] on button "Continue Publishing" at bounding box center [779, 397] width 113 height 22
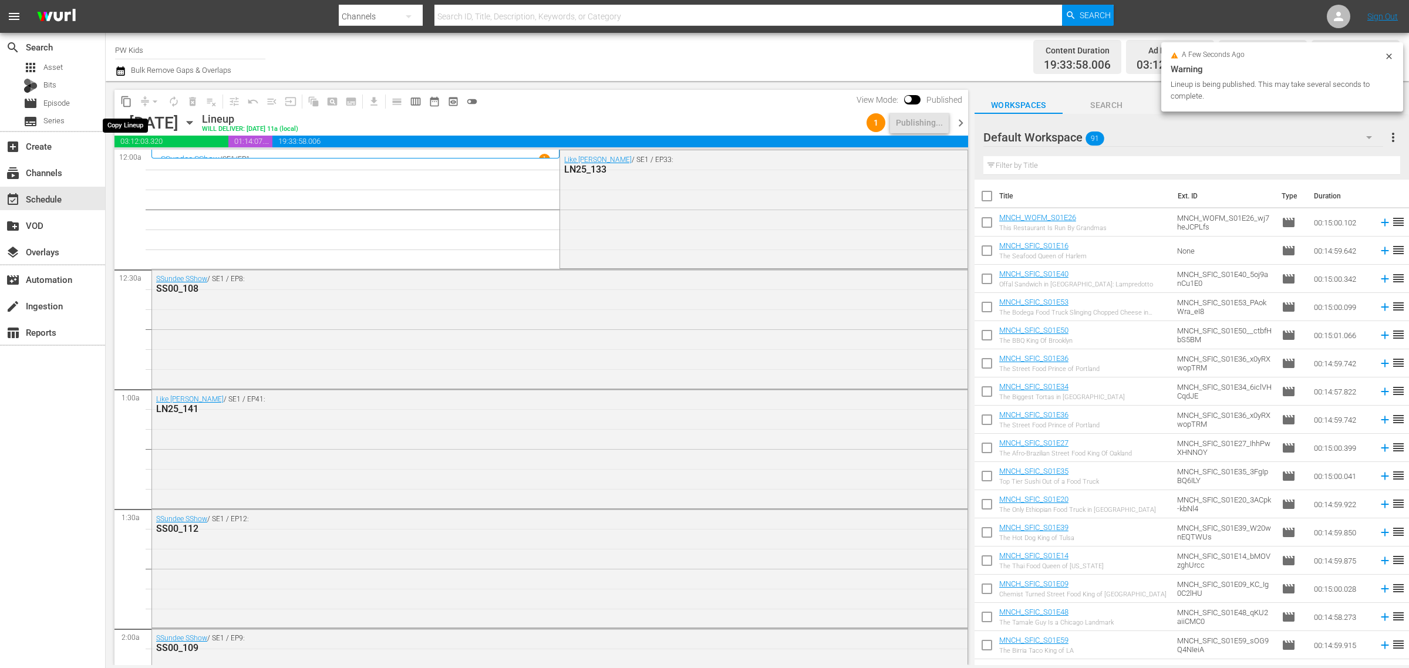
click at [121, 100] on span "content_copy" at bounding box center [126, 102] width 12 height 12
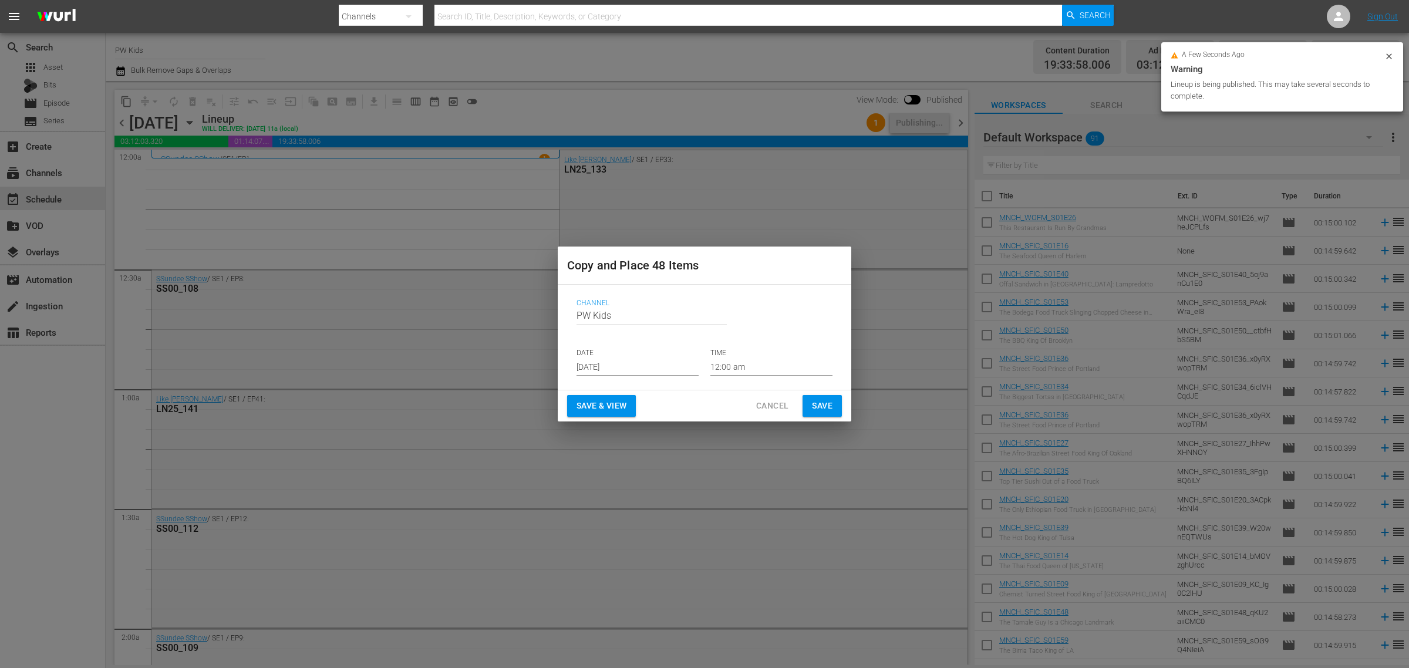
click at [591, 365] on input "[DATE]" at bounding box center [638, 367] width 122 height 18
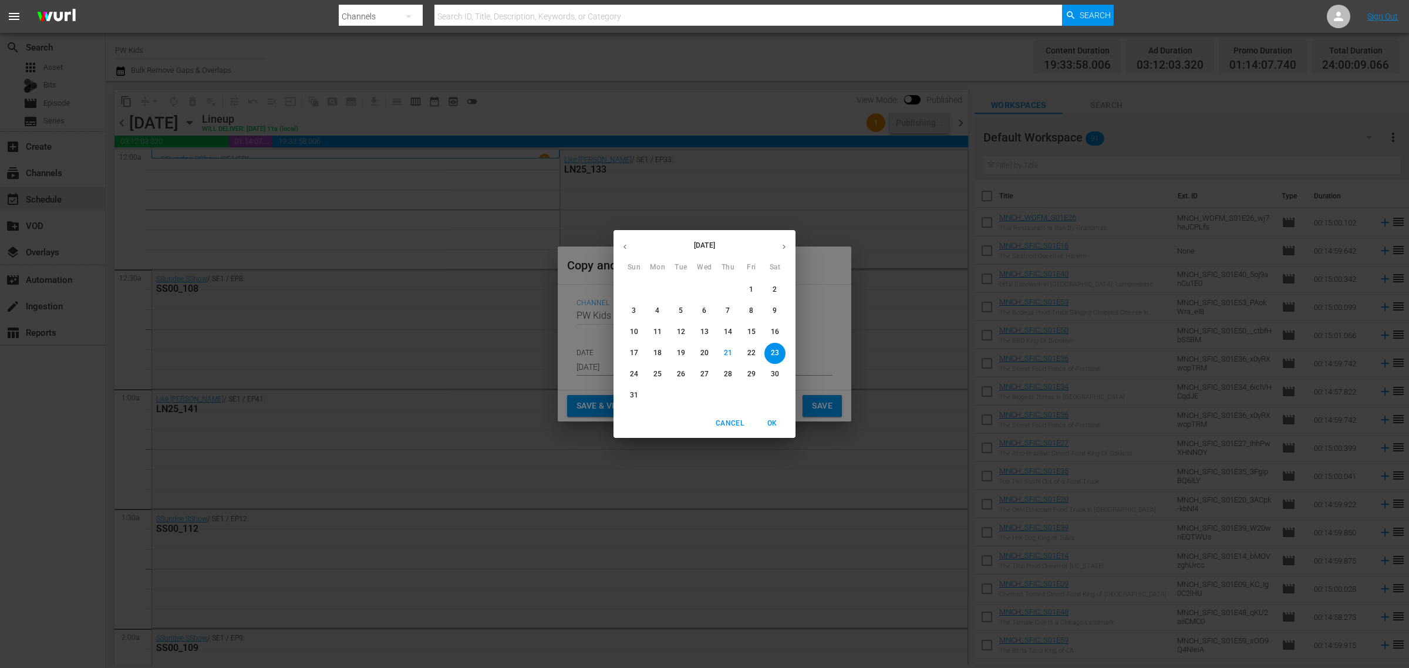
click at [786, 245] on icon "button" at bounding box center [784, 246] width 9 height 9
click at [731, 353] on p "23" at bounding box center [728, 353] width 8 height 10
type input "[DATE]"
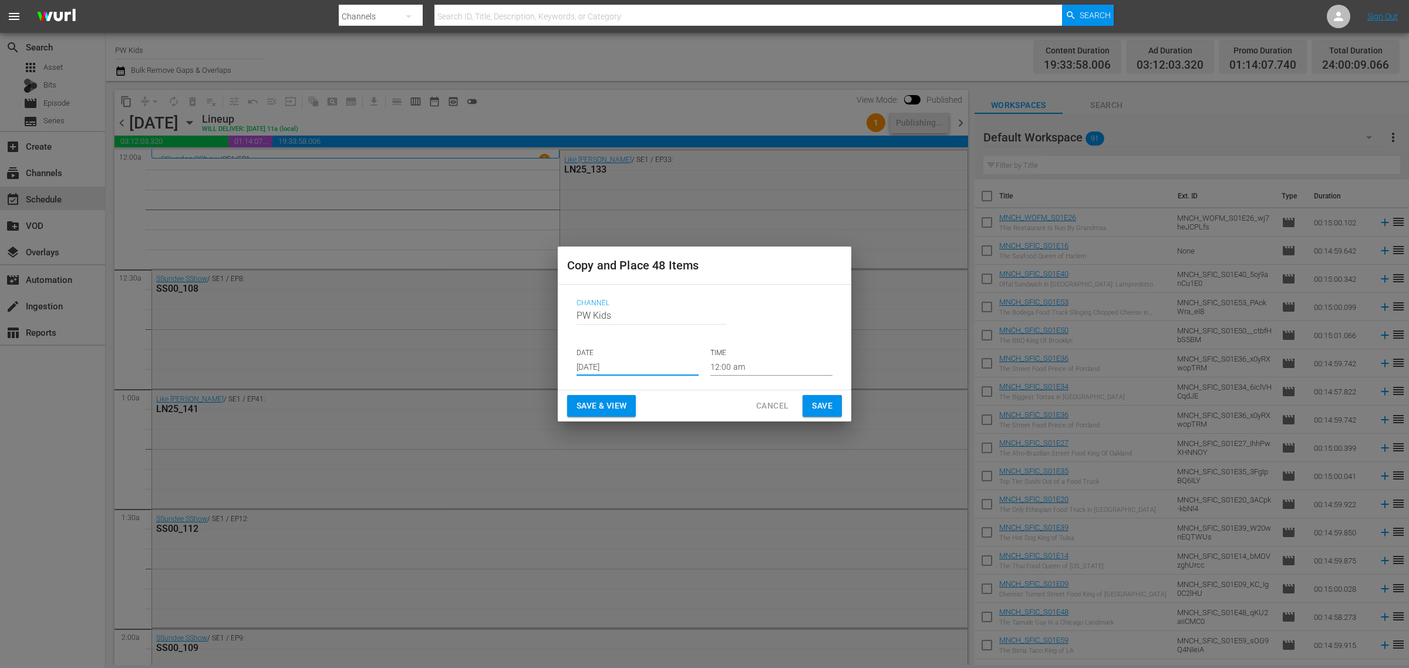
click at [593, 407] on span "Save & View" at bounding box center [602, 406] width 50 height 15
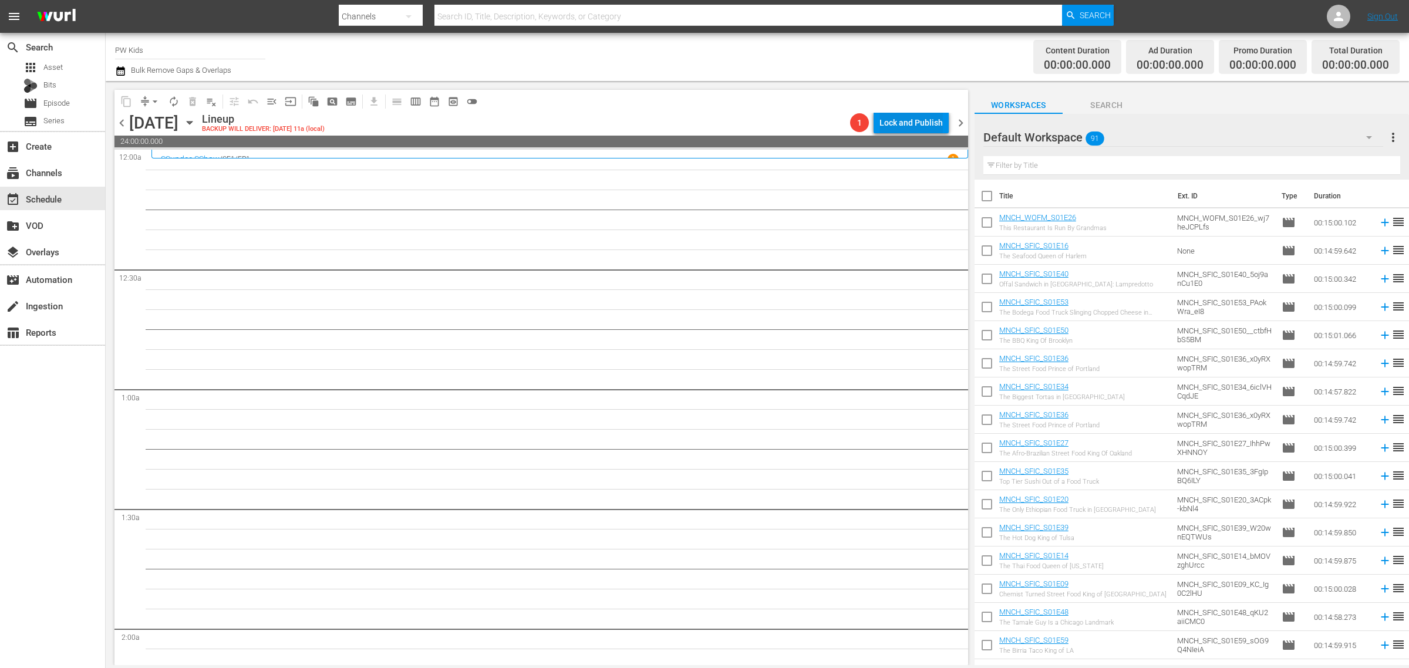
click at [919, 122] on div "Lock and Publish" at bounding box center [910, 122] width 63 height 21
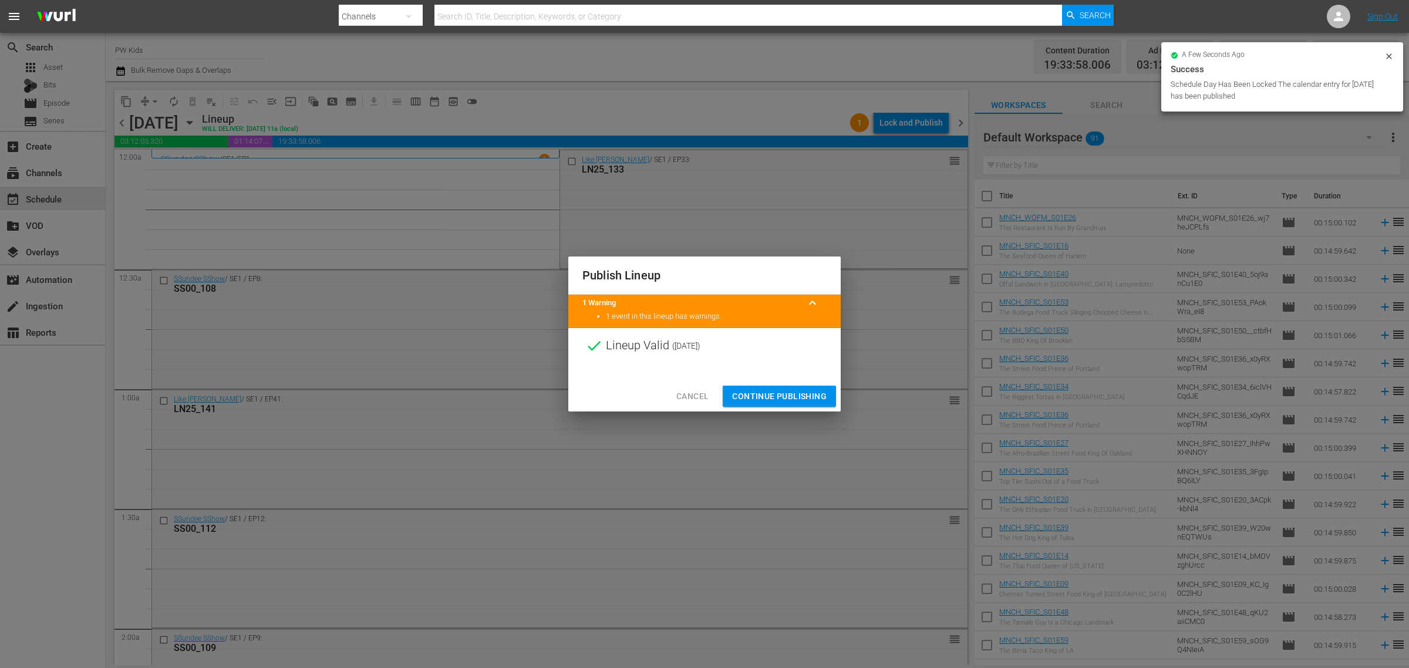
click at [768, 392] on span "Continue Publishing" at bounding box center [779, 396] width 95 height 15
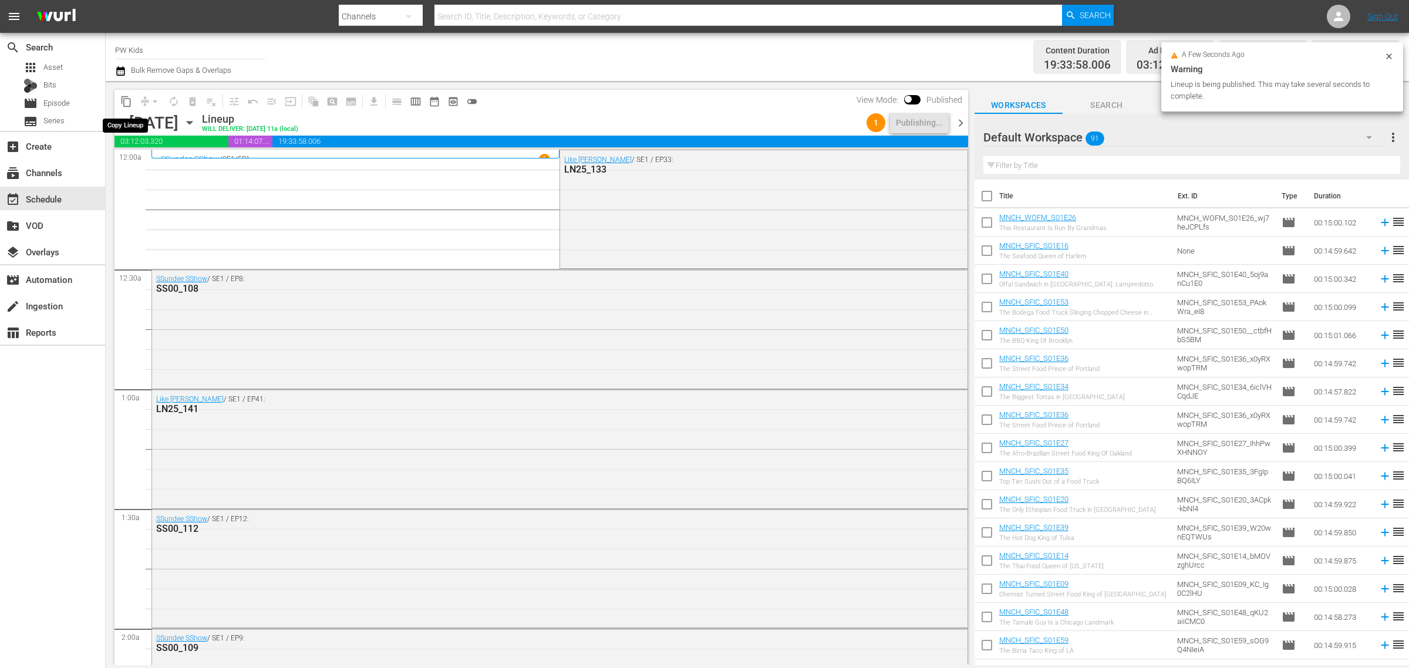
click at [129, 103] on span "content_copy" at bounding box center [126, 102] width 12 height 12
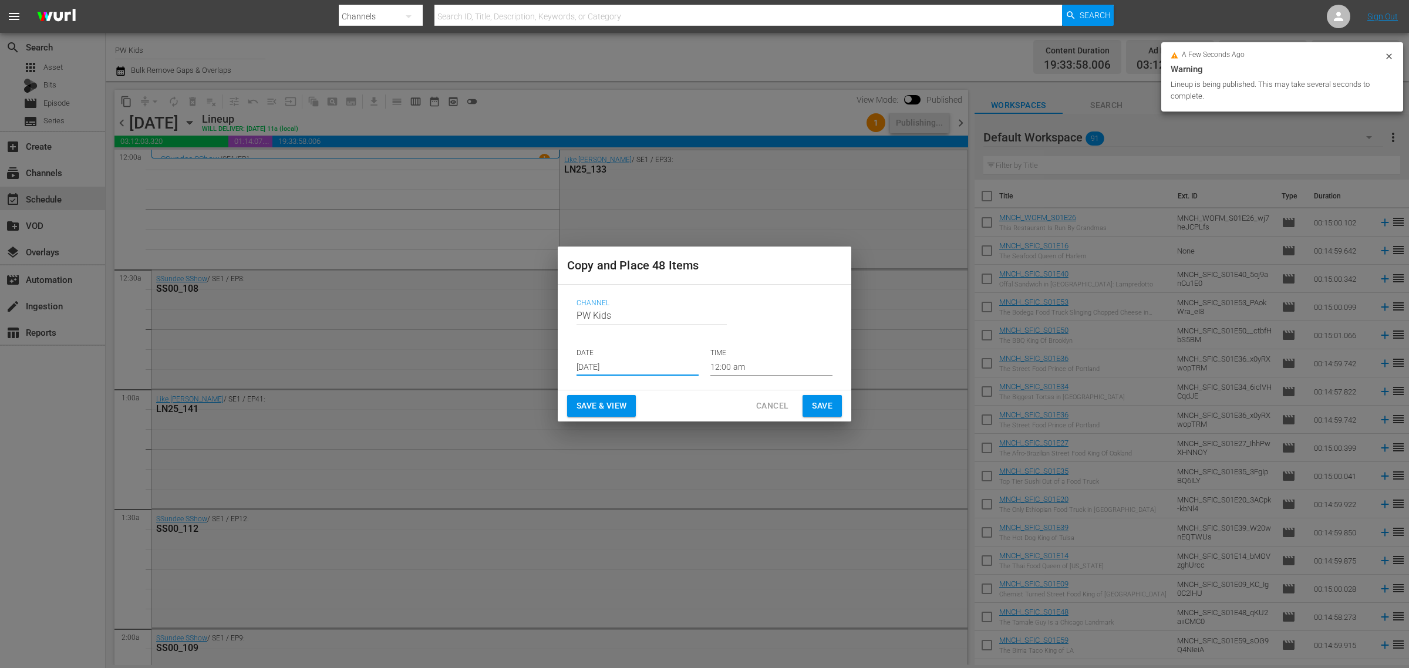
click at [585, 359] on input "[DATE]" at bounding box center [638, 367] width 122 height 18
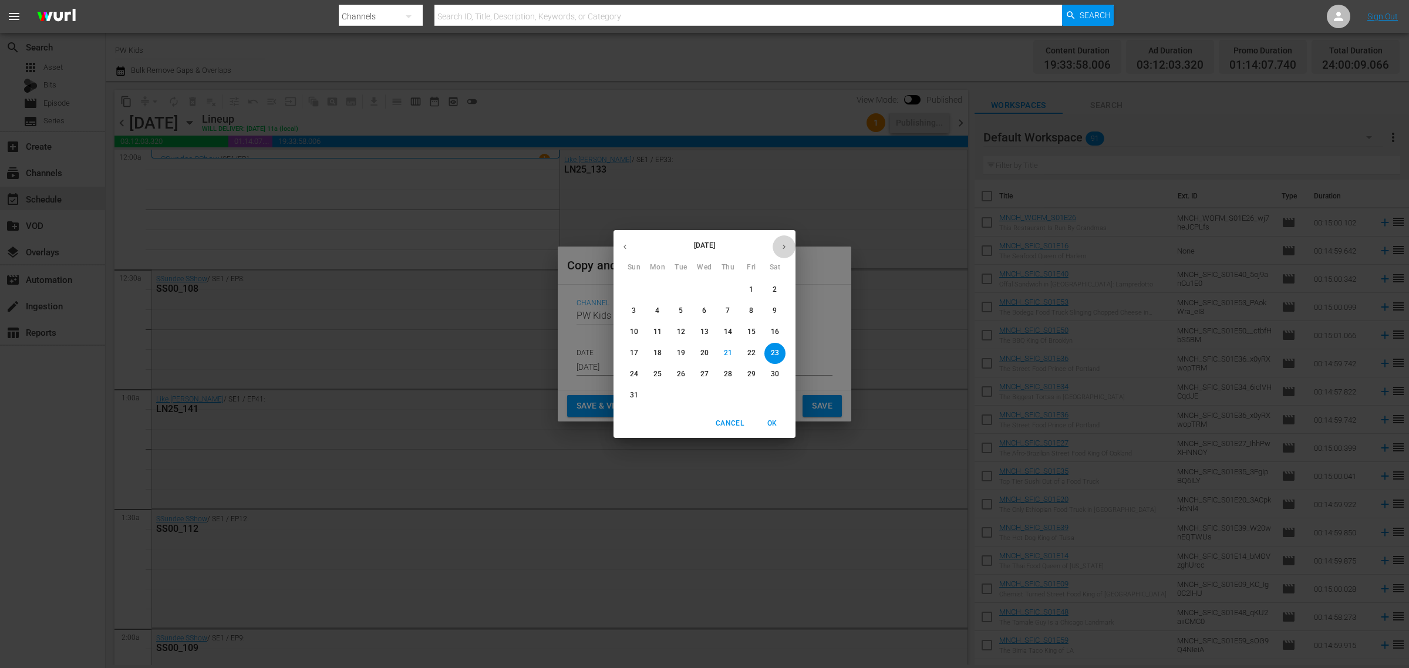
click at [780, 248] on icon "button" at bounding box center [784, 246] width 9 height 9
click at [747, 374] on p "31" at bounding box center [751, 374] width 8 height 10
type input "[DATE]"
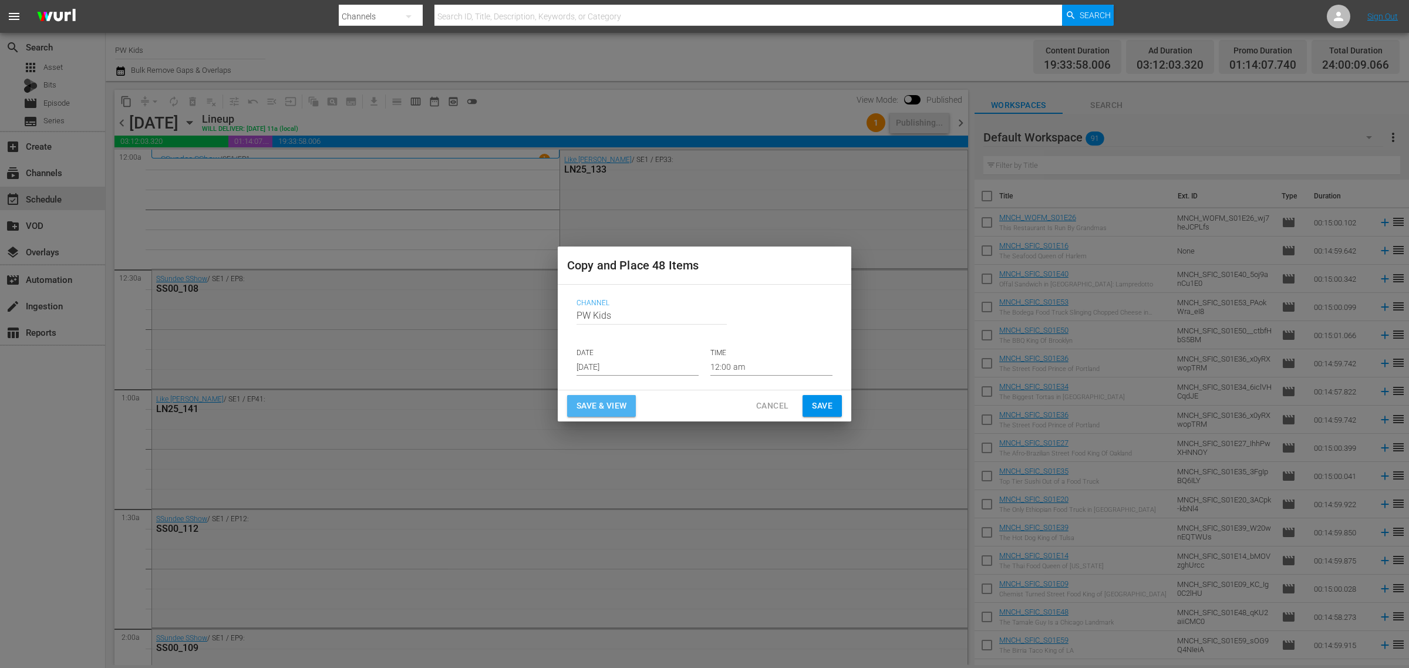
click at [618, 404] on span "Save & View" at bounding box center [602, 406] width 50 height 15
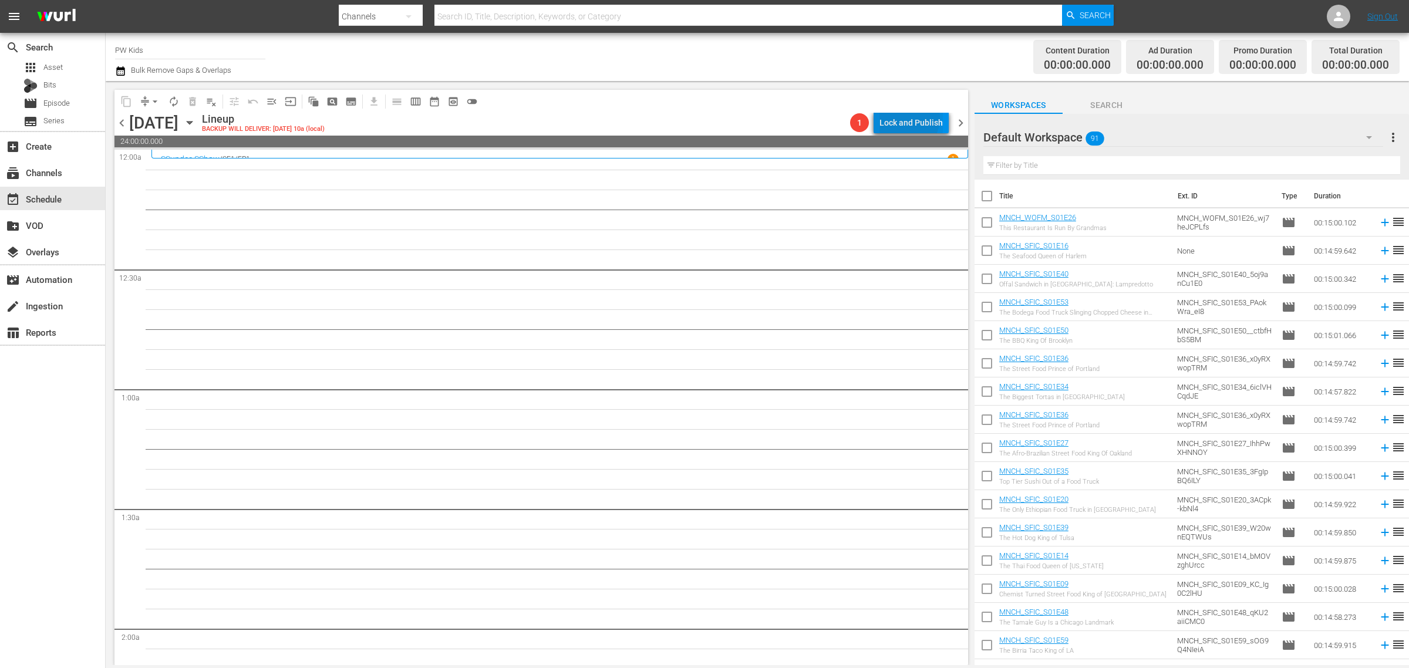
click at [910, 118] on div "Lock and Publish" at bounding box center [910, 122] width 63 height 21
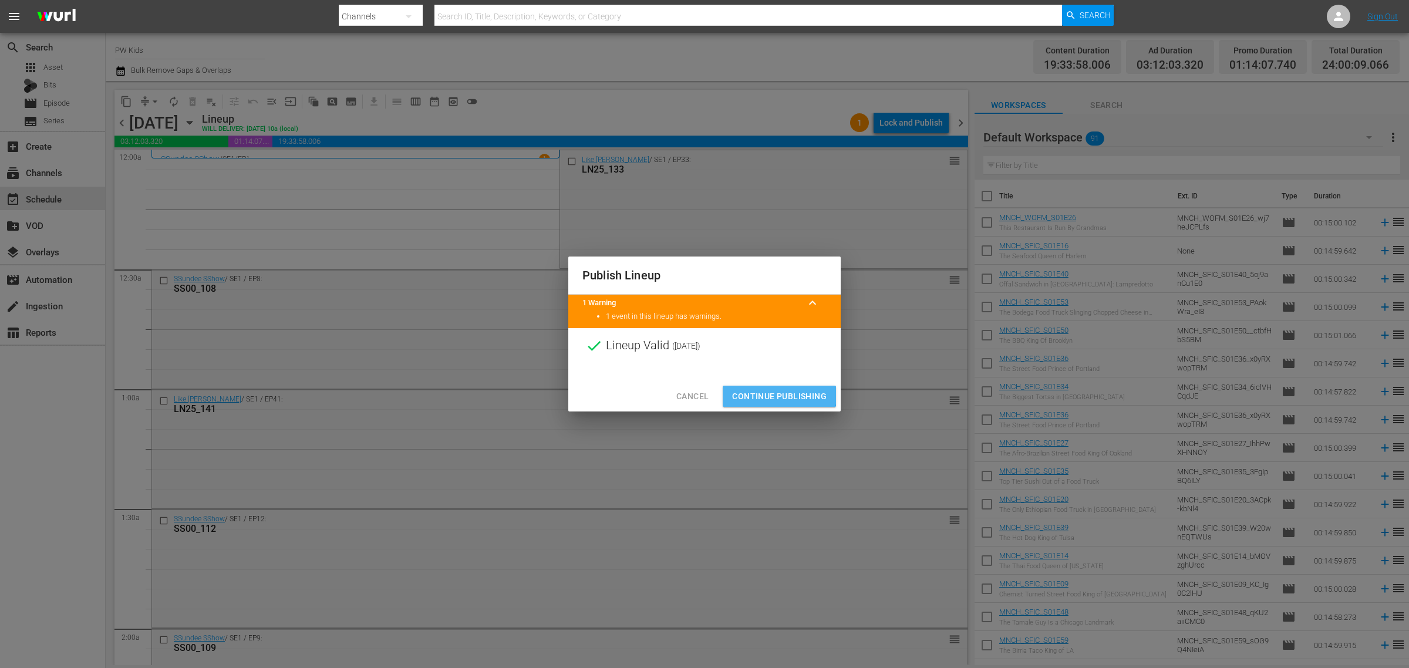
click at [773, 395] on span "Continue Publishing" at bounding box center [779, 396] width 95 height 15
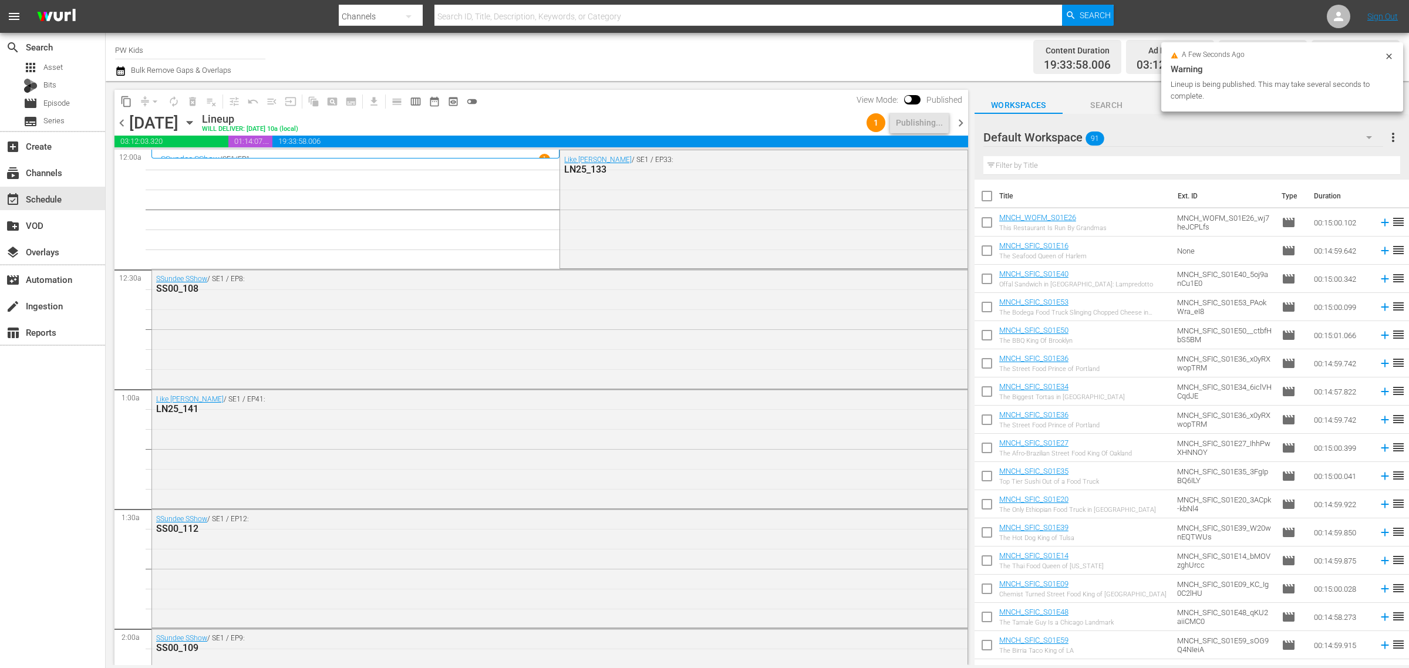
click at [122, 71] on icon "button" at bounding box center [120, 70] width 8 height 9
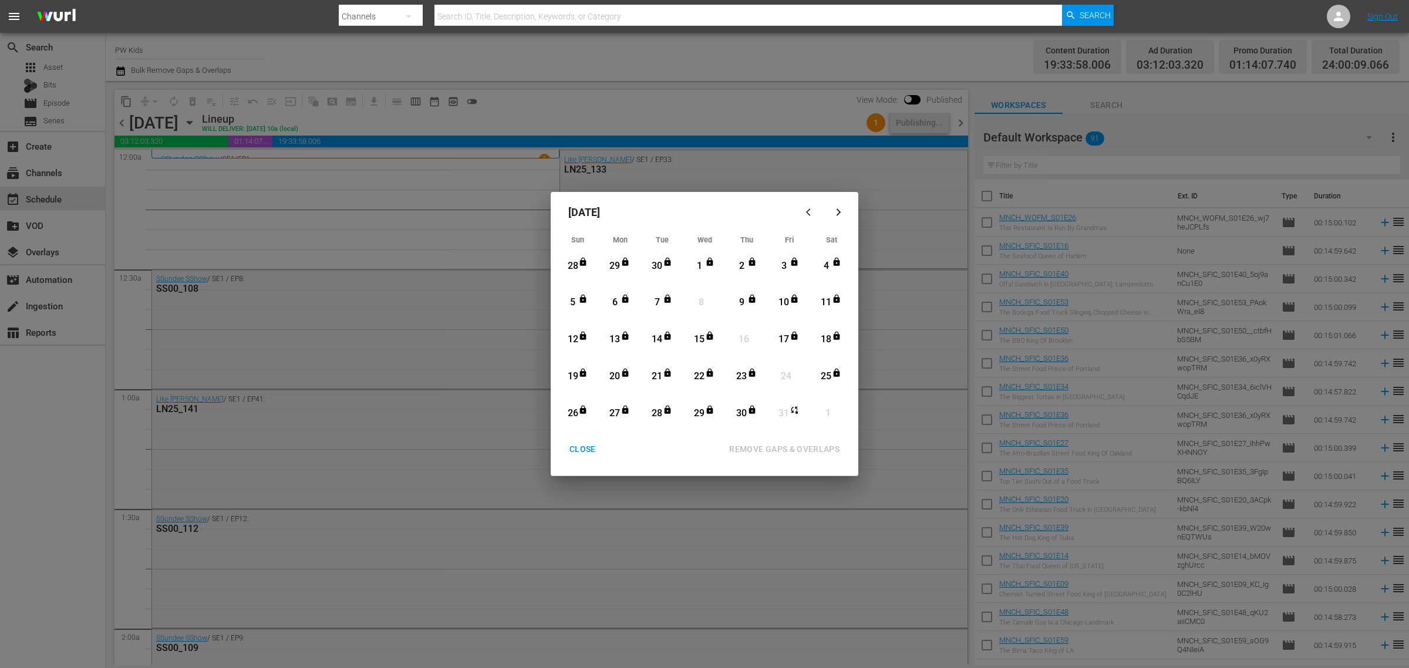
click at [806, 212] on icon "button" at bounding box center [810, 212] width 9 height 9
click at [580, 447] on div "CLOSE" at bounding box center [582, 449] width 45 height 15
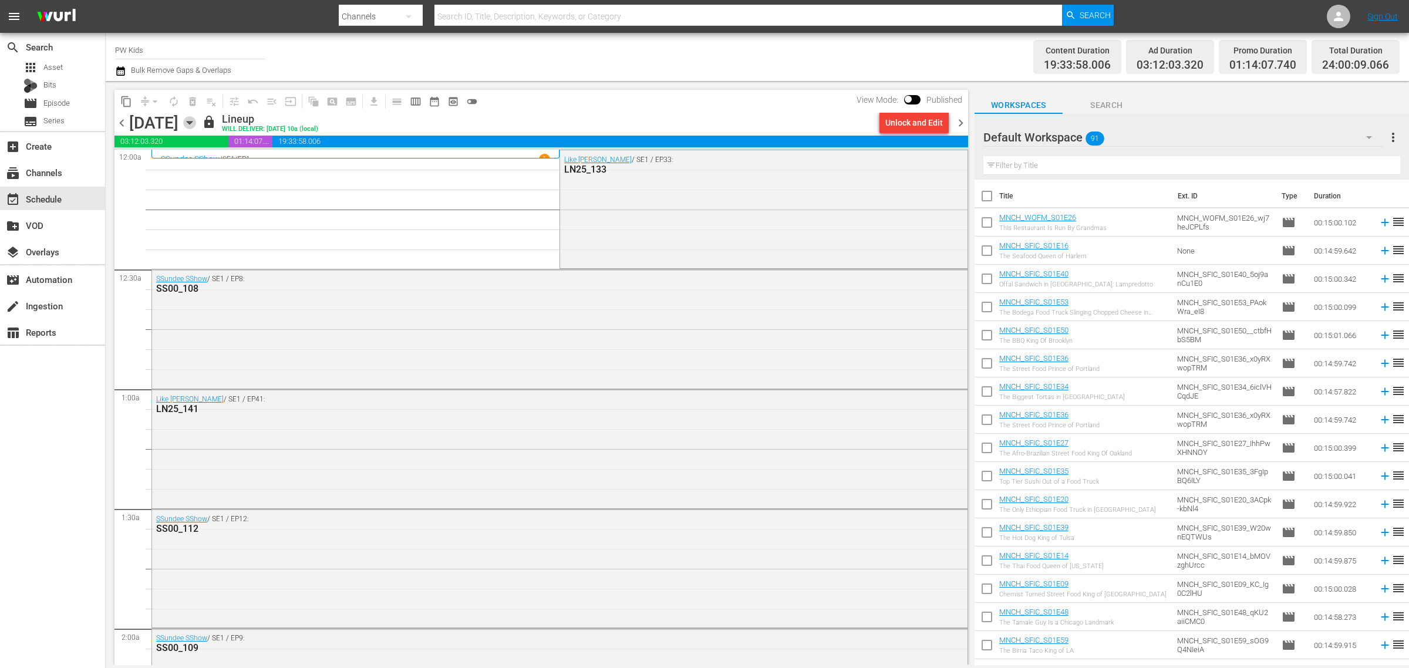
click at [196, 124] on icon "button" at bounding box center [189, 122] width 13 height 13
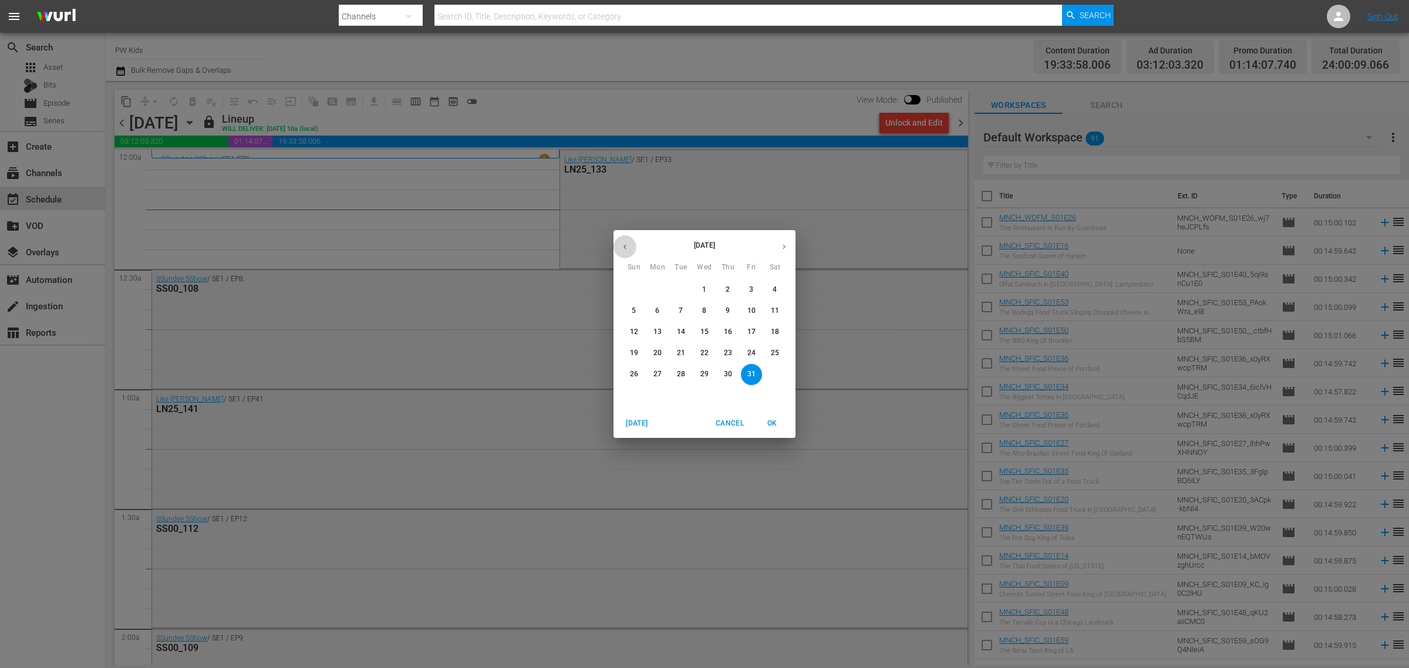
click at [624, 244] on icon "button" at bounding box center [625, 246] width 9 height 9
click at [753, 307] on span "8" at bounding box center [751, 311] width 21 height 10
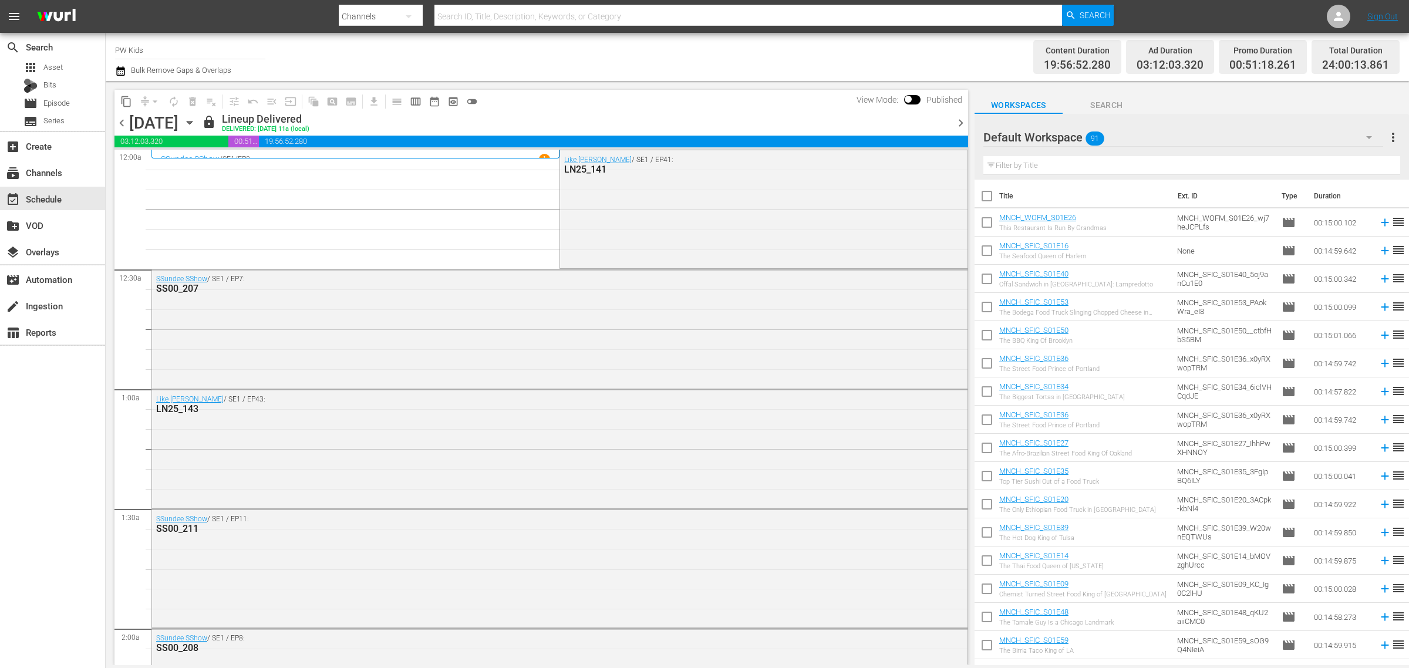
click at [124, 106] on span "content_copy" at bounding box center [126, 102] width 12 height 12
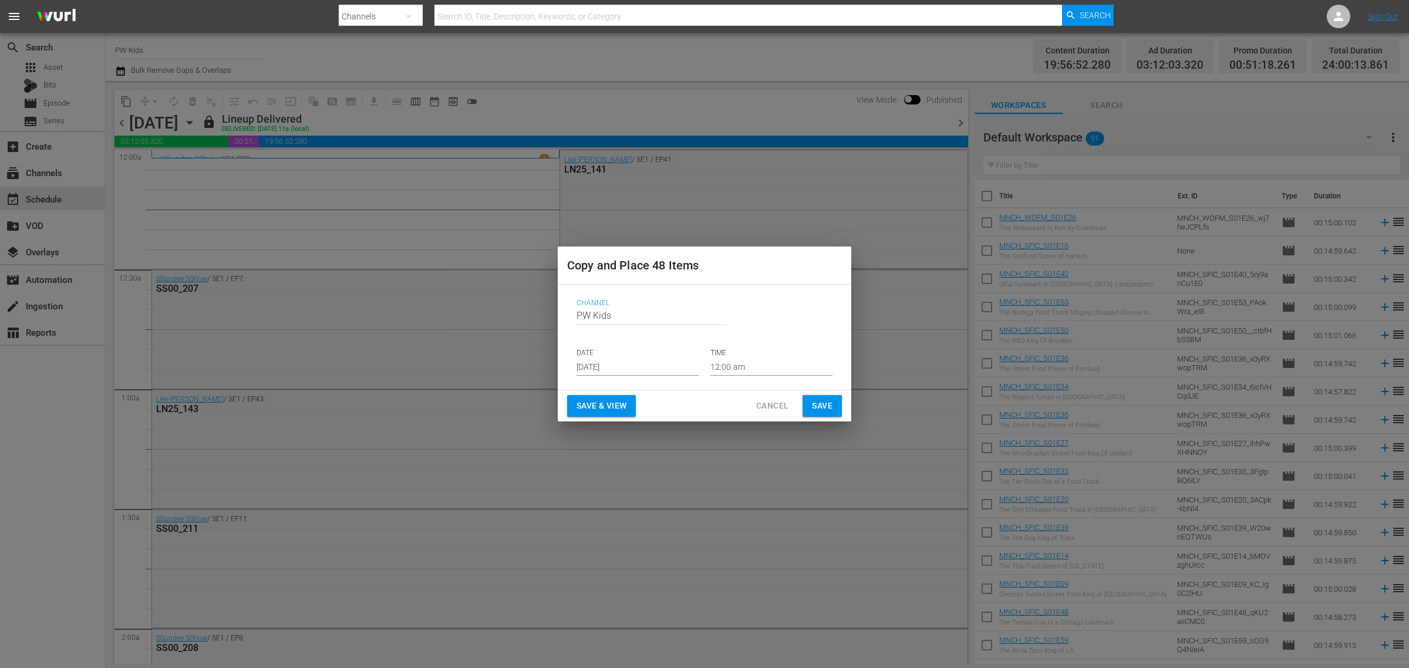
click at [604, 365] on input "[DATE]" at bounding box center [638, 367] width 122 height 18
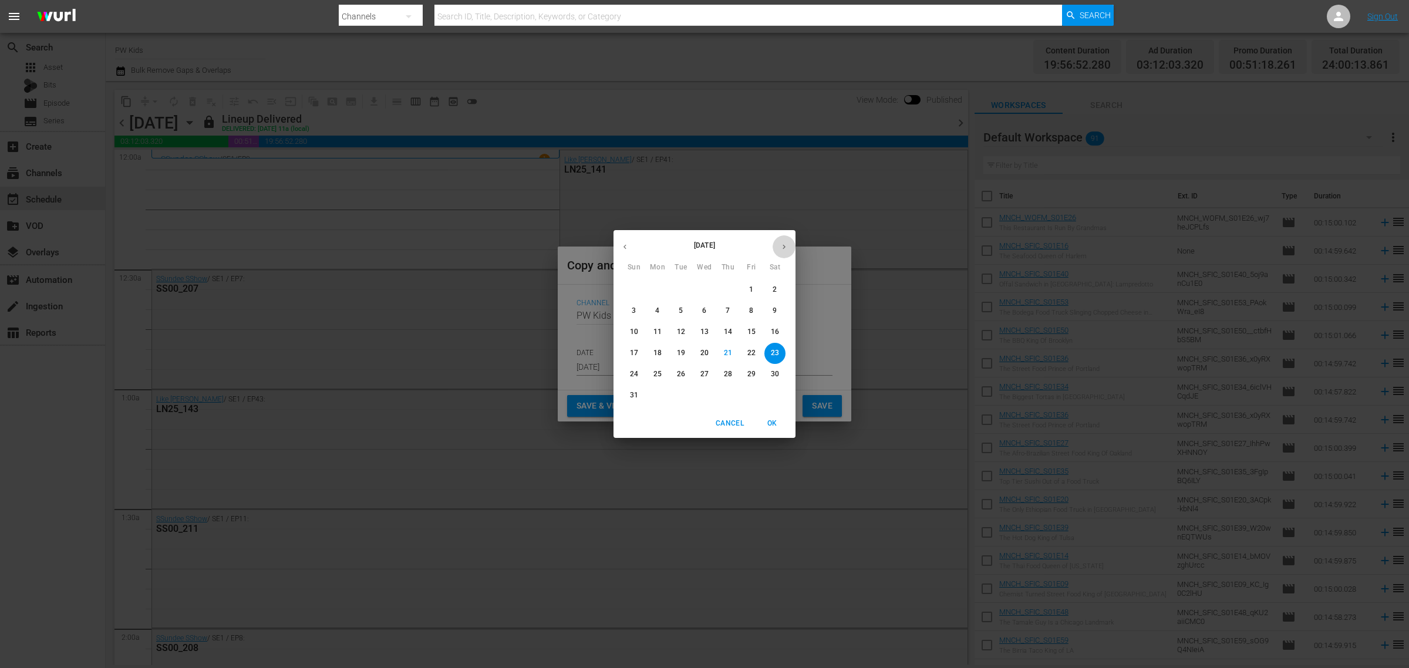
click at [784, 244] on icon "button" at bounding box center [784, 246] width 9 height 9
click at [659, 312] on span "8" at bounding box center [657, 311] width 21 height 10
type input "[DATE]"
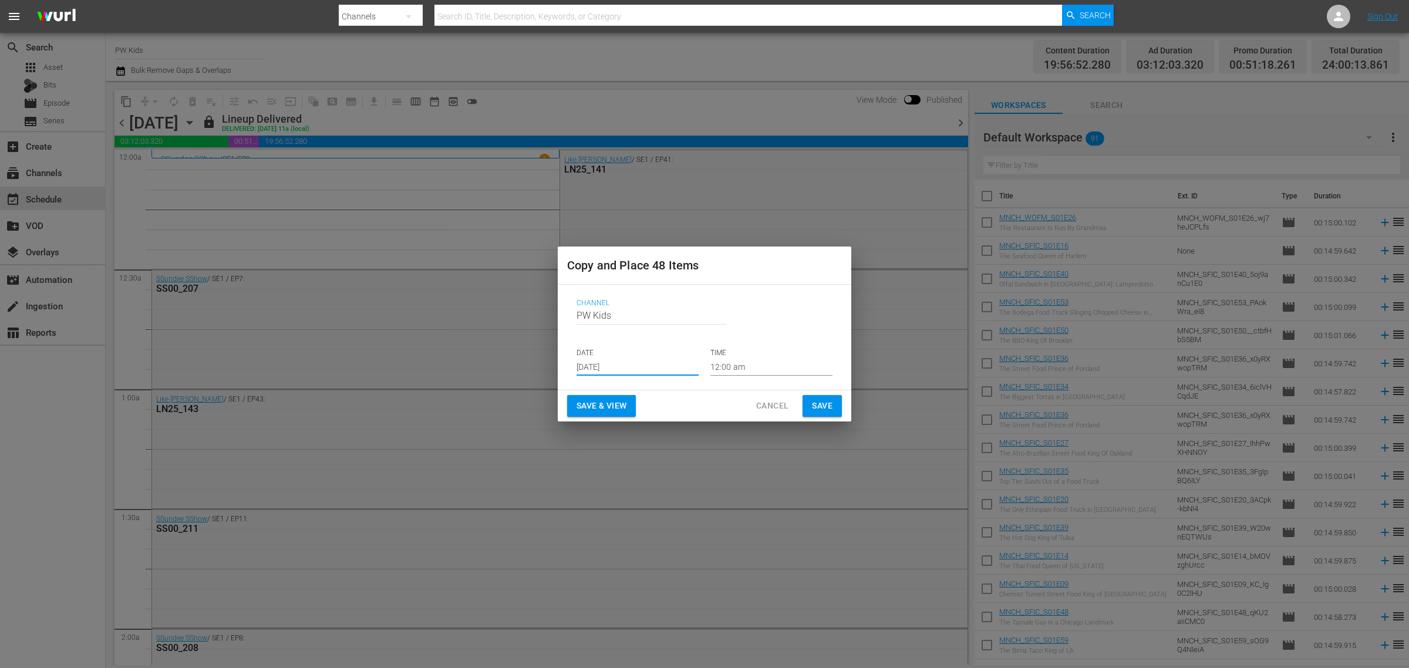
click at [600, 405] on span "Save & View" at bounding box center [602, 406] width 50 height 15
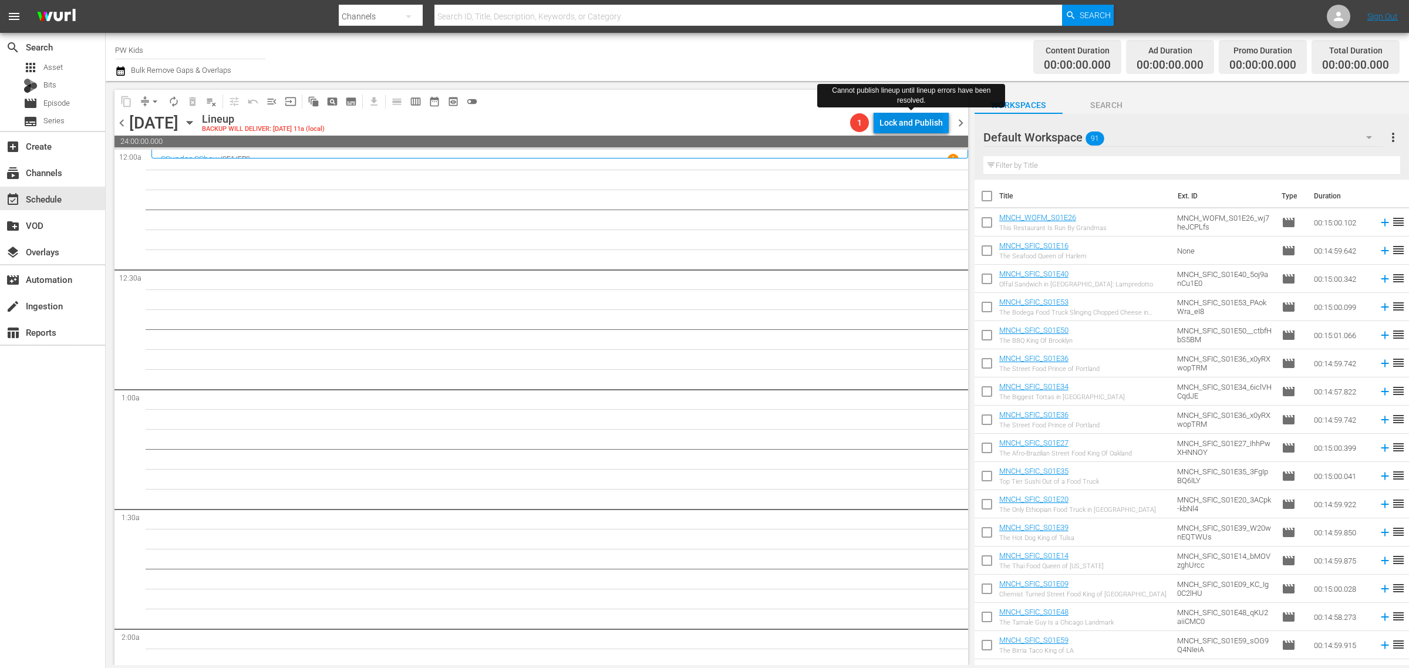
click at [916, 130] on div "Lock and Publish" at bounding box center [910, 122] width 63 height 21
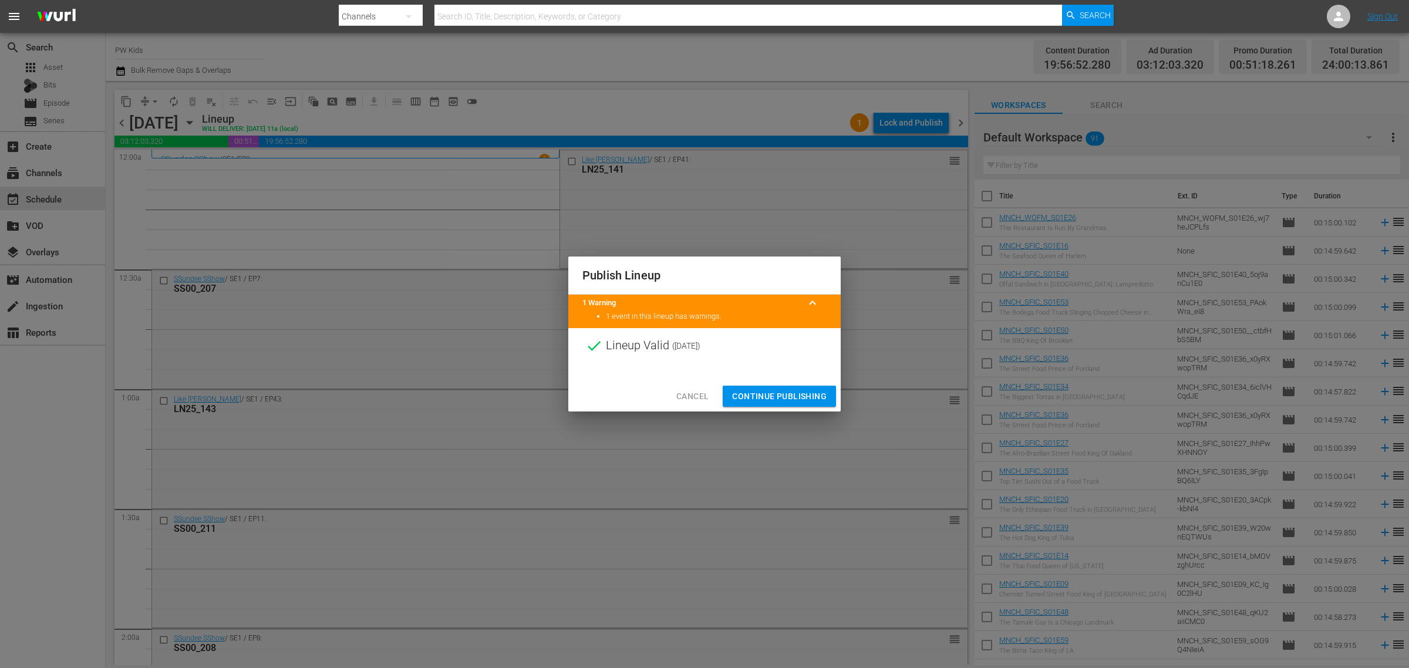
click at [785, 383] on div "Cancel Continue Publishing" at bounding box center [704, 396] width 272 height 31
click at [780, 392] on span "Continue Publishing" at bounding box center [779, 396] width 95 height 15
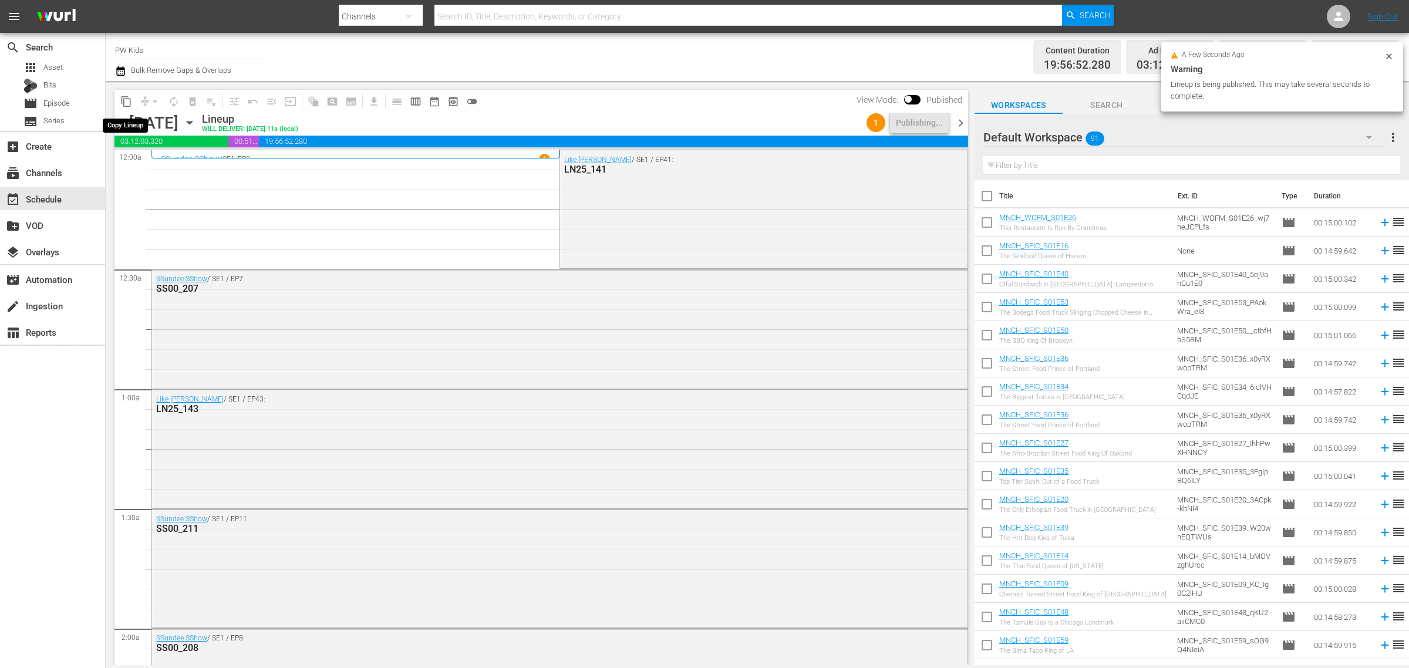
click at [130, 102] on span "content_copy" at bounding box center [126, 102] width 12 height 12
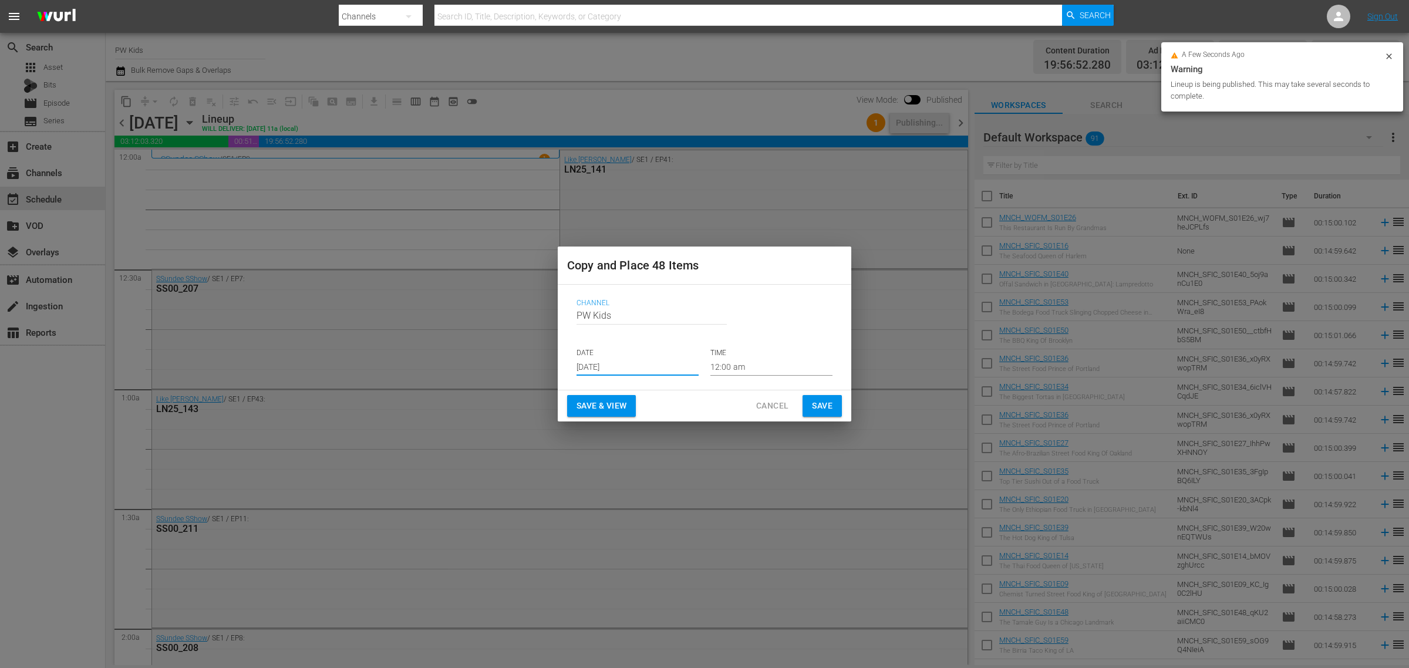
click at [605, 371] on input "[DATE]" at bounding box center [638, 367] width 122 height 18
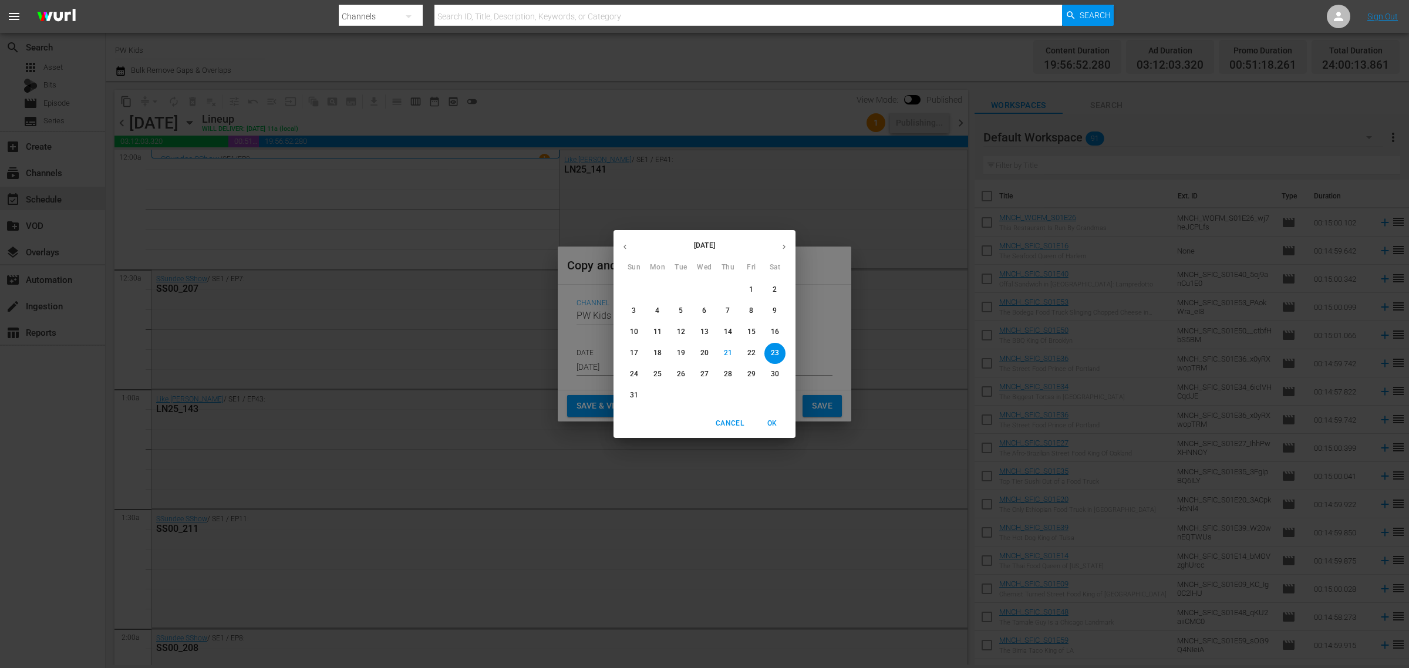
click at [778, 244] on button "button" at bounding box center [784, 246] width 23 height 23
click at [685, 336] on span "16" at bounding box center [680, 332] width 21 height 10
type input "[DATE]"
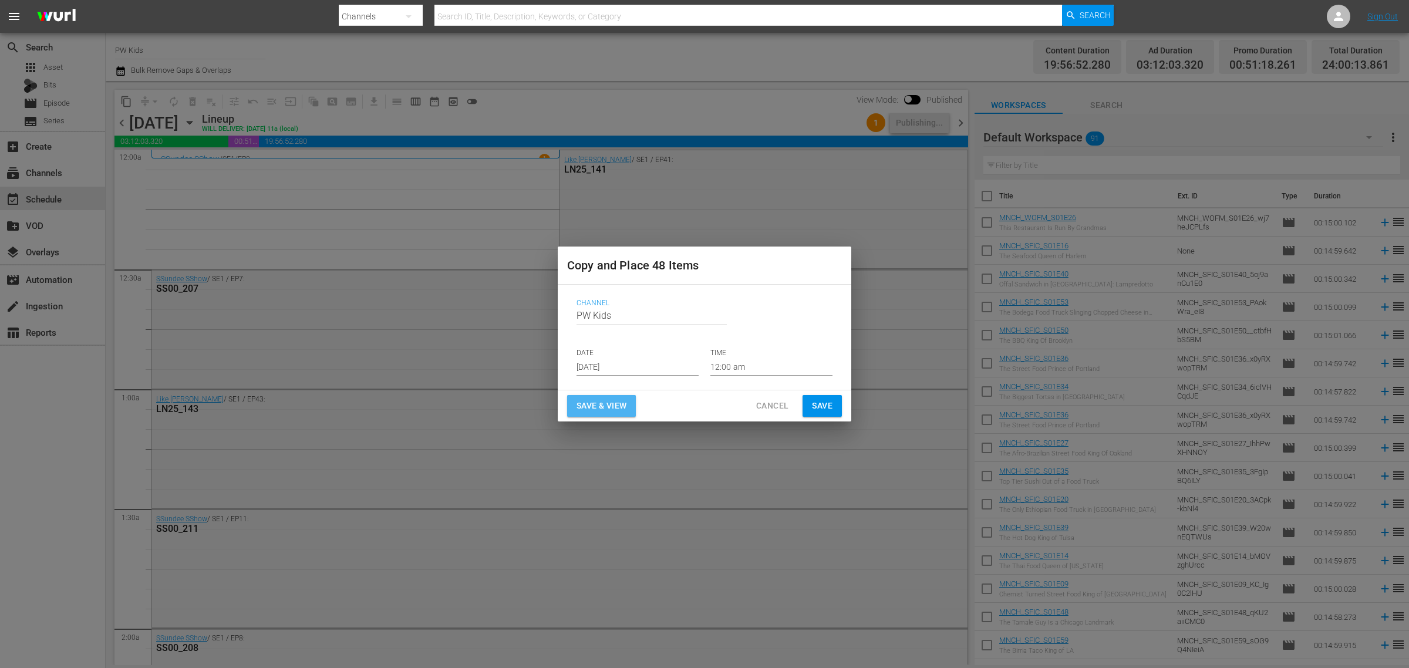
click at [606, 404] on span "Save & View" at bounding box center [602, 406] width 50 height 15
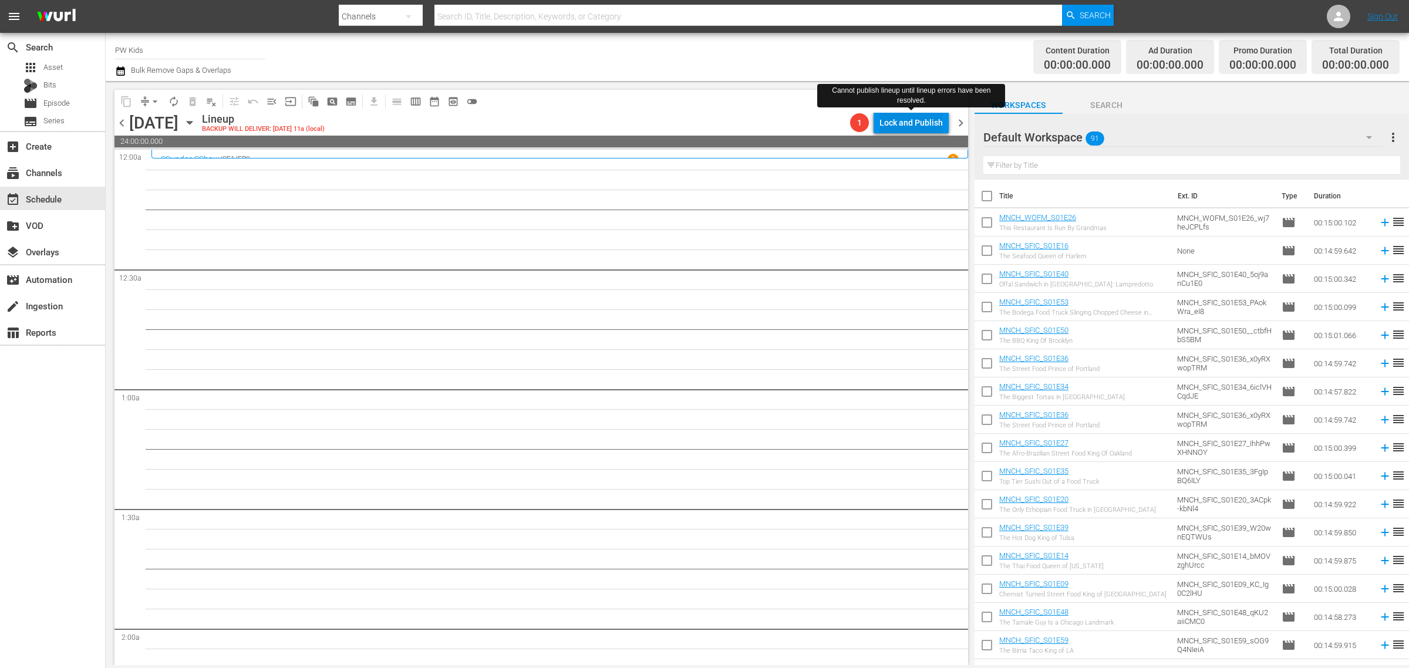
click at [907, 129] on div "Lock and Publish" at bounding box center [910, 122] width 63 height 21
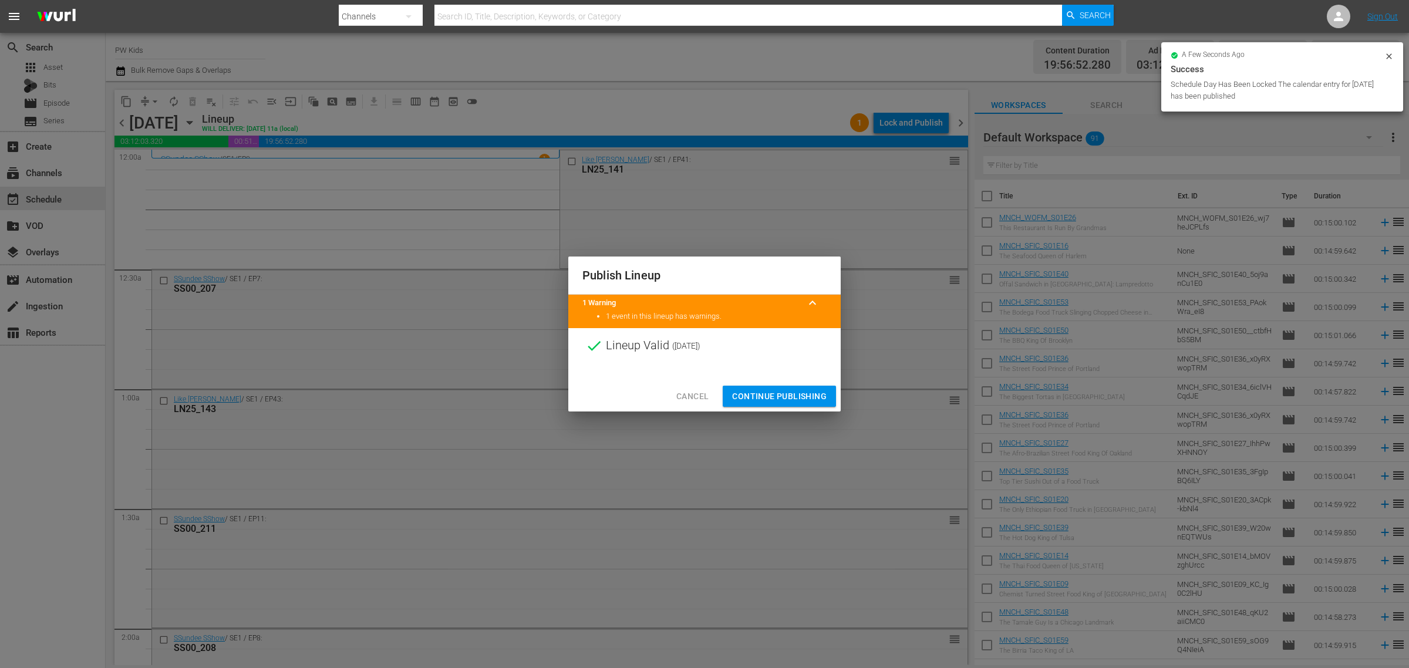
click at [773, 395] on span "Continue Publishing" at bounding box center [779, 396] width 95 height 15
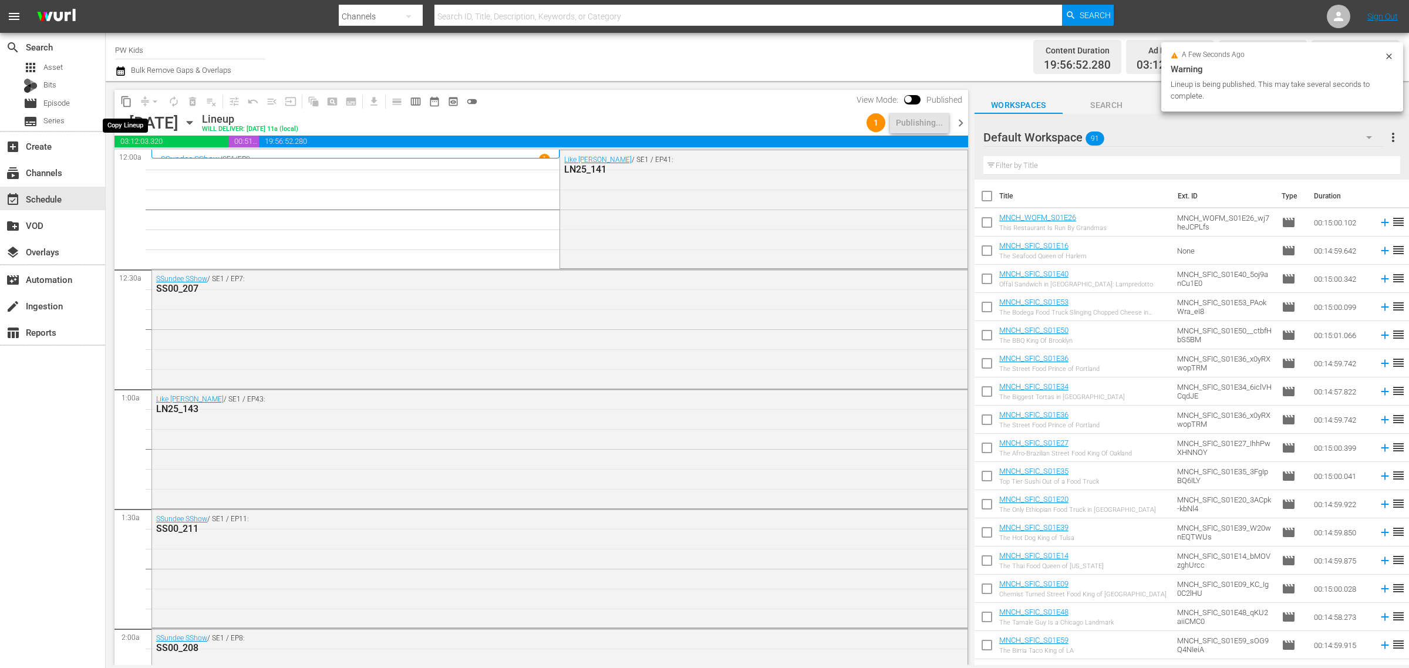
click at [132, 100] on button "content_copy" at bounding box center [126, 101] width 19 height 19
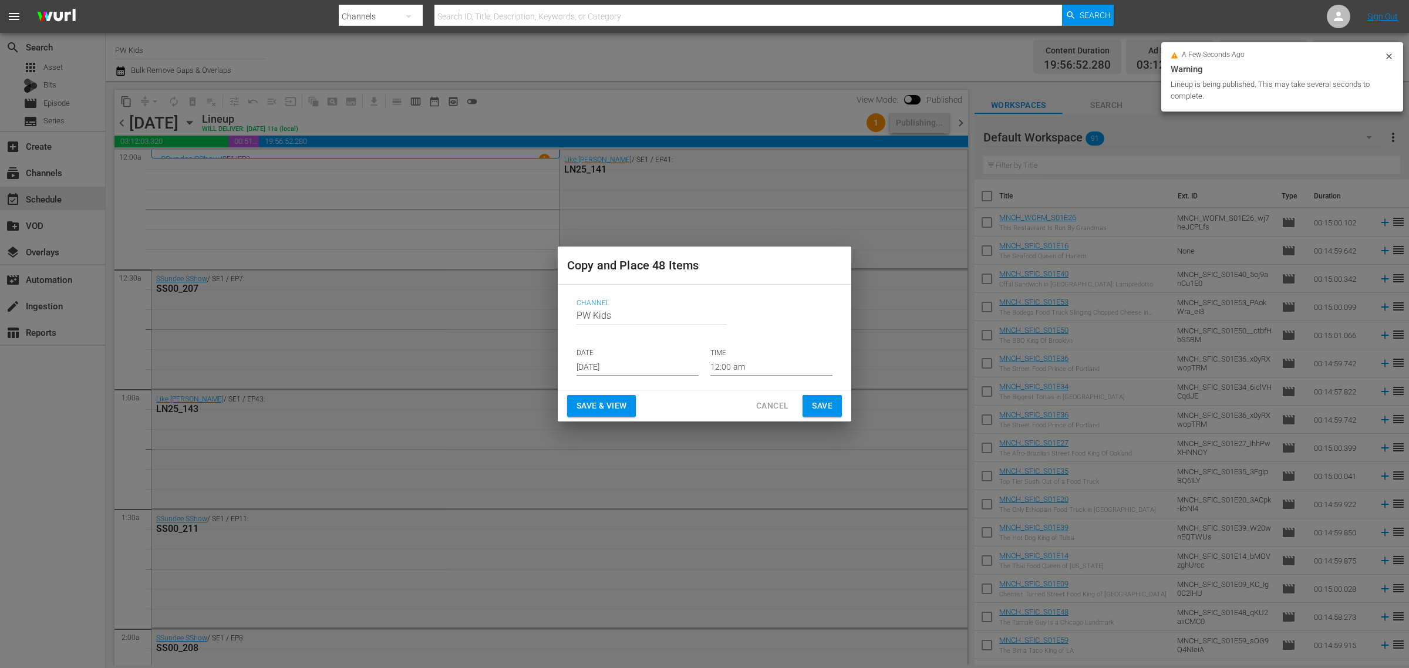
click at [606, 370] on input "[DATE]" at bounding box center [638, 367] width 122 height 18
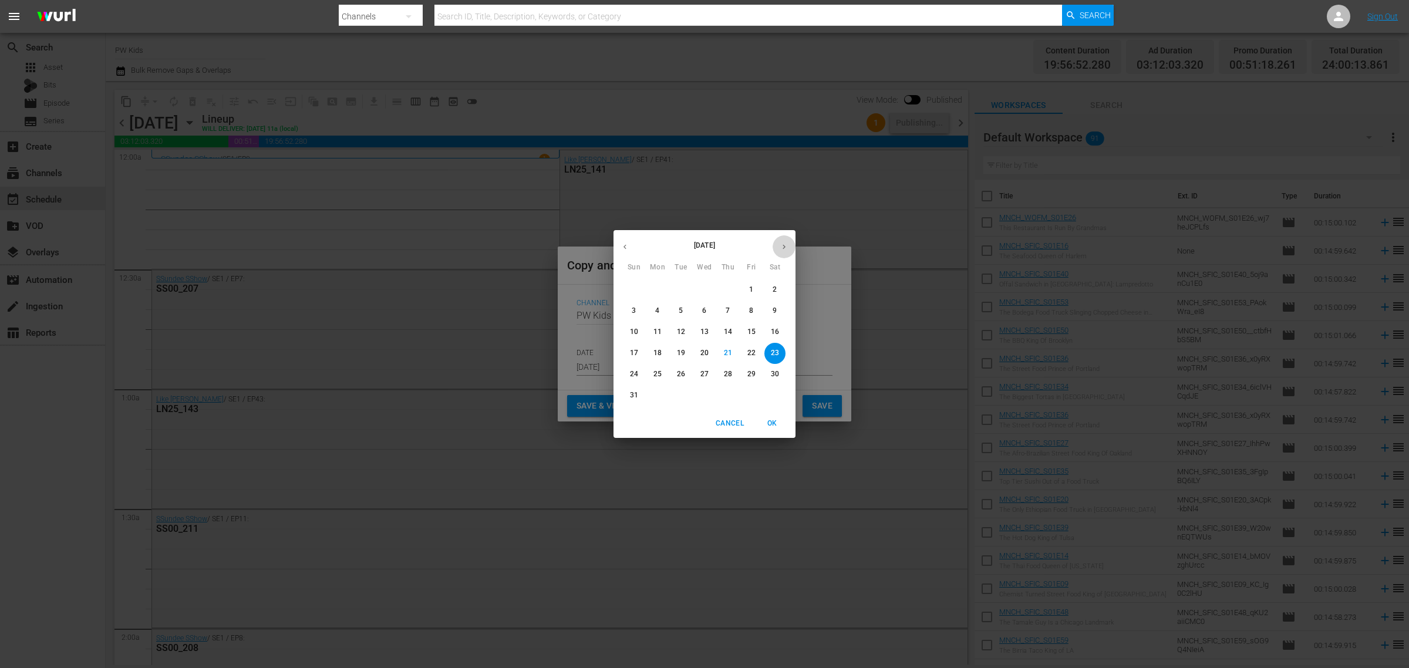
click at [782, 244] on icon "button" at bounding box center [784, 246] width 9 height 9
click at [707, 356] on p "24" at bounding box center [704, 353] width 8 height 10
type input "[DATE]"
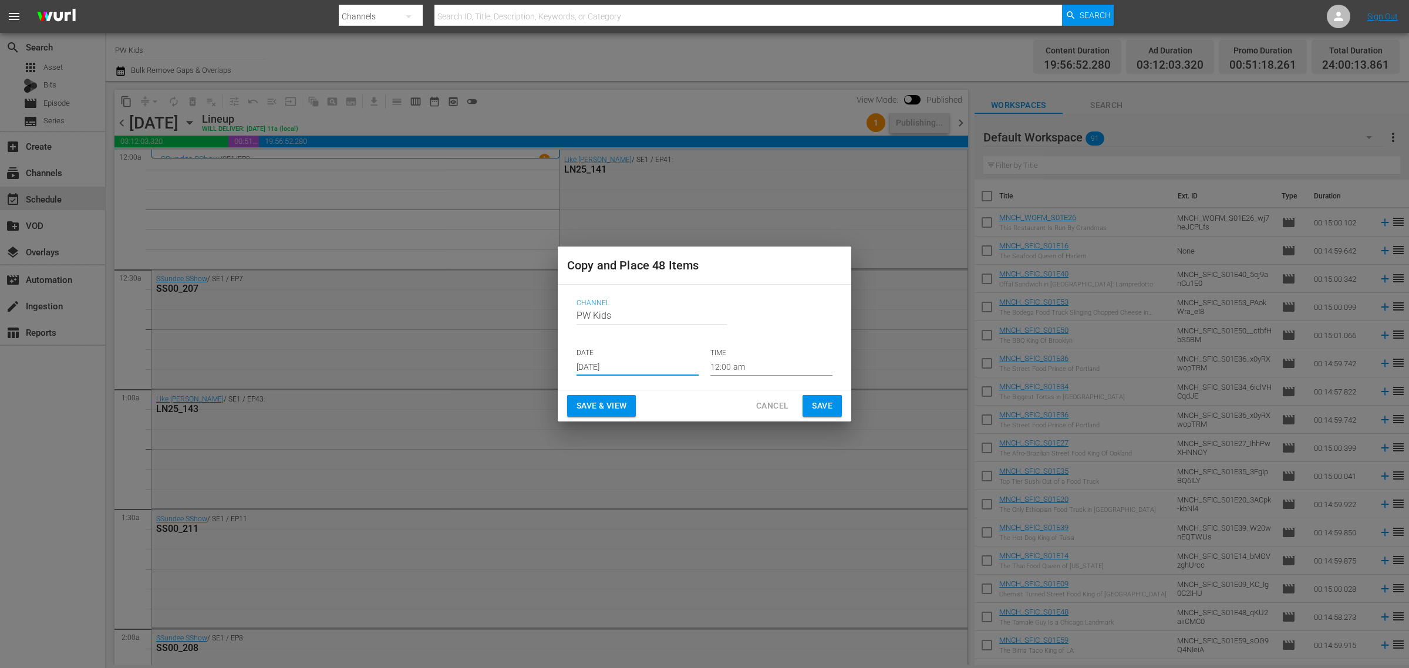
click at [602, 410] on span "Save & View" at bounding box center [602, 406] width 50 height 15
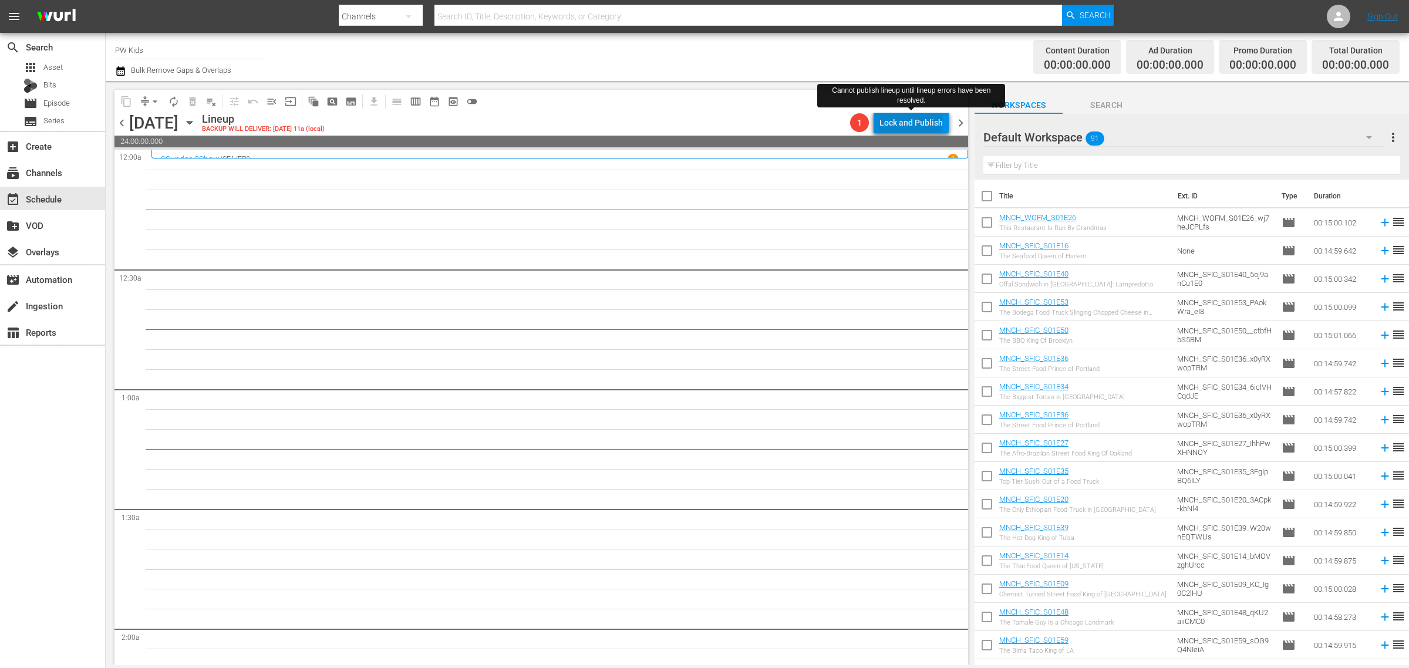
click at [913, 121] on div "Lock and Publish" at bounding box center [910, 122] width 63 height 21
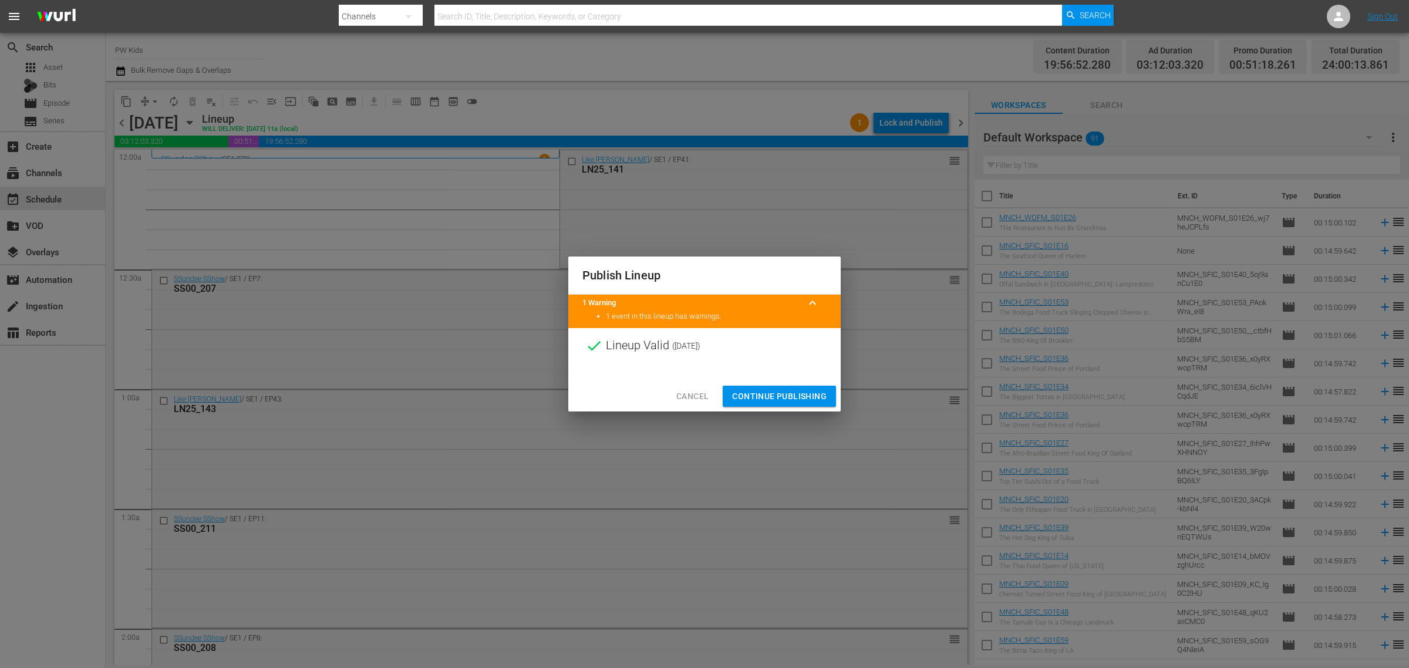
click at [759, 399] on span "Continue Publishing" at bounding box center [779, 396] width 95 height 15
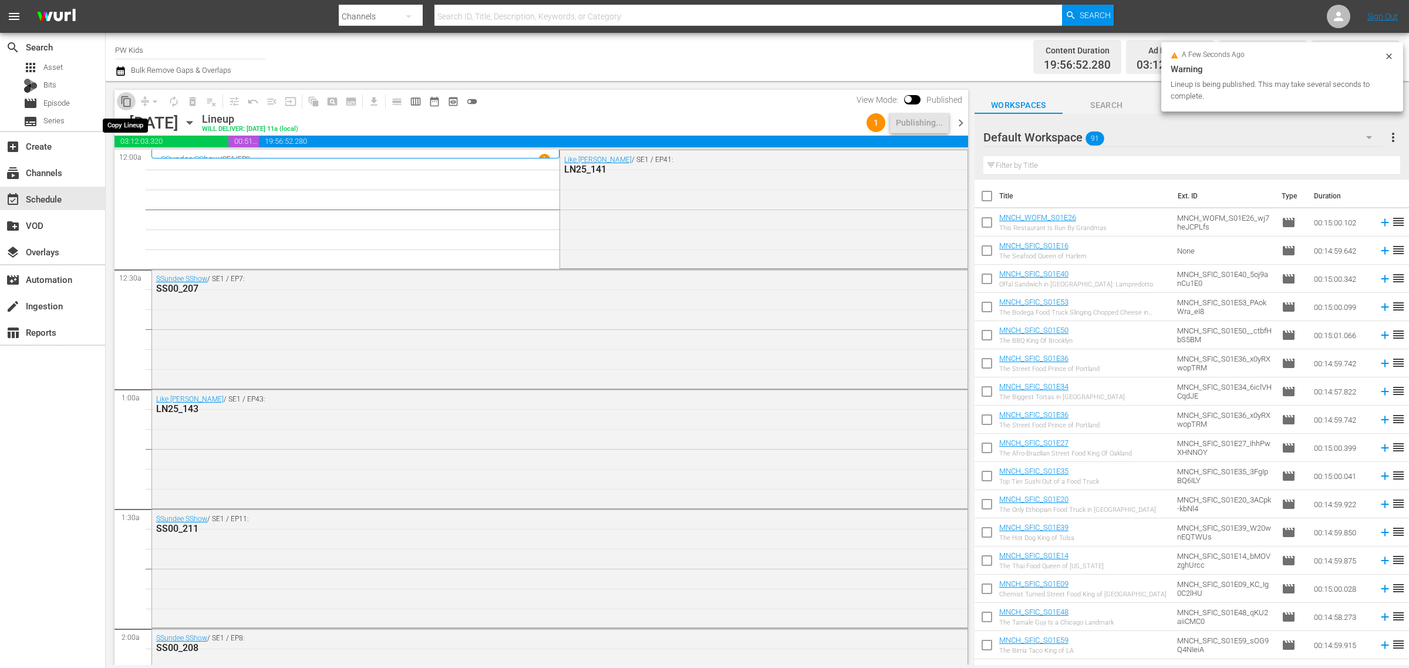
click at [124, 102] on span "content_copy" at bounding box center [126, 102] width 12 height 12
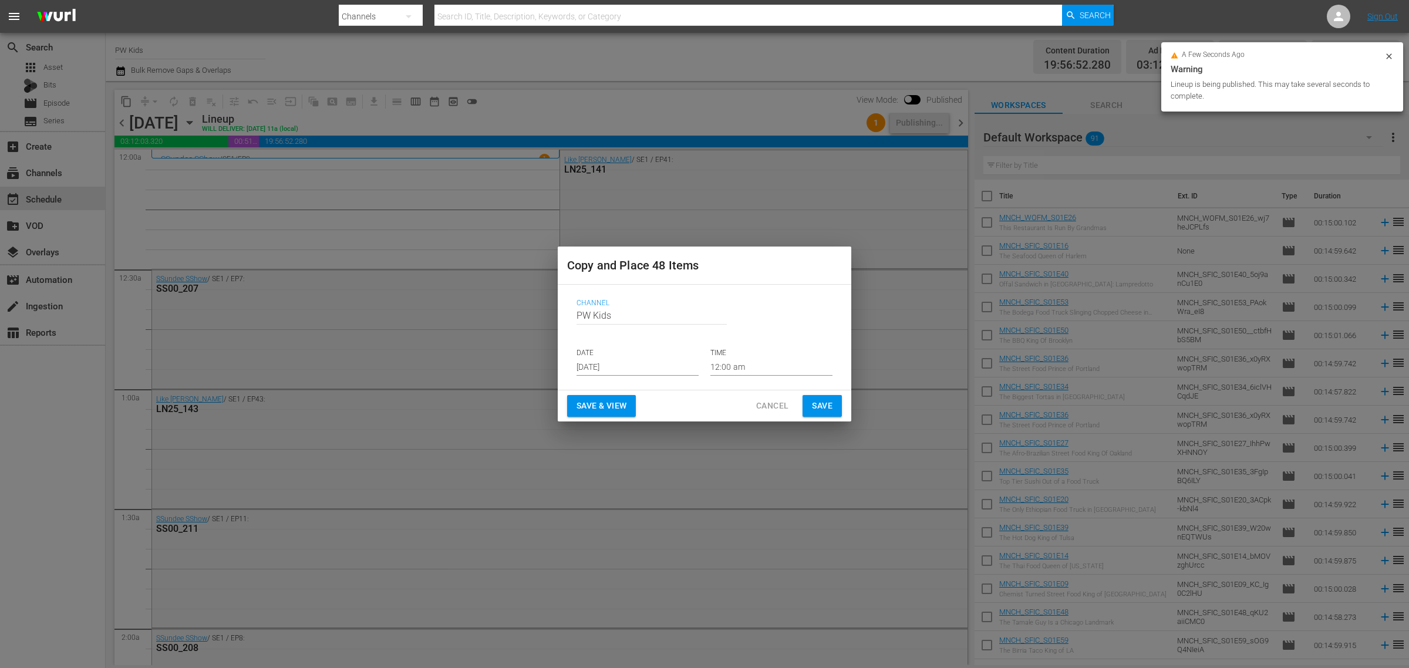
click at [638, 363] on input "[DATE]" at bounding box center [638, 367] width 122 height 18
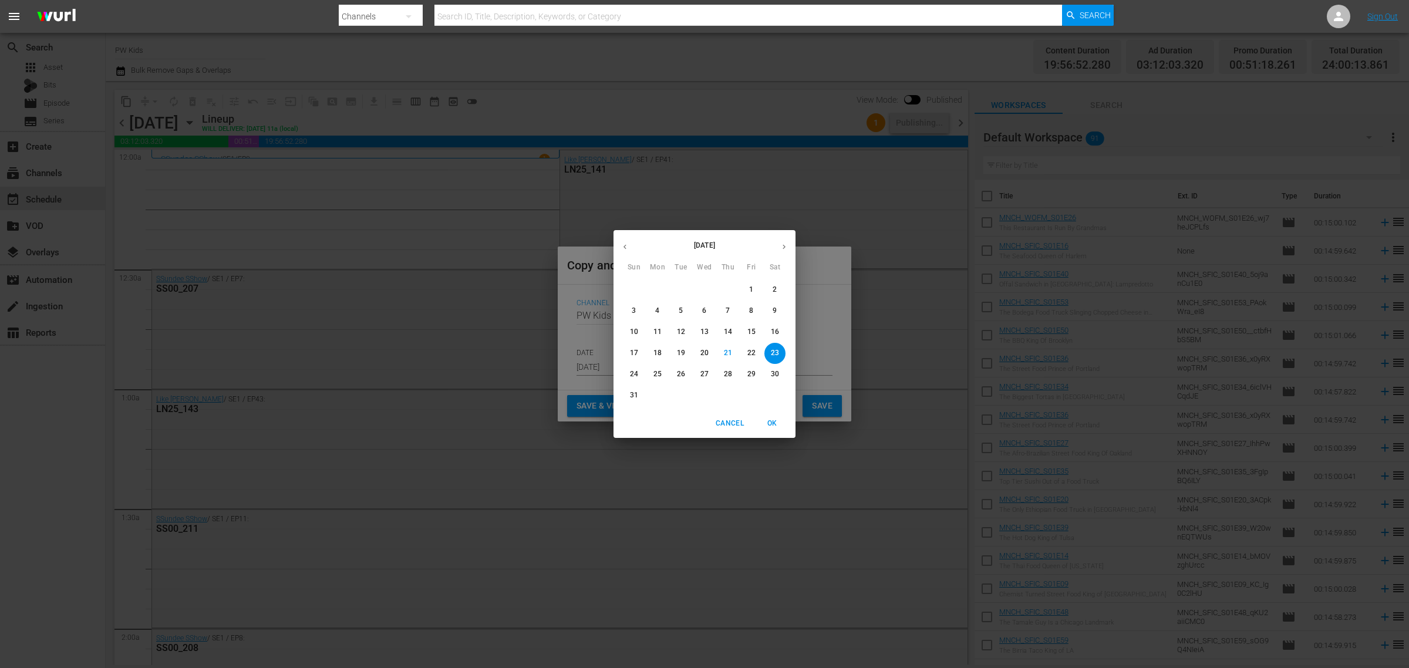
click at [786, 241] on button "button" at bounding box center [784, 246] width 23 height 23
click at [785, 241] on button "button" at bounding box center [784, 246] width 23 height 23
click at [703, 312] on p "8" at bounding box center [704, 311] width 4 height 10
type input "[DATE]"
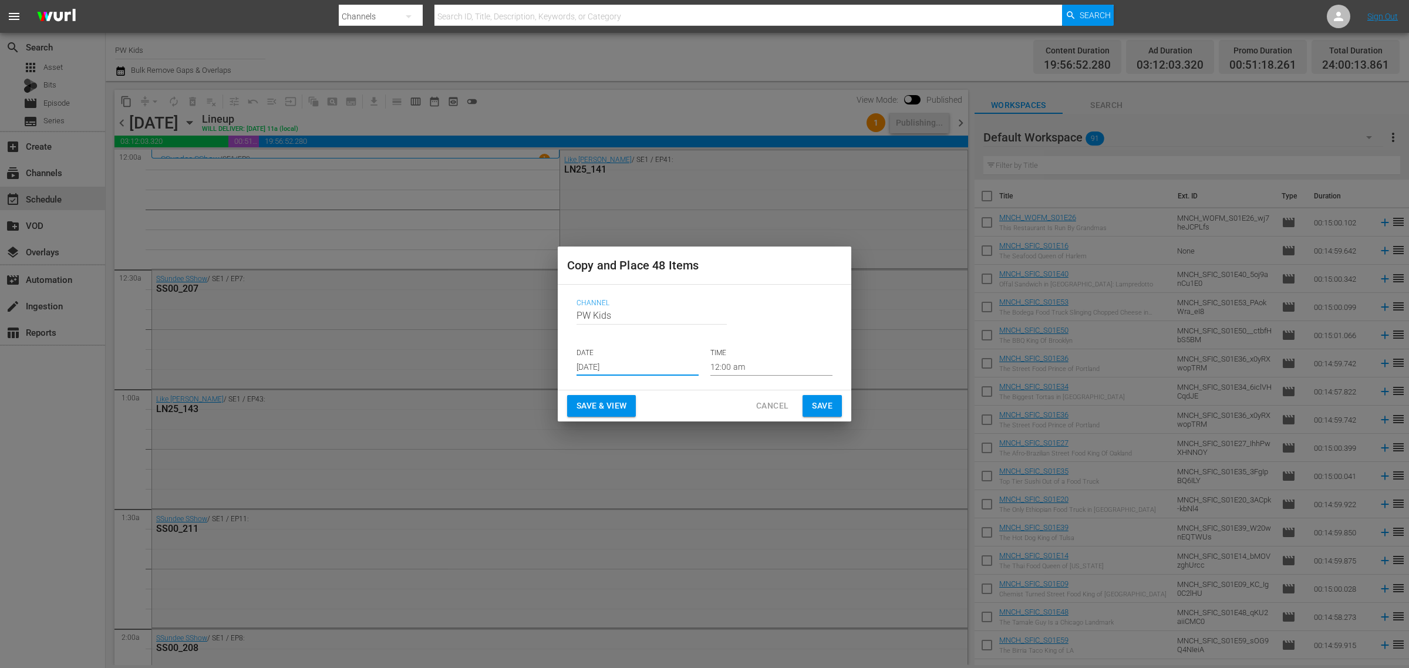
click at [606, 400] on span "Save & View" at bounding box center [602, 406] width 50 height 15
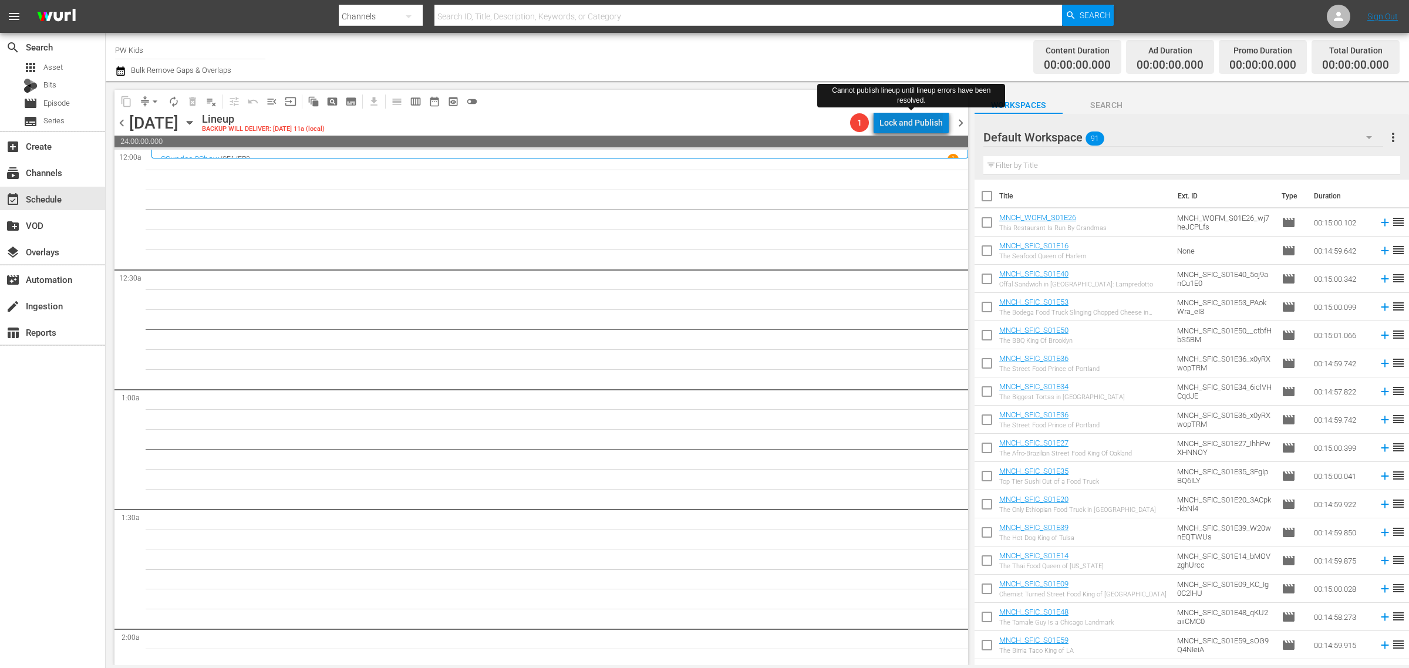
click at [919, 119] on div "Lock and Publish" at bounding box center [910, 122] width 63 height 21
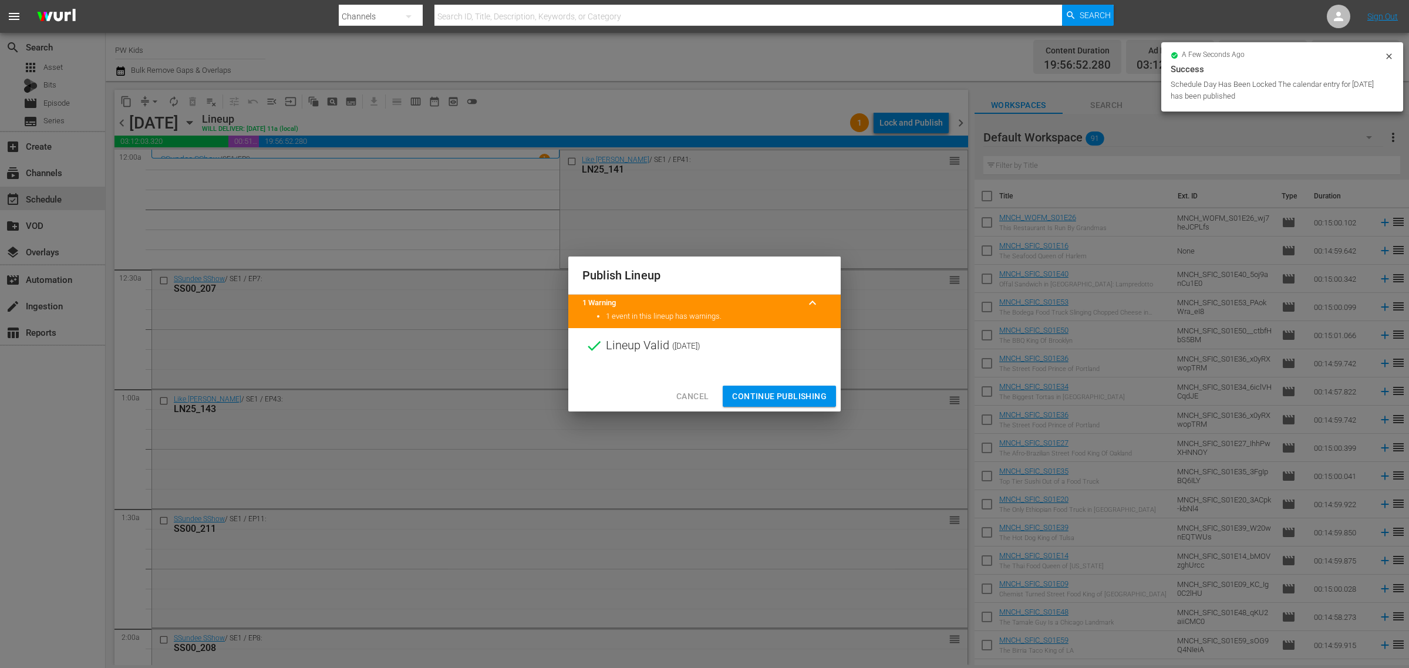
click at [786, 391] on span "Continue Publishing" at bounding box center [779, 396] width 95 height 15
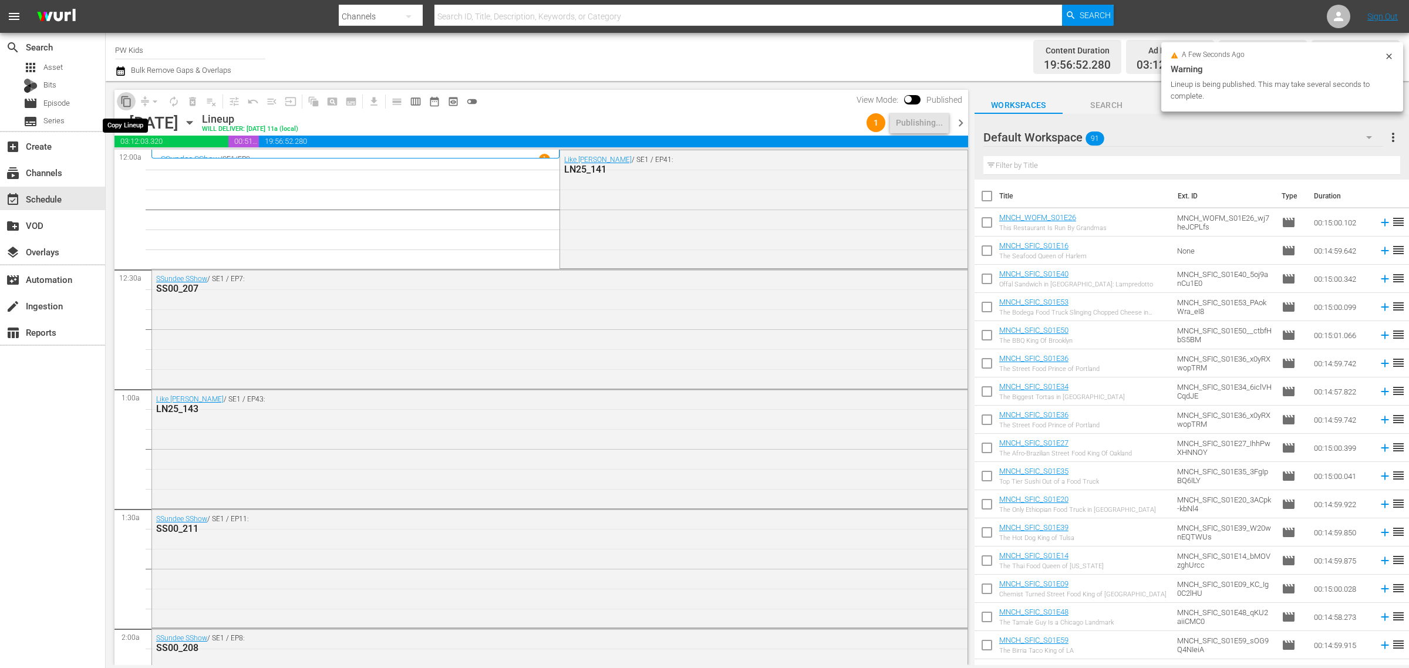
click at [132, 100] on button "content_copy" at bounding box center [126, 101] width 19 height 19
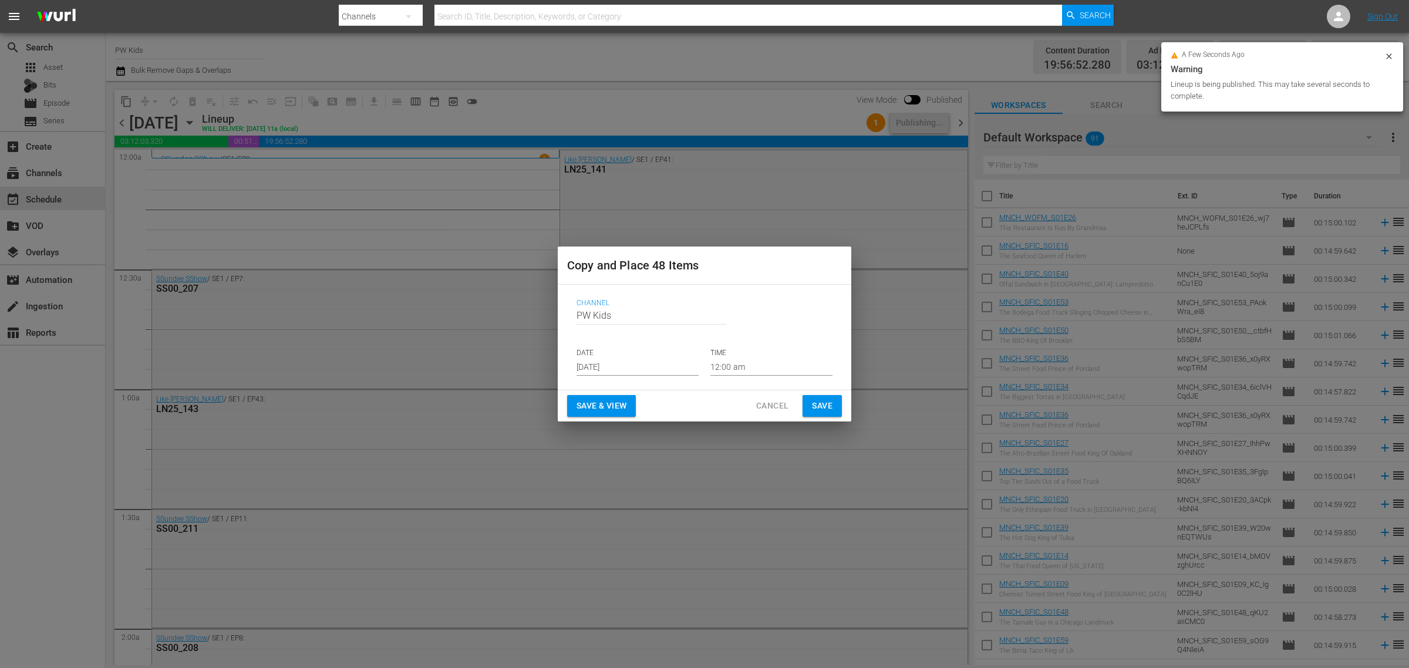
click at [618, 365] on input "[DATE]" at bounding box center [638, 367] width 122 height 18
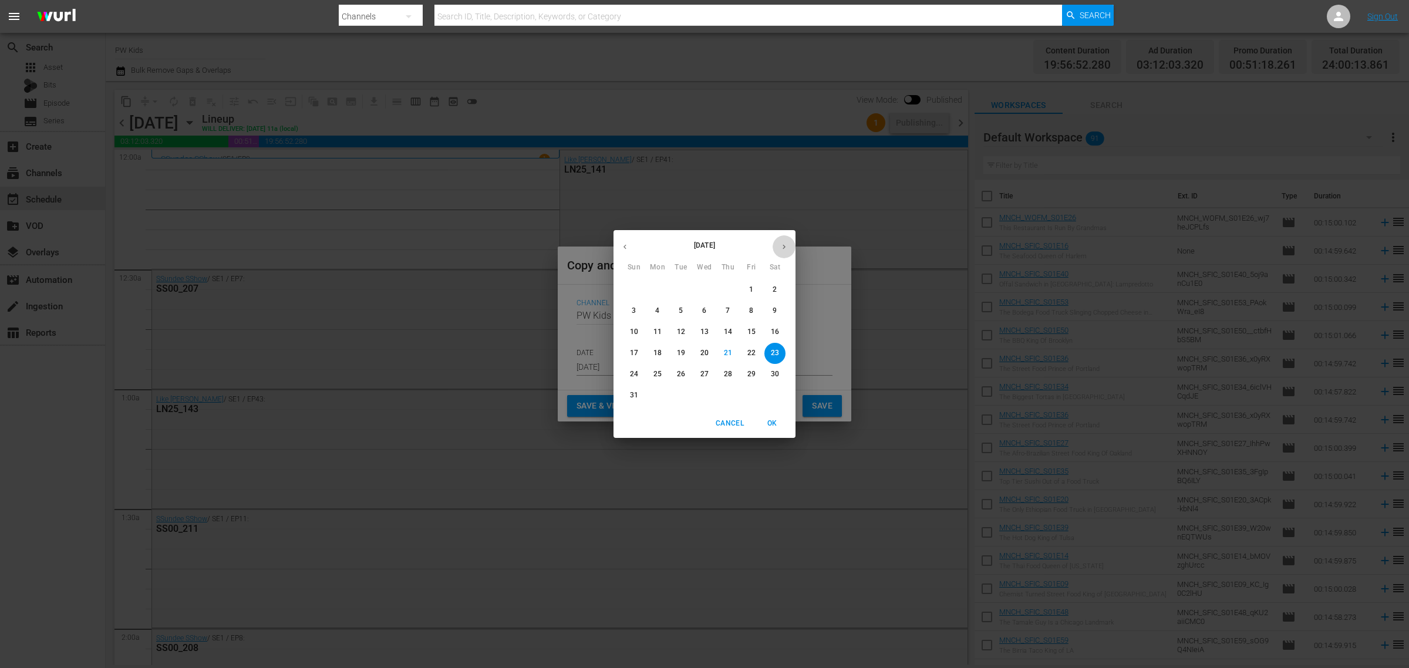
click at [782, 250] on icon "button" at bounding box center [784, 246] width 9 height 9
click at [727, 333] on p "16" at bounding box center [728, 332] width 8 height 10
type input "[DATE]"
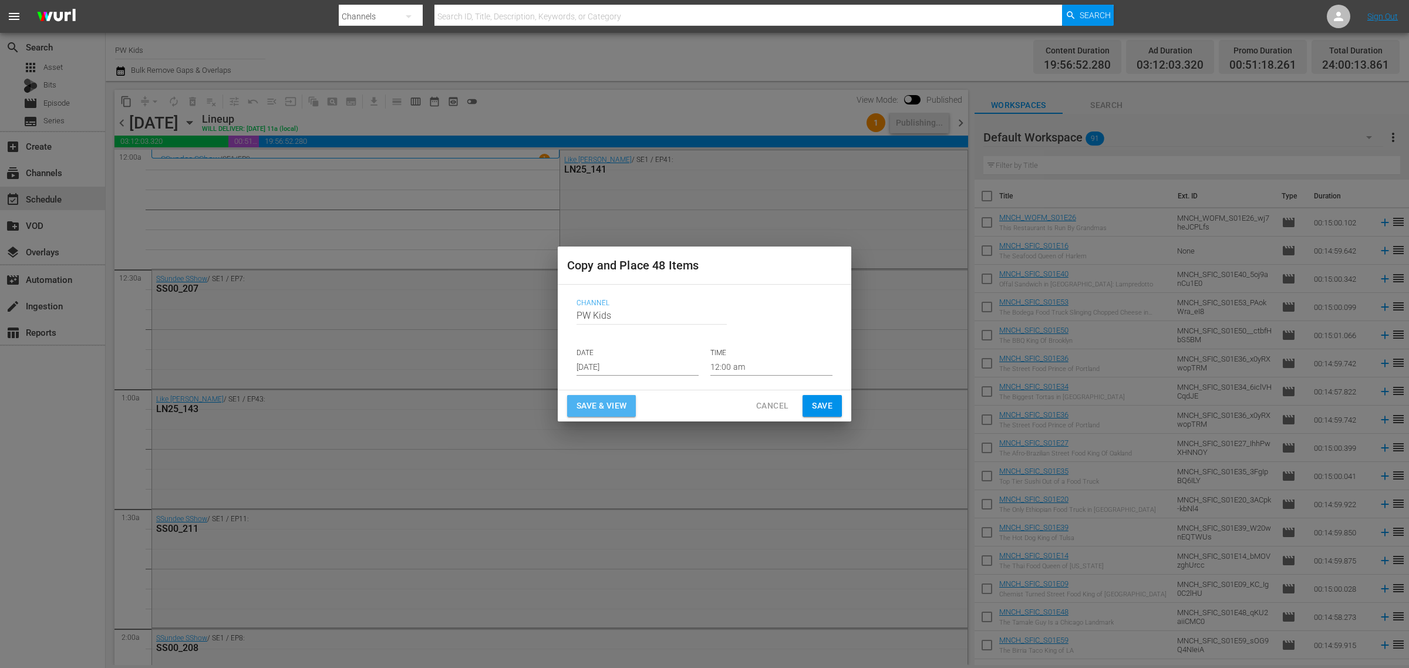
click at [624, 404] on span "Save & View" at bounding box center [602, 406] width 50 height 15
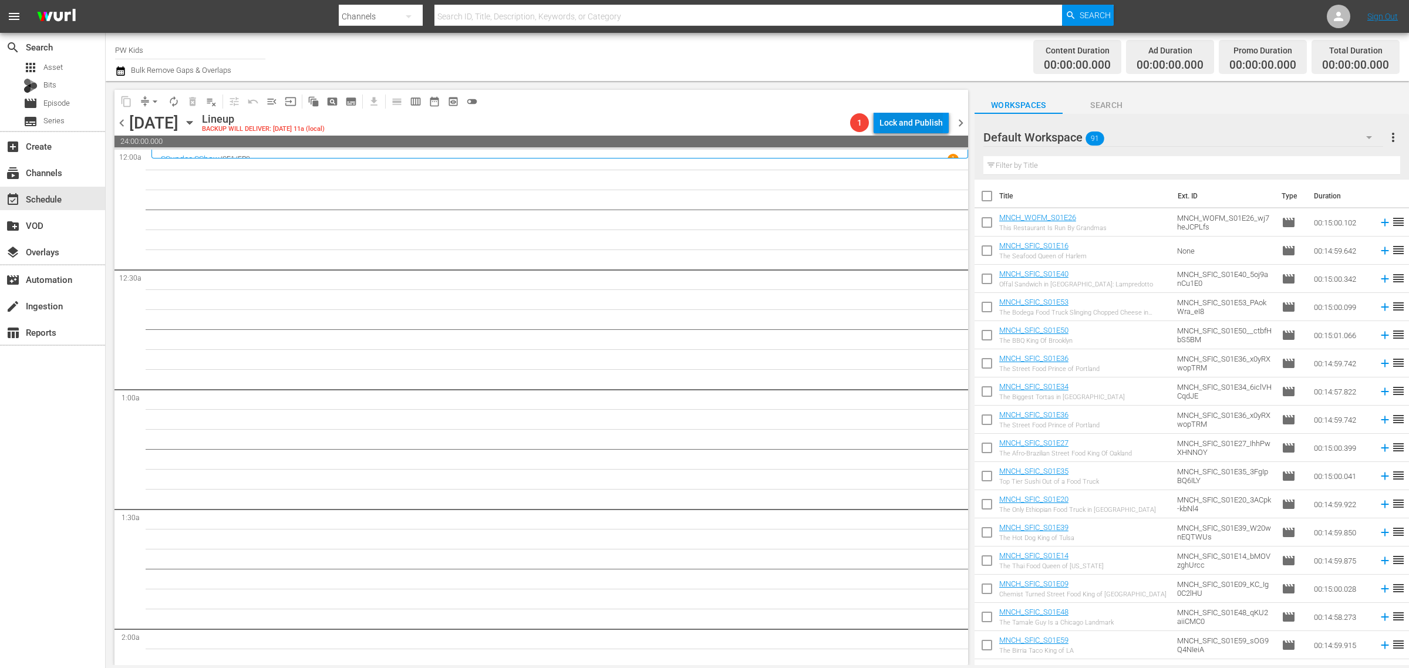
click at [899, 122] on div "Lock and Publish" at bounding box center [910, 122] width 63 height 21
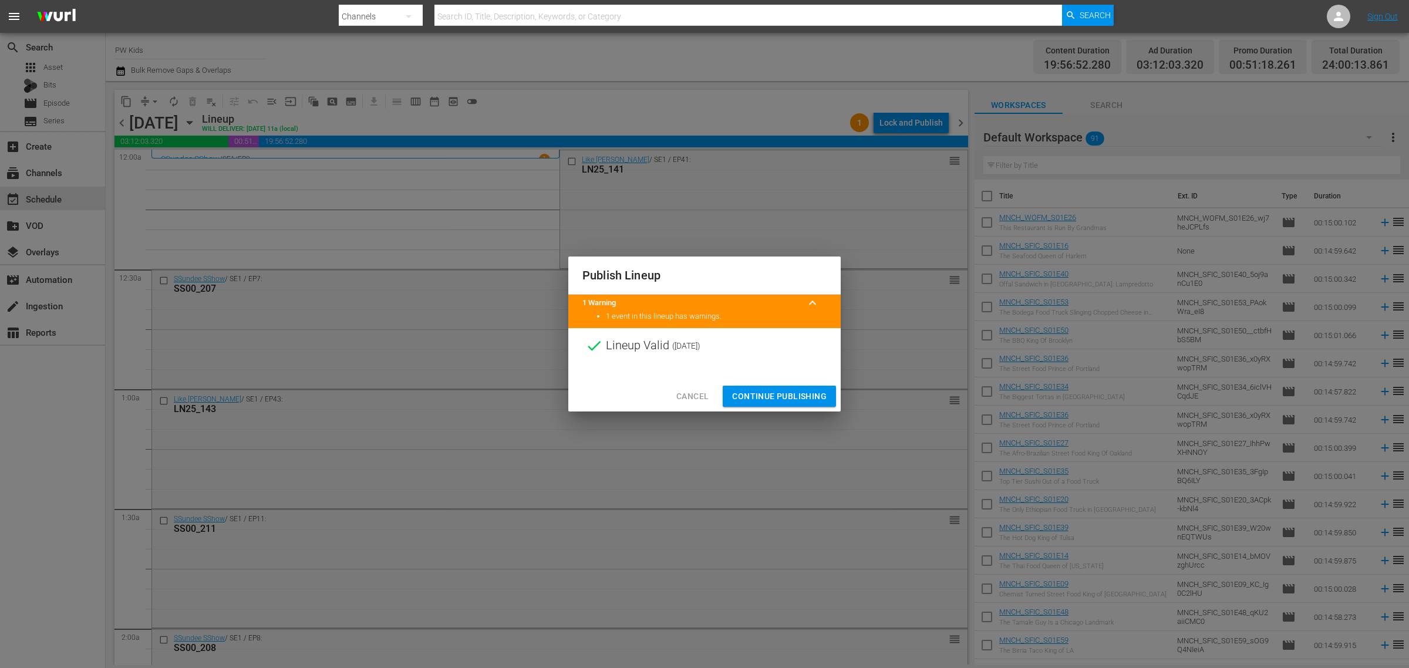
click at [791, 392] on span "Continue Publishing" at bounding box center [779, 396] width 95 height 15
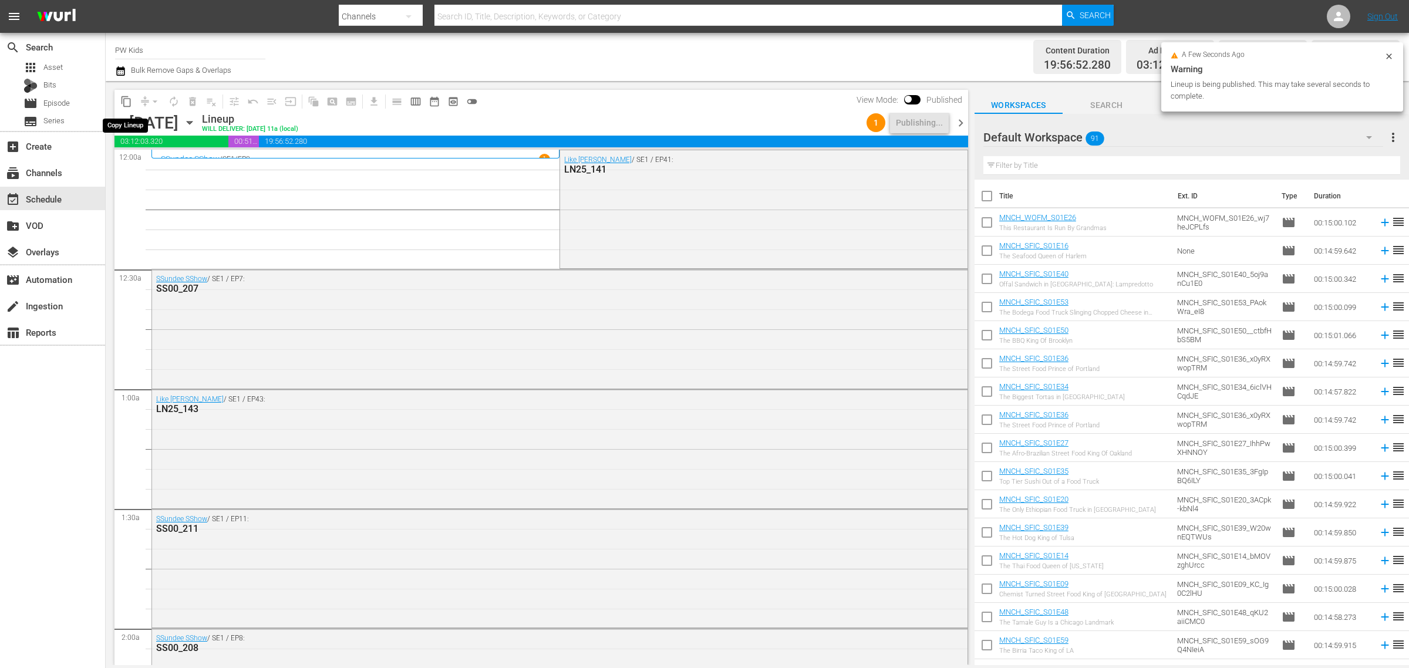
click at [124, 102] on span "content_copy" at bounding box center [126, 102] width 12 height 12
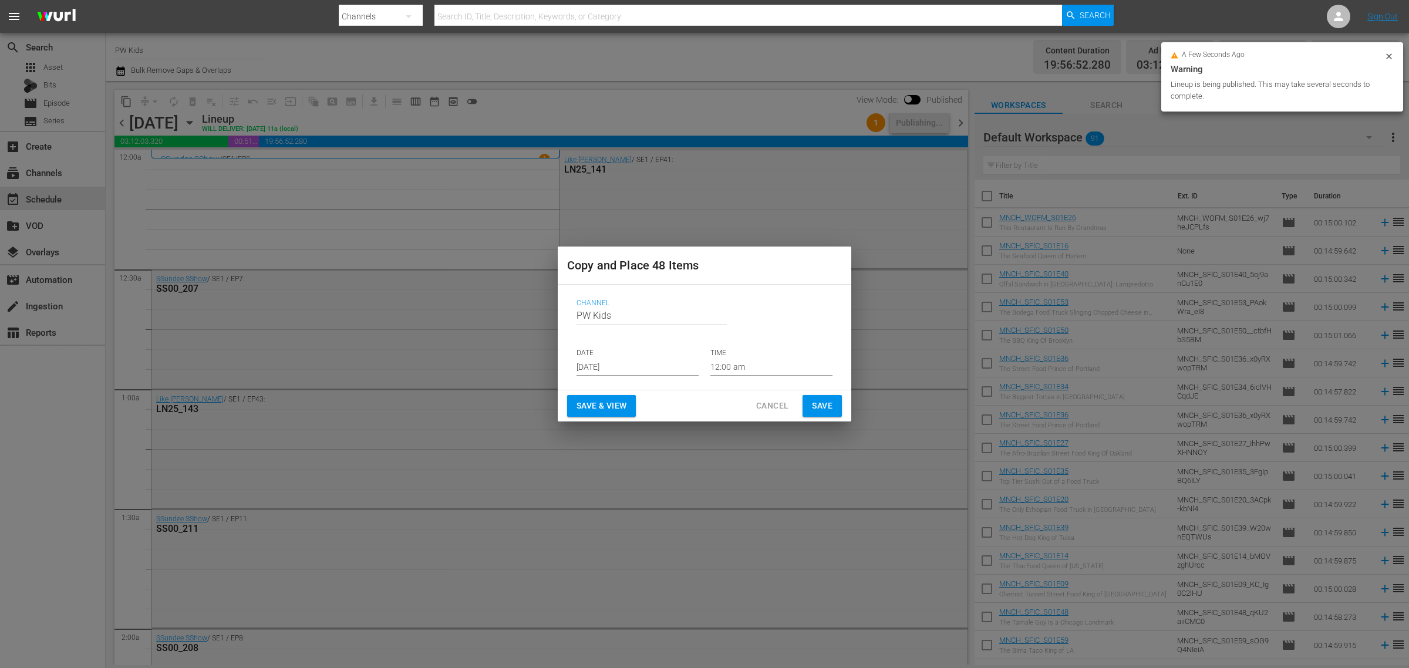
click at [603, 366] on input "[DATE]" at bounding box center [638, 367] width 122 height 18
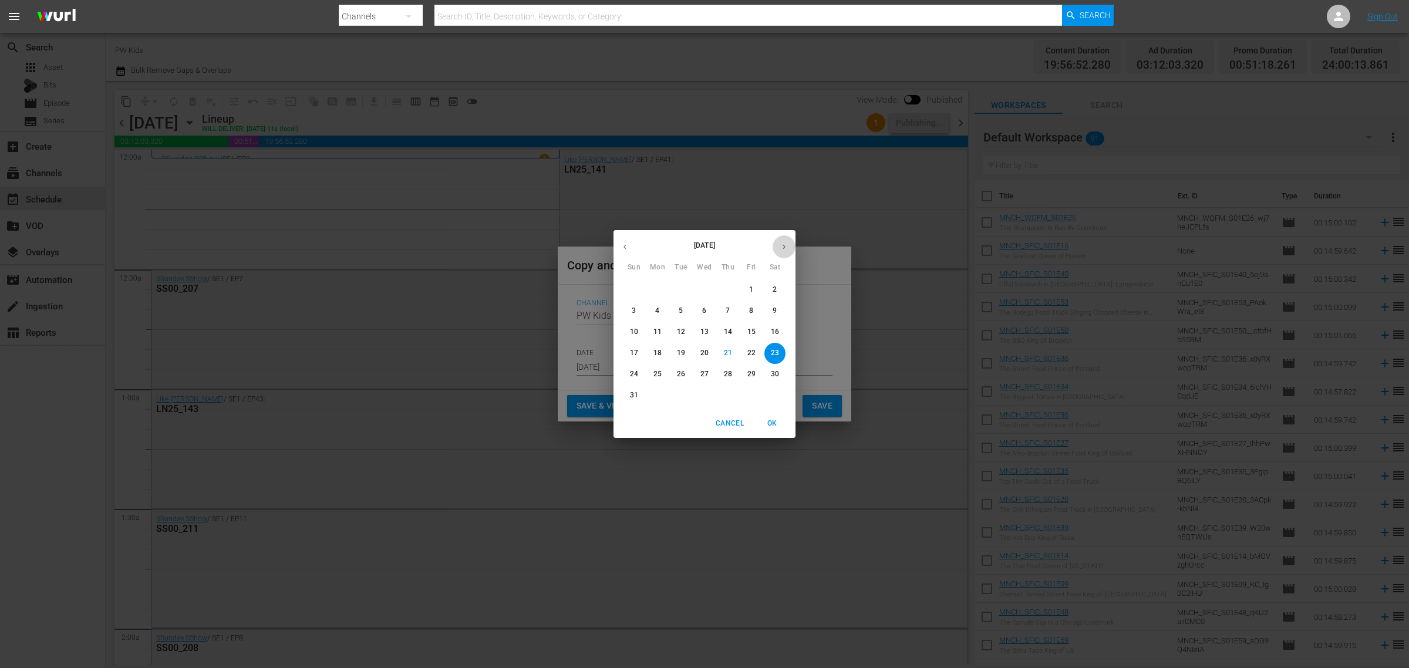
click at [780, 247] on icon "button" at bounding box center [784, 246] width 9 height 9
click at [753, 356] on p "24" at bounding box center [751, 353] width 8 height 10
type input "[DATE]"
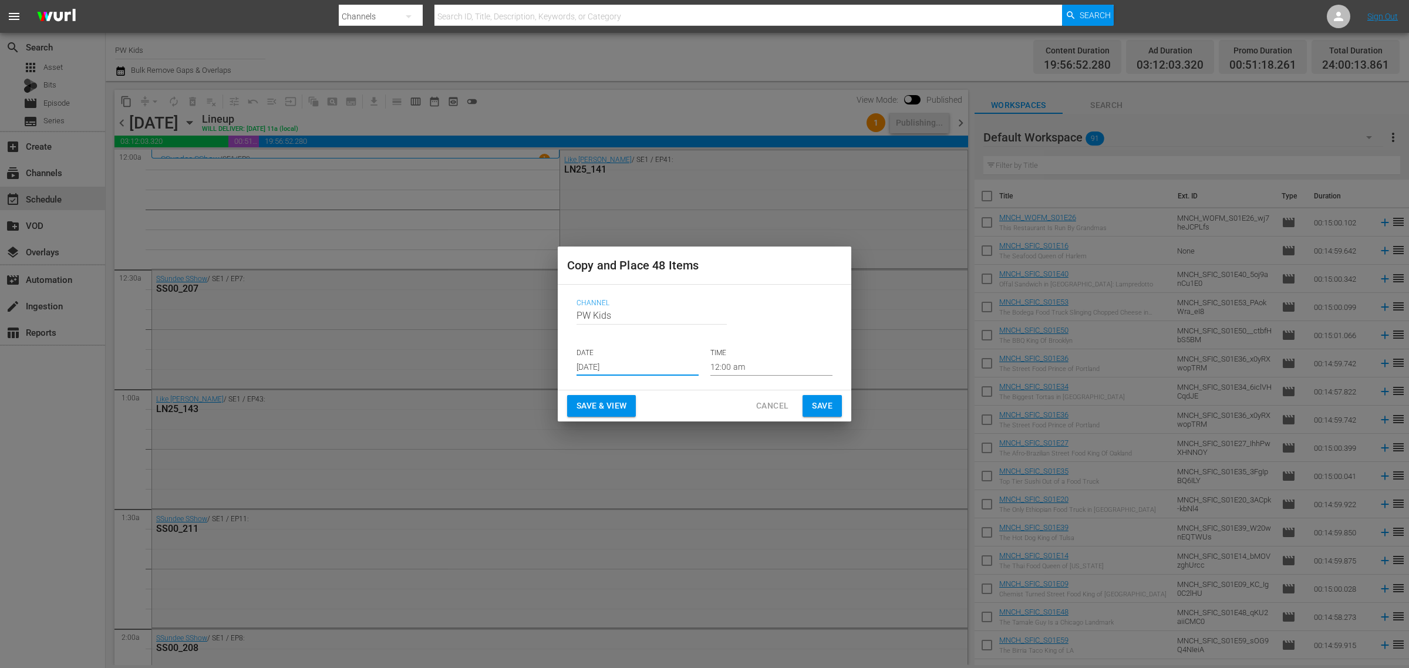
click at [614, 410] on span "Save & View" at bounding box center [602, 406] width 50 height 15
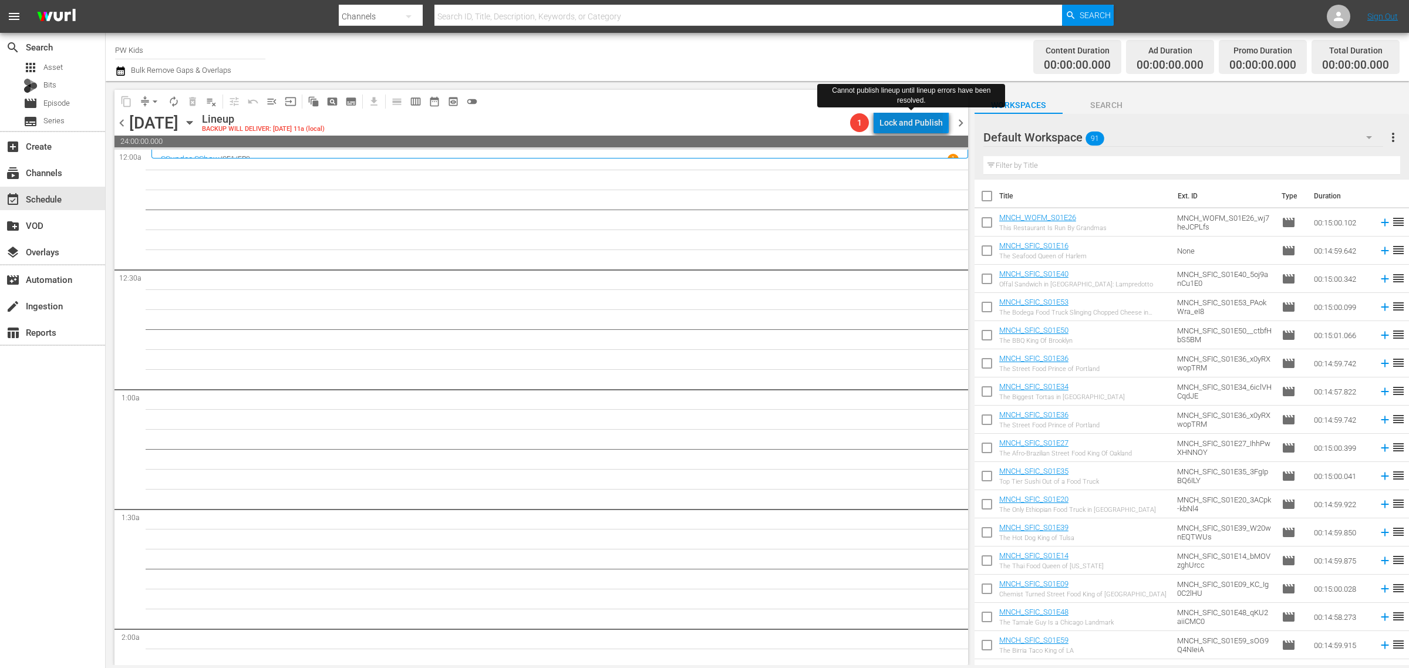
click at [916, 122] on div "Lock and Publish" at bounding box center [910, 122] width 63 height 21
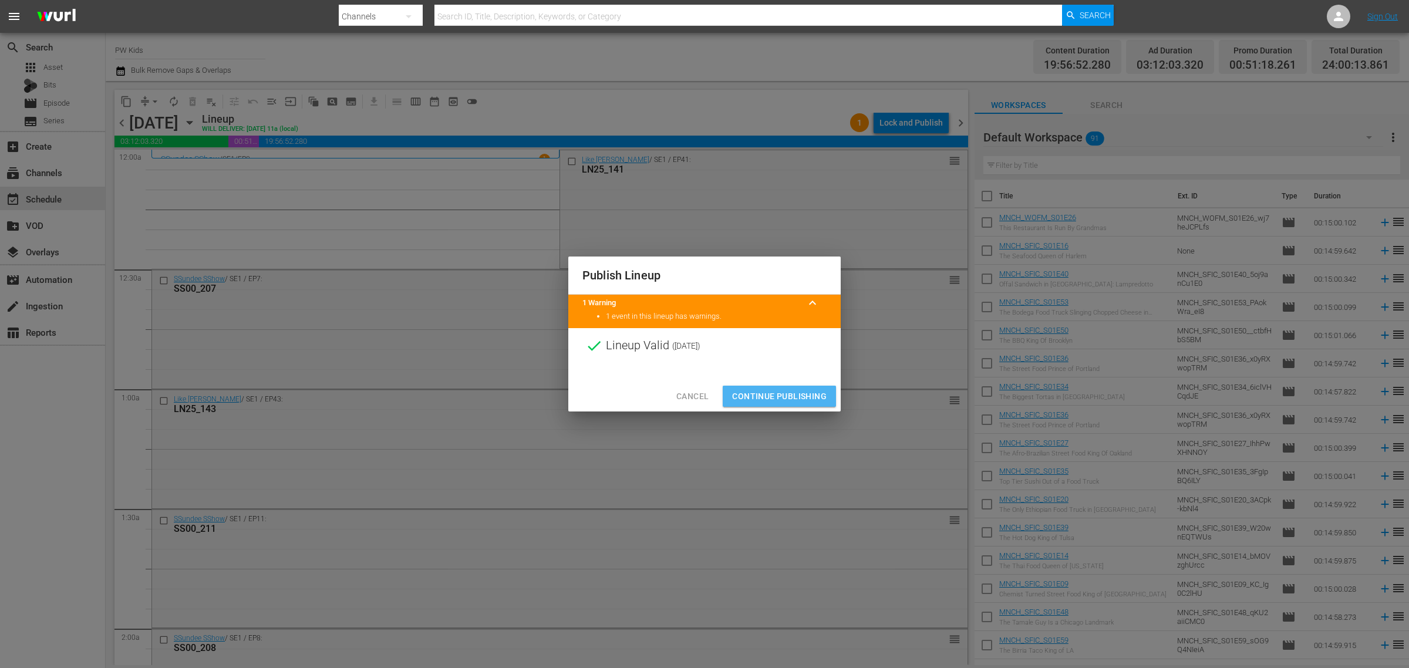
click at [780, 392] on span "Continue Publishing" at bounding box center [779, 396] width 95 height 15
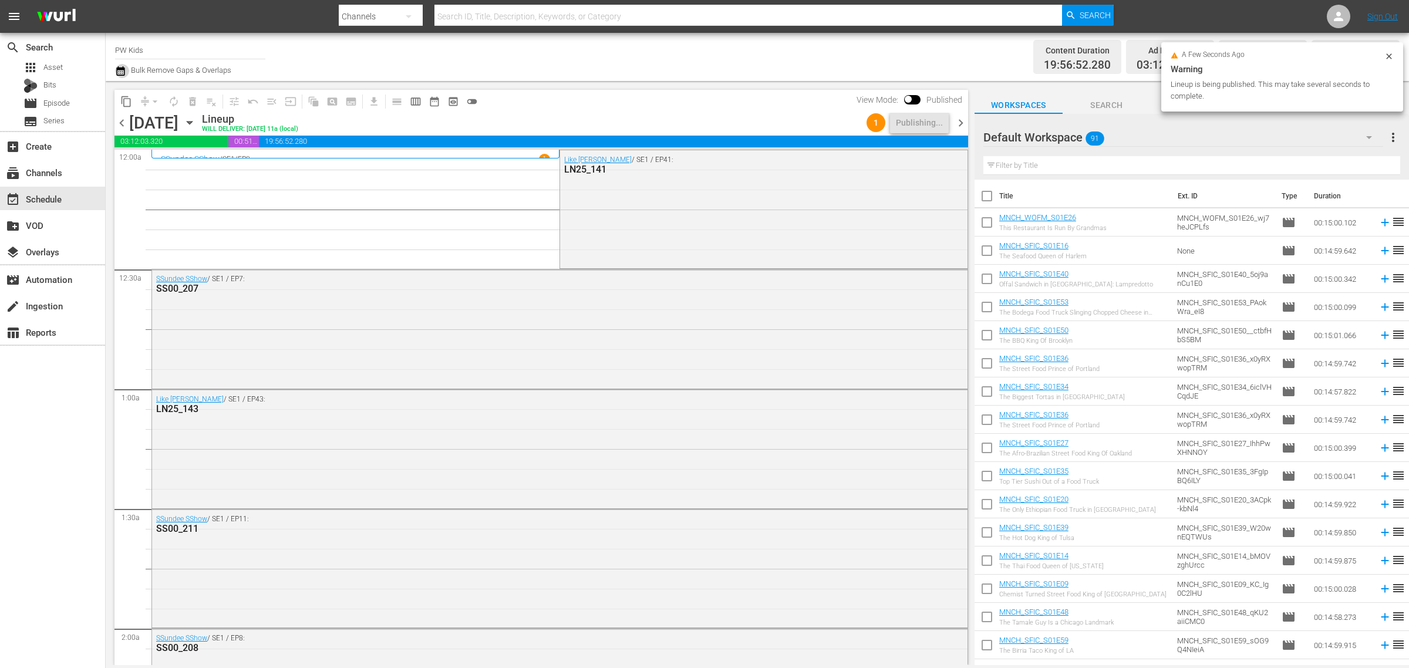
click at [116, 65] on icon "button" at bounding box center [120, 71] width 11 height 14
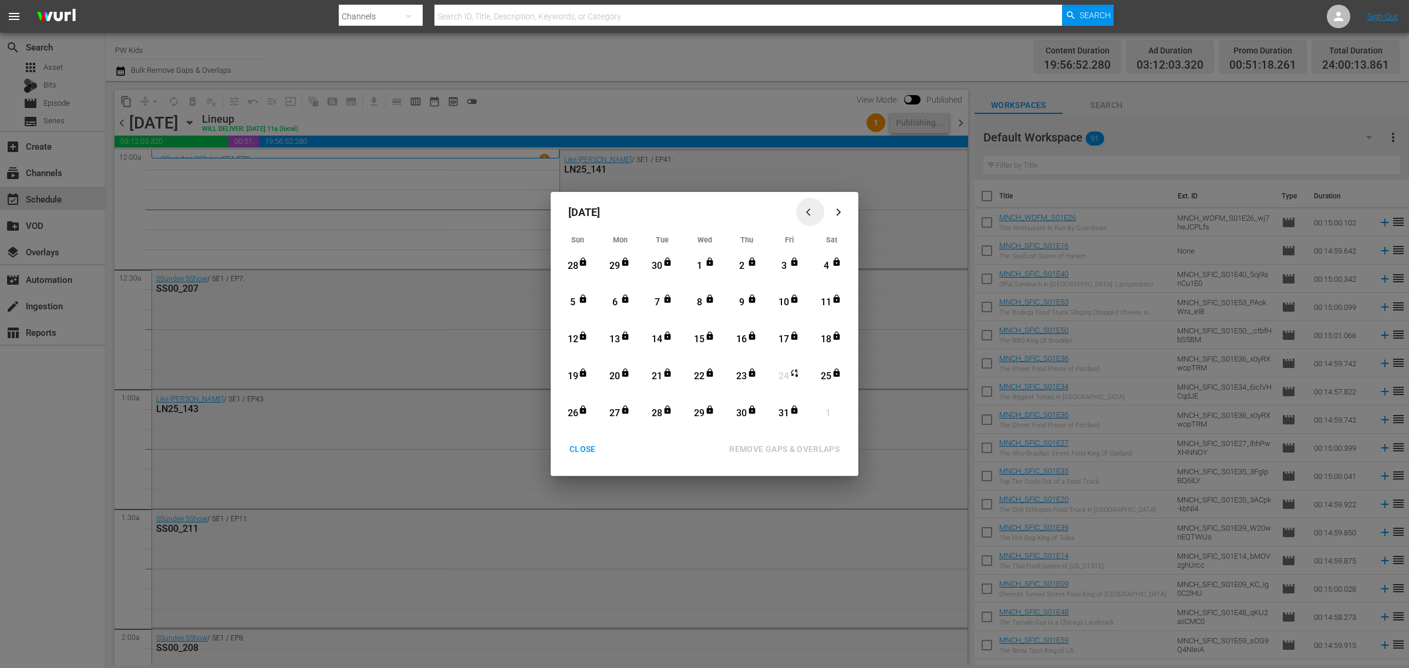
click at [806, 208] on icon "button" at bounding box center [810, 212] width 9 height 9
click at [840, 210] on icon "button" at bounding box center [838, 212] width 9 height 9
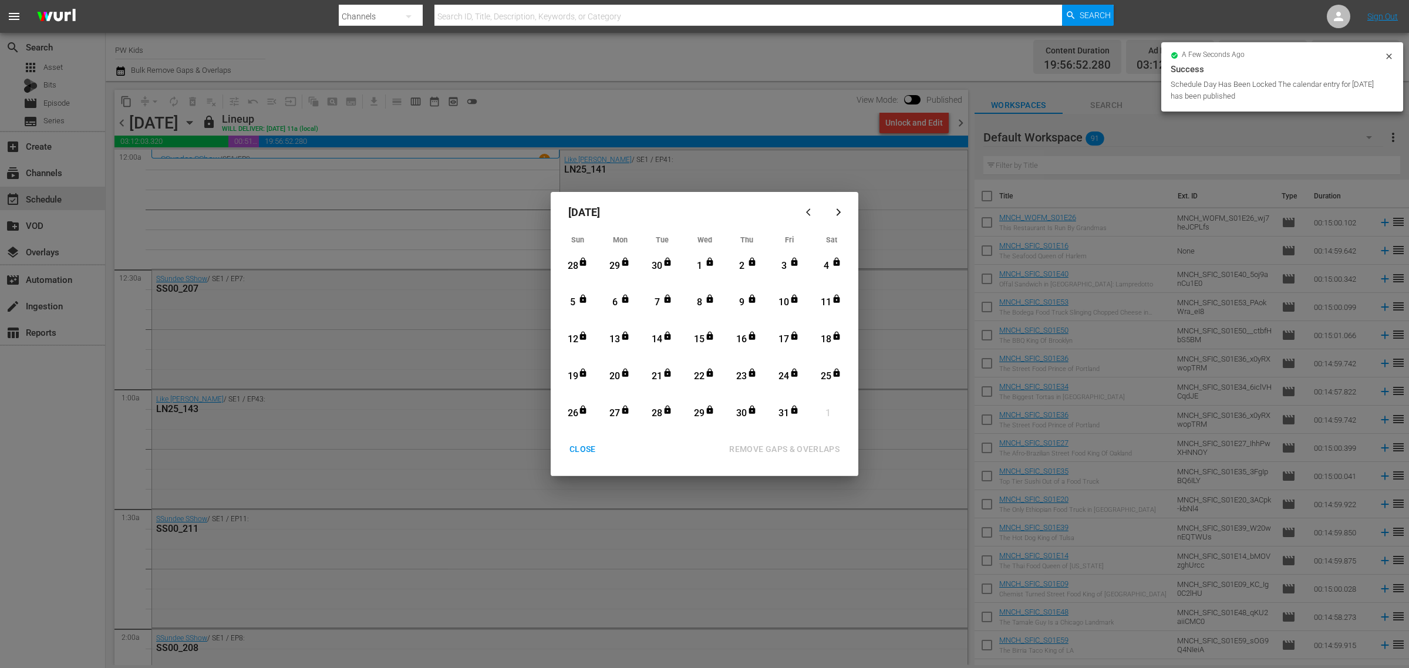
click at [582, 454] on div "CLOSE" at bounding box center [582, 449] width 45 height 15
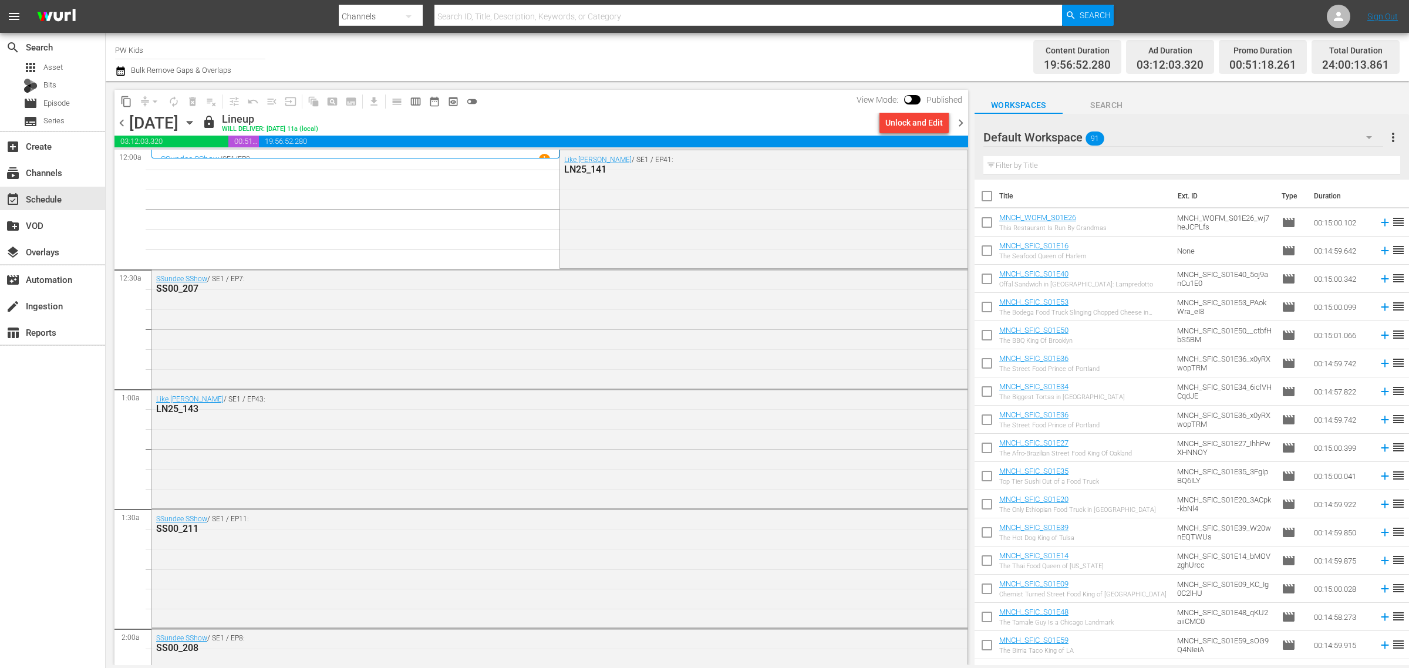
click at [124, 73] on icon "button" at bounding box center [120, 70] width 8 height 9
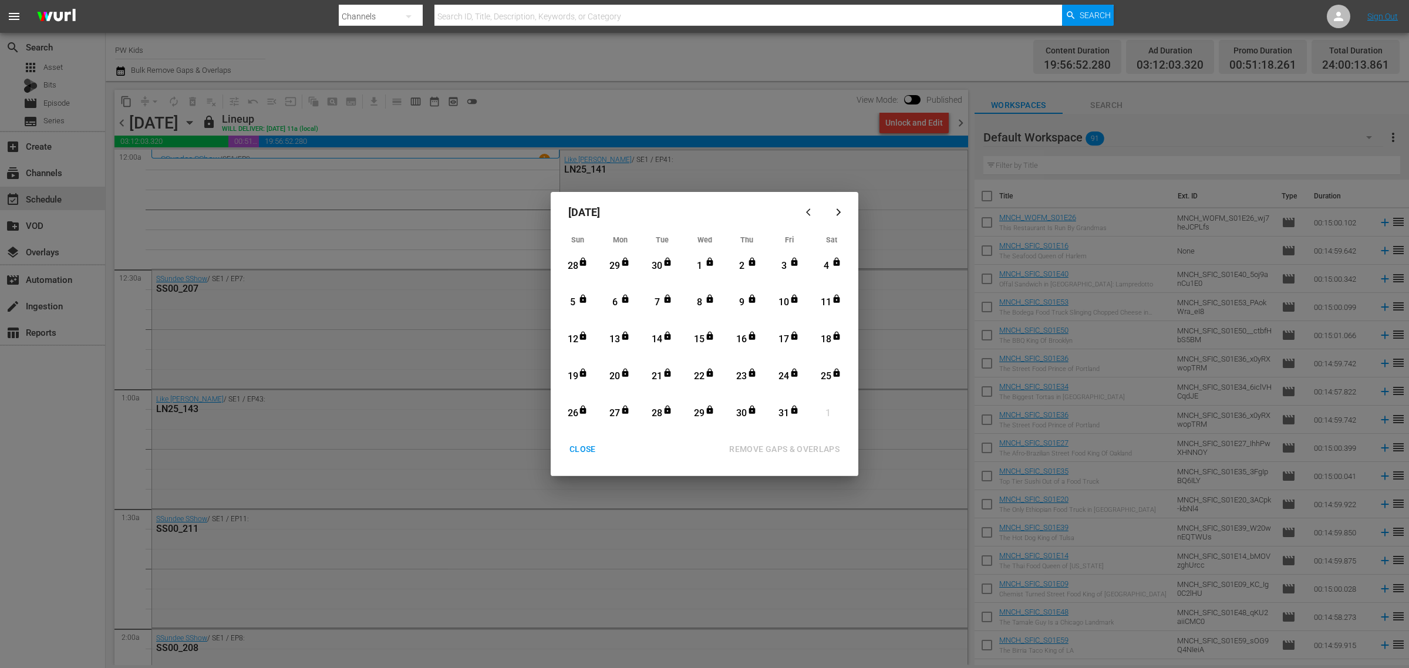
click at [808, 209] on icon "button" at bounding box center [810, 212] width 9 height 9
click at [586, 447] on div "CLOSE" at bounding box center [582, 449] width 45 height 15
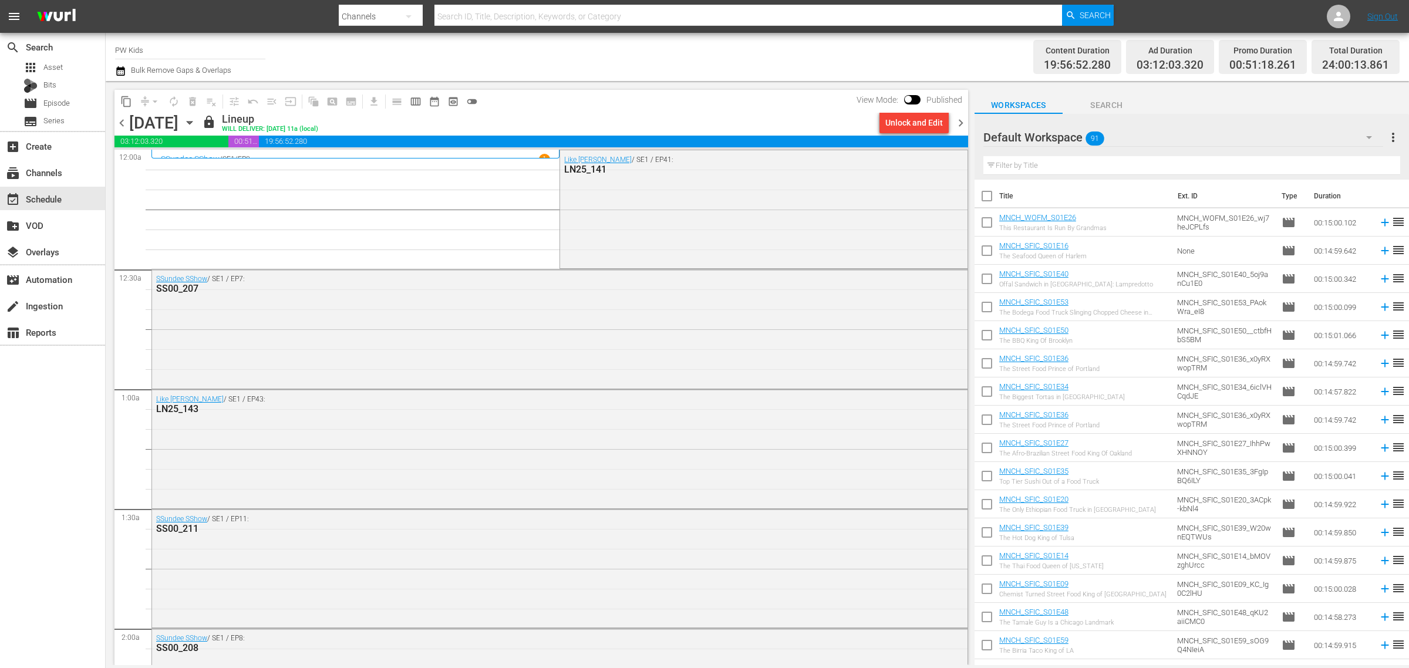
click at [160, 48] on input "PW Kids" at bounding box center [190, 50] width 150 height 28
drag, startPoint x: 160, startPoint y: 48, endPoint x: 97, endPoint y: 52, distance: 63.0
click at [106, 0] on div "search Search apps Asset Bits movie Episode subtitles Series add_box Create sub…" at bounding box center [757, 0] width 1303 height 0
click at [191, 76] on div "BRB TRAVEL + FOOD (1210 - playworksdigital_brb_1)" at bounding box center [276, 83] width 304 height 28
type input "BRB TRAVEL + FOOD (1210 - playworksdigital_brb_1)"
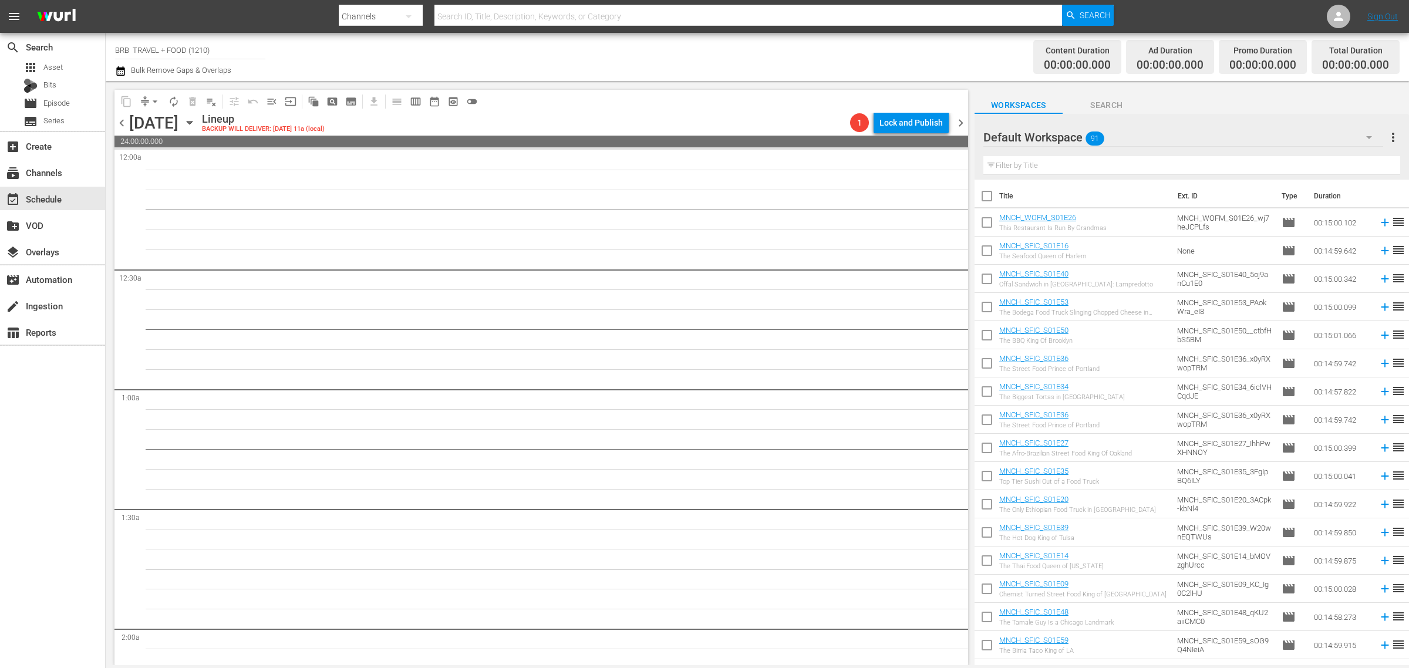
click at [196, 122] on icon "button" at bounding box center [189, 122] width 13 height 13
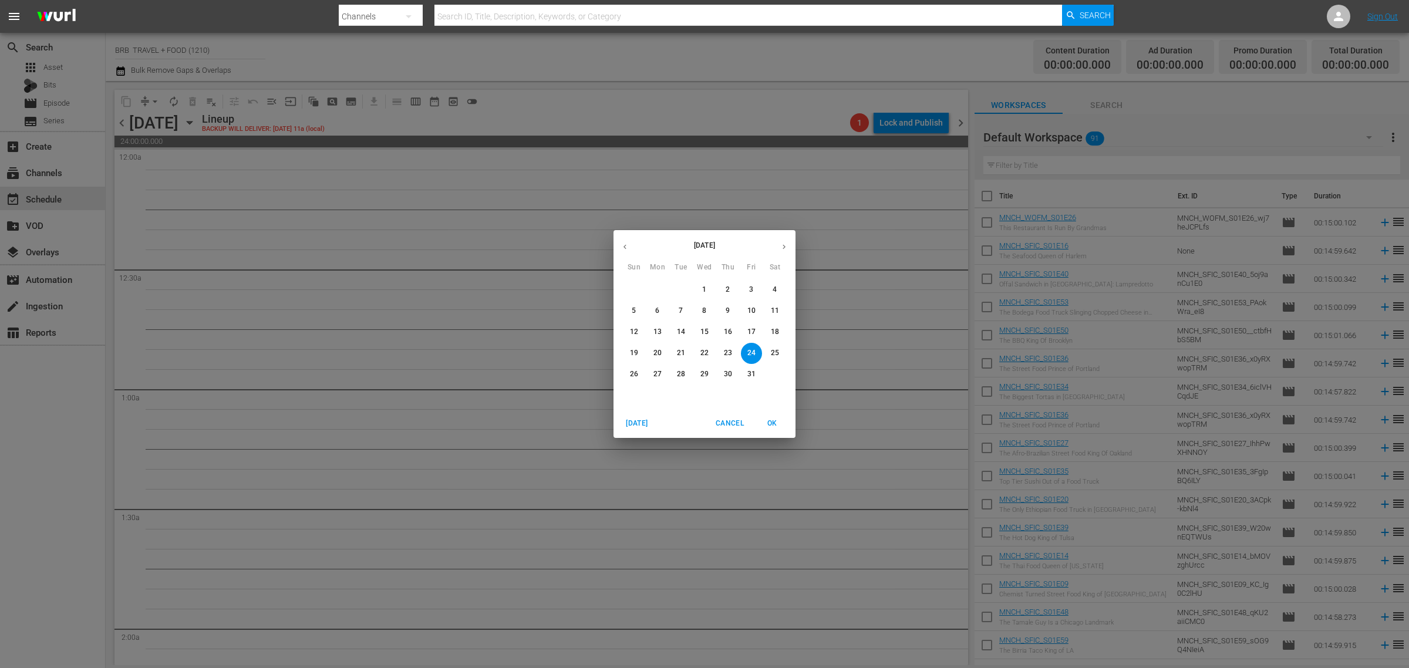
click at [626, 247] on icon "button" at bounding box center [625, 246] width 9 height 9
click at [656, 291] on p "1" at bounding box center [657, 290] width 4 height 10
